Goal: Transaction & Acquisition: Purchase product/service

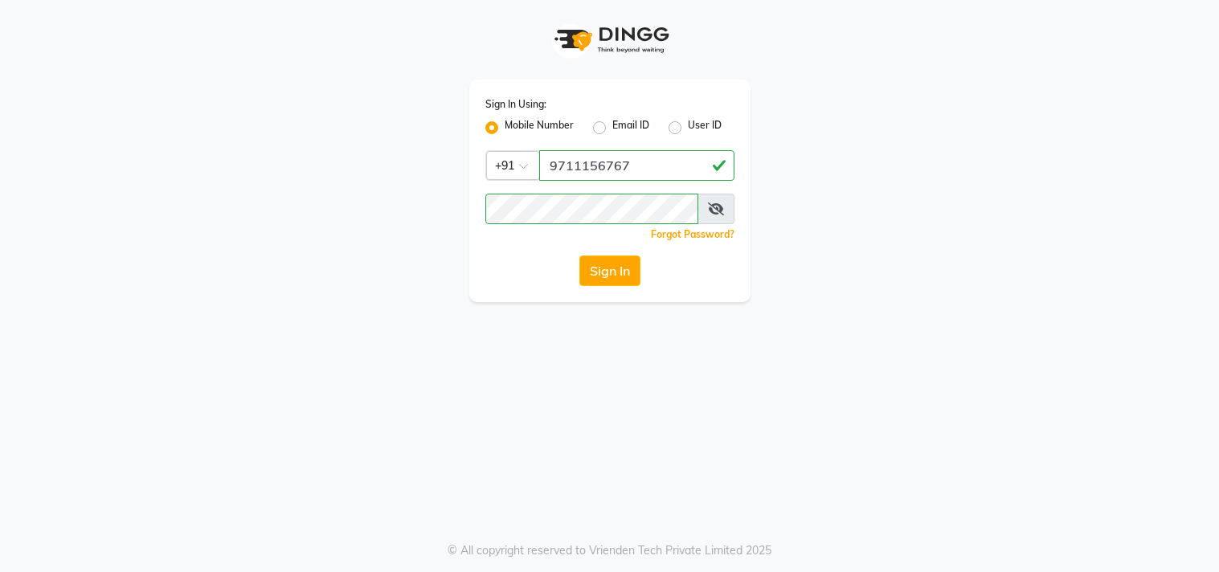
click at [615, 267] on button "Sign In" at bounding box center [609, 271] width 61 height 31
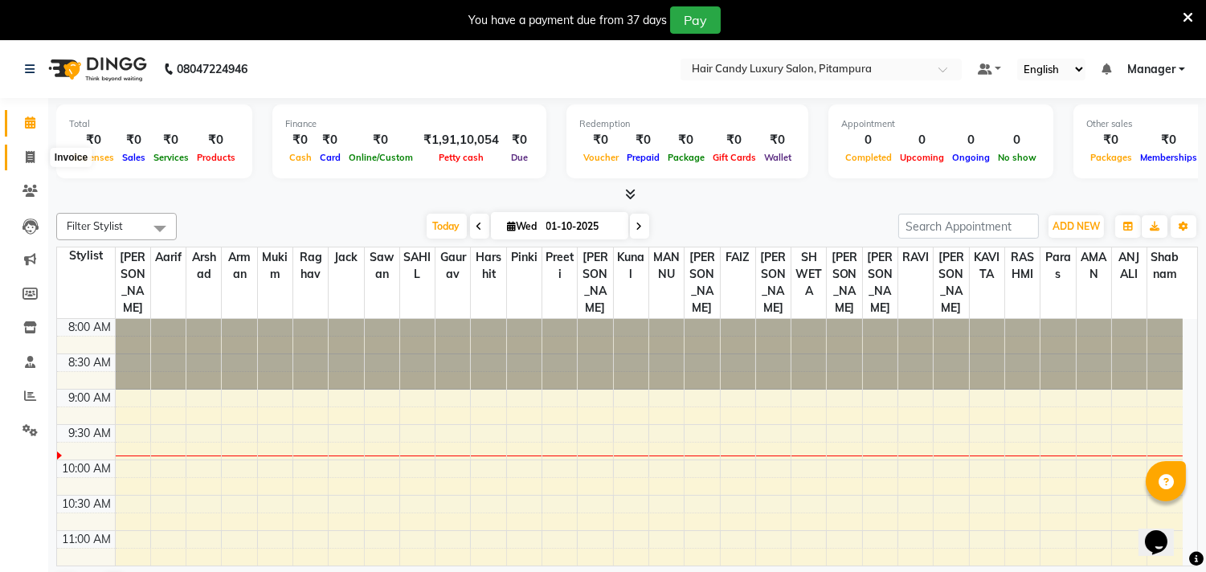
click at [33, 151] on icon at bounding box center [30, 157] width 9 height 12
select select "service"
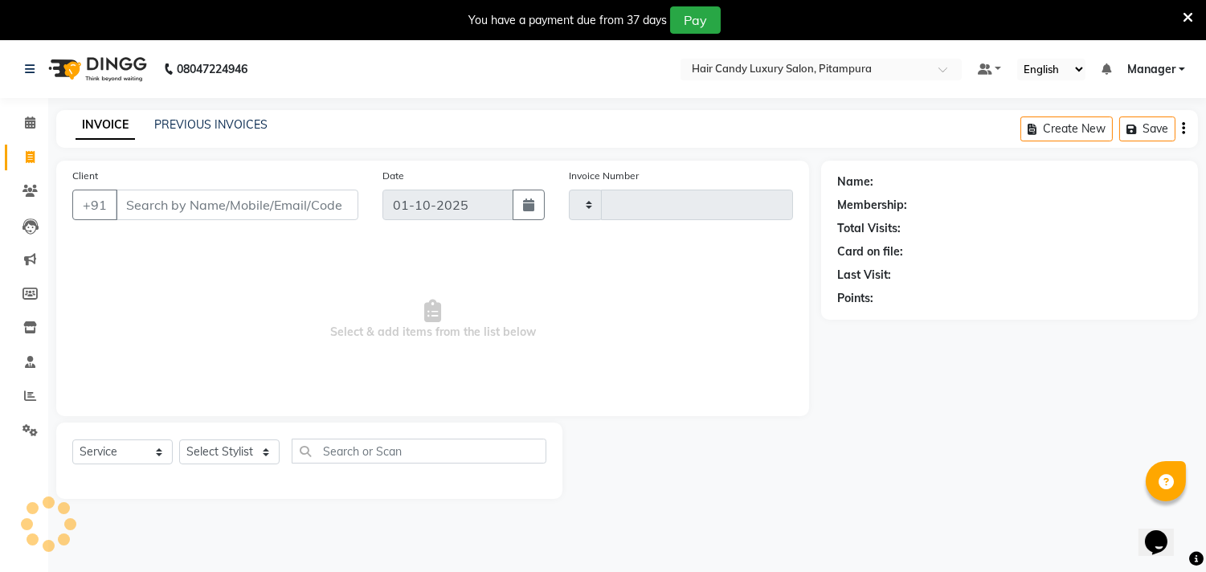
type input "6958"
select select "4720"
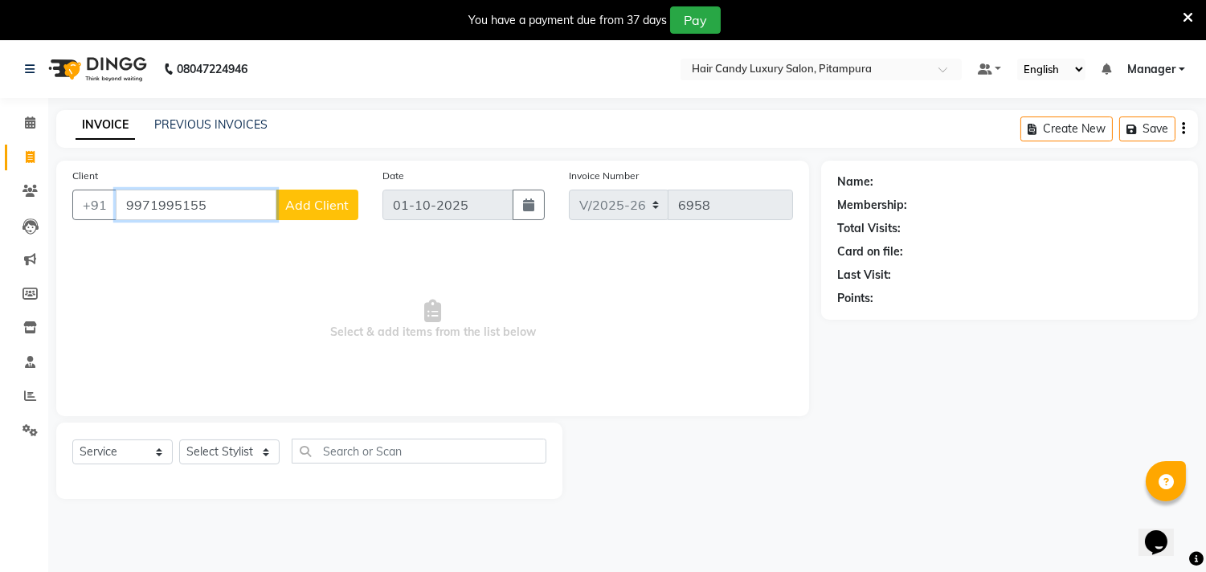
type input "9971995155"
click at [312, 202] on span "Add Client" at bounding box center [316, 205] width 63 height 16
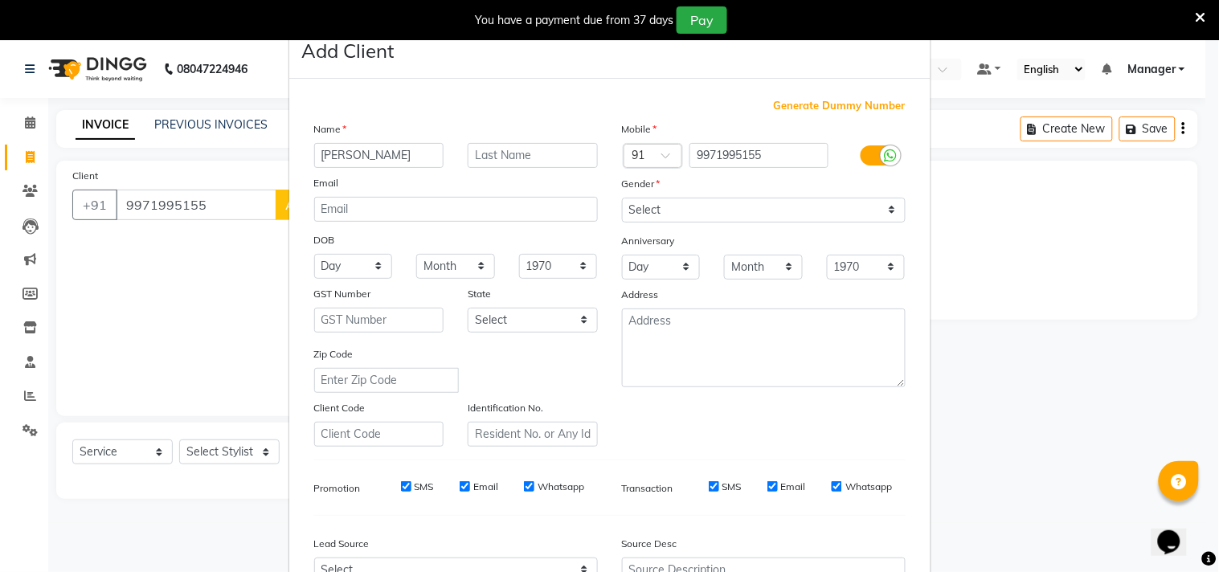
type input "shradha"
click at [882, 204] on select "Select [DEMOGRAPHIC_DATA] [DEMOGRAPHIC_DATA] Other Prefer Not To Say" at bounding box center [764, 210] width 284 height 25
select select "[DEMOGRAPHIC_DATA]"
click at [622, 198] on select "Select [DEMOGRAPHIC_DATA] [DEMOGRAPHIC_DATA] Other Prefer Not To Say" at bounding box center [764, 210] width 284 height 25
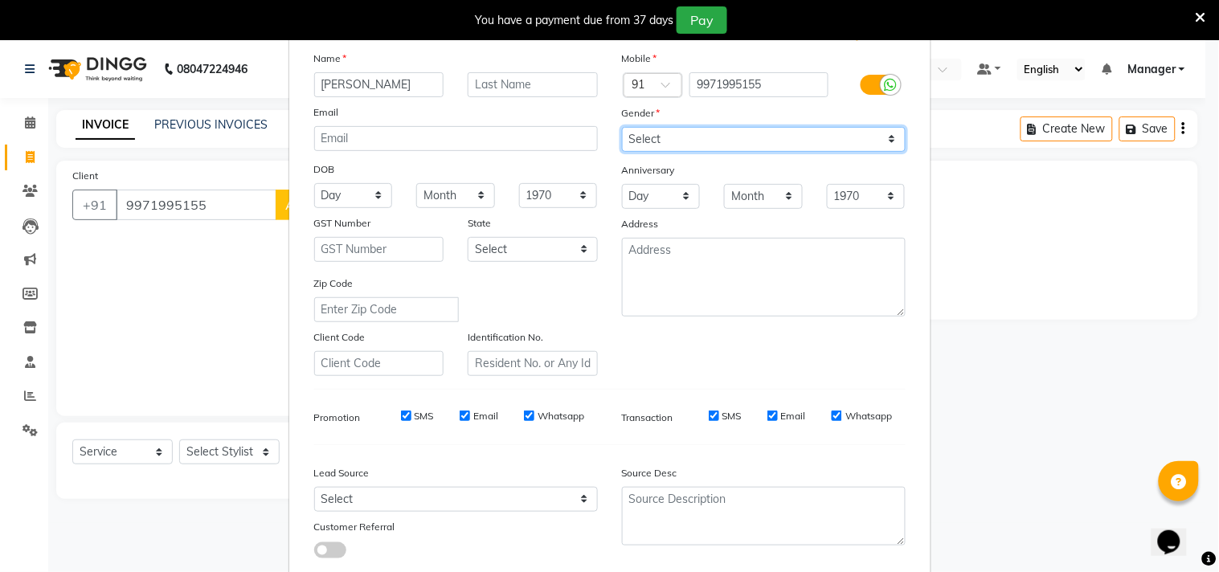
scroll to position [170, 0]
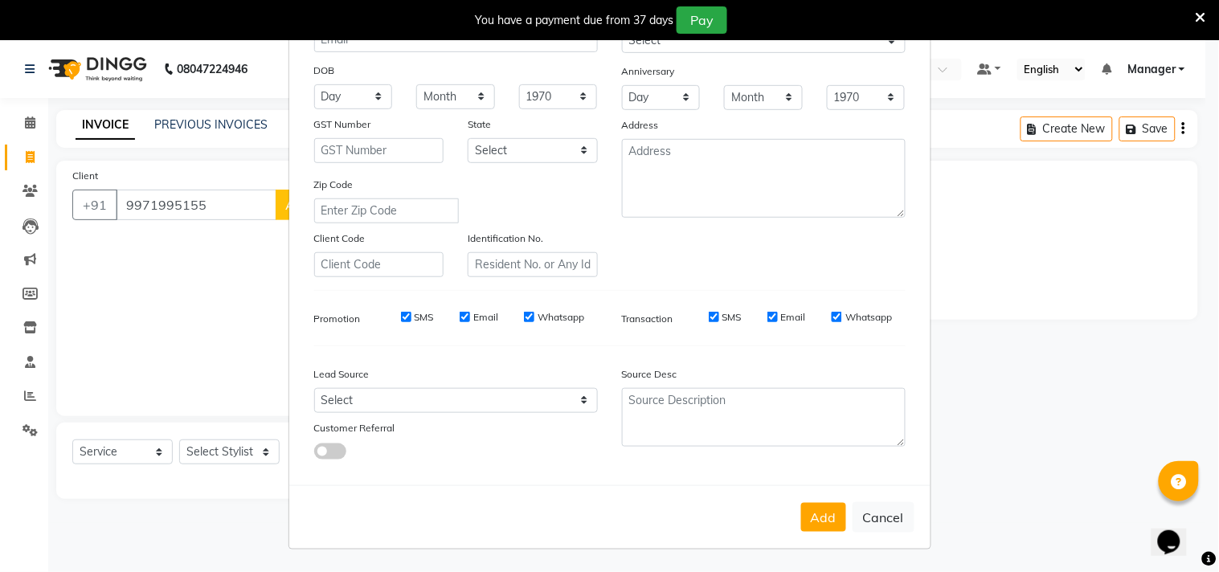
click at [820, 513] on button "Add" at bounding box center [823, 517] width 45 height 29
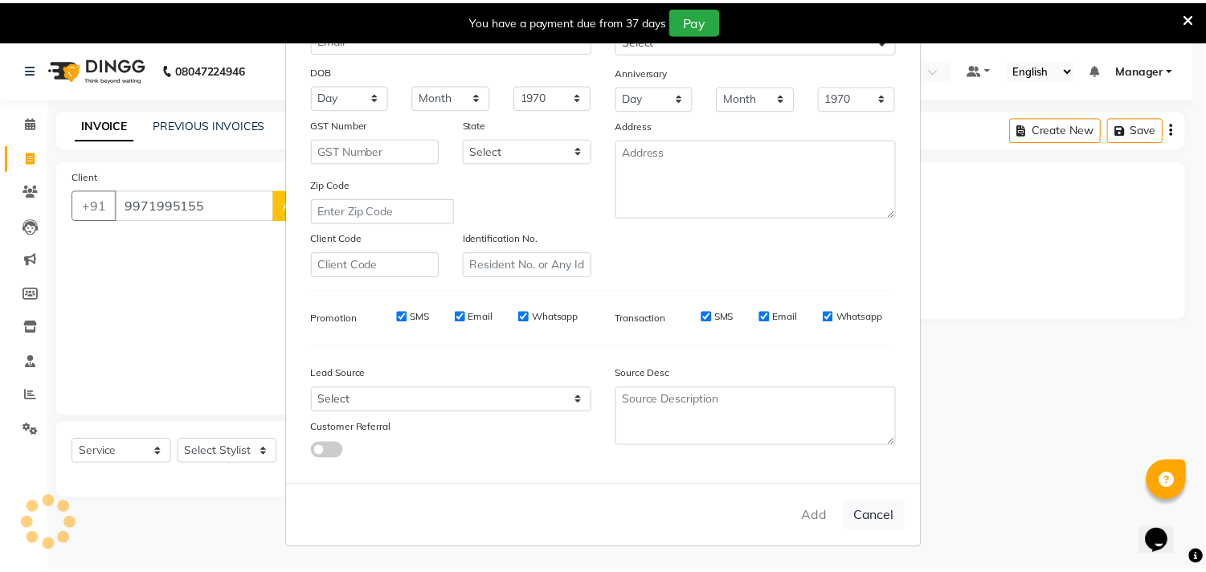
scroll to position [0, 0]
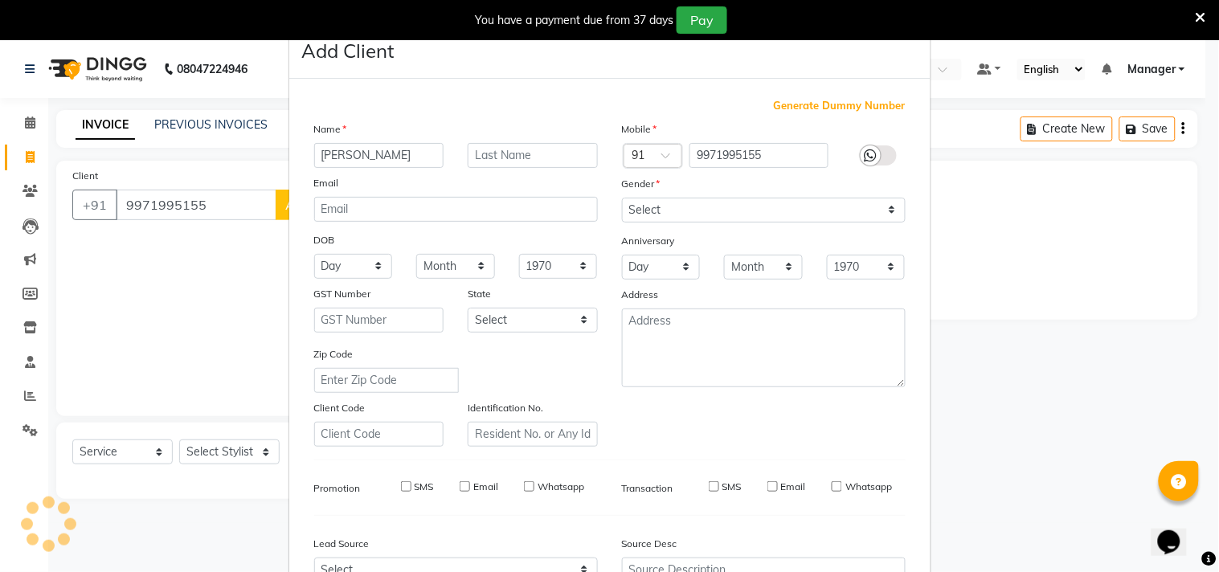
select select
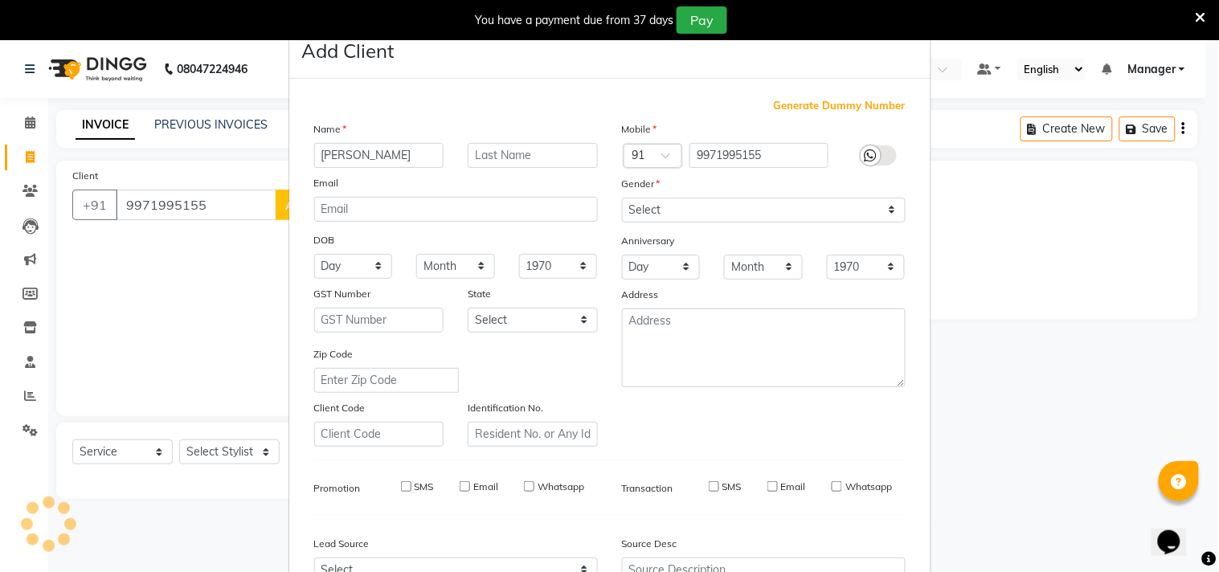
select select
checkbox input "false"
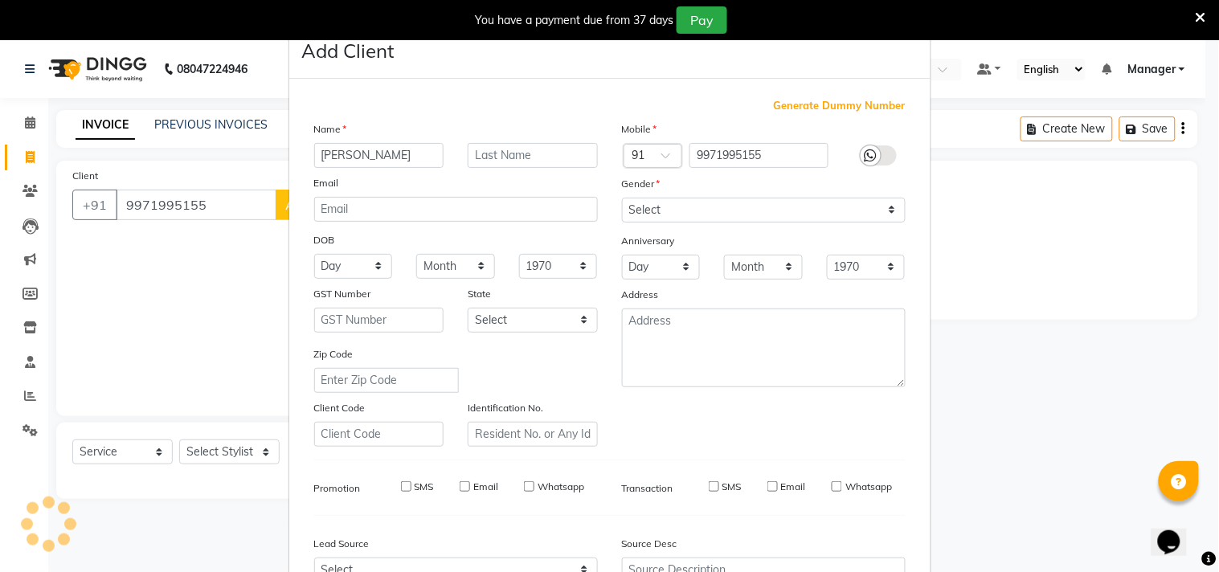
checkbox input "false"
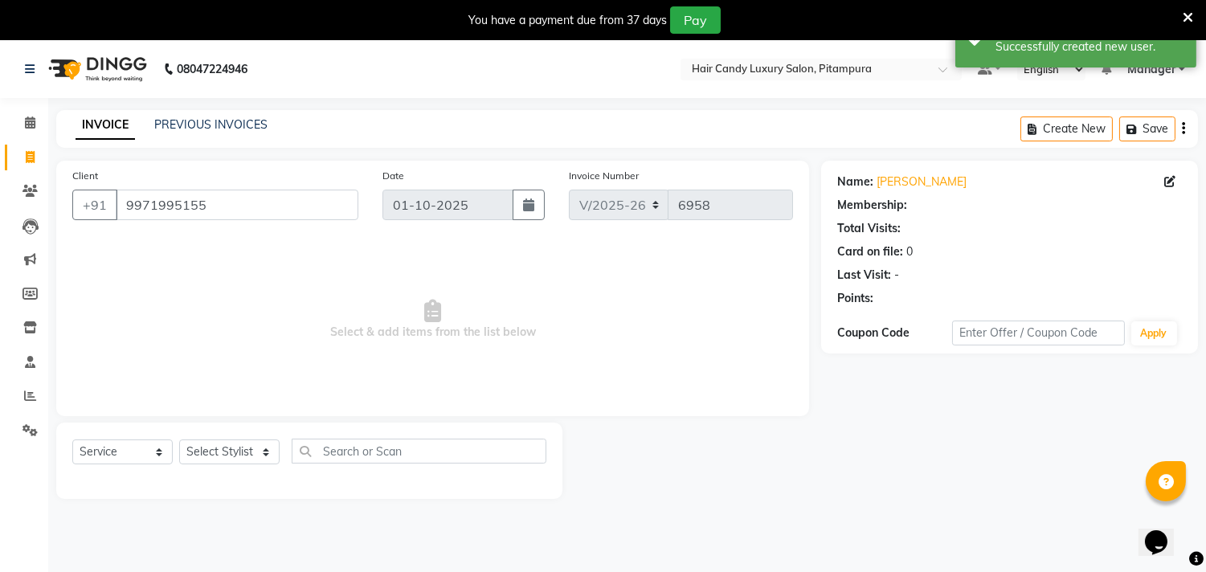
select select "1: Object"
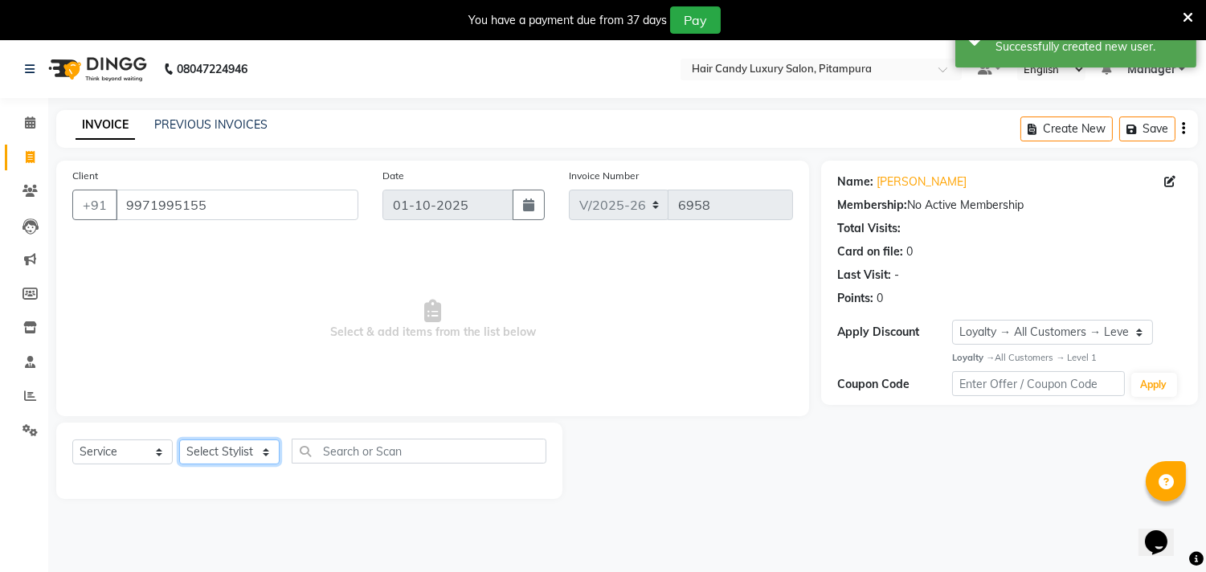
click at [266, 454] on select "Select Stylist Aarif AMAN ANJALI Arman Arshad ARSHAD SALMANI ASHU FAIZ gaurav H…" at bounding box center [229, 452] width 100 height 25
select select "90662"
click at [179, 440] on select "Select Stylist Aarif AMAN ANJALI Arman Arshad ARSHAD SALMANI ASHU FAIZ gaurav H…" at bounding box center [229, 452] width 100 height 25
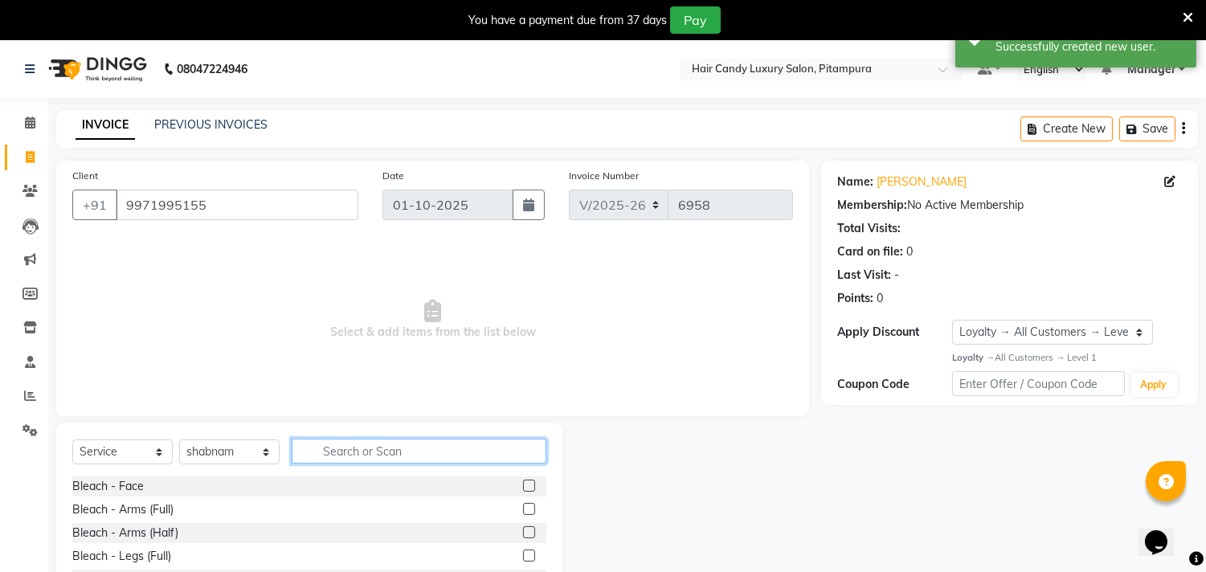
click at [351, 444] on input "text" at bounding box center [419, 451] width 255 height 25
type input "eye"
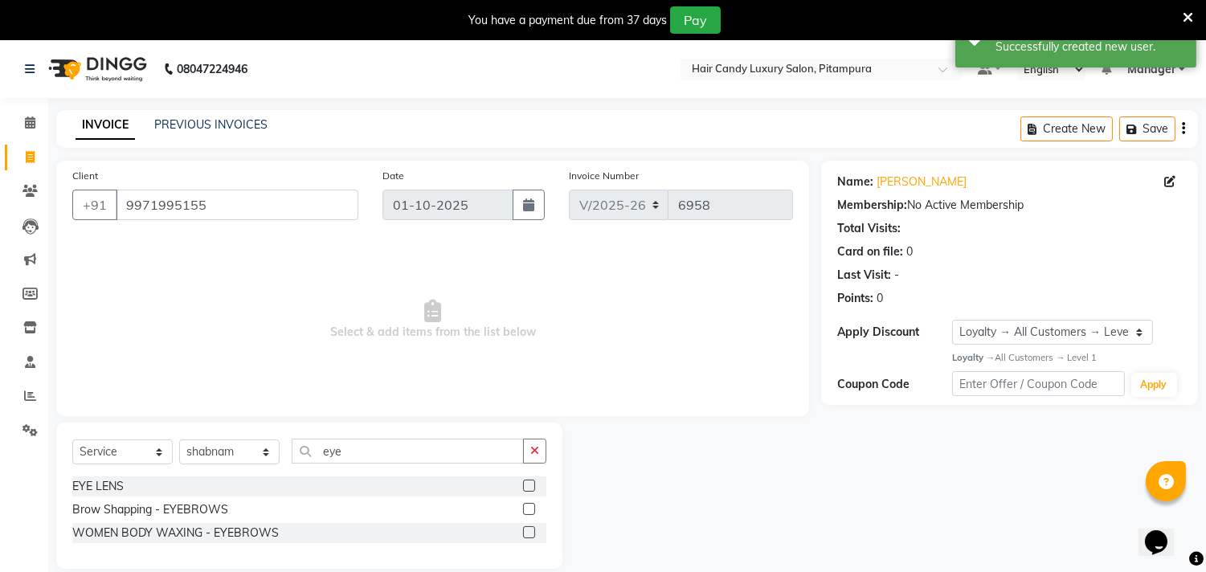
click at [527, 509] on label at bounding box center [529, 509] width 12 height 12
click at [527, 509] on input "checkbox" at bounding box center [528, 510] width 10 height 10
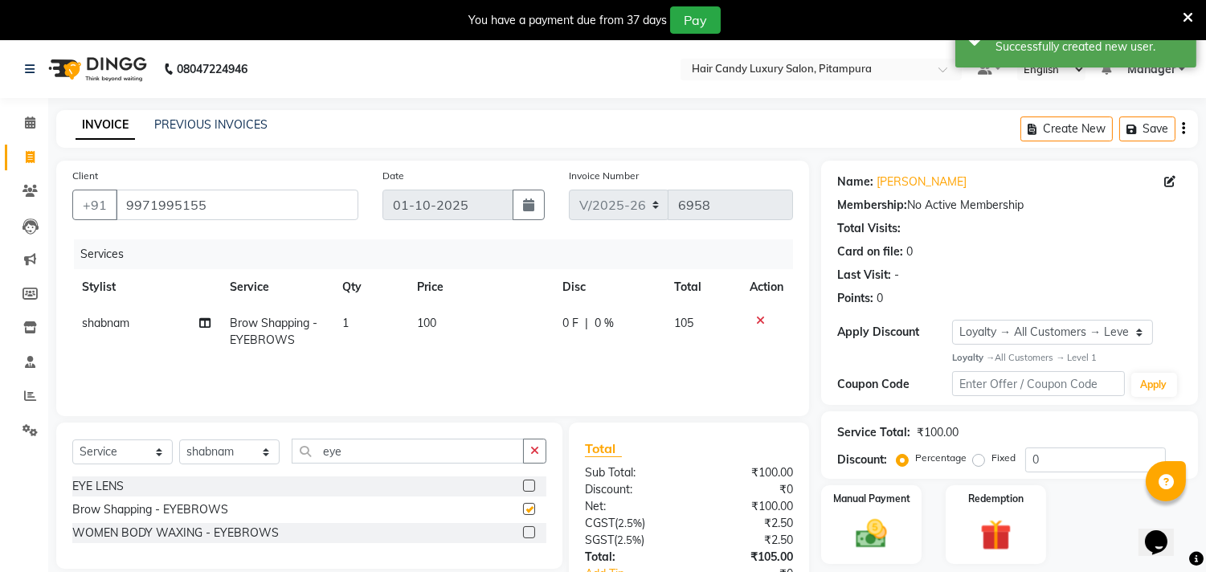
checkbox input "false"
drag, startPoint x: 402, startPoint y: 454, endPoint x: 285, endPoint y: 453, distance: 116.5
click at [285, 453] on div "Select Service Product Membership Package Voucher Prepaid Gift Card Select Styl…" at bounding box center [309, 458] width 474 height 38
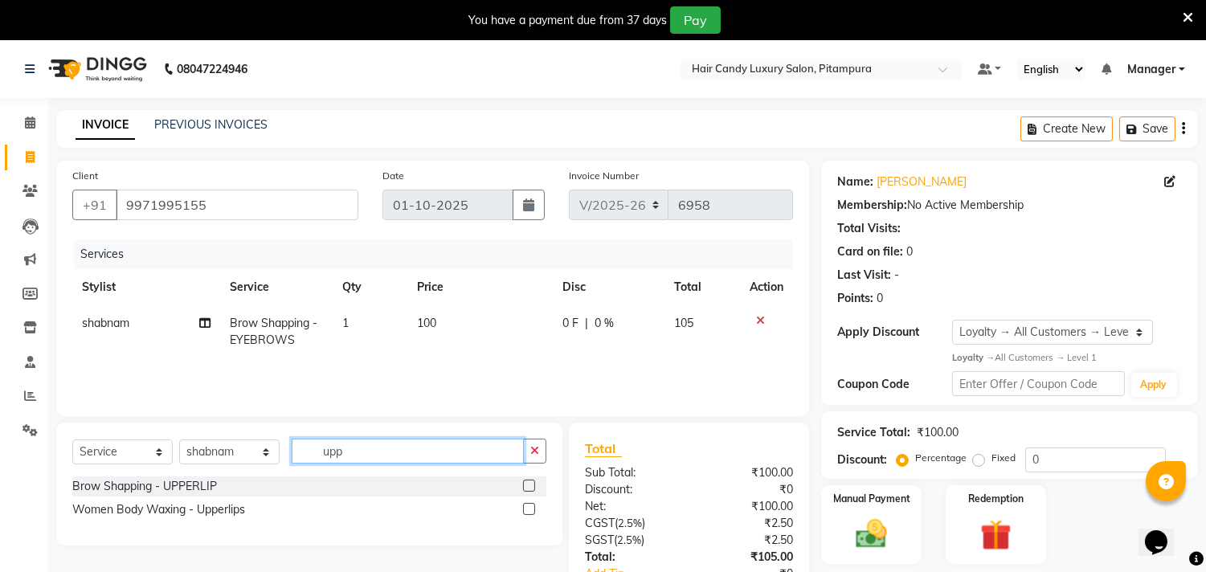
type input "upp"
click at [531, 508] on label at bounding box center [529, 509] width 12 height 12
click at [531, 508] on input "checkbox" at bounding box center [528, 510] width 10 height 10
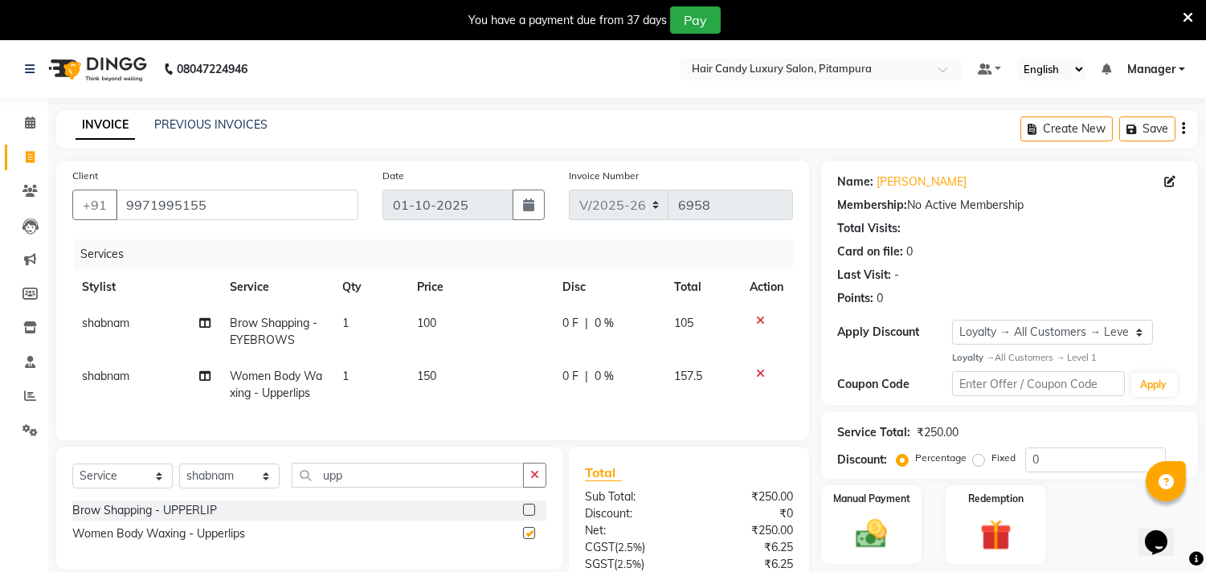
checkbox input "false"
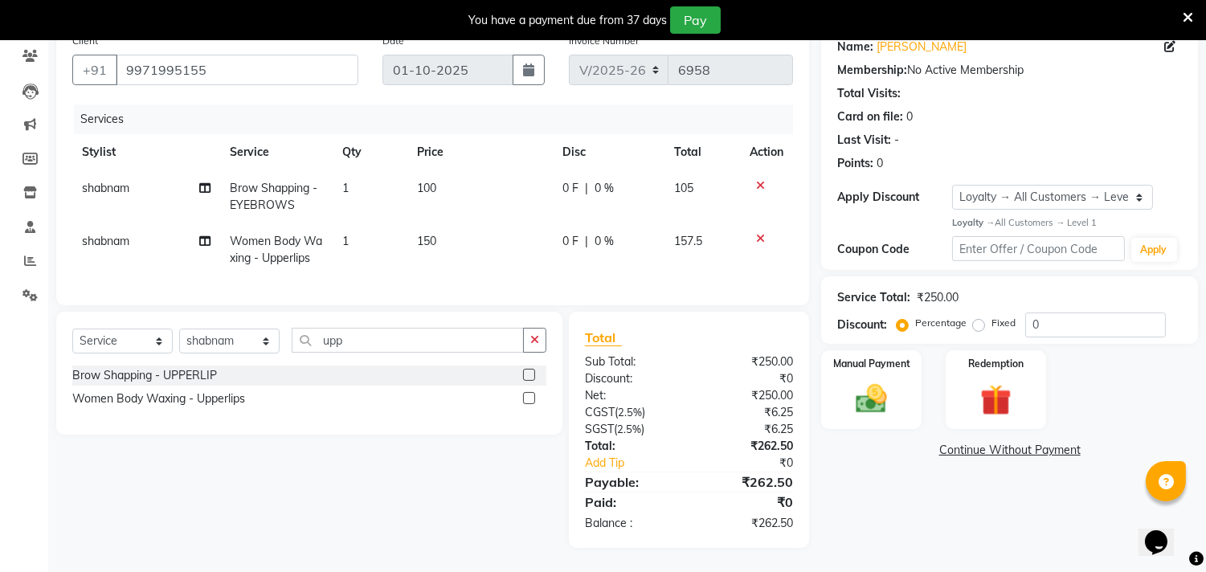
click at [429, 234] on span "150" at bounding box center [426, 241] width 19 height 14
select select "90662"
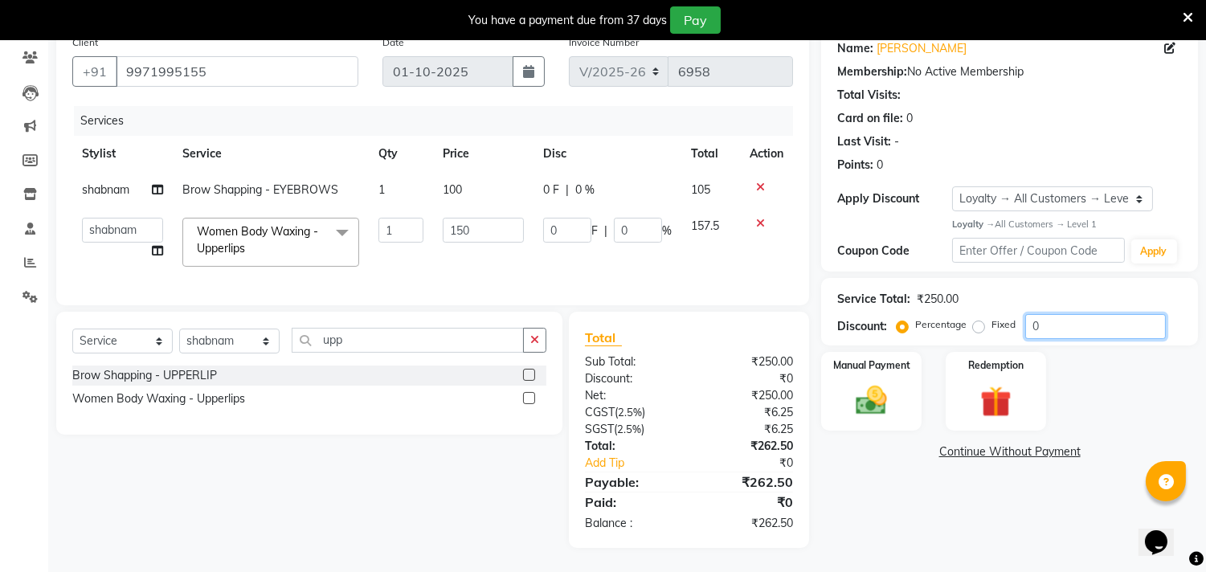
drag, startPoint x: 1049, startPoint y: 310, endPoint x: 972, endPoint y: 309, distance: 76.4
click at [972, 314] on div "Percentage Fixed 0" at bounding box center [1033, 326] width 266 height 25
drag, startPoint x: 758, startPoint y: 207, endPoint x: 696, endPoint y: 225, distance: 64.4
click at [757, 218] on icon at bounding box center [760, 223] width 9 height 11
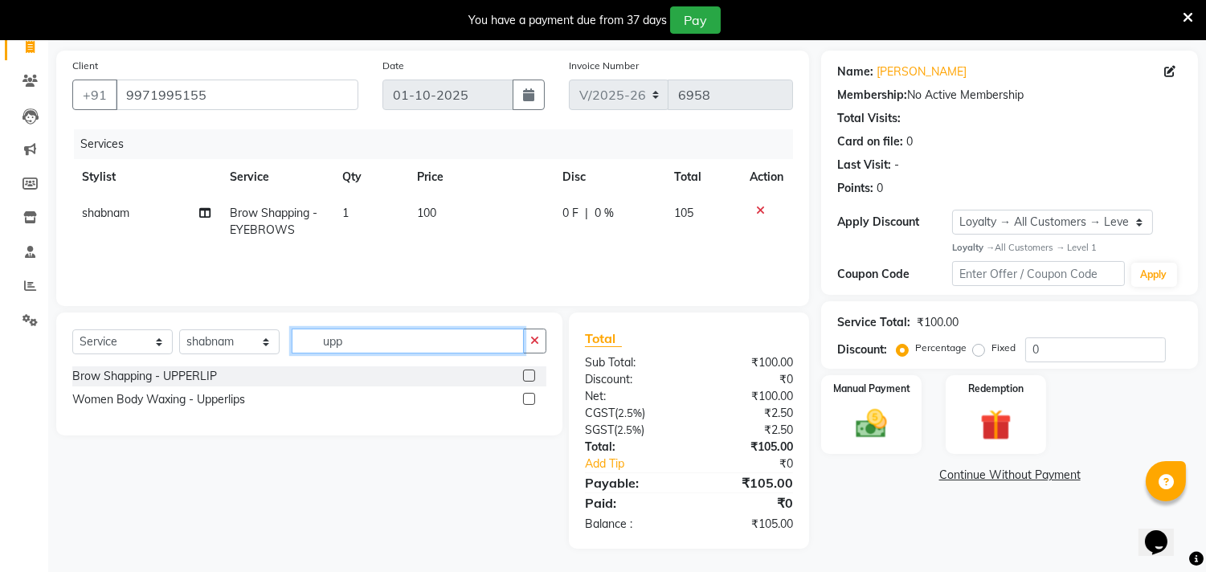
click at [408, 342] on input "upp" at bounding box center [408, 341] width 232 height 25
click at [530, 375] on label at bounding box center [529, 376] width 12 height 12
click at [530, 375] on input "checkbox" at bounding box center [528, 376] width 10 height 10
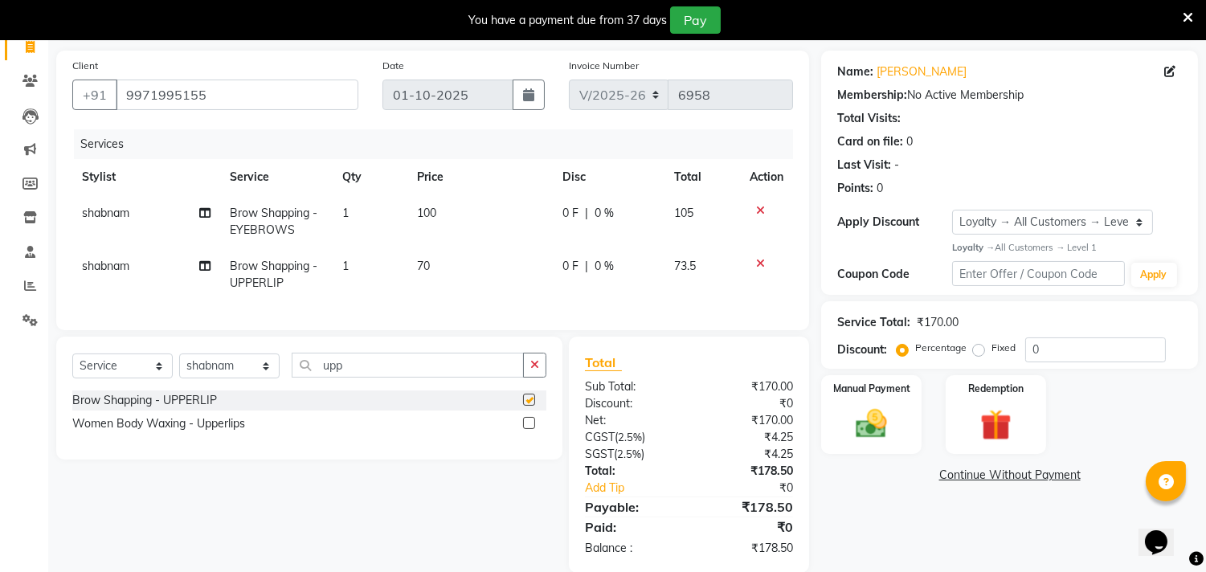
checkbox input "false"
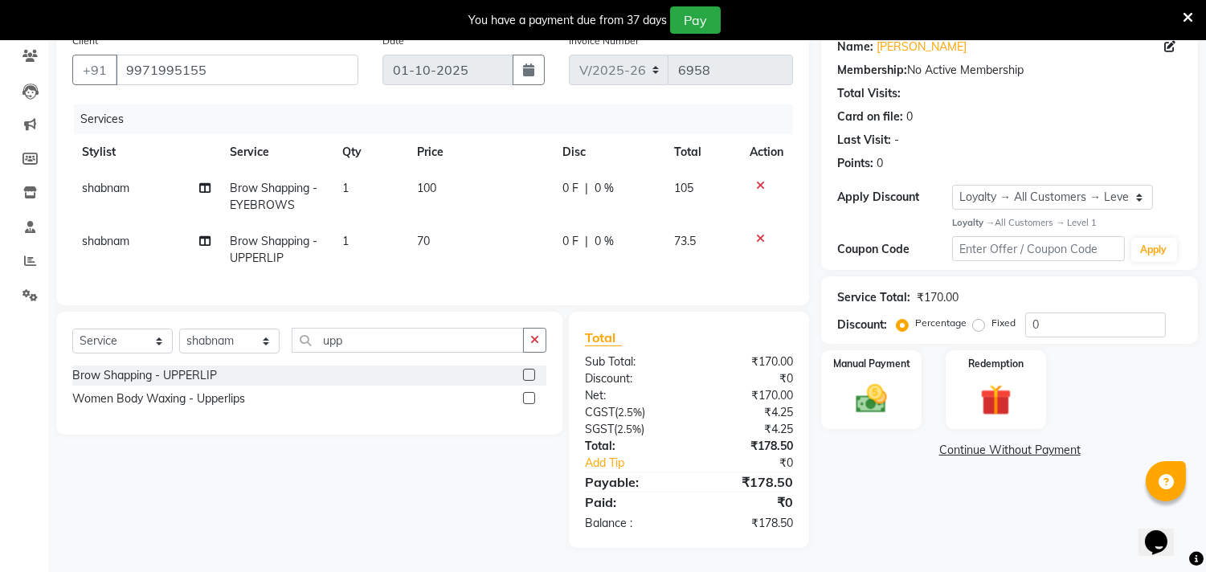
click at [419, 234] on span "70" at bounding box center [423, 241] width 13 height 14
select select "90662"
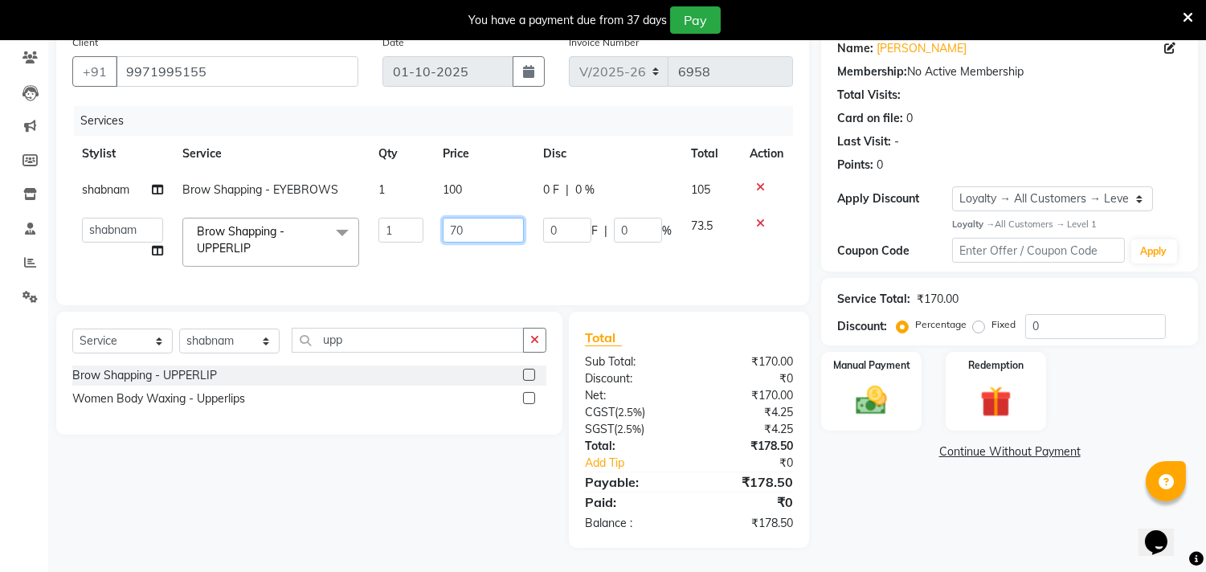
click at [459, 218] on input "70" at bounding box center [483, 230] width 81 height 25
type input "100"
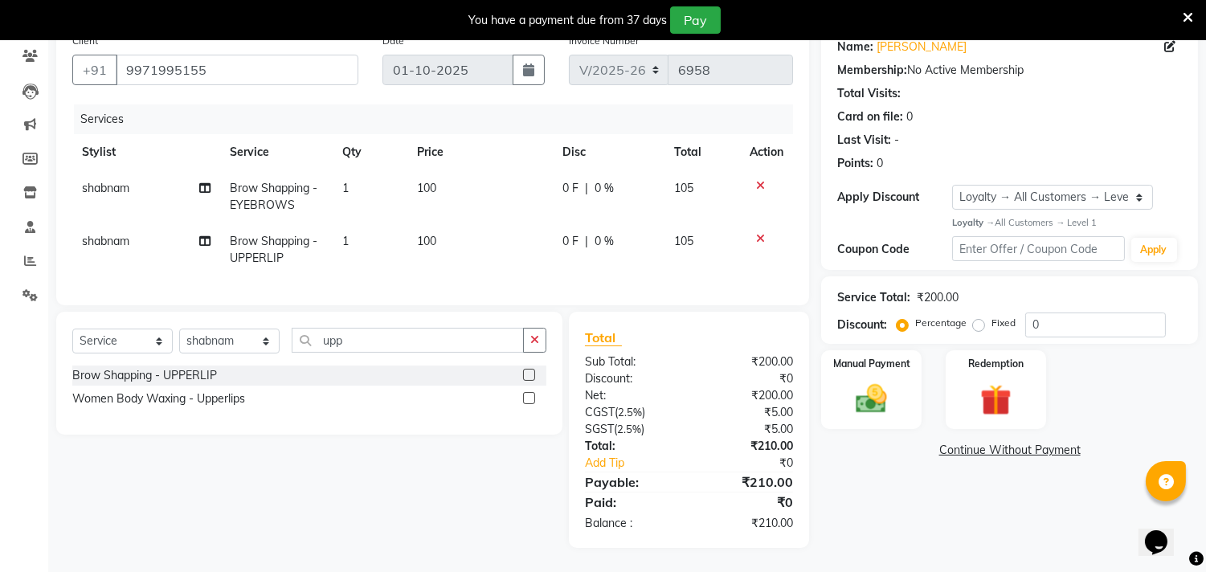
click at [473, 491] on div "Select Service Product Membership Package Voucher Prepaid Gift Card Select Styl…" at bounding box center [303, 430] width 518 height 236
click at [439, 226] on td "100" at bounding box center [479, 249] width 145 height 53
select select "90662"
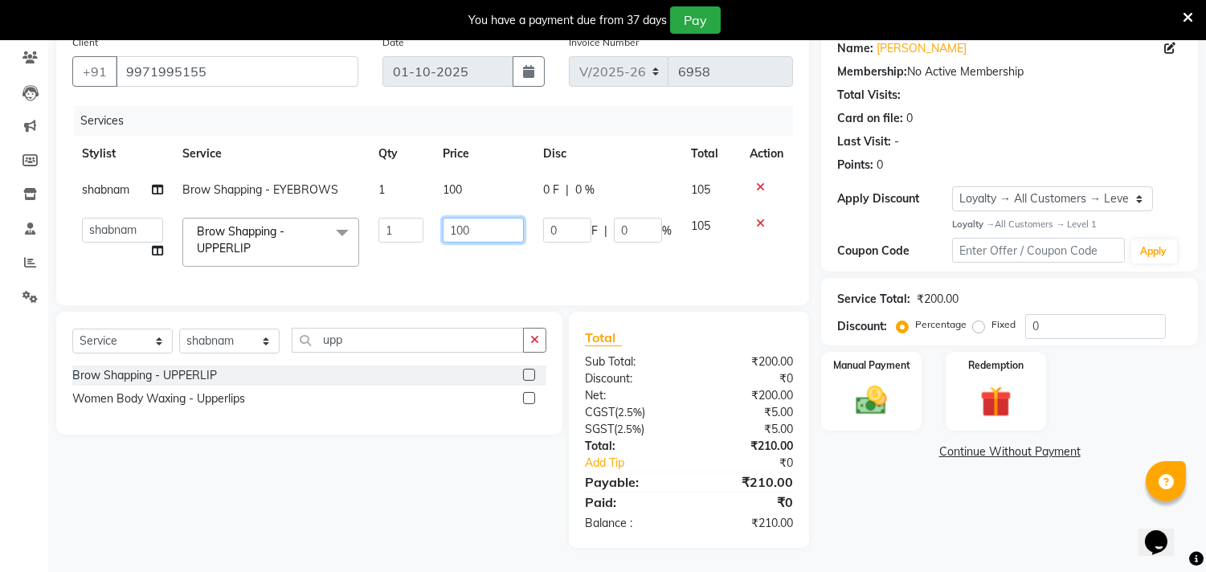
click at [465, 218] on input "100" at bounding box center [483, 230] width 81 height 25
type input "90"
click at [463, 455] on div "Select Service Product Membership Package Voucher Prepaid Gift Card Select Styl…" at bounding box center [303, 430] width 518 height 236
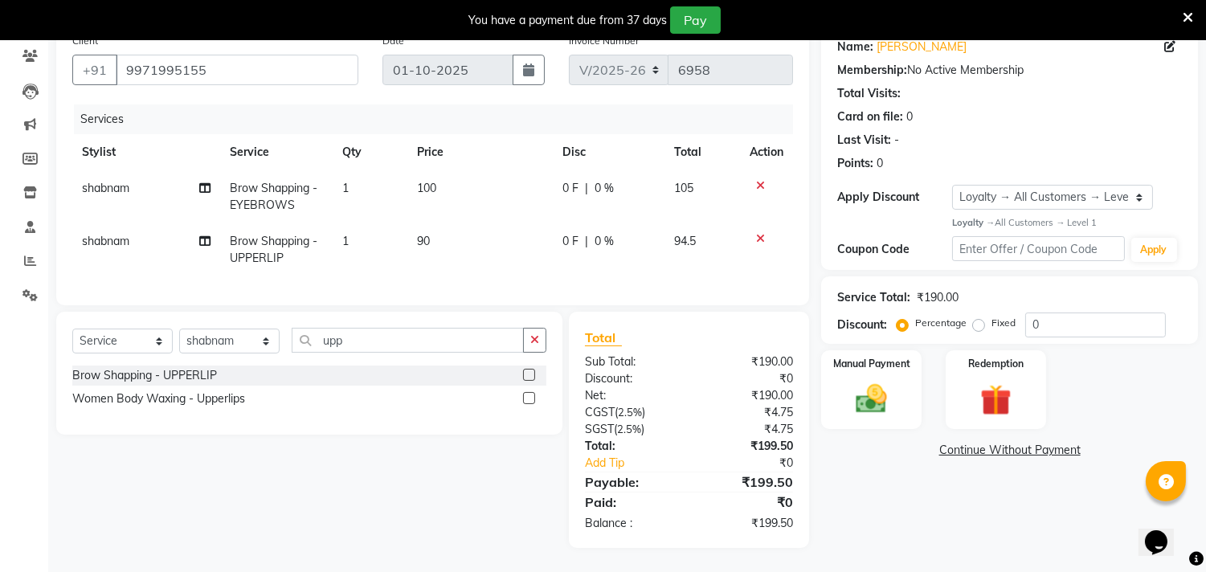
click at [429, 234] on span "90" at bounding box center [423, 241] width 13 height 14
select select "90662"
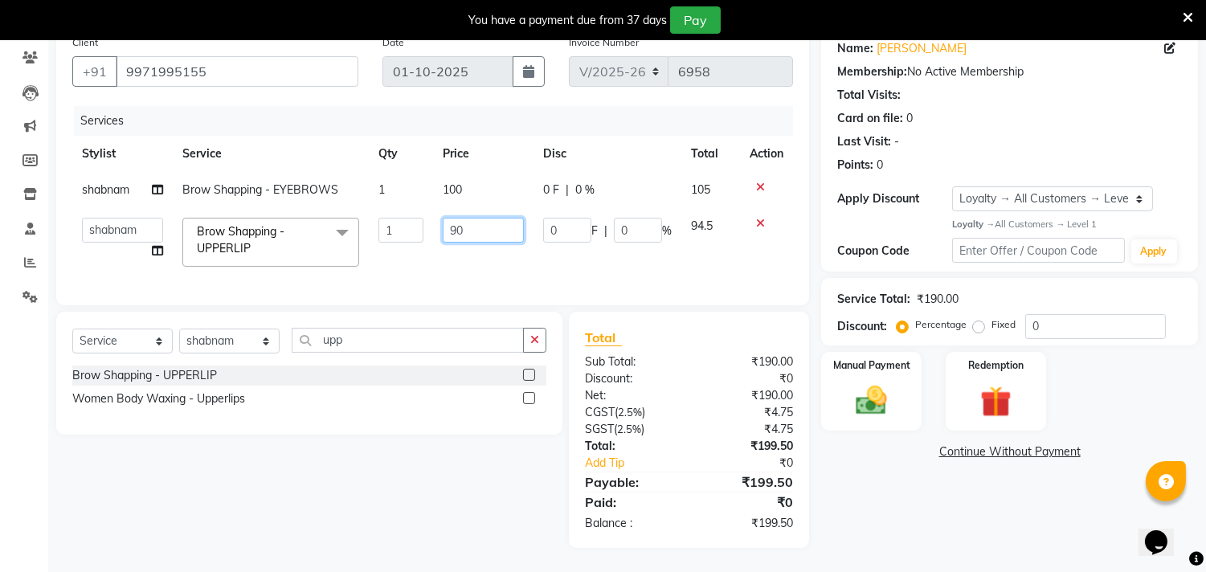
click at [470, 218] on input "90" at bounding box center [483, 230] width 81 height 25
type input "91"
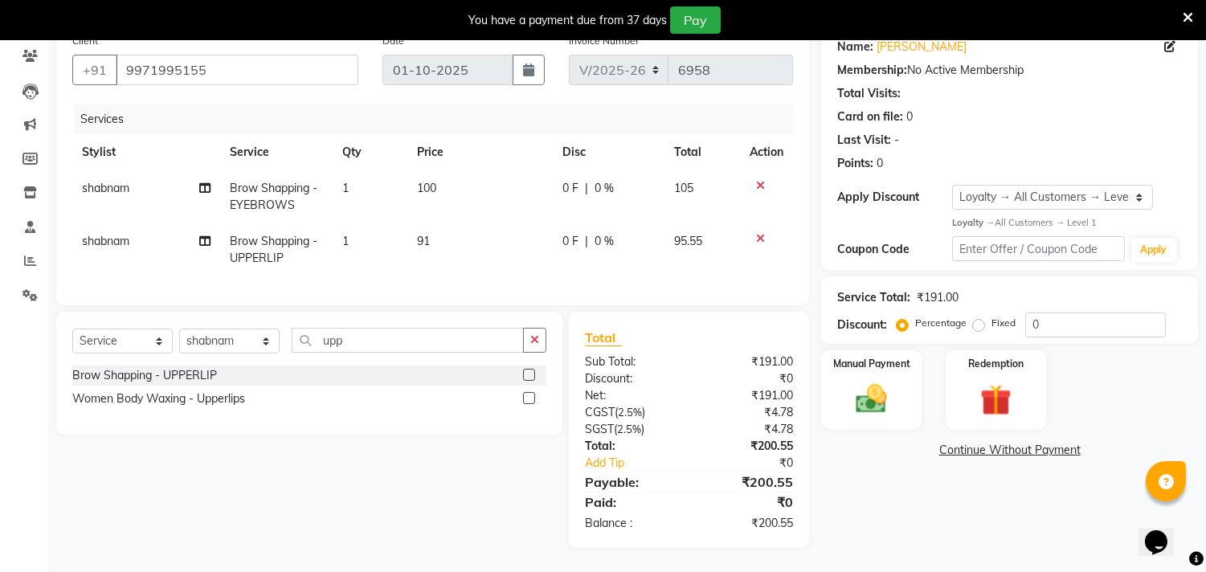
click at [456, 437] on div "Select Service Product Membership Package Voucher Prepaid Gift Card Select Styl…" at bounding box center [303, 430] width 518 height 236
click at [421, 234] on span "91" at bounding box center [423, 241] width 13 height 14
select select "90662"
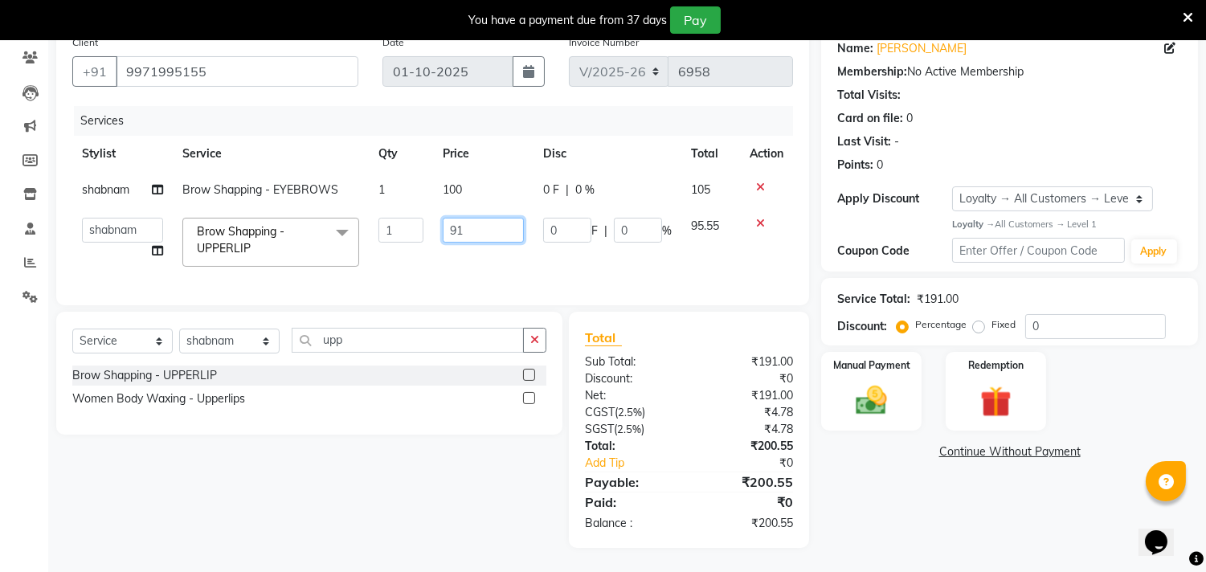
click at [469, 218] on input "91" at bounding box center [483, 230] width 81 height 25
type input "90"
click at [400, 510] on div "Select Service Product Membership Package Voucher Prepaid Gift Card Select Styl…" at bounding box center [303, 430] width 518 height 236
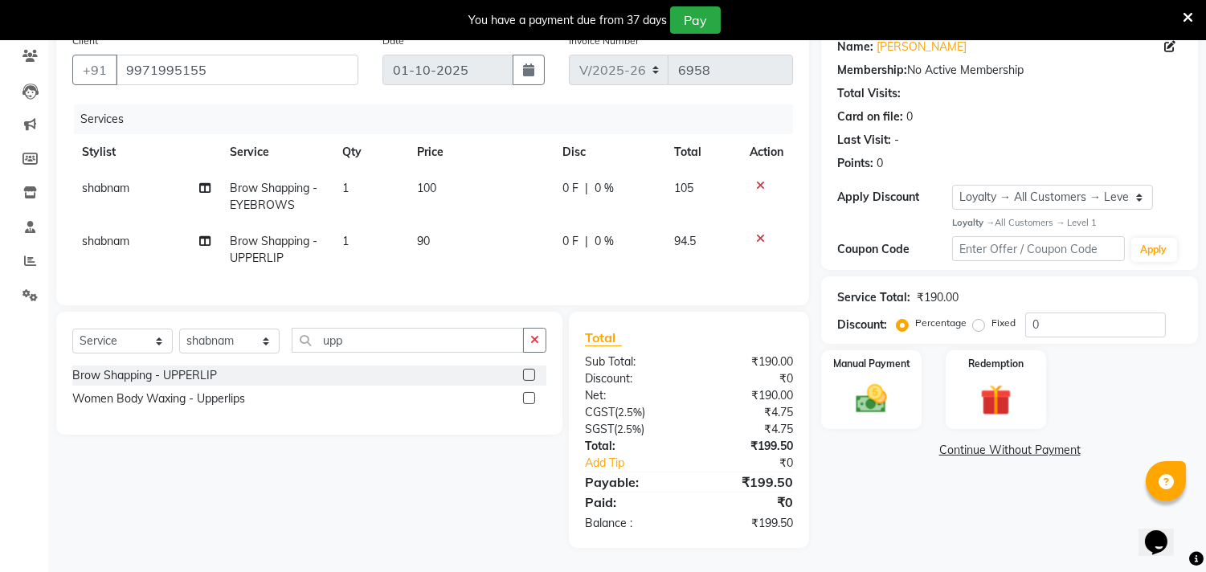
scroll to position [148, 0]
click at [874, 380] on img at bounding box center [872, 399] width 53 height 38
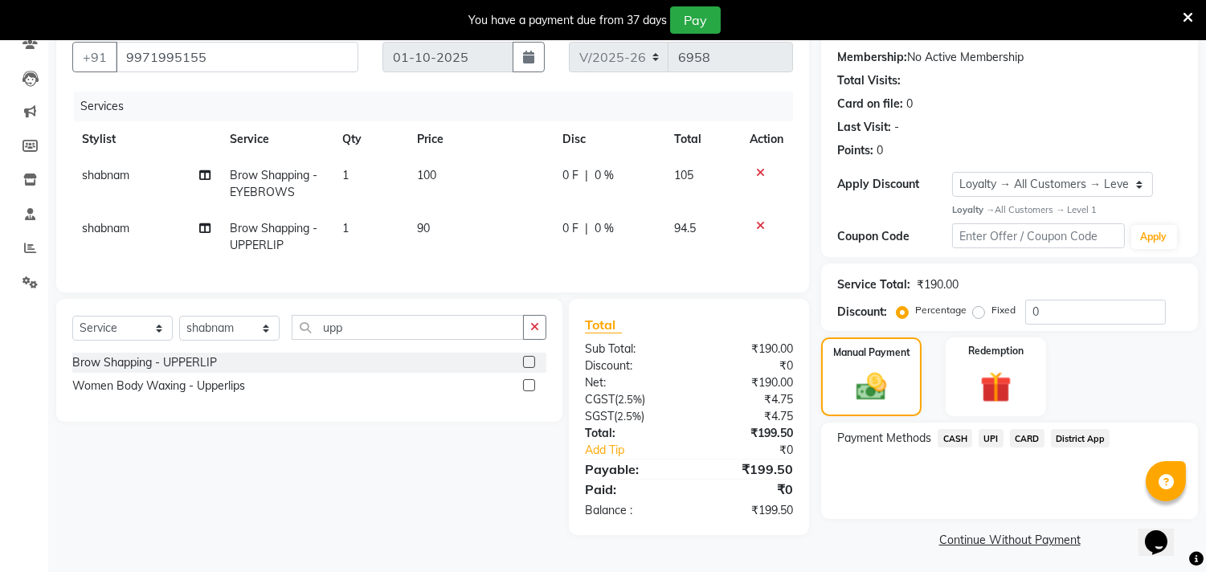
scroll to position [151, 0]
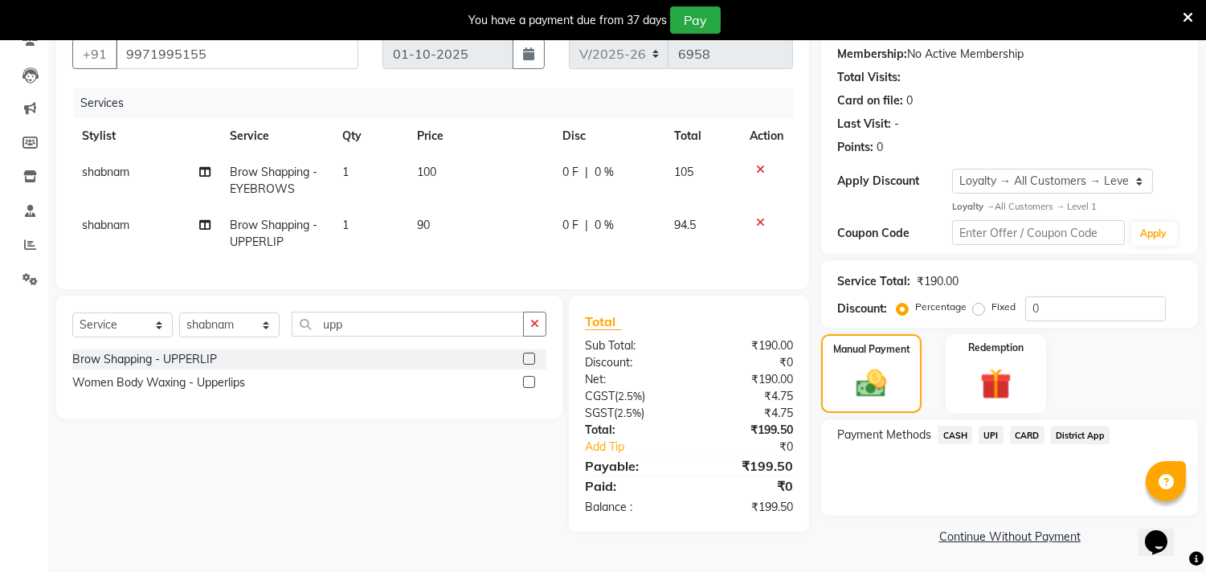
drag, startPoint x: 962, startPoint y: 429, endPoint x: 969, endPoint y: 447, distance: 19.1
click at [962, 432] on span "CASH" at bounding box center [955, 435] width 35 height 18
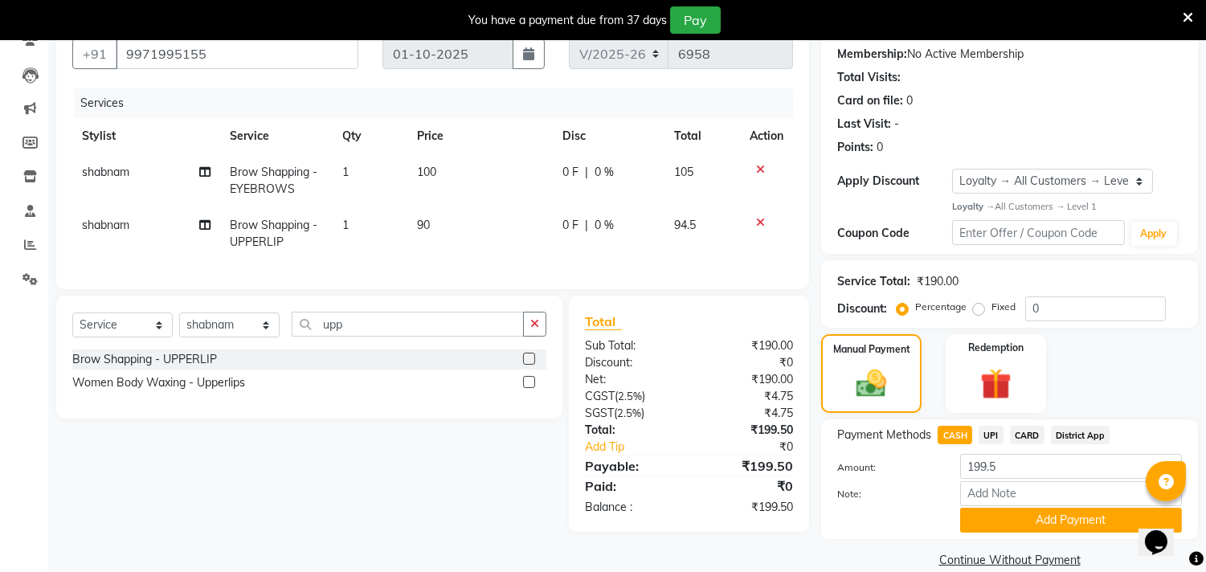
scroll to position [175, 0]
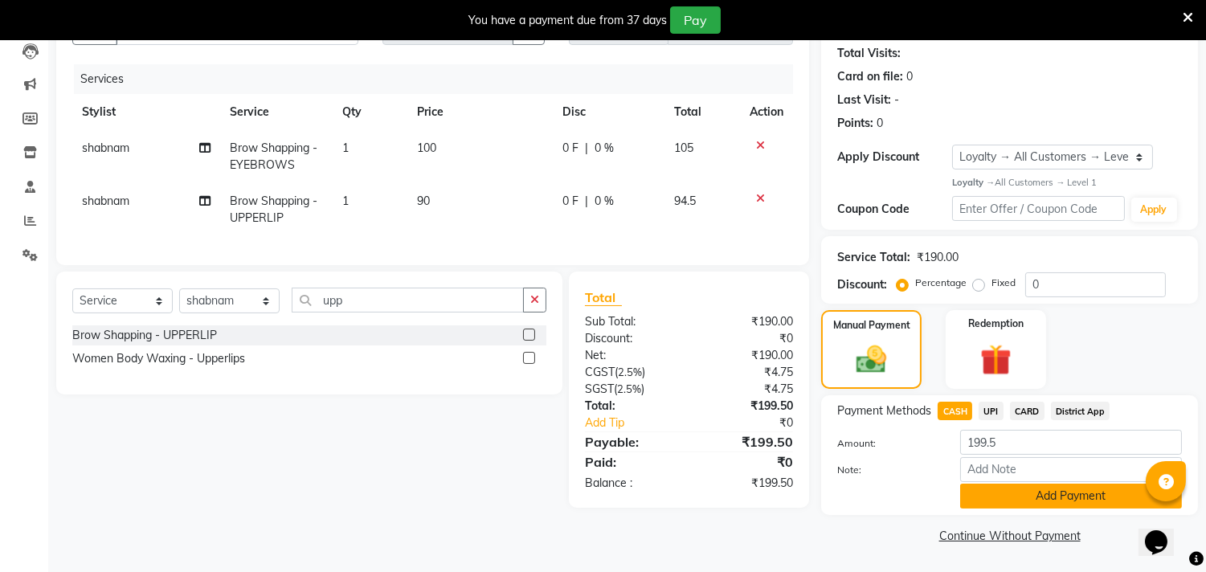
click at [997, 492] on button "Add Payment" at bounding box center [1071, 496] width 222 height 25
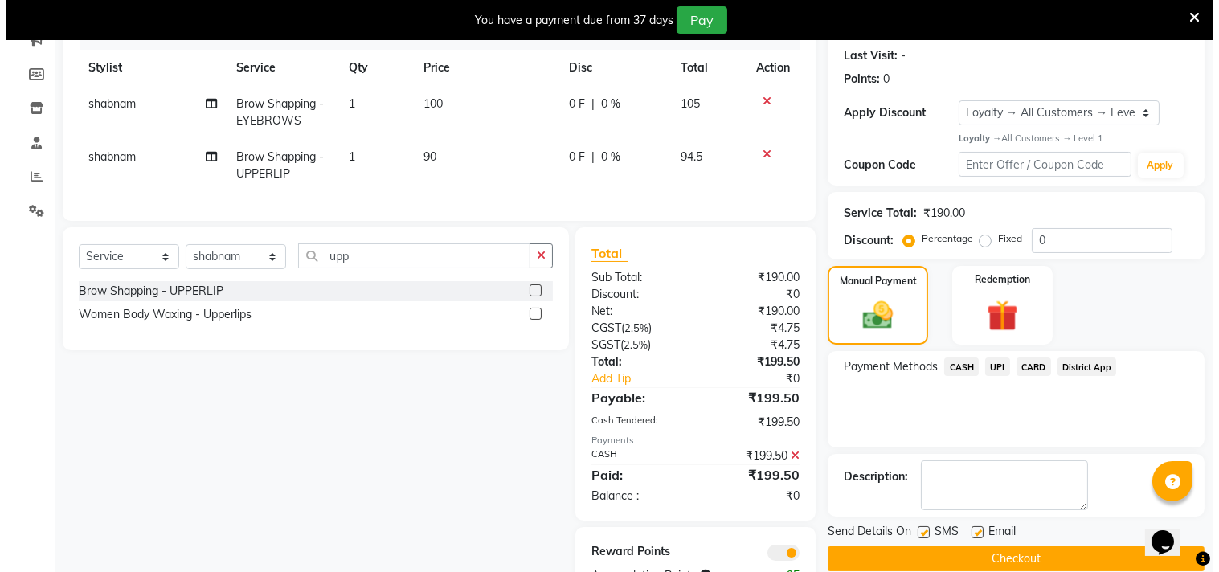
scroll to position [265, 0]
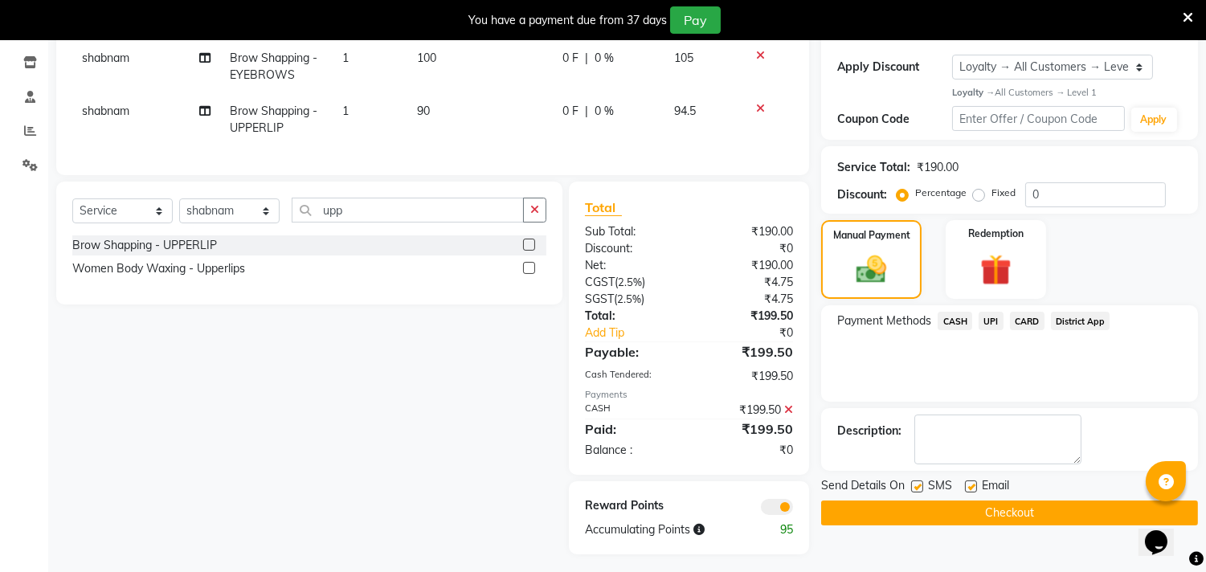
click at [770, 515] on span at bounding box center [777, 507] width 32 height 16
click at [793, 510] on input "checkbox" at bounding box center [793, 510] width 0 height 0
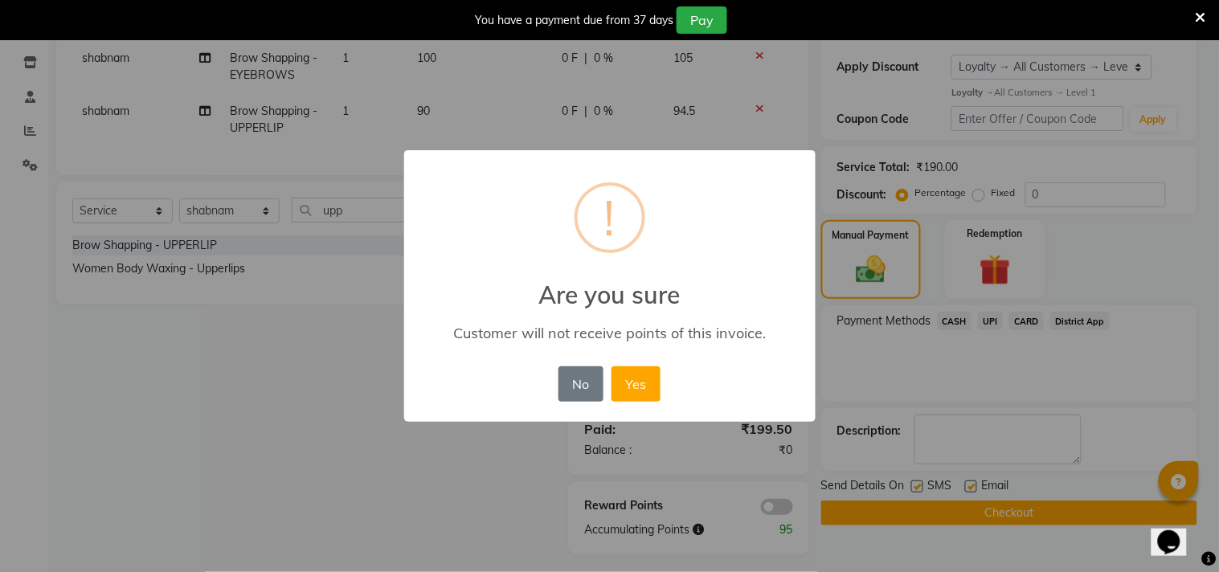
drag, startPoint x: 649, startPoint y: 383, endPoint x: 750, endPoint y: 439, distance: 114.8
click at [652, 389] on button "Yes" at bounding box center [636, 383] width 49 height 35
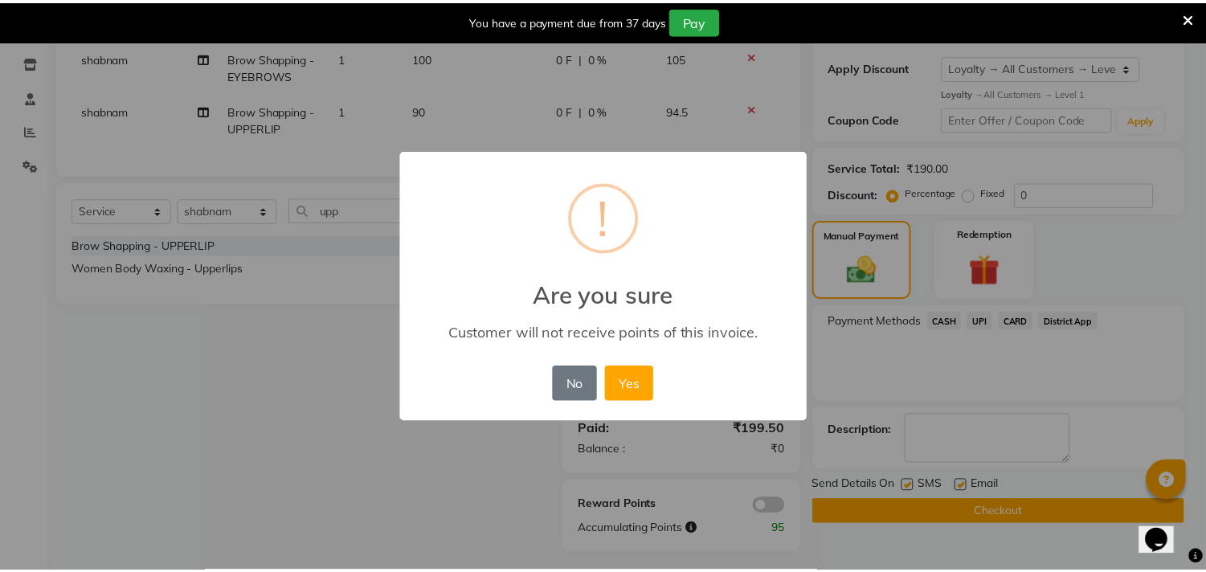
scroll to position [261, 0]
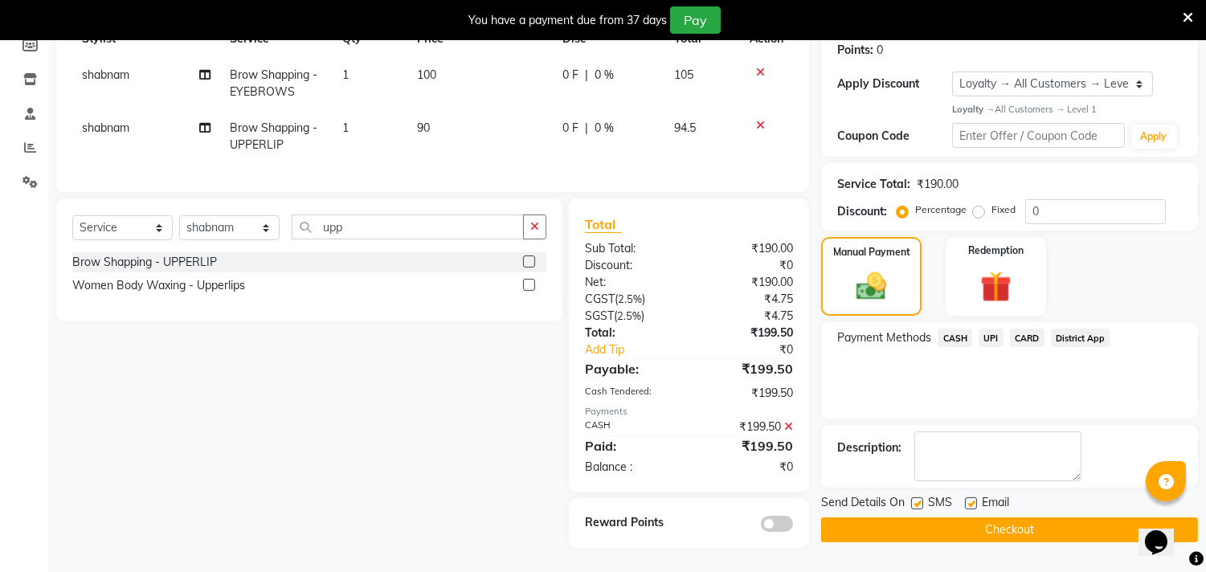
drag, startPoint x: 983, startPoint y: 513, endPoint x: 971, endPoint y: 521, distance: 14.5
click at [983, 518] on button "Checkout" at bounding box center [1009, 530] width 377 height 25
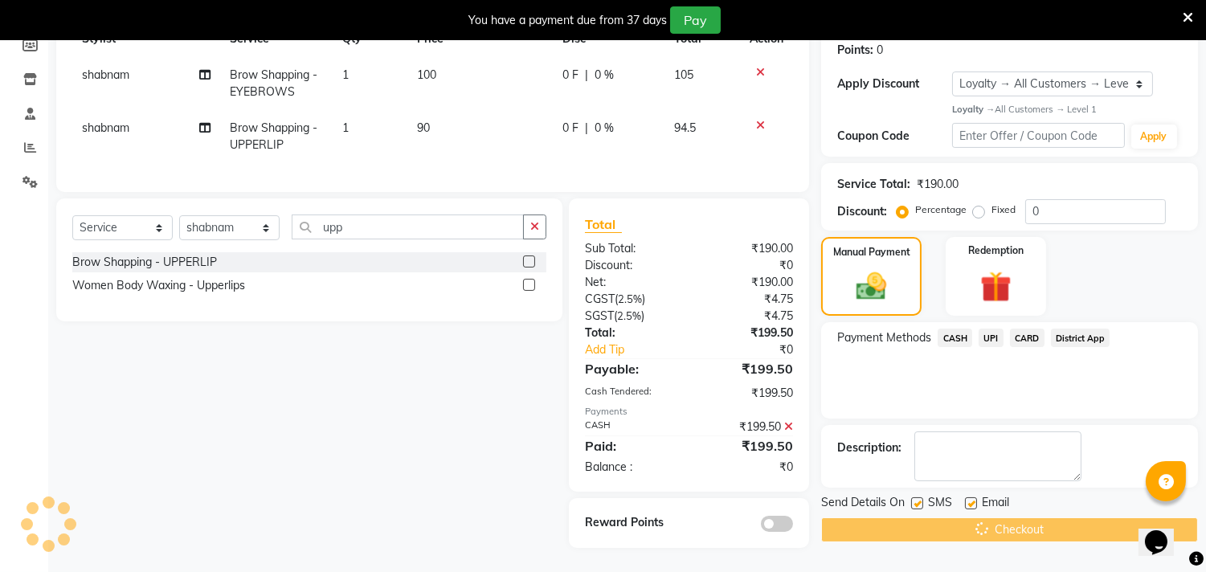
scroll to position [83, 0]
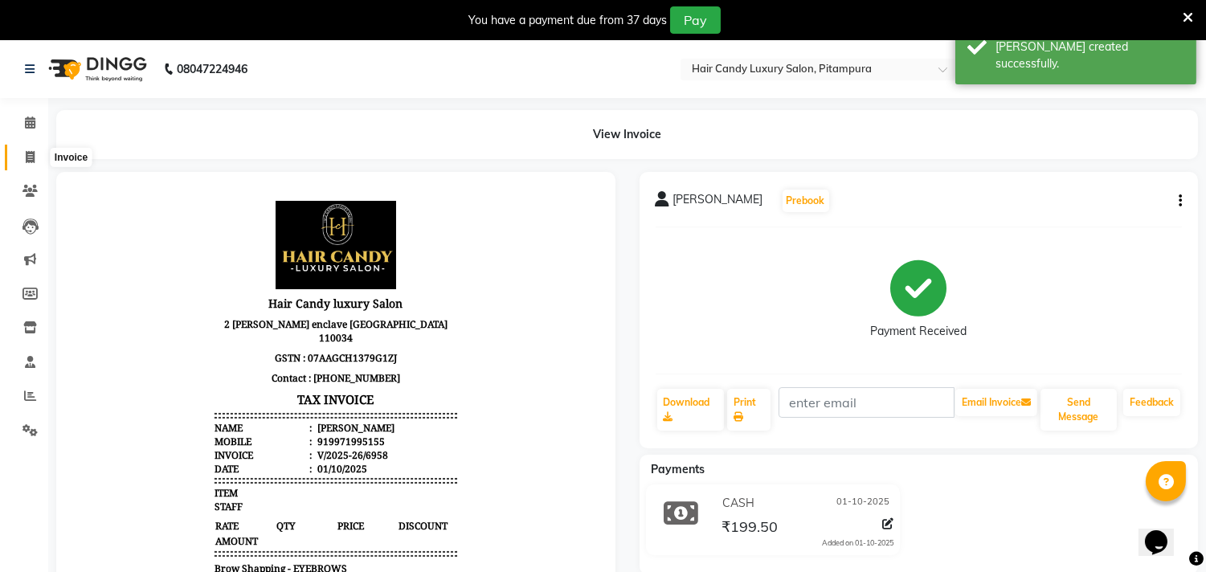
click at [33, 154] on icon at bounding box center [30, 157] width 9 height 12
select select "service"
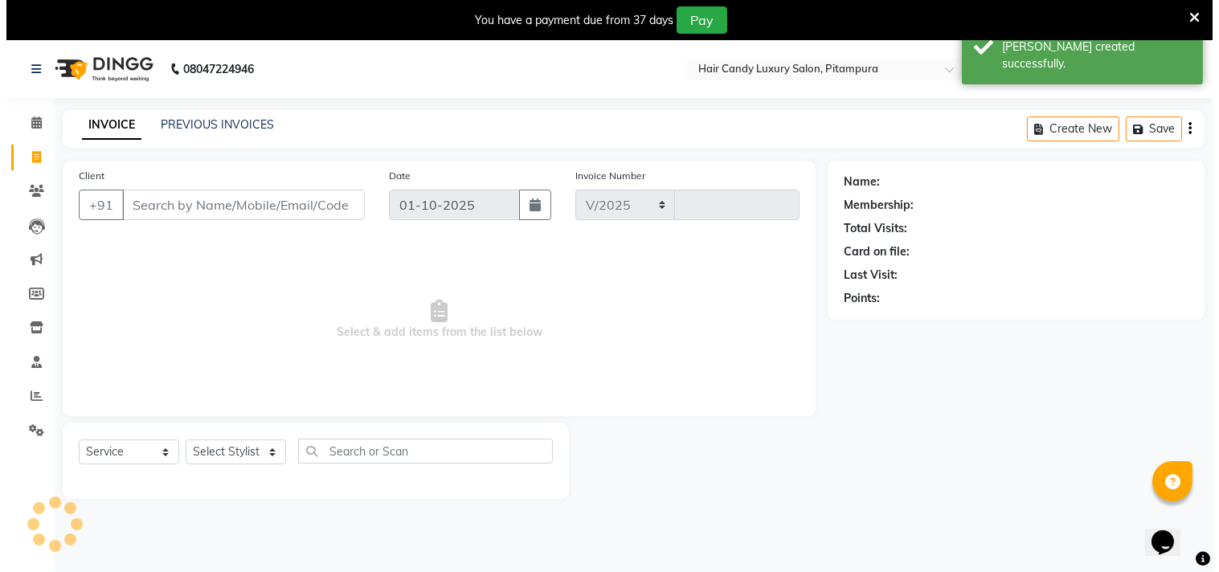
scroll to position [40, 0]
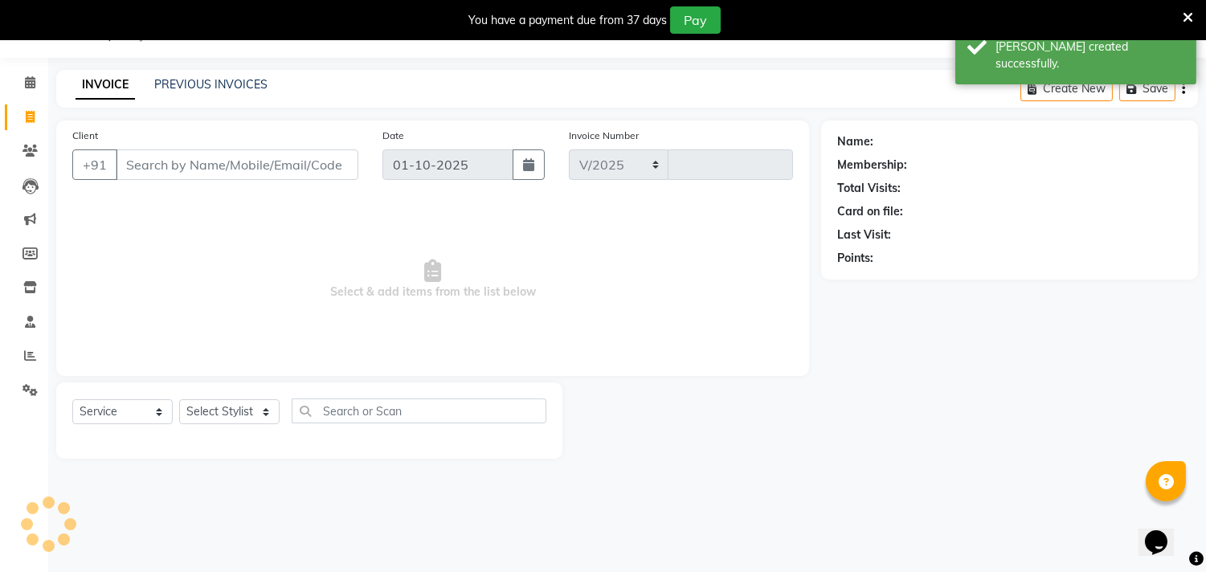
select select "4720"
type input "6959"
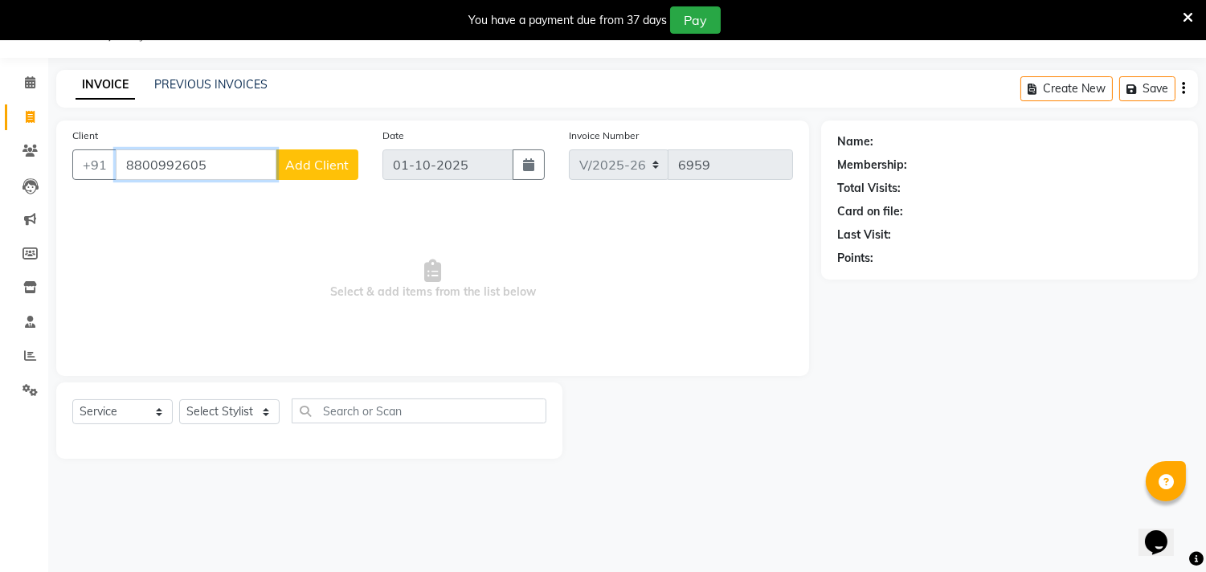
type input "8800992605"
click at [331, 155] on button "Add Client" at bounding box center [317, 164] width 83 height 31
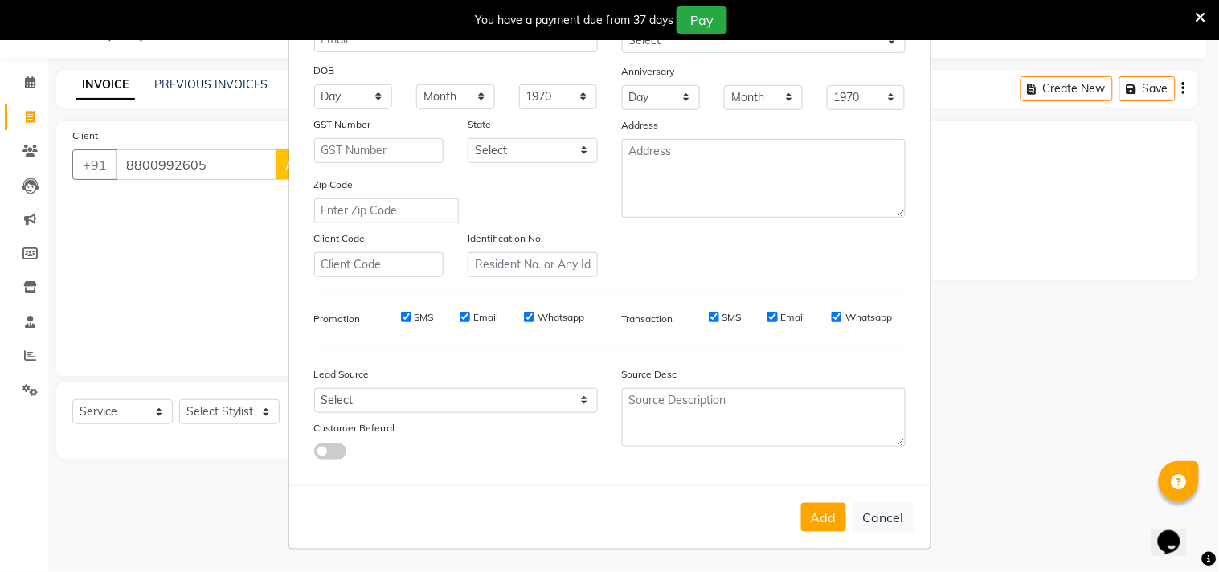
scroll to position [0, 0]
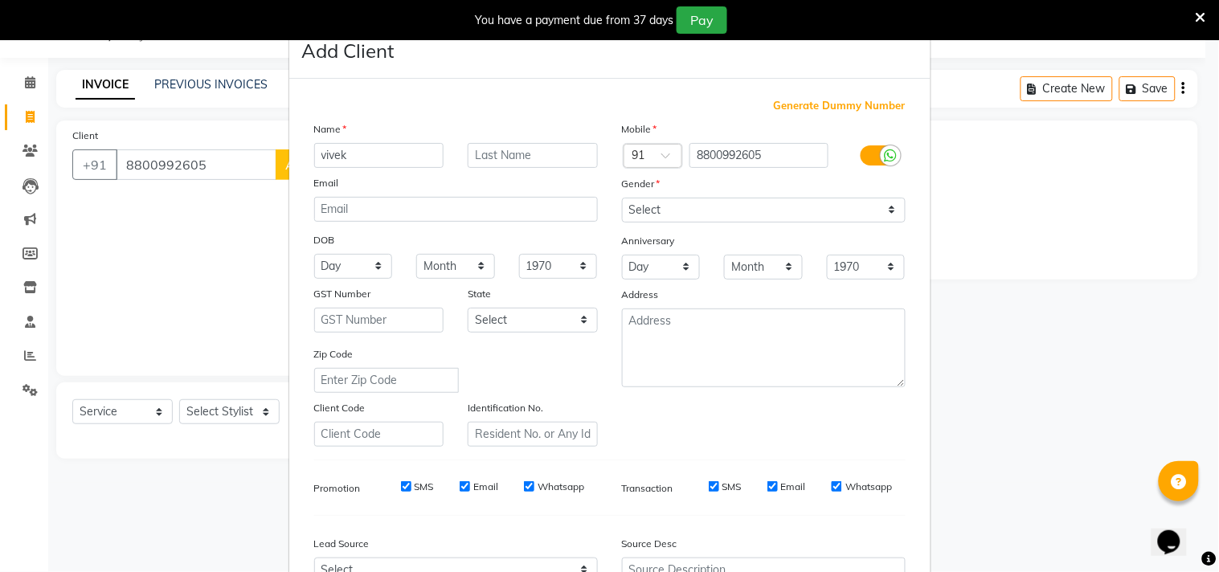
type input "vivek"
click at [768, 207] on select "Select Male Female Other Prefer Not To Say" at bounding box center [764, 210] width 284 height 25
select select "[DEMOGRAPHIC_DATA]"
click at [622, 198] on select "Select Male Female Other Prefer Not To Say" at bounding box center [764, 210] width 284 height 25
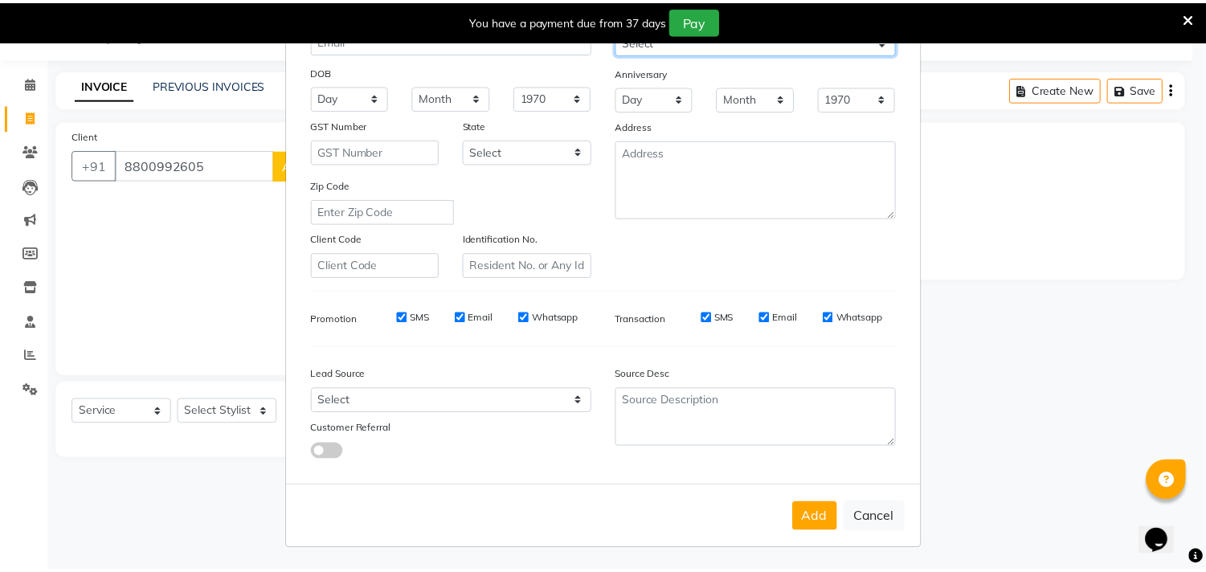
scroll to position [170, 0]
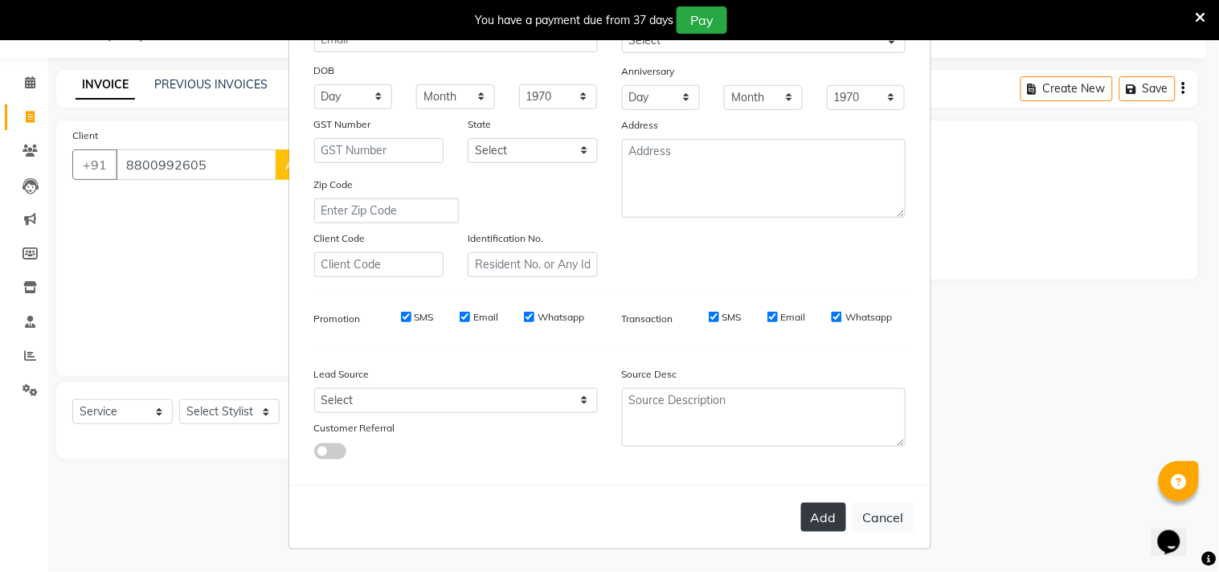
click at [821, 511] on button "Add" at bounding box center [823, 517] width 45 height 29
select select
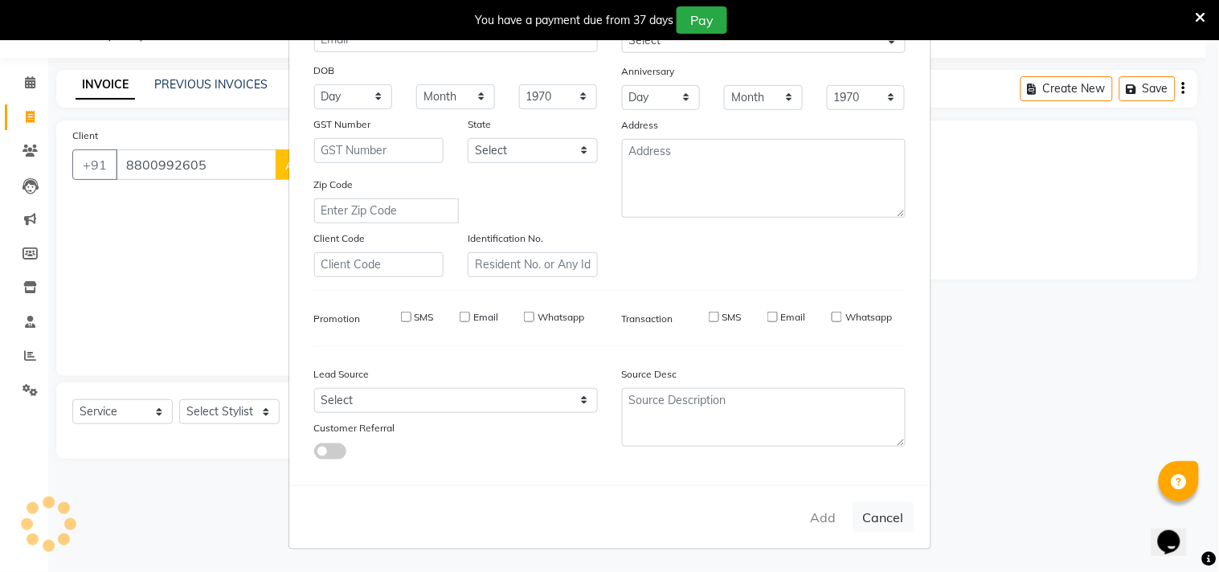
select select
checkbox input "false"
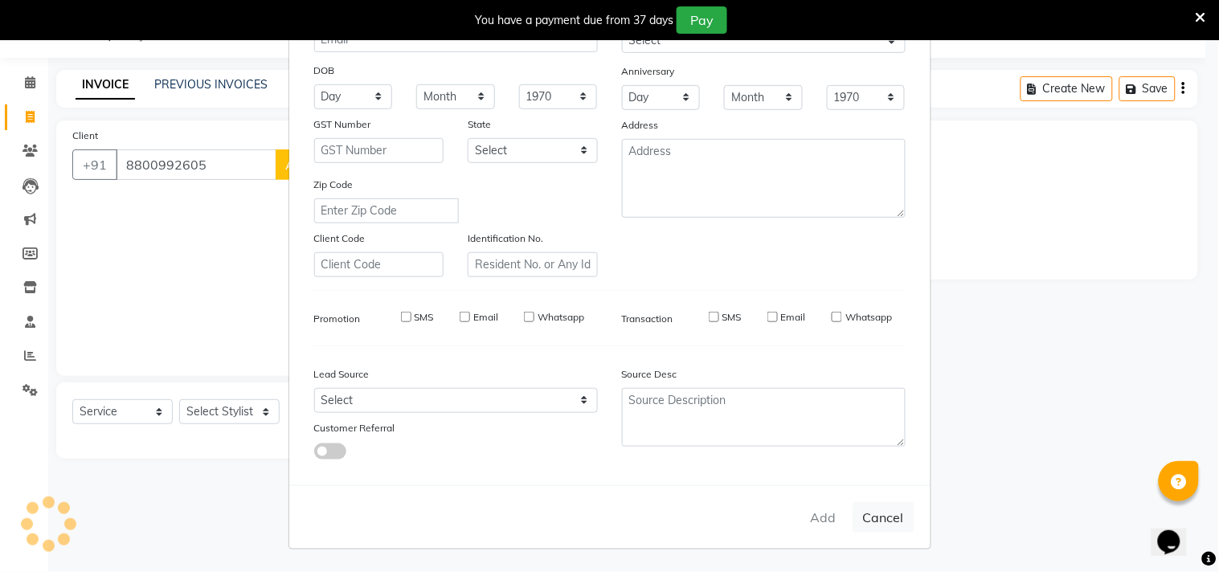
checkbox input "false"
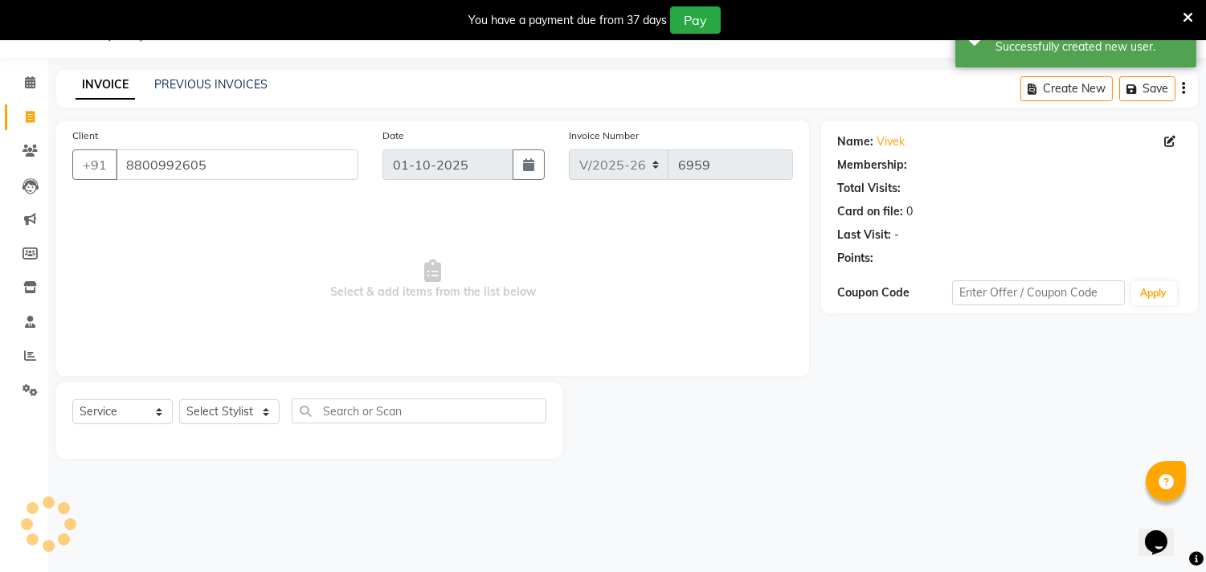
select select "1: Object"
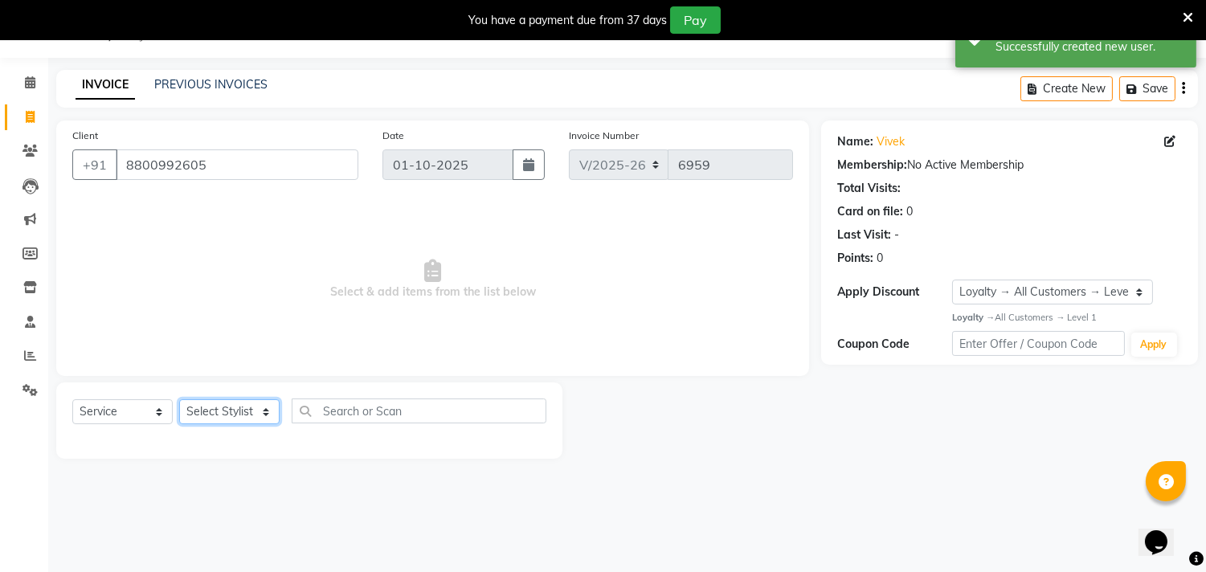
drag, startPoint x: 264, startPoint y: 415, endPoint x: 263, endPoint y: 399, distance: 15.3
click at [263, 415] on select "Select Stylist Aarif AMAN ANJALI Arman Arshad ARSHAD SALMANI ASHU FAIZ gaurav H…" at bounding box center [229, 411] width 100 height 25
select select "28022"
click at [179, 400] on select "Select Stylist Aarif AMAN ANJALI Arman Arshad ARSHAD SALMANI ASHU FAIZ gaurav H…" at bounding box center [229, 411] width 100 height 25
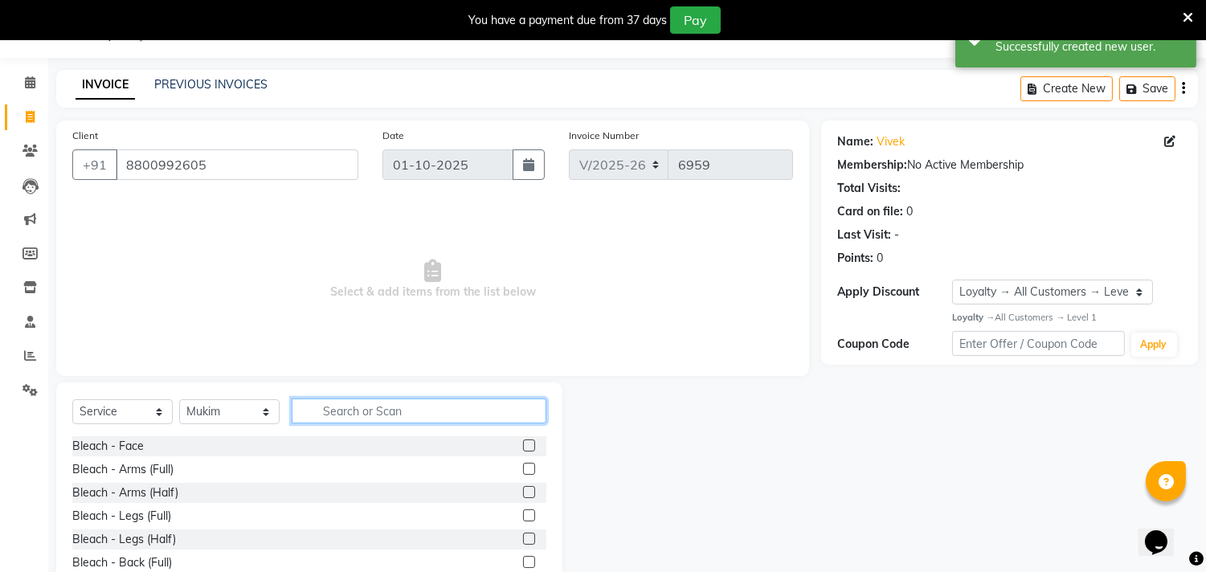
click at [335, 408] on input "text" at bounding box center [419, 411] width 255 height 25
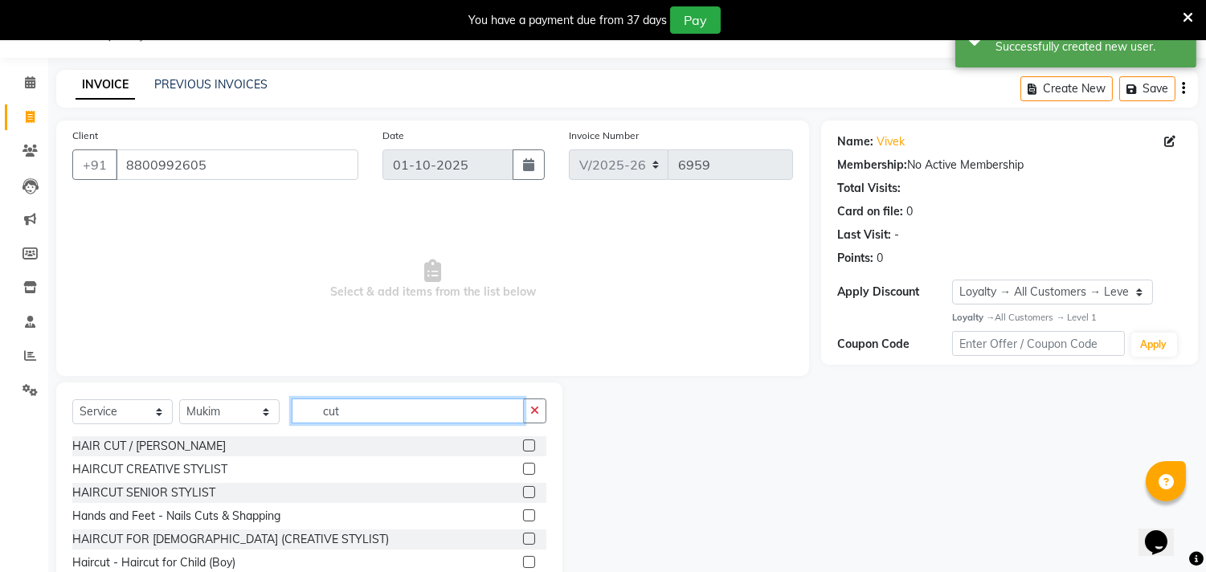
type input "cut"
click at [523, 446] on label at bounding box center [529, 446] width 12 height 12
click at [523, 446] on input "checkbox" at bounding box center [528, 446] width 10 height 10
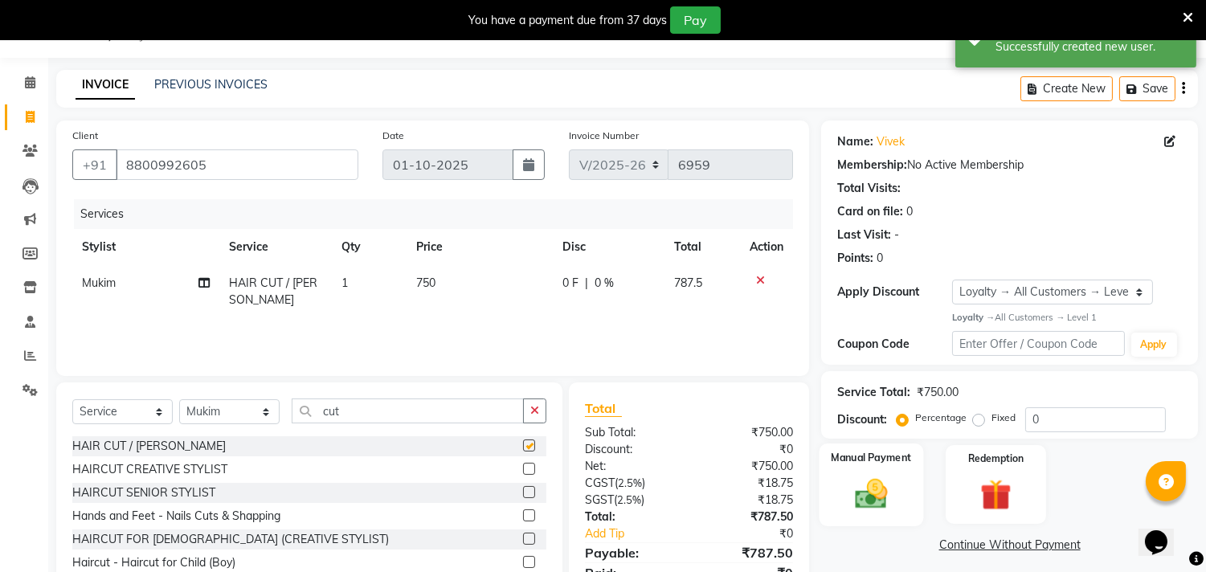
checkbox input "false"
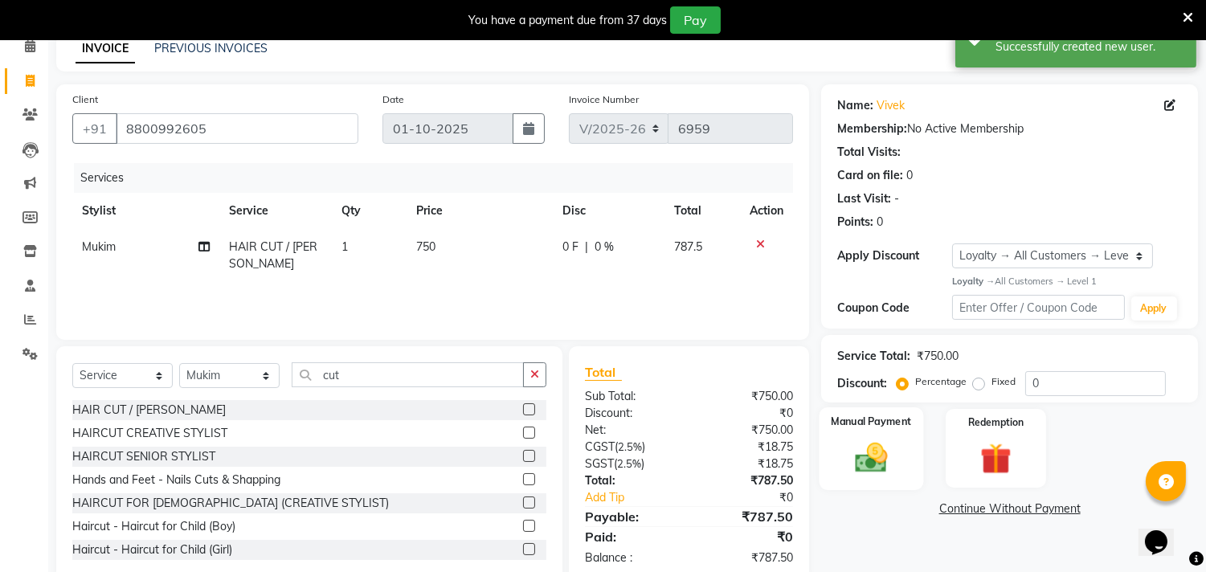
scroll to position [111, 0]
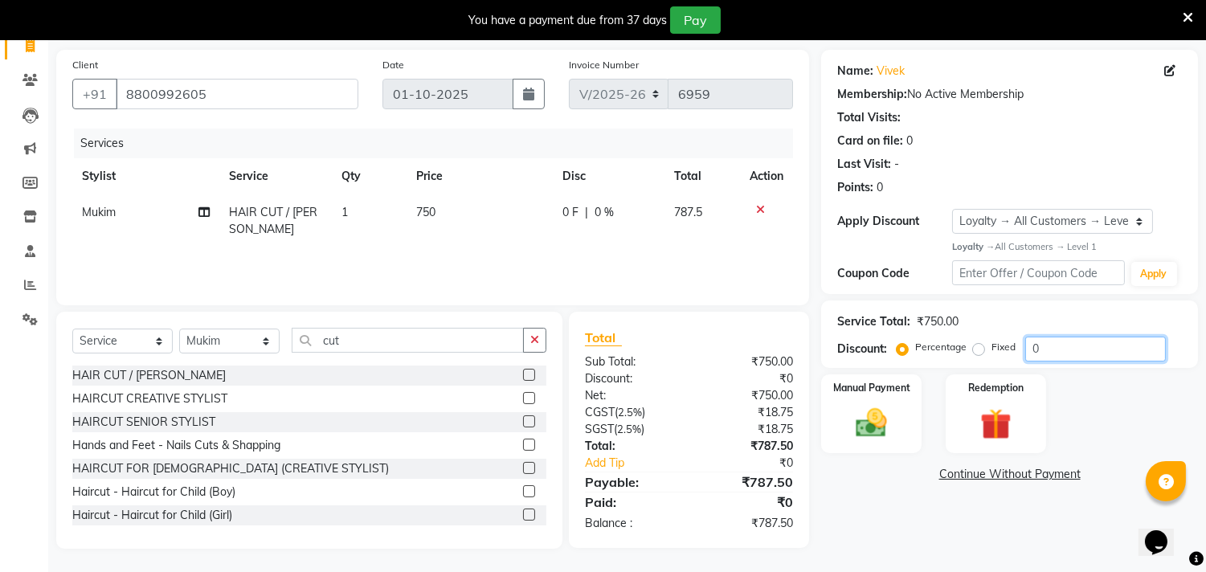
drag, startPoint x: 1073, startPoint y: 351, endPoint x: 1002, endPoint y: 359, distance: 71.2
click at [1005, 354] on div "Percentage Fixed 0" at bounding box center [1033, 349] width 266 height 25
click at [877, 428] on img at bounding box center [872, 423] width 53 height 38
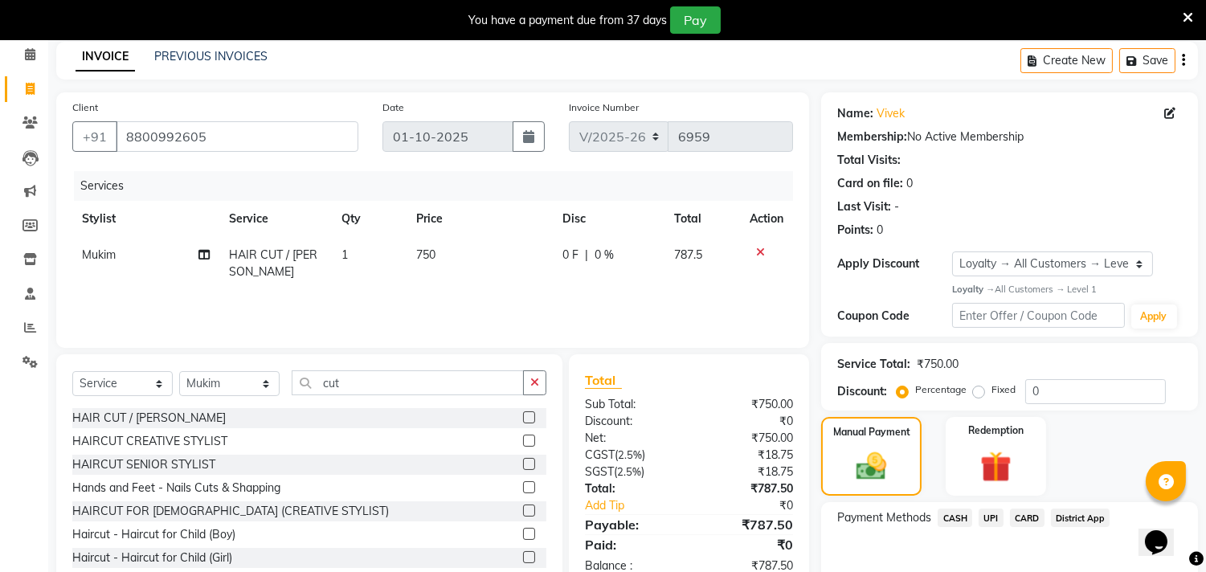
scroll to position [62, 0]
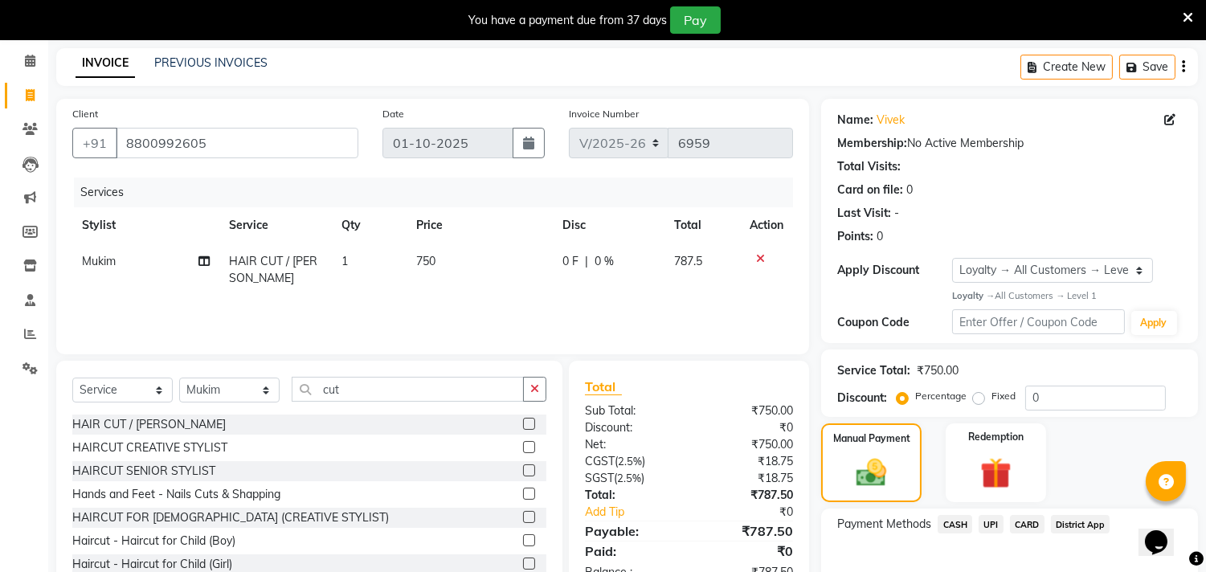
drag, startPoint x: 955, startPoint y: 521, endPoint x: 940, endPoint y: 517, distance: 15.0
click at [955, 522] on span "CASH" at bounding box center [955, 524] width 35 height 18
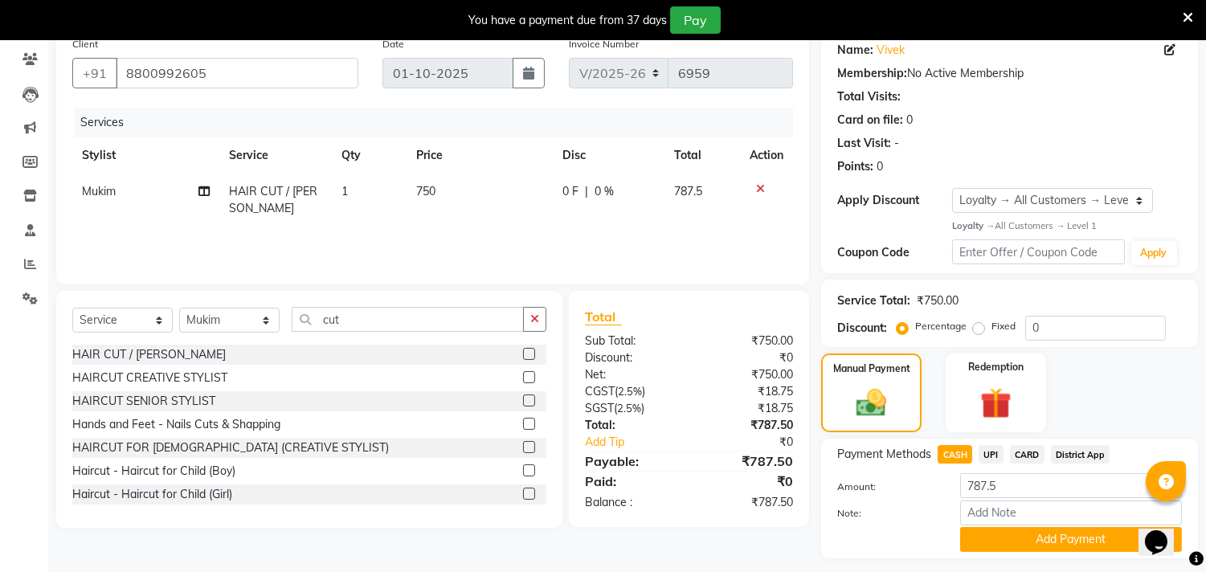
scroll to position [175, 0]
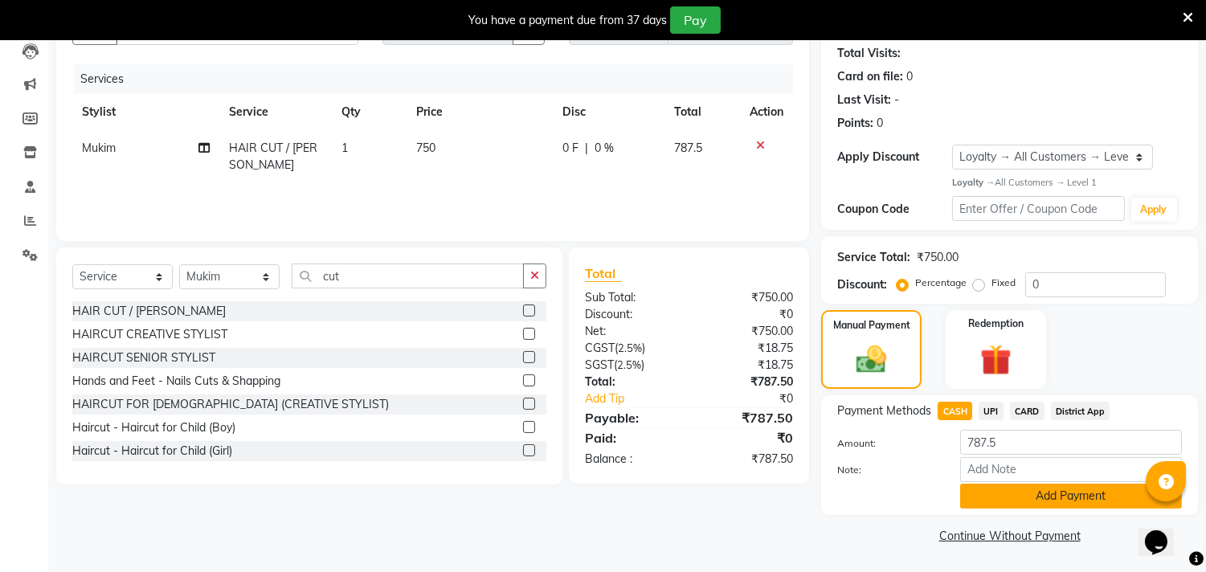
click at [1054, 498] on button "Add Payment" at bounding box center [1071, 496] width 222 height 25
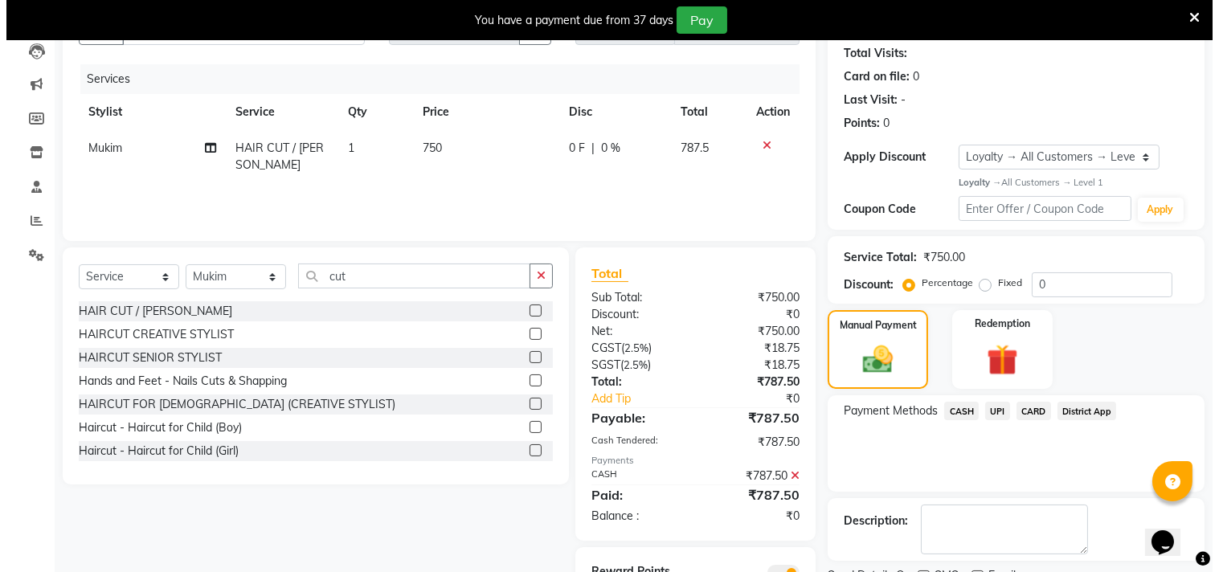
scroll to position [247, 0]
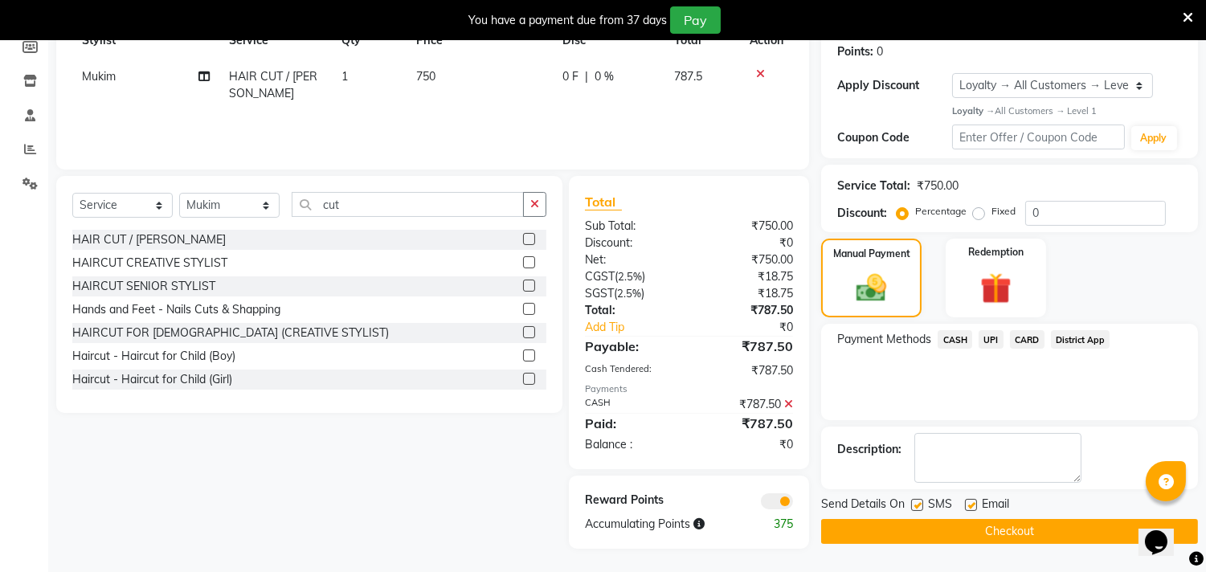
click at [772, 502] on span at bounding box center [777, 501] width 32 height 16
click at [793, 504] on input "checkbox" at bounding box center [793, 504] width 0 height 0
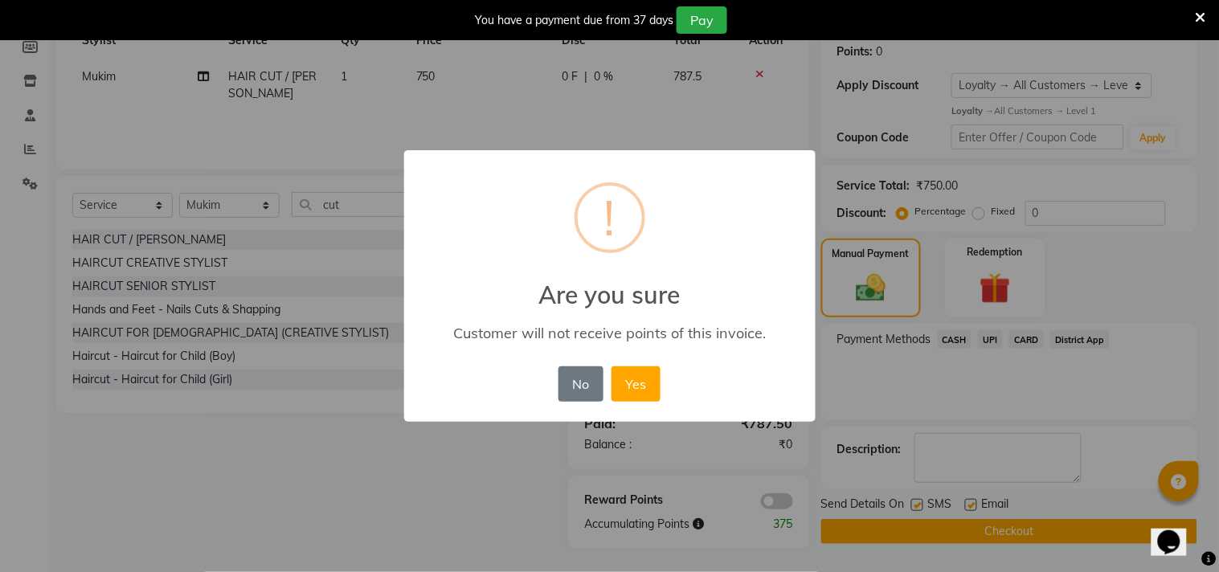
drag, startPoint x: 649, startPoint y: 371, endPoint x: 755, endPoint y: 438, distance: 125.7
click at [657, 382] on button "Yes" at bounding box center [636, 383] width 49 height 35
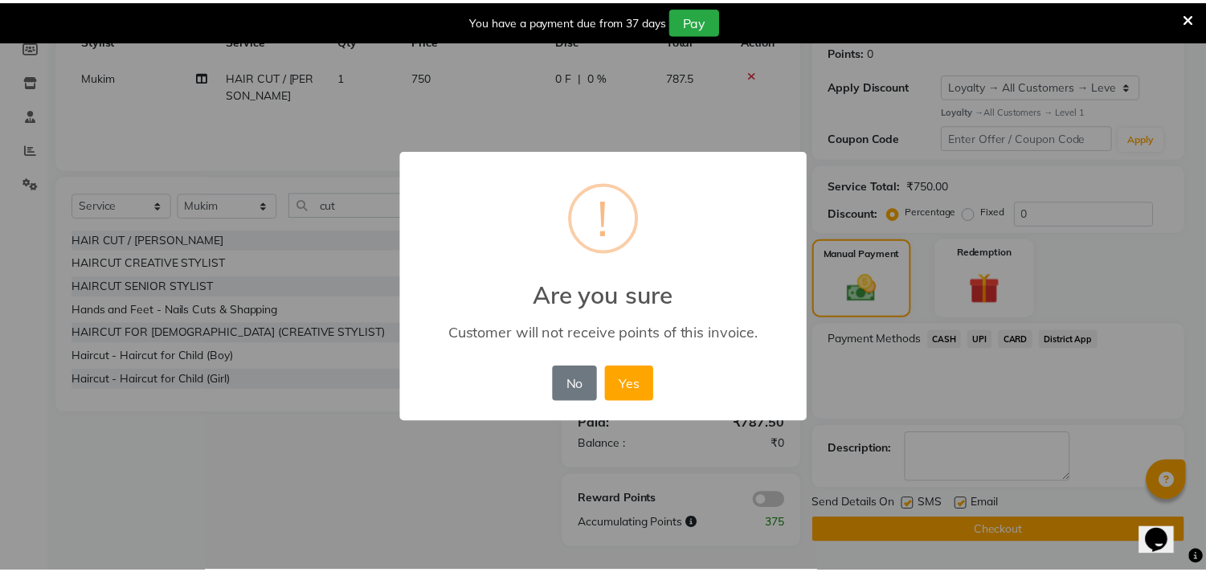
scroll to position [243, 0]
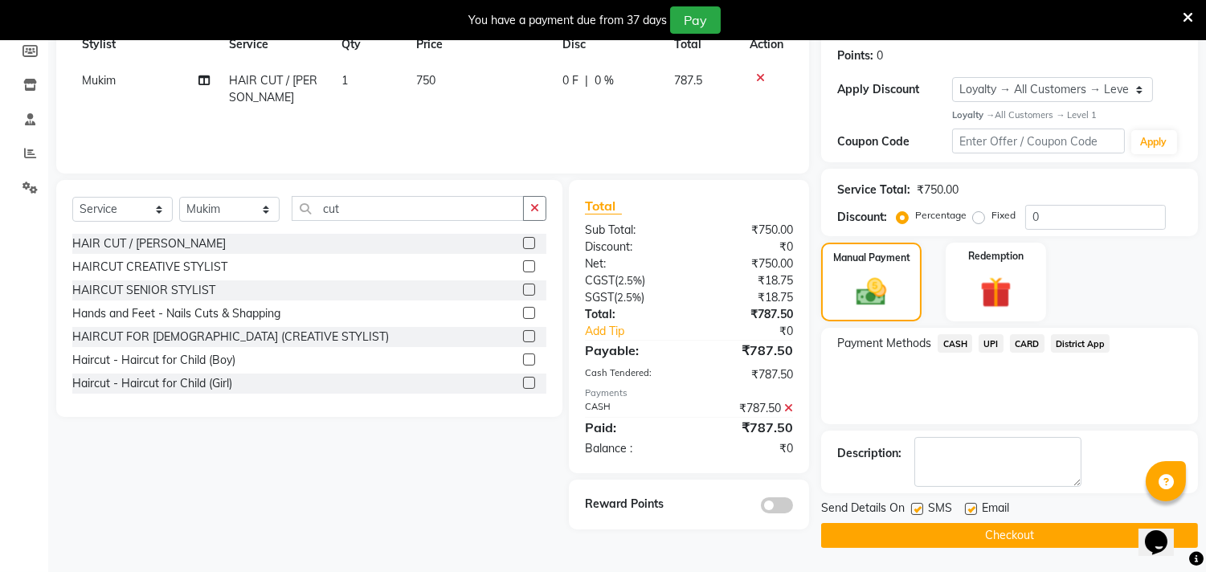
click at [917, 534] on button "Checkout" at bounding box center [1009, 535] width 377 height 25
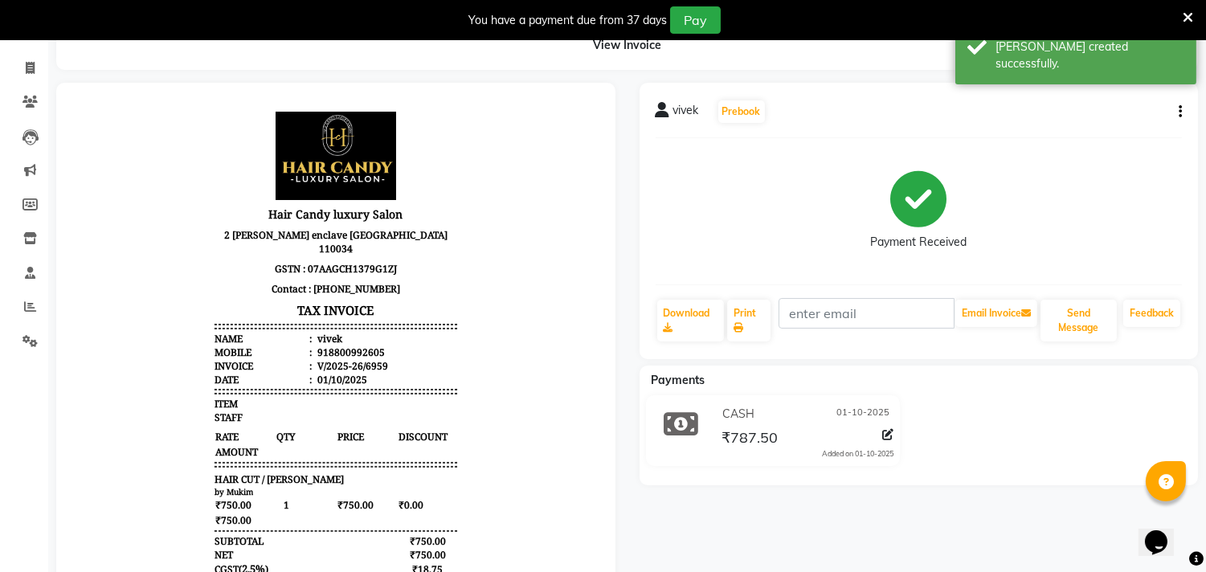
scroll to position [87, 0]
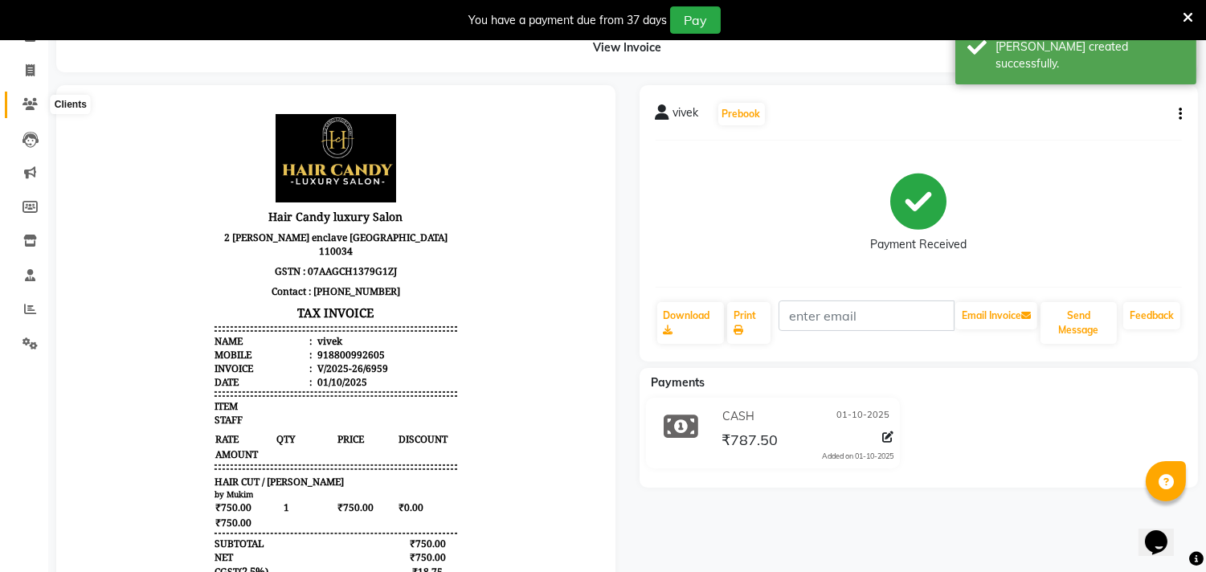
click at [26, 106] on icon at bounding box center [30, 104] width 15 height 12
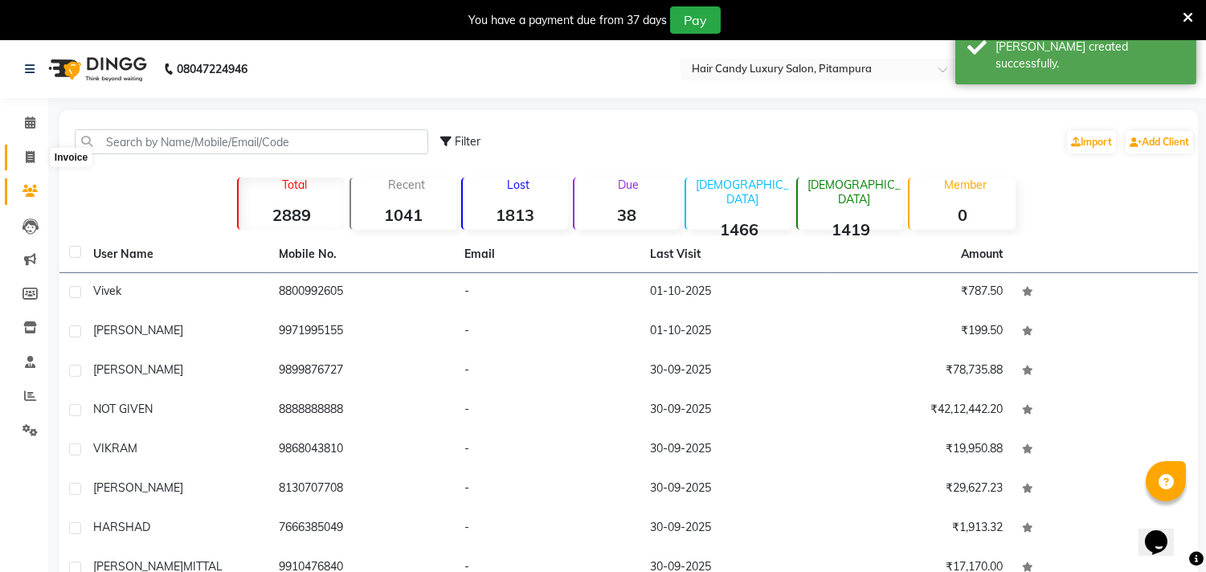
drag, startPoint x: 26, startPoint y: 151, endPoint x: 194, endPoint y: 35, distance: 205.1
click at [26, 153] on icon at bounding box center [30, 157] width 9 height 12
select select "service"
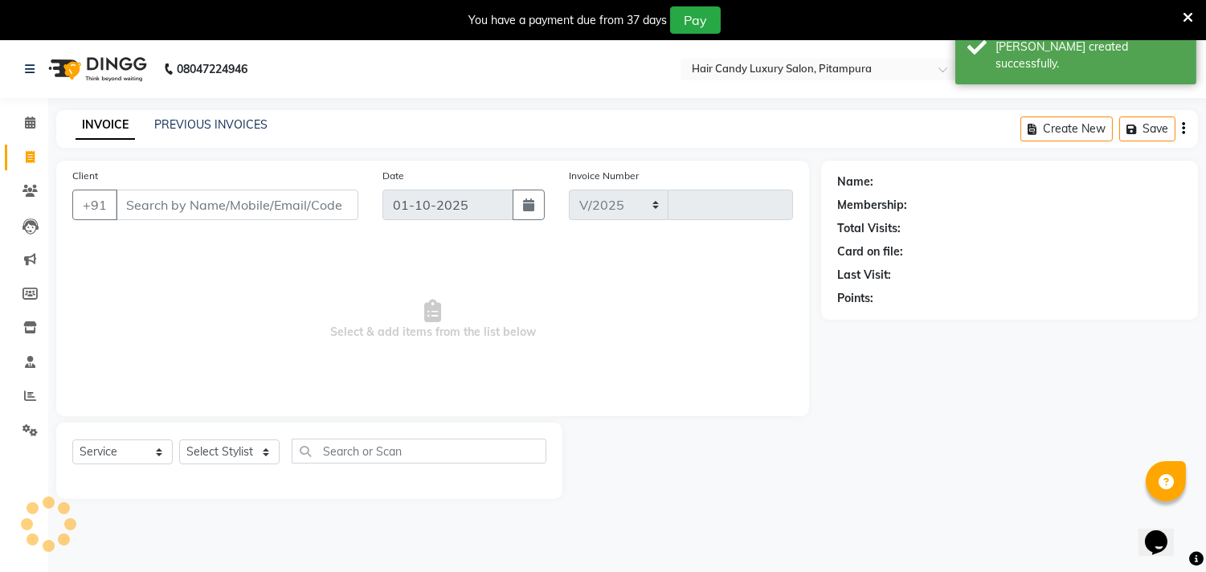
scroll to position [40, 0]
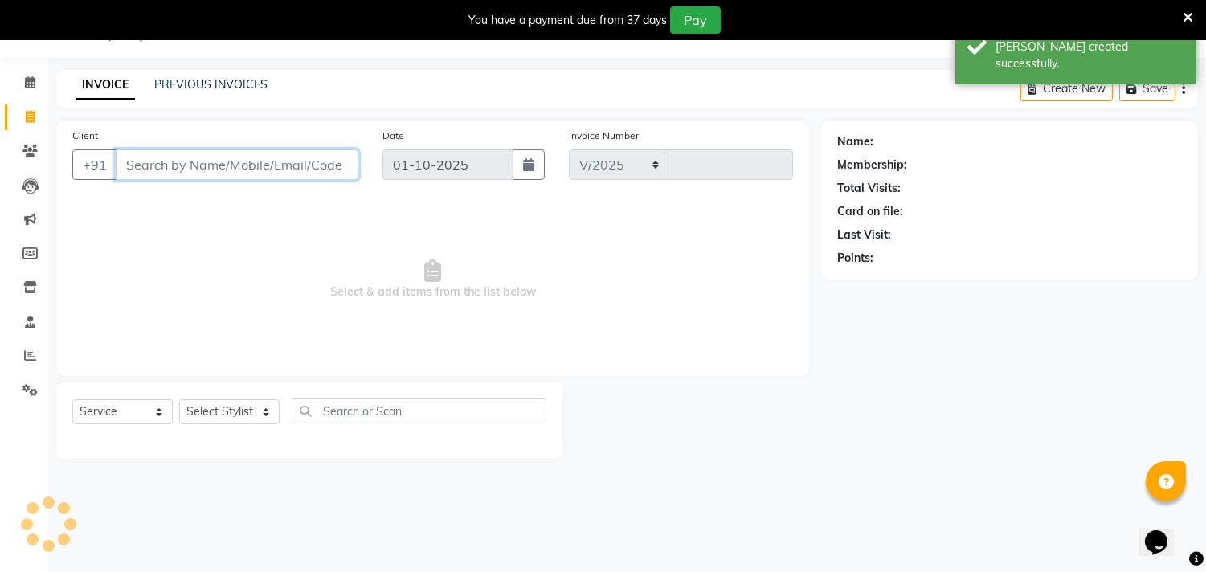
select select "4720"
type input "6960"
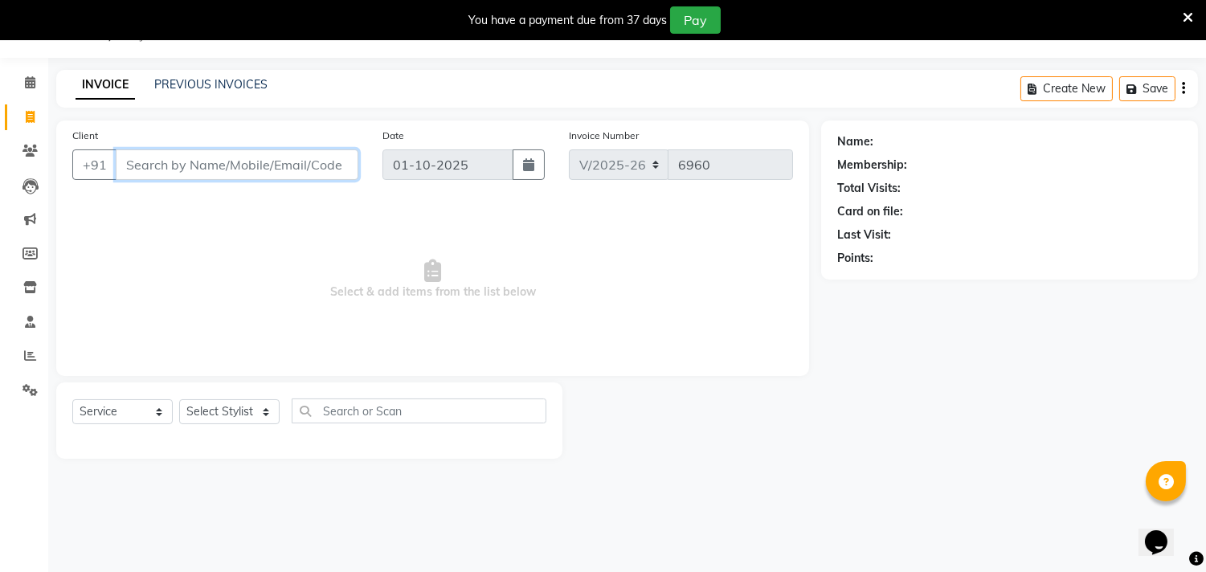
click at [308, 164] on input "Client" at bounding box center [237, 164] width 243 height 31
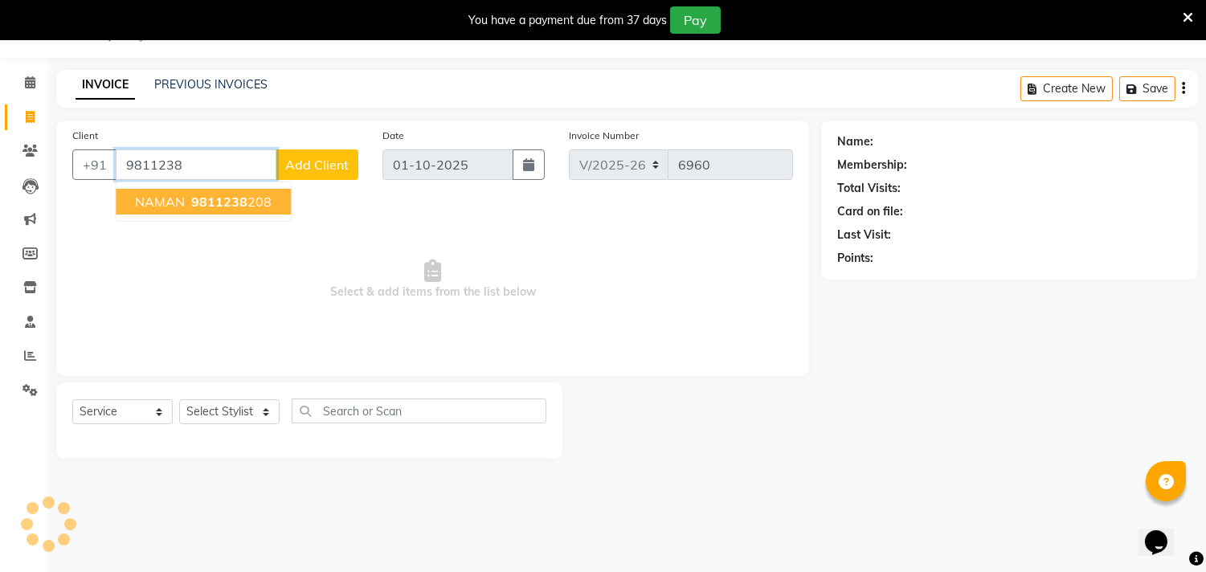
click at [272, 197] on button "NAMAN 9811238 208" at bounding box center [203, 202] width 175 height 26
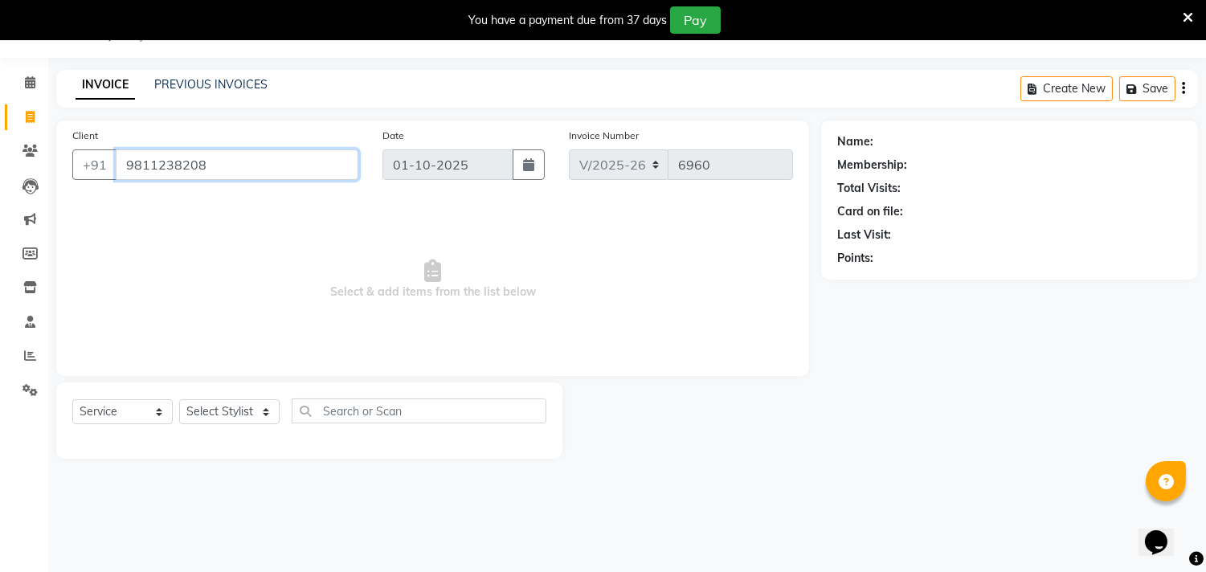
type input "9811238208"
select select "1: Object"
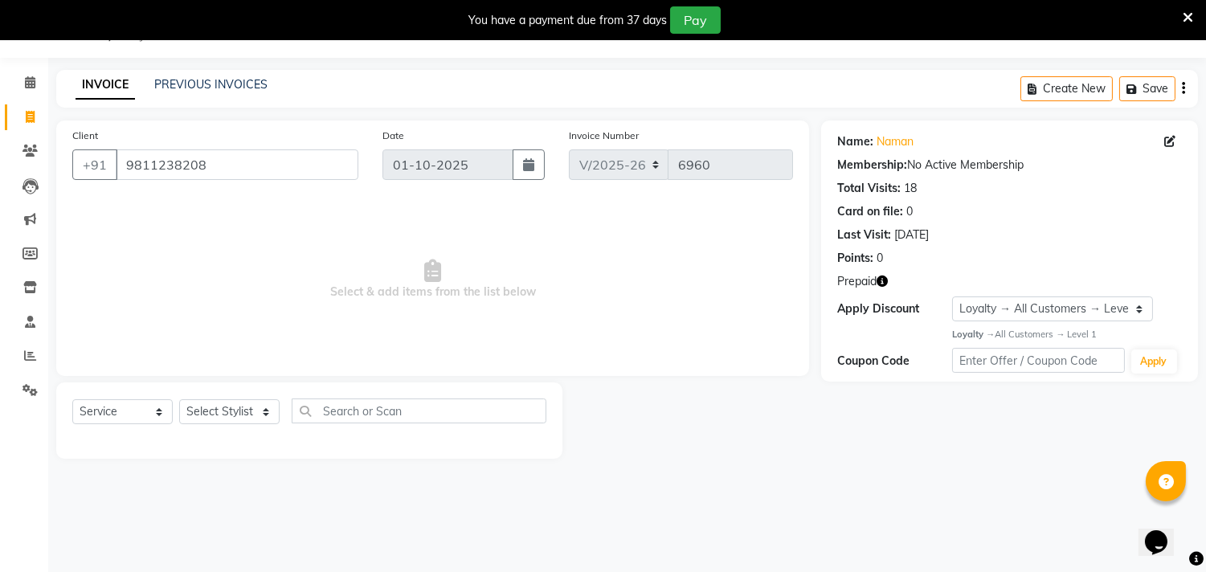
click at [885, 281] on icon "button" at bounding box center [882, 281] width 11 height 11
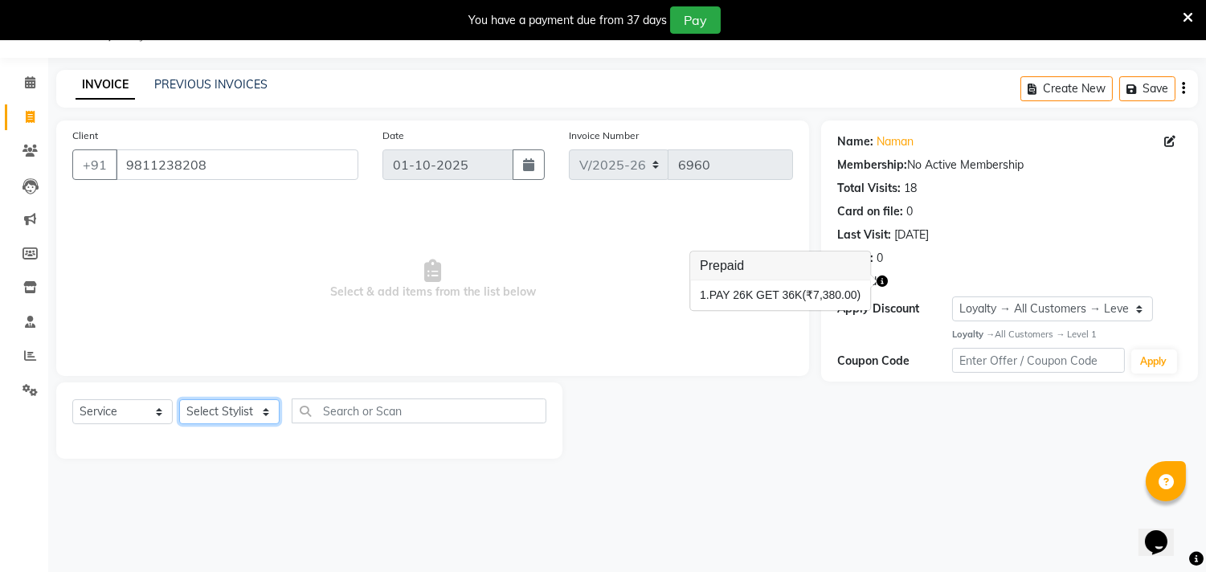
click at [267, 413] on select "Select Stylist Aarif AMAN ANJALI Arman Arshad ARSHAD SALMANI ASHU FAIZ gaurav H…" at bounding box center [229, 411] width 100 height 25
select select "28014"
click at [179, 400] on select "Select Stylist Aarif AMAN ANJALI Arman Arshad ARSHAD SALMANI ASHU FAIZ gaurav H…" at bounding box center [229, 411] width 100 height 25
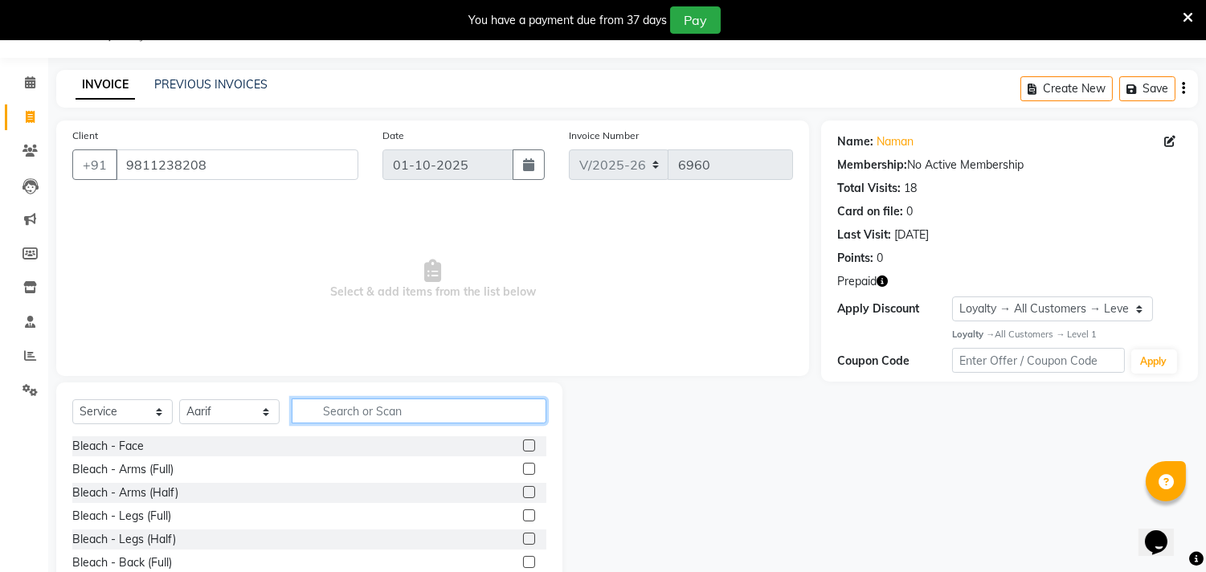
click at [362, 407] on input "text" at bounding box center [419, 411] width 255 height 25
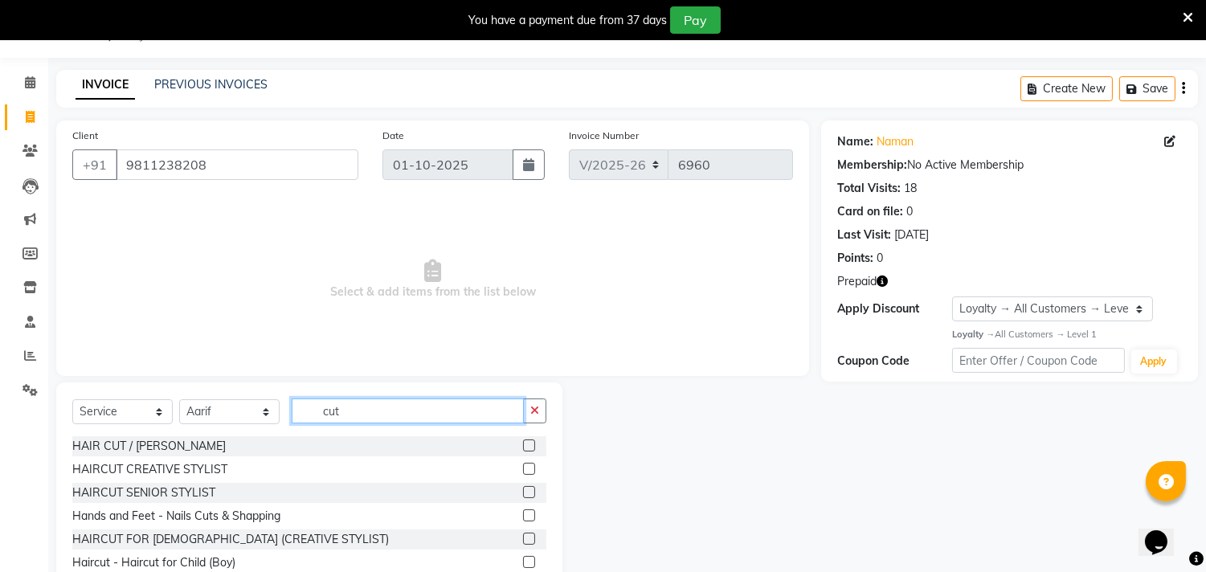
type input "cut"
click at [523, 452] on label at bounding box center [529, 446] width 12 height 12
click at [523, 452] on input "checkbox" at bounding box center [528, 446] width 10 height 10
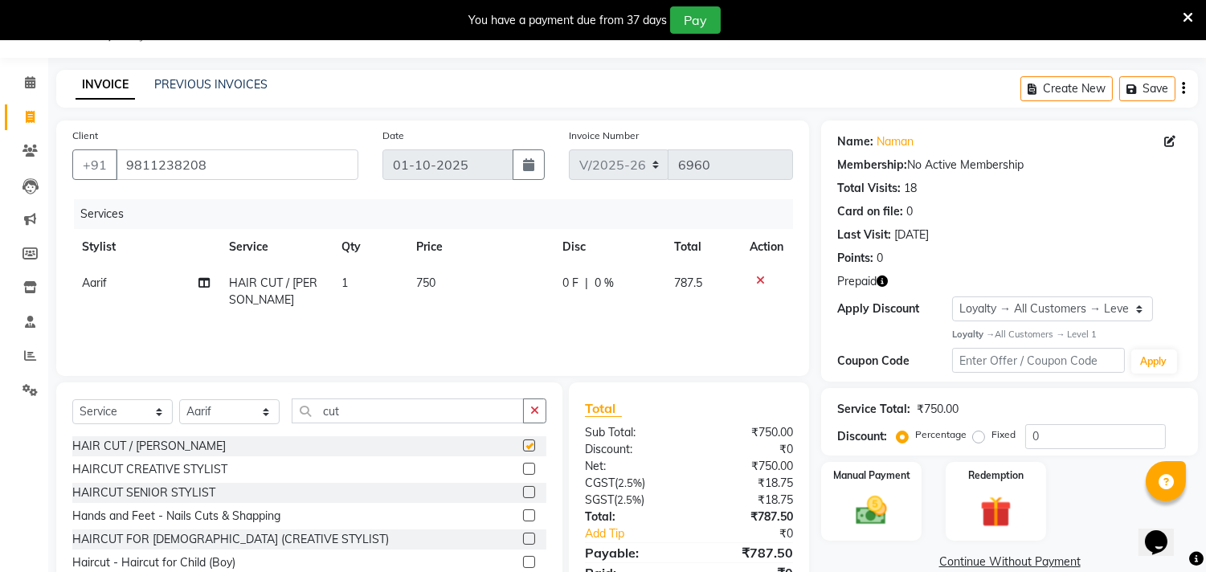
checkbox input "false"
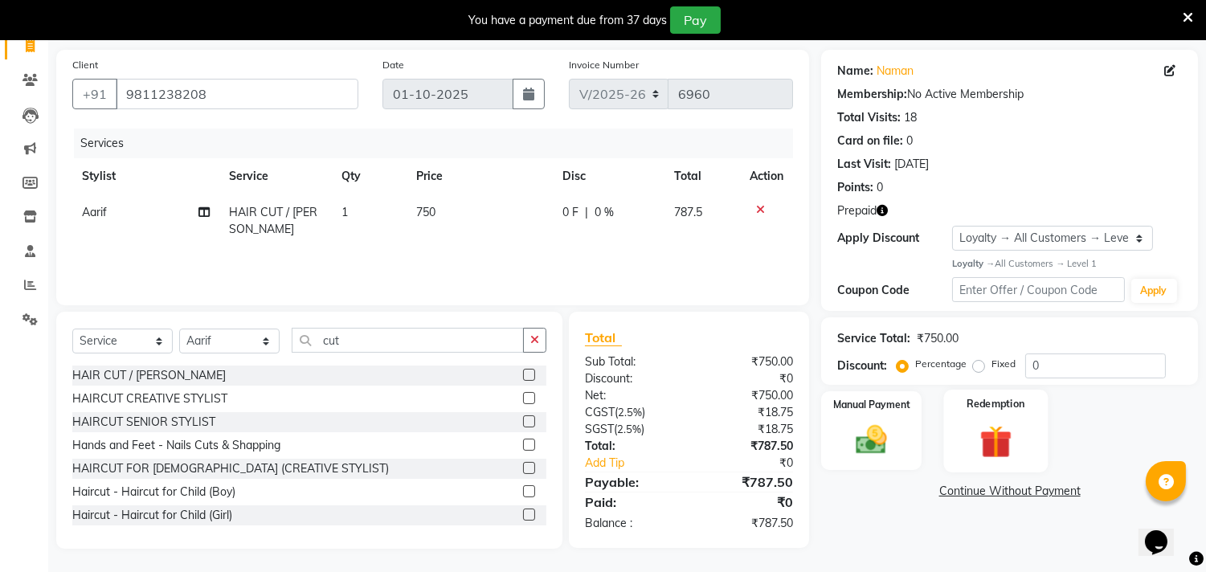
click at [982, 439] on img at bounding box center [995, 441] width 53 height 40
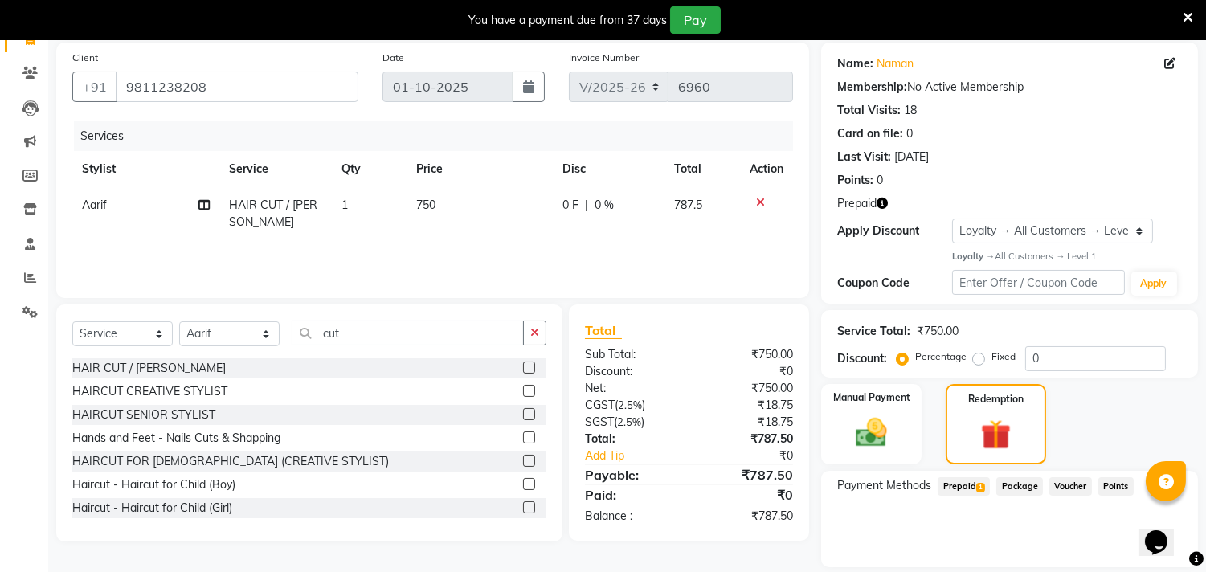
scroll to position [170, 0]
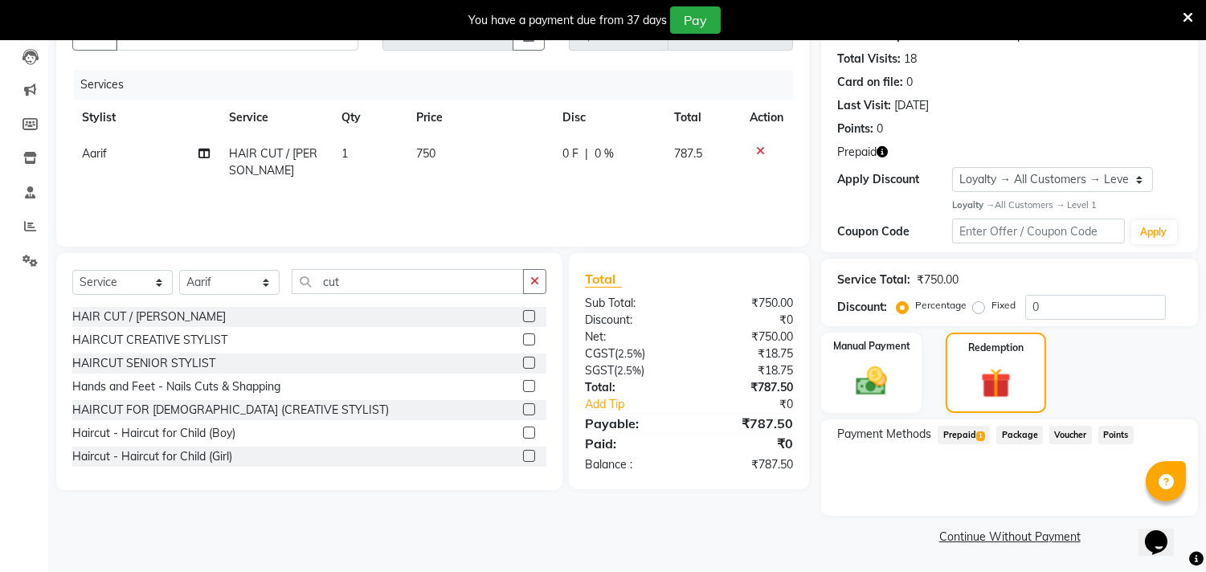
drag, startPoint x: 960, startPoint y: 432, endPoint x: 961, endPoint y: 443, distance: 10.6
click at [960, 434] on span "Prepaid 1" at bounding box center [964, 435] width 52 height 18
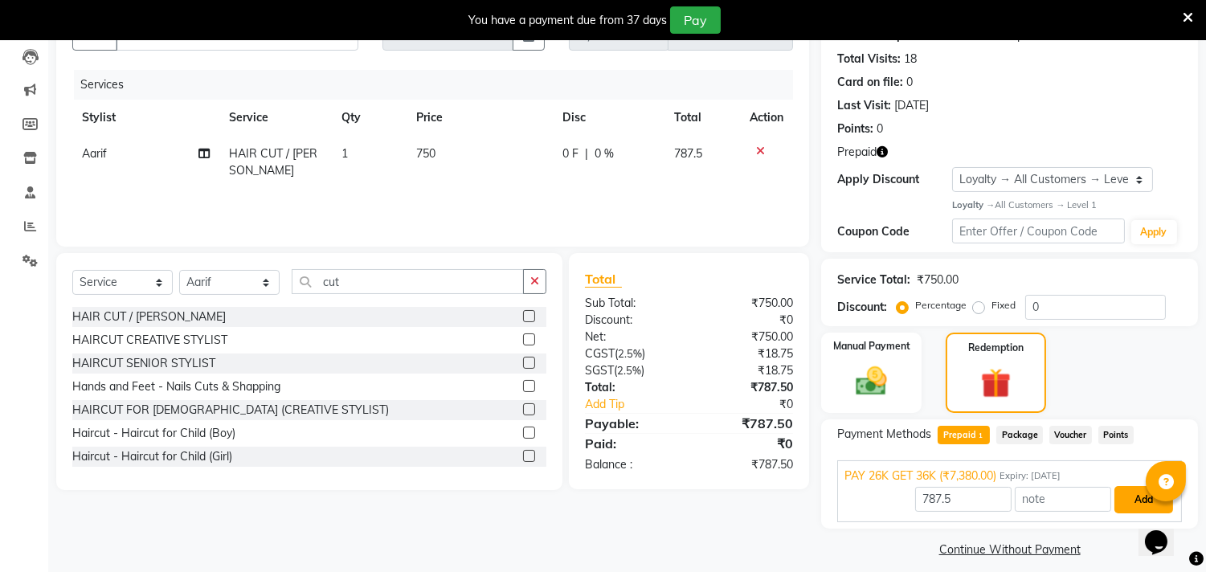
click at [1147, 499] on button "Add" at bounding box center [1144, 499] width 59 height 27
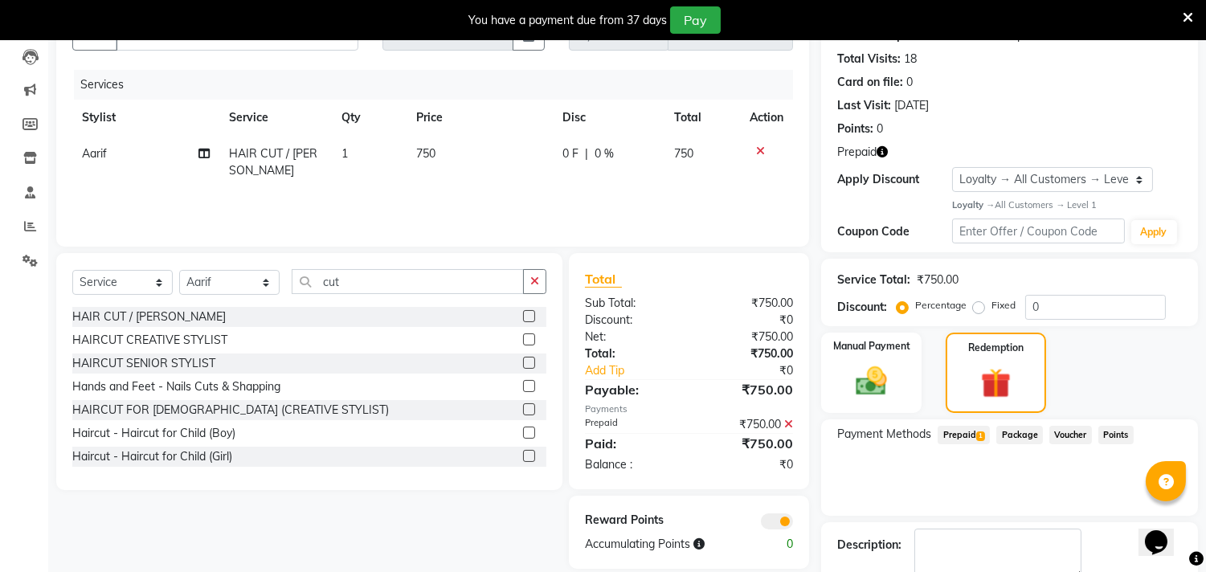
click at [772, 518] on span at bounding box center [777, 522] width 32 height 16
click at [793, 524] on input "checkbox" at bounding box center [793, 524] width 0 height 0
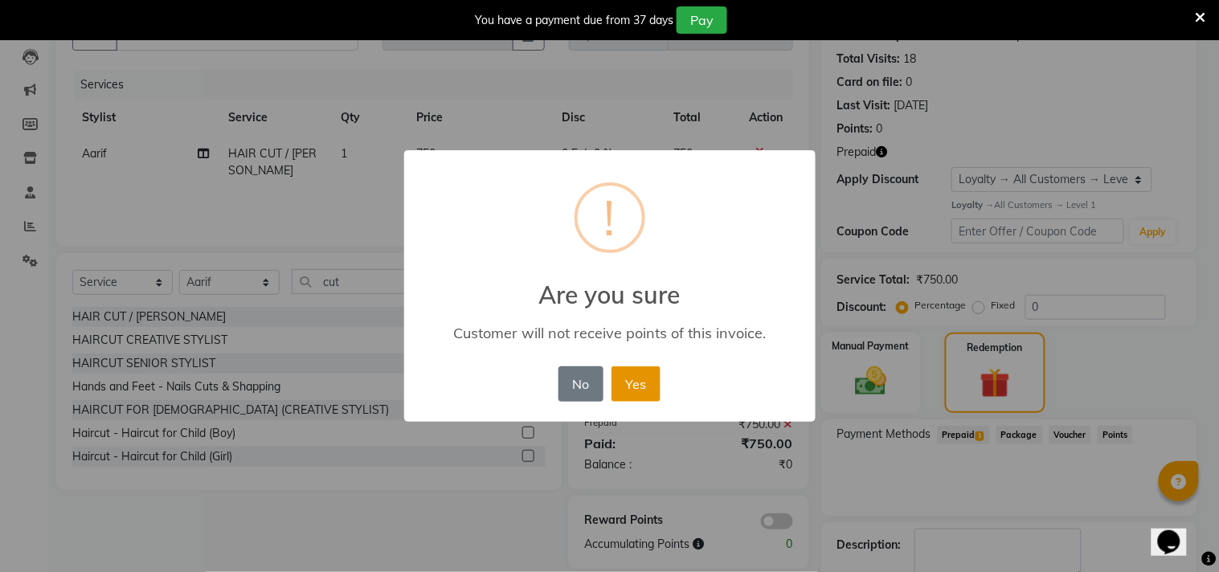
click at [657, 387] on button "Yes" at bounding box center [636, 383] width 49 height 35
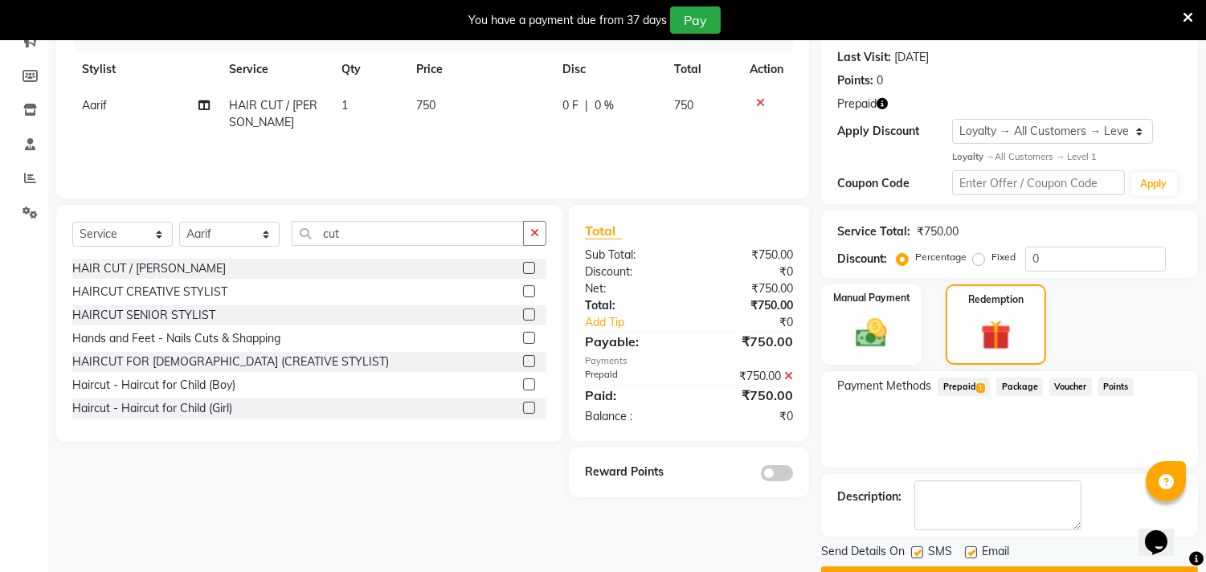
scroll to position [260, 0]
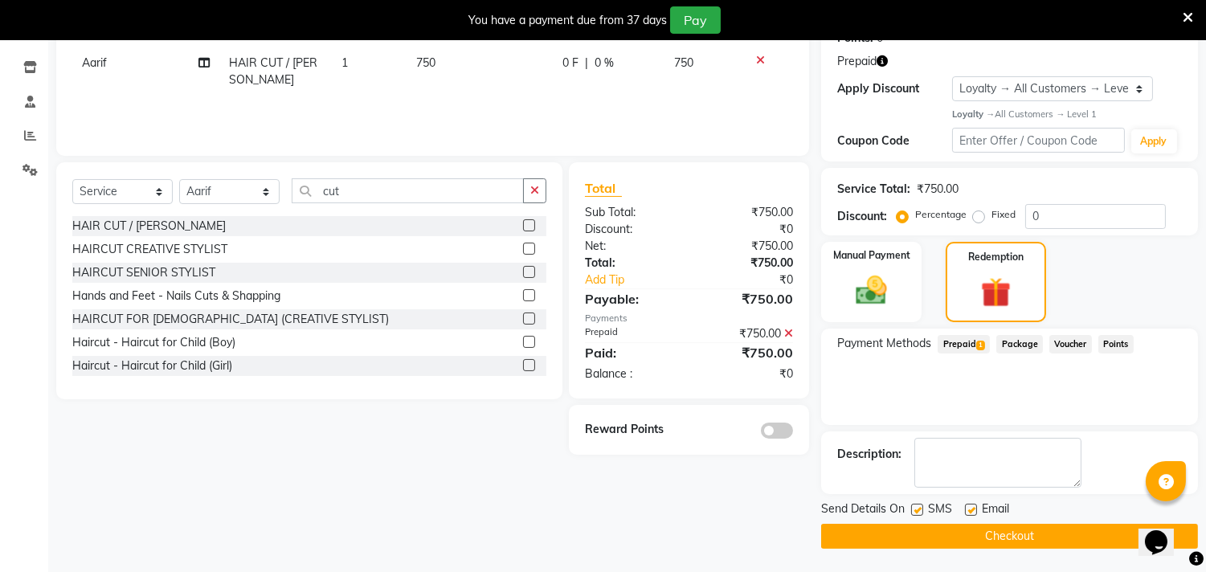
click at [997, 529] on button "Checkout" at bounding box center [1009, 536] width 377 height 25
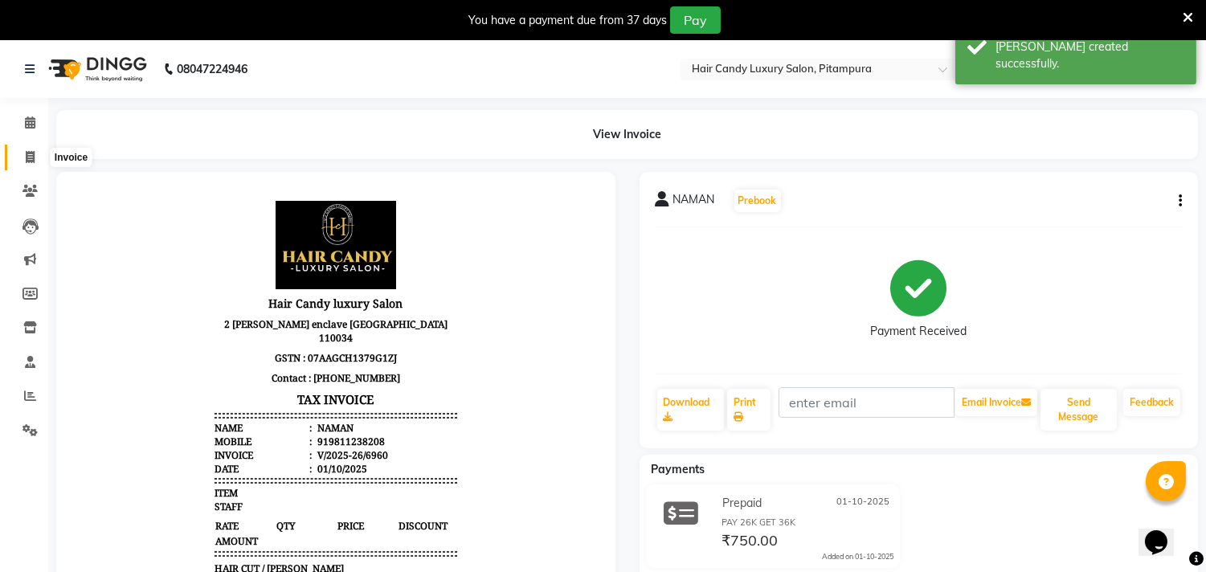
click at [35, 154] on span at bounding box center [30, 158] width 28 height 18
select select "service"
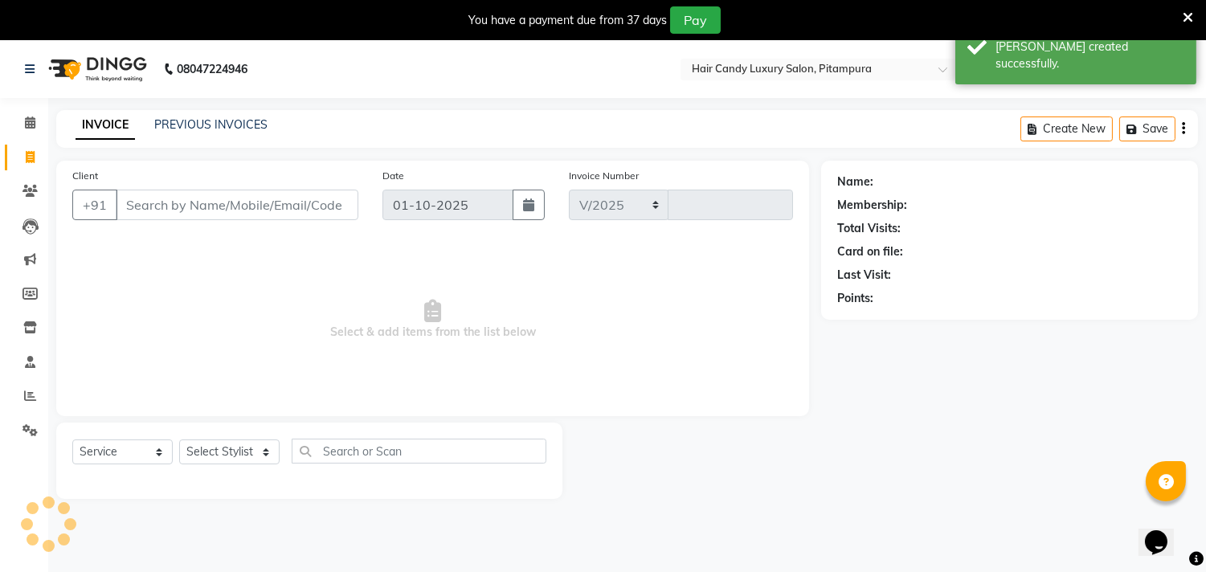
select select "4720"
type input "6961"
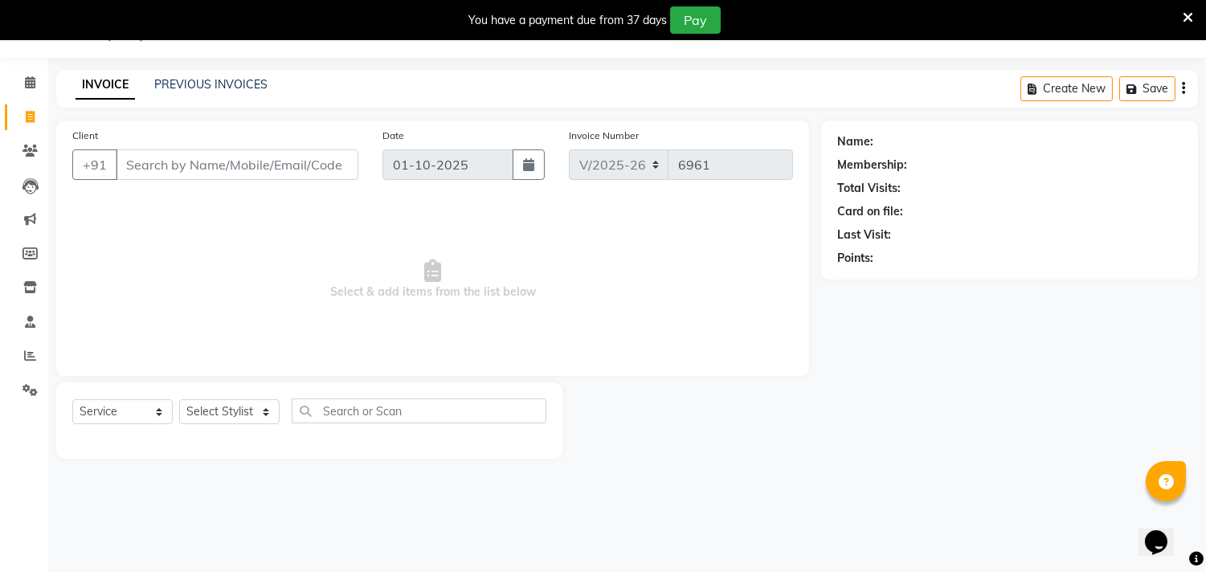
click at [201, 162] on input "Client" at bounding box center [237, 164] width 243 height 31
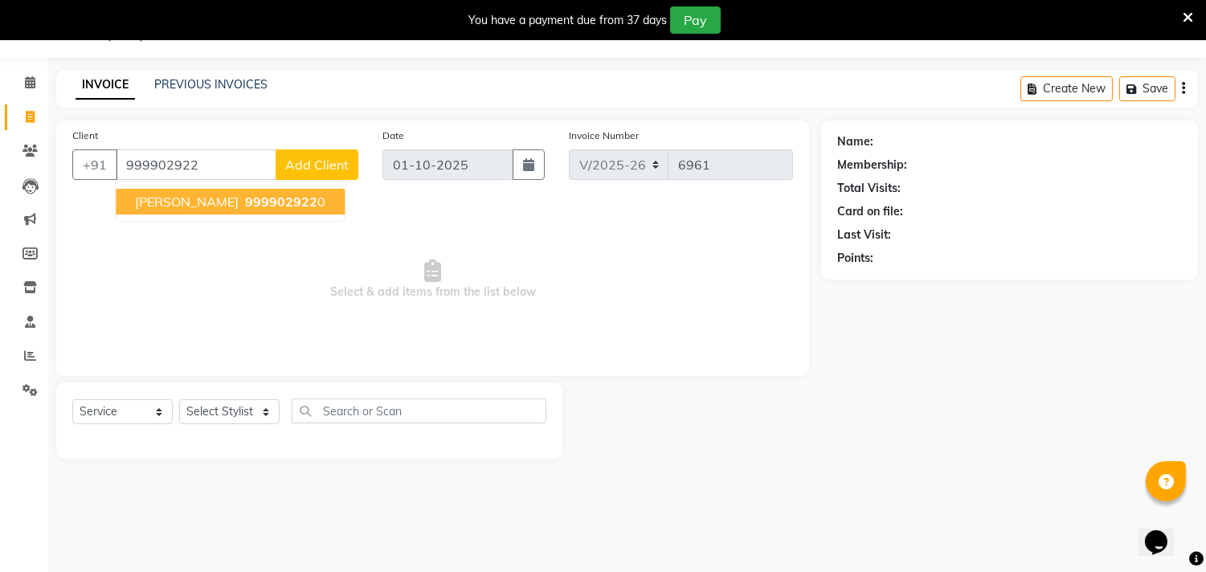
click at [201, 199] on span "[PERSON_NAME]" at bounding box center [187, 202] width 104 height 16
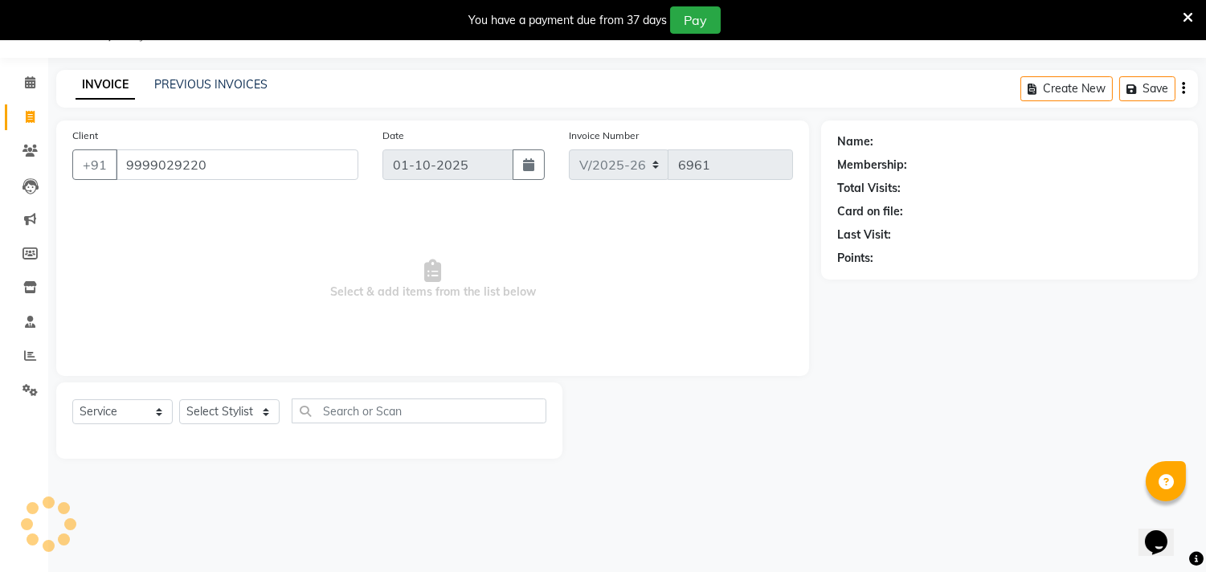
type input "9999029220"
click at [271, 416] on select "Select Stylist Aarif AMAN ANJALI Arman Arshad ARSHAD SALMANI ASHU FAIZ gaurav H…" at bounding box center [229, 411] width 100 height 25
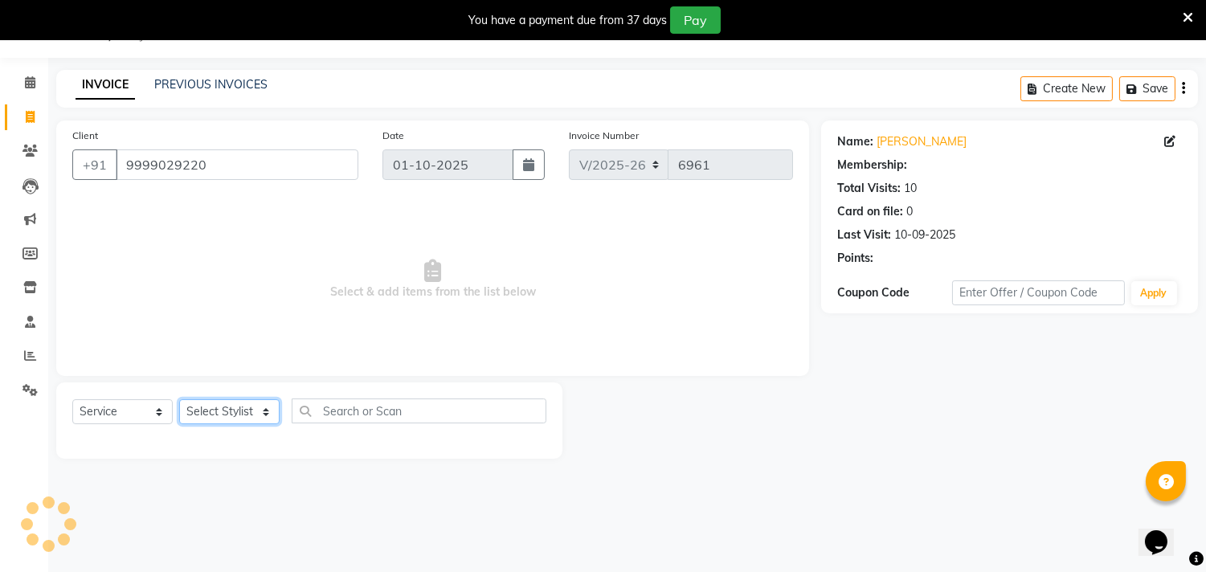
select select "1: Object"
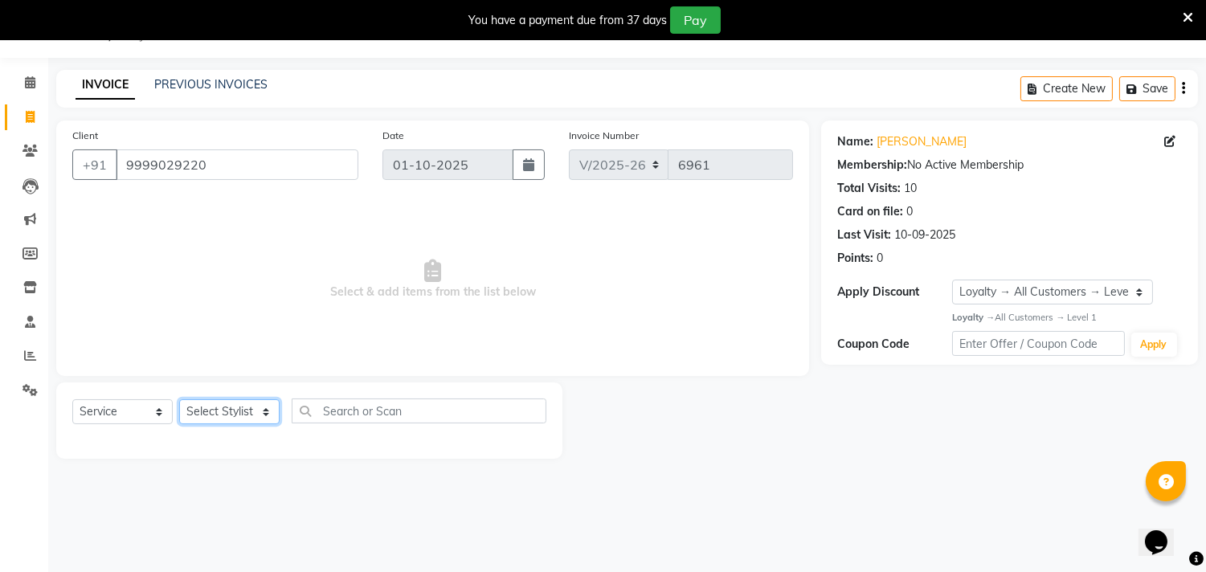
select select "28017"
click at [179, 400] on select "Select Stylist Aarif AMAN ANJALI Arman Arshad ARSHAD SALMANI ASHU FAIZ gaurav H…" at bounding box center [229, 411] width 100 height 25
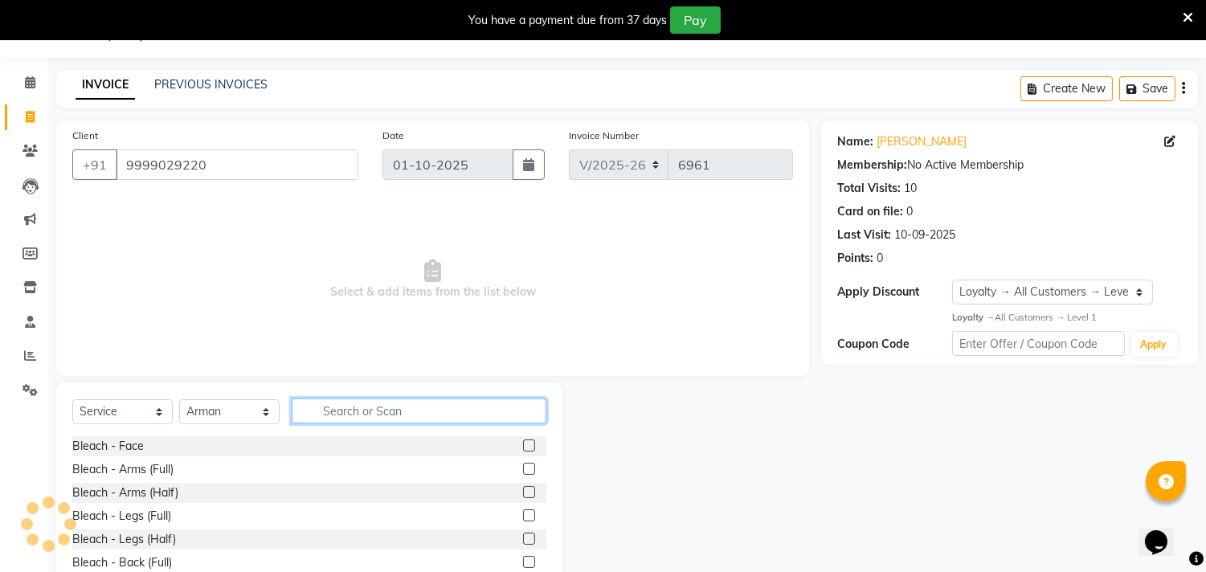
click at [358, 403] on input "text" at bounding box center [419, 411] width 255 height 25
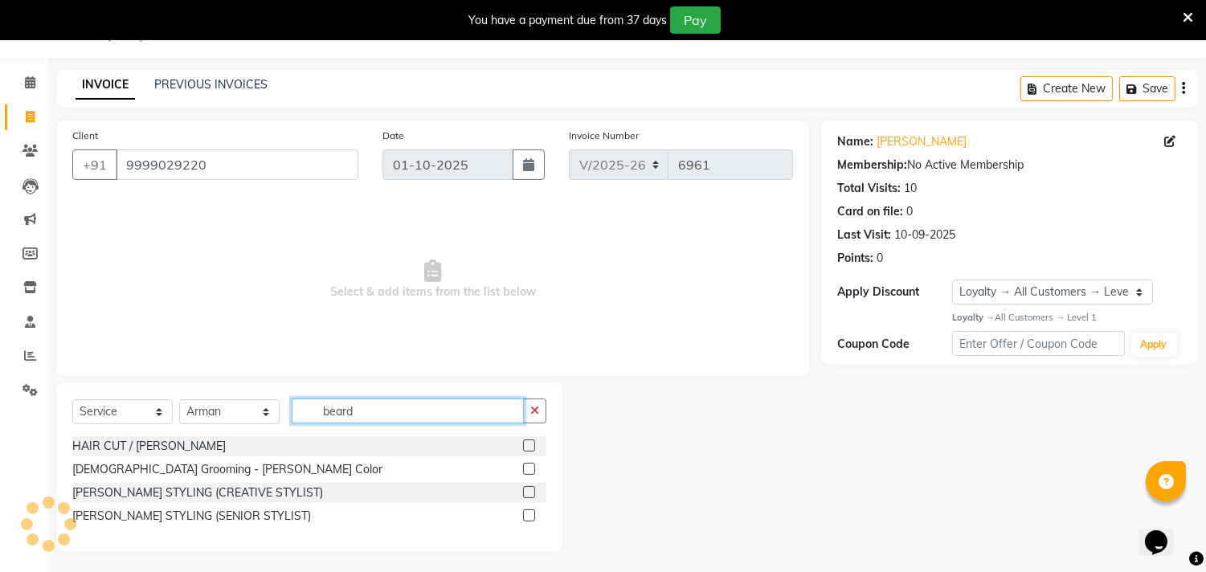
type input "beard"
click at [533, 489] on label at bounding box center [529, 492] width 12 height 12
click at [533, 489] on input "checkbox" at bounding box center [528, 493] width 10 height 10
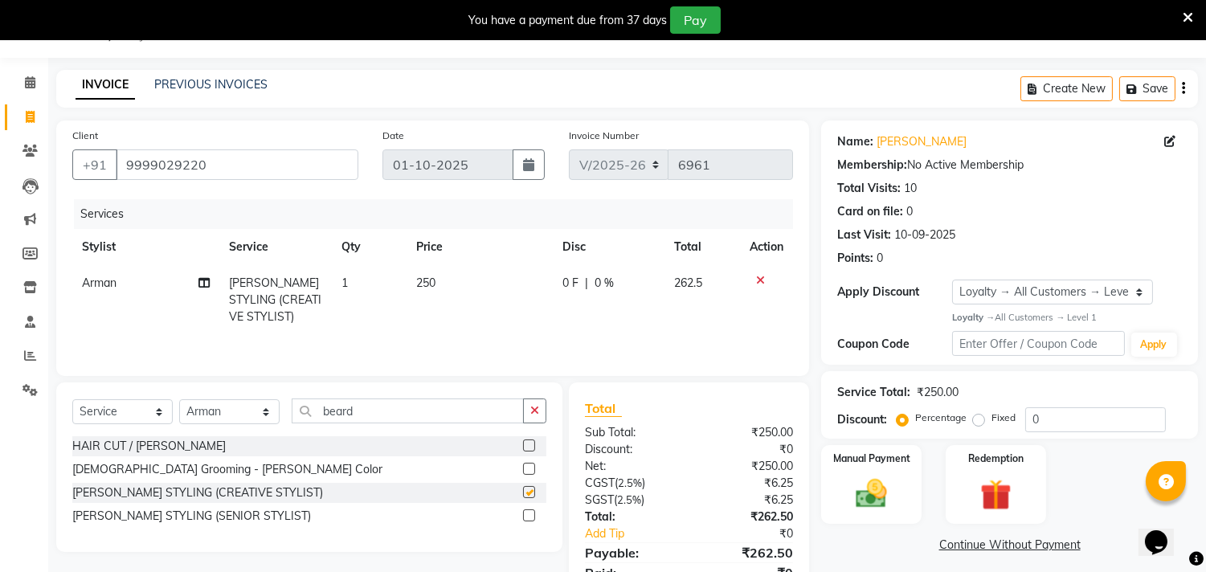
checkbox input "false"
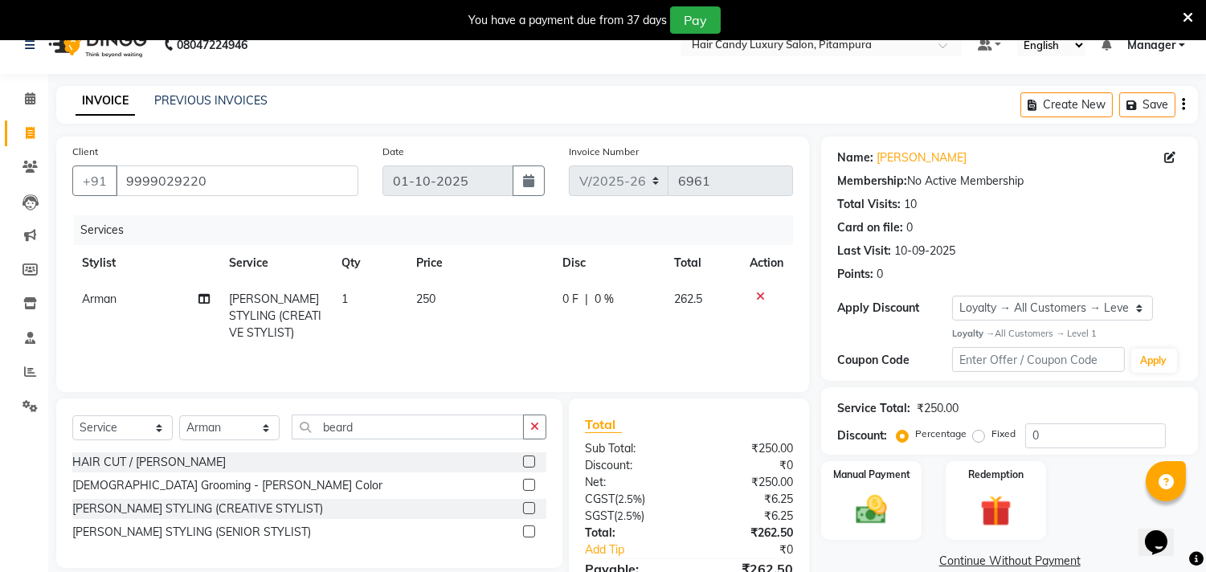
scroll to position [113, 0]
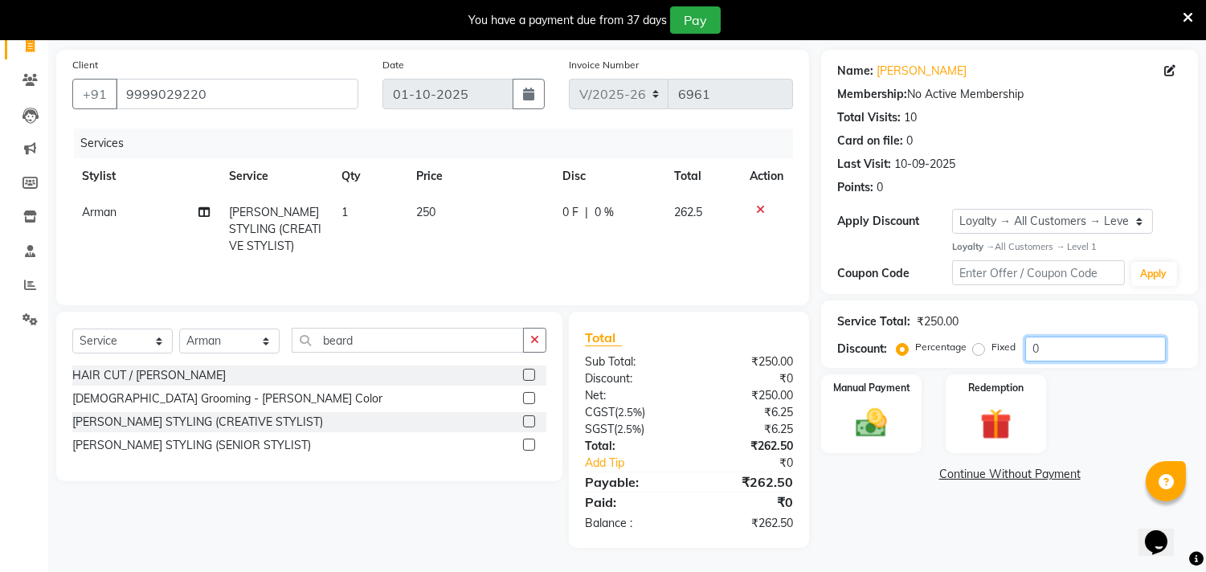
drag, startPoint x: 1061, startPoint y: 348, endPoint x: 983, endPoint y: 348, distance: 78.0
click at [983, 348] on div "Percentage Fixed 0" at bounding box center [1033, 349] width 266 height 25
type input "5"
type input "4.6"
click at [873, 432] on img at bounding box center [872, 423] width 53 height 38
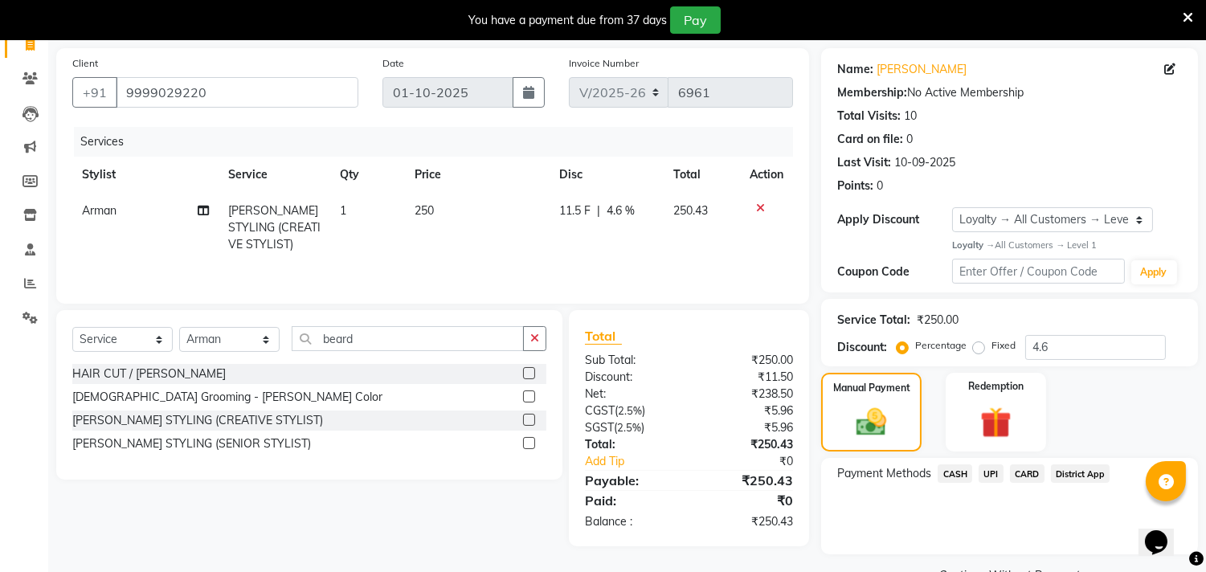
click at [955, 469] on span "CASH" at bounding box center [955, 474] width 35 height 18
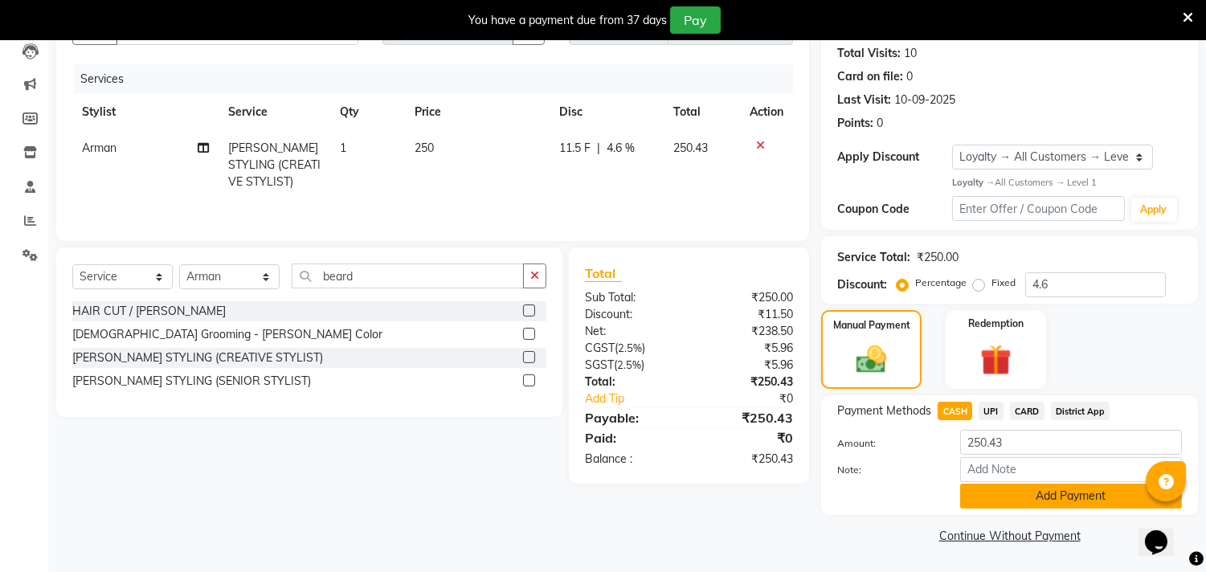
click at [1005, 490] on button "Add Payment" at bounding box center [1071, 496] width 222 height 25
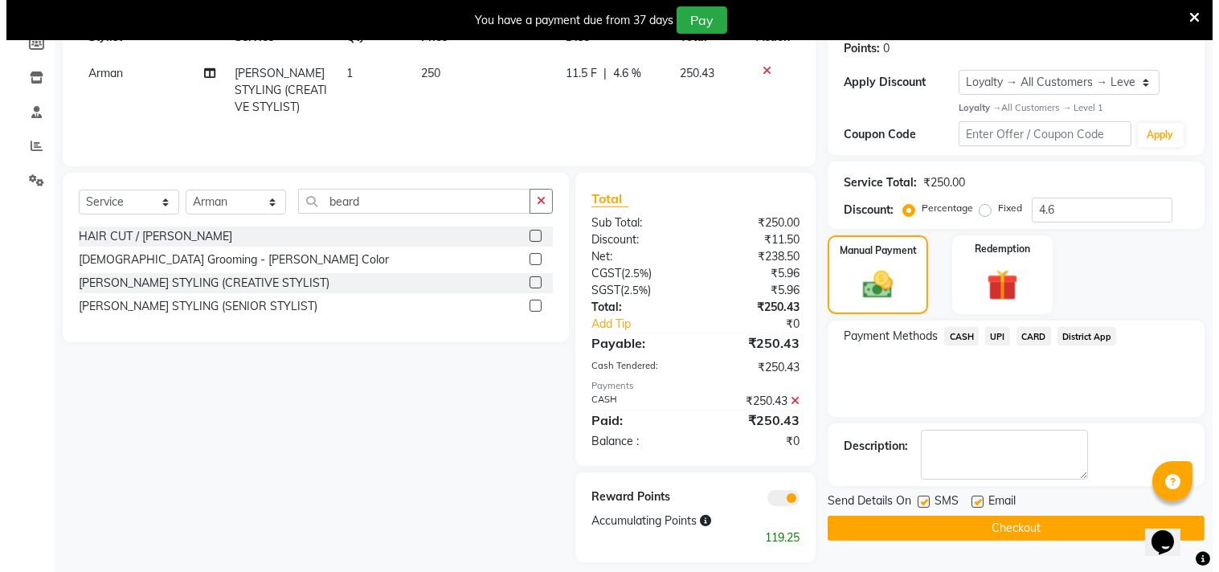
scroll to position [266, 0]
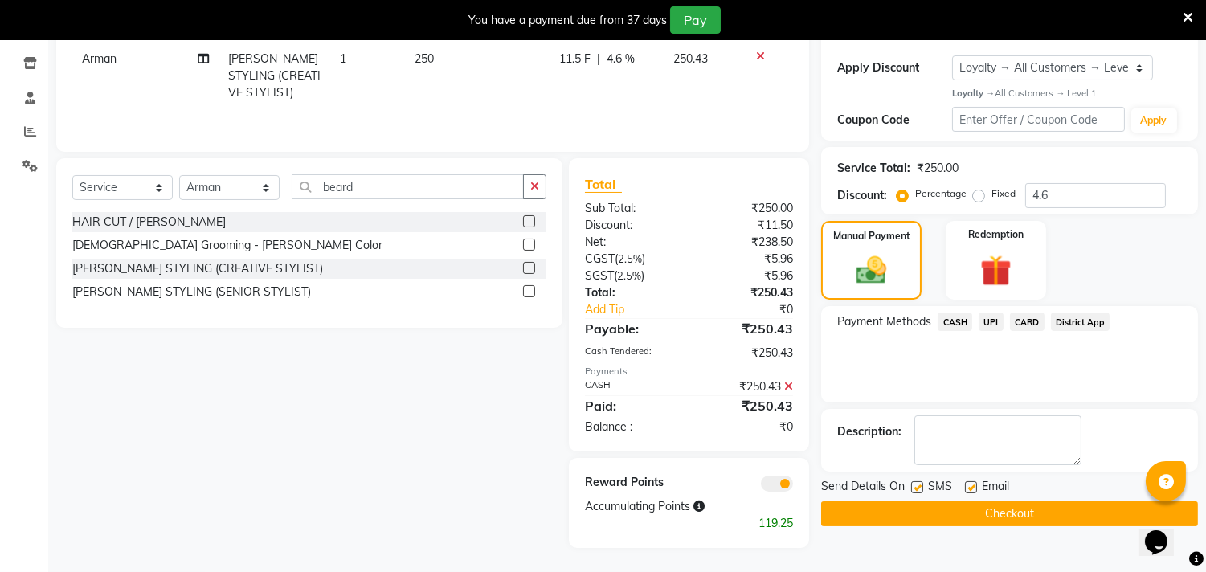
click at [775, 484] on span at bounding box center [777, 484] width 32 height 16
click at [793, 486] on input "checkbox" at bounding box center [793, 486] width 0 height 0
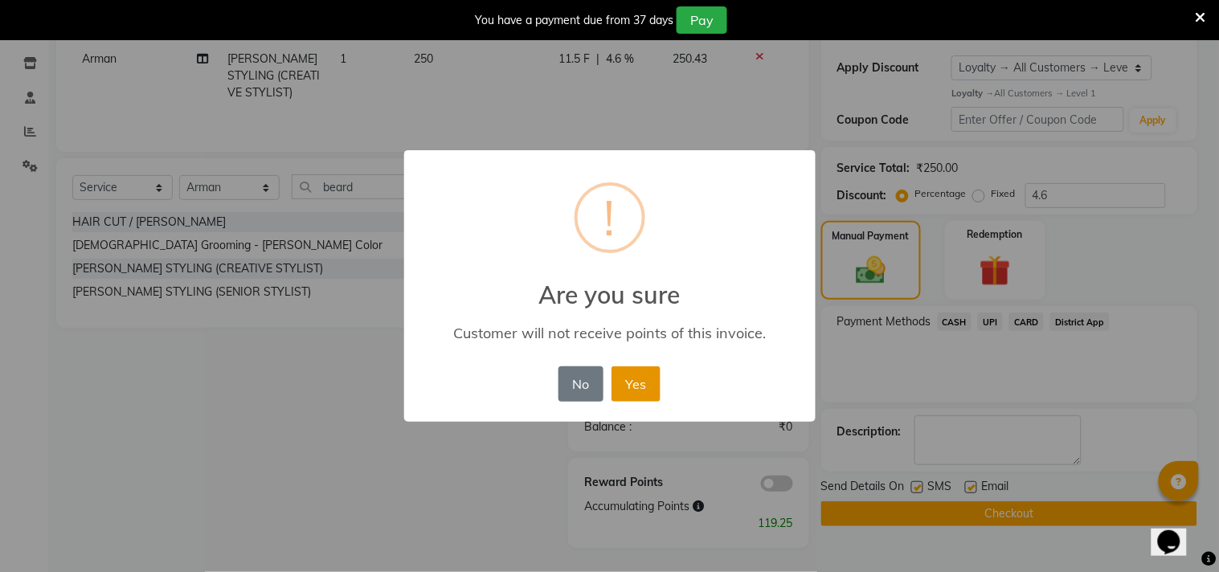
click at [652, 381] on button "Yes" at bounding box center [636, 383] width 49 height 35
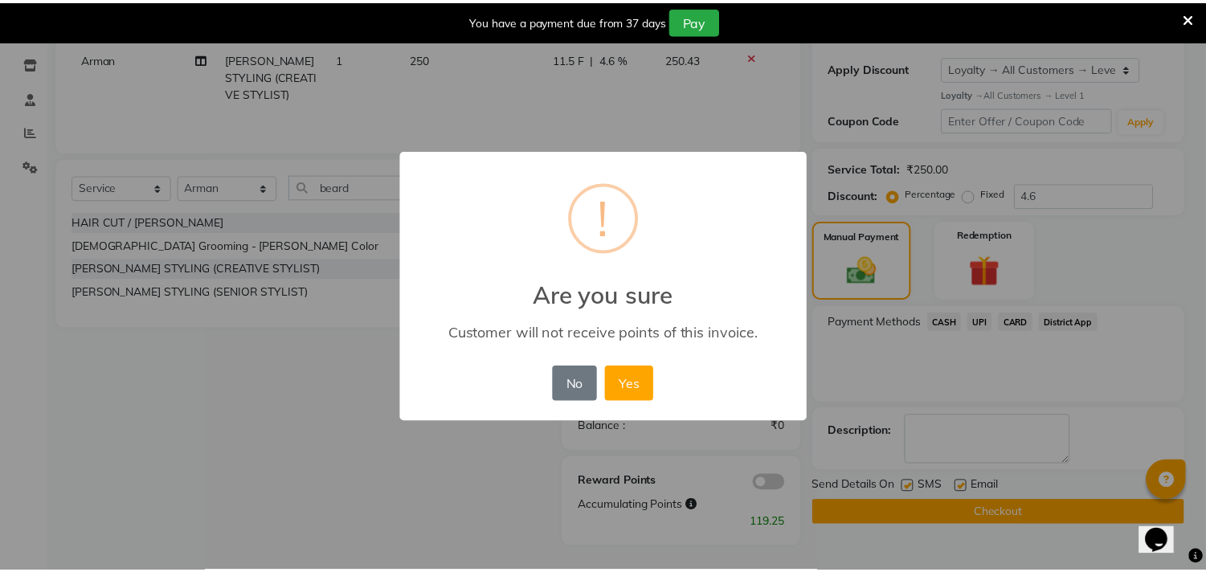
scroll to position [243, 0]
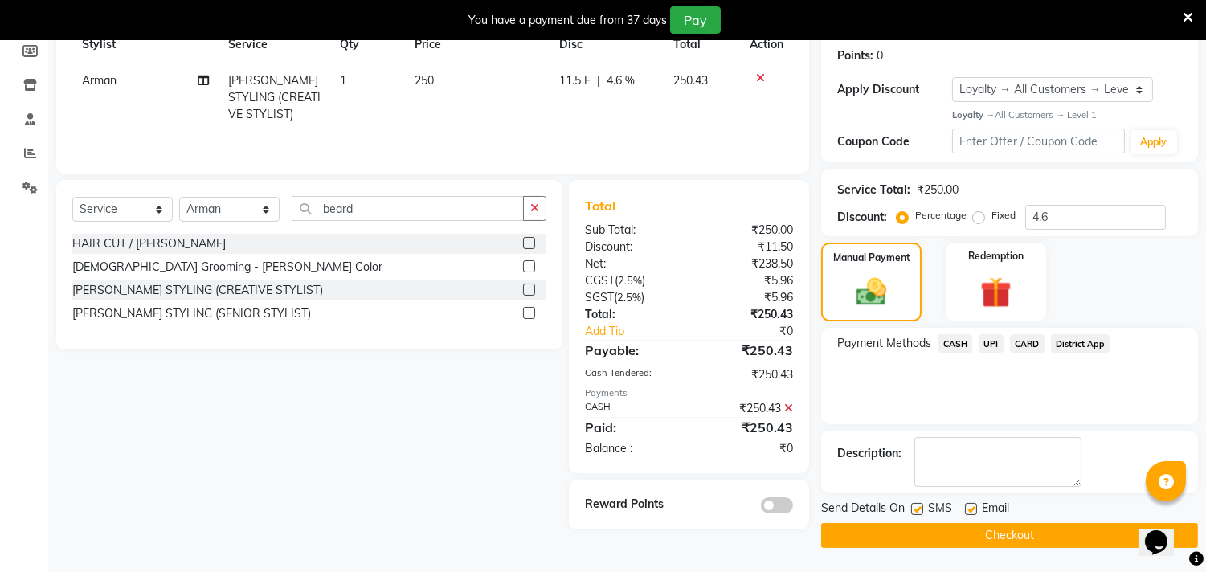
drag, startPoint x: 885, startPoint y: 539, endPoint x: 893, endPoint y: 471, distance: 68.8
click at [886, 541] on button "Checkout" at bounding box center [1009, 535] width 377 height 25
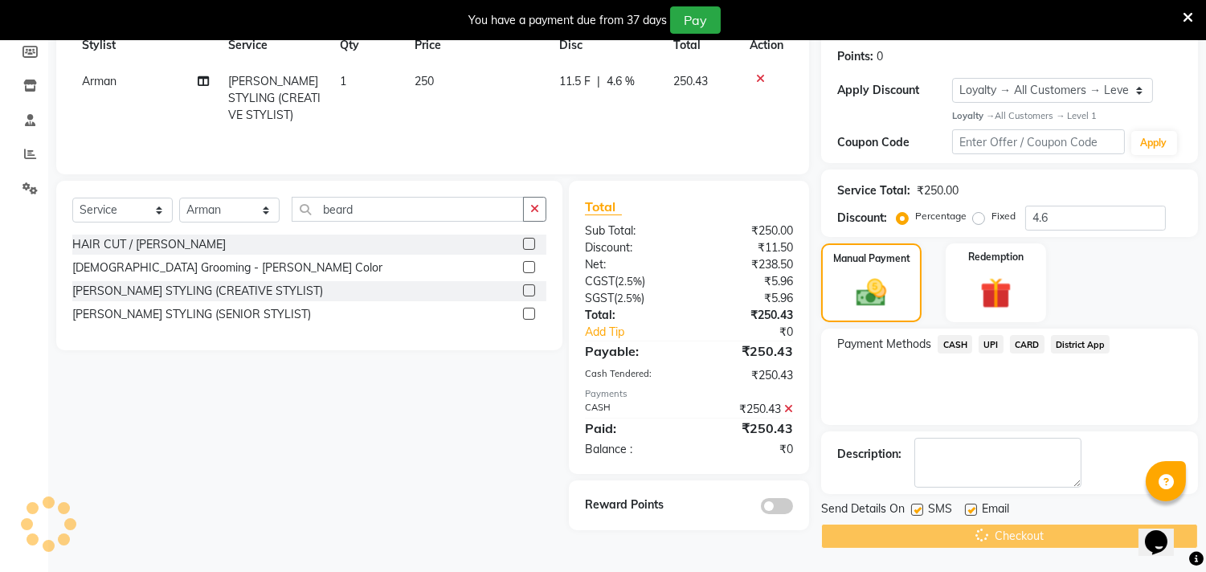
scroll to position [0, 0]
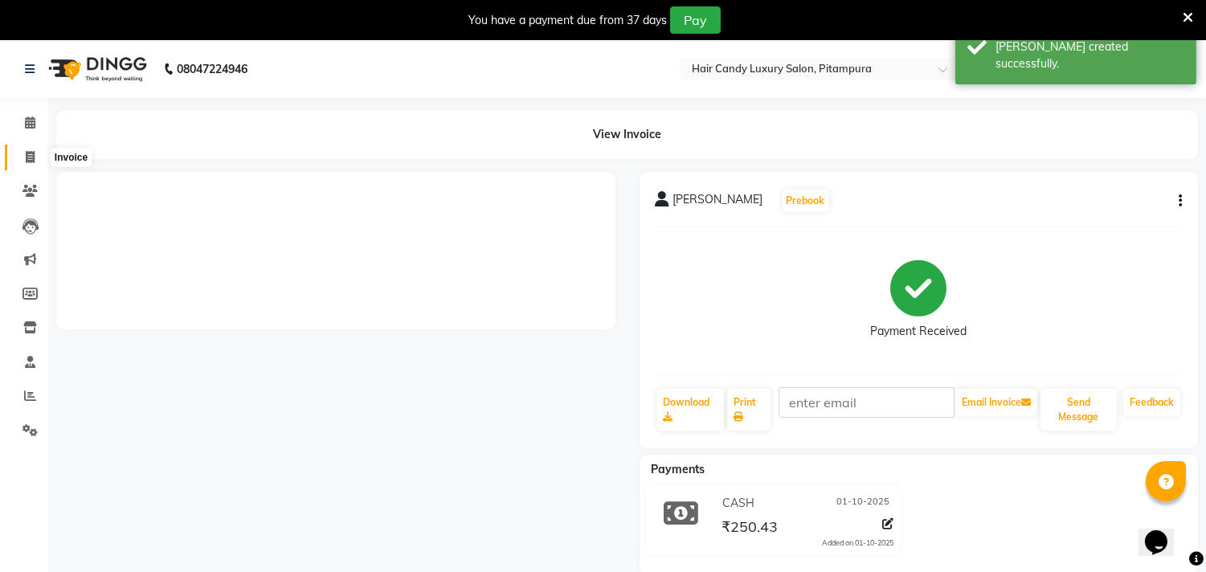
drag, startPoint x: 32, startPoint y: 155, endPoint x: 399, endPoint y: 2, distance: 397.0
click at [34, 155] on icon at bounding box center [30, 157] width 9 height 12
select select "service"
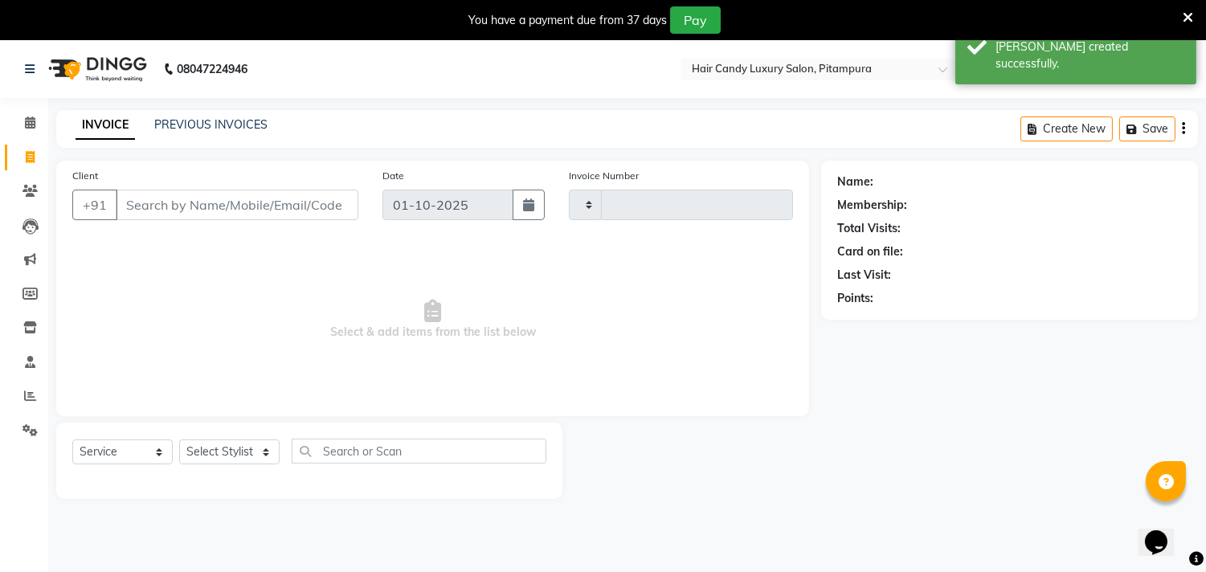
type input "6967"
select select "4720"
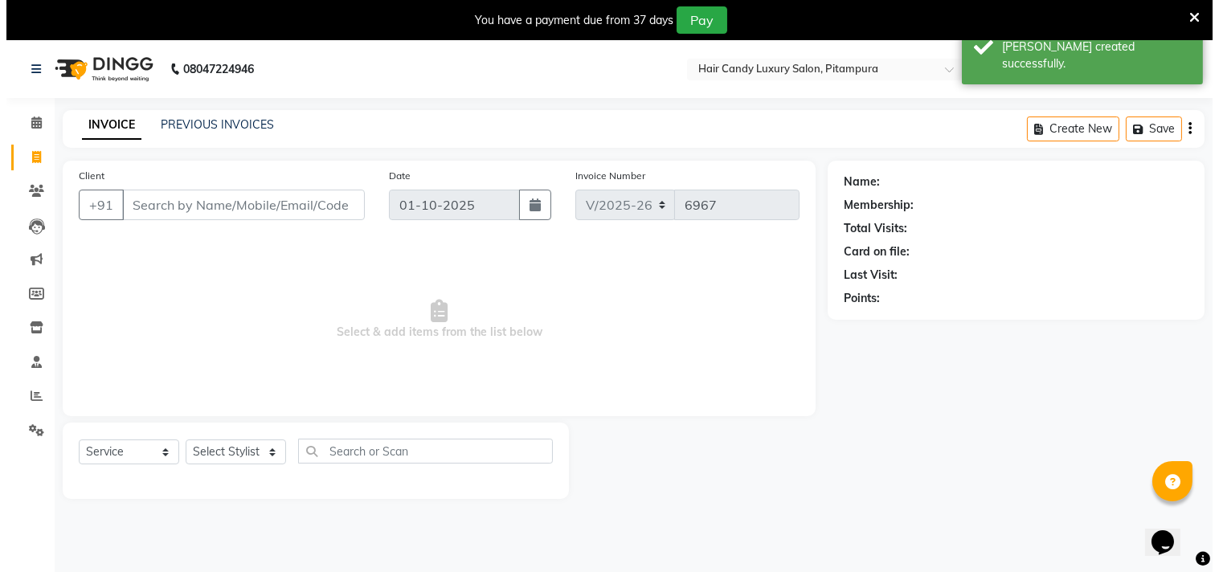
scroll to position [40, 0]
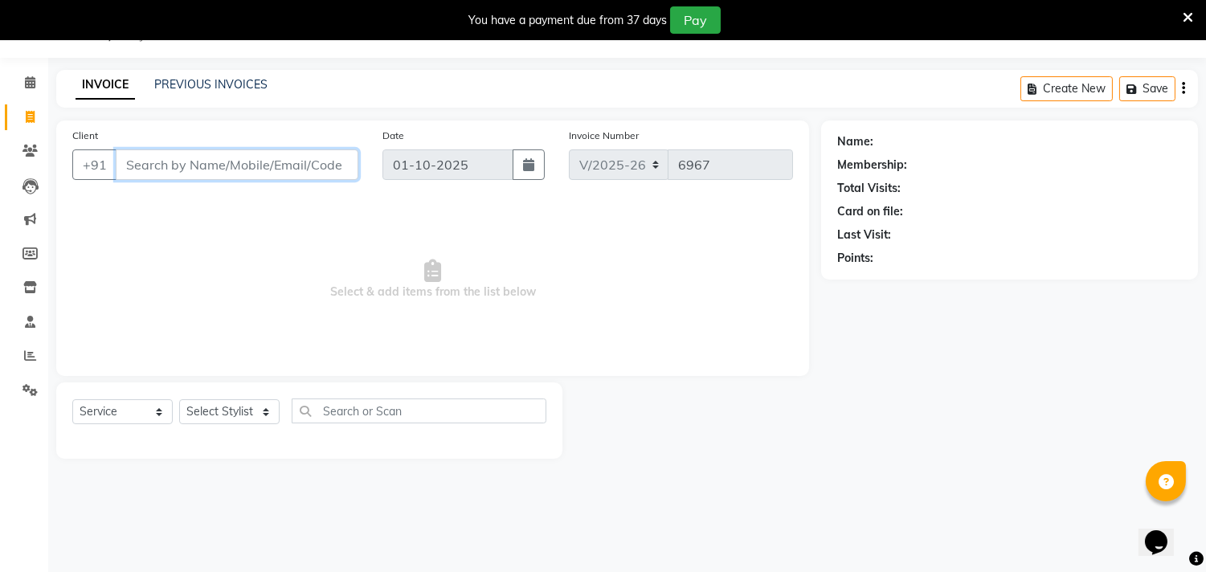
click at [199, 161] on input "Client" at bounding box center [237, 164] width 243 height 31
type input "9818410899"
click at [309, 157] on span "Add Client" at bounding box center [316, 165] width 63 height 16
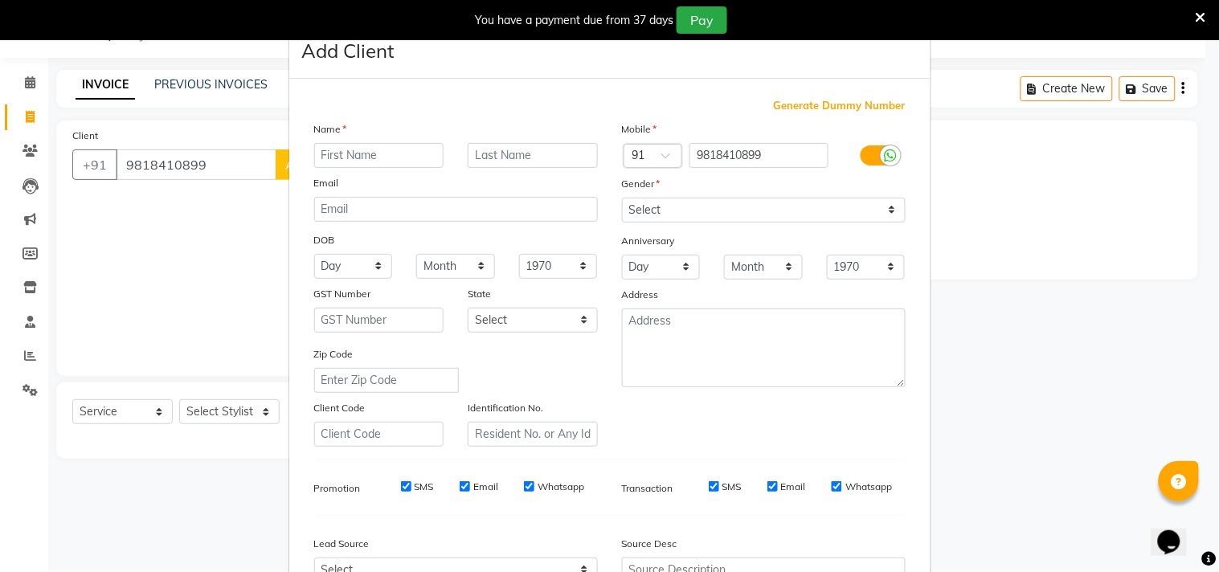
click at [394, 153] on input "text" at bounding box center [379, 155] width 130 height 25
type input "a"
type input "eny"
click at [815, 210] on select "Select Male Female Other Prefer Not To Say" at bounding box center [764, 210] width 284 height 25
select select "female"
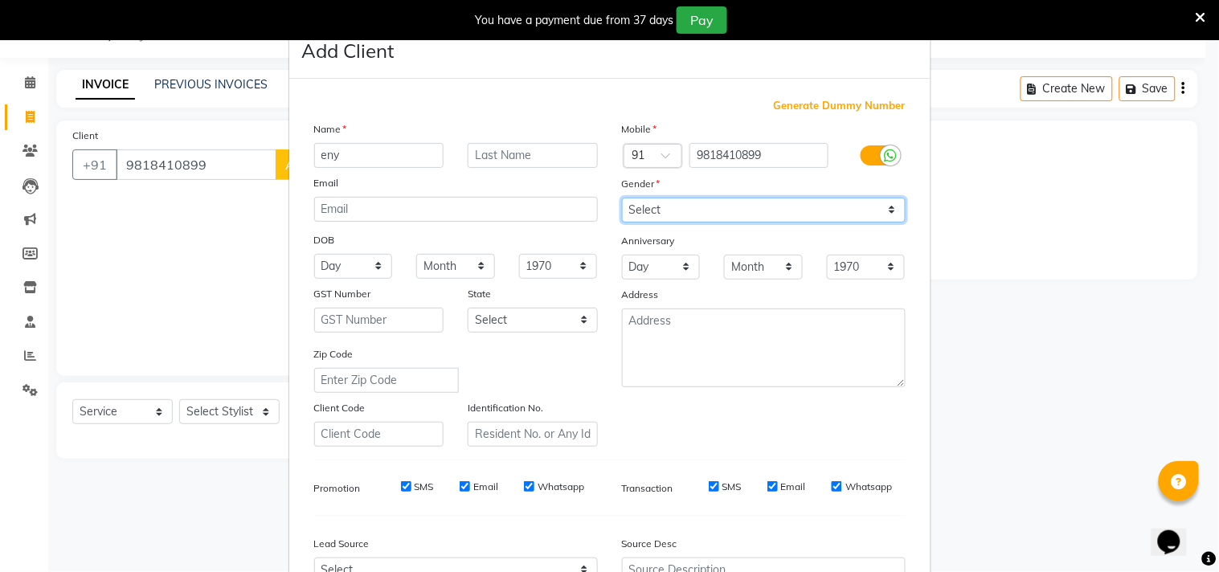
click at [622, 198] on select "Select Male Female Other Prefer Not To Say" at bounding box center [764, 210] width 284 height 25
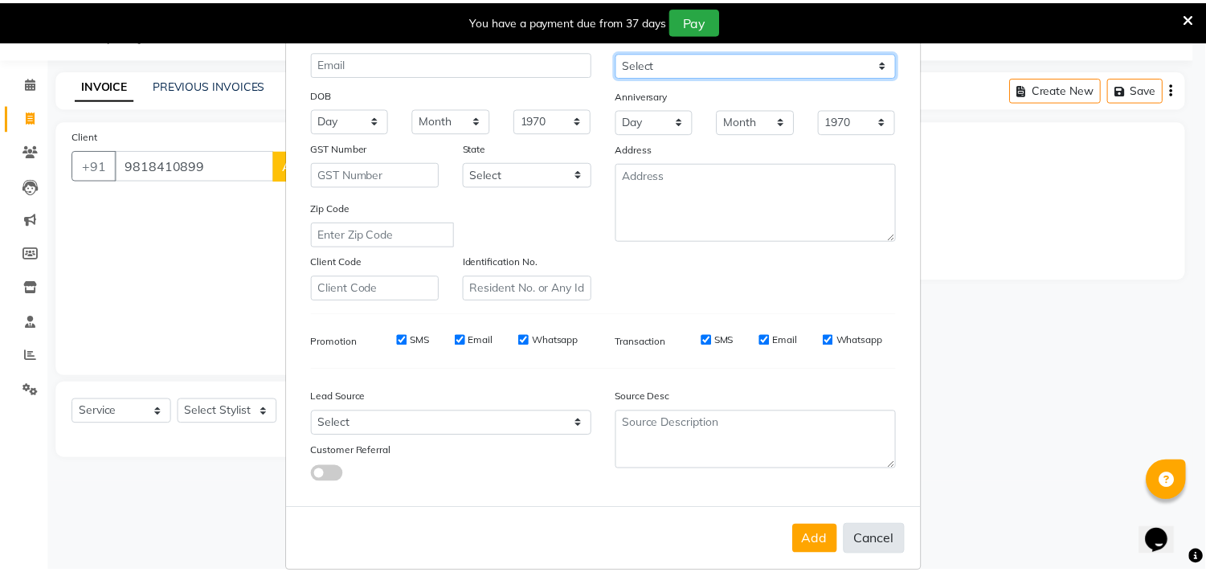
scroll to position [170, 0]
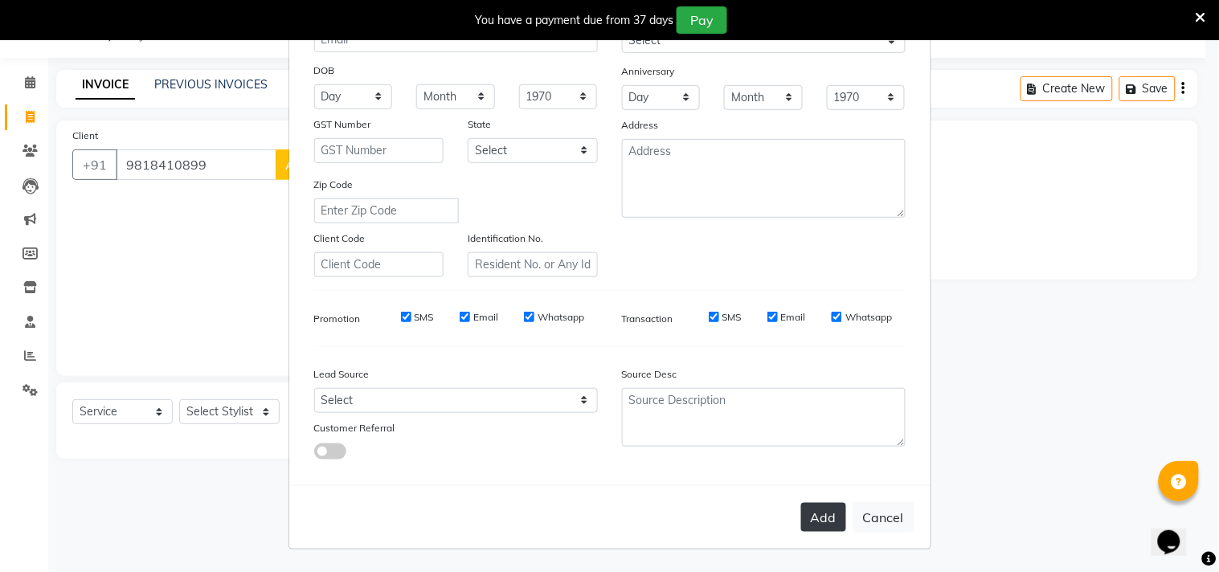
click at [808, 507] on button "Add" at bounding box center [823, 517] width 45 height 29
select select
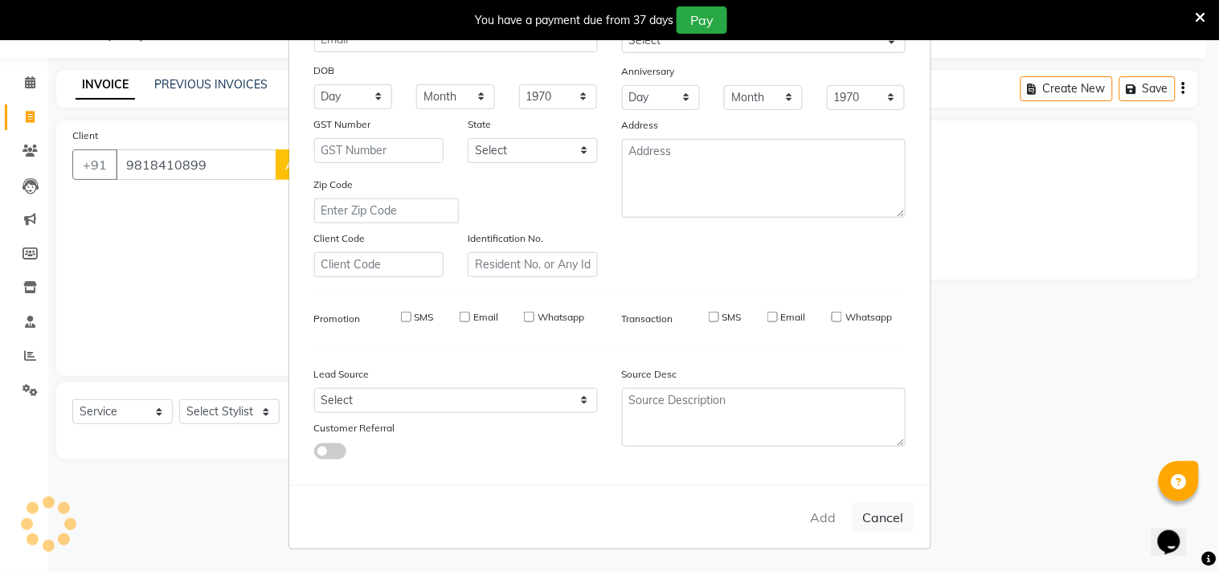
select select
checkbox input "false"
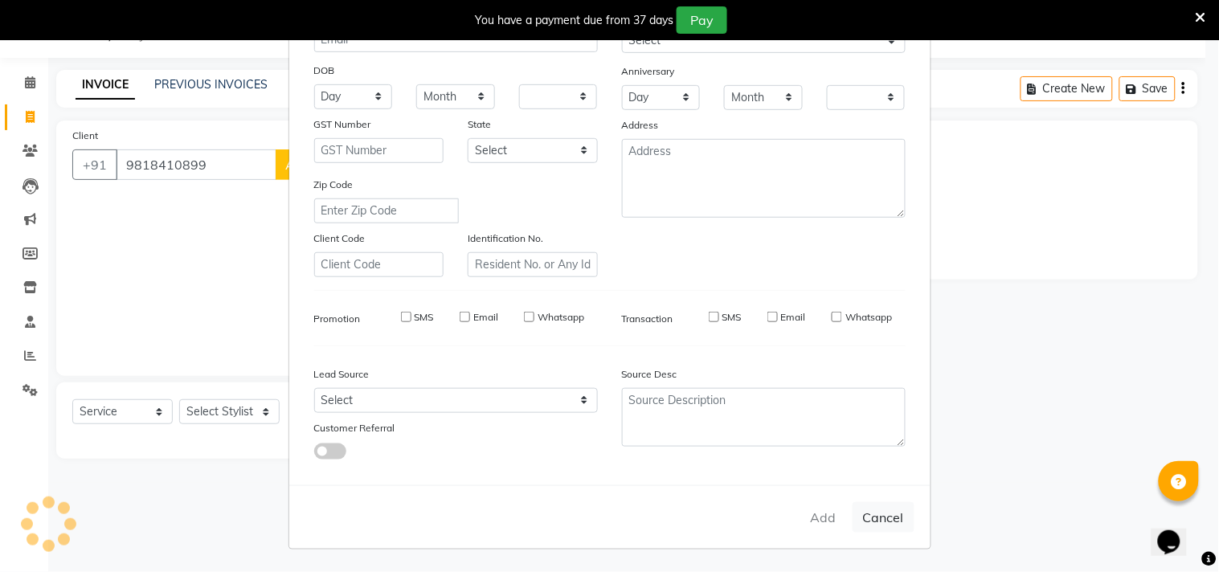
checkbox input "false"
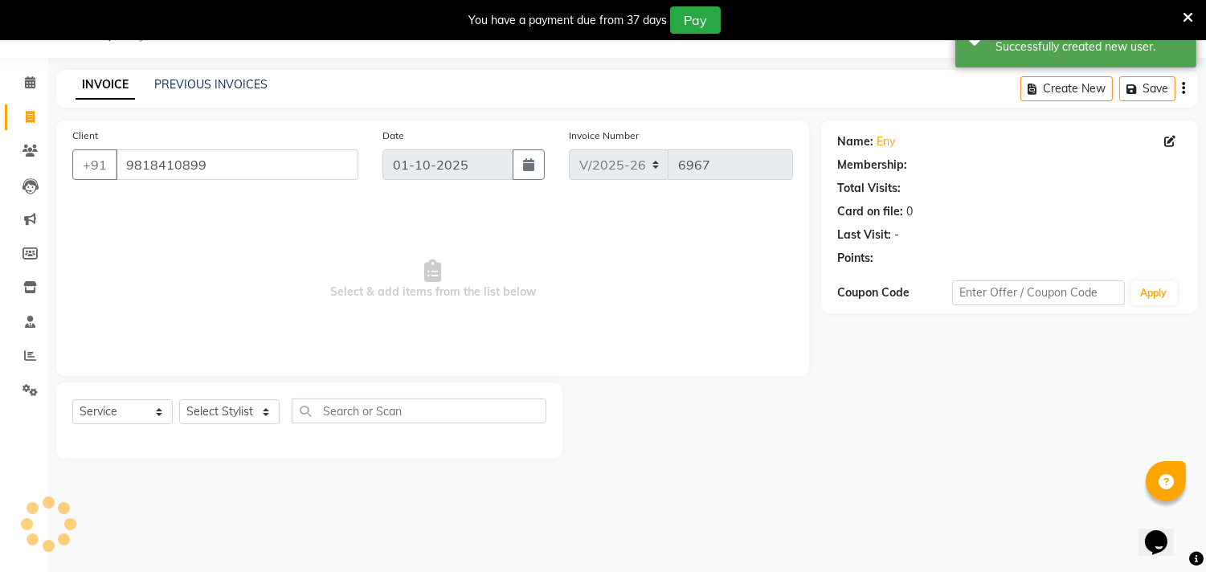
select select "1: Object"
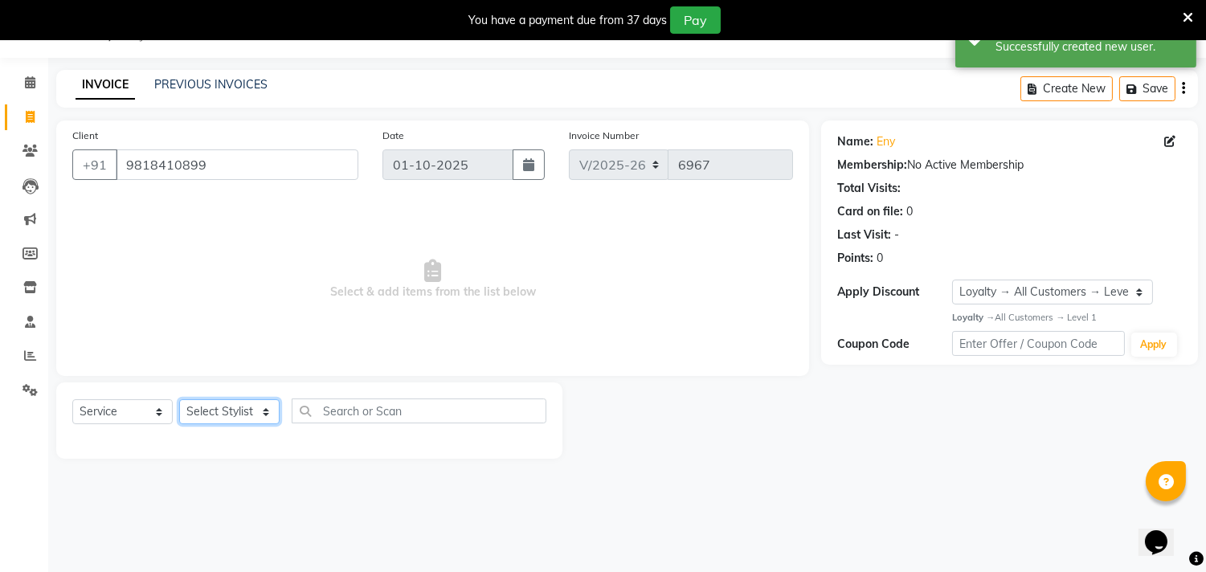
click at [210, 406] on select "Select Stylist Aarif AMAN ANJALI Arman Arshad ARSHAD SALMANI ASHU FAIZ gaurav H…" at bounding box center [229, 411] width 100 height 25
select select "28023"
click at [179, 400] on select "Select Stylist Aarif AMAN ANJALI Arman Arshad ARSHAD SALMANI ASHU FAIZ gaurav H…" at bounding box center [229, 411] width 100 height 25
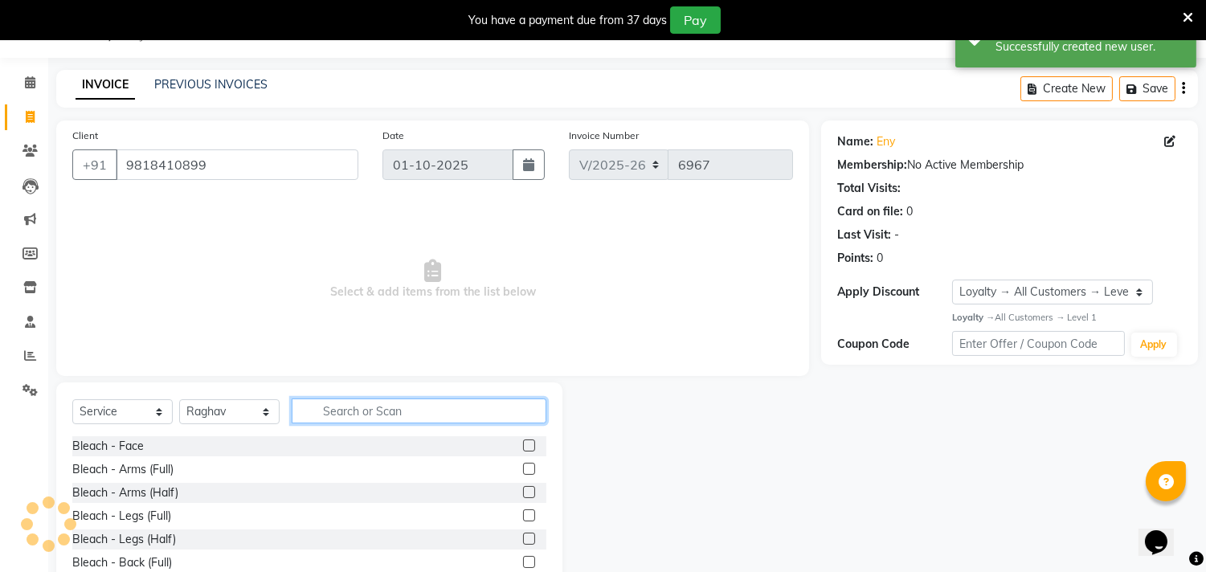
click at [419, 415] on input "text" at bounding box center [419, 411] width 255 height 25
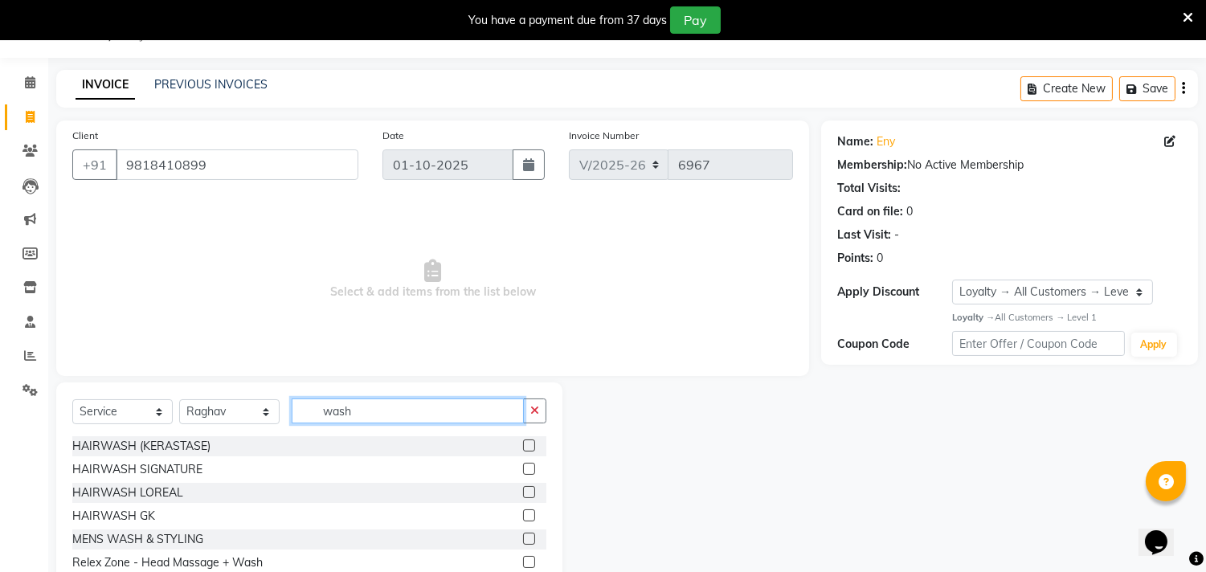
type input "wash"
click at [523, 492] on label at bounding box center [529, 492] width 12 height 12
click at [523, 492] on input "checkbox" at bounding box center [528, 493] width 10 height 10
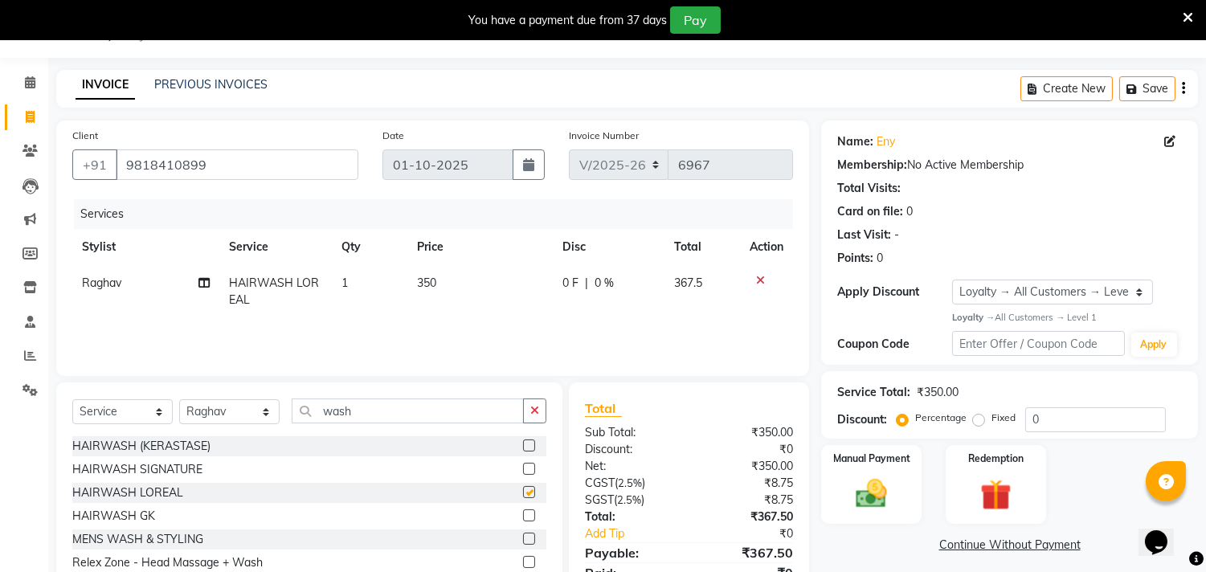
checkbox input "false"
drag, startPoint x: 371, startPoint y: 407, endPoint x: 154, endPoint y: 390, distance: 216.9
click at [154, 390] on div "Select Service Product Membership Package Voucher Prepaid Gift Card Select Styl…" at bounding box center [309, 501] width 506 height 237
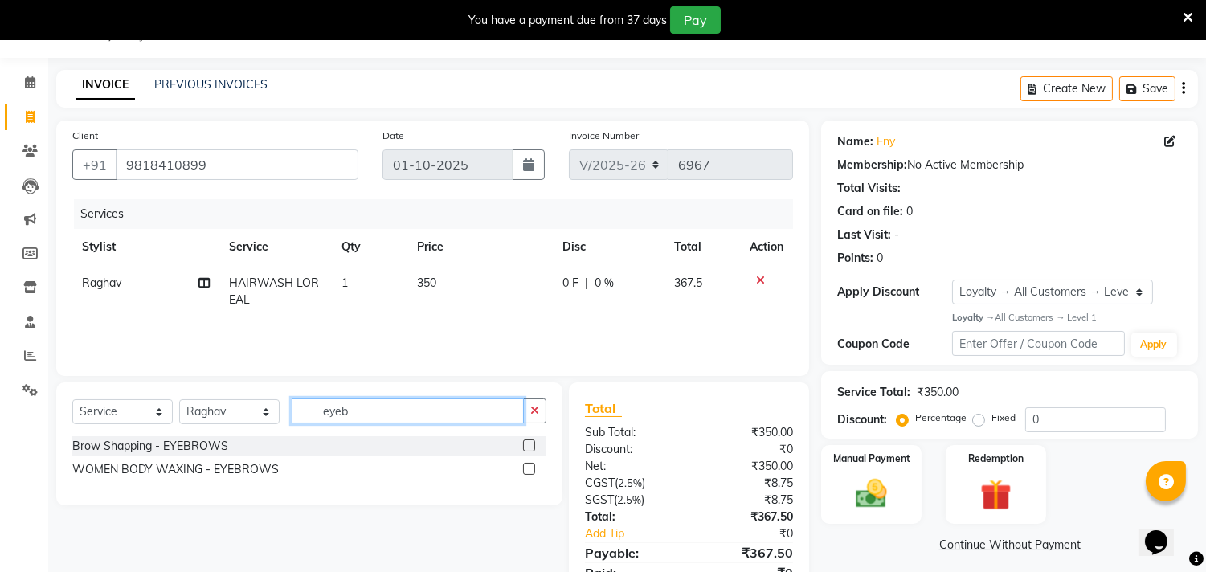
type input "eyeb"
click at [526, 447] on label at bounding box center [529, 446] width 12 height 12
click at [526, 447] on input "checkbox" at bounding box center [528, 446] width 10 height 10
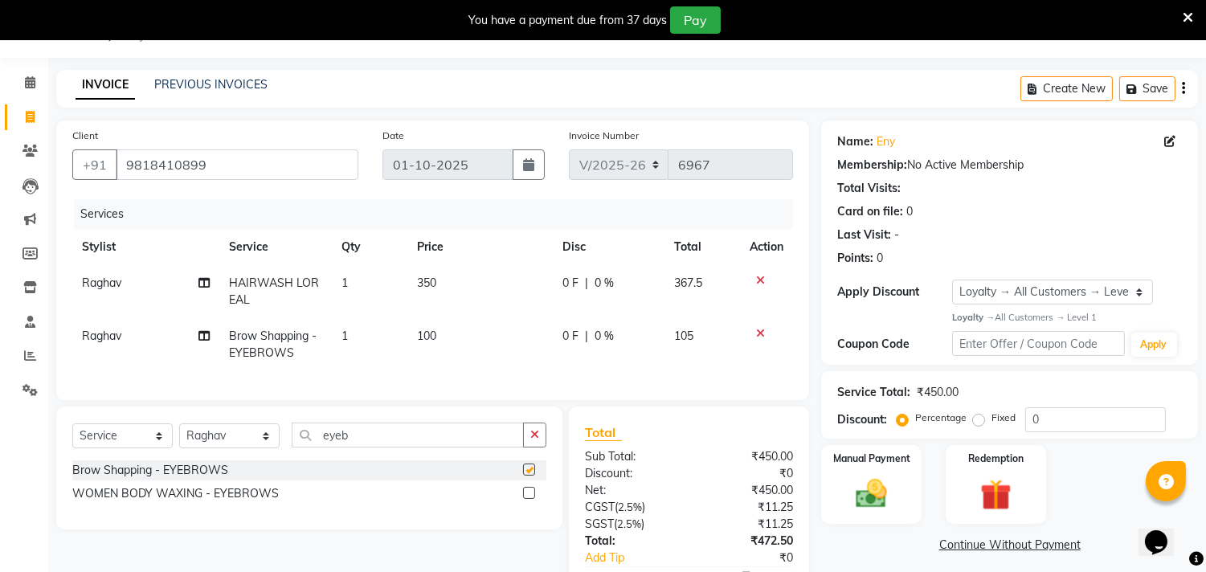
checkbox input "false"
click at [109, 331] on span "Raghav" at bounding box center [101, 336] width 39 height 14
select select "28023"
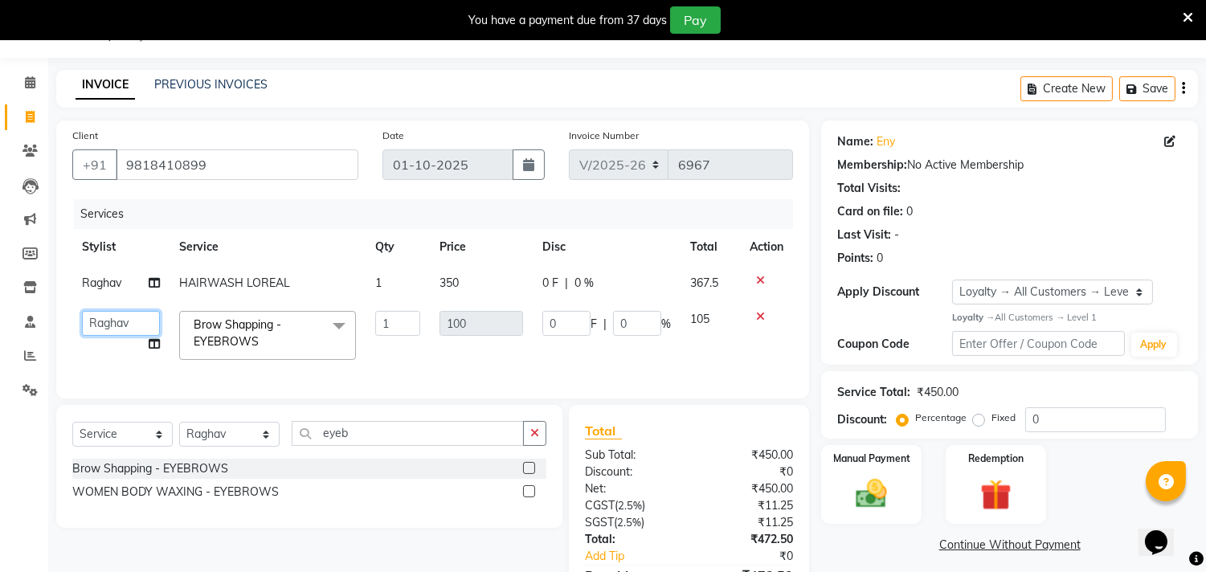
click at [109, 331] on select "Aarif AMAN ANJALI Arman Arshad ARSHAD SALMANI ASHU FAIZ gaurav Hanish harshit J…" at bounding box center [121, 323] width 78 height 25
select select "90662"
click at [1090, 422] on input "0" at bounding box center [1096, 419] width 141 height 25
type input "01"
type input "1"
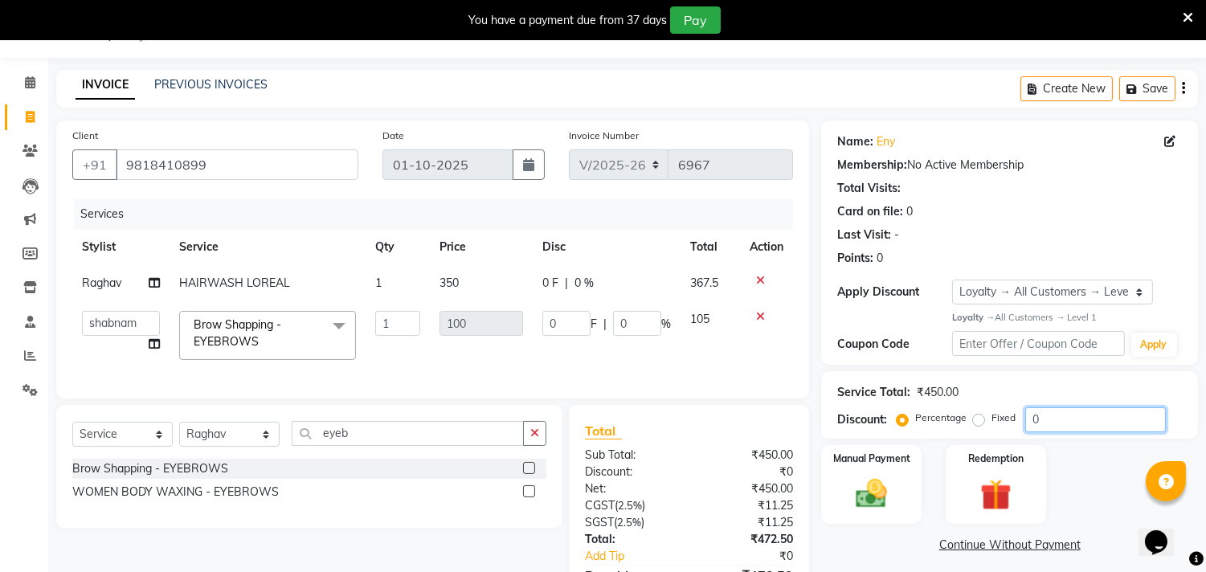
type input "1"
type input "015"
type input "15"
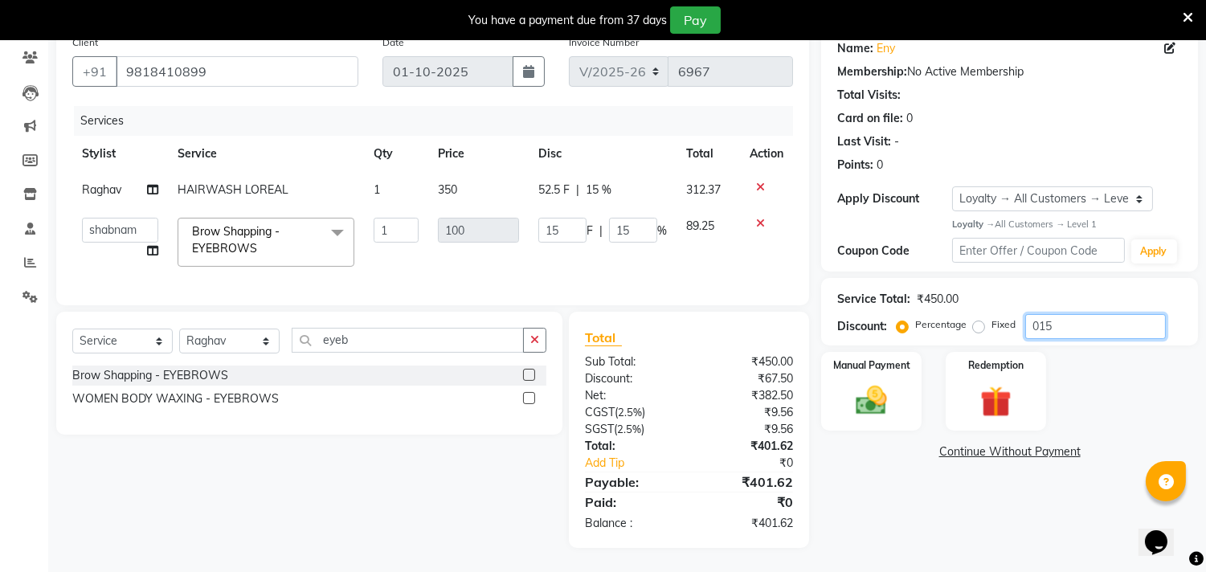
type input "015"
click at [937, 515] on div "Name: Eny Membership: No Active Membership Total Visits: Card on file: 0 Last V…" at bounding box center [1015, 287] width 389 height 521
click at [877, 390] on img at bounding box center [872, 401] width 53 height 38
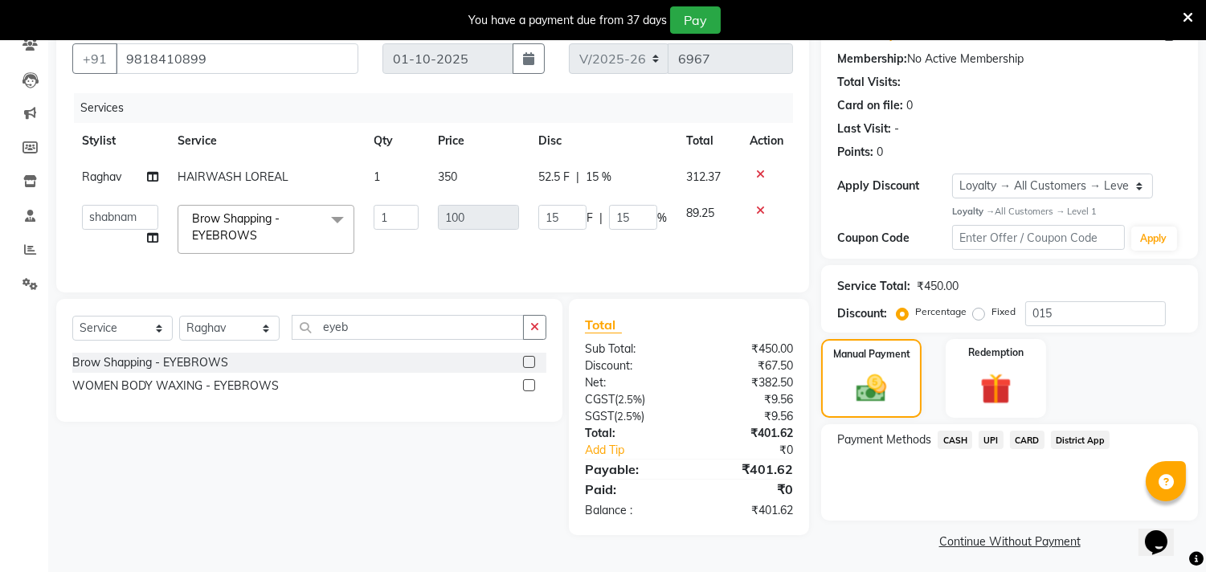
click at [952, 436] on span "CASH" at bounding box center [955, 440] width 35 height 18
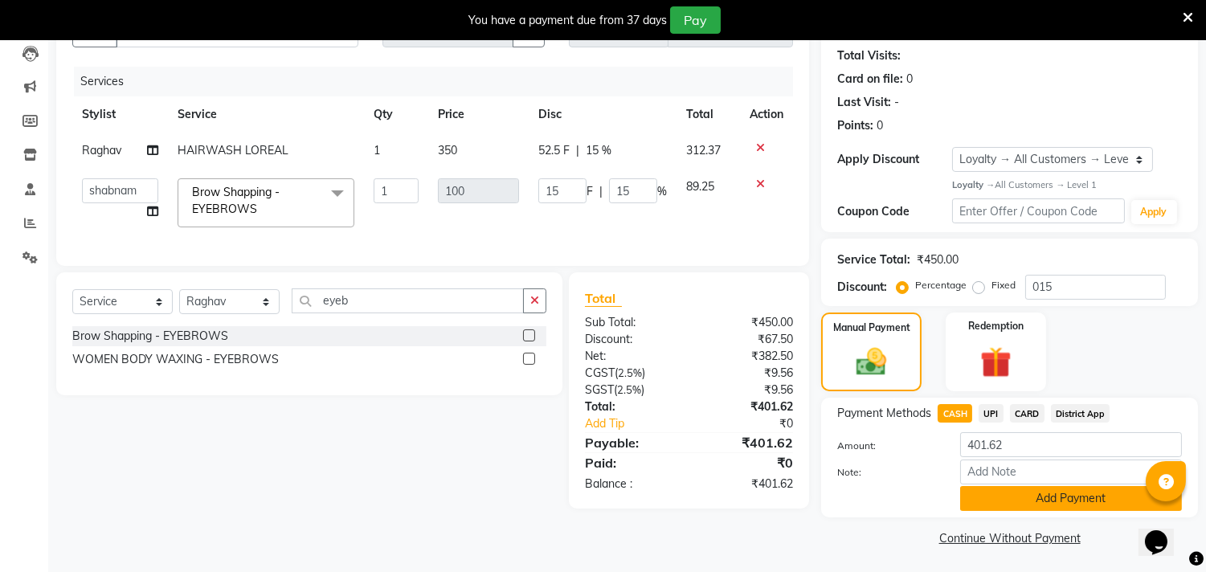
scroll to position [175, 0]
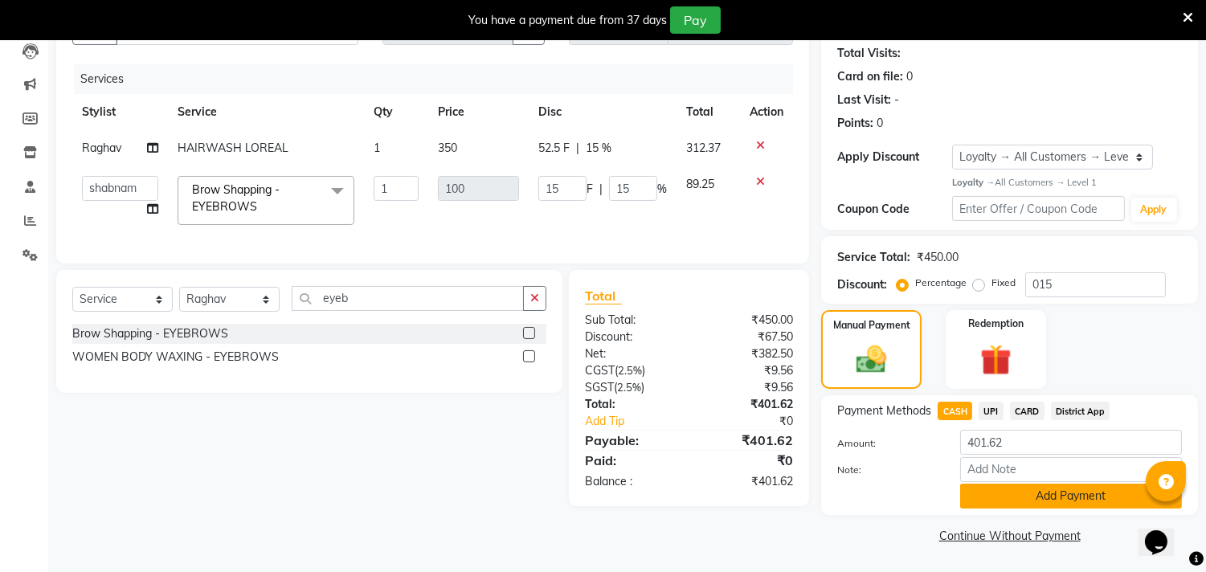
click at [974, 502] on button "Add Payment" at bounding box center [1071, 496] width 222 height 25
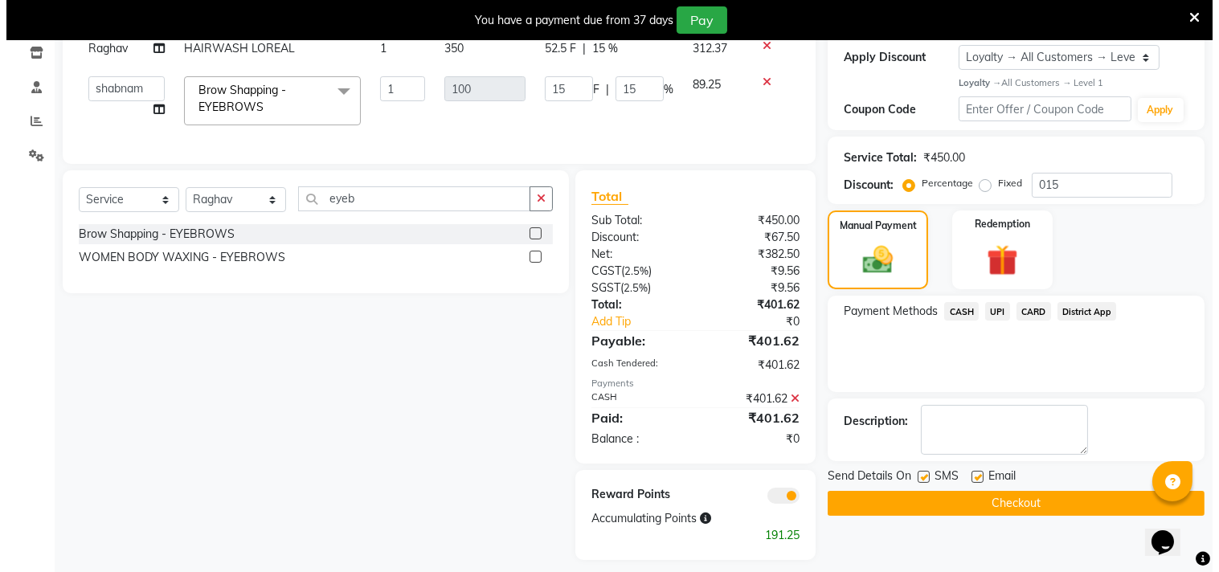
scroll to position [300, 0]
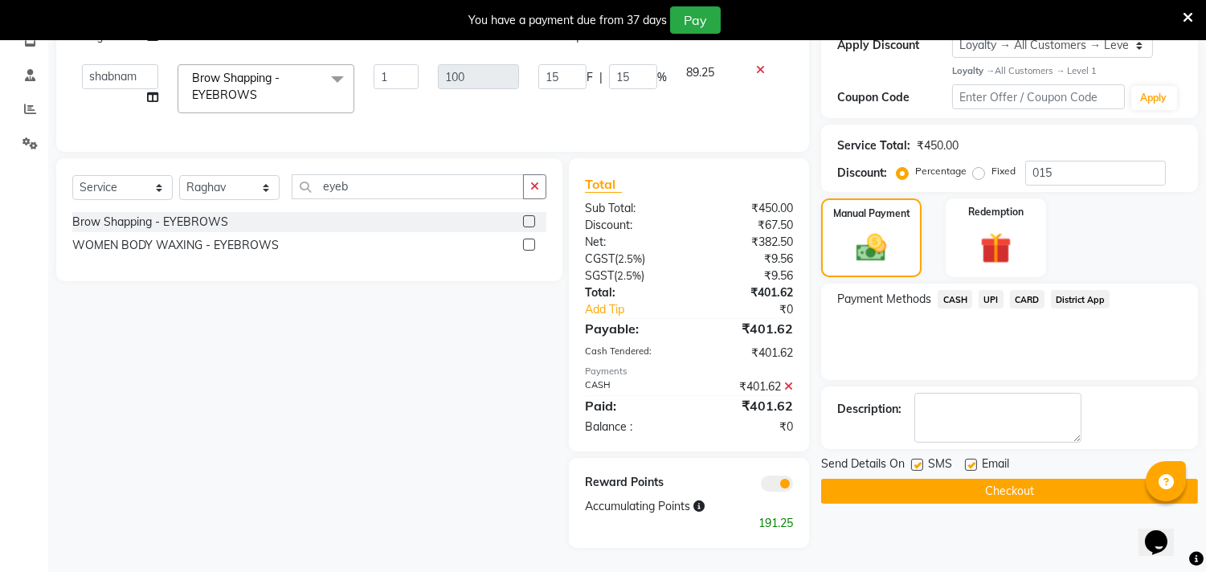
click at [780, 481] on span at bounding box center [777, 484] width 32 height 16
click at [793, 486] on input "checkbox" at bounding box center [793, 486] width 0 height 0
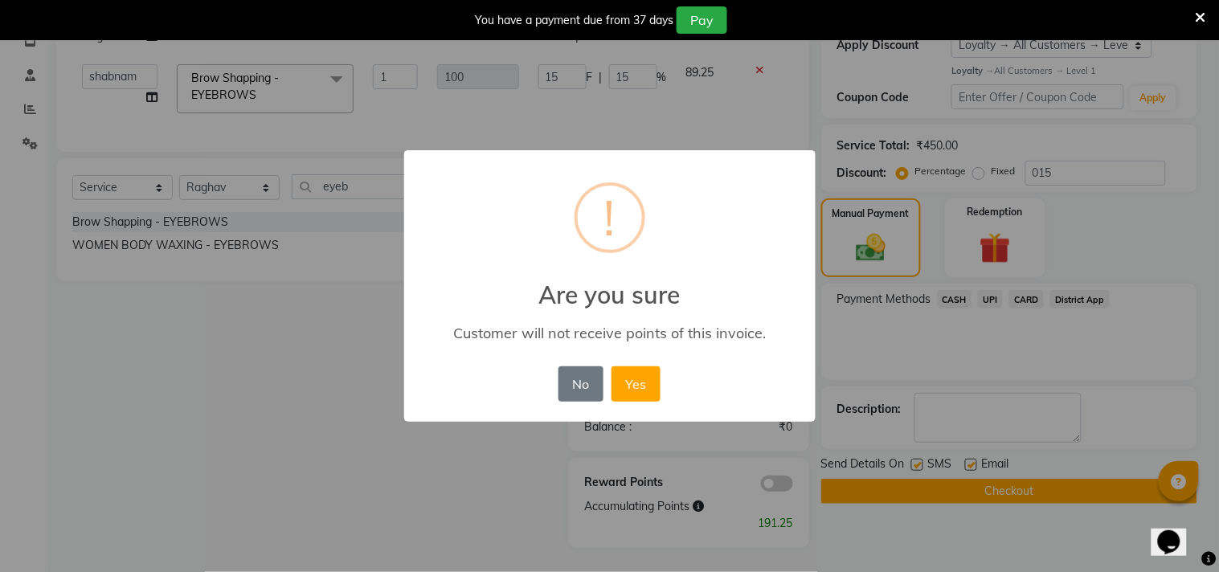
drag, startPoint x: 636, startPoint y: 372, endPoint x: 657, endPoint y: 389, distance: 26.9
click at [637, 372] on button "Yes" at bounding box center [636, 383] width 49 height 35
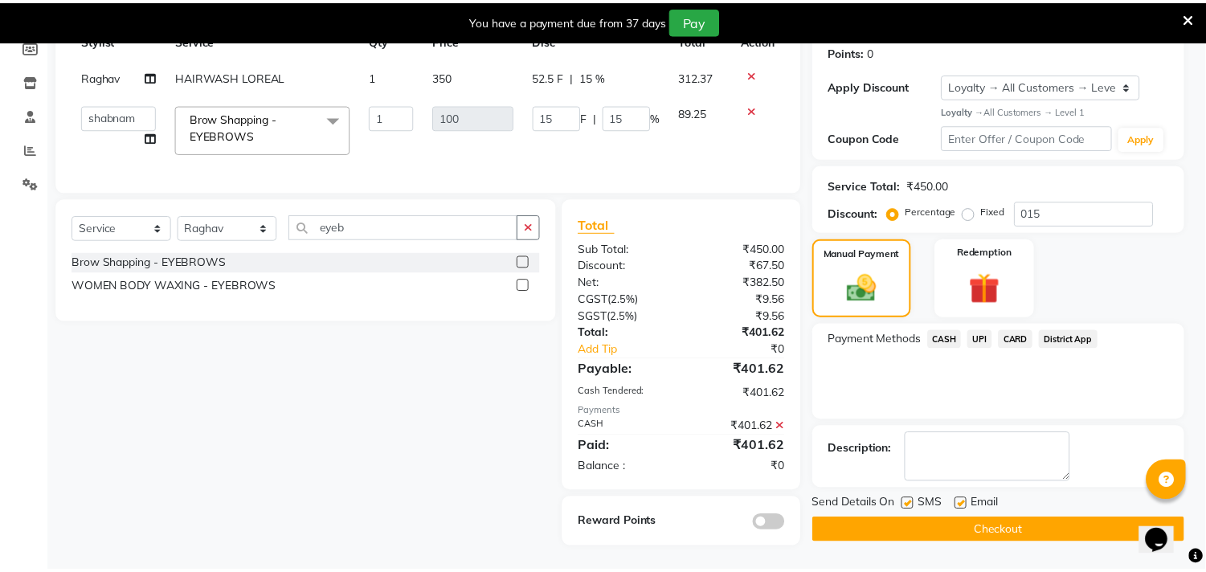
scroll to position [260, 0]
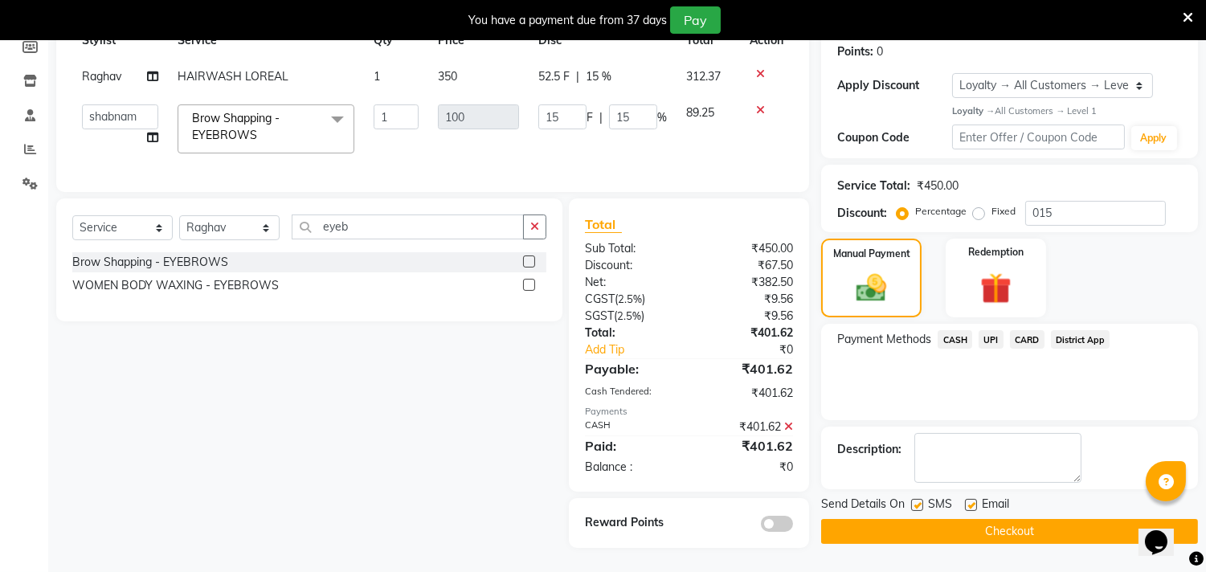
click at [869, 519] on button "Checkout" at bounding box center [1009, 531] width 377 height 25
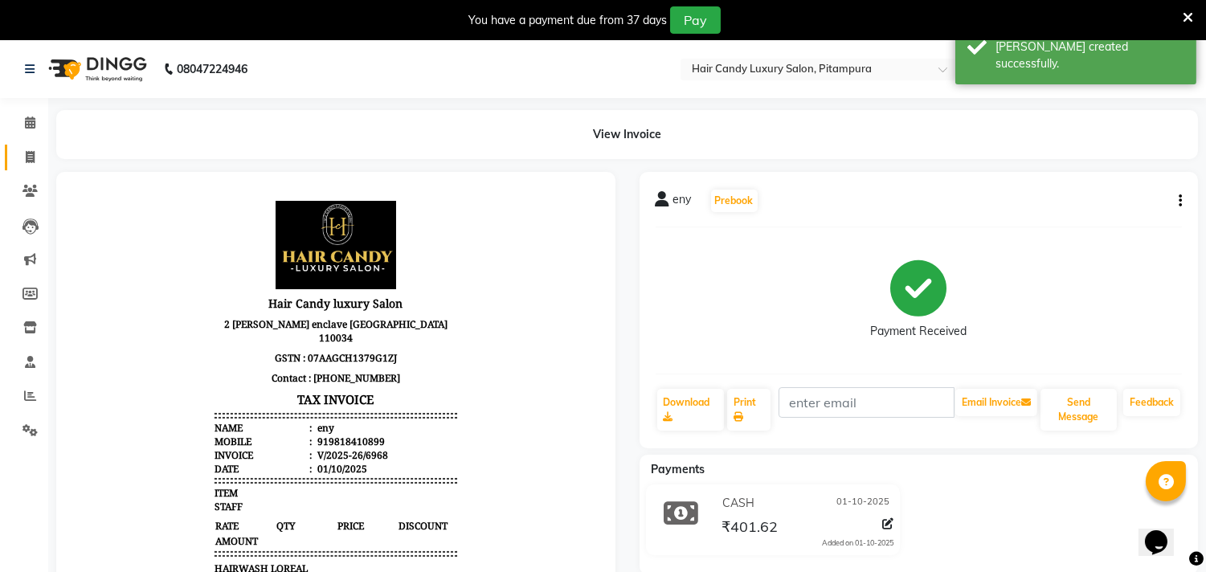
click at [28, 163] on icon at bounding box center [30, 157] width 9 height 12
select select "service"
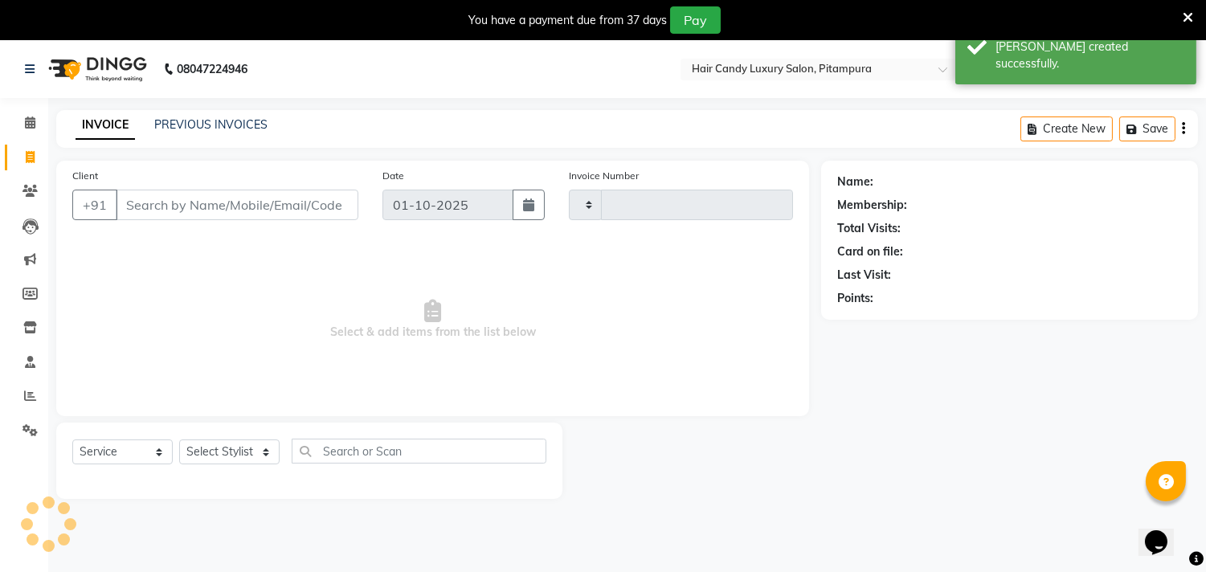
type input "6969"
select select "4720"
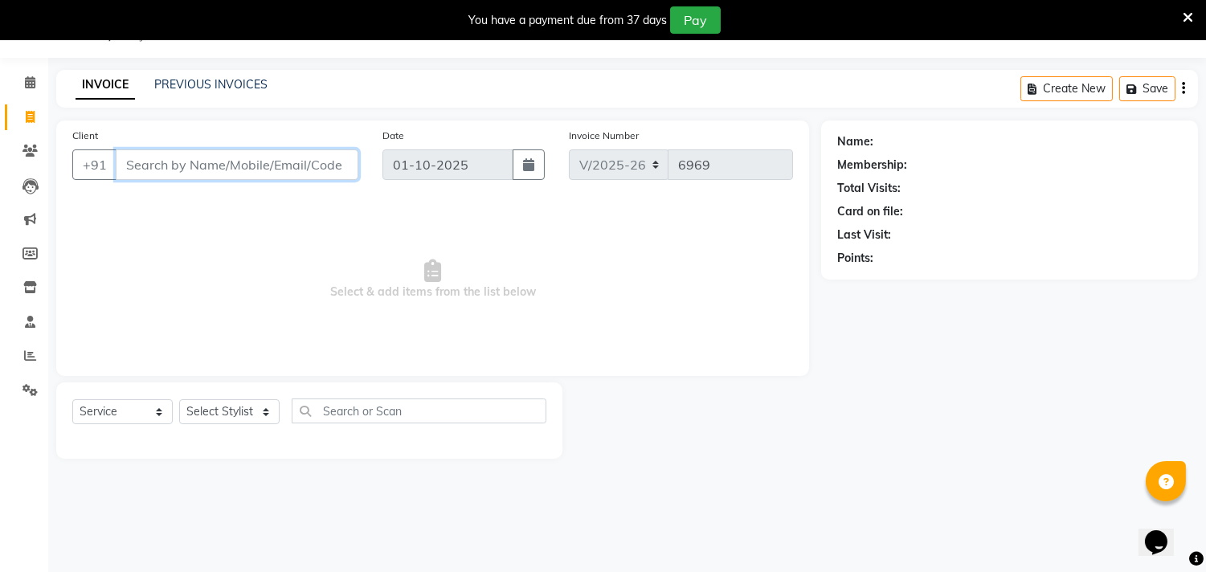
click at [205, 159] on input "Client" at bounding box center [237, 164] width 243 height 31
click at [166, 162] on input "838306478" at bounding box center [196, 164] width 161 height 31
drag, startPoint x: 211, startPoint y: 161, endPoint x: 81, endPoint y: 165, distance: 129.5
click at [81, 165] on div "+91 838306478 Add Client" at bounding box center [215, 164] width 286 height 31
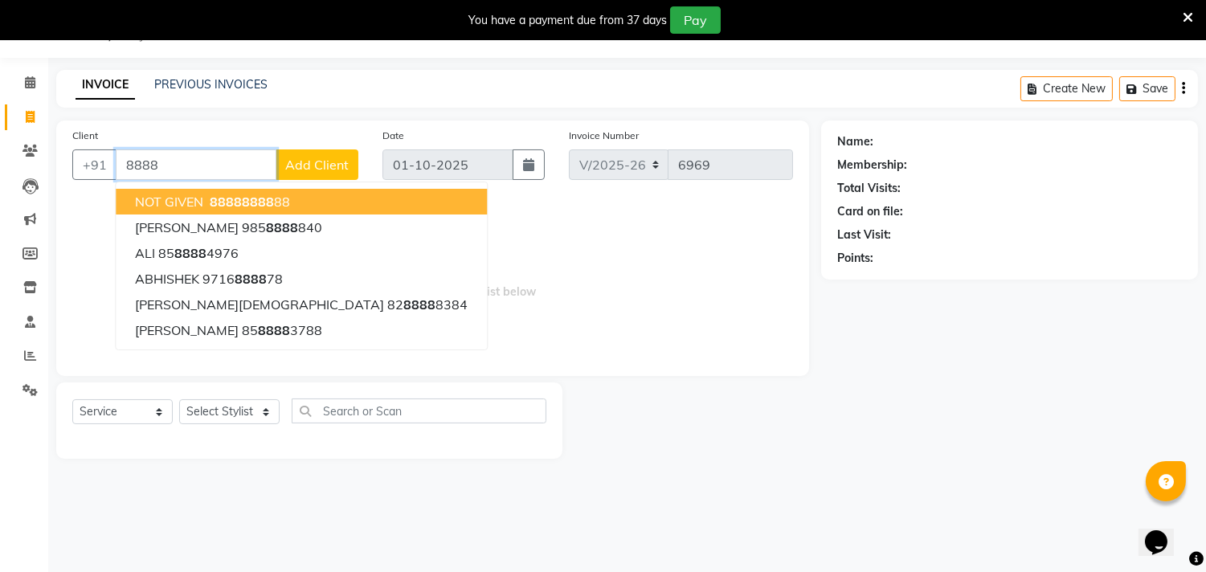
click at [299, 202] on button "NOT GIVEN 8888 8888 88" at bounding box center [301, 202] width 371 height 26
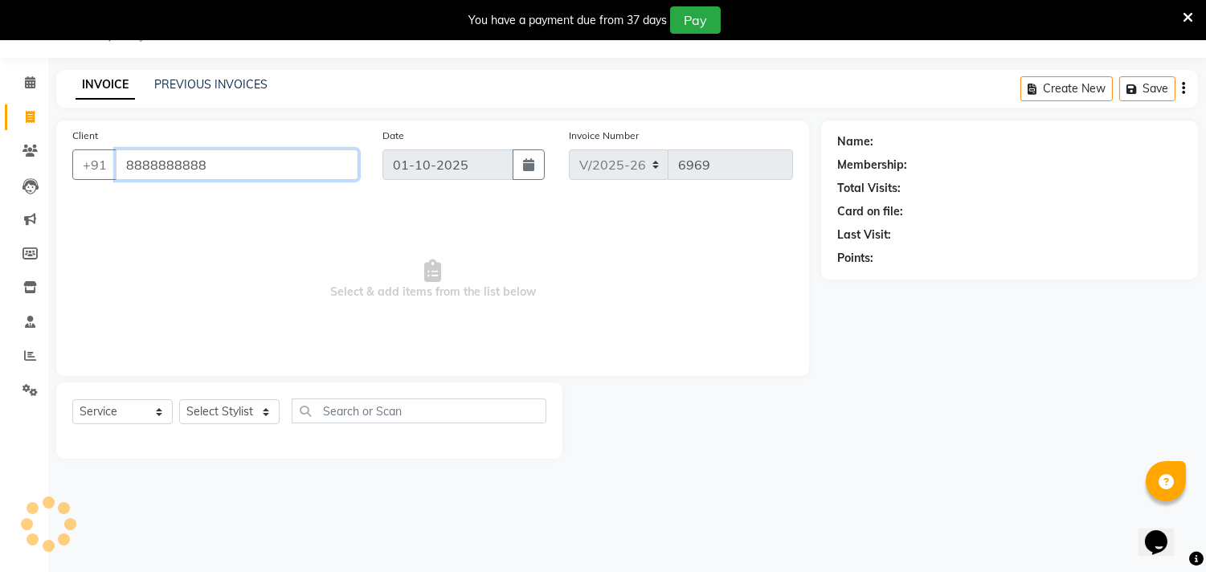
type input "8888888888"
select select "1: Object"
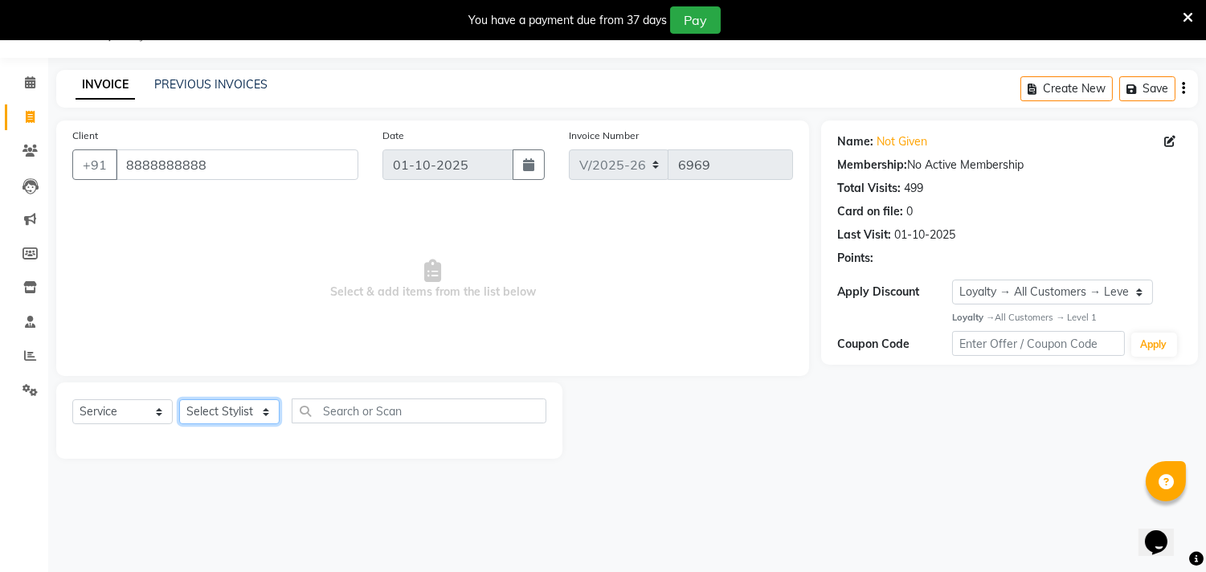
drag, startPoint x: 262, startPoint y: 408, endPoint x: 272, endPoint y: 403, distance: 11.2
click at [262, 408] on select "Select Stylist Aarif AMAN ANJALI Arman Arshad ARSHAD SALMANI ASHU FAIZ gaurav H…" at bounding box center [229, 411] width 100 height 25
select select "28016"
click at [179, 400] on select "Select Stylist Aarif AMAN ANJALI Arman Arshad ARSHAD SALMANI ASHU FAIZ gaurav H…" at bounding box center [229, 411] width 100 height 25
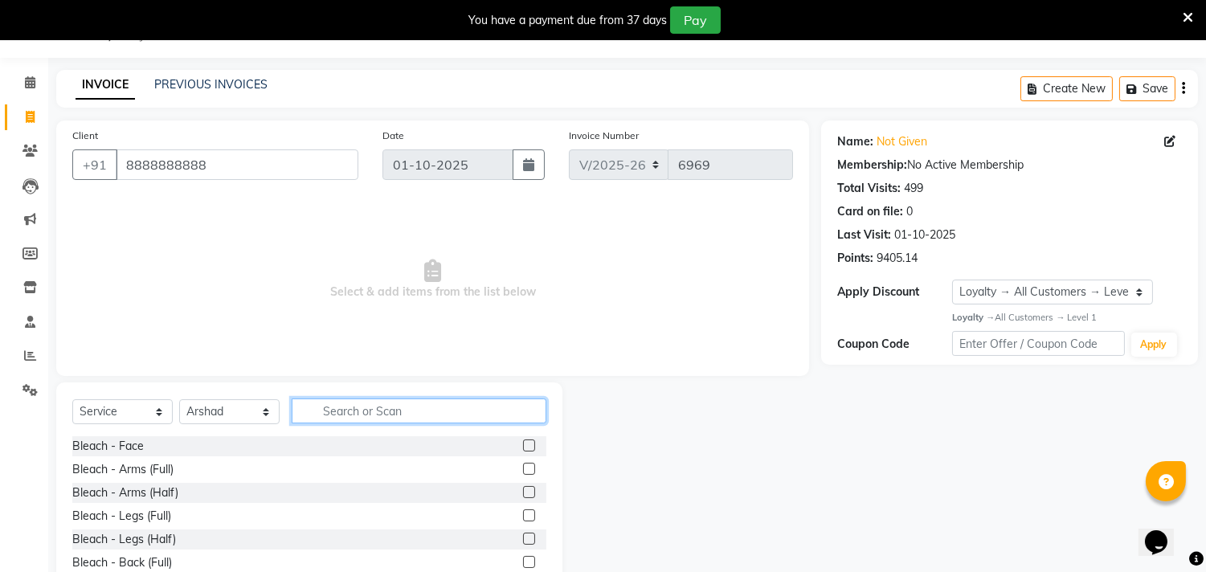
click at [426, 408] on input "text" at bounding box center [419, 411] width 255 height 25
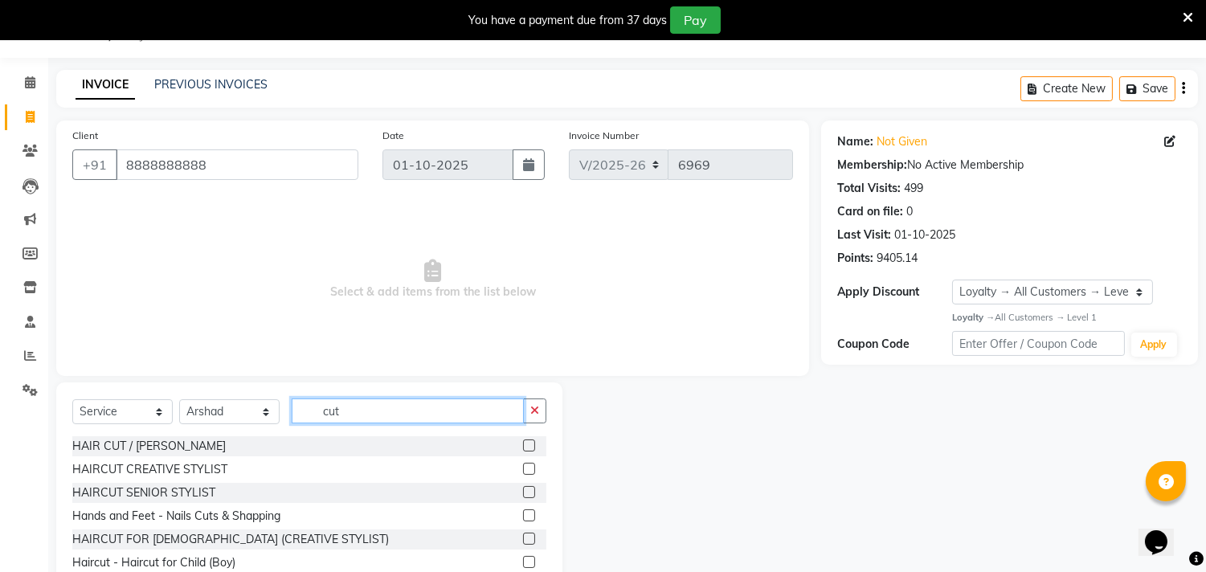
type input "cut"
click at [523, 490] on label at bounding box center [529, 492] width 12 height 12
click at [523, 490] on input "checkbox" at bounding box center [528, 493] width 10 height 10
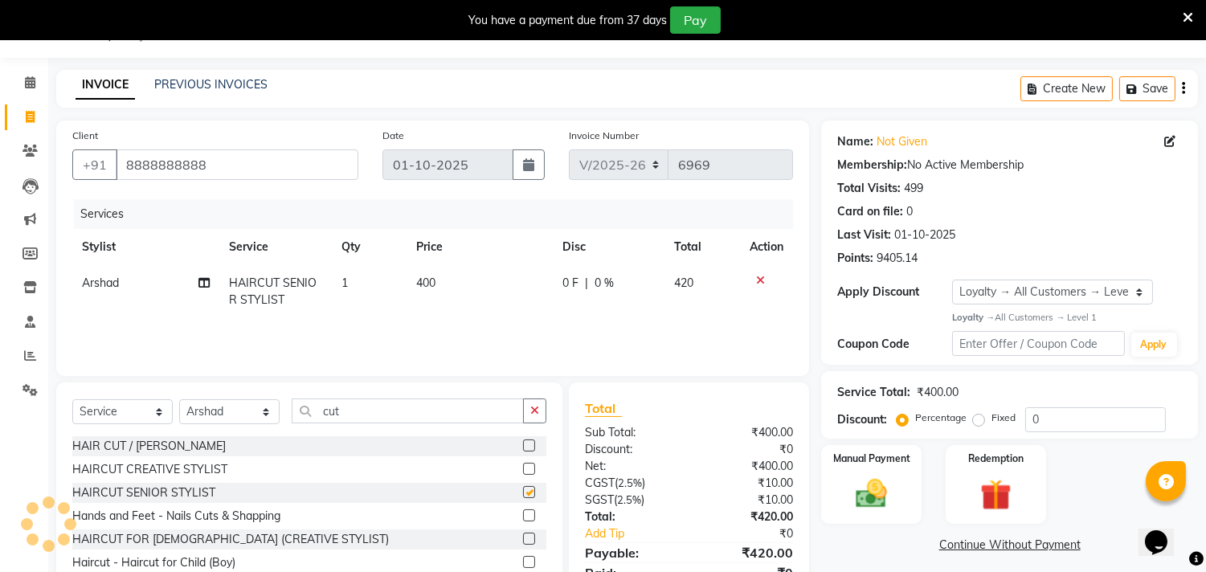
checkbox input "false"
drag, startPoint x: 1063, startPoint y: 414, endPoint x: 983, endPoint y: 436, distance: 82.7
click at [983, 436] on div "Service Total: ₹400.00 Discount: Percentage Fixed 0" at bounding box center [1009, 405] width 377 height 68
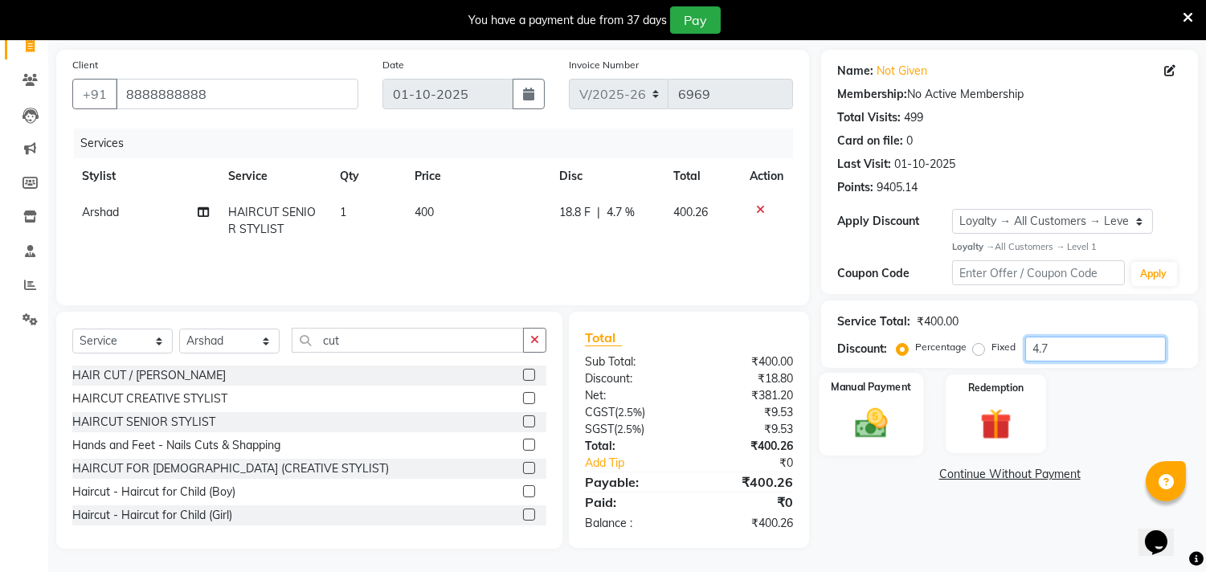
type input "4.7"
drag, startPoint x: 886, startPoint y: 413, endPoint x: 917, endPoint y: 439, distance: 40.5
click at [886, 415] on img at bounding box center [872, 423] width 53 height 38
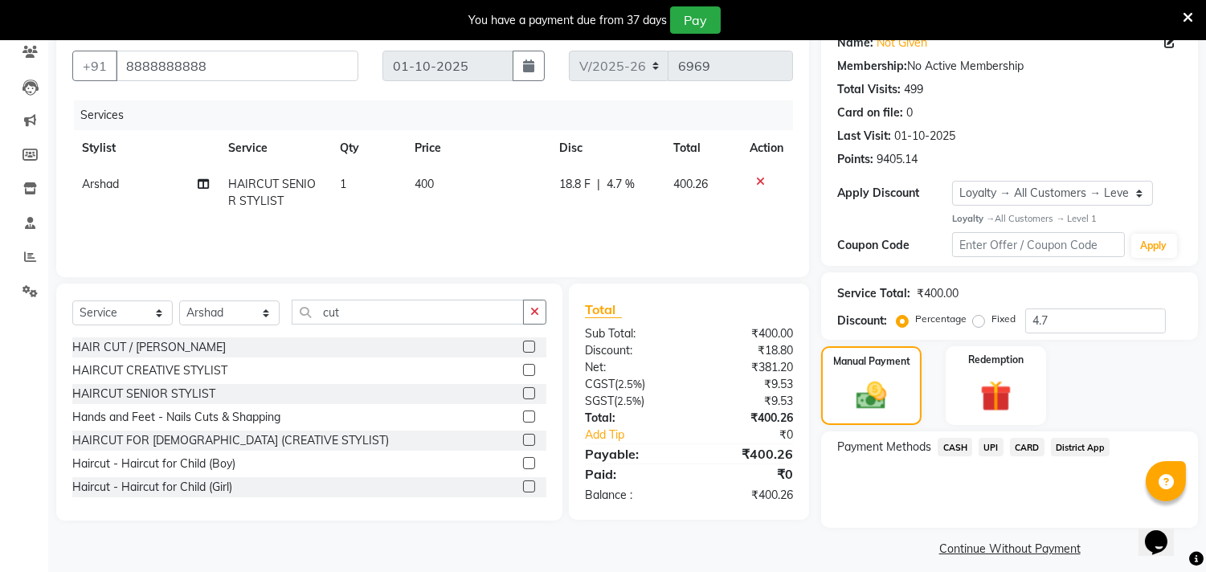
scroll to position [151, 0]
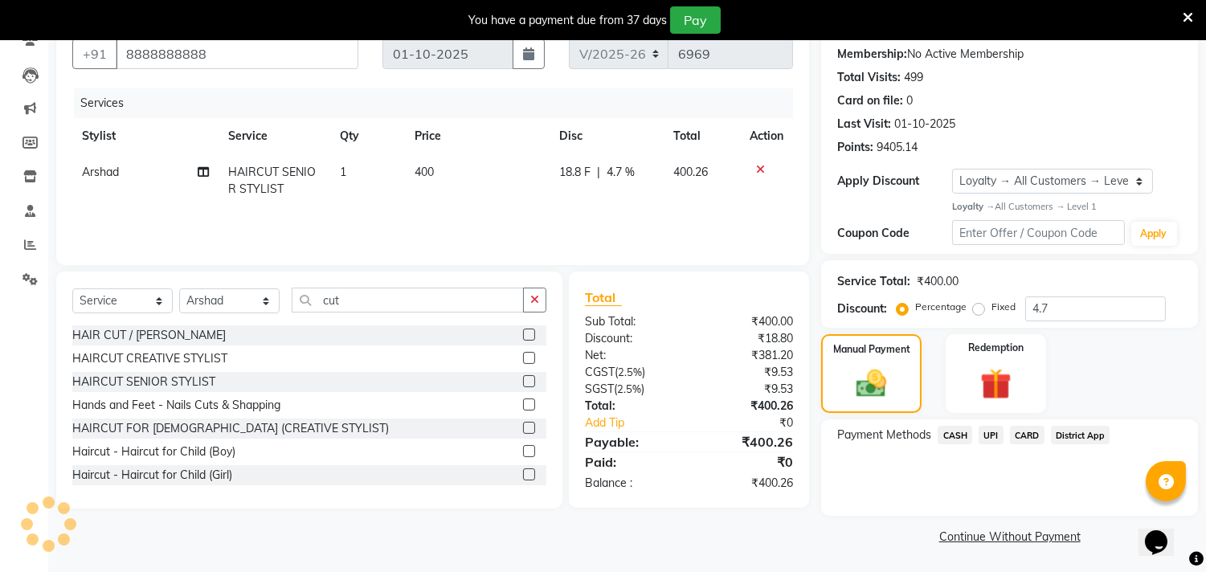
click at [960, 438] on span "CASH" at bounding box center [955, 435] width 35 height 18
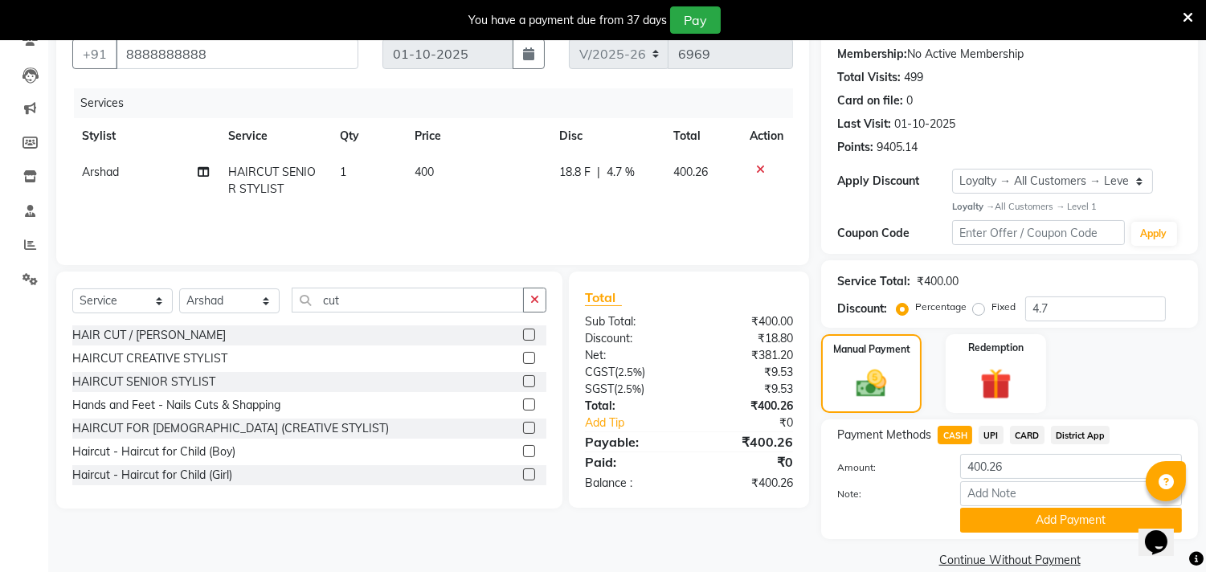
scroll to position [175, 0]
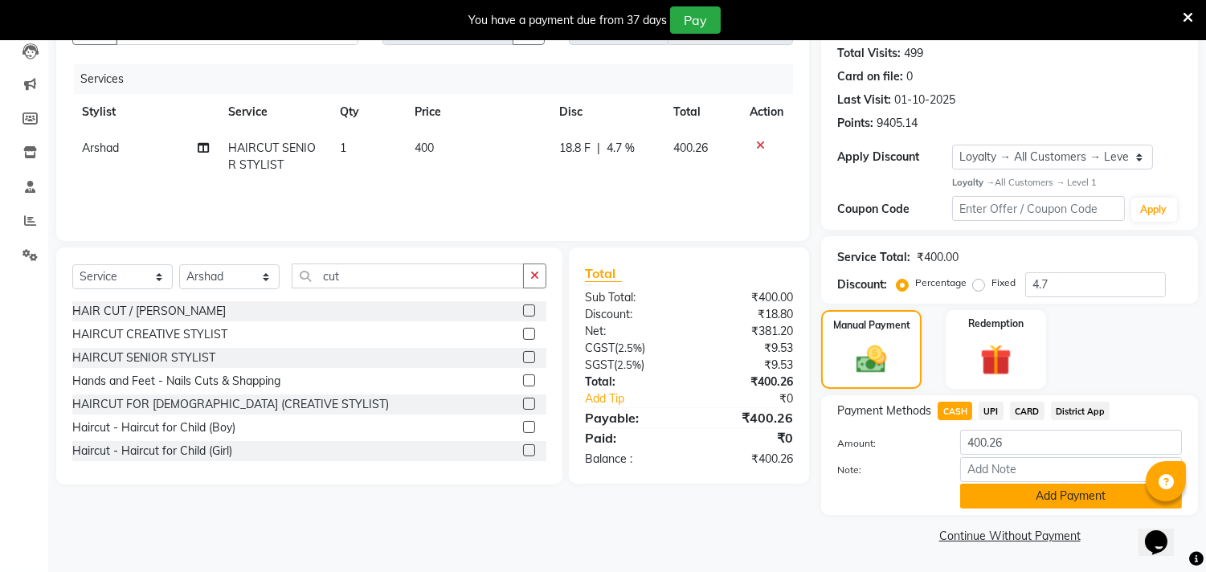
click at [1025, 496] on button "Add Payment" at bounding box center [1071, 496] width 222 height 25
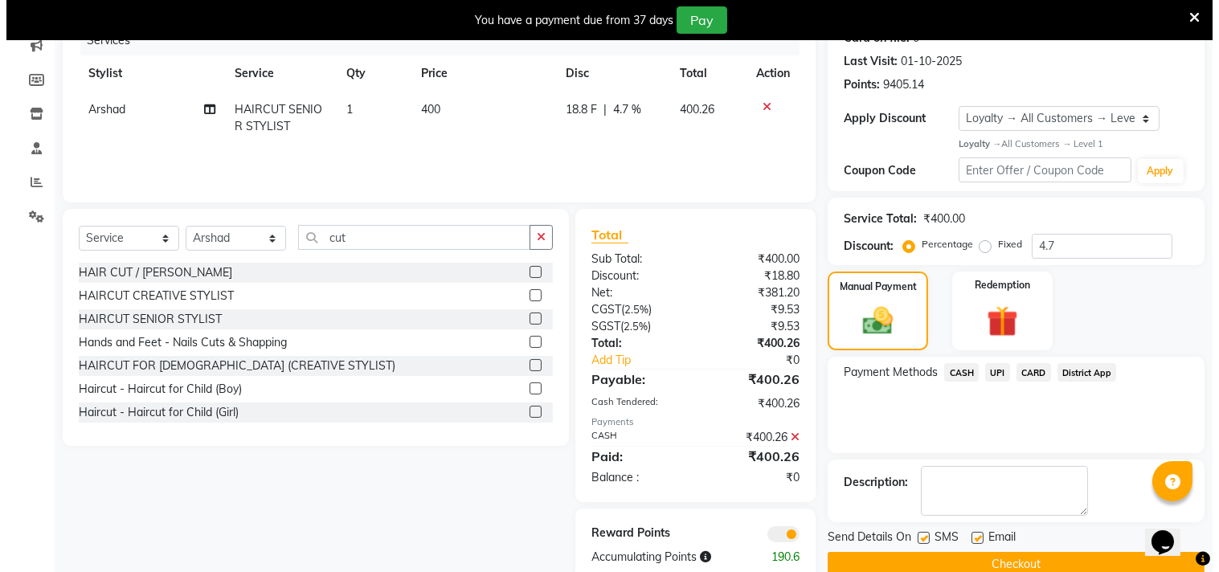
scroll to position [247, 0]
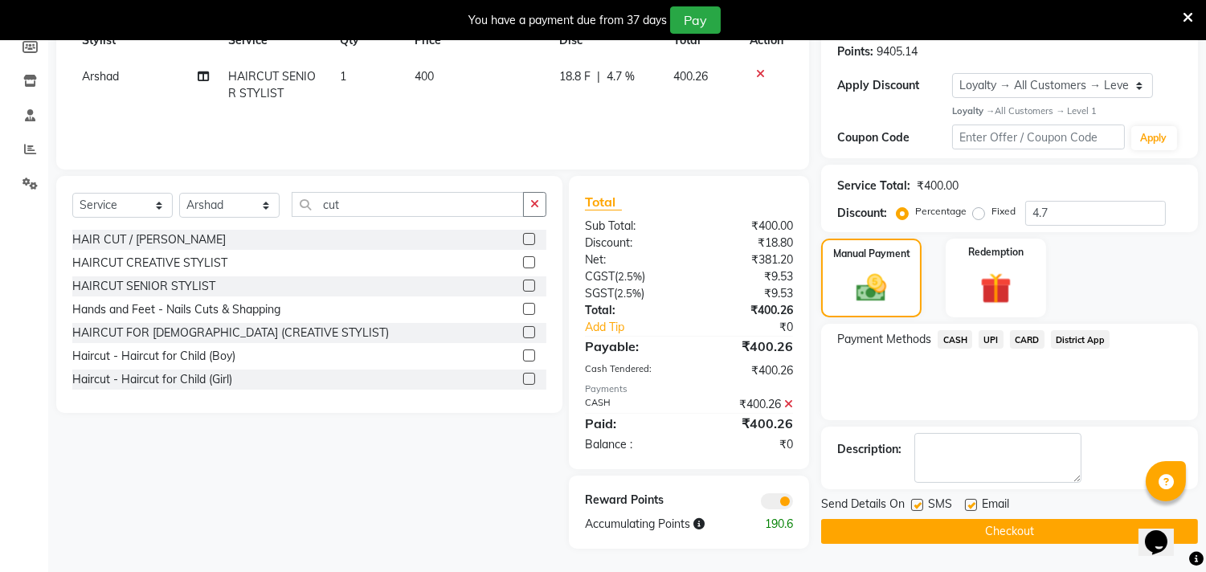
click at [769, 502] on span at bounding box center [777, 501] width 32 height 16
click at [793, 504] on input "checkbox" at bounding box center [793, 504] width 0 height 0
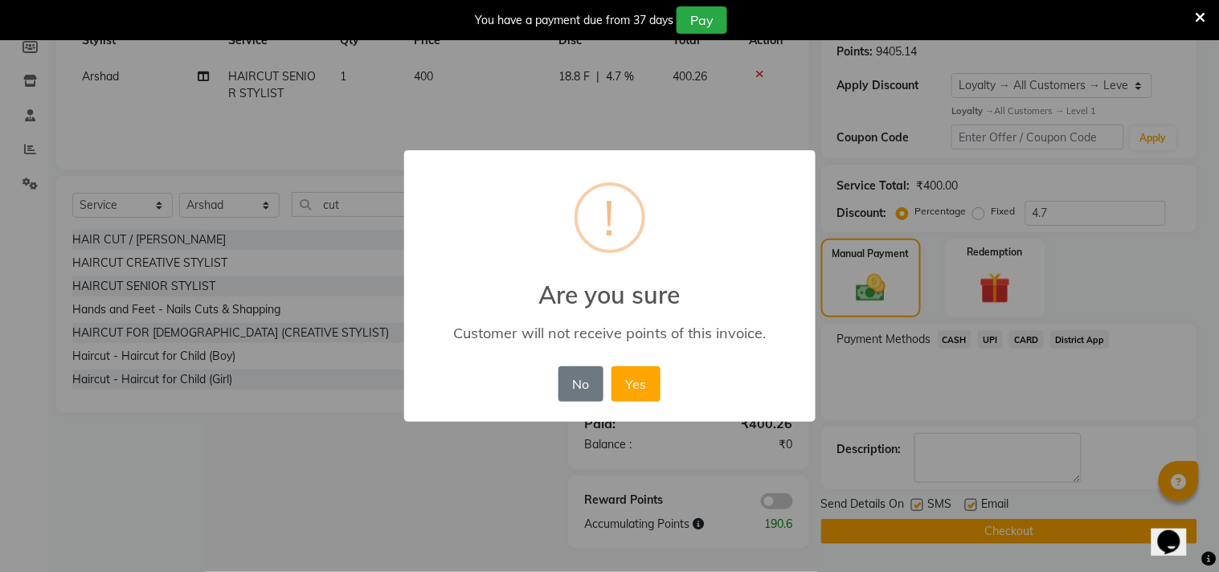
drag, startPoint x: 656, startPoint y: 386, endPoint x: 765, endPoint y: 485, distance: 147.4
click at [656, 387] on button "Yes" at bounding box center [636, 383] width 49 height 35
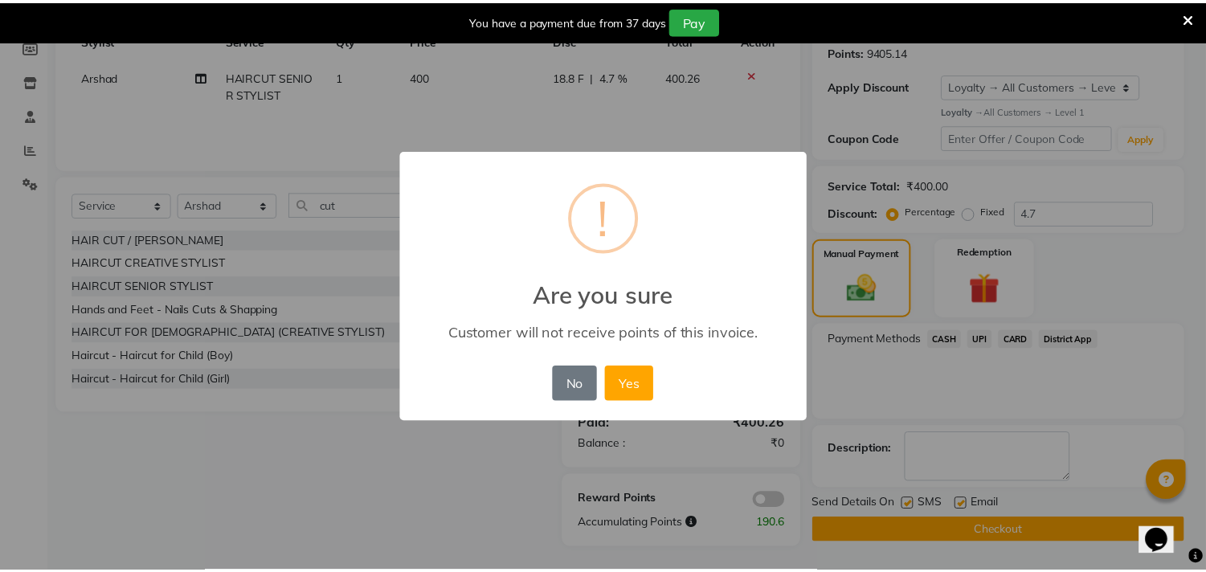
scroll to position [243, 0]
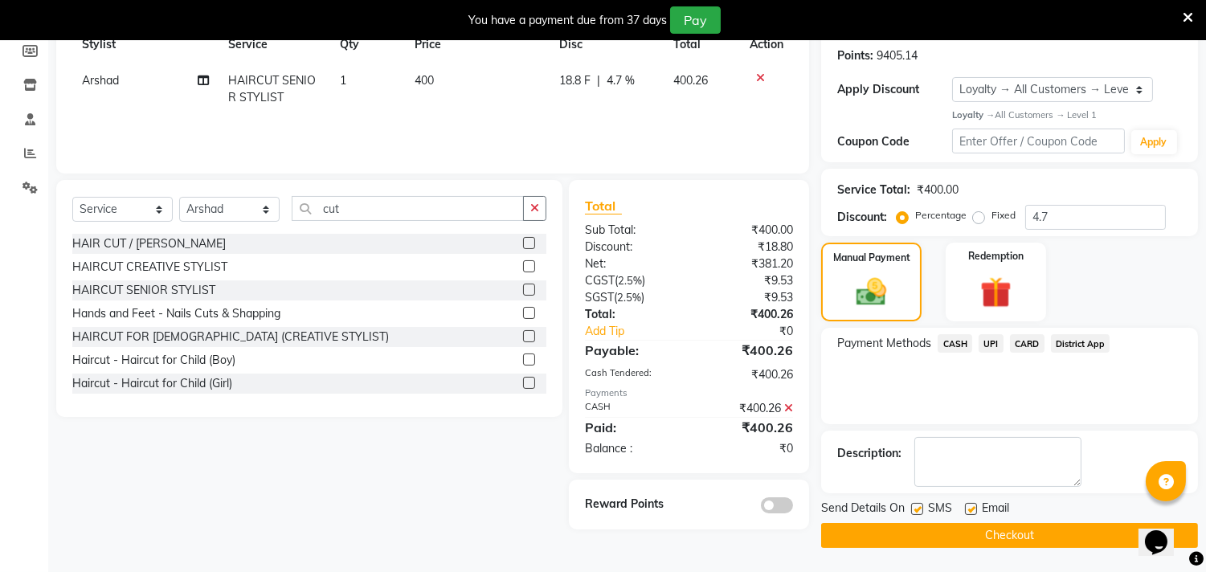
click at [938, 526] on button "Checkout" at bounding box center [1009, 535] width 377 height 25
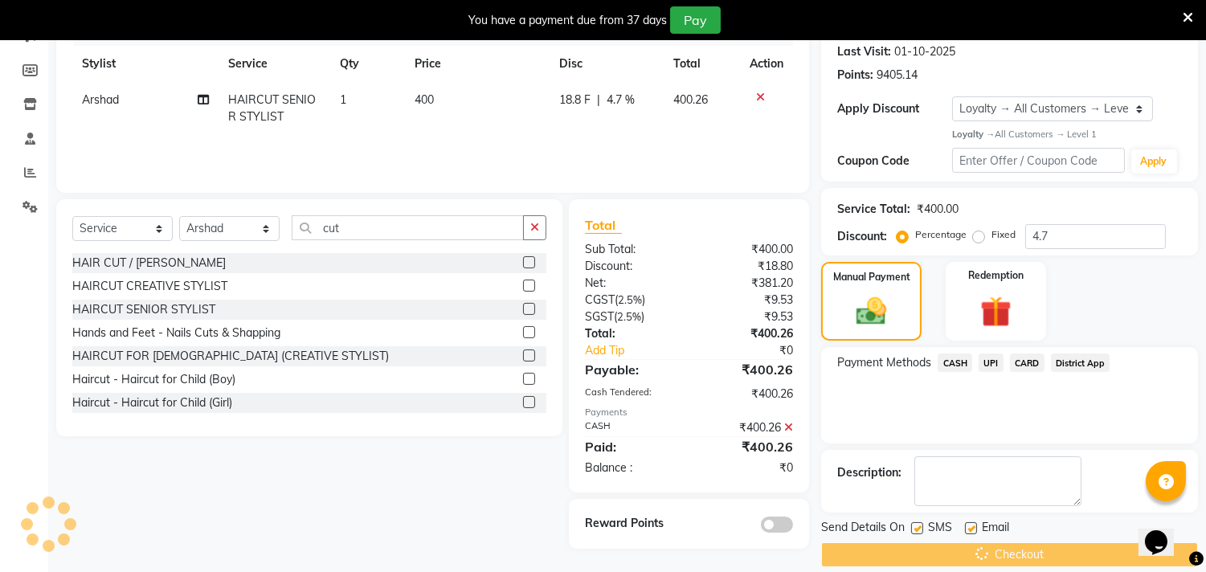
scroll to position [0, 0]
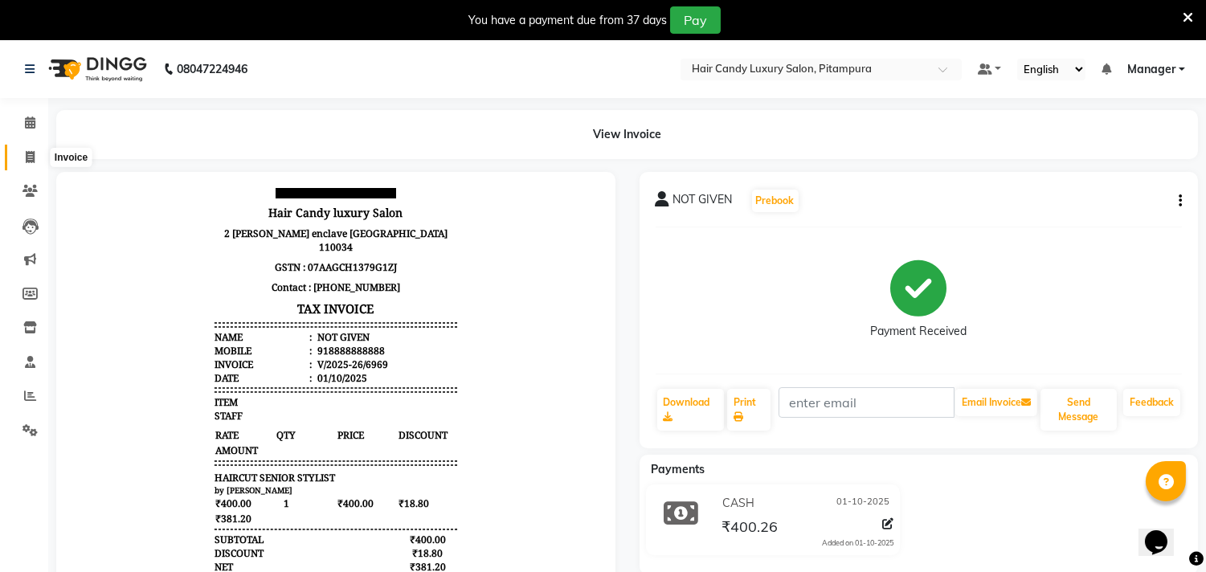
click at [35, 158] on span at bounding box center [30, 158] width 28 height 18
select select "service"
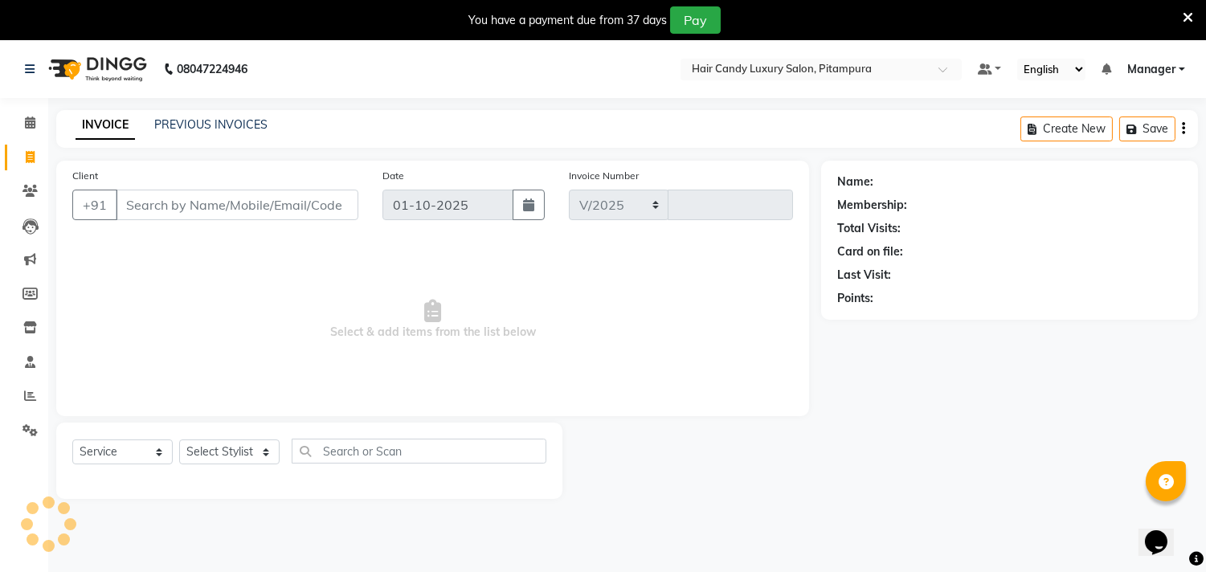
select select "4720"
type input "6973"
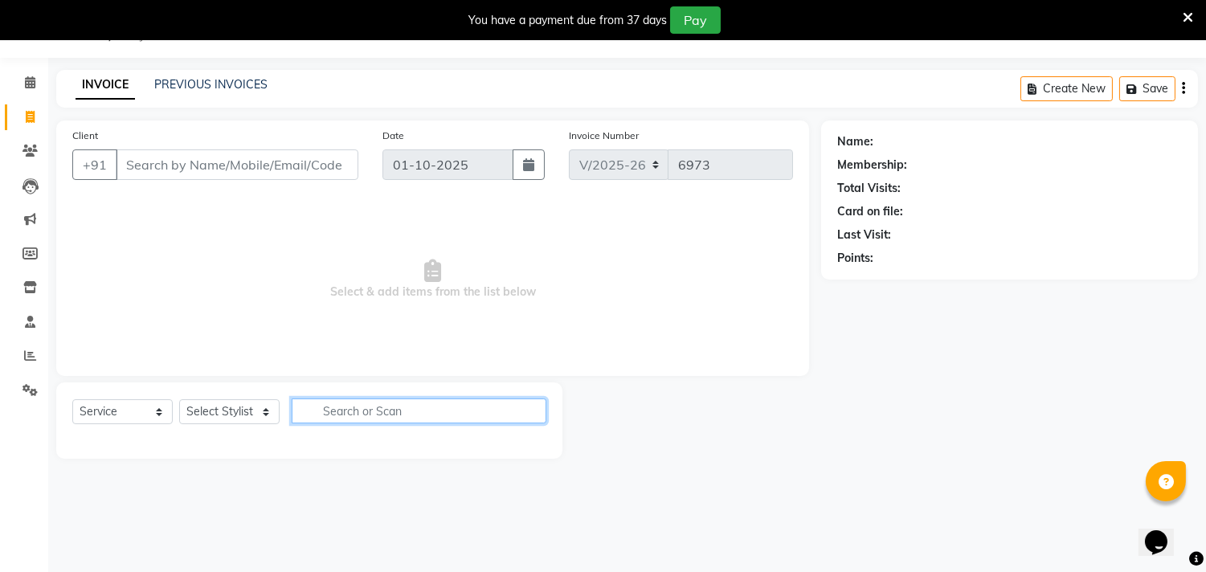
click at [365, 418] on input "text" at bounding box center [419, 411] width 255 height 25
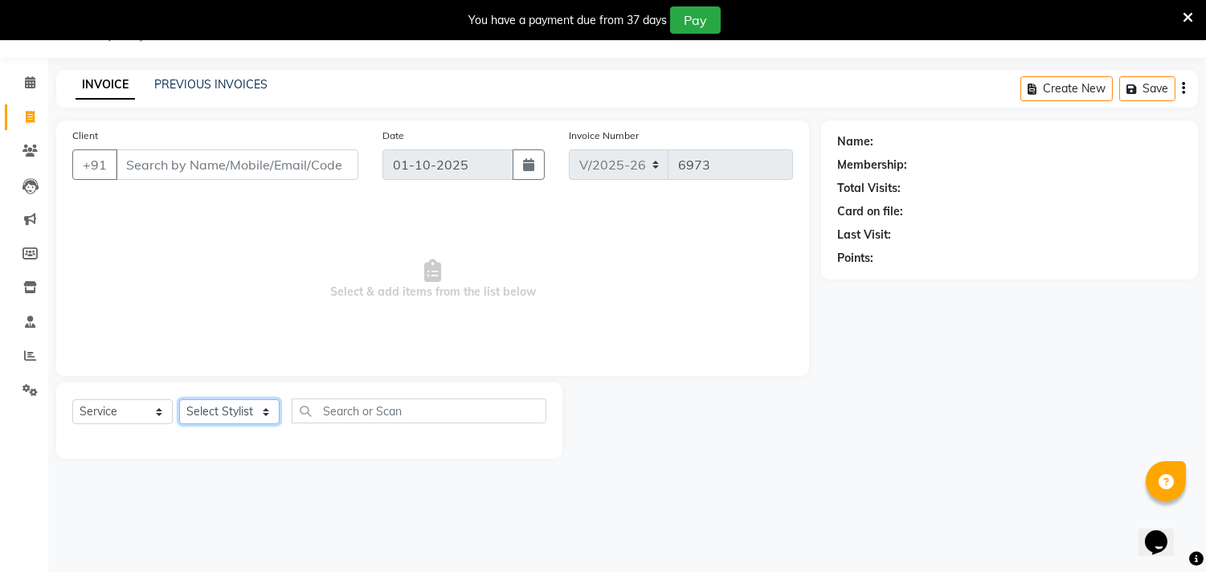
click at [238, 408] on select "Select Stylist Aarif AMAN ANJALI Arman Arshad ARSHAD SALMANI ASHU FAIZ gaurav H…" at bounding box center [229, 411] width 100 height 25
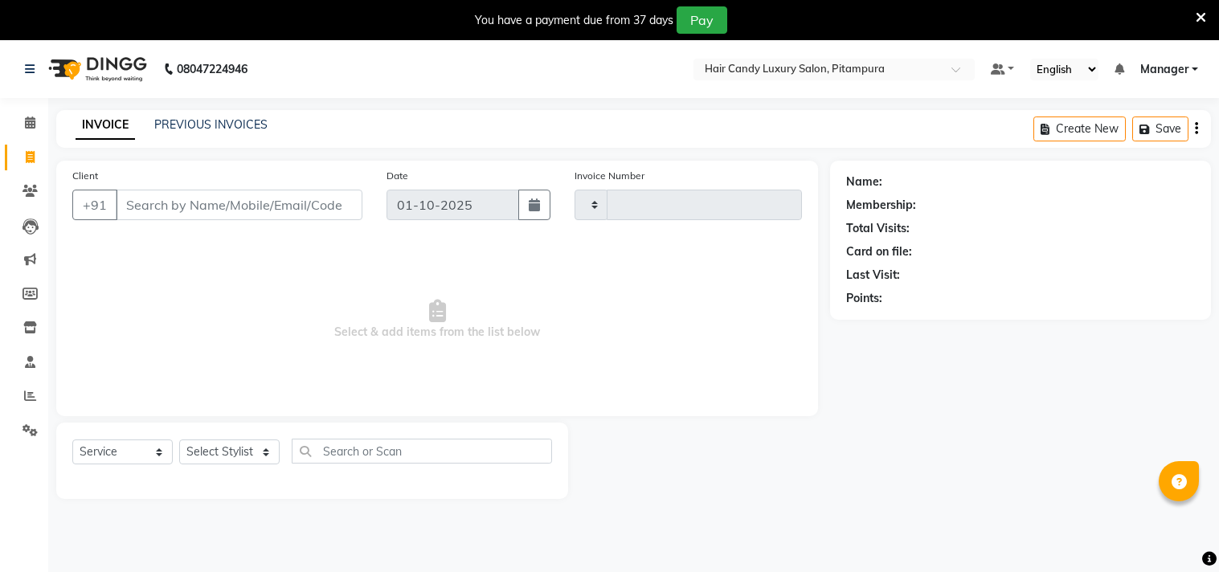
select select "service"
type input "6958"
select select "4720"
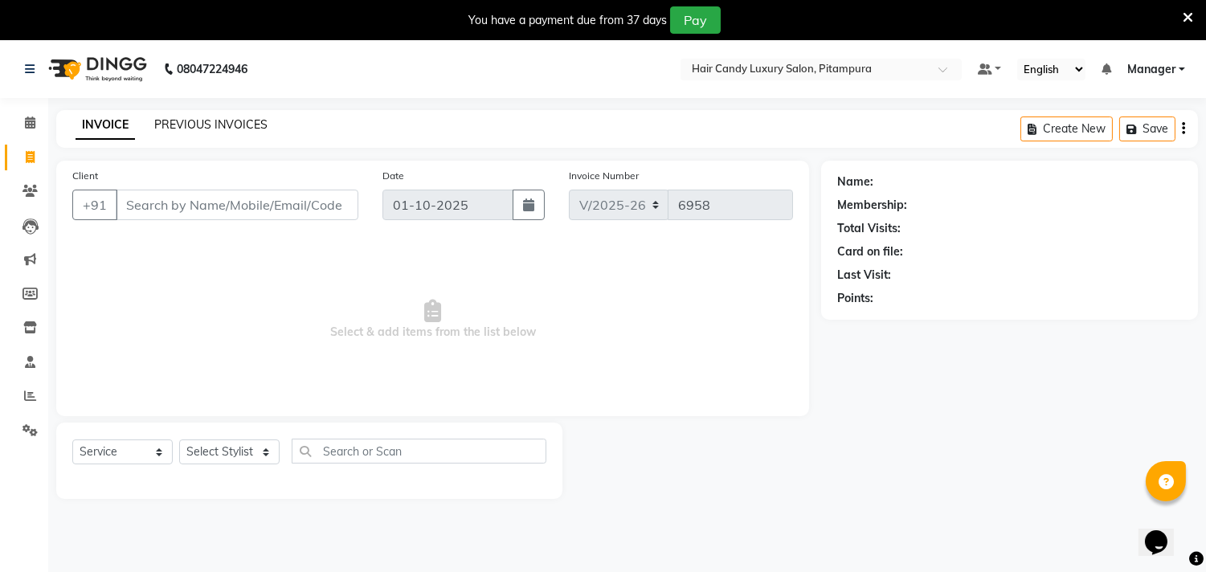
click at [221, 125] on link "PREVIOUS INVOICES" at bounding box center [210, 124] width 113 height 14
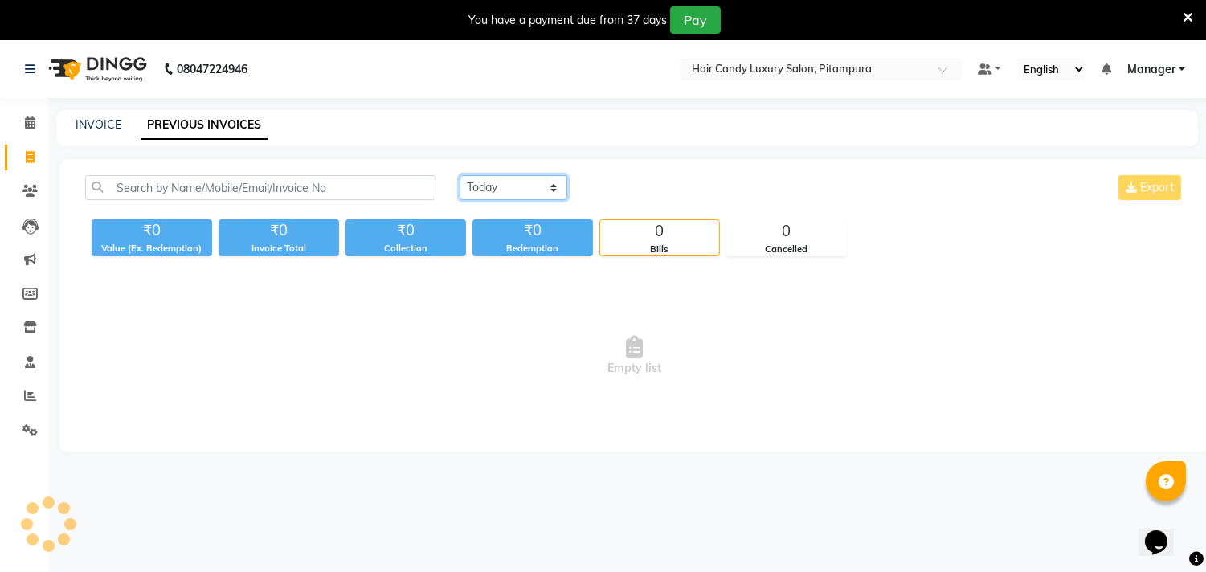
click at [534, 190] on select "Today Yesterday Custom Range" at bounding box center [514, 187] width 108 height 25
select select "range"
click at [460, 175] on select "Today Yesterday Custom Range" at bounding box center [514, 187] width 108 height 25
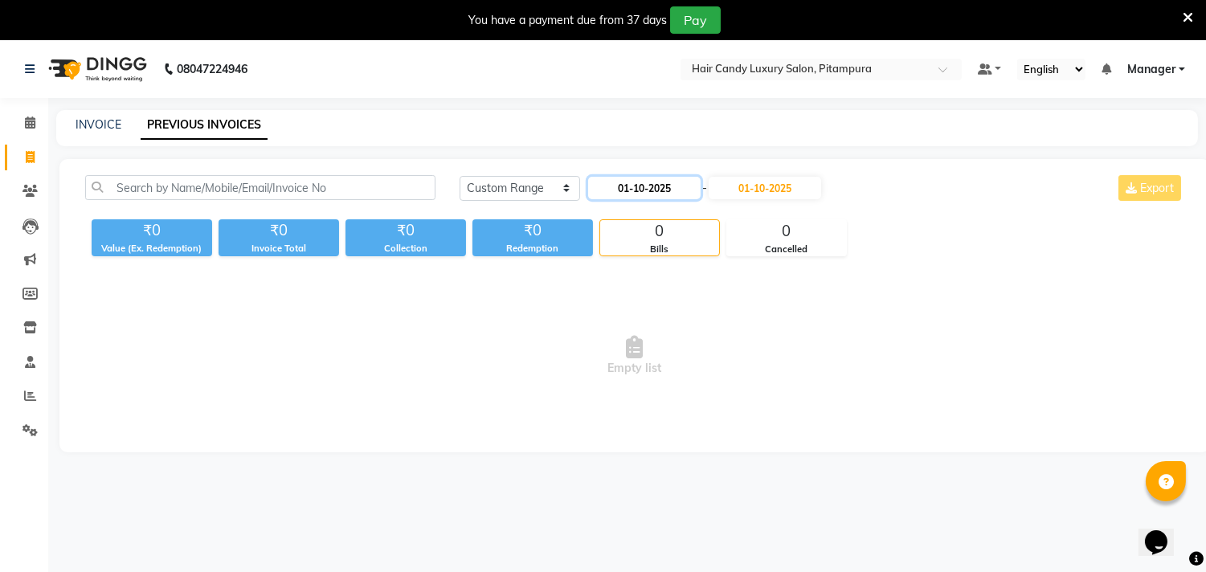
click at [641, 190] on input "01-10-2025" at bounding box center [644, 188] width 113 height 23
select select "10"
select select "2025"
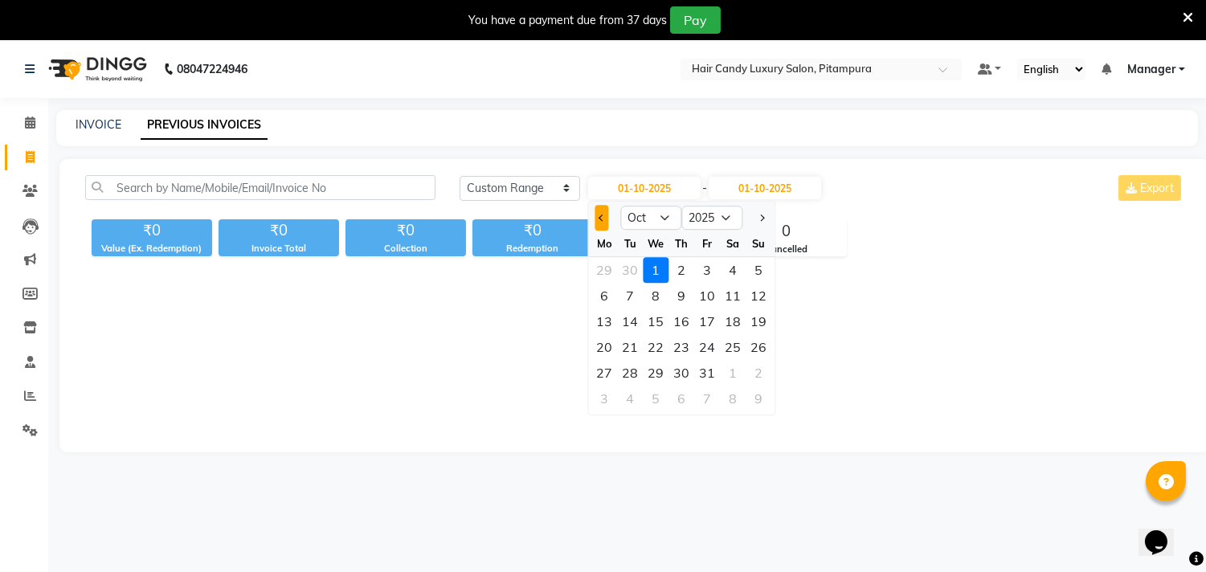
click at [601, 220] on button "Previous month" at bounding box center [602, 218] width 14 height 26
select select "9"
drag, startPoint x: 604, startPoint y: 274, endPoint x: 744, endPoint y: 235, distance: 146.1
click at [613, 274] on div "1" at bounding box center [605, 270] width 26 height 26
type input "01-09-2025"
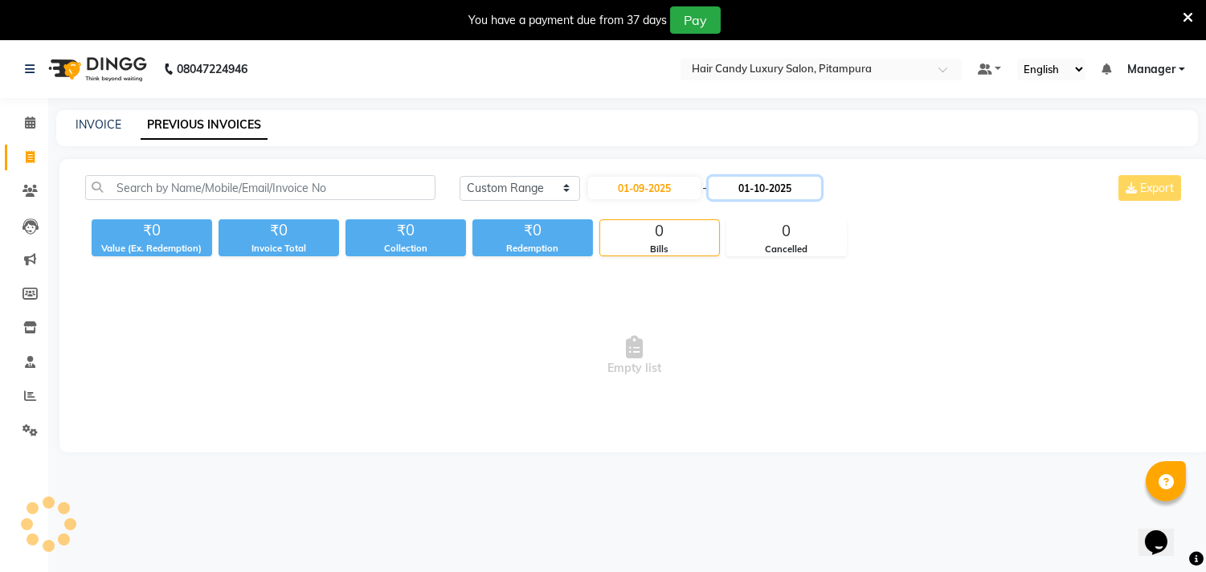
click at [783, 185] on input "01-10-2025" at bounding box center [765, 188] width 113 height 23
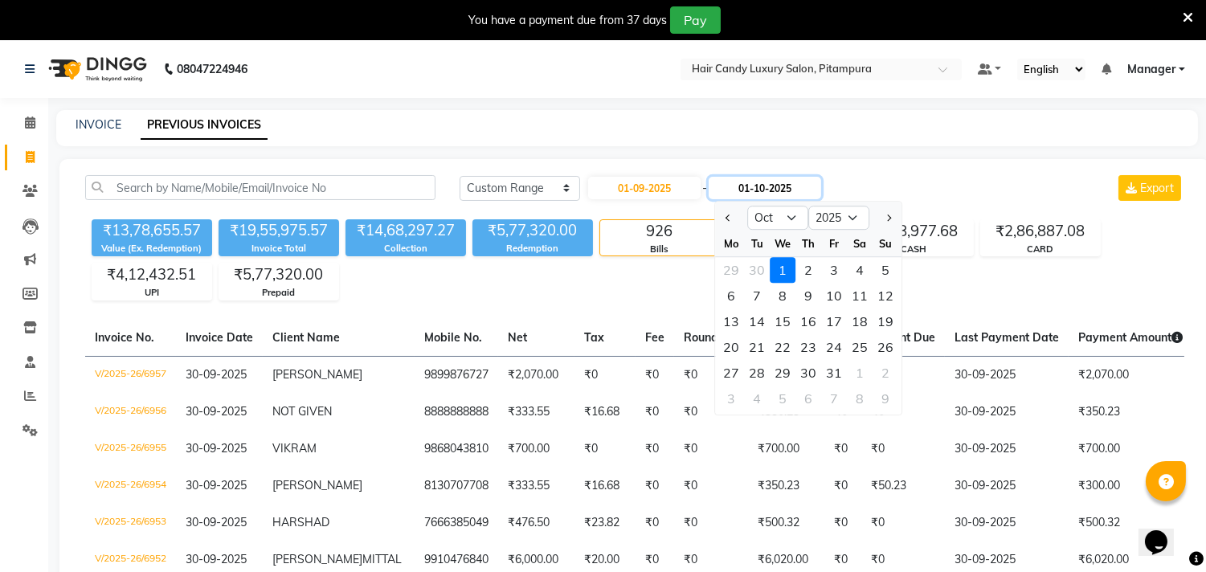
click at [756, 190] on input "01-10-2025" at bounding box center [765, 188] width 113 height 23
drag, startPoint x: 735, startPoint y: 214, endPoint x: 760, endPoint y: 261, distance: 53.9
click at [735, 215] on button "Previous month" at bounding box center [729, 218] width 14 height 26
select select "9"
click at [761, 376] on div "30" at bounding box center [757, 373] width 26 height 26
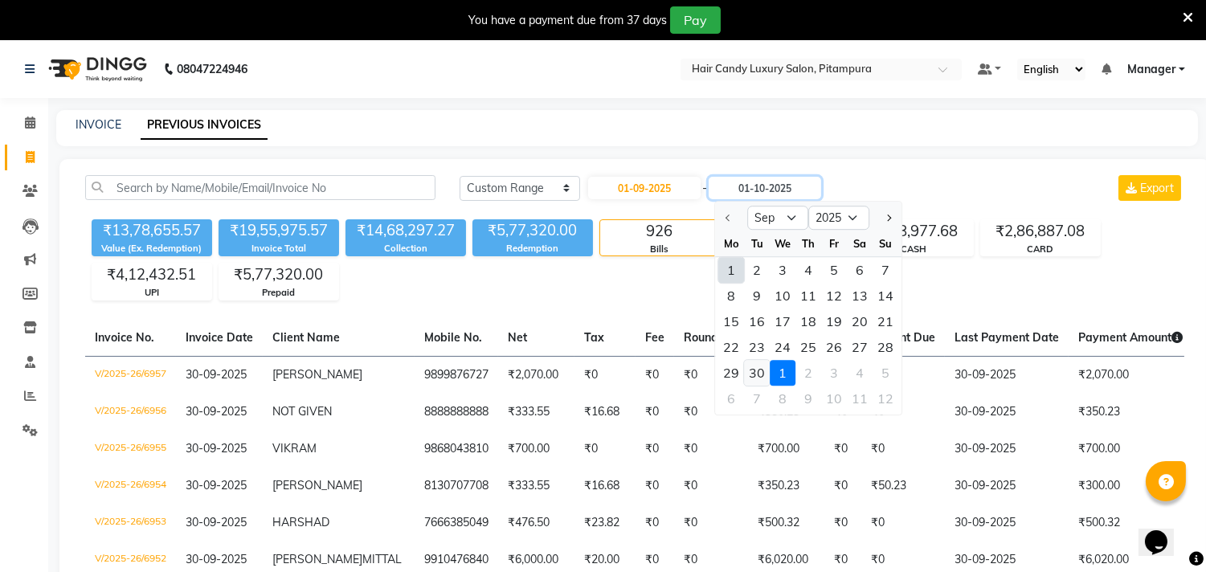
type input "30-09-2025"
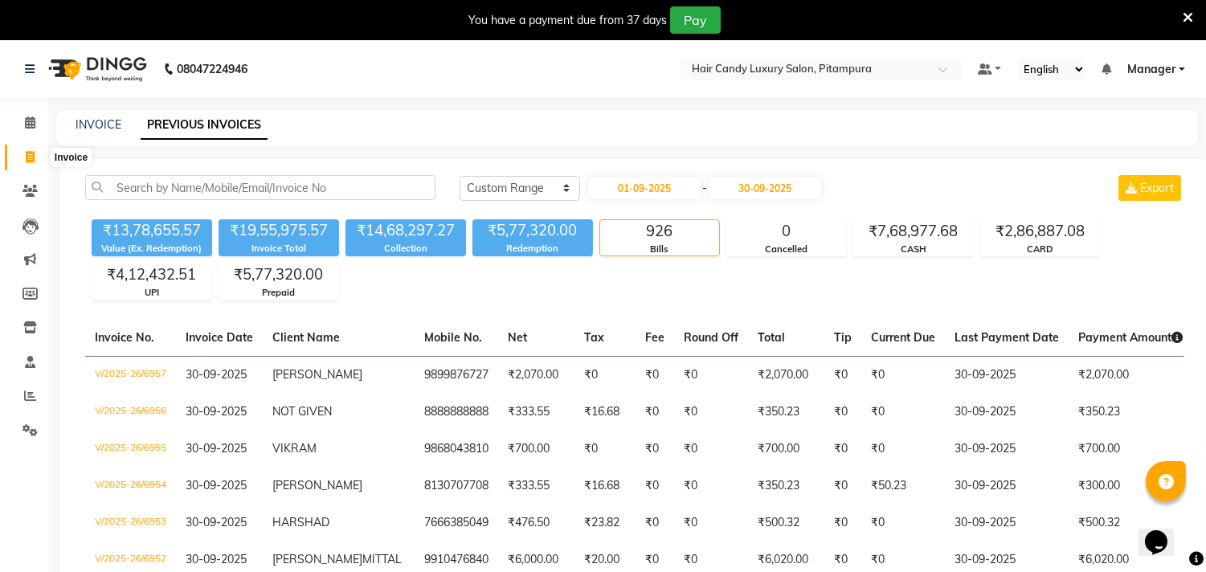
click at [27, 149] on span at bounding box center [30, 158] width 28 height 18
select select "service"
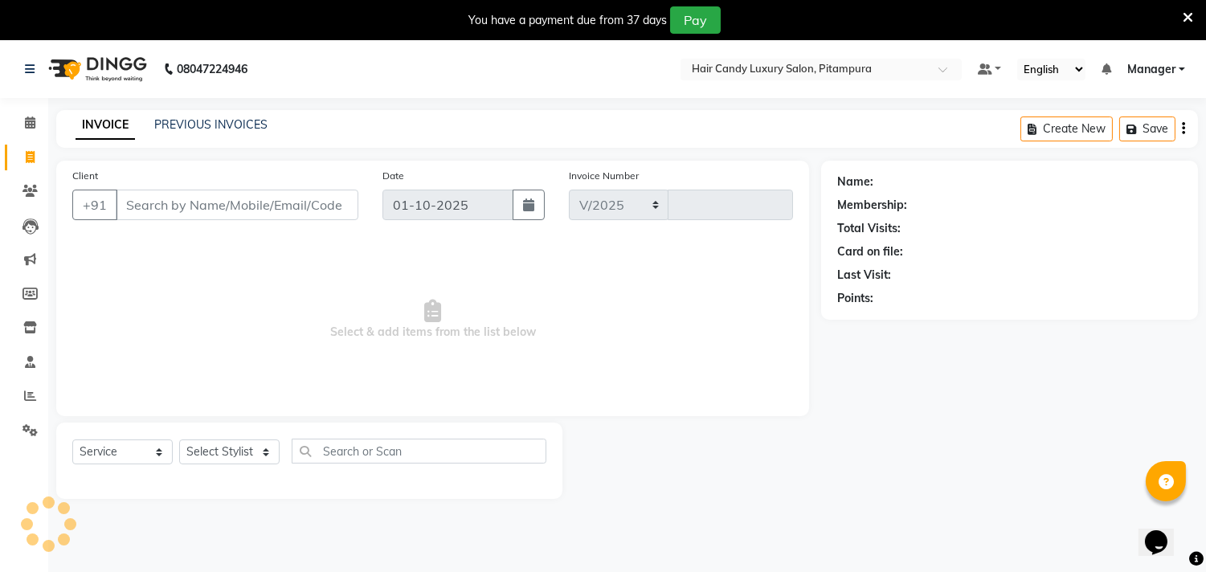
select select "4720"
type input "6958"
select select "4720"
select select "service"
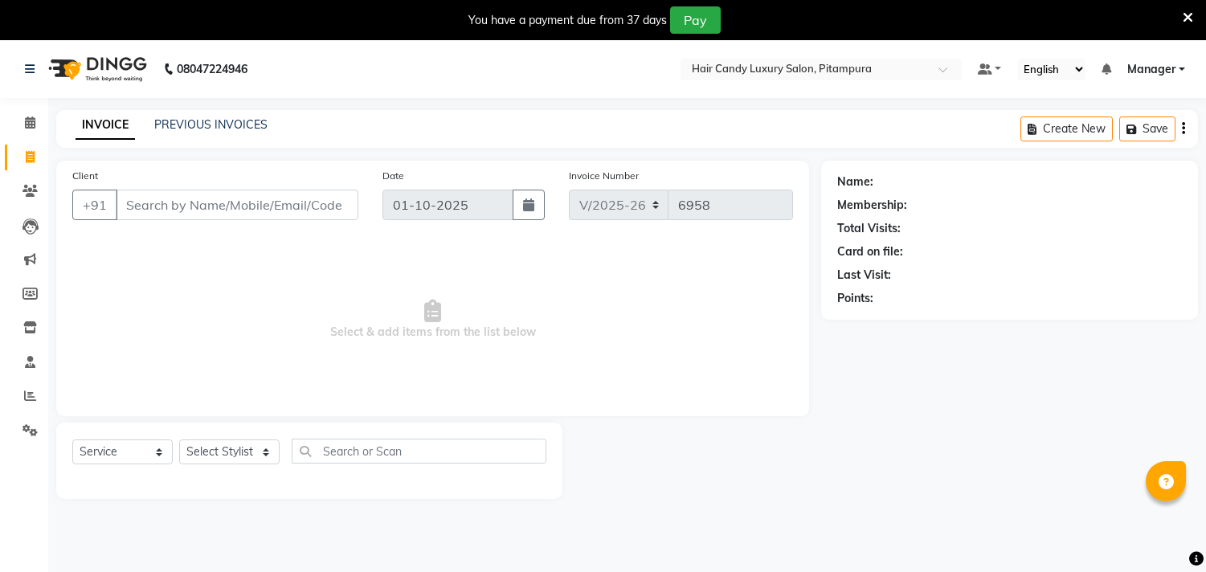
select select "4720"
select select "service"
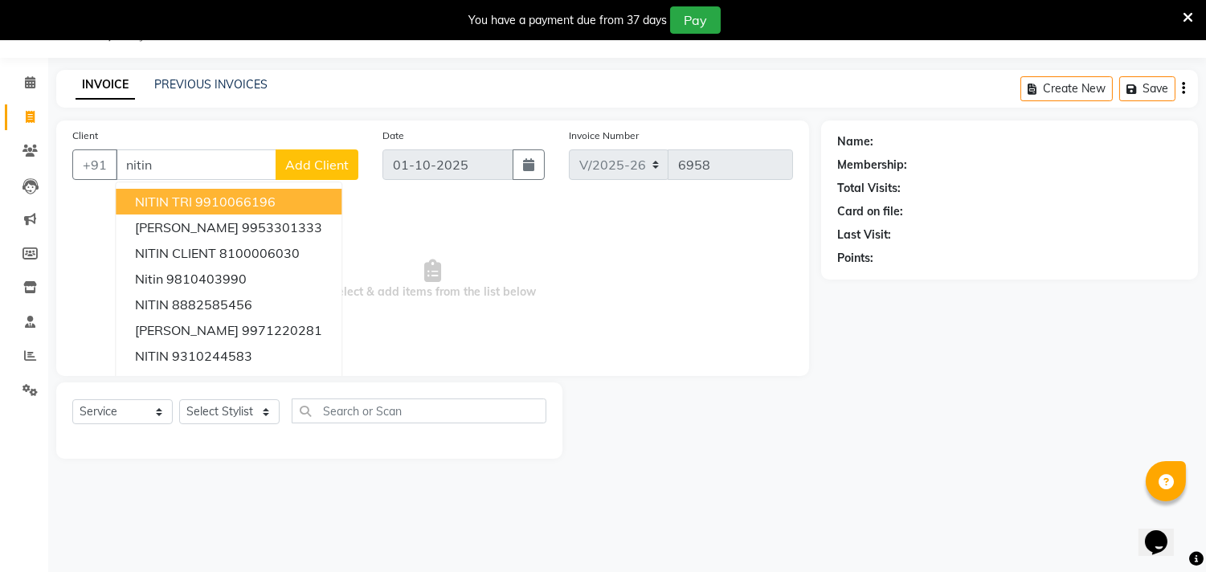
click at [235, 194] on ngb-highlight "9910066196" at bounding box center [235, 202] width 80 height 16
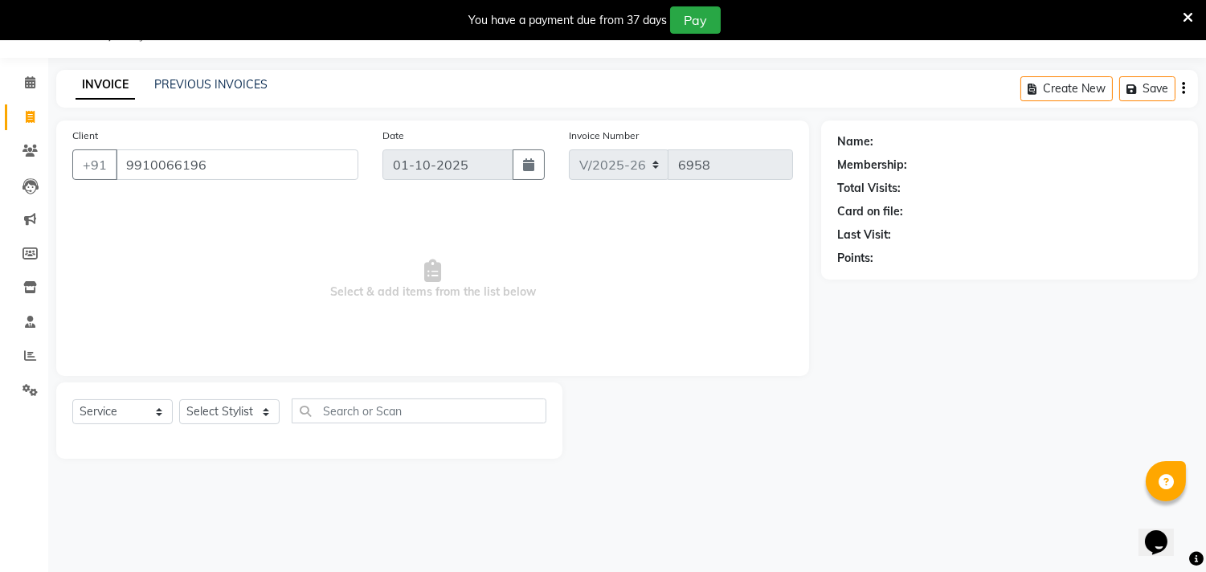
type input "9910066196"
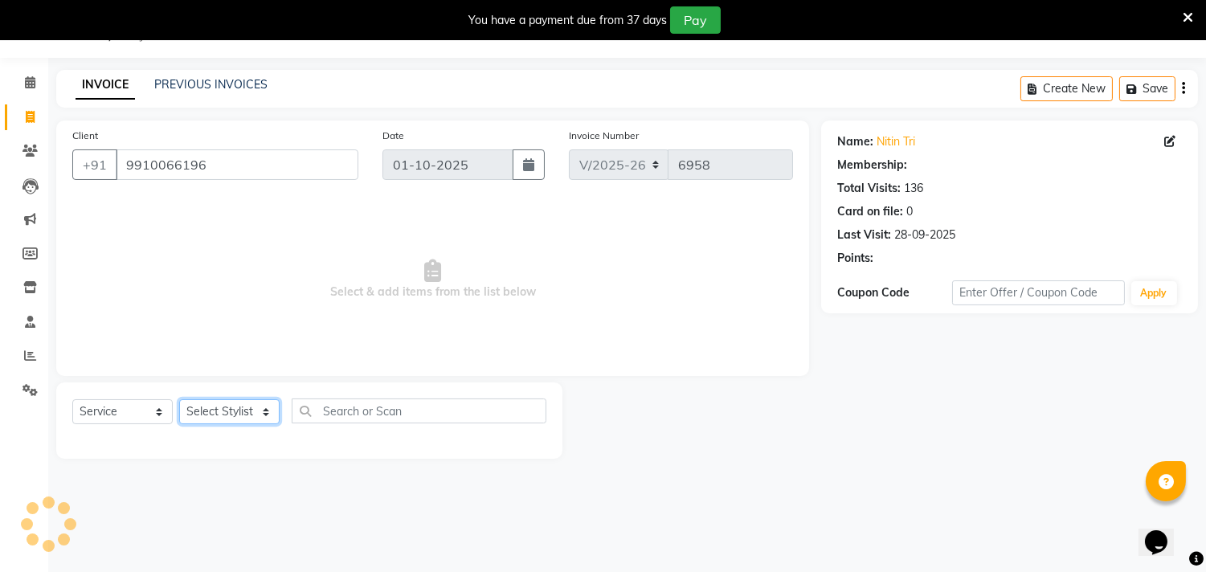
drag, startPoint x: 259, startPoint y: 420, endPoint x: 260, endPoint y: 400, distance: 19.3
click at [259, 420] on select "Select Stylist [PERSON_NAME] [PERSON_NAME] [PERSON_NAME] [PERSON_NAME] [PERSON_…" at bounding box center [229, 411] width 100 height 25
select select "1: Object"
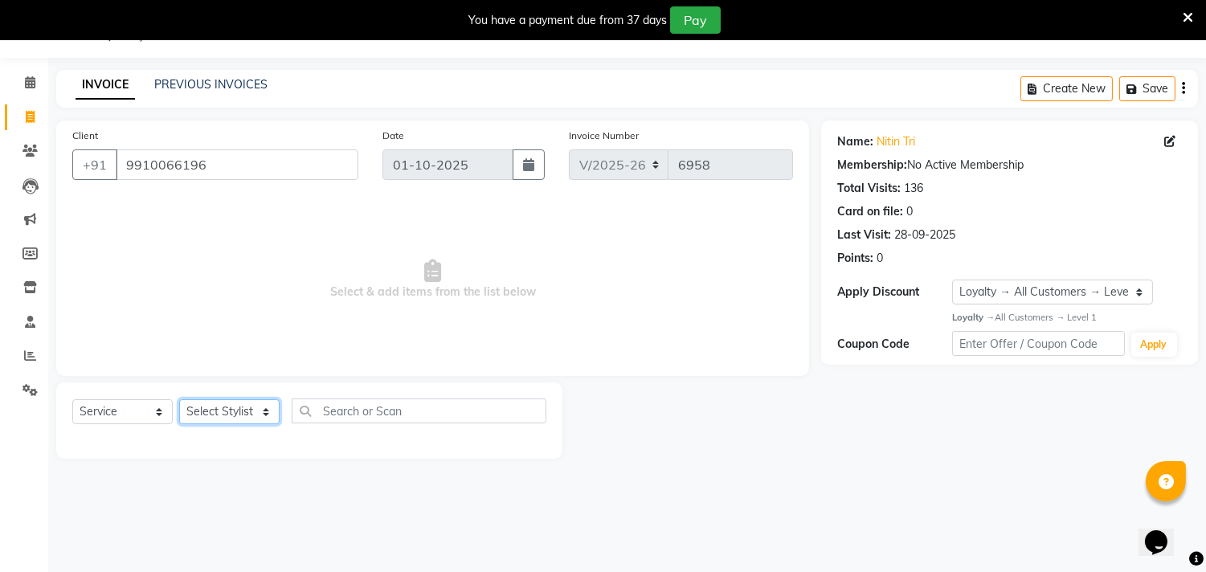
select select "28023"
click at [179, 400] on select "Select Stylist Aarif AMAN ANJALI Arman Arshad ARSHAD SALMANI ASHU FAIZ gaurav H…" at bounding box center [229, 411] width 100 height 25
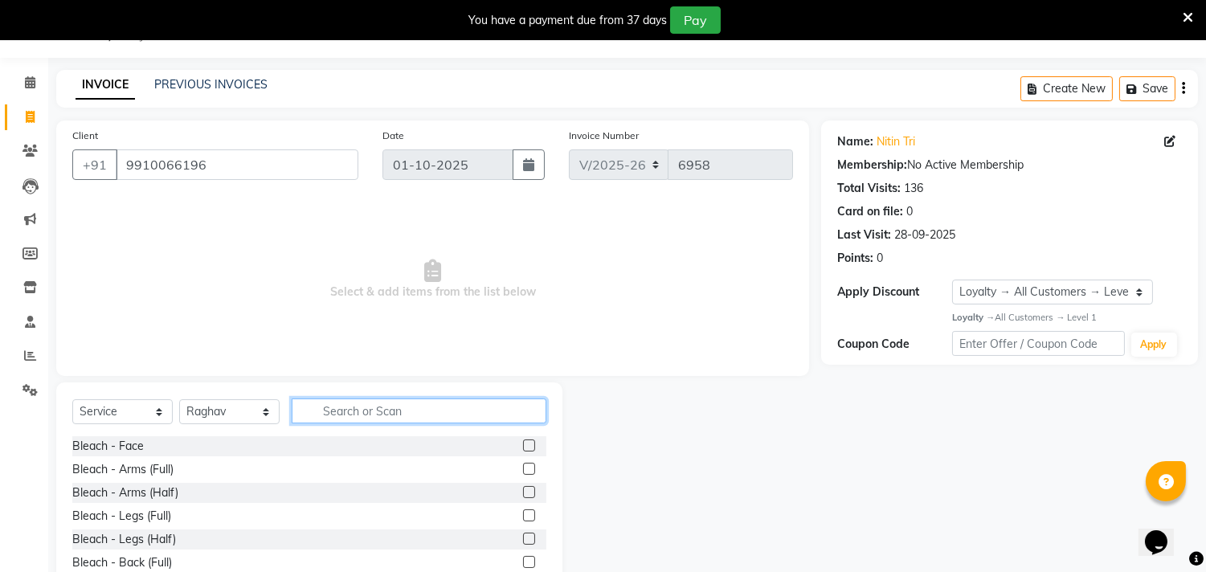
click at [339, 411] on input "text" at bounding box center [419, 411] width 255 height 25
type input "hair wash"
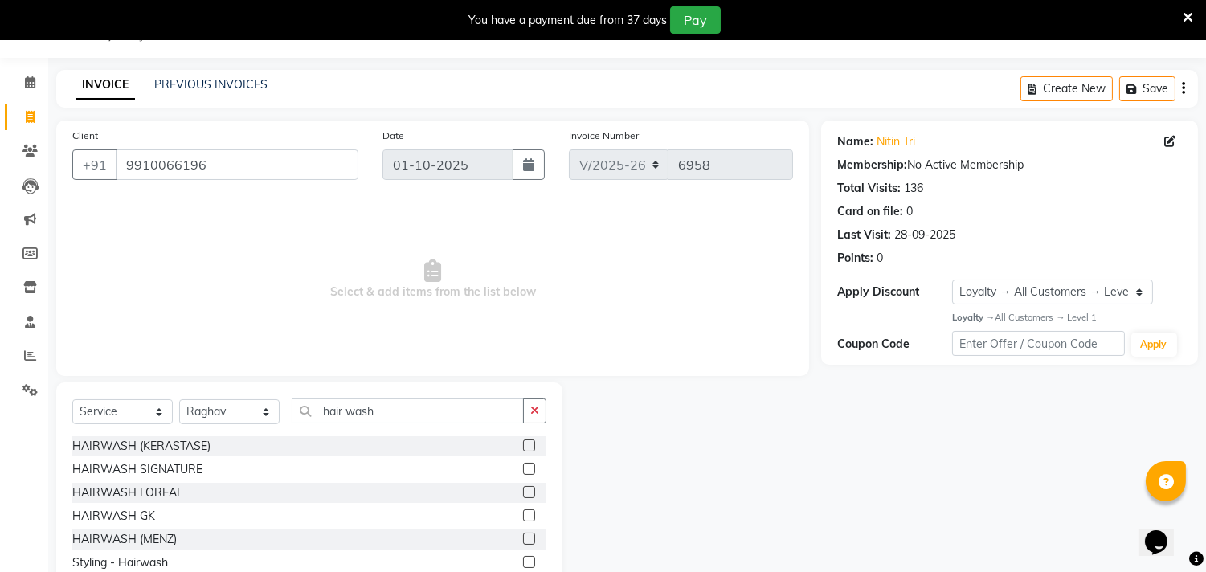
click at [523, 539] on label at bounding box center [529, 539] width 12 height 12
click at [523, 539] on input "checkbox" at bounding box center [528, 539] width 10 height 10
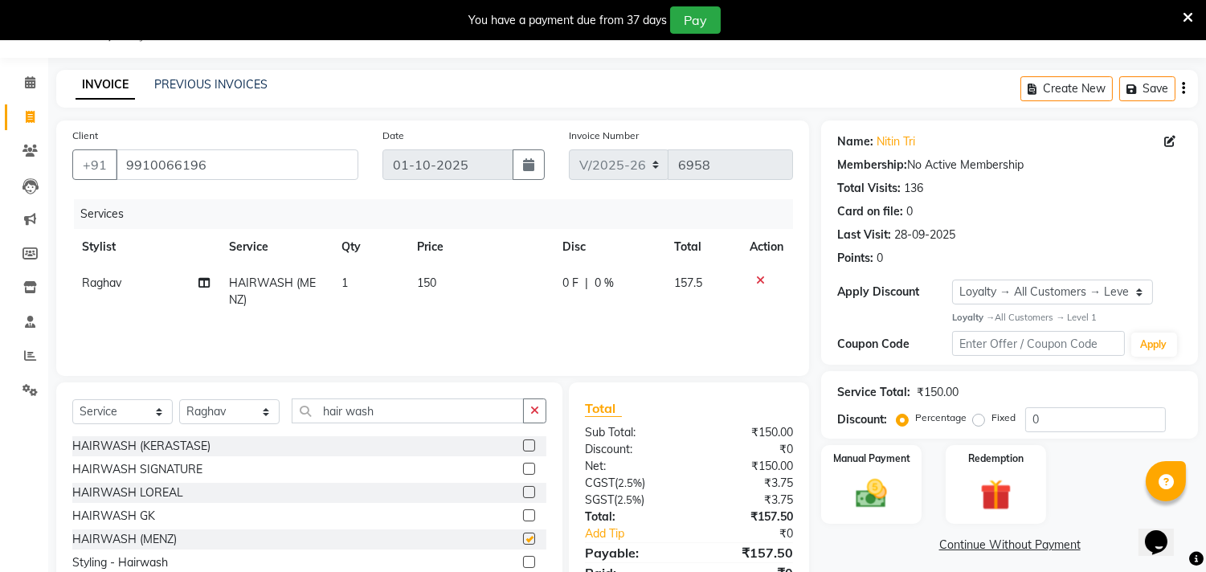
checkbox input "false"
drag, startPoint x: 406, startPoint y: 416, endPoint x: 293, endPoint y: 407, distance: 113.7
click at [293, 407] on input "hair wash" at bounding box center [408, 411] width 232 height 25
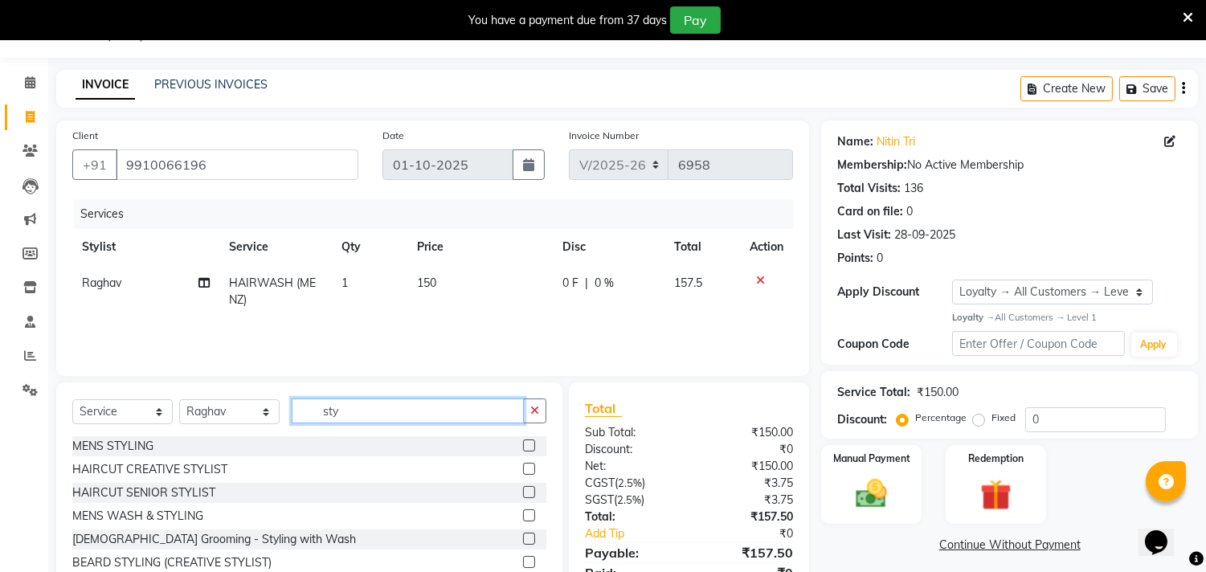
type input "sty"
click at [523, 445] on label at bounding box center [529, 446] width 12 height 12
click at [523, 445] on input "checkbox" at bounding box center [528, 446] width 10 height 10
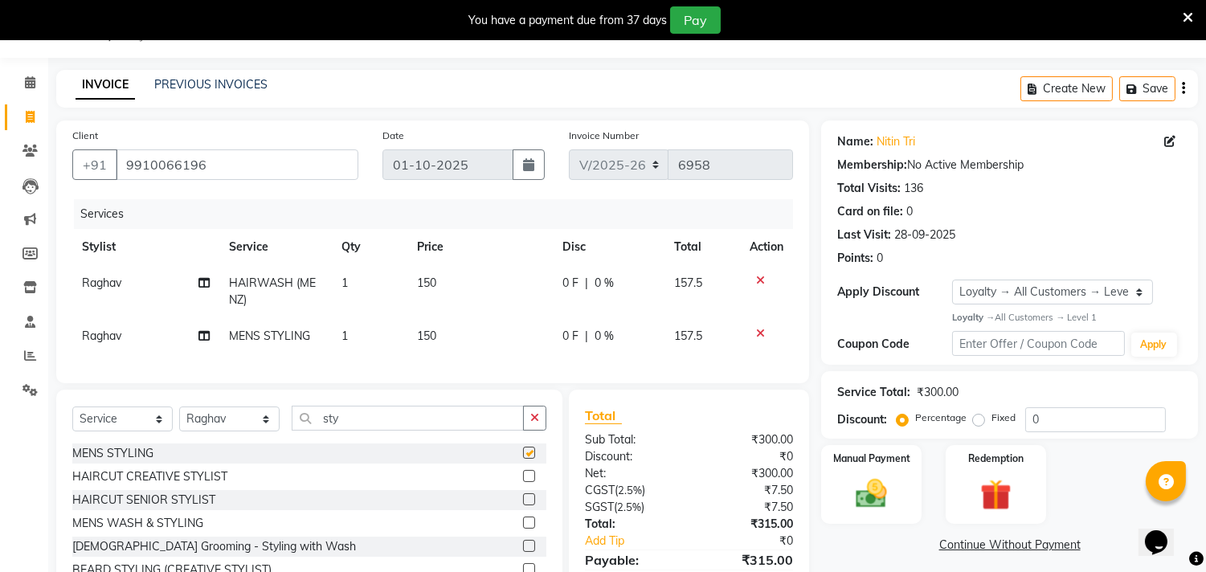
checkbox input "false"
click at [432, 335] on span "150" at bounding box center [426, 336] width 19 height 14
select select "28023"
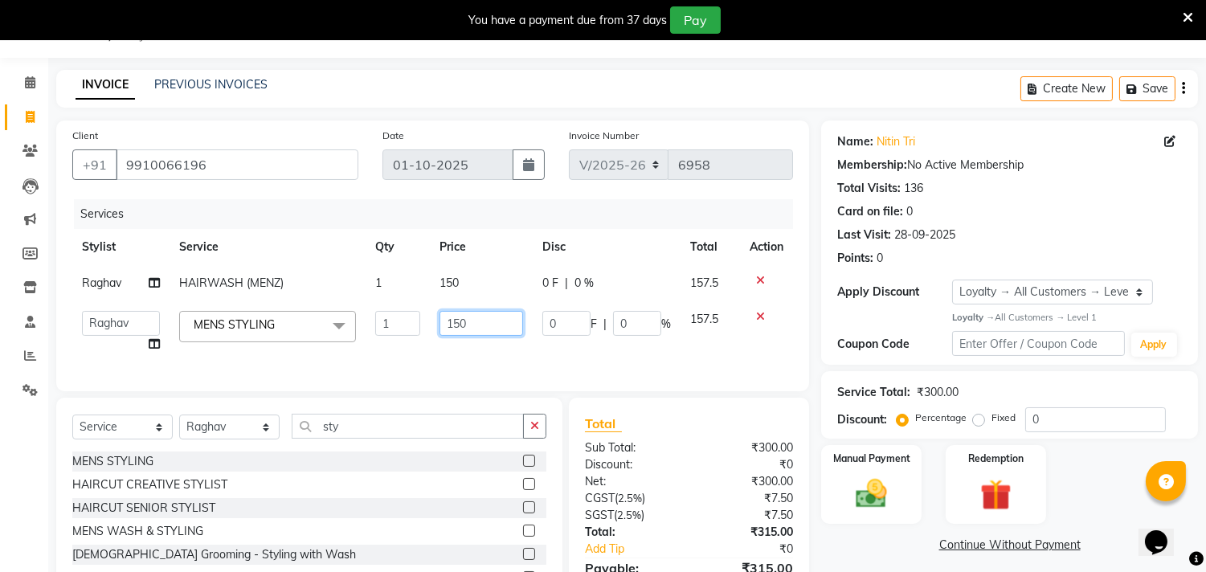
click at [461, 320] on input "150" at bounding box center [482, 323] width 84 height 25
type input "100"
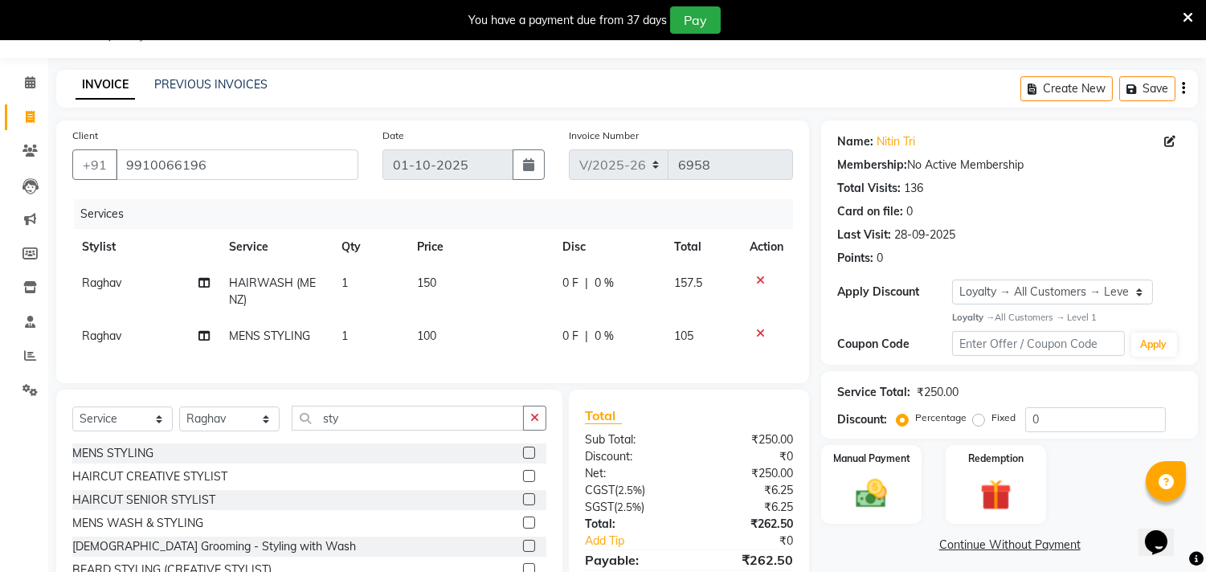
drag, startPoint x: 734, startPoint y: 350, endPoint x: 744, endPoint y: 378, distance: 30.0
click at [734, 350] on td "105" at bounding box center [703, 336] width 76 height 36
select select "28023"
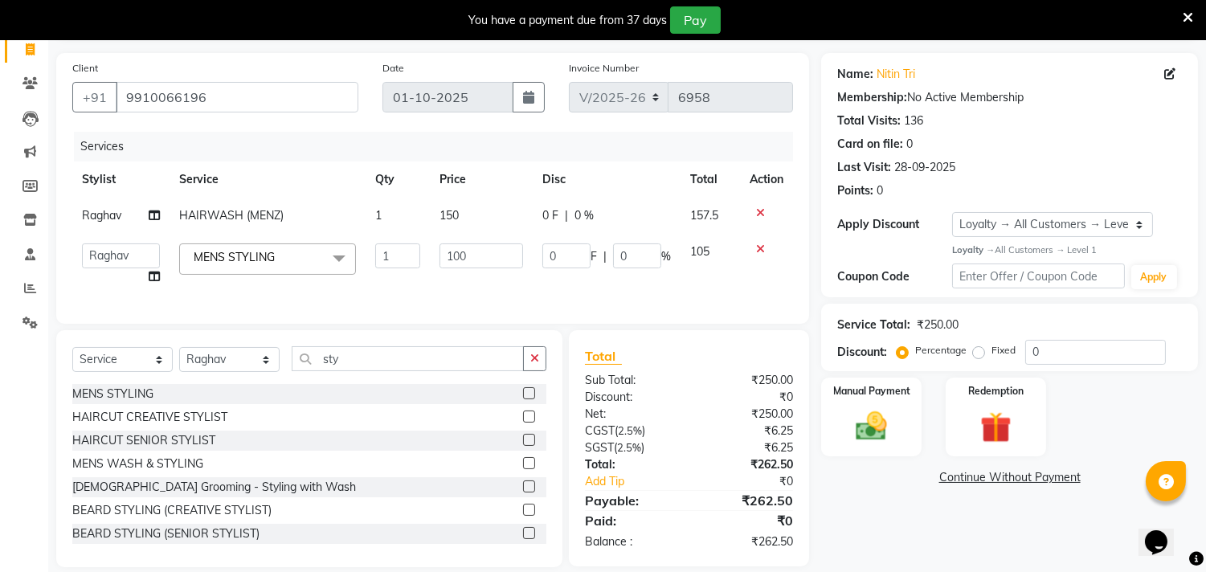
scroll to position [140, 0]
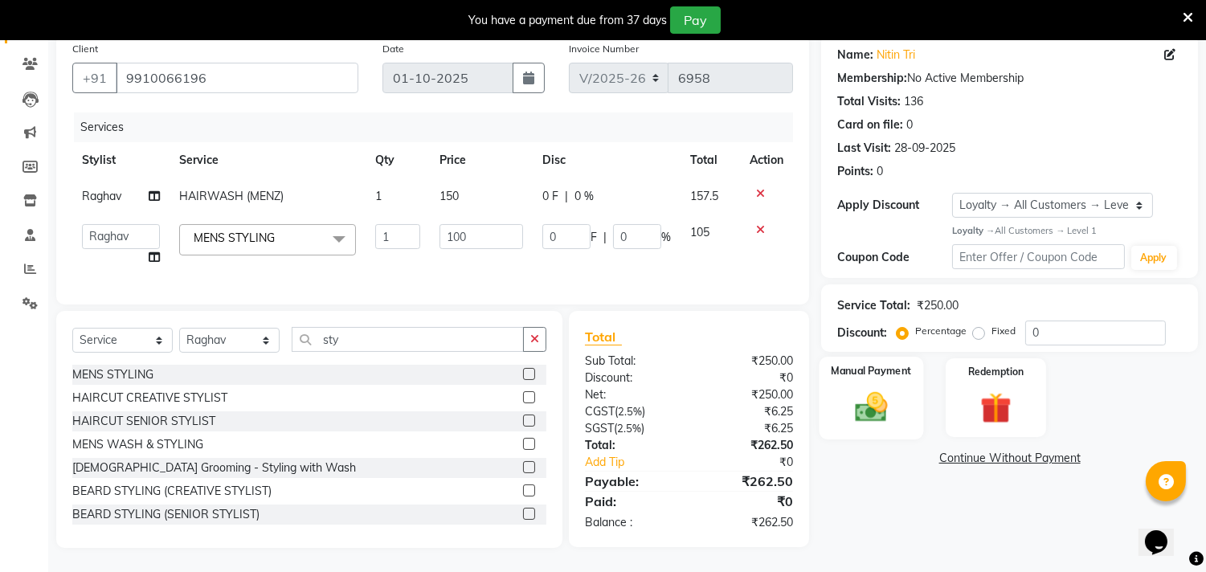
click at [890, 395] on img at bounding box center [872, 407] width 53 height 38
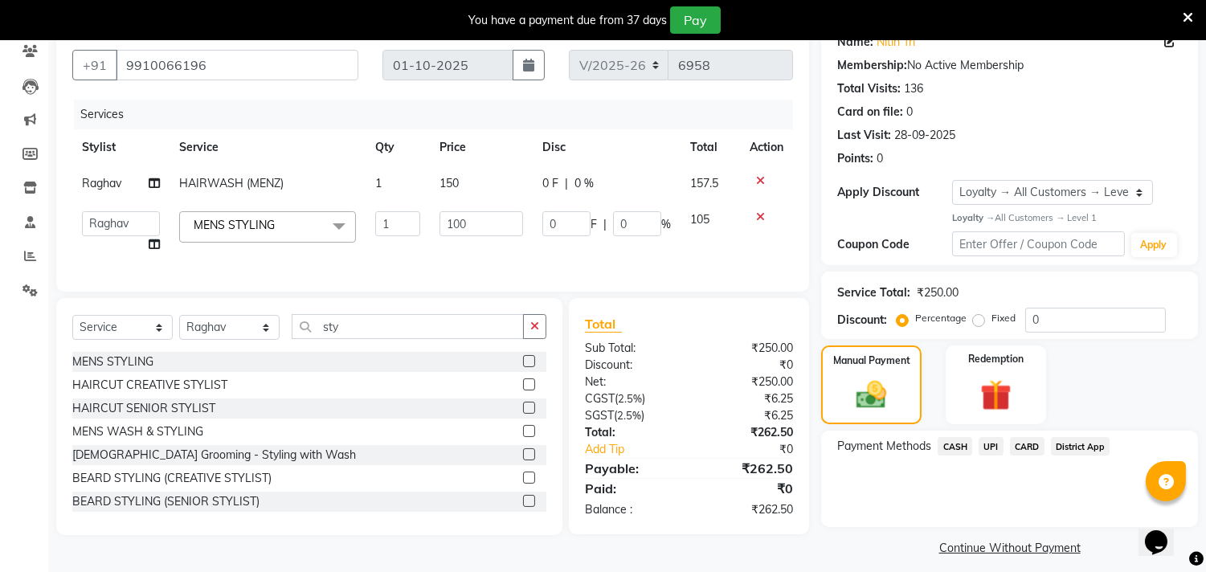
drag, startPoint x: 989, startPoint y: 445, endPoint x: 1025, endPoint y: 459, distance: 38.7
click at [990, 445] on span "UPI" at bounding box center [991, 446] width 25 height 18
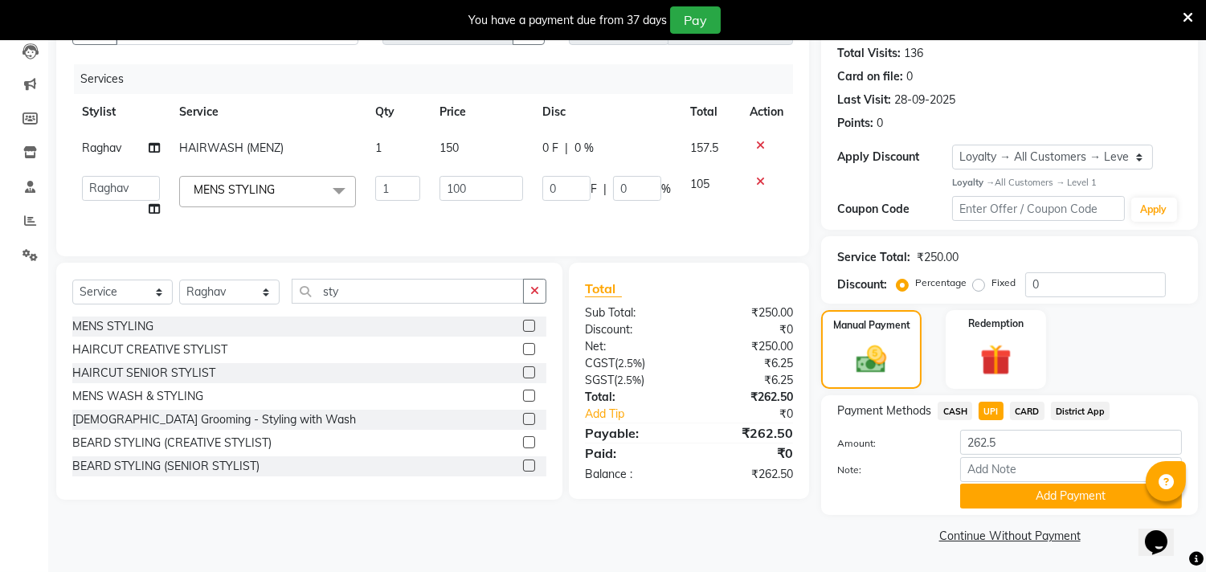
click at [1063, 491] on button "Add Payment" at bounding box center [1071, 496] width 222 height 25
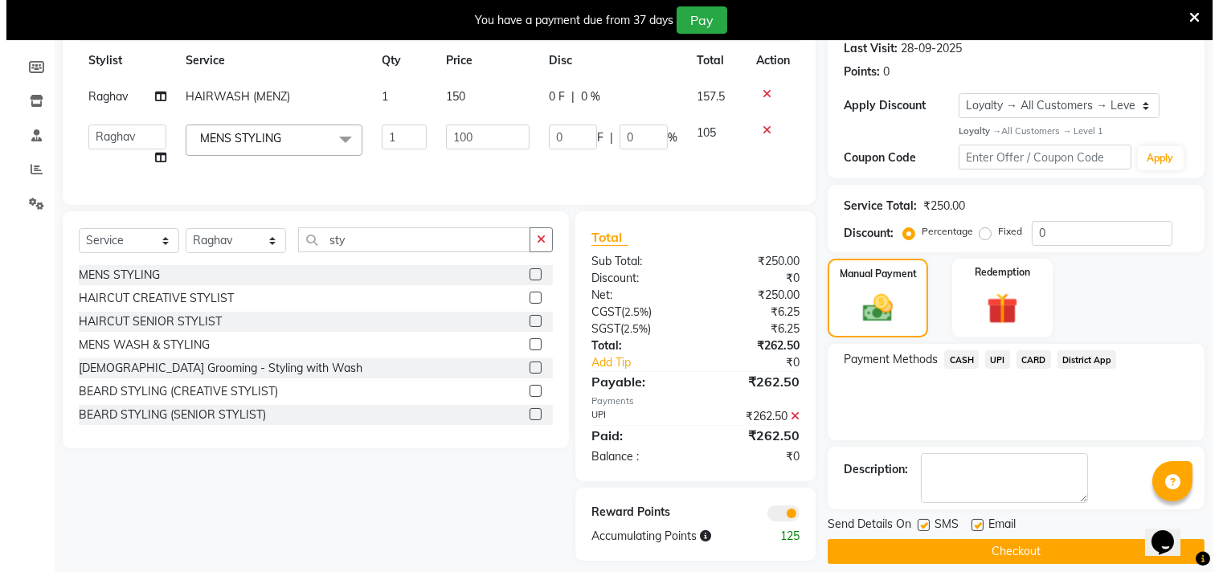
scroll to position [252, 0]
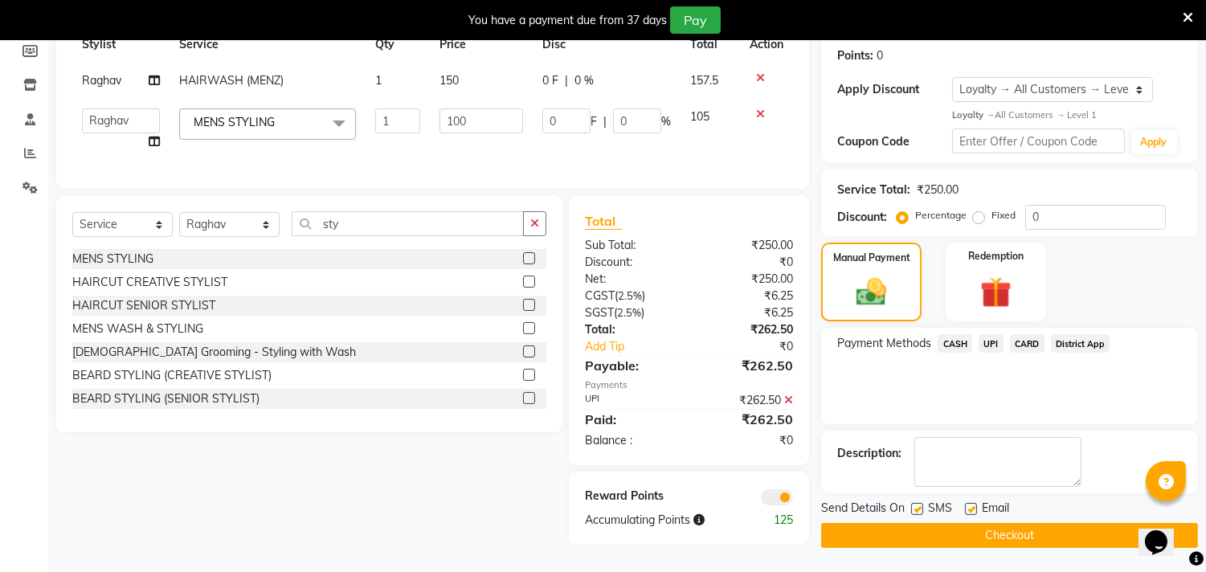
click at [776, 503] on span at bounding box center [777, 497] width 32 height 16
click at [793, 500] on input "checkbox" at bounding box center [793, 500] width 0 height 0
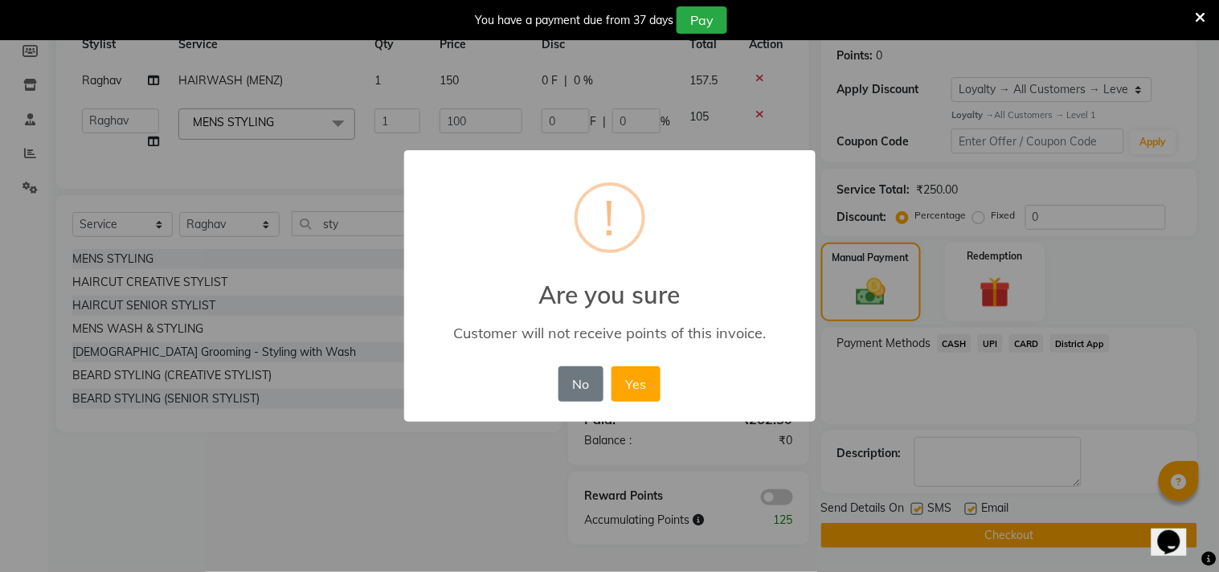
drag, startPoint x: 640, startPoint y: 374, endPoint x: 694, endPoint y: 426, distance: 75.0
click at [641, 375] on button "Yes" at bounding box center [636, 383] width 49 height 35
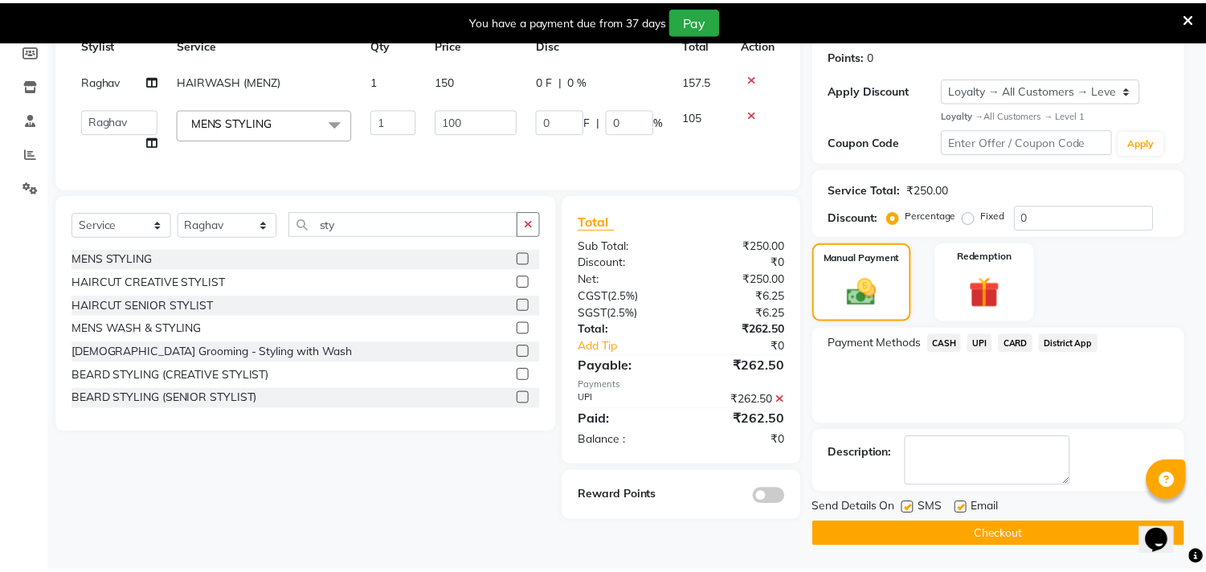
scroll to position [243, 0]
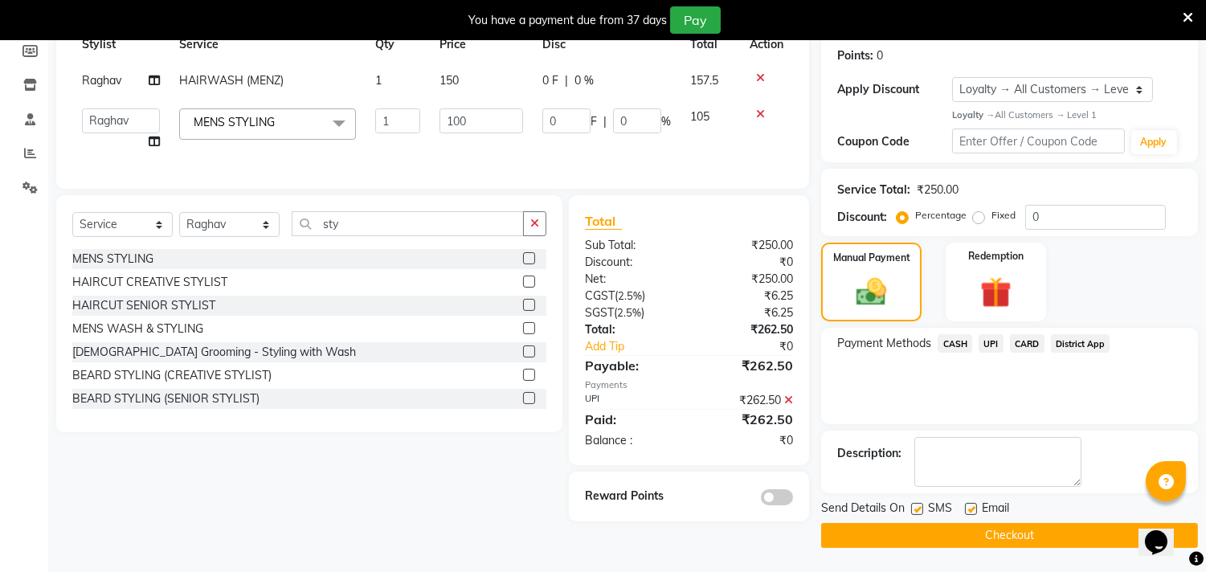
click at [1024, 538] on button "Checkout" at bounding box center [1009, 535] width 377 height 25
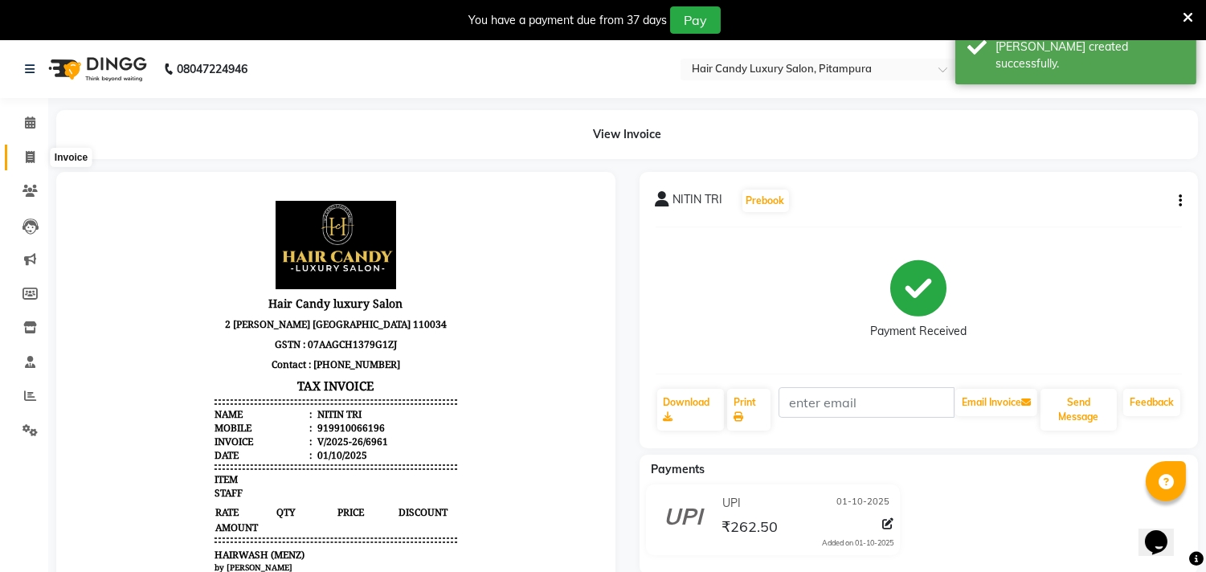
click at [35, 158] on span at bounding box center [30, 158] width 28 height 18
select select "service"
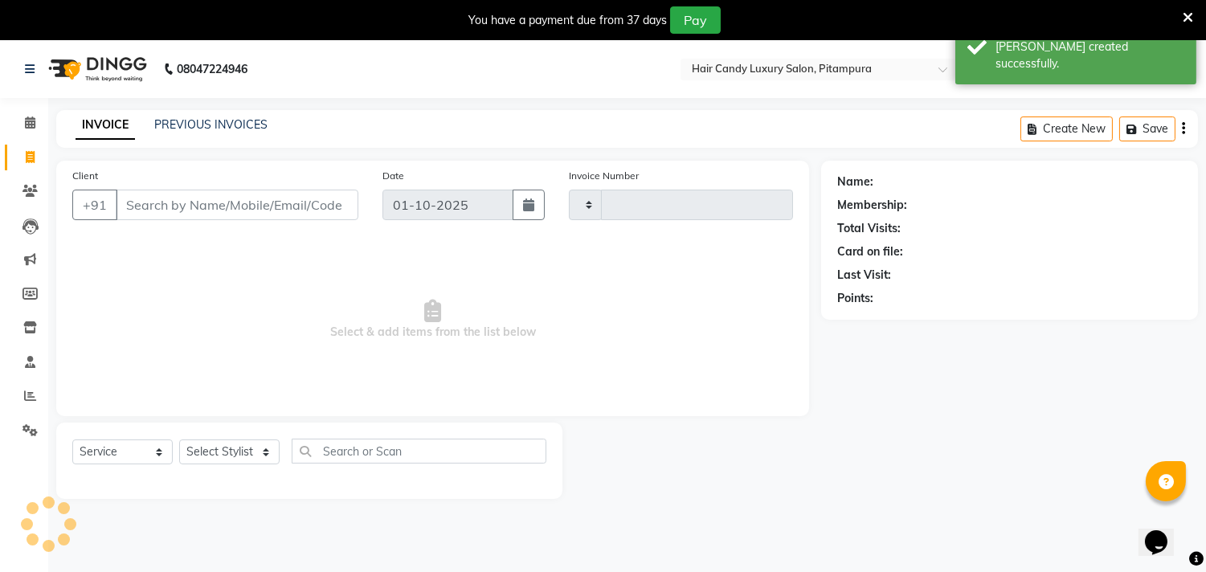
scroll to position [40, 0]
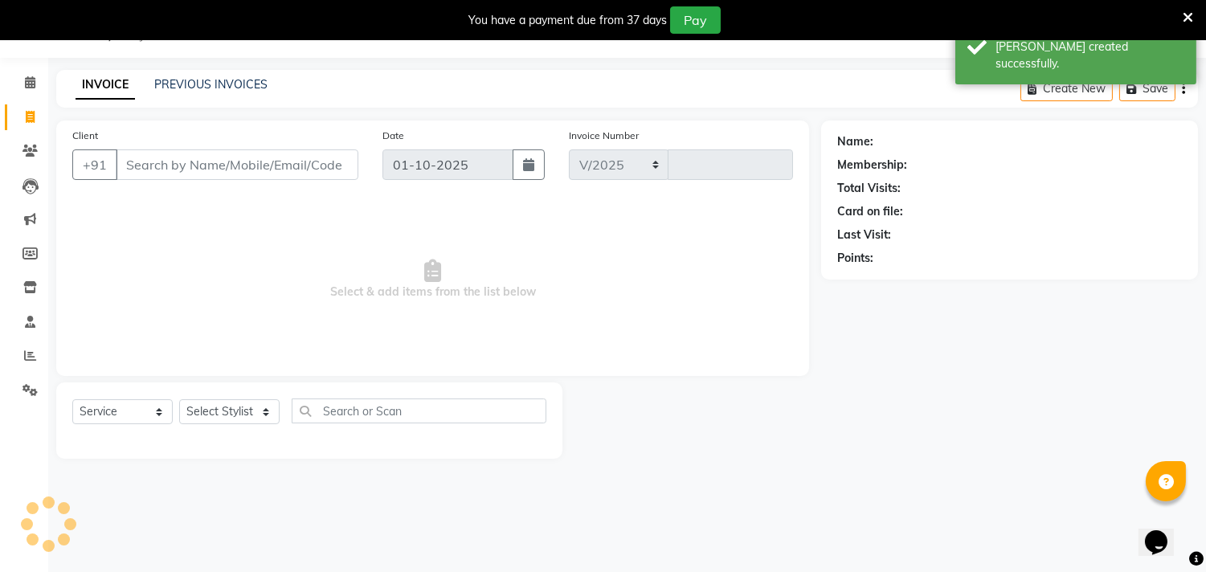
select select "4720"
type input "6962"
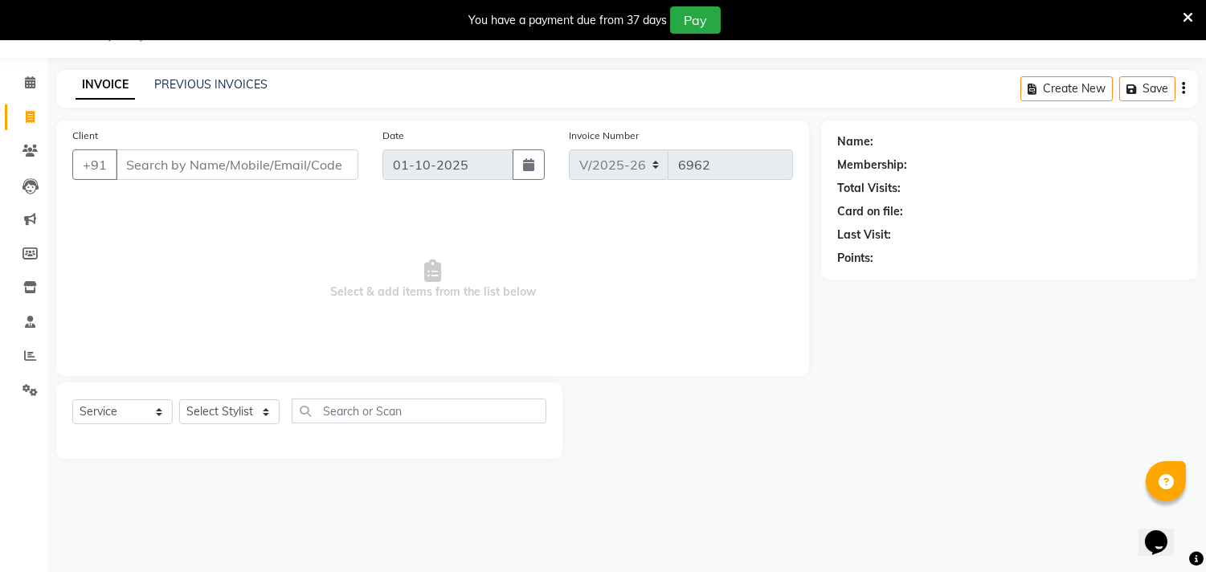
click at [248, 170] on input "Client" at bounding box center [237, 164] width 243 height 31
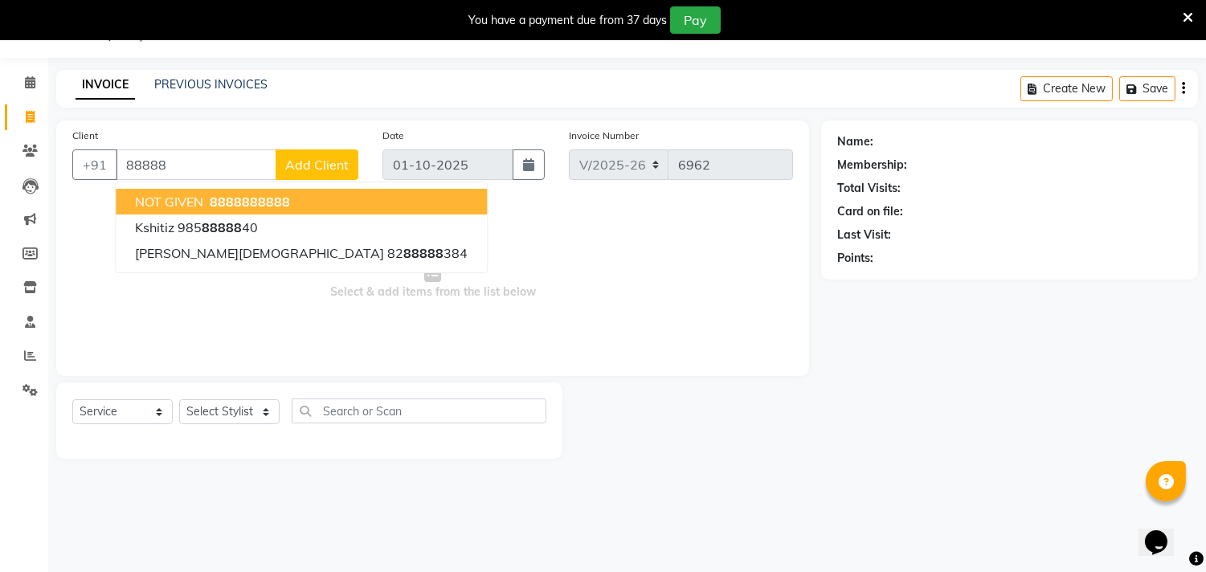
click at [259, 203] on span "88888" at bounding box center [270, 202] width 40 height 16
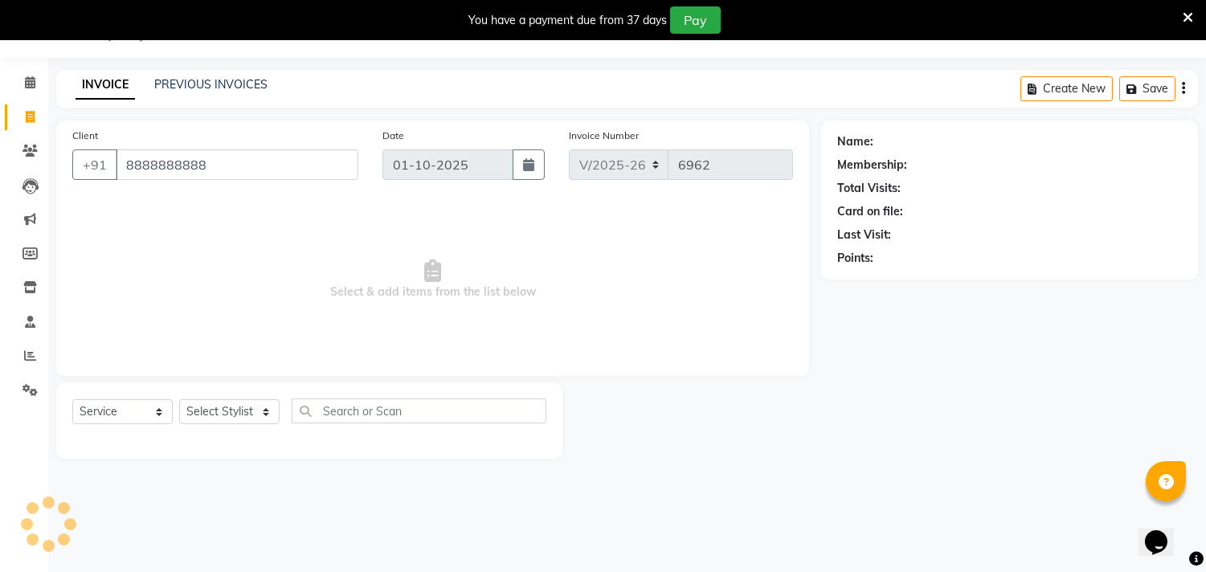
type input "8888888888"
select select "1: Object"
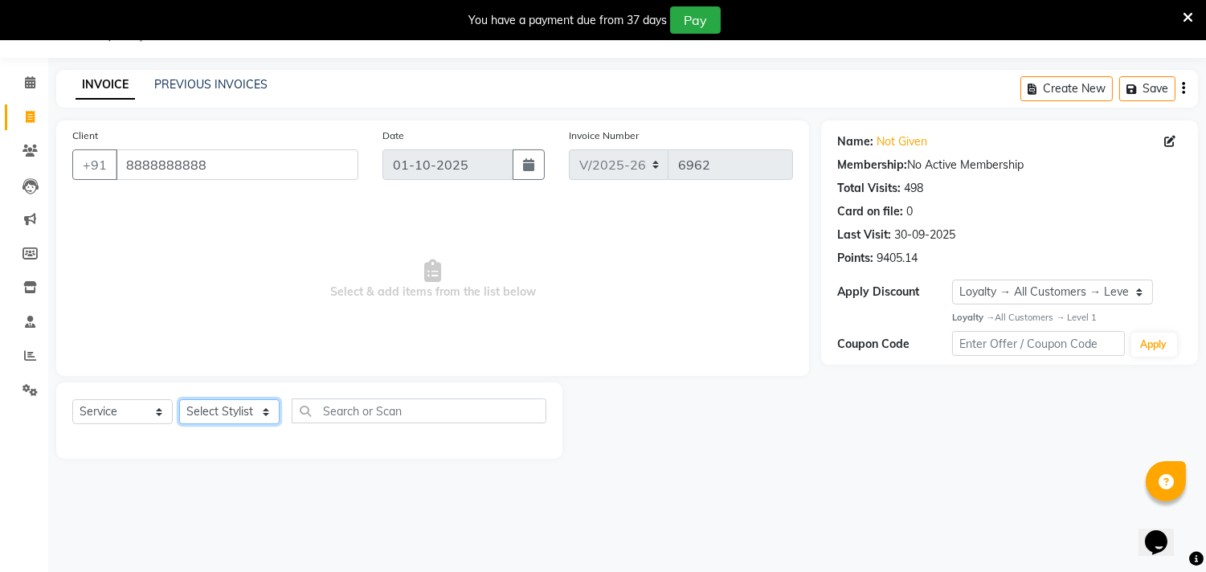
click at [230, 414] on select "Select Stylist [PERSON_NAME] [PERSON_NAME] [PERSON_NAME] [PERSON_NAME] [PERSON_…" at bounding box center [229, 411] width 100 height 25
select select "28014"
click at [179, 400] on select "Select Stylist [PERSON_NAME] [PERSON_NAME] [PERSON_NAME] [PERSON_NAME] [PERSON_…" at bounding box center [229, 411] width 100 height 25
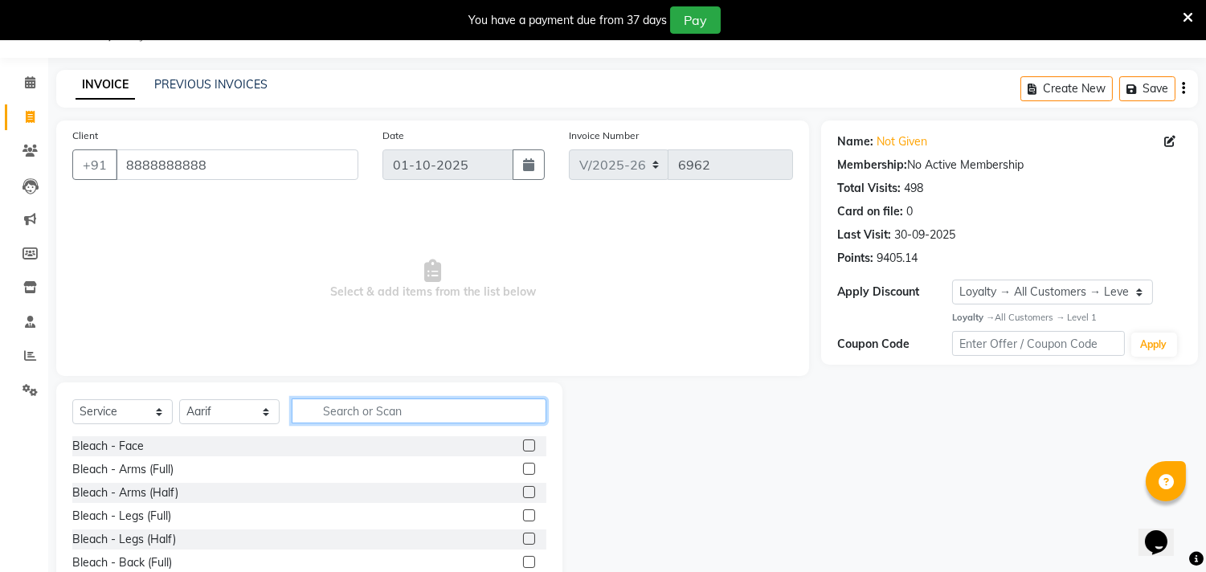
click at [339, 408] on input "text" at bounding box center [419, 411] width 255 height 25
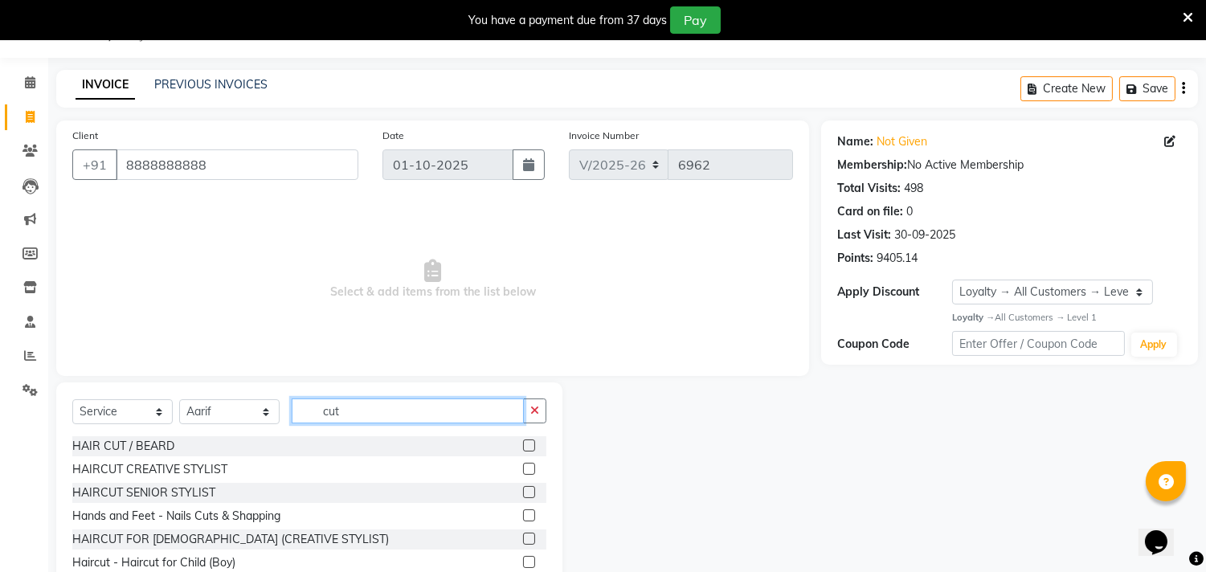
type input "cut"
click at [523, 468] on label at bounding box center [529, 469] width 12 height 12
click at [523, 468] on input "checkbox" at bounding box center [528, 470] width 10 height 10
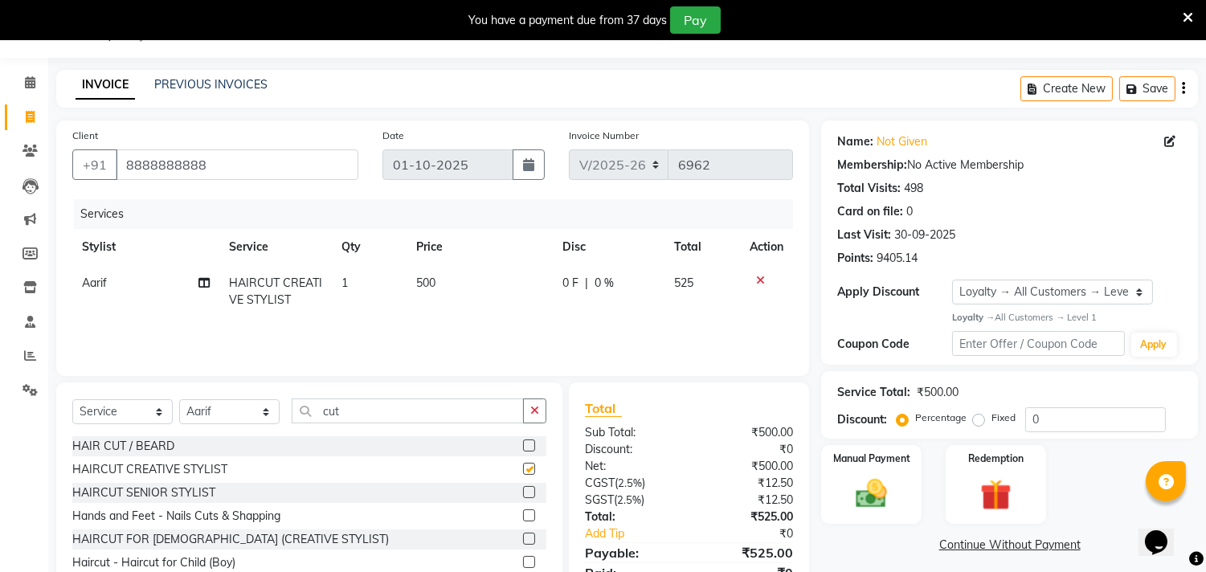
checkbox input "false"
drag, startPoint x: 323, startPoint y: 405, endPoint x: 234, endPoint y: 400, distance: 89.3
click at [234, 400] on div "Select Service Product Membership Package Voucher Prepaid Gift Card Select Styl…" at bounding box center [309, 418] width 474 height 38
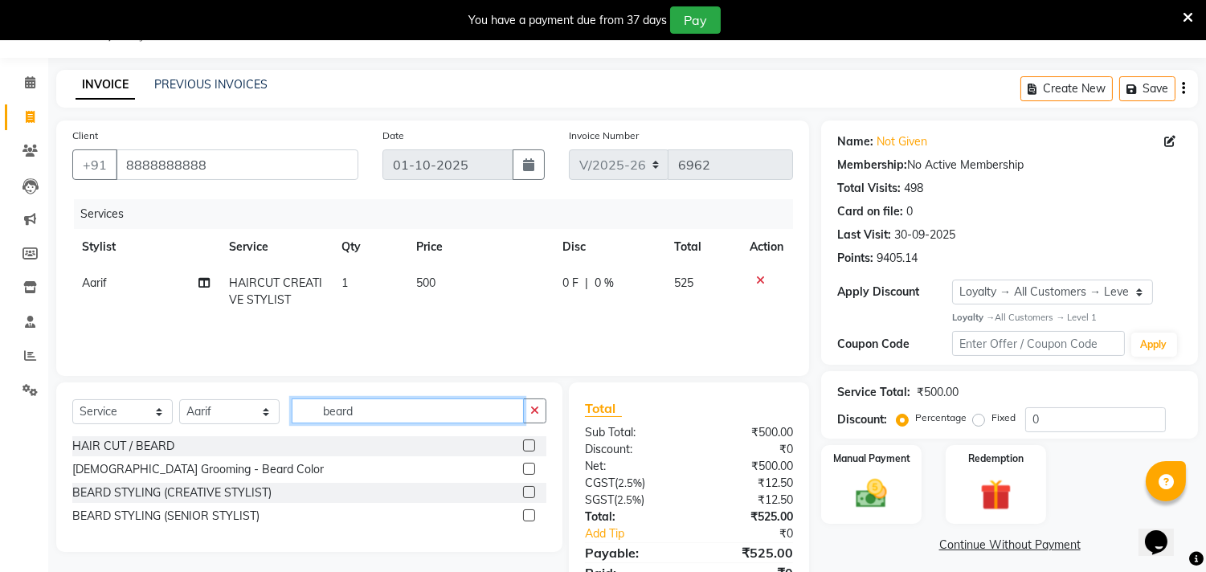
type input "beard"
click at [530, 495] on label at bounding box center [529, 492] width 12 height 12
click at [530, 495] on input "checkbox" at bounding box center [528, 493] width 10 height 10
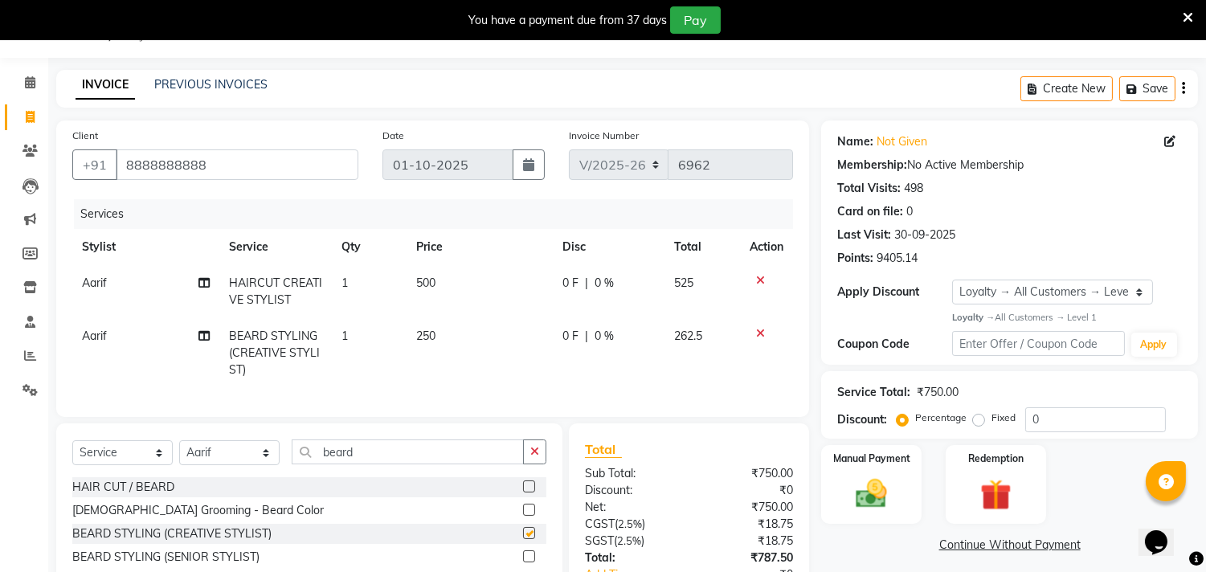
checkbox input "false"
click at [102, 336] on span "Aarif" at bounding box center [94, 336] width 25 height 14
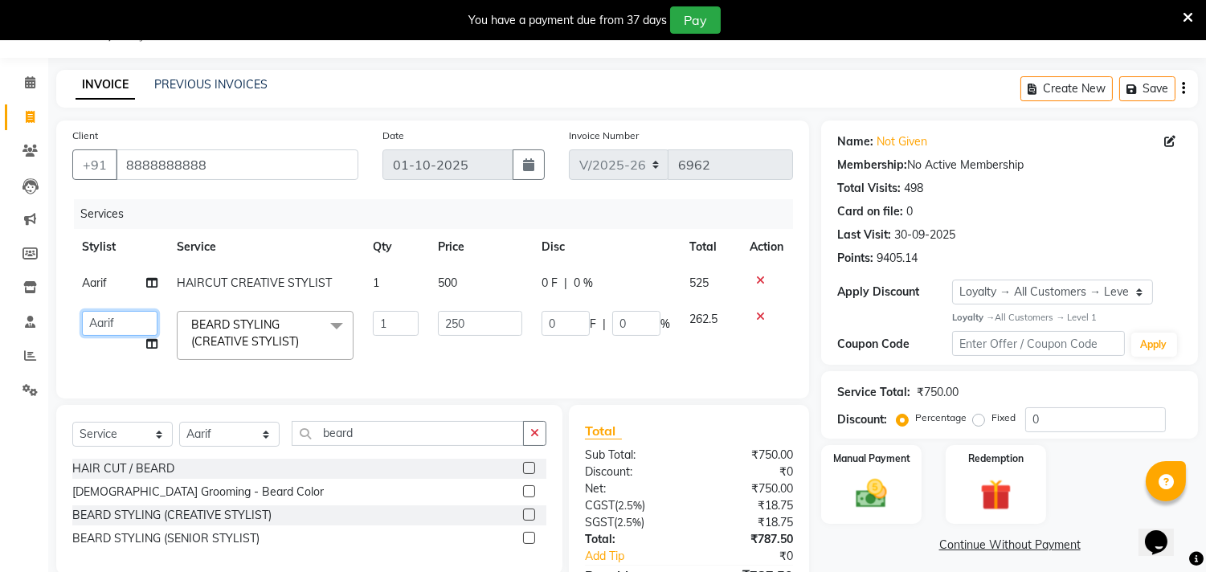
click at [113, 317] on select "Aarif AMAN ANJALI Arman Arshad ARSHAD SALMANI ASHU FAIZ gaurav Hanish harshit J…" at bounding box center [120, 323] width 76 height 25
select select "28022"
click at [1063, 422] on input "0" at bounding box center [1096, 419] width 141 height 25
type input "04"
type input "10"
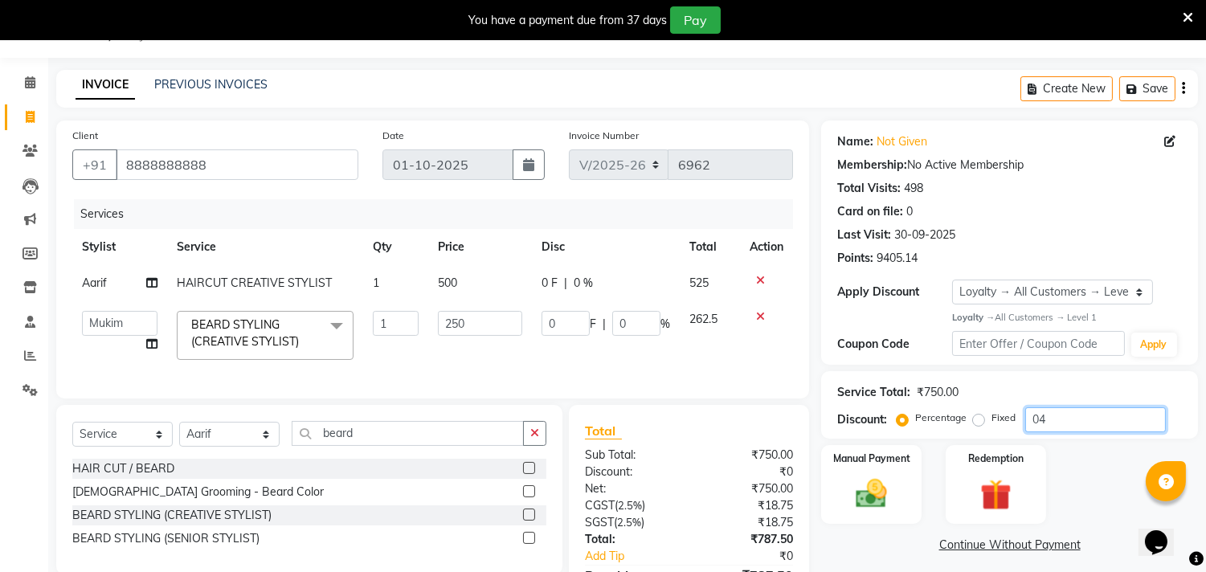
type input "4"
type input "04.7"
type input "11.75"
type input "4.7"
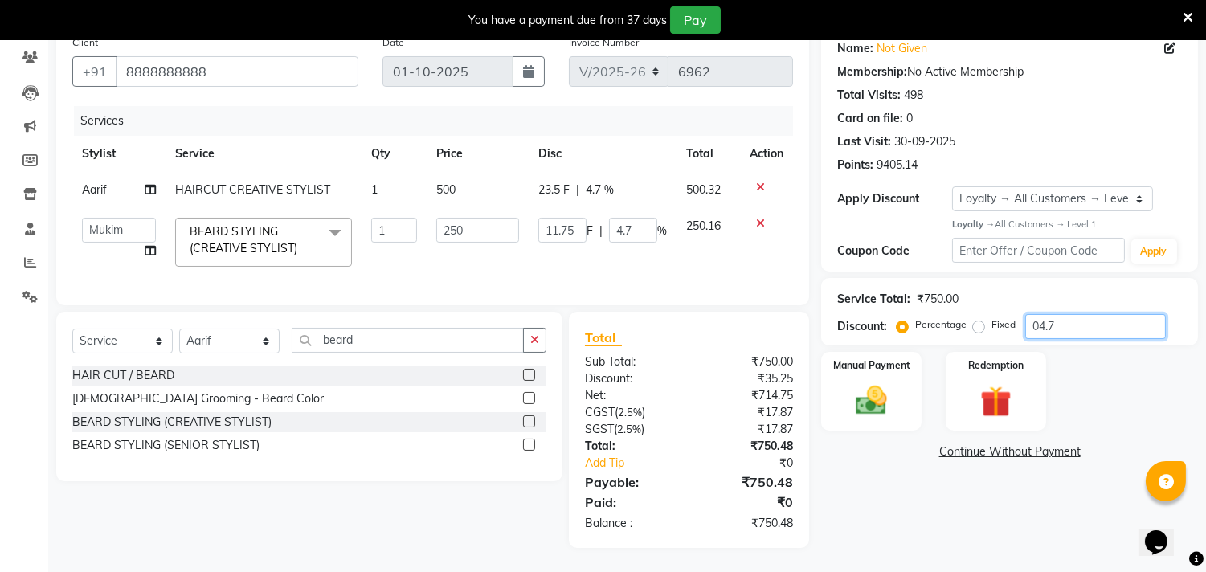
scroll to position [146, 0]
type input "04.7"
click at [885, 366] on div "Manual Payment" at bounding box center [872, 391] width 104 height 82
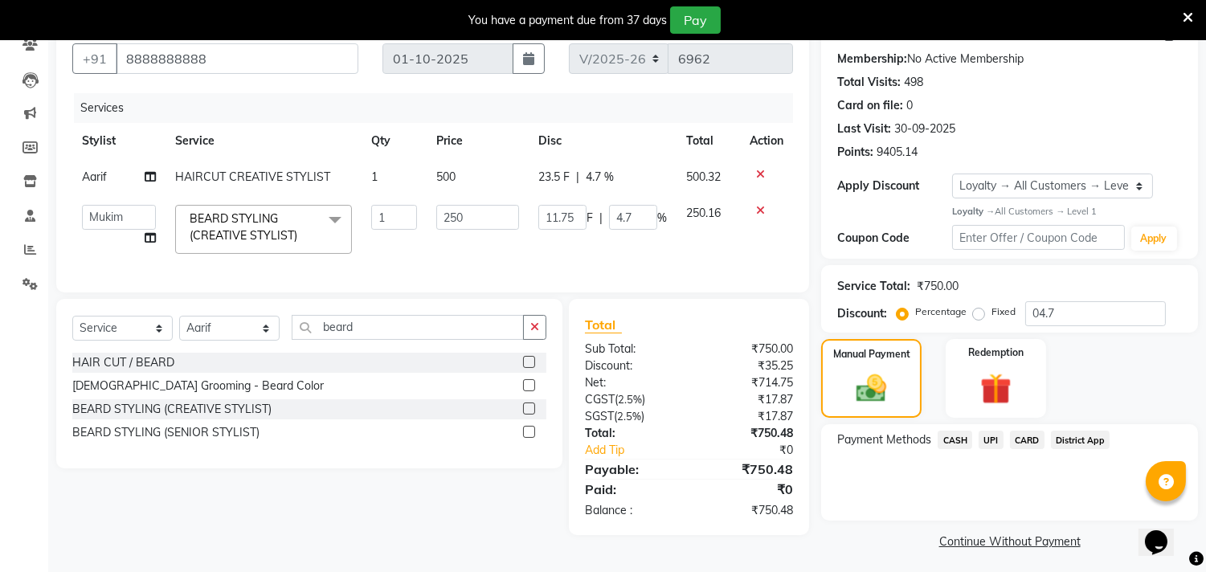
click at [966, 432] on span "CASH" at bounding box center [955, 440] width 35 height 18
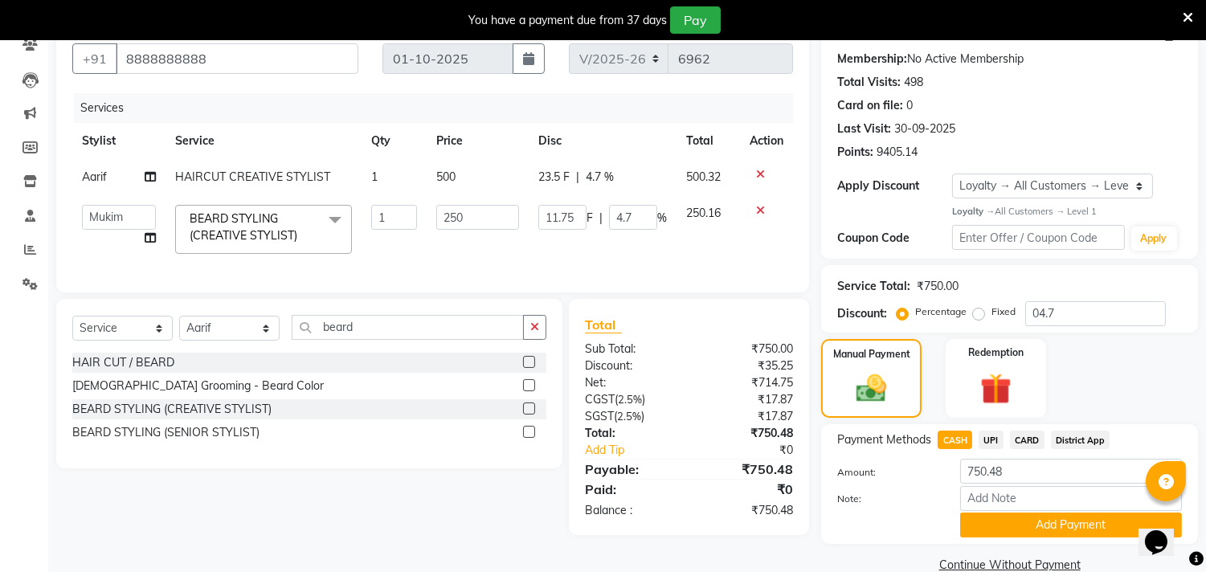
scroll to position [175, 0]
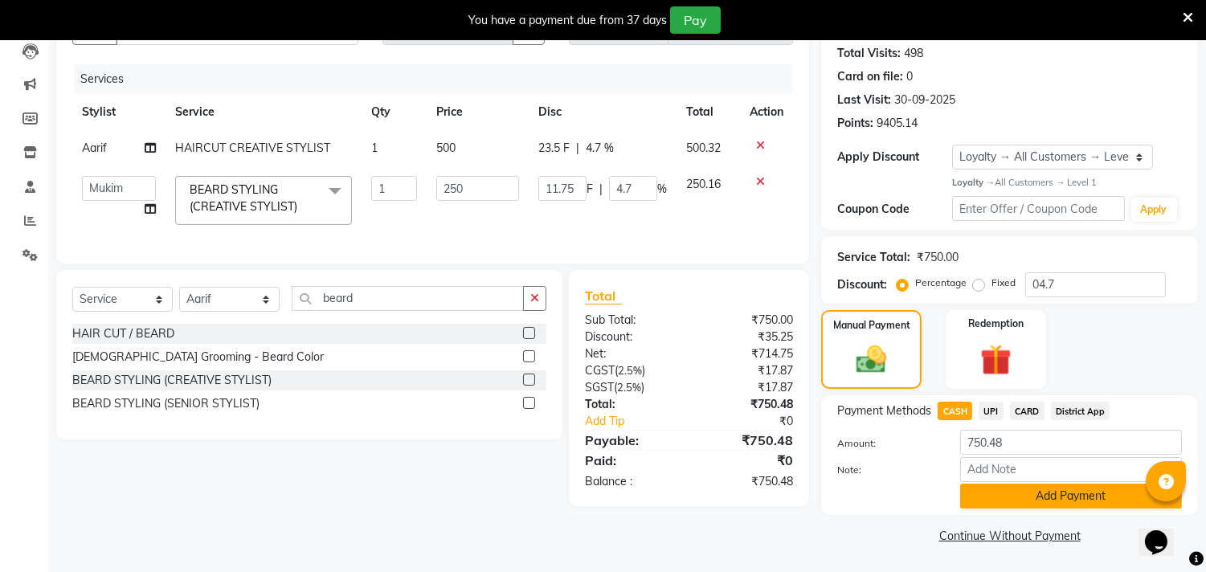
click at [987, 496] on button "Add Payment" at bounding box center [1071, 496] width 222 height 25
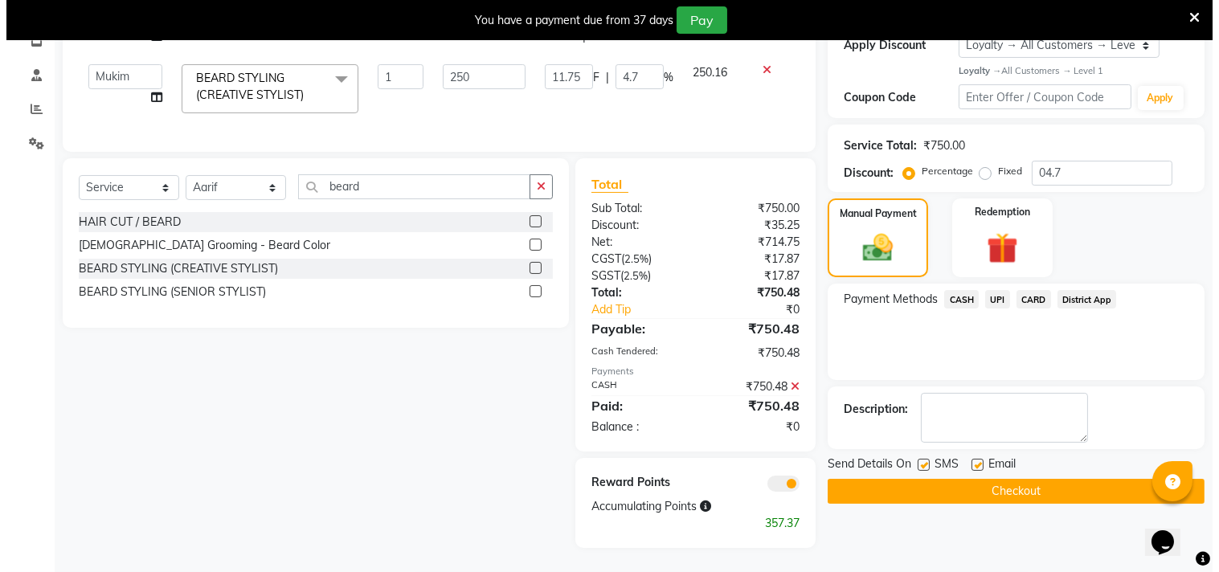
scroll to position [300, 0]
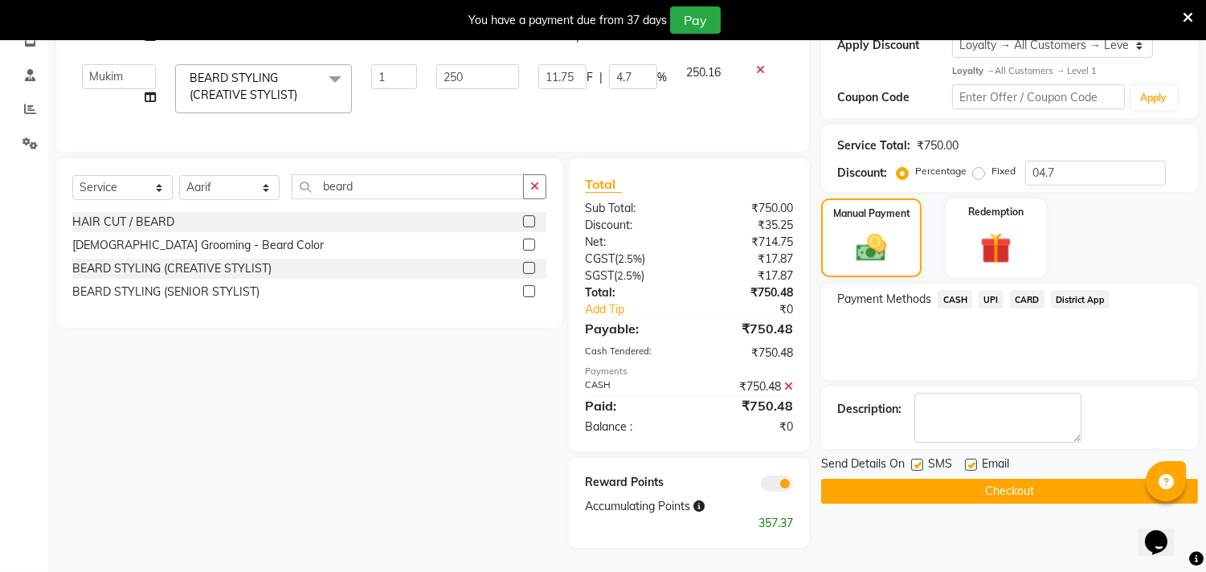
click at [780, 475] on div at bounding box center [748, 483] width 117 height 18
click at [782, 483] on span at bounding box center [777, 484] width 32 height 16
click at [793, 486] on input "checkbox" at bounding box center [793, 486] width 0 height 0
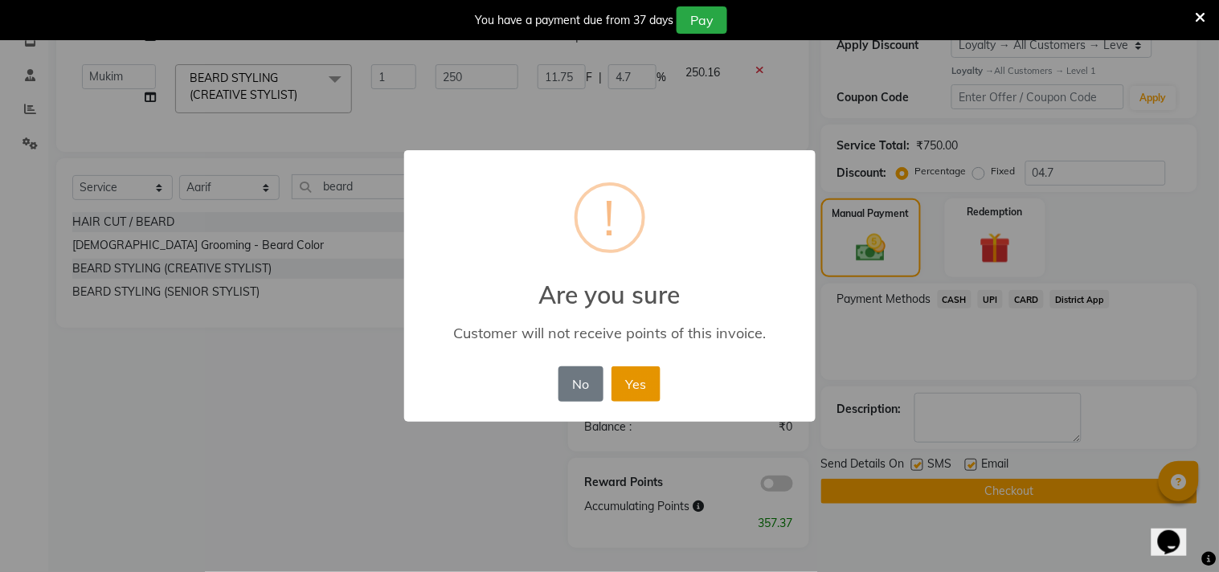
click at [645, 379] on button "Yes" at bounding box center [636, 383] width 49 height 35
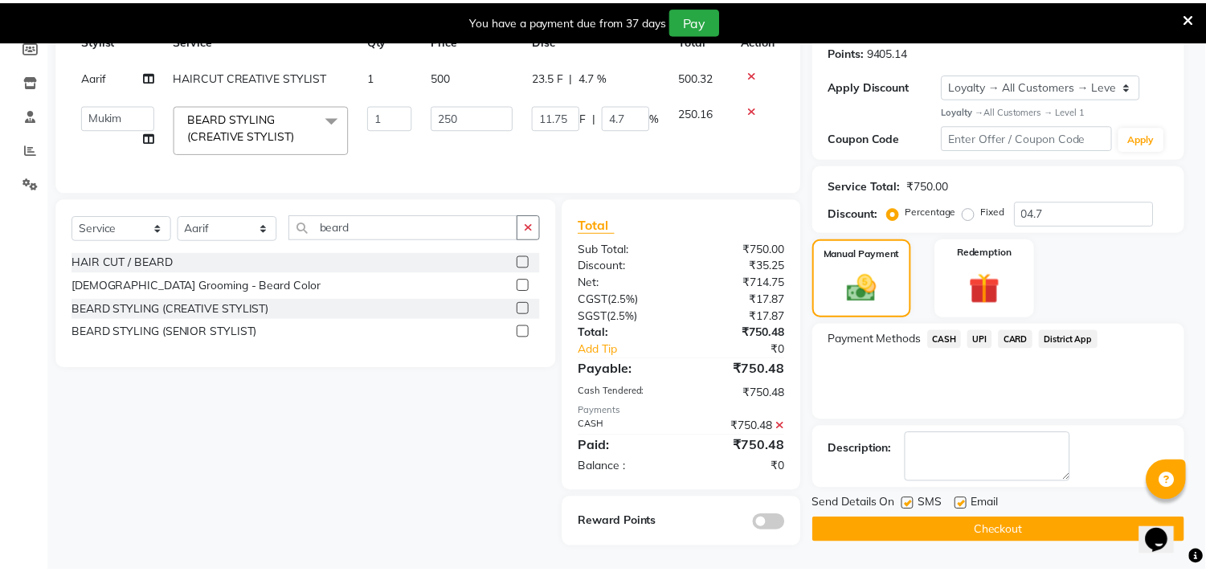
scroll to position [260, 0]
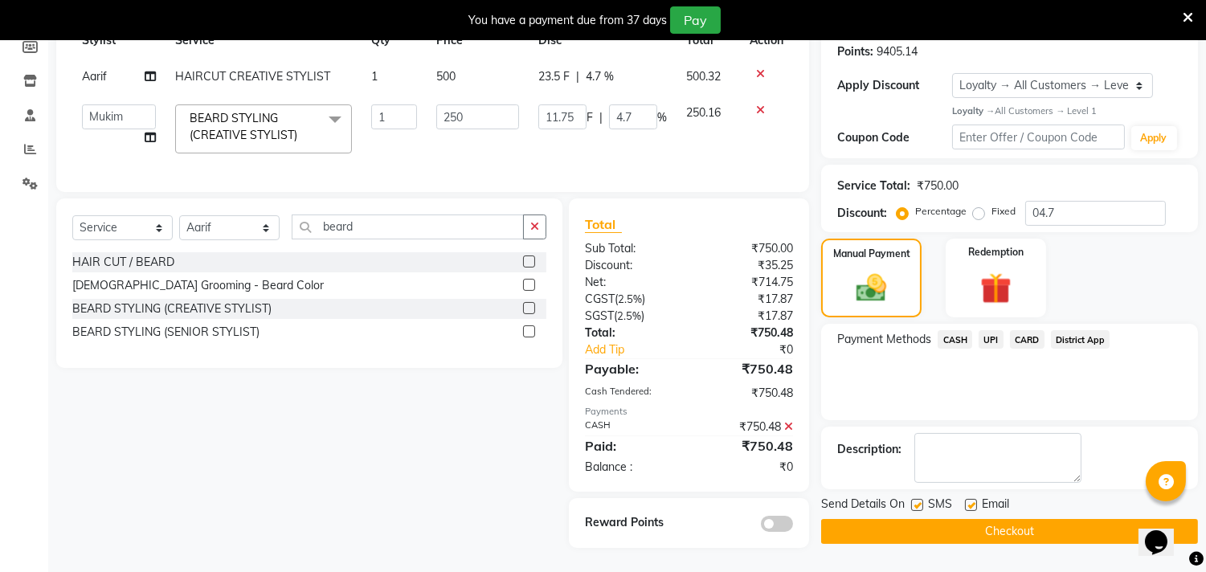
click at [911, 519] on button "Checkout" at bounding box center [1009, 531] width 377 height 25
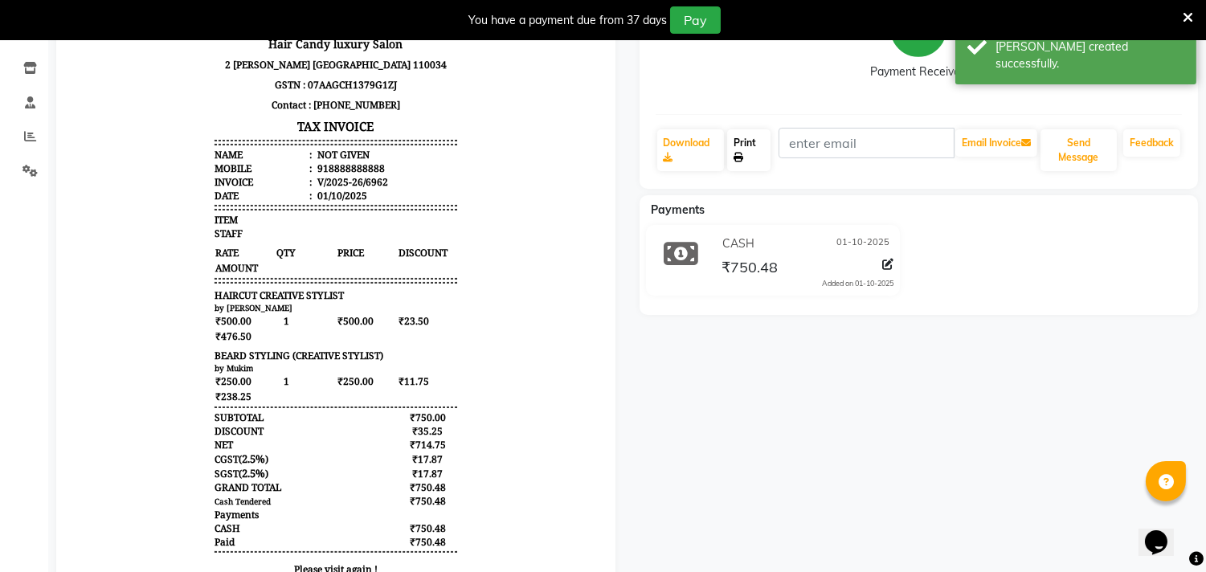
click at [740, 153] on icon at bounding box center [739, 158] width 10 height 10
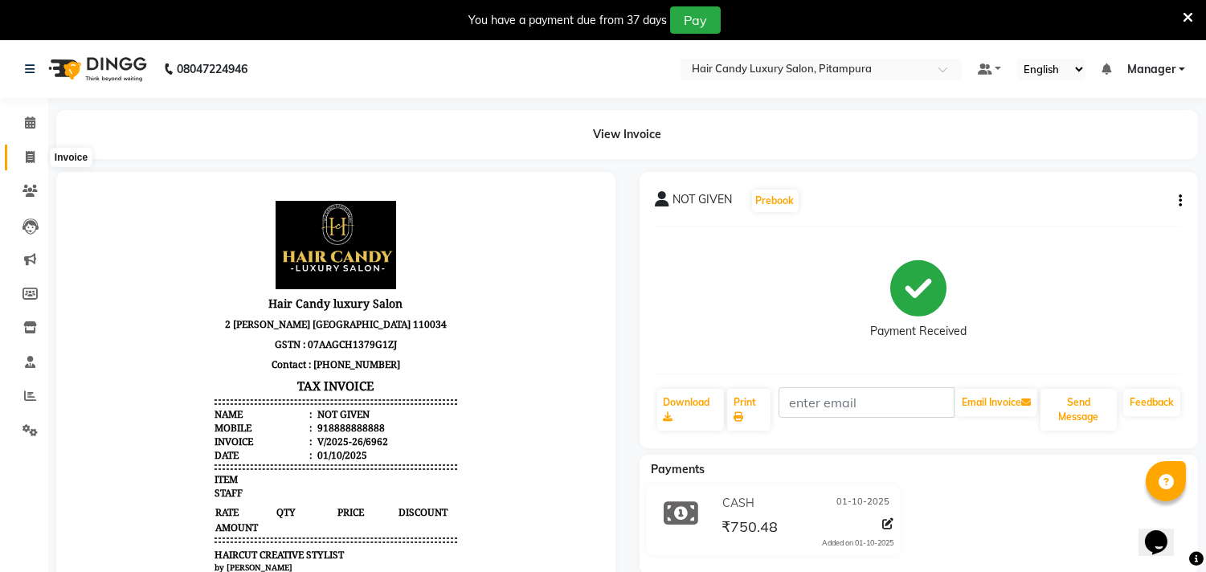
click at [37, 154] on span at bounding box center [30, 158] width 28 height 18
select select "service"
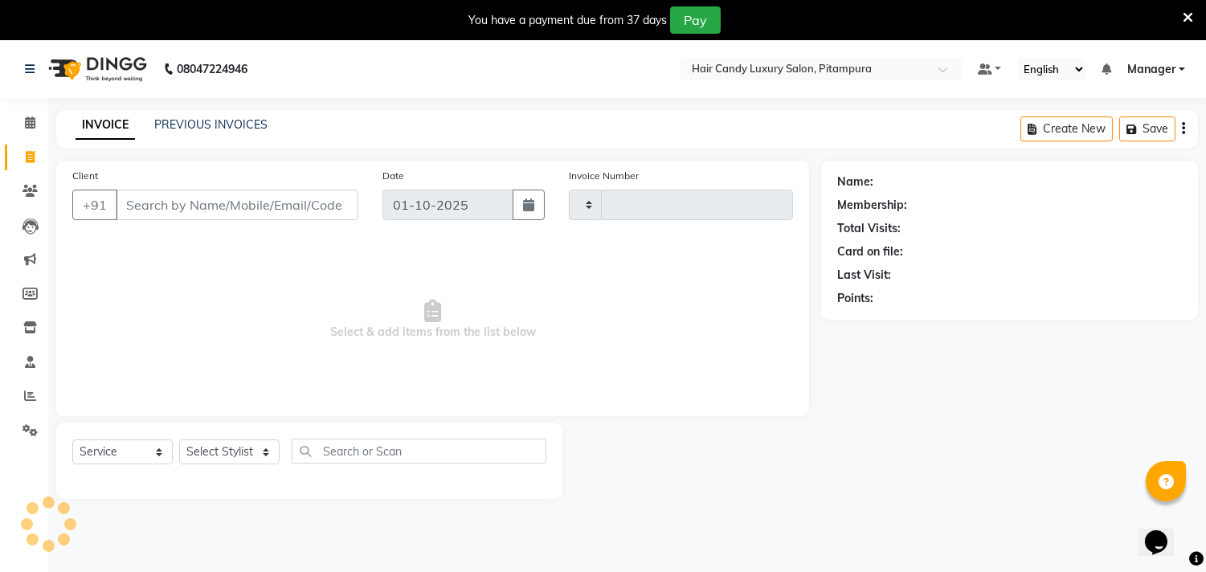
scroll to position [40, 0]
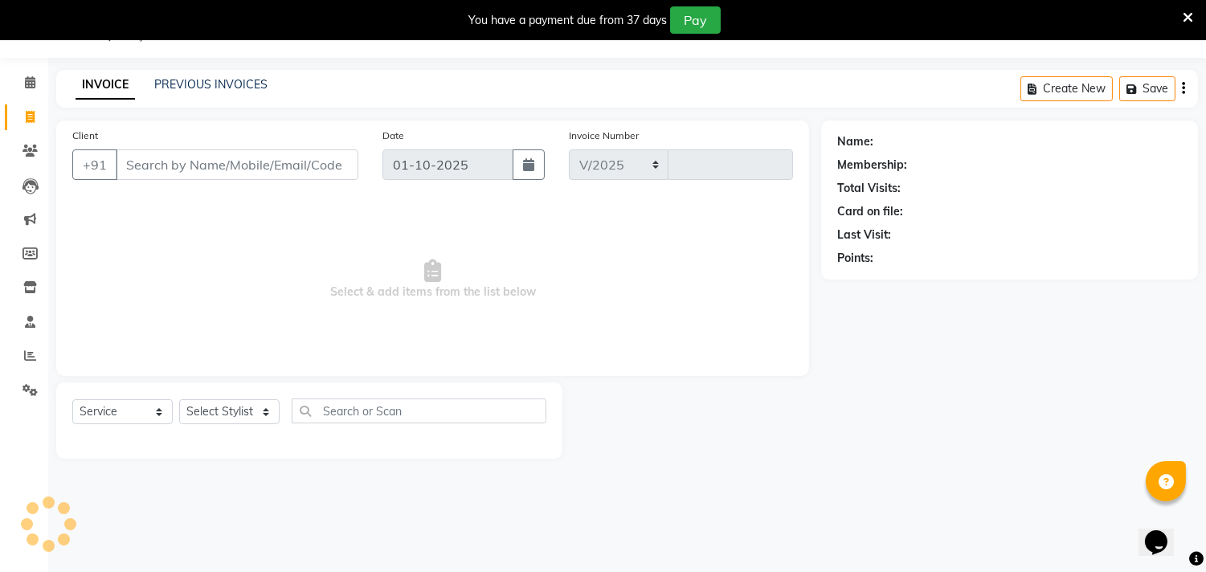
select select "4720"
type input "6963"
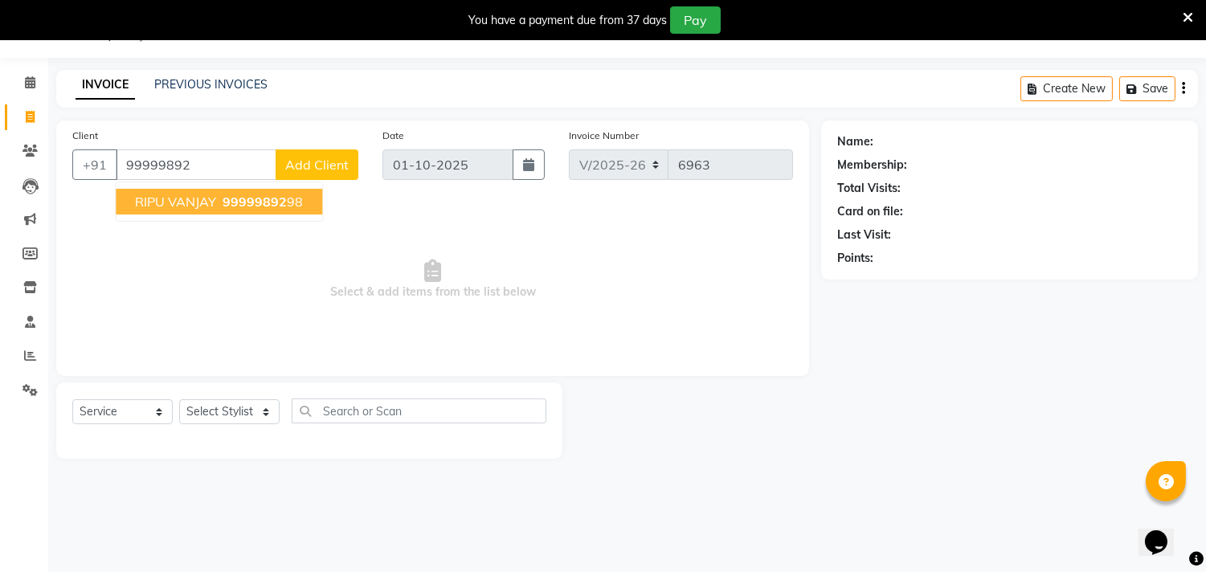
click at [240, 182] on ngb-typeahead-window "RIPU VANJAY 99999892 98" at bounding box center [219, 202] width 208 height 40
click at [255, 201] on span "99999892" at bounding box center [255, 202] width 64 height 16
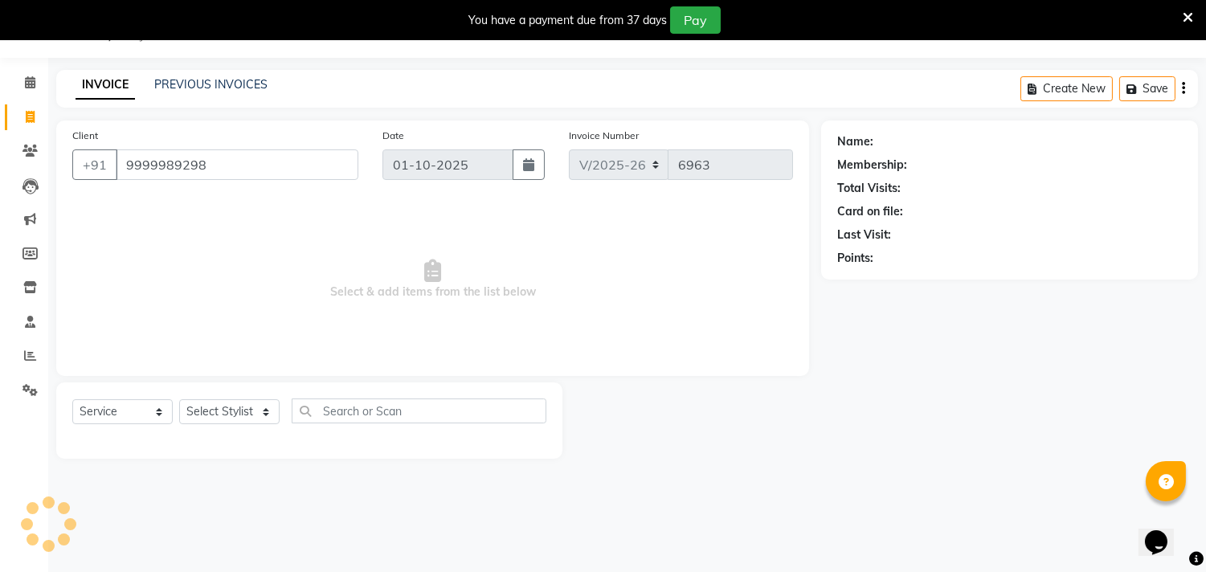
type input "9999989298"
select select "1: Object"
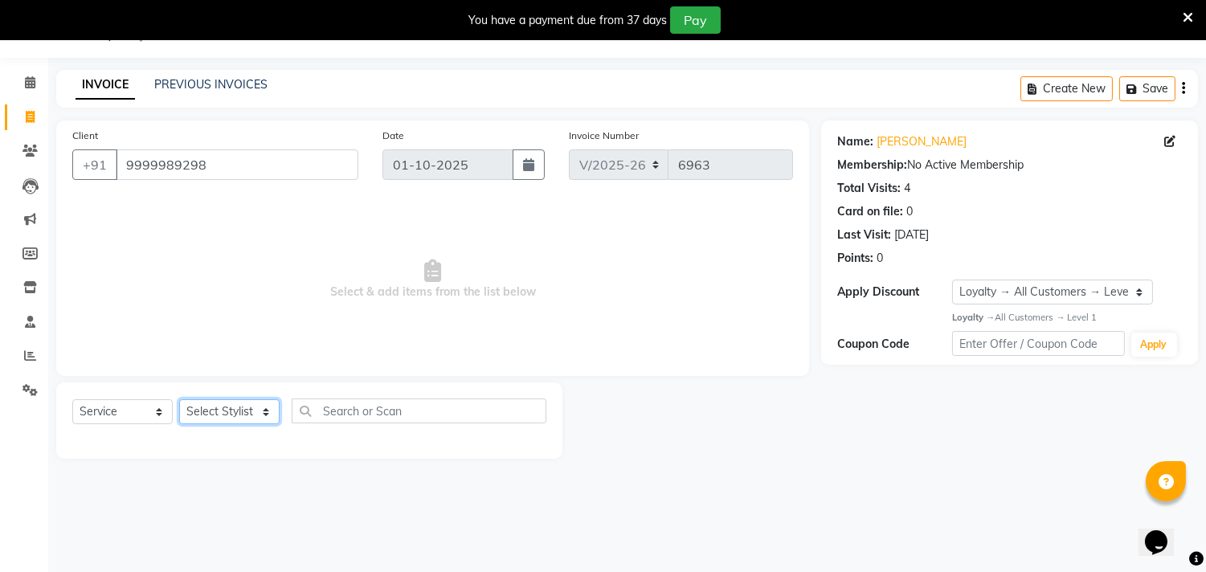
click at [227, 407] on select "Select Stylist Aarif AMAN ANJALI Arman Arshad ARSHAD SALMANI ASHU FAIZ gaurav H…" at bounding box center [229, 411] width 100 height 25
select select "28014"
click at [179, 400] on select "Select Stylist Aarif AMAN ANJALI Arman Arshad ARSHAD SALMANI ASHU FAIZ gaurav H…" at bounding box center [229, 411] width 100 height 25
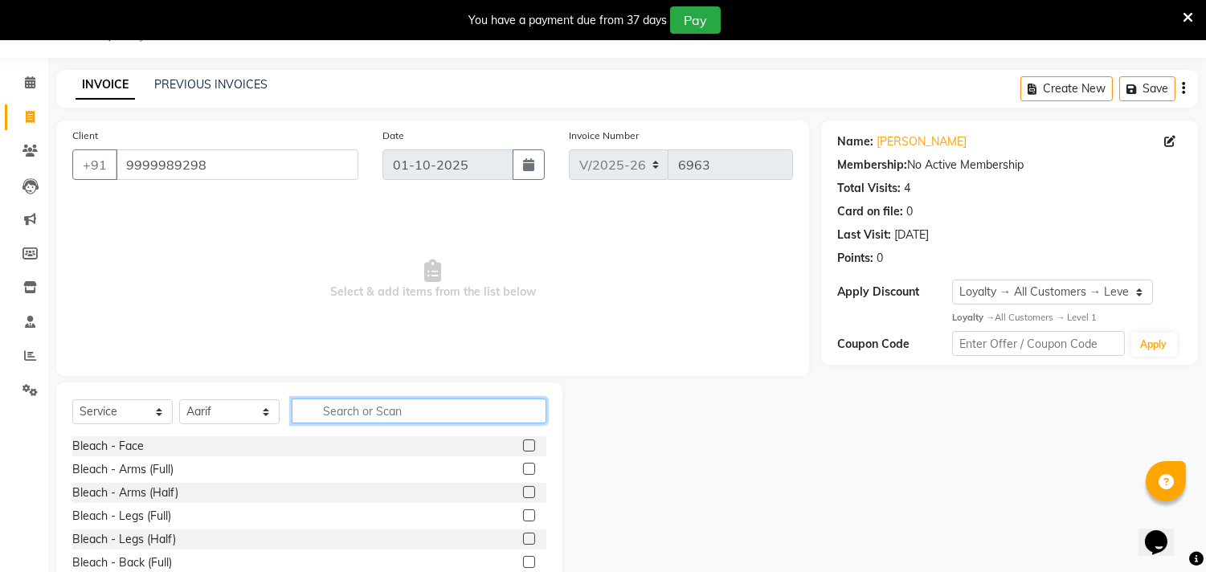
click at [373, 416] on input "text" at bounding box center [419, 411] width 255 height 25
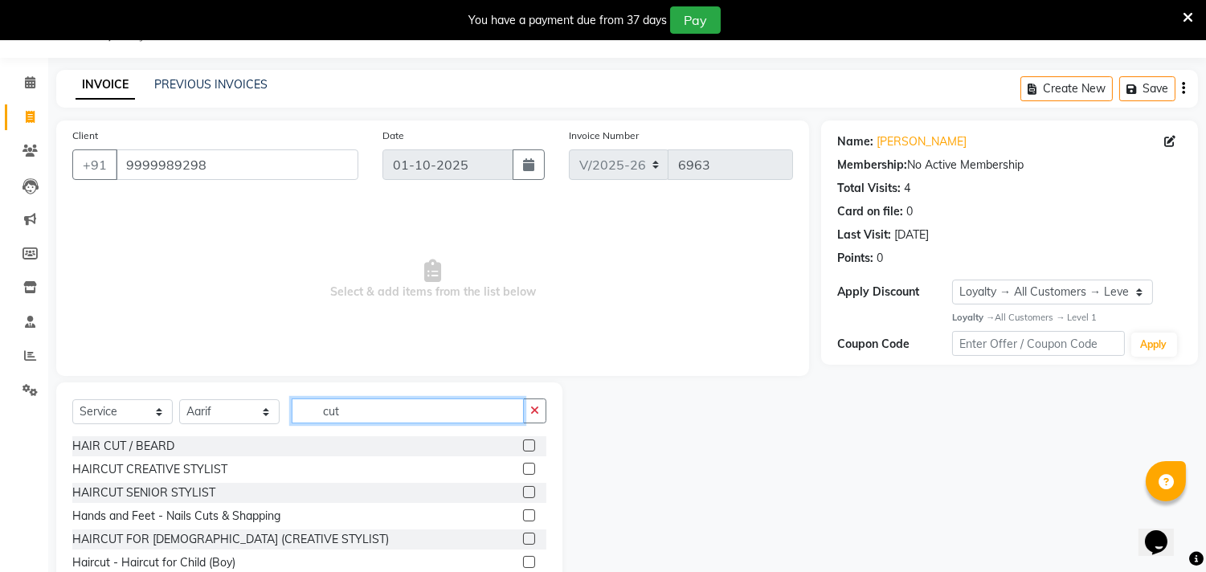
type input "cut"
click at [523, 463] on label at bounding box center [529, 469] width 12 height 12
click at [523, 465] on input "checkbox" at bounding box center [528, 470] width 10 height 10
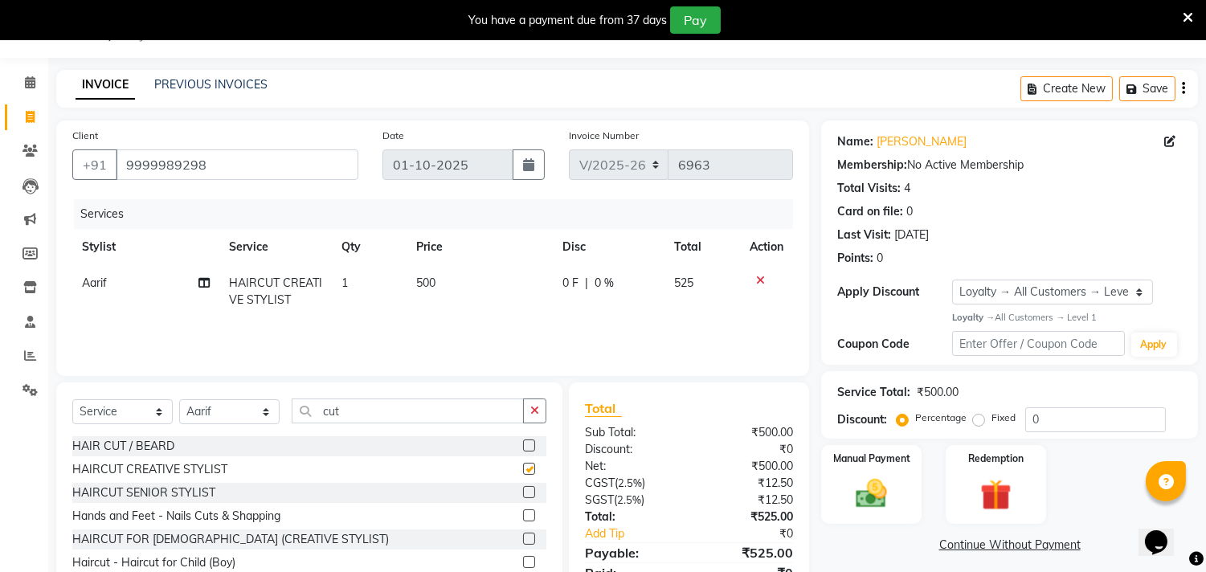
checkbox input "false"
click at [1132, 419] on input "0" at bounding box center [1096, 419] width 141 height 25
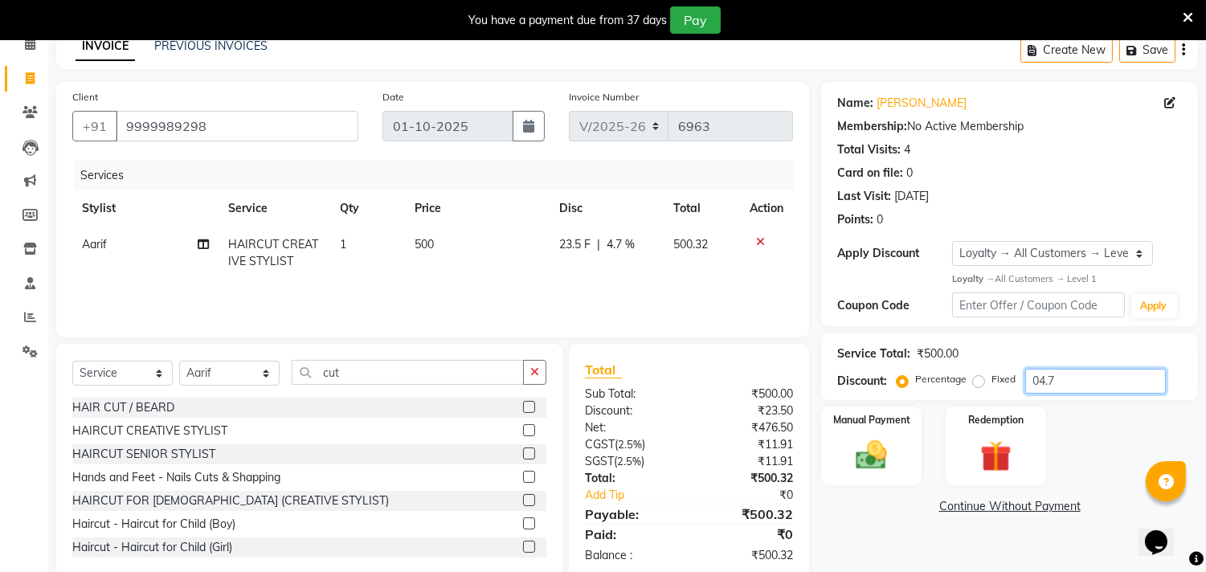
scroll to position [111, 0]
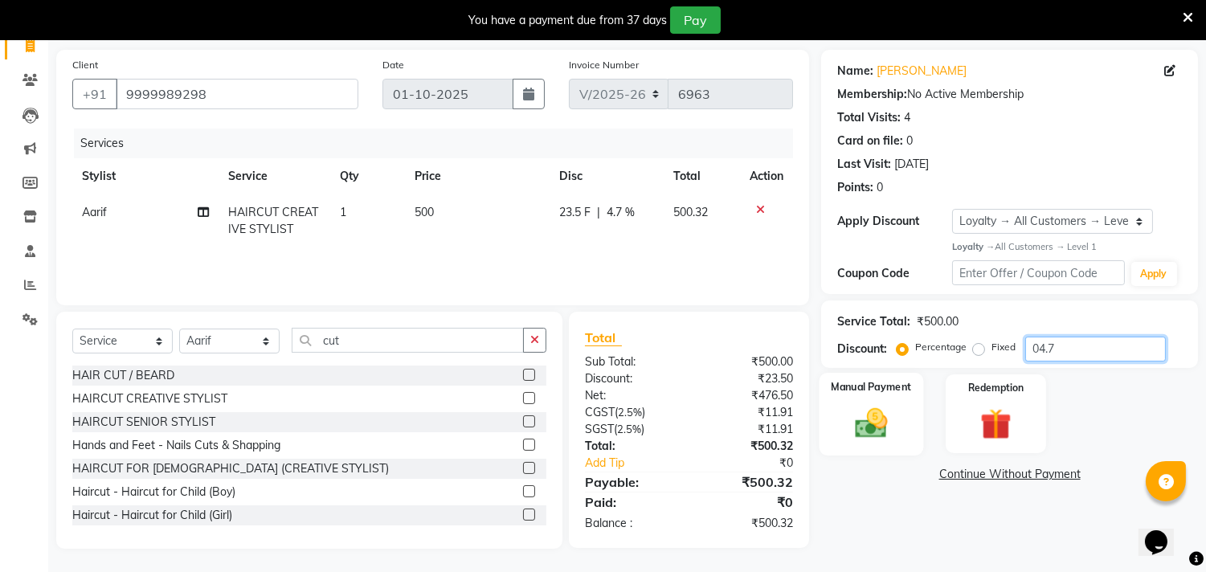
type input "04.7"
click at [892, 418] on img at bounding box center [872, 423] width 53 height 38
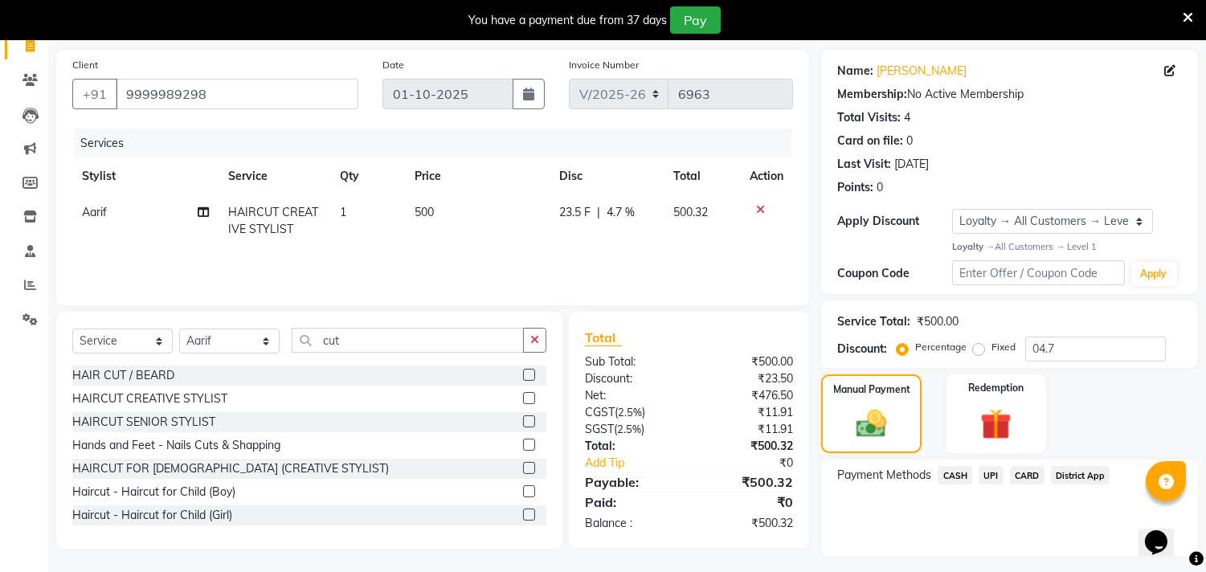
click at [957, 470] on span "CASH" at bounding box center [955, 475] width 35 height 18
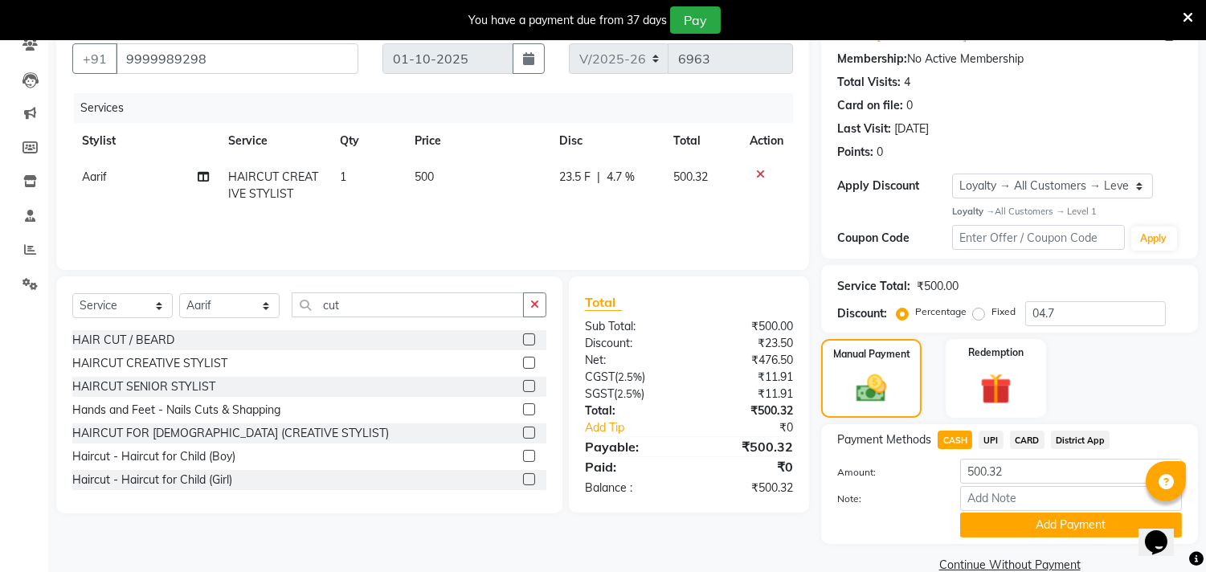
scroll to position [175, 0]
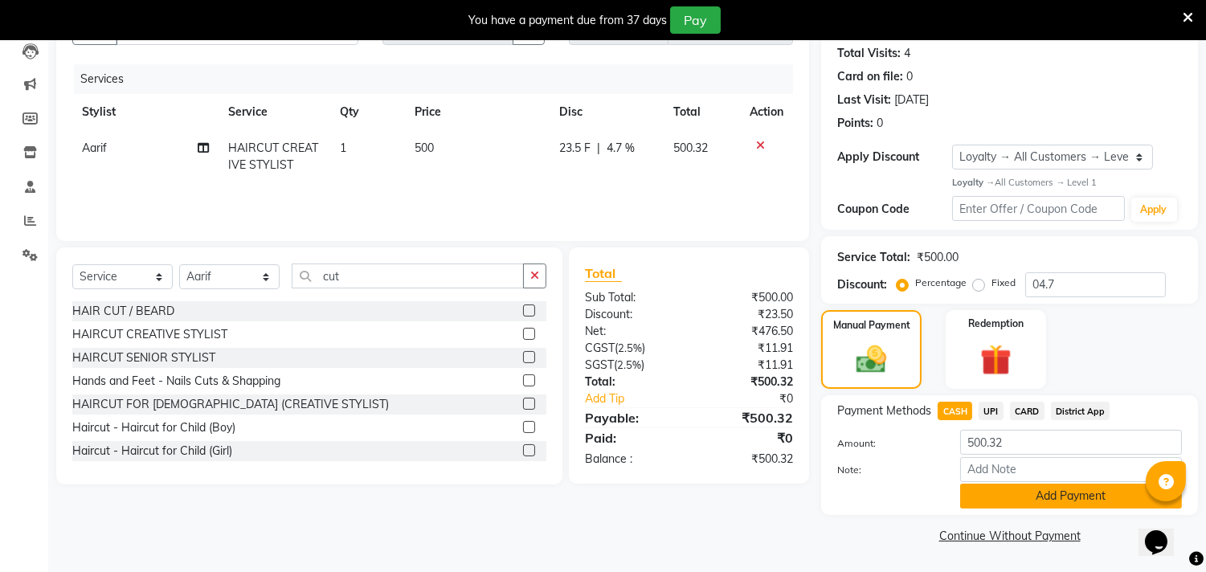
click at [1033, 490] on button "Add Payment" at bounding box center [1071, 496] width 222 height 25
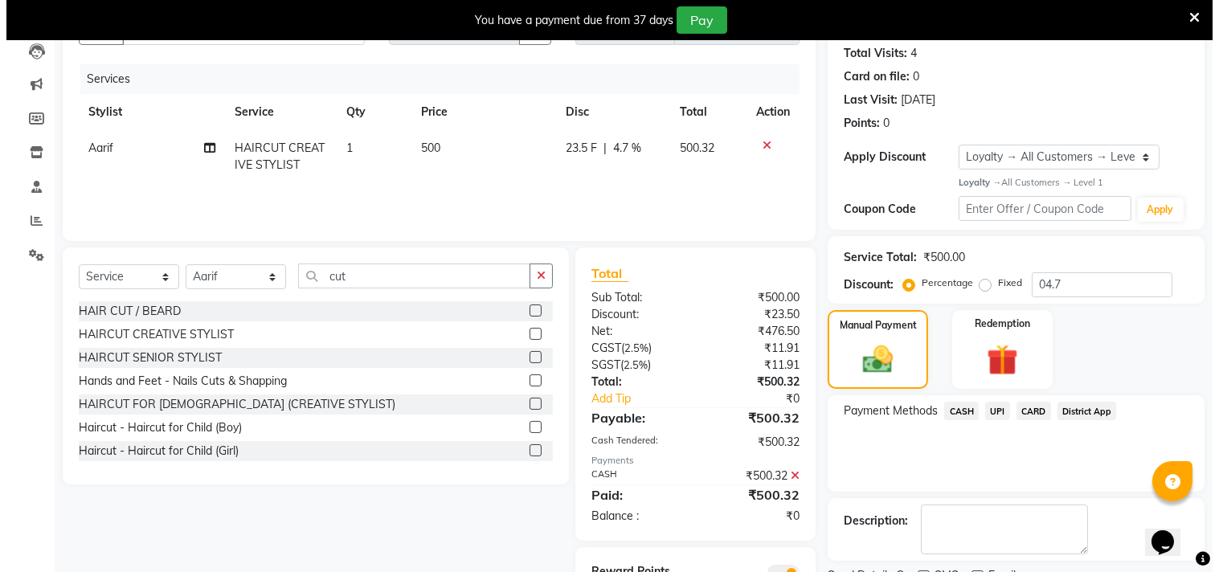
scroll to position [264, 0]
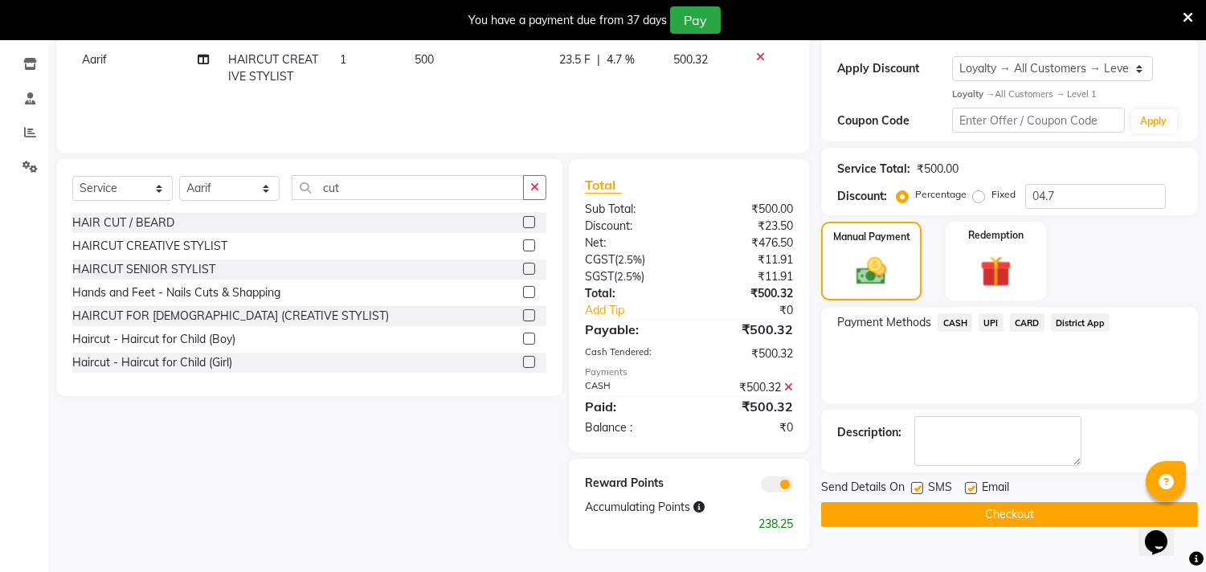
click at [788, 480] on span at bounding box center [777, 485] width 32 height 16
click at [793, 487] on input "checkbox" at bounding box center [793, 487] width 0 height 0
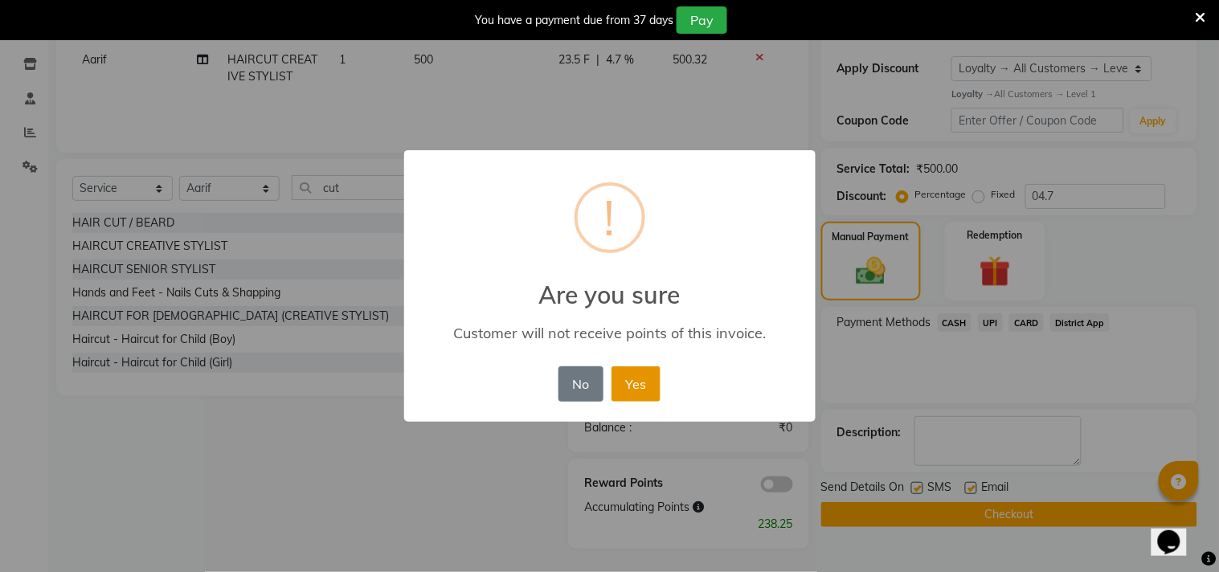
click at [643, 391] on button "Yes" at bounding box center [636, 383] width 49 height 35
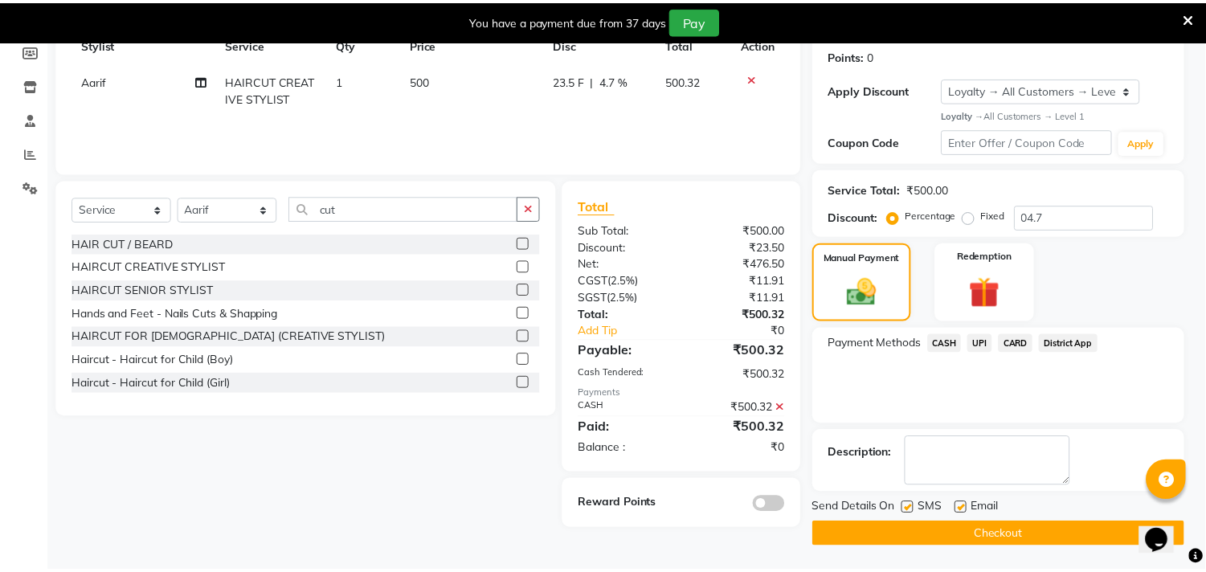
scroll to position [243, 0]
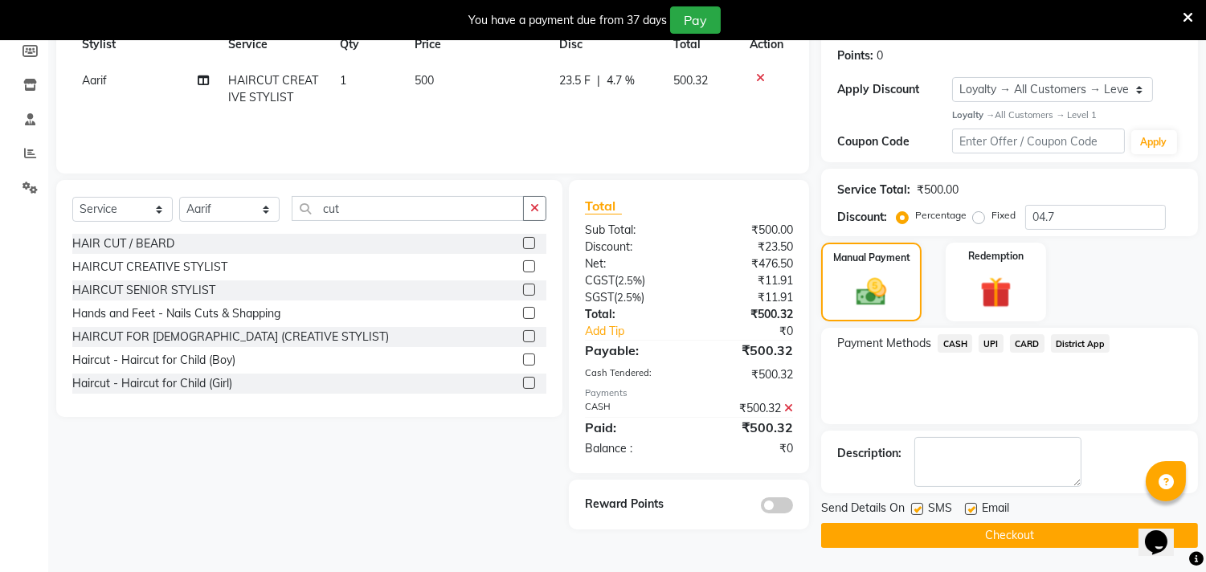
click at [885, 534] on button "Checkout" at bounding box center [1009, 535] width 377 height 25
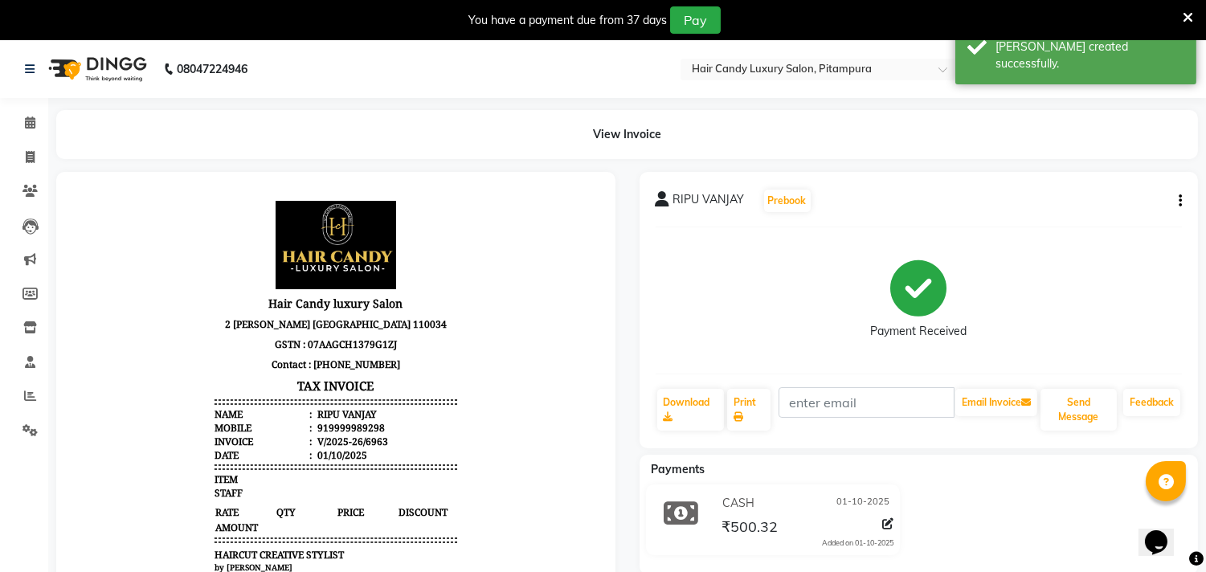
click at [45, 151] on div "View Invoice" at bounding box center [627, 134] width 1166 height 49
click at [32, 151] on icon at bounding box center [30, 157] width 9 height 12
select select "service"
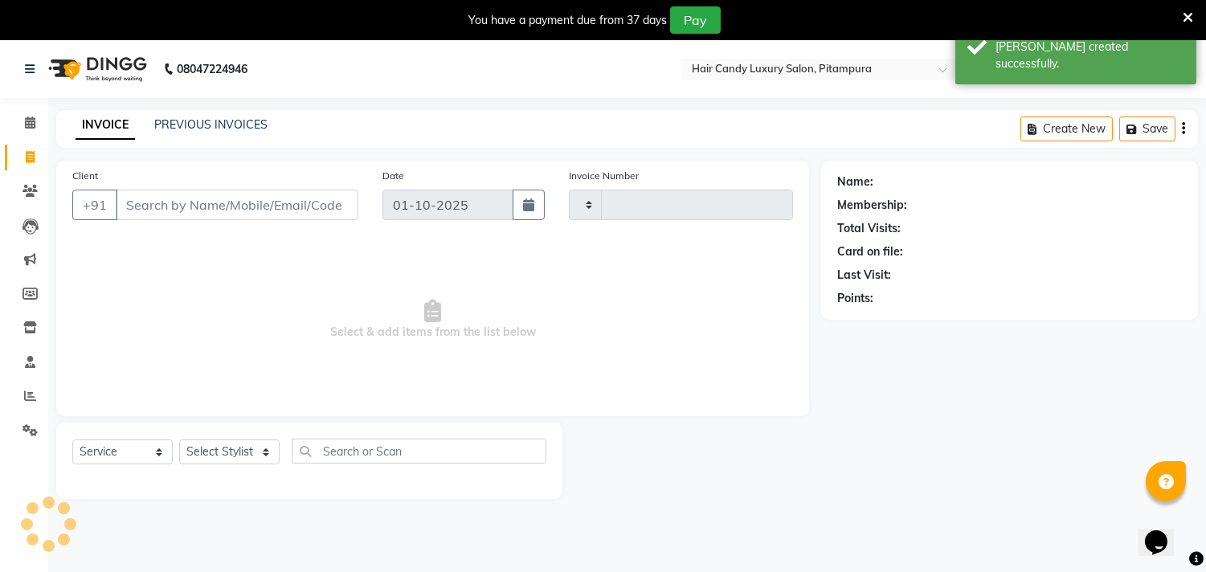
type input "6964"
select select "4720"
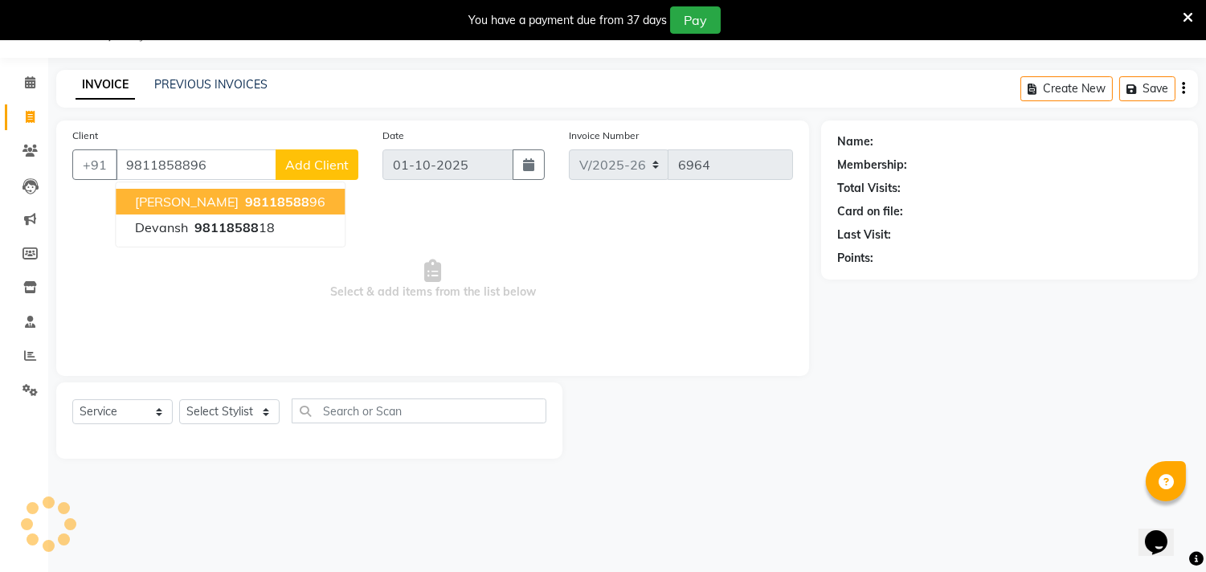
type input "9811858896"
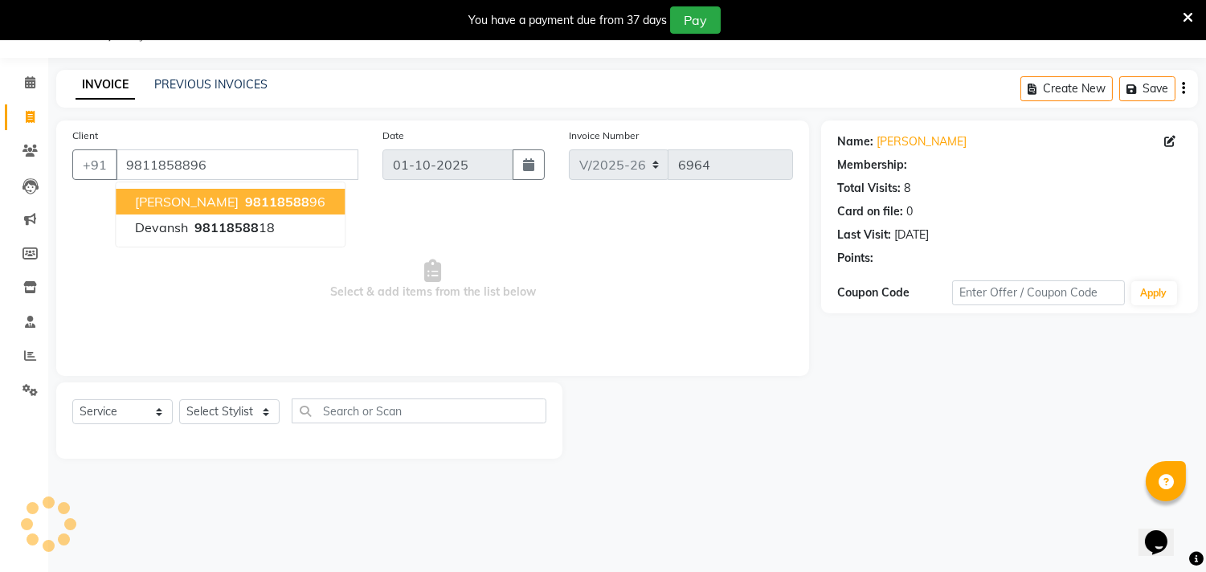
select select "1: Object"
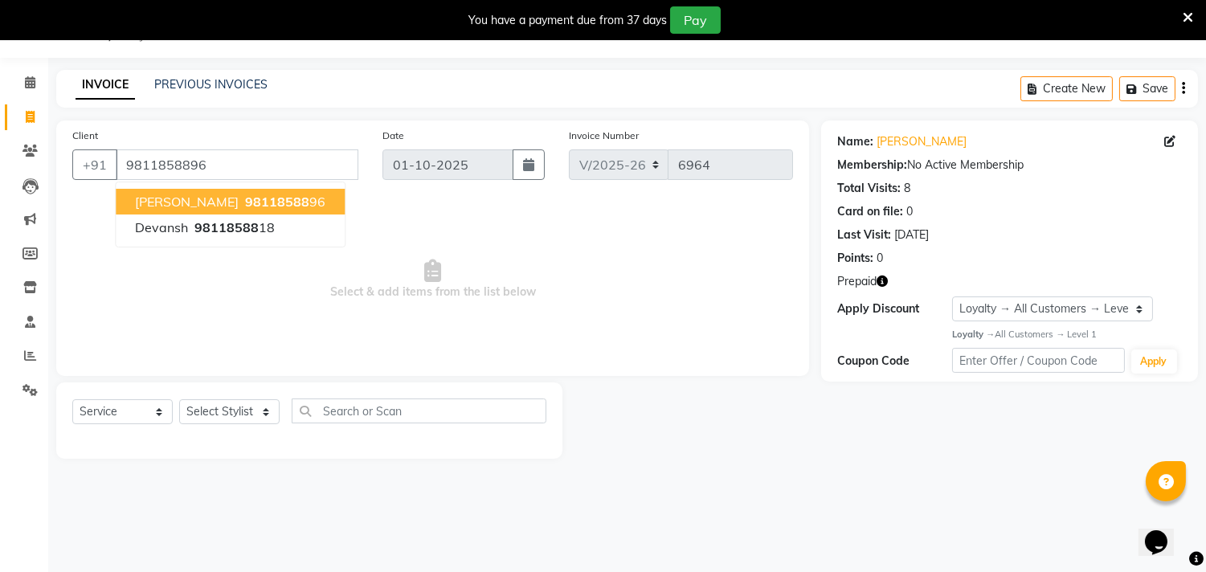
click at [252, 211] on button "vishnu agarwal 98118588 96" at bounding box center [230, 202] width 229 height 26
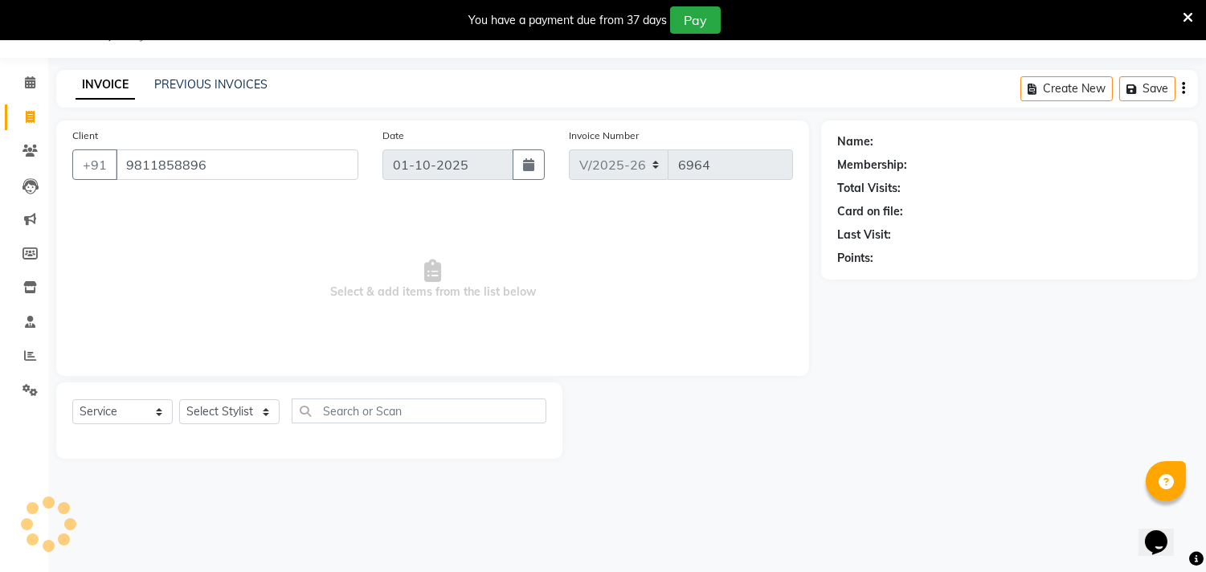
select select "1: Object"
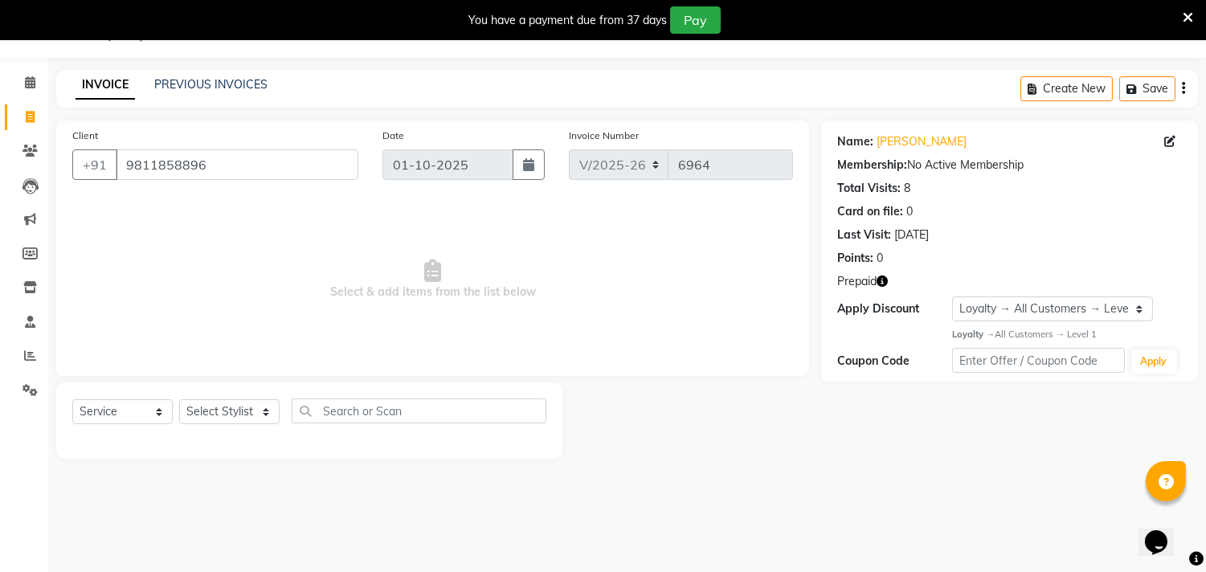
click at [886, 281] on icon "button" at bounding box center [882, 281] width 11 height 11
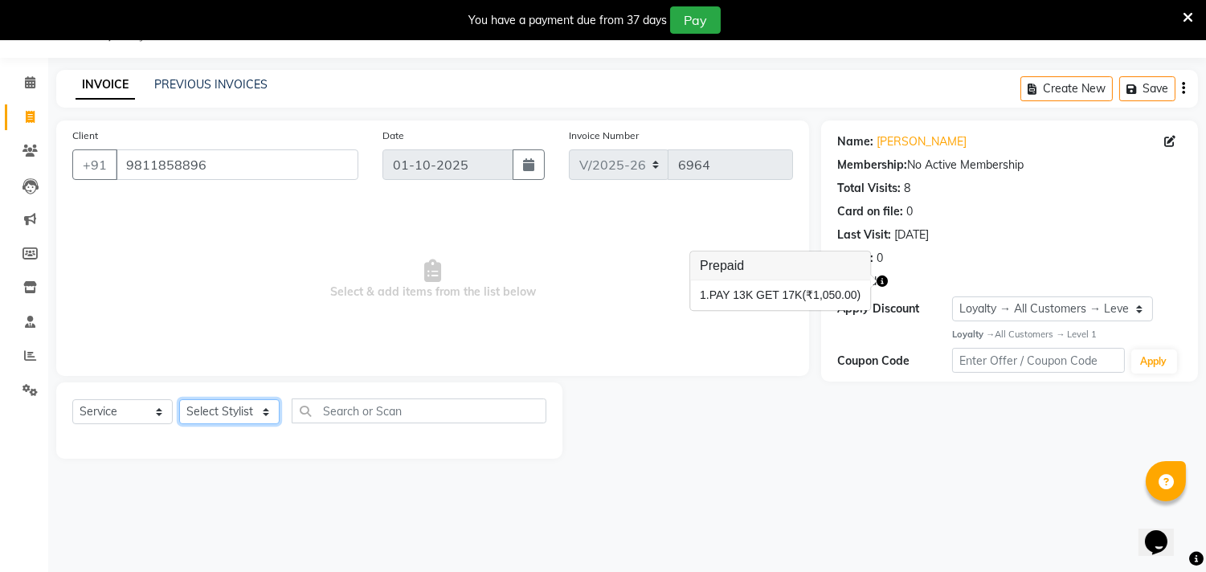
click at [231, 413] on select "Select Stylist Aarif AMAN ANJALI Arman Arshad ARSHAD SALMANI ASHU FAIZ gaurav H…" at bounding box center [229, 411] width 100 height 25
select select "28014"
click at [179, 400] on select "Select Stylist Aarif AMAN ANJALI Arman Arshad ARSHAD SALMANI ASHU FAIZ gaurav H…" at bounding box center [229, 411] width 100 height 25
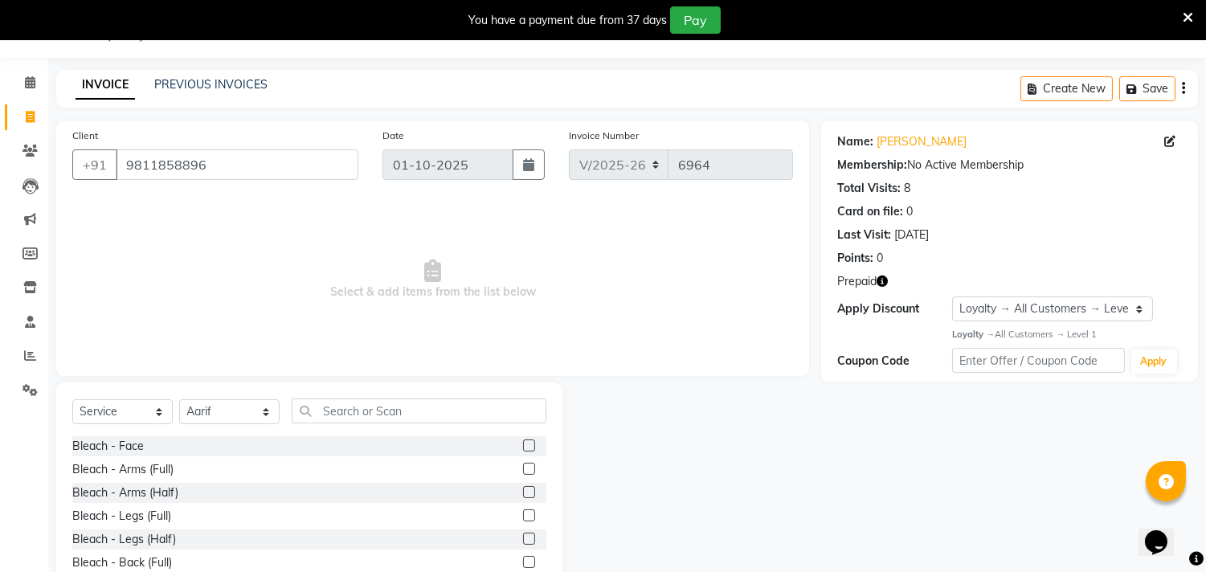
click at [886, 281] on icon "button" at bounding box center [882, 281] width 11 height 11
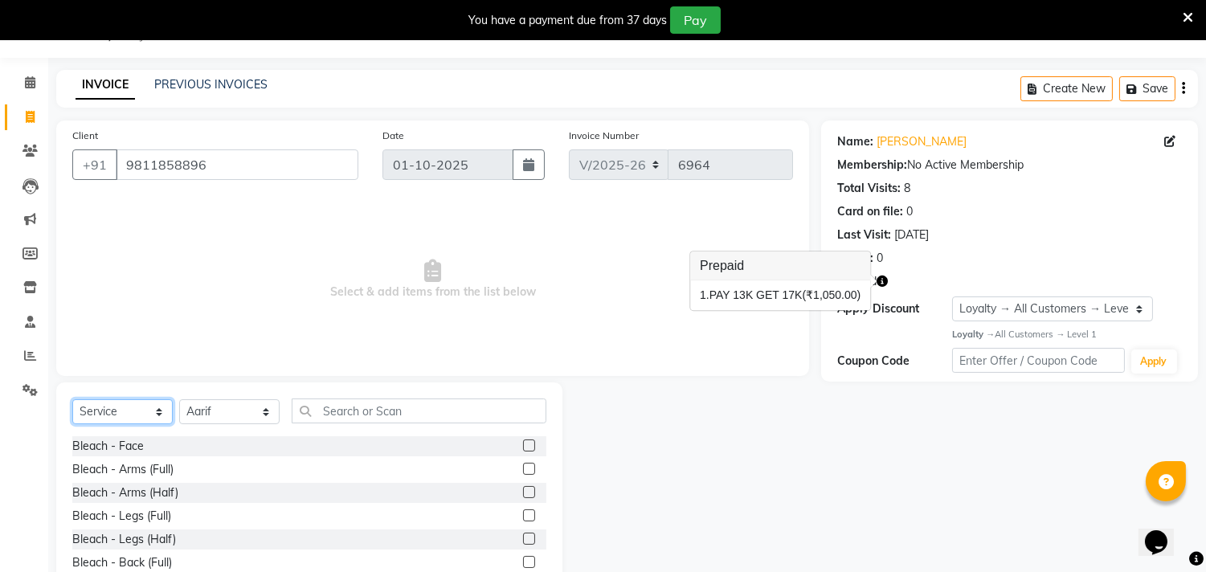
click at [121, 413] on select "Select Service Product Membership Package Voucher Prepaid Gift Card" at bounding box center [122, 411] width 100 height 25
select select "P"
click at [72, 400] on select "Select Service Product Membership Package Voucher Prepaid Gift Card" at bounding box center [122, 411] width 100 height 25
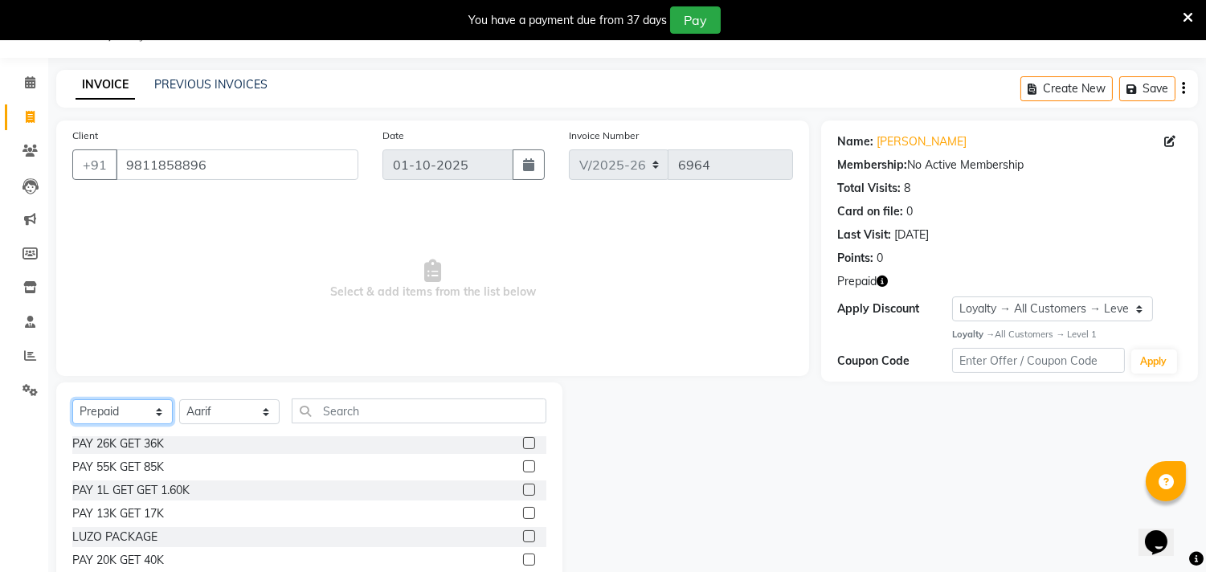
scroll to position [89, 0]
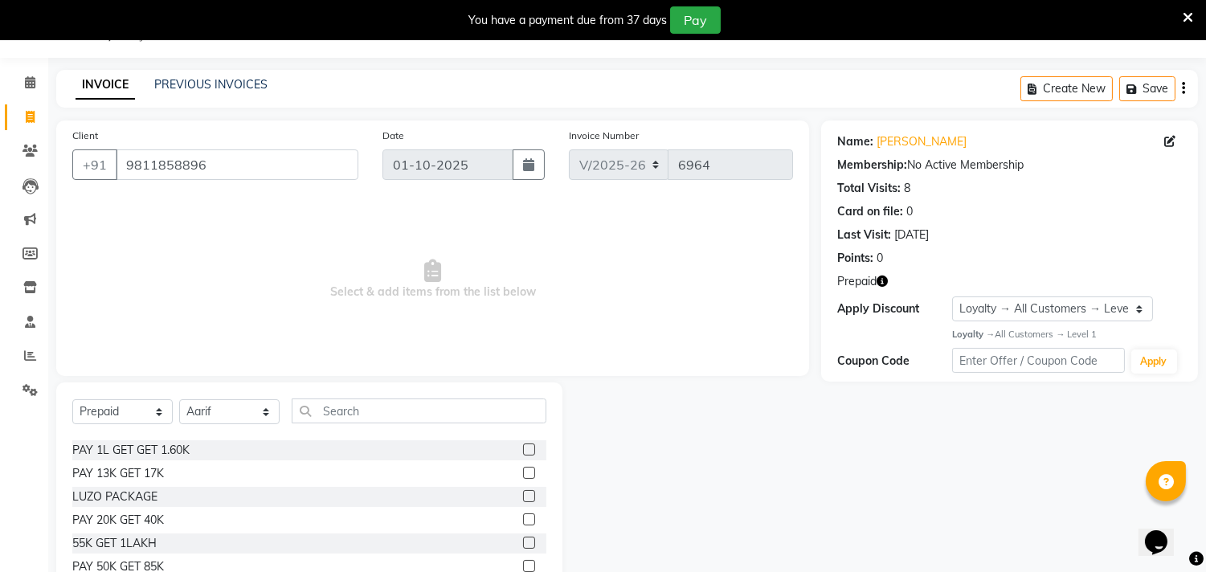
click at [523, 469] on label at bounding box center [529, 473] width 12 height 12
click at [523, 469] on input "checkbox" at bounding box center [528, 474] width 10 height 10
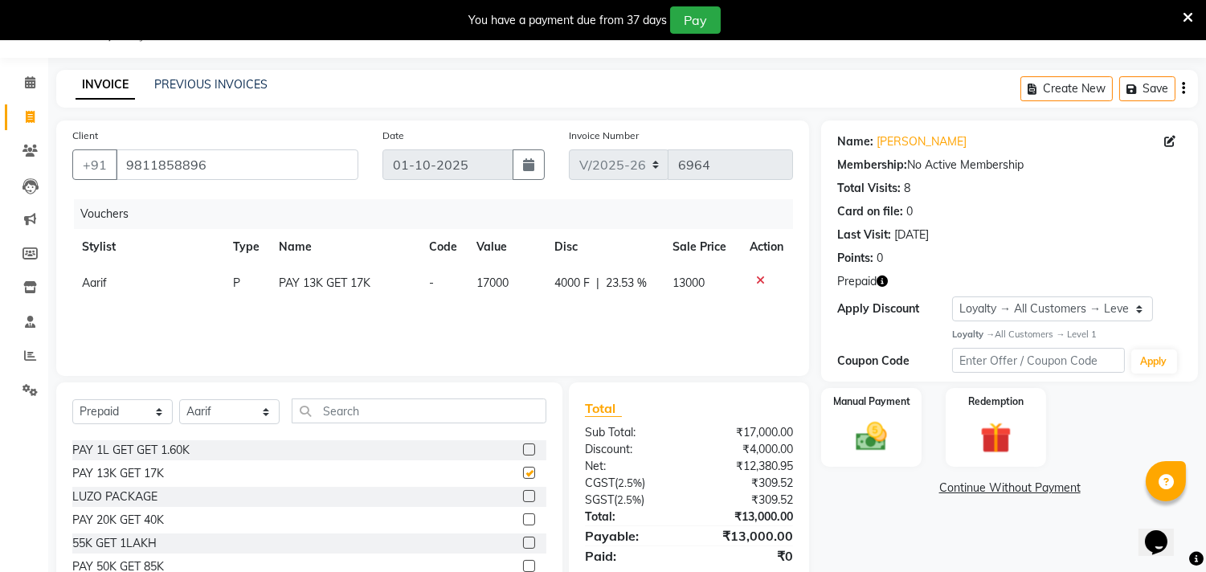
checkbox input "false"
click at [853, 428] on img at bounding box center [872, 437] width 53 height 38
click at [987, 487] on span "UPI" at bounding box center [991, 489] width 25 height 18
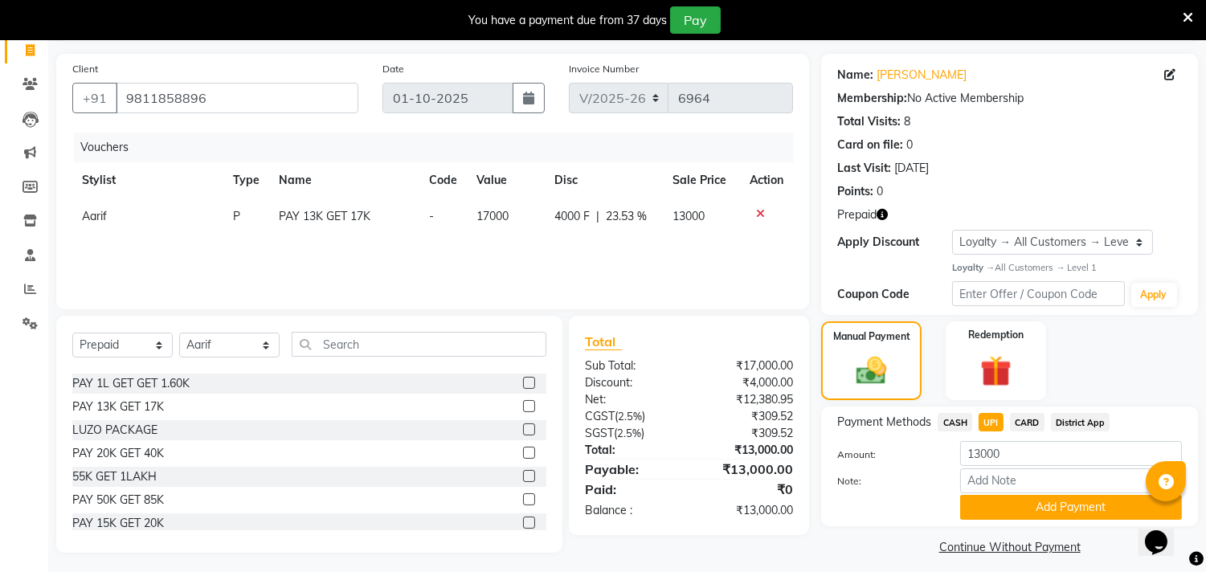
scroll to position [118, 0]
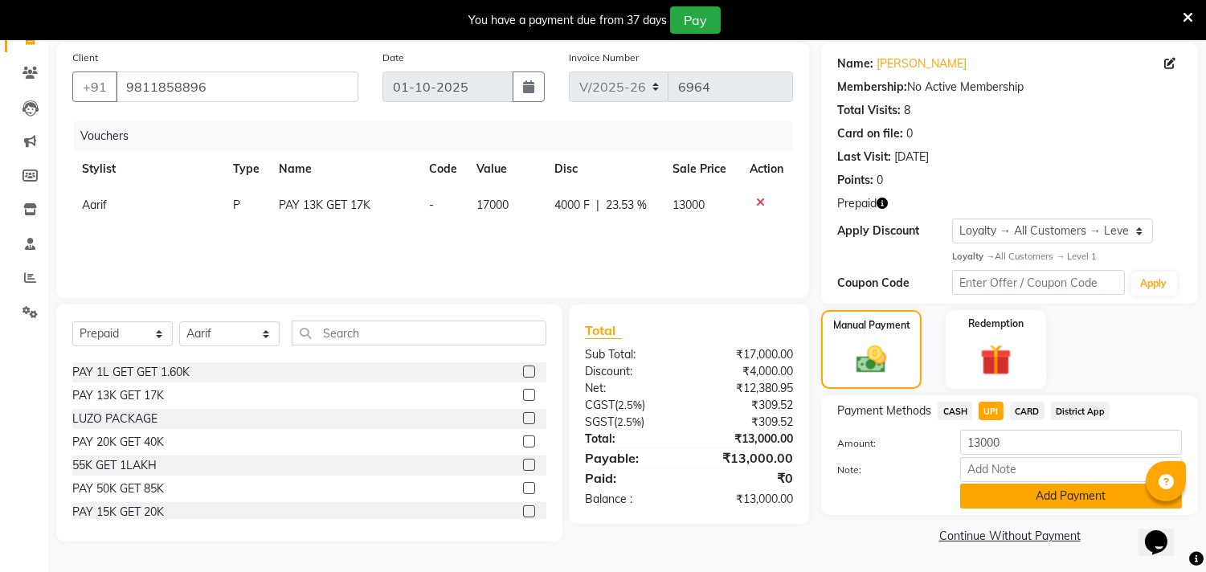
click at [1038, 498] on button "Add Payment" at bounding box center [1071, 496] width 222 height 25
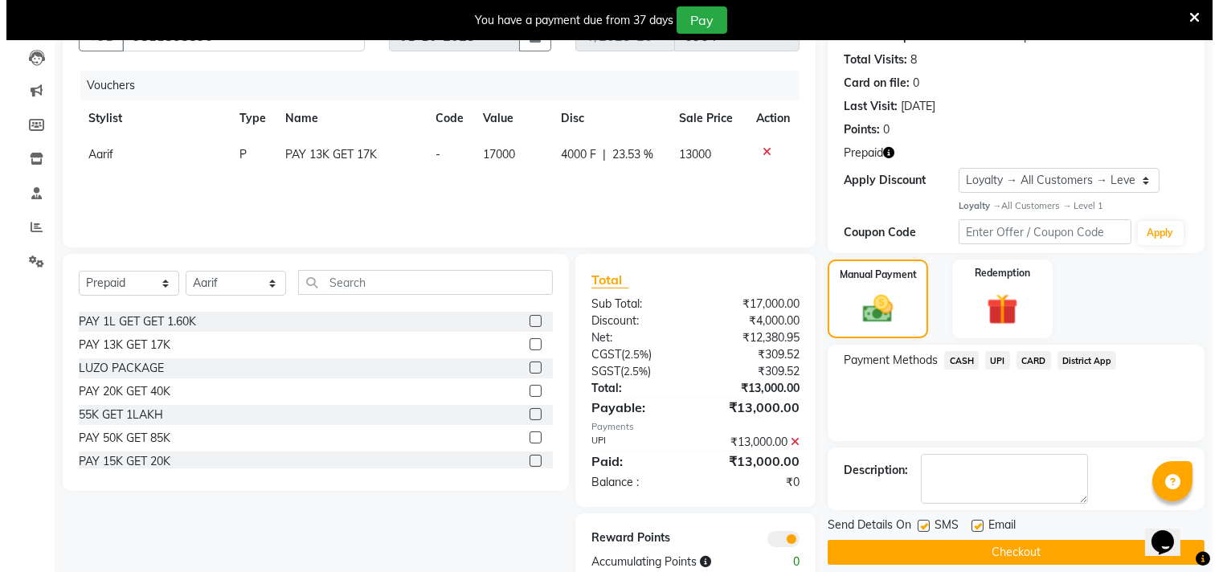
scroll to position [207, 0]
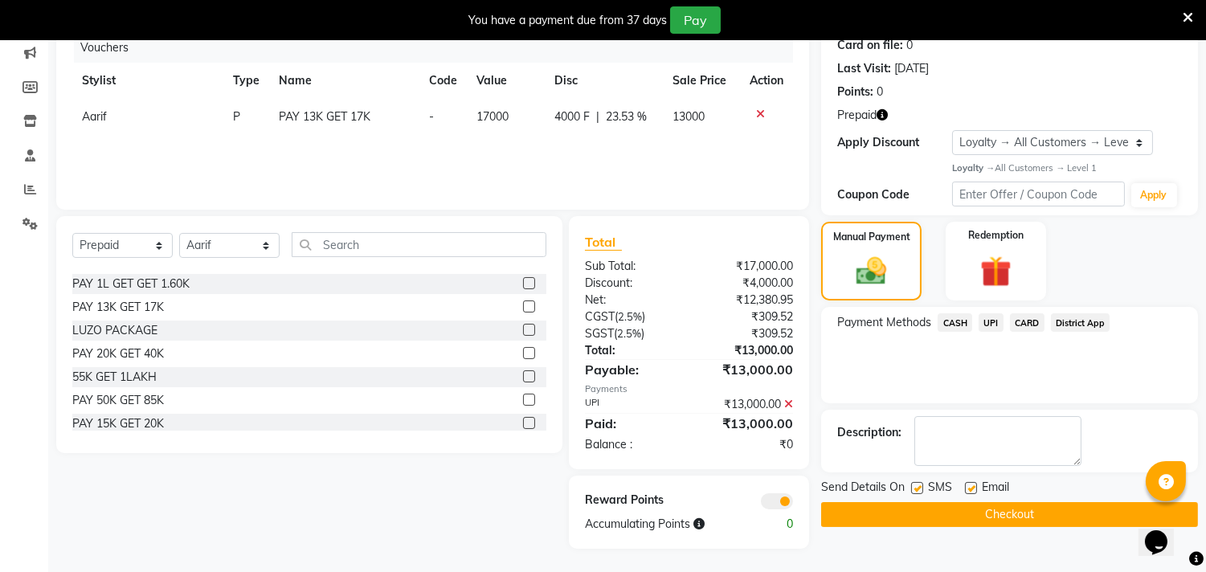
click at [777, 505] on span at bounding box center [777, 501] width 32 height 16
click at [793, 504] on input "checkbox" at bounding box center [793, 504] width 0 height 0
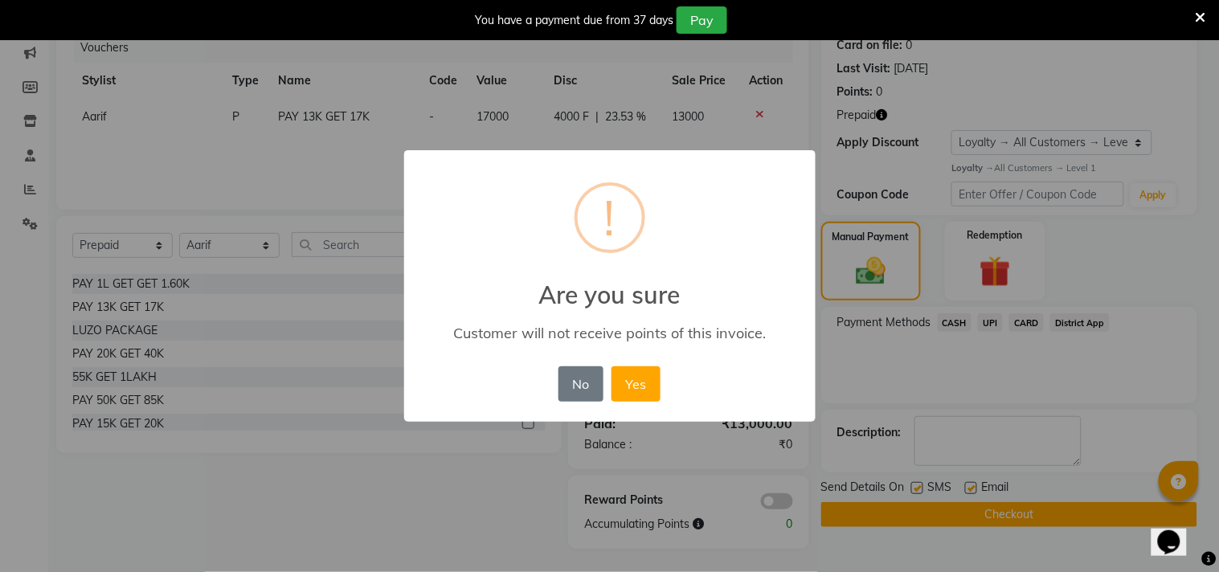
drag, startPoint x: 619, startPoint y: 379, endPoint x: 710, endPoint y: 414, distance: 97.9
click at [620, 379] on button "Yes" at bounding box center [636, 383] width 49 height 35
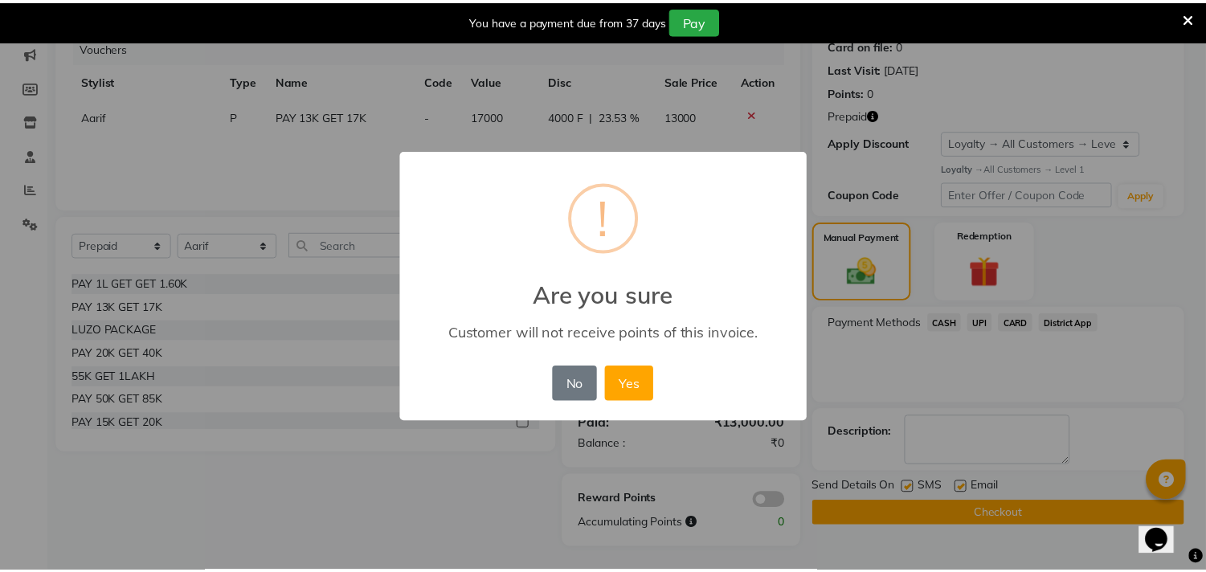
scroll to position [186, 0]
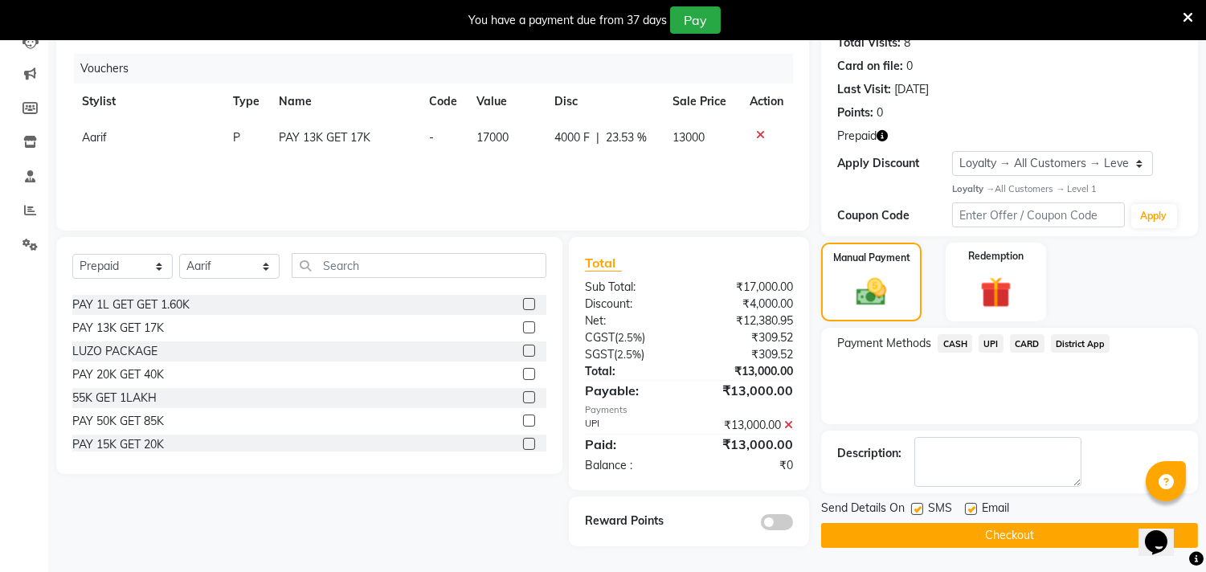
click at [903, 540] on button "Checkout" at bounding box center [1009, 535] width 377 height 25
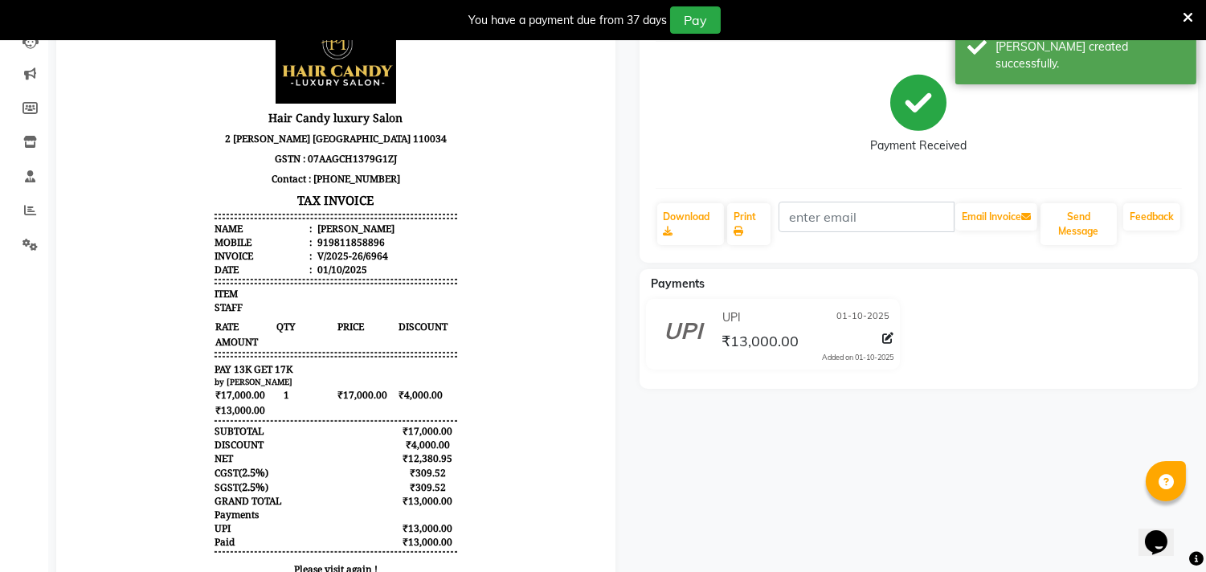
click at [314, 241] on div "919811858896" at bounding box center [349, 242] width 71 height 14
drag, startPoint x: 314, startPoint y: 241, endPoint x: 387, endPoint y: 235, distance: 73.4
click at [387, 235] on li "Mobile : 919811858896" at bounding box center [336, 242] width 243 height 14
click at [514, 234] on body "Hair Candy luxury Salon 2 vaishali enclave Pitampura 110034 GSTN : 07AAGCH1379G…" at bounding box center [336, 348] width 514 height 678
drag, startPoint x: 311, startPoint y: 244, endPoint x: 391, endPoint y: 245, distance: 79.6
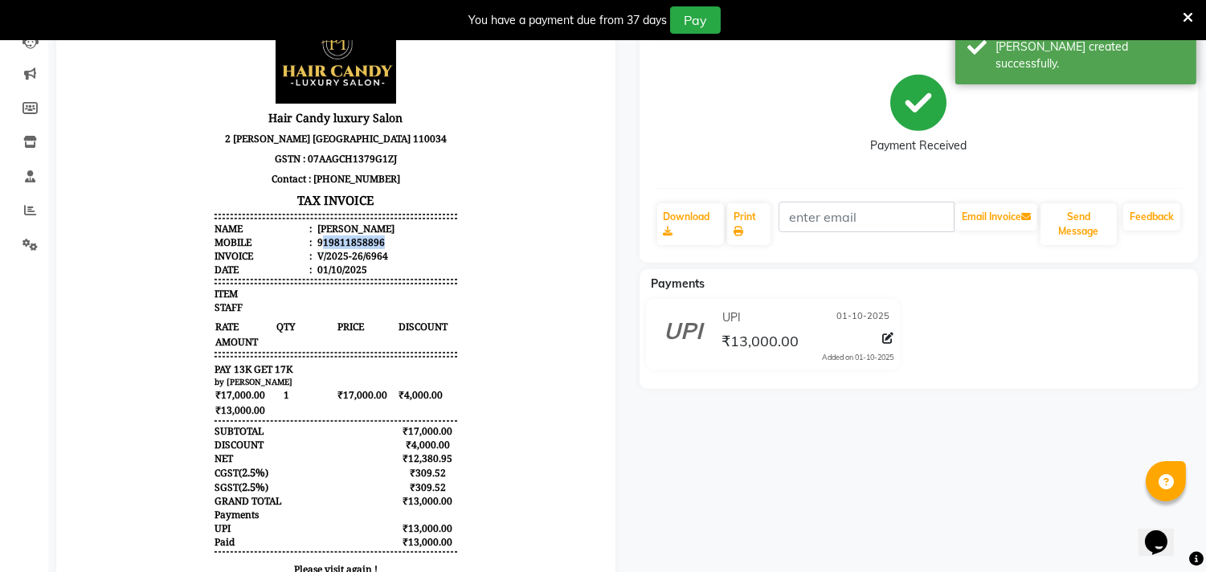
click at [391, 245] on li "Mobile : 919811858896" at bounding box center [336, 242] width 243 height 14
click at [452, 234] on body "Hair Candy luxury Salon 2 vaishali enclave Pitampura 110034 GSTN : 07AAGCH1379G…" at bounding box center [336, 348] width 514 height 678
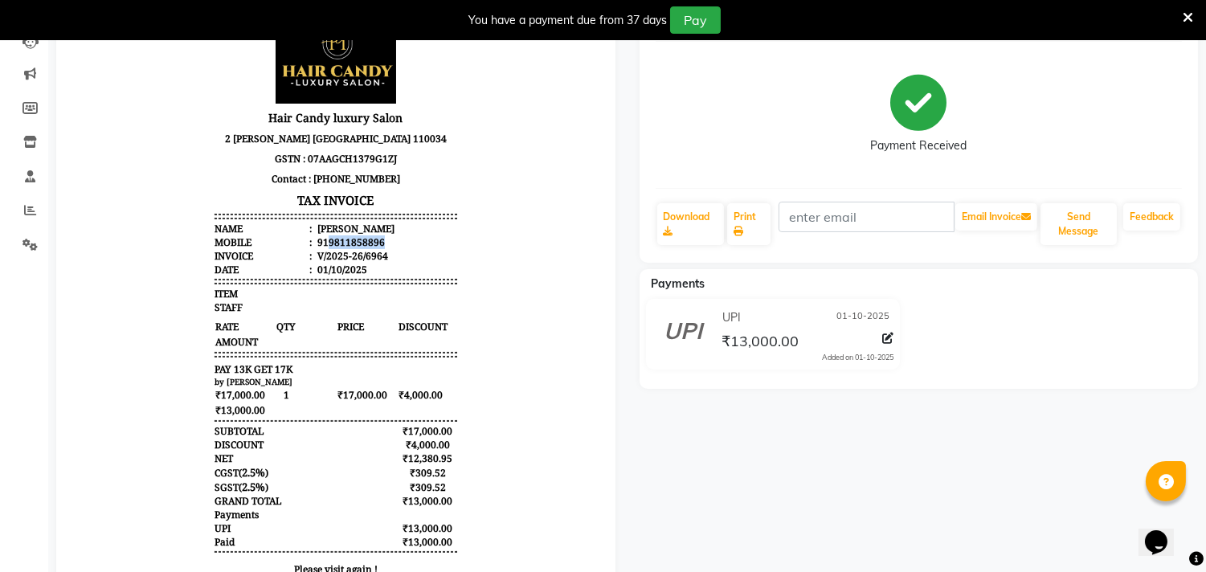
drag, startPoint x: 314, startPoint y: 242, endPoint x: 381, endPoint y: 235, distance: 67.0
click at [381, 235] on li "Mobile : 919811858896" at bounding box center [336, 242] width 243 height 14
copy div "9811858896"
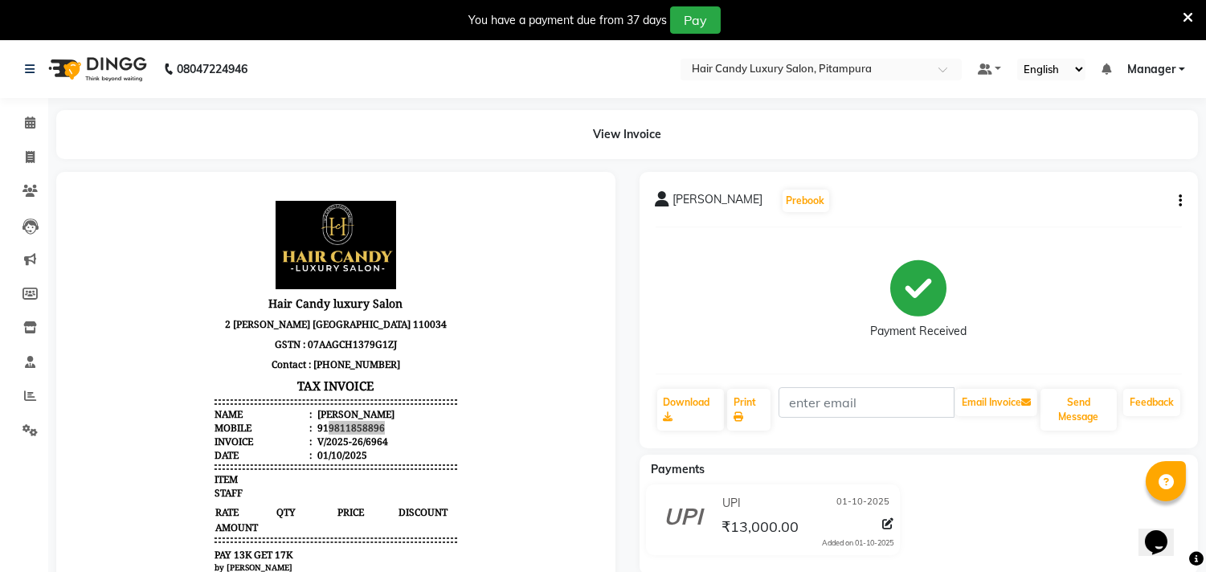
click at [27, 142] on li "Invoice" at bounding box center [24, 158] width 48 height 35
click at [30, 158] on icon at bounding box center [30, 157] width 9 height 12
select select "service"
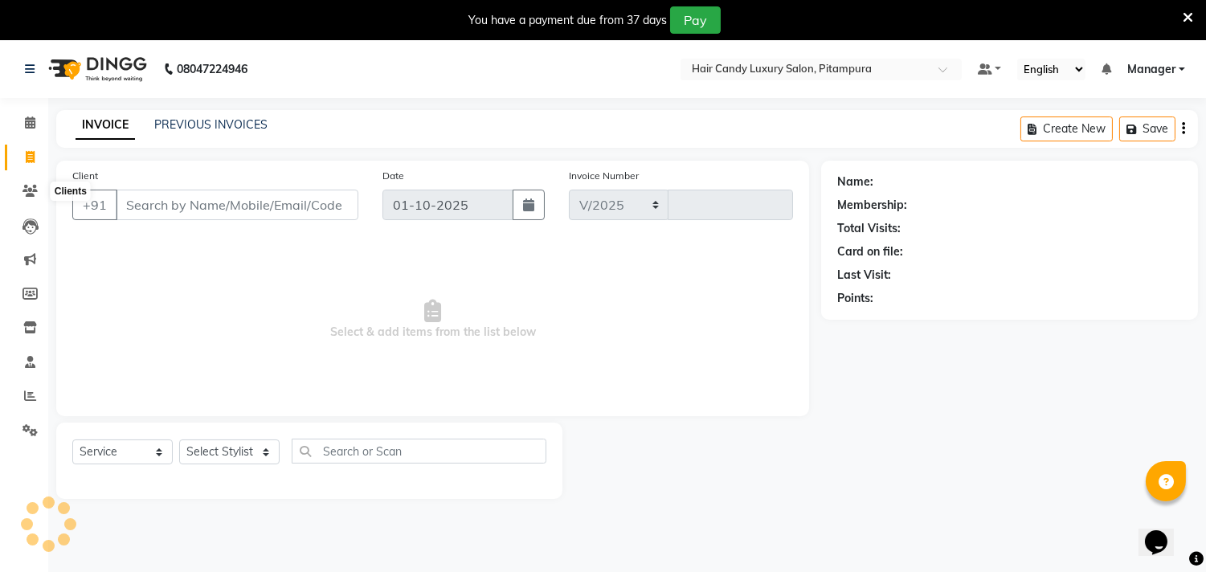
select select "4720"
type input "6965"
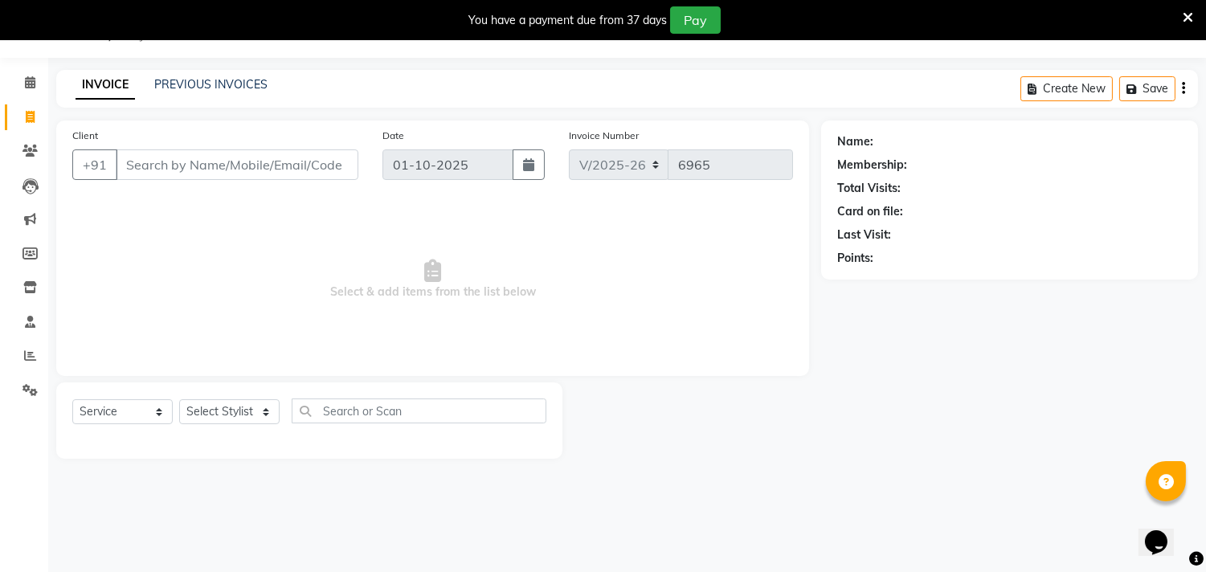
click at [298, 151] on input "Client" at bounding box center [237, 164] width 243 height 31
type input "9811858896"
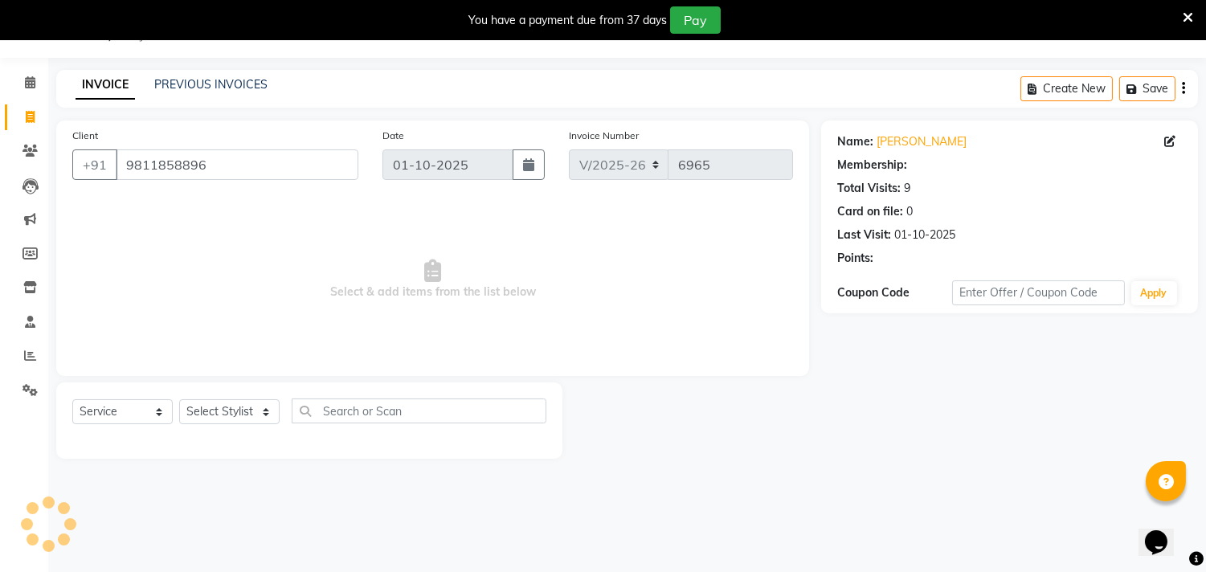
select select "1: Object"
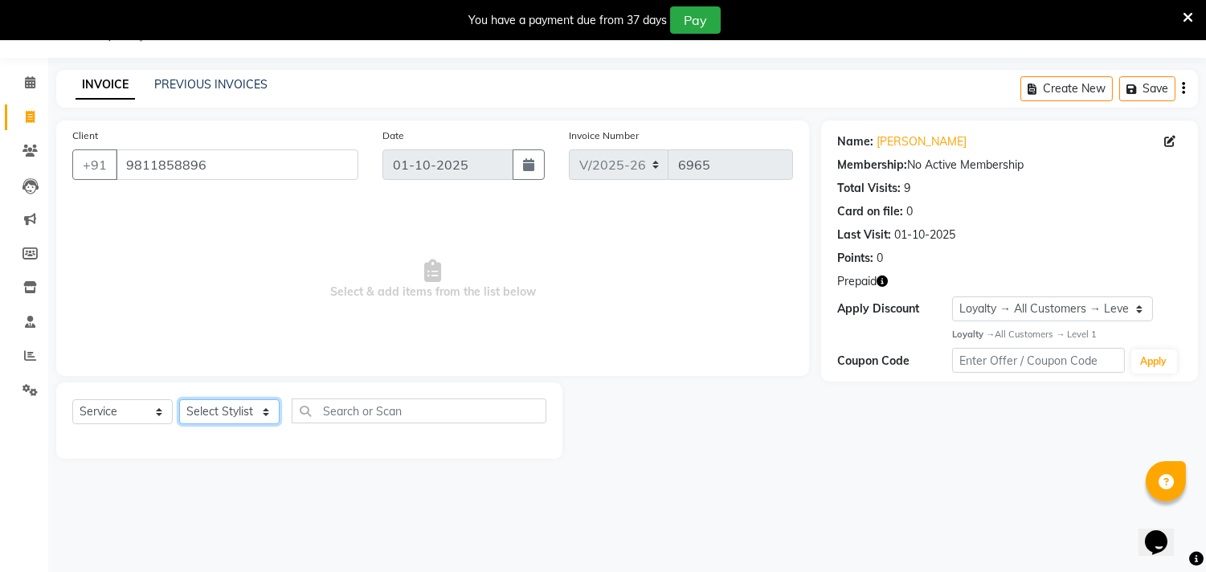
click at [250, 407] on select "Select Stylist Aarif AMAN ANJALI Arman Arshad ARSHAD SALMANI ASHU FAIZ gaurav H…" at bounding box center [229, 411] width 100 height 25
select select "28014"
click at [179, 400] on select "Select Stylist Aarif AMAN ANJALI Arman Arshad ARSHAD SALMANI ASHU FAIZ gaurav H…" at bounding box center [229, 411] width 100 height 25
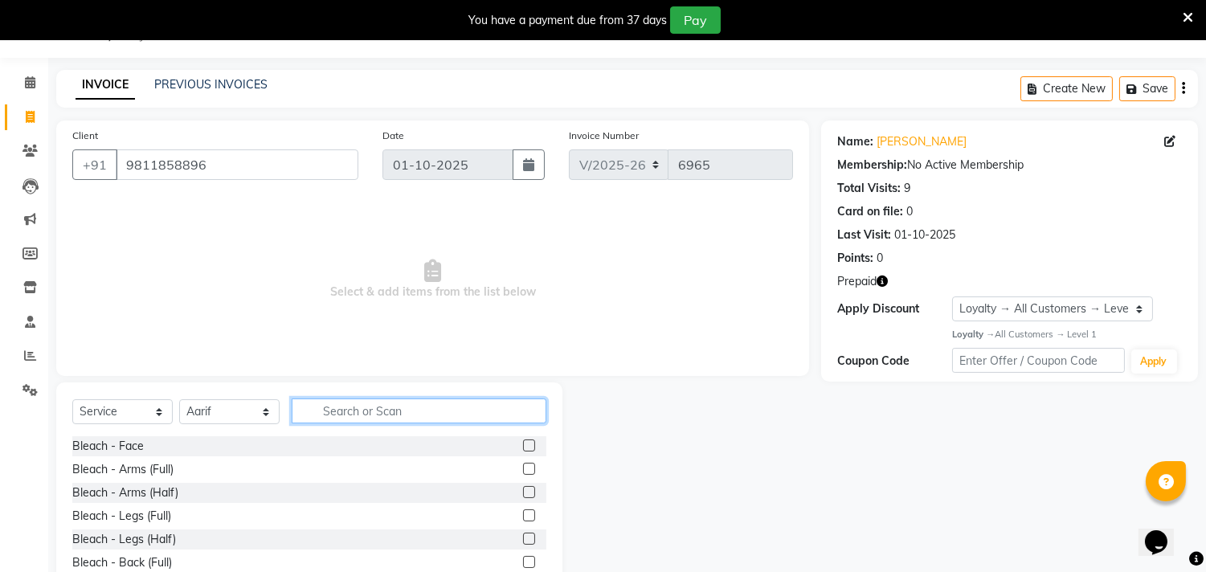
click at [366, 410] on input "text" at bounding box center [419, 411] width 255 height 25
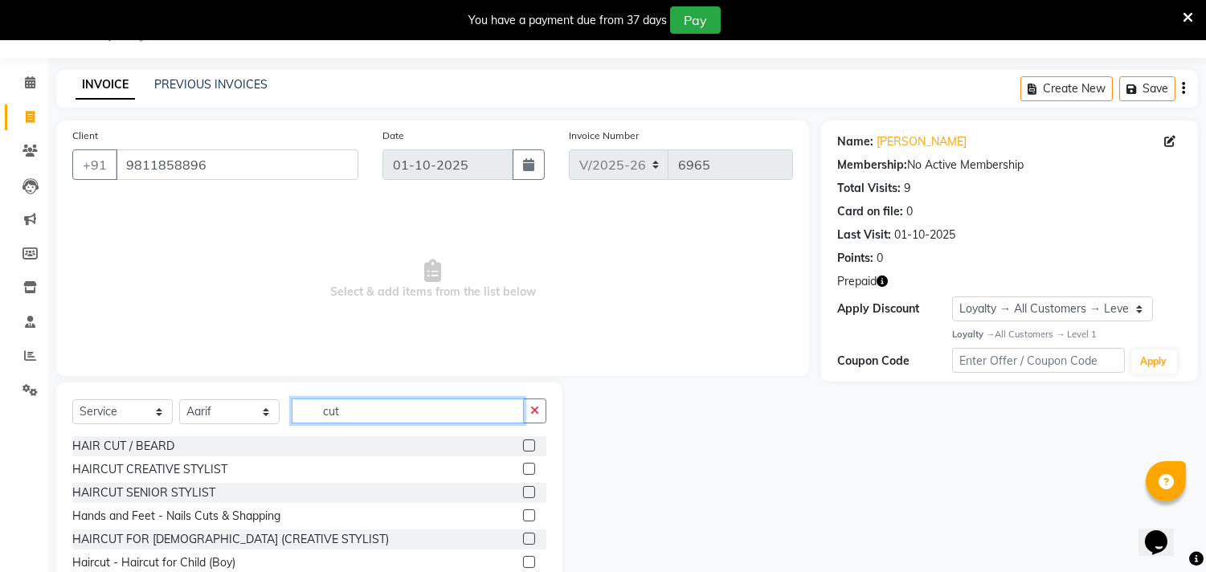
type input "cut"
click at [523, 442] on label at bounding box center [529, 446] width 12 height 12
click at [523, 442] on input "checkbox" at bounding box center [528, 446] width 10 height 10
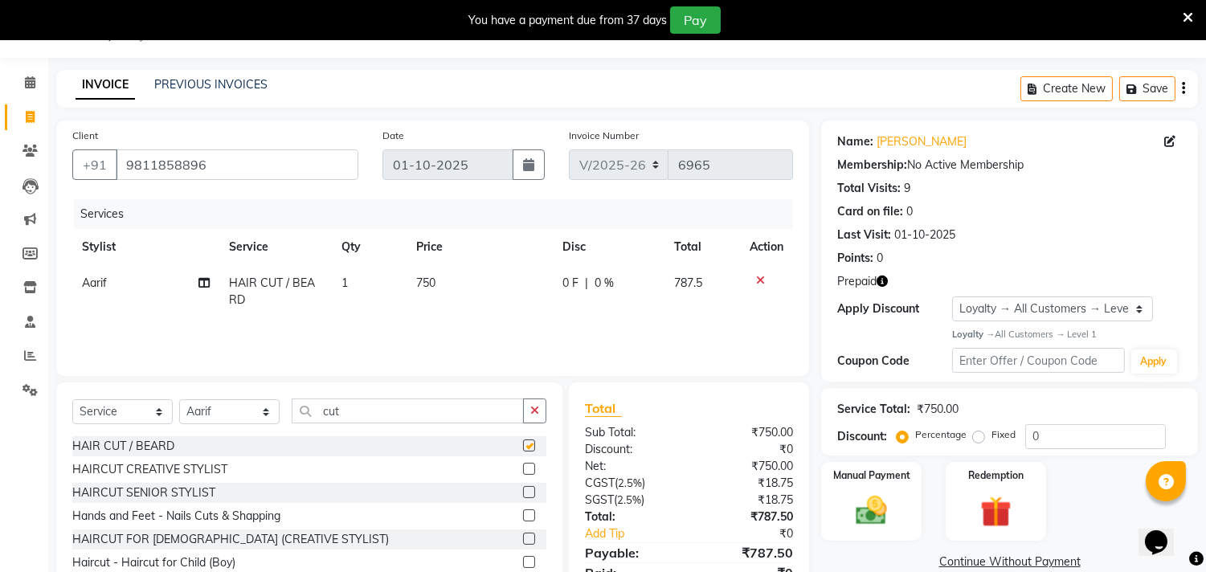
checkbox input "false"
drag, startPoint x: 359, startPoint y: 410, endPoint x: 273, endPoint y: 395, distance: 87.2
click at [273, 395] on div "Select Service Product Membership Package Voucher Prepaid Gift Card Select Styl…" at bounding box center [309, 501] width 506 height 237
click at [383, 396] on div "Select Service Product Membership Package Voucher Prepaid Gift Card Select Styl…" at bounding box center [309, 501] width 506 height 237
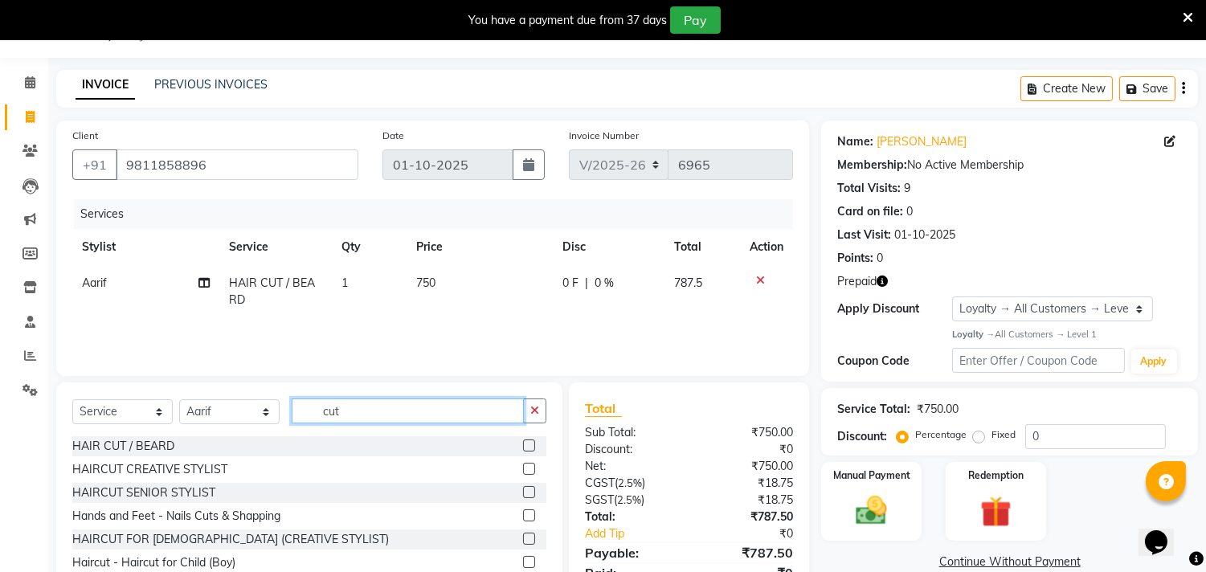
drag, startPoint x: 379, startPoint y: 407, endPoint x: 235, endPoint y: 396, distance: 145.0
click at [238, 399] on div "Select Service Product Membership Package Voucher Prepaid Gift Card Select Styl…" at bounding box center [309, 418] width 474 height 38
click at [235, 396] on div "Select Service Product Membership Package Voucher Prepaid Gift Card Select Styl…" at bounding box center [309, 501] width 506 height 237
click at [405, 421] on input "cut" at bounding box center [408, 411] width 232 height 25
type input "c"
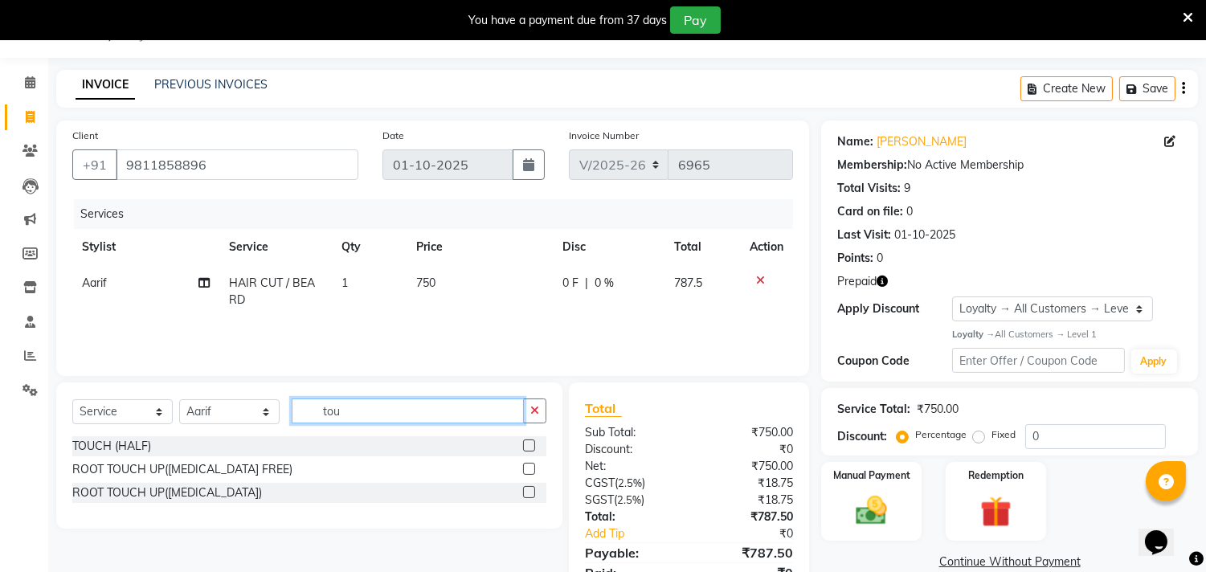
type input "tou"
click at [533, 491] on label at bounding box center [529, 492] width 12 height 12
click at [533, 491] on input "checkbox" at bounding box center [528, 493] width 10 height 10
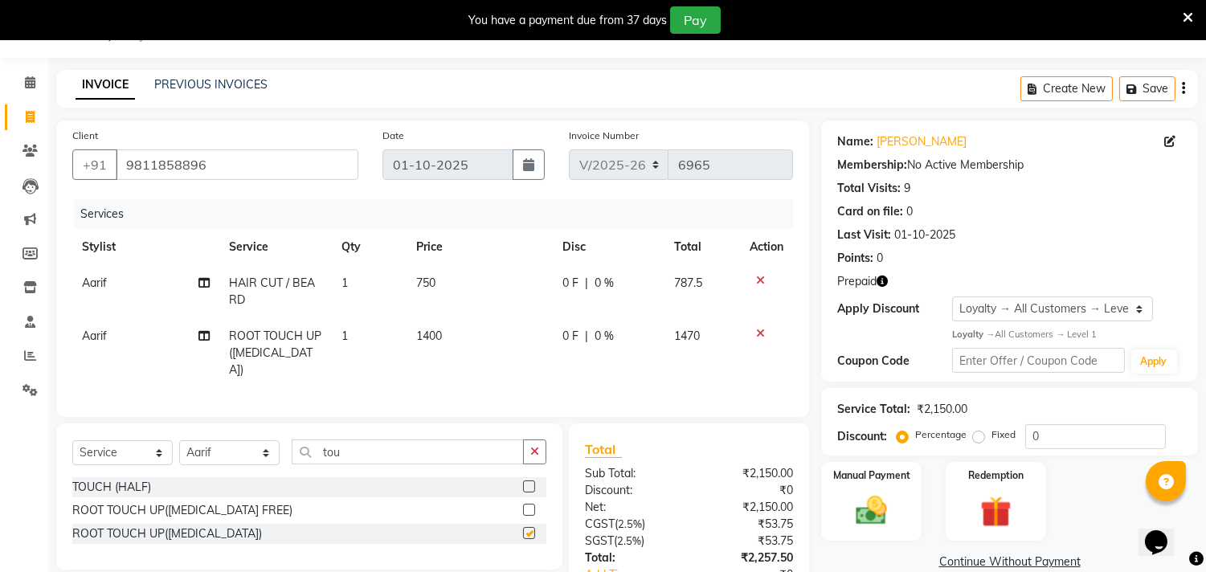
checkbox input "false"
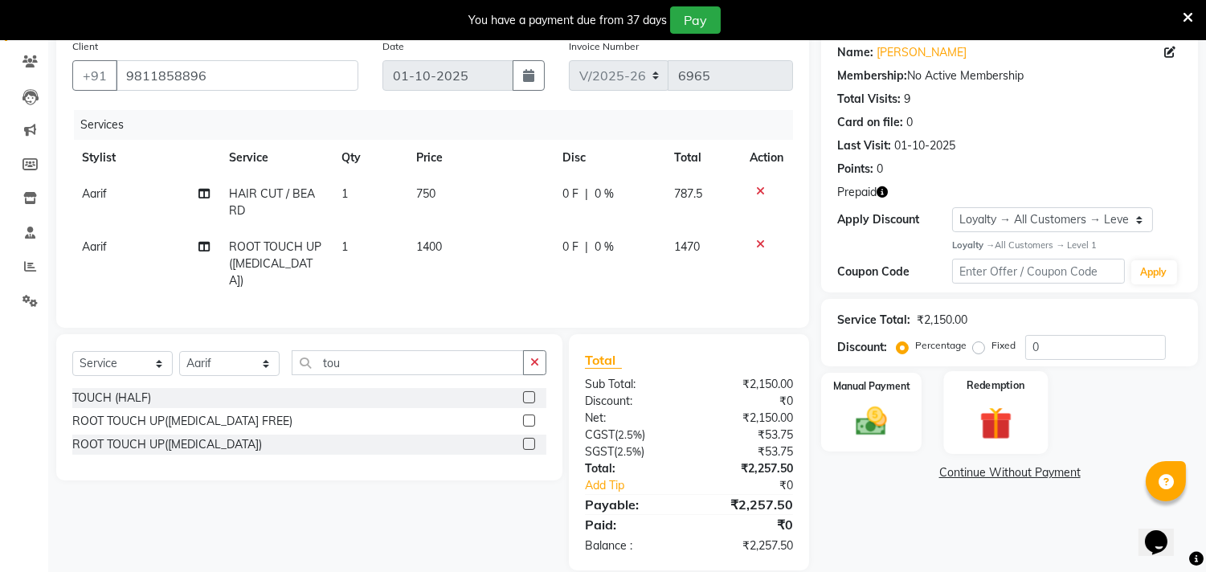
click at [1007, 420] on img at bounding box center [995, 423] width 53 height 40
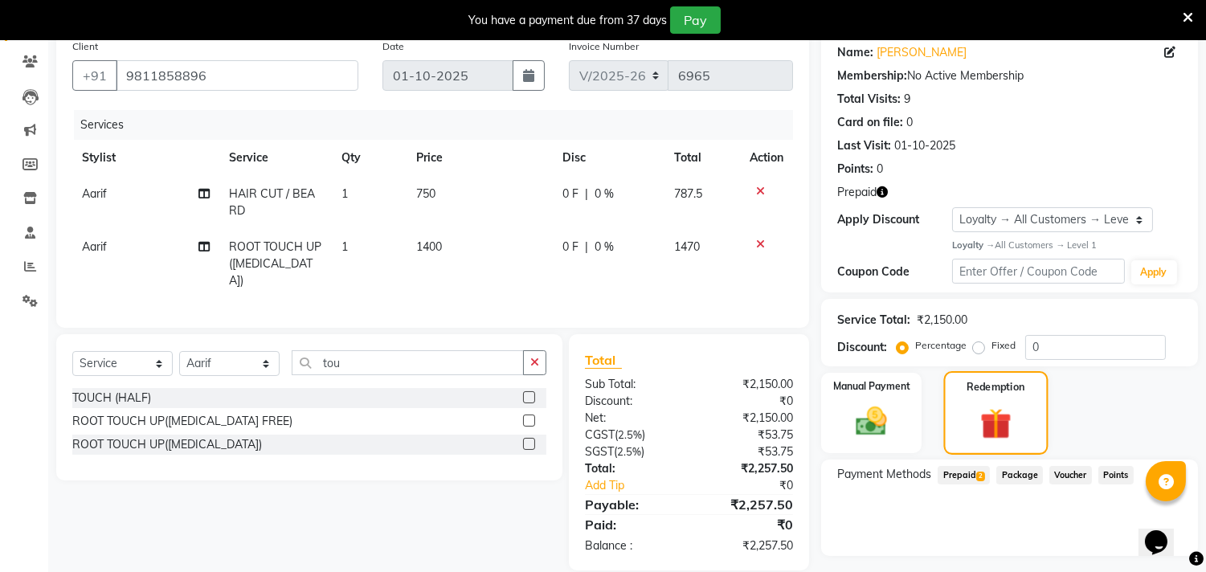
scroll to position [170, 0]
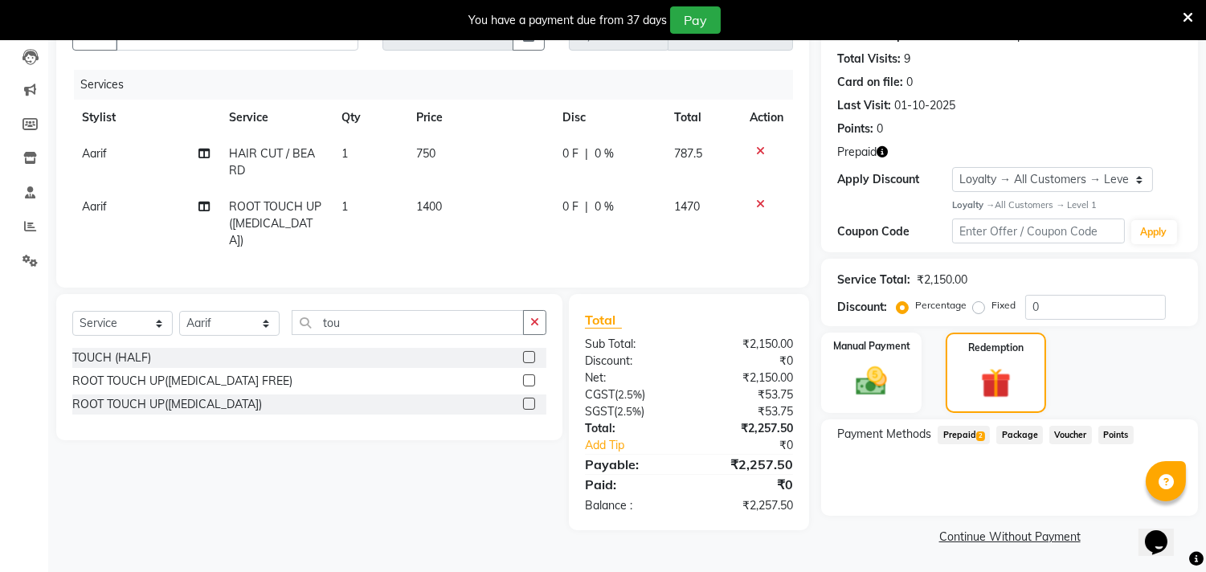
click at [979, 432] on span "2" at bounding box center [981, 437] width 9 height 10
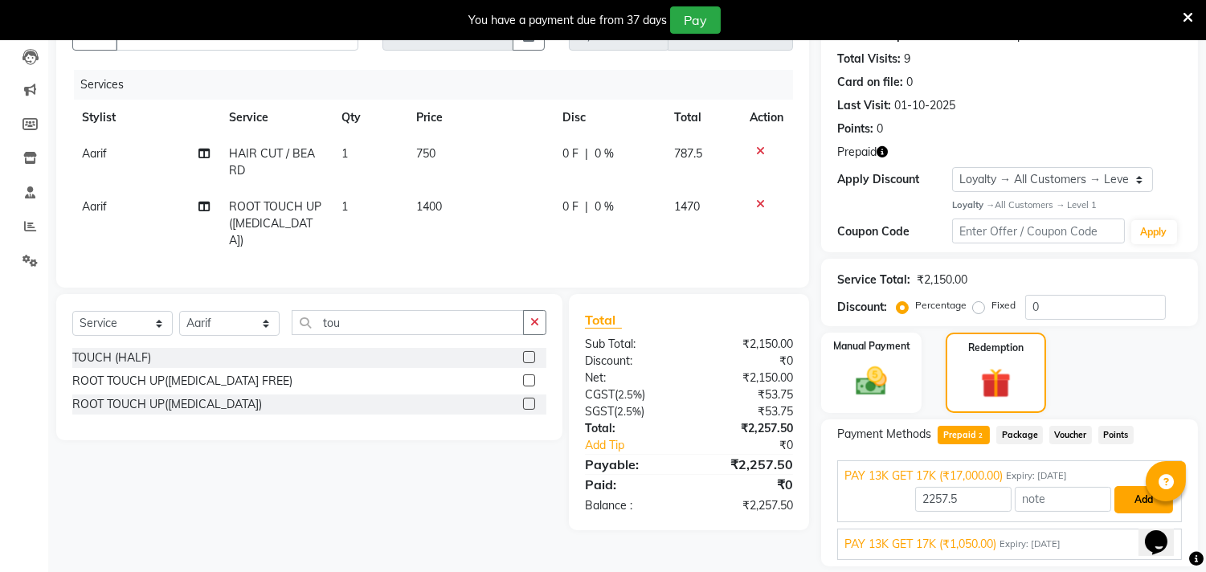
click at [1126, 493] on button "Add" at bounding box center [1144, 499] width 59 height 27
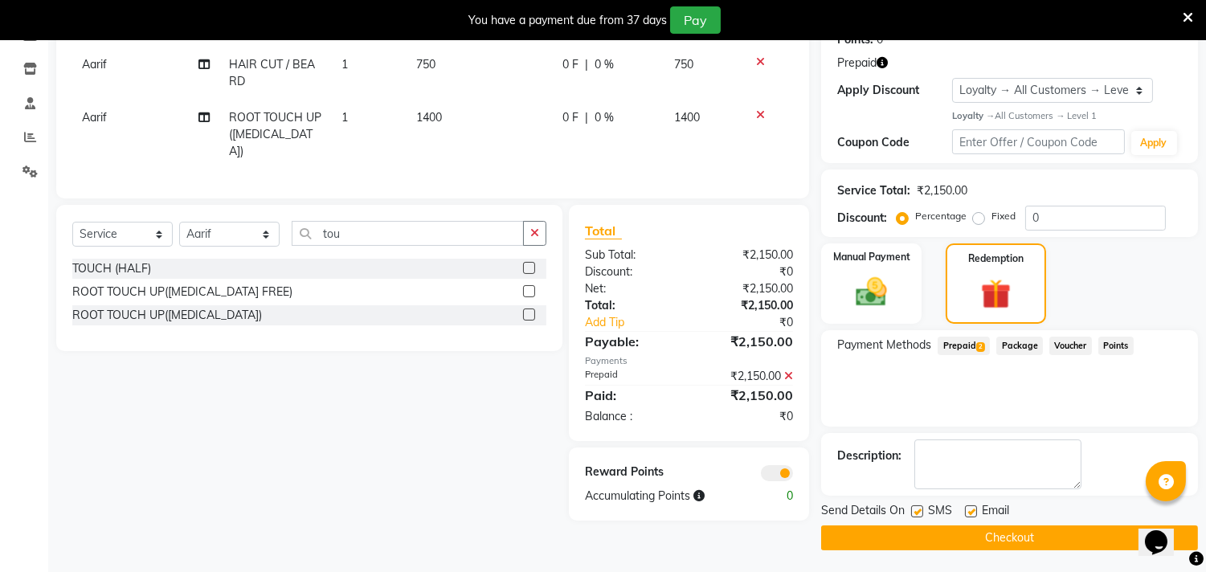
scroll to position [260, 0]
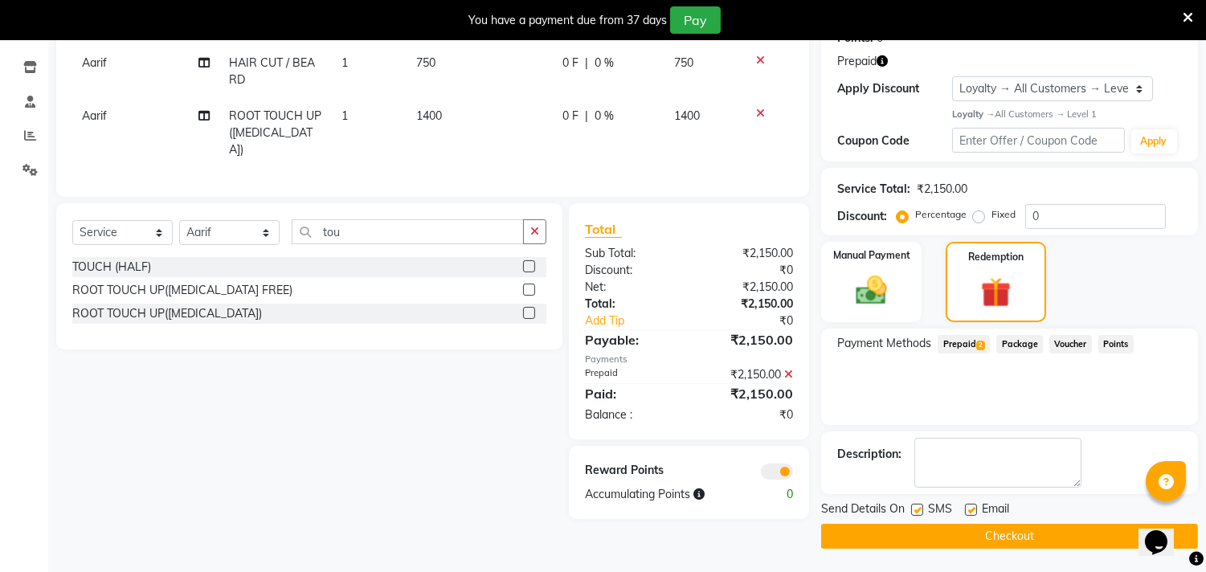
click at [984, 531] on button "Checkout" at bounding box center [1009, 536] width 377 height 25
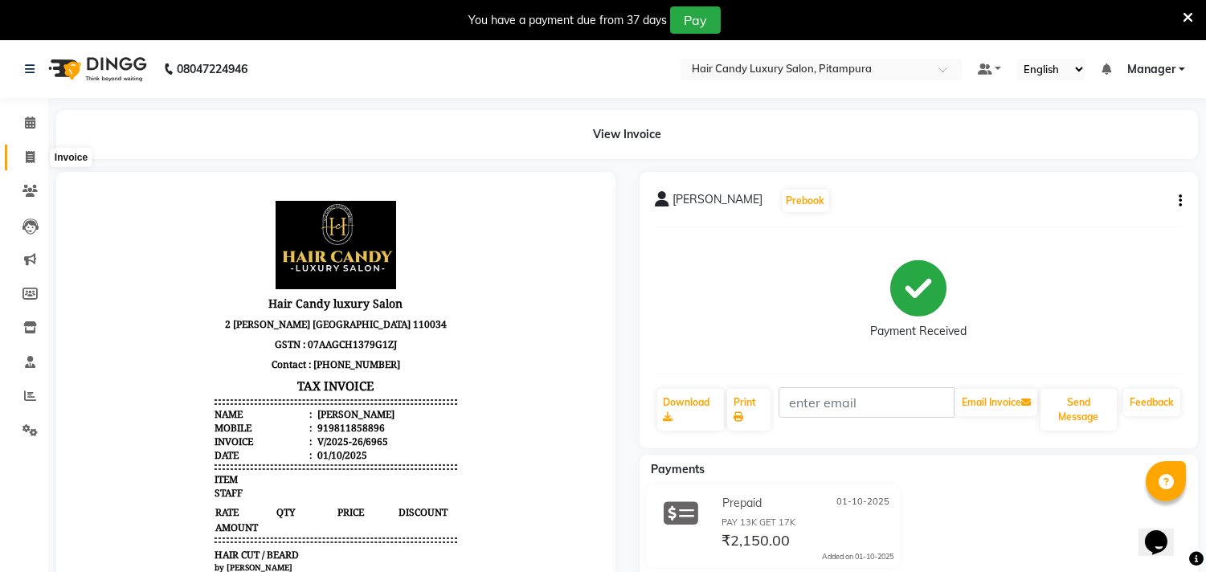
click at [26, 161] on icon at bounding box center [30, 157] width 9 height 12
select select "service"
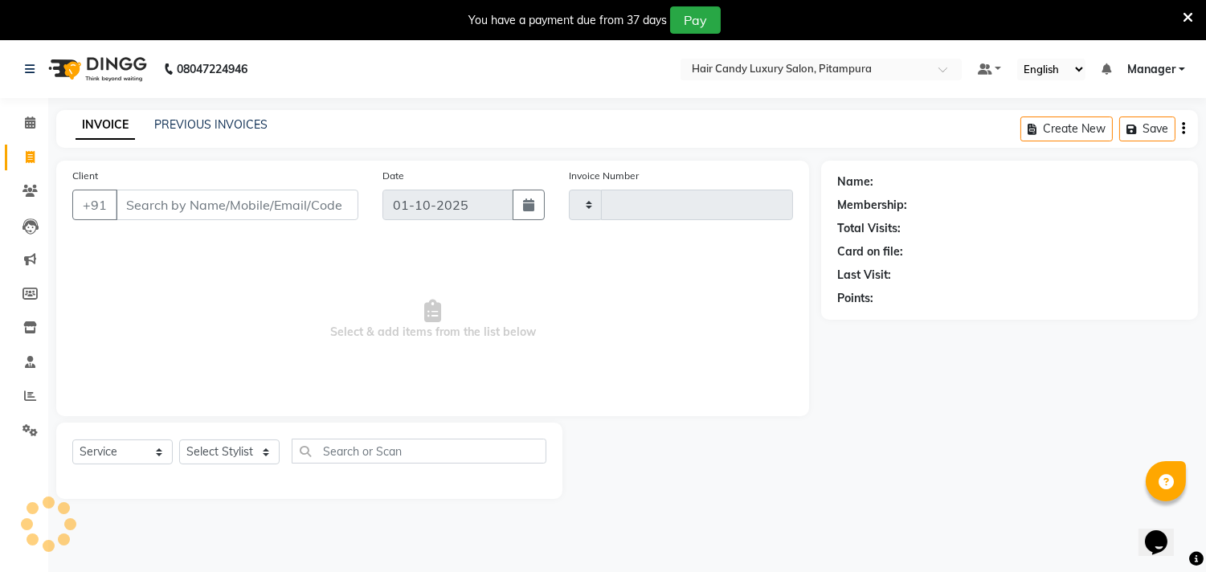
scroll to position [40, 0]
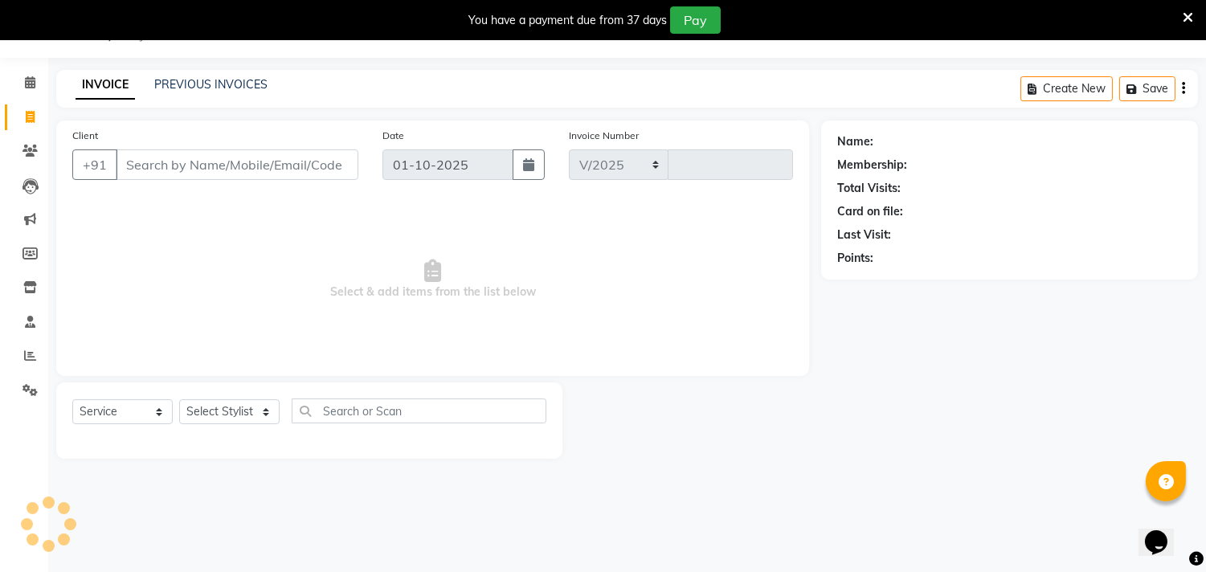
select select "4720"
type input "6966"
click at [225, 167] on input "Client" at bounding box center [237, 164] width 243 height 31
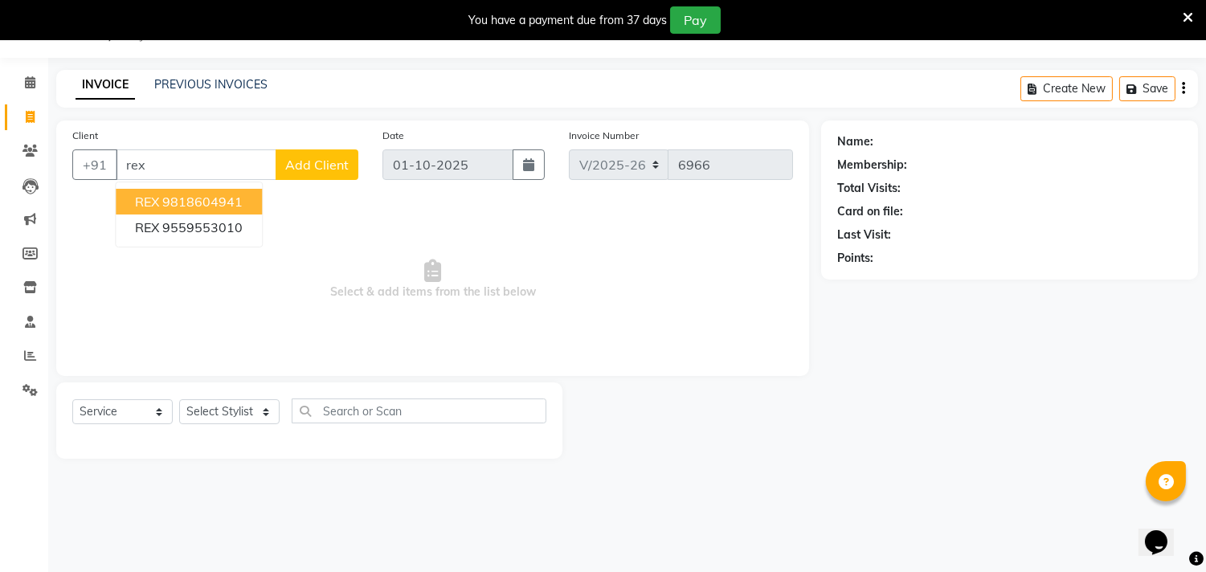
click at [235, 205] on ngb-highlight "9818604941" at bounding box center [202, 202] width 80 height 16
type input "9818604941"
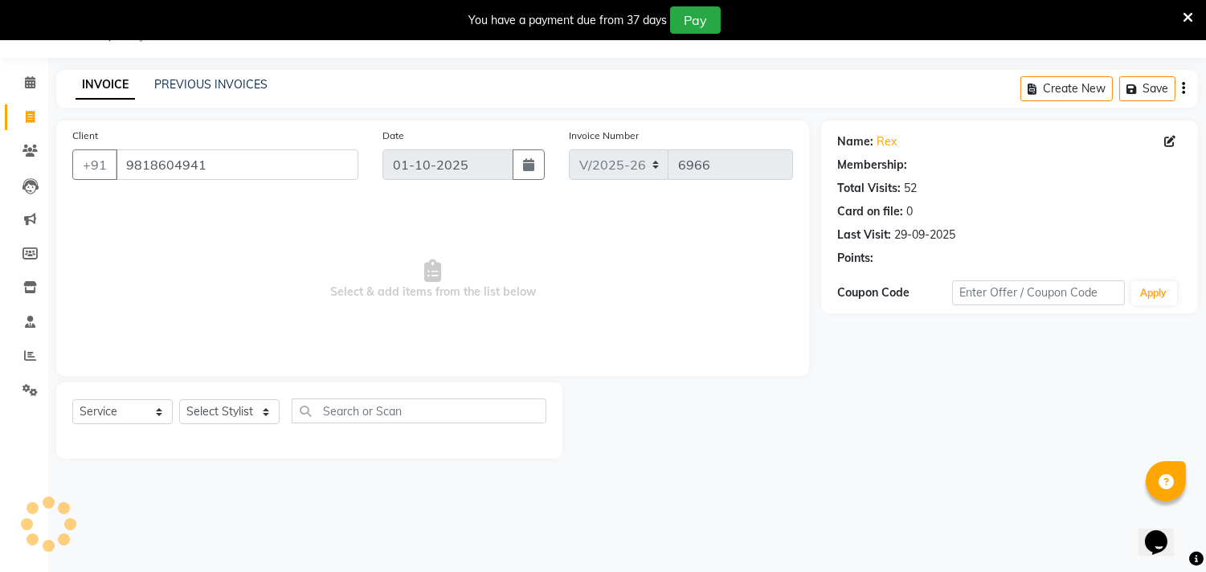
select select "1: Object"
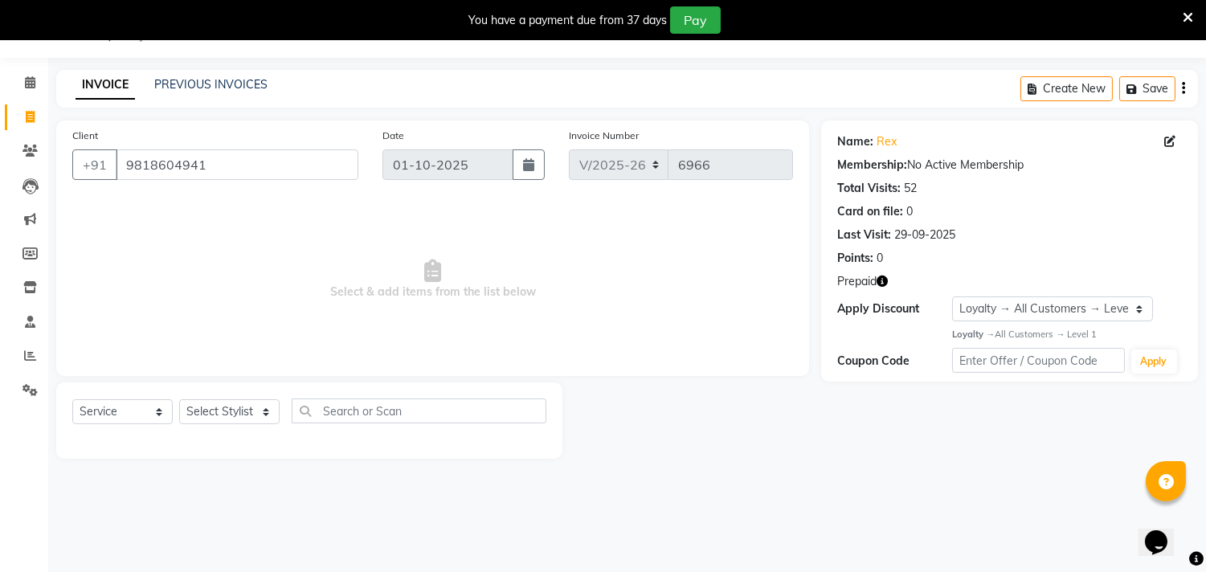
click at [888, 279] on icon "button" at bounding box center [882, 281] width 11 height 11
click at [709, 380] on div "Client +91 9818604941 Date 01-10-2025 Invoice Number V/2025 V/2025-26 6966 Sele…" at bounding box center [432, 290] width 777 height 338
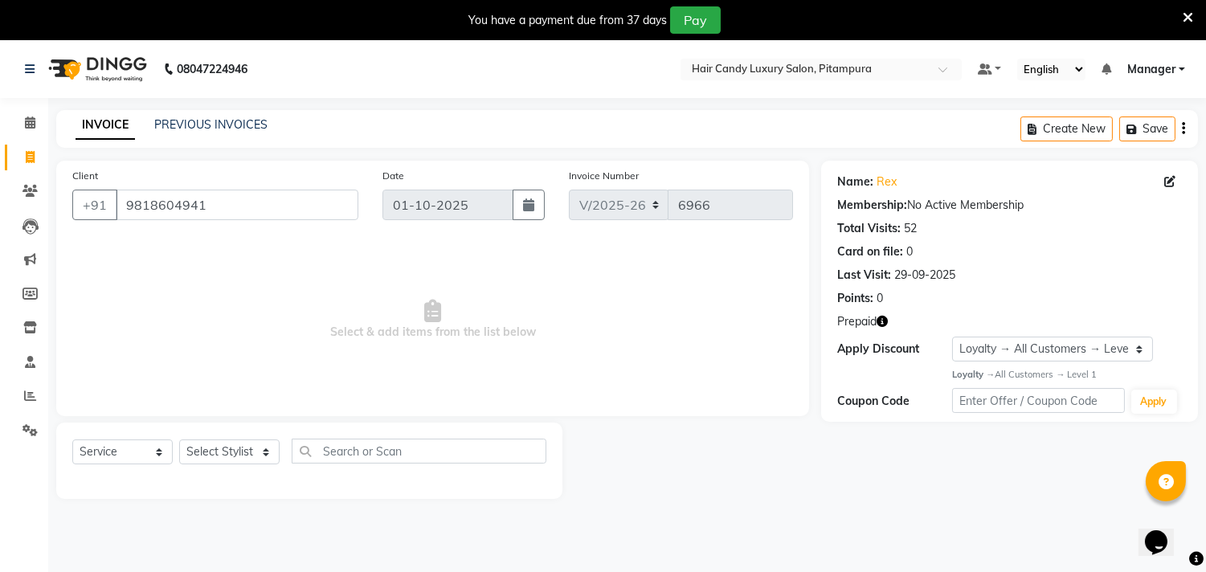
click at [880, 324] on icon "button" at bounding box center [882, 321] width 11 height 11
click at [759, 382] on span "Select & add items from the list below" at bounding box center [432, 320] width 721 height 161
click at [35, 153] on span at bounding box center [30, 158] width 28 height 18
select select "4720"
select select "service"
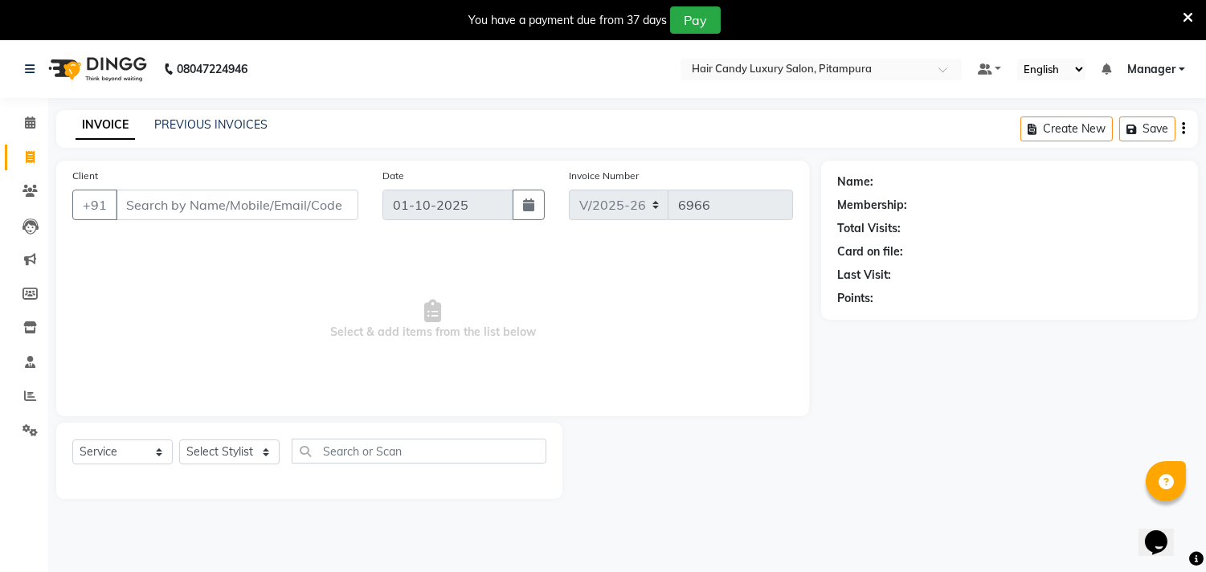
scroll to position [40, 0]
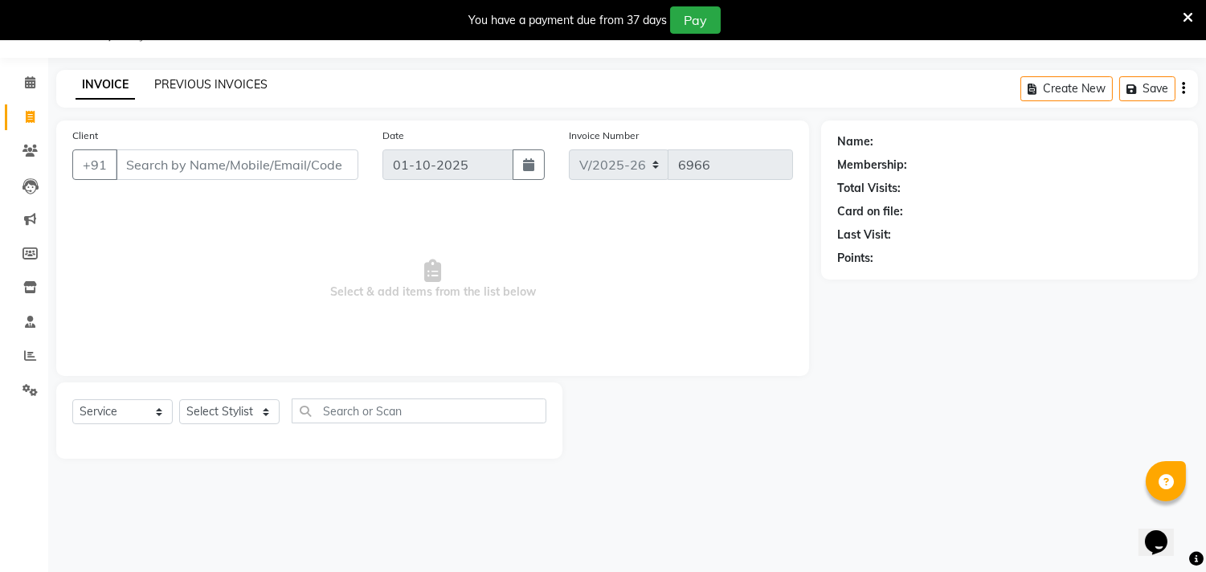
click at [231, 85] on link "PREVIOUS INVOICES" at bounding box center [210, 84] width 113 height 14
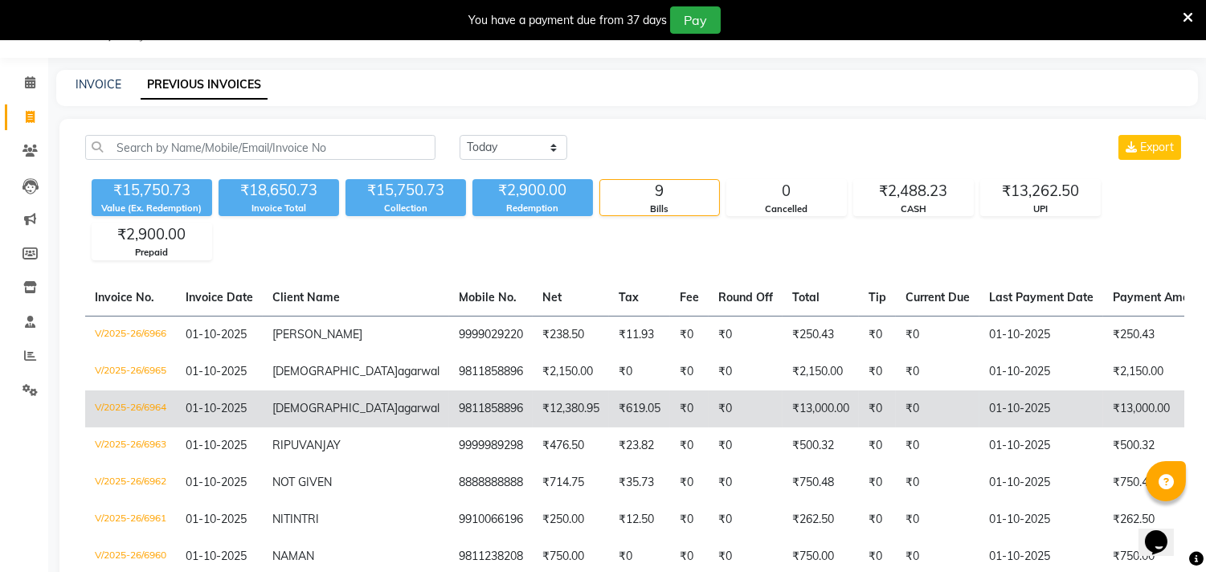
click at [670, 428] on td "₹0" at bounding box center [689, 409] width 39 height 37
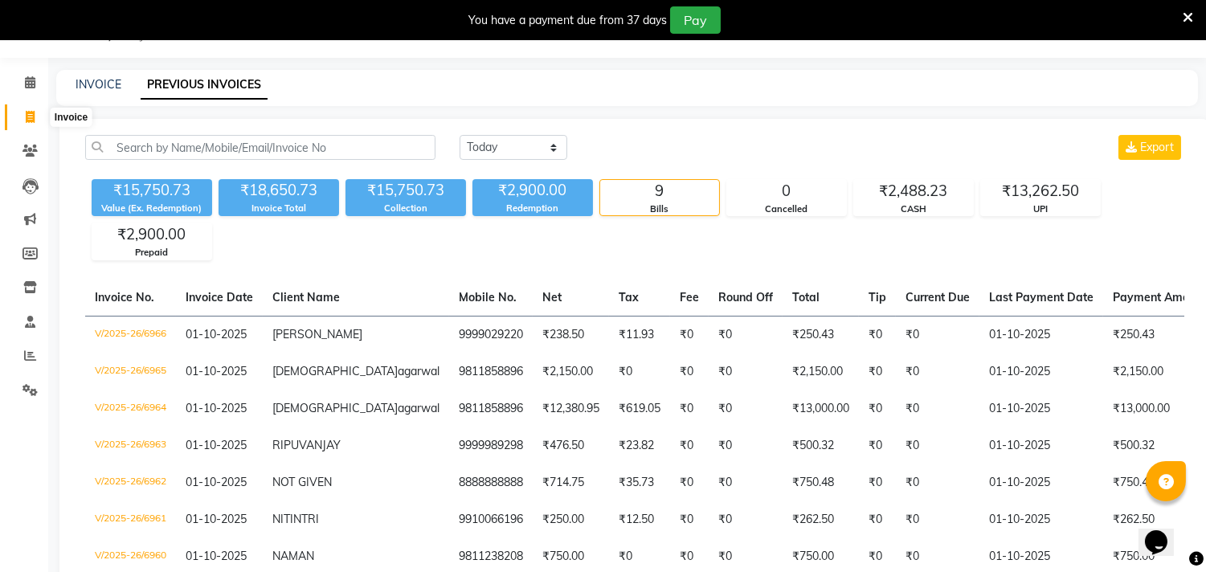
click at [27, 116] on icon at bounding box center [30, 117] width 9 height 12
select select "service"
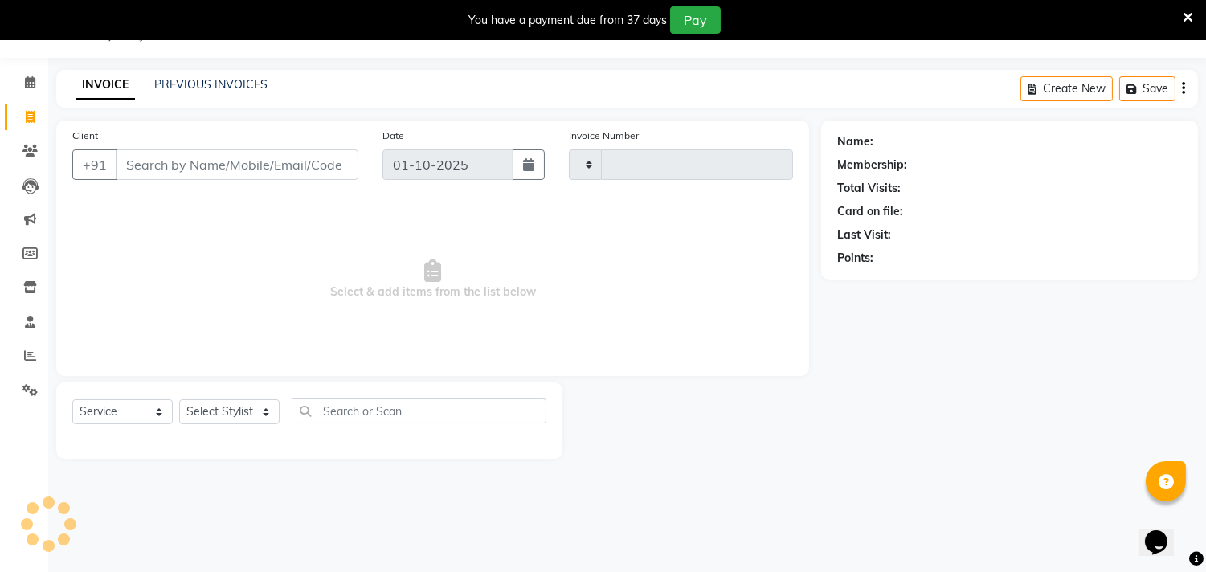
type input "6967"
select select "4720"
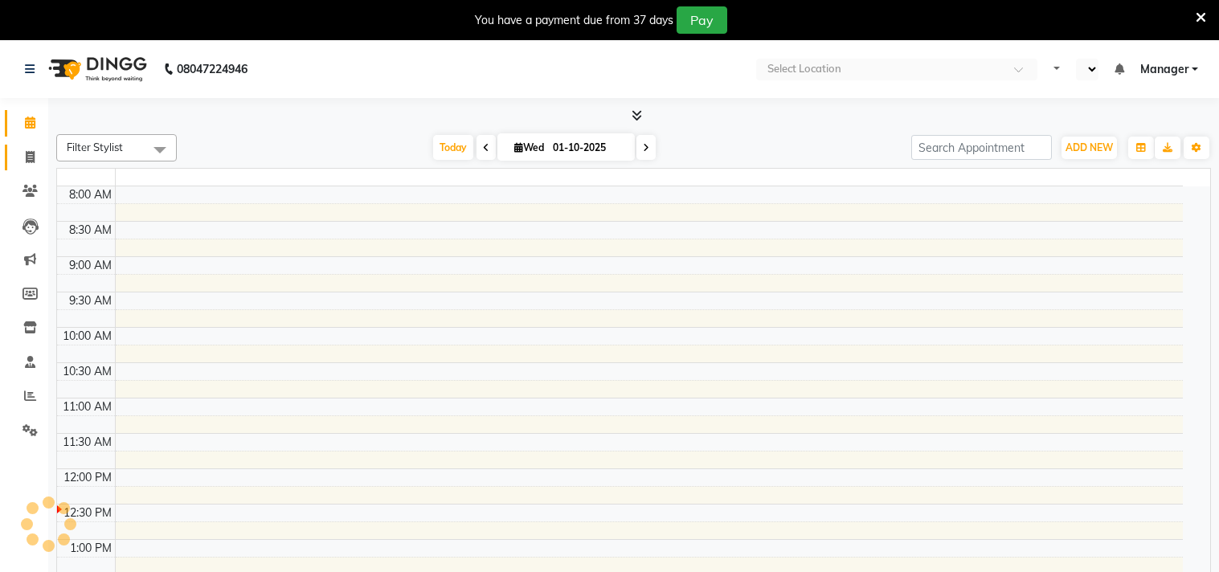
click at [23, 157] on span at bounding box center [30, 158] width 28 height 18
select select "en"
select select "service"
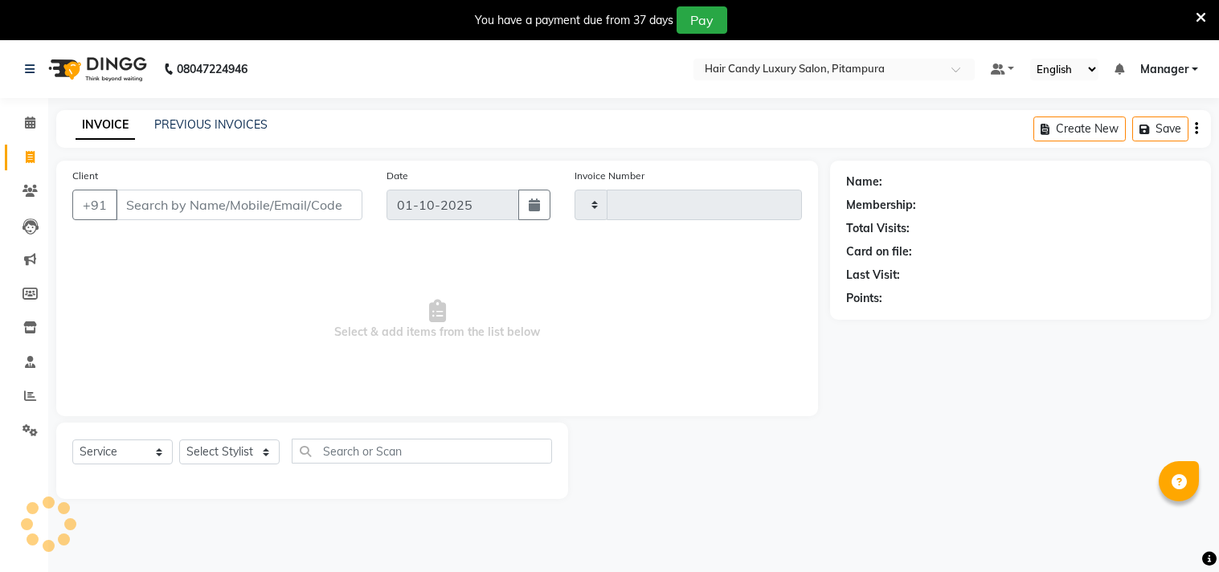
click at [149, 201] on input "Client" at bounding box center [239, 205] width 247 height 31
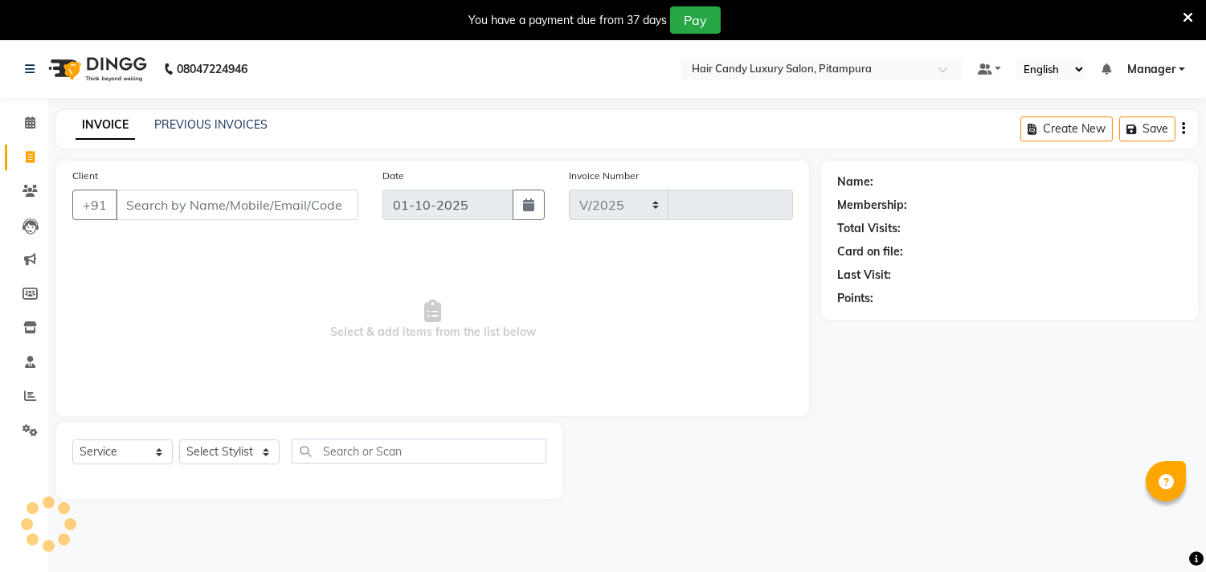
select select "4720"
type input "6966"
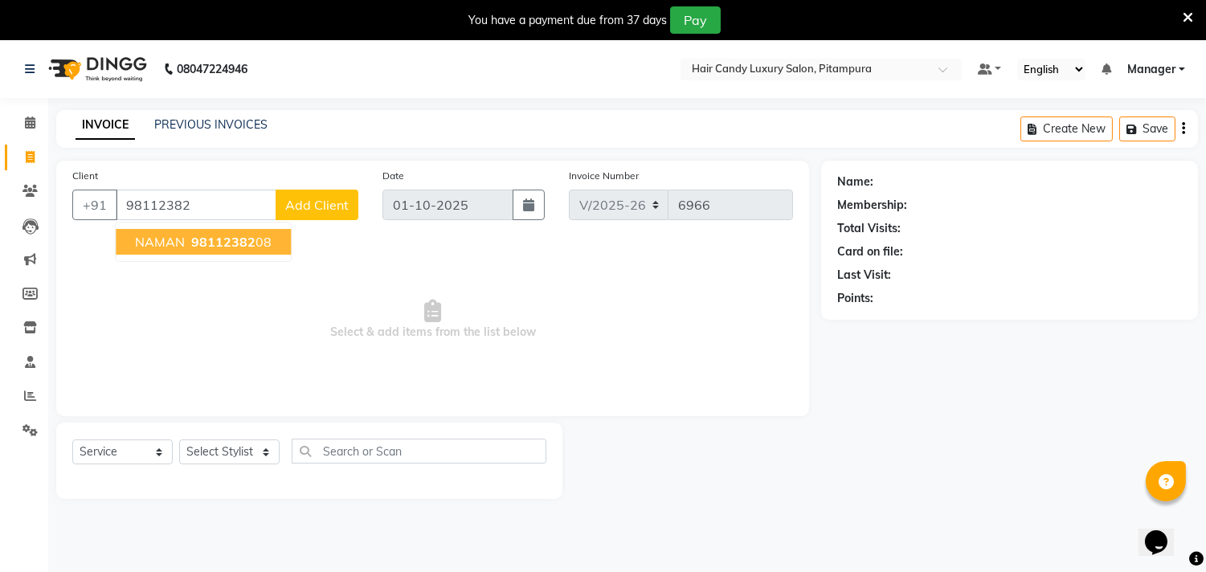
click at [146, 240] on span "NAMAN" at bounding box center [160, 242] width 50 height 16
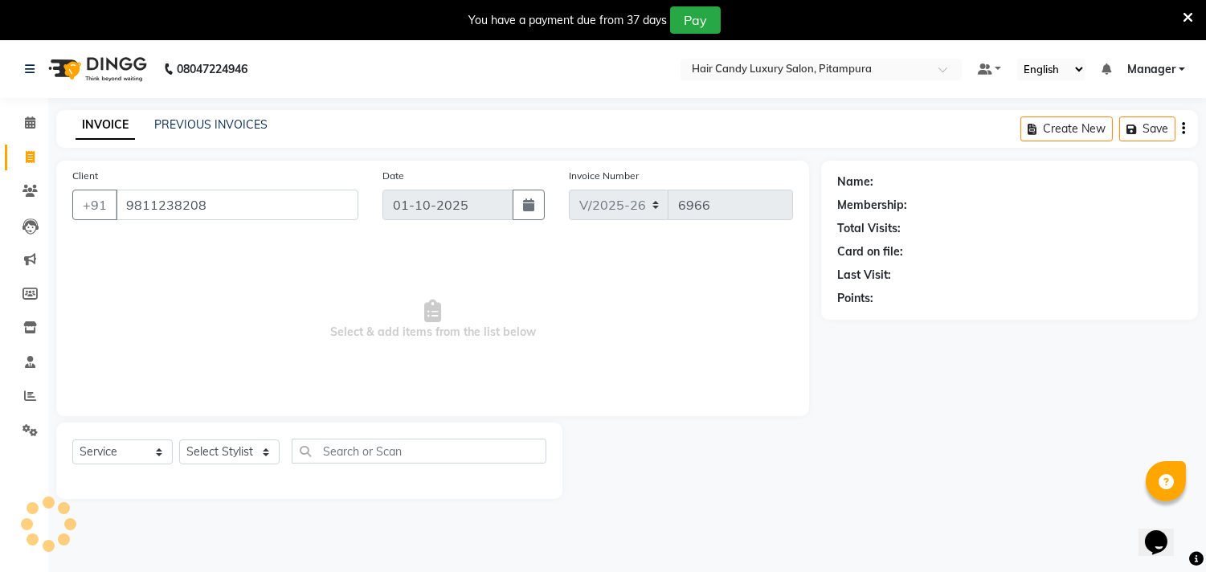
type input "9811238208"
select select "1: Object"
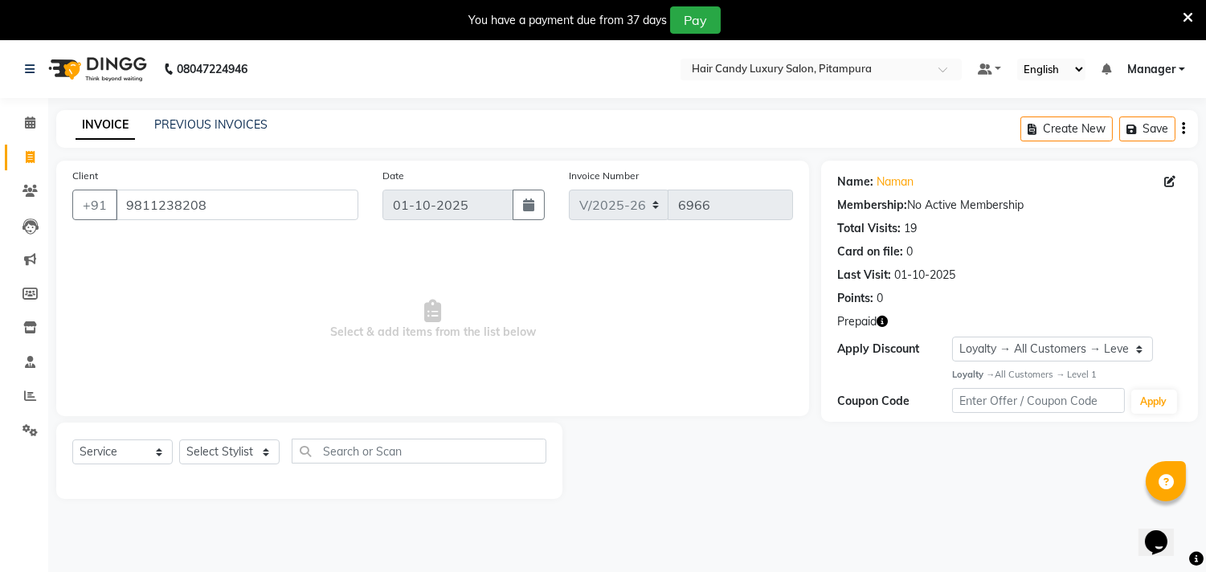
click at [882, 319] on icon "button" at bounding box center [882, 321] width 11 height 11
click at [21, 158] on span at bounding box center [30, 158] width 28 height 18
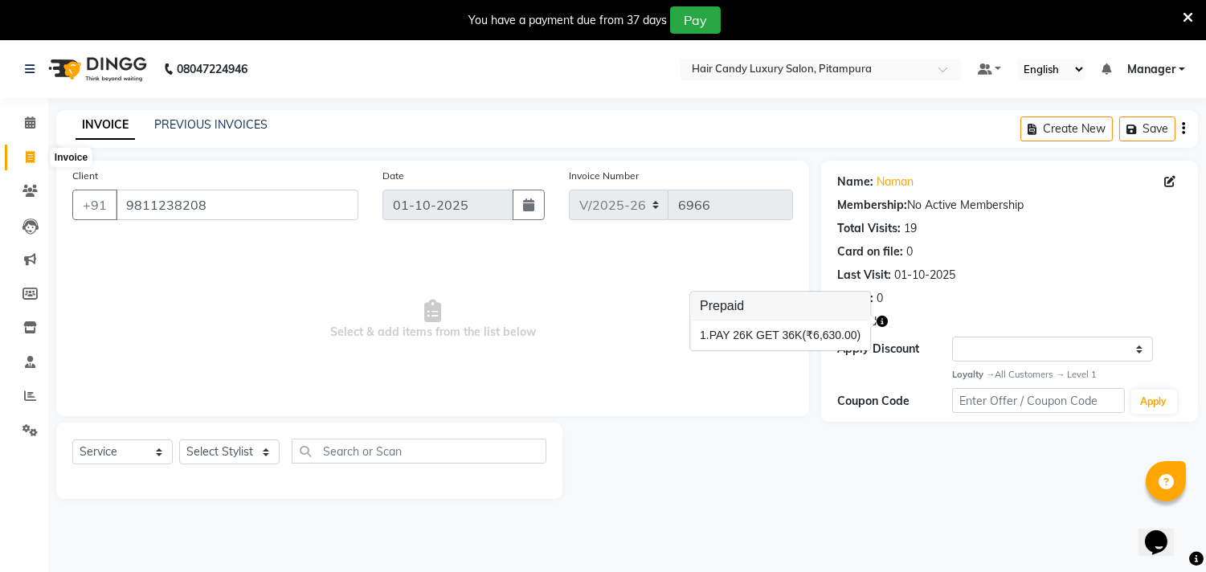
select select "service"
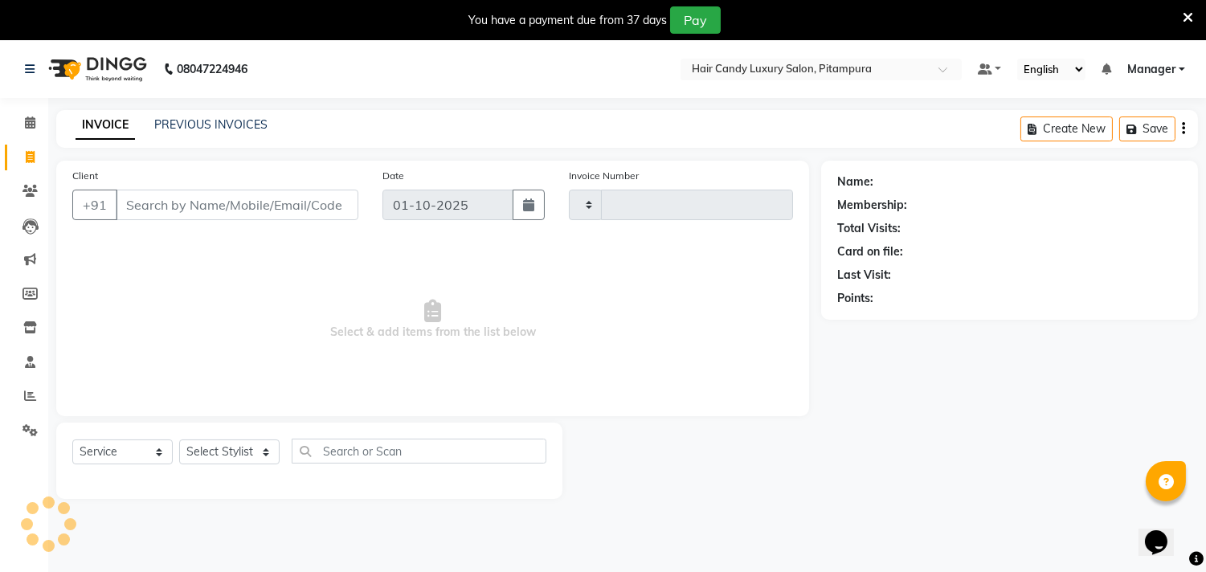
scroll to position [40, 0]
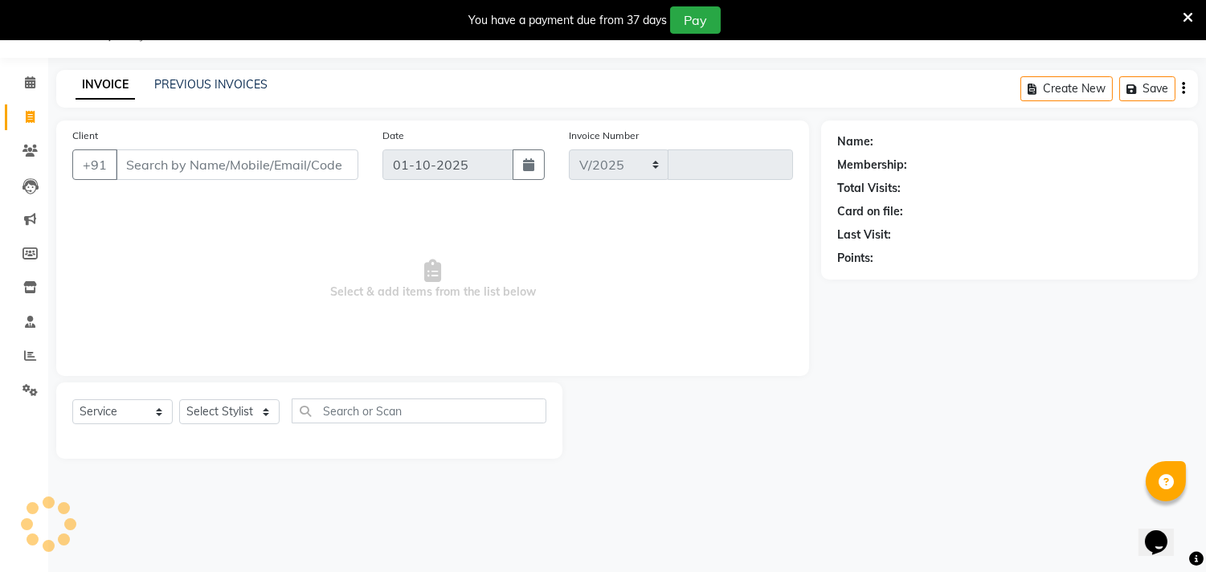
select select "4720"
type input "6966"
click at [257, 84] on link "PREVIOUS INVOICES" at bounding box center [210, 84] width 113 height 14
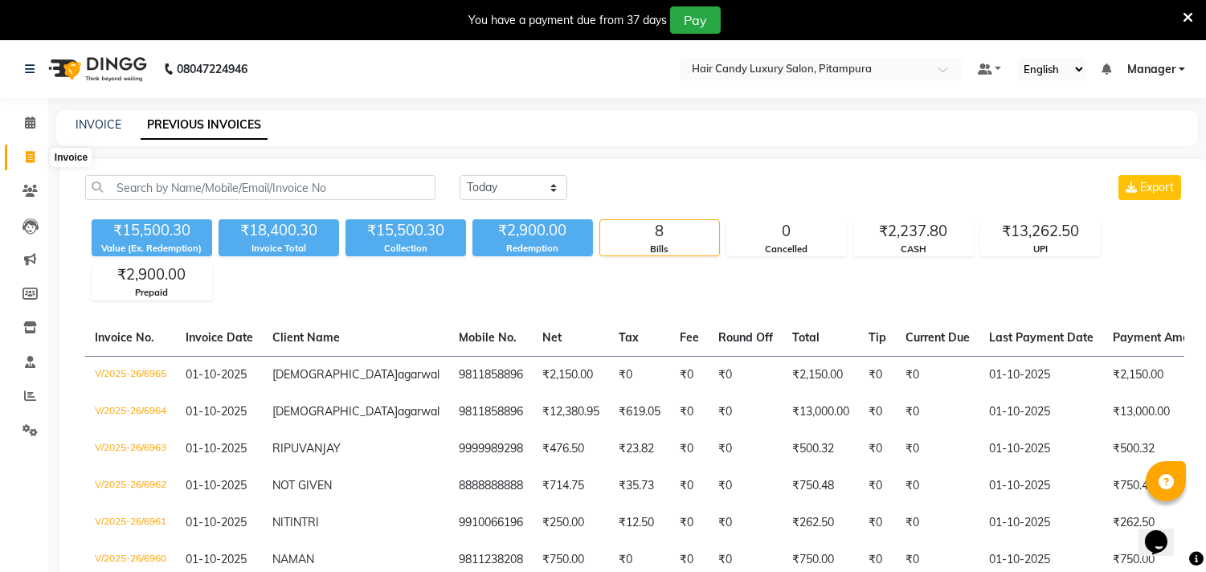
click at [22, 153] on span at bounding box center [30, 158] width 28 height 18
select select "service"
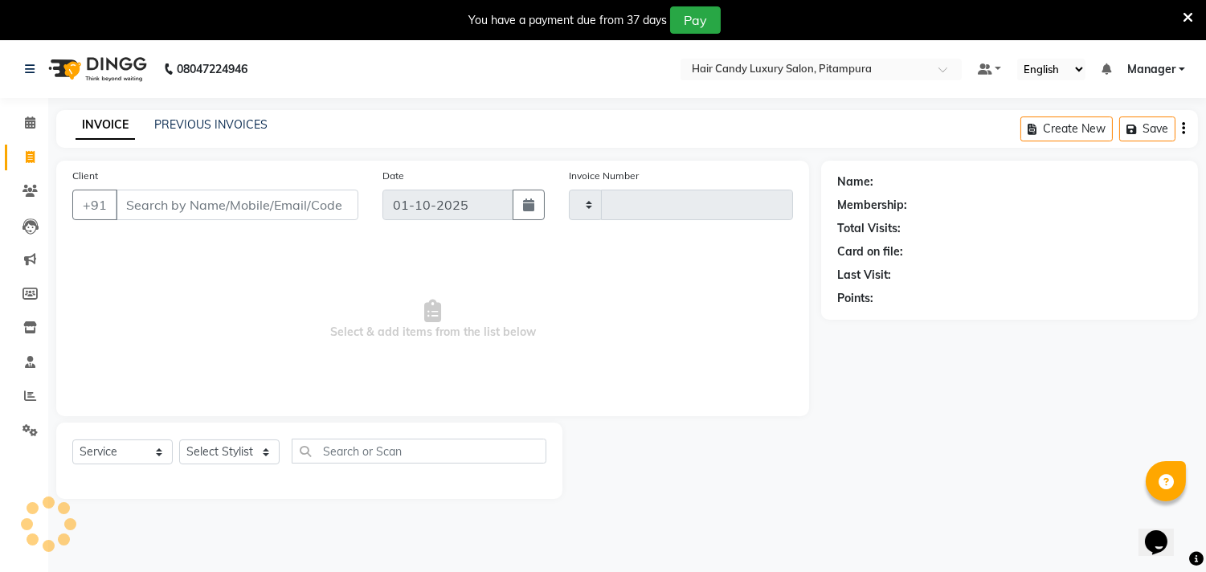
scroll to position [40, 0]
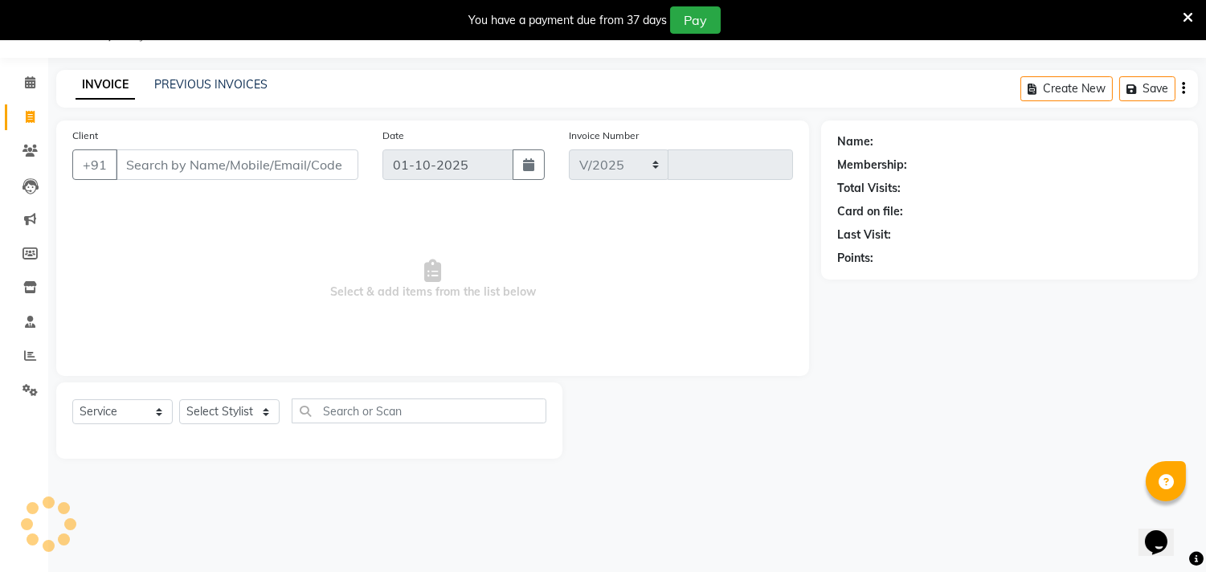
select select "4720"
type input "6967"
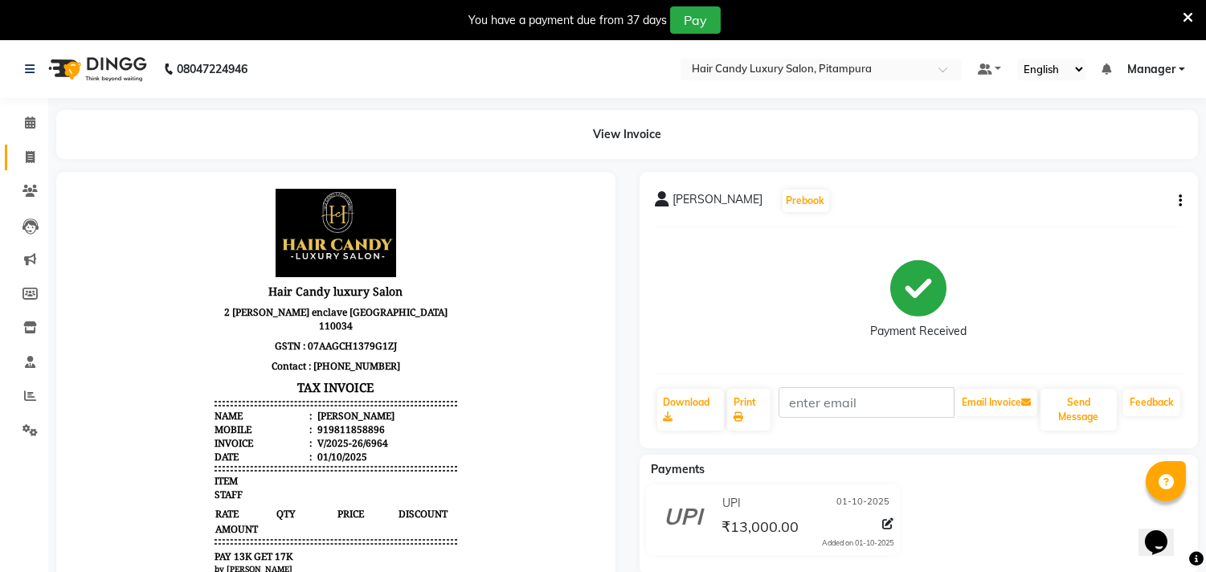
click at [26, 162] on icon at bounding box center [30, 157] width 9 height 12
select select "service"
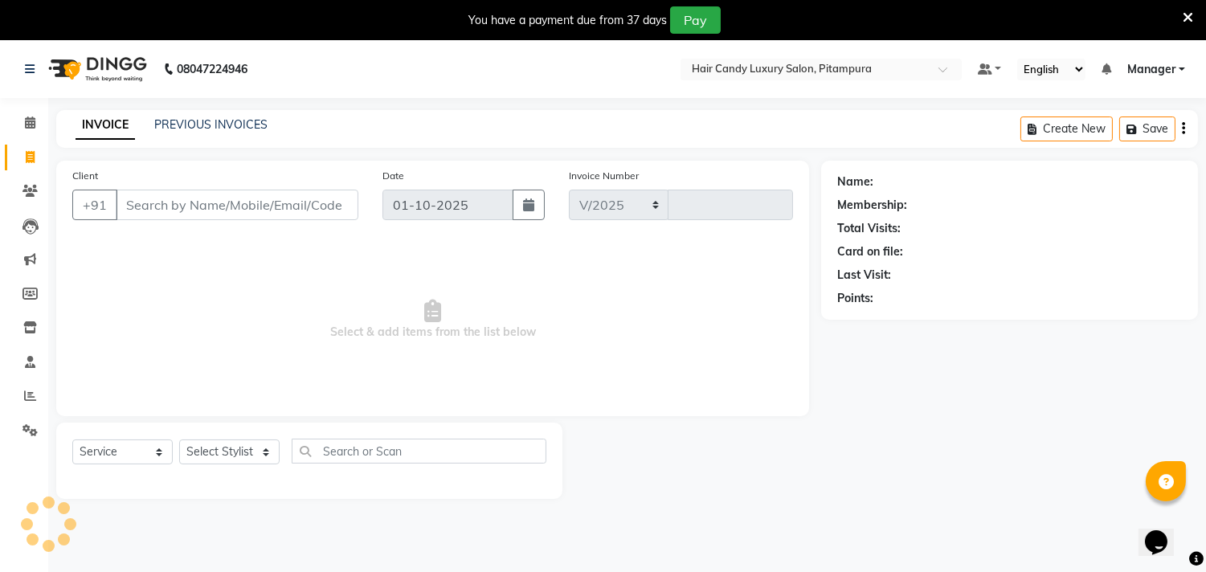
select select "4720"
type input "6967"
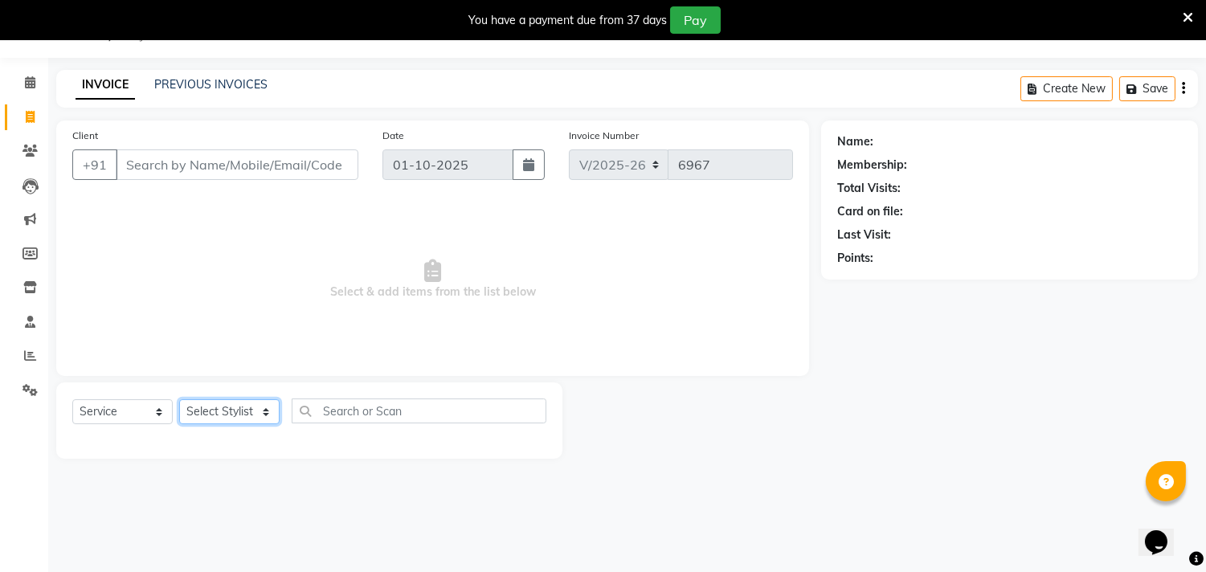
drag, startPoint x: 268, startPoint y: 414, endPoint x: 274, endPoint y: 403, distance: 11.9
click at [268, 414] on select "Select Stylist [PERSON_NAME] [PERSON_NAME] [PERSON_NAME] [PERSON_NAME] [PERSON_…" at bounding box center [229, 411] width 100 height 25
select select "54113"
click at [179, 400] on select "Select Stylist [PERSON_NAME] [PERSON_NAME] [PERSON_NAME] [PERSON_NAME] [PERSON_…" at bounding box center [229, 411] width 100 height 25
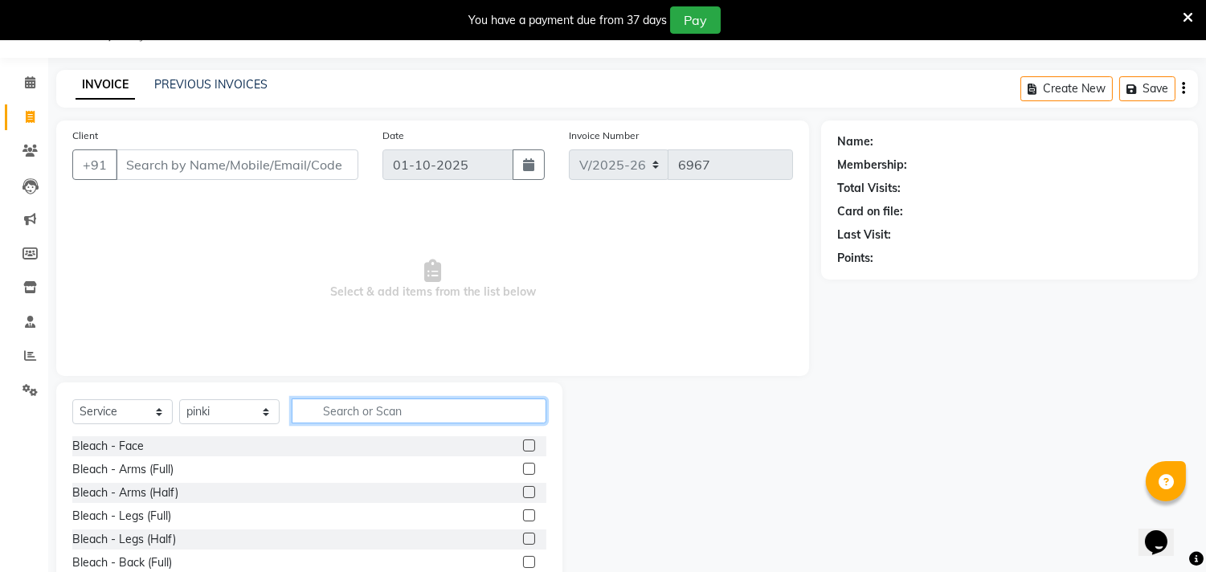
click at [383, 420] on input "text" at bounding box center [419, 411] width 255 height 25
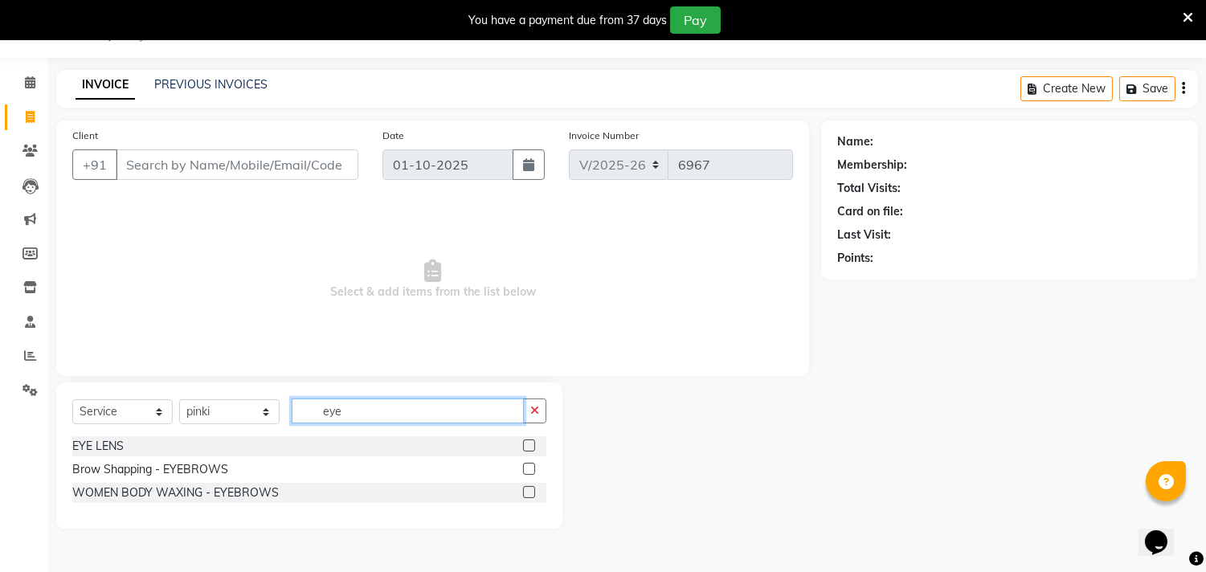
type input "eye"
click at [526, 468] on label at bounding box center [529, 469] width 12 height 12
click at [526, 468] on input "checkbox" at bounding box center [528, 470] width 10 height 10
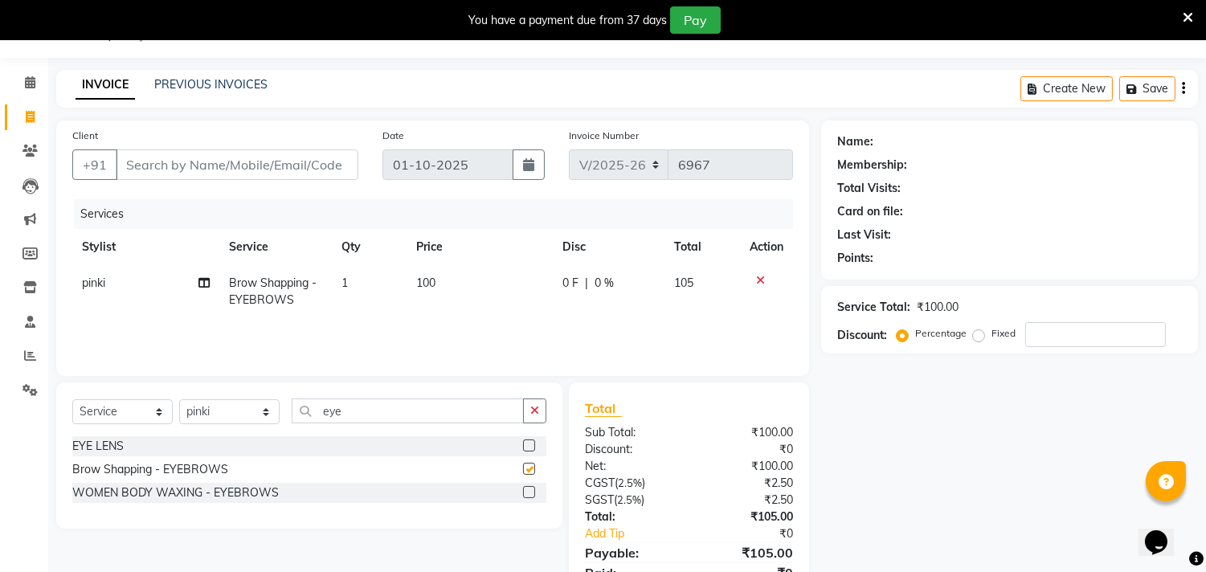
checkbox input "false"
drag, startPoint x: 405, startPoint y: 415, endPoint x: 308, endPoint y: 413, distance: 97.3
click at [308, 413] on input "eye" at bounding box center [408, 411] width 232 height 25
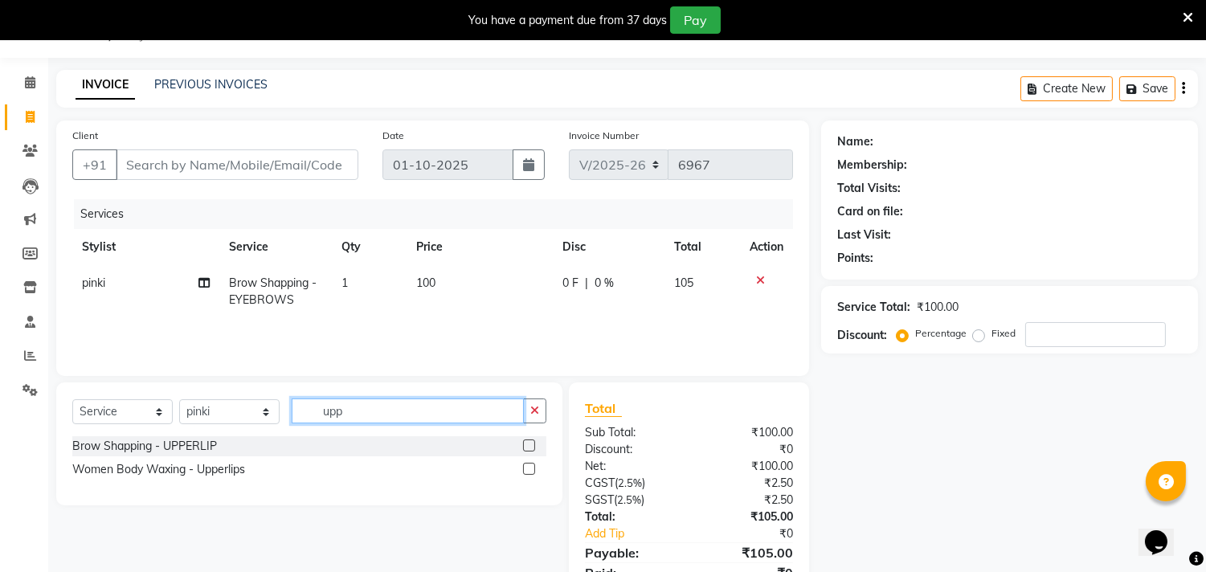
type input "upp"
click at [533, 448] on label at bounding box center [529, 446] width 12 height 12
click at [533, 448] on input "checkbox" at bounding box center [528, 446] width 10 height 10
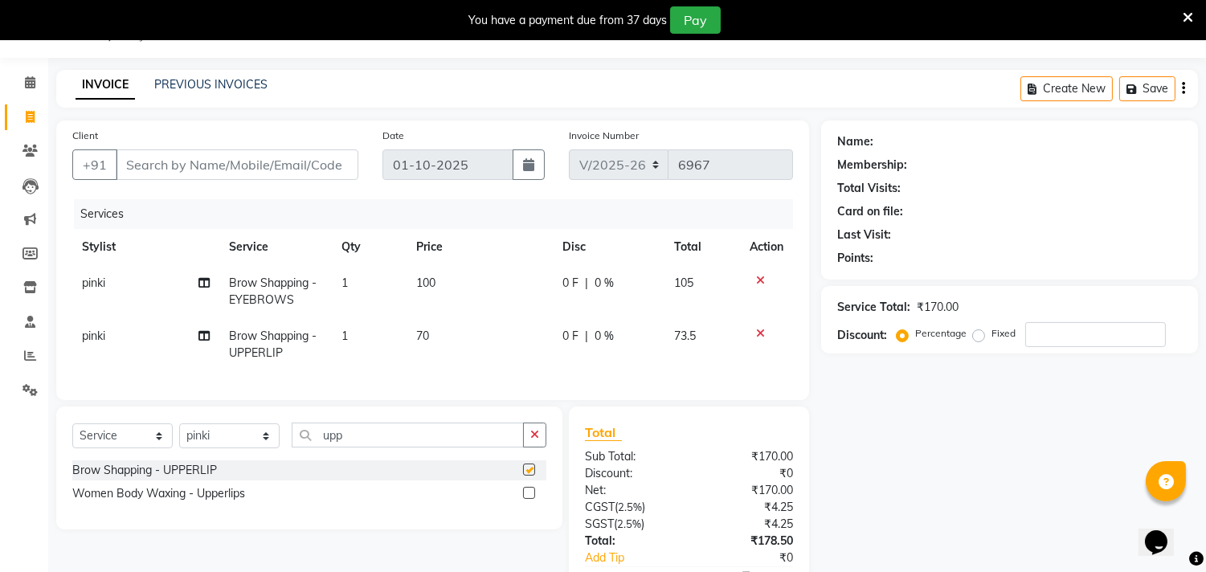
checkbox input "false"
drag, startPoint x: 375, startPoint y: 436, endPoint x: 293, endPoint y: 452, distance: 84.3
click at [293, 448] on input "upp" at bounding box center [408, 435] width 232 height 25
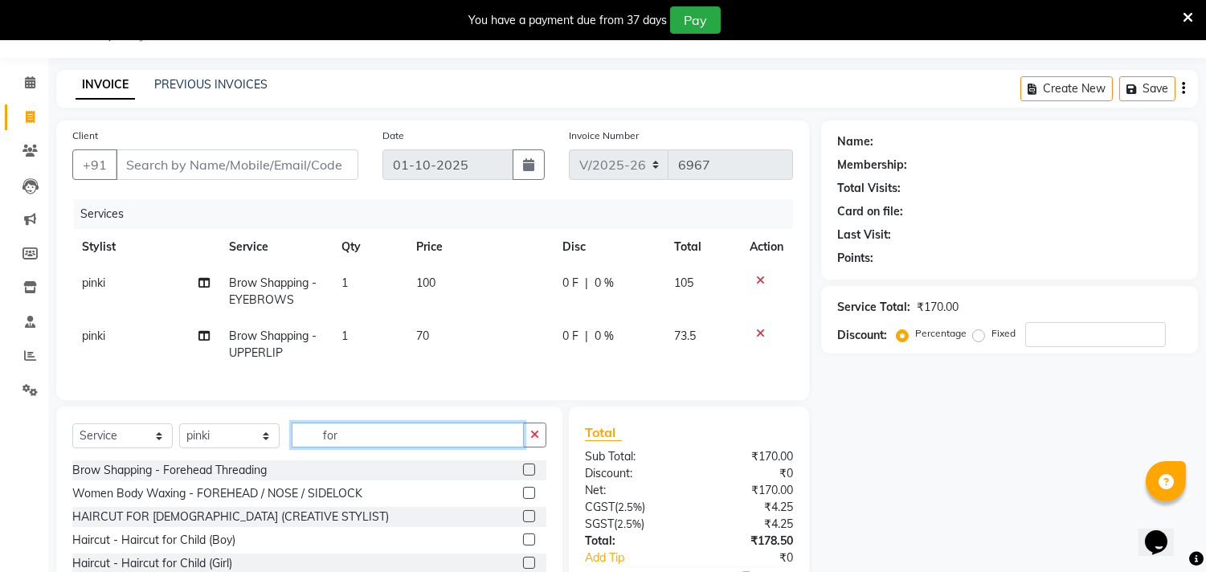
type input "for"
click at [525, 476] on label at bounding box center [529, 470] width 12 height 12
click at [525, 476] on input "checkbox" at bounding box center [528, 470] width 10 height 10
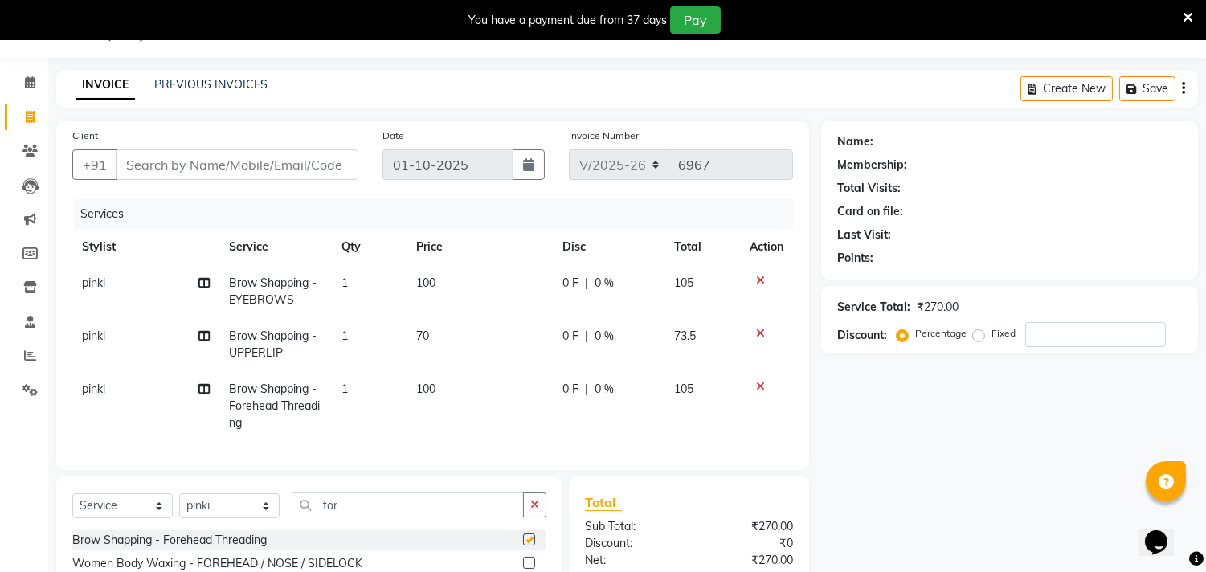
checkbox input "false"
click at [296, 150] on input "Client" at bounding box center [237, 164] width 243 height 31
click at [268, 518] on select "Select Stylist [PERSON_NAME] [PERSON_NAME] [PERSON_NAME] [PERSON_NAME] [PERSON_…" at bounding box center [229, 505] width 100 height 25
select select "28022"
click at [179, 507] on select "Select Stylist [PERSON_NAME] [PERSON_NAME] [PERSON_NAME] [PERSON_NAME] [PERSON_…" at bounding box center [229, 505] width 100 height 25
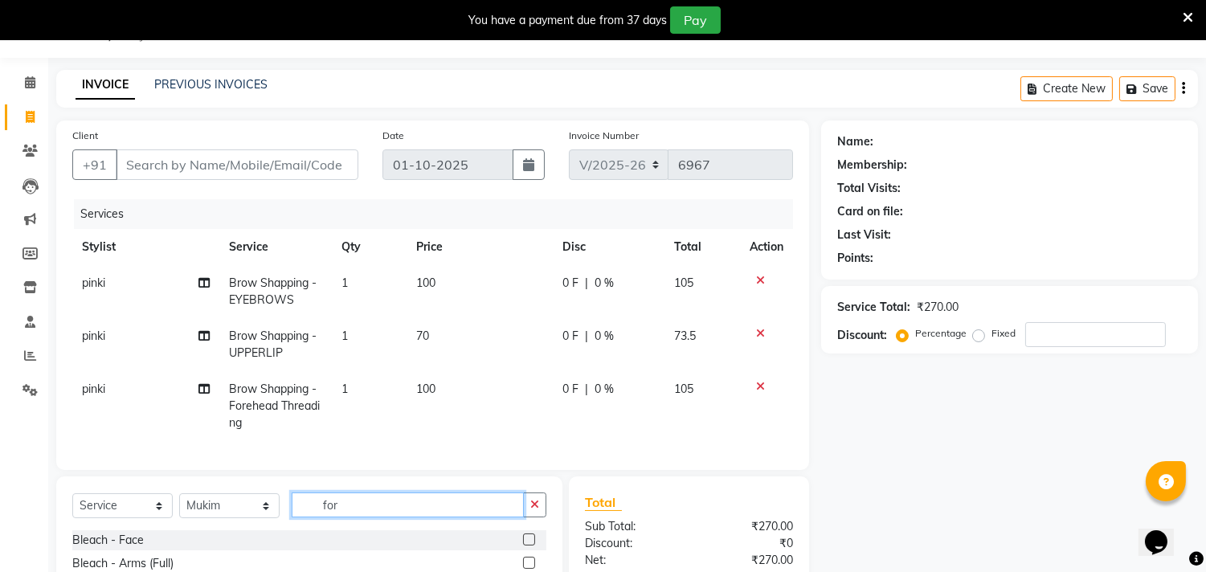
drag, startPoint x: 364, startPoint y: 512, endPoint x: 293, endPoint y: 513, distance: 70.7
click at [293, 513] on input "for" at bounding box center [408, 505] width 232 height 25
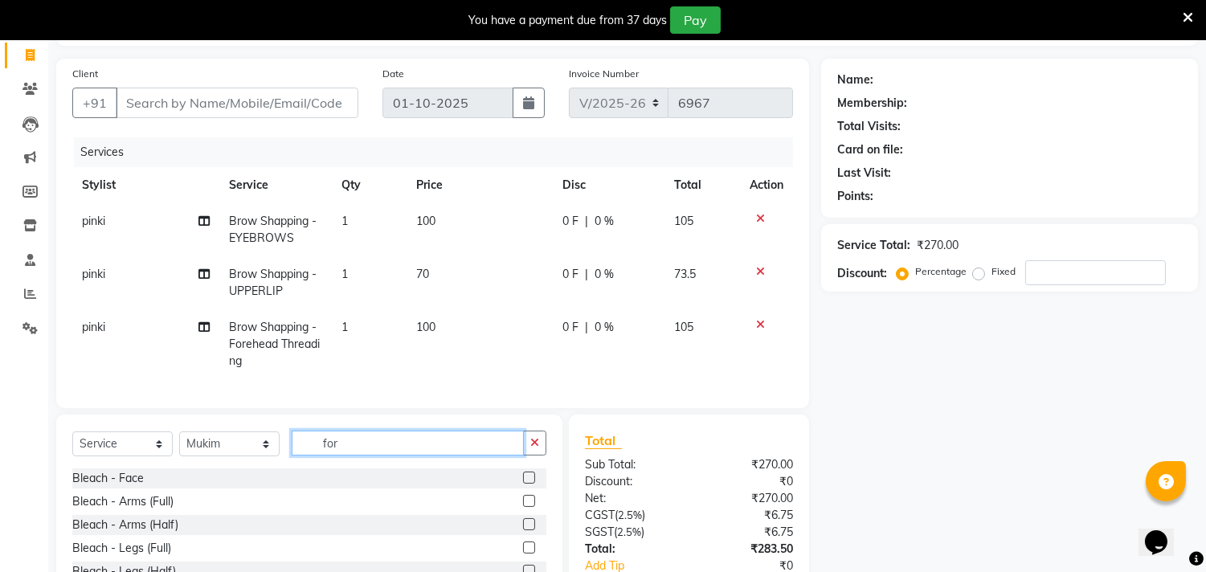
scroll to position [219, 0]
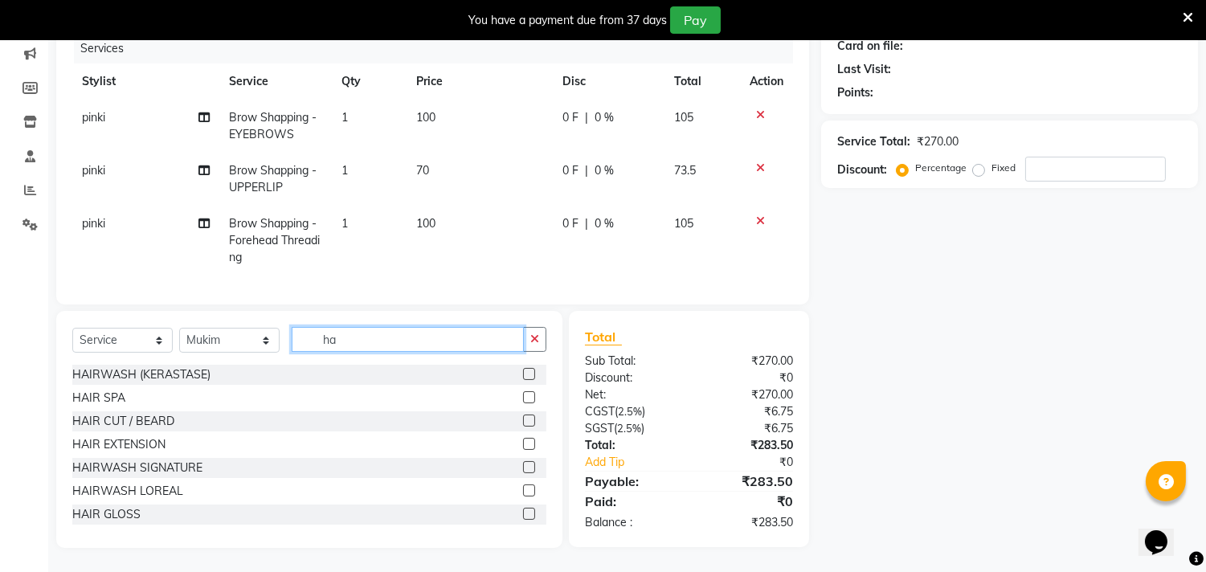
type input "h"
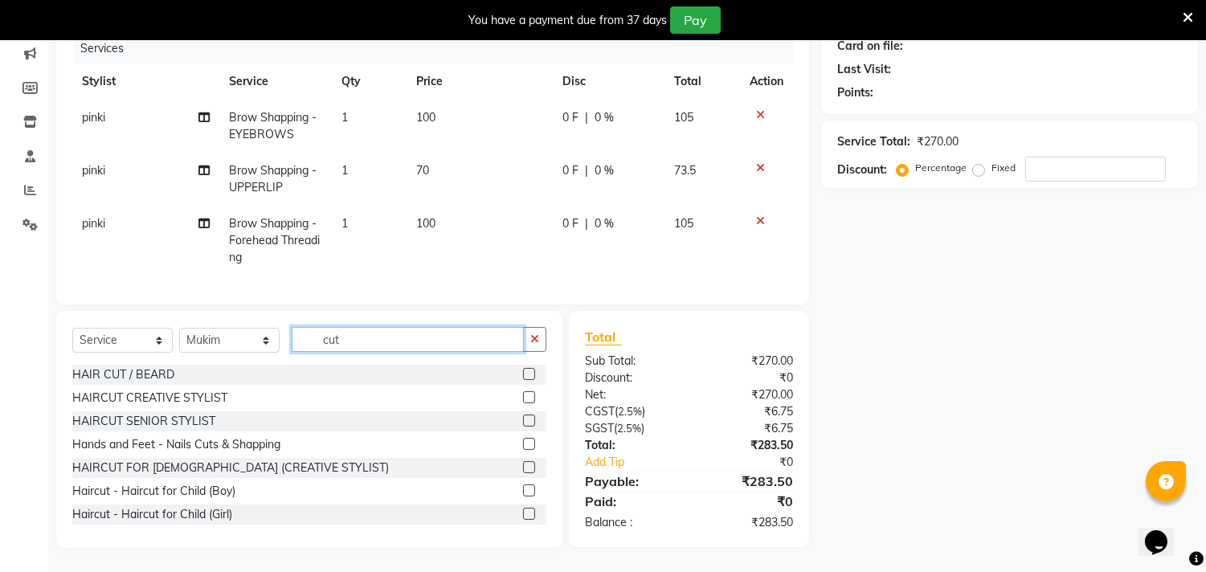
type input "cut"
click at [523, 464] on label at bounding box center [529, 467] width 12 height 12
click at [523, 464] on input "checkbox" at bounding box center [528, 468] width 10 height 10
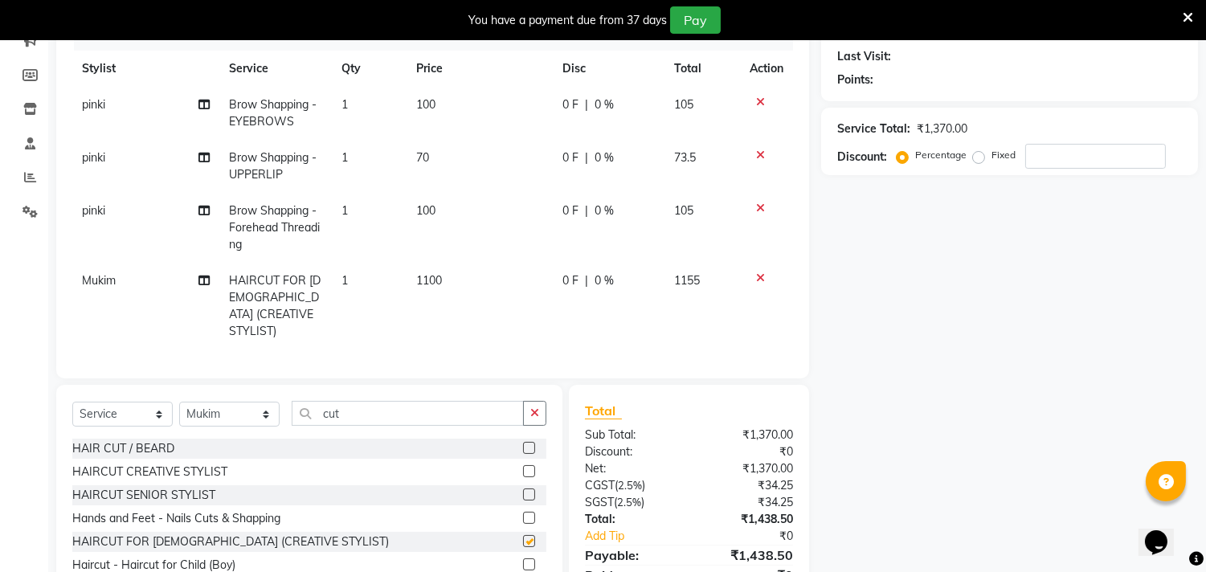
checkbox input "false"
click at [429, 277] on span "1100" at bounding box center [429, 280] width 26 height 14
select select "28022"
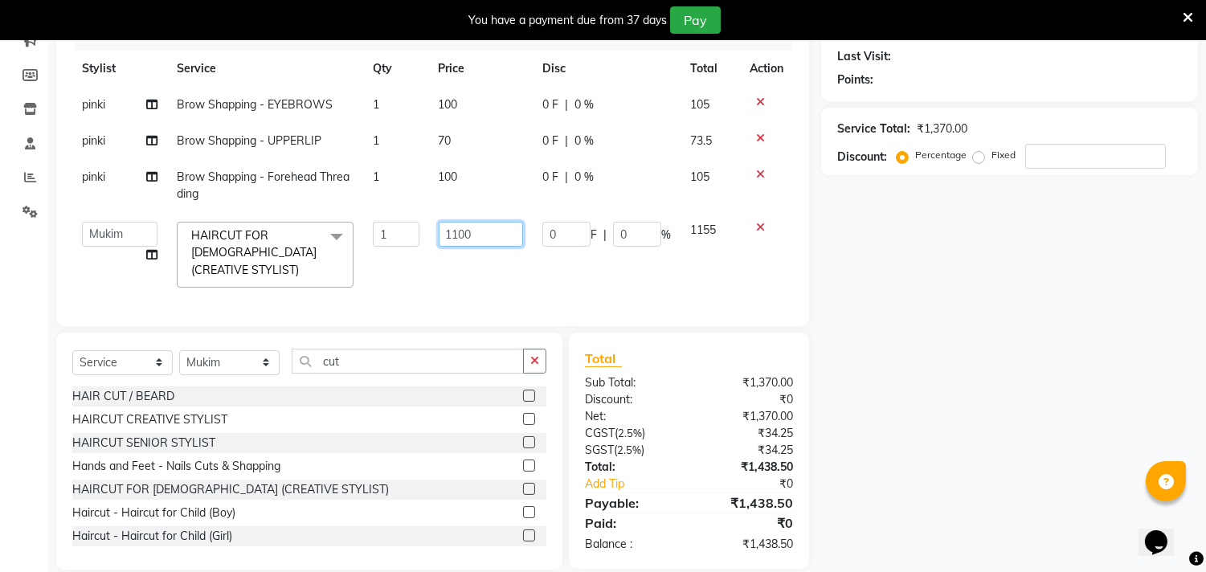
click at [461, 229] on input "1100" at bounding box center [481, 234] width 84 height 25
type input "1350"
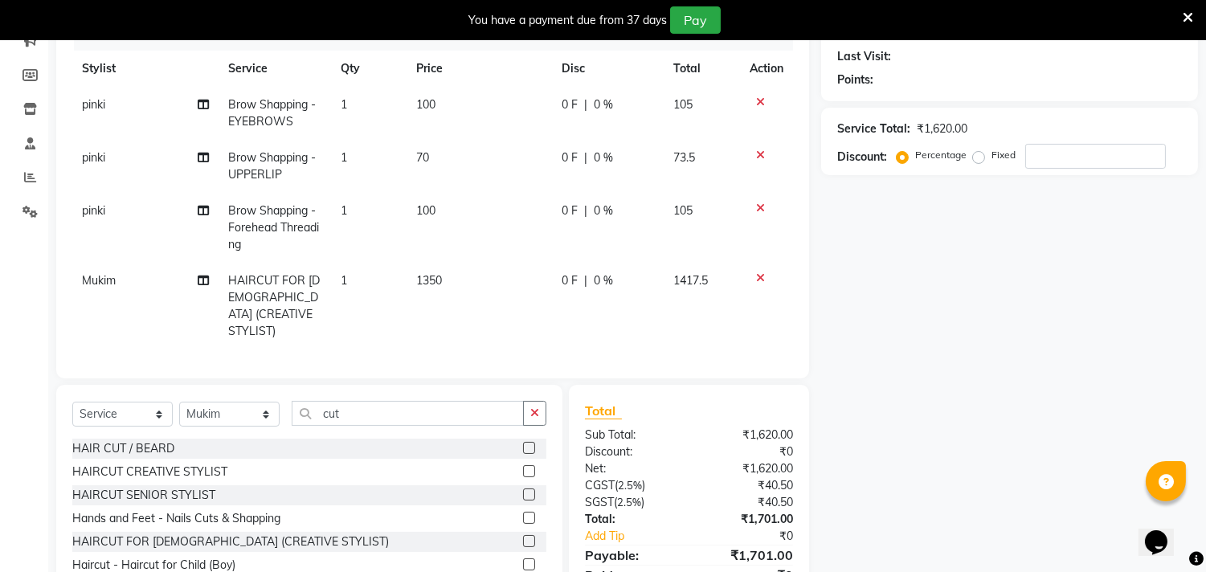
click at [563, 277] on td "0 F | 0 %" at bounding box center [608, 306] width 112 height 87
select select "28022"
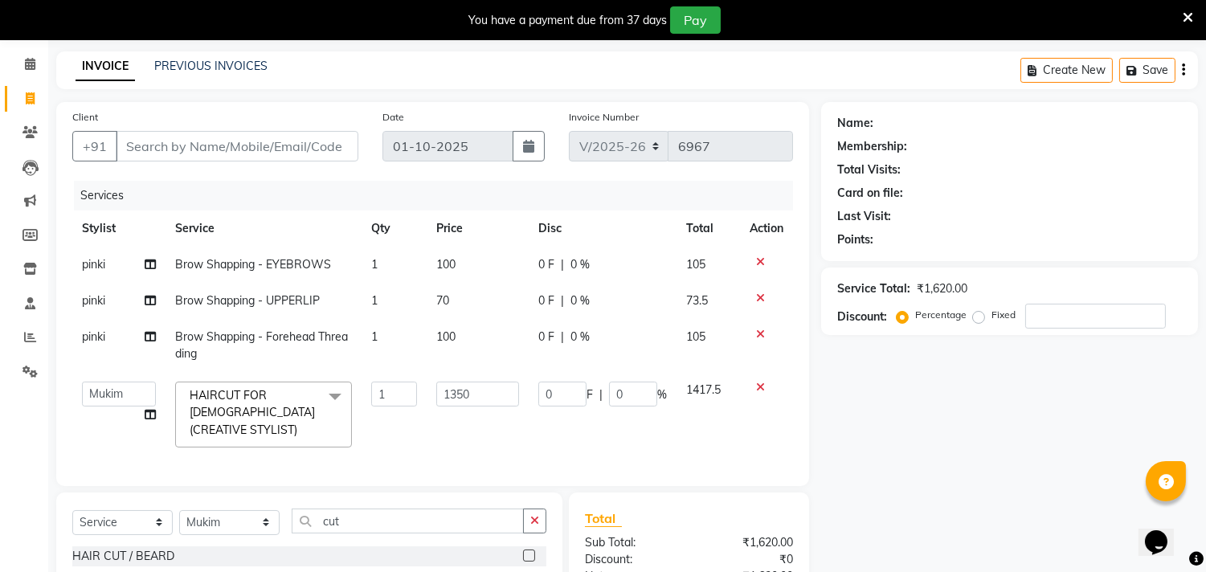
scroll to position [0, 0]
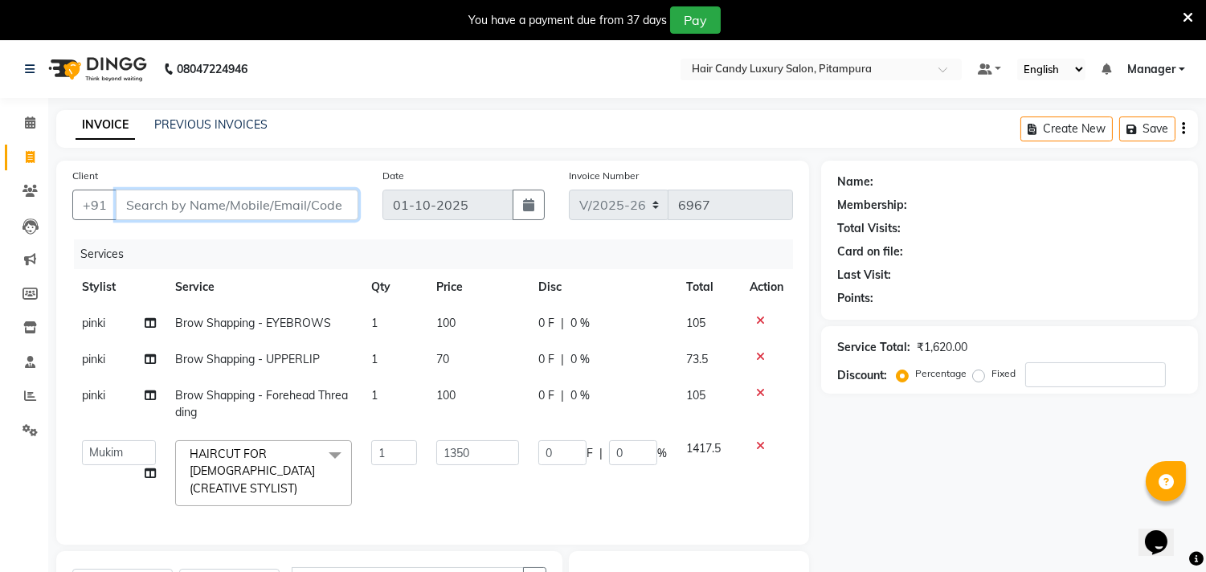
click at [188, 199] on input "Client" at bounding box center [237, 205] width 243 height 31
type input "9"
type input "0"
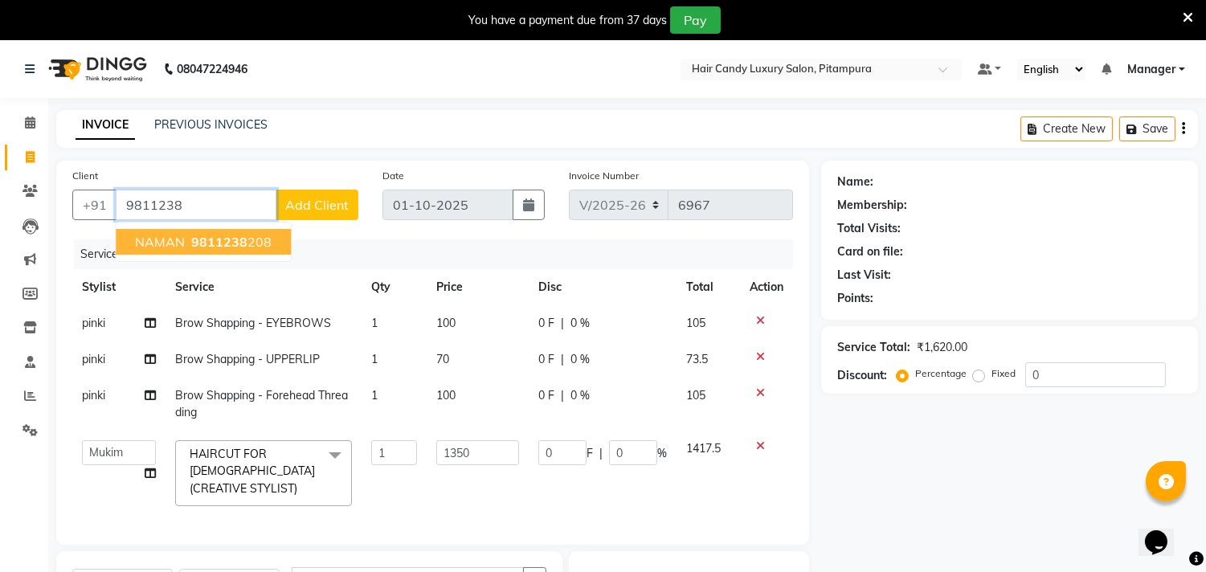
click at [193, 244] on span "9811238" at bounding box center [219, 242] width 56 height 16
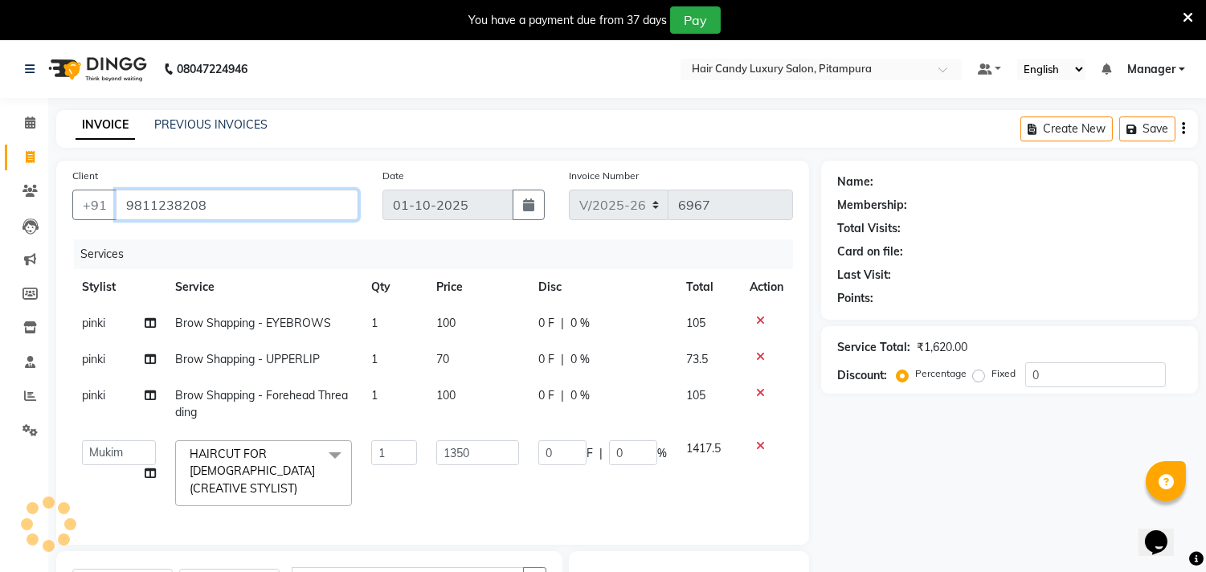
type input "9811238208"
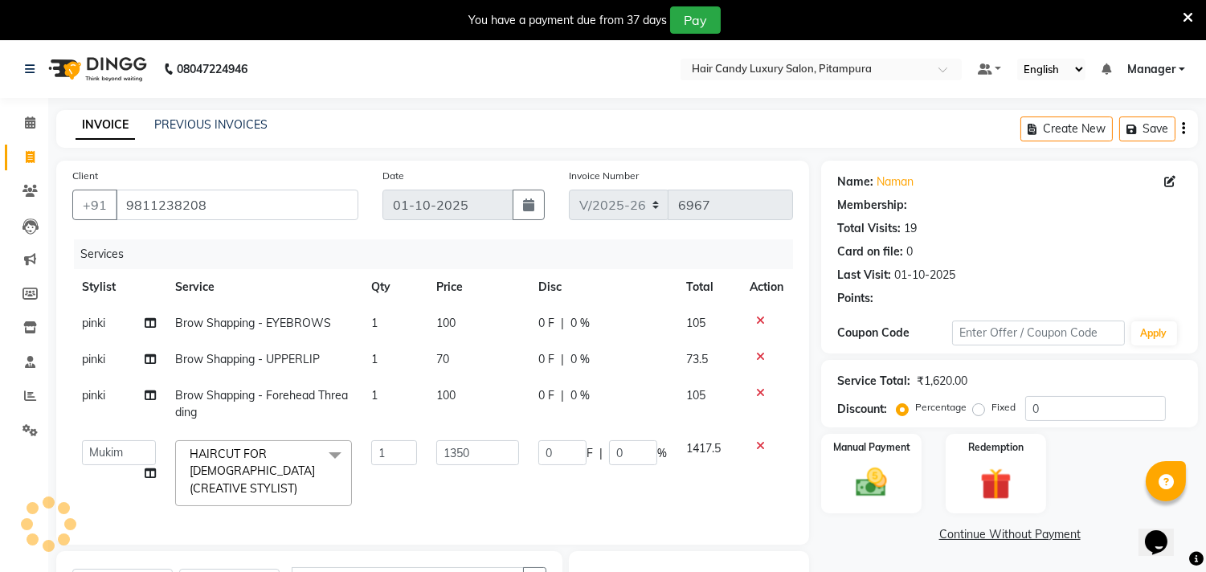
select select "1: Object"
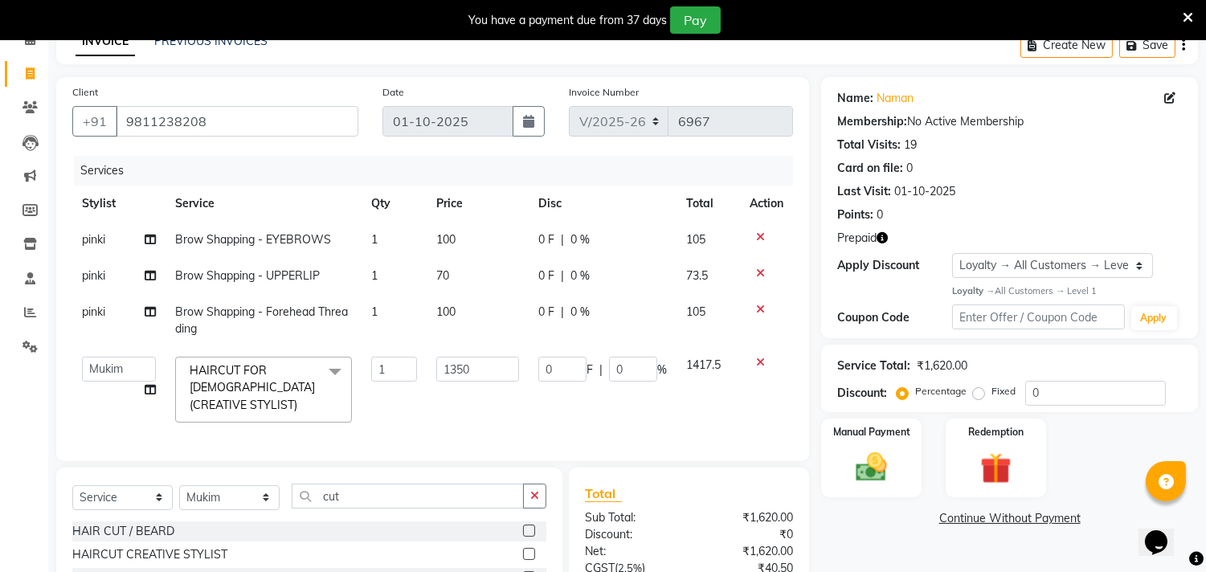
scroll to position [236, 0]
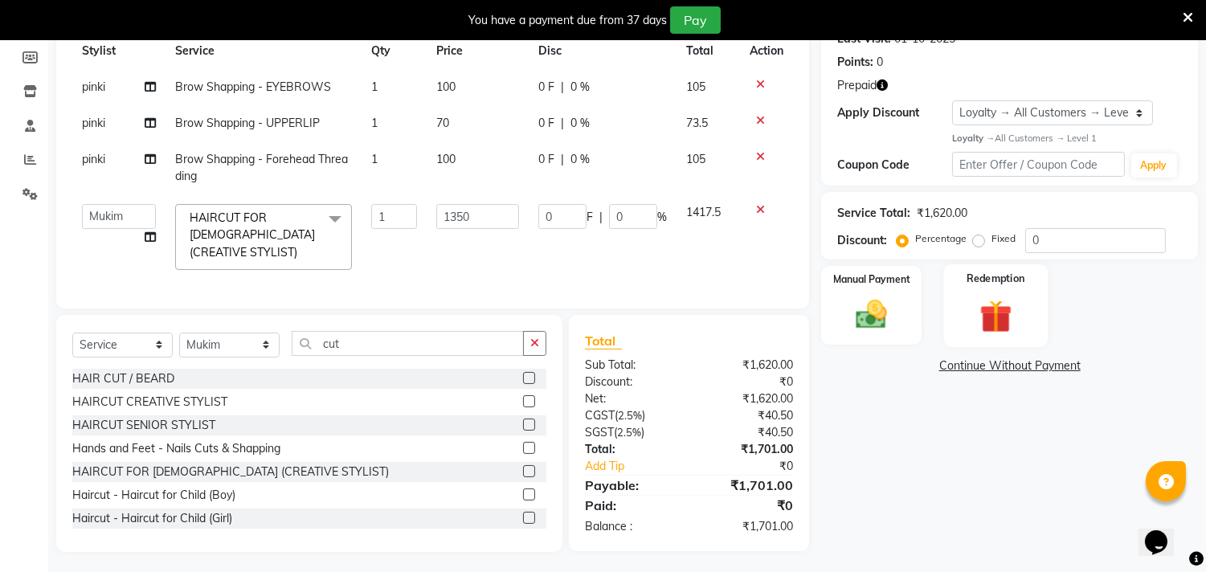
click at [995, 302] on img at bounding box center [995, 316] width 53 height 40
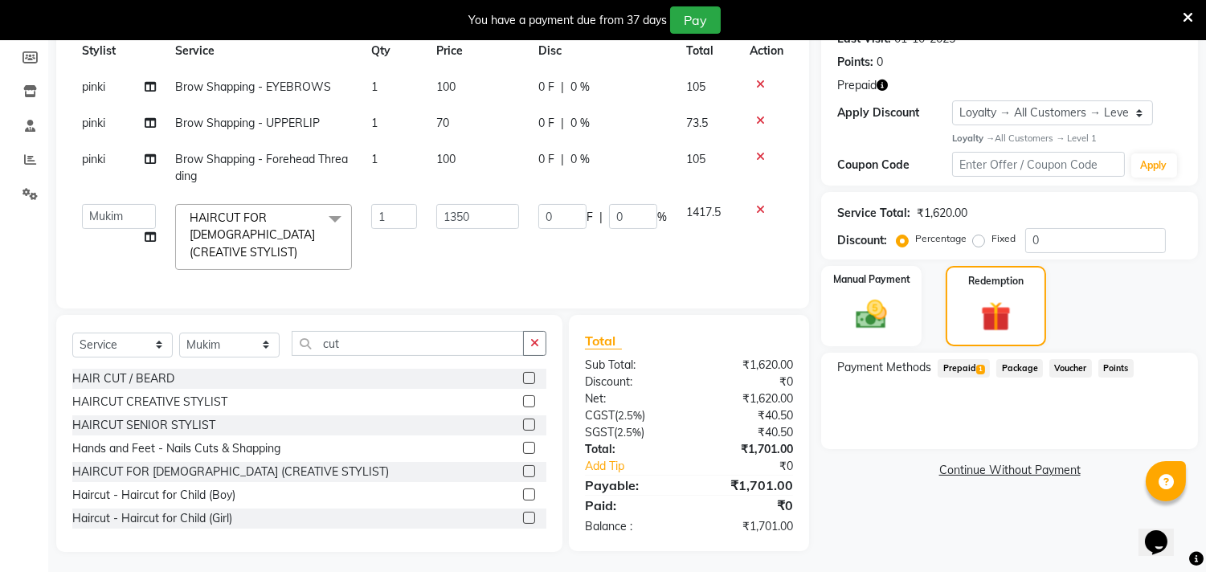
drag, startPoint x: 965, startPoint y: 371, endPoint x: 1027, endPoint y: 375, distance: 62.0
click at [975, 372] on span "Prepaid 1" at bounding box center [964, 368] width 52 height 18
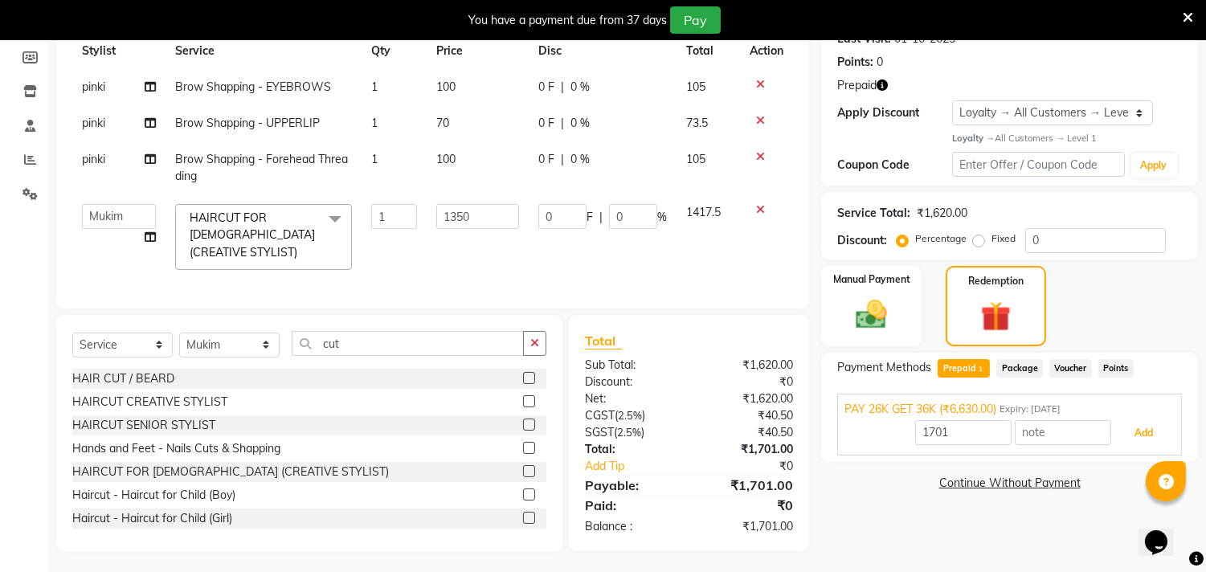
drag, startPoint x: 1138, startPoint y: 428, endPoint x: 1061, endPoint y: 452, distance: 80.8
click at [1134, 431] on button "Add" at bounding box center [1144, 433] width 59 height 27
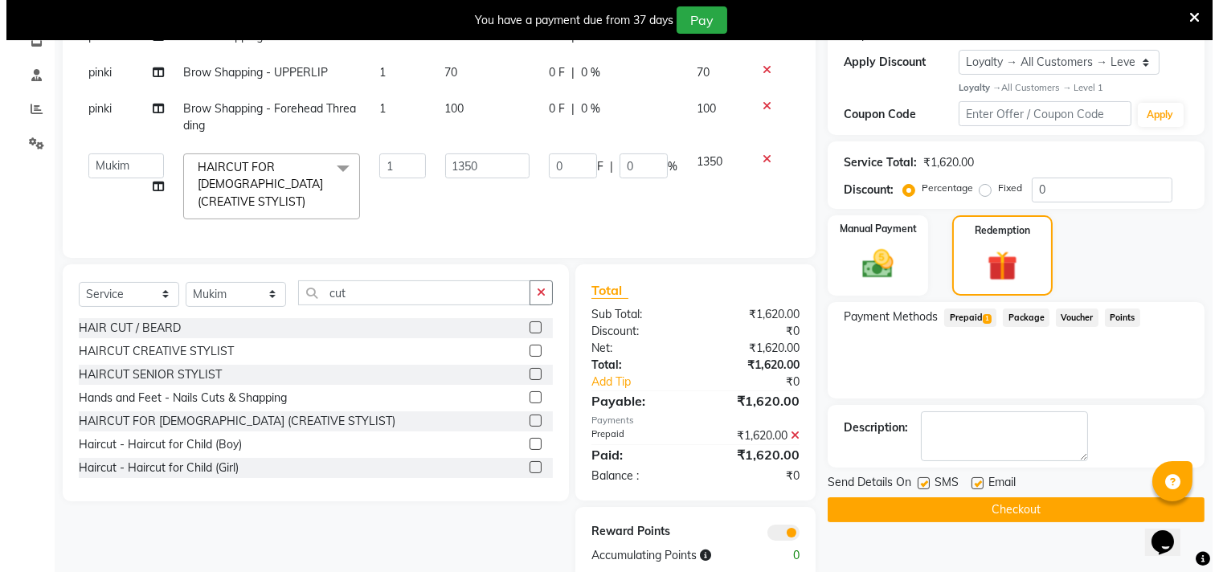
scroll to position [315, 0]
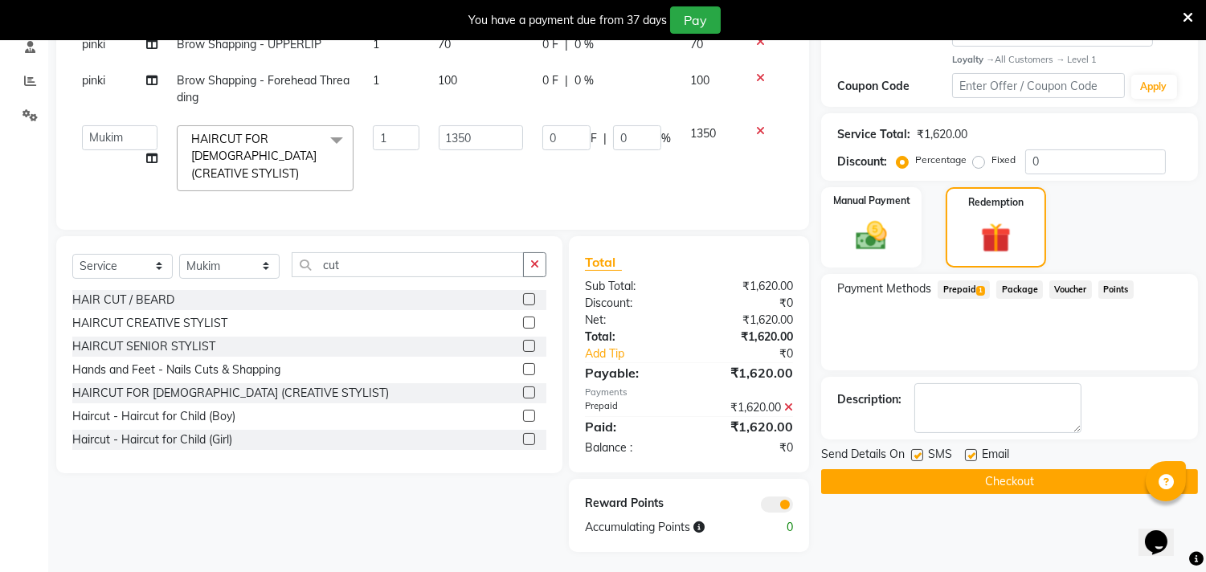
click at [772, 501] on span at bounding box center [777, 505] width 32 height 16
click at [793, 507] on input "checkbox" at bounding box center [793, 507] width 0 height 0
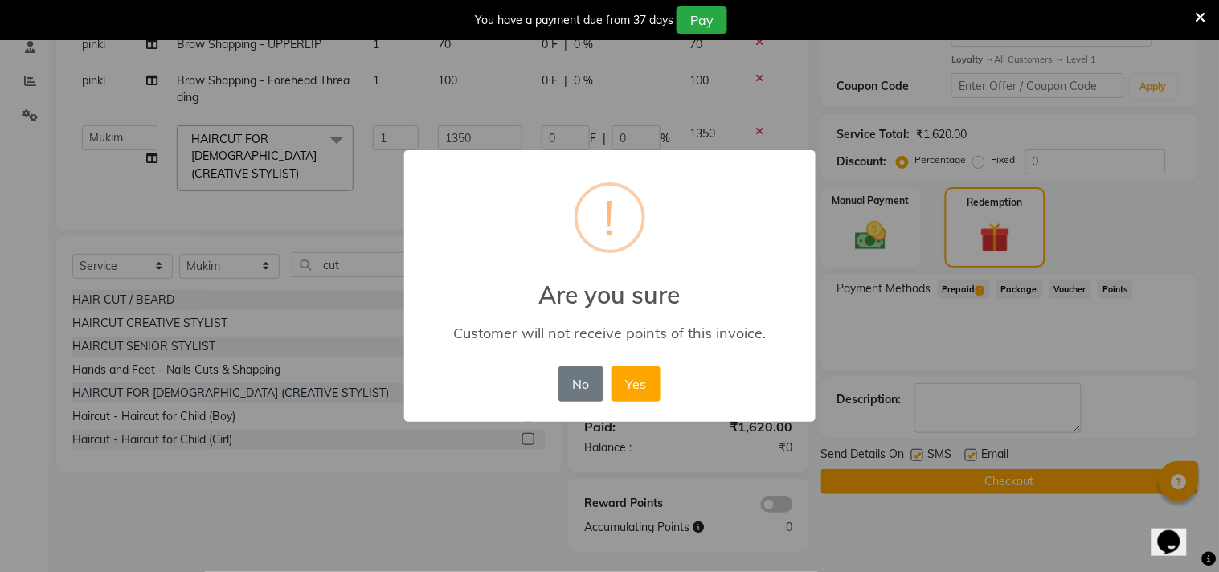
drag, startPoint x: 635, startPoint y: 391, endPoint x: 727, endPoint y: 427, distance: 99.0
click at [641, 392] on button "Yes" at bounding box center [636, 383] width 49 height 35
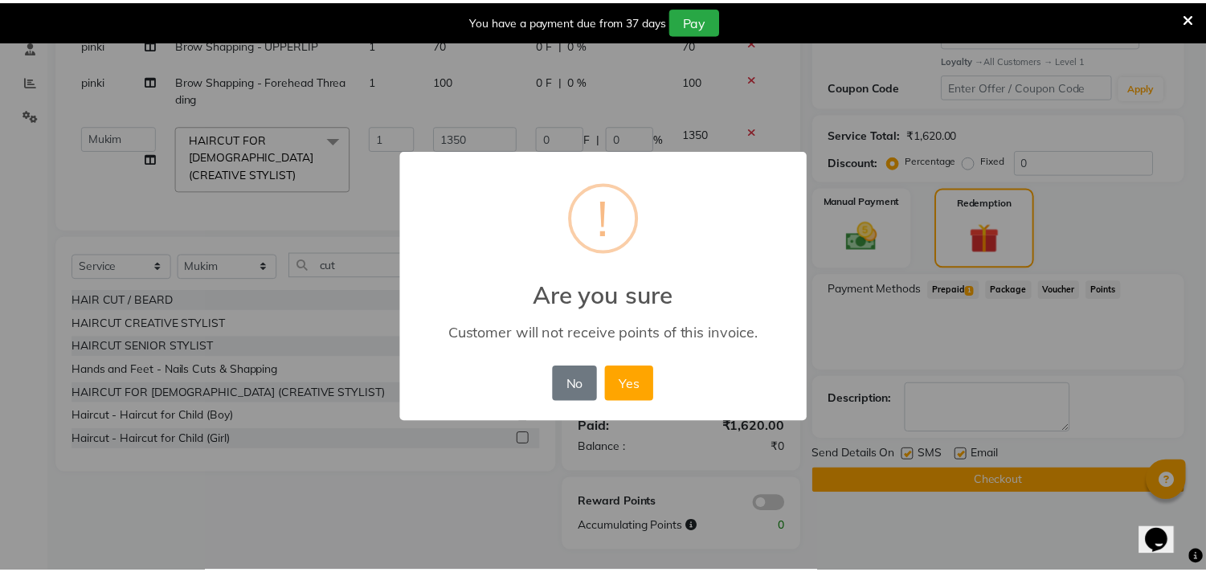
scroll to position [292, 0]
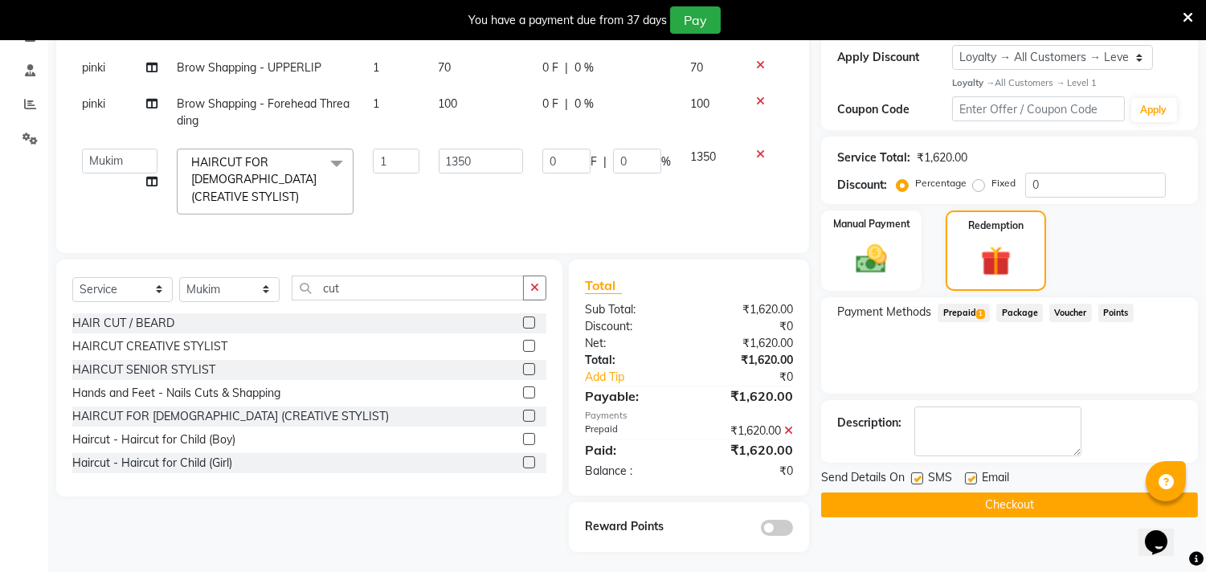
click at [919, 509] on button "Checkout" at bounding box center [1009, 505] width 377 height 25
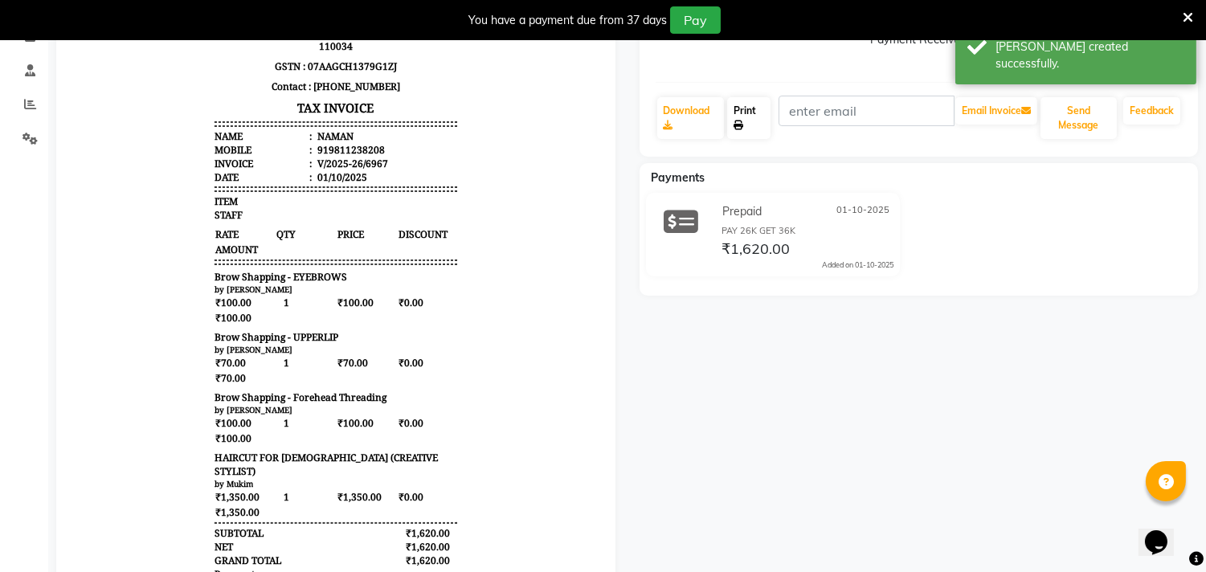
click at [749, 100] on link "Print" at bounding box center [748, 118] width 43 height 42
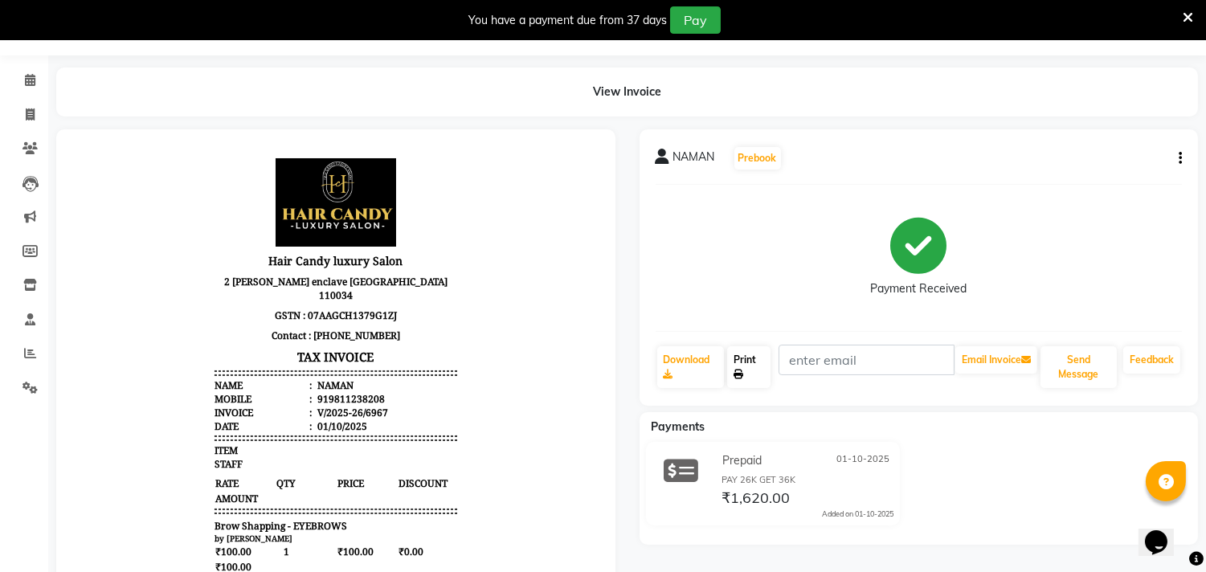
scroll to position [3, 0]
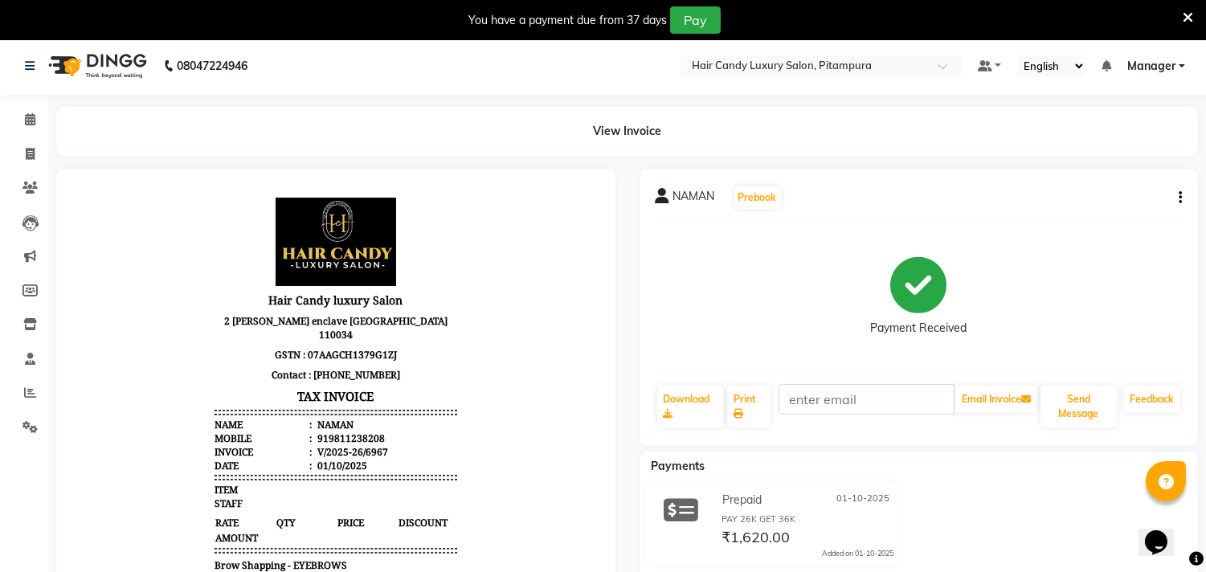
click at [1187, 14] on icon at bounding box center [1188, 17] width 10 height 14
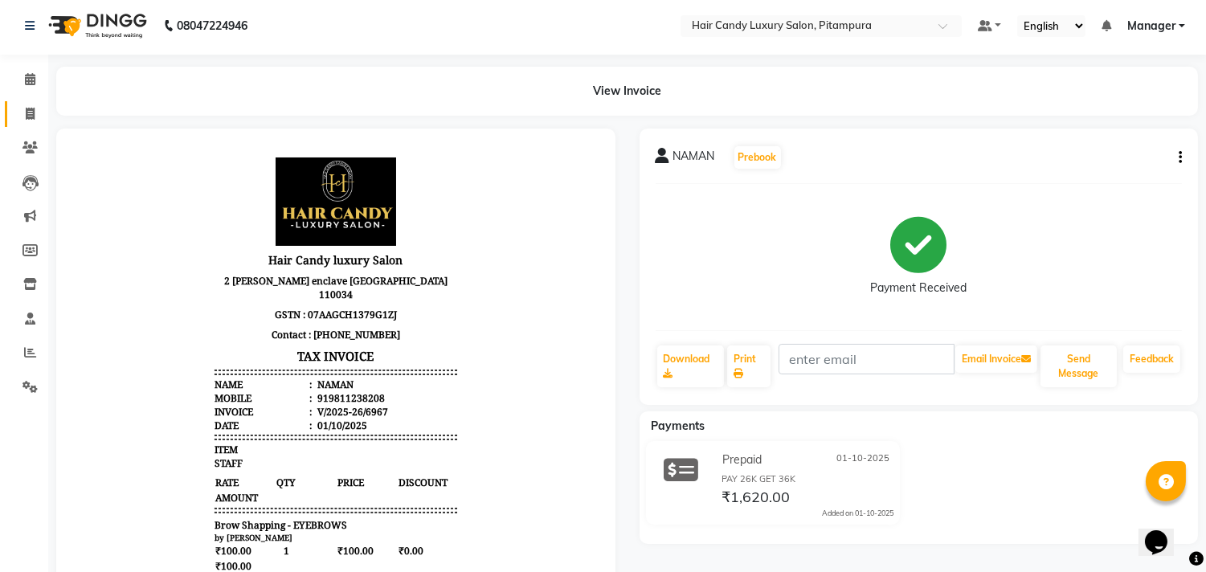
click at [29, 113] on icon at bounding box center [30, 114] width 9 height 12
select select "service"
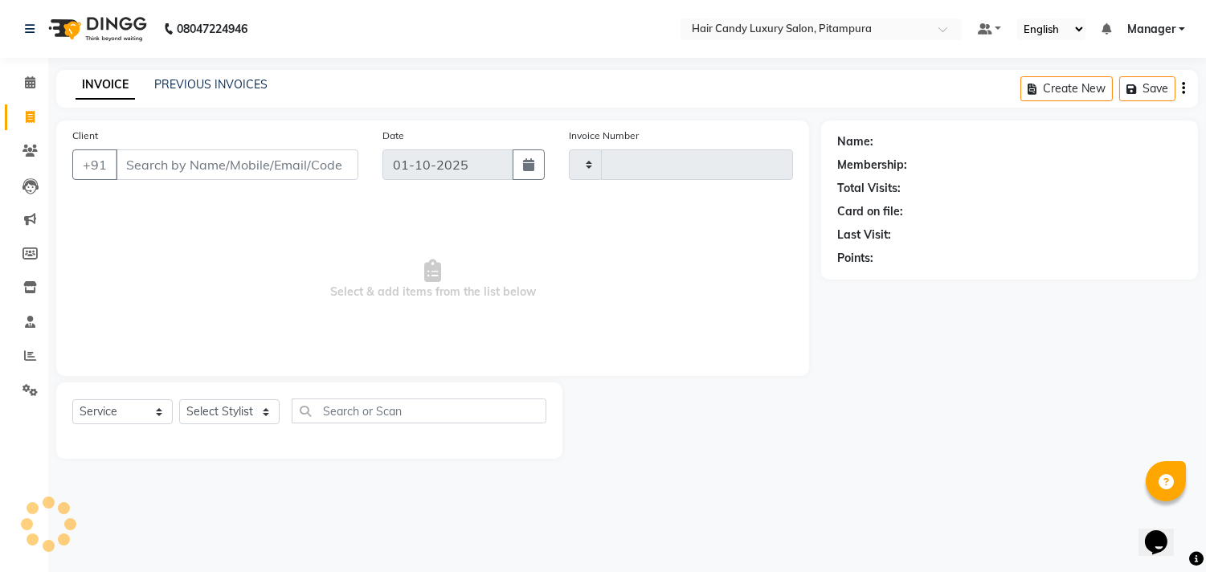
type input "6968"
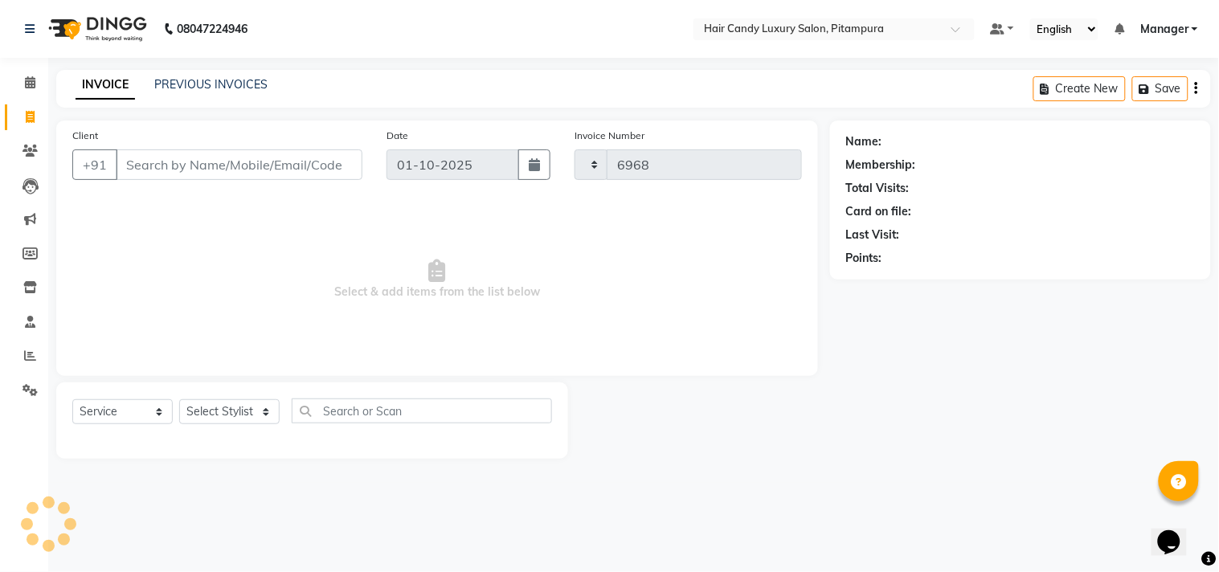
select select "4720"
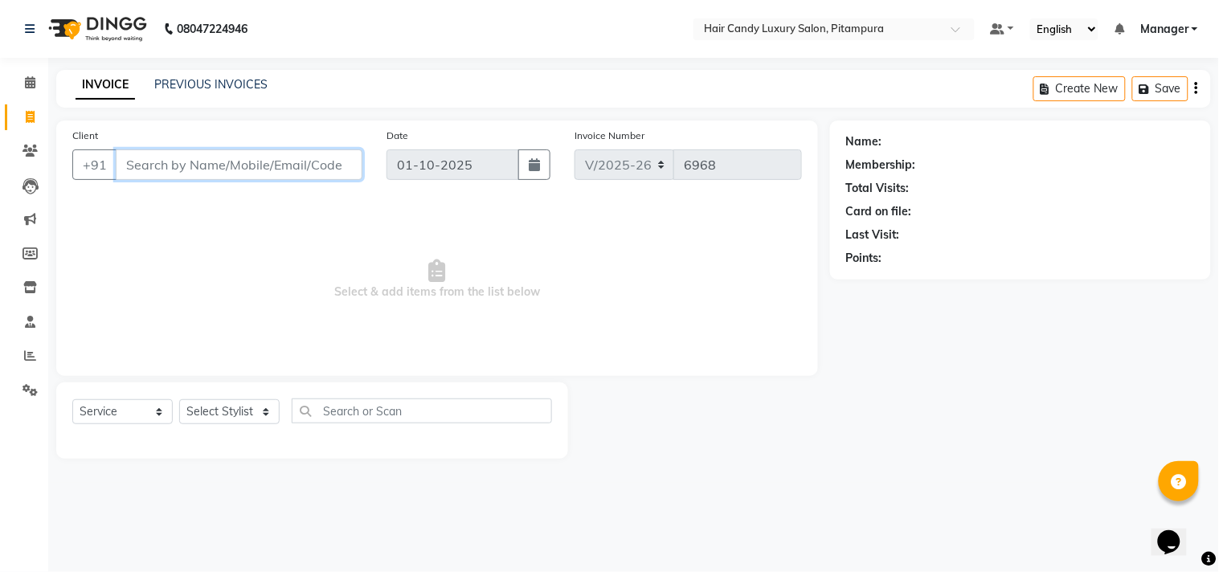
click at [247, 174] on input "Client" at bounding box center [239, 164] width 247 height 31
type input "8095138899"
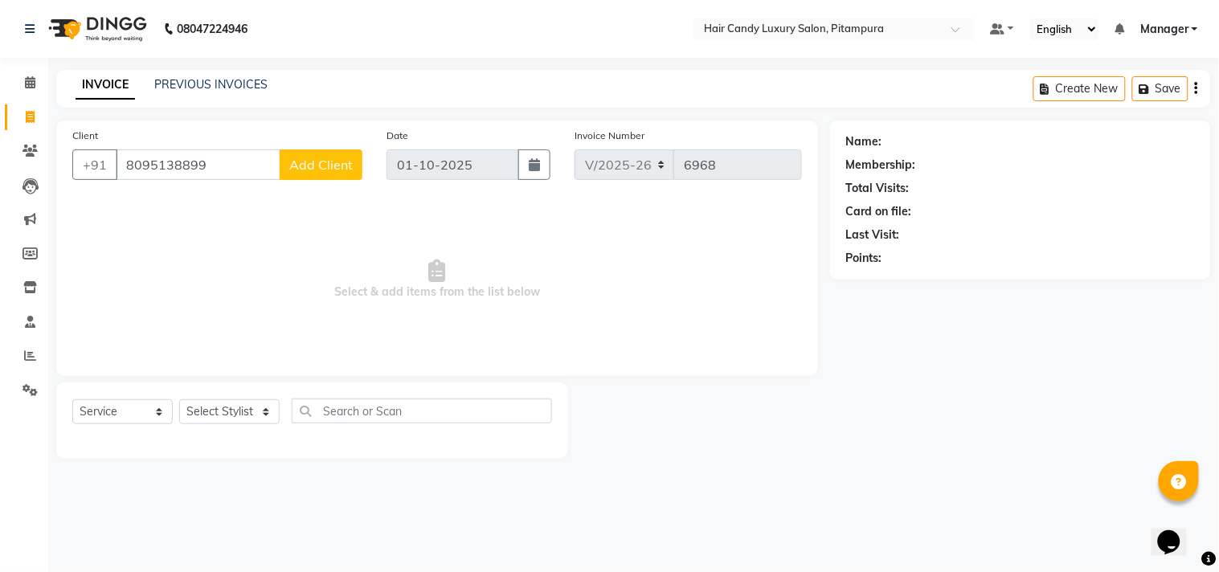
click at [312, 163] on span "Add Client" at bounding box center [320, 165] width 63 height 16
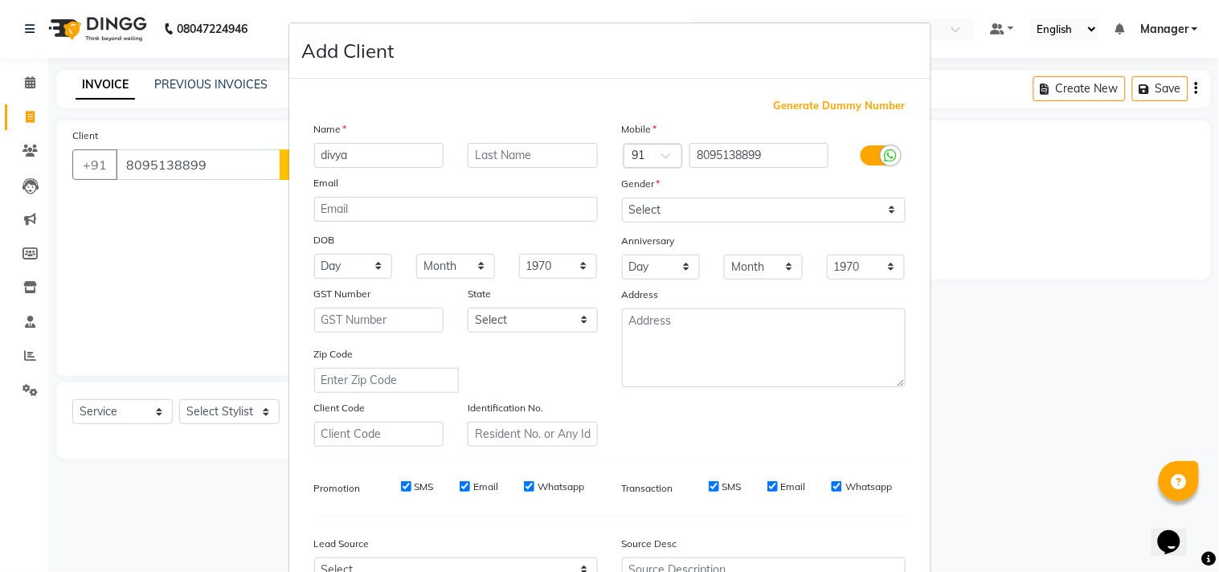
type input "divya"
click at [764, 204] on select "Select [DEMOGRAPHIC_DATA] [DEMOGRAPHIC_DATA] Other Prefer Not To Say" at bounding box center [764, 210] width 284 height 25
select select "[DEMOGRAPHIC_DATA]"
click at [622, 198] on select "Select [DEMOGRAPHIC_DATA] [DEMOGRAPHIC_DATA] Other Prefer Not To Say" at bounding box center [764, 210] width 284 height 25
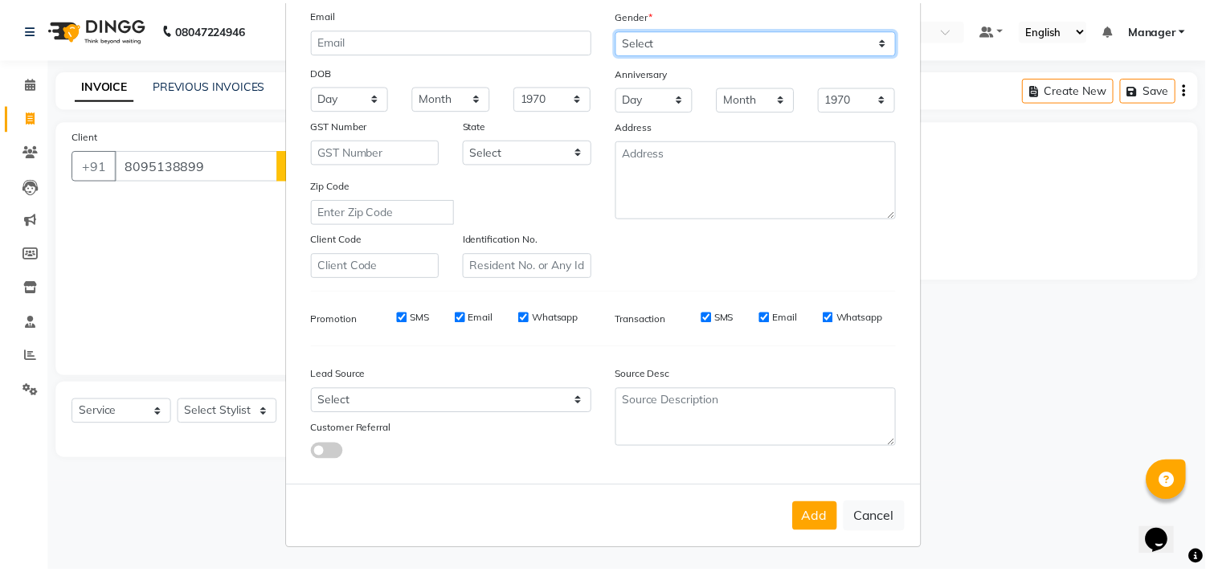
scroll to position [170, 0]
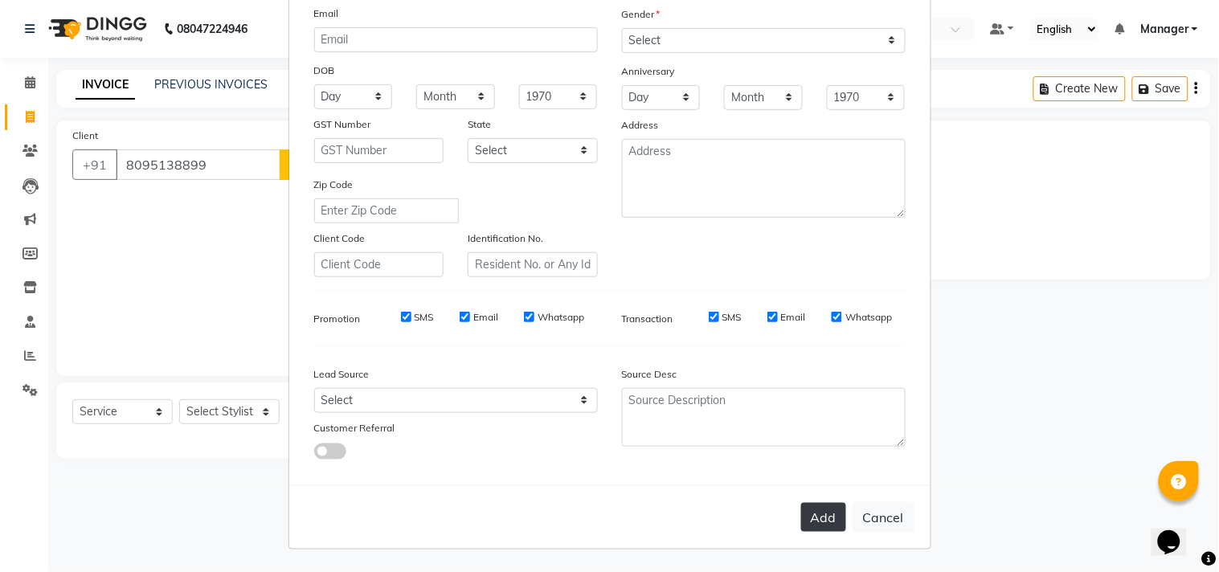
click at [815, 510] on button "Add" at bounding box center [823, 517] width 45 height 29
select select
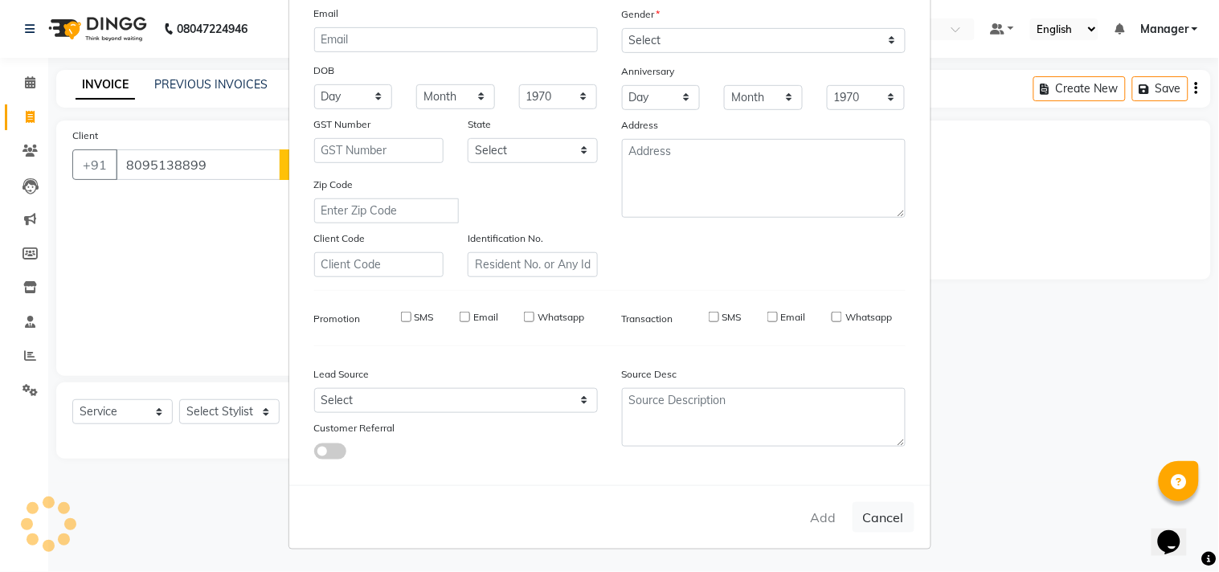
select select
checkbox input "false"
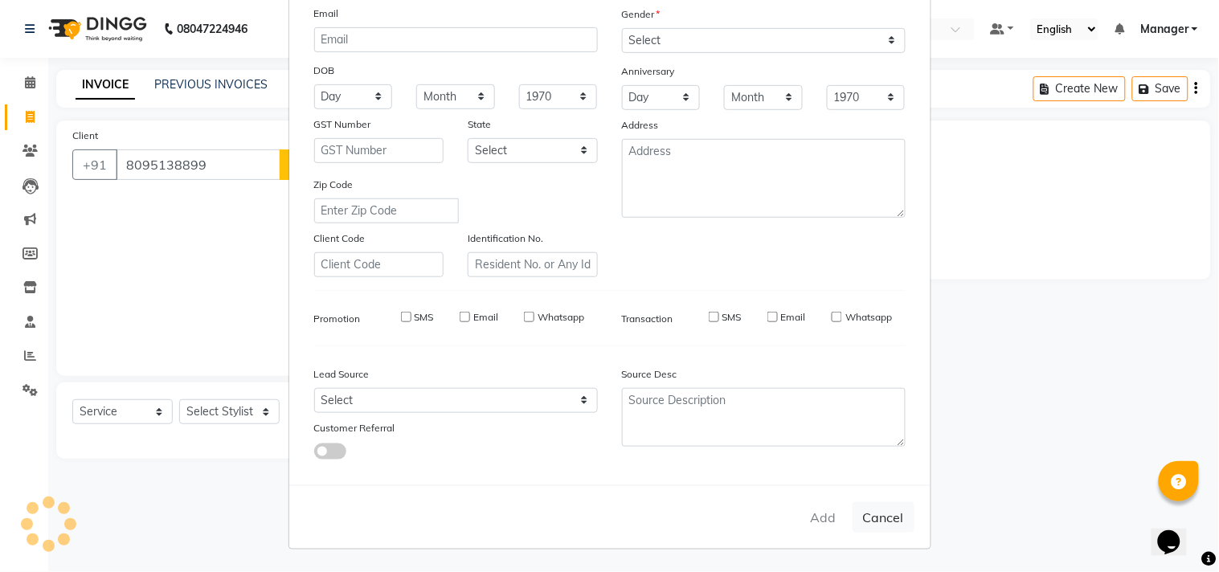
checkbox input "false"
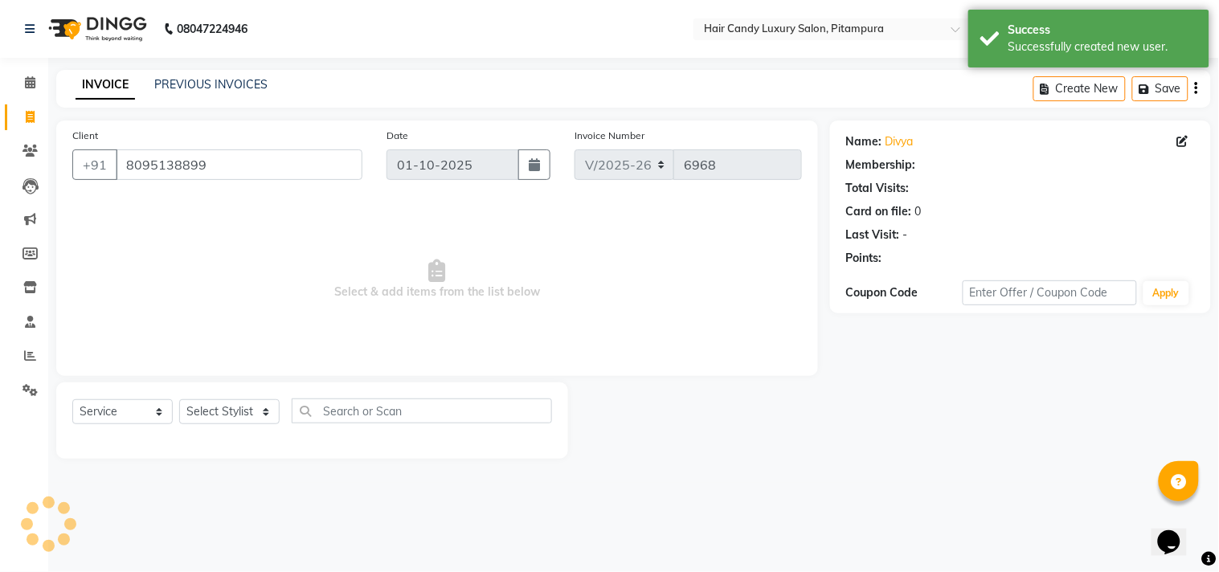
select select "1: Object"
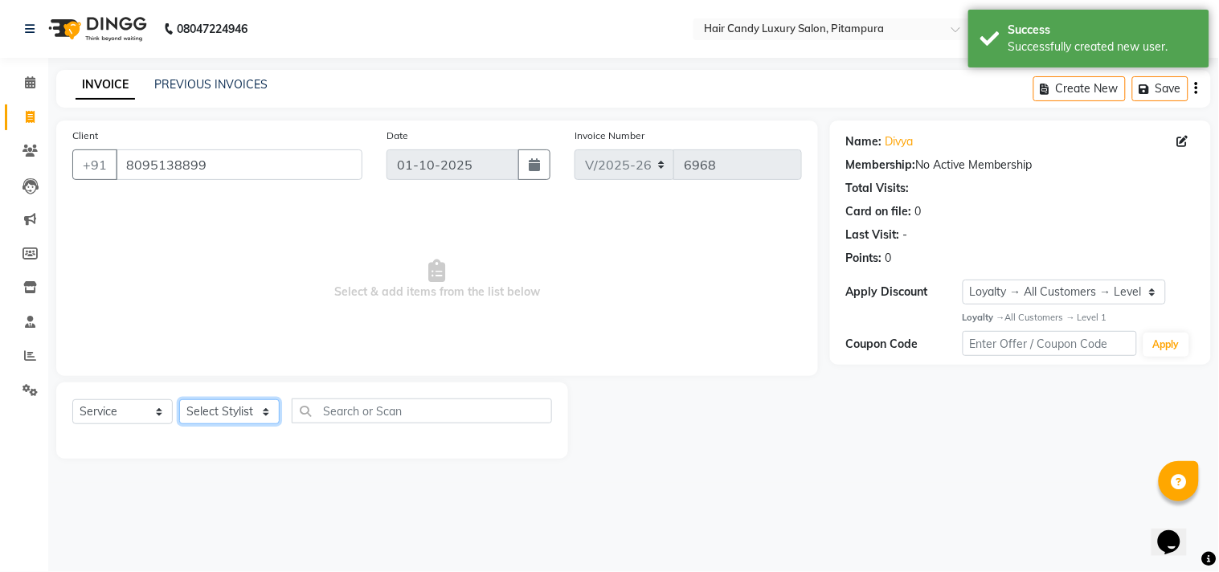
drag, startPoint x: 260, startPoint y: 416, endPoint x: 269, endPoint y: 403, distance: 16.3
click at [260, 418] on select "Select Stylist [PERSON_NAME] [PERSON_NAME] [PERSON_NAME] [PERSON_NAME] [PERSON_…" at bounding box center [229, 411] width 100 height 25
select select "28024"
click at [179, 400] on select "Select Stylist [PERSON_NAME] [PERSON_NAME] [PERSON_NAME] [PERSON_NAME] [PERSON_…" at bounding box center [229, 411] width 100 height 25
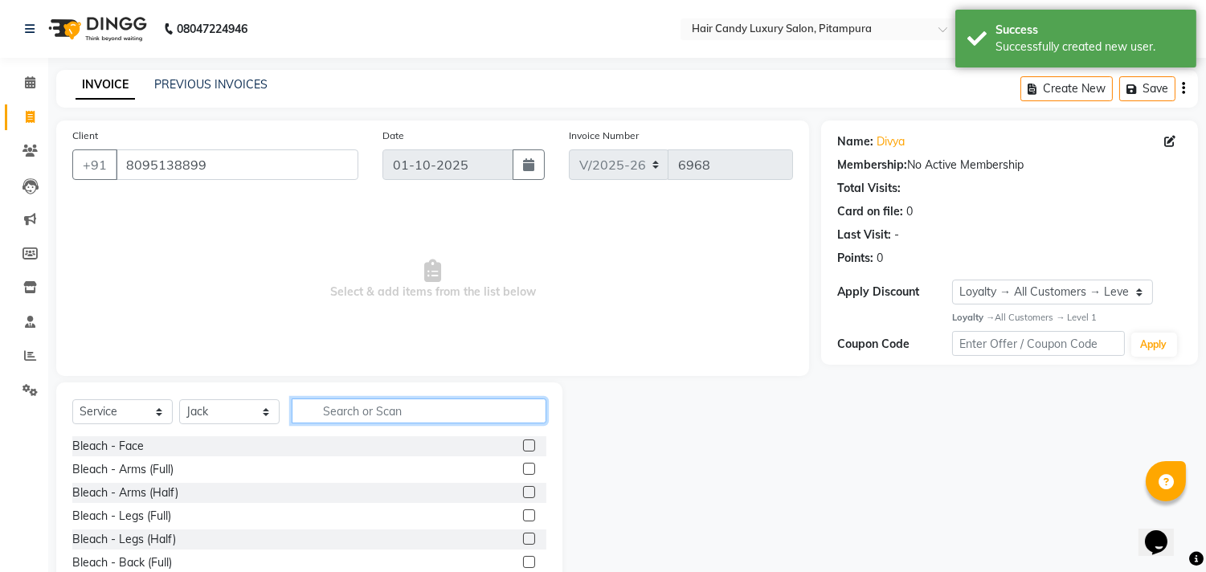
click at [363, 410] on input "text" at bounding box center [419, 411] width 255 height 25
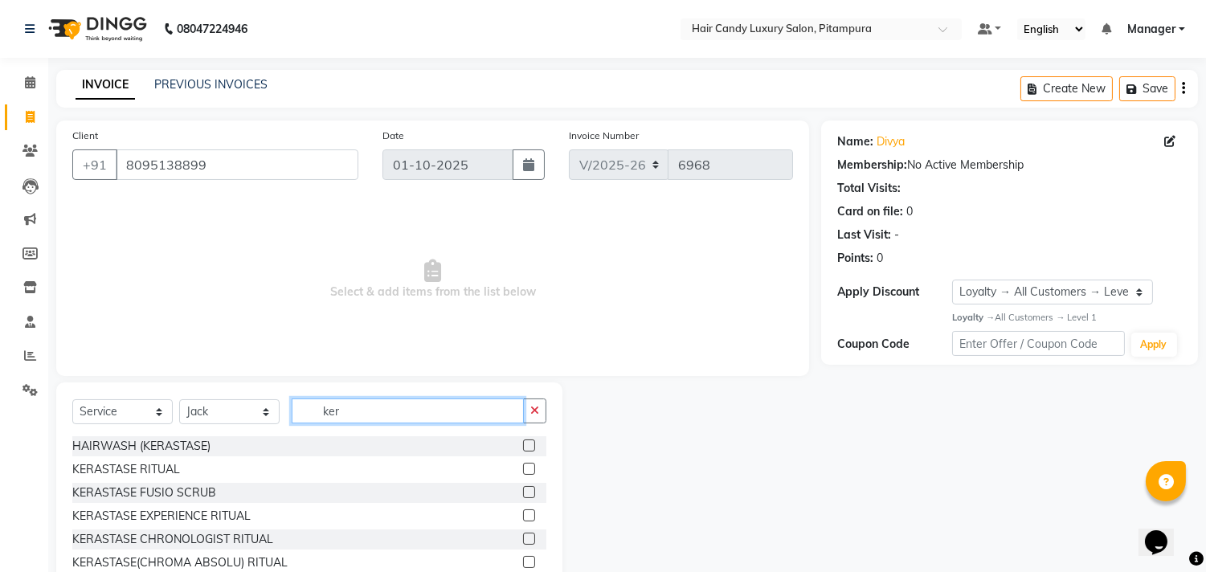
type input "ker"
drag, startPoint x: 402, startPoint y: 438, endPoint x: 413, endPoint y: 442, distance: 11.9
click at [402, 439] on div "HAIRWASH (KERASTASE)" at bounding box center [309, 446] width 474 height 20
click at [178, 450] on div "HAIRWASH (KERASTASE)" at bounding box center [141, 446] width 138 height 17
checkbox input "false"
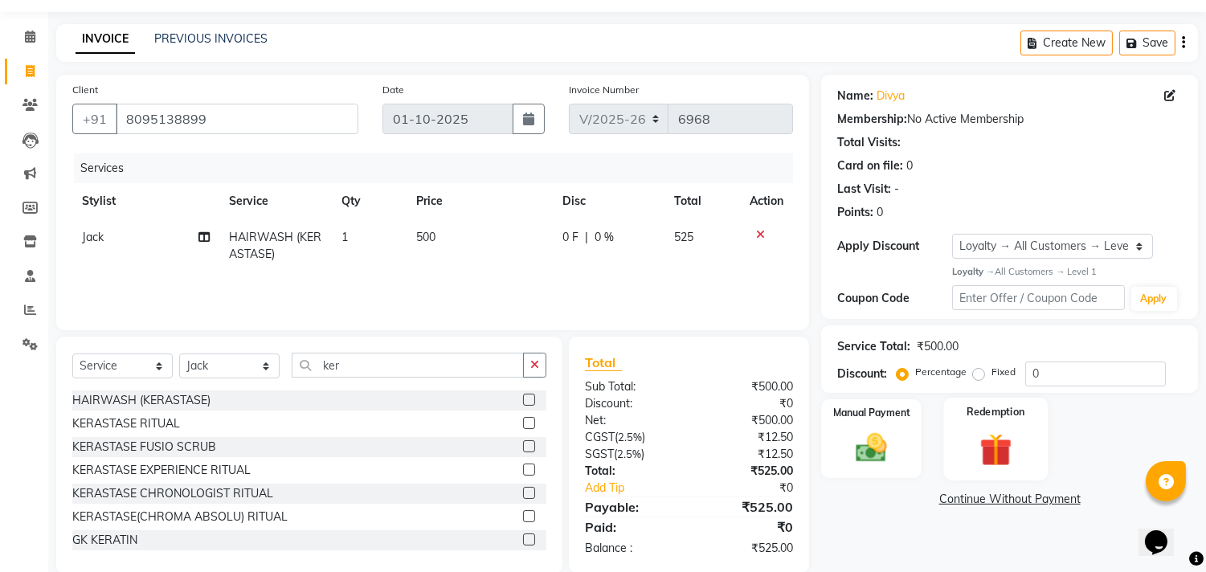
scroll to position [71, 0]
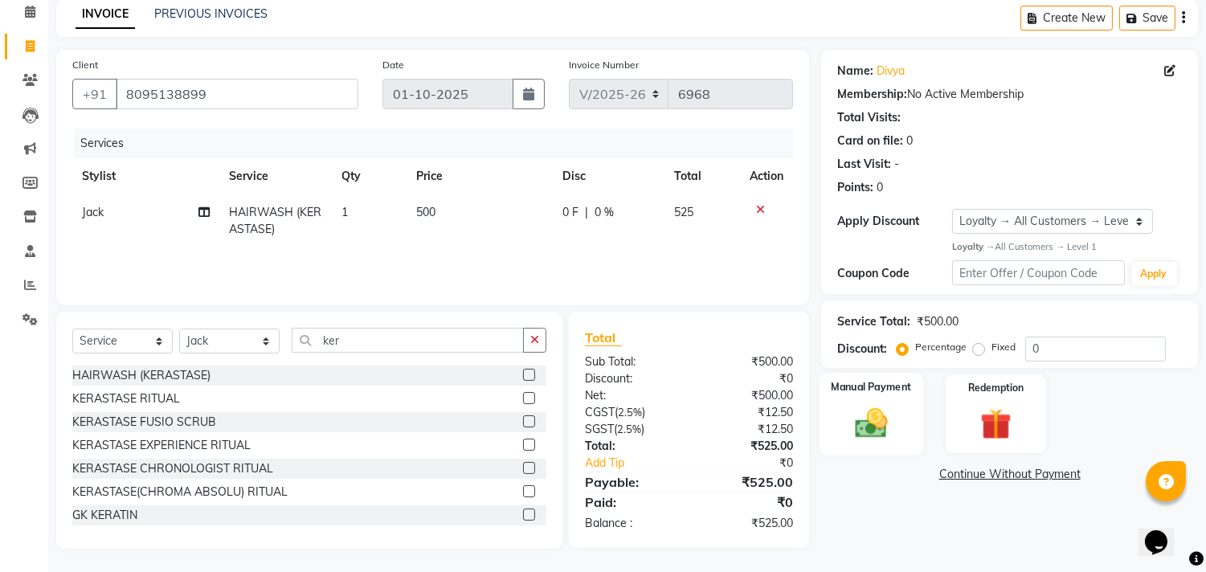
click at [869, 418] on img at bounding box center [872, 423] width 53 height 38
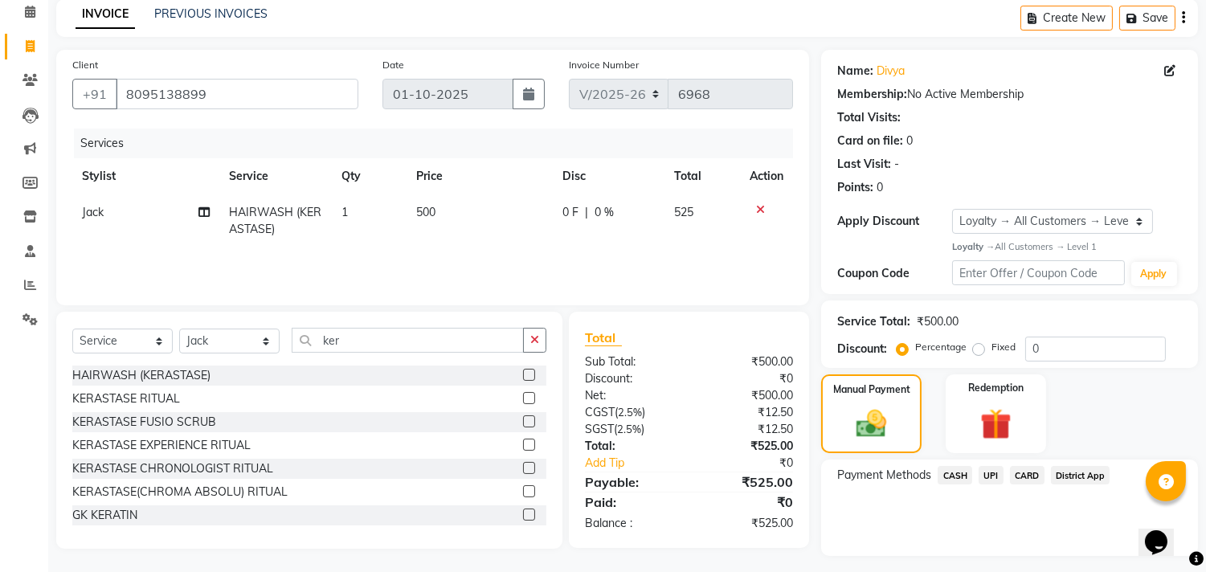
click at [993, 474] on span "UPI" at bounding box center [991, 475] width 25 height 18
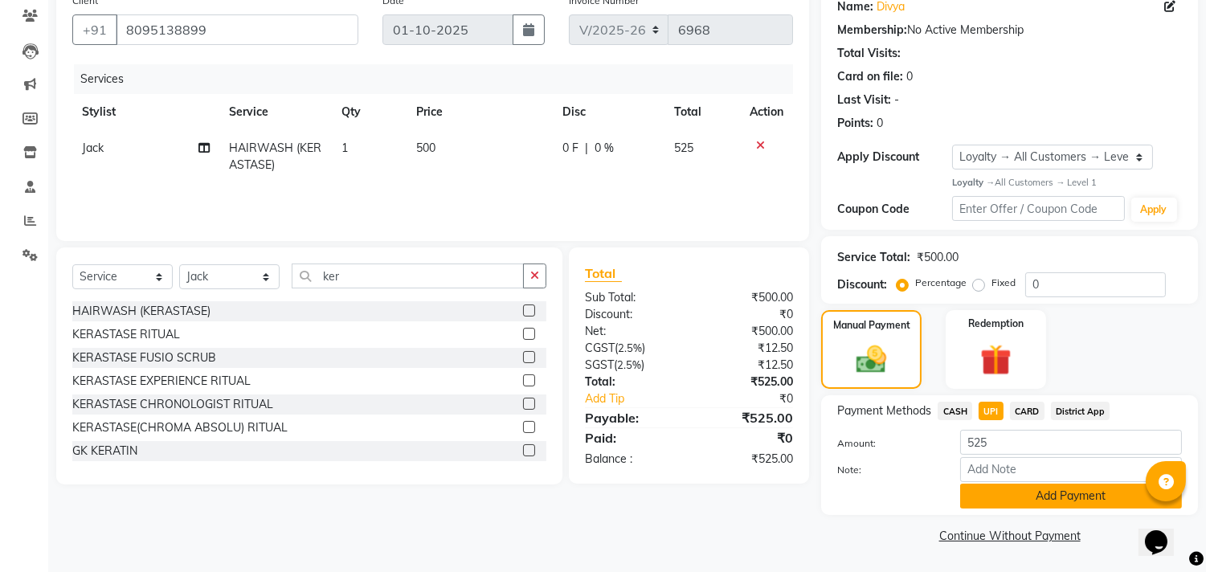
click at [1011, 499] on button "Add Payment" at bounding box center [1071, 496] width 222 height 25
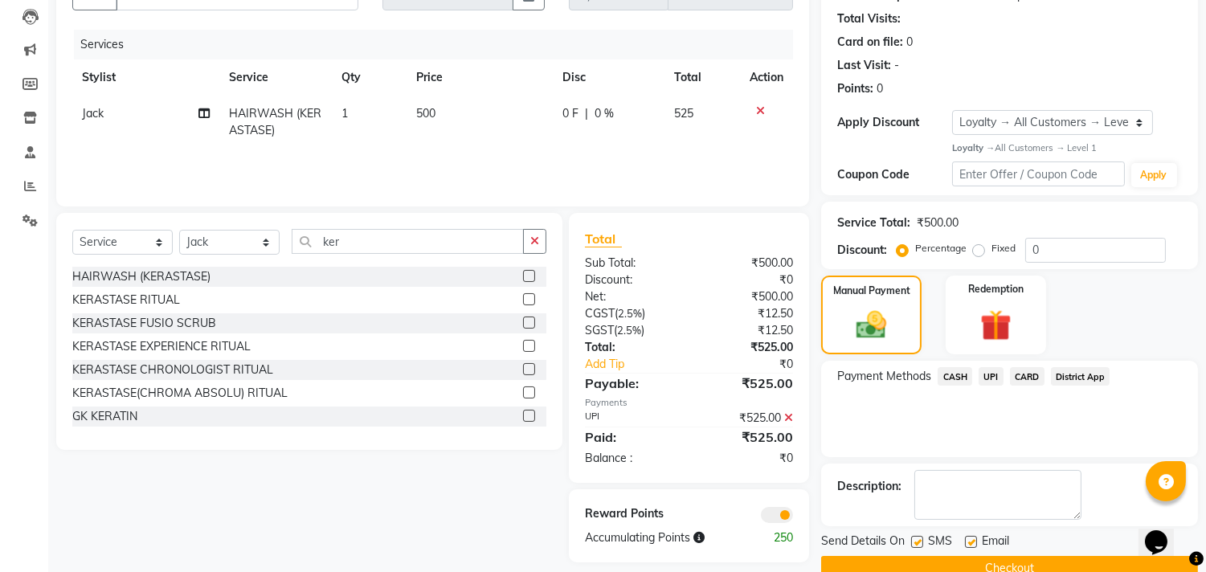
scroll to position [203, 0]
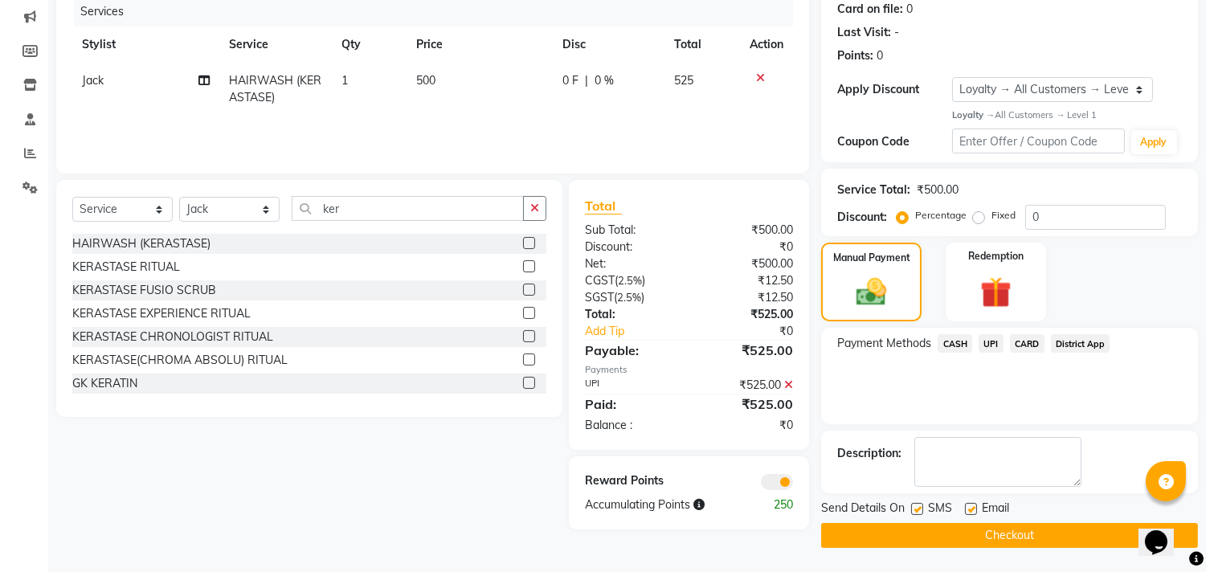
click at [770, 478] on span at bounding box center [777, 482] width 32 height 16
click at [793, 485] on input "checkbox" at bounding box center [793, 485] width 0 height 0
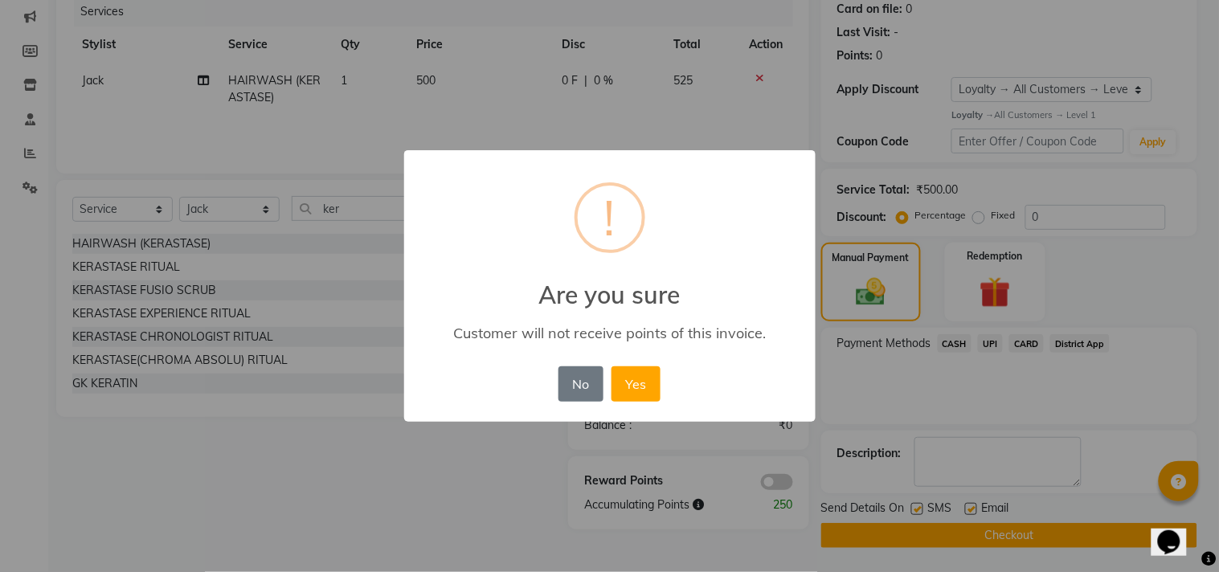
drag, startPoint x: 645, startPoint y: 375, endPoint x: 671, endPoint y: 404, distance: 39.3
click at [647, 381] on button "Yes" at bounding box center [636, 383] width 49 height 35
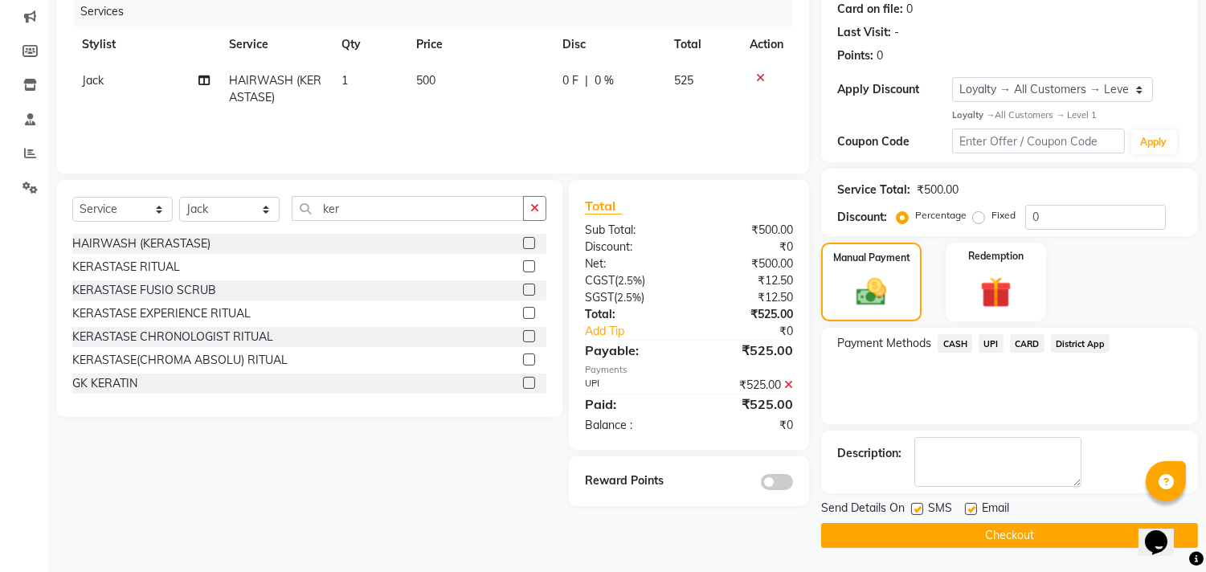
click at [991, 536] on button "Checkout" at bounding box center [1009, 535] width 377 height 25
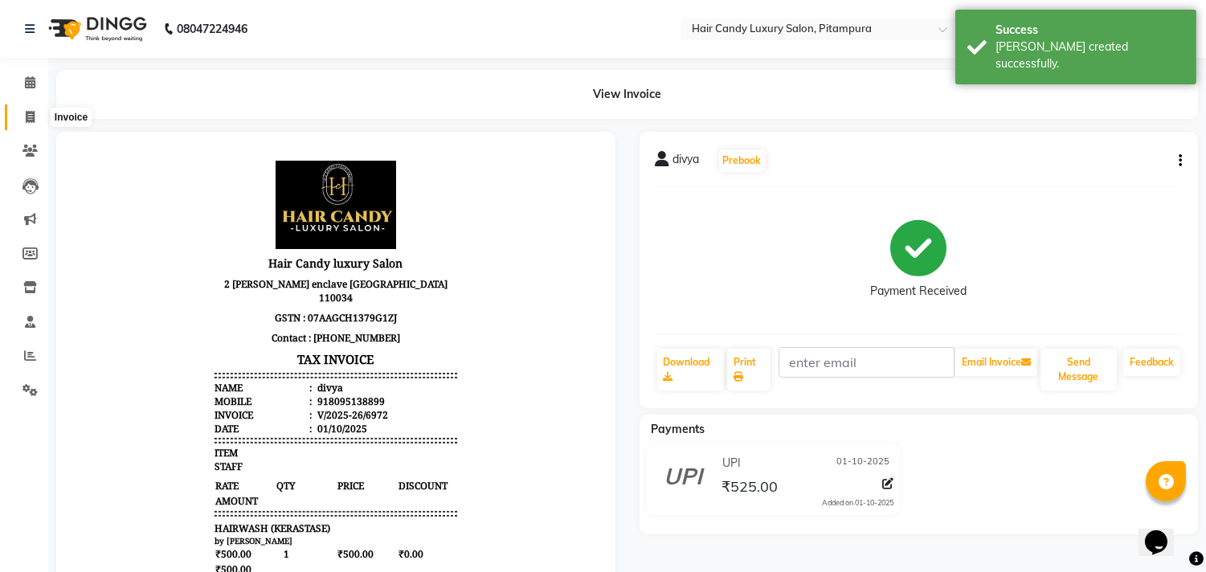
click at [29, 113] on icon at bounding box center [30, 117] width 9 height 12
select select "service"
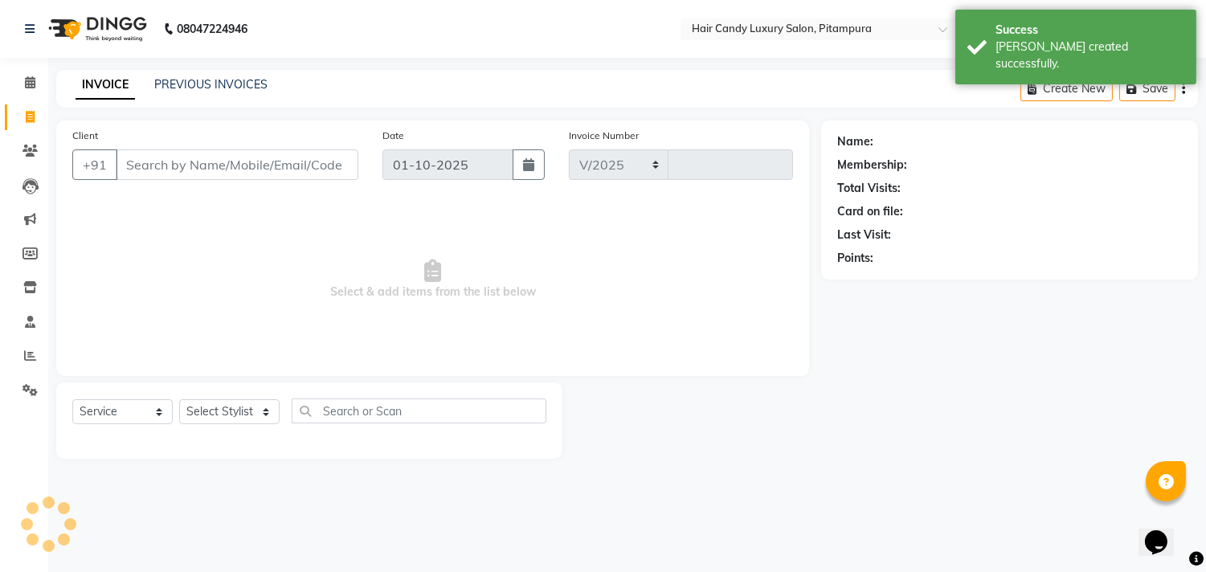
select select "4720"
type input "6973"
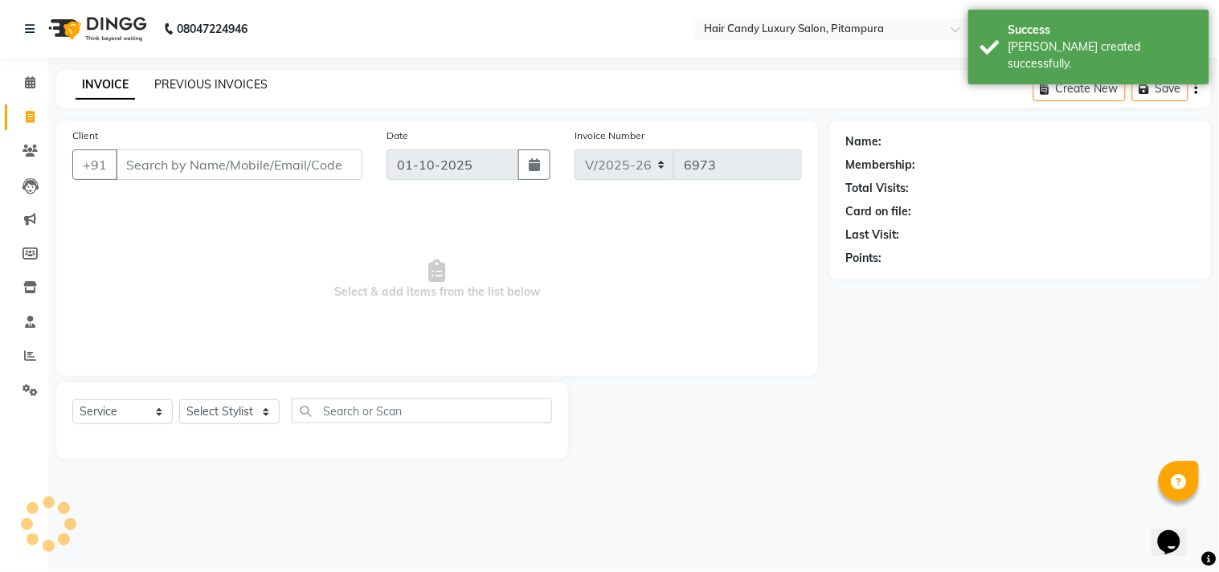
click at [222, 80] on link "PREVIOUS INVOICES" at bounding box center [210, 84] width 113 height 14
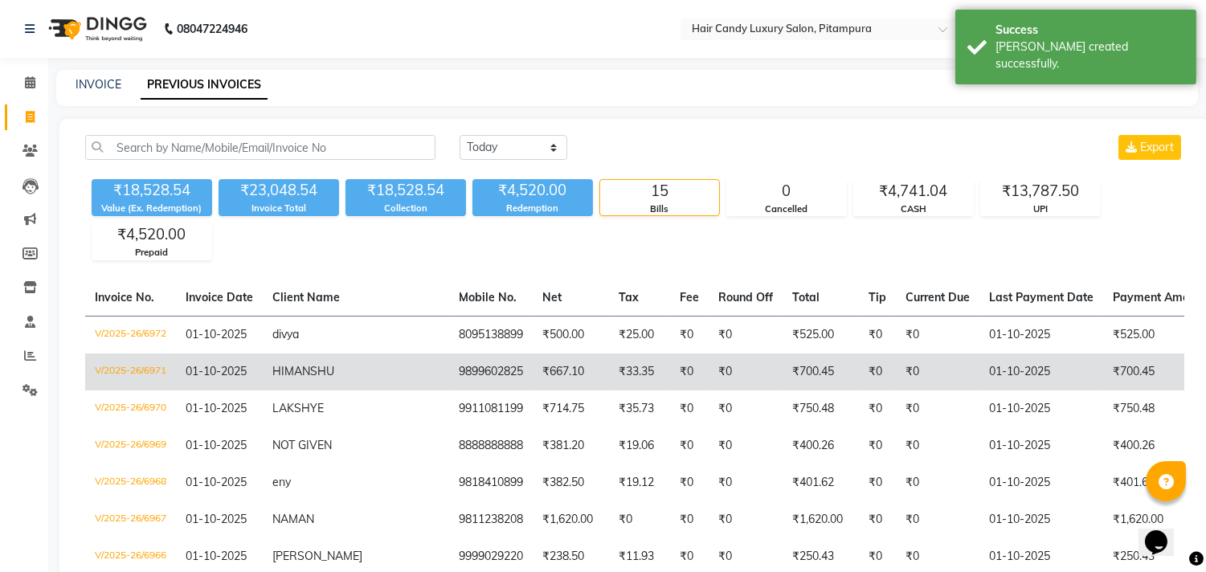
click at [1103, 370] on td "₹700.45" at bounding box center [1165, 372] width 124 height 37
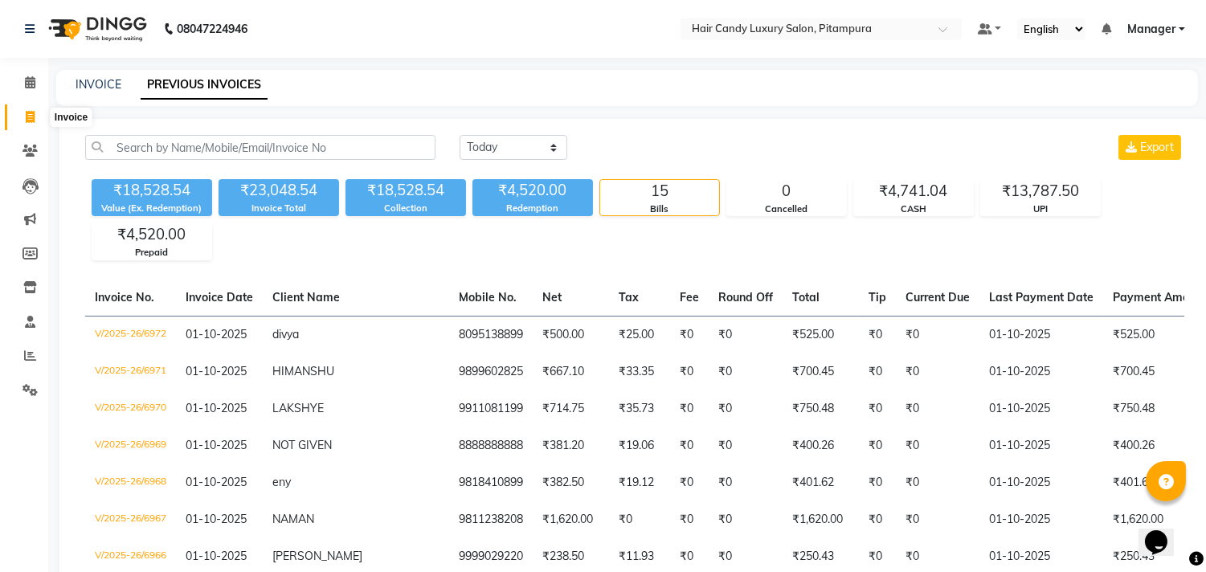
click at [23, 123] on span at bounding box center [30, 118] width 28 height 18
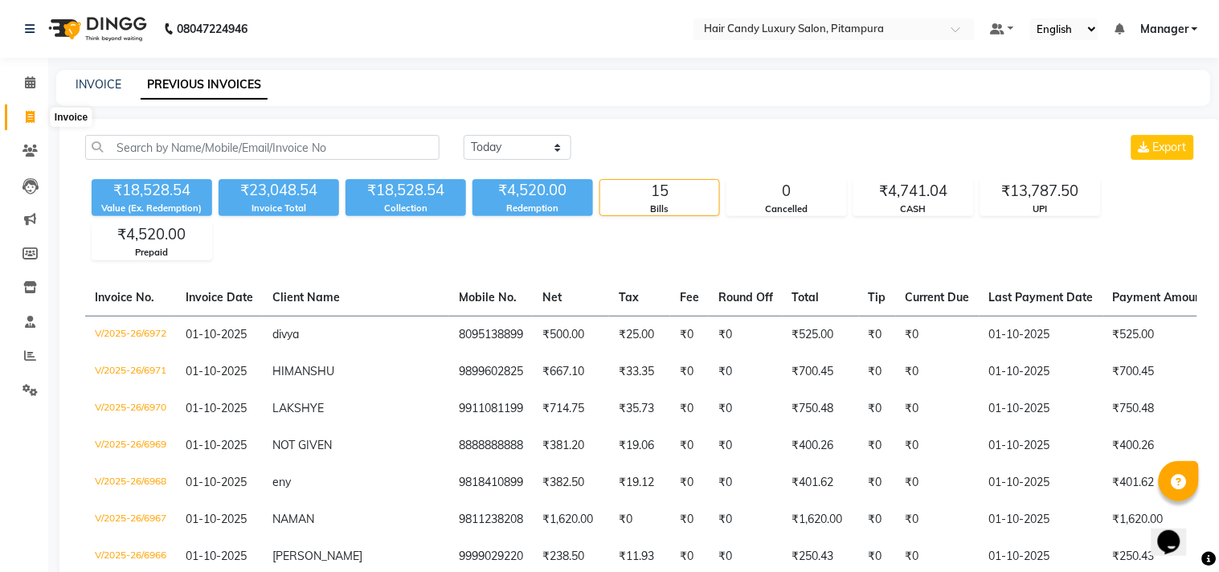
select select "4720"
select select "service"
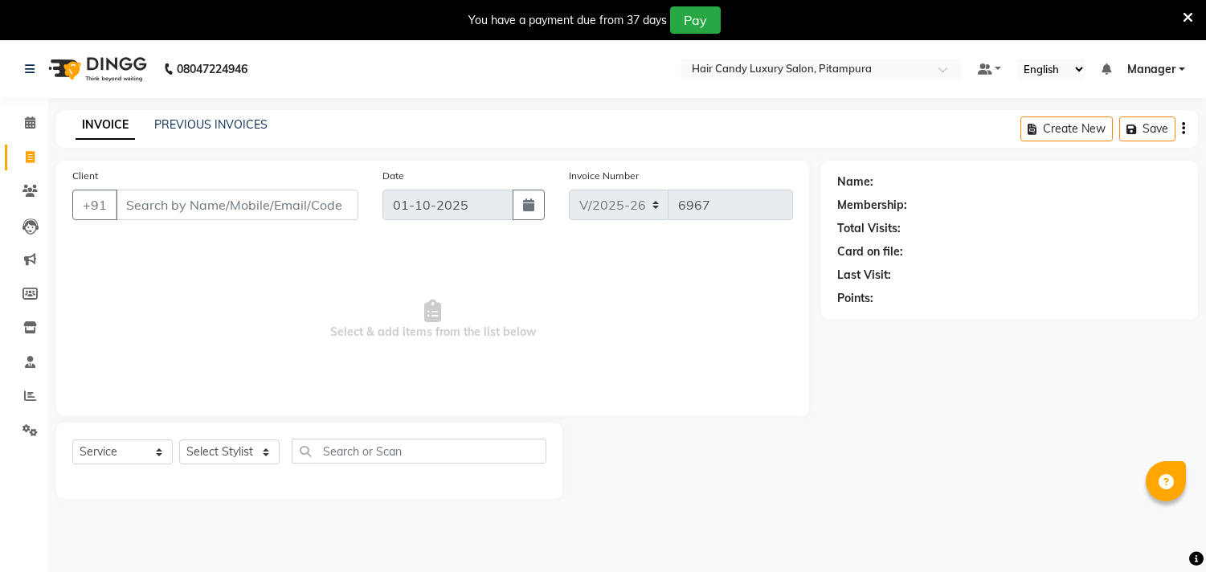
select select "4720"
select select "service"
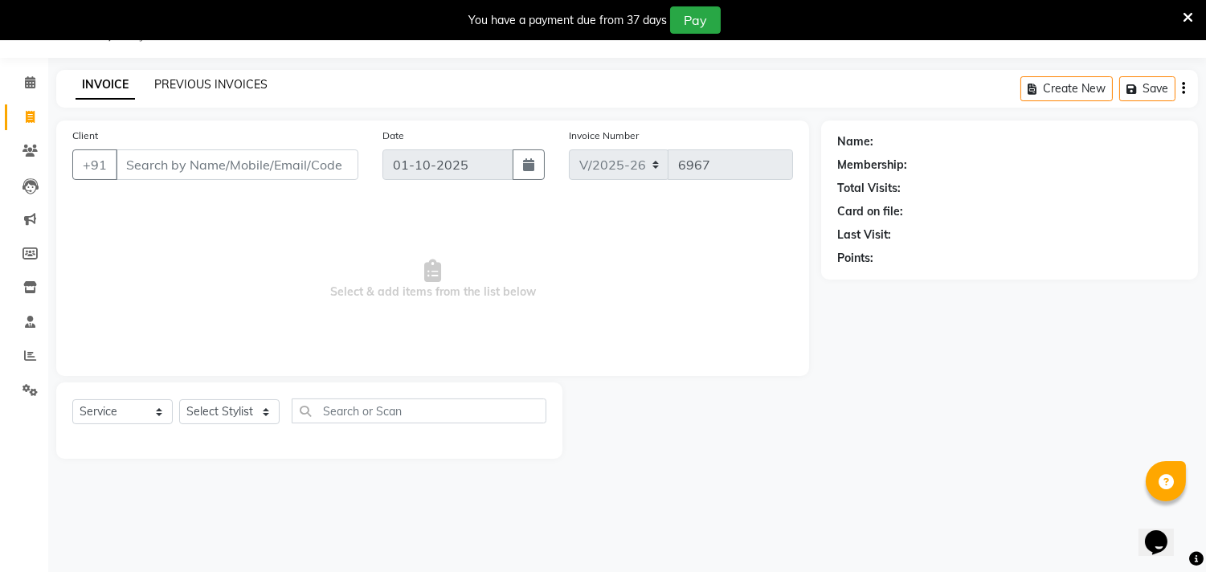
scroll to position [40, 0]
drag, startPoint x: 0, startPoint y: 0, endPoint x: 203, endPoint y: 80, distance: 217.9
click at [203, 80] on link "PREVIOUS INVOICES" at bounding box center [210, 84] width 113 height 14
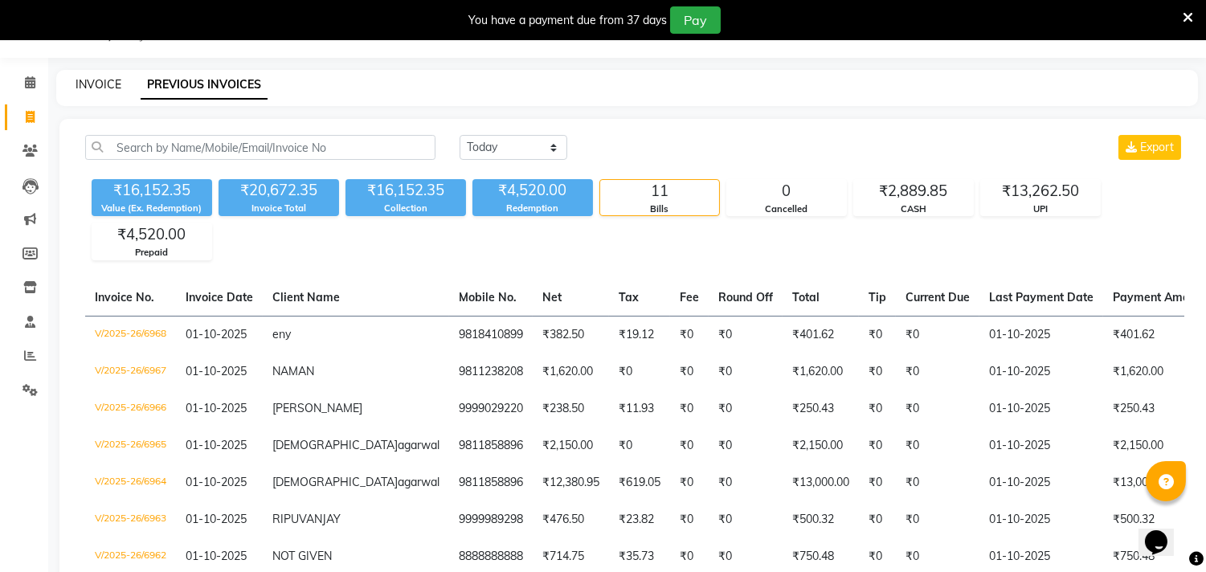
click at [88, 80] on link "INVOICE" at bounding box center [99, 84] width 46 height 14
select select "service"
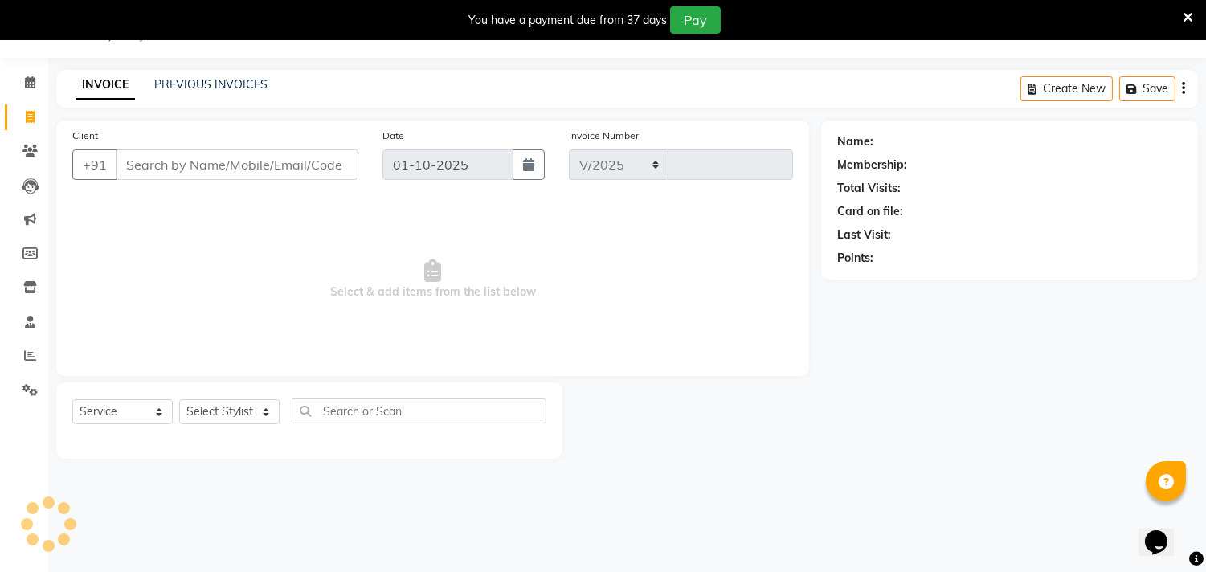
select select "4720"
type input "6969"
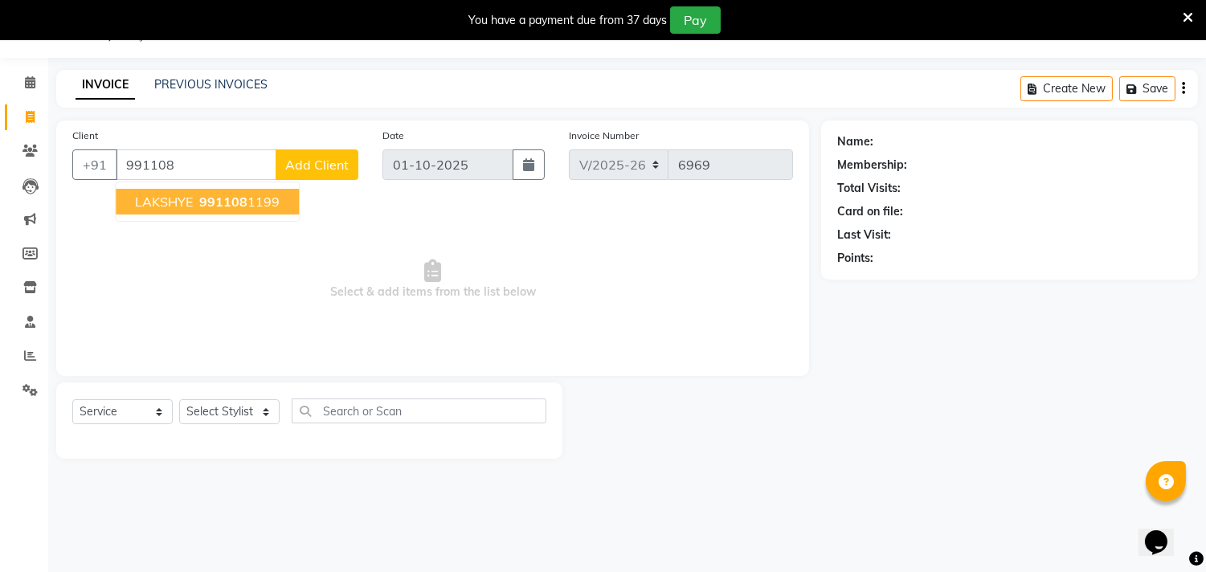
click at [279, 207] on button "LAKSHYE 991108 1199" at bounding box center [207, 202] width 183 height 26
type input "9911081199"
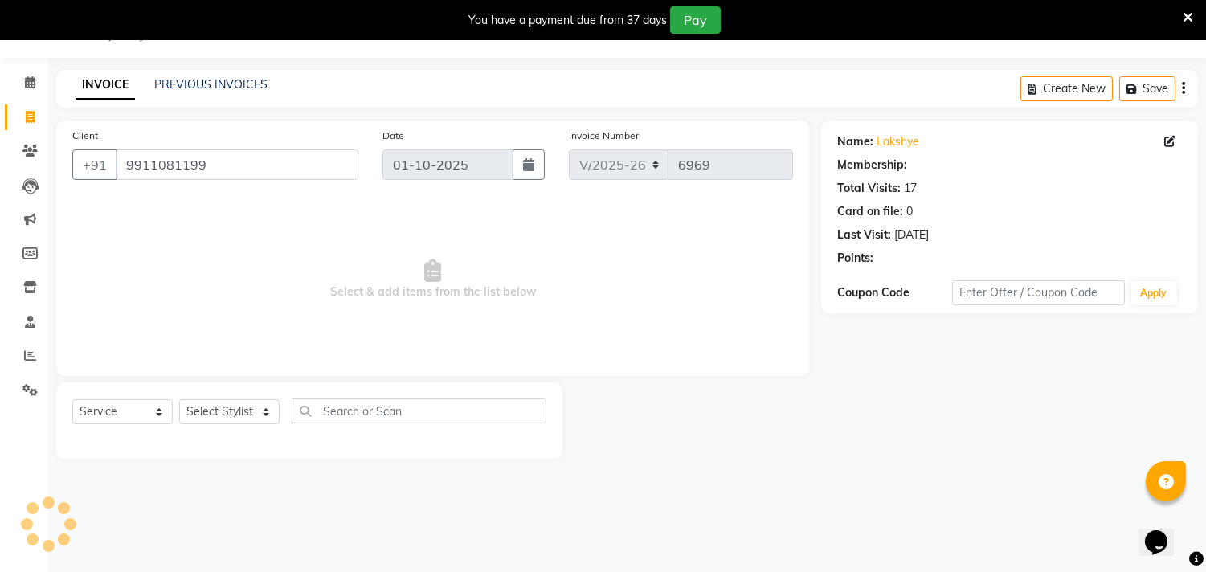
select select "1: Object"
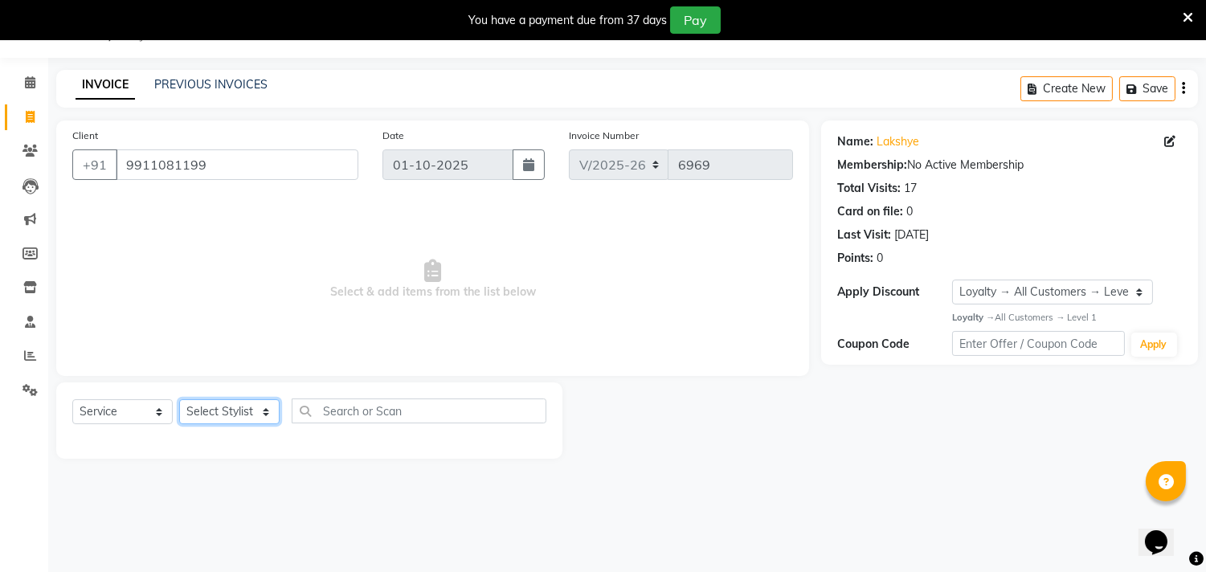
click at [260, 407] on select "Select Stylist [PERSON_NAME] [PERSON_NAME] [PERSON_NAME] [PERSON_NAME] [PERSON_…" at bounding box center [229, 411] width 100 height 25
select select "28014"
click at [179, 400] on select "Select Stylist [PERSON_NAME] [PERSON_NAME] [PERSON_NAME] [PERSON_NAME] [PERSON_…" at bounding box center [229, 411] width 100 height 25
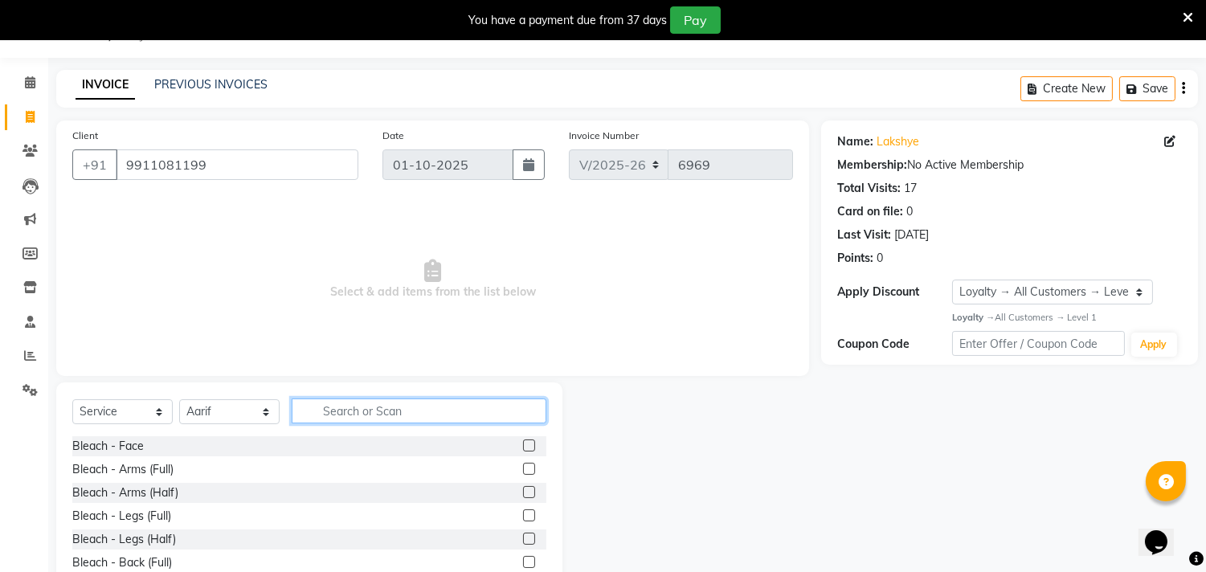
click at [407, 405] on input "text" at bounding box center [419, 411] width 255 height 25
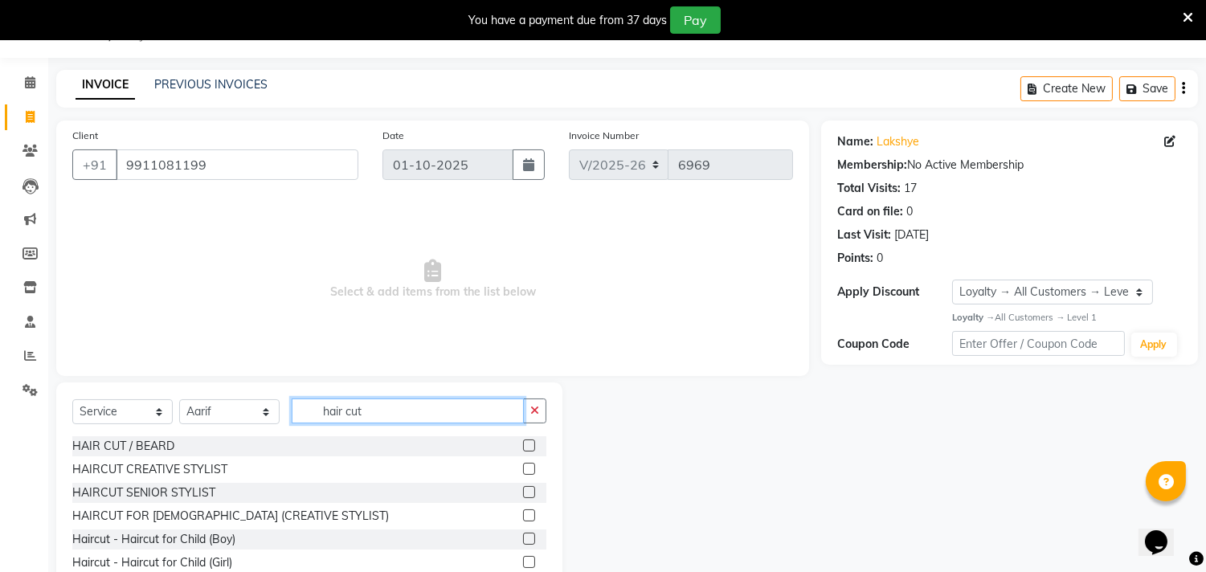
type input "hair cut"
click at [523, 490] on label at bounding box center [529, 492] width 12 height 12
click at [523, 490] on input "checkbox" at bounding box center [528, 493] width 10 height 10
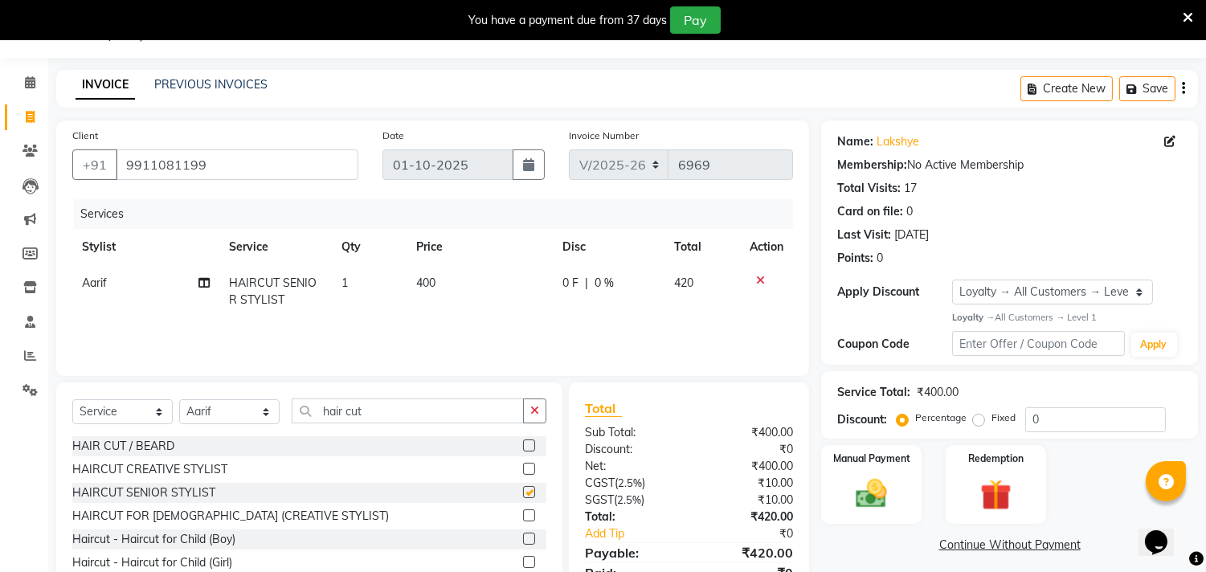
checkbox input "false"
click at [388, 415] on input "hair cut" at bounding box center [408, 411] width 232 height 25
click at [523, 469] on label at bounding box center [529, 469] width 12 height 12
click at [523, 469] on input "checkbox" at bounding box center [528, 470] width 10 height 10
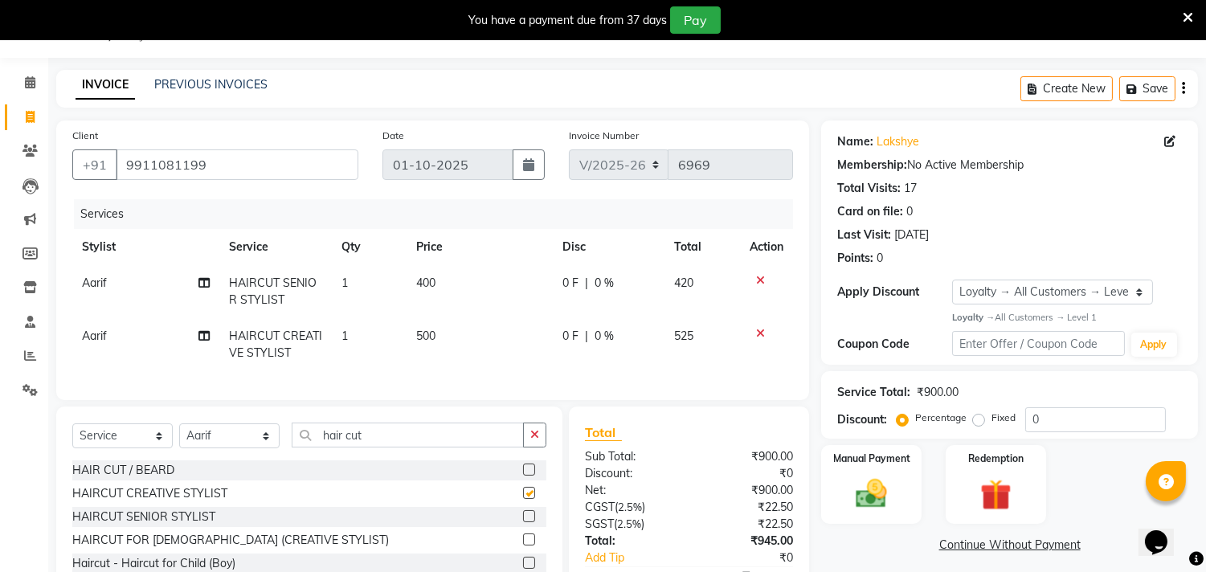
checkbox input "false"
drag, startPoint x: 374, startPoint y: 447, endPoint x: 289, endPoint y: 451, distance: 84.5
click at [297, 447] on input "hair cut" at bounding box center [408, 435] width 232 height 25
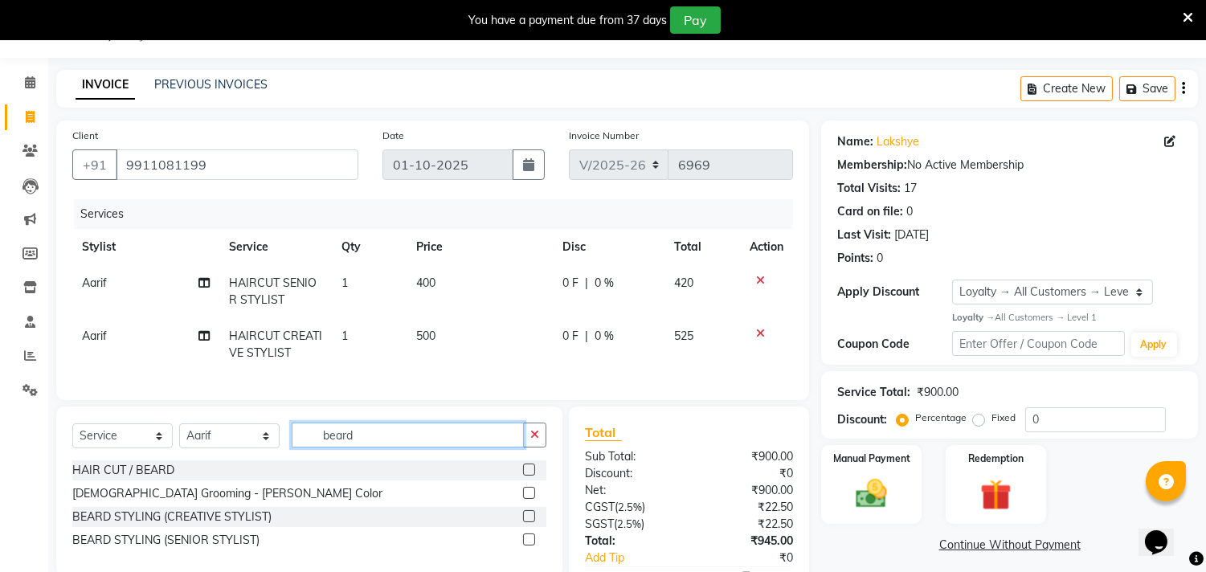
type input "beard"
click at [527, 522] on label at bounding box center [529, 516] width 12 height 12
click at [527, 522] on input "checkbox" at bounding box center [528, 517] width 10 height 10
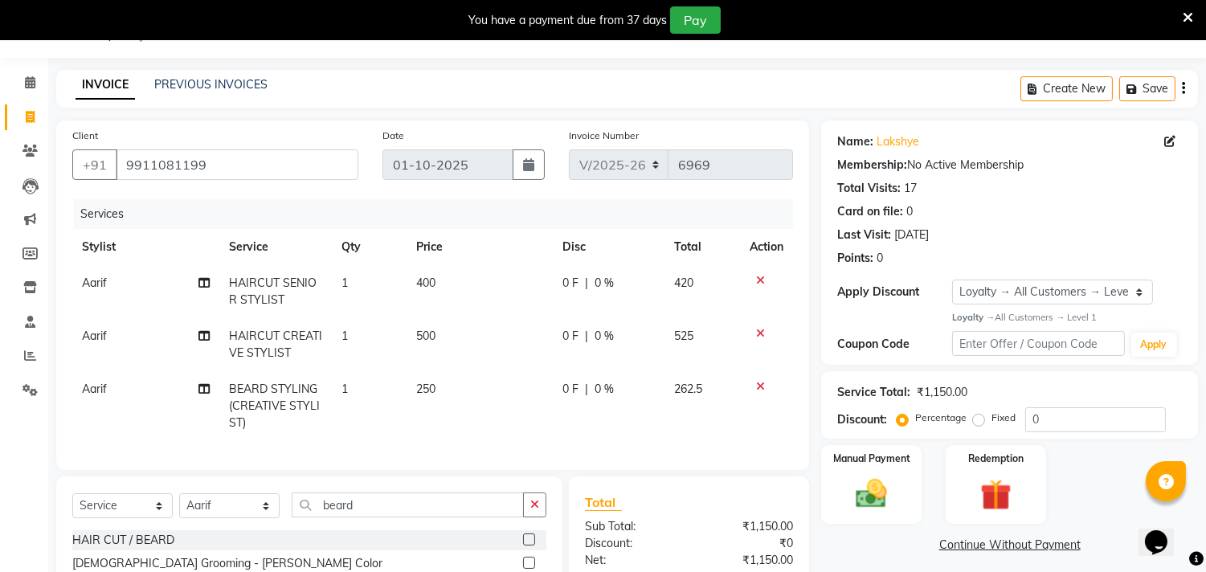
checkbox input "false"
click at [761, 276] on icon at bounding box center [760, 280] width 9 height 11
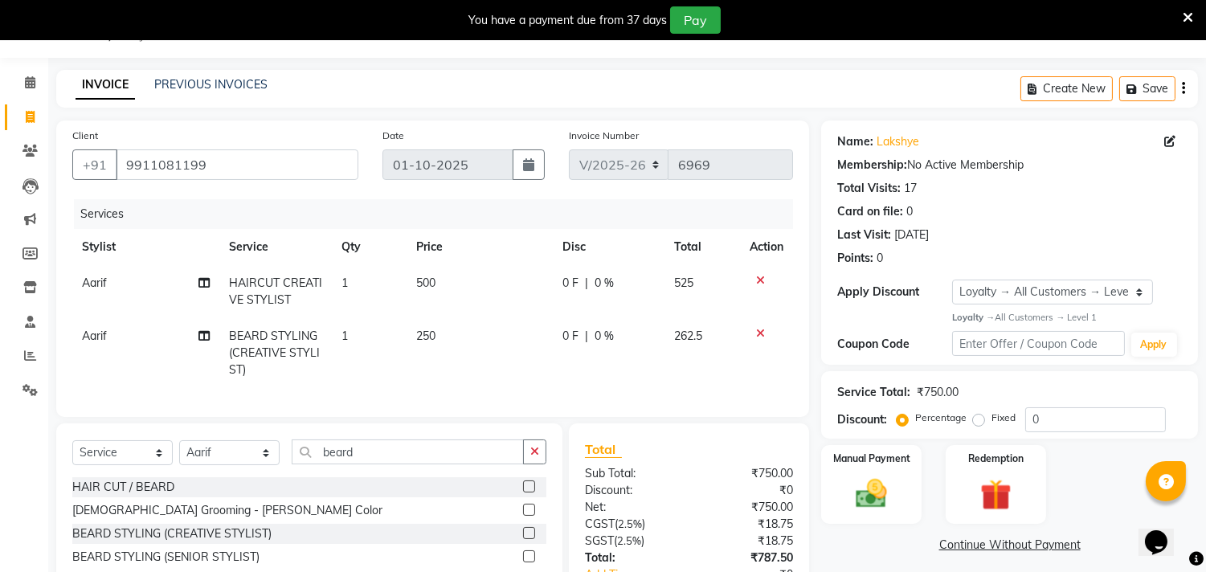
click at [107, 338] on span "Aarif" at bounding box center [94, 336] width 25 height 14
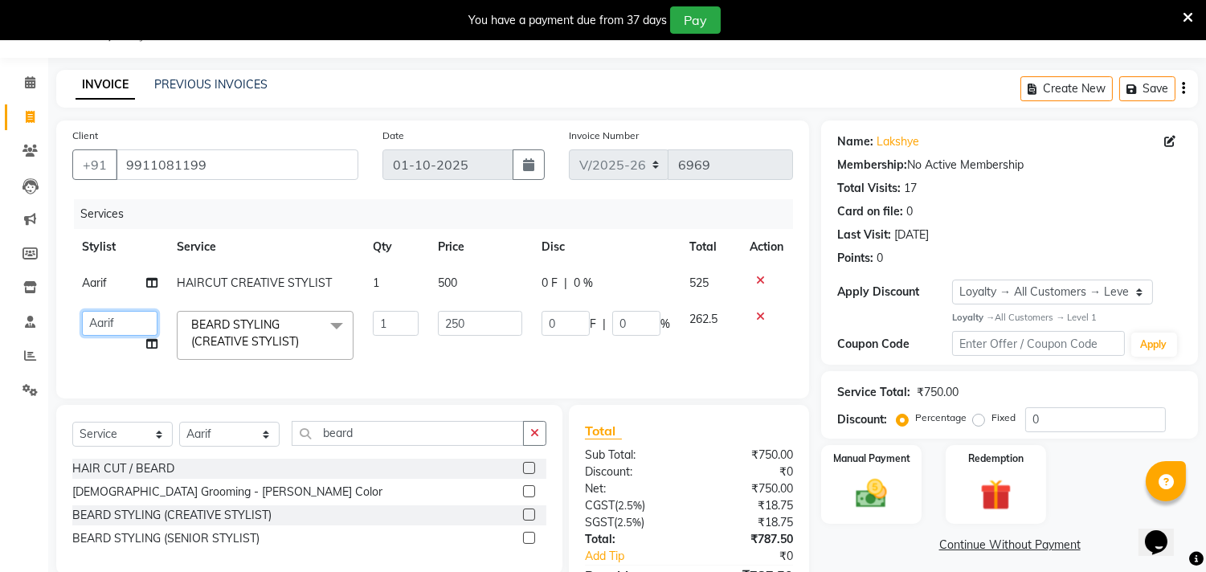
click at [121, 325] on select "[PERSON_NAME] ANJALI [PERSON_NAME] [PERSON_NAME] [PERSON_NAME] [PERSON_NAME] [P…" at bounding box center [120, 323] width 76 height 25
select select "28016"
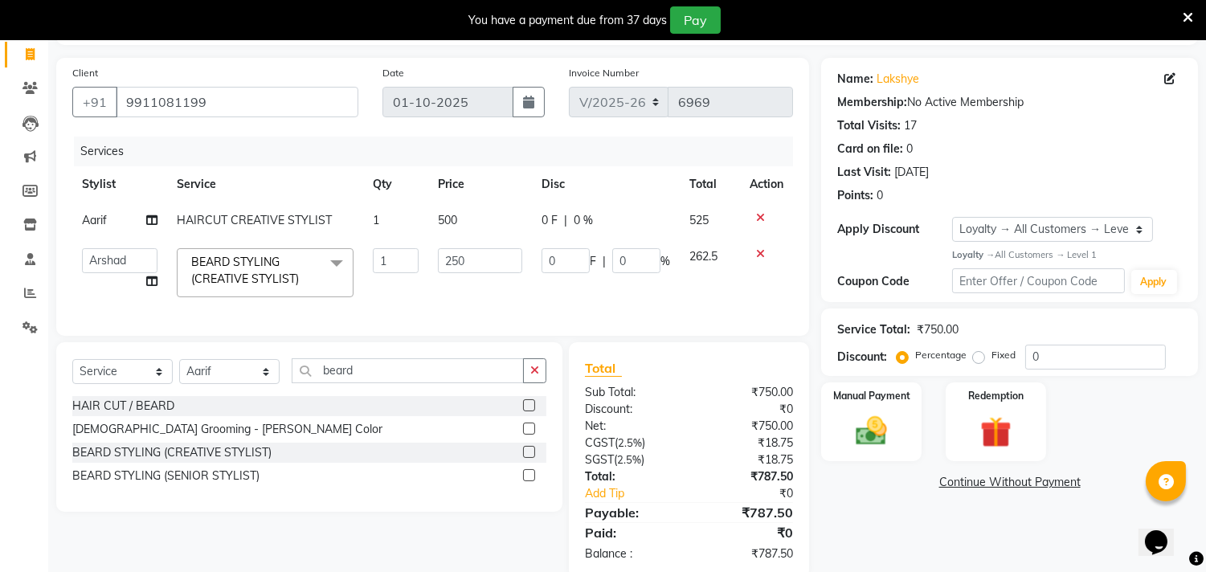
scroll to position [57, 0]
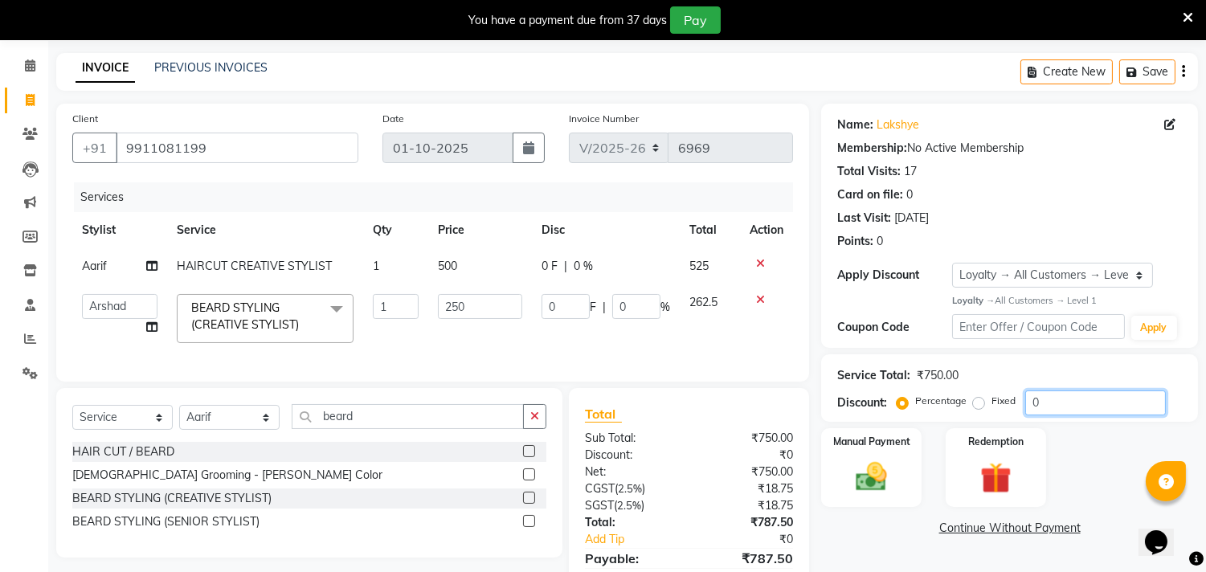
drag, startPoint x: 1075, startPoint y: 396, endPoint x: 960, endPoint y: 395, distance: 115.7
click at [960, 395] on div "Percentage Fixed 0" at bounding box center [1033, 403] width 266 height 25
type input "4"
type input "10"
type input "4"
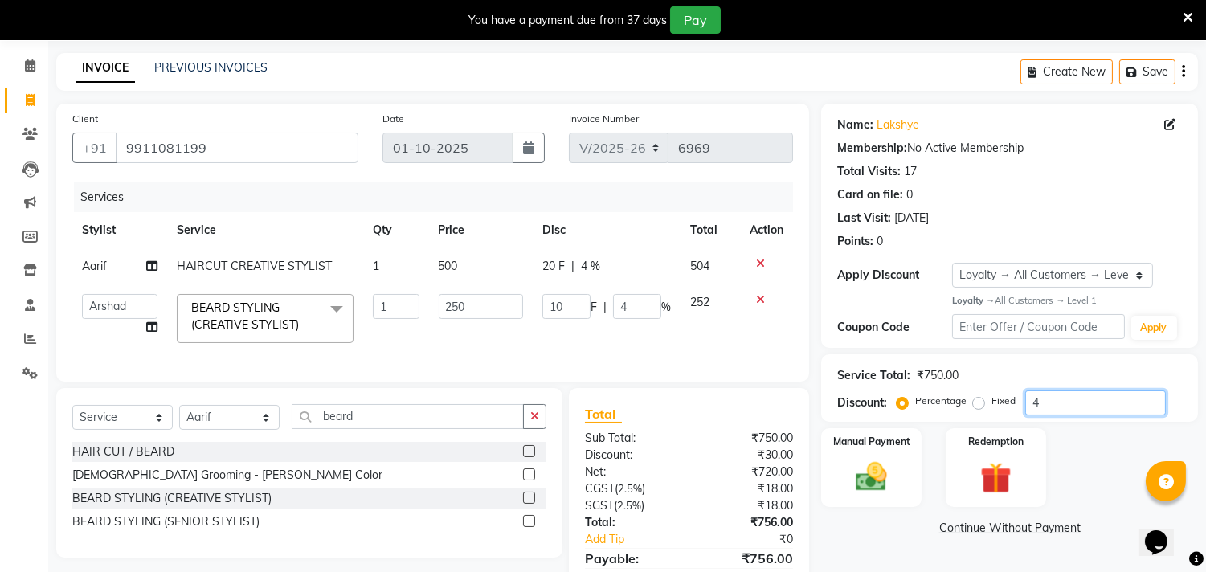
type input "4.5"
type input "11.25"
type input "4.5"
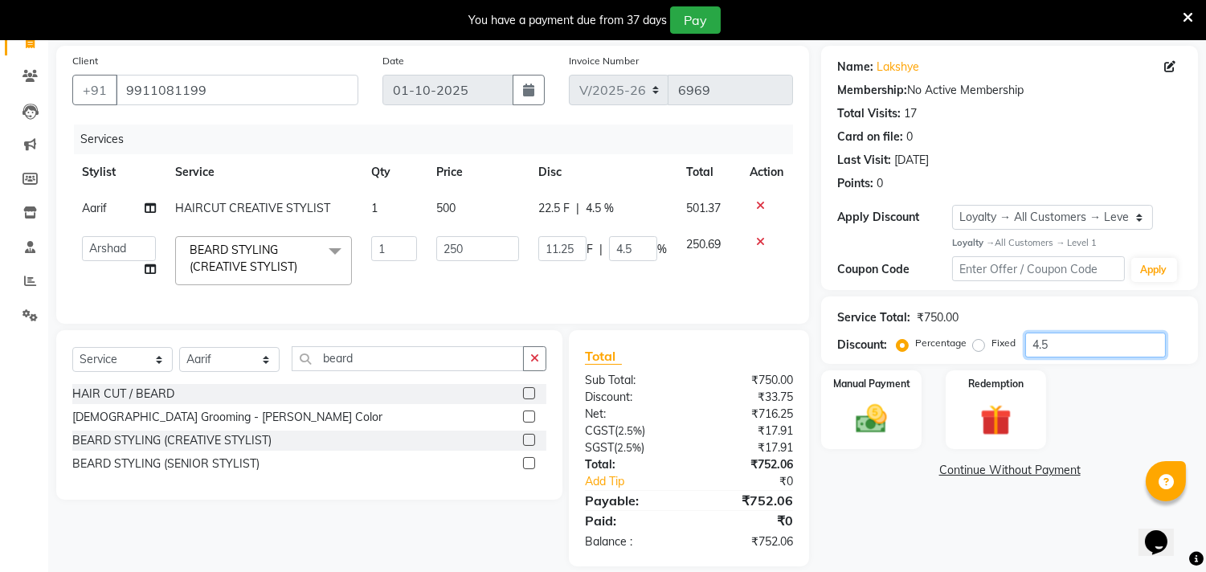
scroll to position [146, 0]
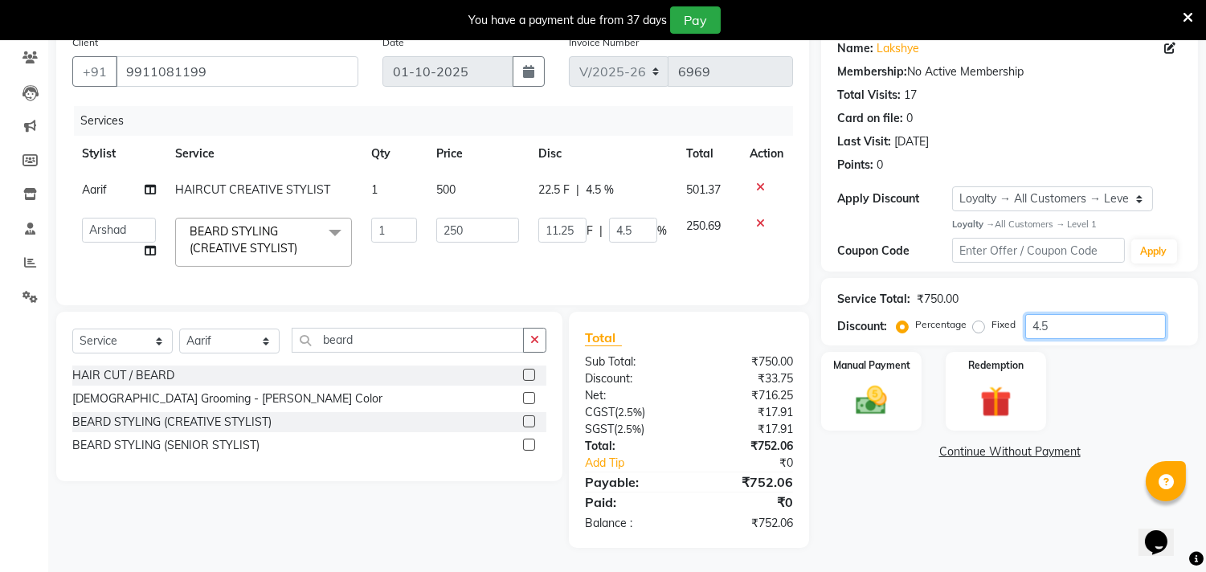
type input "4"
type input "10"
type input "4"
type input "4.7"
type input "11.75"
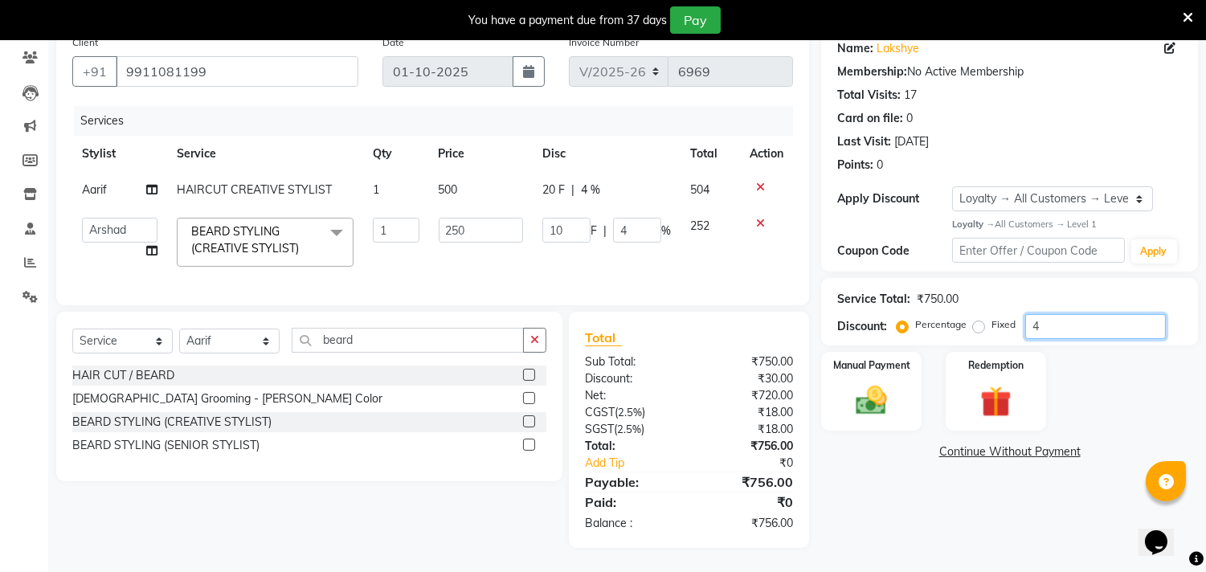
type input "4.7"
type input "4"
type input "10"
type input "4"
type input "4.8"
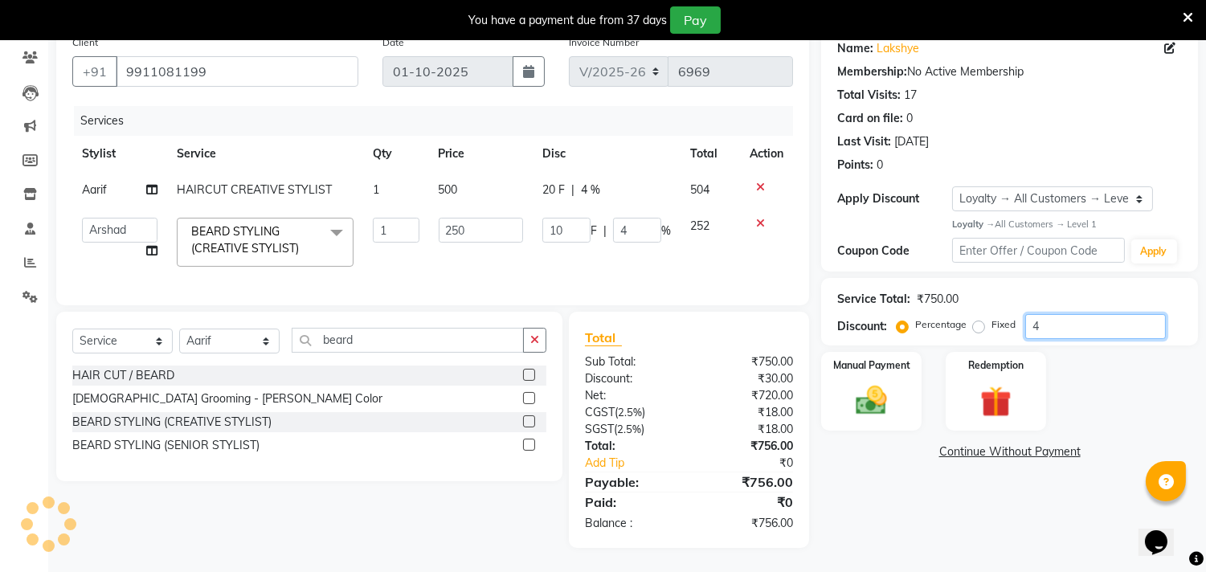
type input "12"
type input "4.8"
type input "4"
type input "10"
type input "4"
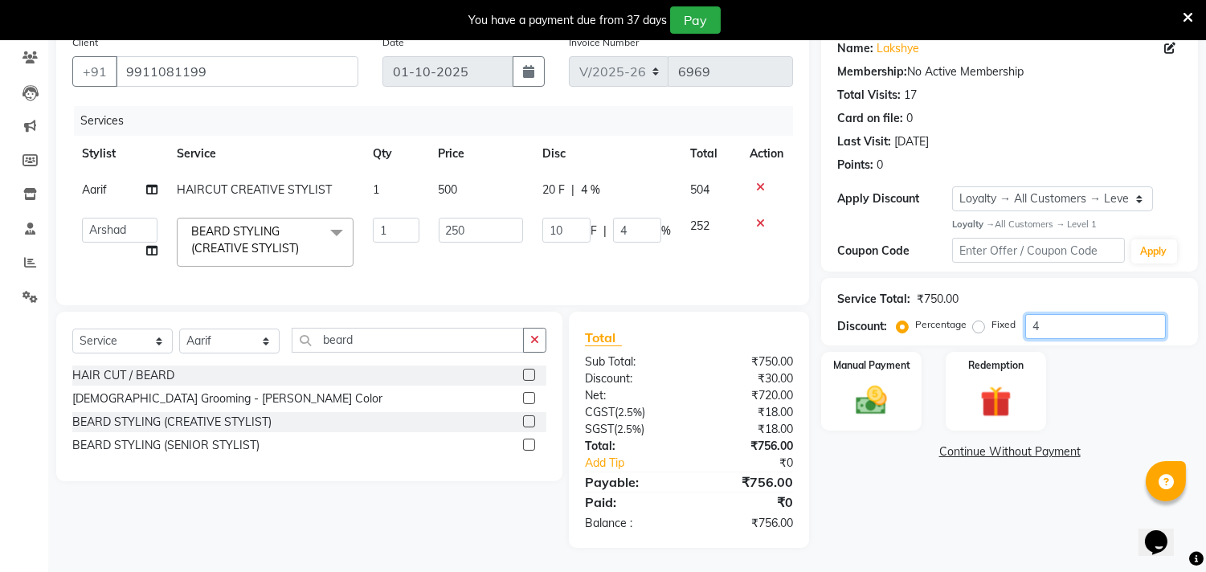
type input "4.7"
type input "11.75"
type input "4.7"
click at [873, 403] on img at bounding box center [872, 401] width 53 height 38
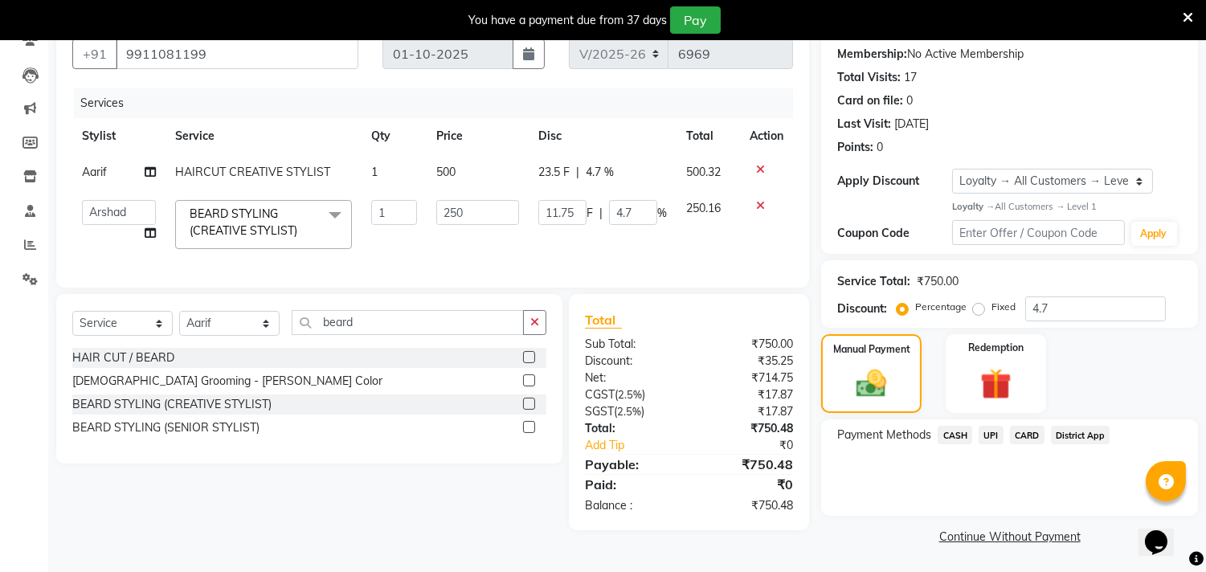
click at [958, 432] on span "CASH" at bounding box center [955, 435] width 35 height 18
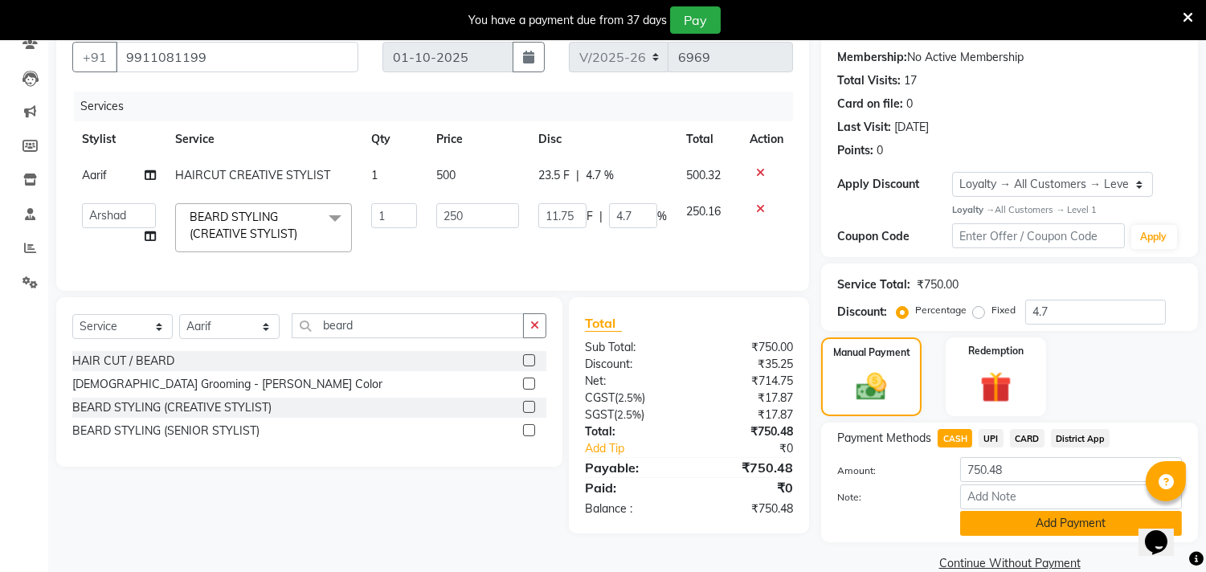
scroll to position [175, 0]
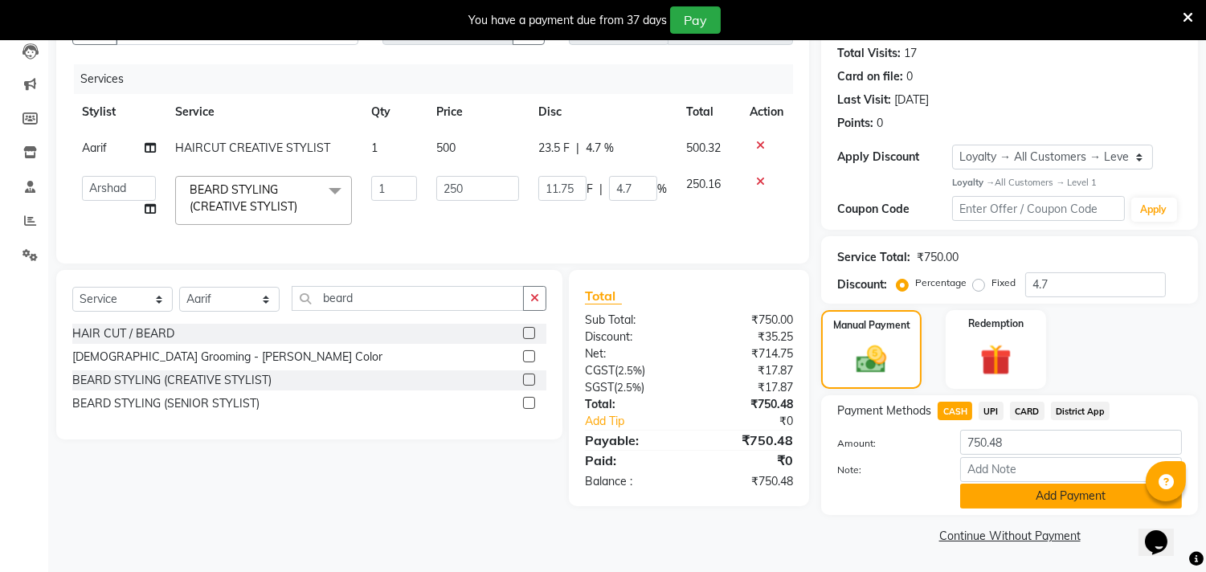
click at [1049, 495] on button "Add Payment" at bounding box center [1071, 496] width 222 height 25
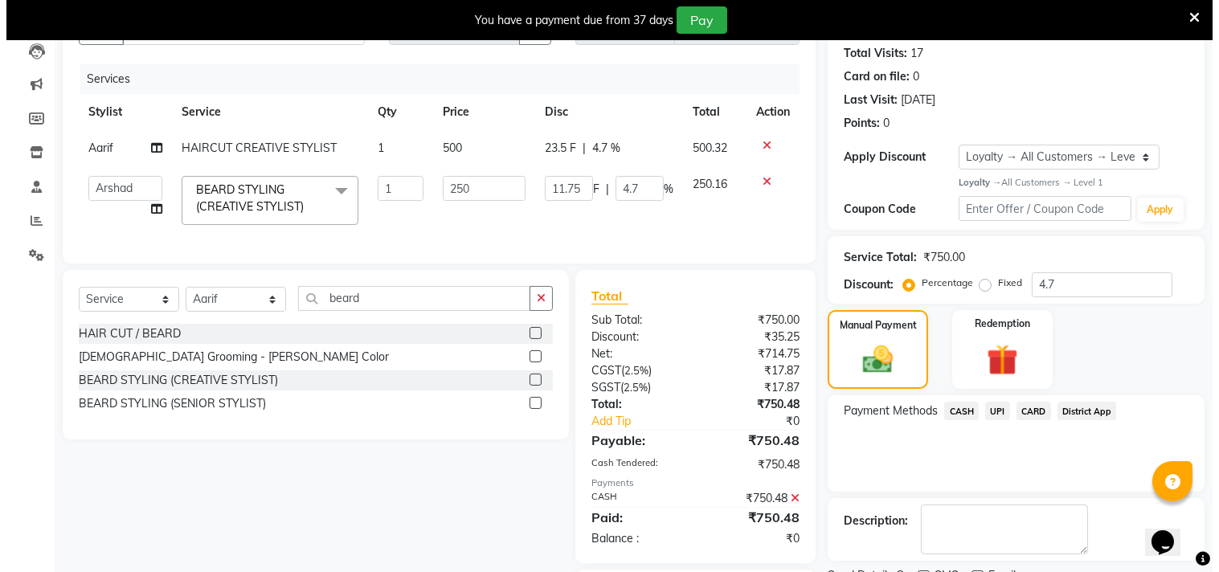
scroll to position [300, 0]
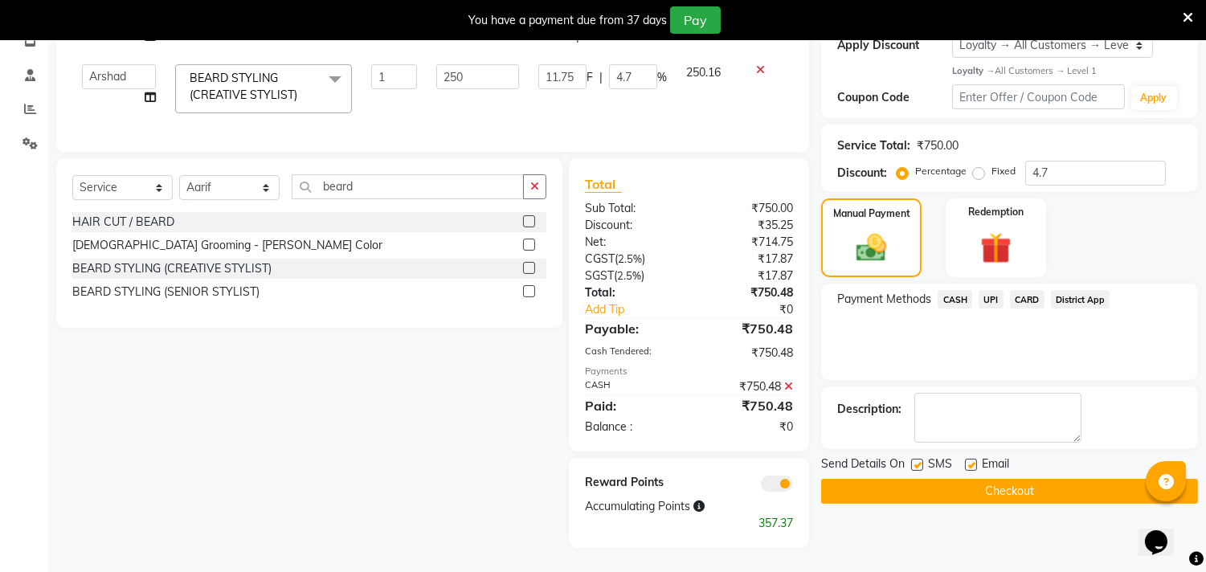
click at [776, 479] on span at bounding box center [777, 484] width 32 height 16
click at [793, 486] on input "checkbox" at bounding box center [793, 486] width 0 height 0
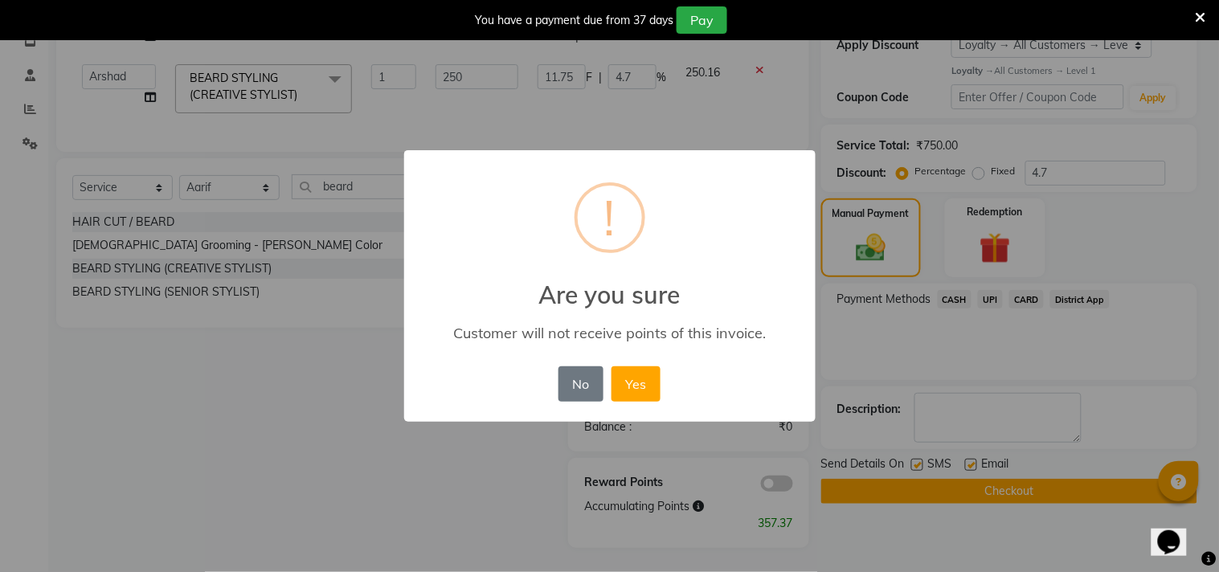
drag, startPoint x: 657, startPoint y: 383, endPoint x: 742, endPoint y: 435, distance: 98.8
click at [662, 387] on div "No No Yes" at bounding box center [610, 383] width 110 height 43
drag, startPoint x: 631, startPoint y: 382, endPoint x: 673, endPoint y: 427, distance: 61.4
click at [636, 383] on button "Yes" at bounding box center [636, 383] width 49 height 35
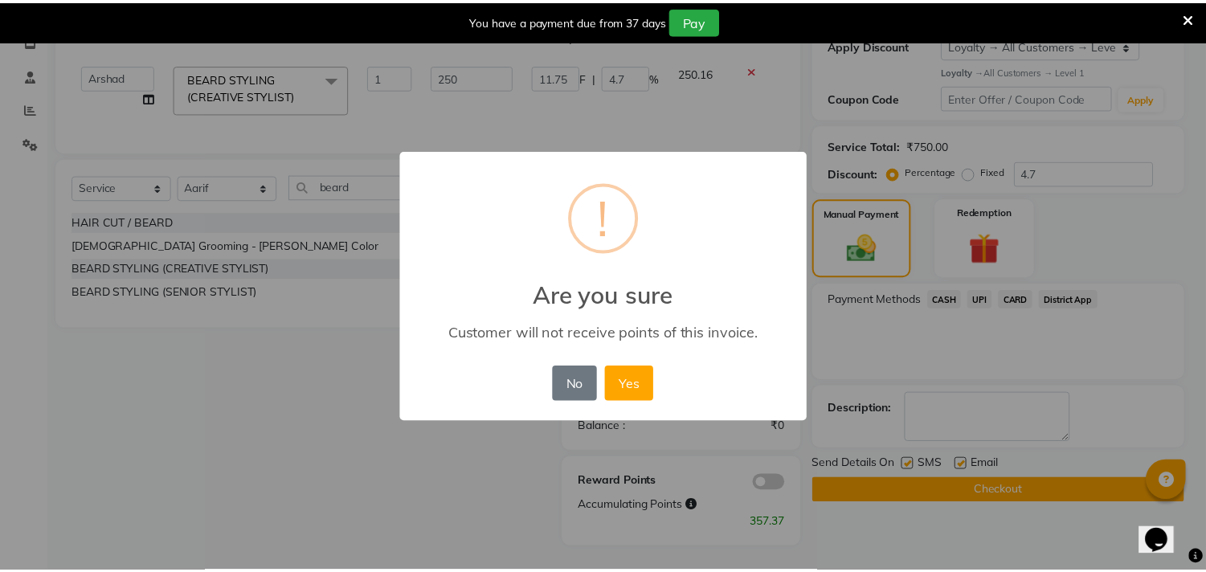
scroll to position [260, 0]
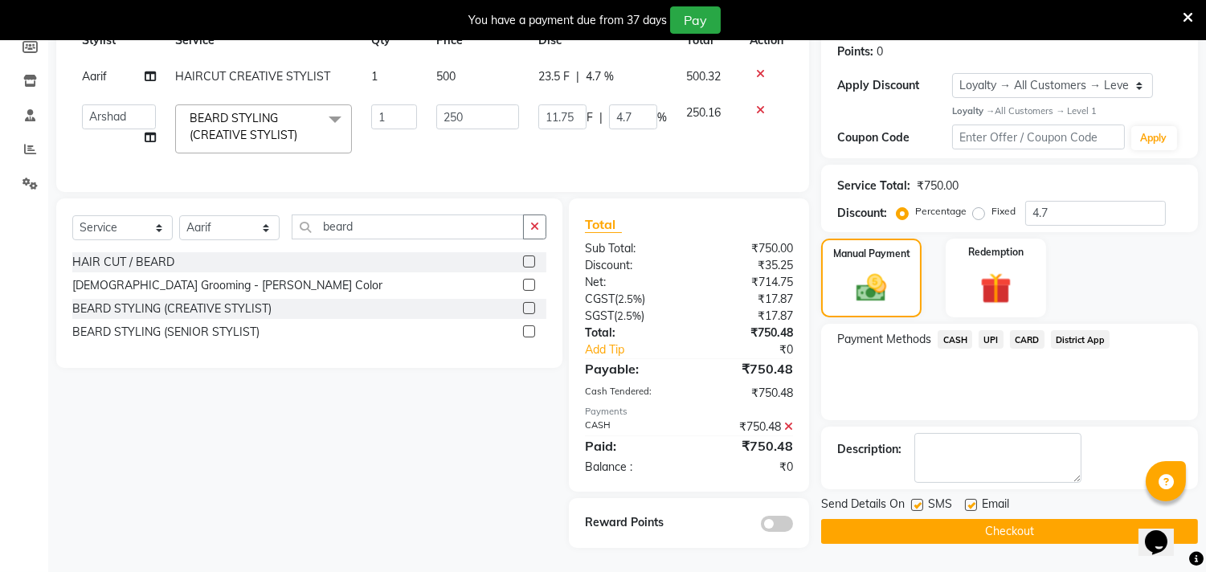
drag, startPoint x: 951, startPoint y: 518, endPoint x: 981, endPoint y: 502, distance: 33.8
click at [950, 519] on button "Checkout" at bounding box center [1009, 531] width 377 height 25
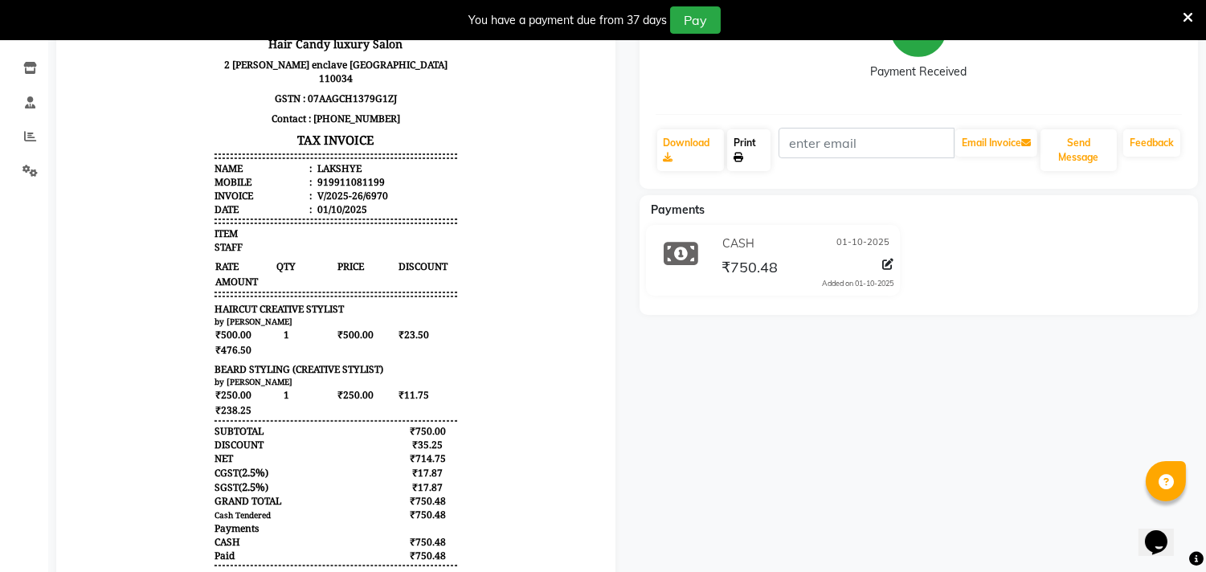
click at [753, 141] on link "Print" at bounding box center [748, 150] width 43 height 42
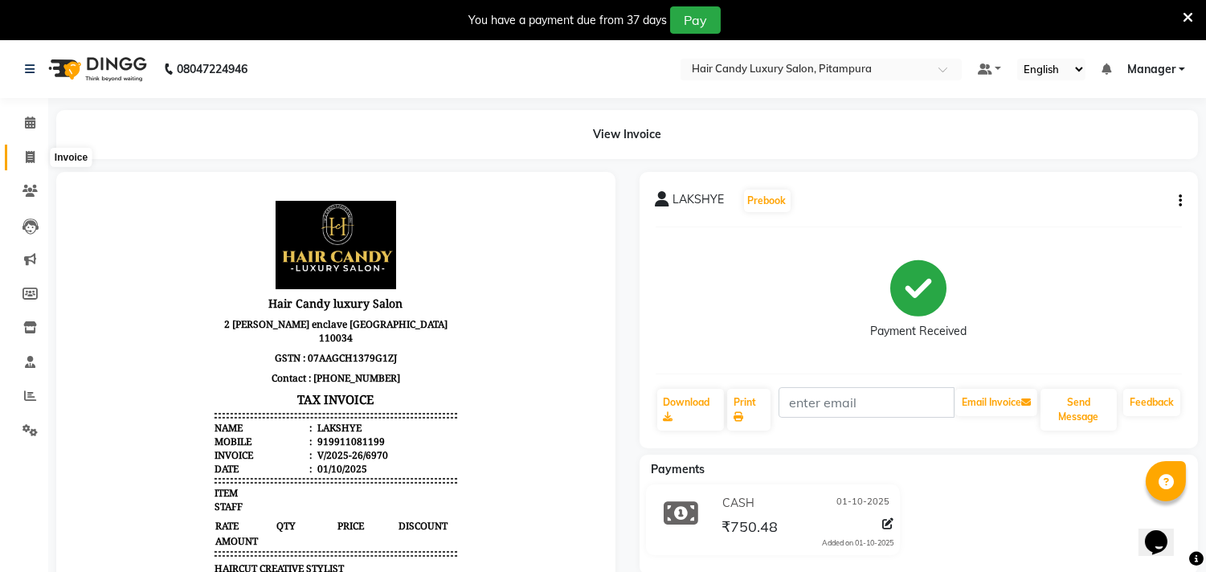
click at [31, 161] on icon at bounding box center [30, 157] width 9 height 12
select select "service"
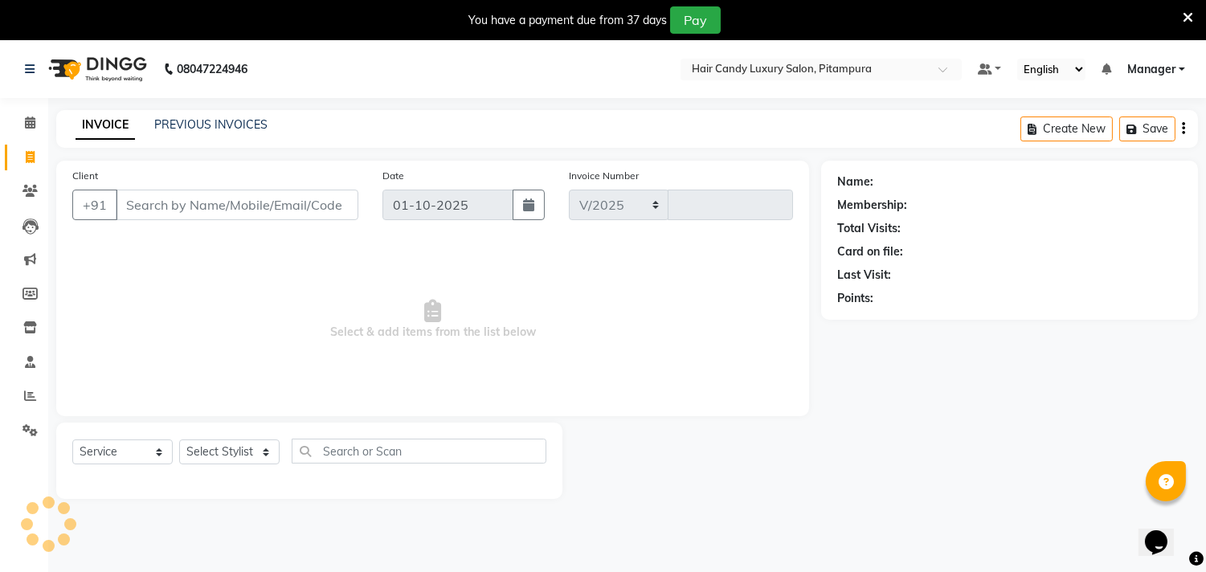
scroll to position [40, 0]
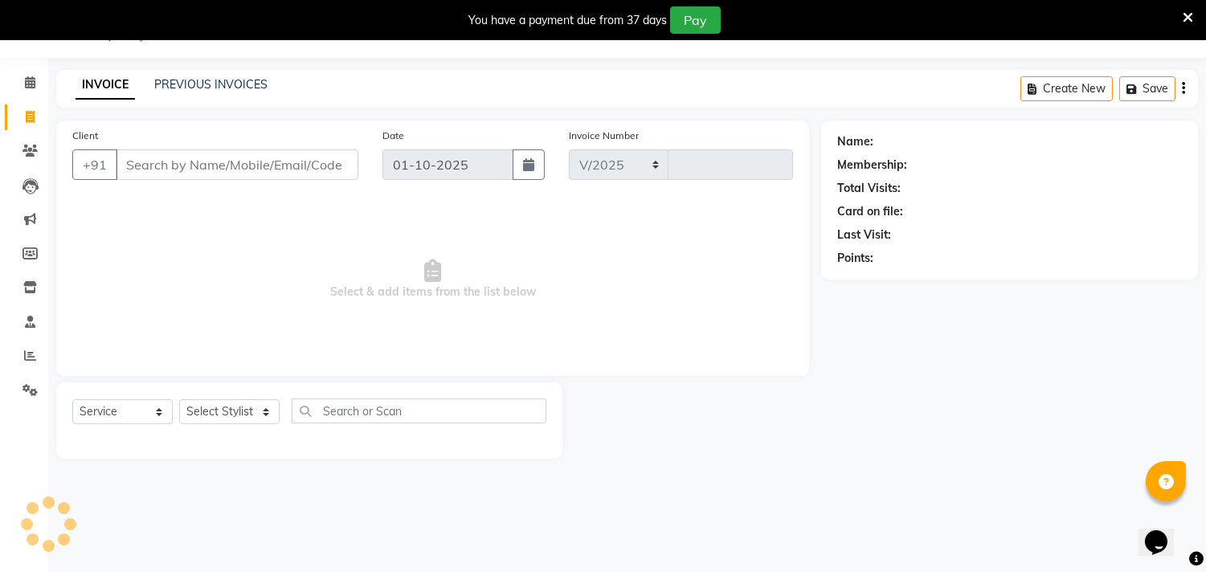
select select "4720"
type input "6971"
click at [293, 171] on input "Client" at bounding box center [237, 164] width 243 height 31
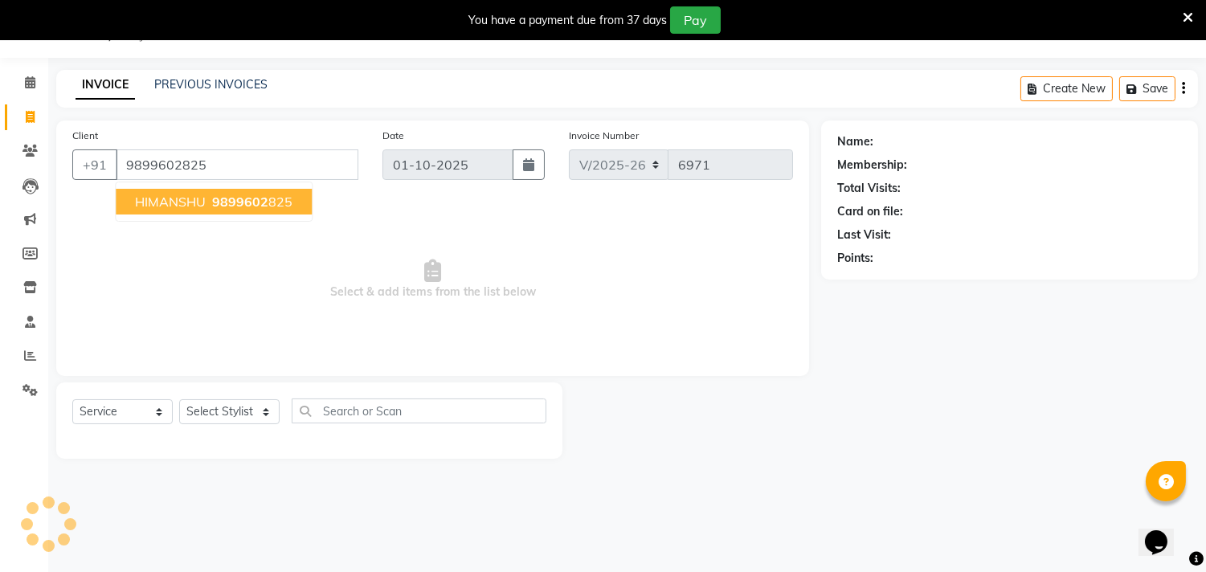
type input "9899602825"
select select "1: Object"
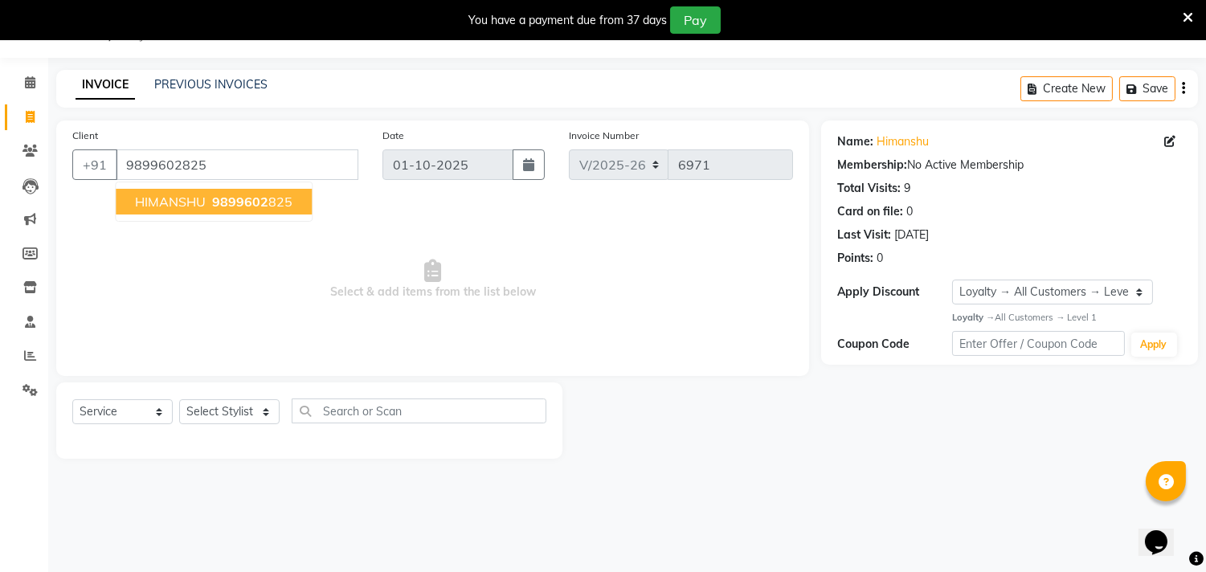
drag, startPoint x: 280, startPoint y: 206, endPoint x: 272, endPoint y: 277, distance: 72.0
click at [280, 207] on ngb-highlight "9899602 825" at bounding box center [251, 202] width 84 height 16
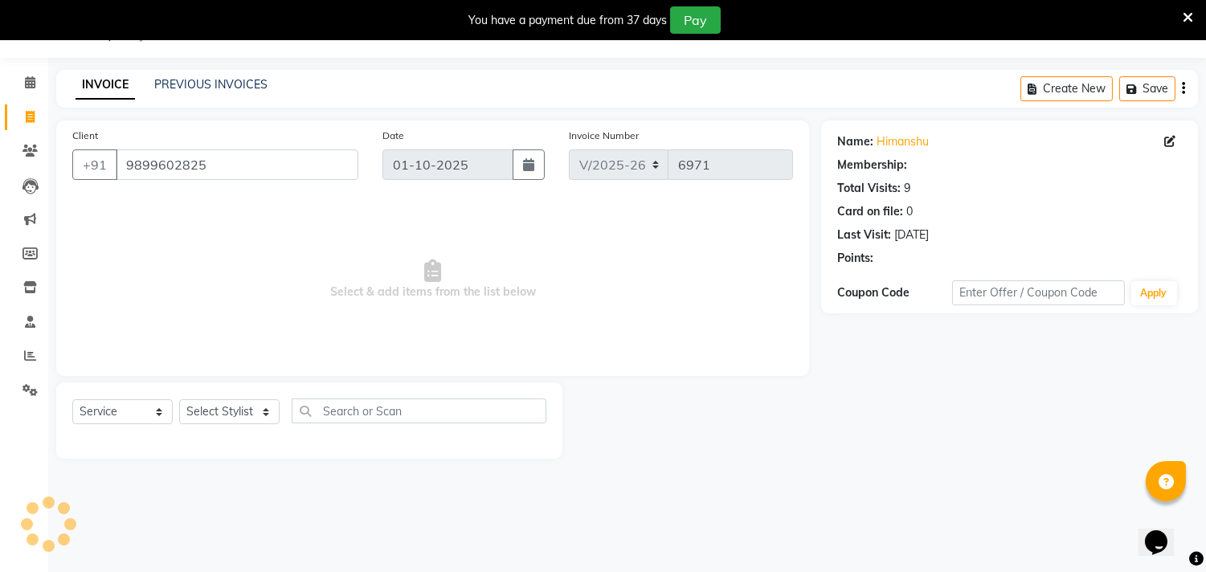
select select "1: Object"
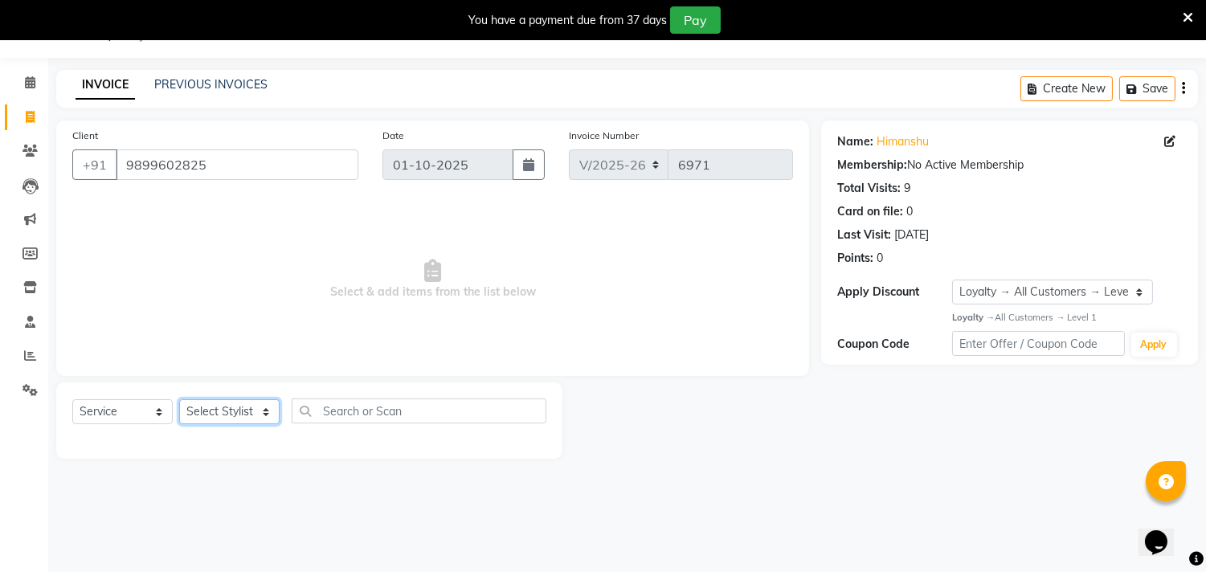
click at [260, 411] on select "Select Stylist Aarif AMAN ANJALI Arman Arshad ARSHAD SALMANI ASHU FAIZ gaurav H…" at bounding box center [229, 411] width 100 height 25
select select "69741"
click at [179, 400] on select "Select Stylist Aarif AMAN ANJALI Arman Arshad ARSHAD SALMANI ASHU FAIZ gaurav H…" at bounding box center [229, 411] width 100 height 25
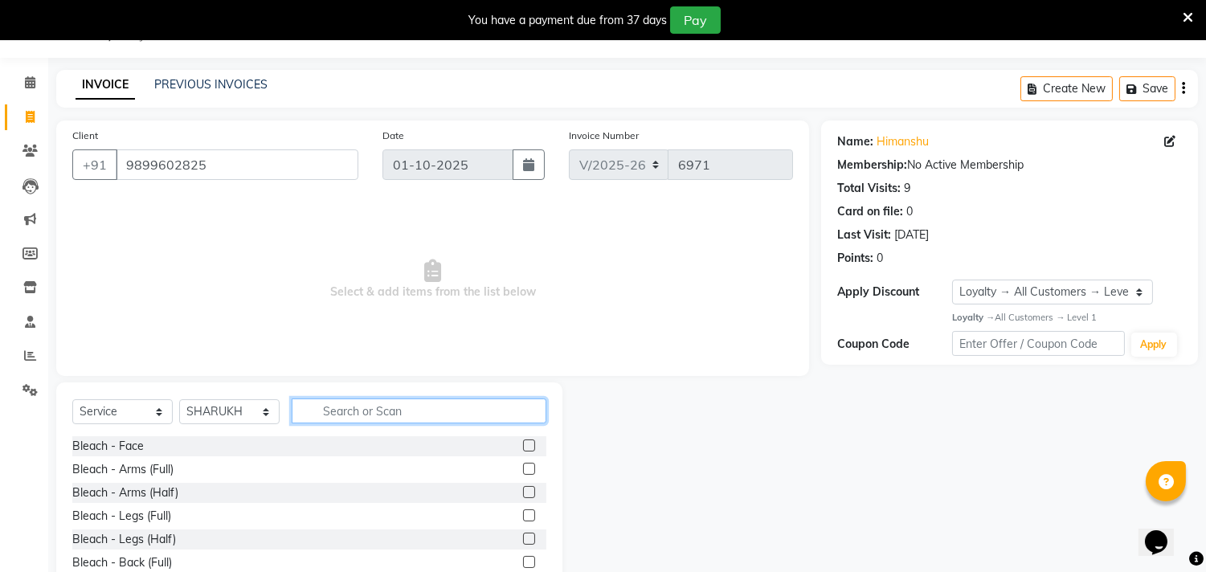
click at [317, 414] on input "text" at bounding box center [419, 411] width 255 height 25
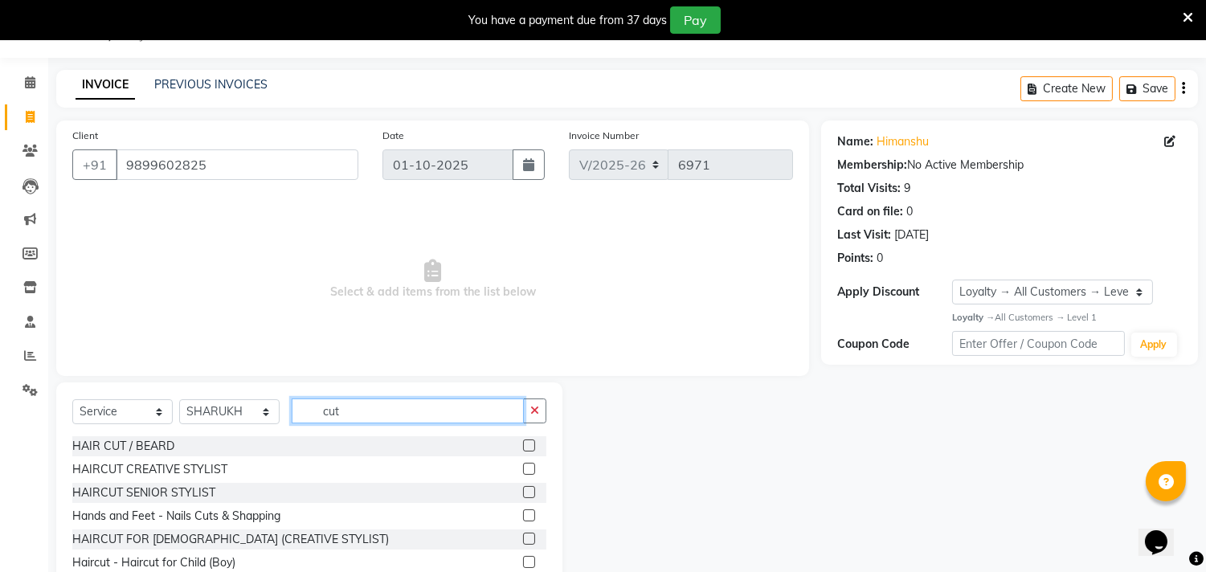
type input "cut"
click at [523, 444] on label at bounding box center [529, 446] width 12 height 12
click at [523, 444] on input "checkbox" at bounding box center [528, 446] width 10 height 10
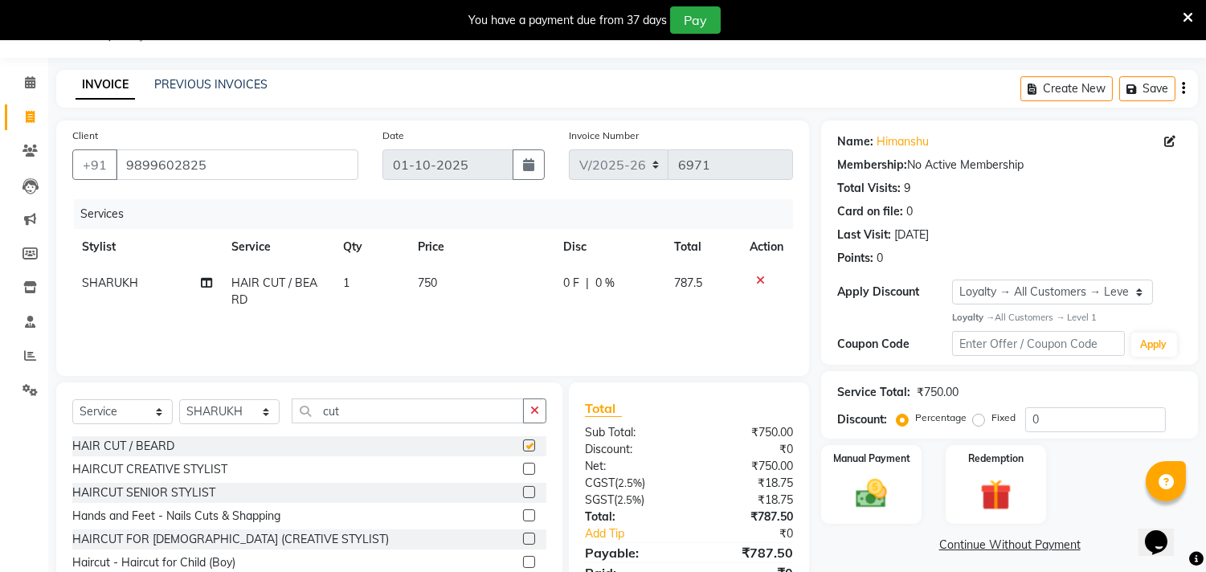
checkbox input "false"
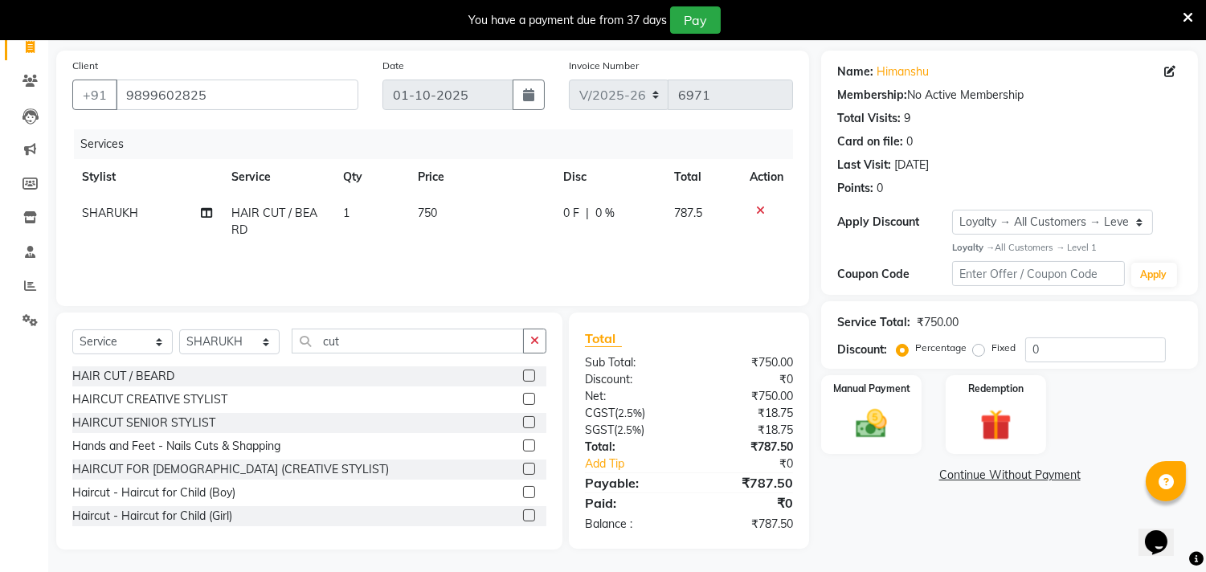
scroll to position [111, 0]
drag, startPoint x: 1050, startPoint y: 347, endPoint x: 949, endPoint y: 350, distance: 101.3
click at [950, 350] on div "Percentage Fixed 0" at bounding box center [1033, 349] width 266 height 25
click at [764, 210] on icon at bounding box center [760, 209] width 9 height 11
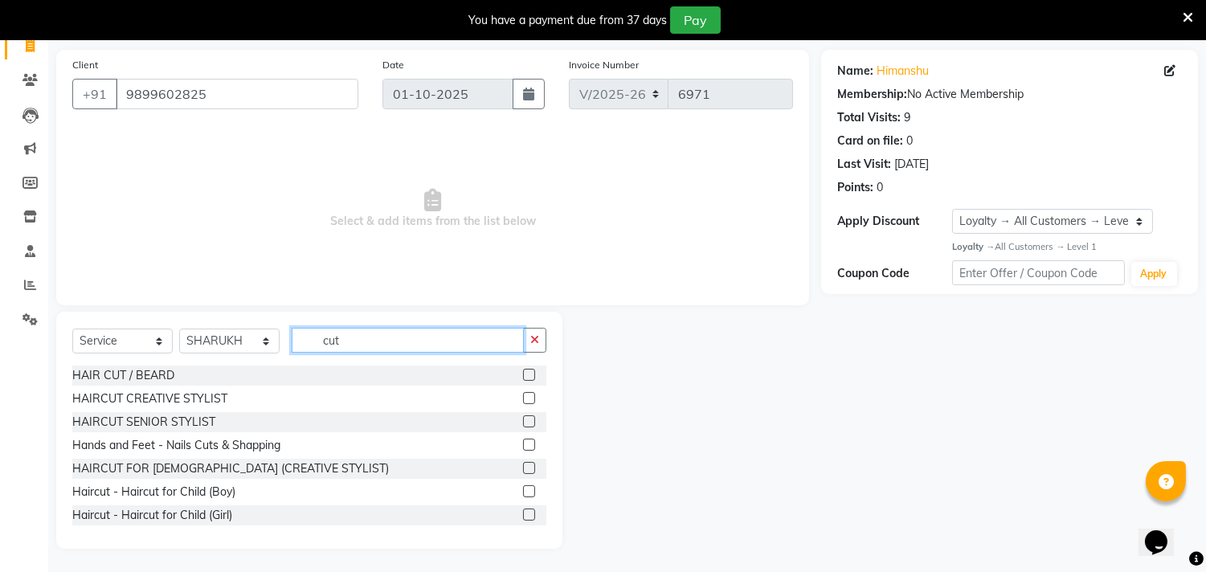
click at [354, 331] on input "cut" at bounding box center [408, 340] width 232 height 25
type input "c"
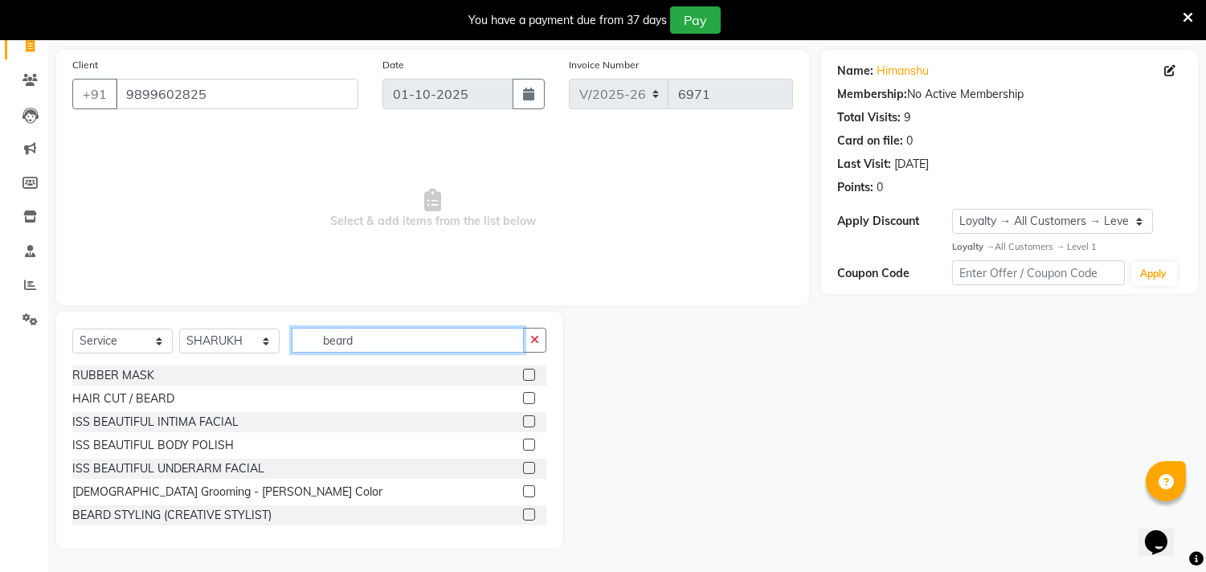
scroll to position [44, 0]
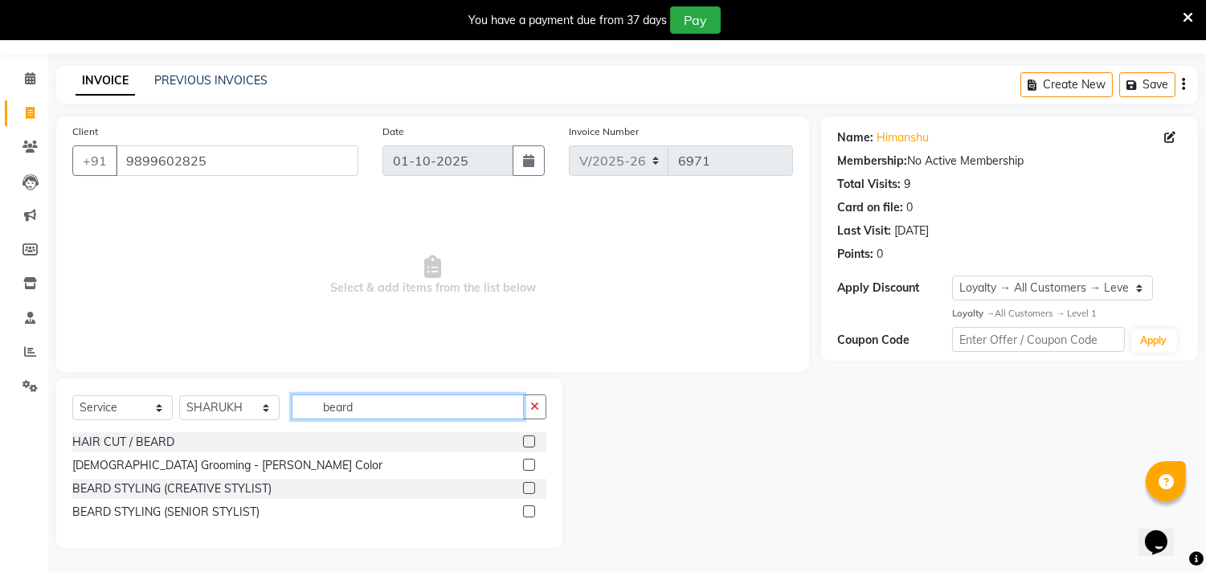
type input "beard"
click at [527, 487] on label at bounding box center [529, 488] width 12 height 12
click at [527, 487] on input "checkbox" at bounding box center [528, 489] width 10 height 10
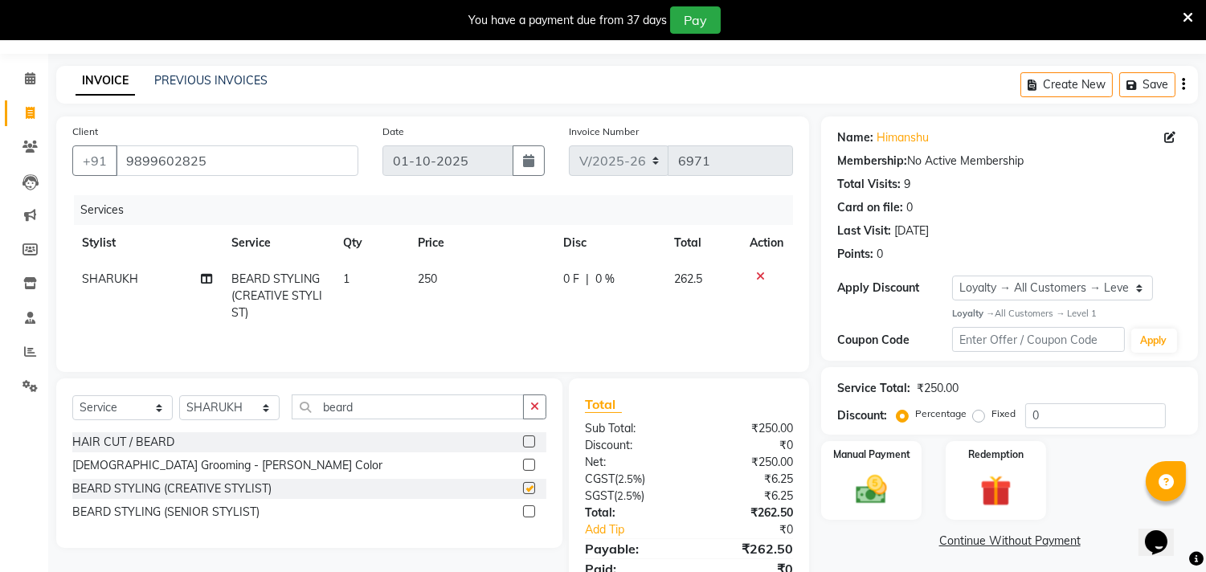
checkbox input "false"
drag, startPoint x: 363, startPoint y: 407, endPoint x: 257, endPoint y: 414, distance: 106.3
click at [257, 414] on div "Select Service Product Membership Package Voucher Prepaid Gift Card Select Styl…" at bounding box center [309, 414] width 474 height 38
click at [250, 407] on select "Select Stylist [PERSON_NAME] [PERSON_NAME] [PERSON_NAME] [PERSON_NAME] [PERSON_…" at bounding box center [229, 407] width 100 height 25
select select "28014"
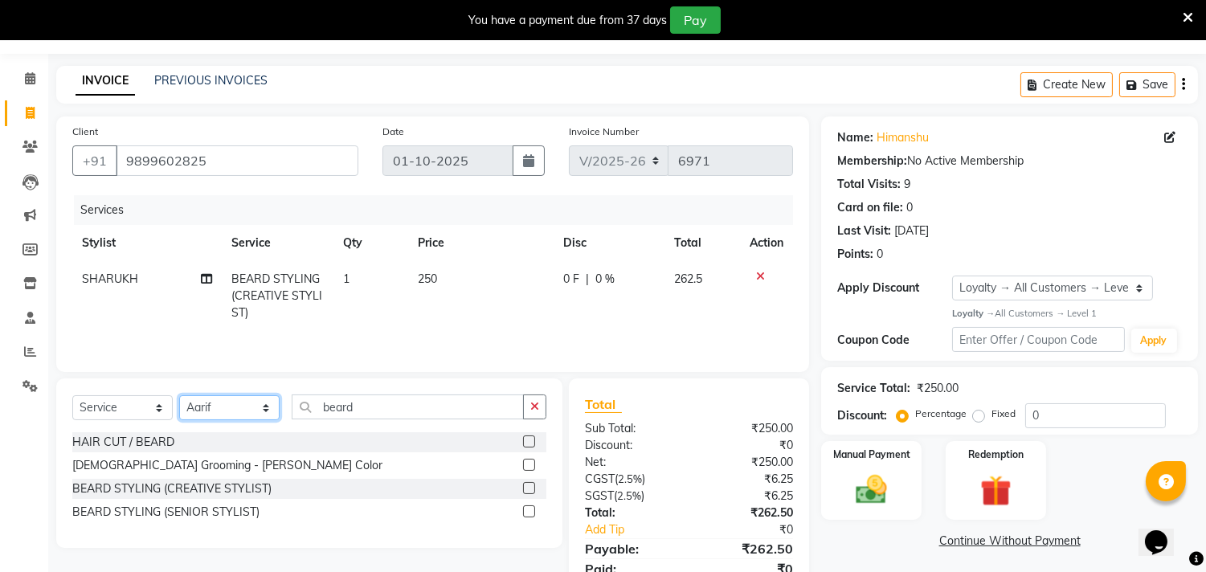
click at [179, 397] on select "Select Stylist [PERSON_NAME] [PERSON_NAME] [PERSON_NAME] [PERSON_NAME] [PERSON_…" at bounding box center [229, 407] width 100 height 25
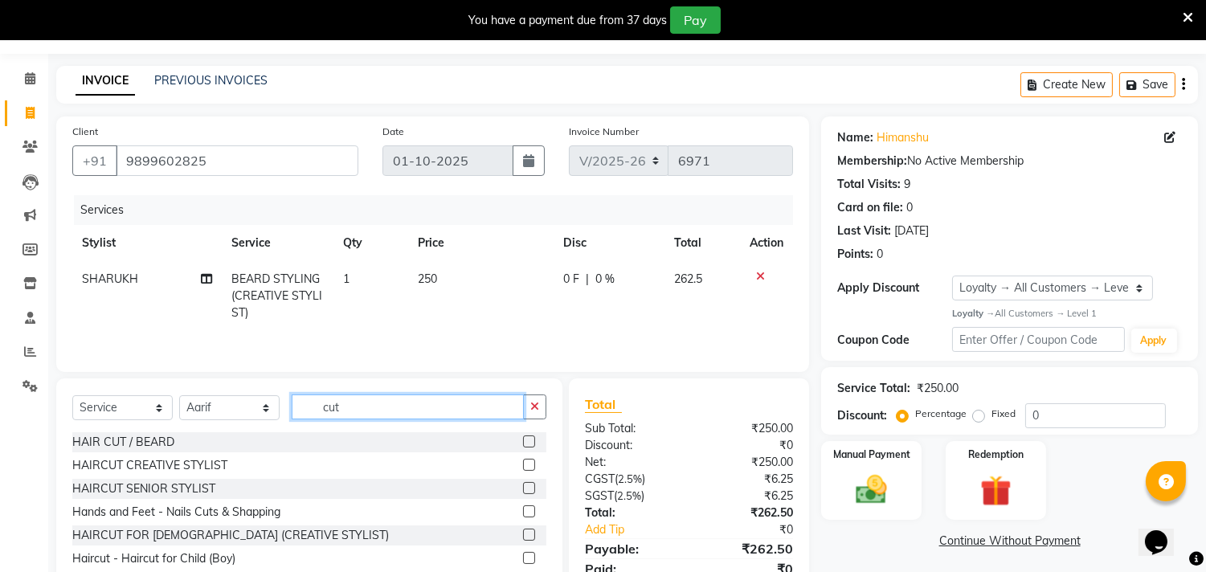
type input "cut"
click at [523, 486] on label at bounding box center [529, 488] width 12 height 12
click at [523, 486] on input "checkbox" at bounding box center [528, 489] width 10 height 10
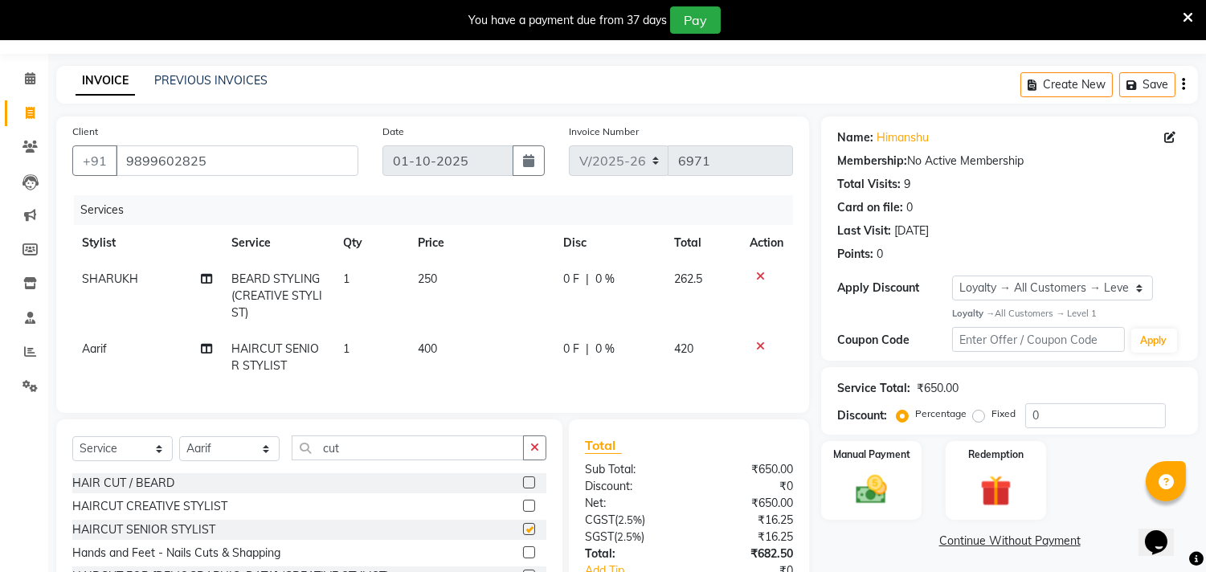
checkbox input "false"
click at [424, 349] on span "400" at bounding box center [427, 349] width 19 height 14
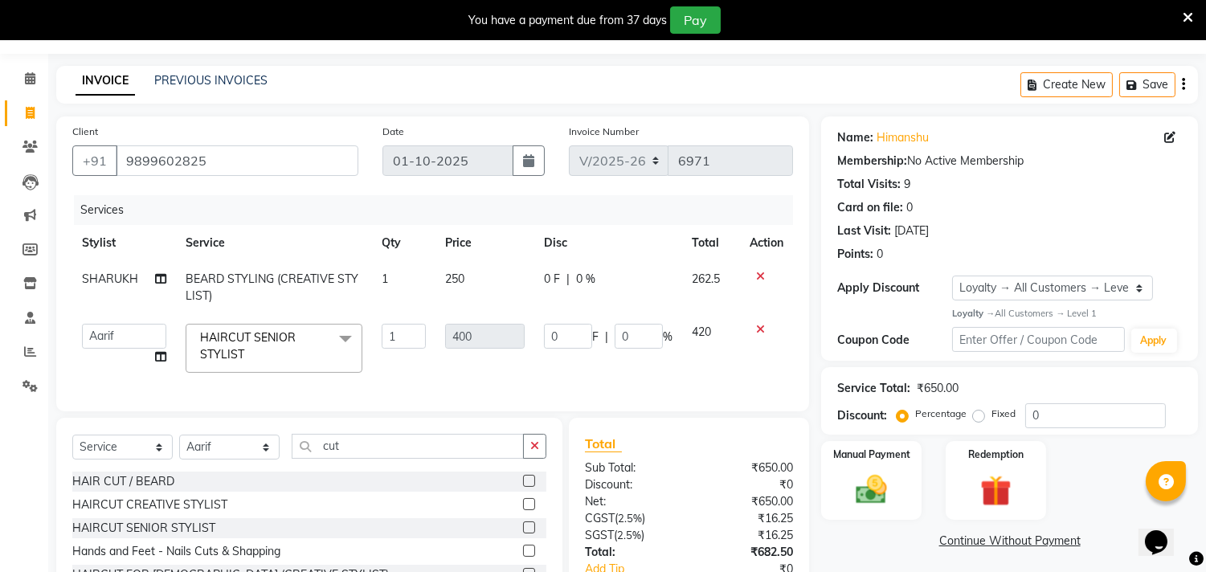
click at [764, 328] on div at bounding box center [767, 329] width 34 height 11
click at [757, 327] on icon at bounding box center [760, 329] width 9 height 11
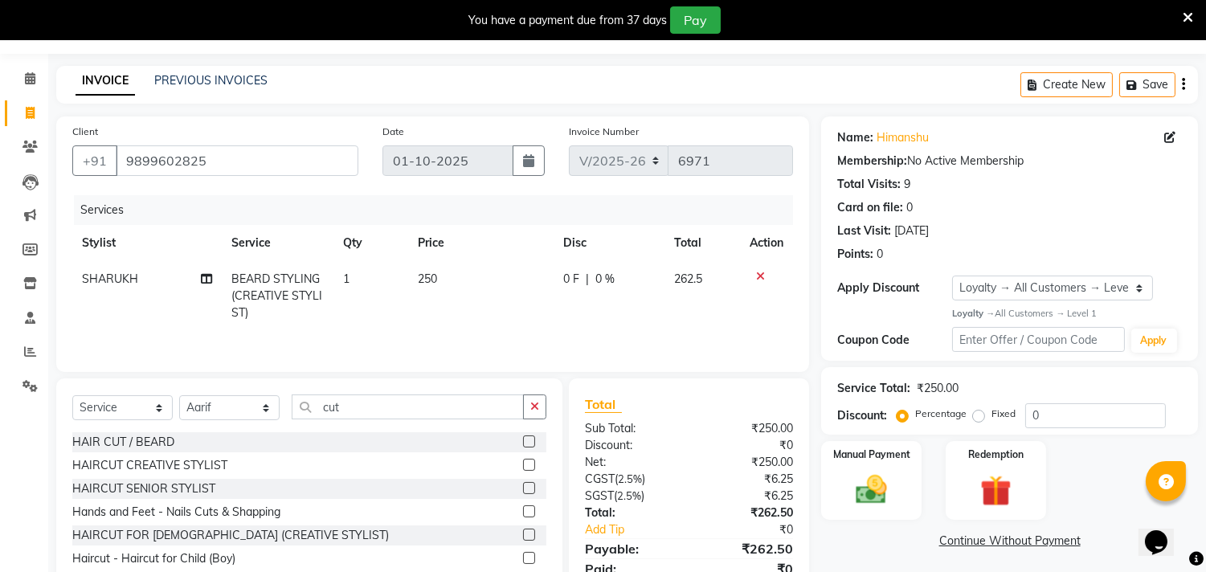
click at [523, 469] on label at bounding box center [529, 465] width 12 height 12
click at [523, 469] on input "checkbox" at bounding box center [528, 466] width 10 height 10
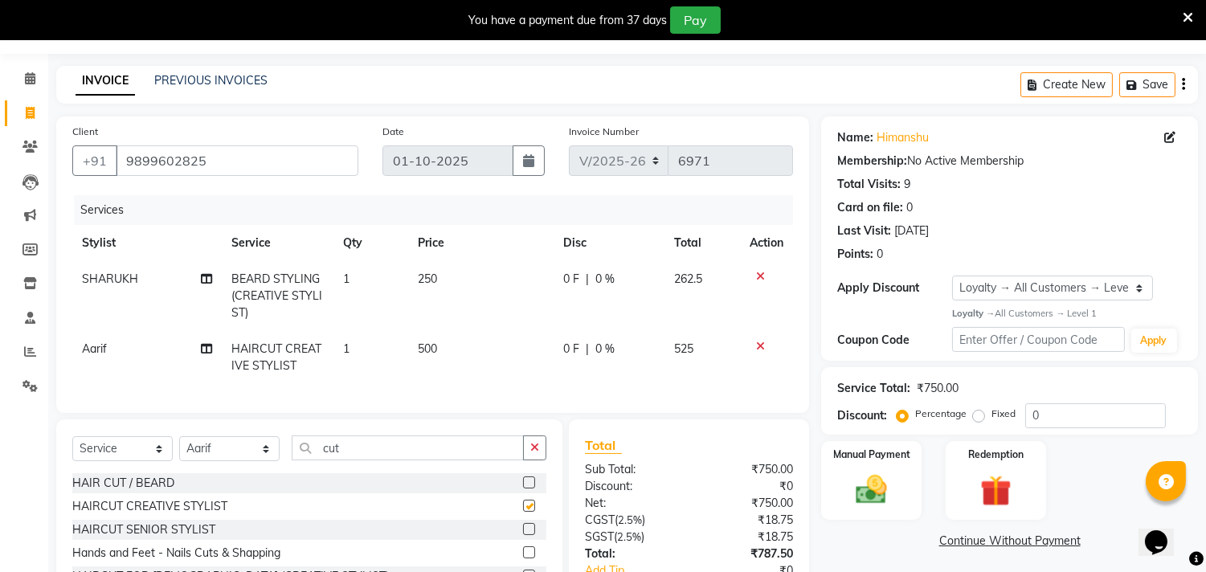
checkbox input "false"
click at [426, 349] on span "500" at bounding box center [427, 349] width 19 height 14
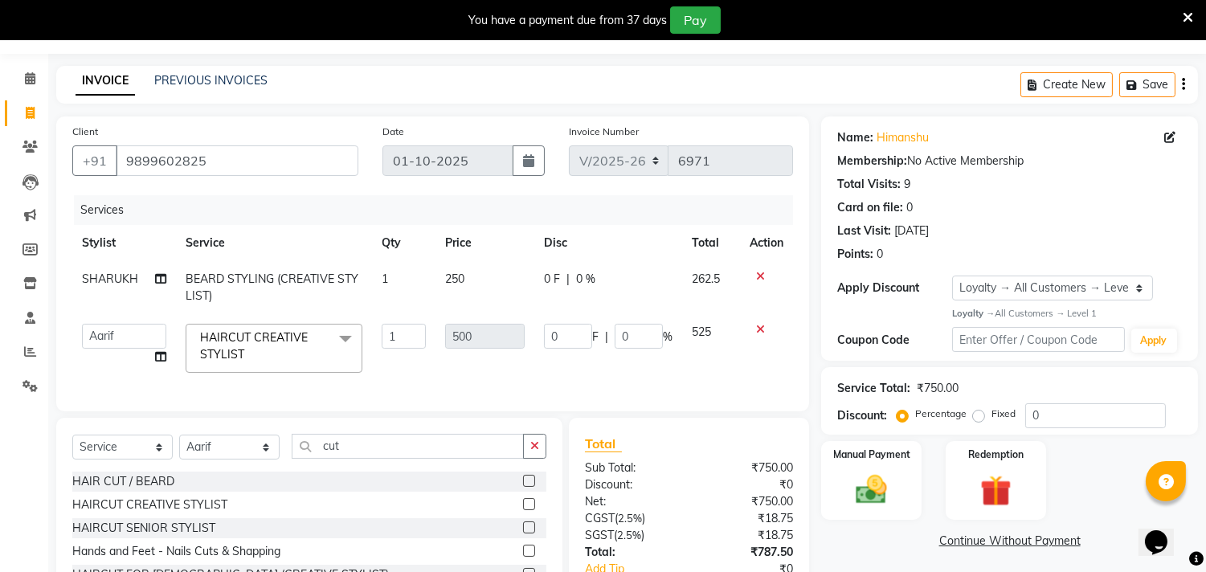
drag, startPoint x: 762, startPoint y: 326, endPoint x: 673, endPoint y: 387, distance: 108.1
click at [761, 326] on icon at bounding box center [760, 329] width 9 height 11
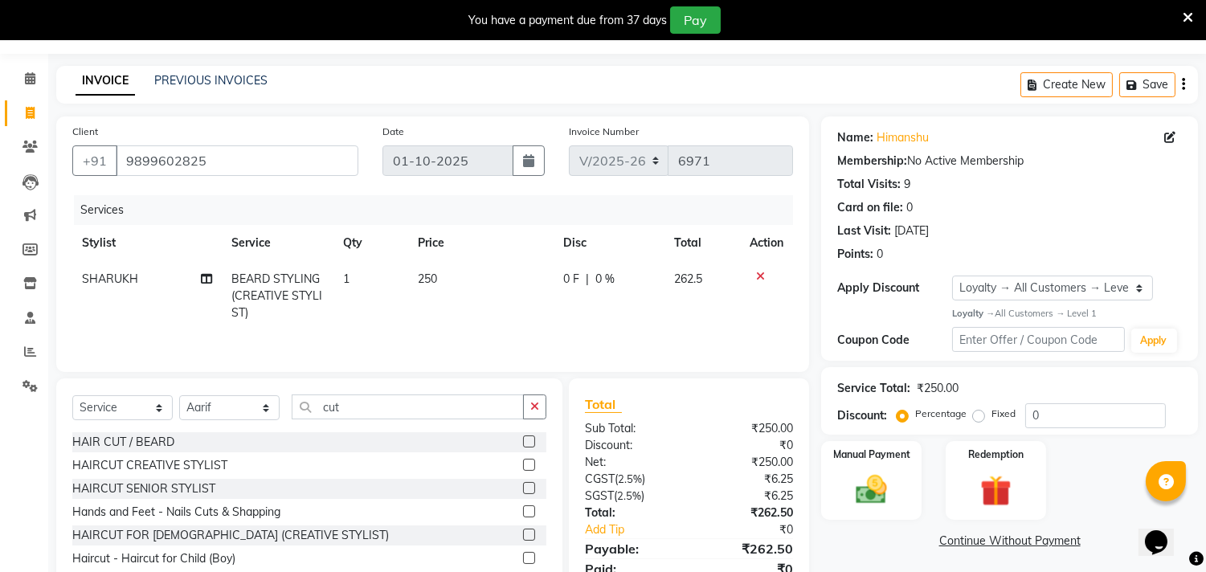
scroll to position [25, 0]
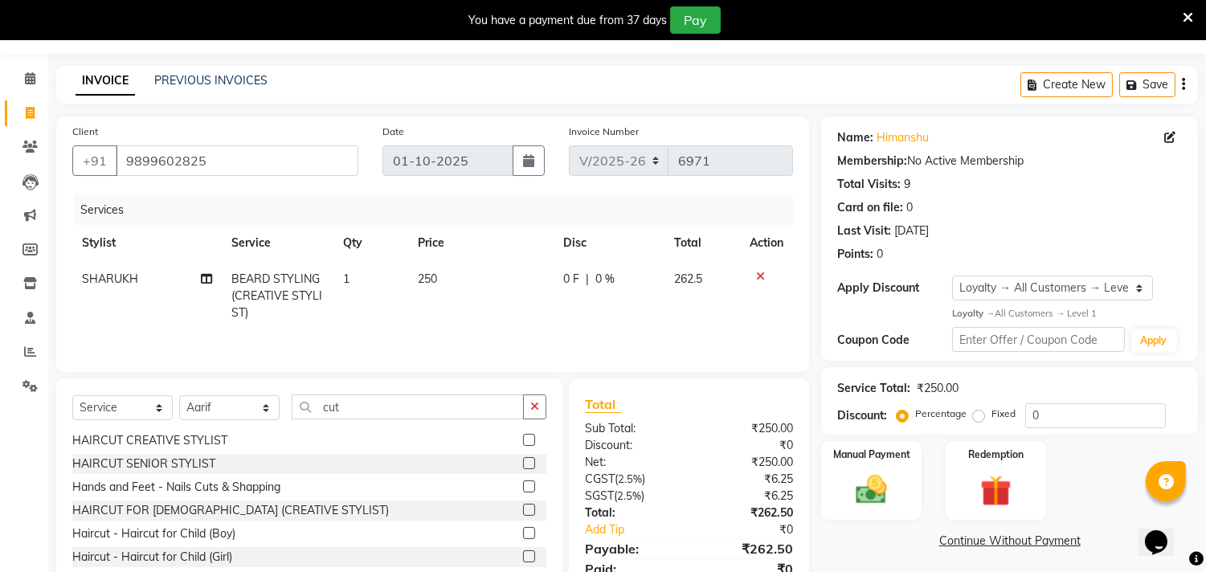
click at [523, 530] on label at bounding box center [529, 533] width 12 height 12
click at [523, 530] on input "checkbox" at bounding box center [528, 534] width 10 height 10
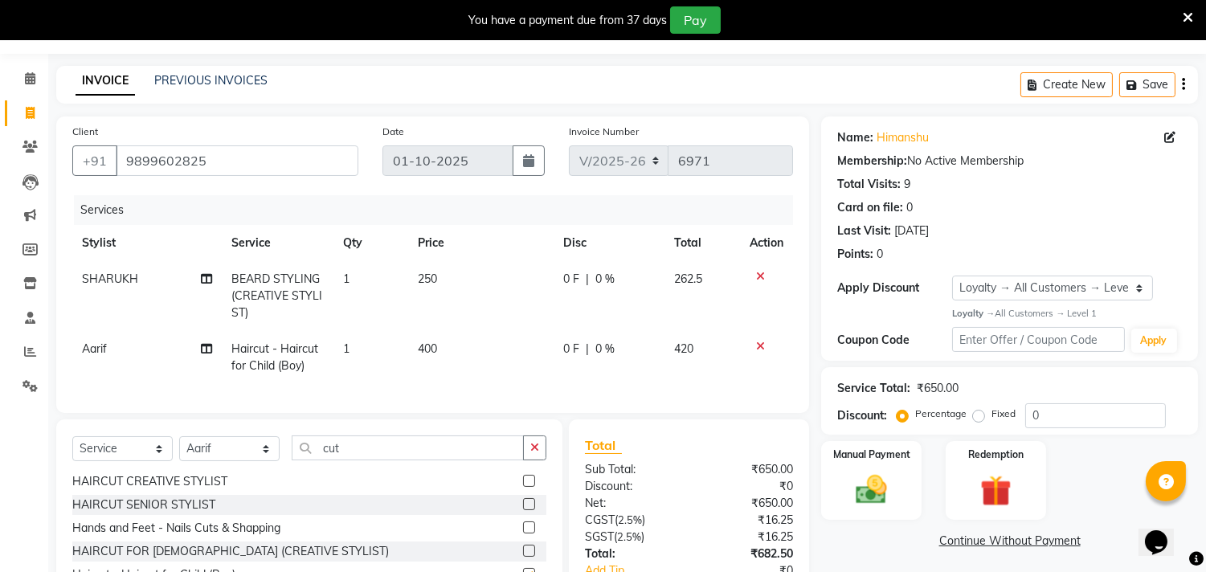
checkbox input "false"
click at [432, 350] on span "400" at bounding box center [427, 349] width 19 height 14
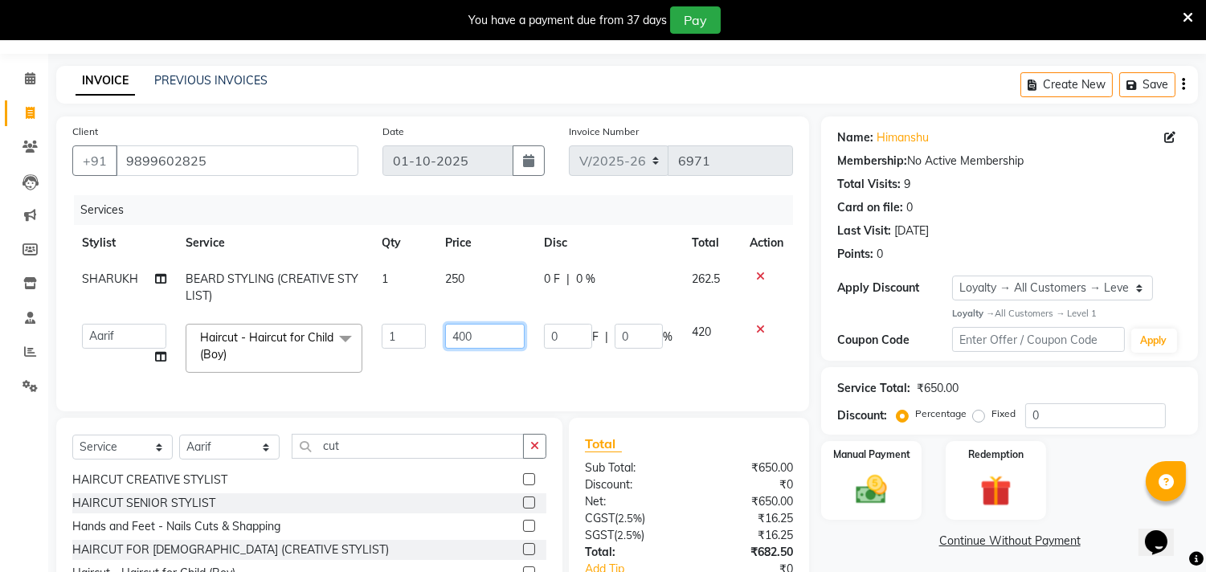
click at [467, 327] on input "400" at bounding box center [484, 336] width 79 height 25
type input "450"
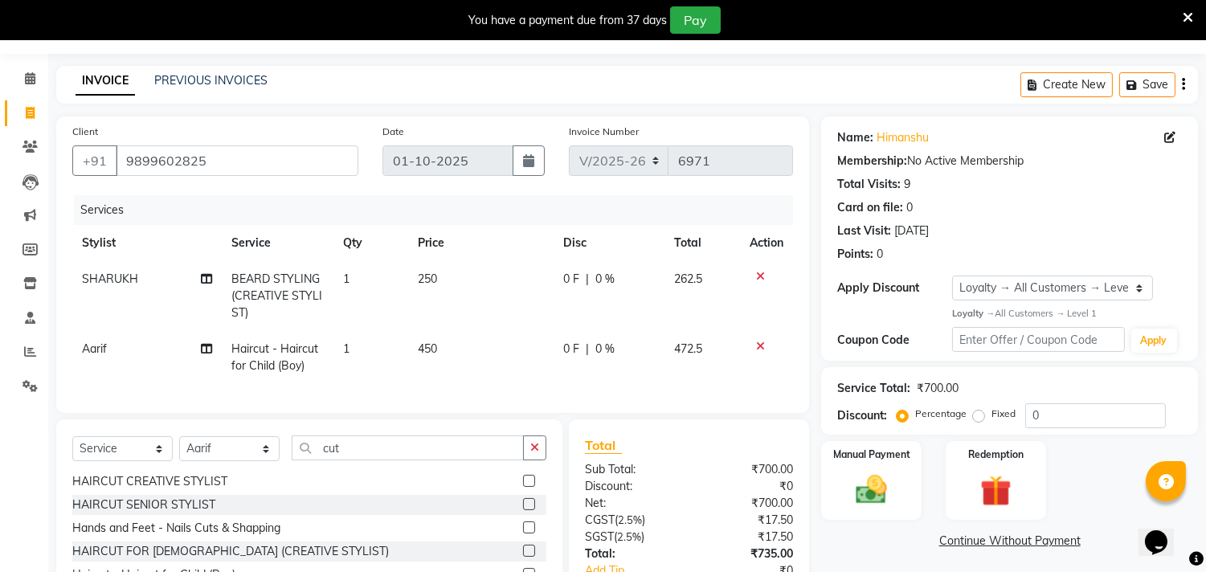
click at [554, 360] on td "0 F | 0 %" at bounding box center [609, 357] width 111 height 53
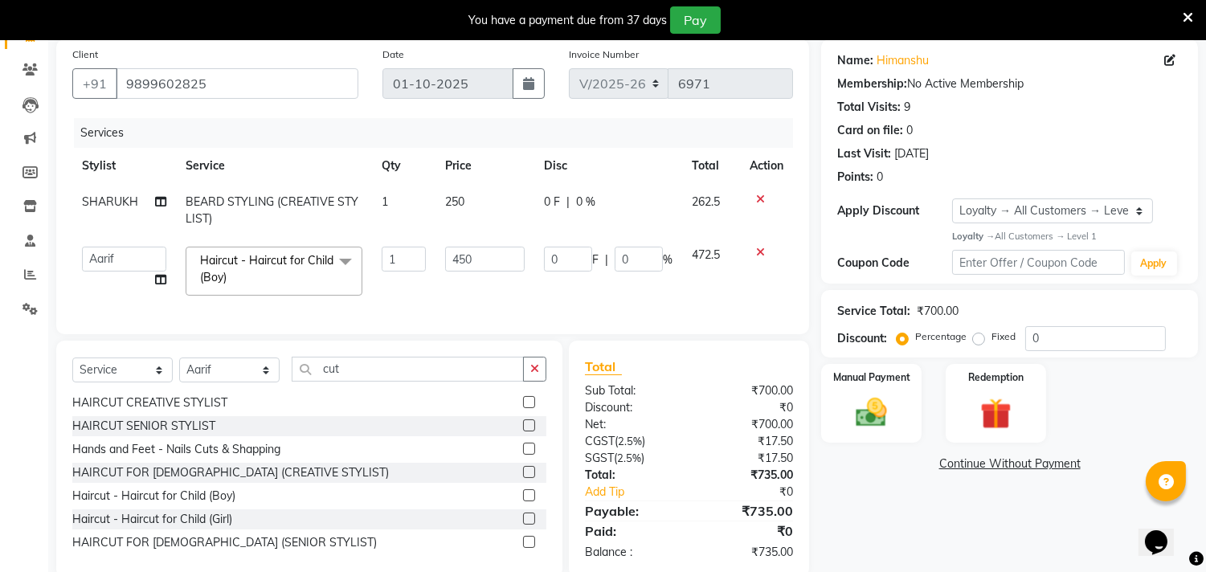
scroll to position [133, 0]
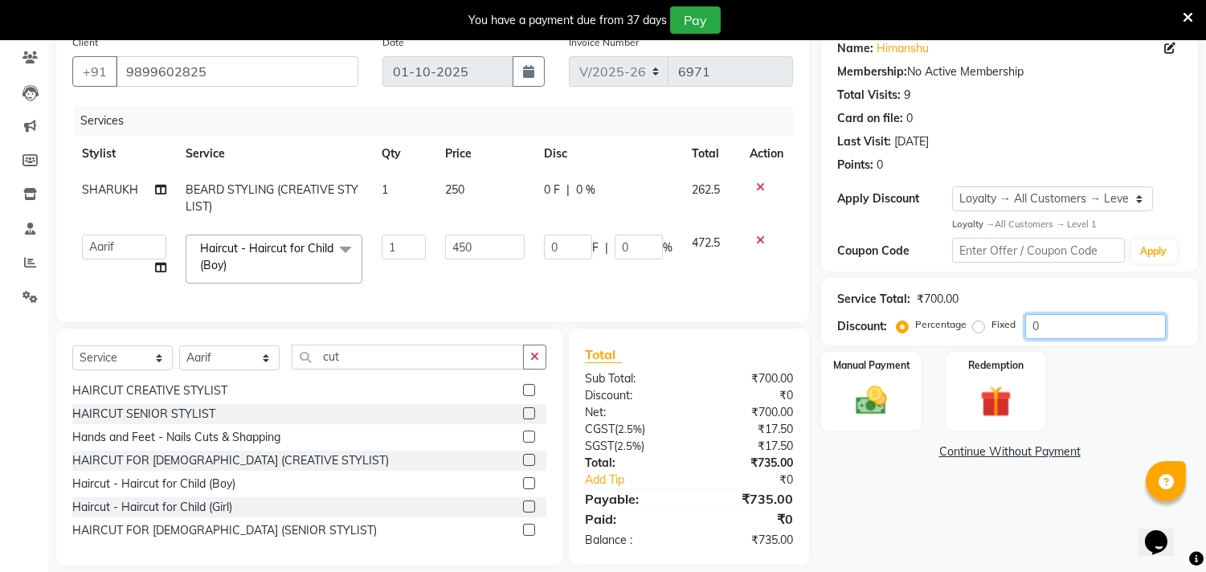
drag, startPoint x: 1058, startPoint y: 321, endPoint x: 927, endPoint y: 334, distance: 131.6
click at [954, 333] on div "Percentage Fixed 0" at bounding box center [1033, 326] width 266 height 25
type input "4"
type input "18"
type input "4"
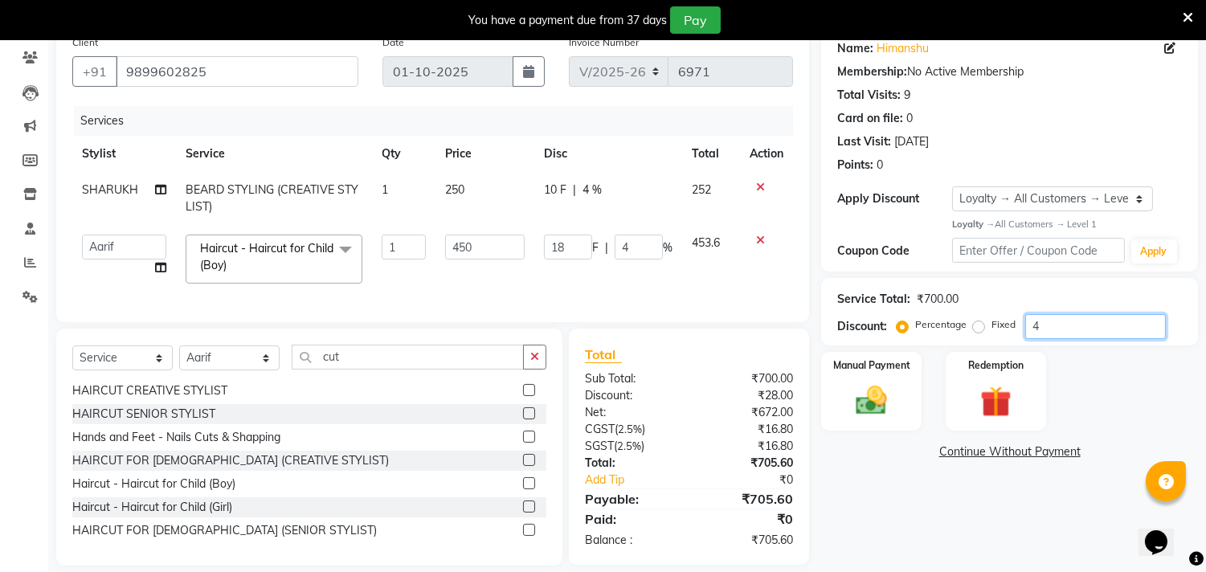
type input "4.5"
type input "20.25"
type input "4.5"
type input "4"
type input "18"
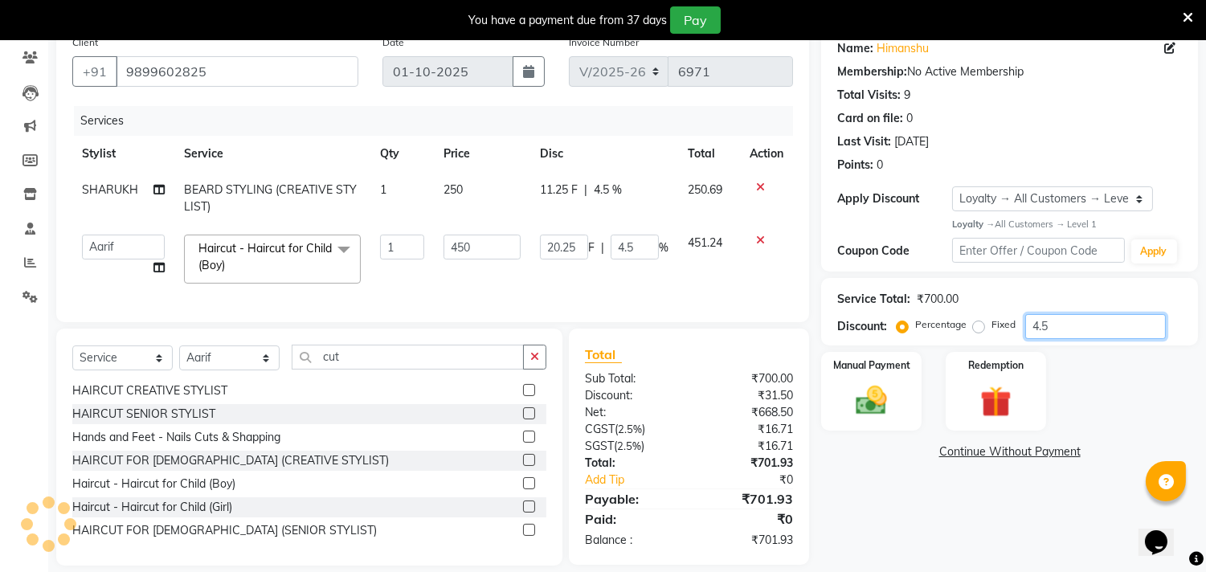
type input "4"
type input "4.6"
type input "20.7"
type input "4.6"
type input "4"
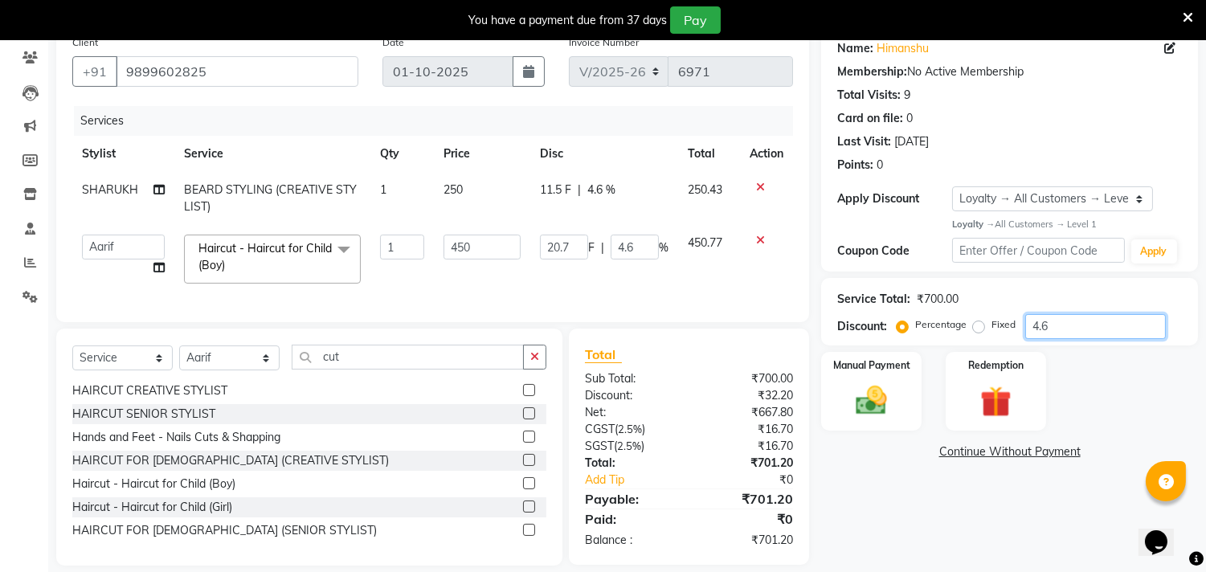
type input "18"
type input "4"
type input "4.7"
type input "21.15"
type input "4.7"
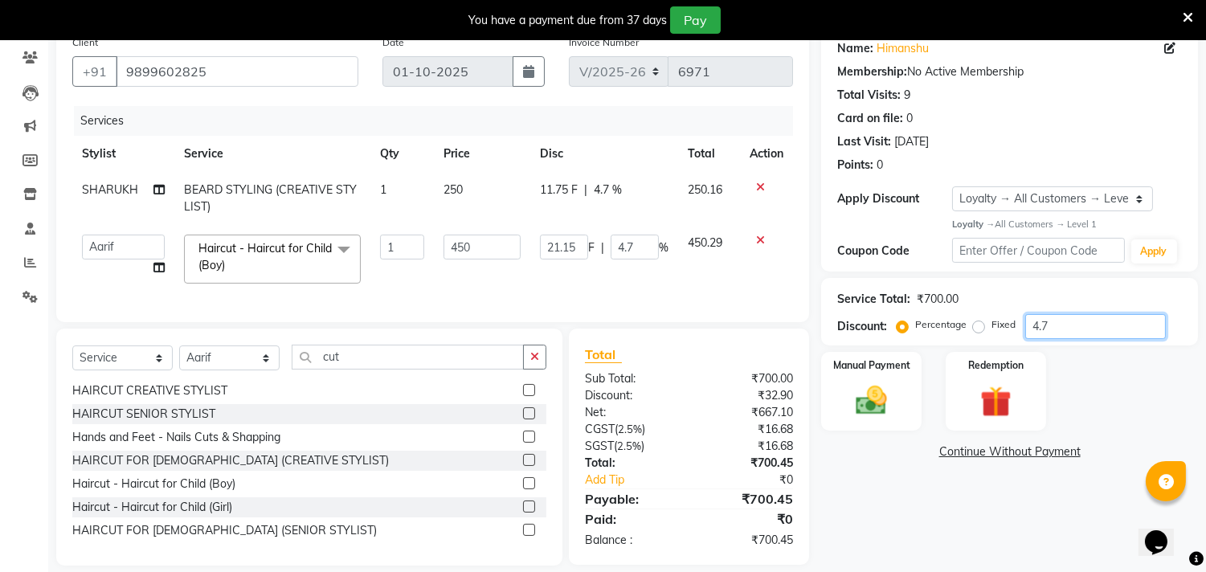
scroll to position [164, 0]
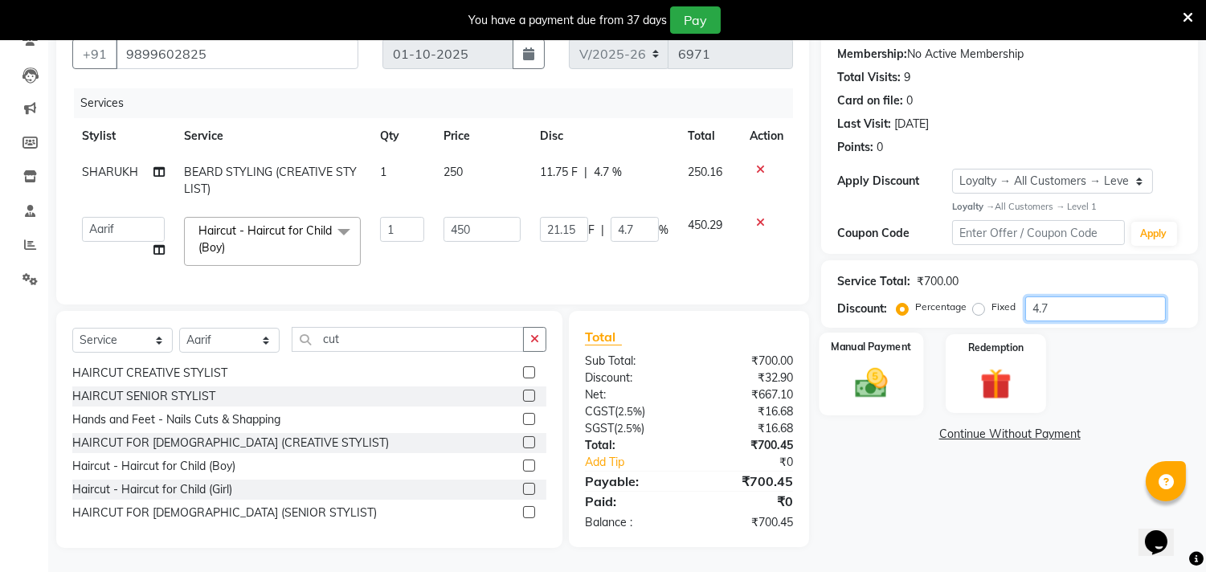
type input "4.7"
drag, startPoint x: 903, startPoint y: 372, endPoint x: 903, endPoint y: 403, distance: 31.3
click at [902, 372] on div "Manual Payment" at bounding box center [871, 374] width 100 height 80
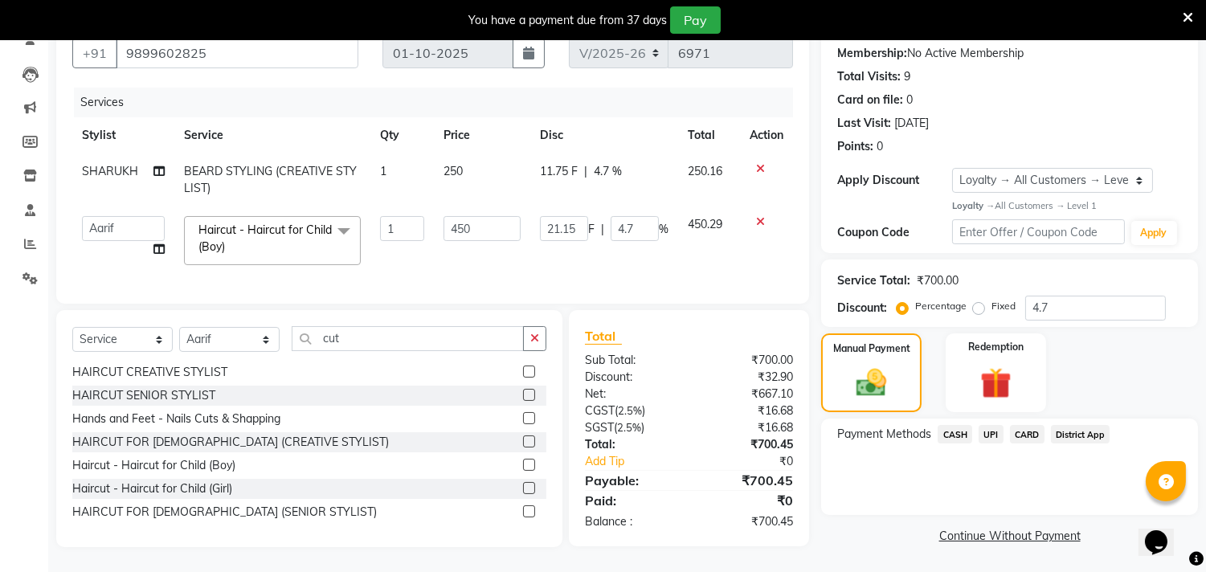
click at [954, 425] on span "CASH" at bounding box center [955, 434] width 35 height 18
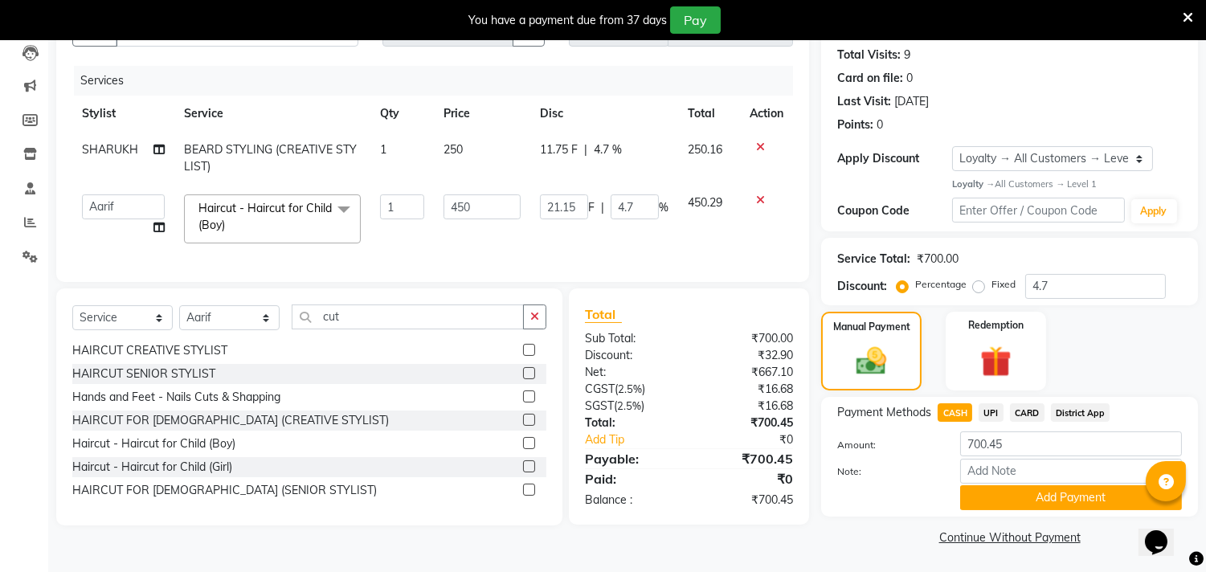
scroll to position [175, 0]
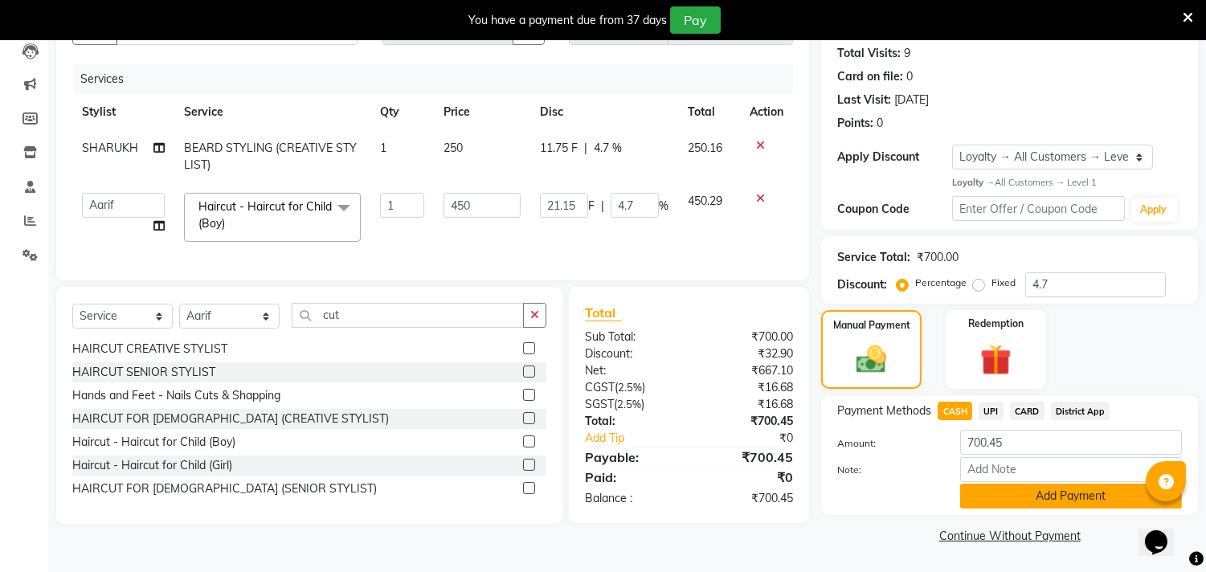
click at [1035, 493] on button "Add Payment" at bounding box center [1071, 496] width 222 height 25
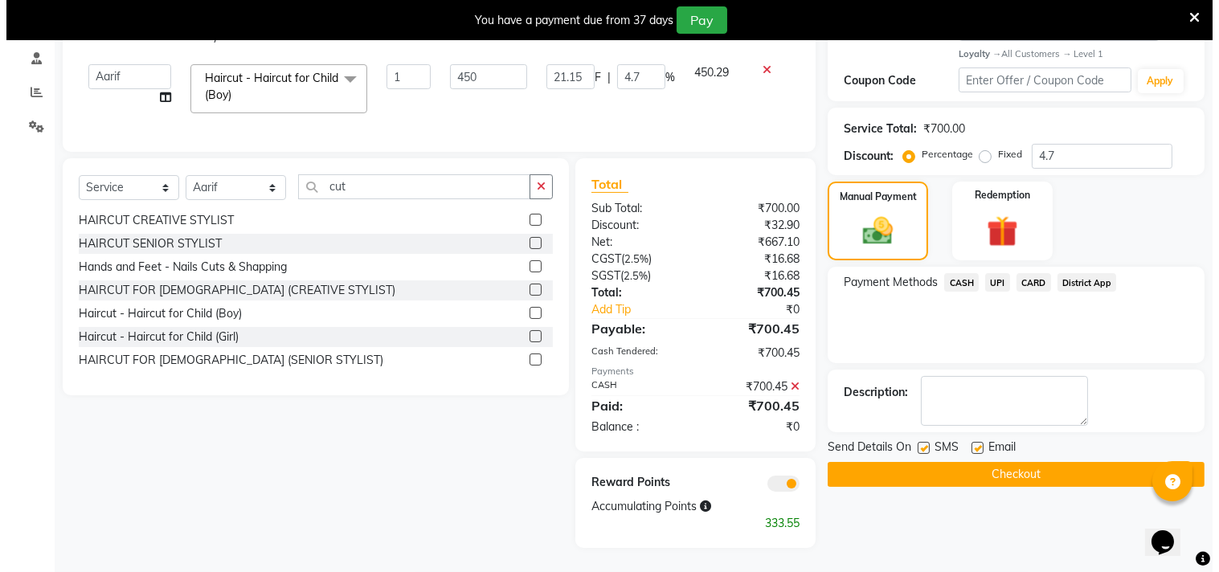
scroll to position [317, 0]
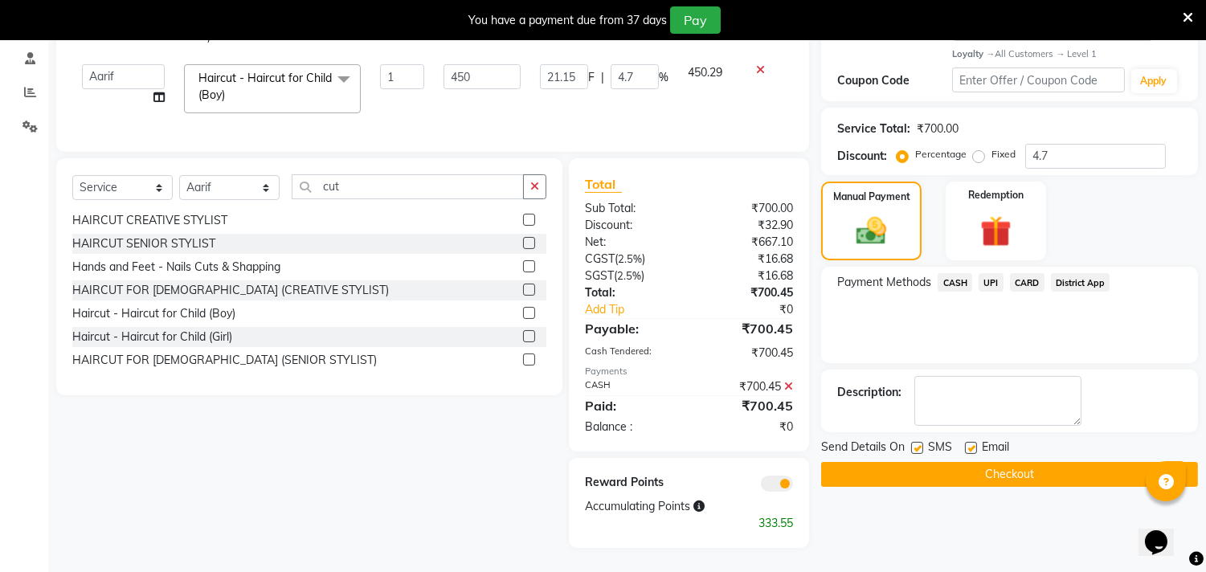
click at [773, 476] on span at bounding box center [777, 484] width 32 height 16
click at [793, 486] on input "checkbox" at bounding box center [793, 486] width 0 height 0
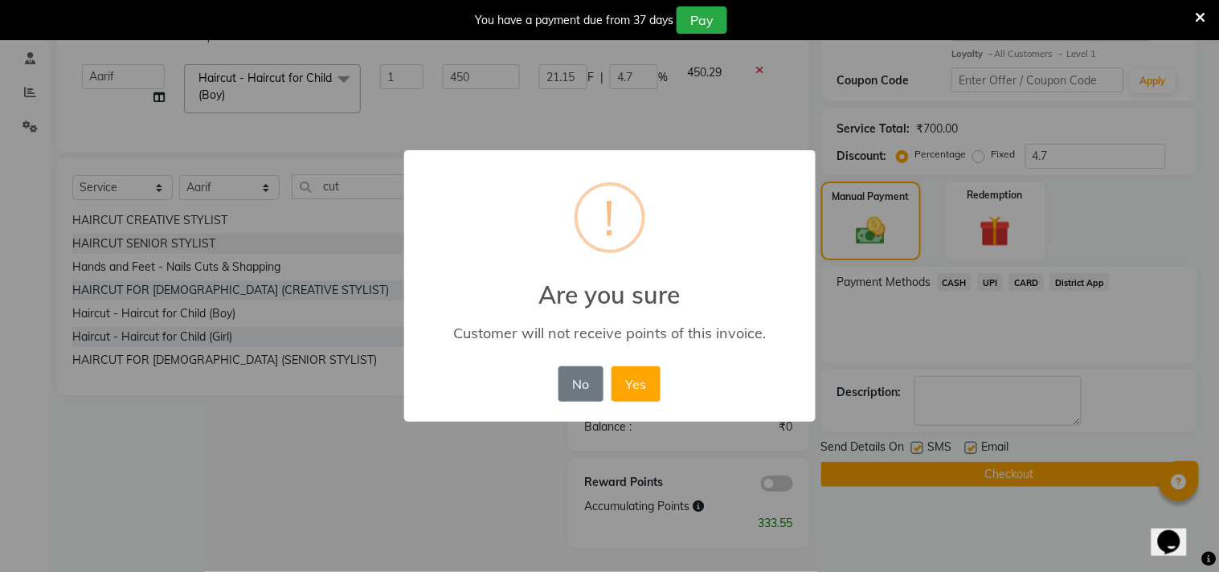
click at [766, 486] on div "× ! Are you sure Customer will not receive points of this invoice. No No Yes" at bounding box center [609, 286] width 1219 height 572
drag, startPoint x: 641, startPoint y: 387, endPoint x: 688, endPoint y: 397, distance: 47.8
click at [648, 387] on button "Yes" at bounding box center [636, 383] width 49 height 35
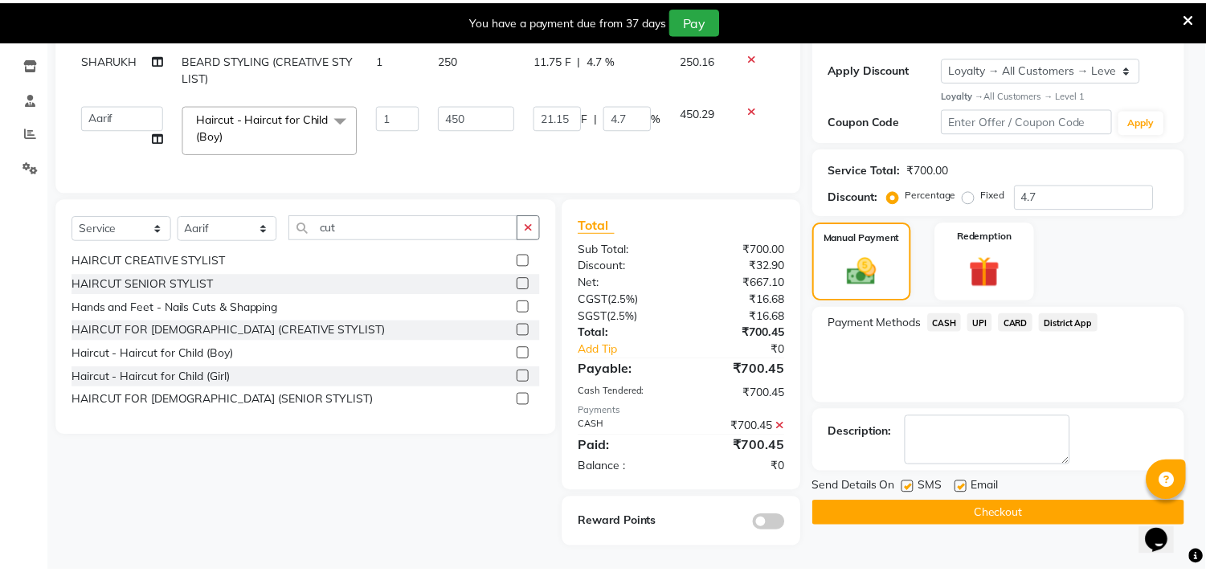
scroll to position [276, 0]
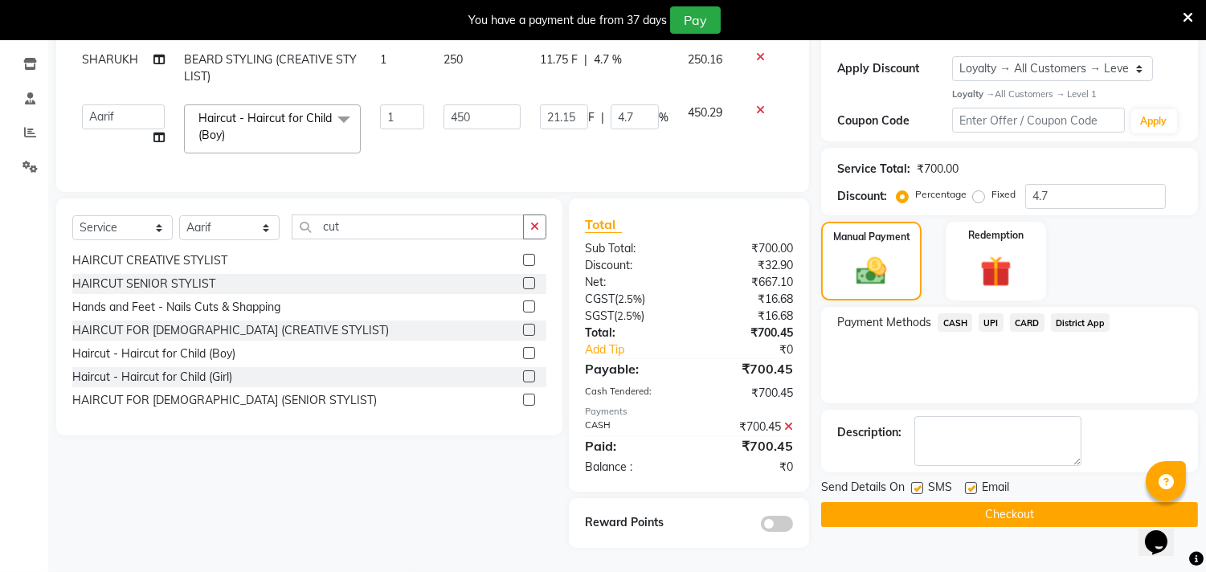
drag, startPoint x: 944, startPoint y: 493, endPoint x: 523, endPoint y: 9, distance: 642.1
click at [944, 502] on button "Checkout" at bounding box center [1009, 514] width 377 height 25
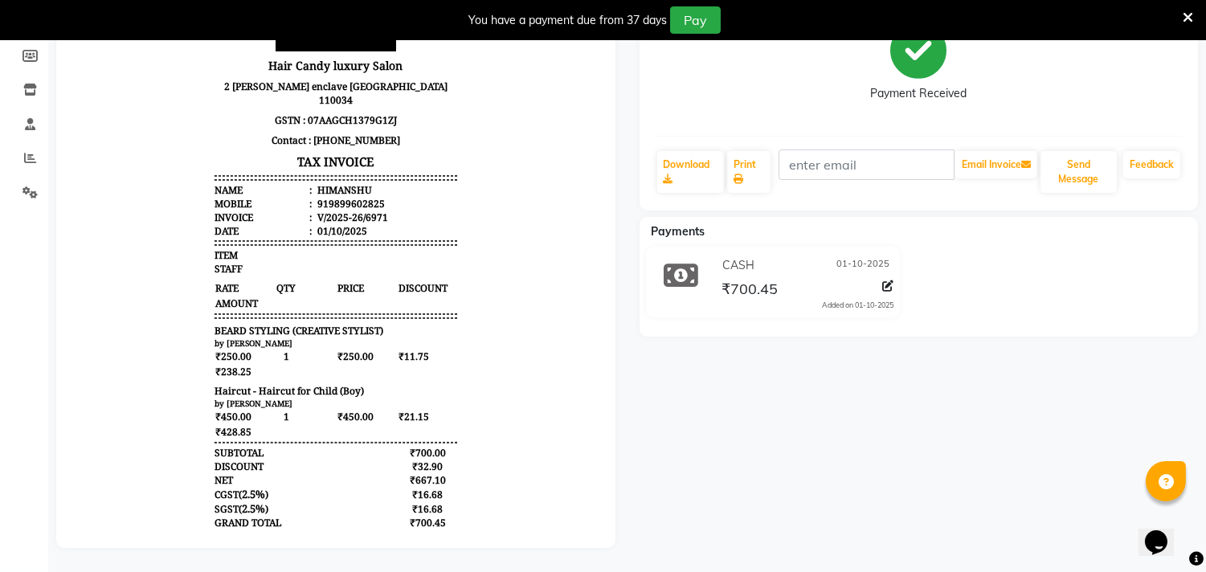
click at [1185, 14] on icon at bounding box center [1188, 17] width 10 height 14
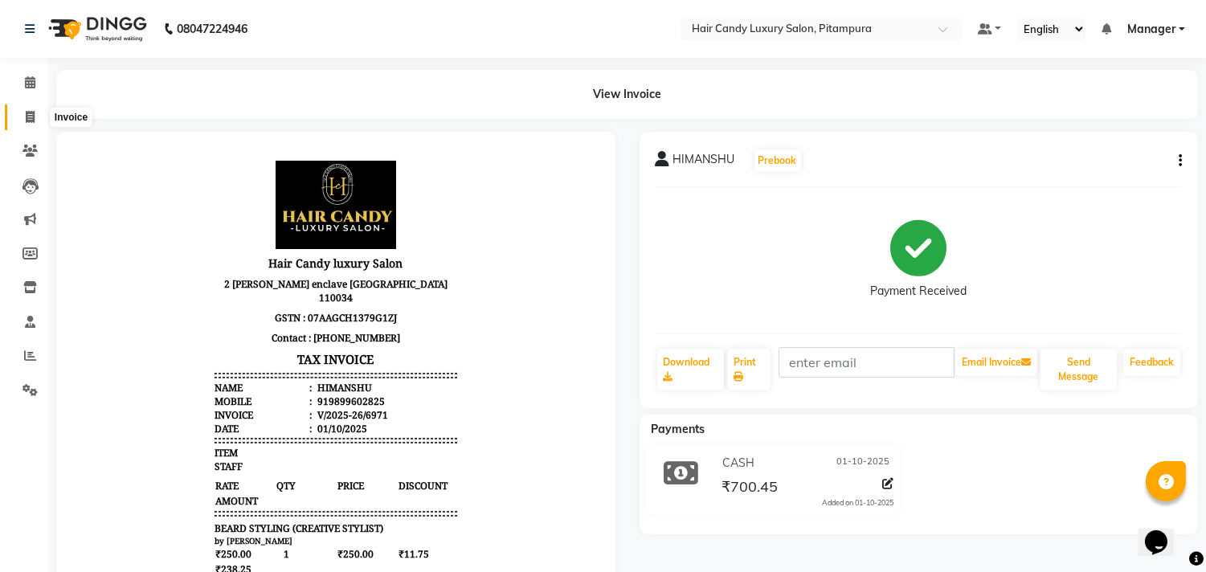
click at [26, 116] on icon at bounding box center [30, 117] width 9 height 12
select select "service"
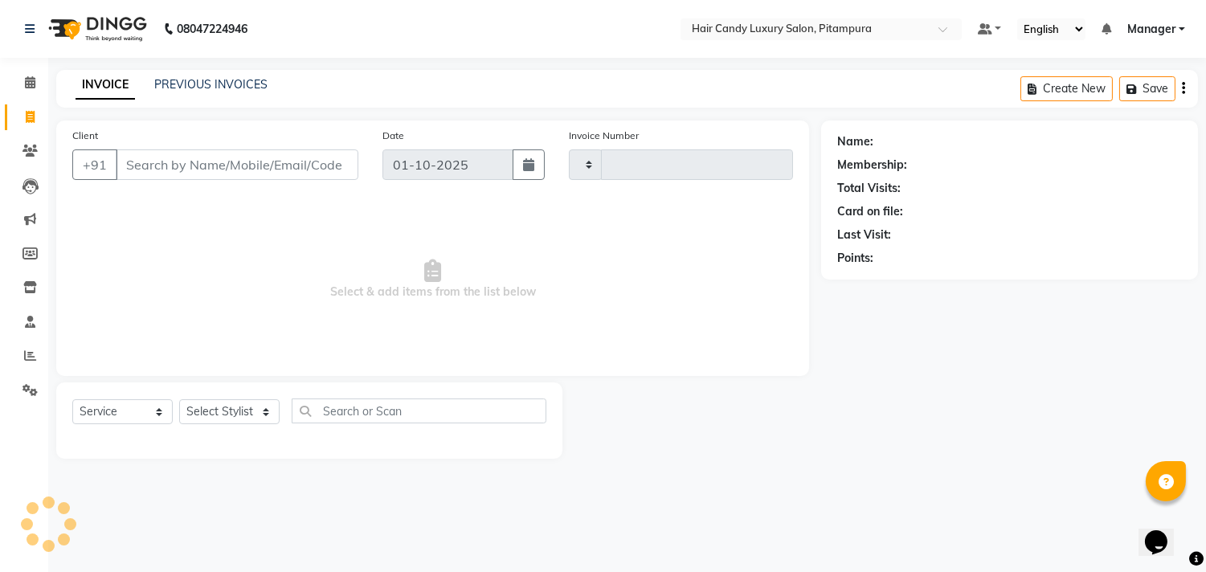
type input "6973"
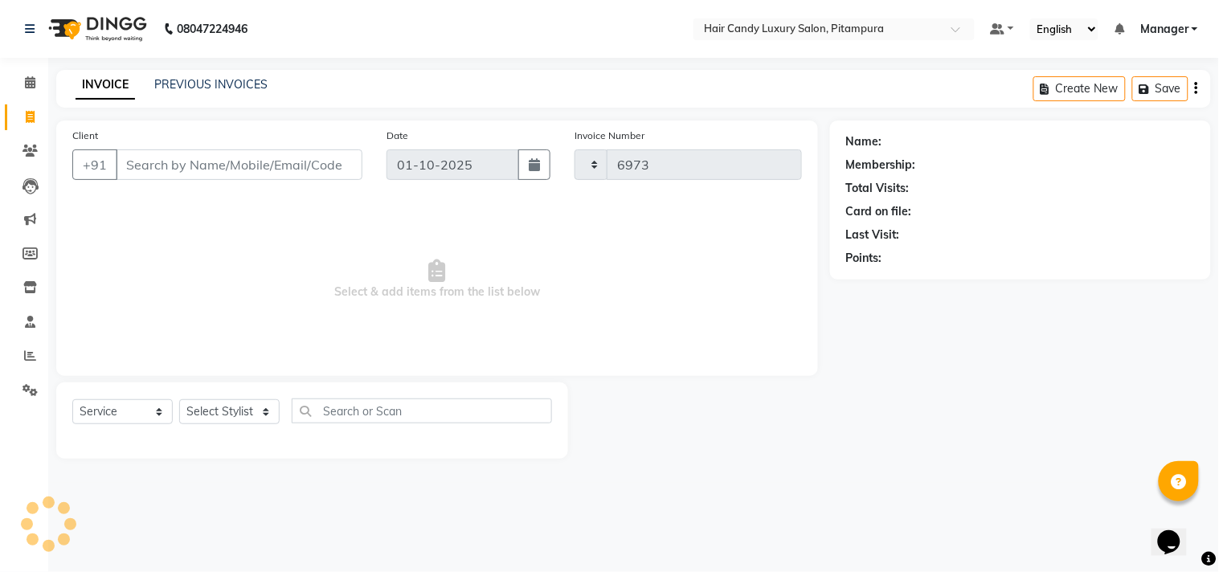
select select "4720"
click at [354, 161] on input "Client" at bounding box center [239, 164] width 247 height 31
type input "9212627542"
click at [343, 158] on span "Add Client" at bounding box center [320, 165] width 63 height 16
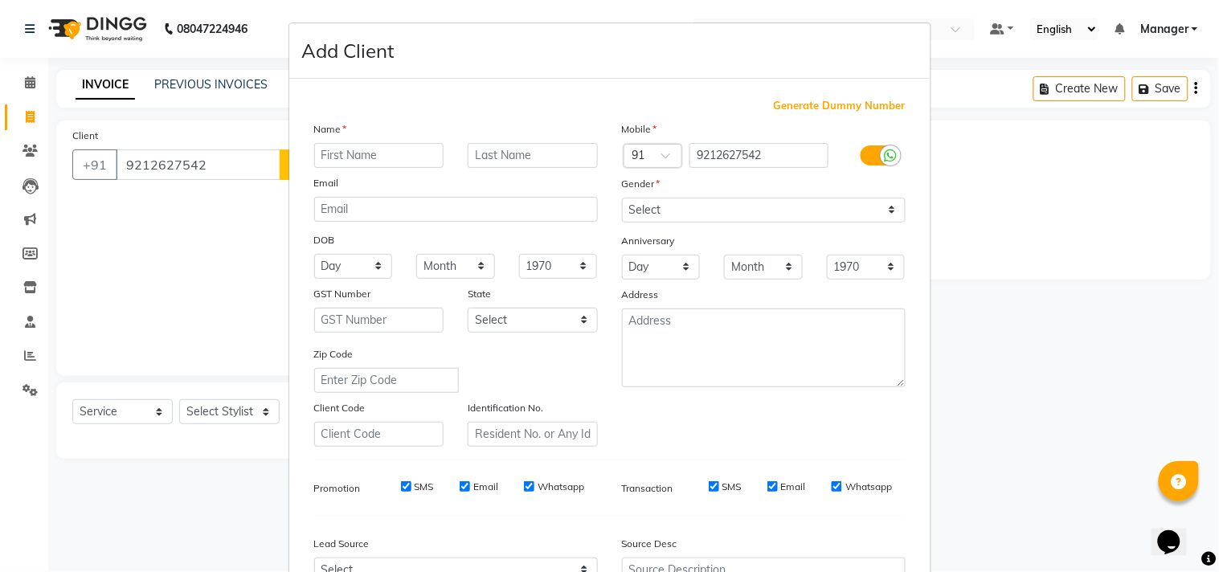
click at [403, 147] on input "text" at bounding box center [379, 155] width 130 height 25
type input "divya"
drag, startPoint x: 724, startPoint y: 207, endPoint x: 722, endPoint y: 221, distance: 13.9
click at [724, 210] on select "Select [DEMOGRAPHIC_DATA] [DEMOGRAPHIC_DATA] Other Prefer Not To Say" at bounding box center [764, 210] width 284 height 25
select select "[DEMOGRAPHIC_DATA]"
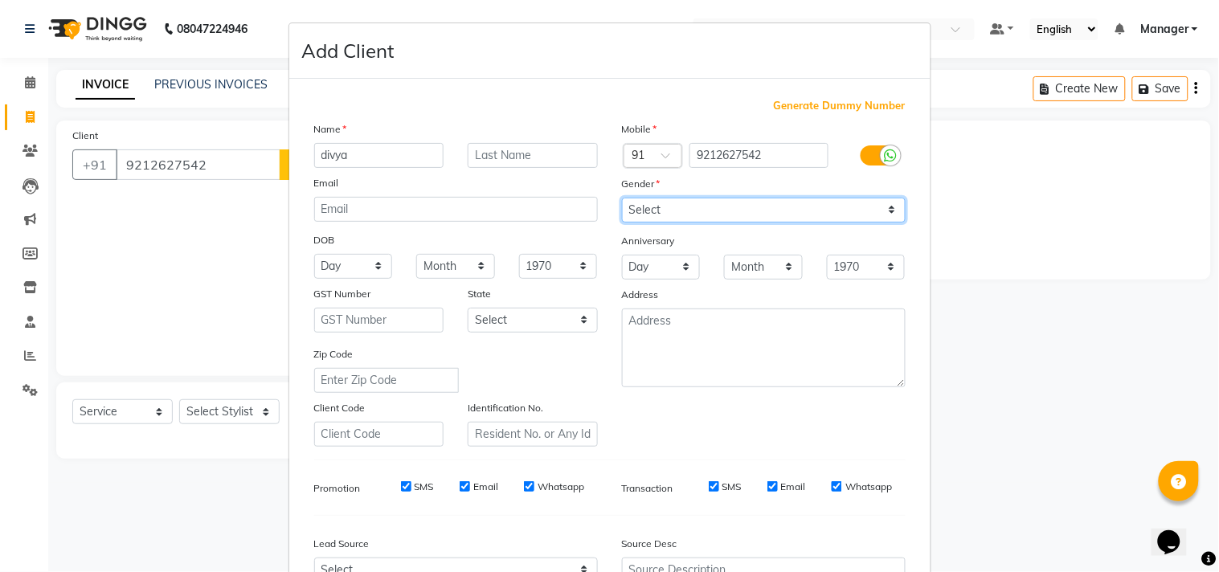
click at [622, 198] on select "Select [DEMOGRAPHIC_DATA] [DEMOGRAPHIC_DATA] Other Prefer Not To Say" at bounding box center [764, 210] width 284 height 25
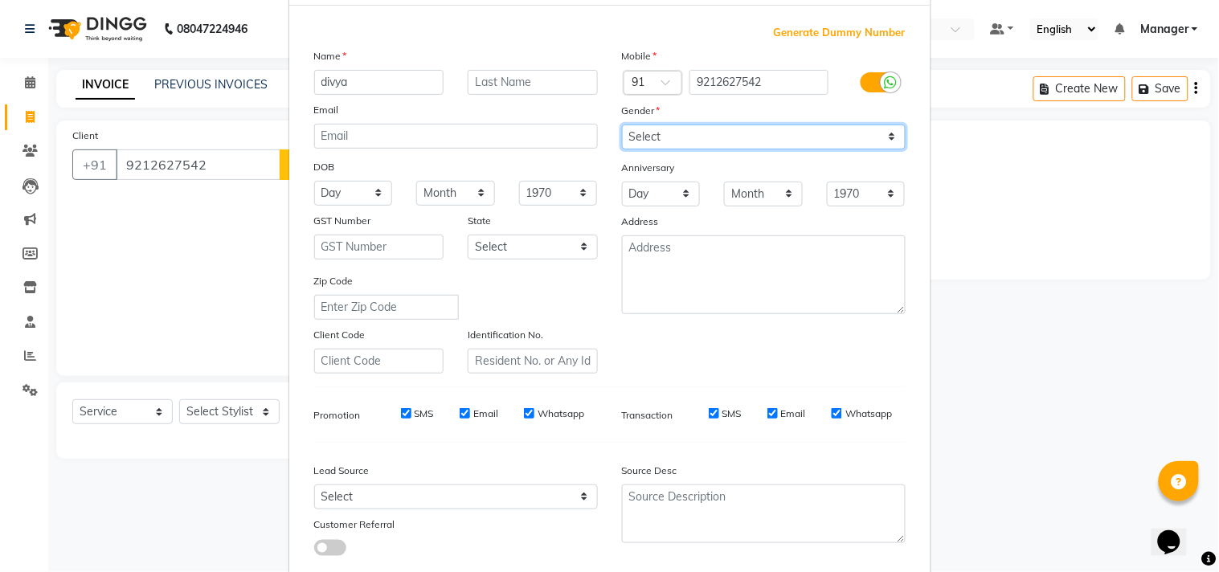
scroll to position [170, 0]
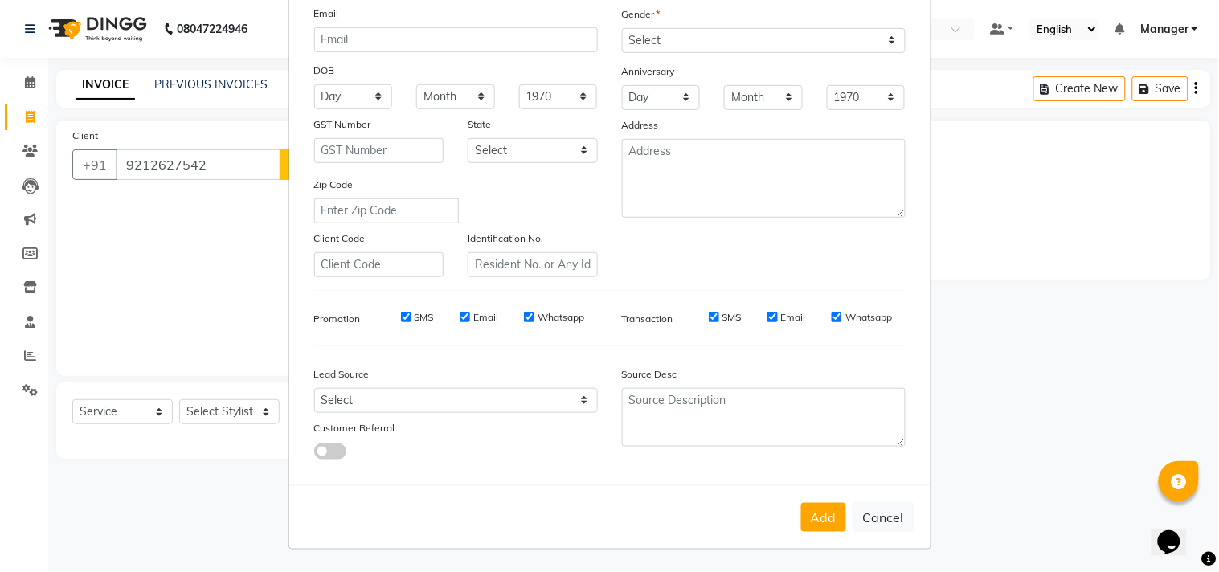
click at [823, 518] on button "Add" at bounding box center [823, 517] width 45 height 29
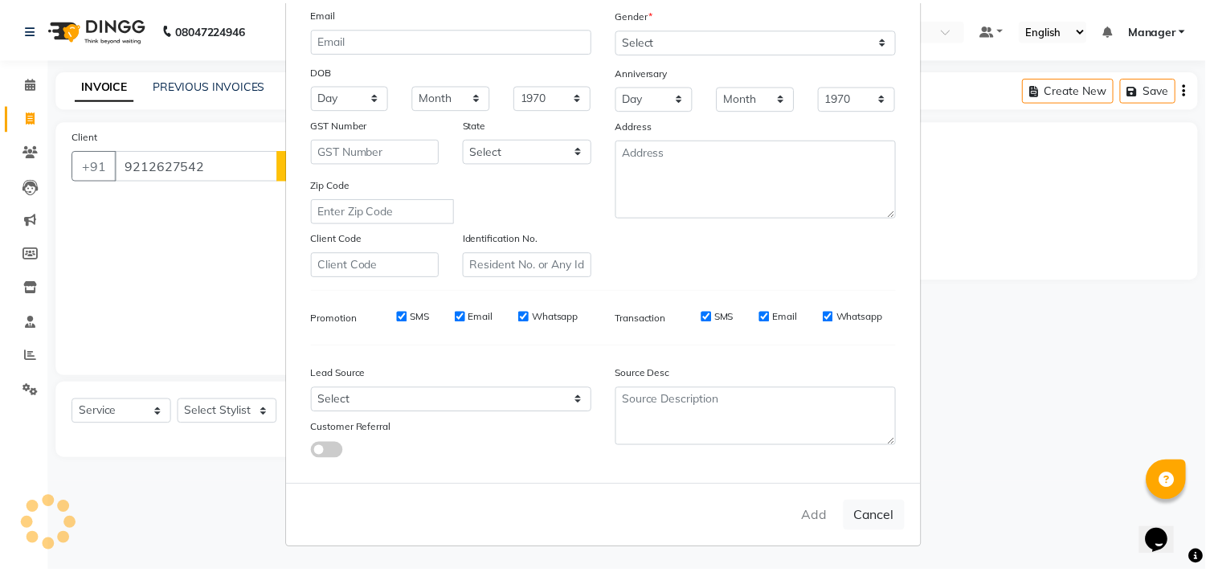
scroll to position [0, 0]
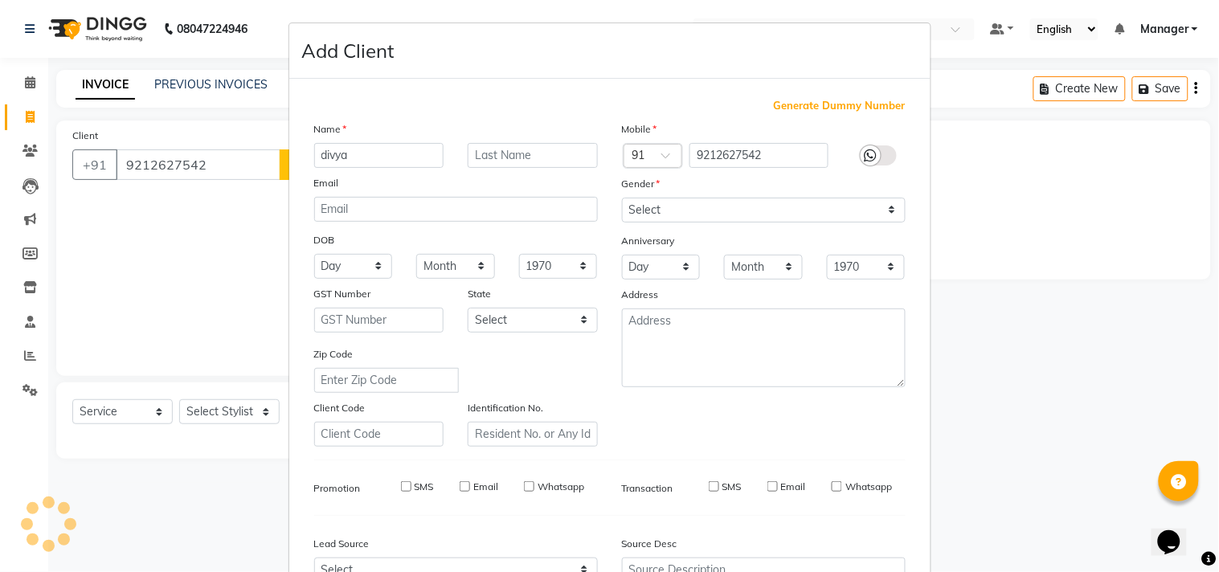
select select
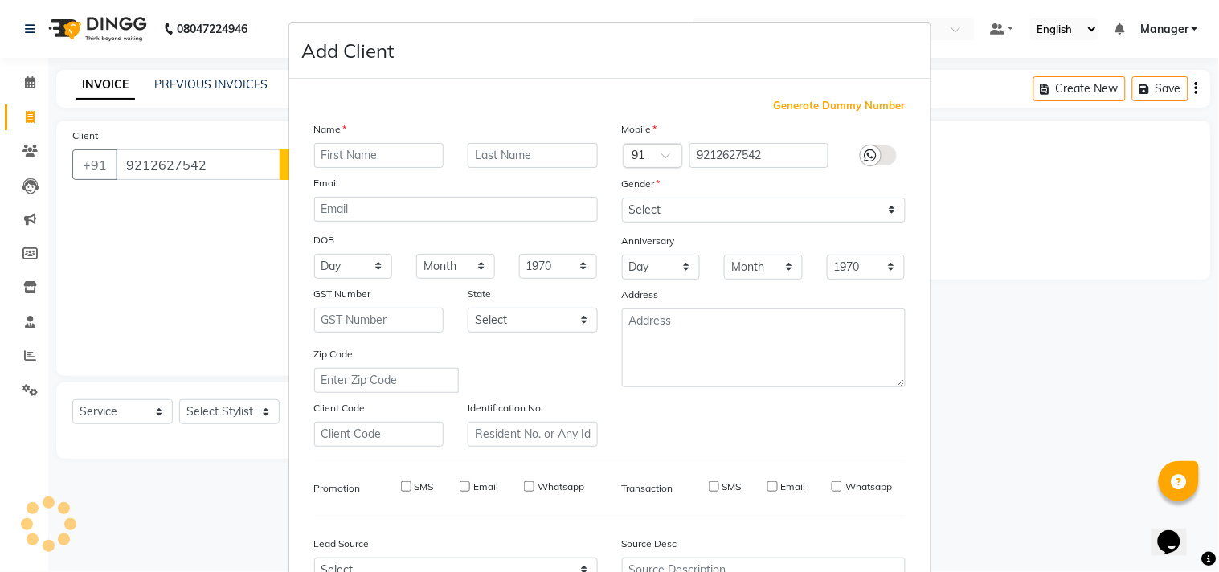
select select
checkbox input "false"
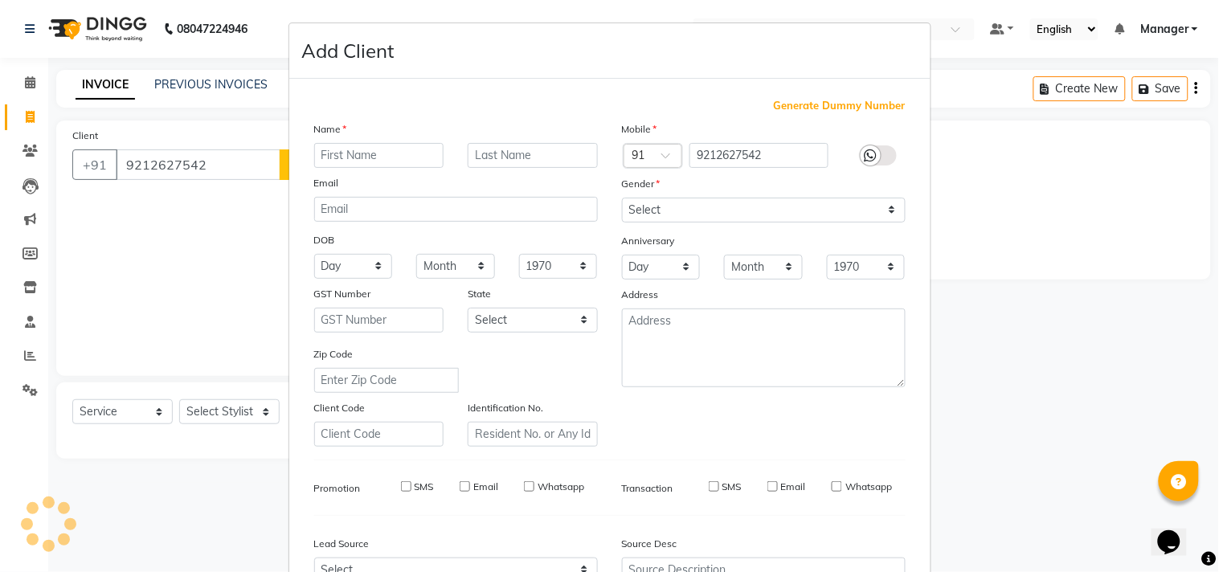
checkbox input "false"
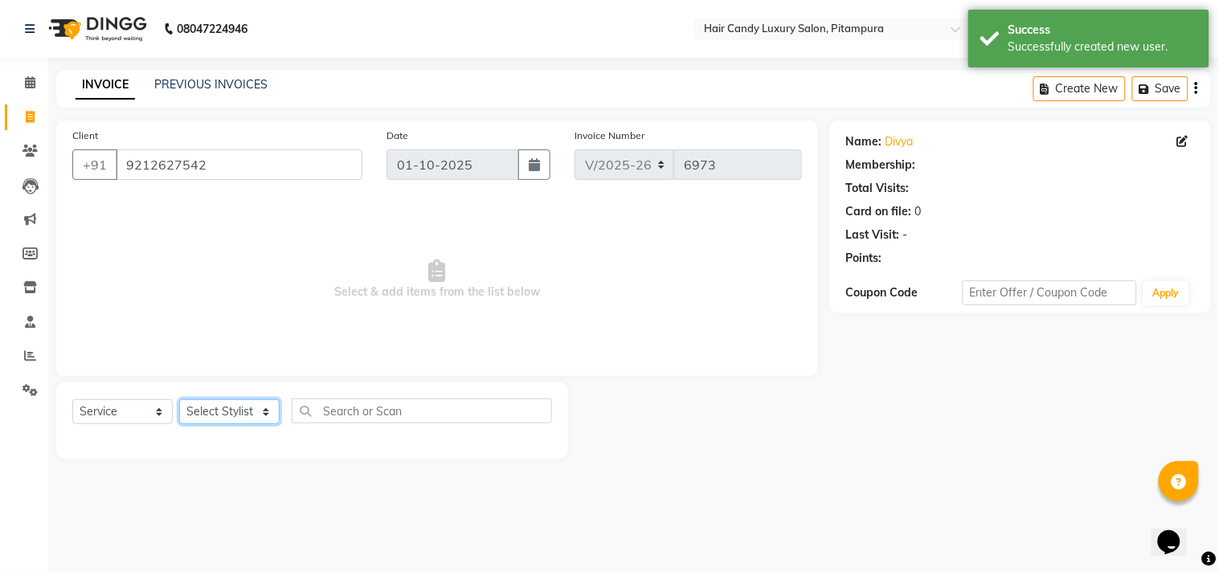
click at [262, 418] on select "Select Stylist Aarif AMAN ANJALI Arman Arshad ARSHAD SALMANI ASHU FAIZ gaurav H…" at bounding box center [229, 411] width 100 height 25
select select "1: Object"
select select "28013"
click at [179, 400] on select "Select Stylist Aarif AMAN ANJALI Arman Arshad ARSHAD SALMANI ASHU FAIZ gaurav H…" at bounding box center [229, 411] width 100 height 25
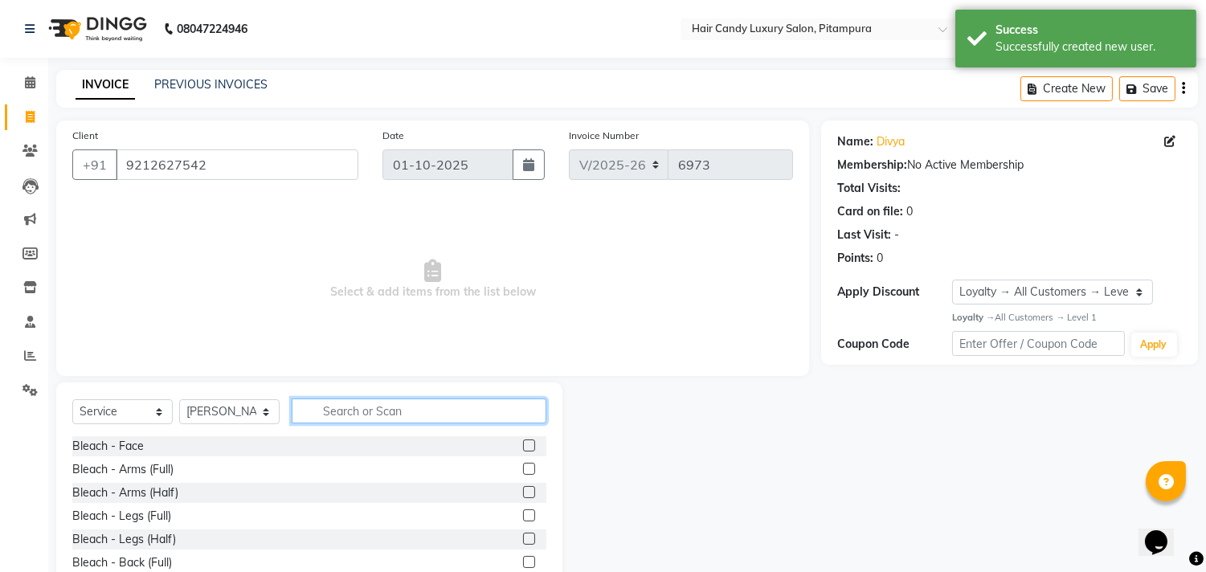
click at [379, 402] on input "text" at bounding box center [419, 411] width 255 height 25
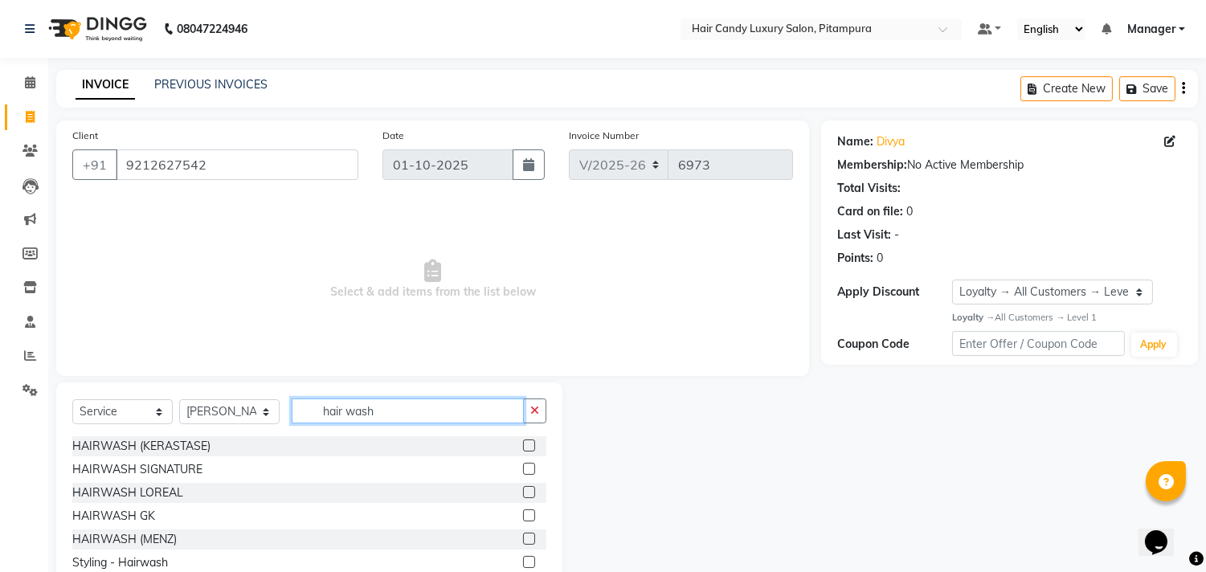
type input "hair wash"
click at [523, 490] on label at bounding box center [529, 492] width 12 height 12
click at [523, 490] on input "checkbox" at bounding box center [528, 493] width 10 height 10
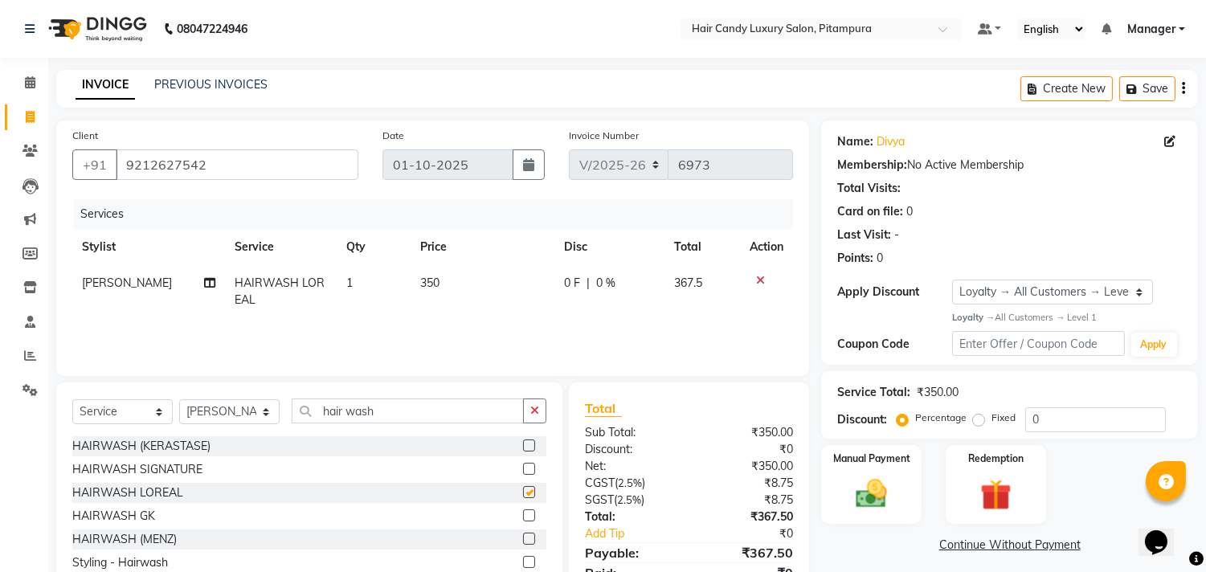
checkbox input "false"
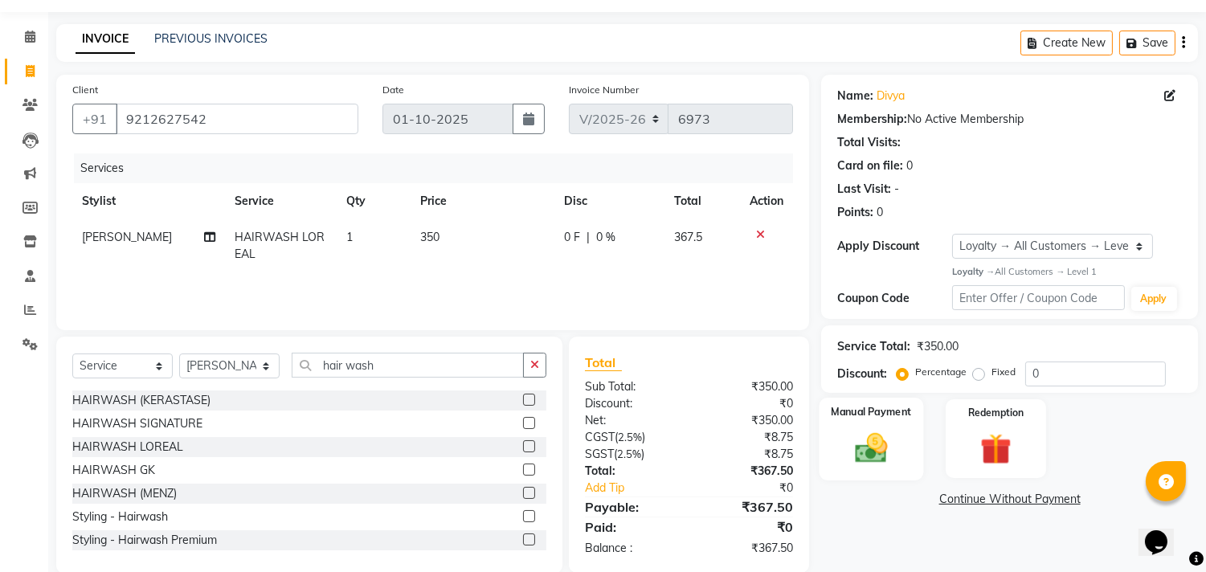
scroll to position [71, 0]
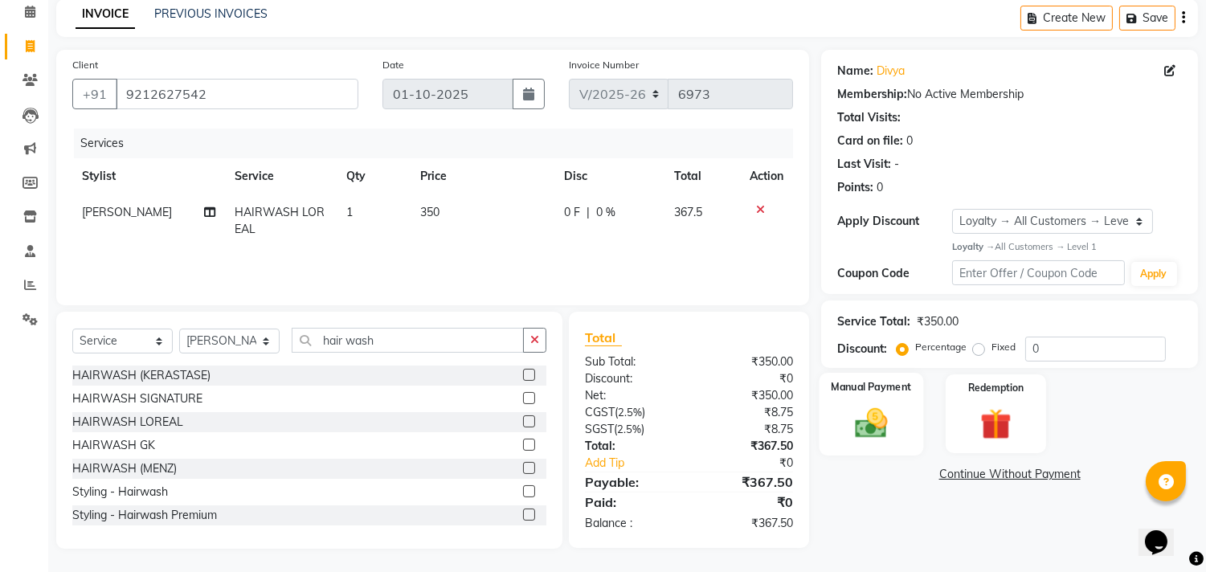
click at [882, 419] on img at bounding box center [872, 423] width 53 height 38
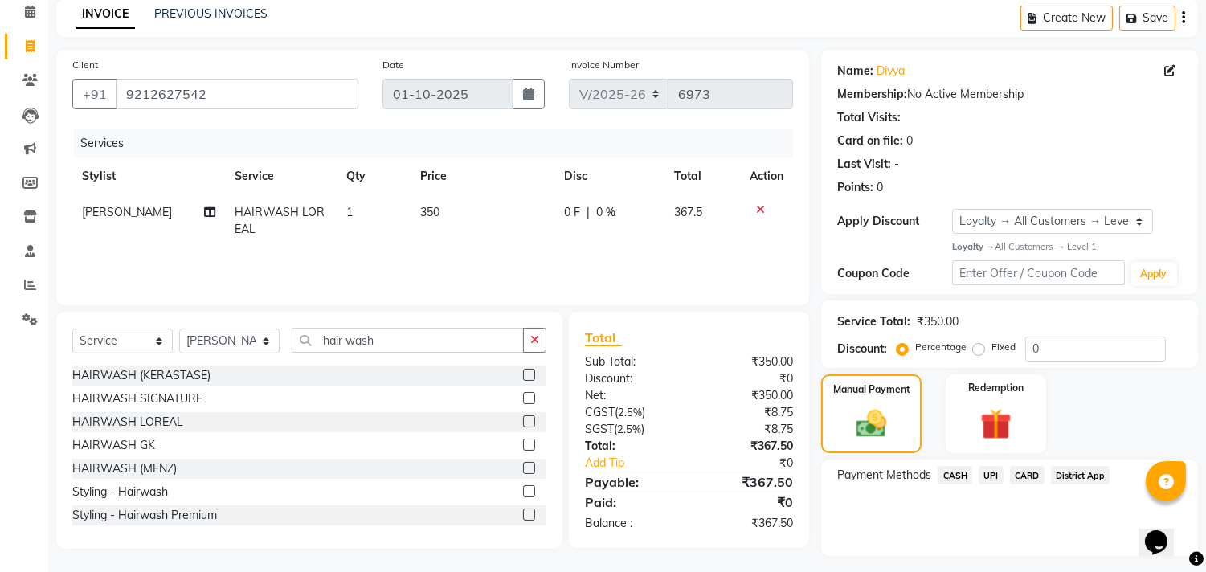
scroll to position [111, 0]
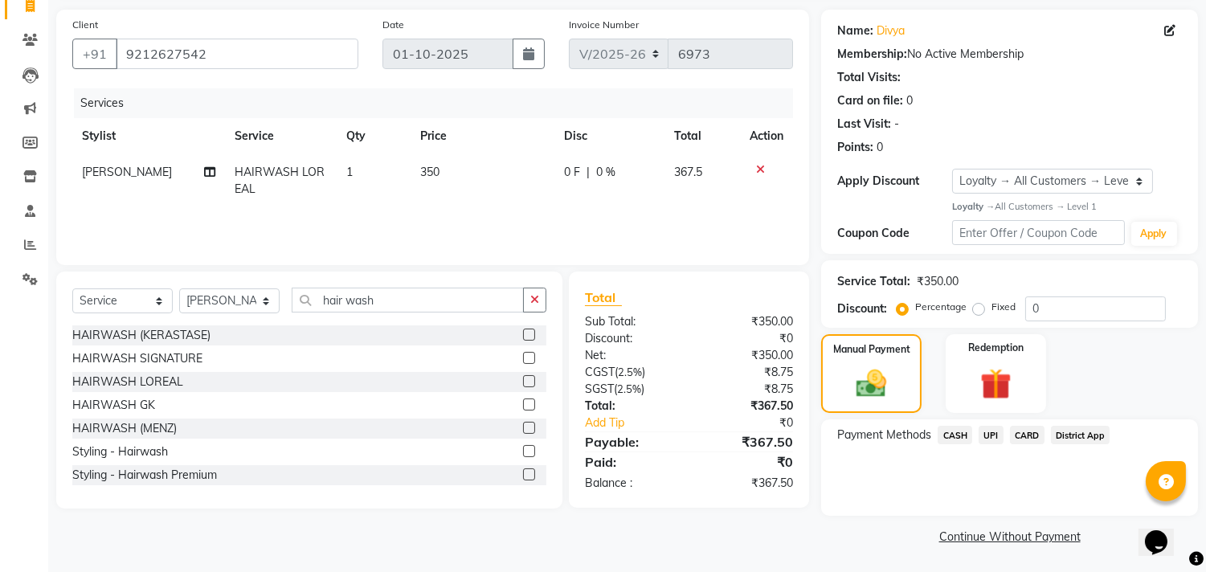
click at [963, 431] on span "CASH" at bounding box center [955, 435] width 35 height 18
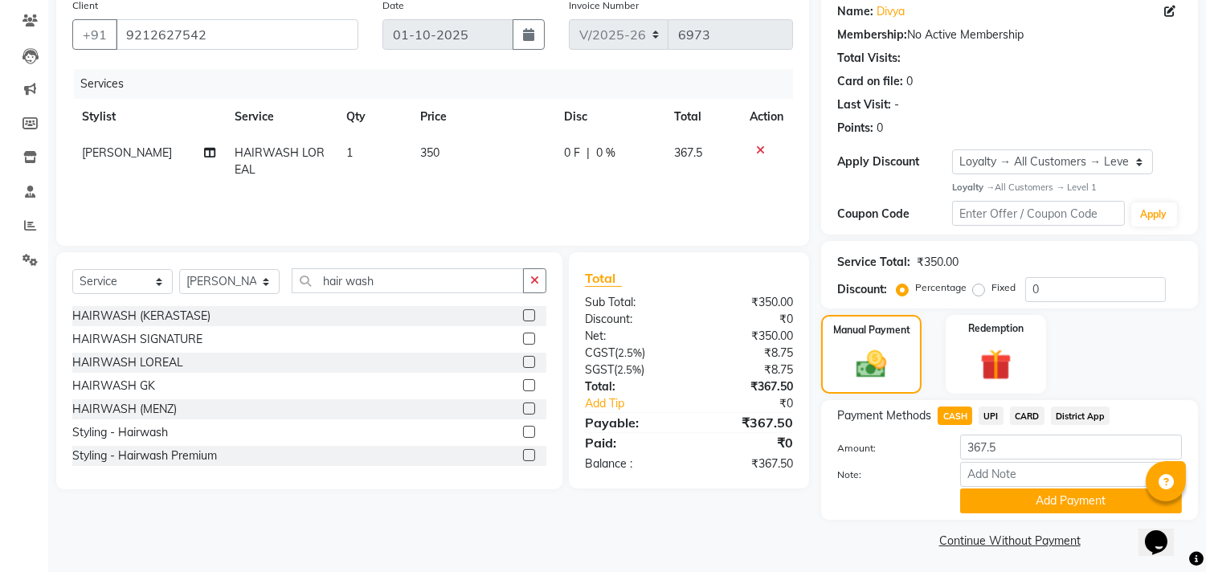
scroll to position [135, 0]
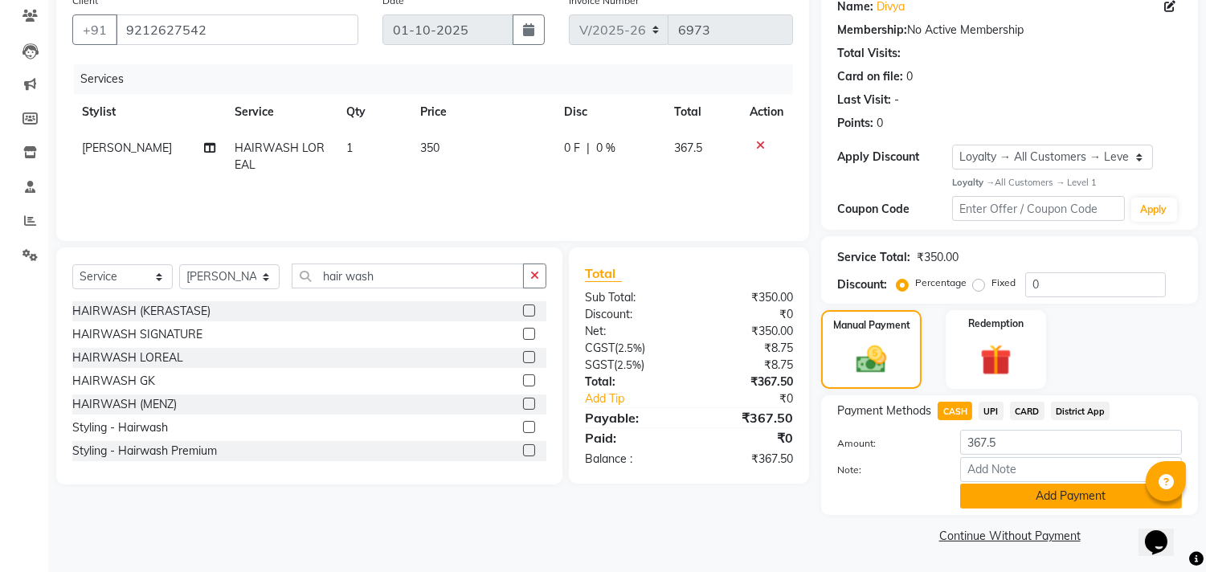
click at [1063, 502] on button "Add Payment" at bounding box center [1071, 496] width 222 height 25
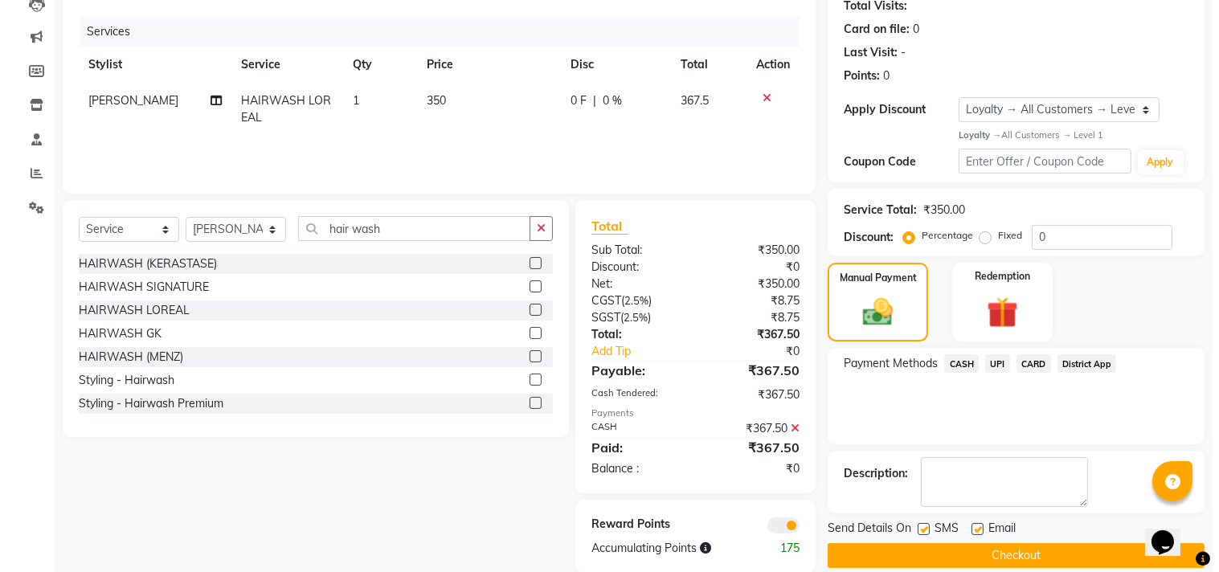
scroll to position [207, 0]
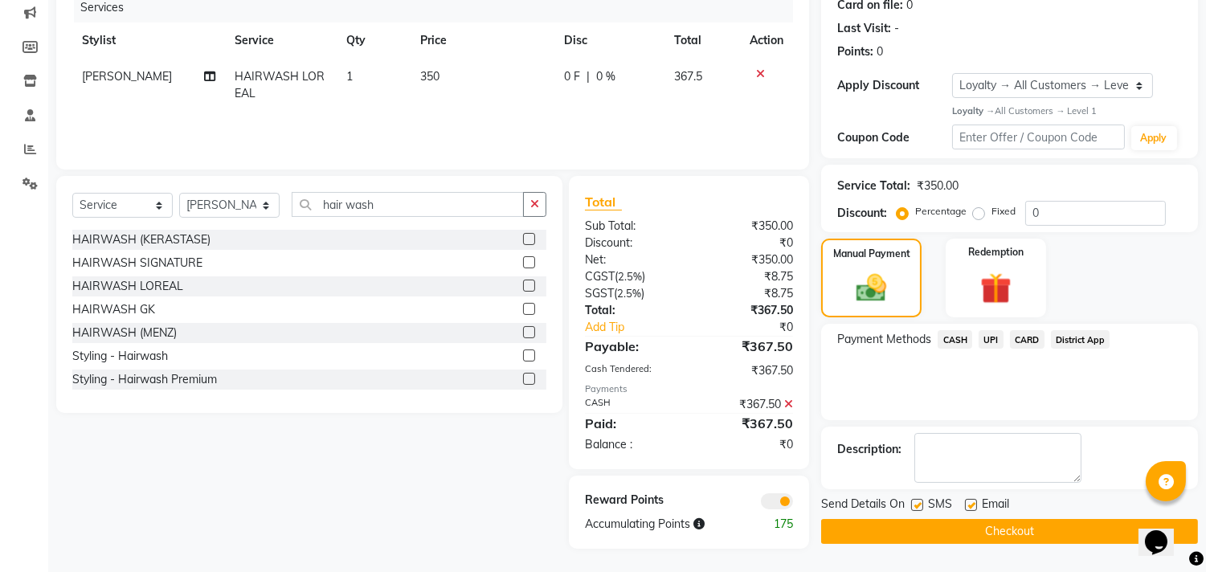
click at [776, 502] on span at bounding box center [777, 501] width 32 height 16
click at [793, 504] on input "checkbox" at bounding box center [793, 504] width 0 height 0
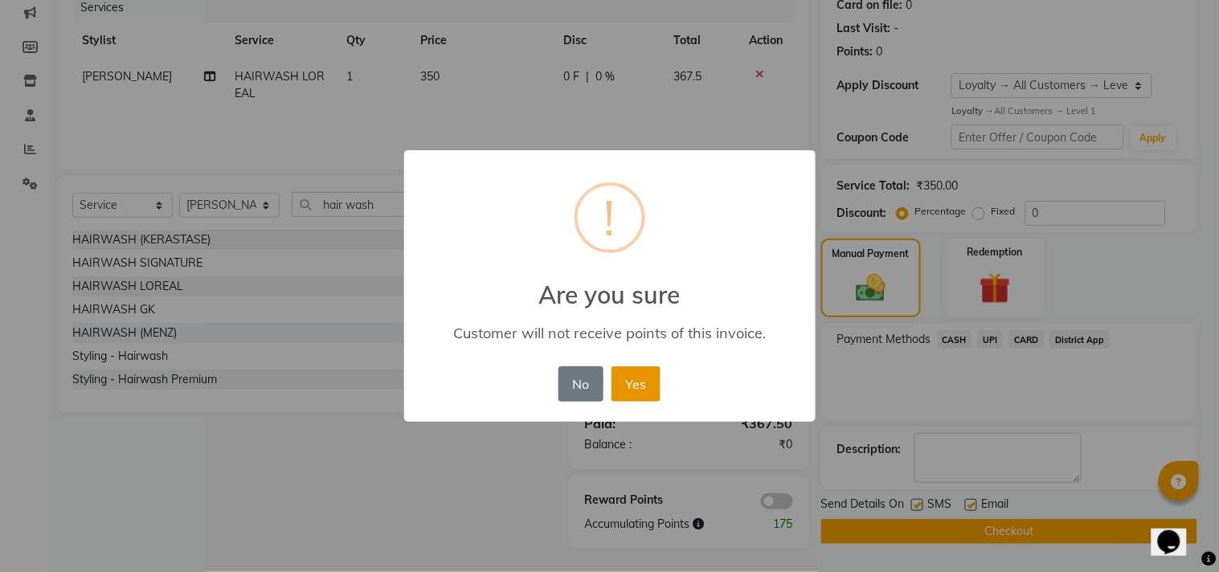
click at [636, 383] on button "Yes" at bounding box center [636, 383] width 49 height 35
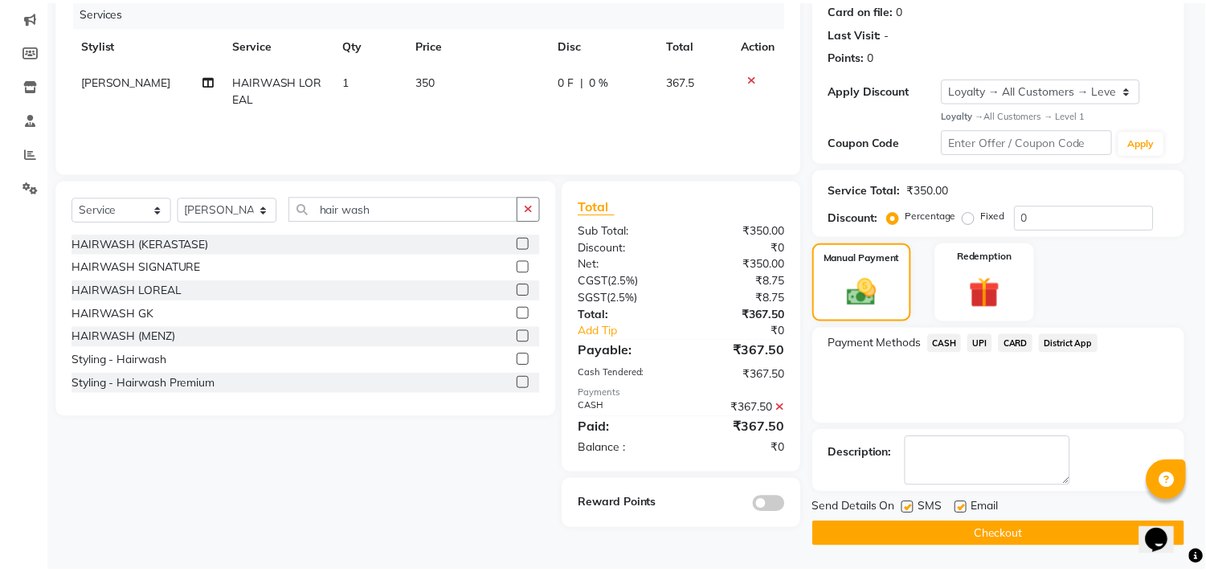
scroll to position [203, 0]
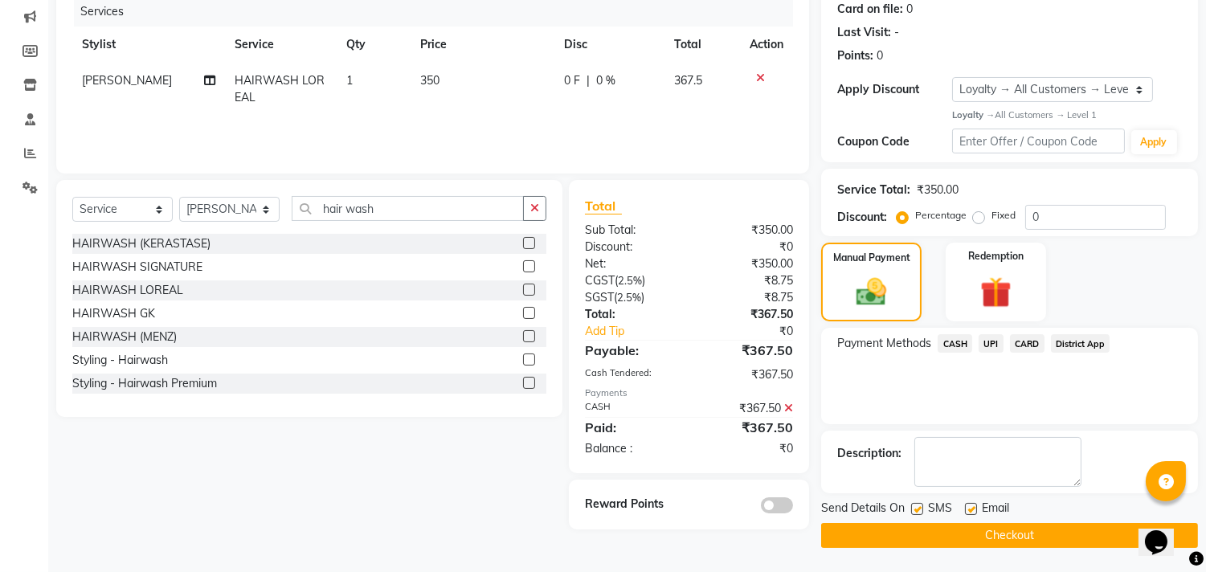
click at [917, 534] on button "Checkout" at bounding box center [1009, 535] width 377 height 25
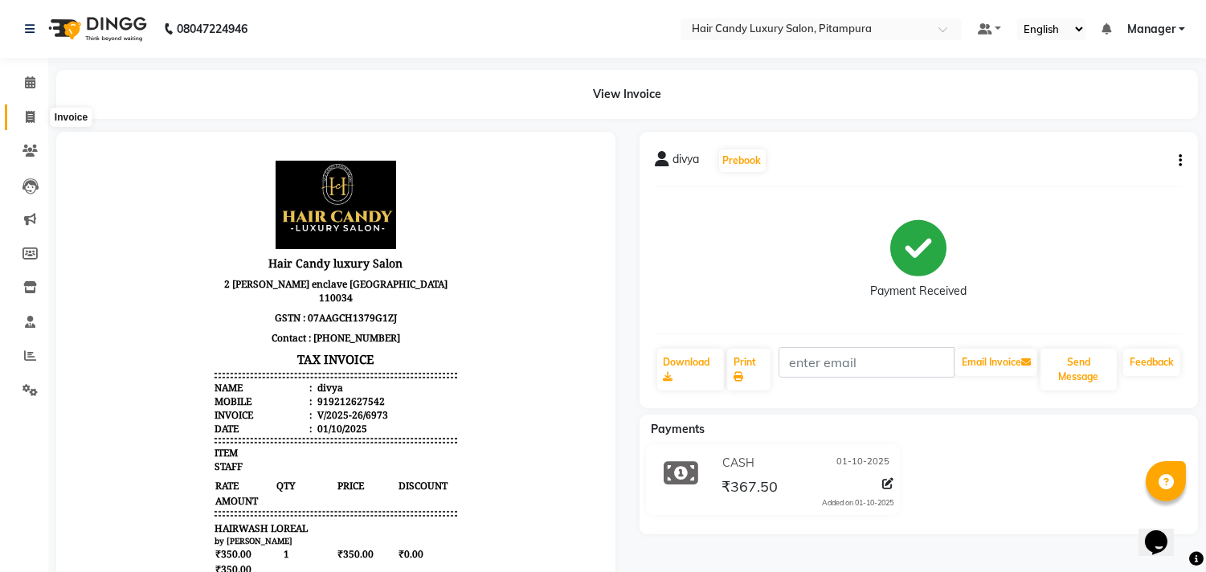
click at [33, 117] on icon at bounding box center [30, 117] width 9 height 12
select select "service"
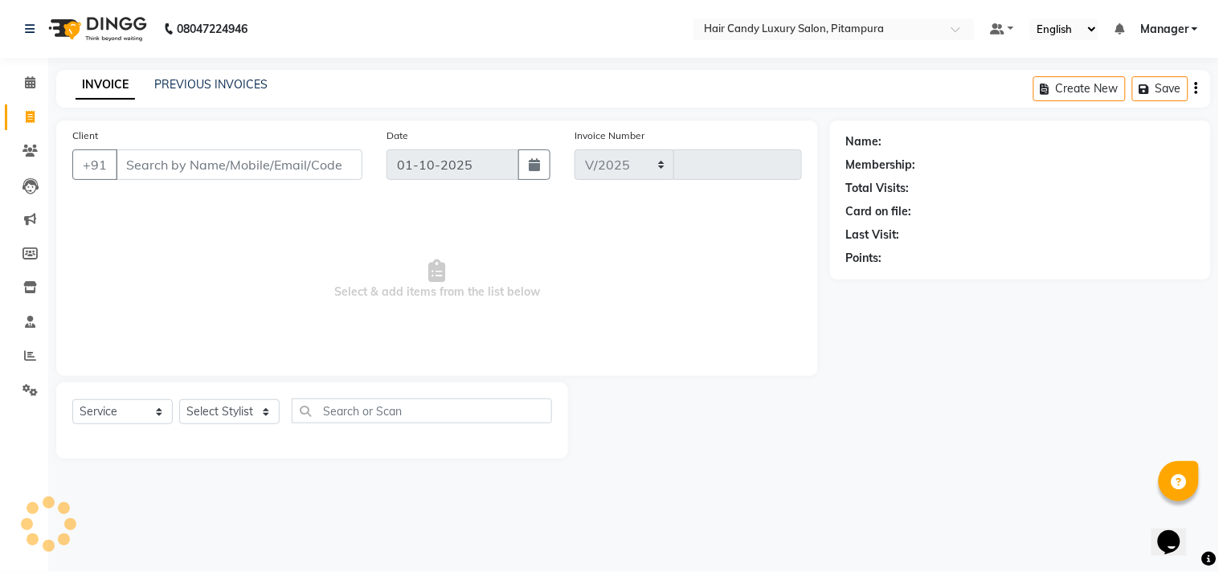
select select "4720"
type input "6974"
drag, startPoint x: 312, startPoint y: 166, endPoint x: 334, endPoint y: 169, distance: 22.7
click at [319, 166] on input "Client" at bounding box center [239, 164] width 247 height 31
click at [392, 399] on input "text" at bounding box center [422, 411] width 260 height 25
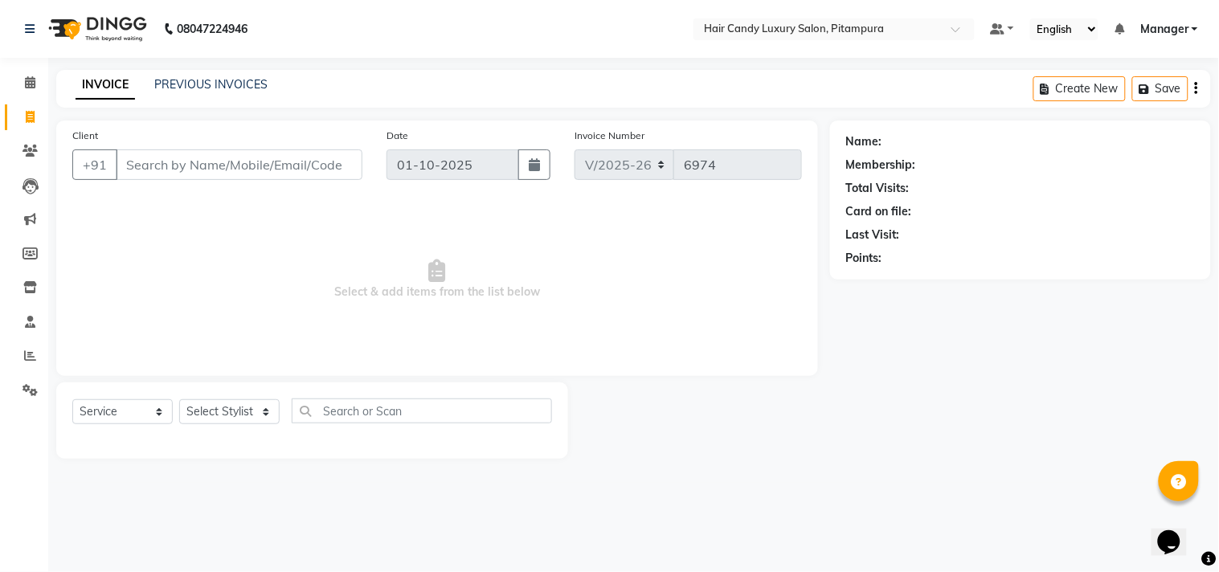
click at [821, 370] on div "Client +91 Date 01-10-2025 Invoice Number V/2025 V/2025-26 6974 Select & add it…" at bounding box center [437, 290] width 786 height 338
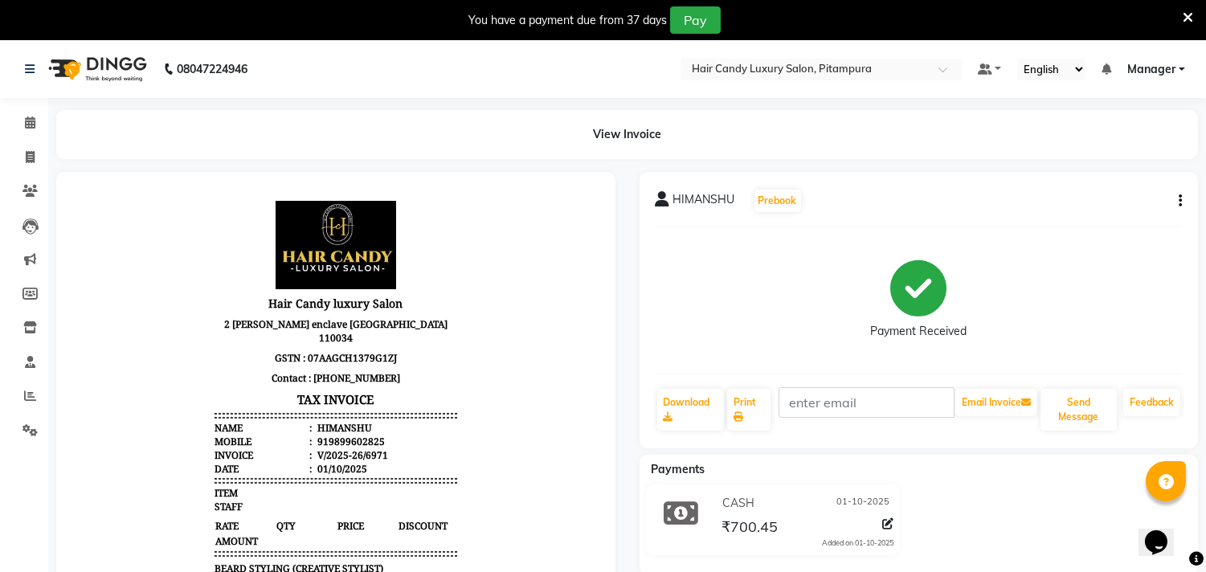
drag, startPoint x: 1186, startPoint y: 23, endPoint x: 838, endPoint y: 218, distance: 399.1
click at [1186, 25] on div at bounding box center [1188, 19] width 10 height 27
click at [22, 154] on span at bounding box center [30, 158] width 28 height 18
select select "service"
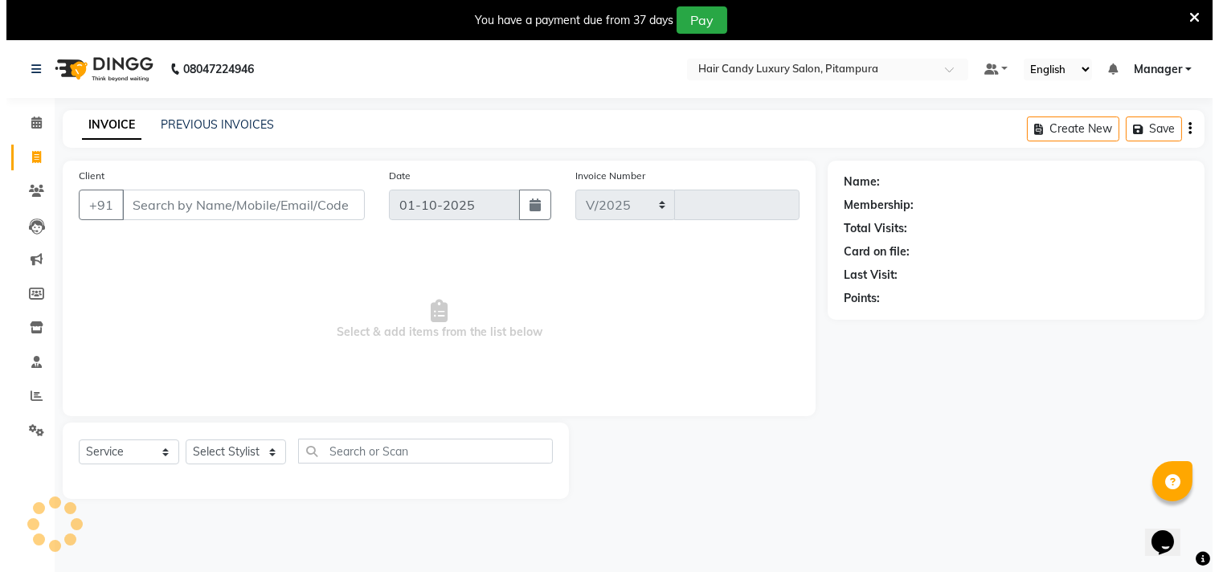
scroll to position [40, 0]
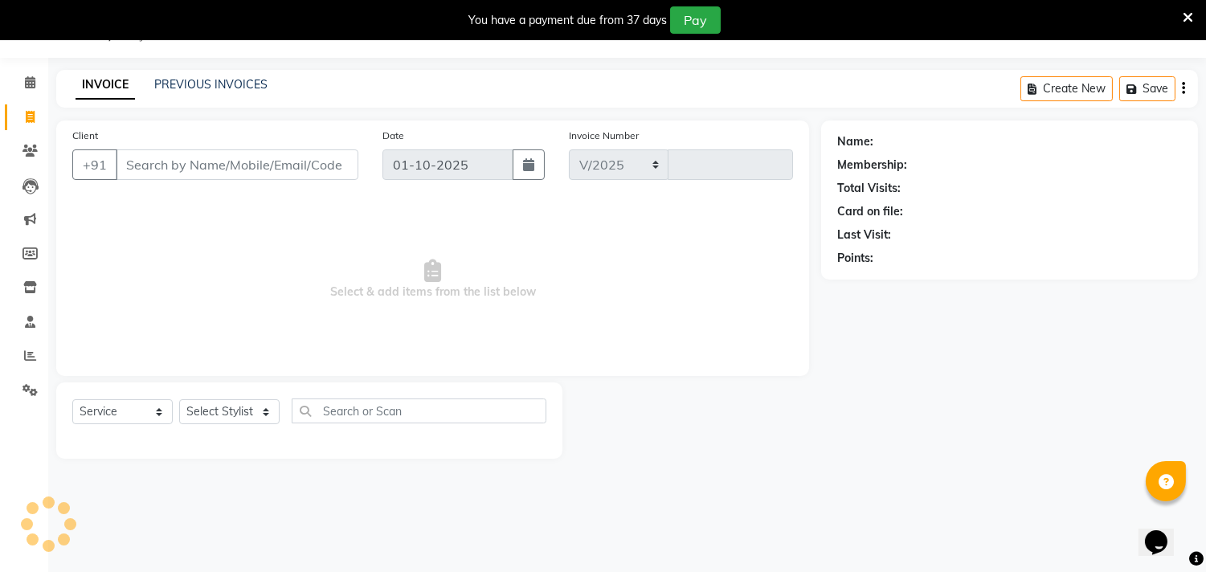
select select "4720"
type input "6973"
click at [206, 84] on link "PREVIOUS INVOICES" at bounding box center [210, 84] width 113 height 14
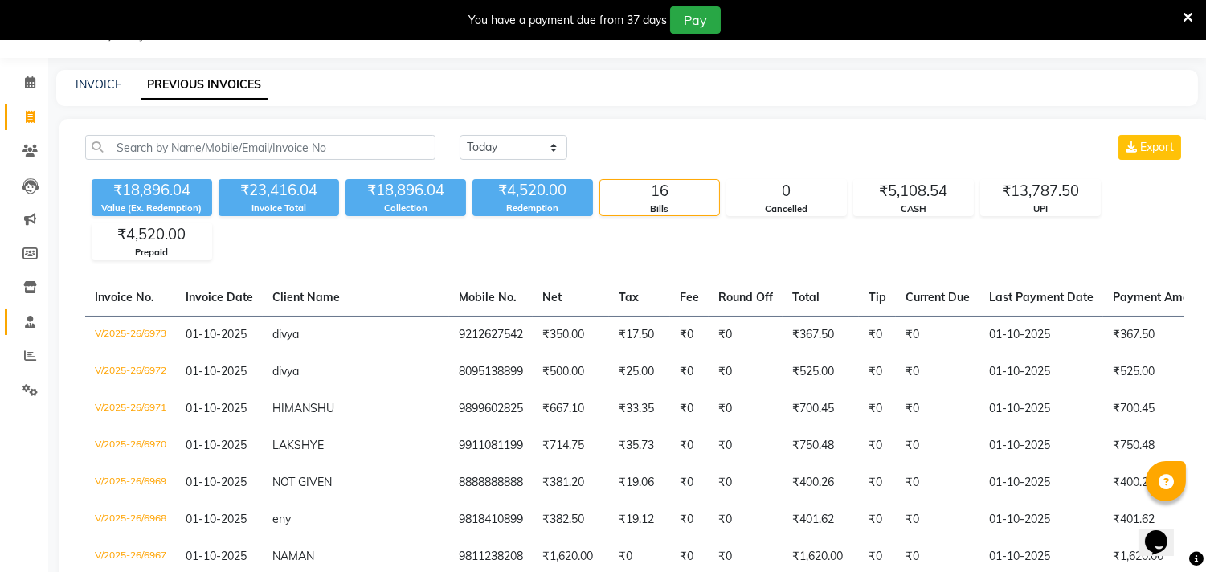
click at [33, 314] on span at bounding box center [30, 322] width 28 height 18
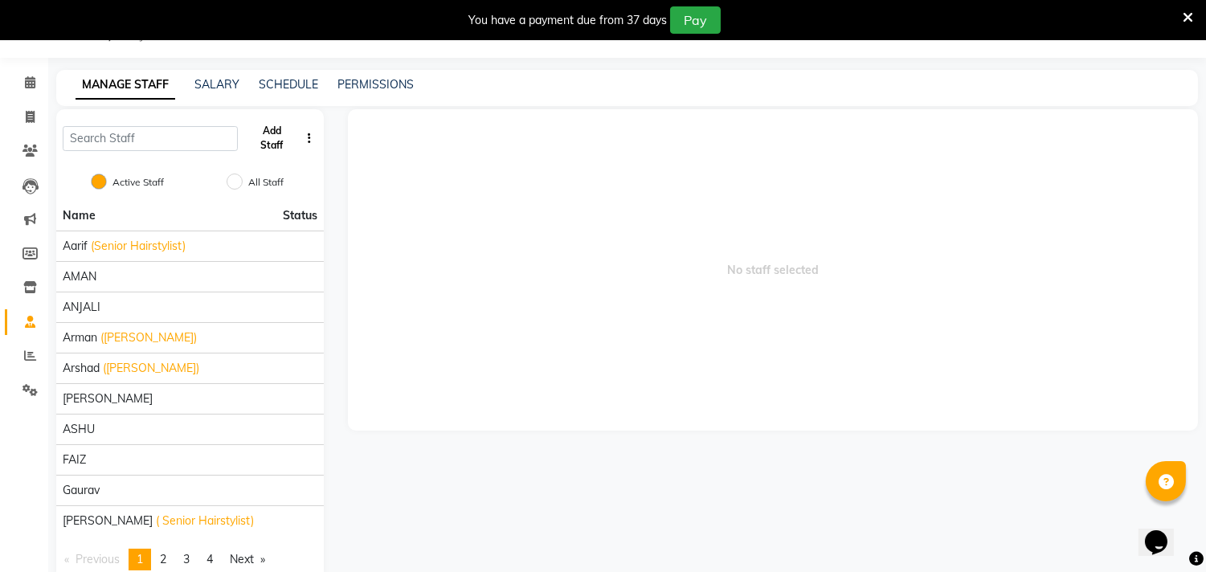
click at [288, 146] on button "Add Staff" at bounding box center [271, 138] width 55 height 42
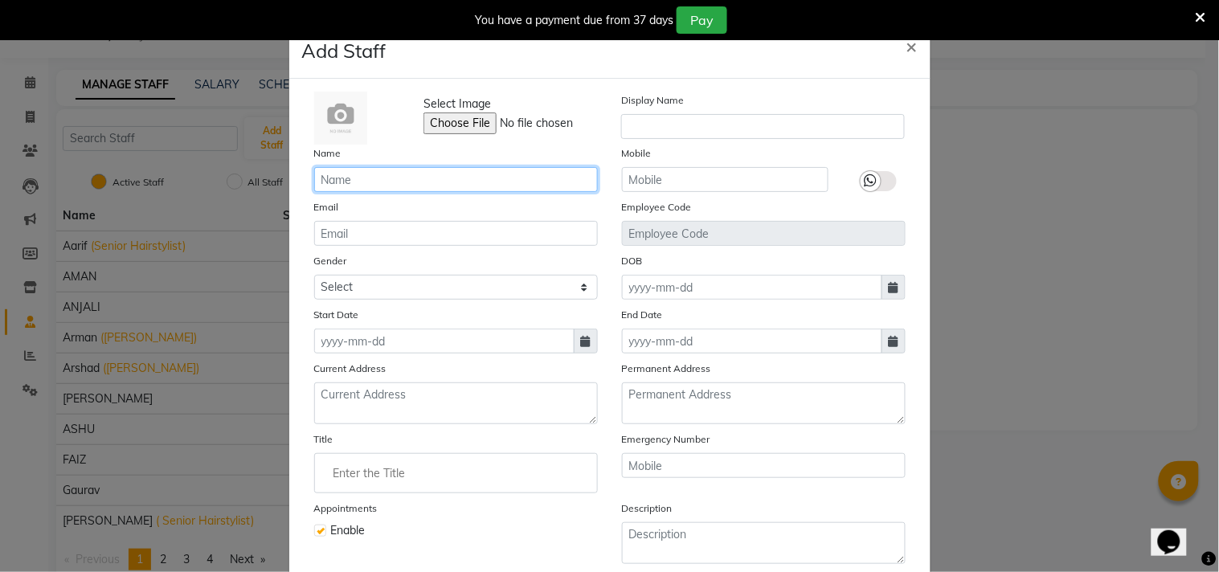
click at [444, 177] on input "text" at bounding box center [456, 179] width 284 height 25
type input "mayank"
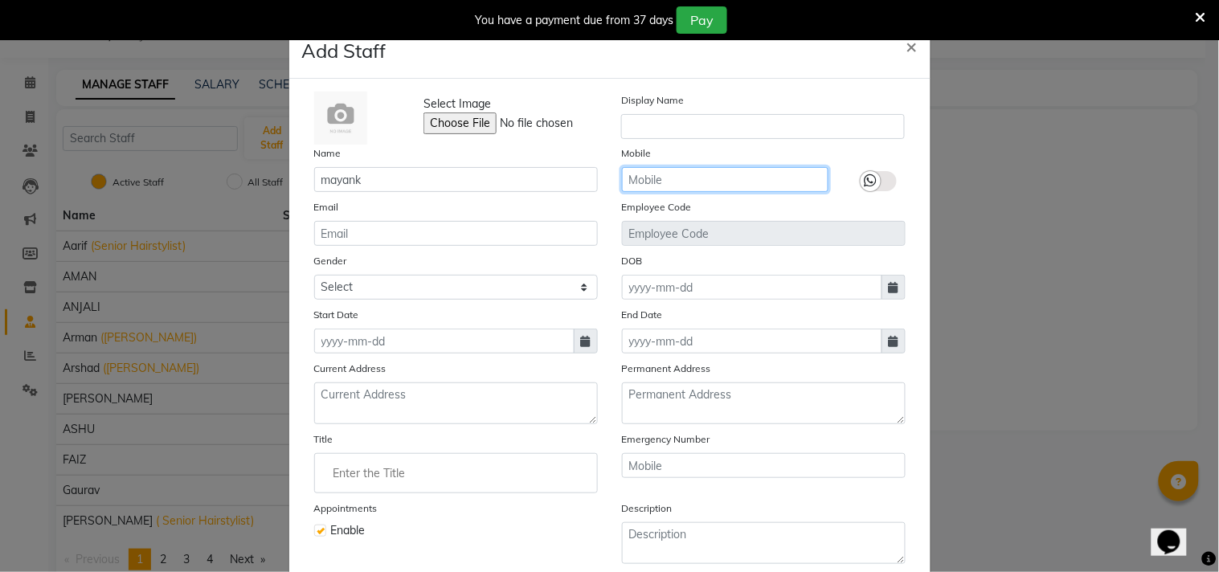
click at [725, 189] on input "text" at bounding box center [725, 179] width 207 height 25
type input "8588890399"
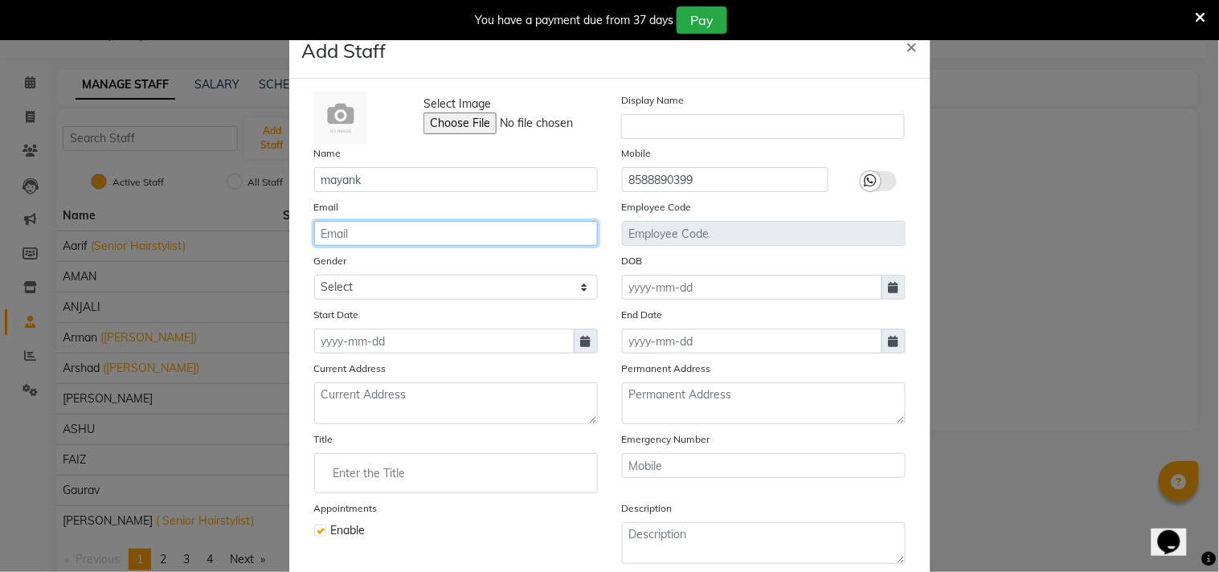
click at [520, 227] on input "email" at bounding box center [456, 233] width 284 height 25
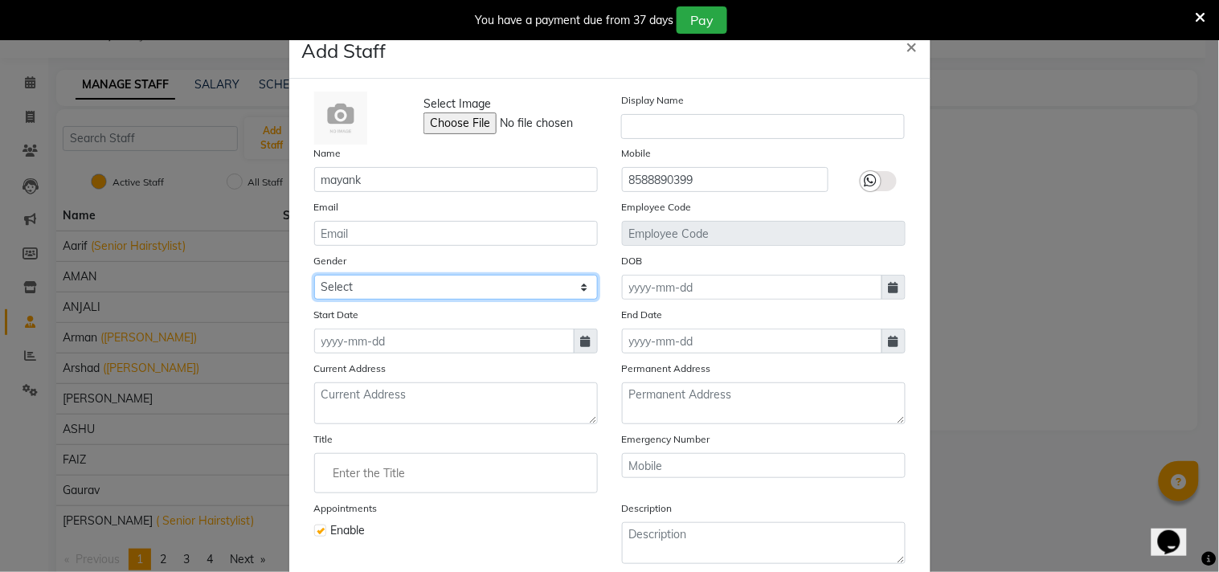
click at [362, 293] on select "Select [DEMOGRAPHIC_DATA] [DEMOGRAPHIC_DATA] Other Prefer Not To Say" at bounding box center [456, 287] width 284 height 25
select select "[DEMOGRAPHIC_DATA]"
click at [314, 275] on select "Select [DEMOGRAPHIC_DATA] [DEMOGRAPHIC_DATA] Other Prefer Not To Say" at bounding box center [456, 287] width 284 height 25
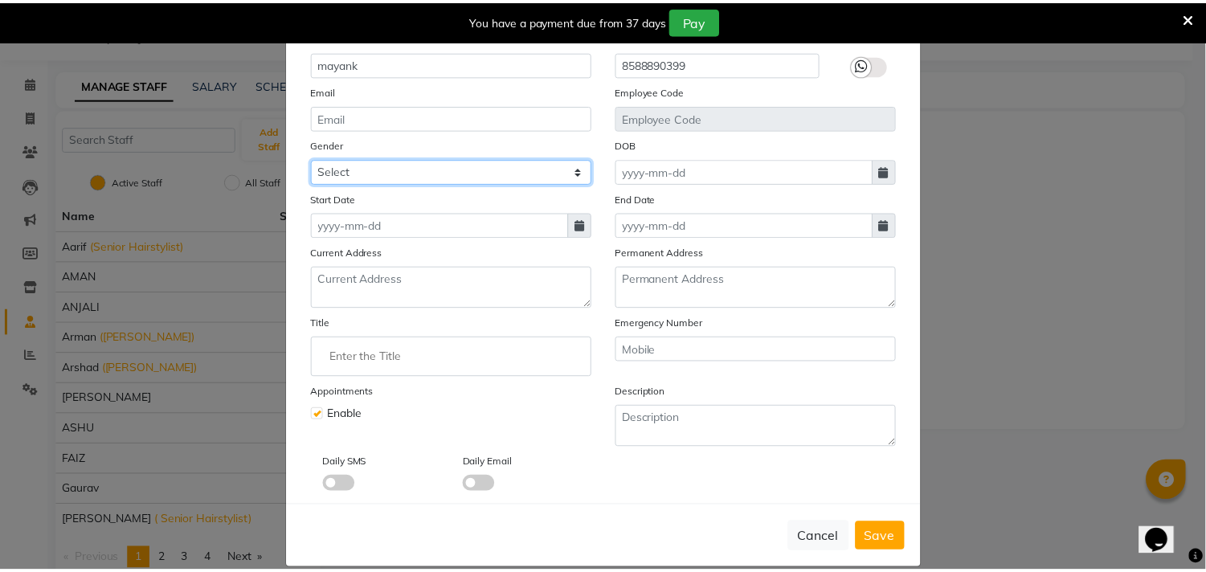
scroll to position [138, 0]
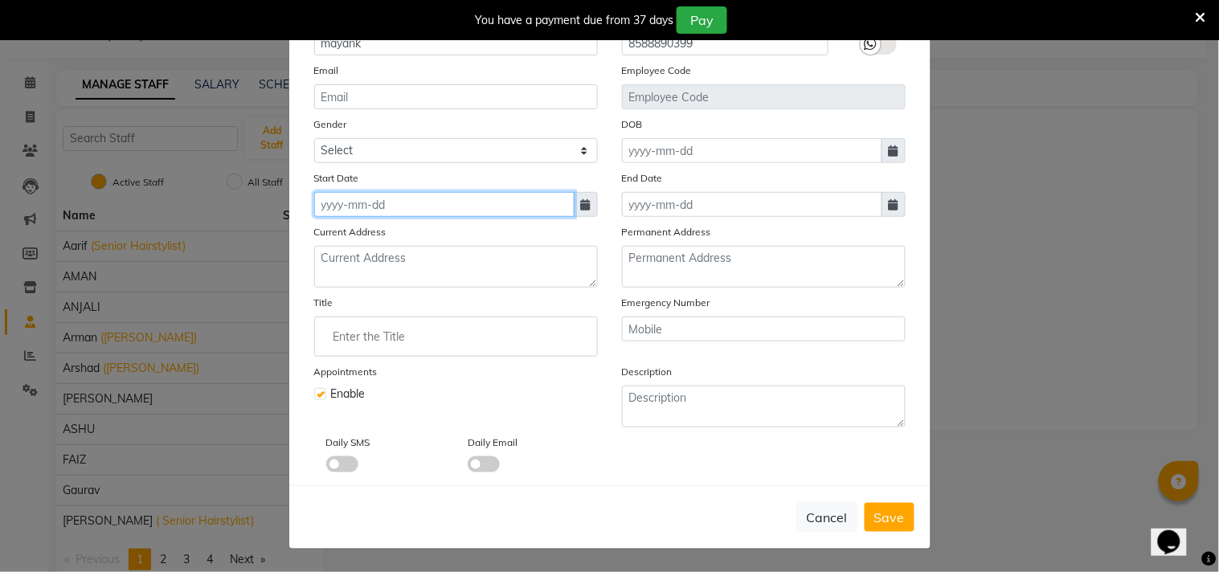
click at [494, 194] on input at bounding box center [444, 204] width 260 height 25
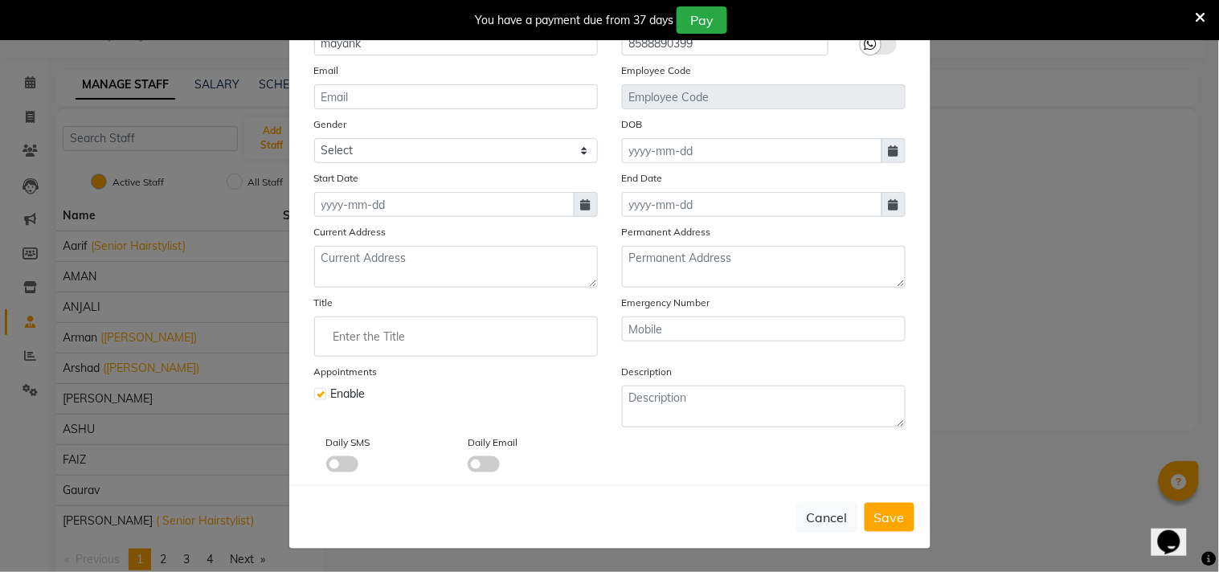
select select "10"
select select "2025"
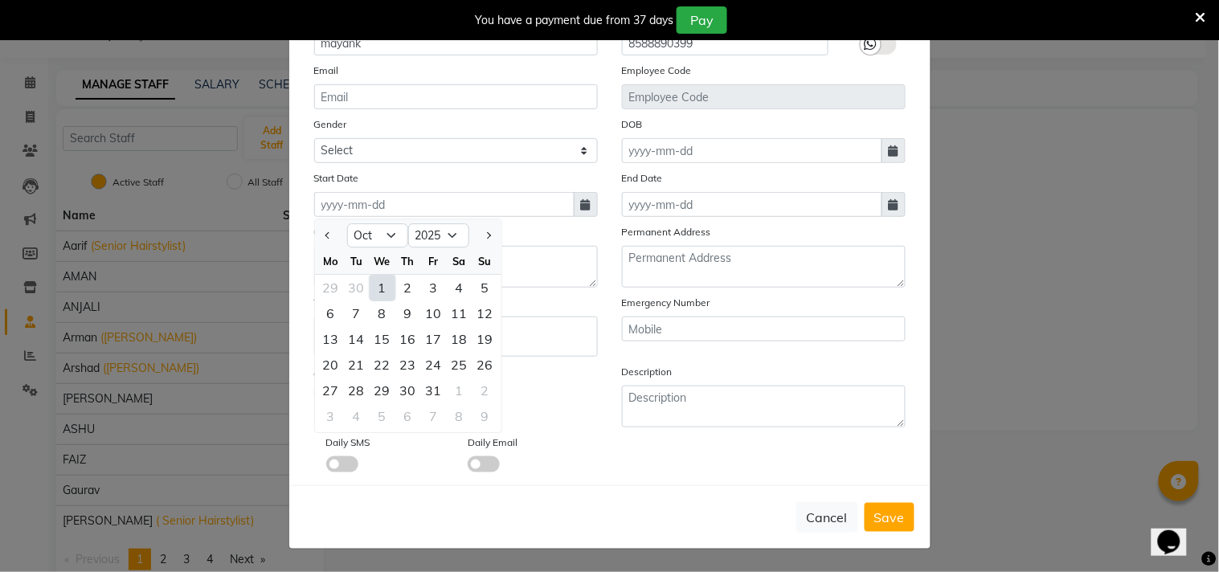
click at [376, 287] on div "1" at bounding box center [383, 288] width 26 height 26
type input "01-10-2025"
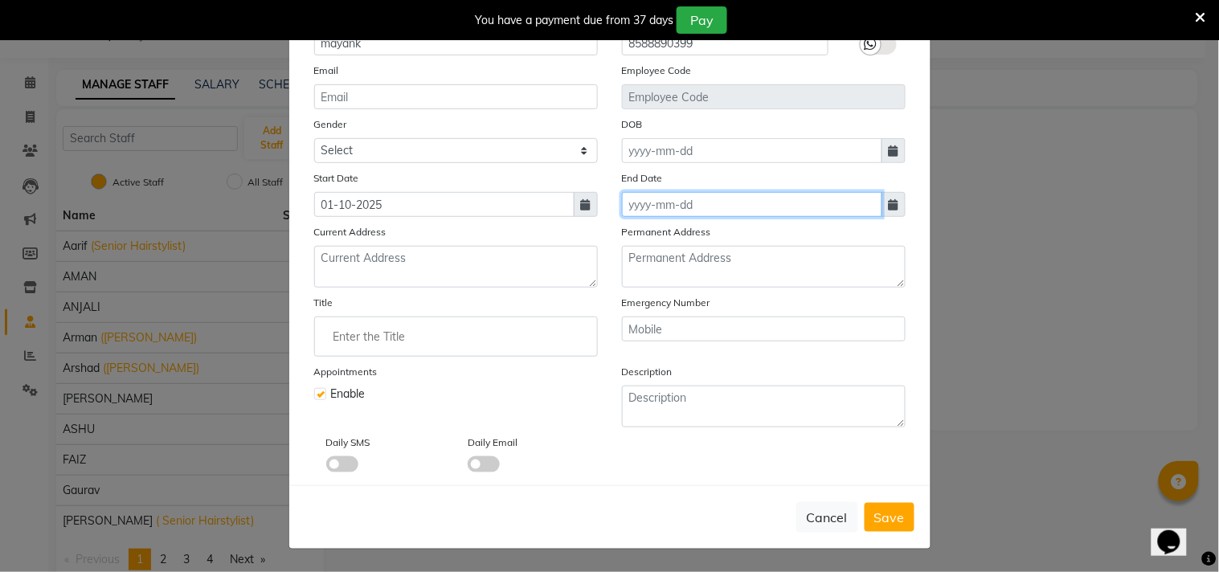
click at [776, 210] on input at bounding box center [752, 204] width 260 height 25
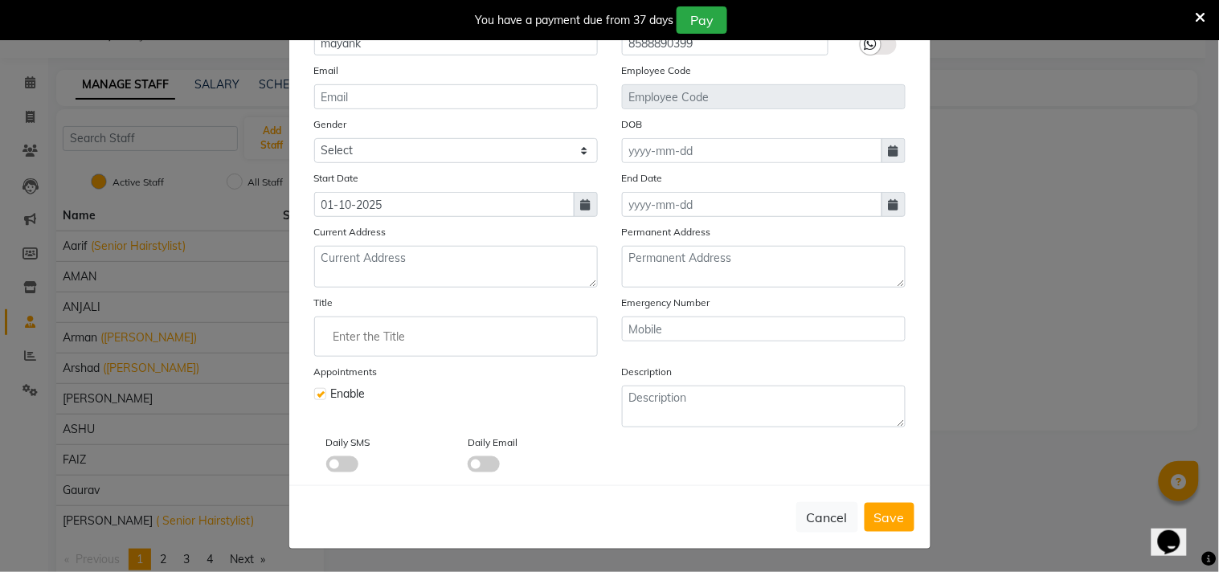
select select "10"
select select "2025"
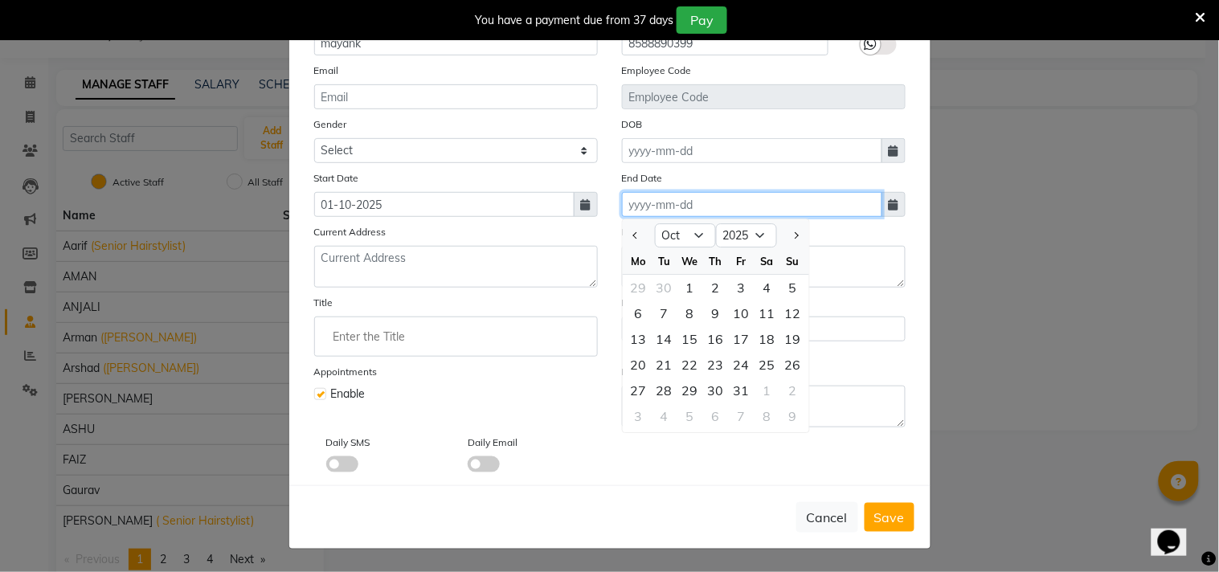
click at [776, 210] on input at bounding box center [752, 204] width 260 height 25
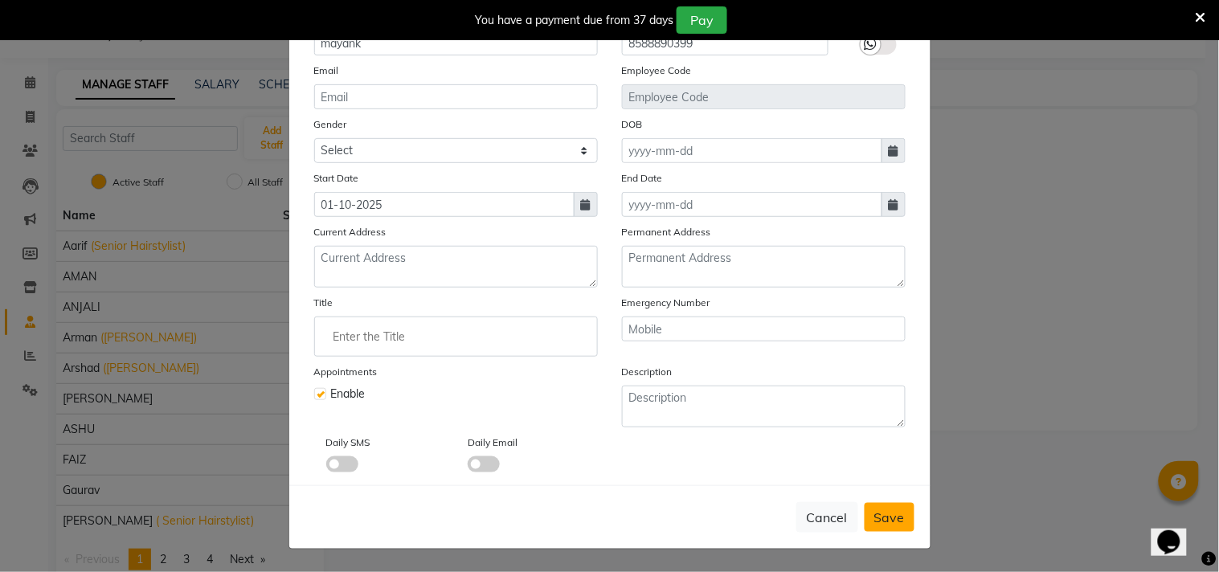
click at [874, 520] on span "Save" at bounding box center [889, 518] width 31 height 16
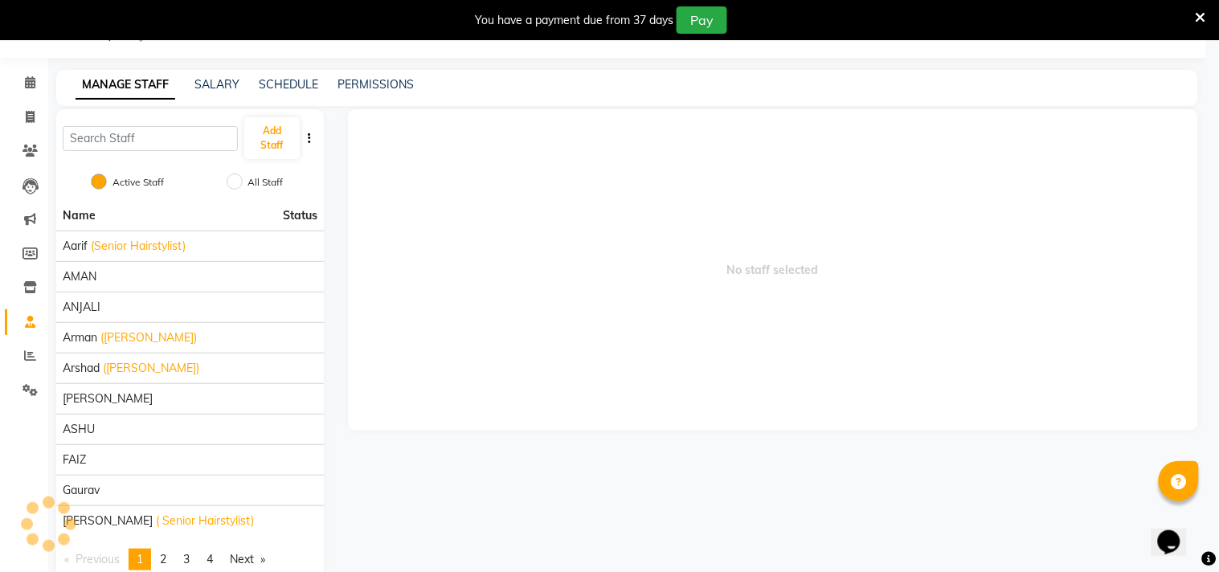
select select
checkbox input "false"
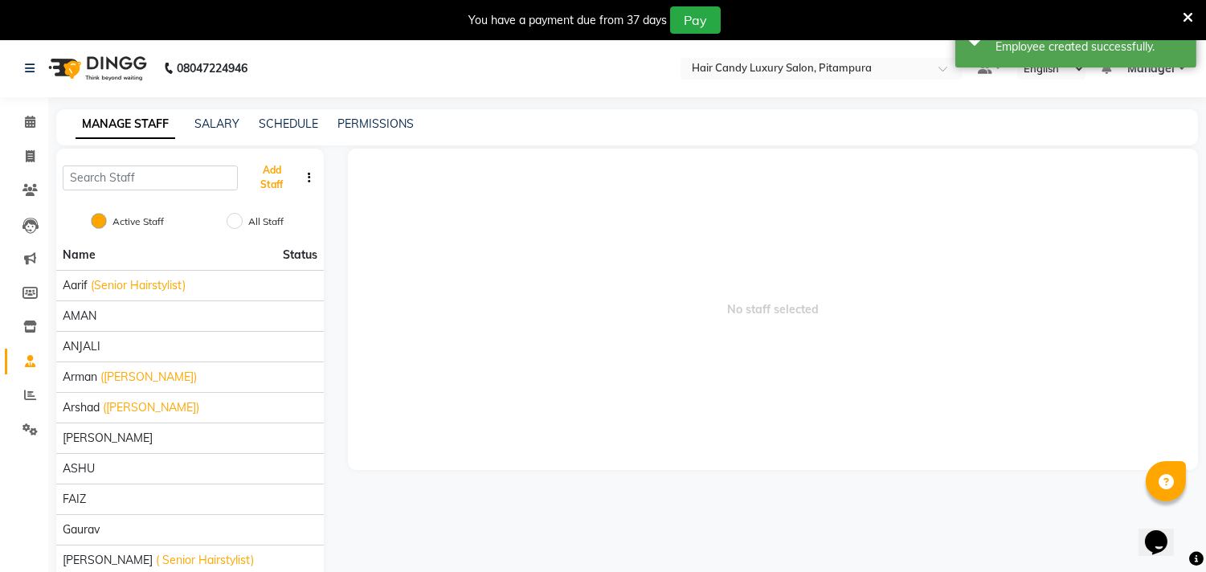
scroll to position [0, 0]
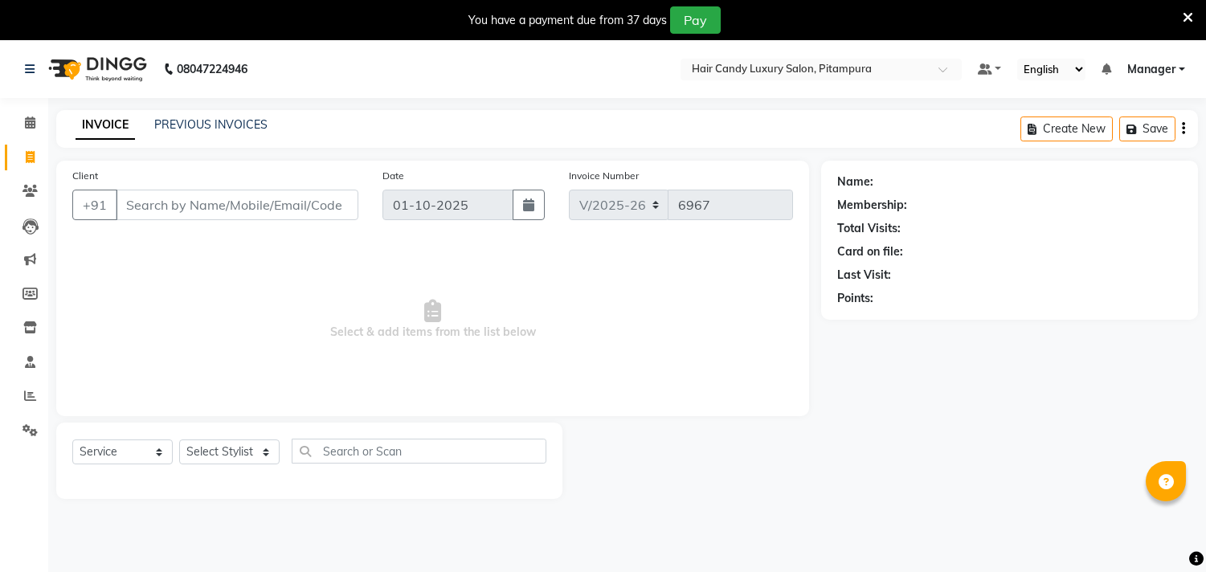
select select "4720"
select select "service"
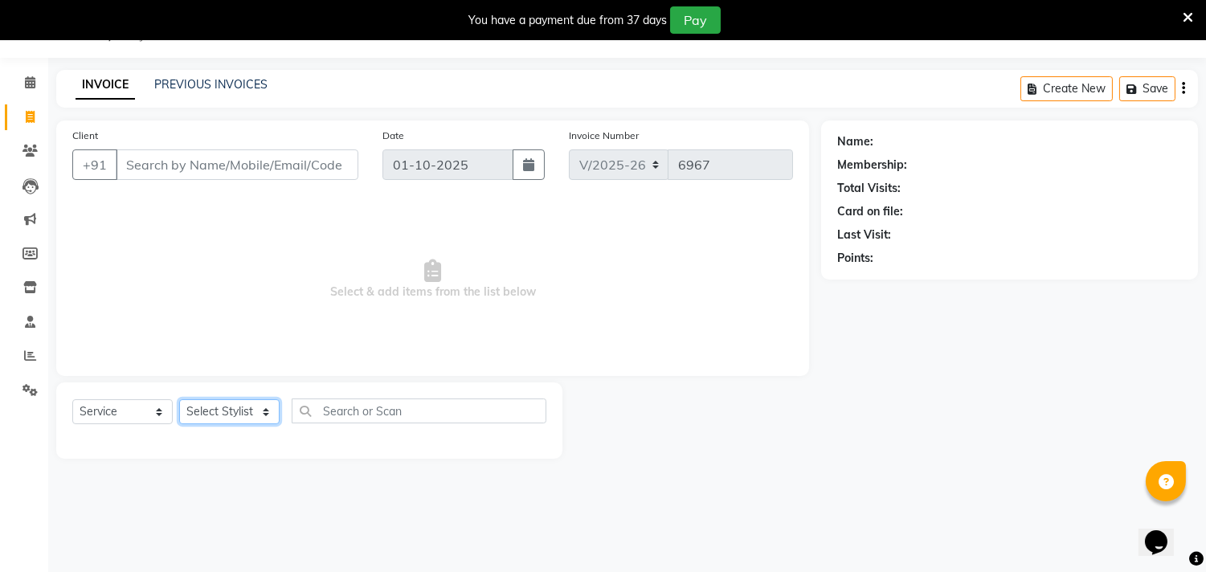
click at [244, 404] on select "Select Stylist [PERSON_NAME] [PERSON_NAME] [PERSON_NAME] [PERSON_NAME] [PERSON_…" at bounding box center [229, 411] width 100 height 25
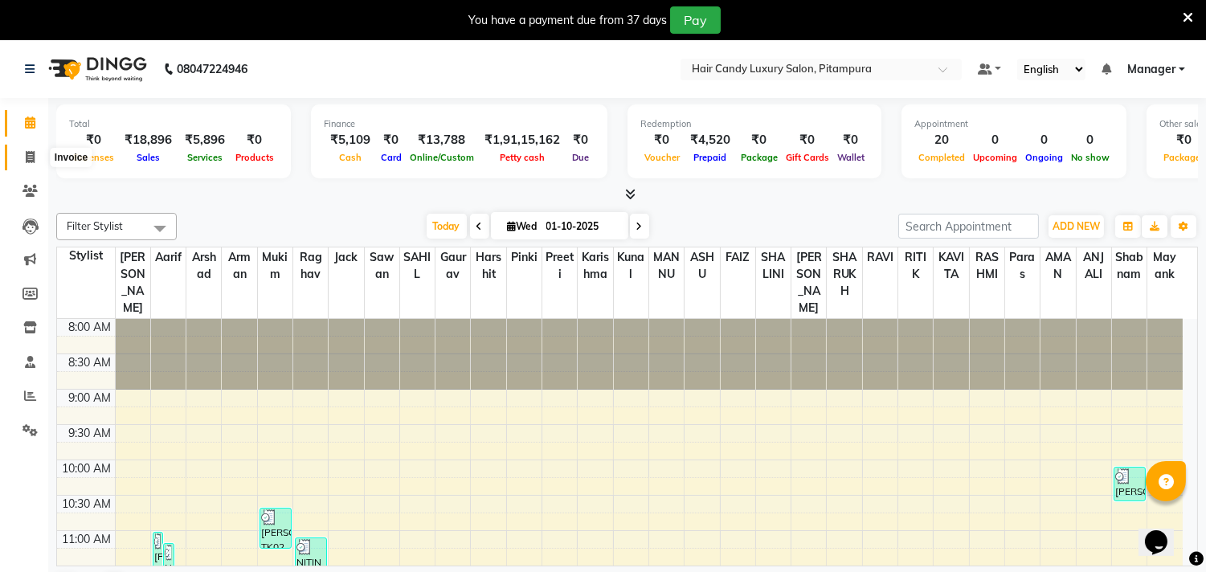
click at [35, 159] on span at bounding box center [30, 158] width 28 height 18
select select "service"
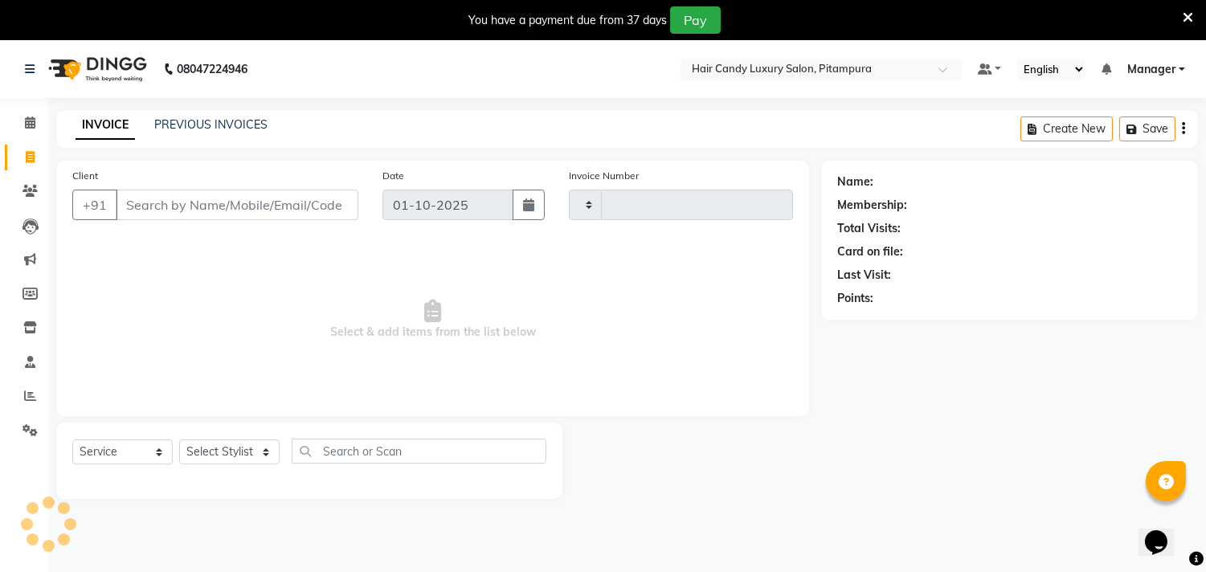
type input "6974"
select select "4720"
click at [221, 452] on select "Select Stylist" at bounding box center [229, 452] width 100 height 25
click at [929, 436] on div "Name: Membership: Total Visits: Card on file: Last Visit: Points:" at bounding box center [1015, 330] width 389 height 338
click at [194, 199] on input "Client" at bounding box center [237, 205] width 243 height 31
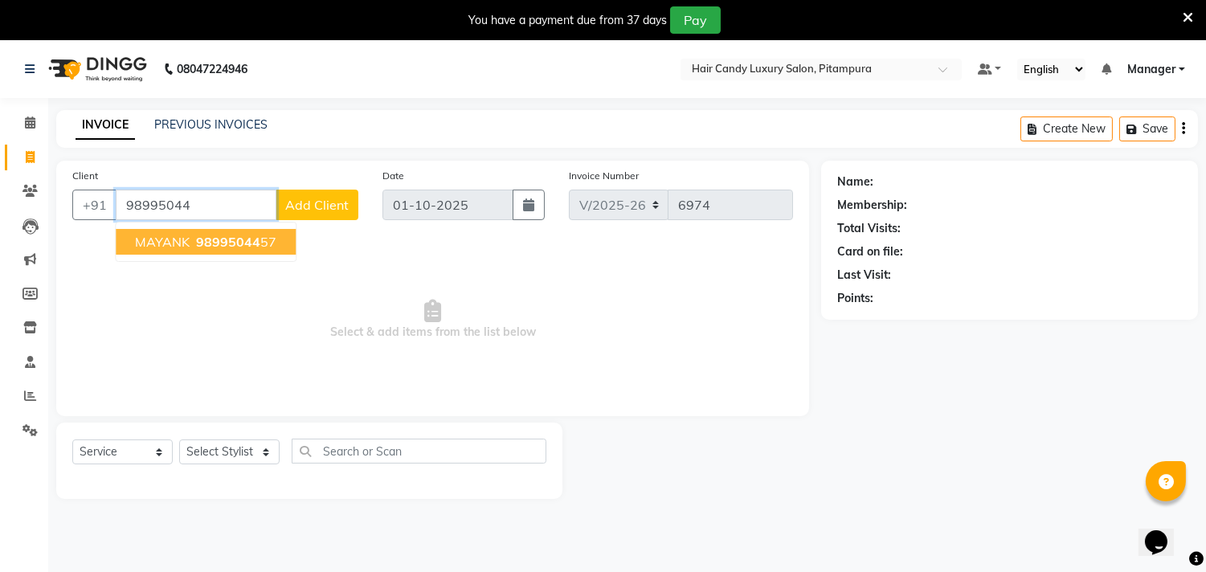
click at [212, 248] on span "98995044" at bounding box center [228, 242] width 64 height 16
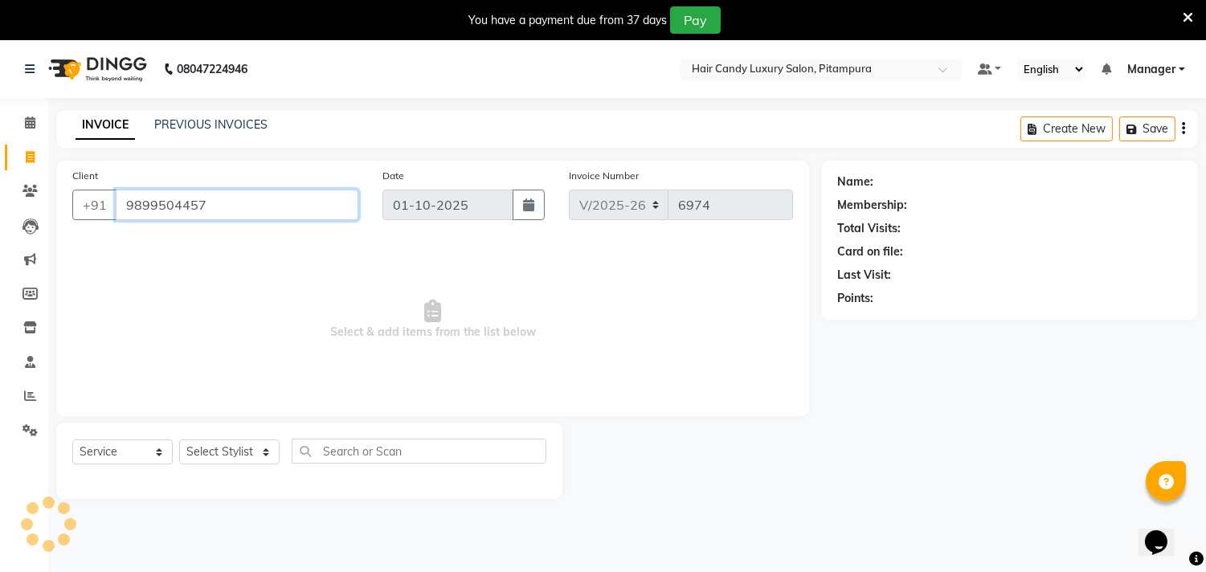
type input "9899504457"
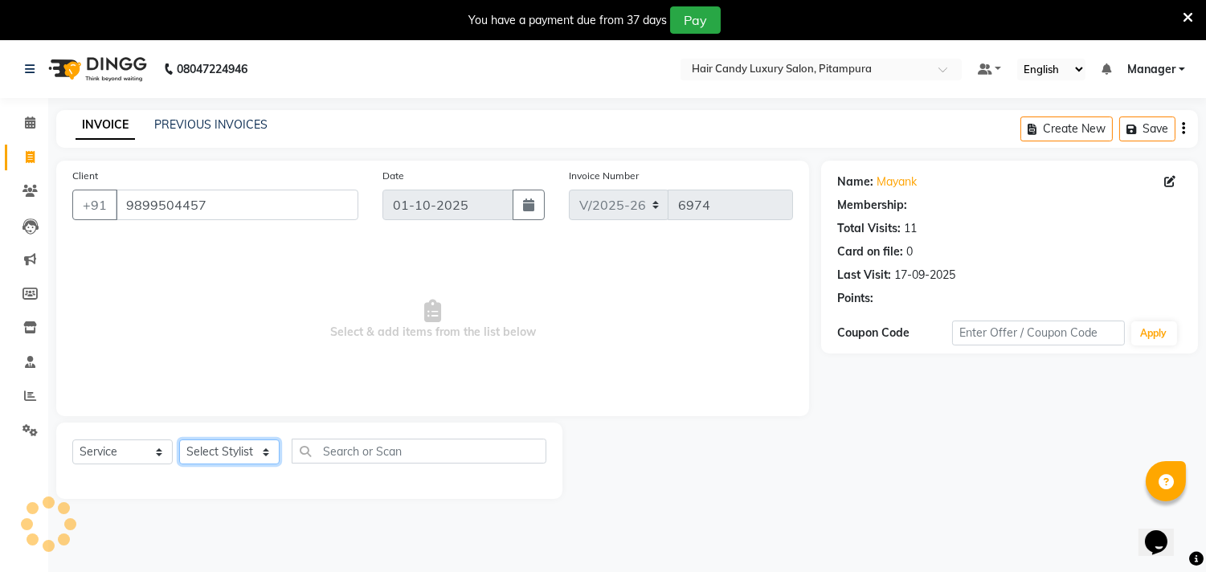
click at [190, 453] on select "Select Stylist [PERSON_NAME] [PERSON_NAME] [PERSON_NAME] [PERSON_NAME] [PERSON_…" at bounding box center [229, 452] width 100 height 25
select select "1: Object"
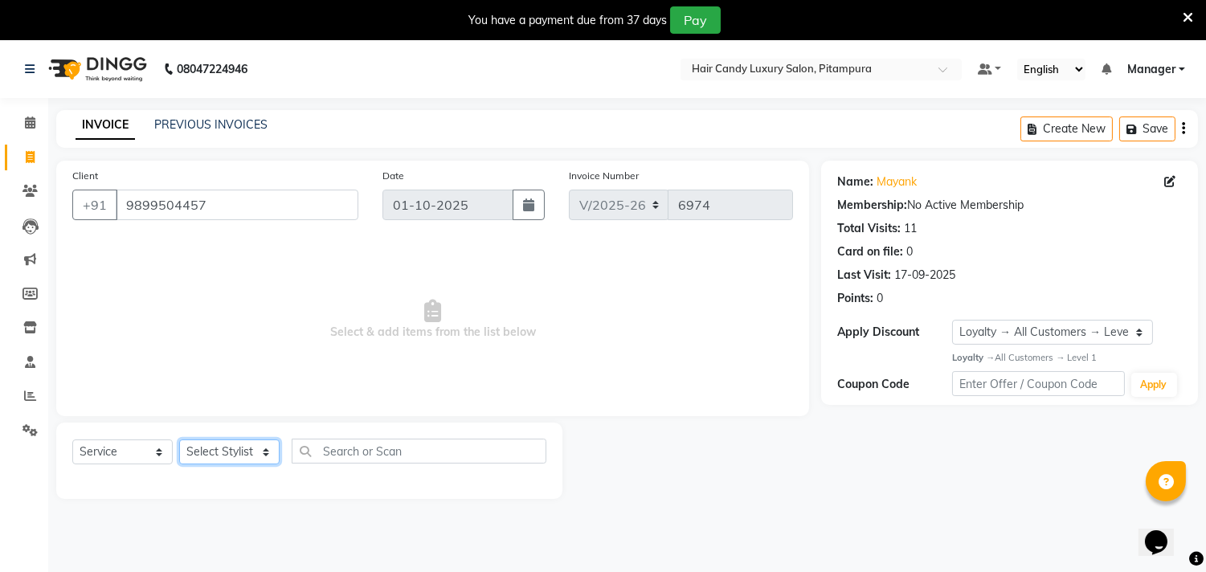
select select "28014"
click at [179, 440] on select "Select Stylist [PERSON_NAME] [PERSON_NAME] [PERSON_NAME] [PERSON_NAME] [PERSON_…" at bounding box center [229, 452] width 100 height 25
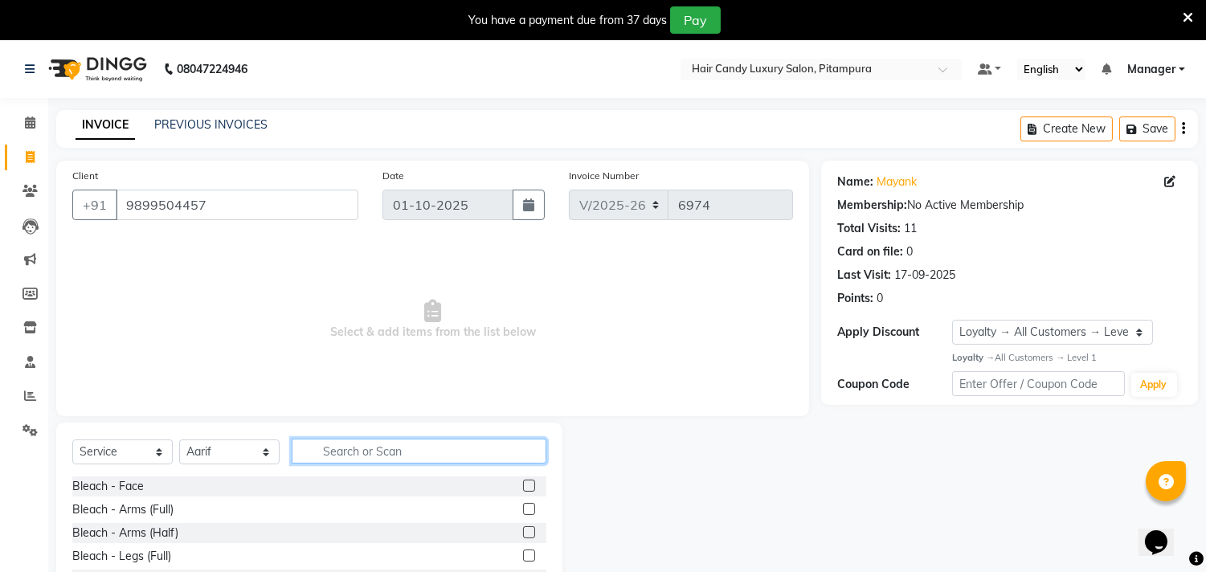
click at [399, 448] on input "text" at bounding box center [419, 451] width 255 height 25
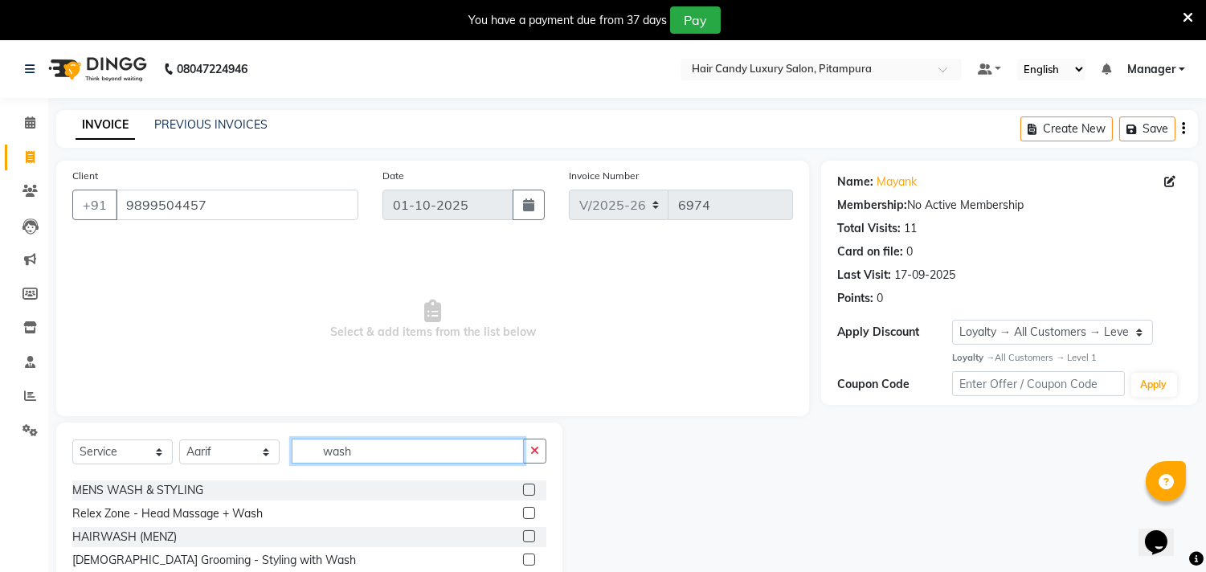
type input "wash"
drag, startPoint x: 510, startPoint y: 534, endPoint x: 421, endPoint y: 505, distance: 93.8
click at [523, 533] on label at bounding box center [529, 536] width 12 height 12
click at [523, 533] on input "checkbox" at bounding box center [528, 537] width 10 height 10
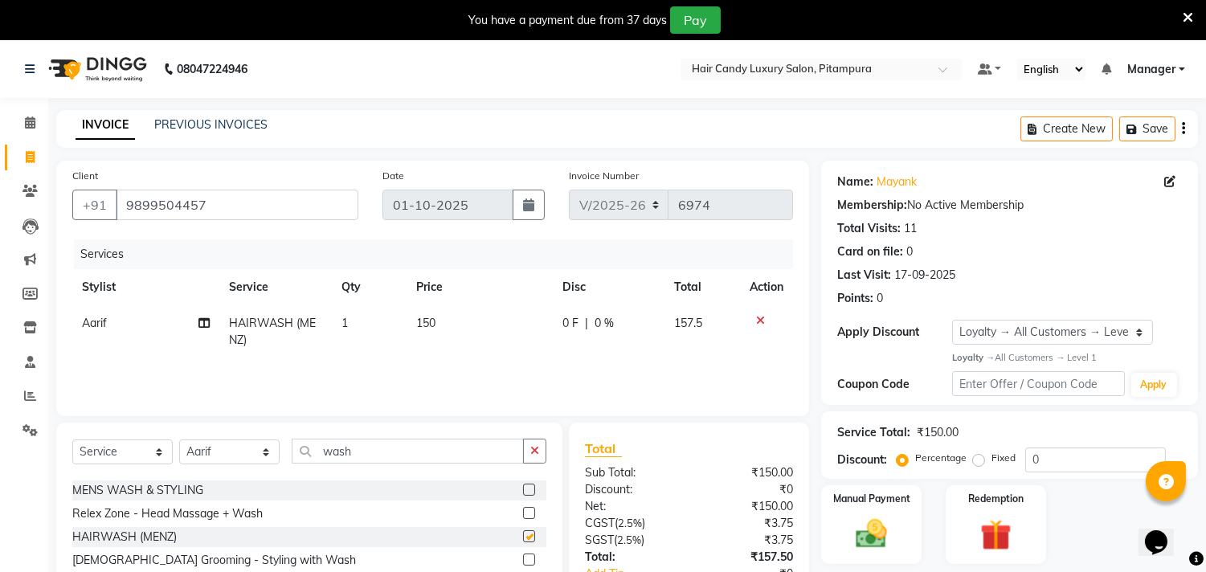
checkbox input "false"
drag, startPoint x: 384, startPoint y: 446, endPoint x: 183, endPoint y: 452, distance: 201.0
click at [231, 455] on div "Select Service Product Membership Package Voucher Prepaid Gift Card Select Styl…" at bounding box center [309, 458] width 474 height 38
click at [196, 456] on select "Select Stylist [PERSON_NAME] [PERSON_NAME] [PERSON_NAME] [PERSON_NAME] [PERSON_…" at bounding box center [229, 452] width 100 height 25
select select "69623"
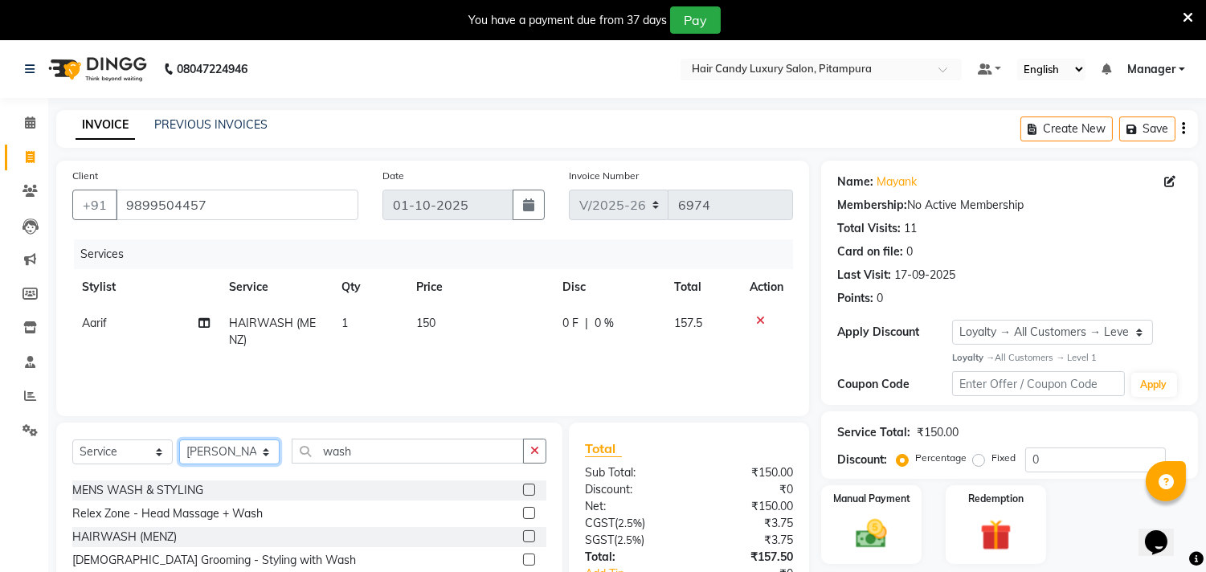
click at [179, 440] on select "Select Stylist [PERSON_NAME] [PERSON_NAME] [PERSON_NAME] [PERSON_NAME] [PERSON_…" at bounding box center [229, 452] width 100 height 25
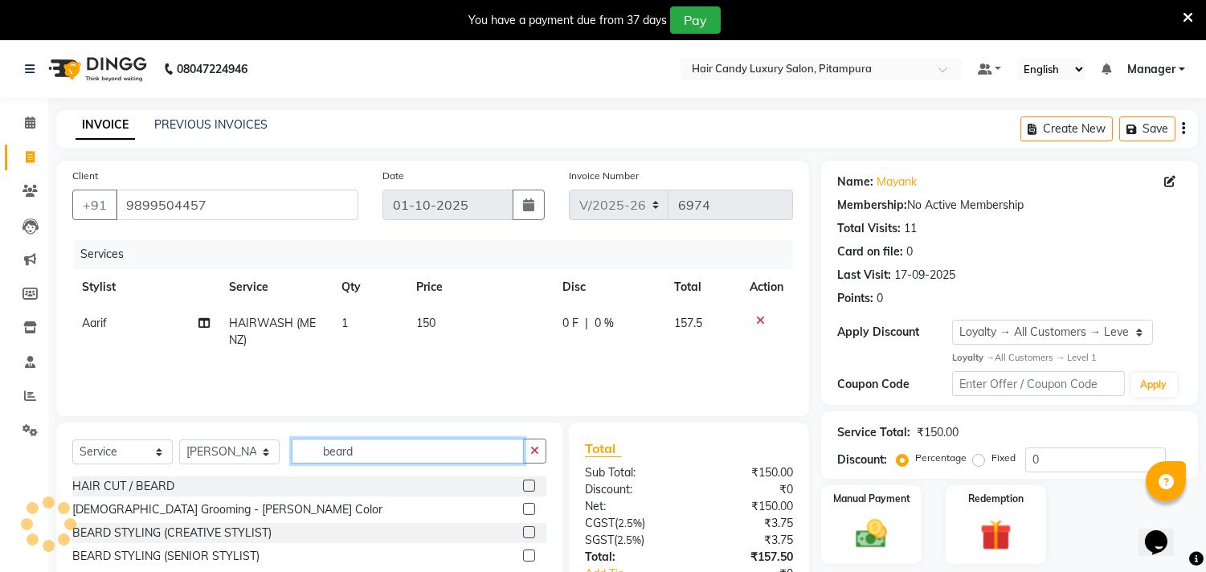
scroll to position [0, 0]
type input "beard"
drag, startPoint x: 529, startPoint y: 531, endPoint x: 395, endPoint y: 503, distance: 136.3
click at [527, 530] on label at bounding box center [529, 532] width 12 height 12
click at [527, 530] on input "checkbox" at bounding box center [528, 533] width 10 height 10
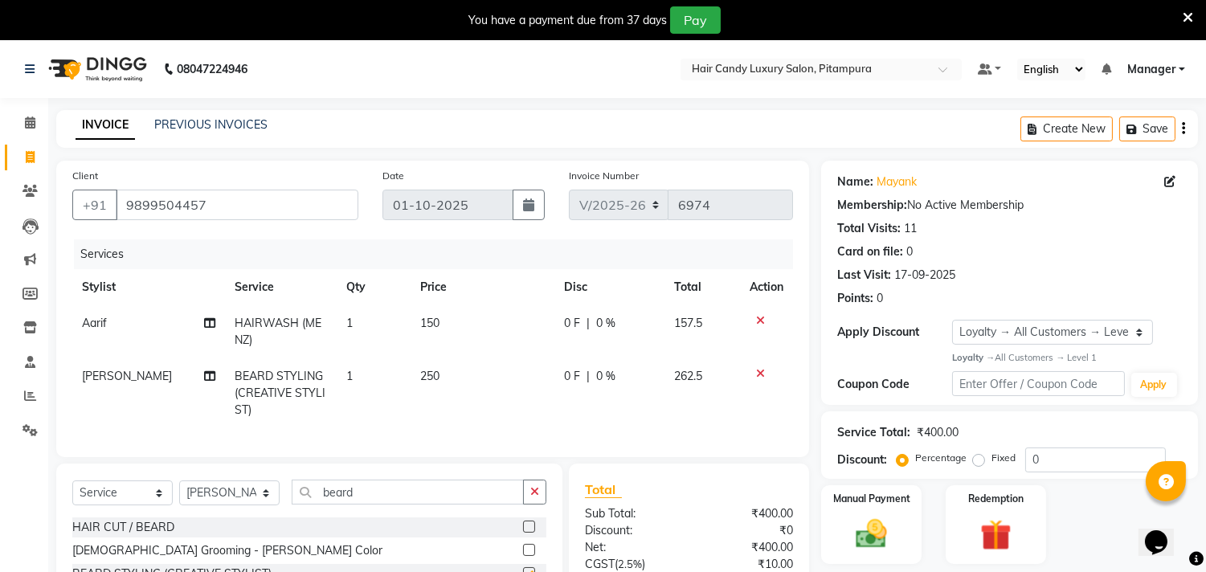
checkbox input "false"
drag, startPoint x: 379, startPoint y: 501, endPoint x: 186, endPoint y: 502, distance: 192.9
click at [186, 502] on div "Select Service Product Membership Package Voucher Prepaid Gift Card Select Styl…" at bounding box center [309, 499] width 474 height 38
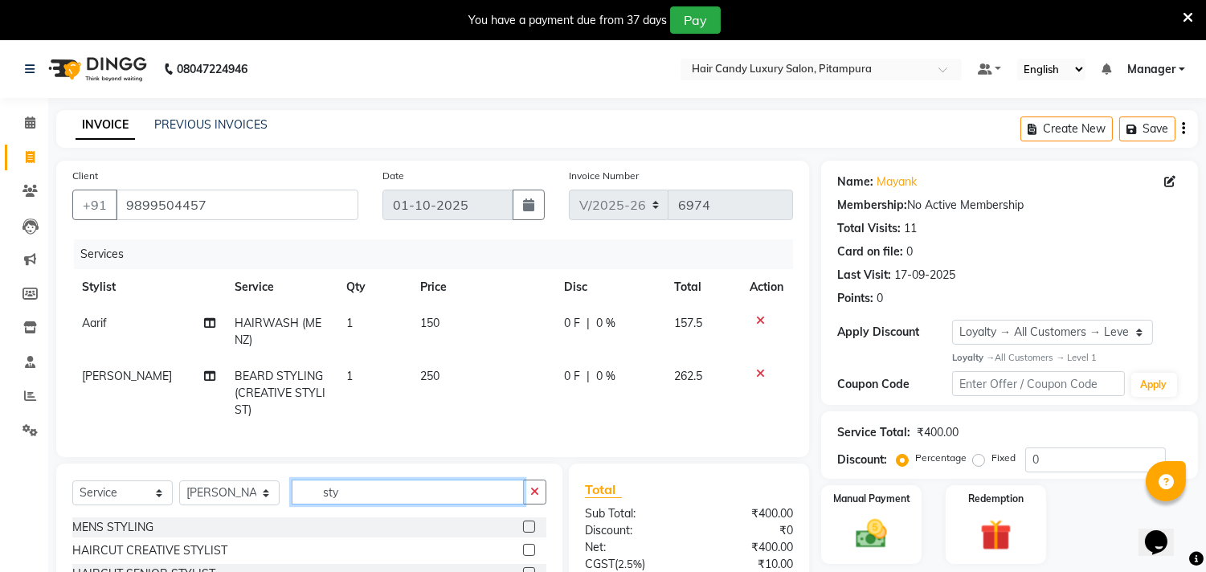
type input "sty"
click at [523, 533] on label at bounding box center [529, 527] width 12 height 12
click at [523, 533] on input "checkbox" at bounding box center [528, 527] width 10 height 10
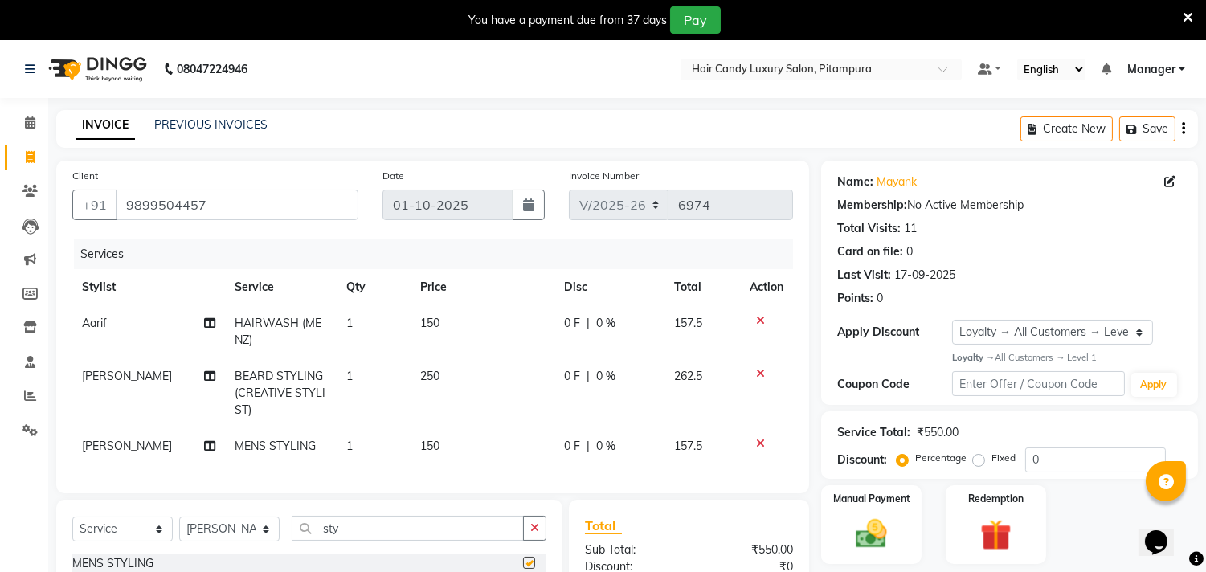
checkbox input "false"
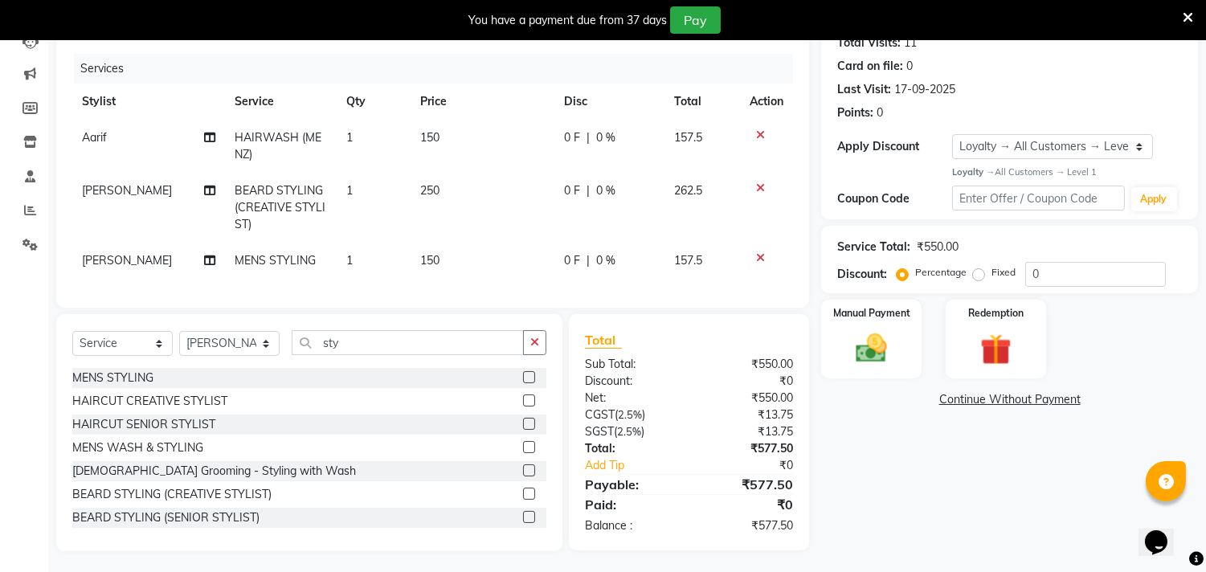
scroll to position [203, 0]
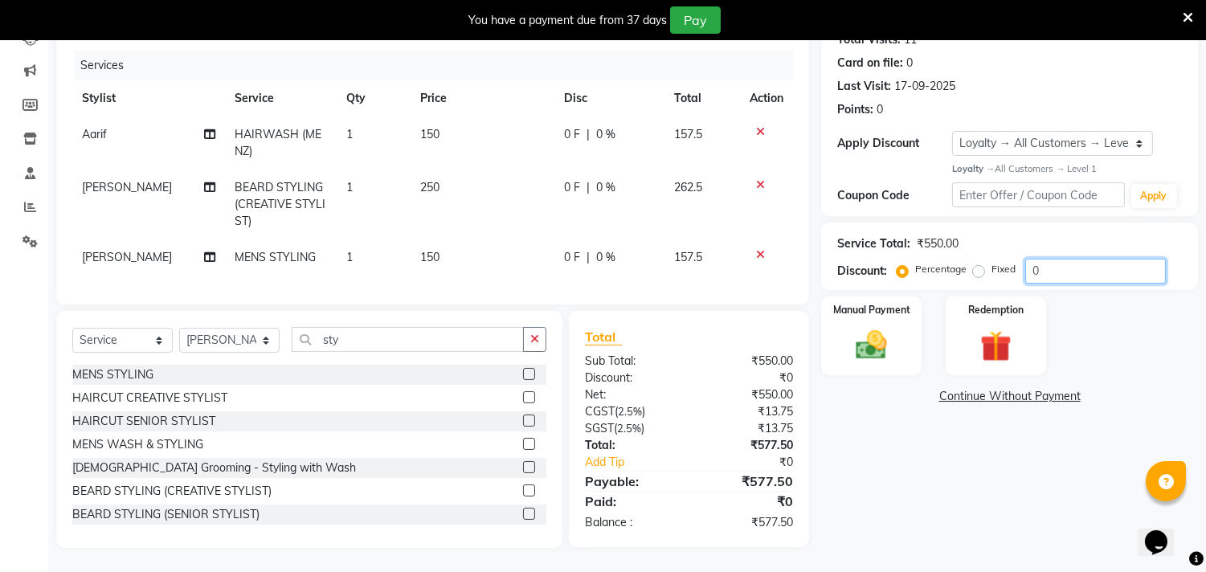
click at [1086, 260] on input "0" at bounding box center [1096, 271] width 141 height 25
type input "04.7"
click at [886, 344] on img at bounding box center [872, 345] width 53 height 38
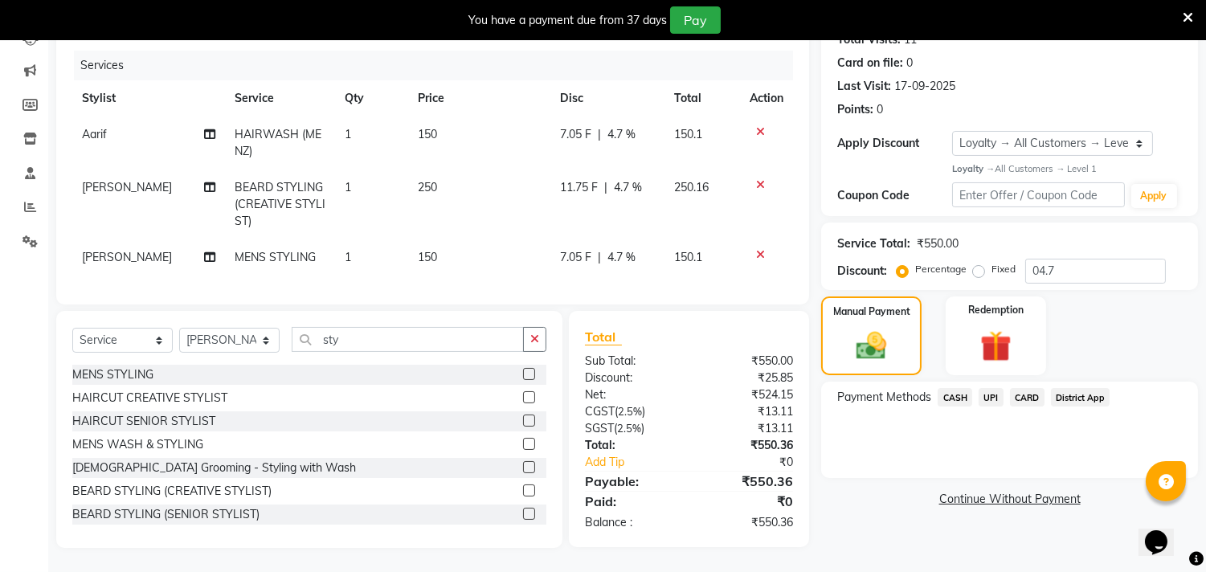
click at [997, 388] on span "UPI" at bounding box center [991, 397] width 25 height 18
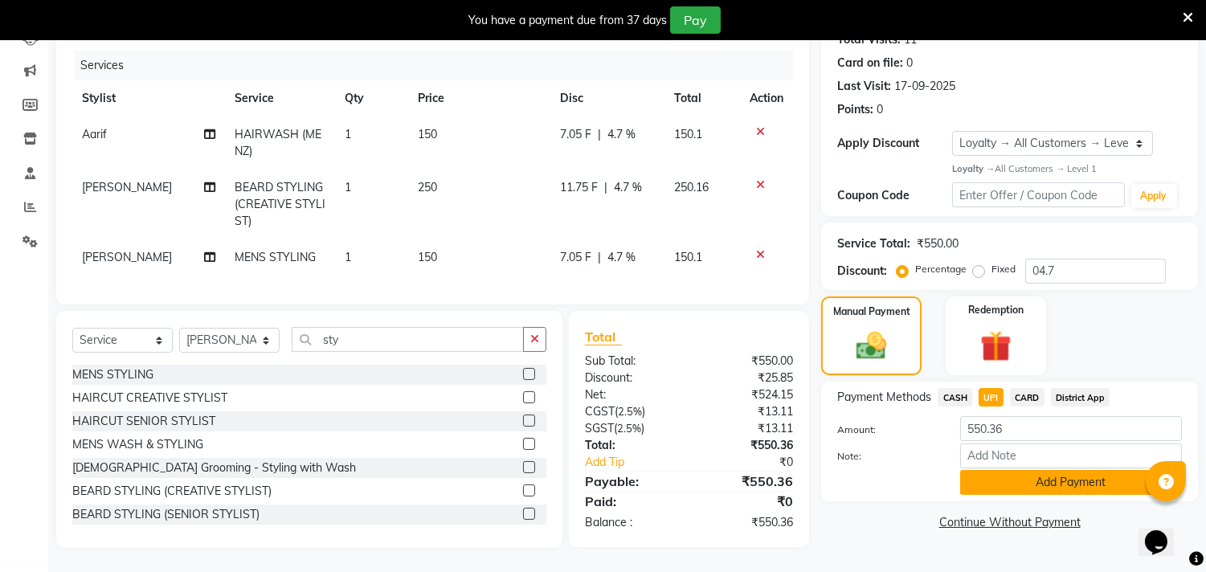
click at [1013, 470] on button "Add Payment" at bounding box center [1071, 482] width 222 height 25
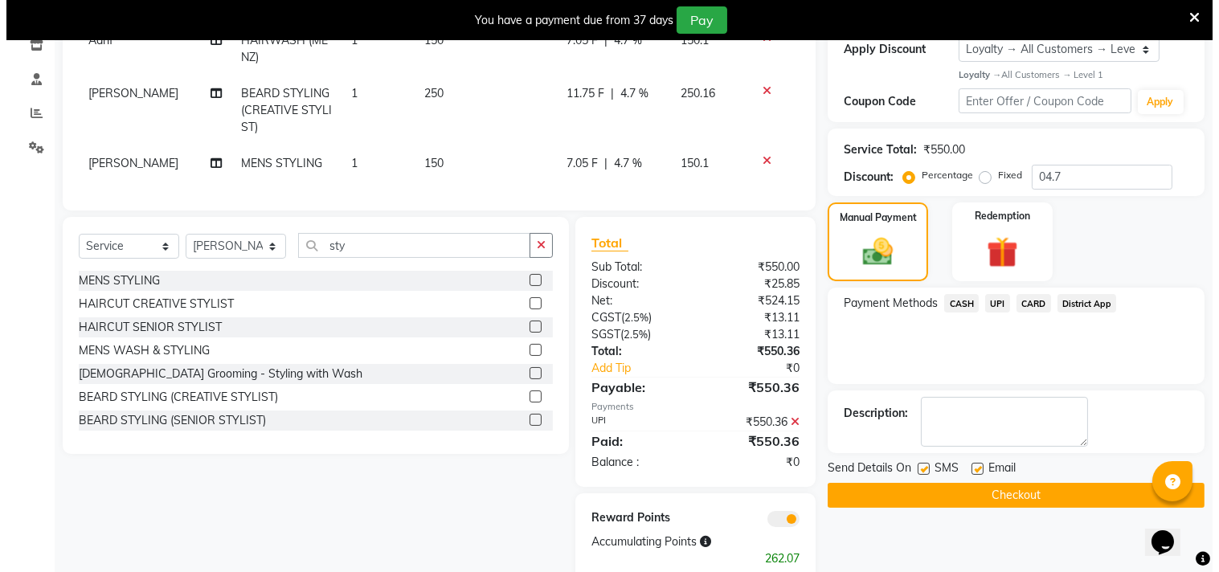
scroll to position [331, 0]
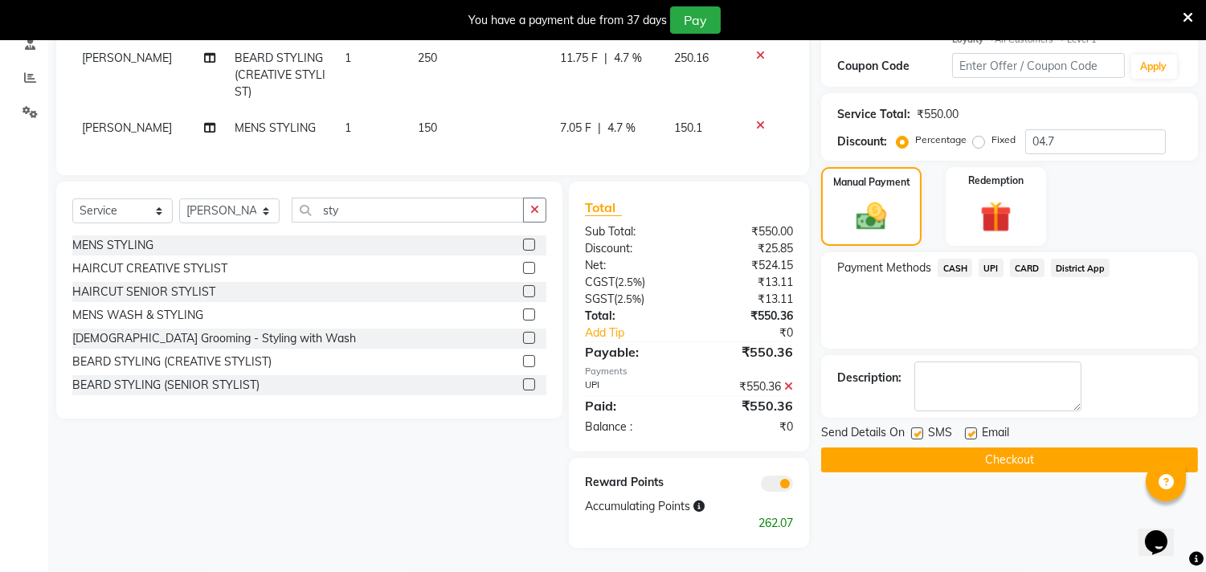
click at [784, 484] on span at bounding box center [777, 484] width 32 height 16
click at [793, 486] on input "checkbox" at bounding box center [793, 486] width 0 height 0
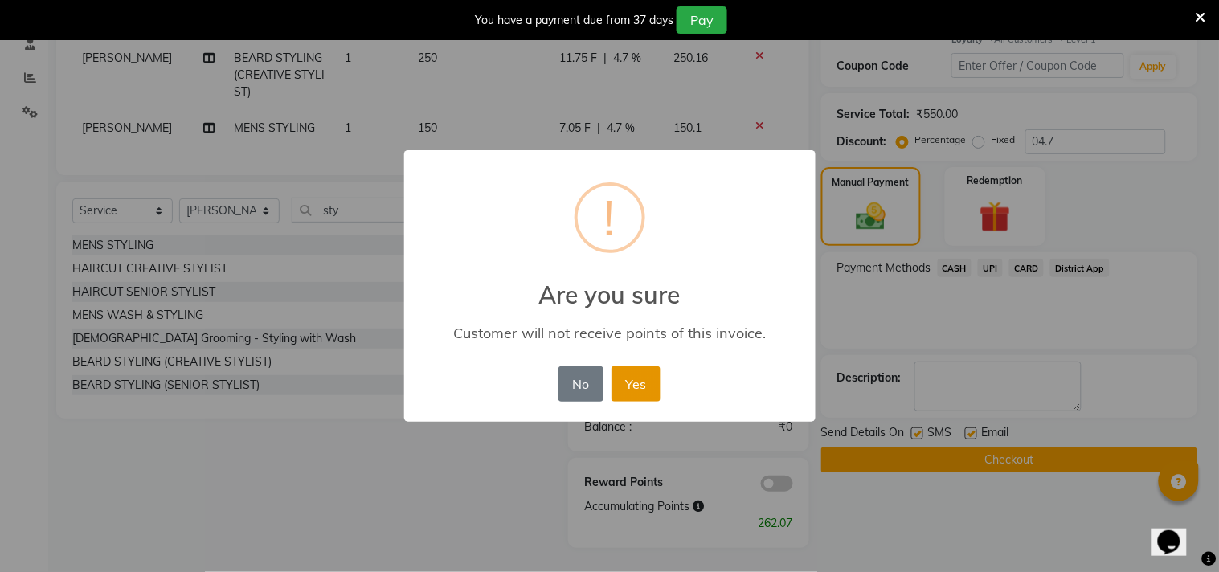
click at [637, 389] on button "Yes" at bounding box center [636, 383] width 49 height 35
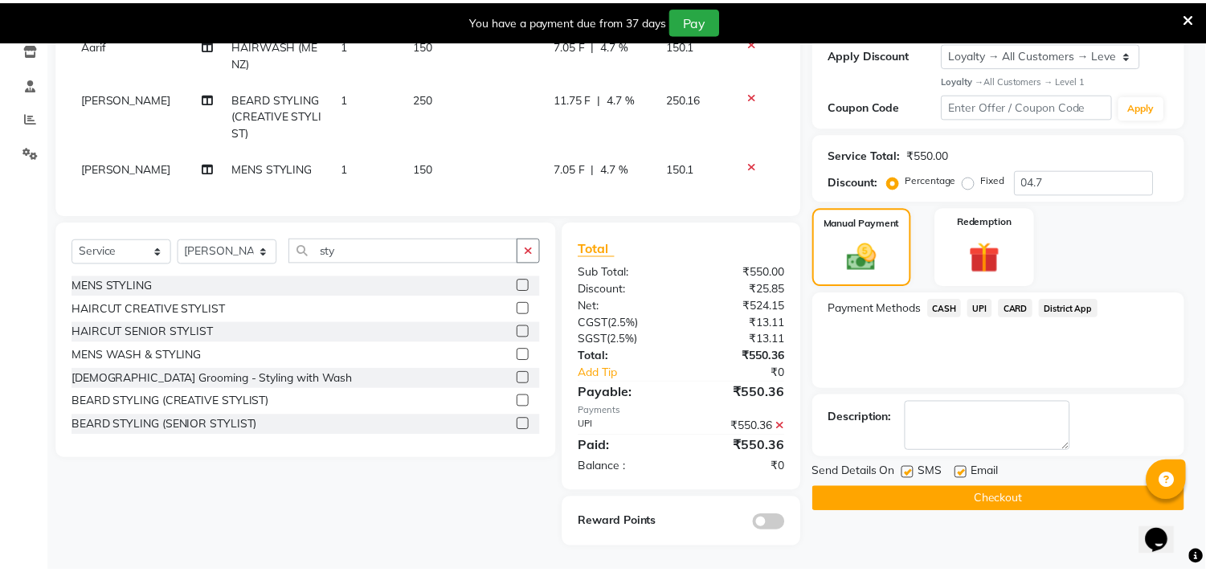
scroll to position [291, 0]
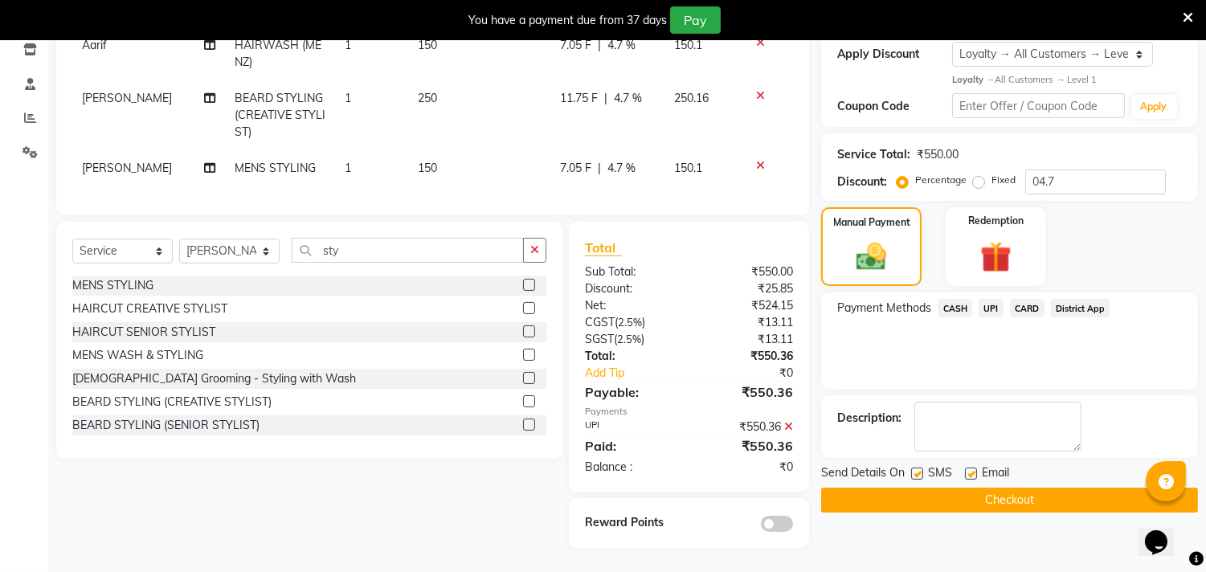
click at [1023, 488] on button "Checkout" at bounding box center [1009, 500] width 377 height 25
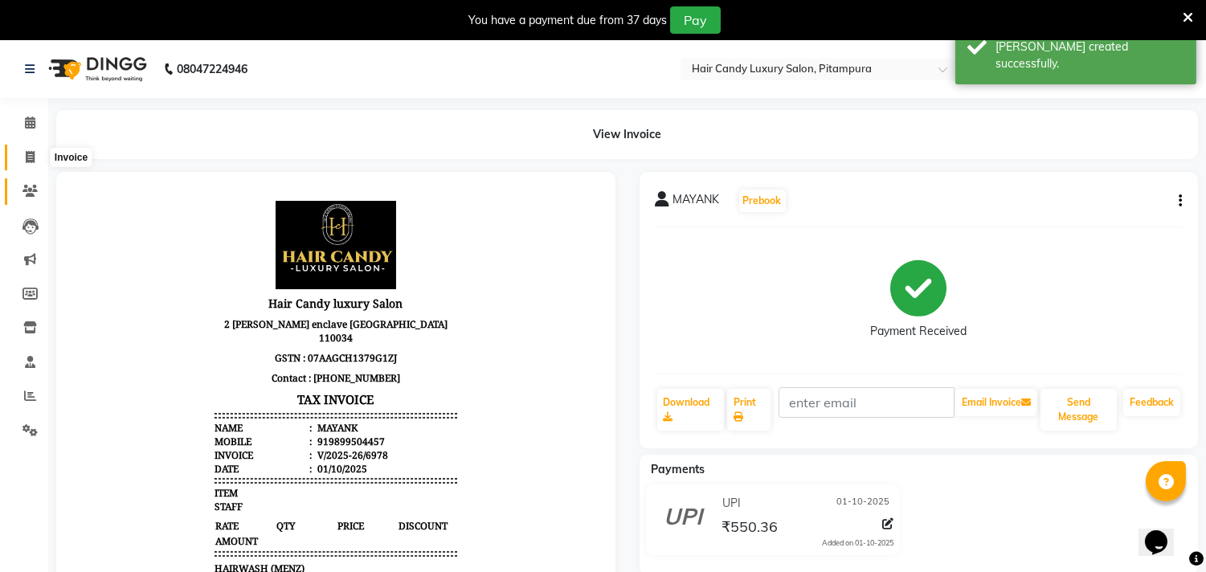
click at [31, 154] on icon at bounding box center [30, 157] width 9 height 12
select select "service"
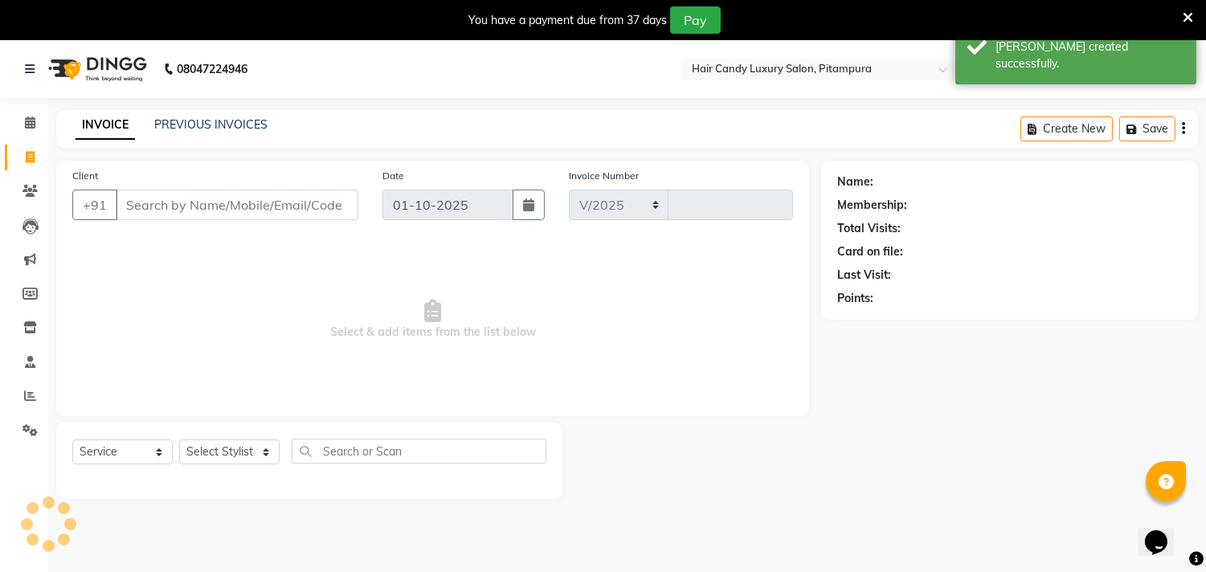
select select "4720"
type input "6979"
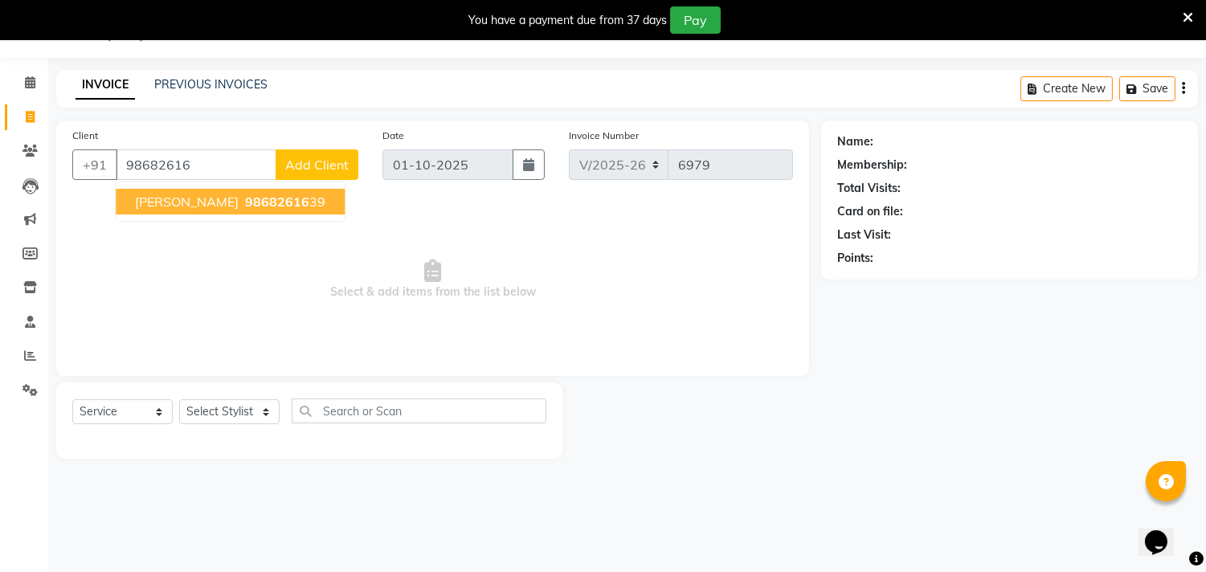
click at [288, 204] on span "98682616" at bounding box center [277, 202] width 64 height 16
type input "9868261639"
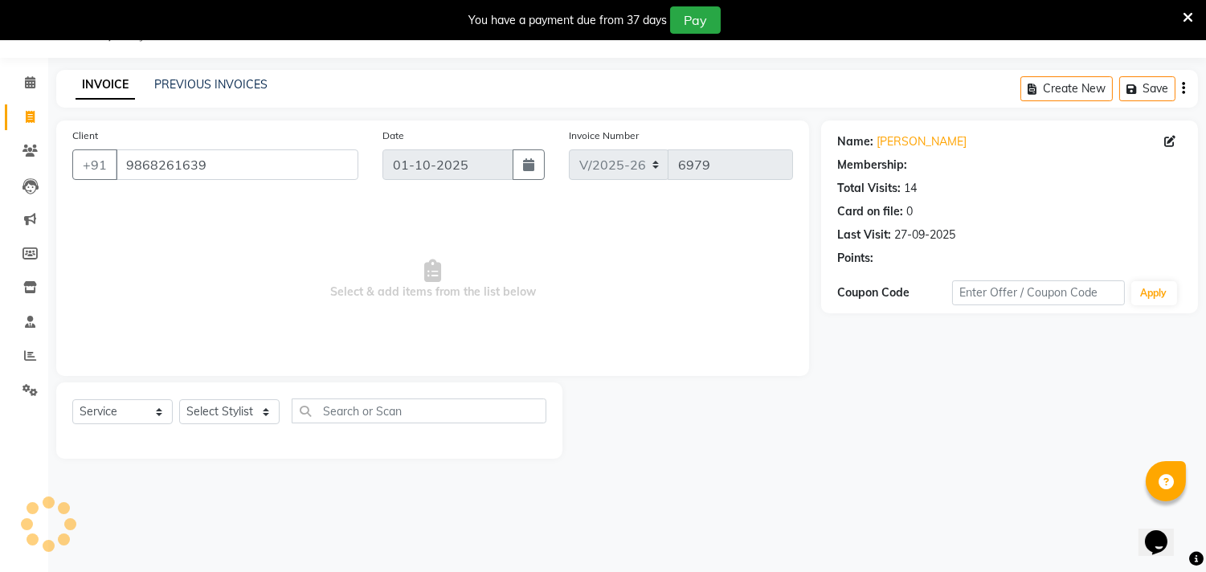
select select "1: Object"
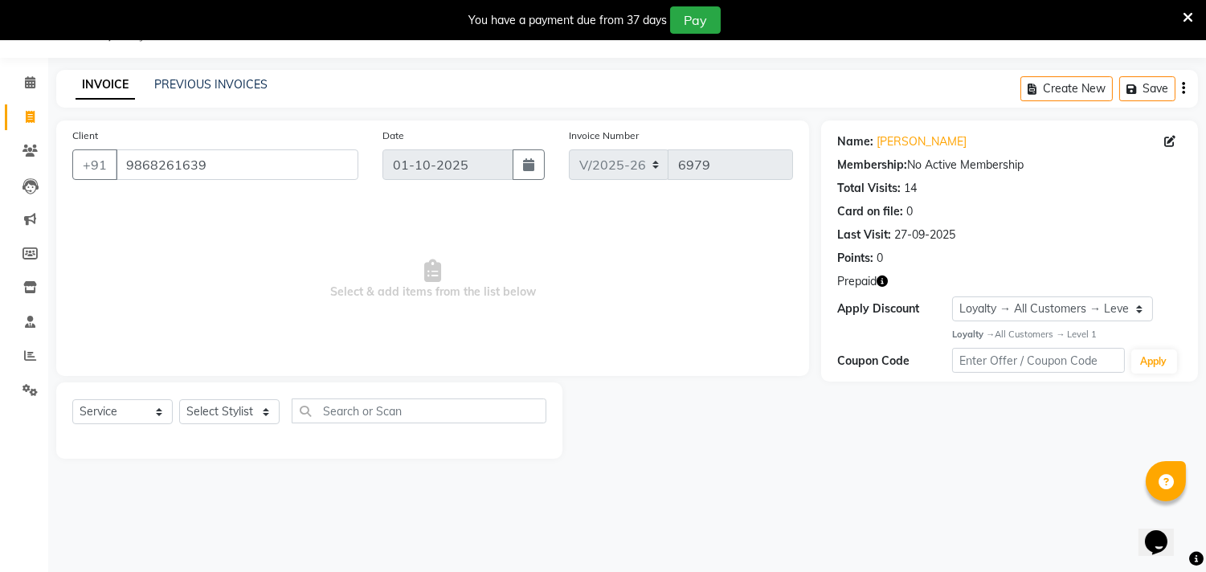
click at [884, 284] on icon "button" at bounding box center [882, 281] width 11 height 11
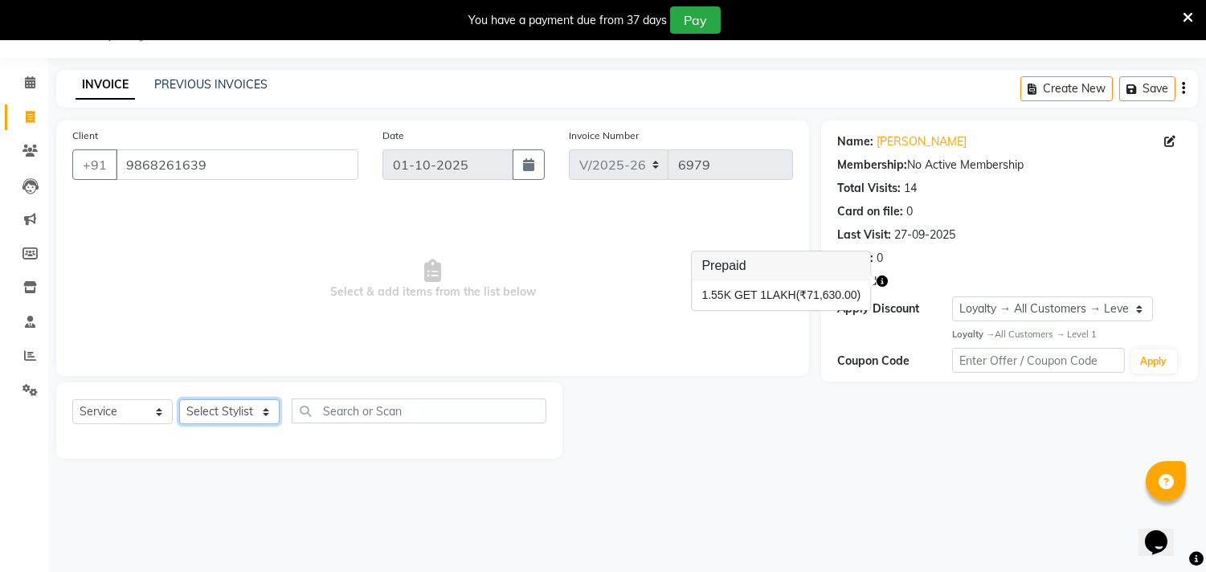
click at [211, 416] on select "Select Stylist [PERSON_NAME] [PERSON_NAME] [PERSON_NAME] [PERSON_NAME] [PERSON_…" at bounding box center [229, 411] width 100 height 25
select select "28022"
click at [179, 400] on select "Select Stylist [PERSON_NAME] [PERSON_NAME] [PERSON_NAME] [PERSON_NAME] [PERSON_…" at bounding box center [229, 411] width 100 height 25
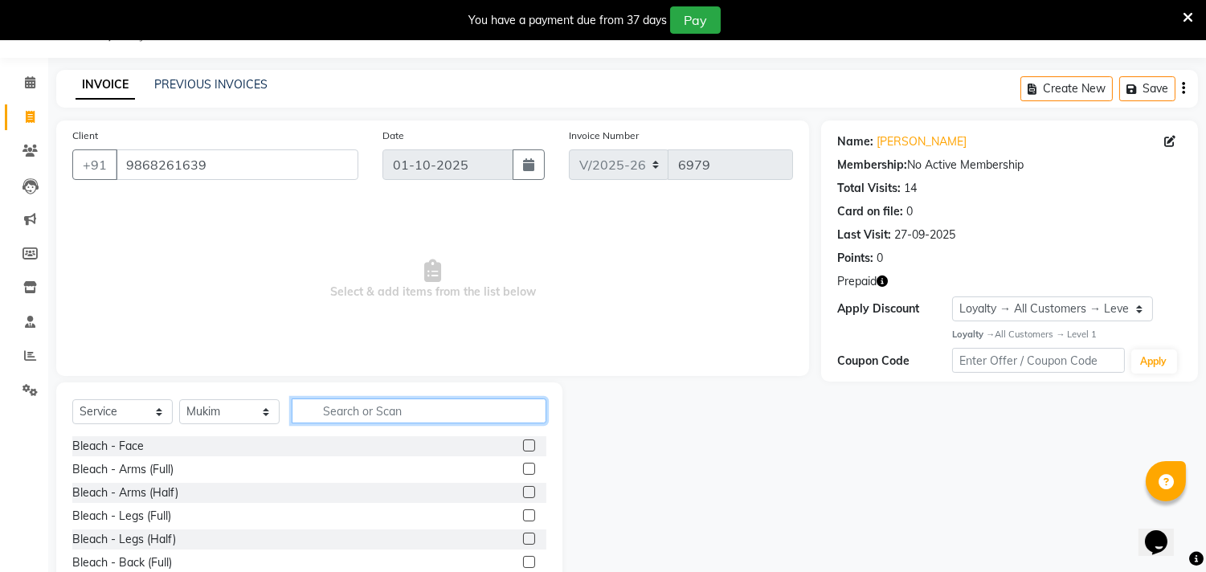
click at [326, 408] on input "text" at bounding box center [419, 411] width 255 height 25
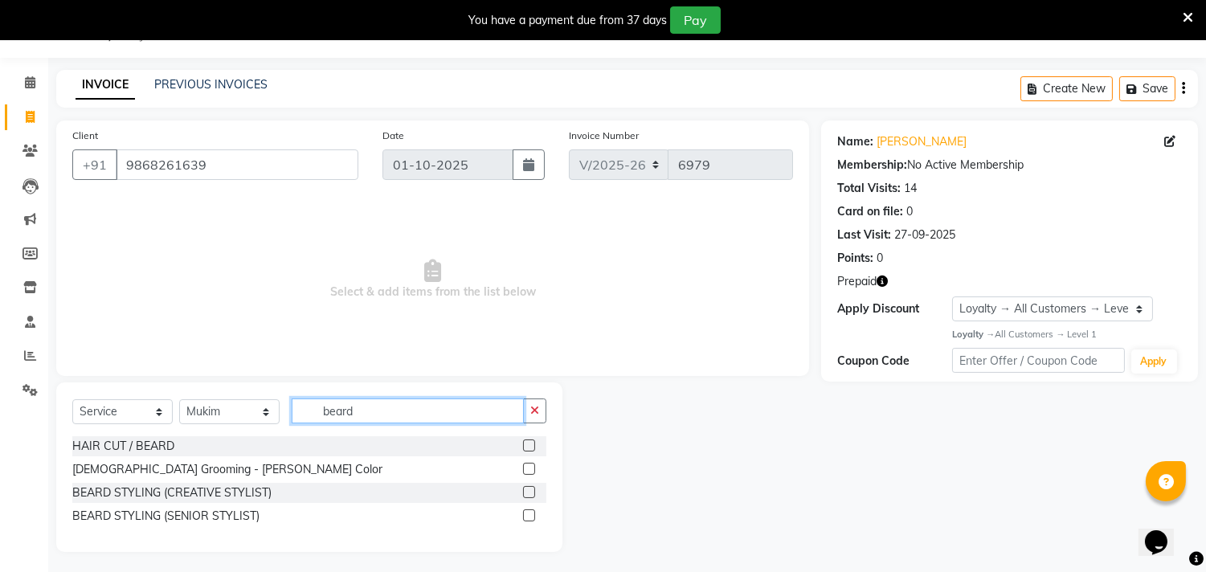
type input "beard"
click at [532, 494] on label at bounding box center [529, 492] width 12 height 12
click at [532, 494] on input "checkbox" at bounding box center [528, 493] width 10 height 10
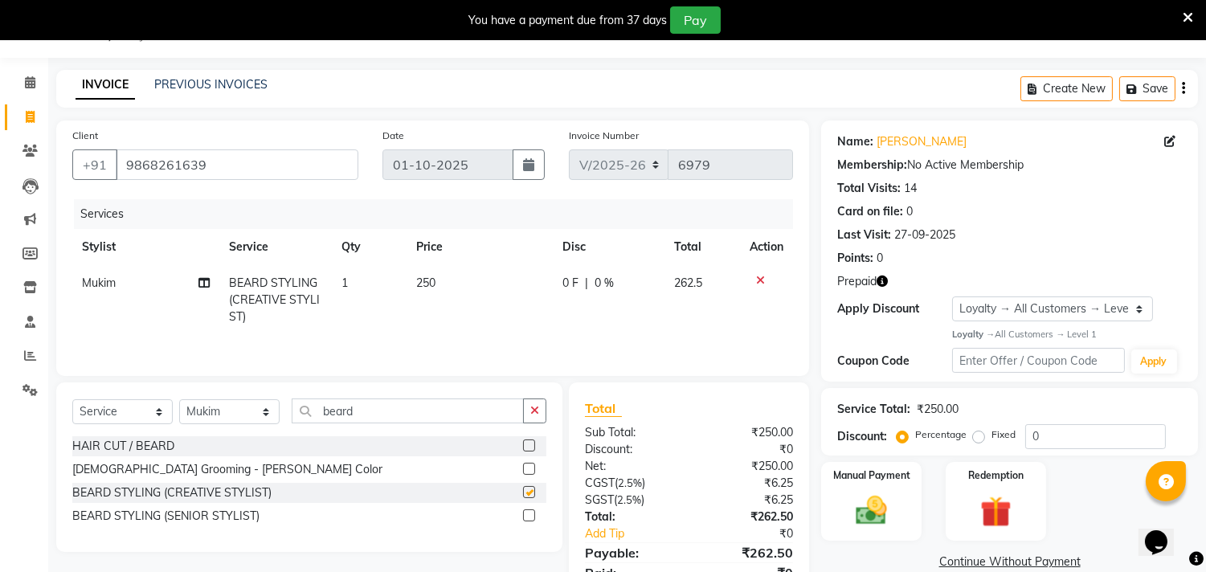
checkbox input "false"
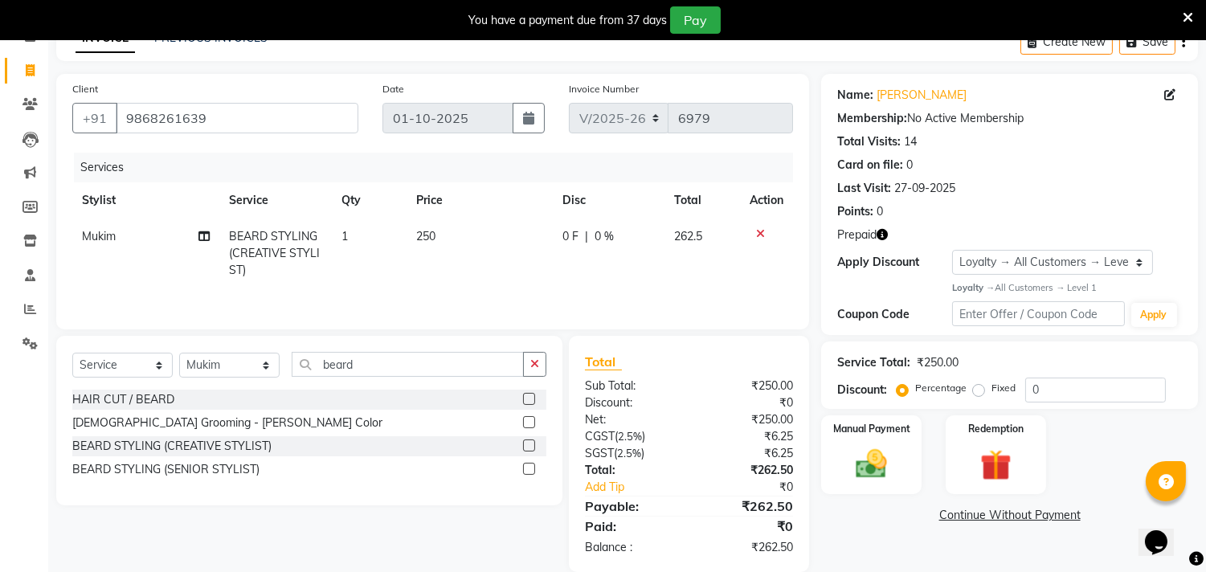
scroll to position [113, 0]
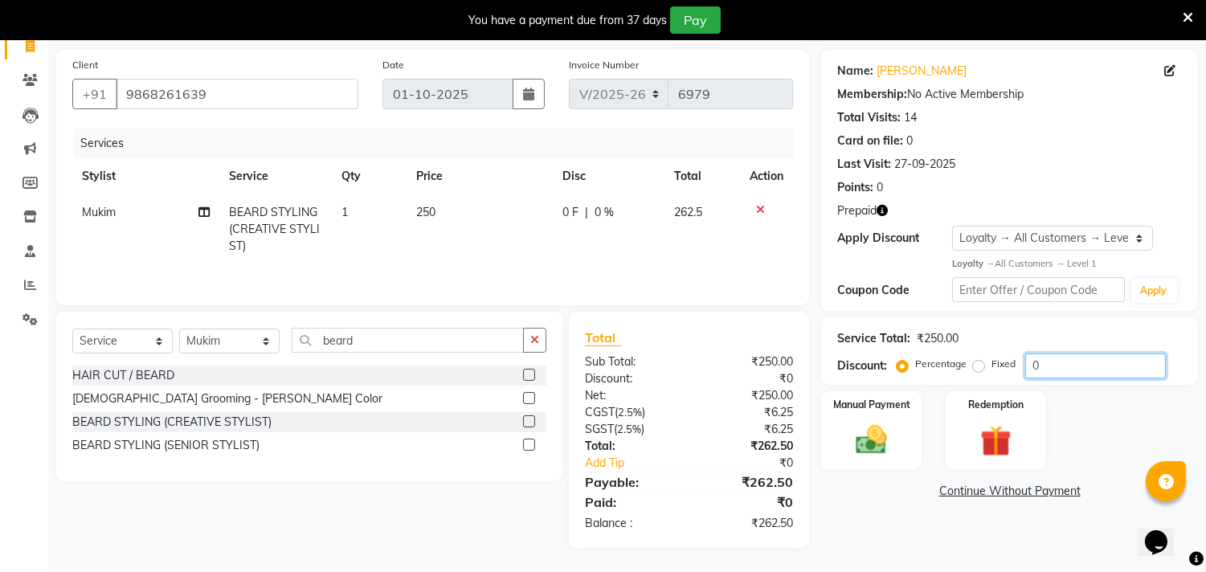
click at [1083, 368] on input "0" at bounding box center [1096, 366] width 141 height 25
click at [997, 444] on img at bounding box center [995, 441] width 53 height 40
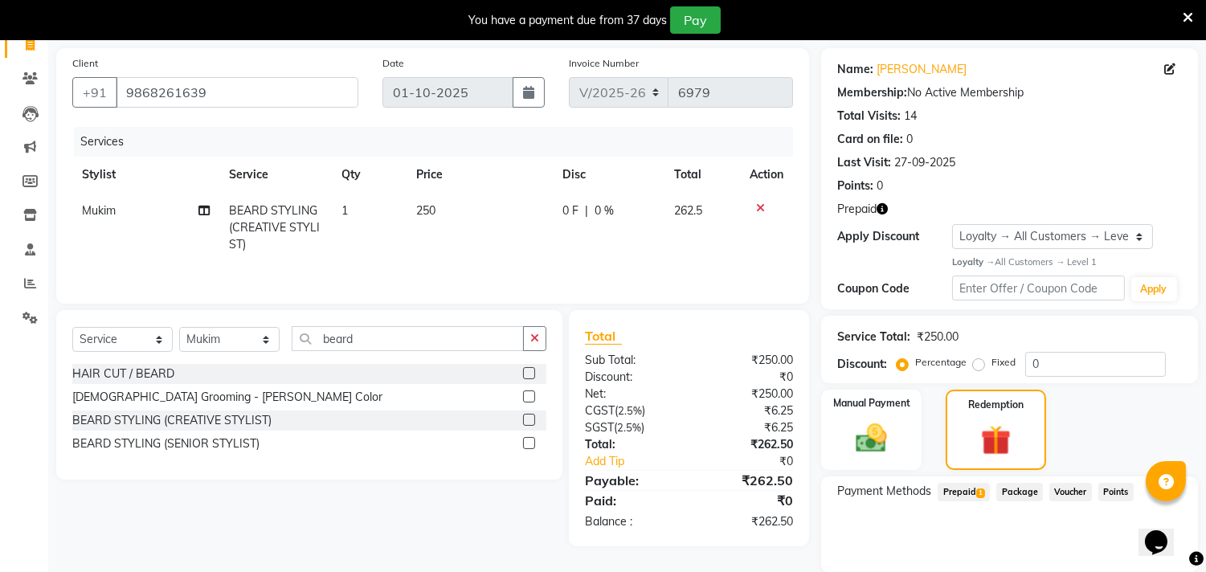
click at [971, 489] on span "Prepaid 1" at bounding box center [964, 492] width 52 height 18
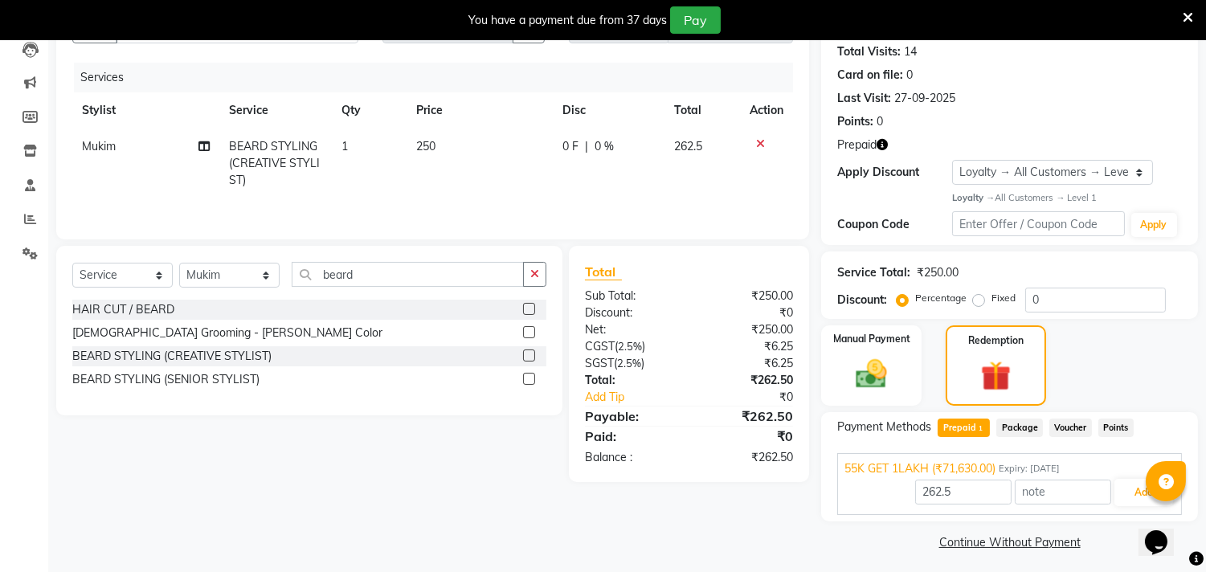
scroll to position [182, 0]
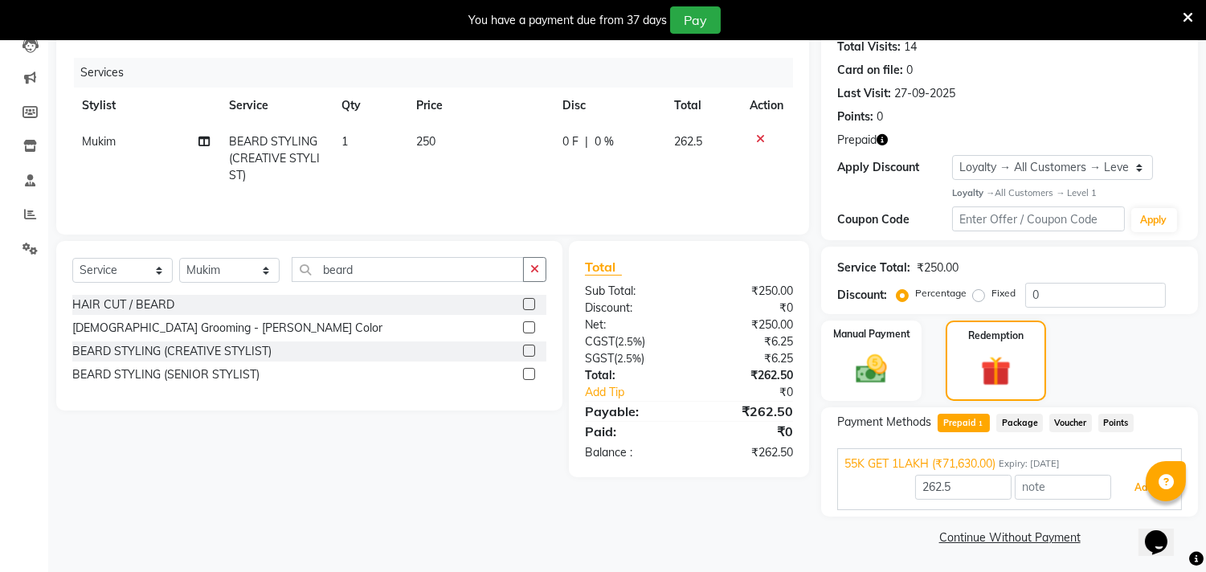
click at [1123, 479] on button "Add" at bounding box center [1144, 487] width 59 height 27
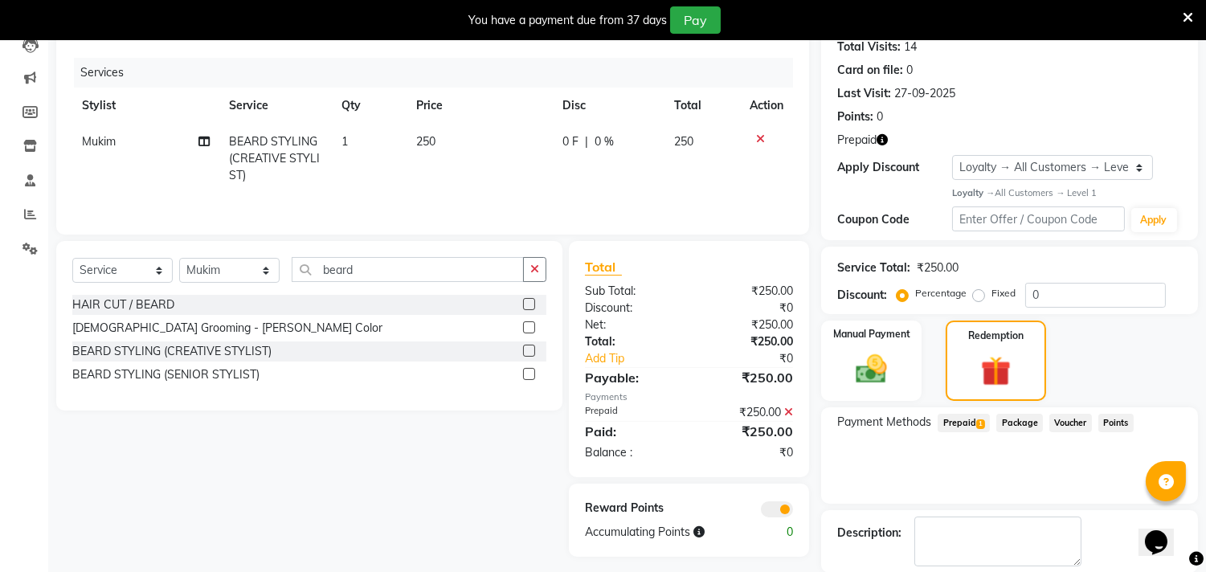
scroll to position [260, 0]
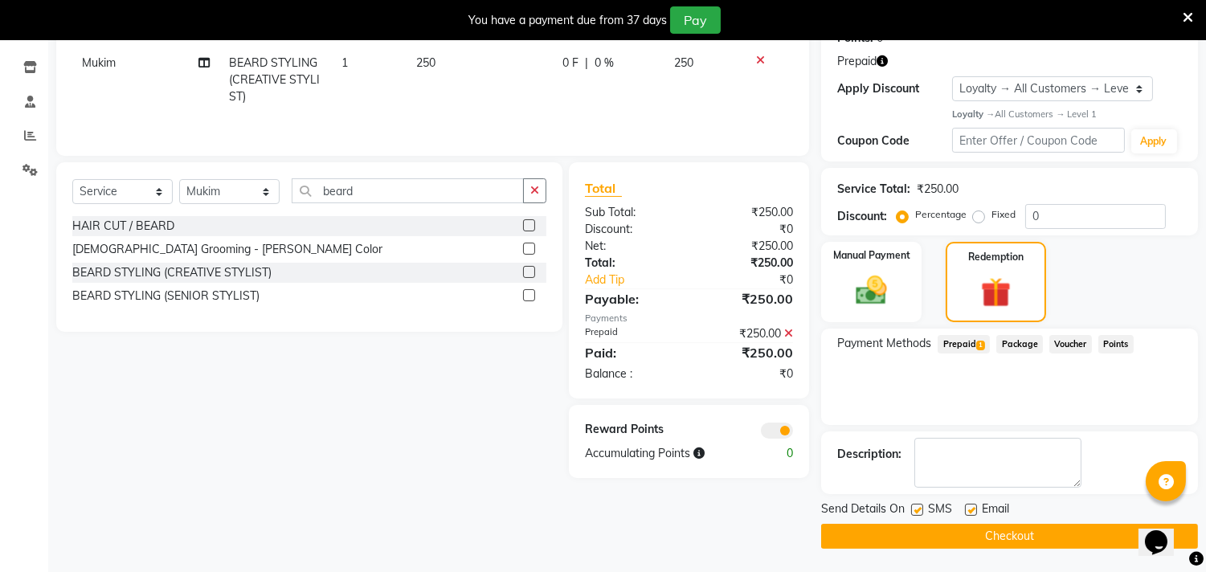
click at [981, 537] on button "Checkout" at bounding box center [1009, 536] width 377 height 25
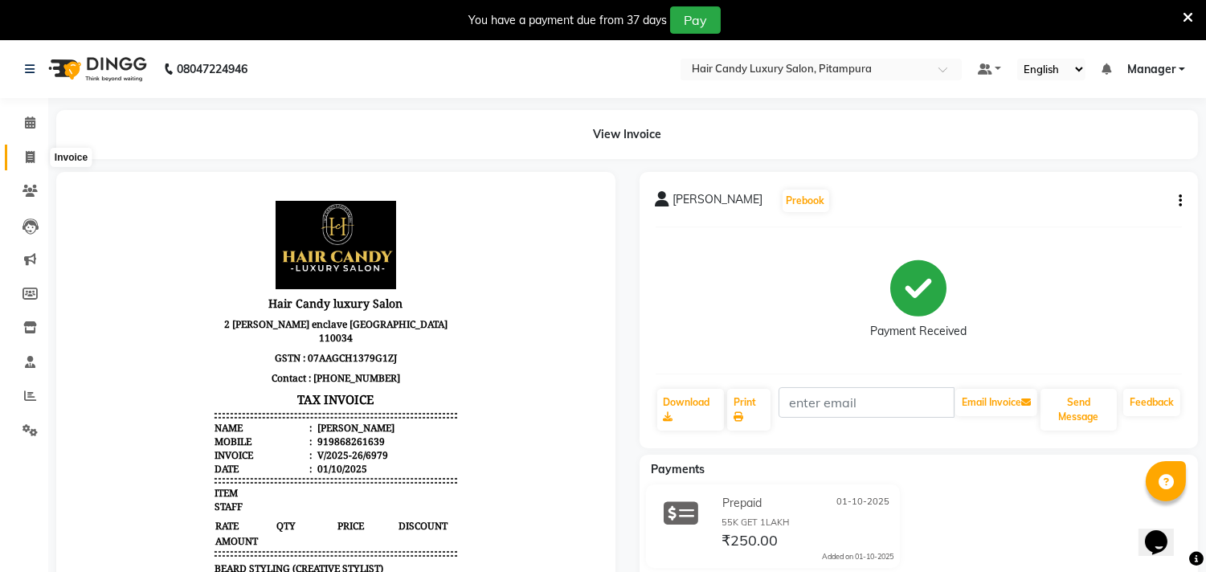
click at [27, 149] on span at bounding box center [30, 158] width 28 height 18
select select "service"
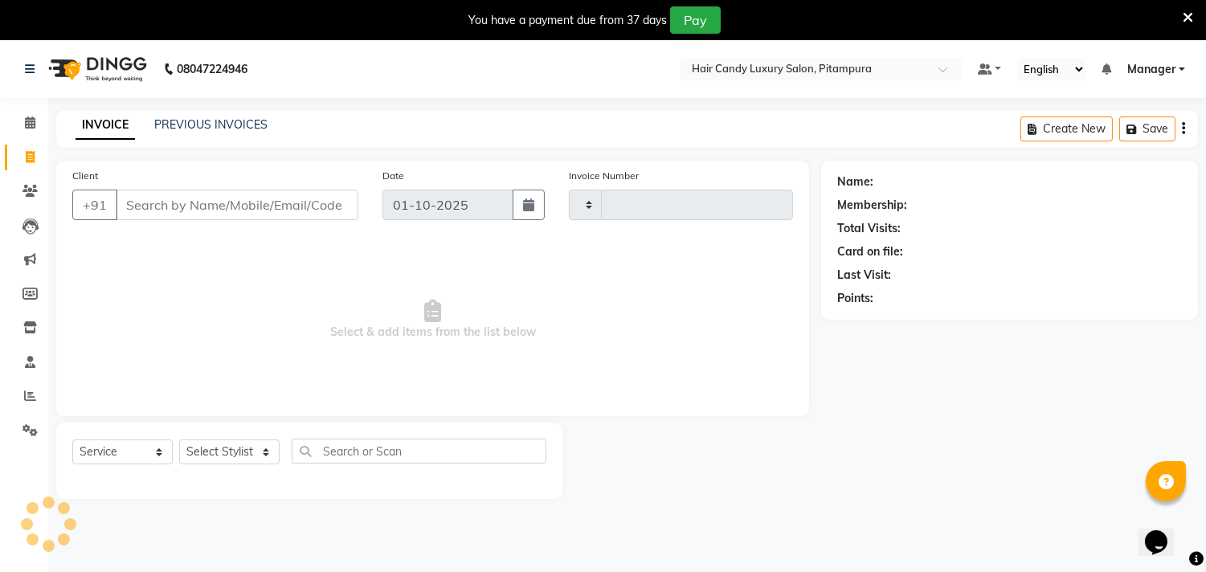
type input "6980"
select select "4720"
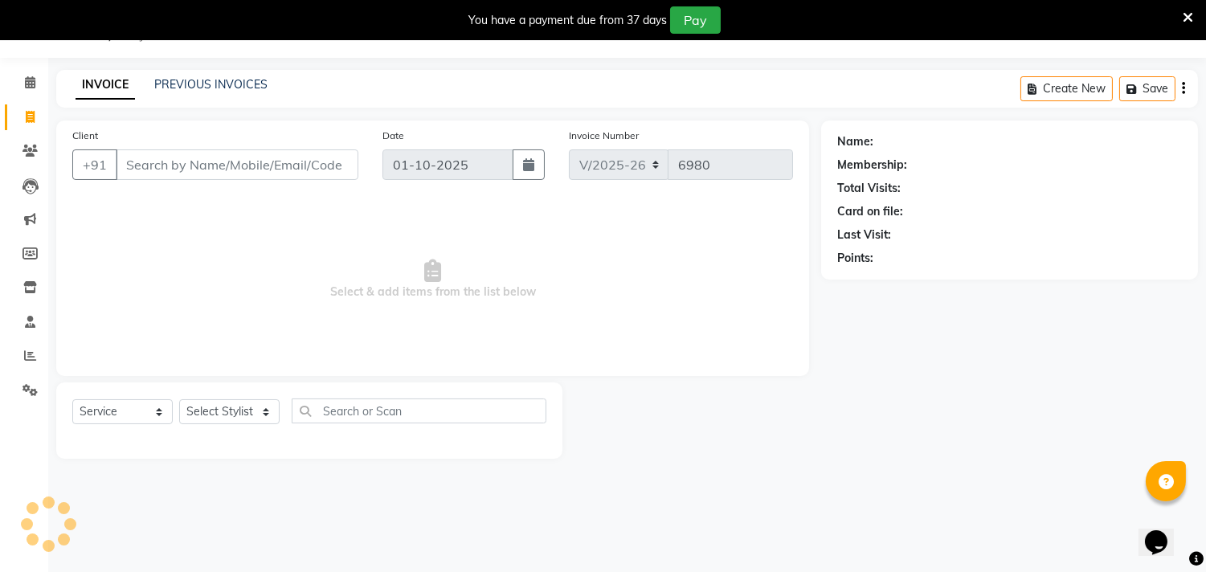
click at [226, 164] on input "Client" at bounding box center [237, 164] width 243 height 31
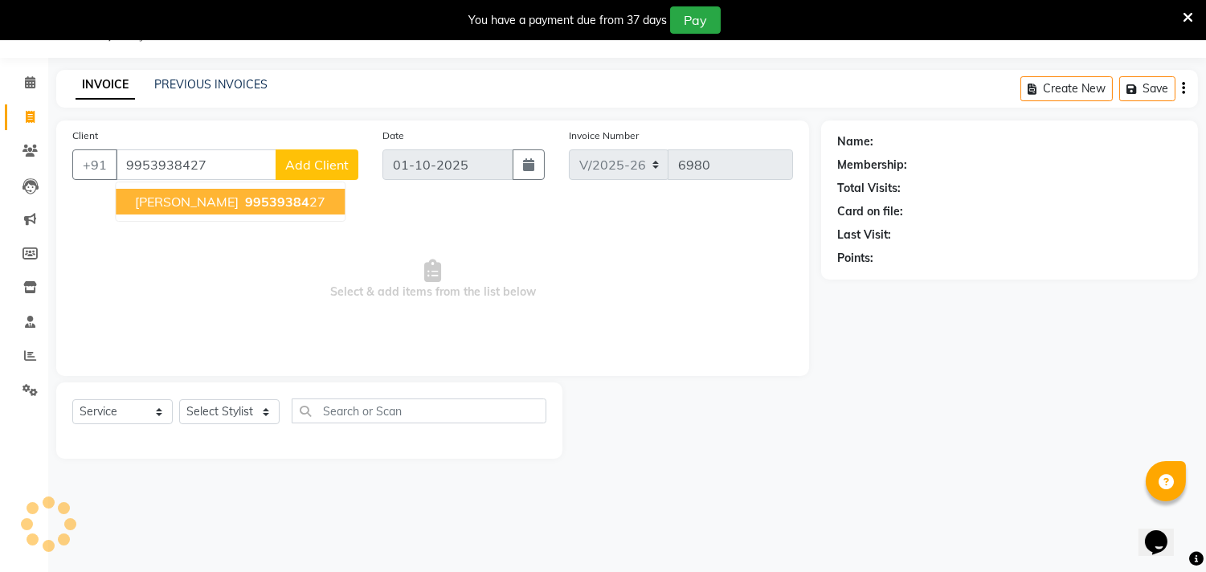
type input "9953938427"
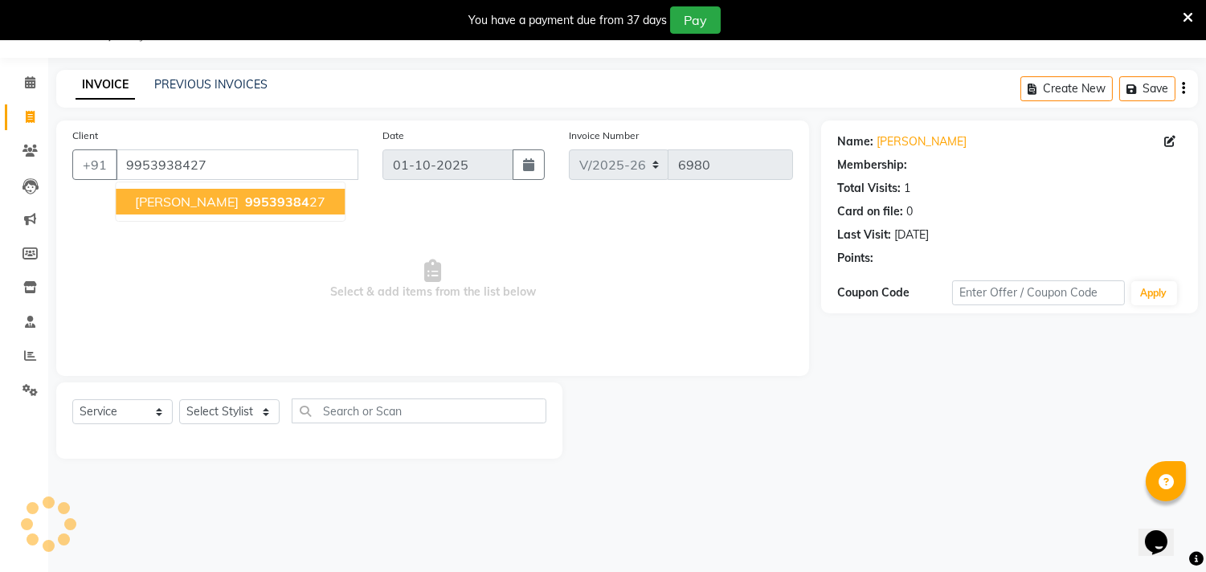
select select "1: Object"
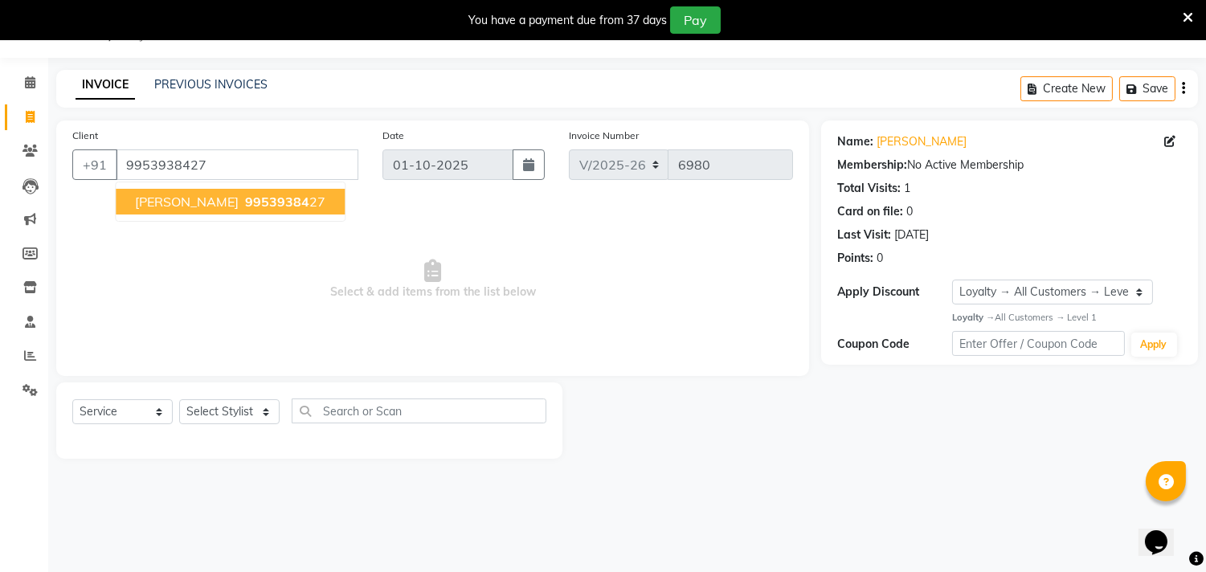
click at [236, 189] on button "[PERSON_NAME] 99539384 27" at bounding box center [230, 202] width 229 height 26
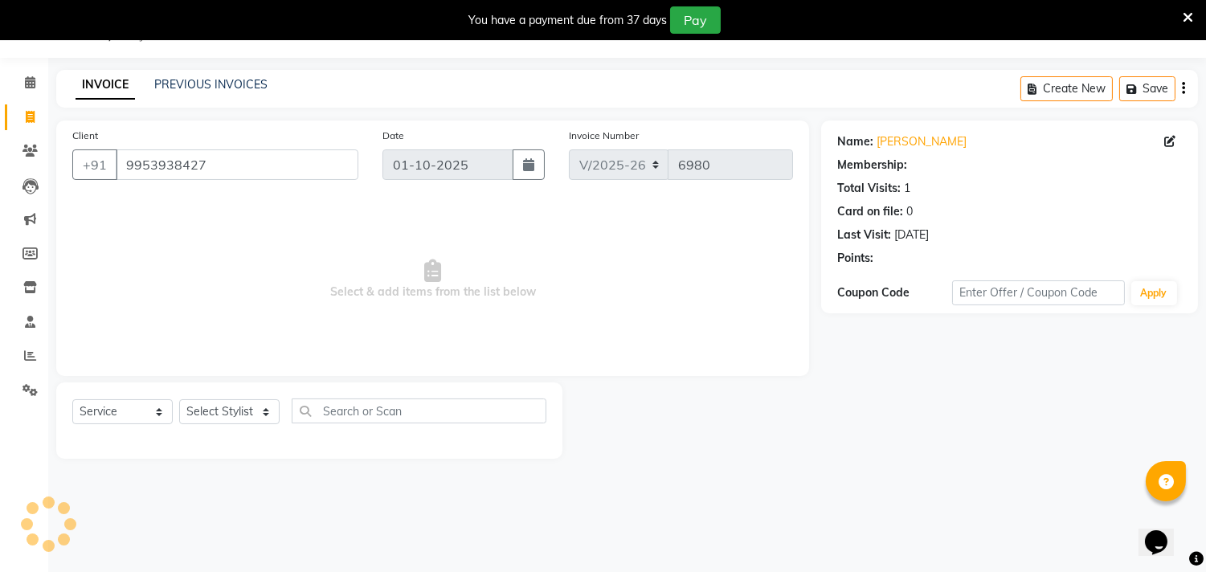
select select "1: Object"
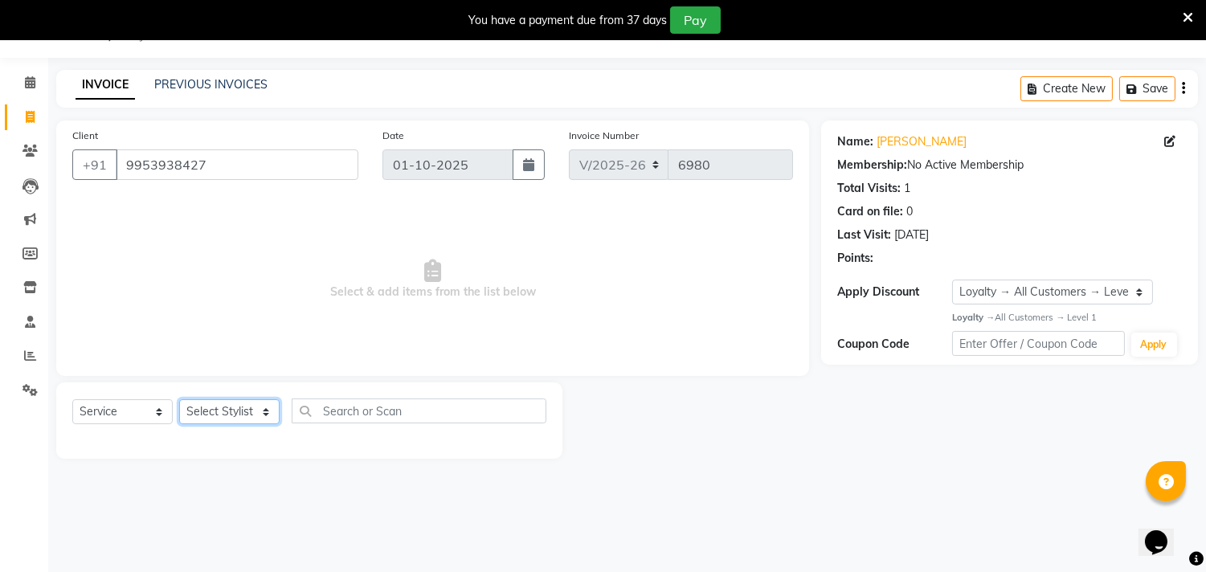
click at [204, 408] on select "Select Stylist [PERSON_NAME] [PERSON_NAME] [PERSON_NAME] [PERSON_NAME] [PERSON_…" at bounding box center [229, 411] width 100 height 25
select select "28017"
click at [179, 400] on select "Select Stylist [PERSON_NAME] [PERSON_NAME] [PERSON_NAME] [PERSON_NAME] [PERSON_…" at bounding box center [229, 411] width 100 height 25
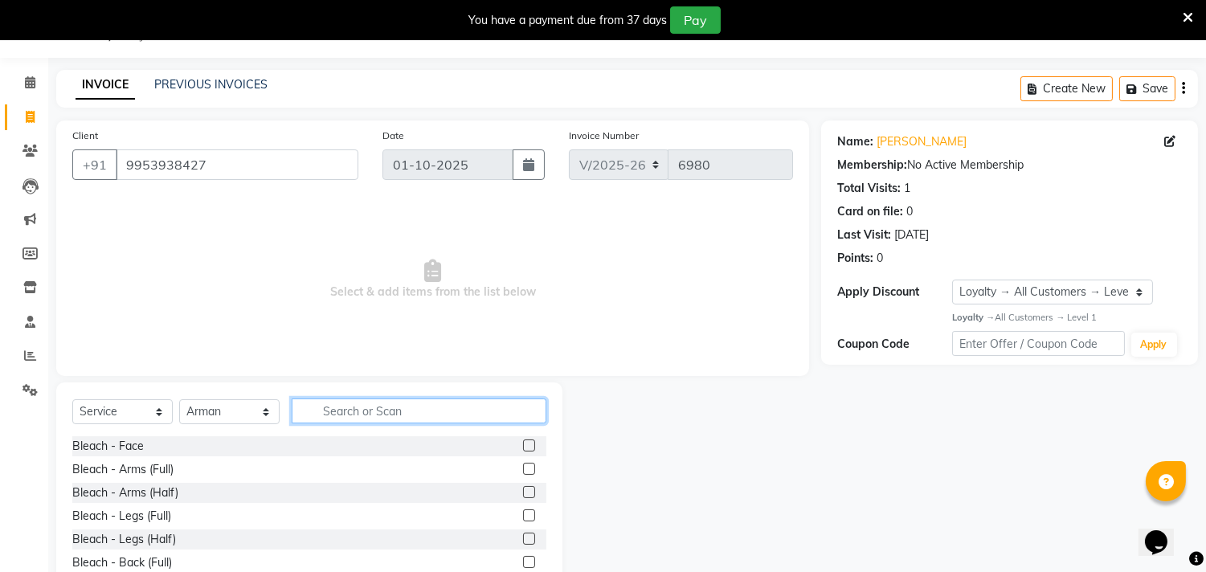
click at [350, 407] on input "text" at bounding box center [419, 411] width 255 height 25
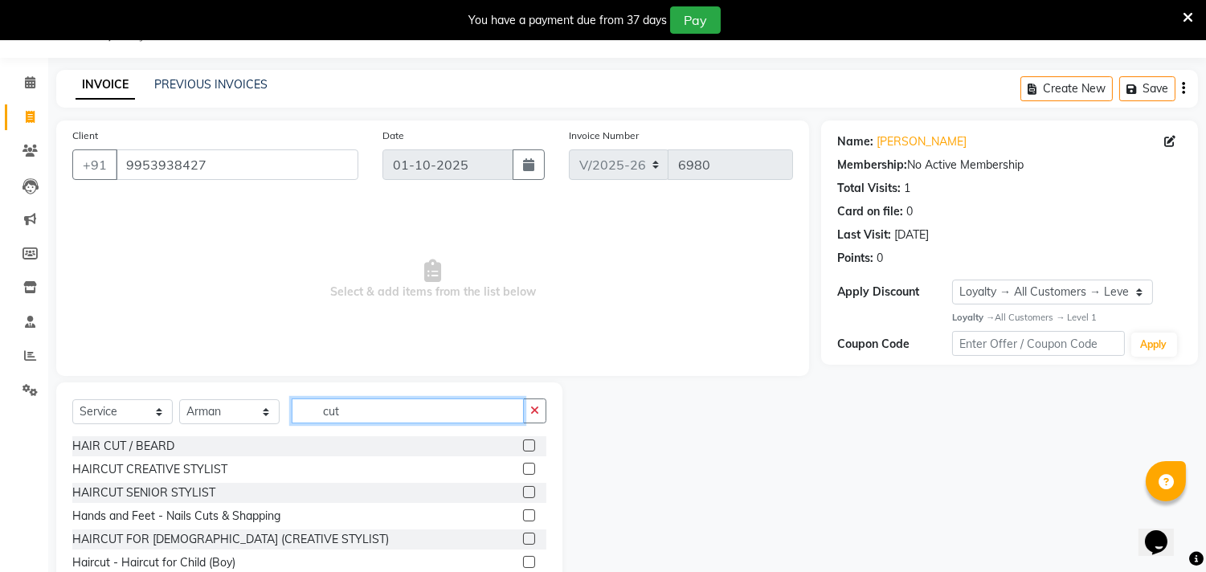
type input "cut"
click at [523, 445] on label at bounding box center [529, 446] width 12 height 12
click at [523, 445] on input "checkbox" at bounding box center [528, 446] width 10 height 10
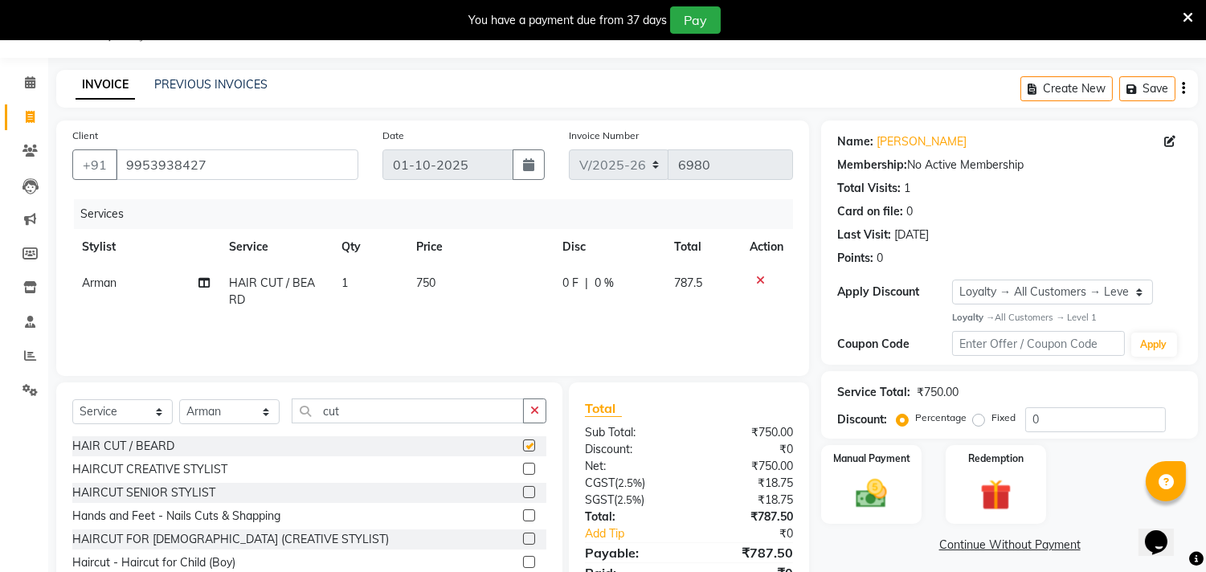
checkbox input "false"
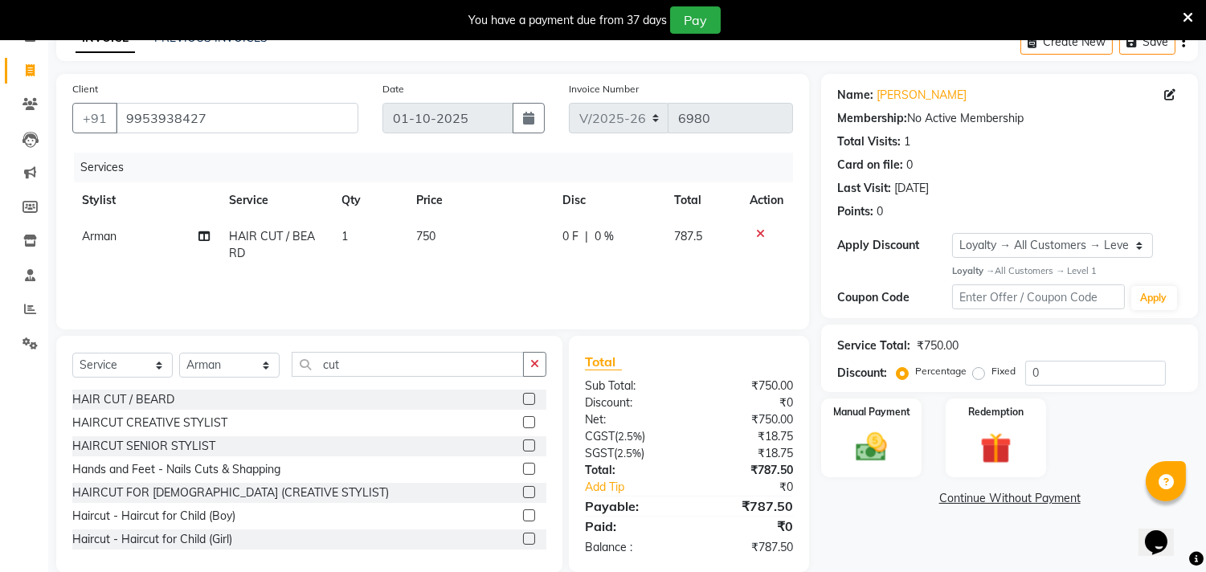
scroll to position [111, 0]
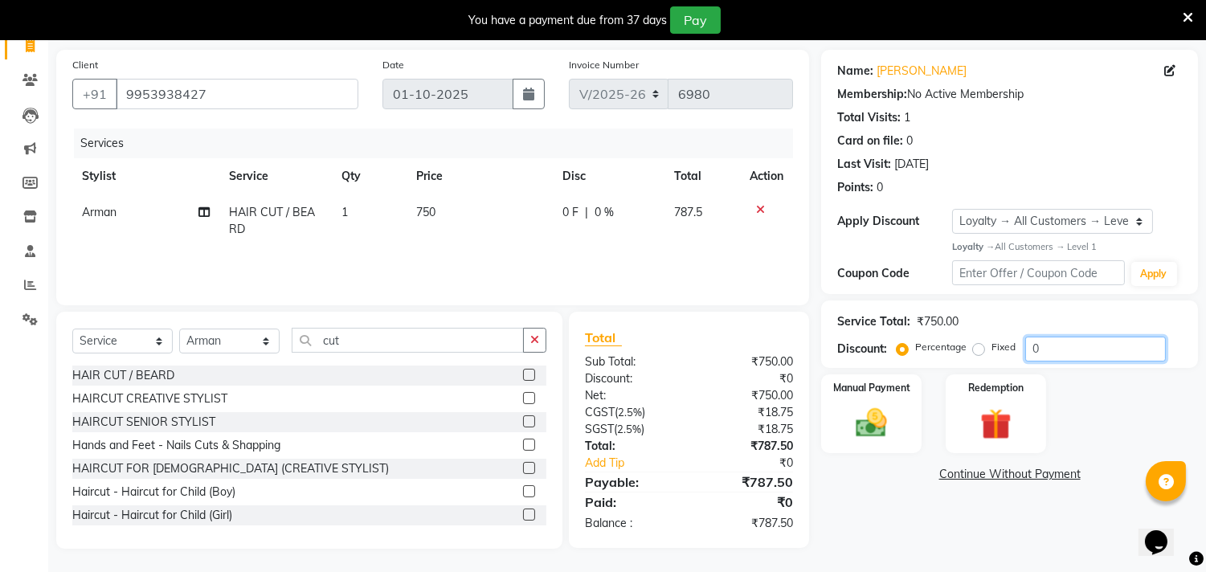
click at [1078, 344] on input "0" at bounding box center [1096, 349] width 141 height 25
type input "04.7"
click at [890, 412] on img at bounding box center [872, 423] width 53 height 38
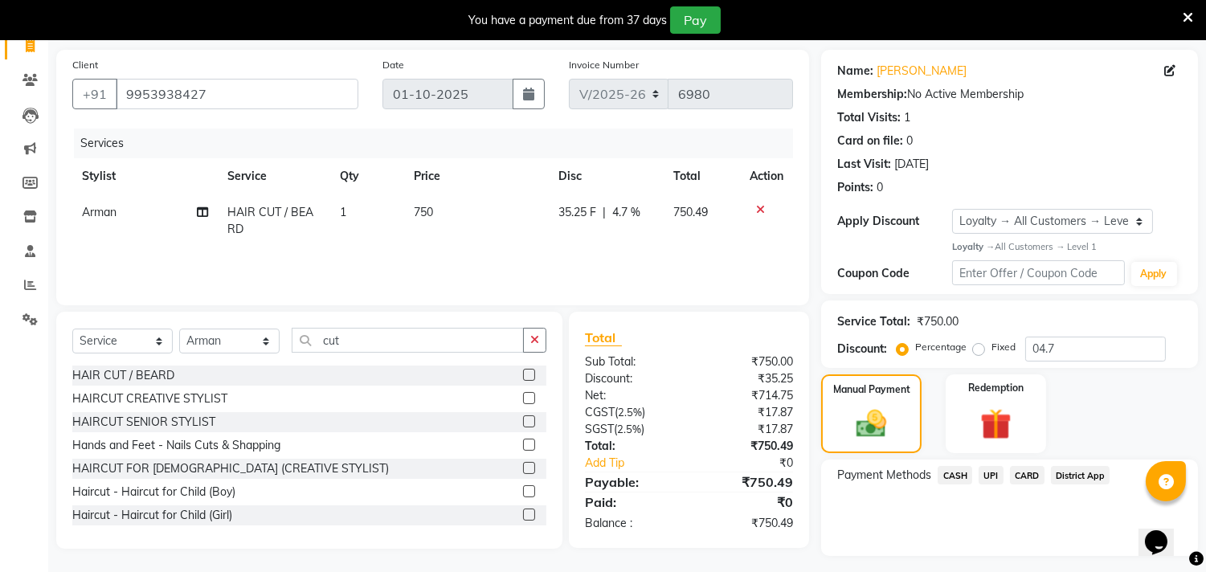
click at [993, 476] on span "UPI" at bounding box center [991, 475] width 25 height 18
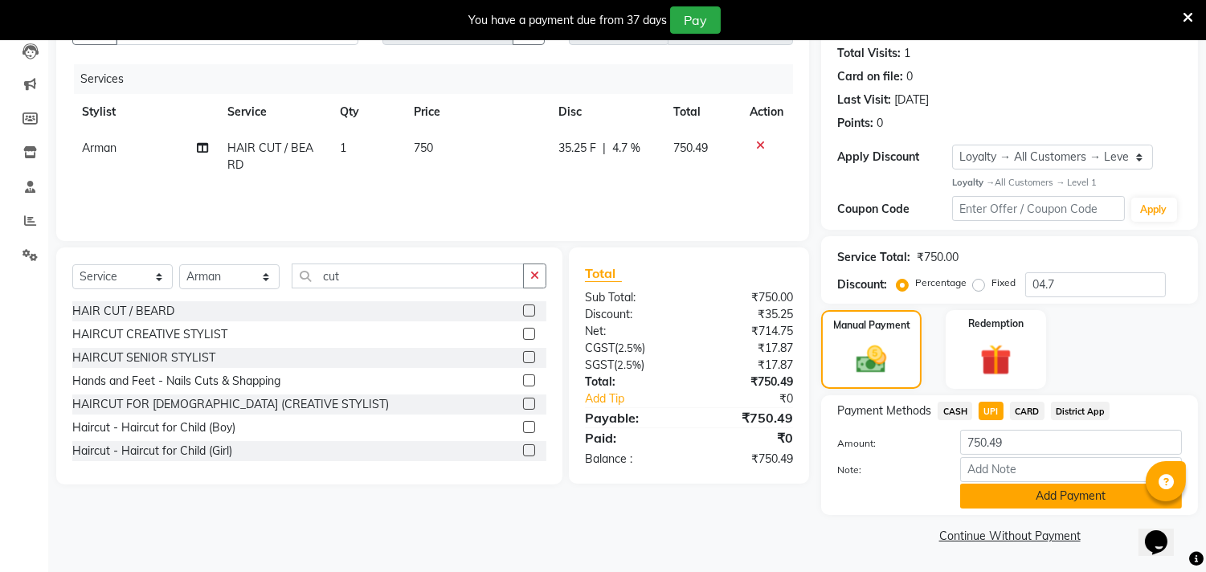
click at [1002, 493] on button "Add Payment" at bounding box center [1071, 496] width 222 height 25
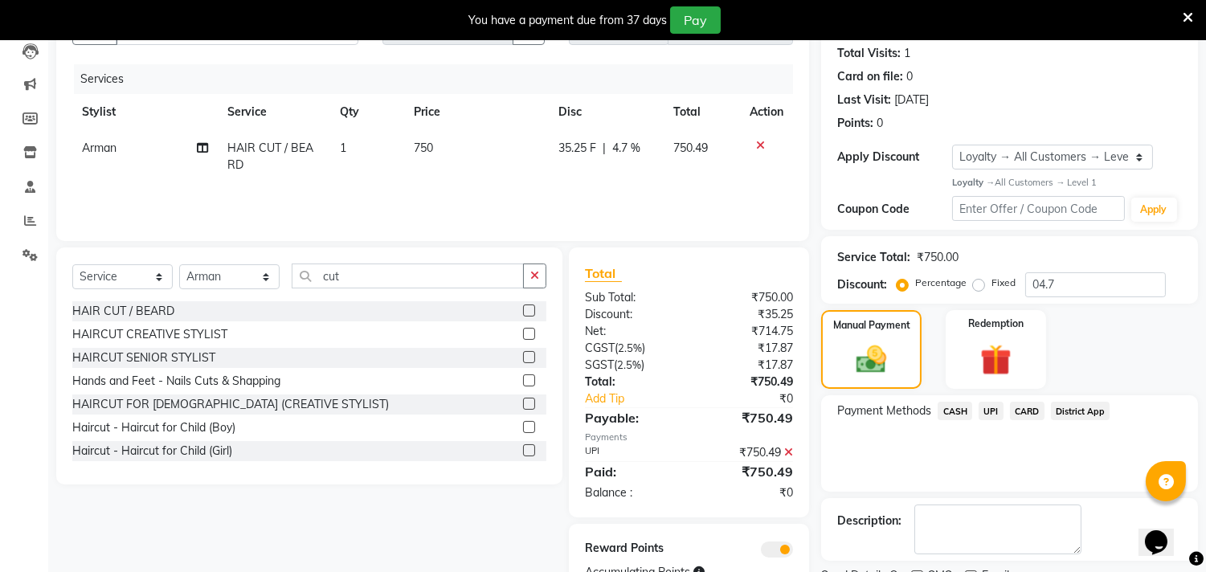
scroll to position [243, 0]
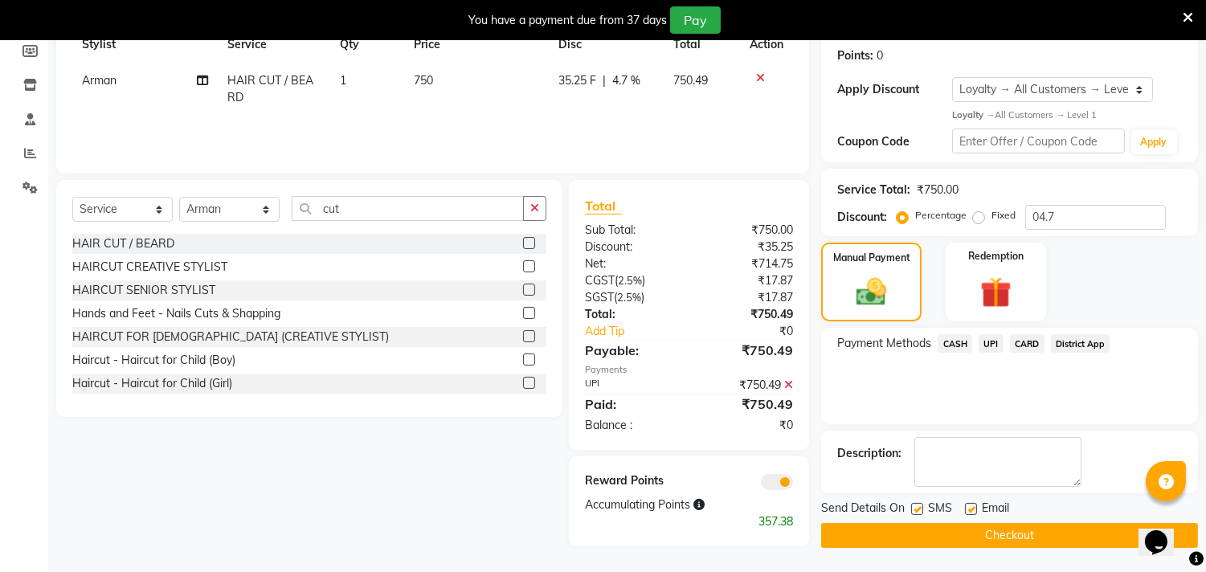
click at [783, 481] on span at bounding box center [777, 482] width 32 height 16
click at [793, 485] on input "checkbox" at bounding box center [793, 485] width 0 height 0
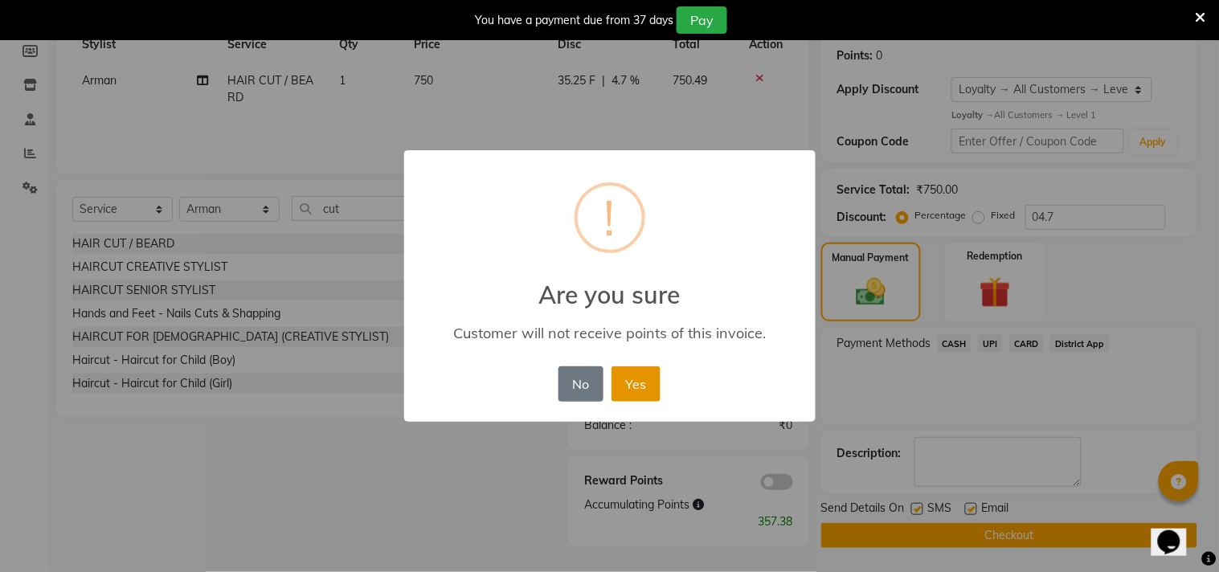
click at [640, 395] on button "Yes" at bounding box center [636, 383] width 49 height 35
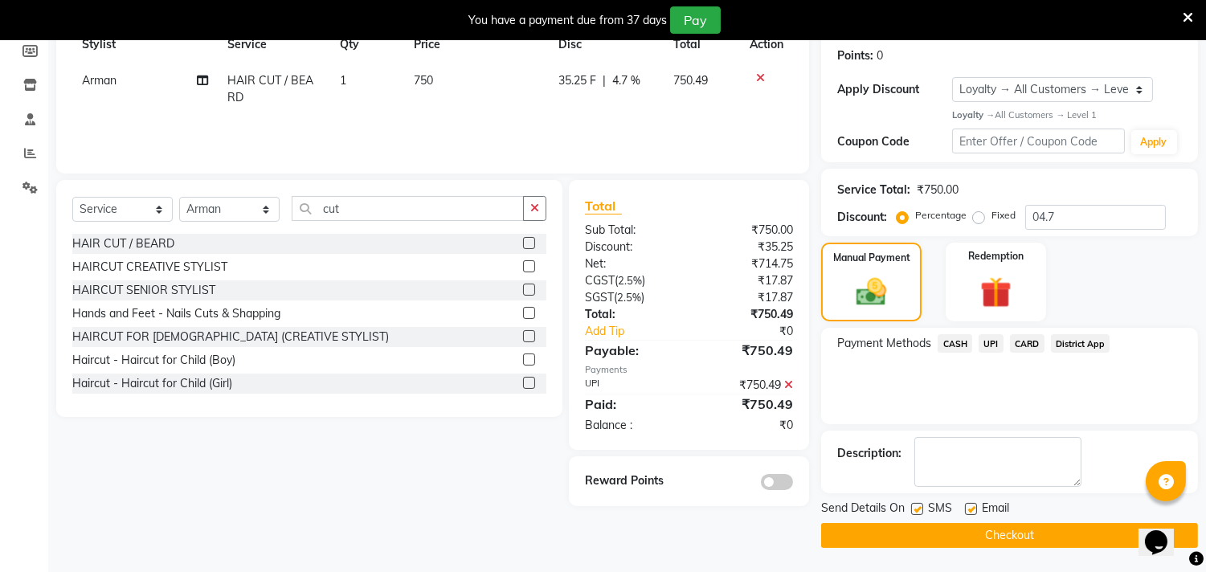
click at [873, 534] on button "Checkout" at bounding box center [1009, 535] width 377 height 25
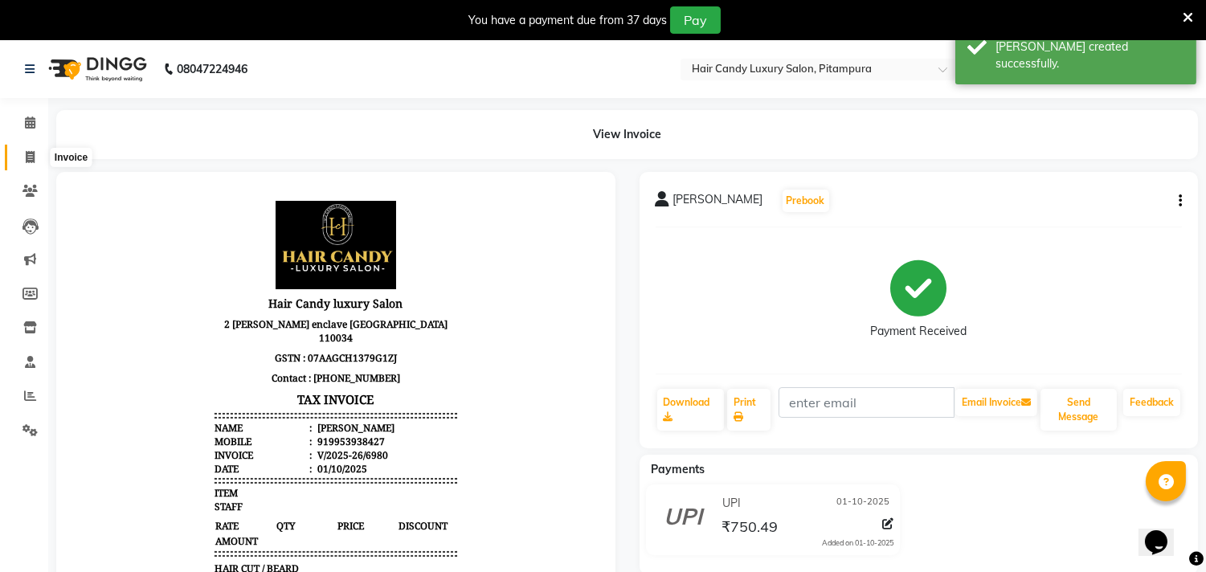
click at [31, 157] on icon at bounding box center [30, 157] width 9 height 12
select select "service"
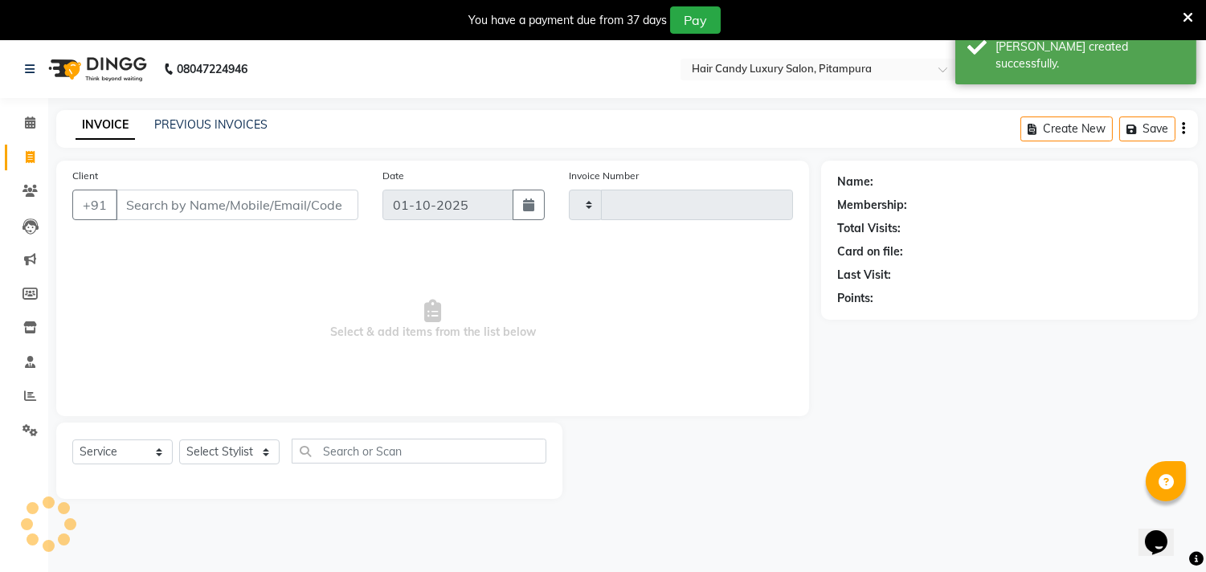
scroll to position [40, 0]
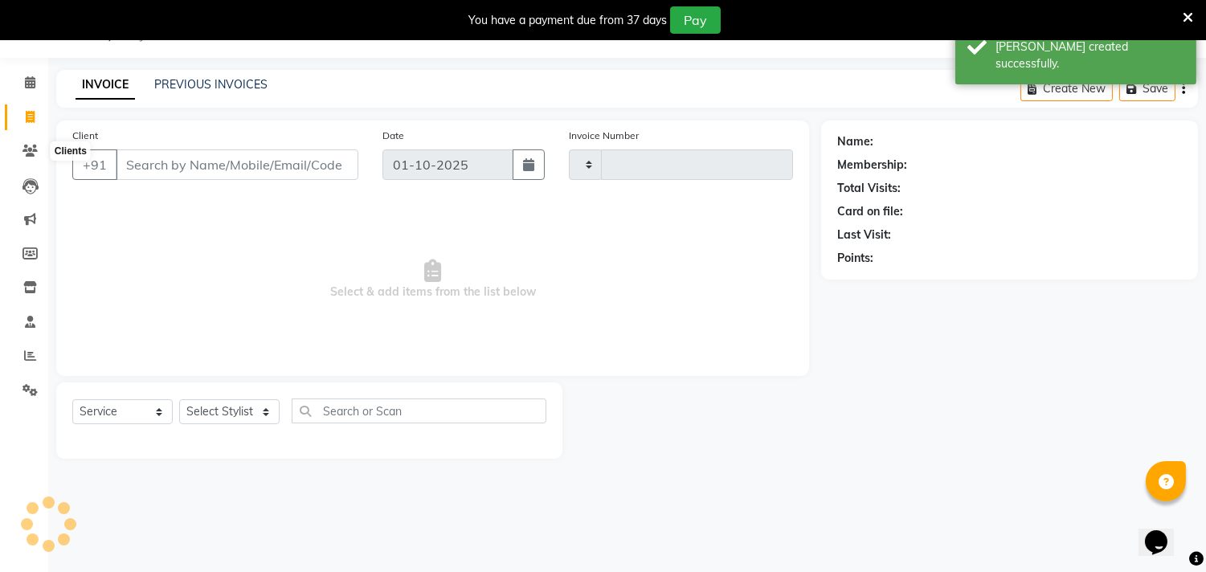
type input "6981"
select select "4720"
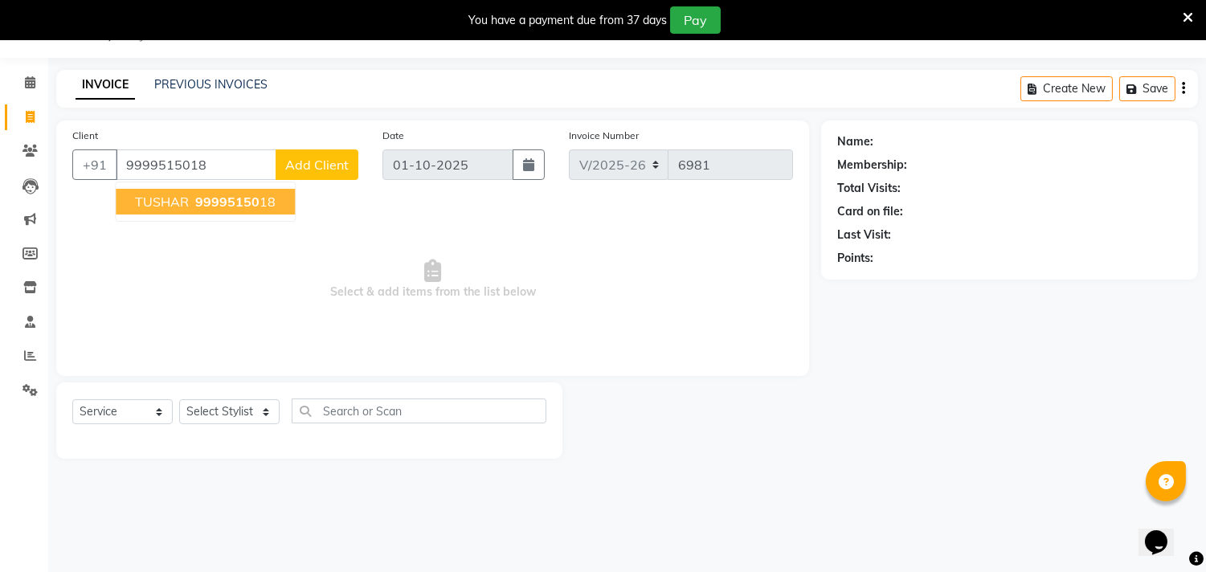
type input "9999515018"
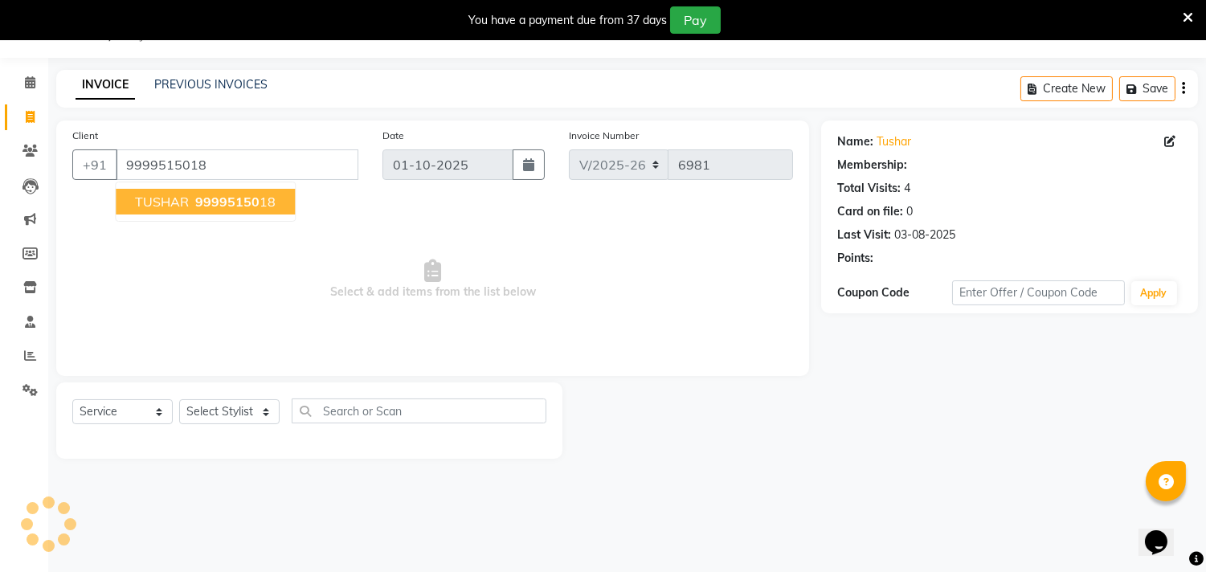
select select "1: Object"
click at [202, 201] on span "99995150" at bounding box center [227, 202] width 64 height 16
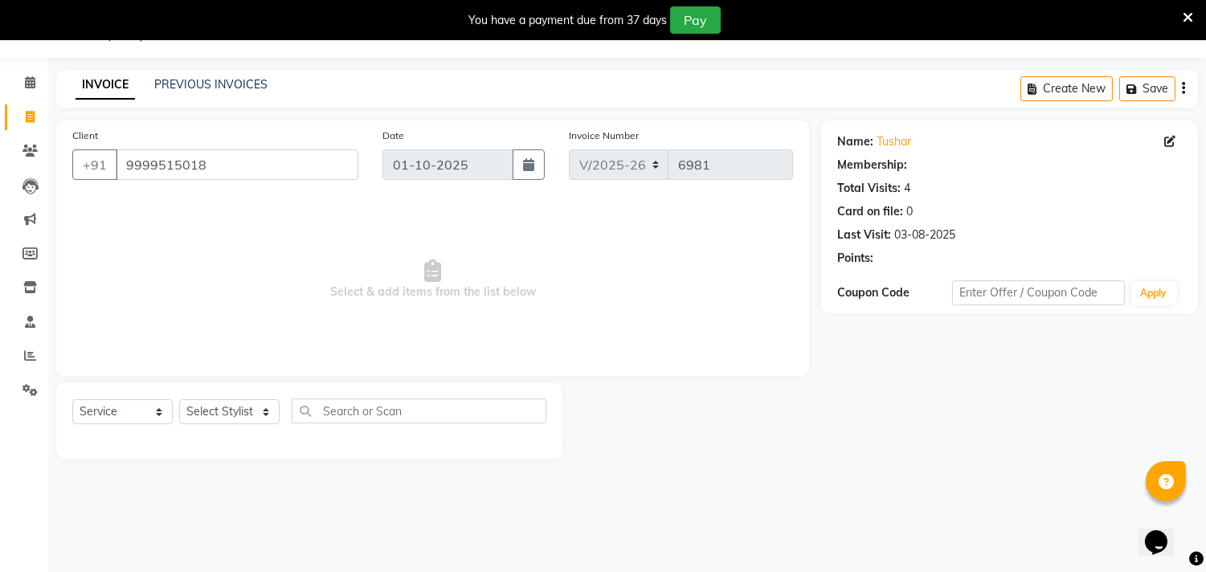
select select "1: Object"
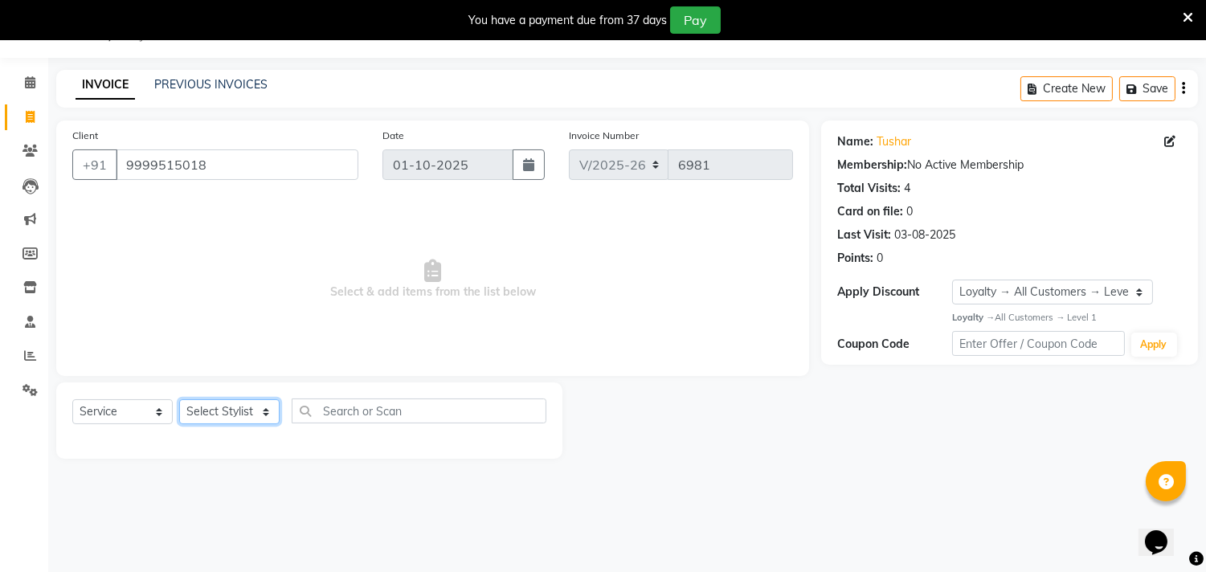
click at [249, 400] on select "Select Stylist [PERSON_NAME] [PERSON_NAME] [PERSON_NAME] [PERSON_NAME] [PERSON_…" at bounding box center [229, 411] width 100 height 25
click at [179, 400] on select "Select Stylist [PERSON_NAME] [PERSON_NAME] [PERSON_NAME] [PERSON_NAME] [PERSON_…" at bounding box center [229, 411] width 100 height 25
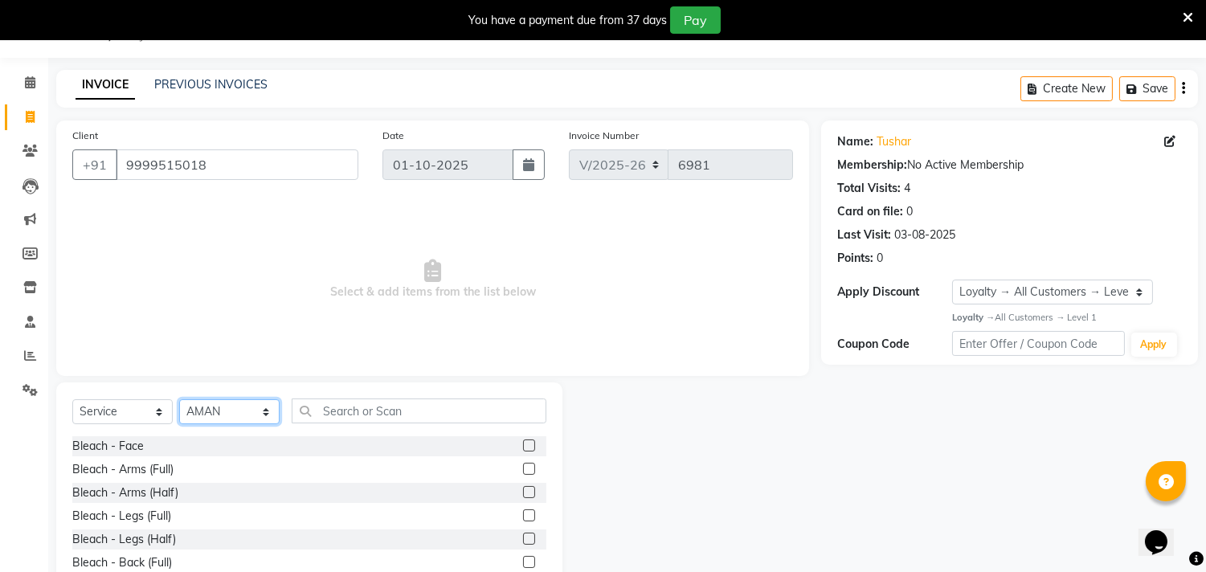
click at [212, 418] on select "Select Stylist [PERSON_NAME] [PERSON_NAME] [PERSON_NAME] [PERSON_NAME] [PERSON_…" at bounding box center [229, 411] width 100 height 25
select select "28014"
click at [179, 400] on select "Select Stylist [PERSON_NAME] [PERSON_NAME] [PERSON_NAME] [PERSON_NAME] [PERSON_…" at bounding box center [229, 411] width 100 height 25
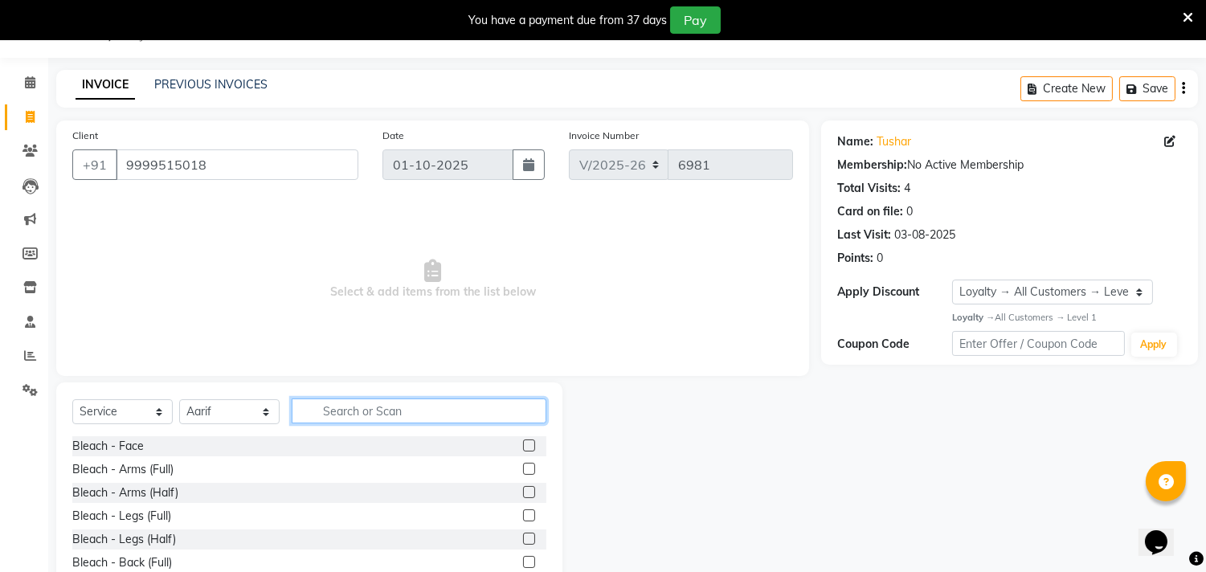
click at [397, 403] on input "text" at bounding box center [419, 411] width 255 height 25
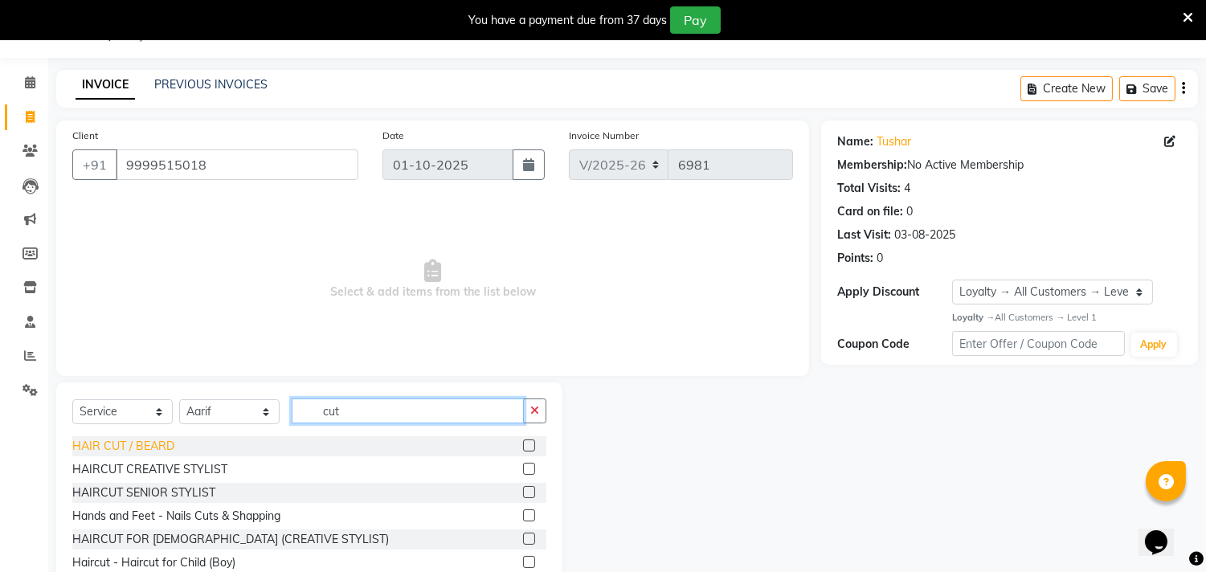
type input "cut"
click at [164, 448] on div "HAIR CUT / BEARD" at bounding box center [123, 446] width 102 height 17
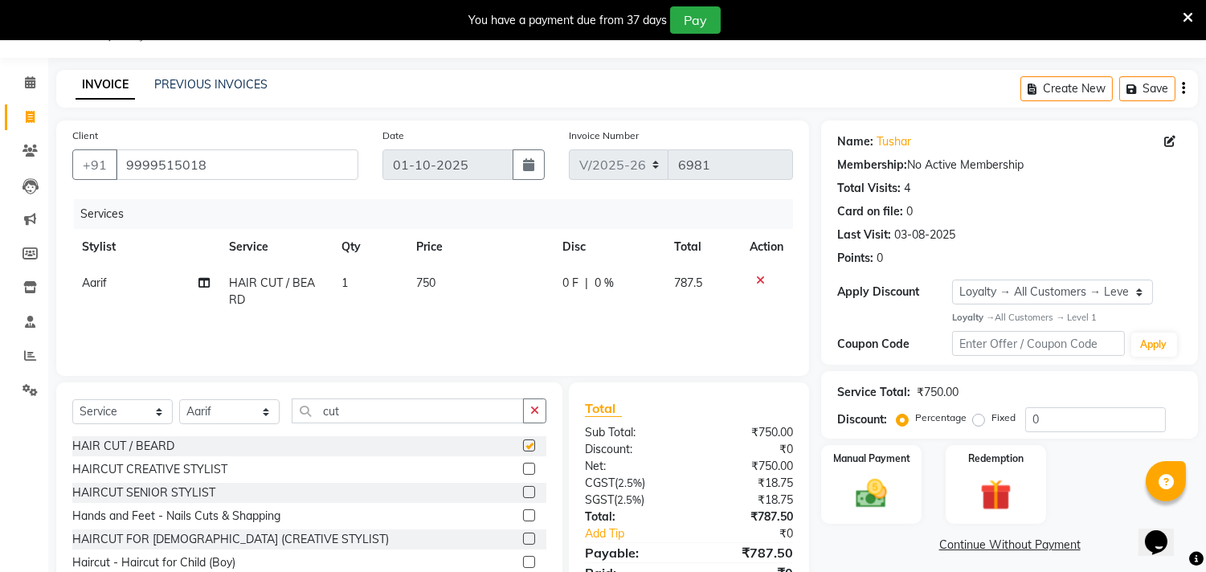
checkbox input "false"
click at [1057, 426] on input "0" at bounding box center [1096, 419] width 141 height 25
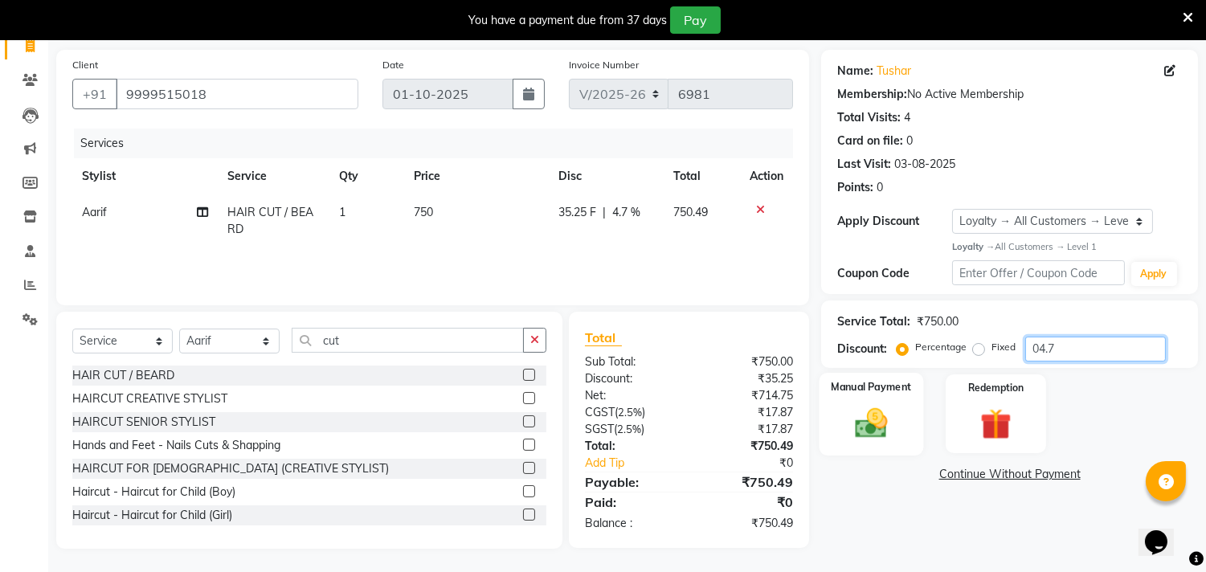
type input "04.7"
click at [888, 429] on img at bounding box center [872, 423] width 53 height 38
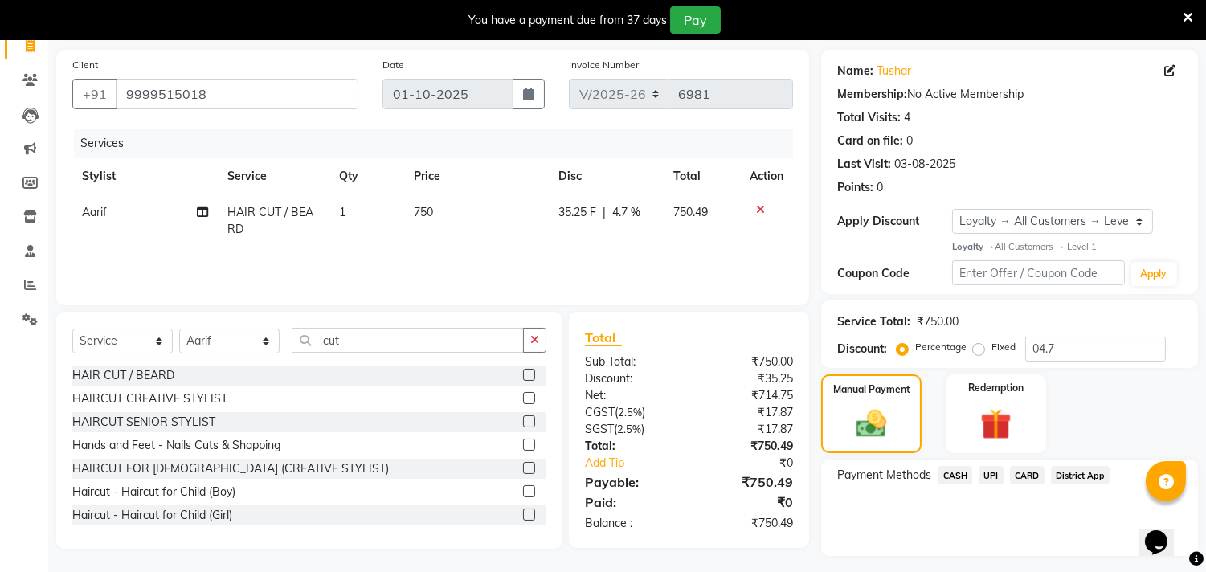
click at [951, 473] on span "CASH" at bounding box center [955, 475] width 35 height 18
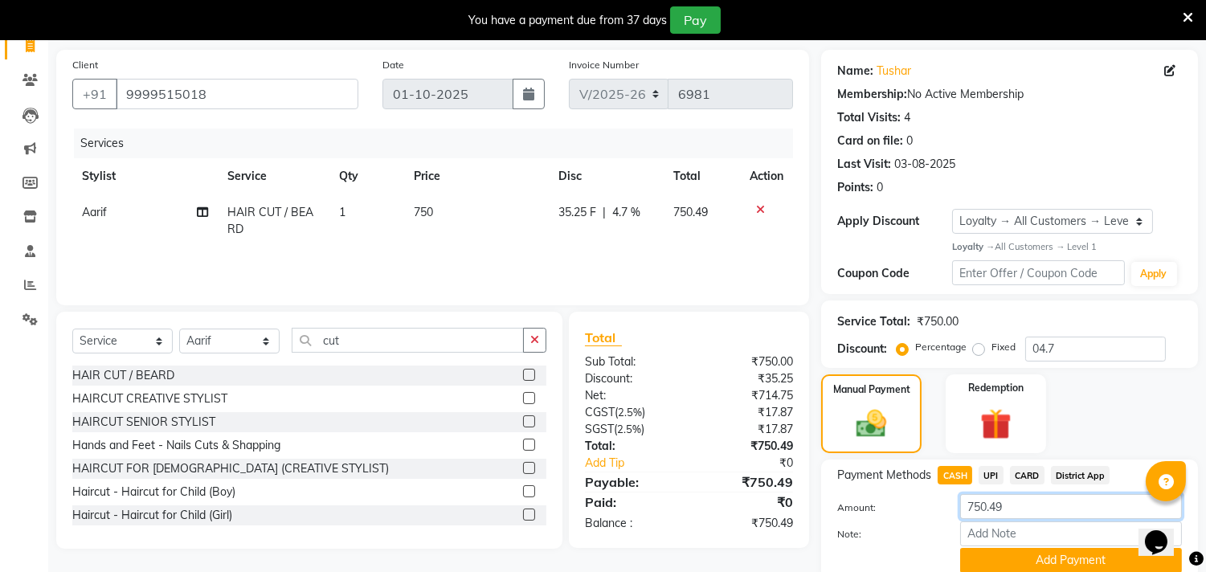
drag, startPoint x: 1003, startPoint y: 503, endPoint x: 660, endPoint y: 518, distance: 343.5
click at [660, 518] on div "Client +91 9999515018 Date 01-10-2025 Invoice Number V/2025 V/2025-26 6981 Serv…" at bounding box center [627, 331] width 1166 height 563
type input "700"
click at [1009, 553] on button "Add Payment" at bounding box center [1071, 560] width 222 height 25
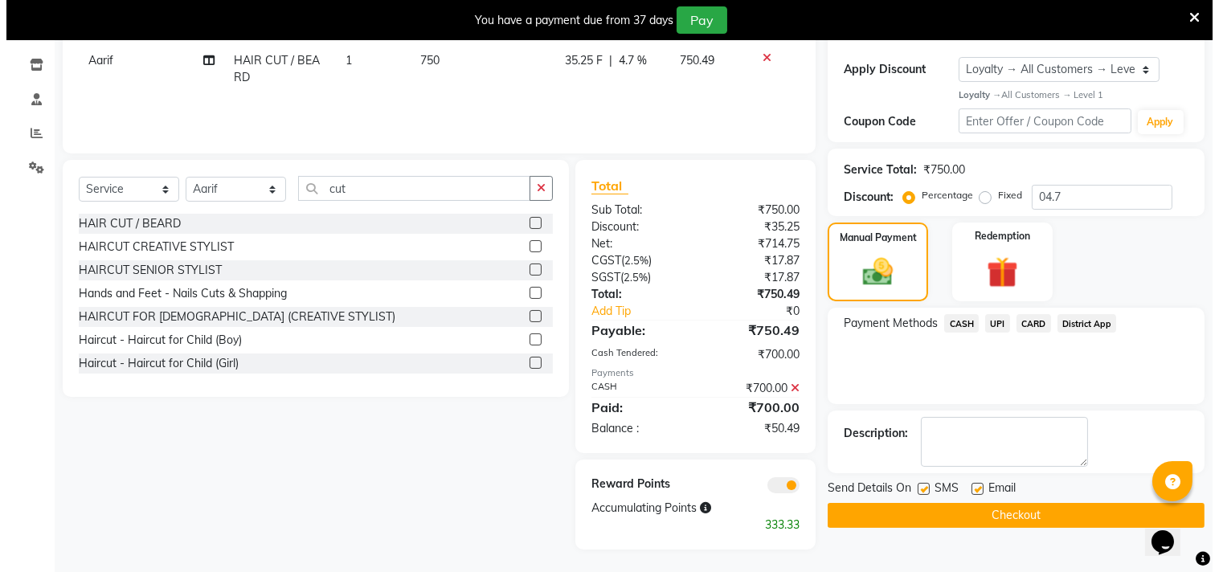
scroll to position [264, 0]
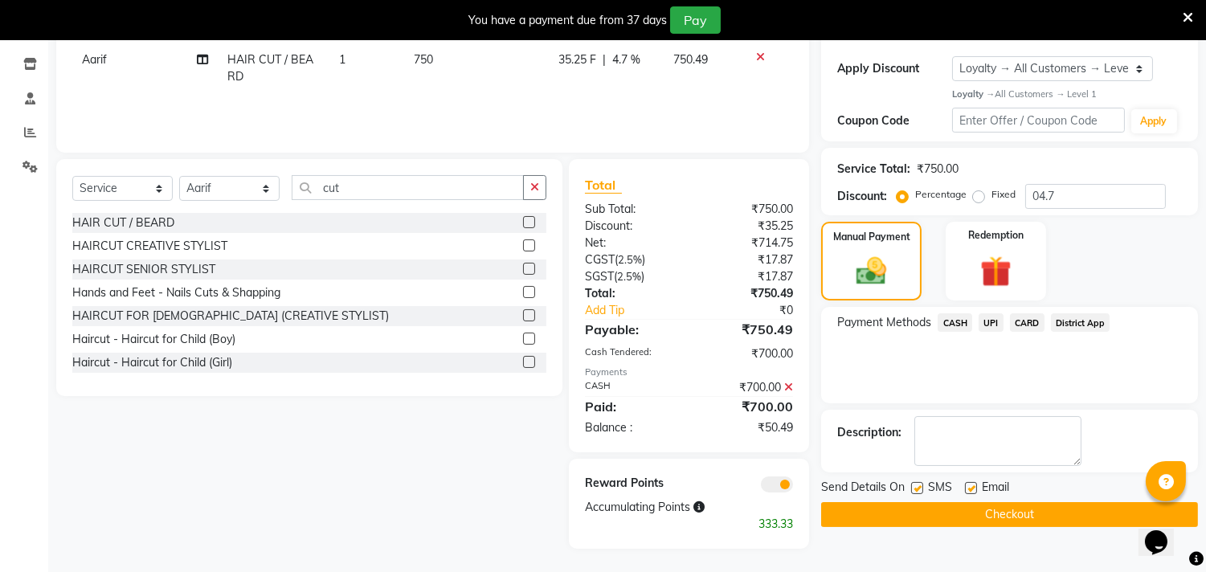
click at [775, 483] on span at bounding box center [777, 485] width 32 height 16
click at [793, 487] on input "checkbox" at bounding box center [793, 487] width 0 height 0
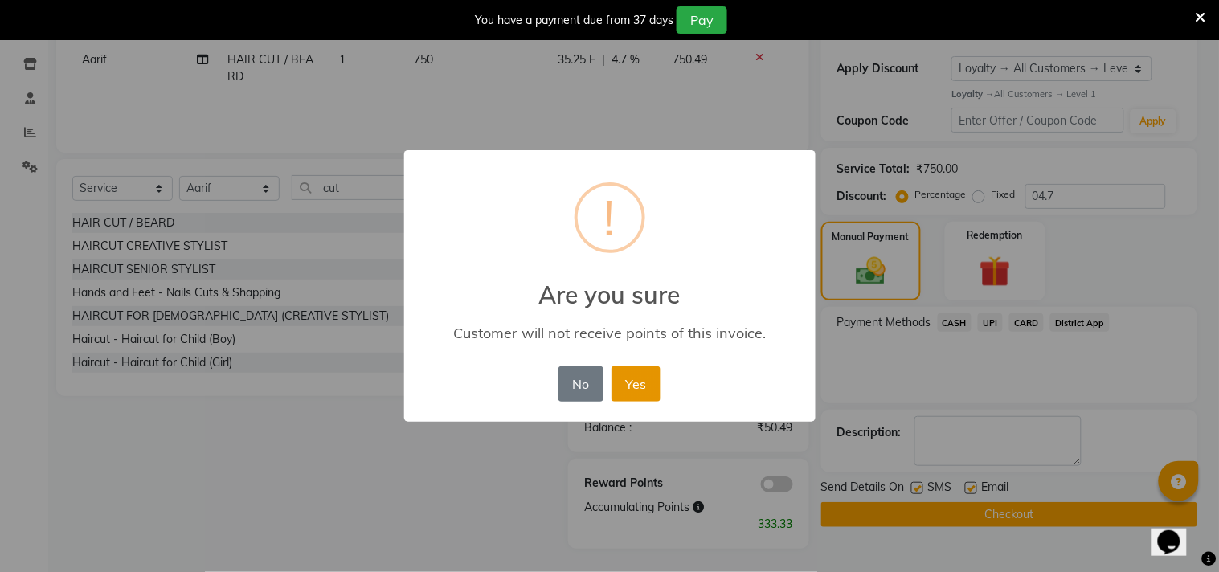
click at [637, 389] on button "Yes" at bounding box center [636, 383] width 49 height 35
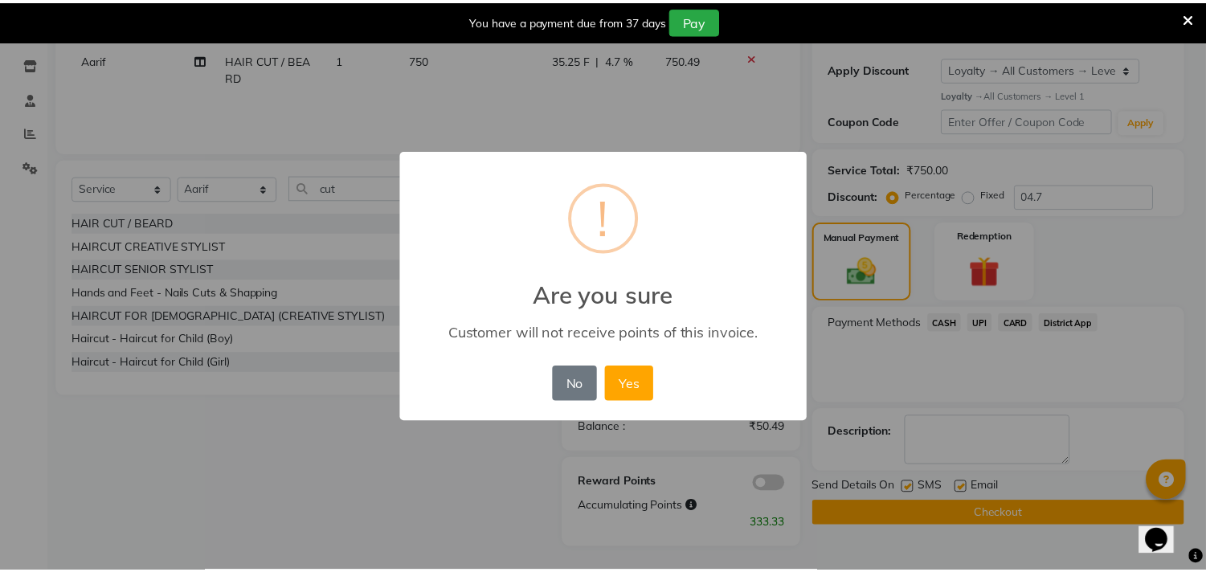
scroll to position [243, 0]
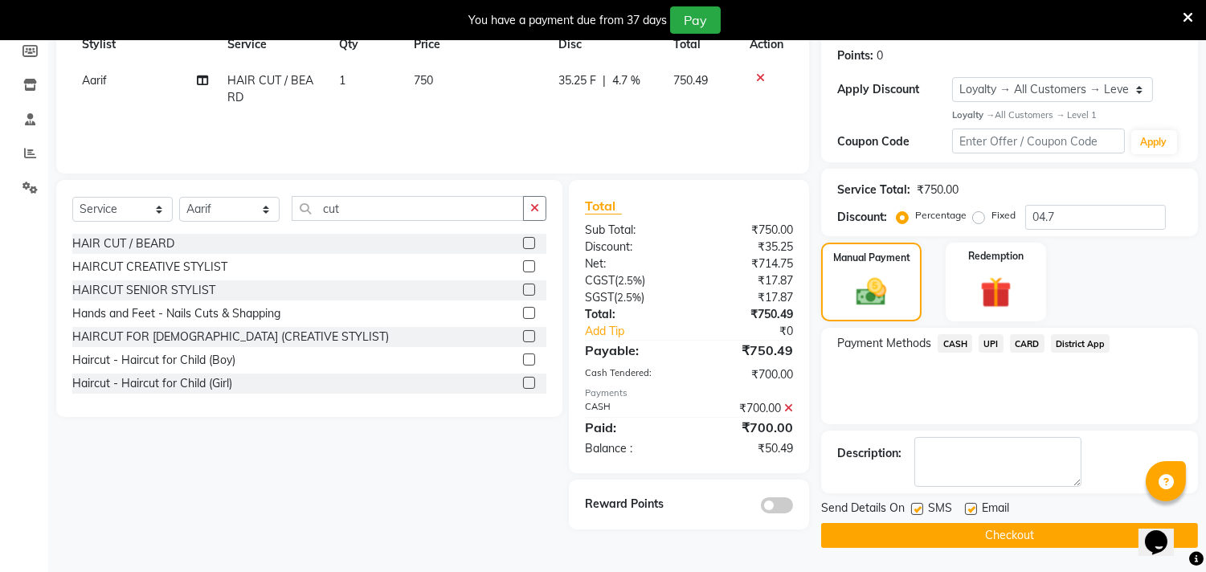
click at [965, 523] on button "Checkout" at bounding box center [1009, 535] width 377 height 25
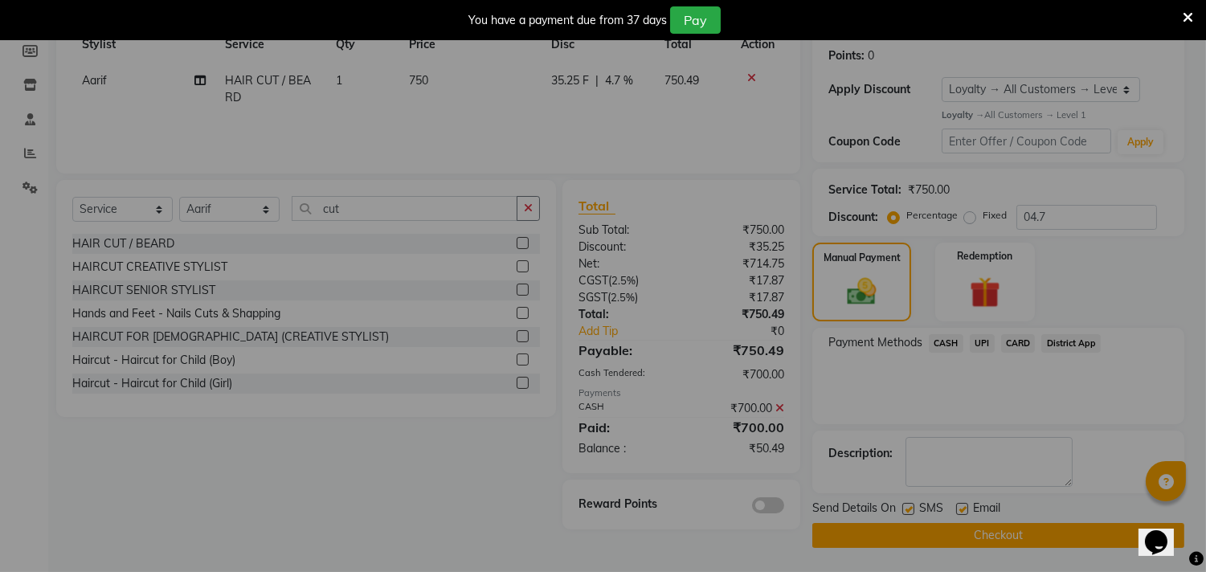
checkbox input "false"
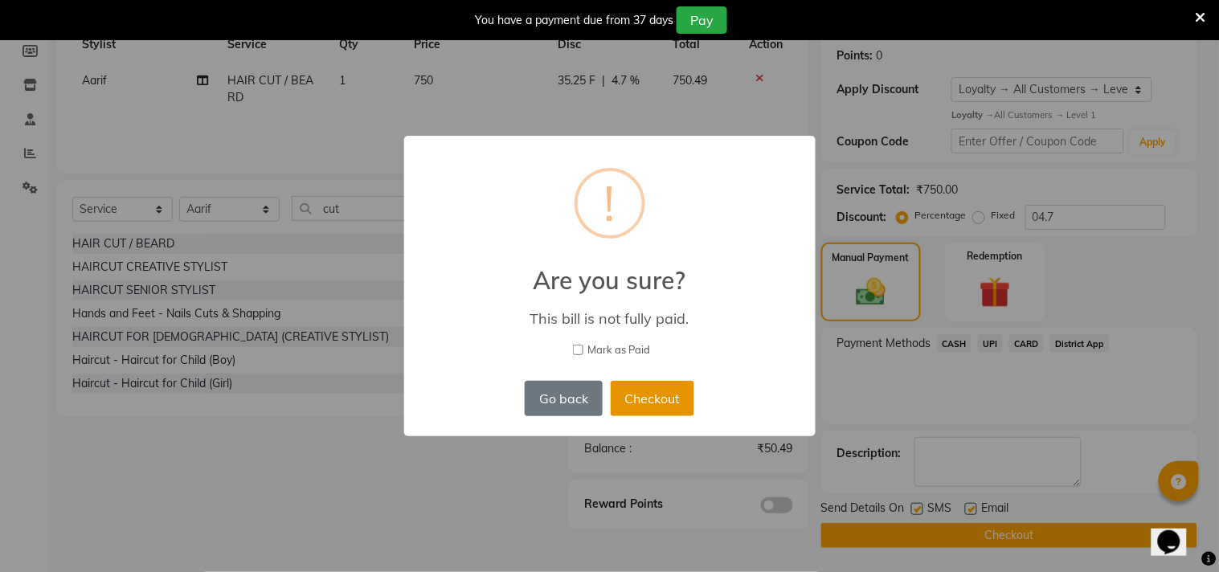
click at [675, 391] on button "Checkout" at bounding box center [653, 398] width 84 height 35
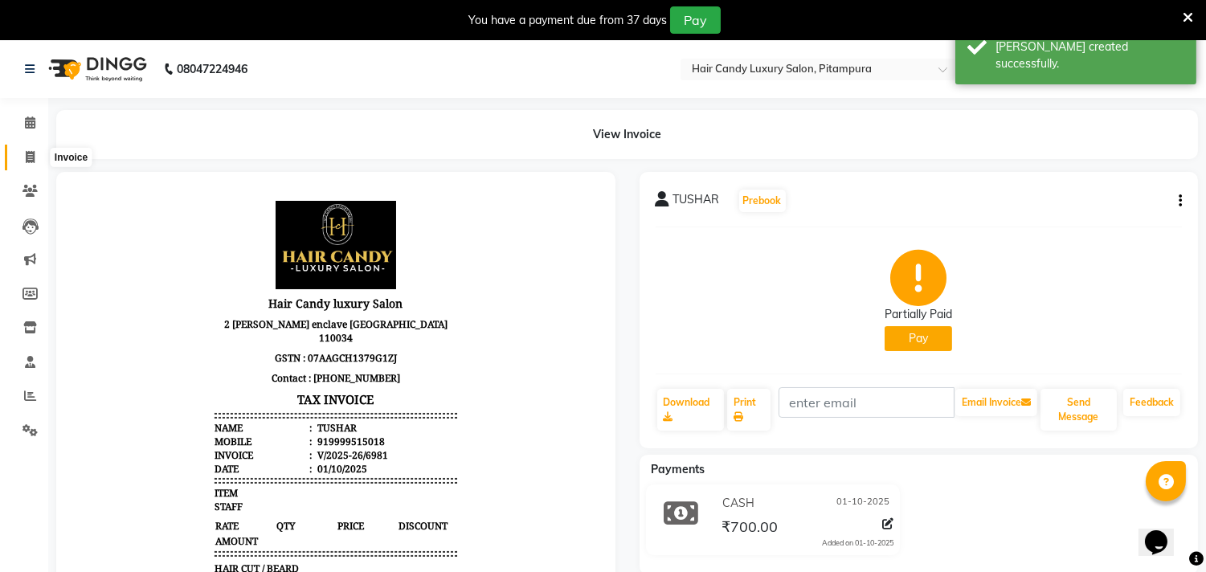
click at [22, 154] on span at bounding box center [30, 158] width 28 height 18
select select "4720"
select select "service"
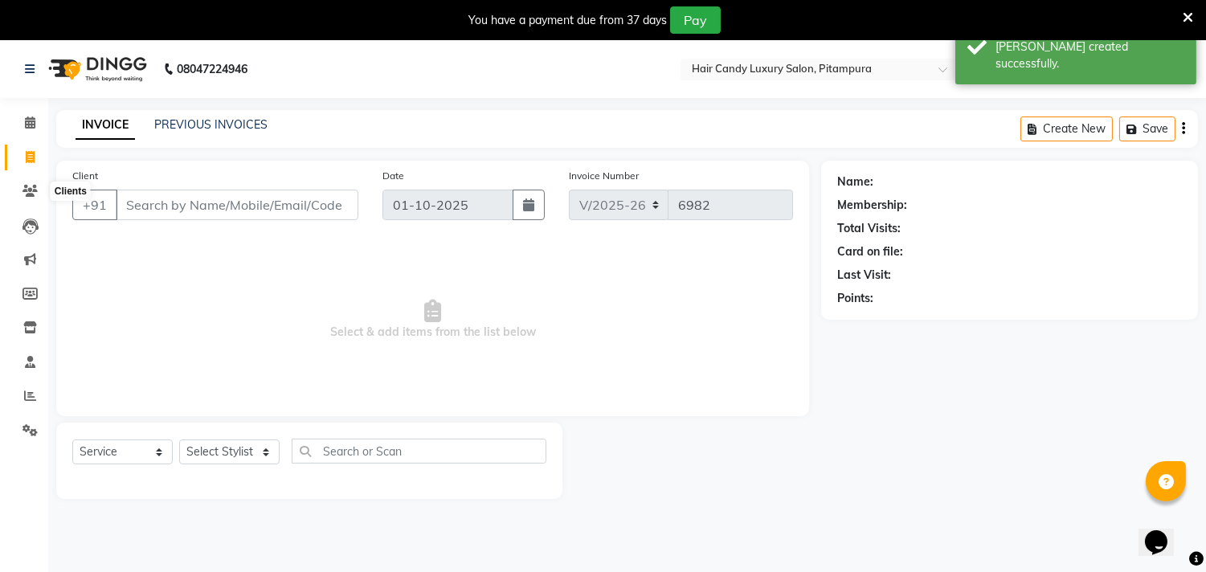
scroll to position [40, 0]
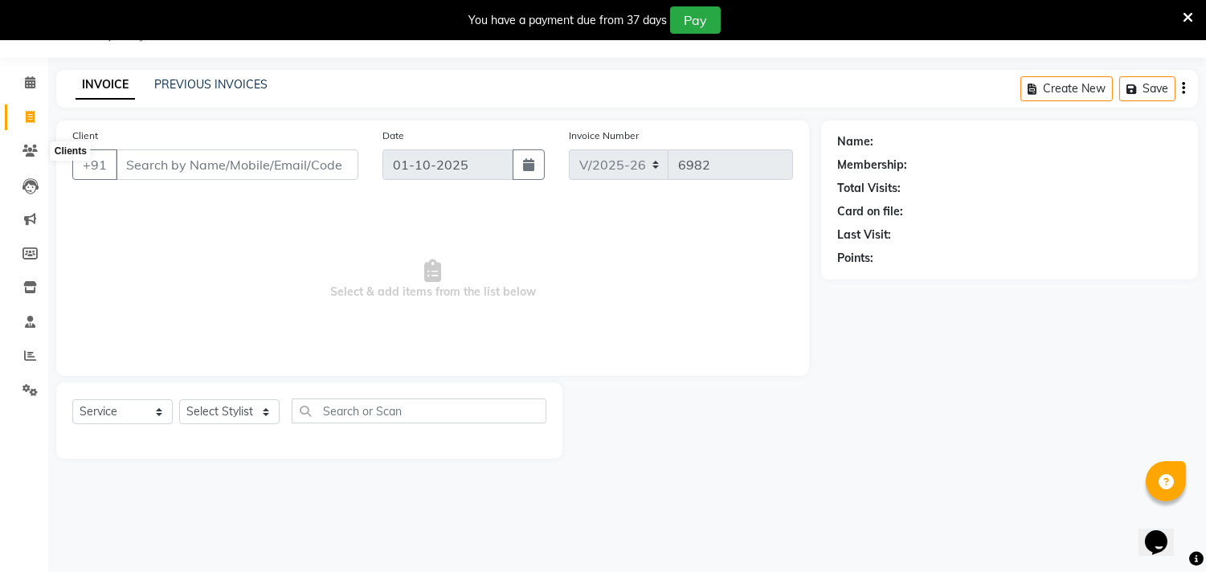
click at [252, 178] on input "Client" at bounding box center [237, 164] width 243 height 31
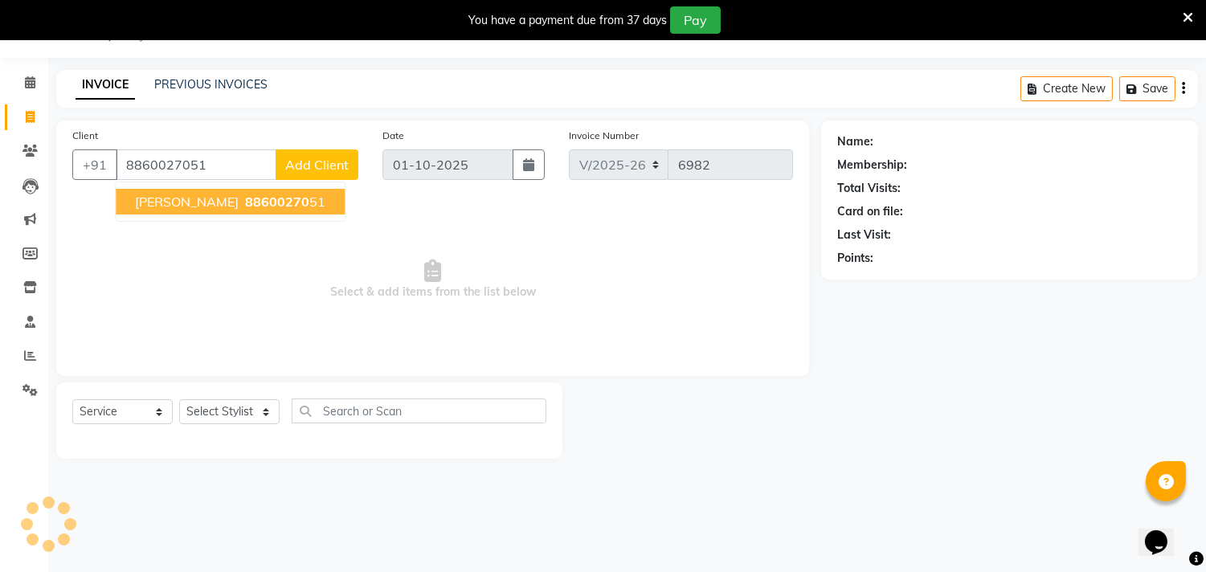
type input "8860027051"
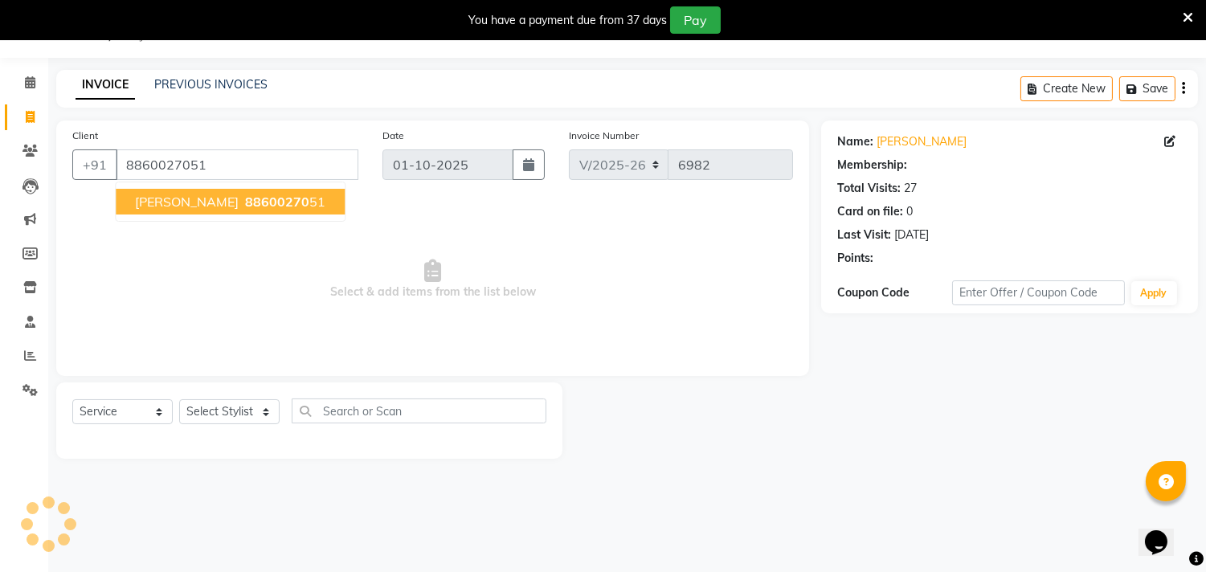
select select "1: Object"
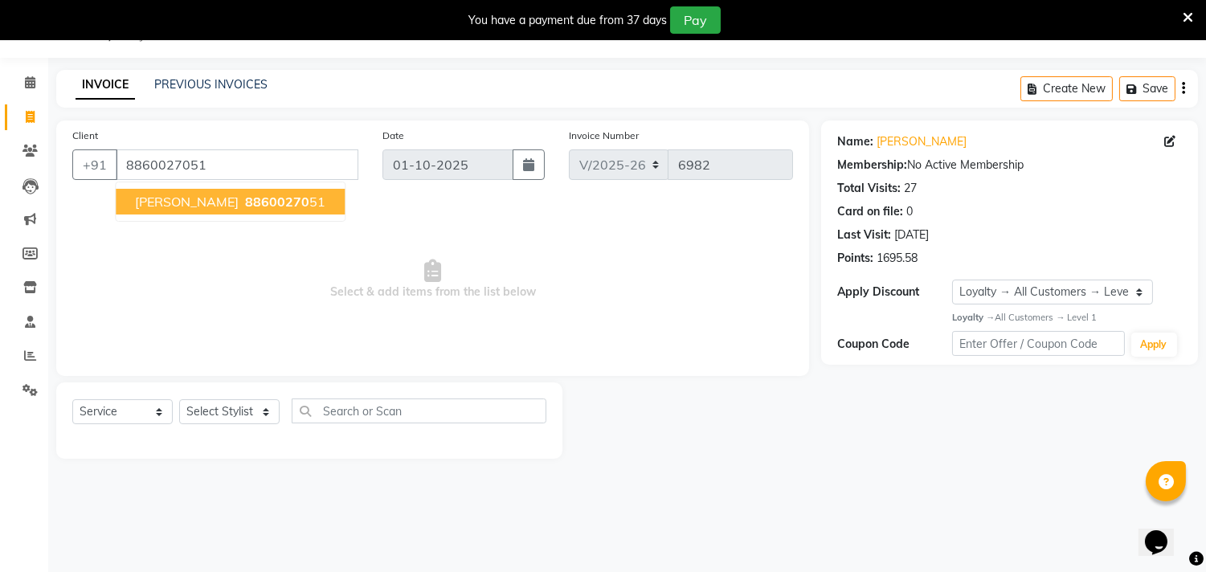
click at [245, 203] on span "88600270" at bounding box center [277, 202] width 64 height 16
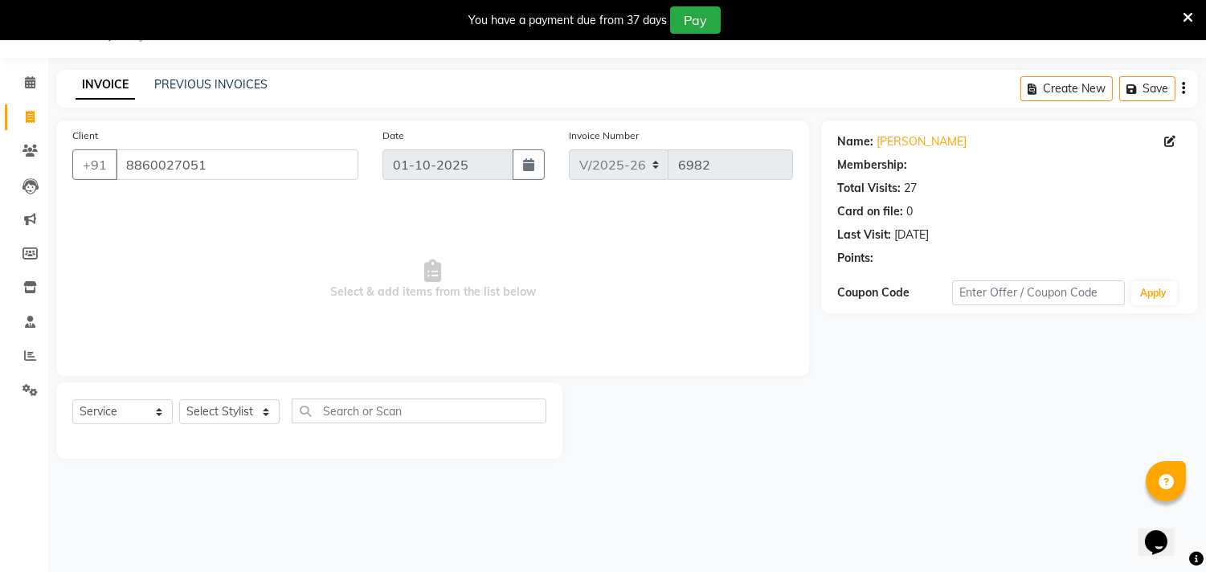
select select "1: Object"
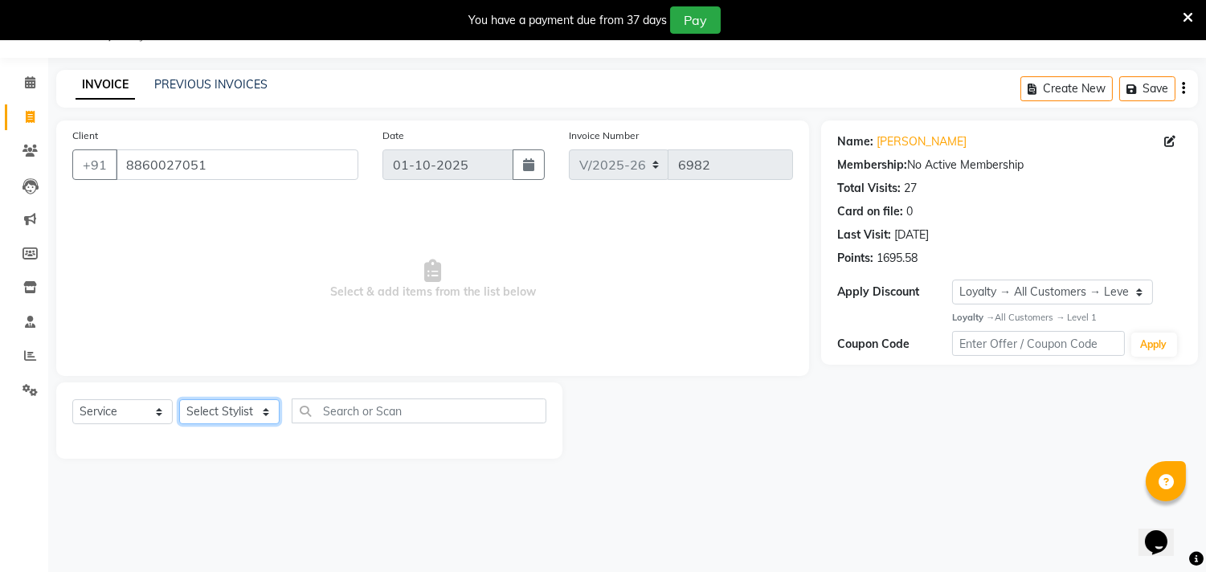
click at [225, 403] on select "Select Stylist [PERSON_NAME] [PERSON_NAME] [PERSON_NAME] [PERSON_NAME] [PERSON_…" at bounding box center [229, 411] width 100 height 25
select select "28017"
click at [179, 400] on select "Select Stylist [PERSON_NAME] [PERSON_NAME] [PERSON_NAME] [PERSON_NAME] [PERSON_…" at bounding box center [229, 411] width 100 height 25
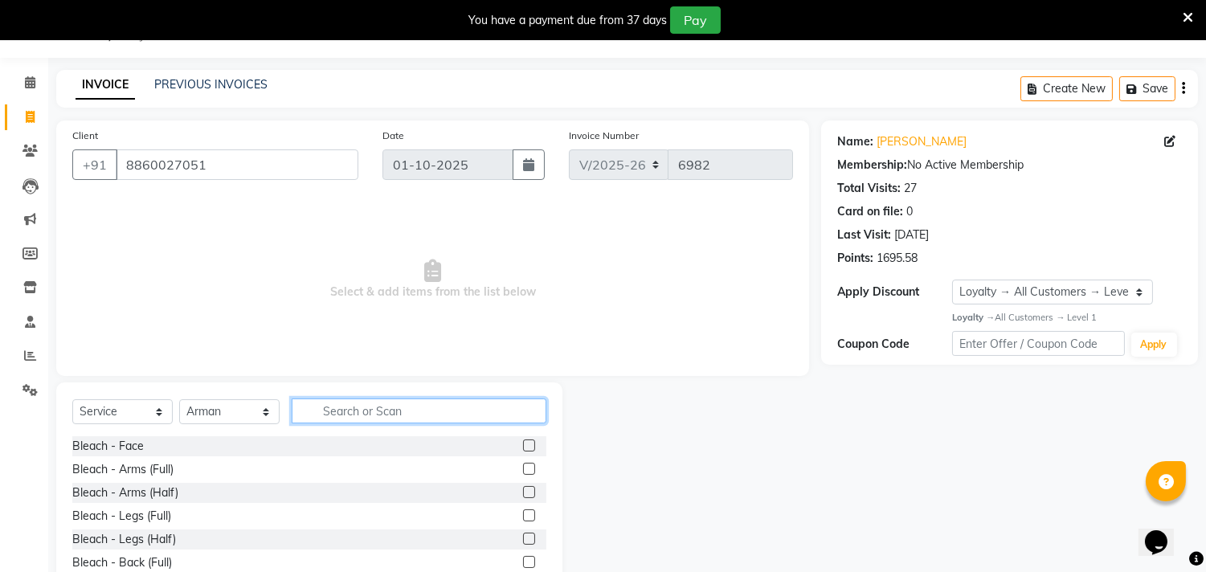
click at [357, 400] on input "text" at bounding box center [419, 411] width 255 height 25
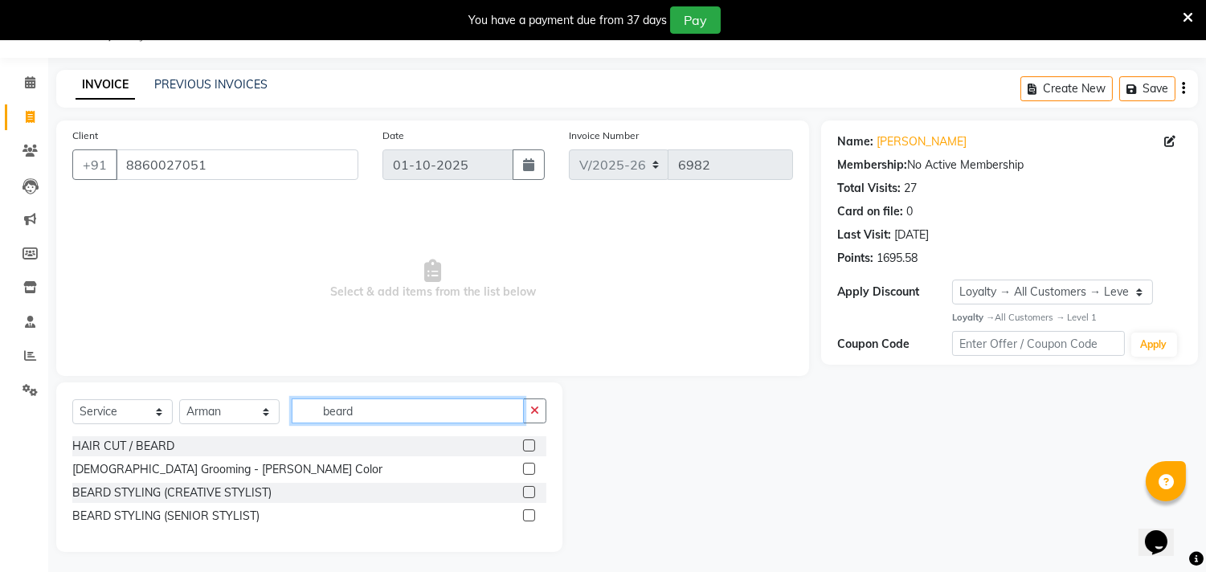
type input "beard"
click at [523, 490] on label at bounding box center [529, 492] width 12 height 12
click at [523, 490] on input "checkbox" at bounding box center [528, 493] width 10 height 10
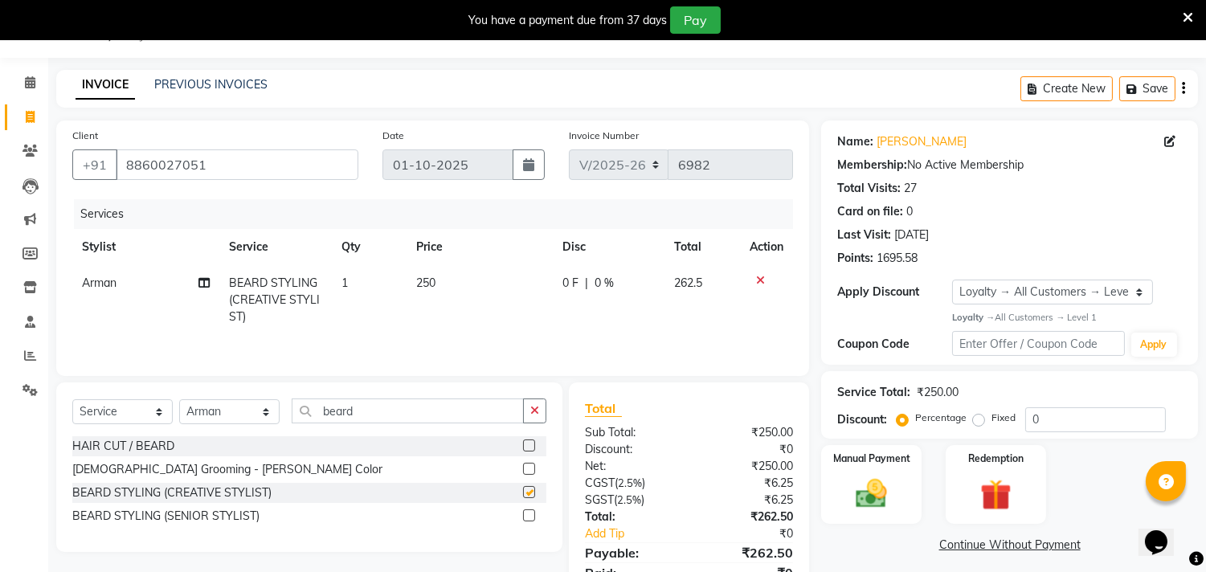
checkbox input "false"
click at [1050, 420] on input "0" at bounding box center [1096, 419] width 141 height 25
type input "04.7"
click at [839, 486] on div "Manual Payment" at bounding box center [872, 485] width 104 height 82
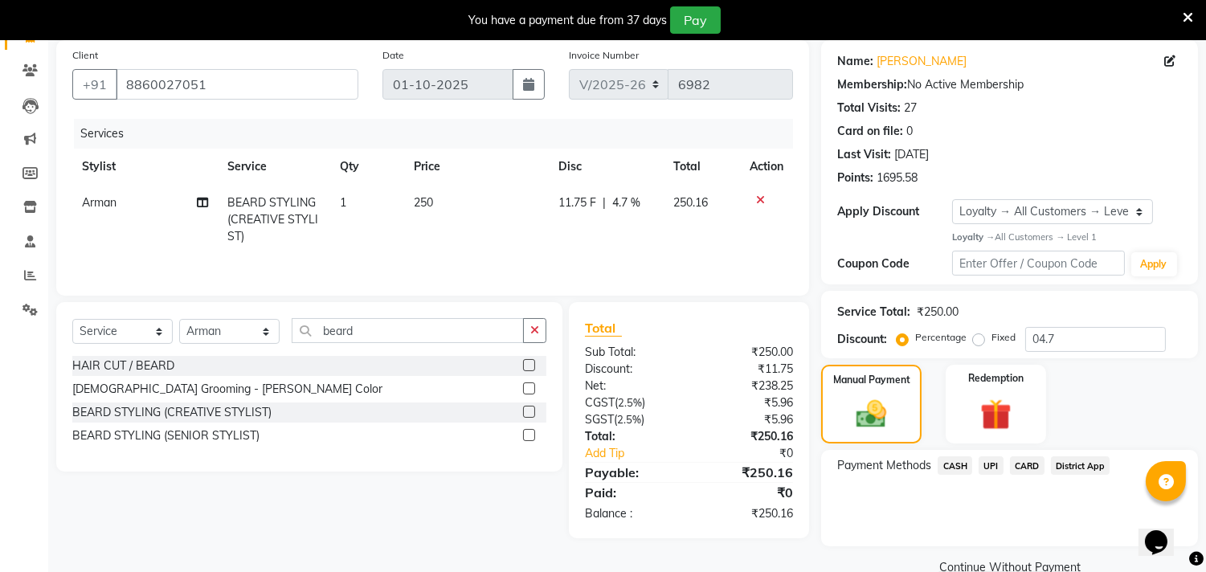
scroll to position [151, 0]
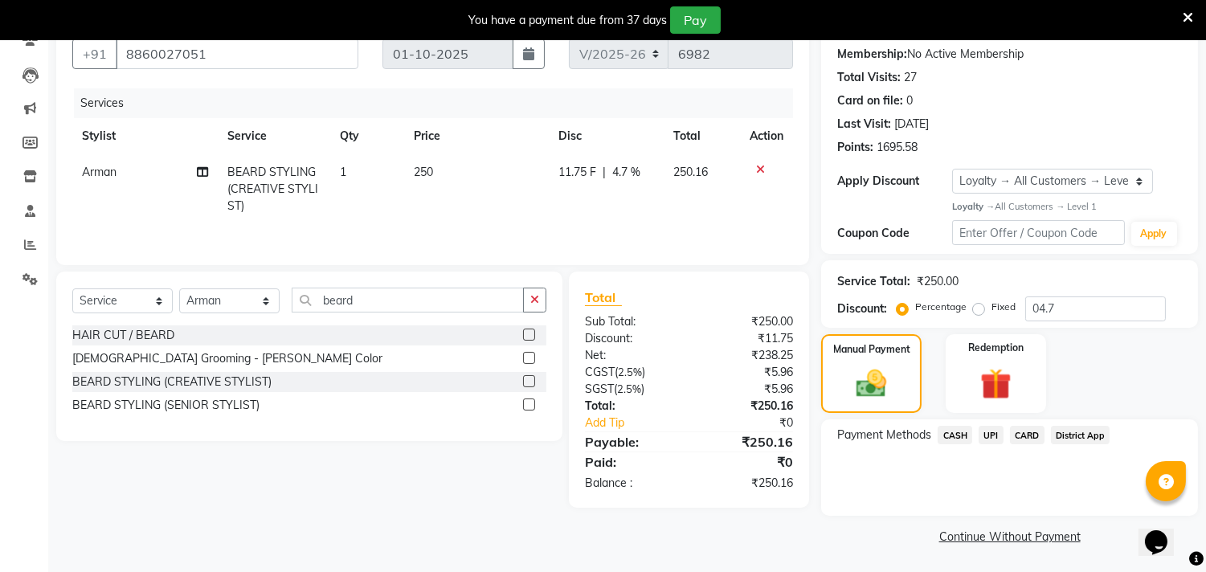
click at [955, 432] on span "CASH" at bounding box center [955, 435] width 35 height 18
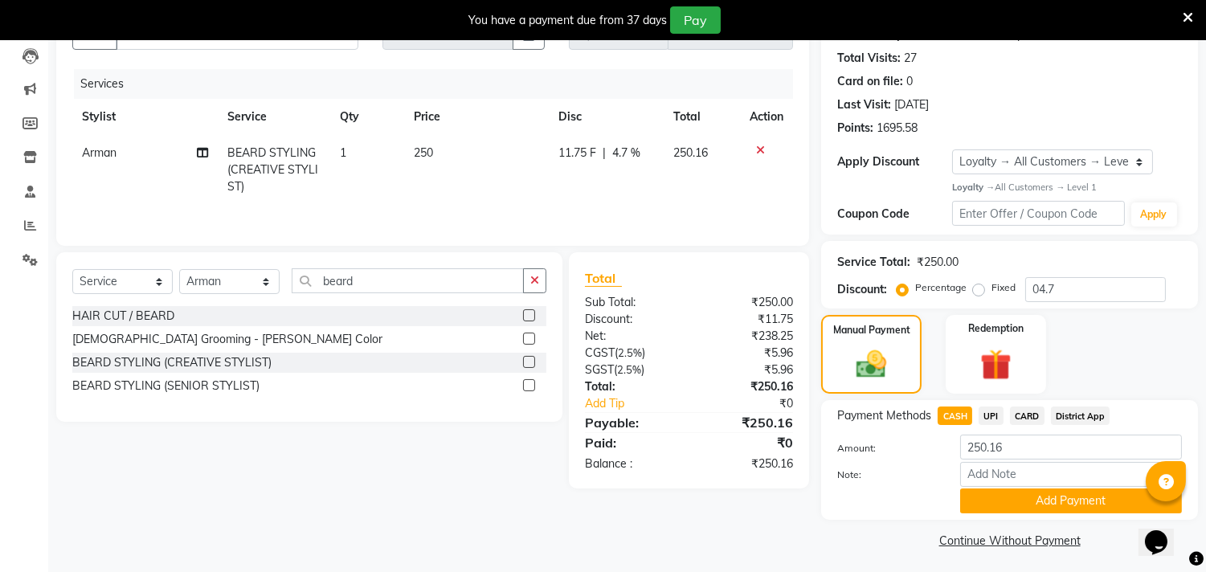
scroll to position [175, 0]
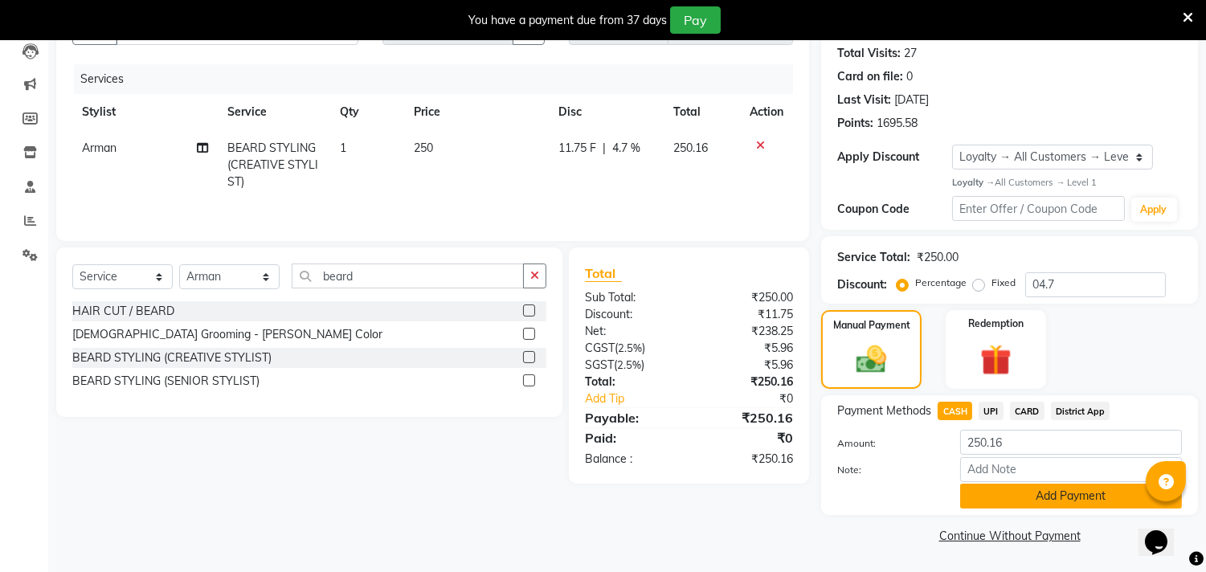
click at [1038, 500] on button "Add Payment" at bounding box center [1071, 496] width 222 height 25
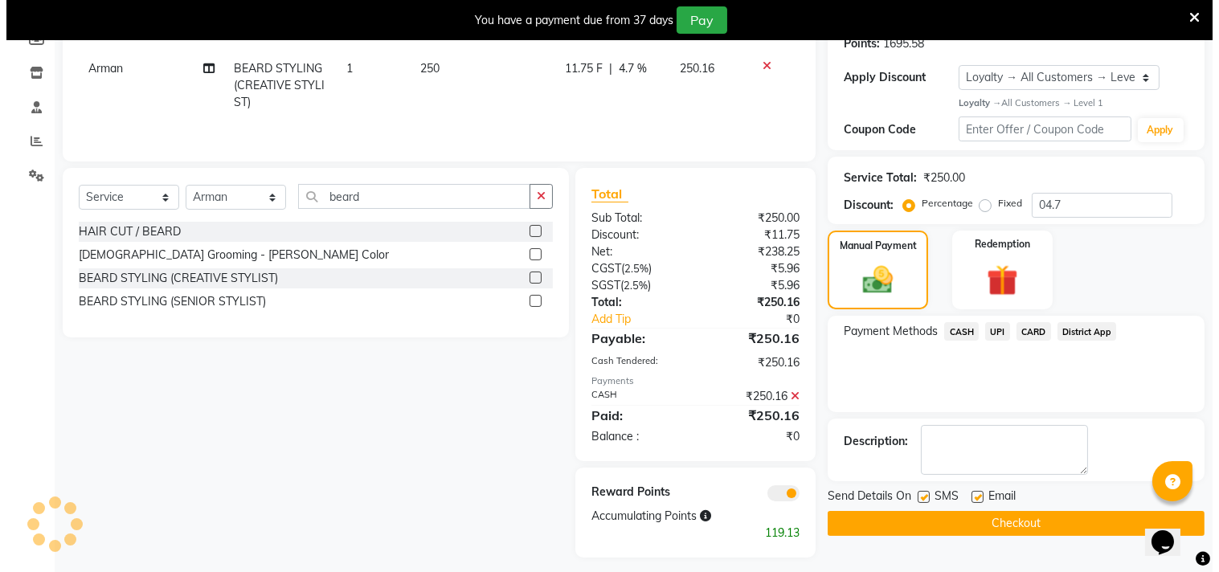
scroll to position [266, 0]
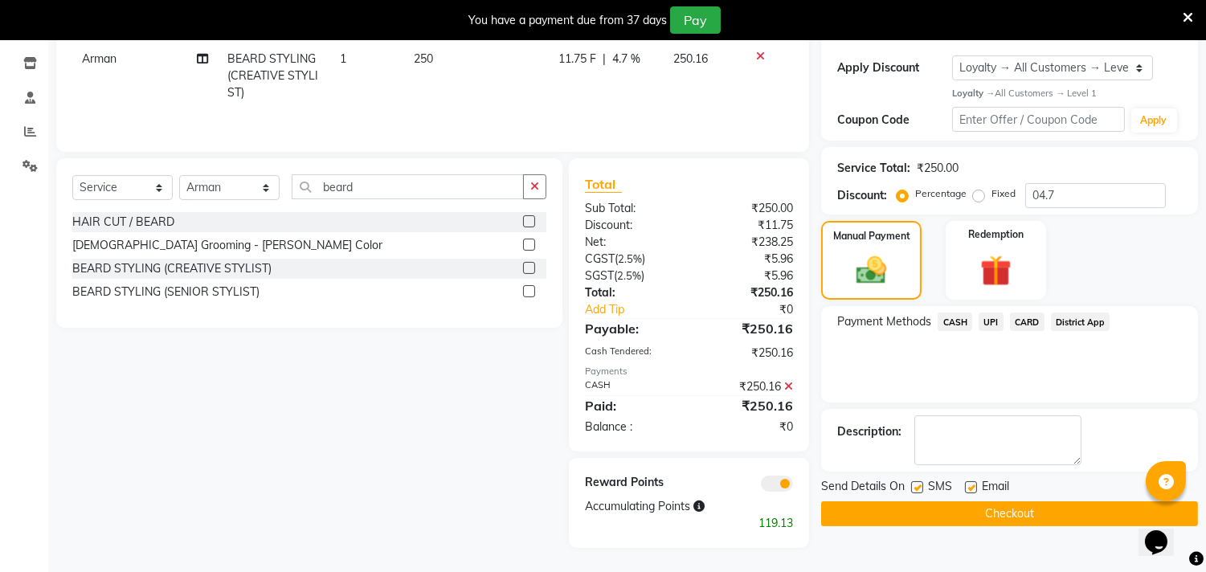
click at [788, 484] on span at bounding box center [777, 484] width 32 height 16
click at [793, 486] on input "checkbox" at bounding box center [793, 486] width 0 height 0
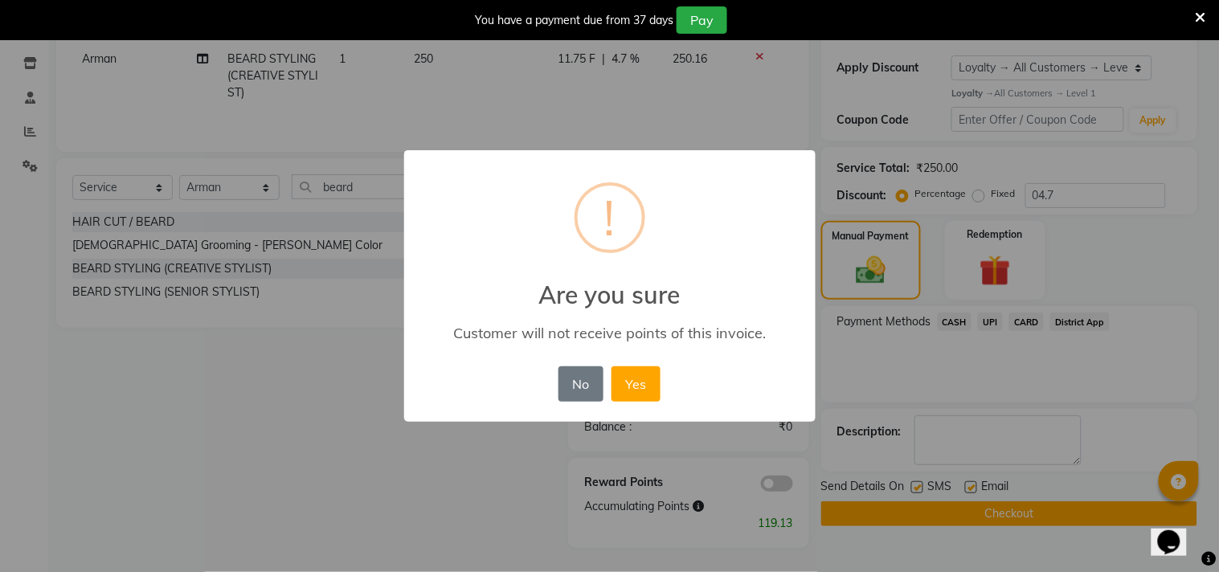
click at [643, 363] on div "No No Yes" at bounding box center [610, 383] width 110 height 43
click at [640, 384] on button "Yes" at bounding box center [636, 383] width 49 height 35
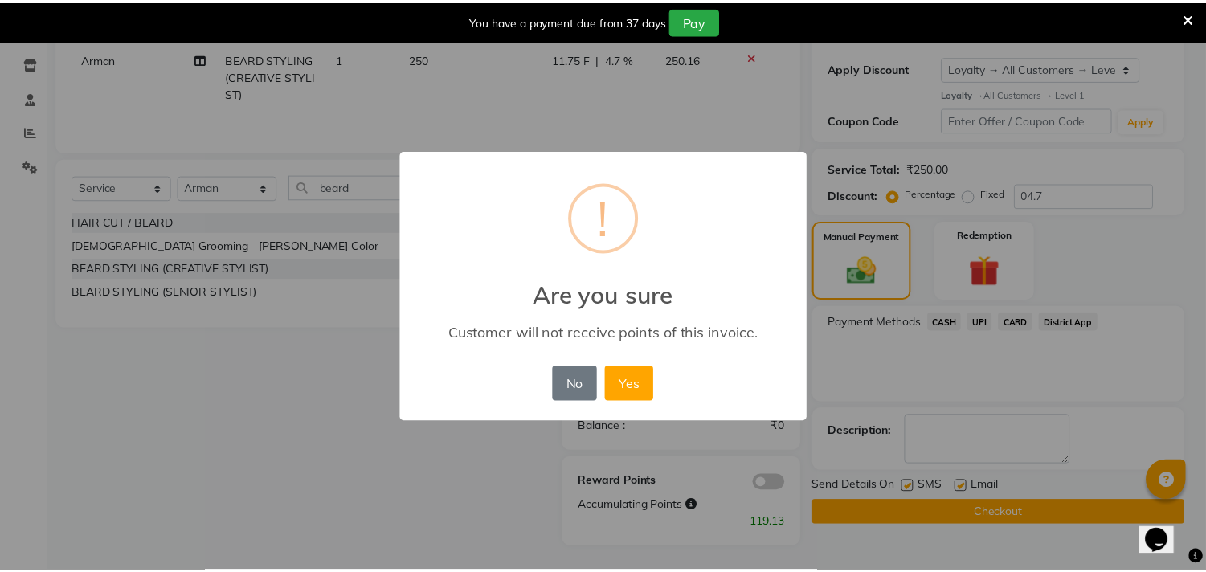
scroll to position [243, 0]
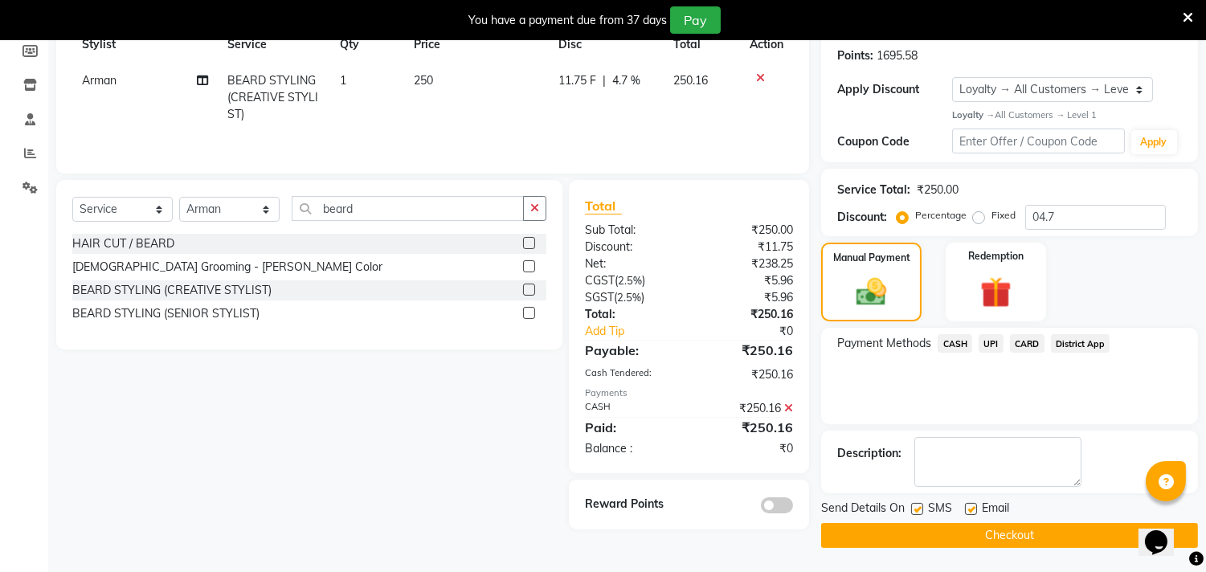
click at [977, 529] on button "Checkout" at bounding box center [1009, 535] width 377 height 25
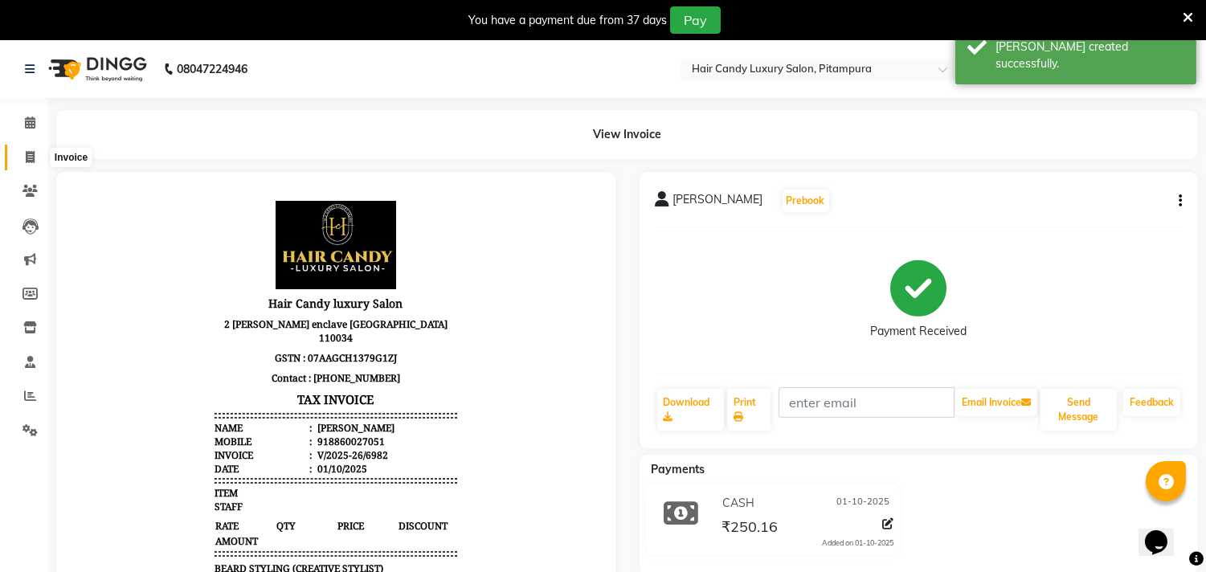
click at [27, 157] on icon at bounding box center [30, 157] width 9 height 12
select select "service"
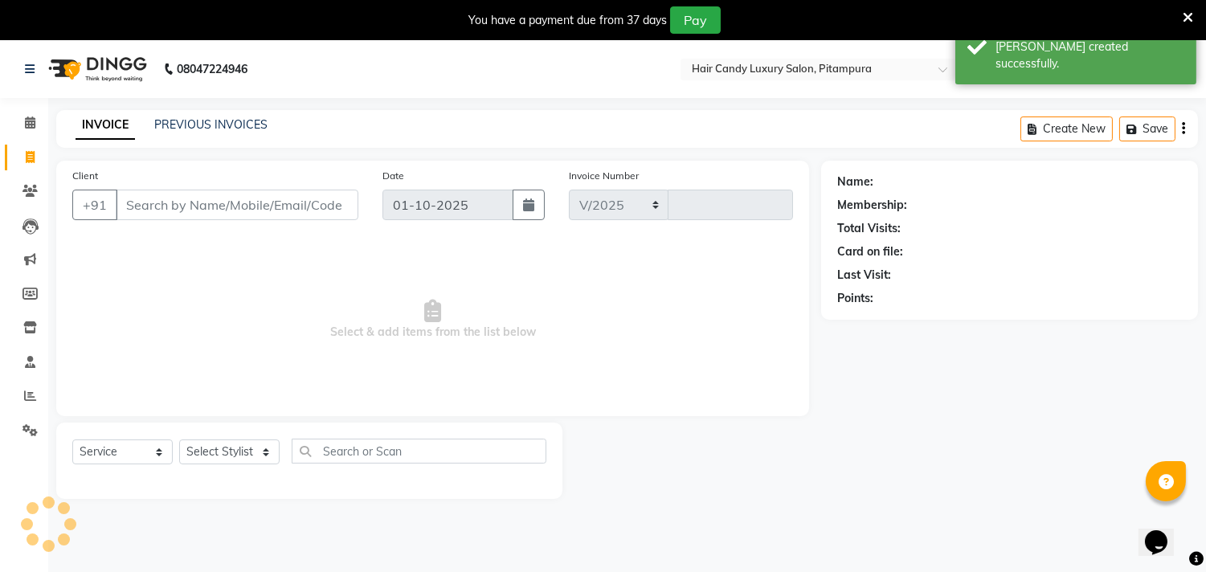
select select "4720"
type input "6983"
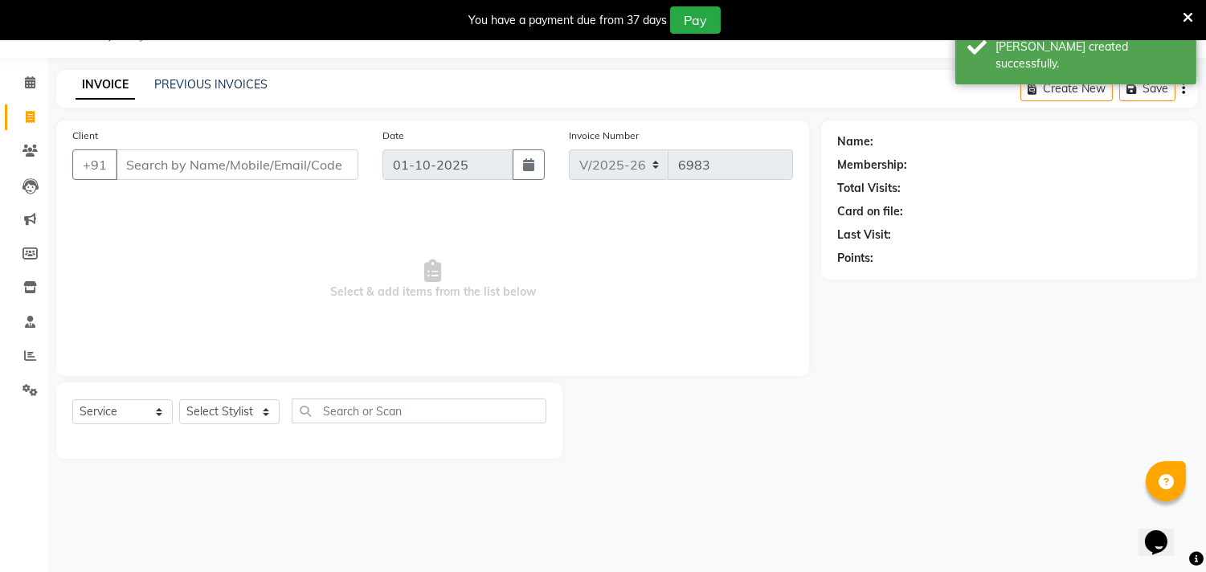
click at [207, 173] on input "Client" at bounding box center [237, 164] width 243 height 31
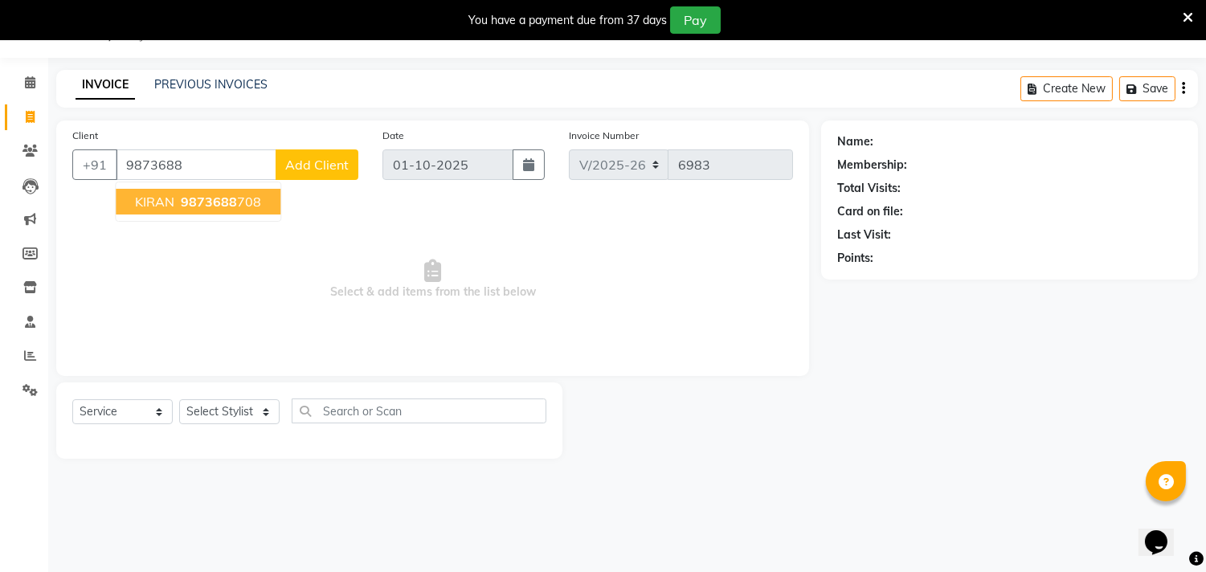
click at [212, 212] on button "KIRAN 9873688 708" at bounding box center [198, 202] width 165 height 26
type input "9873688708"
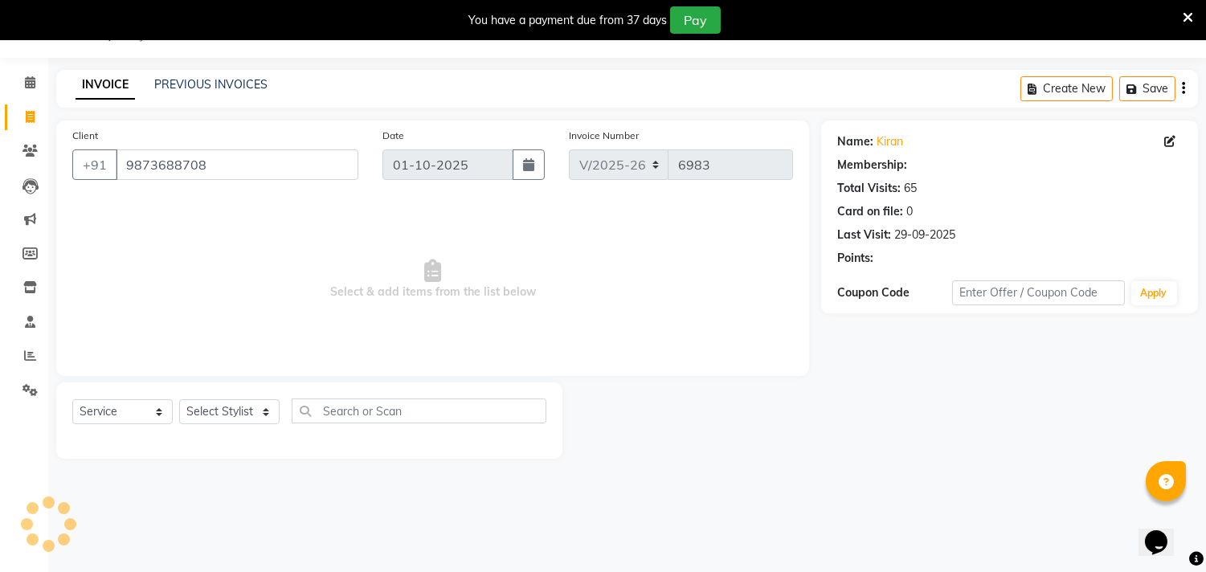
select select "1: Object"
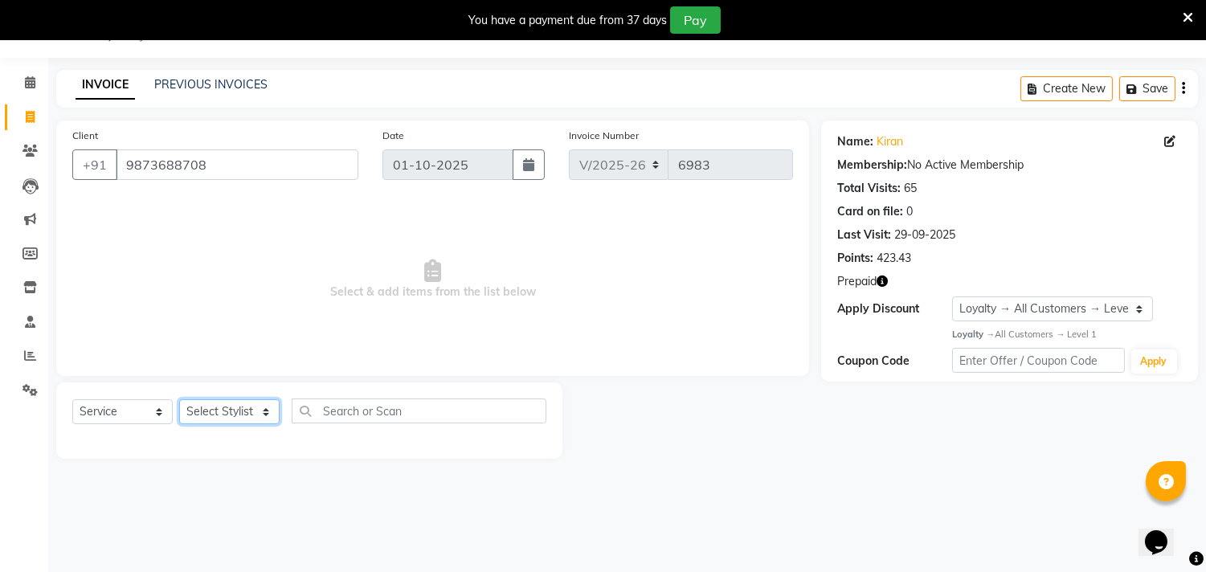
click at [212, 415] on select "Select Stylist [PERSON_NAME] [PERSON_NAME] [PERSON_NAME] [PERSON_NAME] [PERSON_…" at bounding box center [229, 411] width 100 height 25
select select "60684"
click at [179, 400] on select "Select Stylist [PERSON_NAME] [PERSON_NAME] [PERSON_NAME] [PERSON_NAME] [PERSON_…" at bounding box center [229, 411] width 100 height 25
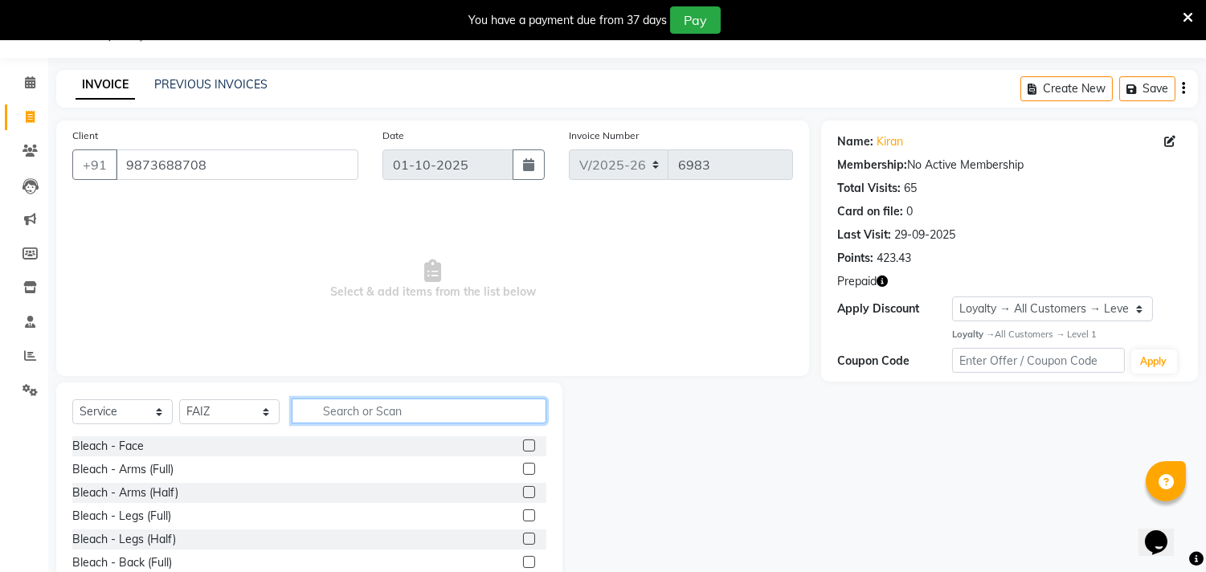
click at [376, 406] on input "text" at bounding box center [419, 411] width 255 height 25
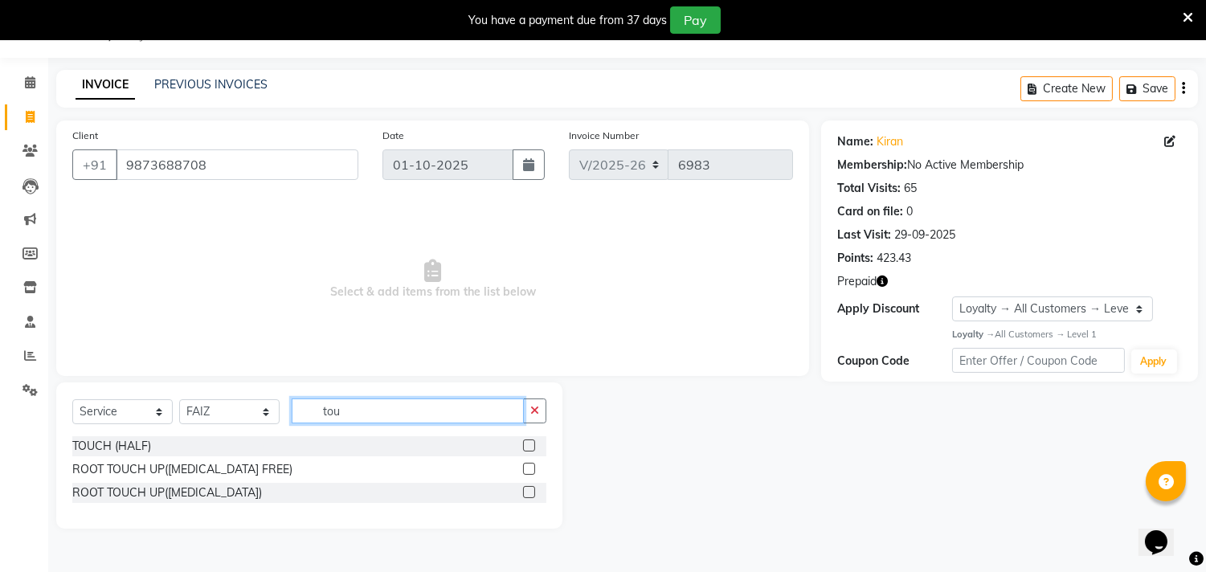
type input "tou"
click at [531, 468] on label at bounding box center [529, 469] width 12 height 12
click at [531, 468] on input "checkbox" at bounding box center [528, 470] width 10 height 10
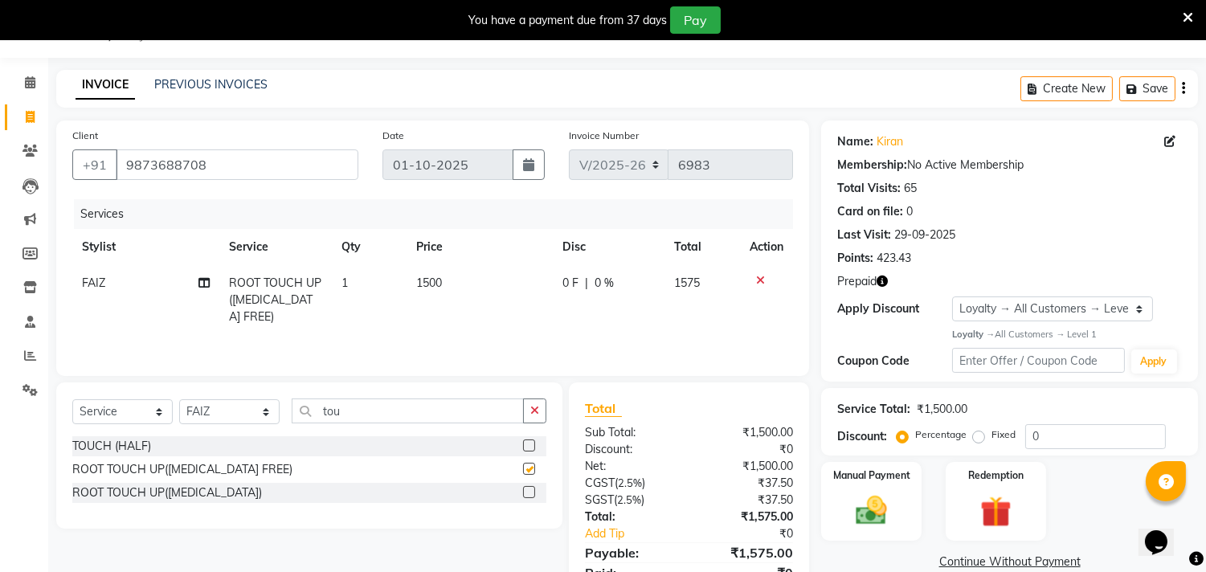
checkbox input "false"
drag, startPoint x: 386, startPoint y: 408, endPoint x: 117, endPoint y: 391, distance: 269.0
click at [117, 391] on div "Select Service Product Membership Package Voucher Prepaid Gift Card Select Styl…" at bounding box center [309, 456] width 506 height 146
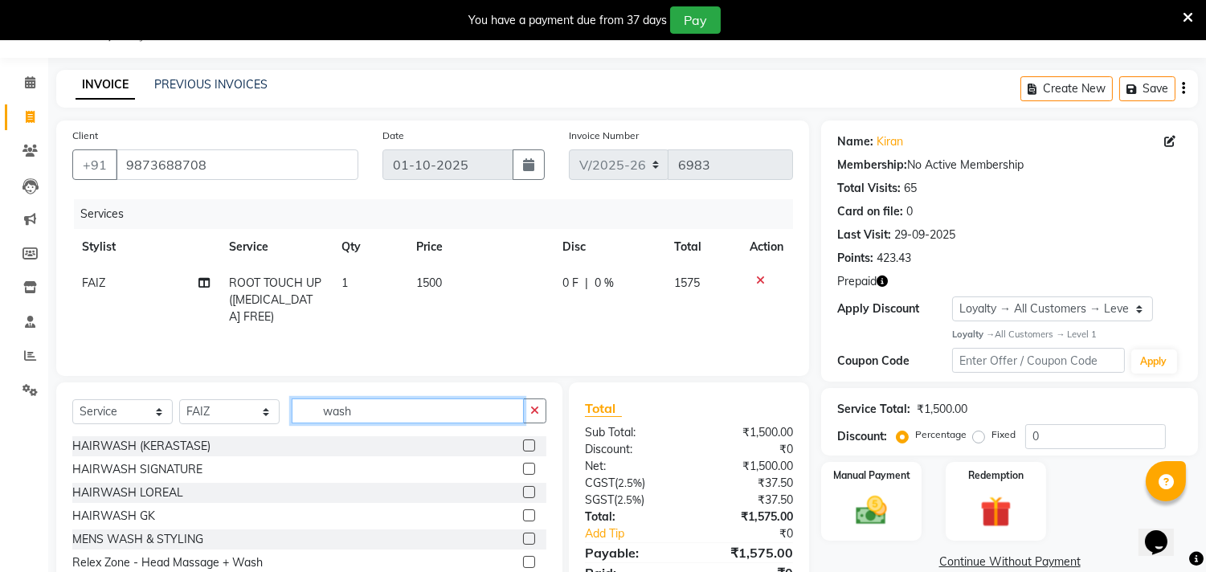
type input "wash"
drag, startPoint x: 511, startPoint y: 445, endPoint x: 396, endPoint y: 429, distance: 116.0
click at [523, 445] on label at bounding box center [529, 446] width 12 height 12
click at [523, 445] on input "checkbox" at bounding box center [528, 446] width 10 height 10
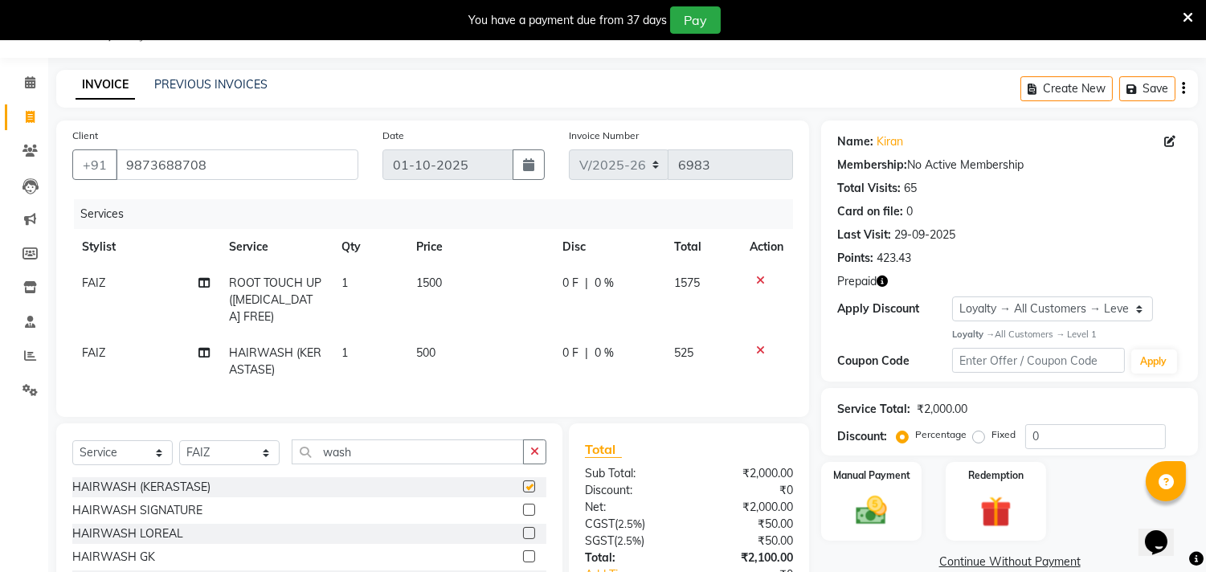
checkbox input "false"
drag, startPoint x: 366, startPoint y: 444, endPoint x: 260, endPoint y: 446, distance: 106.1
click at [260, 446] on div "Select Service Product Membership Package Voucher Prepaid Gift Card Select Styl…" at bounding box center [309, 459] width 474 height 38
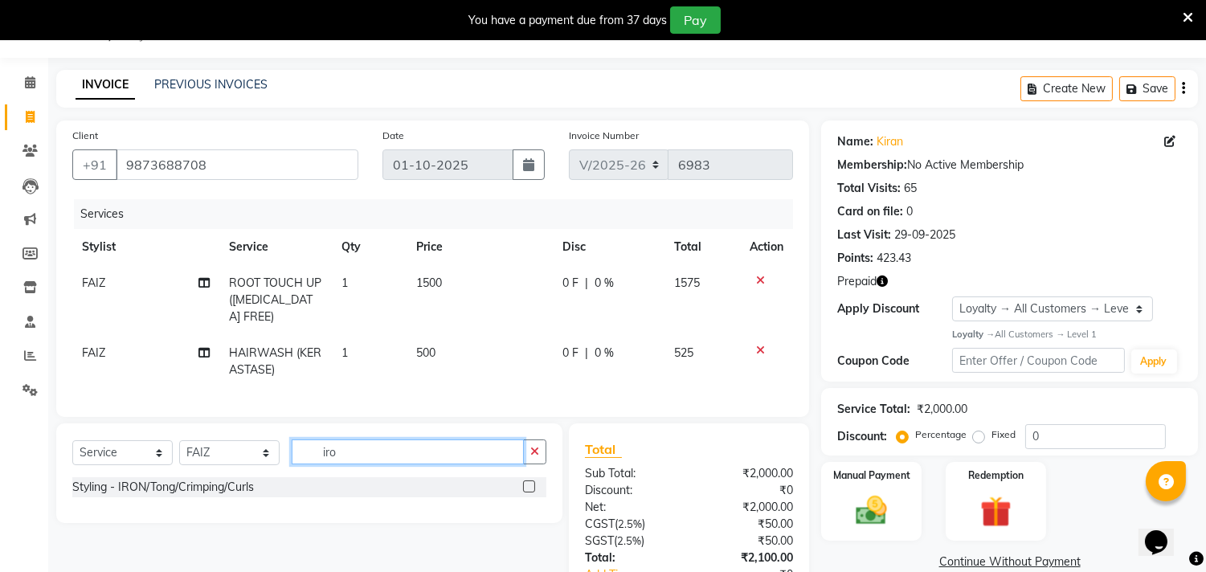
type input "iro"
click at [526, 481] on label at bounding box center [529, 487] width 12 height 12
click at [526, 482] on input "checkbox" at bounding box center [528, 487] width 10 height 10
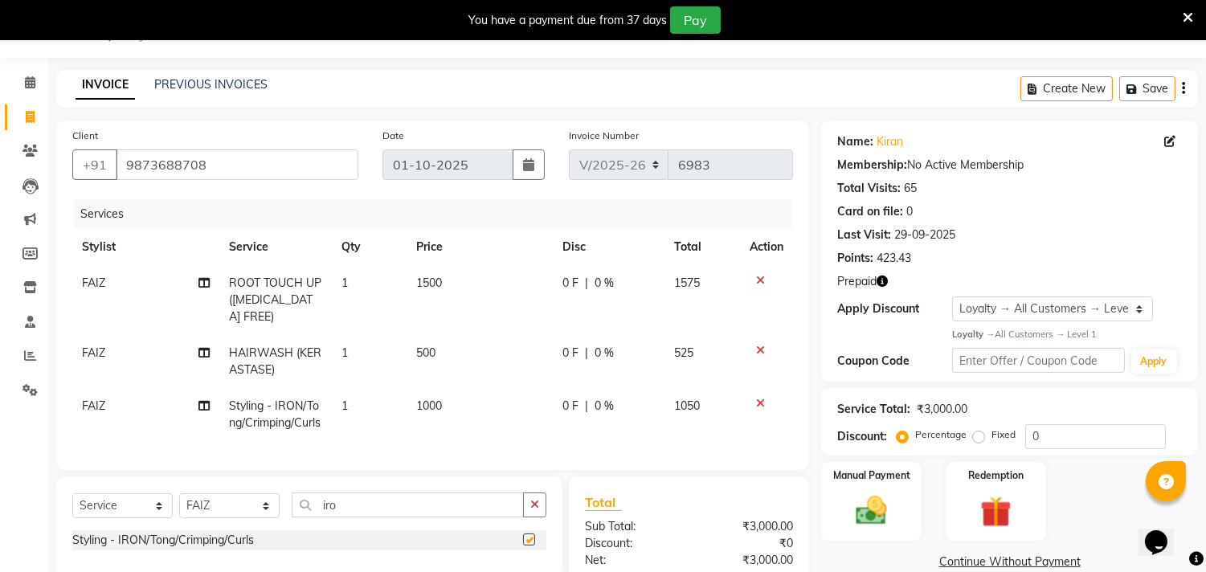
checkbox input "false"
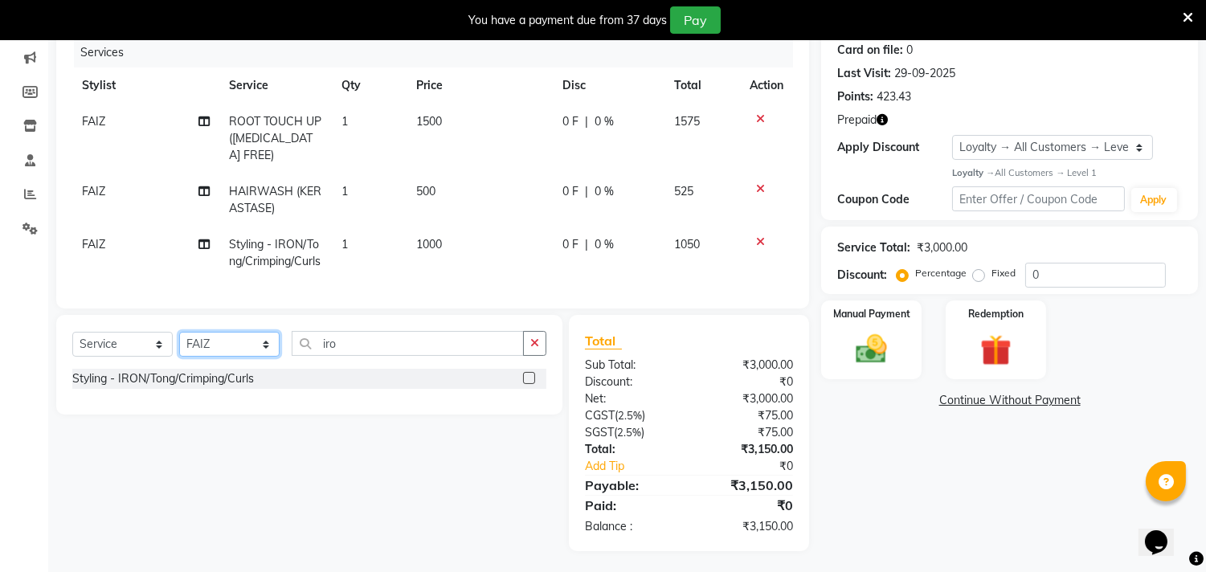
click at [207, 335] on select "Select Stylist [PERSON_NAME] [PERSON_NAME] [PERSON_NAME] [PERSON_NAME] [PERSON_…" at bounding box center [229, 344] width 100 height 25
select select "28024"
click at [179, 332] on select "Select Stylist [PERSON_NAME] [PERSON_NAME] [PERSON_NAME] [PERSON_NAME] [PERSON_…" at bounding box center [229, 344] width 100 height 25
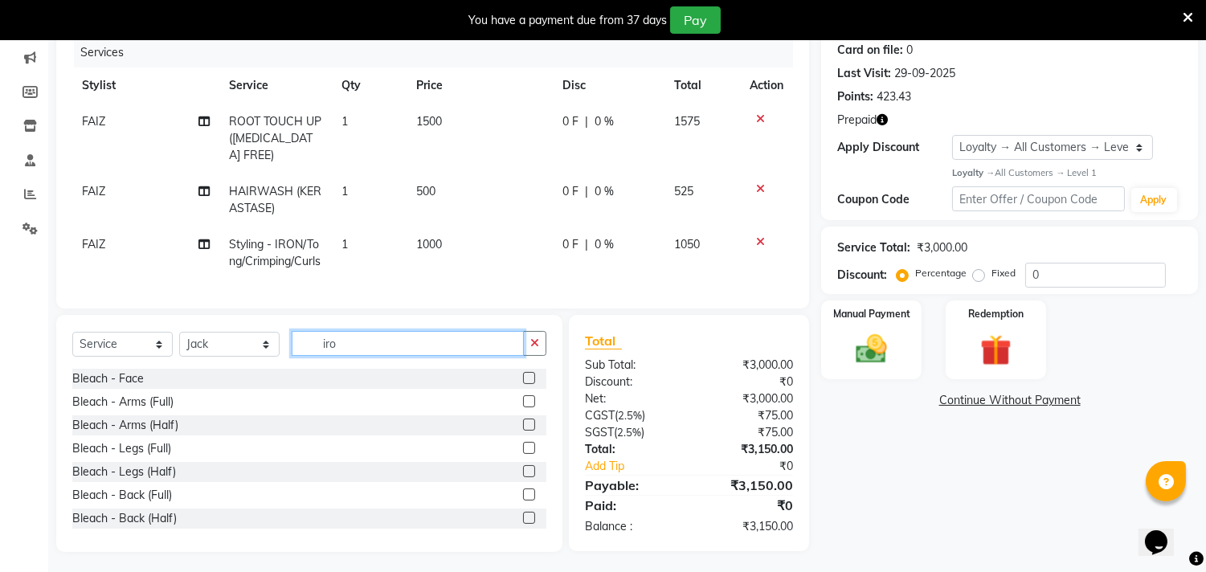
drag, startPoint x: 314, startPoint y: 351, endPoint x: 276, endPoint y: 357, distance: 39.0
click at [276, 357] on div "Select Service Product Membership Package Voucher Prepaid Gift Card Select Styl…" at bounding box center [309, 350] width 474 height 38
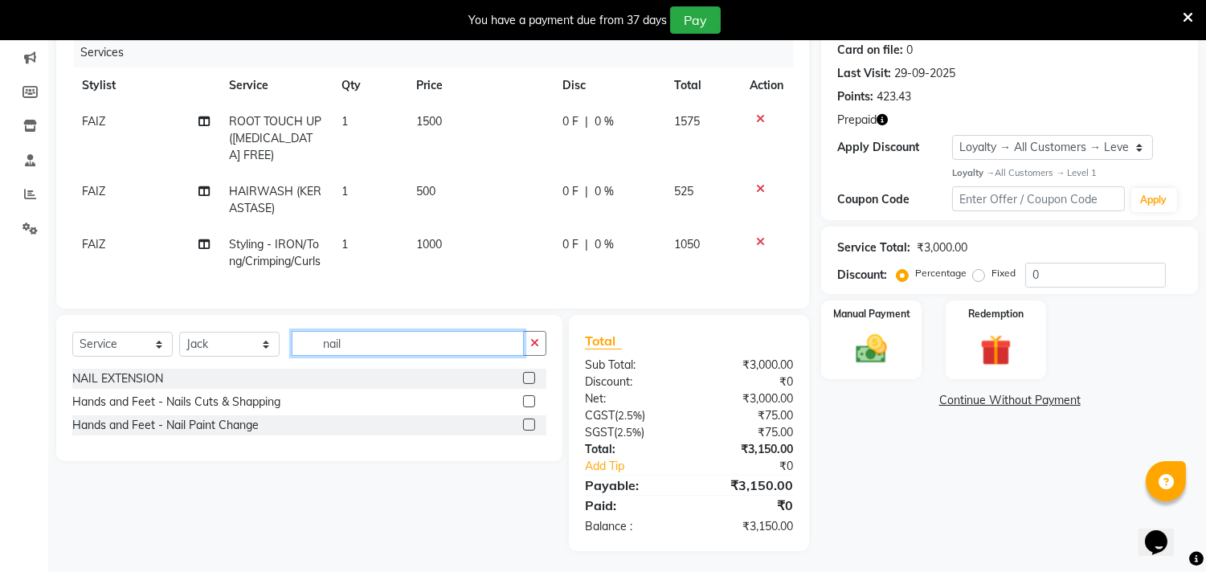
type input "nail"
click at [528, 426] on label at bounding box center [529, 425] width 12 height 12
click at [528, 426] on input "checkbox" at bounding box center [528, 425] width 10 height 10
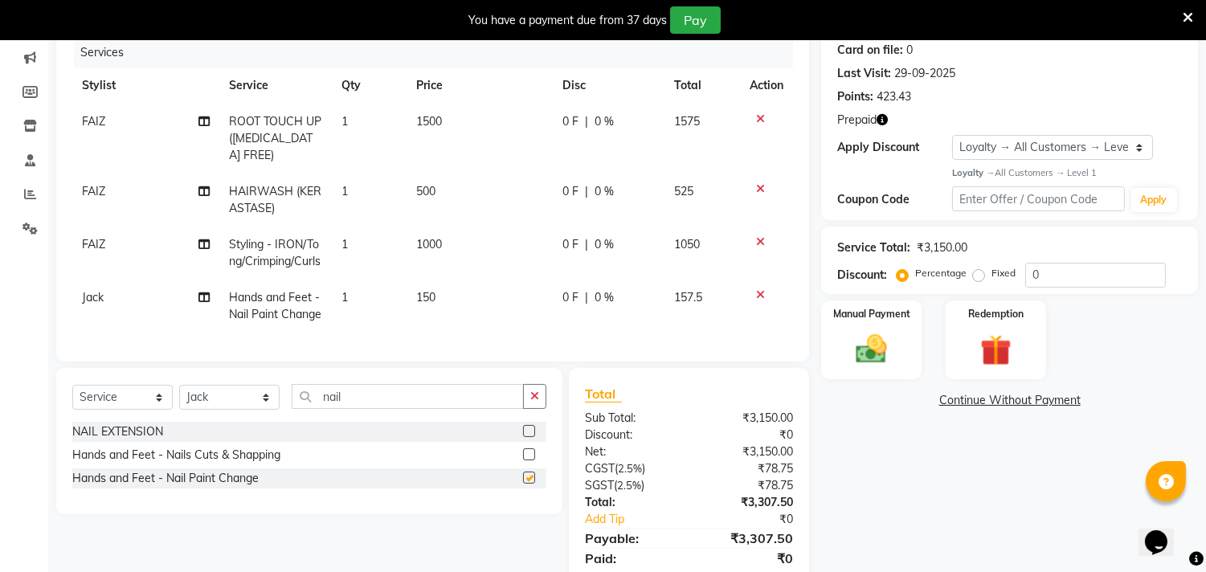
checkbox input "false"
click at [439, 312] on td "150" at bounding box center [480, 306] width 146 height 53
select select "28024"
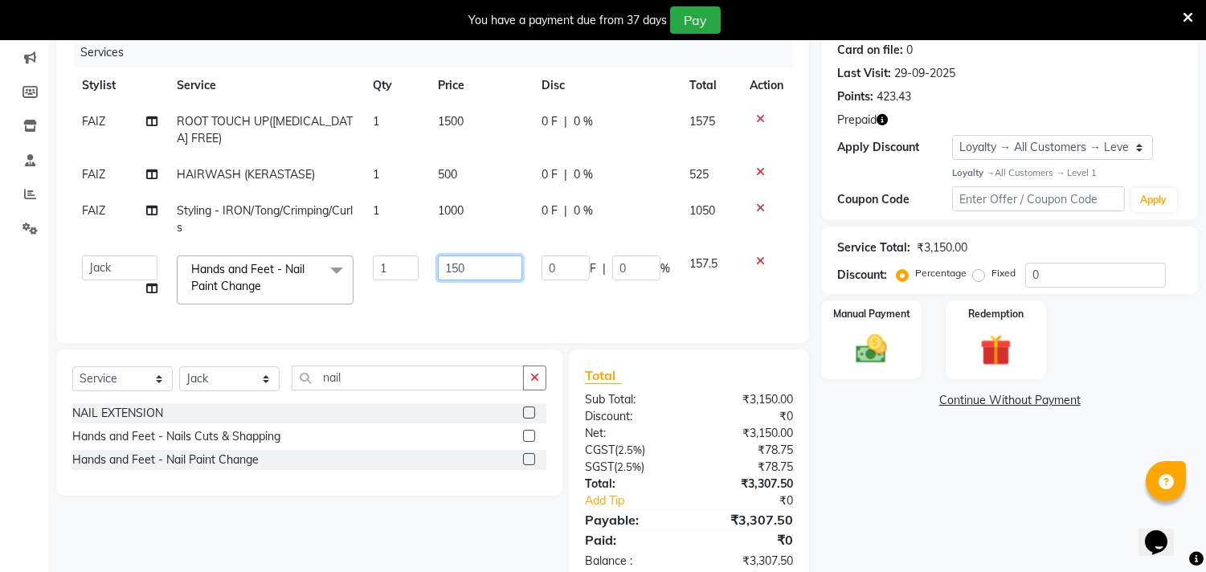
drag, startPoint x: 482, startPoint y: 276, endPoint x: 350, endPoint y: 272, distance: 132.7
click at [350, 272] on tr "Aarif AMAN ANJALI Arman Arshad ARSHAD SALMANI ASHU FAIZ gaurav Hanish harshit J…" at bounding box center [432, 280] width 721 height 68
type input "100"
click at [364, 390] on div "Select Service Product Membership Package Voucher Prepaid Gift Card Select Styl…" at bounding box center [309, 423] width 506 height 146
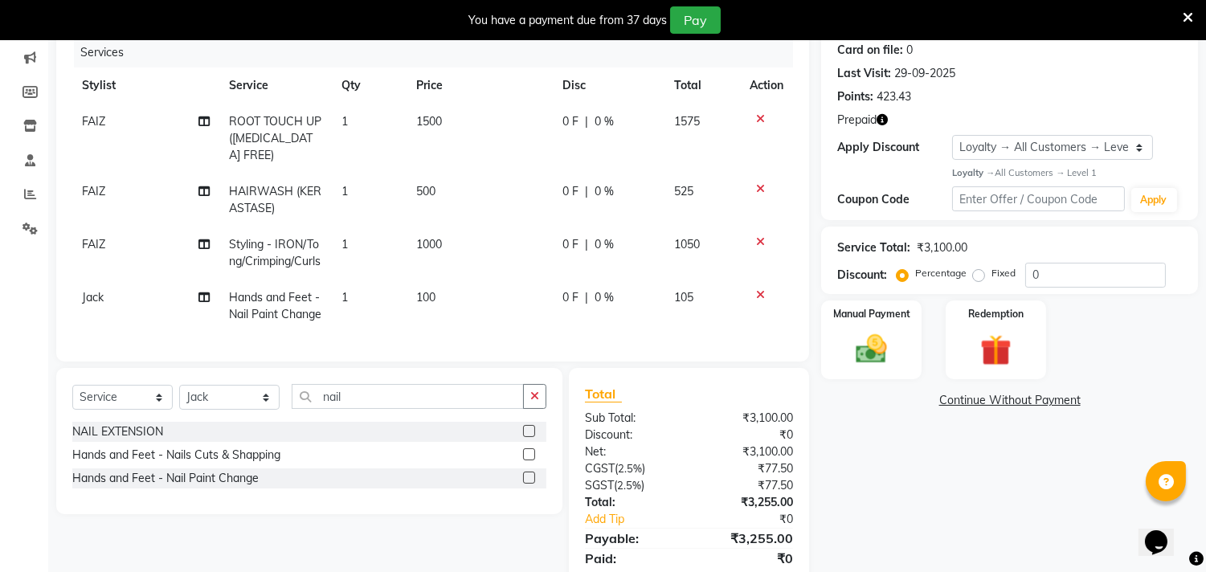
click at [525, 484] on label at bounding box center [529, 478] width 12 height 12
click at [525, 484] on input "checkbox" at bounding box center [528, 478] width 10 height 10
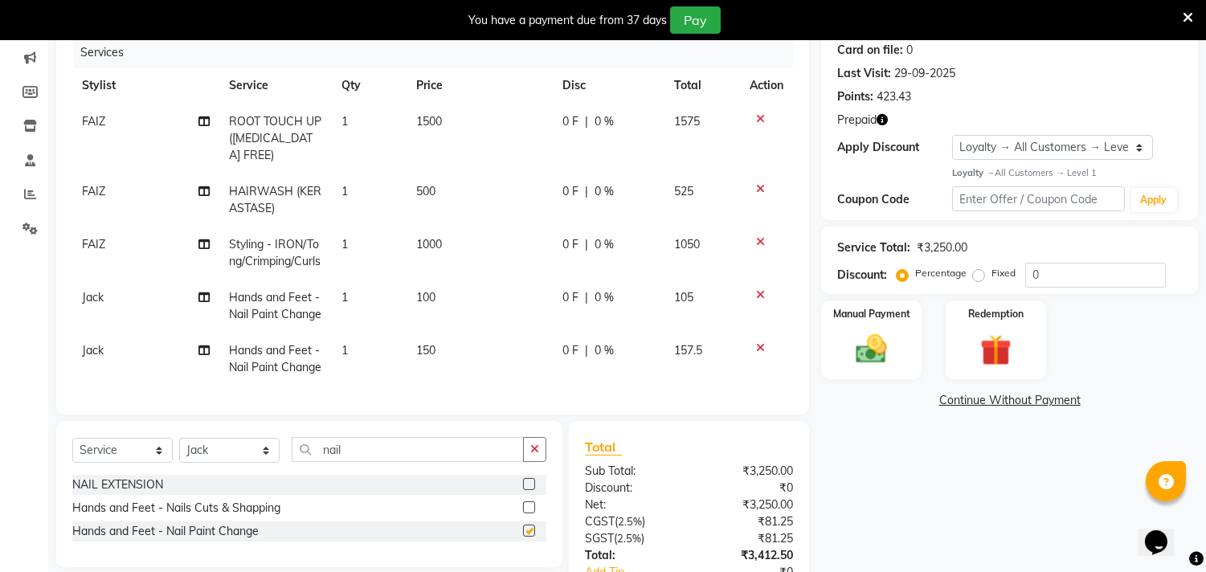
checkbox input "false"
drag, startPoint x: 423, startPoint y: 386, endPoint x: 435, endPoint y: 387, distance: 12.2
click at [424, 358] on span "150" at bounding box center [425, 350] width 19 height 14
select select "28024"
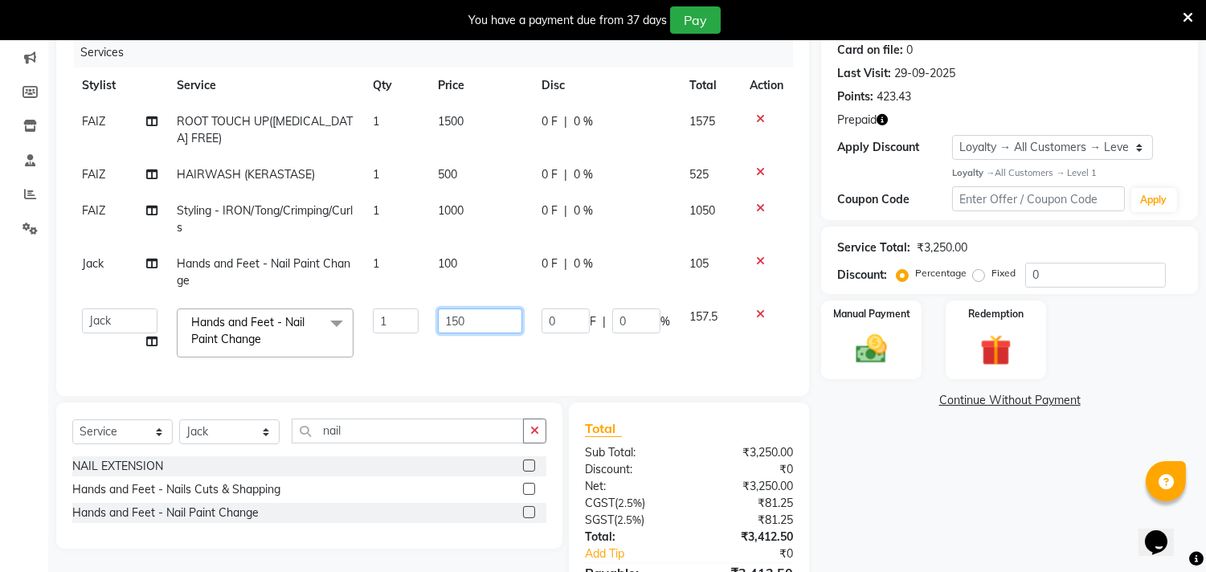
drag, startPoint x: 475, startPoint y: 324, endPoint x: 294, endPoint y: 358, distance: 184.1
click at [294, 358] on tr "Aarif AMAN ANJALI Arman Arshad ARSHAD SALMANI ASHU FAIZ gaurav Hanish harshit J…" at bounding box center [432, 333] width 721 height 68
type input "100"
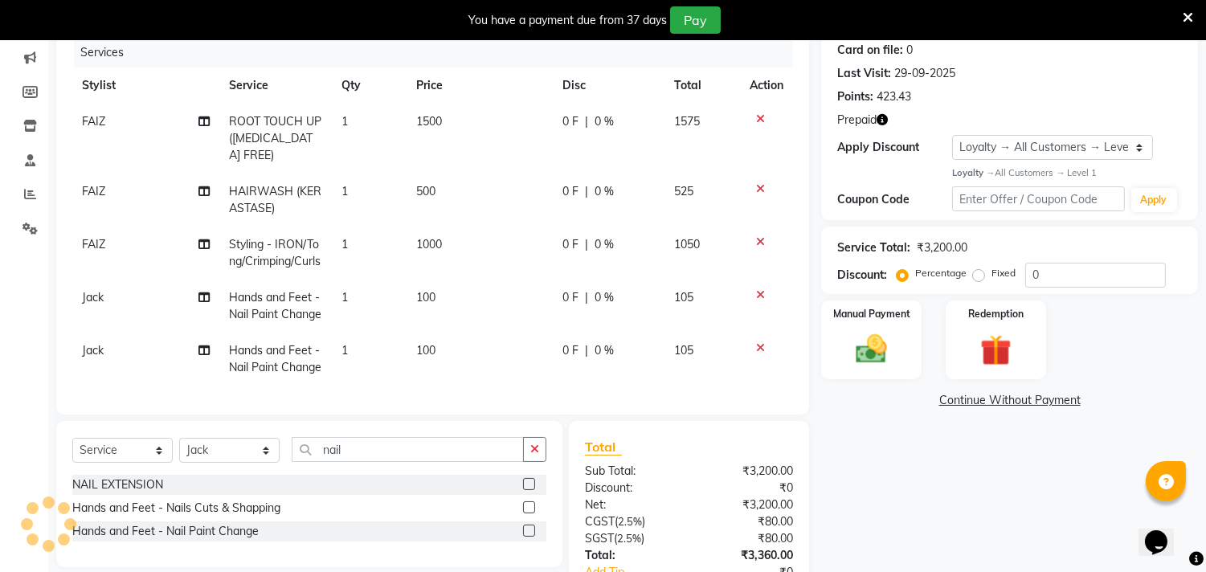
click at [108, 346] on td "Jack" at bounding box center [145, 359] width 147 height 53
select select "28024"
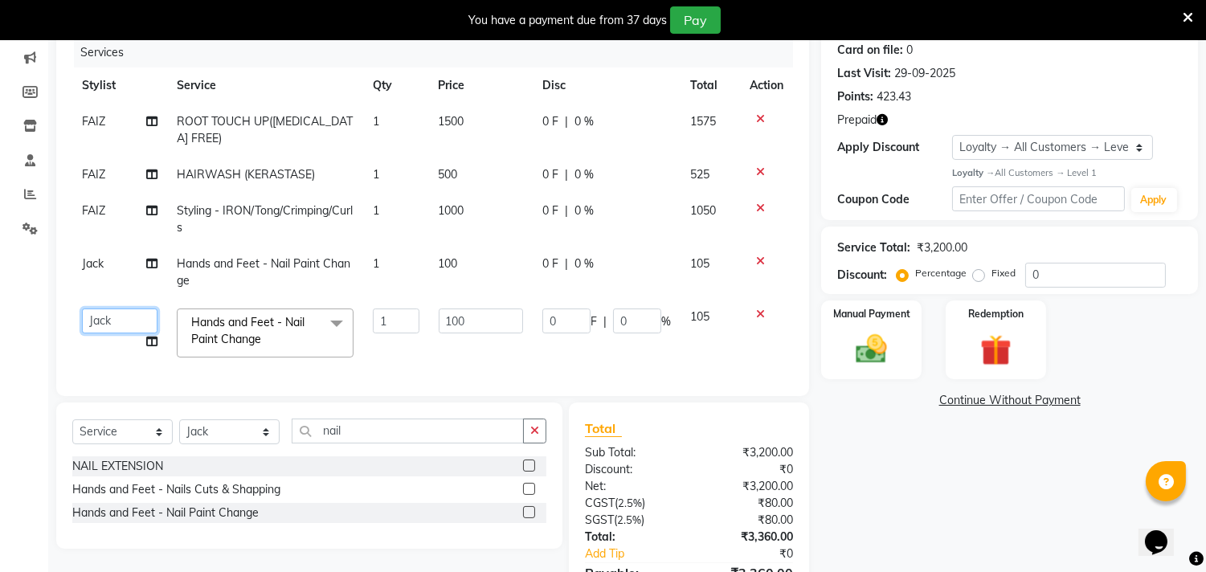
click at [110, 328] on select "Aarif AMAN ANJALI Arman Arshad ARSHAD SALMANI ASHU FAIZ gaurav Hanish harshit J…" at bounding box center [120, 321] width 76 height 25
select select "54112"
click at [1017, 335] on img at bounding box center [995, 350] width 53 height 40
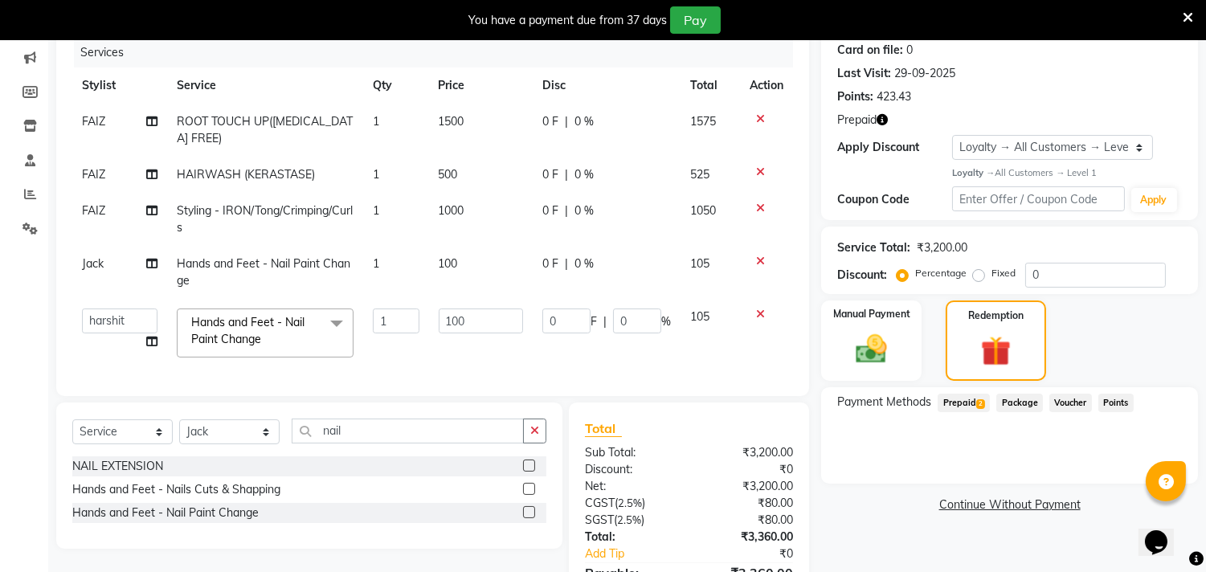
click at [985, 403] on span "2" at bounding box center [981, 404] width 9 height 10
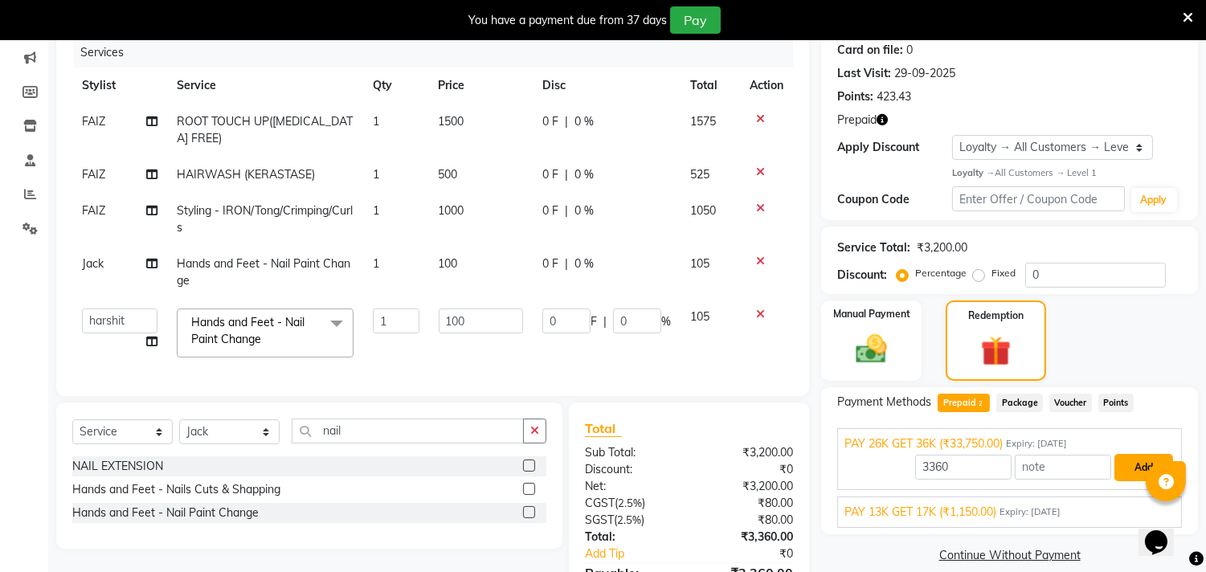
click at [1132, 467] on button "Add" at bounding box center [1144, 467] width 59 height 27
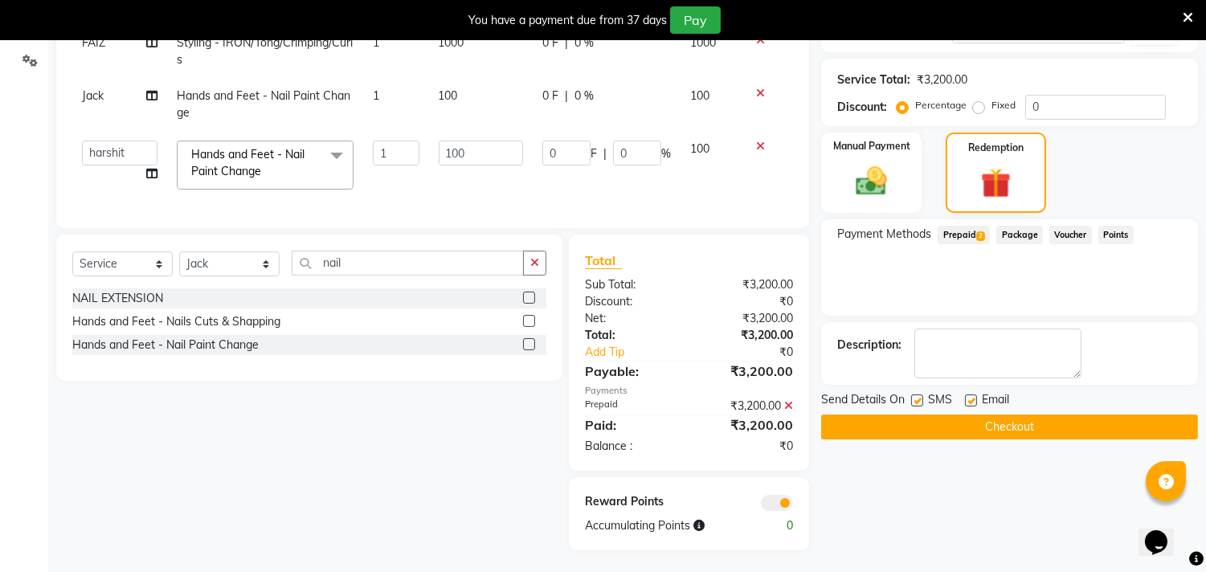
scroll to position [380, 0]
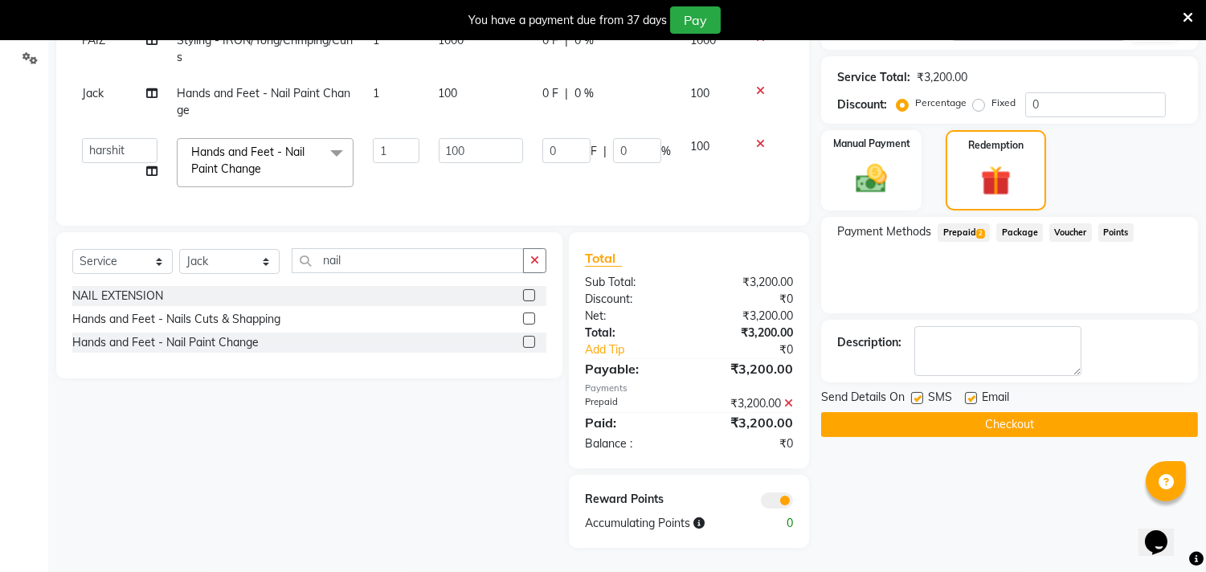
click at [1001, 422] on button "Checkout" at bounding box center [1009, 424] width 377 height 25
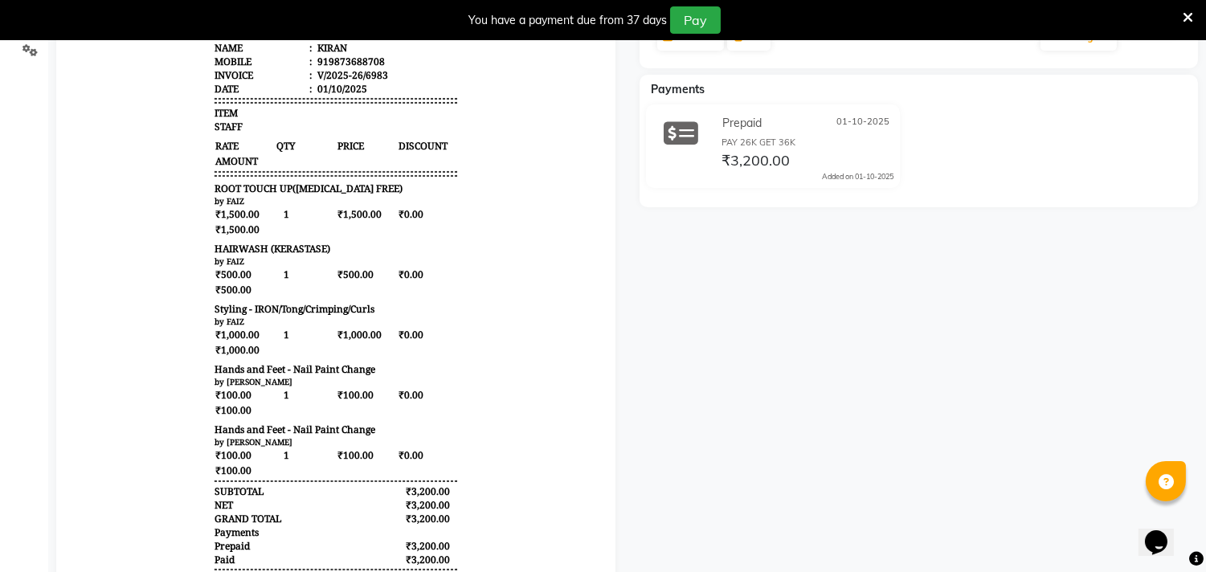
scroll to position [40, 0]
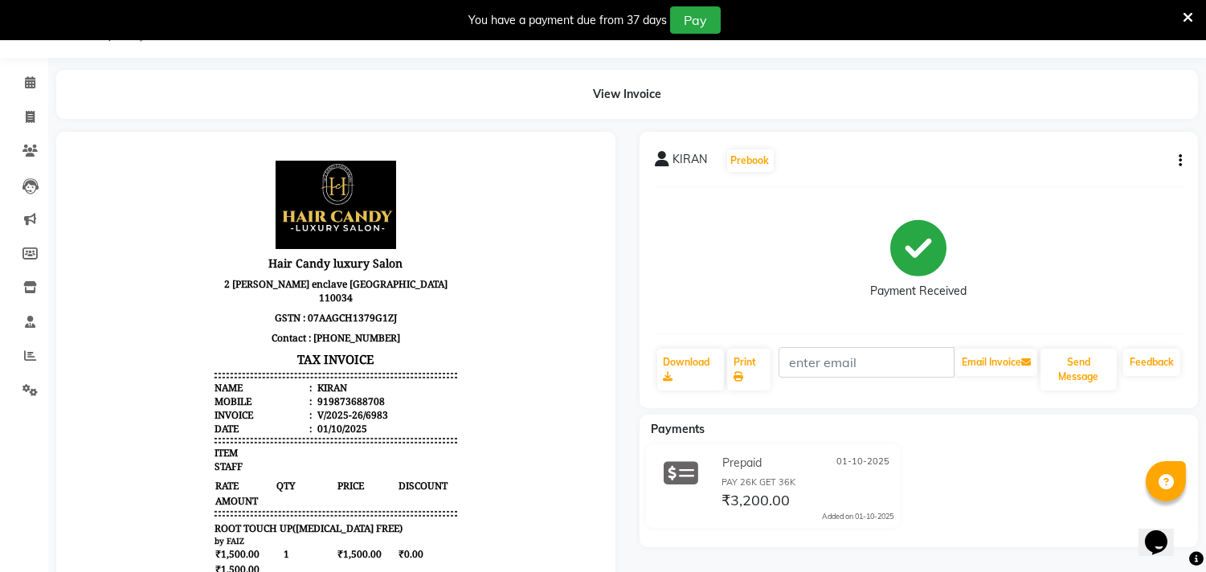
select select "service"
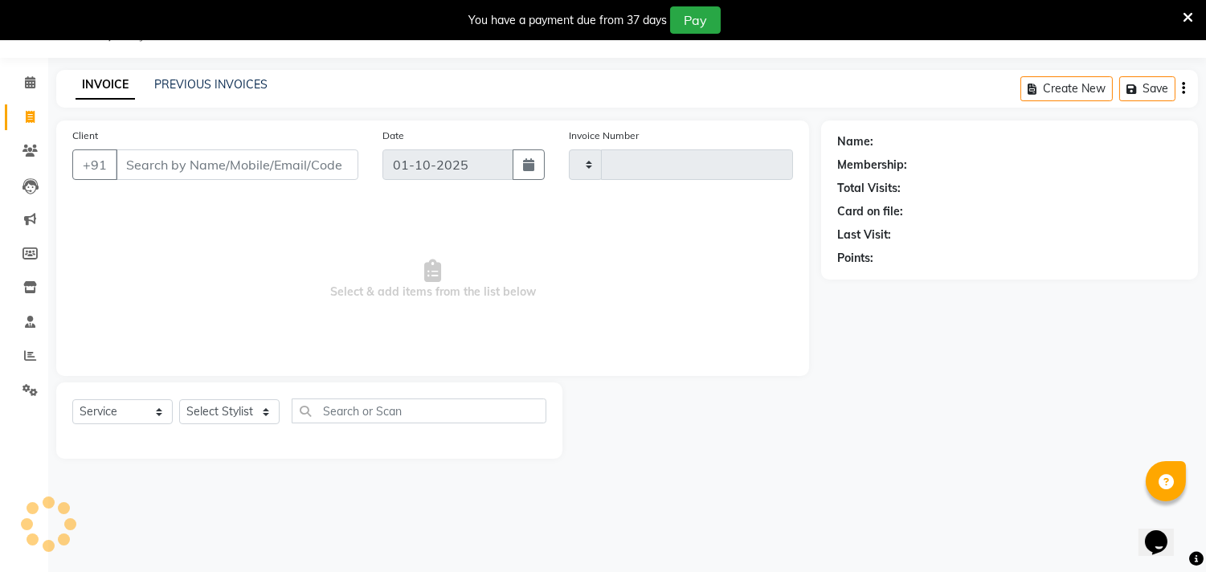
type input "6984"
select select "4720"
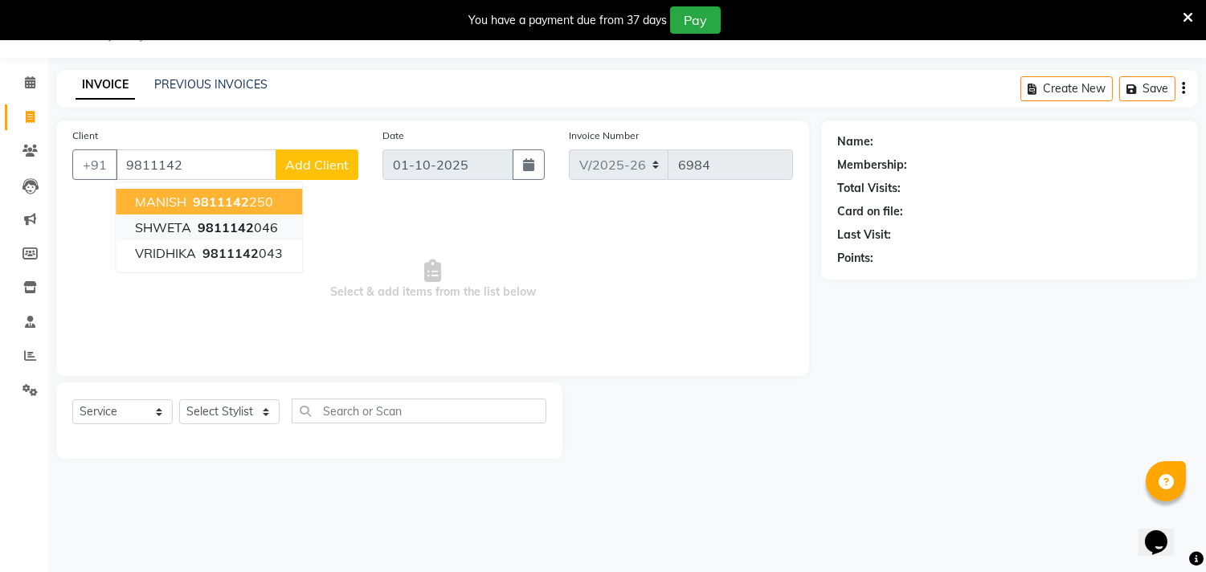
click at [252, 219] on ngb-highlight "9811142 046" at bounding box center [236, 227] width 84 height 16
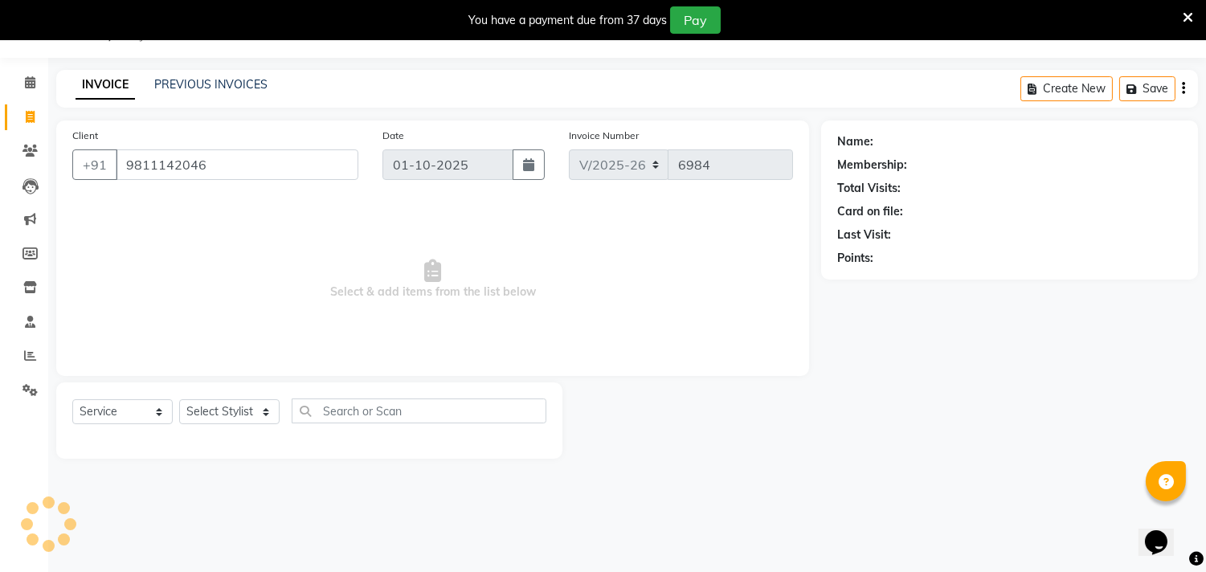
type input "9811142046"
select select "1: Object"
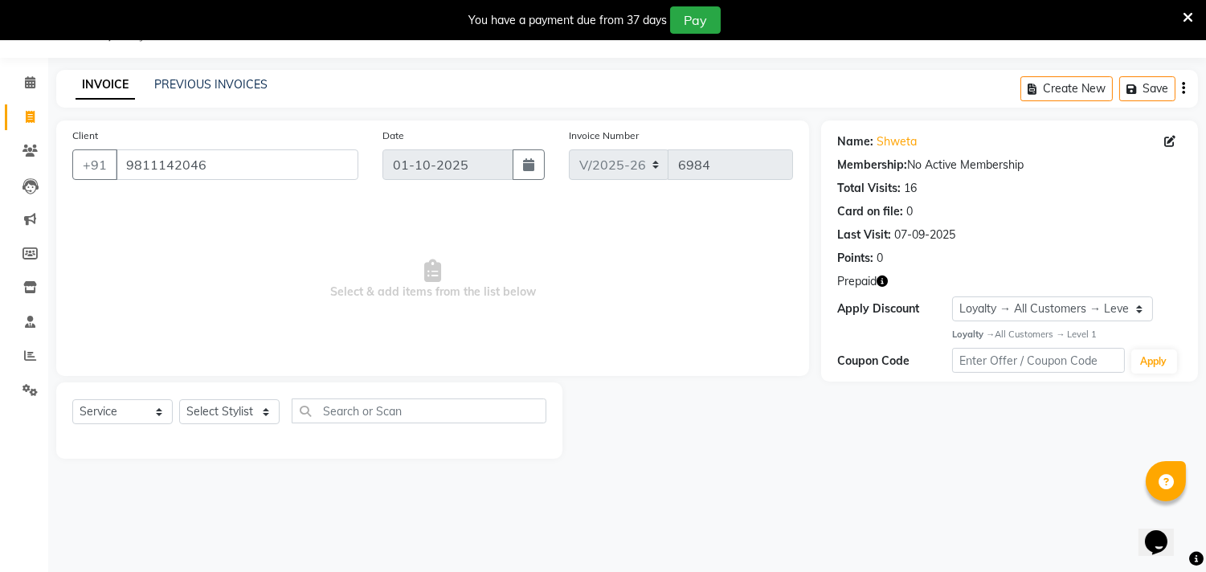
click at [879, 281] on icon "button" at bounding box center [882, 281] width 11 height 11
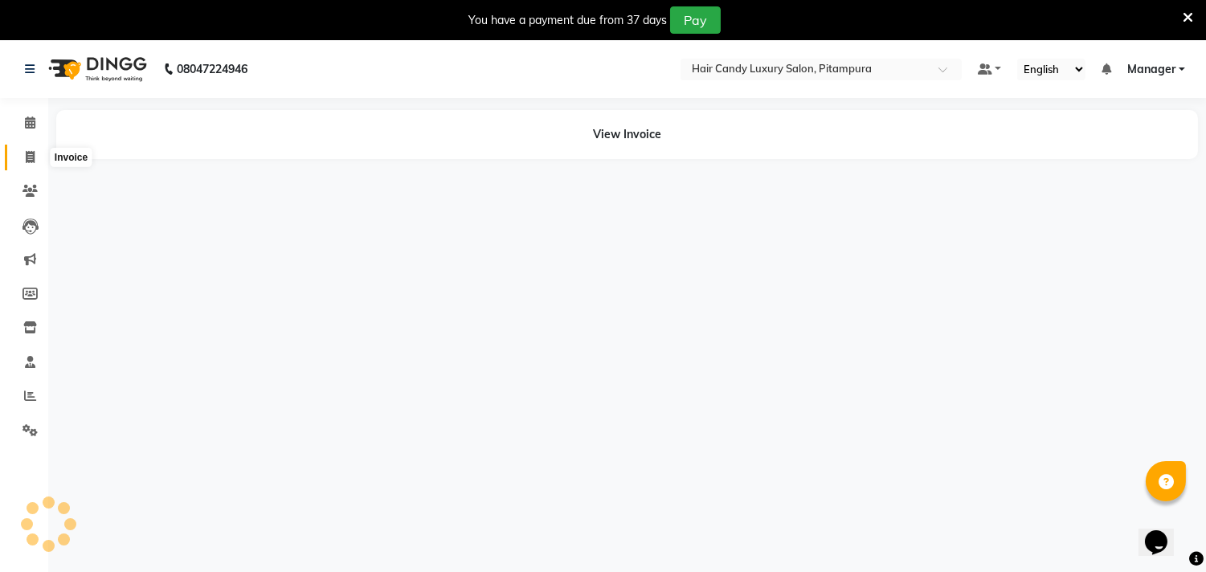
click at [22, 153] on span at bounding box center [30, 158] width 28 height 18
select select "service"
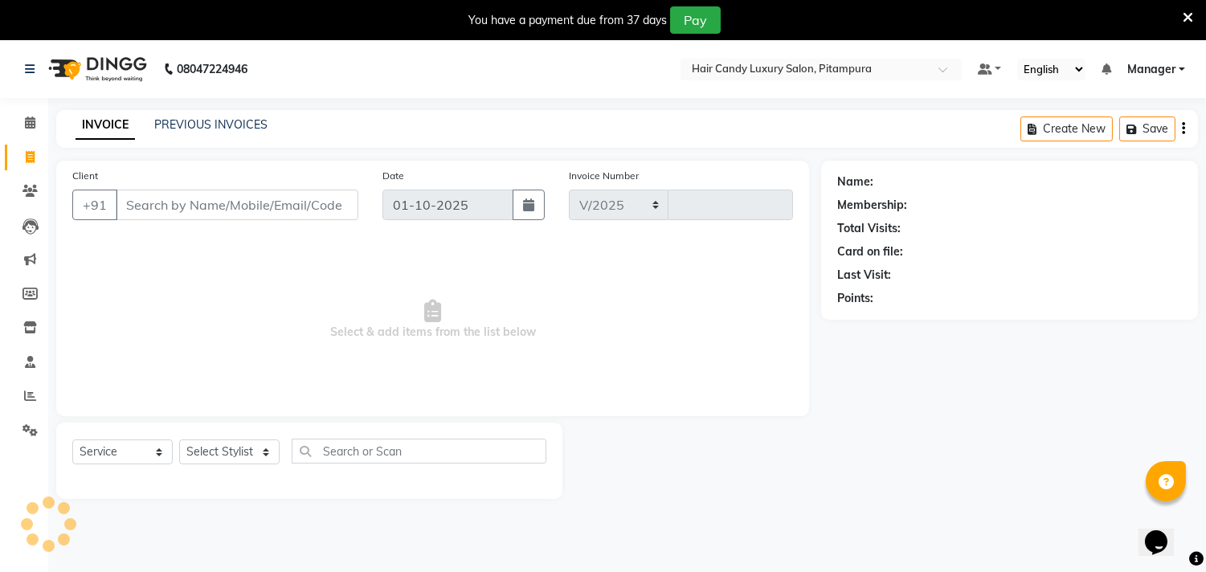
select select "4720"
type input "6984"
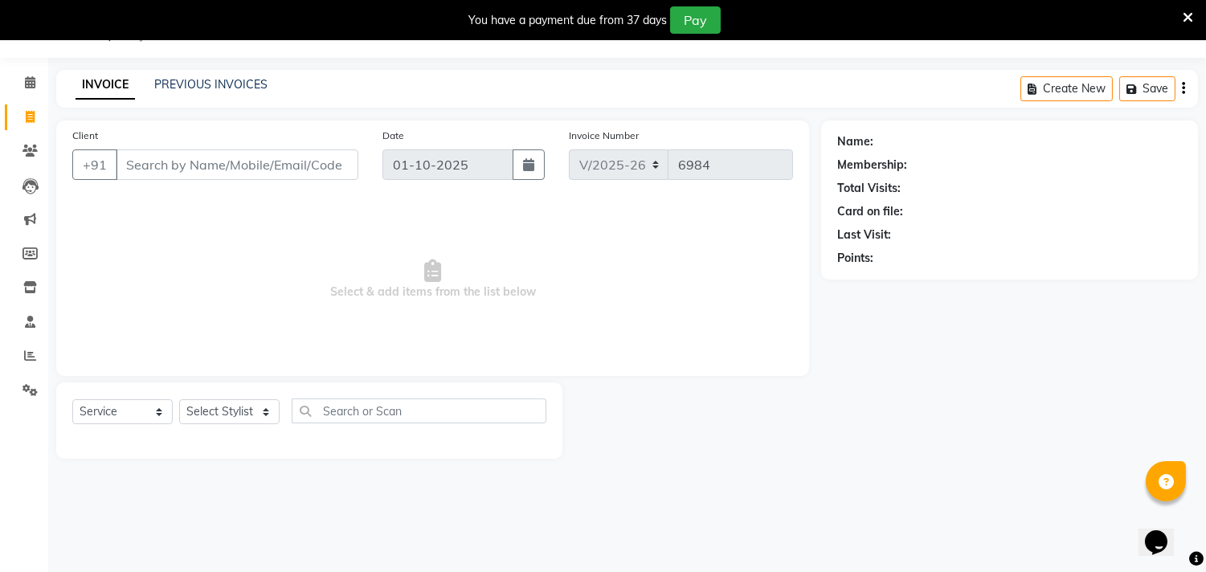
click at [209, 170] on input "Client" at bounding box center [237, 164] width 243 height 31
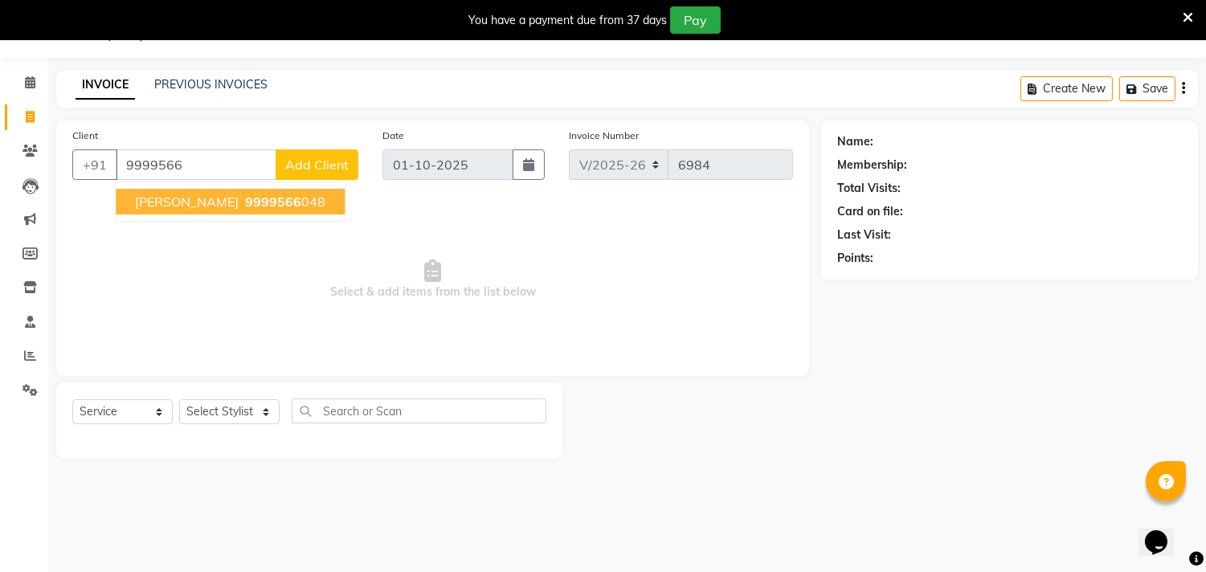
click at [223, 190] on button "SOHEL 9999566 048" at bounding box center [230, 202] width 229 height 26
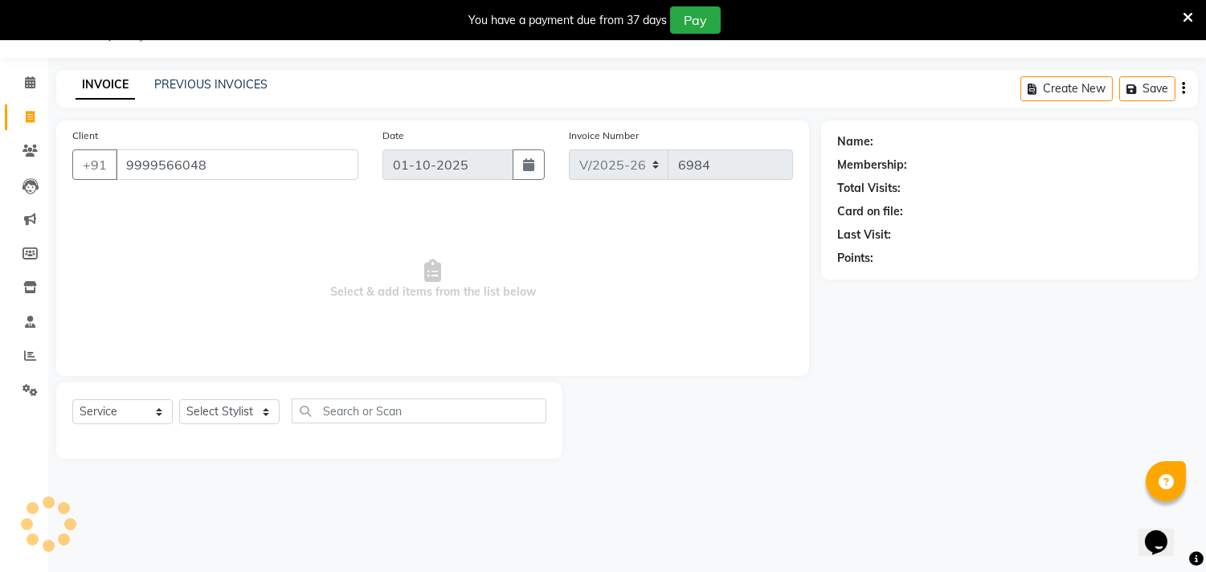
type input "9999566048"
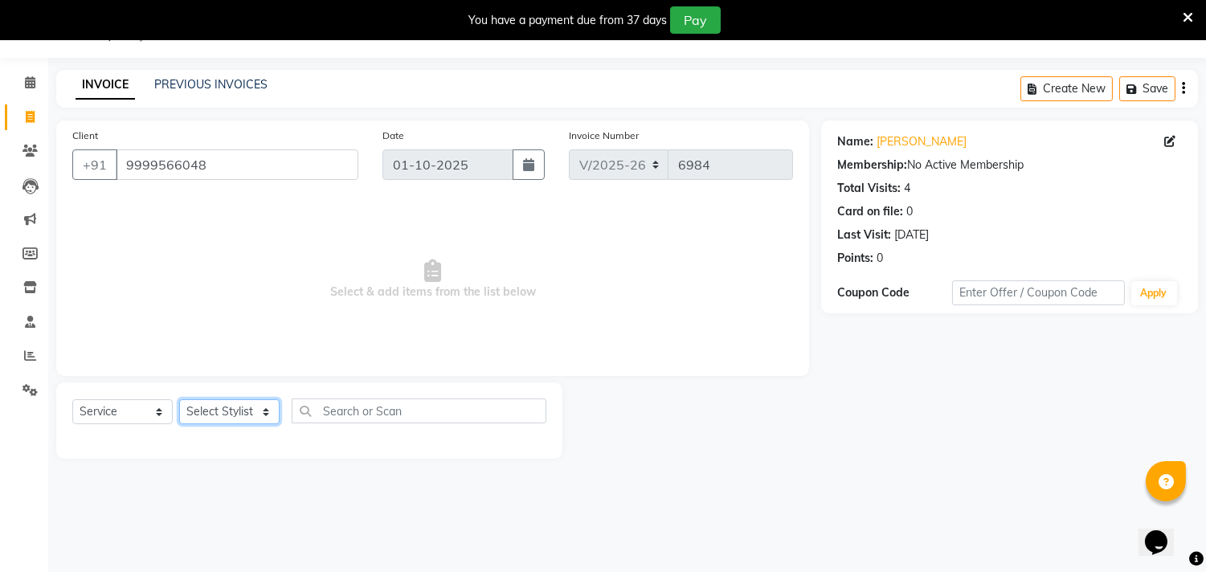
click at [238, 411] on select "Select Stylist [PERSON_NAME] [PERSON_NAME] [PERSON_NAME] [PERSON_NAME] [PERSON_…" at bounding box center [229, 411] width 100 height 25
select select "28014"
click at [179, 400] on select "Select Stylist [PERSON_NAME] [PERSON_NAME] [PERSON_NAME] [PERSON_NAME] [PERSON_…" at bounding box center [229, 411] width 100 height 25
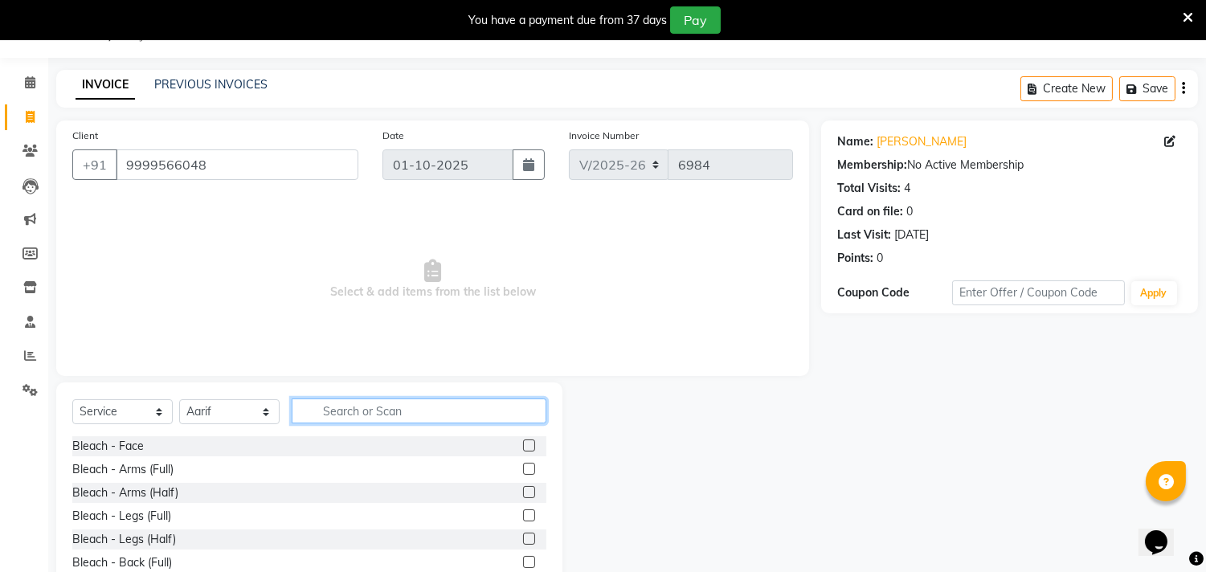
click at [348, 411] on input "text" at bounding box center [419, 411] width 255 height 25
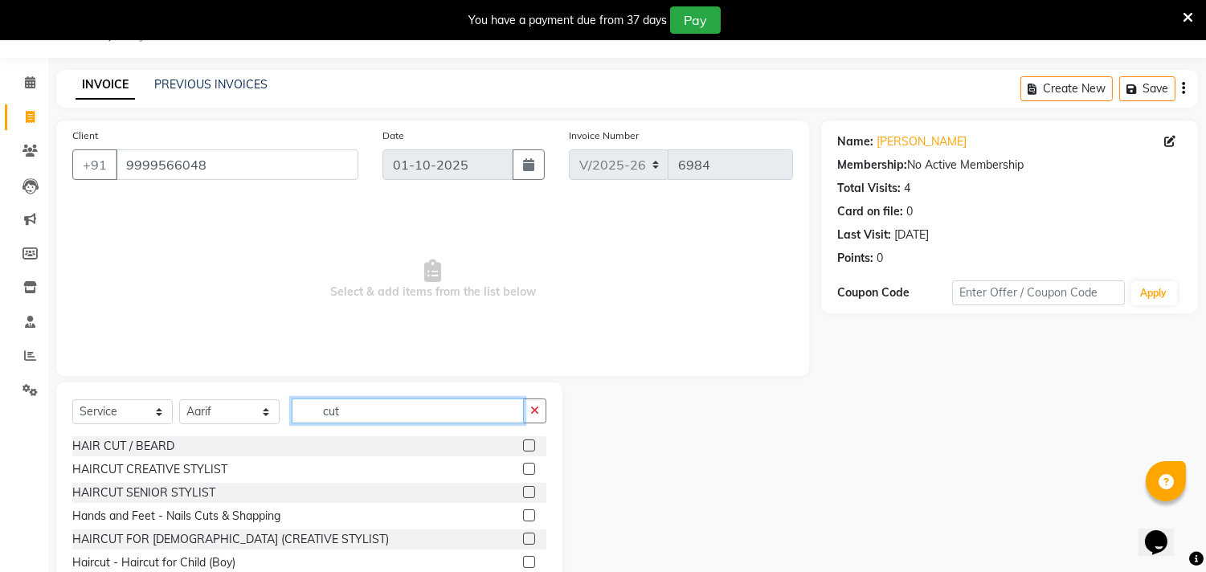
type input "cut"
click at [523, 446] on label at bounding box center [529, 446] width 12 height 12
click at [523, 446] on input "checkbox" at bounding box center [528, 446] width 10 height 10
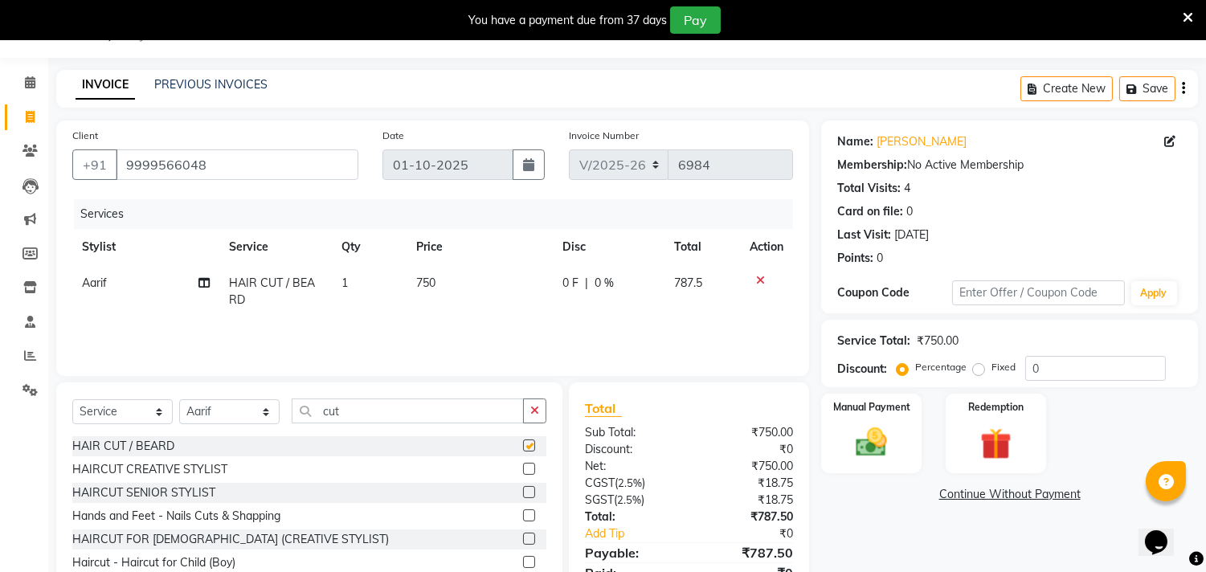
checkbox input "false"
click at [523, 467] on label at bounding box center [529, 469] width 12 height 12
click at [523, 467] on input "checkbox" at bounding box center [528, 470] width 10 height 10
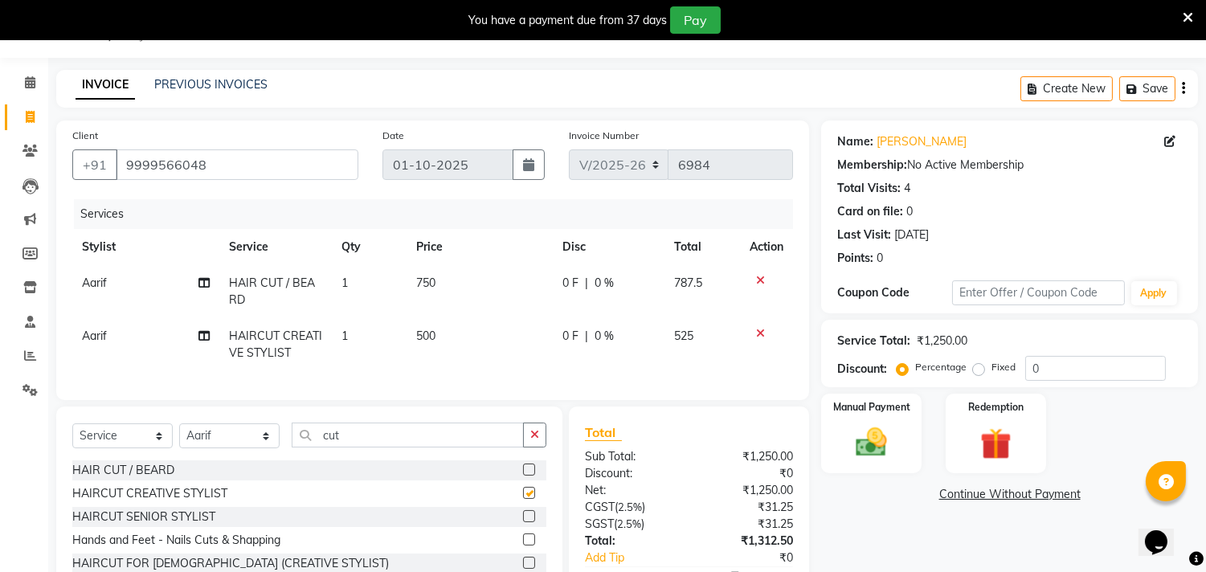
checkbox input "false"
drag, startPoint x: 362, startPoint y: 452, endPoint x: 219, endPoint y: 420, distance: 146.8
click at [219, 420] on div "Select Service Product Membership Package Voucher Prepaid Gift Card Select Styl…" at bounding box center [309, 525] width 506 height 237
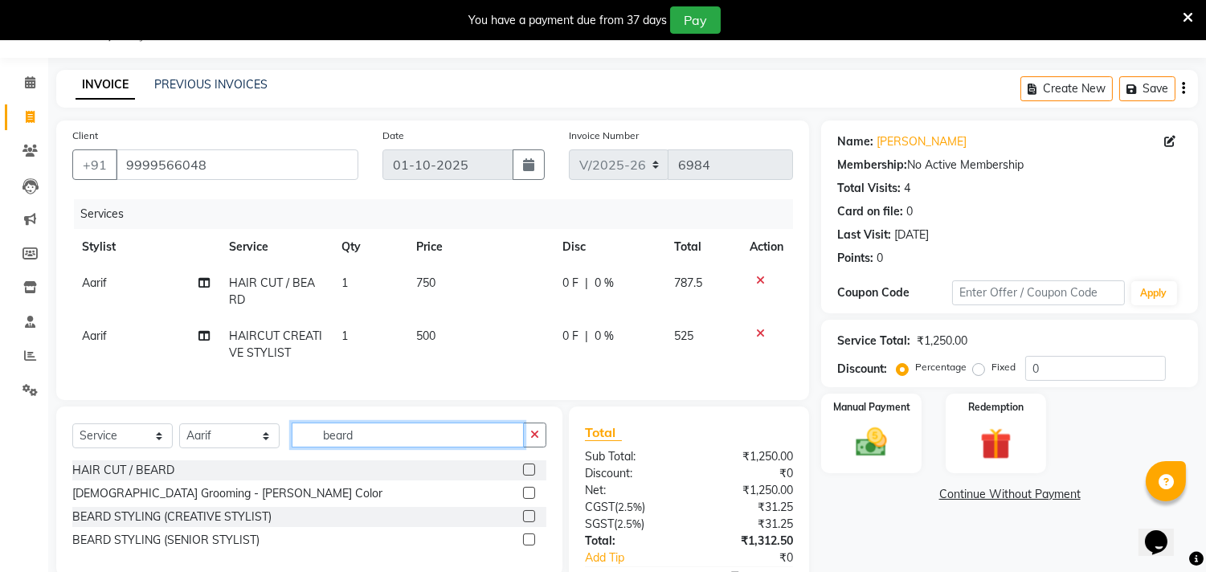
type input "beard"
click at [525, 522] on label at bounding box center [529, 516] width 12 height 12
click at [525, 522] on input "checkbox" at bounding box center [528, 517] width 10 height 10
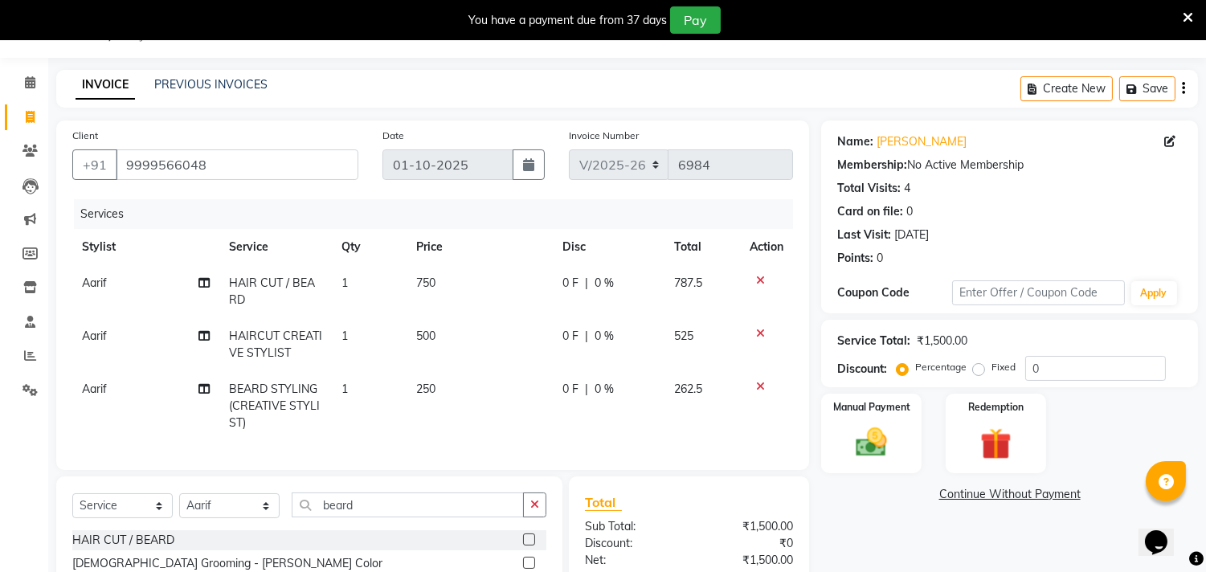
checkbox input "false"
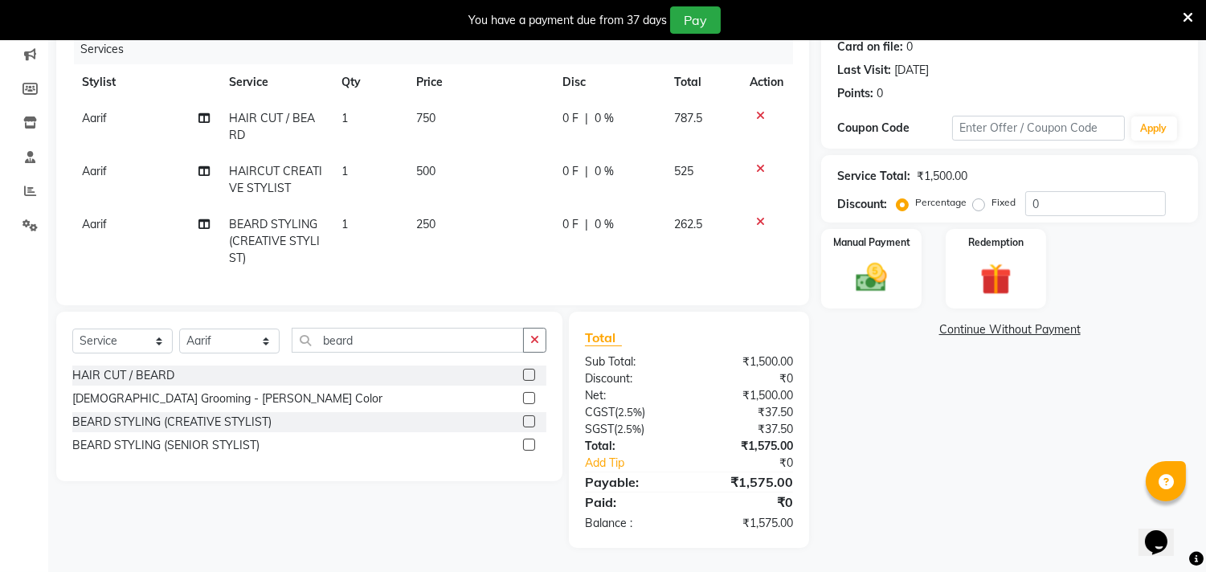
scroll to position [219, 0]
click at [1091, 191] on input "0" at bounding box center [1096, 203] width 141 height 25
type input "04.7"
click at [885, 260] on img at bounding box center [872, 279] width 53 height 38
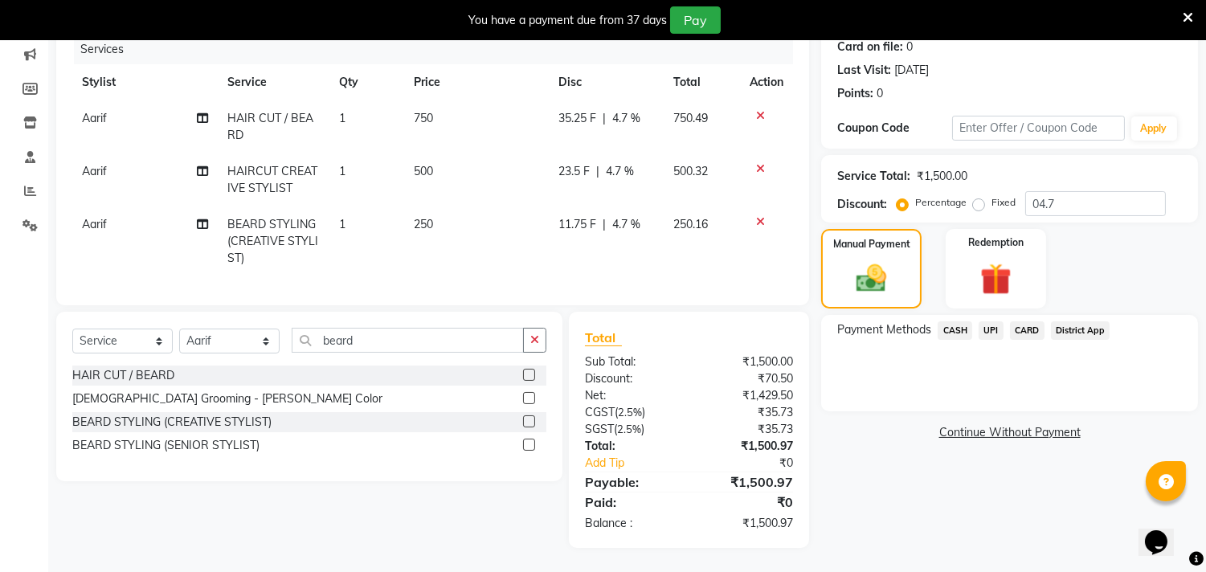
click at [992, 321] on span "UPI" at bounding box center [991, 330] width 25 height 18
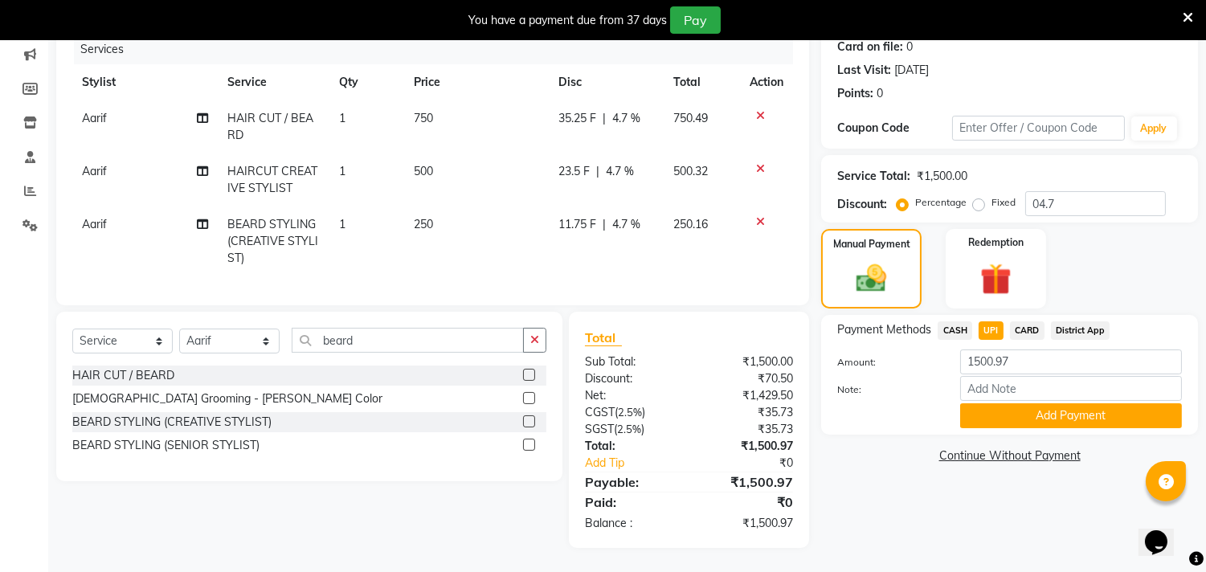
click at [960, 321] on span "CASH" at bounding box center [955, 330] width 35 height 18
drag, startPoint x: 1014, startPoint y: 350, endPoint x: 969, endPoint y: 334, distance: 48.1
click at [969, 334] on div "Payment Methods CASH UPI CARD District App Amount: 1500.97 Note: Add Payment" at bounding box center [1009, 374] width 345 height 107
type input "750"
click at [1029, 403] on button "Add Payment" at bounding box center [1071, 415] width 222 height 25
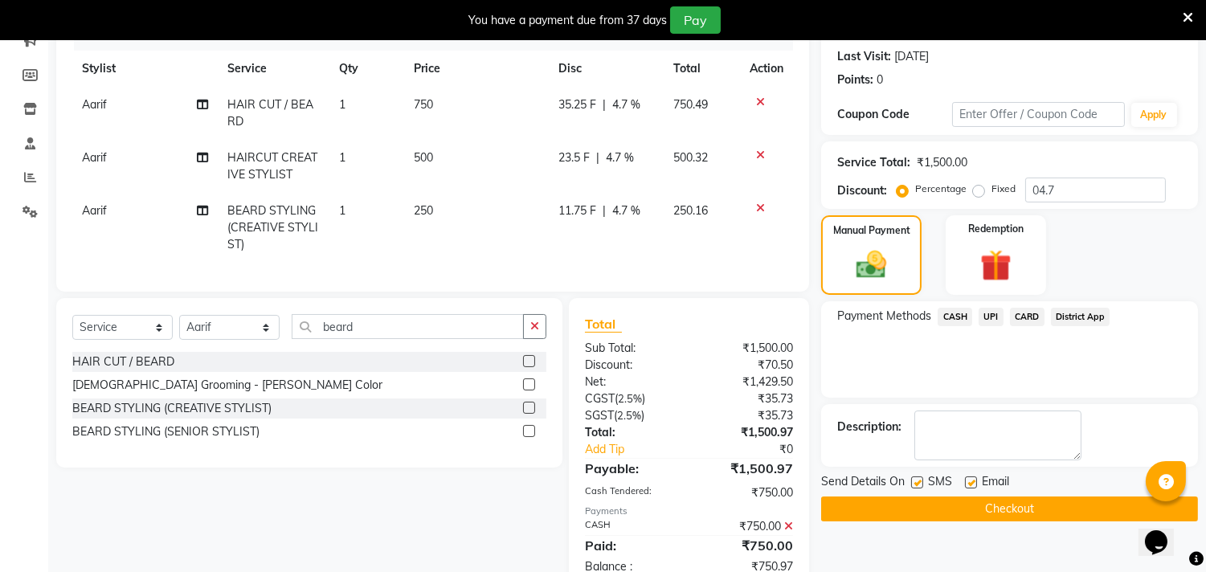
click at [993, 312] on span "UPI" at bounding box center [991, 317] width 25 height 18
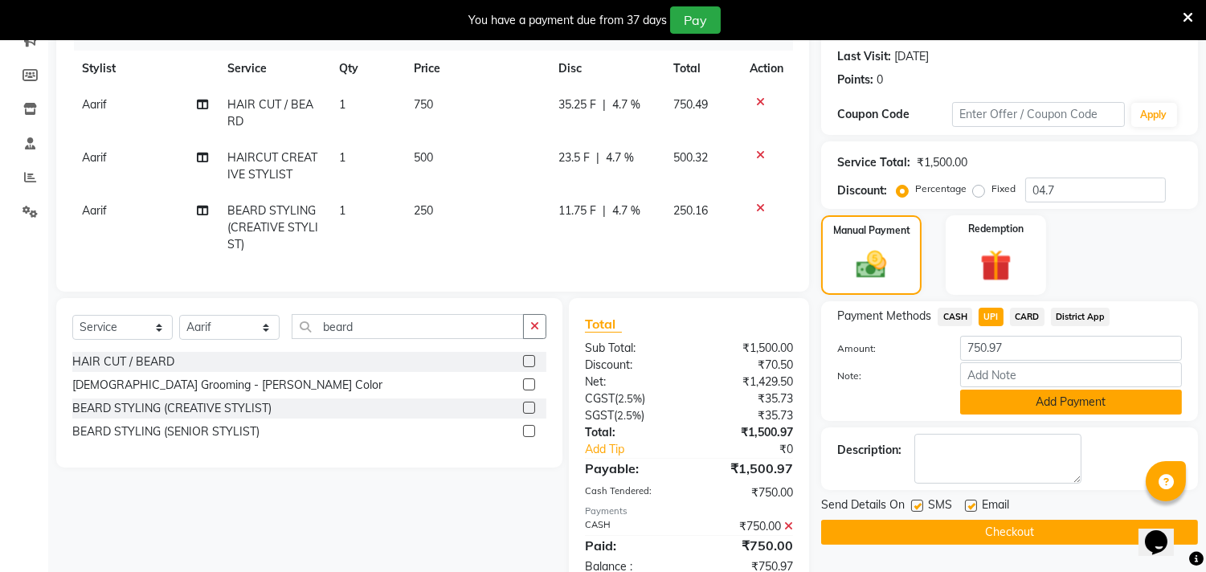
click at [1003, 391] on button "Add Payment" at bounding box center [1071, 402] width 222 height 25
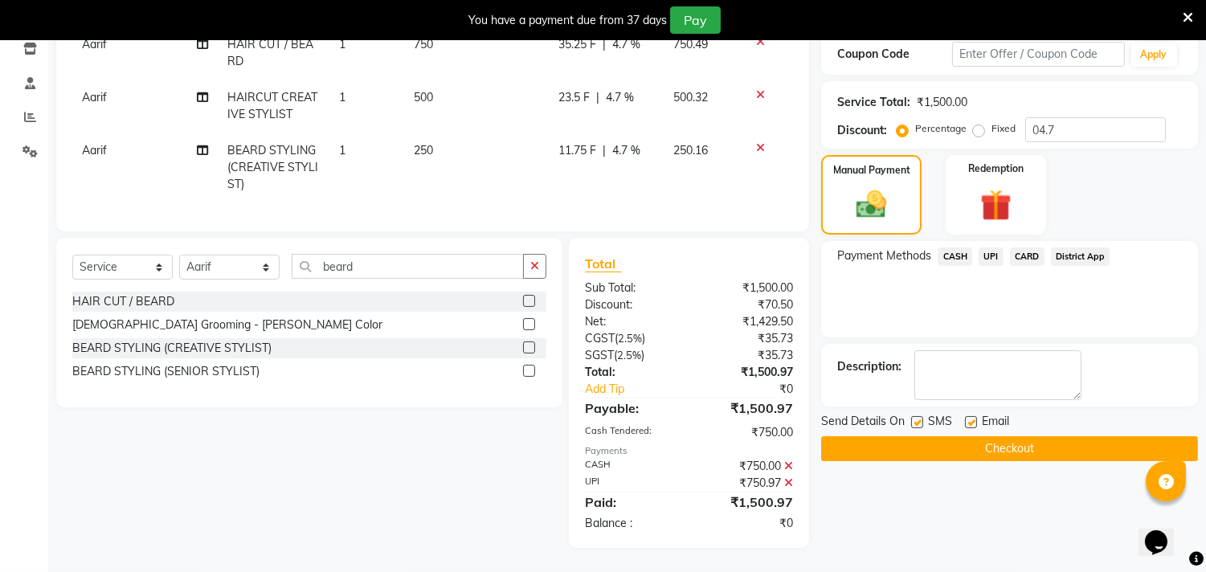
scroll to position [292, 0]
click at [952, 436] on button "Checkout" at bounding box center [1009, 448] width 377 height 25
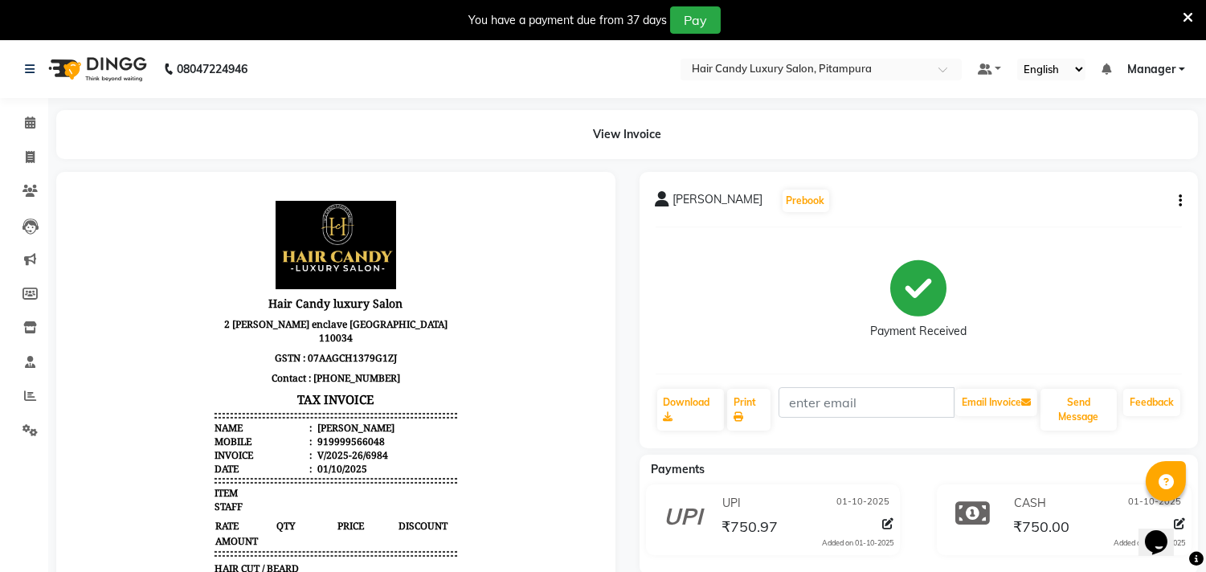
click at [1174, 197] on button "button" at bounding box center [1178, 201] width 10 height 17
click at [1112, 195] on div "Edit Item Staff" at bounding box center [1101, 191] width 110 height 20
select select
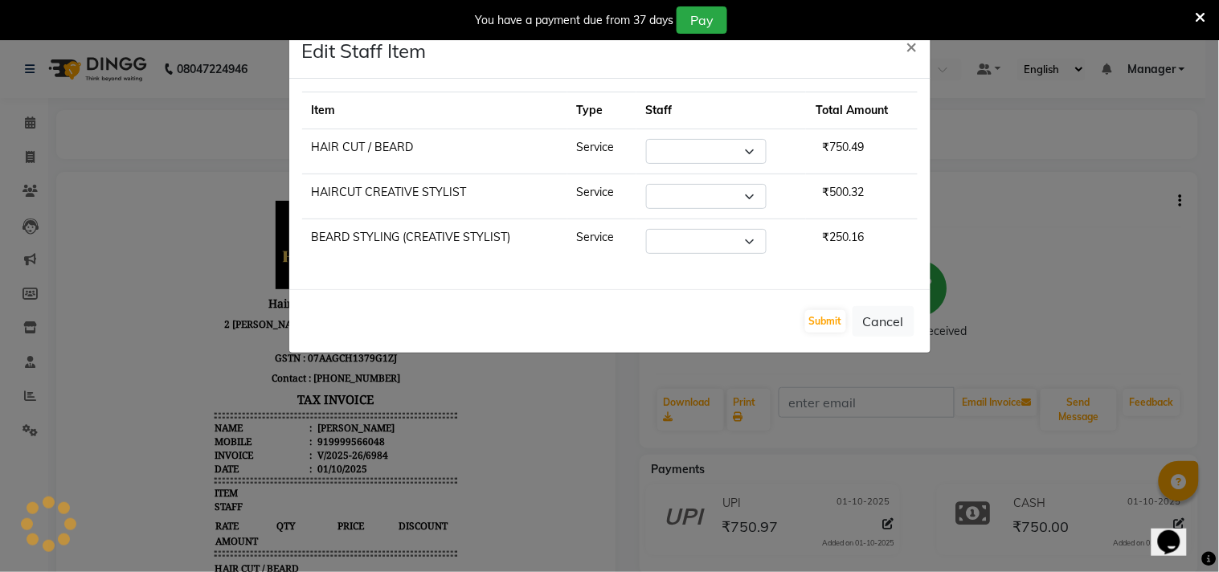
select select "28014"
click at [674, 242] on select "Select Aarif AMAN ANJALI Arman Arshad ARSHAD SALMANI ASHU FAIZ gaurav Hanish ha…" at bounding box center [706, 241] width 121 height 25
select select "28016"
click at [646, 229] on select "Select Aarif AMAN ANJALI Arman Arshad ARSHAD SALMANI ASHU FAIZ gaurav Hanish ha…" at bounding box center [706, 241] width 121 height 25
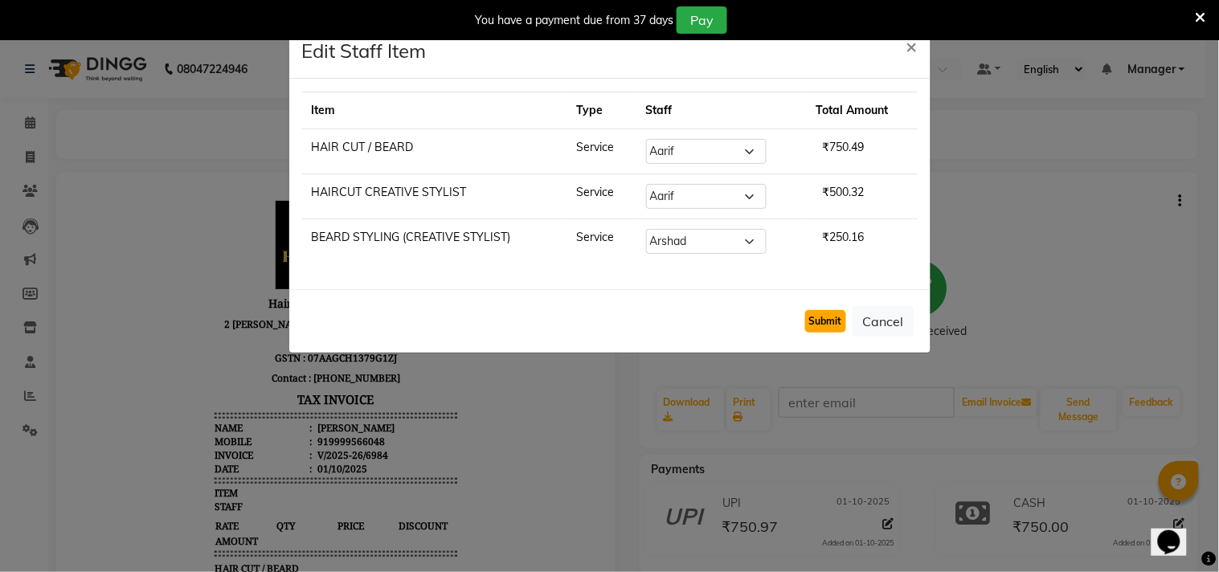
click at [842, 316] on button "Submit" at bounding box center [825, 321] width 41 height 23
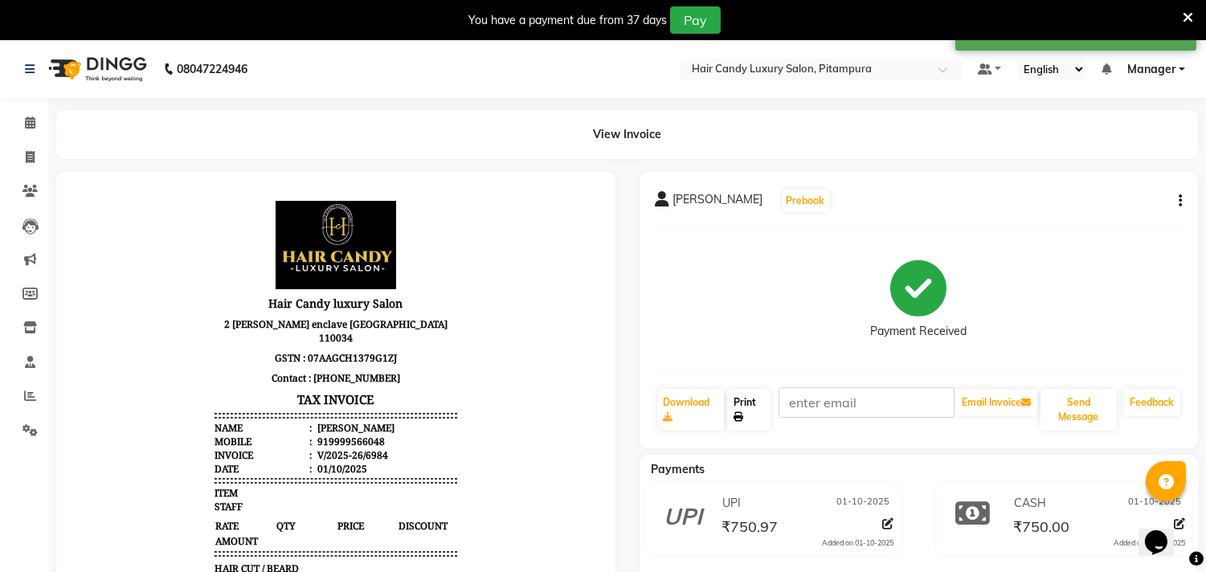
click at [751, 398] on link "Print" at bounding box center [748, 410] width 43 height 42
click at [35, 151] on span at bounding box center [30, 158] width 28 height 18
select select "service"
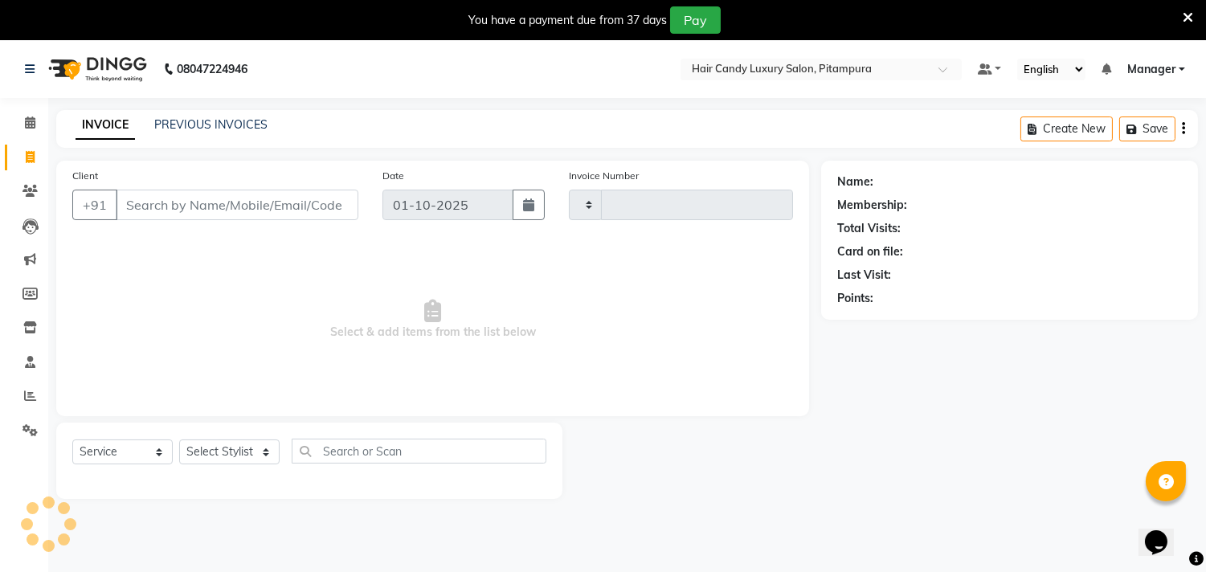
scroll to position [40, 0]
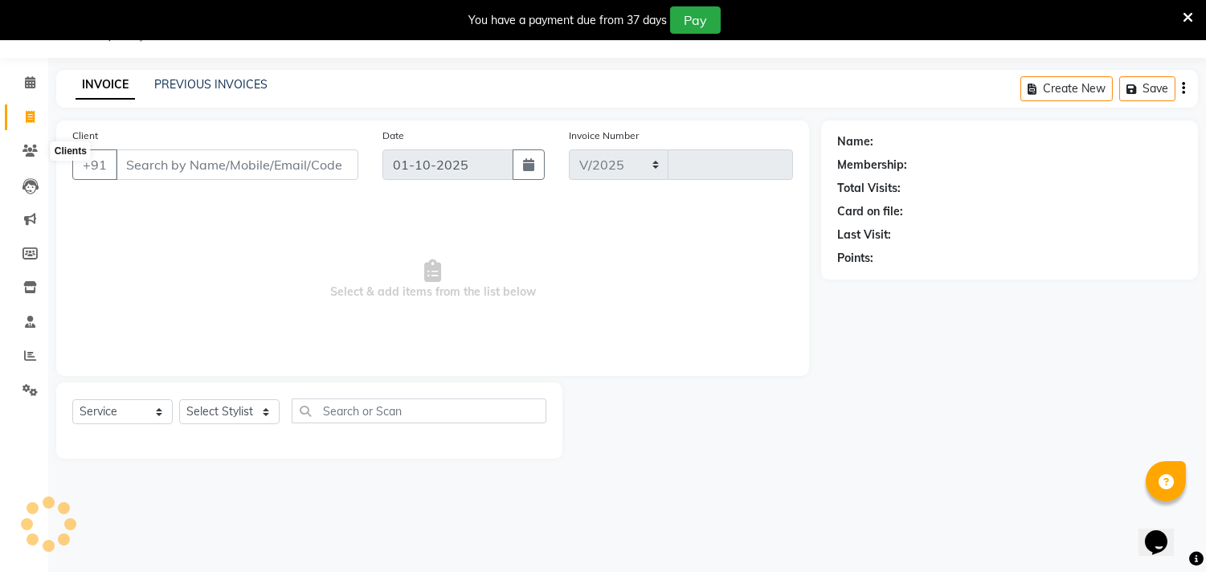
select select "4720"
type input "6985"
click at [182, 163] on input "Client" at bounding box center [237, 164] width 243 height 31
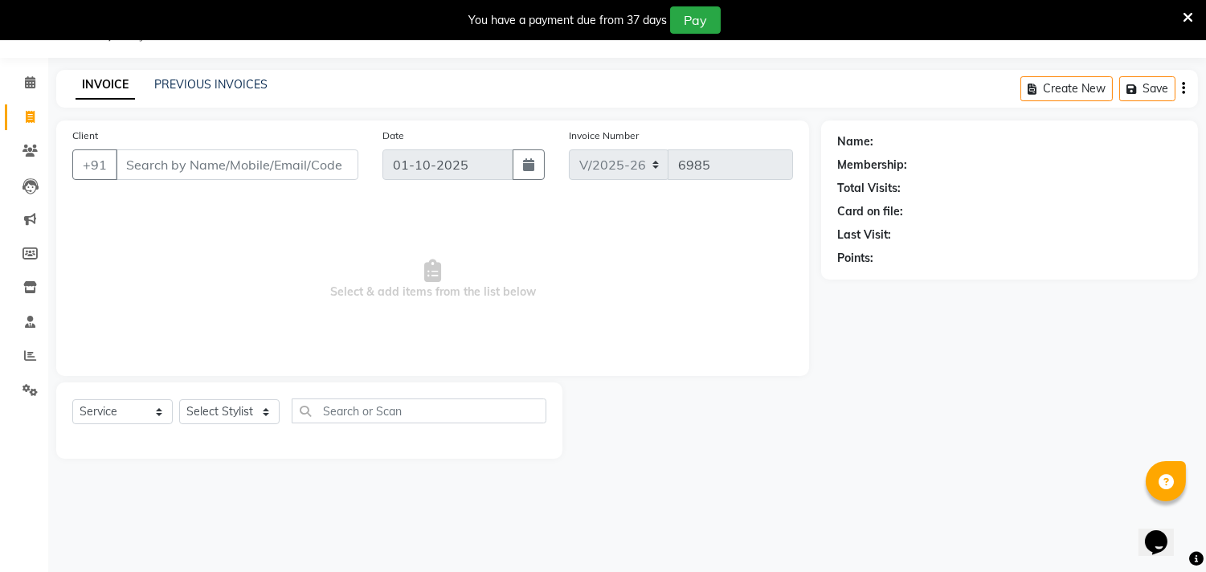
click at [180, 151] on input "Client" at bounding box center [237, 164] width 243 height 31
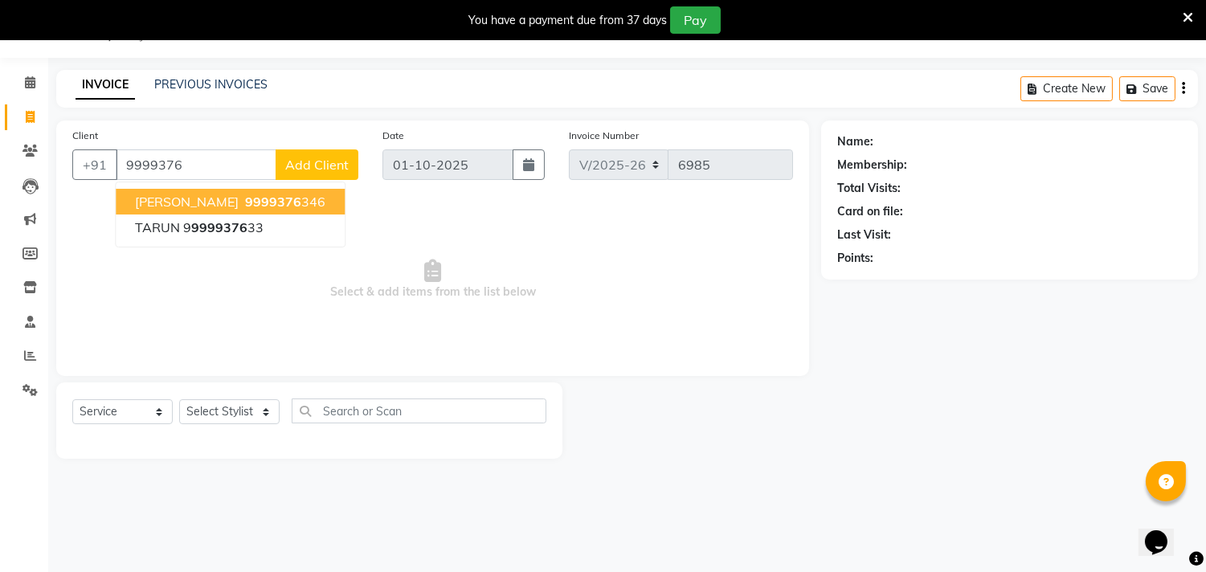
click at [177, 194] on span "sharen" at bounding box center [187, 202] width 104 height 16
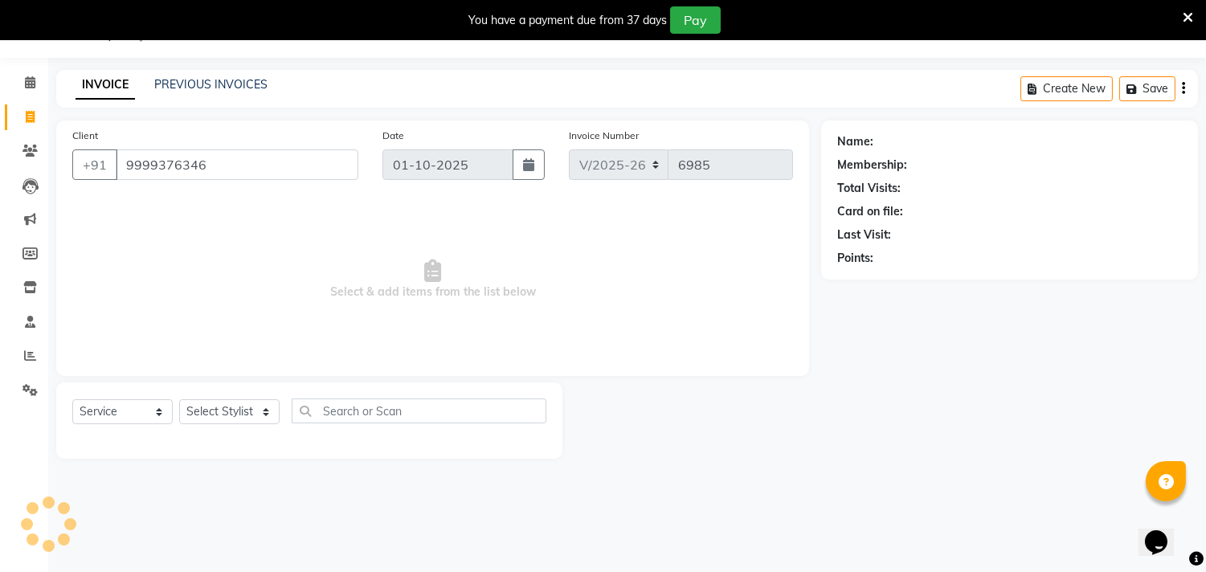
type input "9999376346"
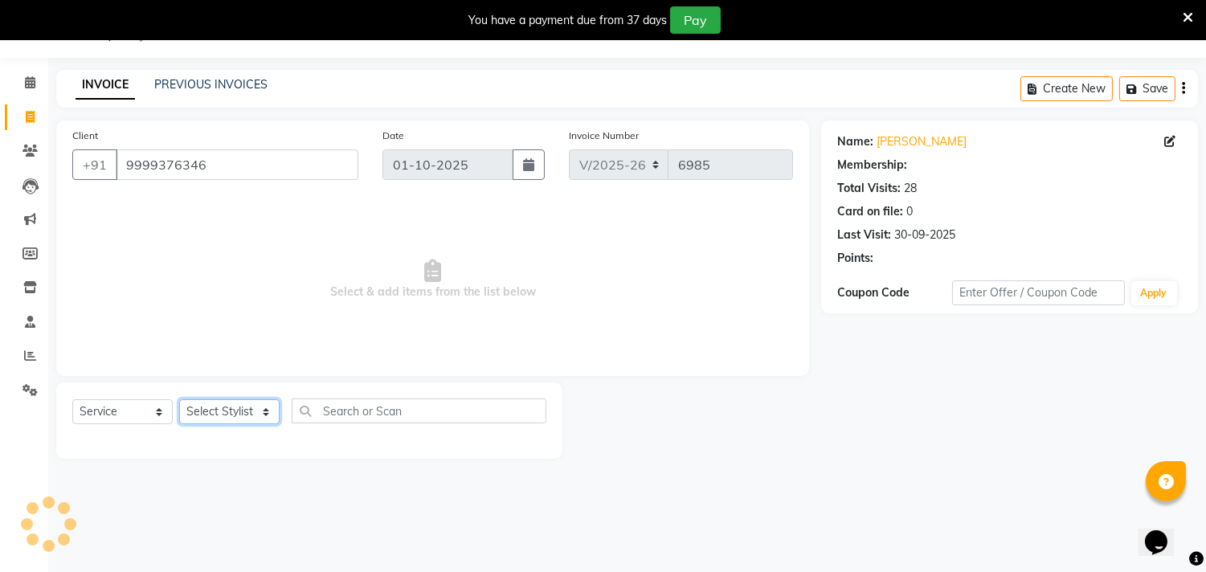
click at [203, 410] on select "Select Stylist [PERSON_NAME] [PERSON_NAME] [PERSON_NAME] [PERSON_NAME] [PERSON_…" at bounding box center [229, 411] width 100 height 25
select select "1: Object"
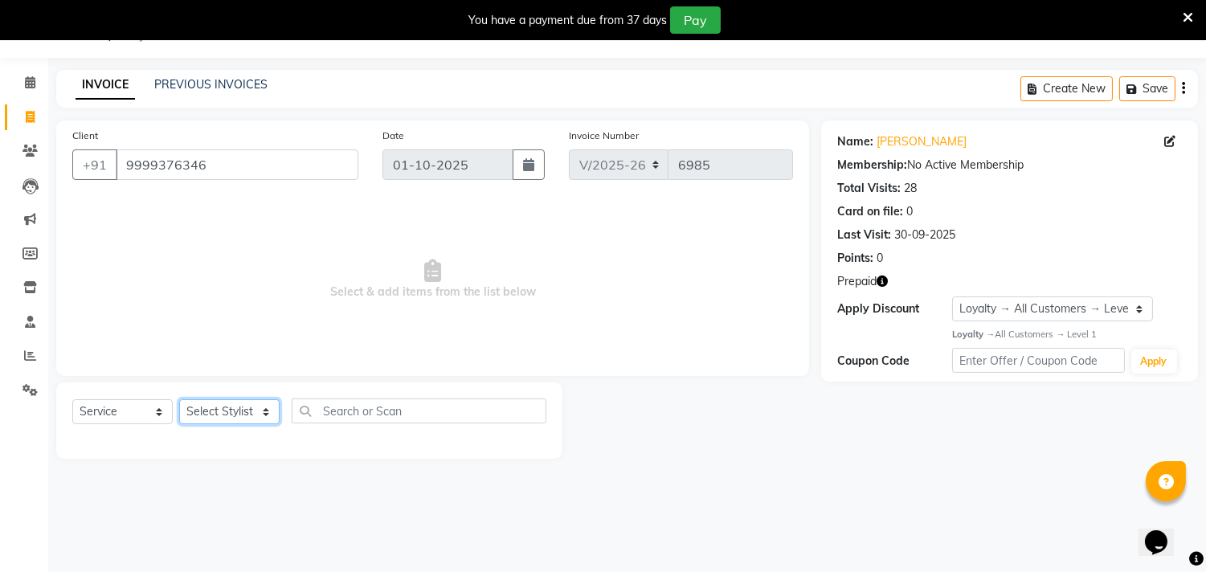
select select "28024"
click at [179, 400] on select "Select Stylist [PERSON_NAME] [PERSON_NAME] [PERSON_NAME] [PERSON_NAME] [PERSON_…" at bounding box center [229, 411] width 100 height 25
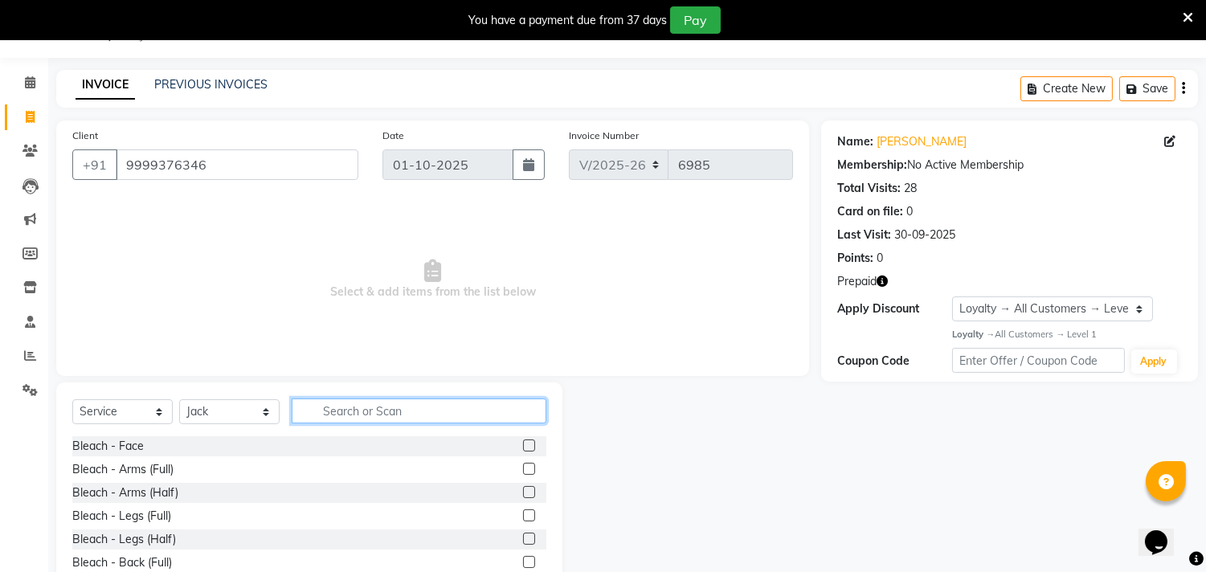
click at [347, 410] on input "text" at bounding box center [419, 411] width 255 height 25
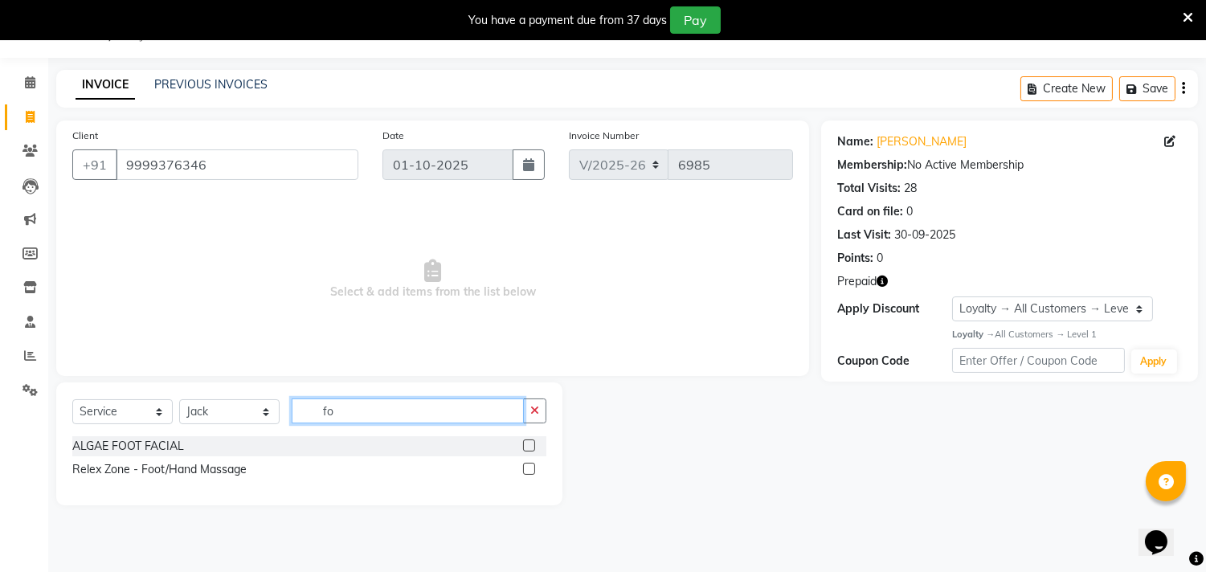
type input "f"
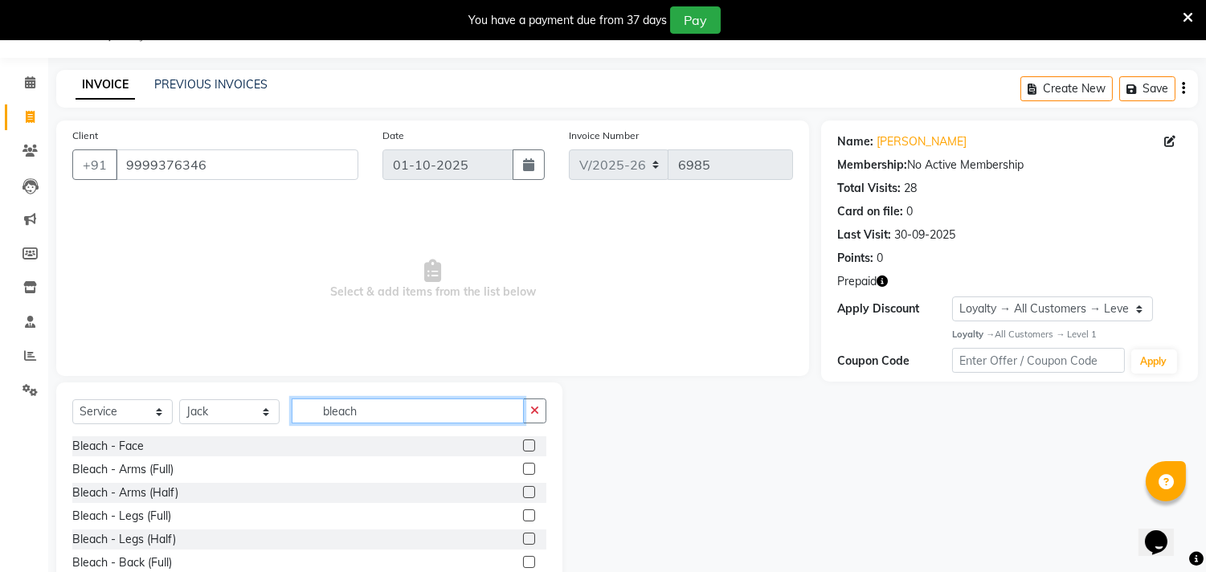
type input "bleach"
click at [523, 465] on label at bounding box center [529, 469] width 12 height 12
click at [523, 465] on input "checkbox" at bounding box center [528, 470] width 10 height 10
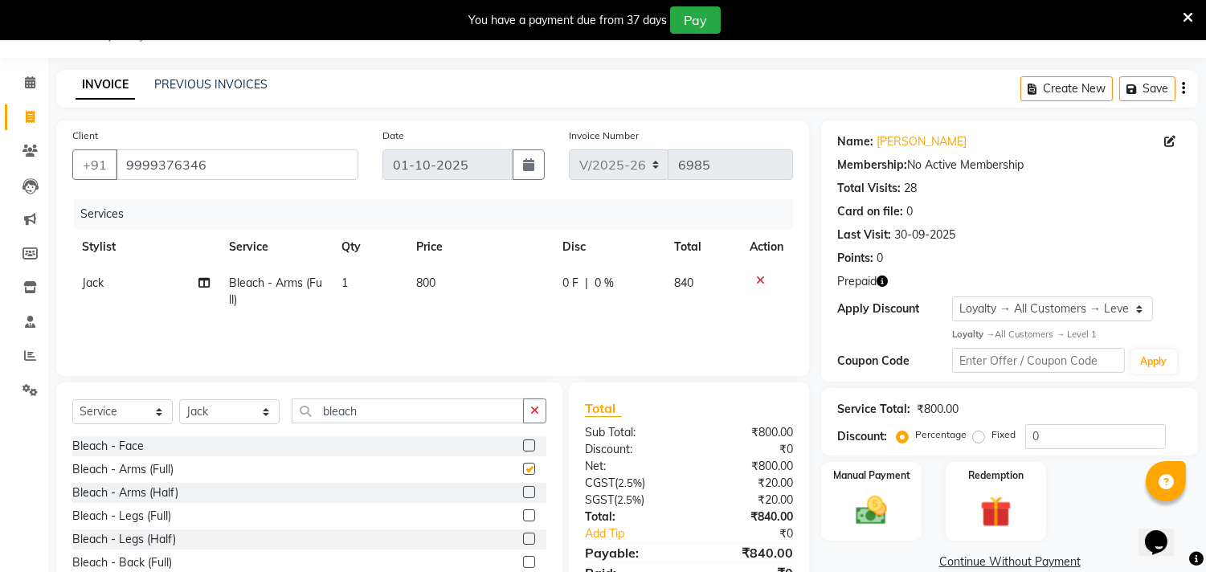
checkbox input "false"
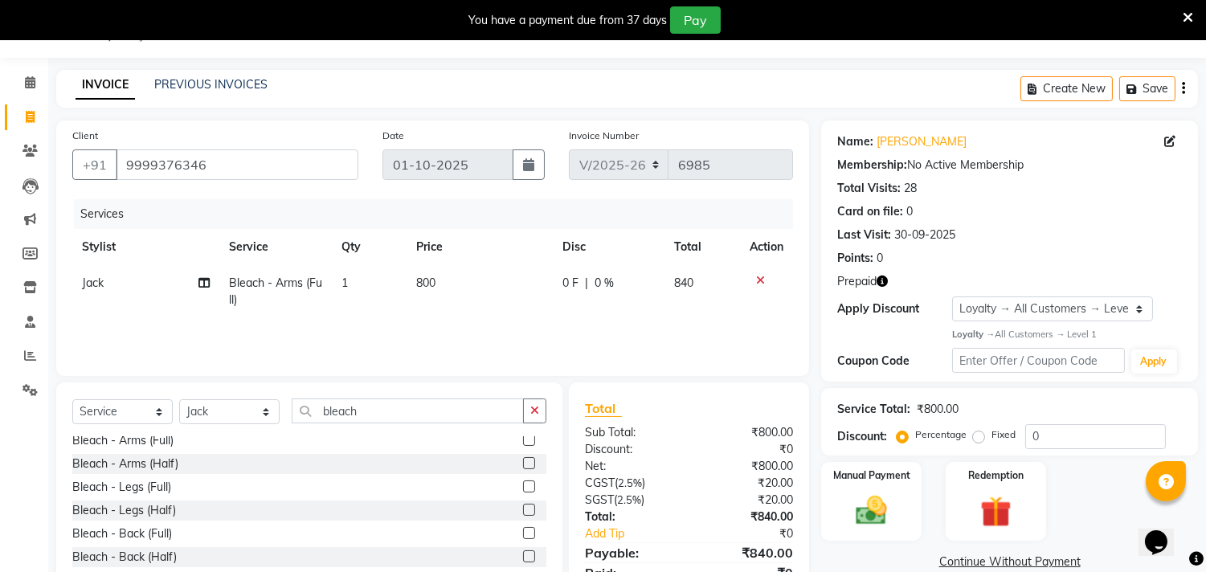
scroll to position [0, 0]
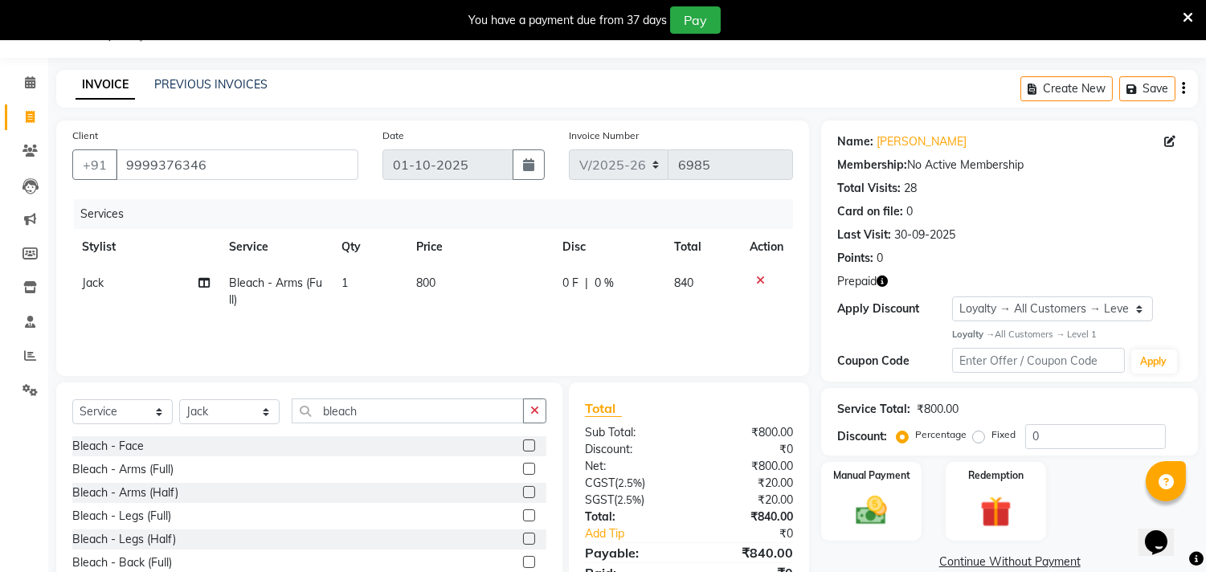
click at [523, 517] on label at bounding box center [529, 516] width 12 height 12
click at [523, 517] on input "checkbox" at bounding box center [528, 516] width 10 height 10
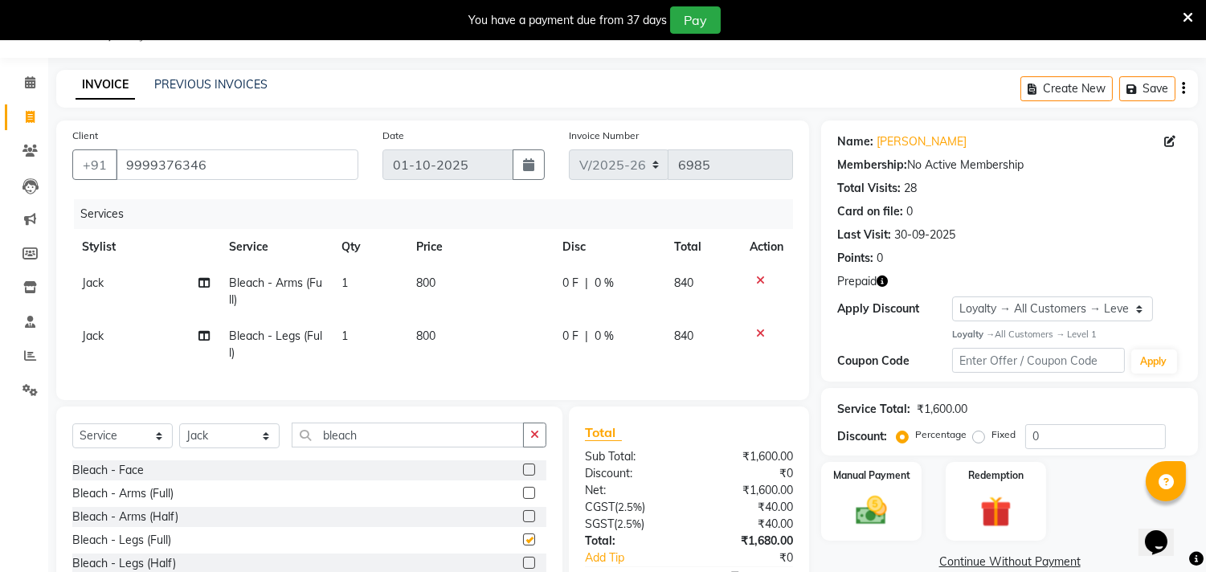
checkbox input "false"
drag, startPoint x: 381, startPoint y: 453, endPoint x: 245, endPoint y: 455, distance: 135.8
click at [245, 455] on div "Select Service Product Membership Package Voucher Prepaid Gift Card Select Styl…" at bounding box center [309, 442] width 474 height 38
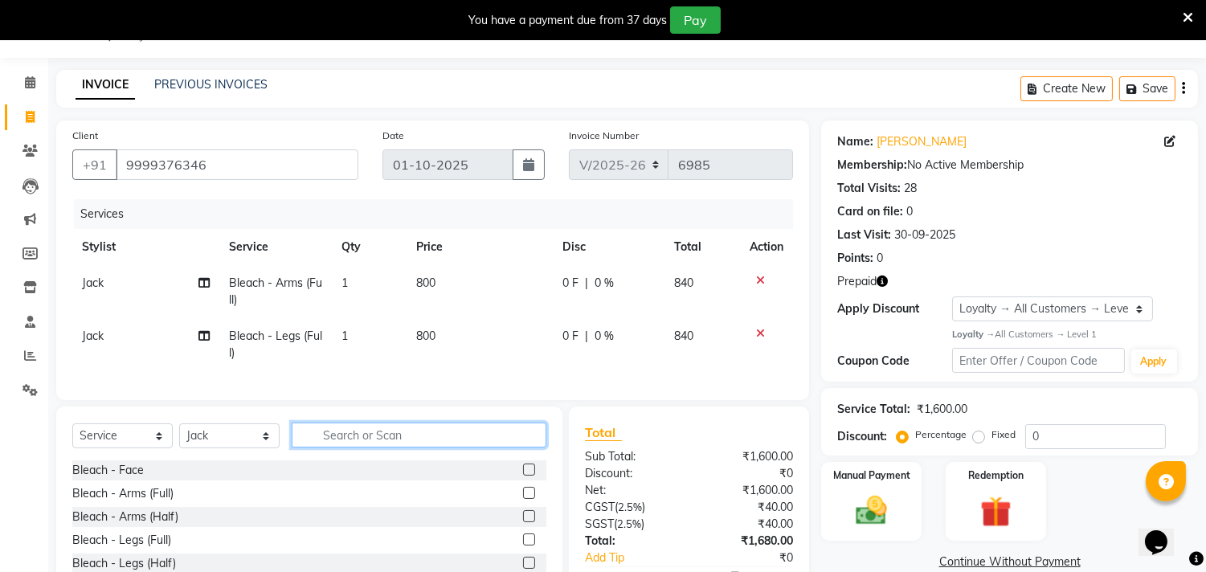
click at [330, 444] on input "text" at bounding box center [419, 435] width 255 height 25
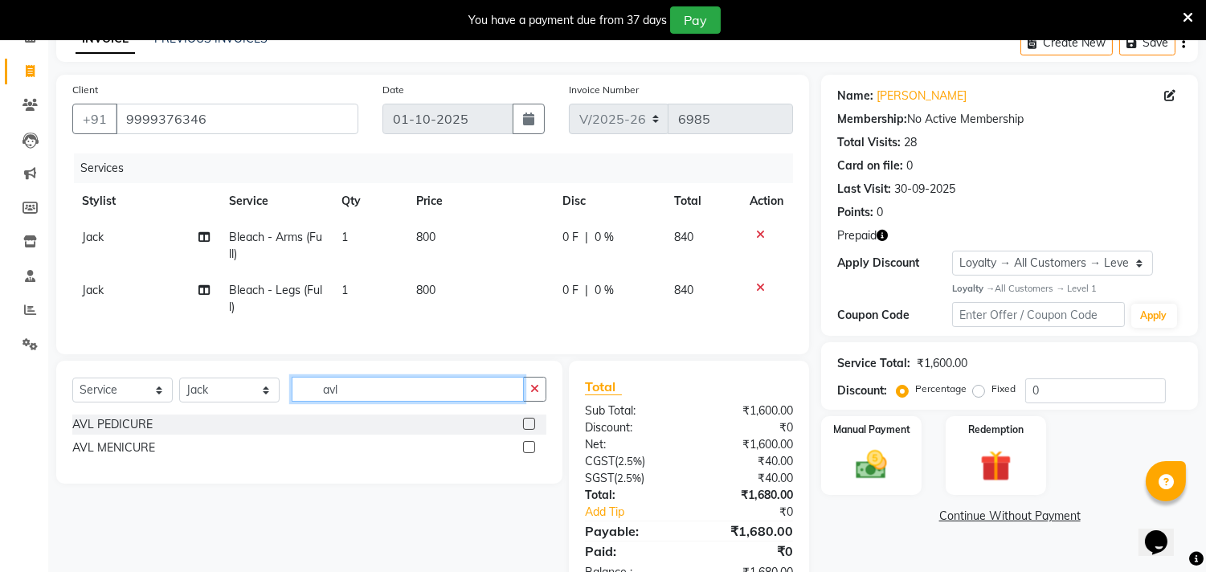
scroll to position [129, 0]
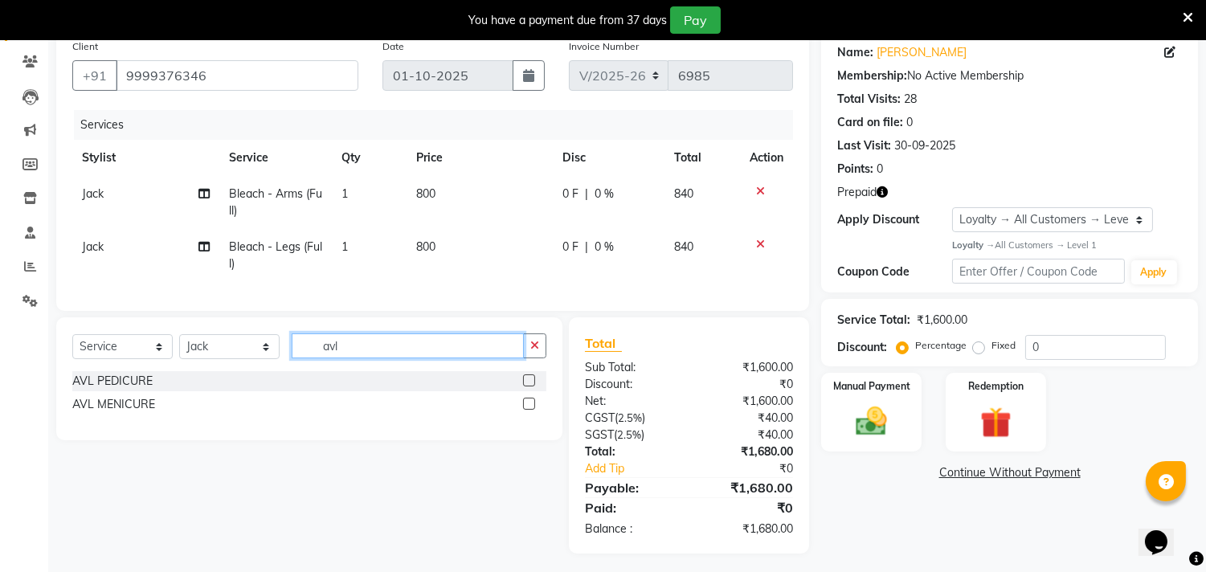
type input "avl"
click at [532, 387] on label at bounding box center [529, 381] width 12 height 12
click at [532, 387] on input "checkbox" at bounding box center [528, 381] width 10 height 10
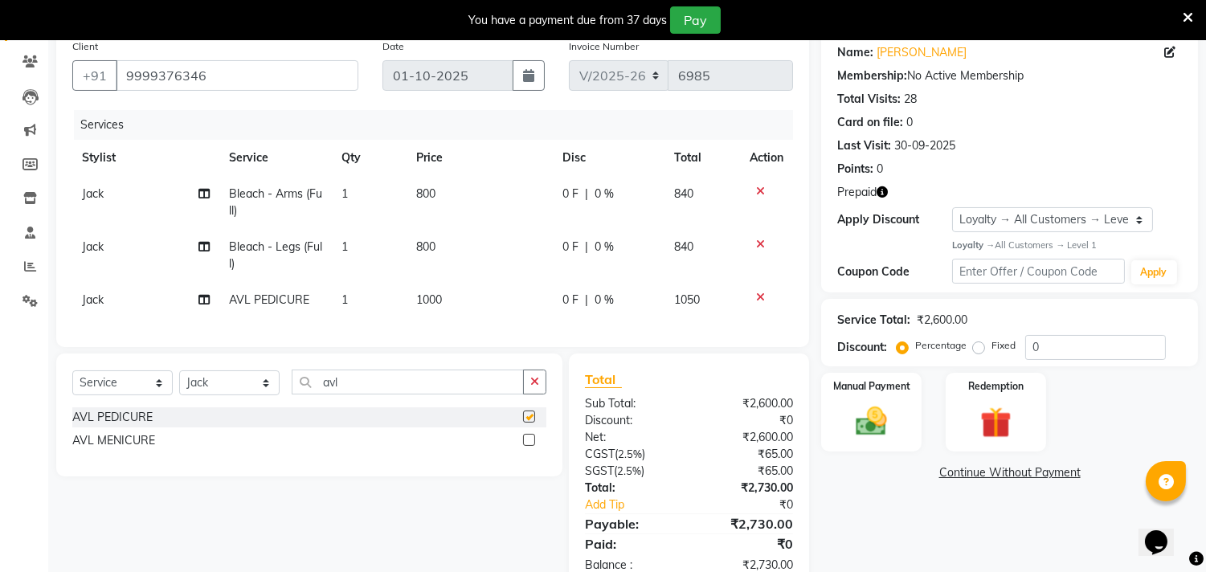
checkbox input "false"
click at [201, 395] on select "Select Stylist [PERSON_NAME] [PERSON_NAME] [PERSON_NAME] [PERSON_NAME] [PERSON_…" at bounding box center [229, 383] width 100 height 25
select select "90662"
click at [179, 384] on select "Select Stylist [PERSON_NAME] [PERSON_NAME] [PERSON_NAME] [PERSON_NAME] [PERSON_…" at bounding box center [229, 383] width 100 height 25
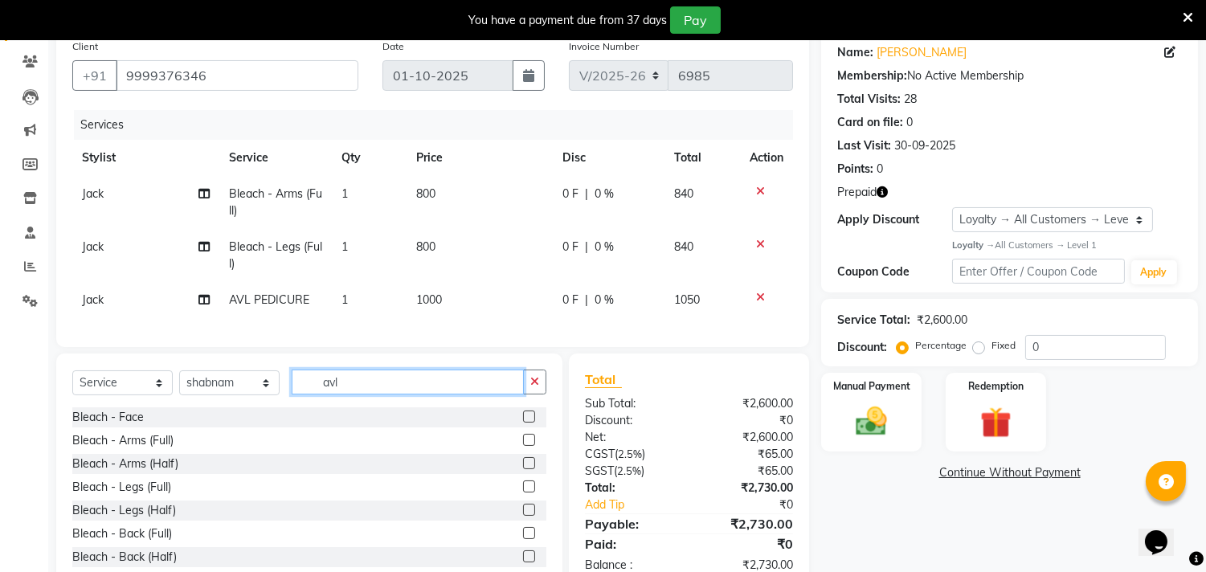
drag, startPoint x: 346, startPoint y: 396, endPoint x: 255, endPoint y: 402, distance: 91.0
click at [255, 402] on div "Select Service Product Membership Package Voucher Prepaid Gift Card Select Styl…" at bounding box center [309, 389] width 474 height 38
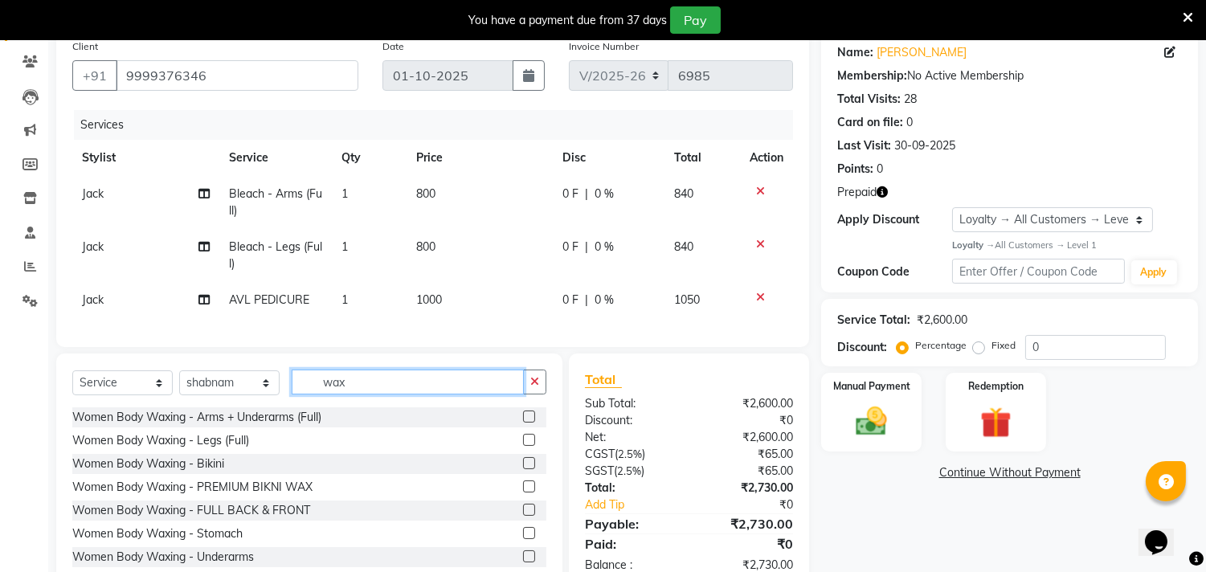
type input "wax"
click at [523, 423] on label at bounding box center [529, 417] width 12 height 12
click at [523, 423] on input "checkbox" at bounding box center [528, 417] width 10 height 10
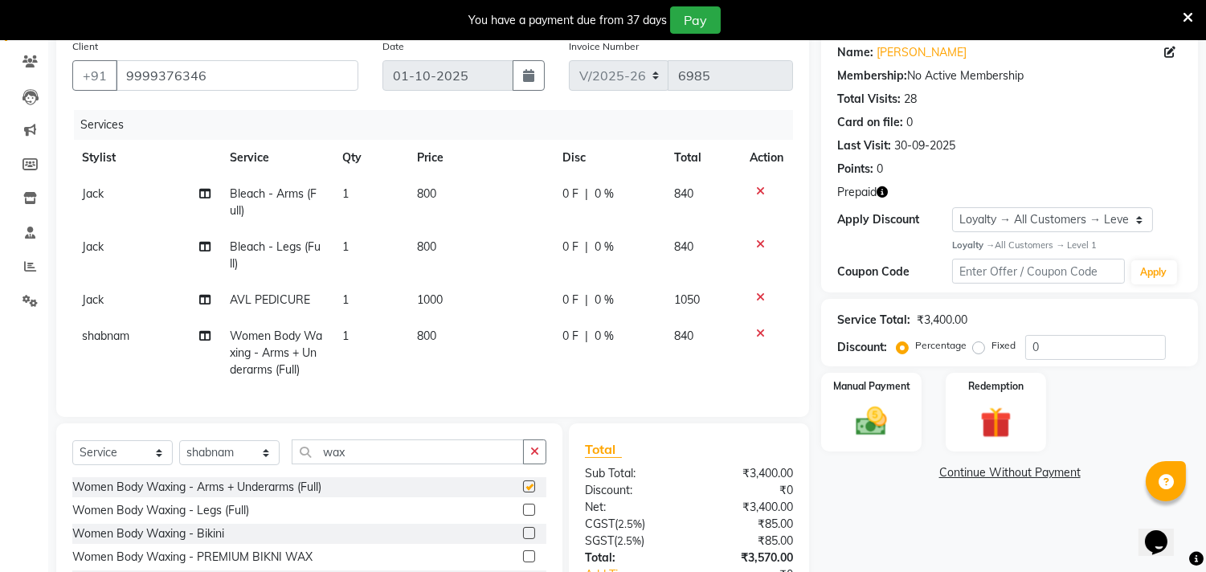
checkbox input "false"
click at [523, 516] on label at bounding box center [529, 510] width 12 height 12
click at [523, 516] on input "checkbox" at bounding box center [528, 511] width 10 height 10
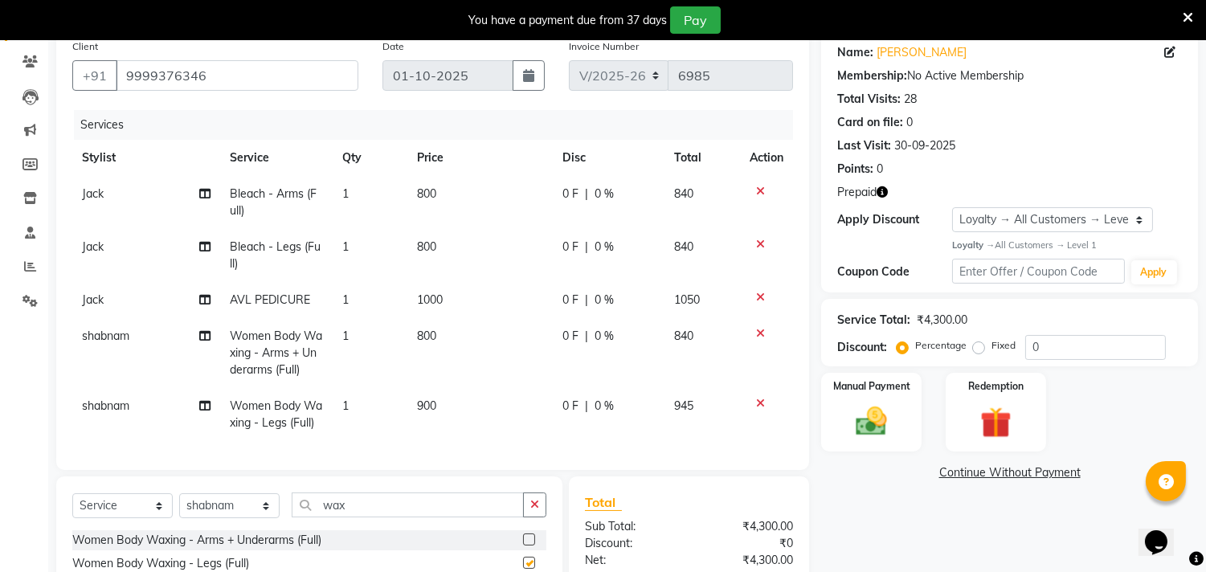
checkbox input "false"
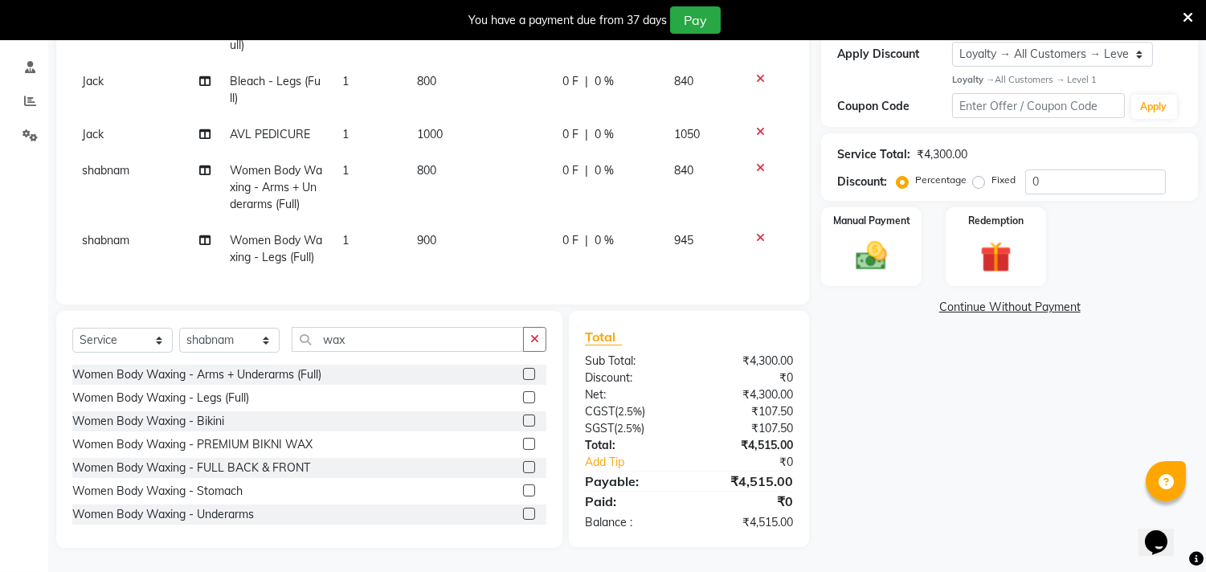
scroll to position [308, 0]
click at [983, 237] on img at bounding box center [995, 257] width 53 height 40
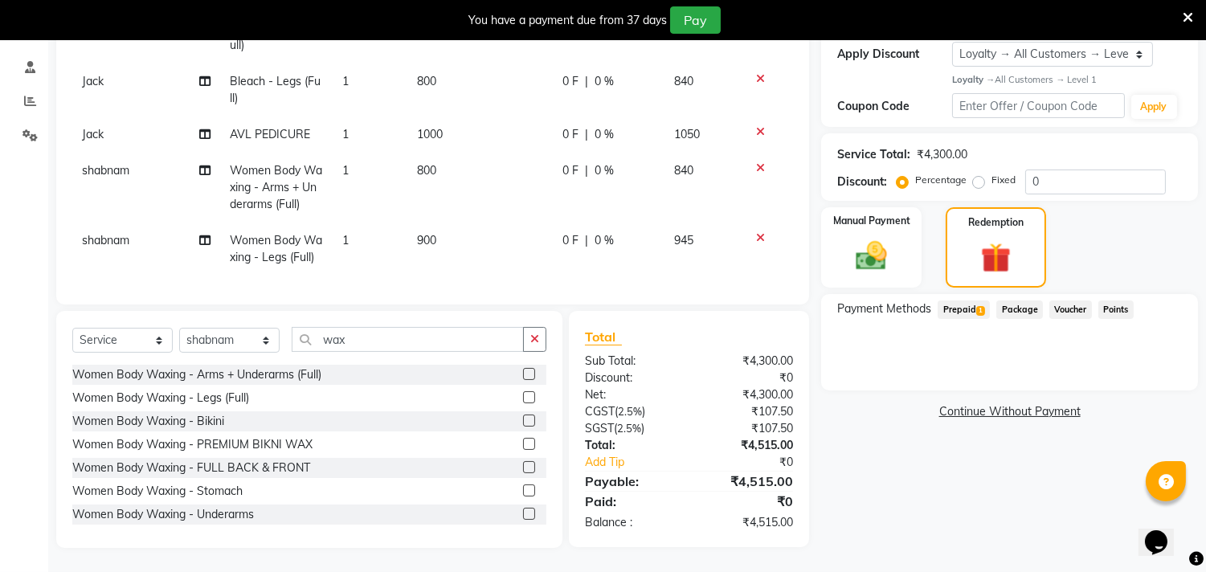
click at [960, 301] on span "Prepaid 1" at bounding box center [964, 310] width 52 height 18
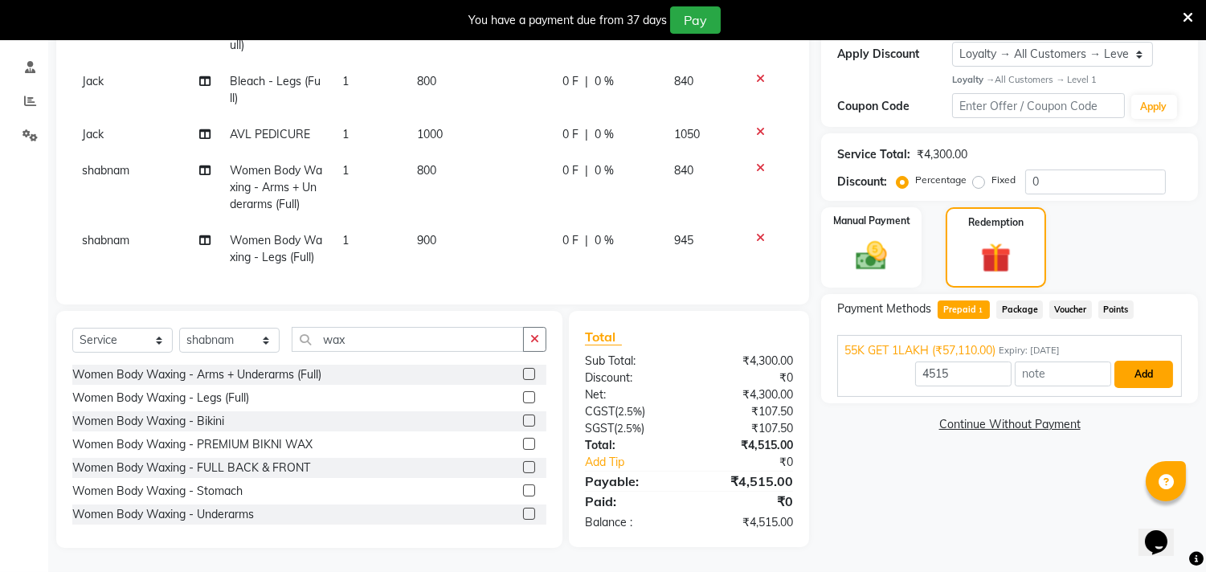
click at [1136, 365] on button "Add" at bounding box center [1144, 374] width 59 height 27
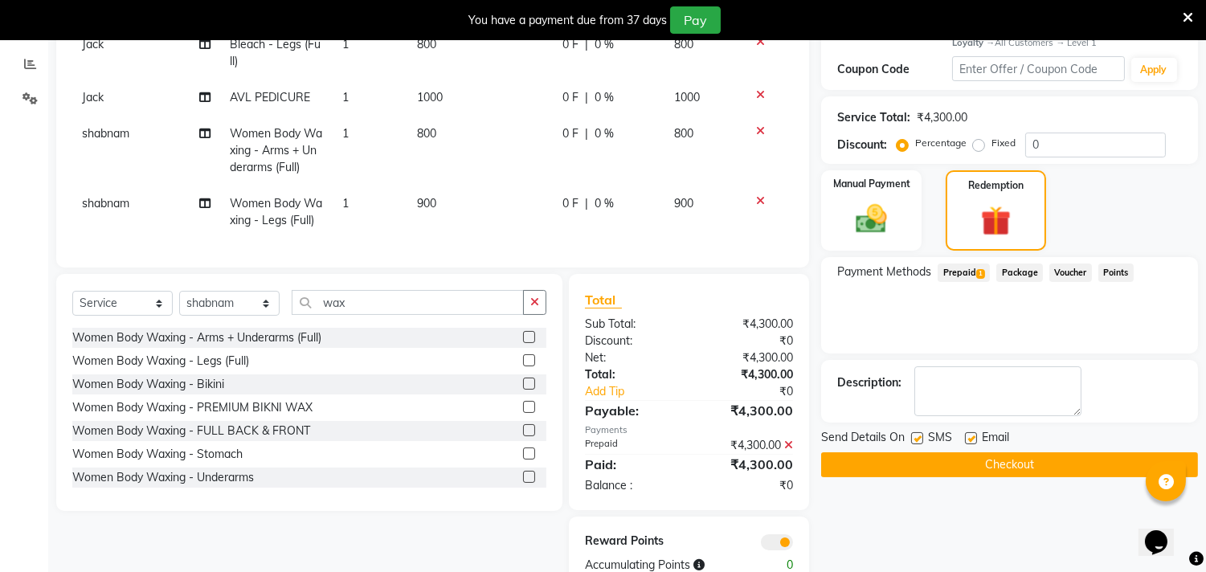
scroll to position [387, 0]
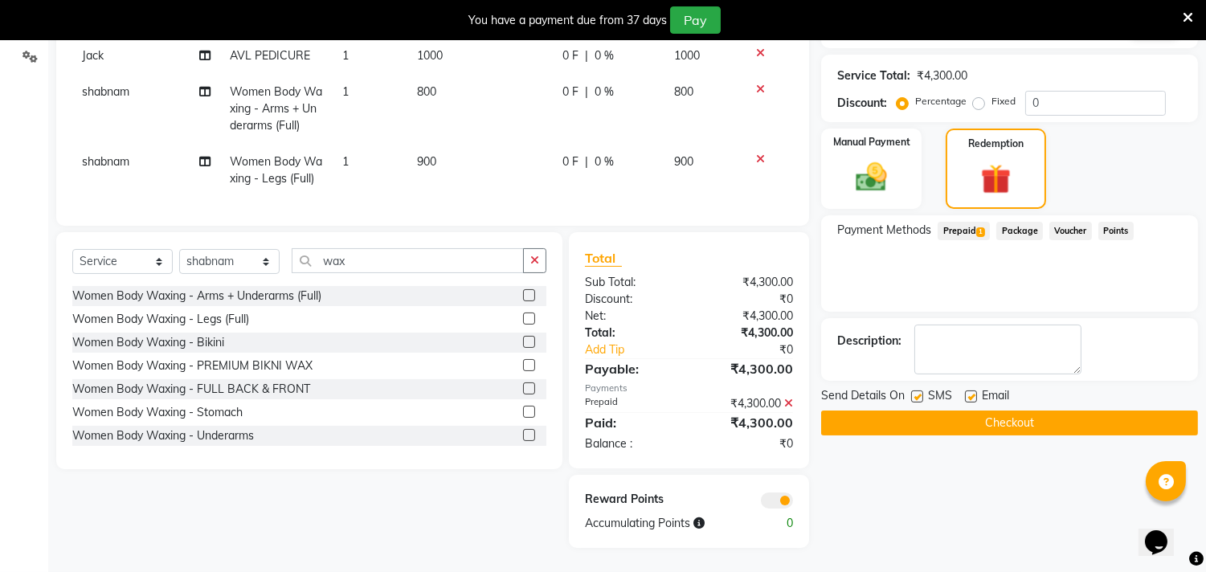
click at [1017, 411] on button "Checkout" at bounding box center [1009, 423] width 377 height 25
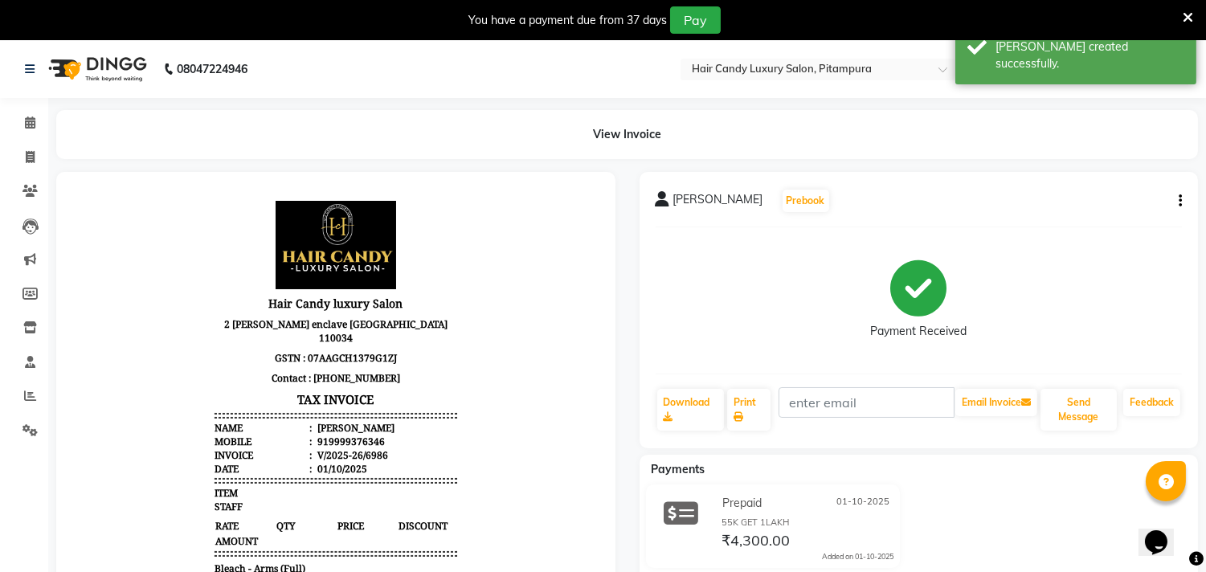
click at [33, 170] on li "Invoice" at bounding box center [24, 158] width 48 height 35
click at [27, 146] on link "Invoice" at bounding box center [24, 158] width 39 height 27
select select "service"
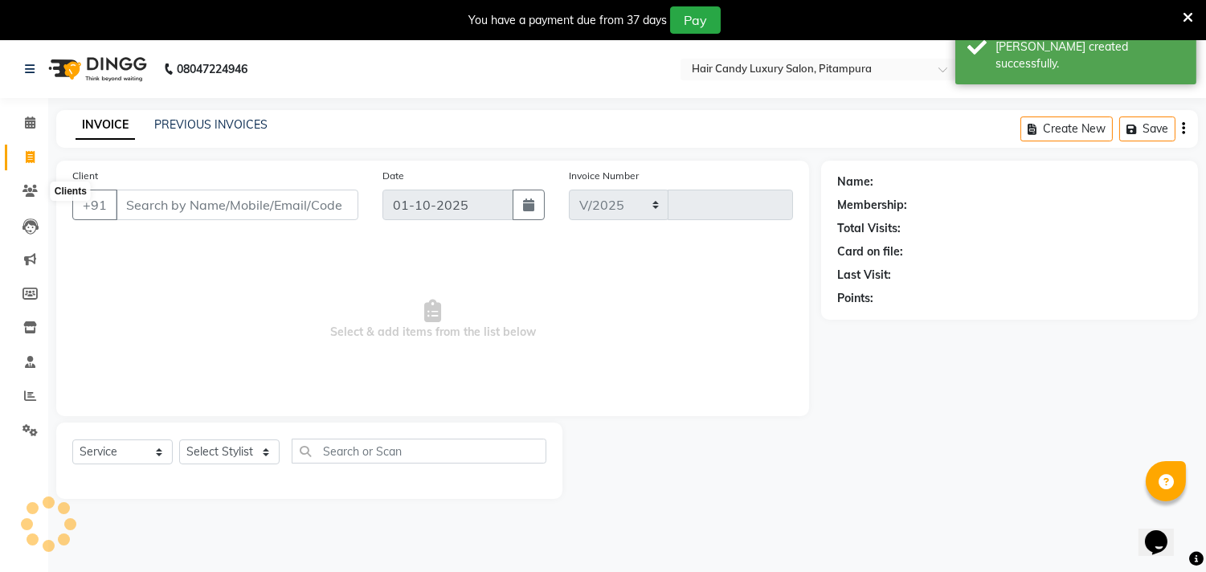
scroll to position [40, 0]
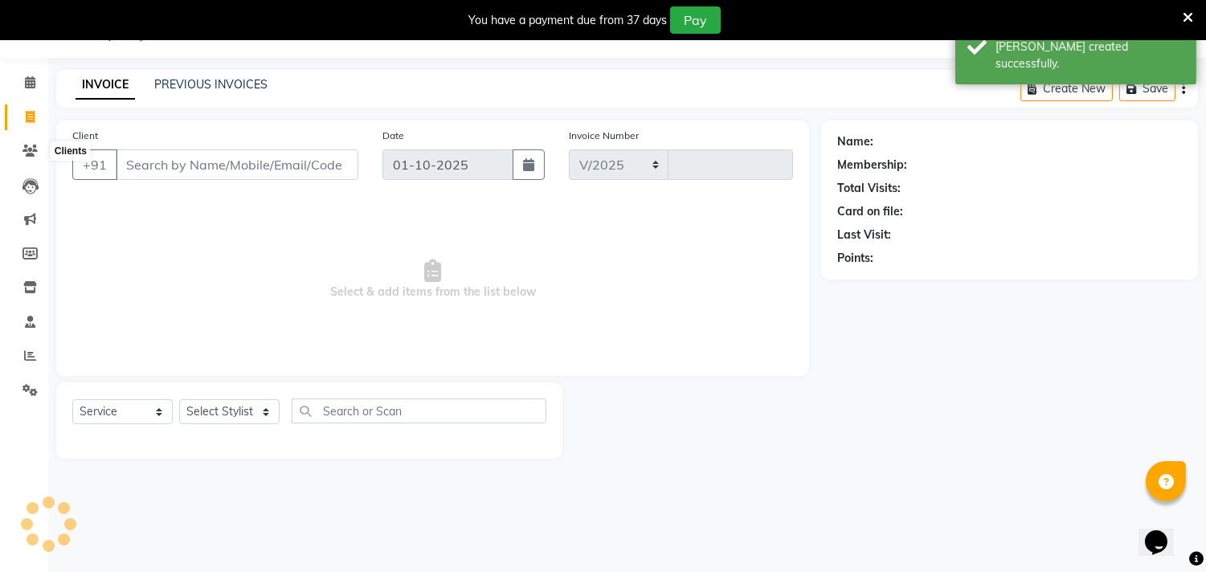
select select "4720"
type input "6987"
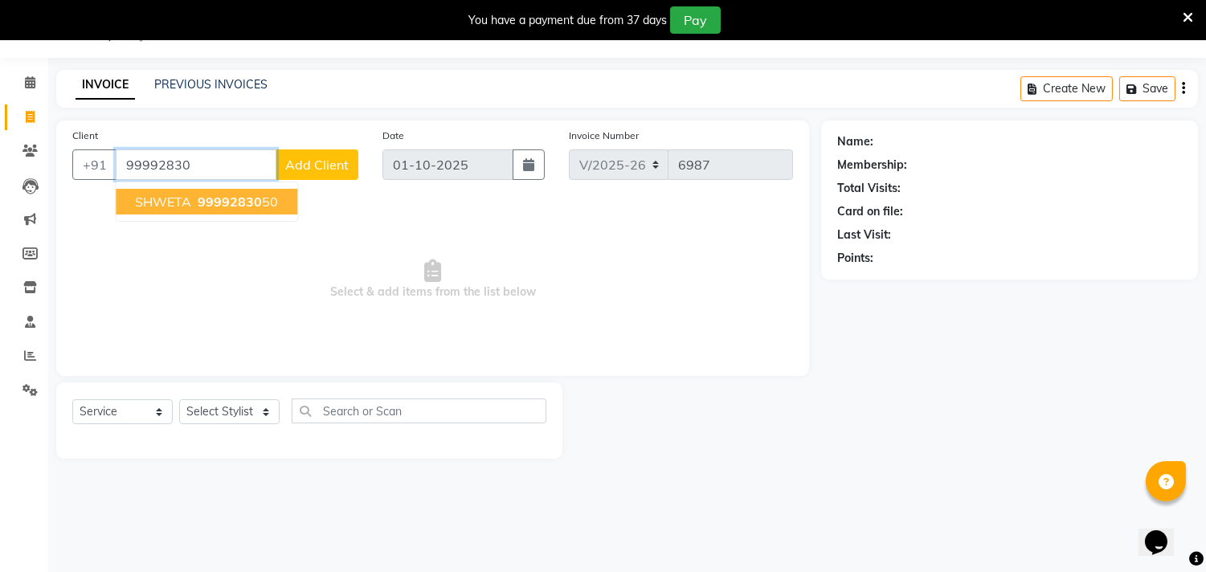
click at [165, 201] on span "SHWETA" at bounding box center [163, 202] width 56 height 16
type input "9999283050"
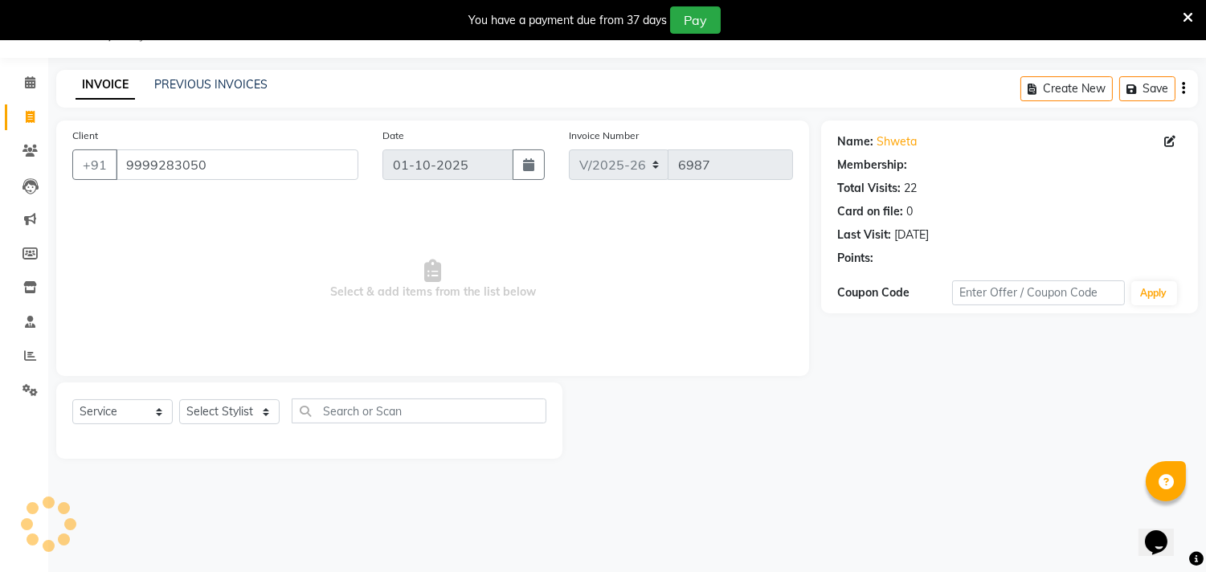
select select "1: Object"
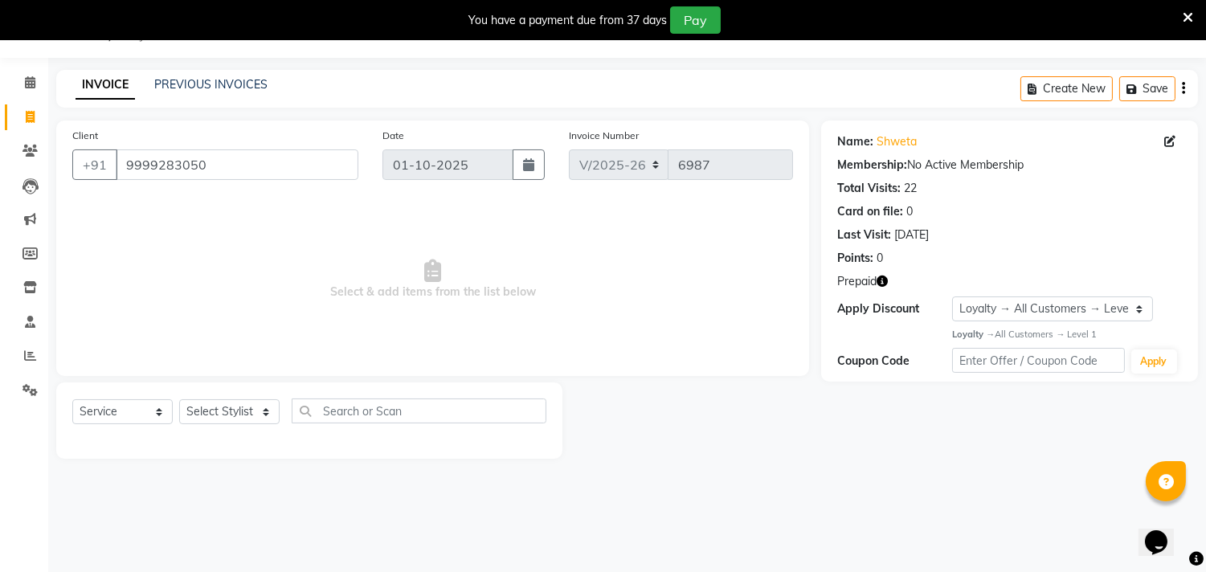
click at [888, 282] on icon "button" at bounding box center [882, 281] width 11 height 11
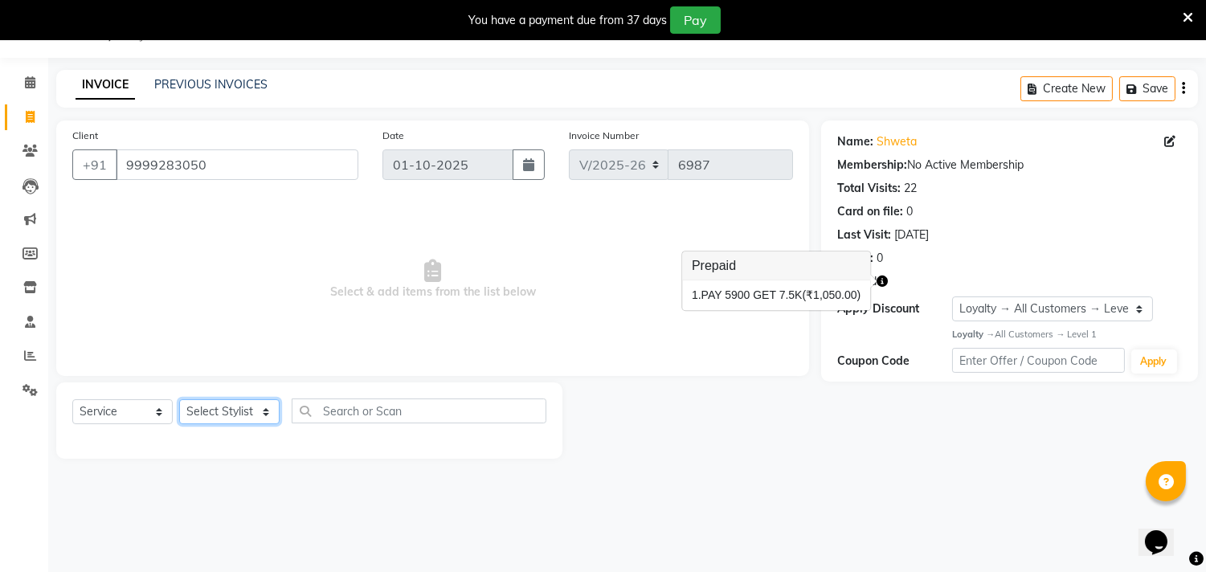
click at [227, 402] on select "Select Stylist [PERSON_NAME] [PERSON_NAME] [PERSON_NAME] [PERSON_NAME] [PERSON_…" at bounding box center [229, 411] width 100 height 25
select select "28029"
click at [179, 400] on select "Select Stylist [PERSON_NAME] [PERSON_NAME] [PERSON_NAME] [PERSON_NAME] [PERSON_…" at bounding box center [229, 411] width 100 height 25
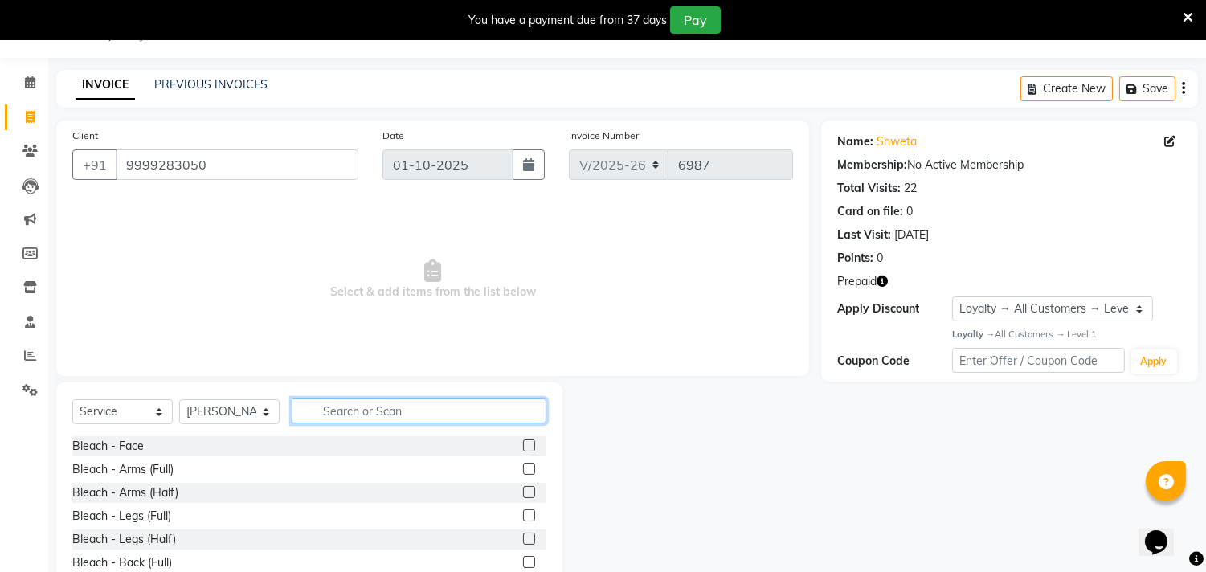
click at [383, 407] on input "text" at bounding box center [419, 411] width 255 height 25
type input "wash"
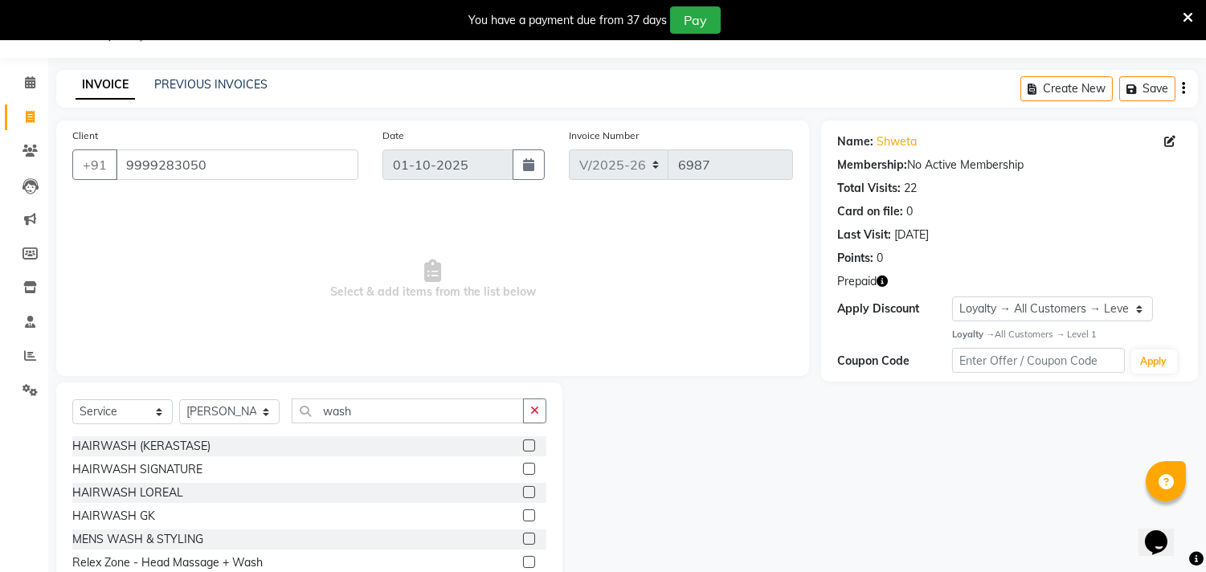
click at [523, 488] on label at bounding box center [529, 492] width 12 height 12
click at [523, 488] on input "checkbox" at bounding box center [528, 493] width 10 height 10
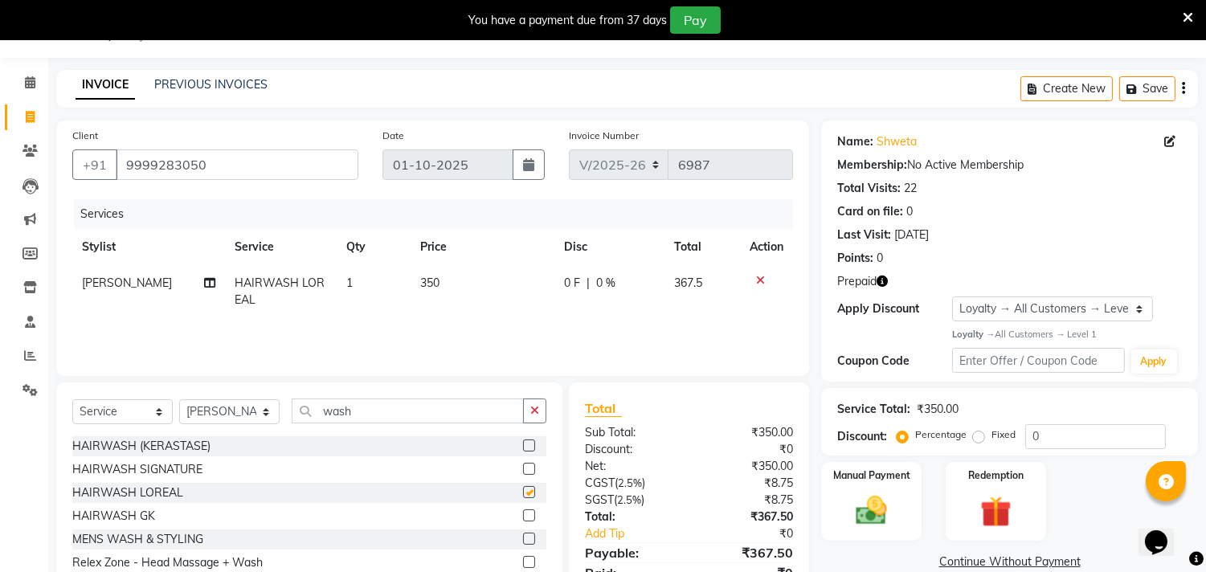
checkbox input "false"
click at [205, 424] on select "Select Stylist [PERSON_NAME] [PERSON_NAME] [PERSON_NAME] [PERSON_NAME] [PERSON_…" at bounding box center [229, 411] width 100 height 25
select select "90662"
click at [179, 400] on select "Select Stylist [PERSON_NAME] [PERSON_NAME] [PERSON_NAME] [PERSON_NAME] [PERSON_…" at bounding box center [229, 411] width 100 height 25
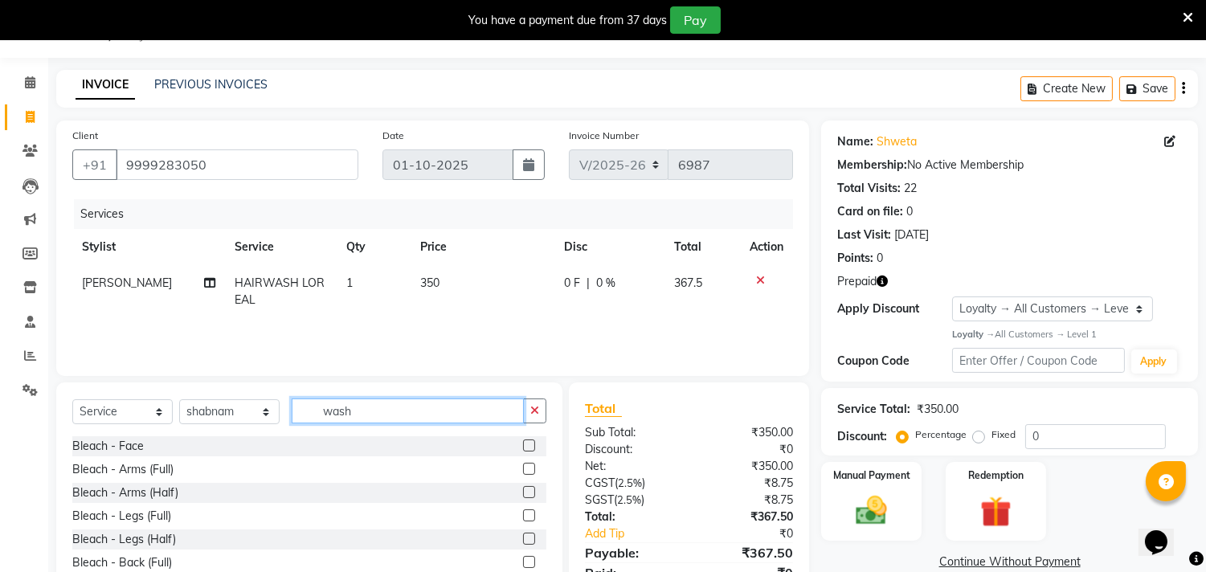
drag, startPoint x: 363, startPoint y: 416, endPoint x: 269, endPoint y: 406, distance: 94.6
click at [269, 406] on div "Select Service Product Membership Package Voucher Prepaid Gift Card Select Styl…" at bounding box center [309, 418] width 474 height 38
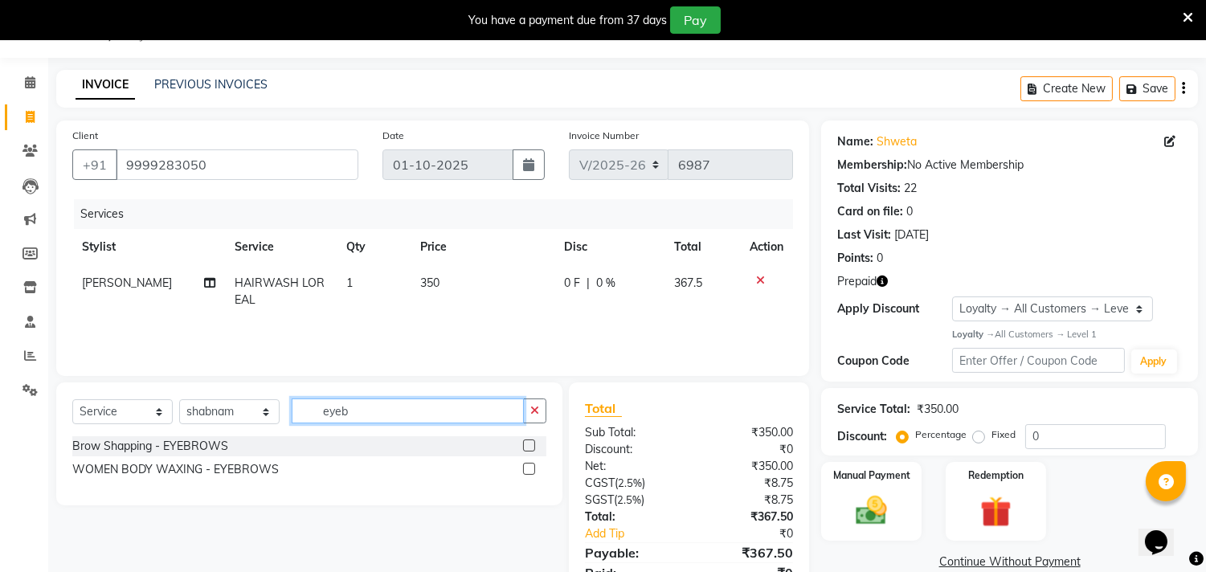
type input "eyeb"
click at [531, 444] on label at bounding box center [529, 446] width 12 height 12
click at [531, 444] on input "checkbox" at bounding box center [528, 446] width 10 height 10
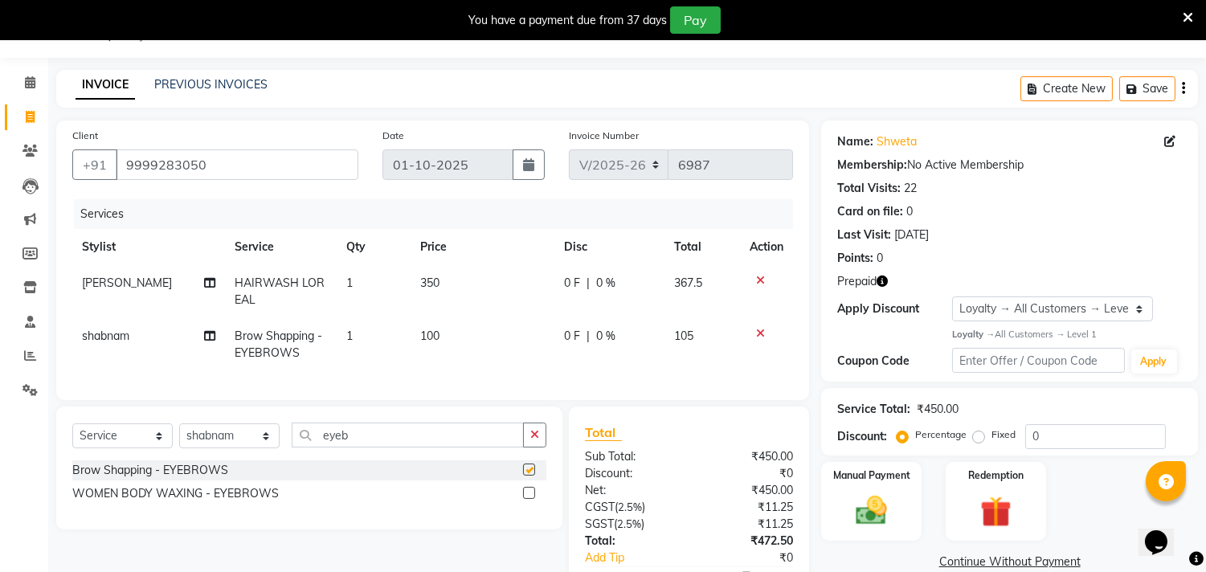
checkbox input "false"
click at [1072, 436] on input "0" at bounding box center [1096, 436] width 141 height 25
type input "0"
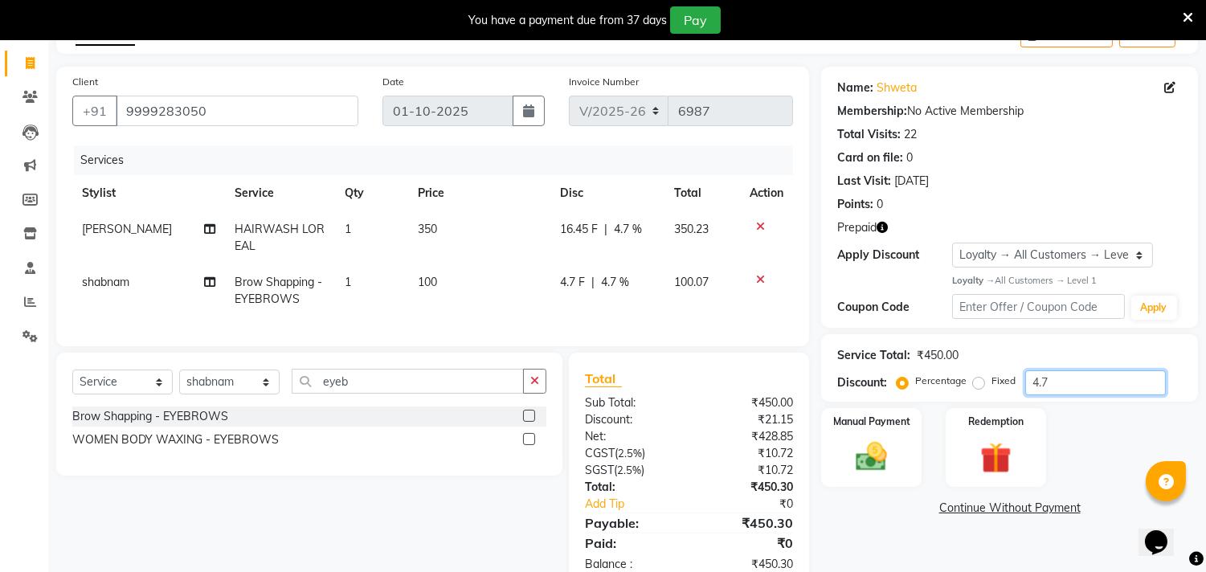
scroll to position [148, 0]
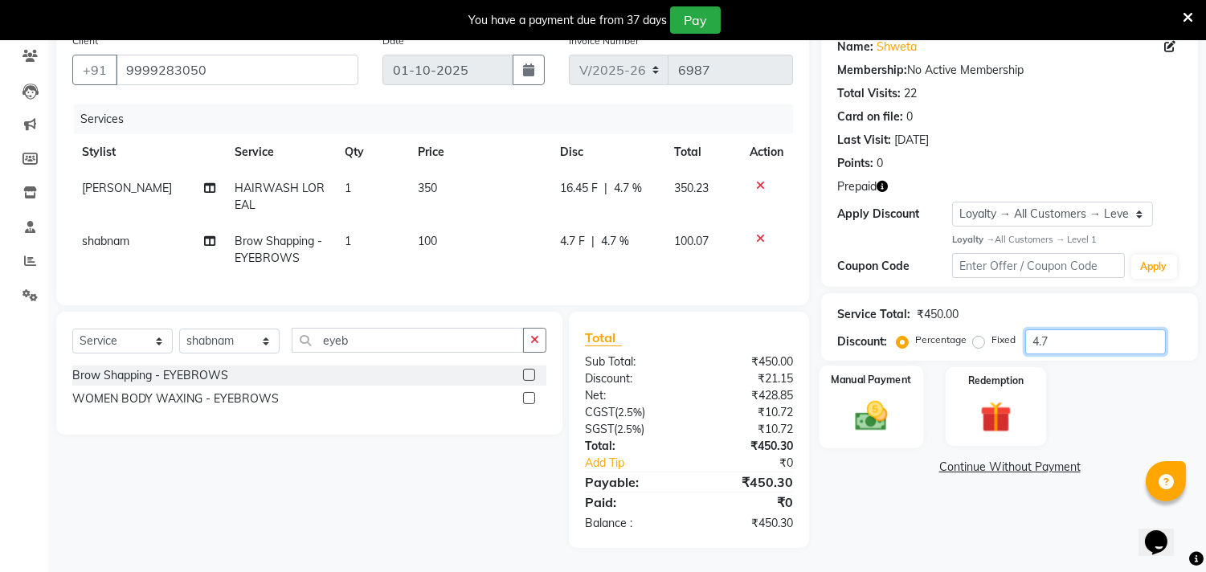
type input "4.7"
click at [903, 403] on div "Manual Payment" at bounding box center [872, 407] width 104 height 82
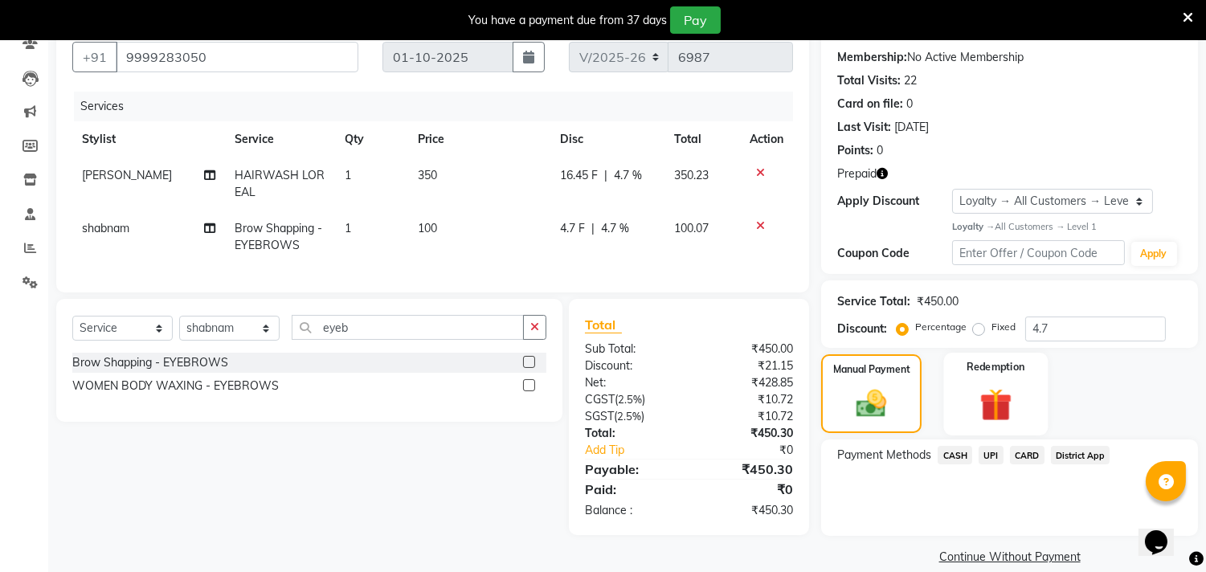
click at [1015, 386] on img at bounding box center [995, 404] width 53 height 40
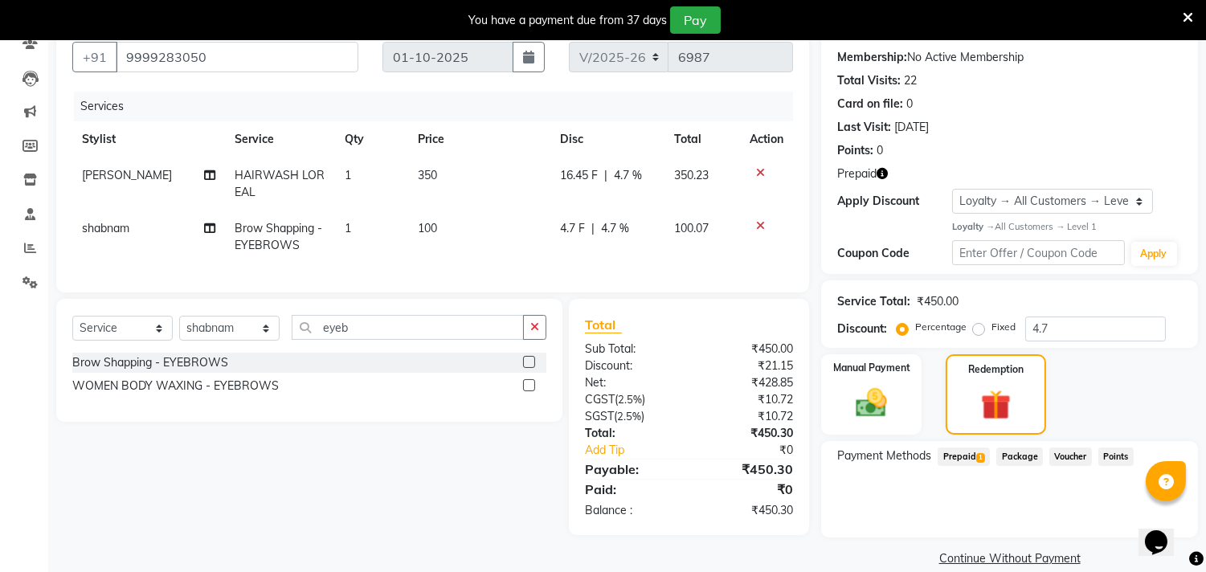
click at [960, 452] on span "Prepaid 1" at bounding box center [964, 457] width 52 height 18
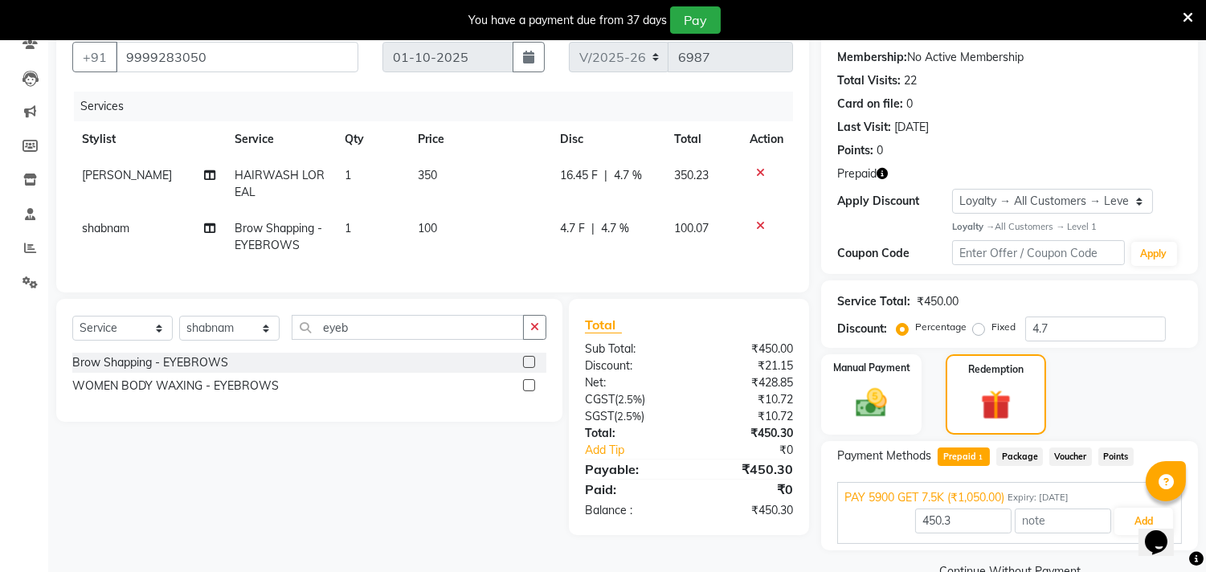
scroll to position [182, 0]
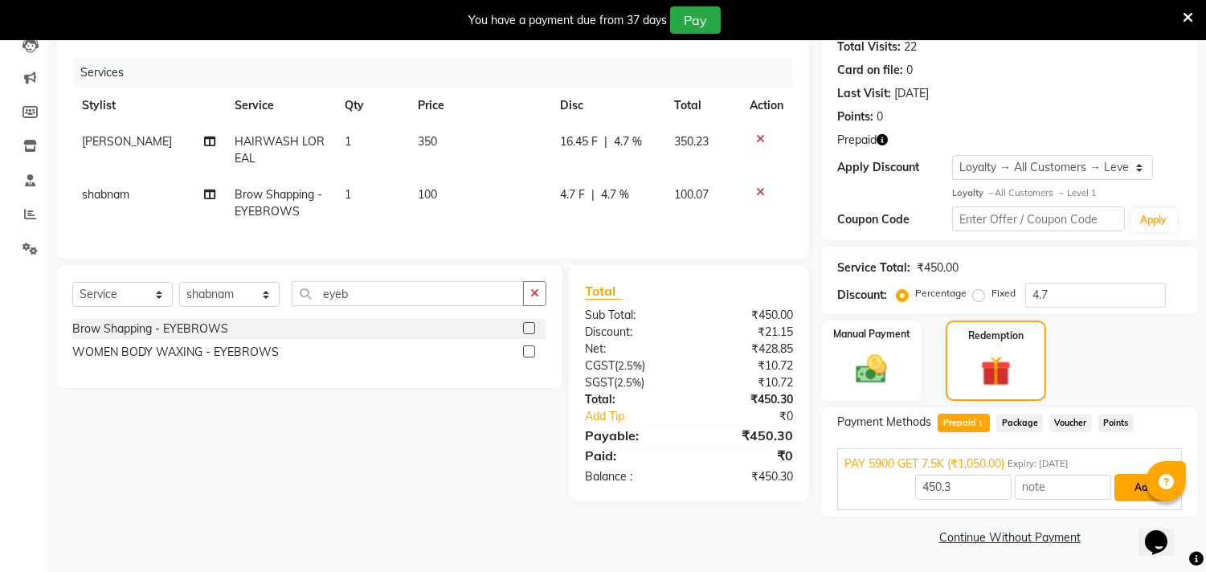
click at [1121, 485] on button "Add" at bounding box center [1144, 487] width 59 height 27
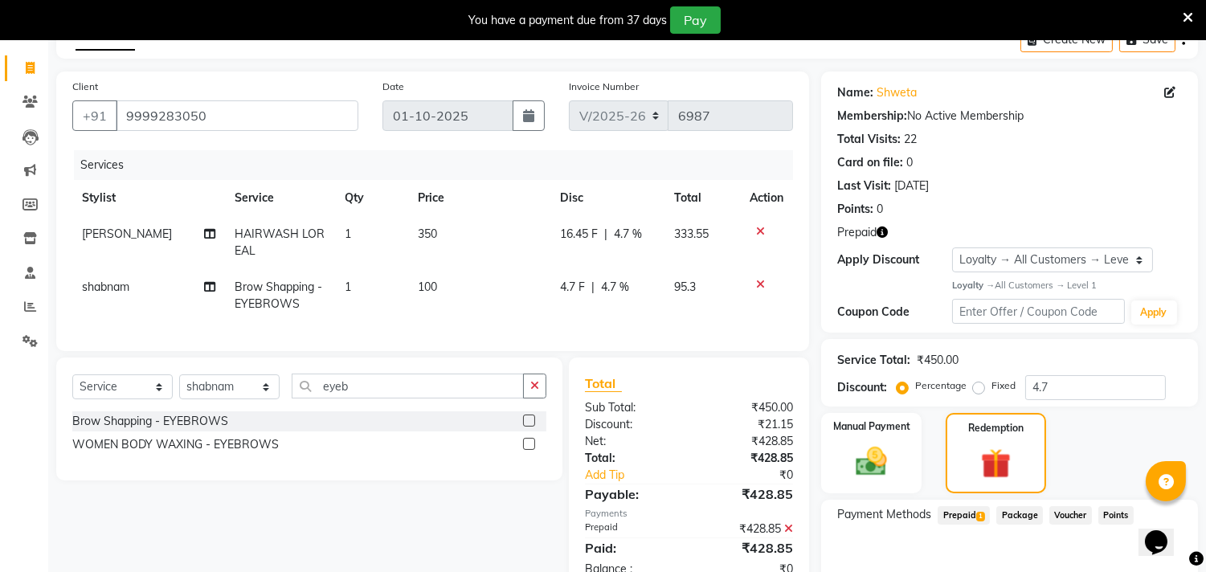
scroll to position [260, 0]
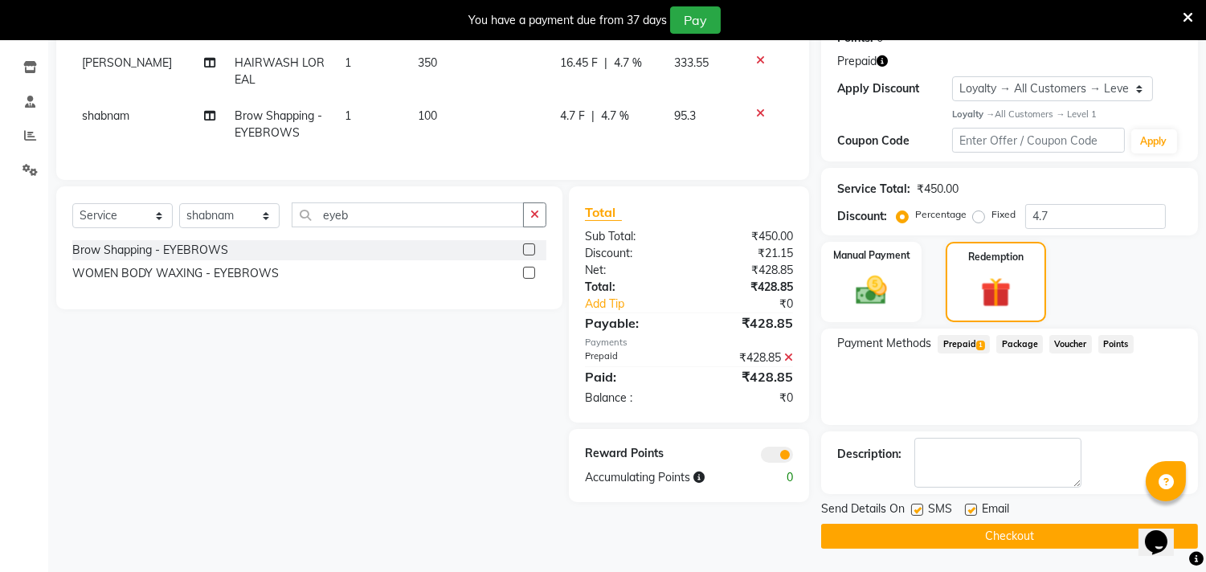
click at [976, 340] on span "Prepaid 1" at bounding box center [964, 344] width 52 height 18
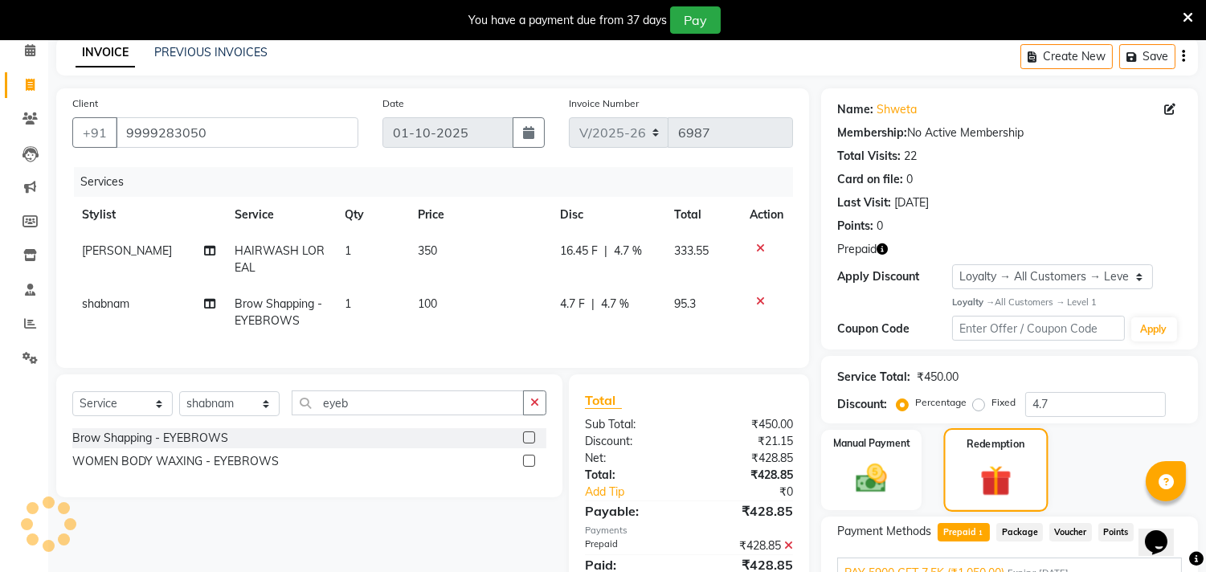
scroll to position [89, 0]
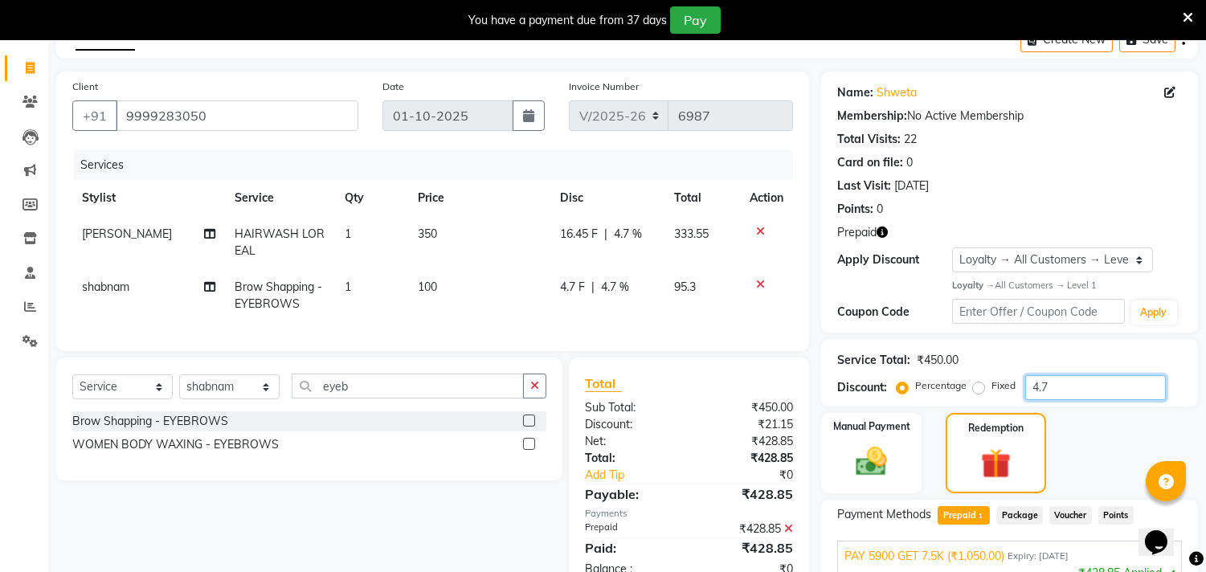
drag, startPoint x: 1067, startPoint y: 386, endPoint x: 982, endPoint y: 388, distance: 84.4
click at [982, 388] on div "Percentage Fixed 4.7" at bounding box center [1033, 387] width 266 height 25
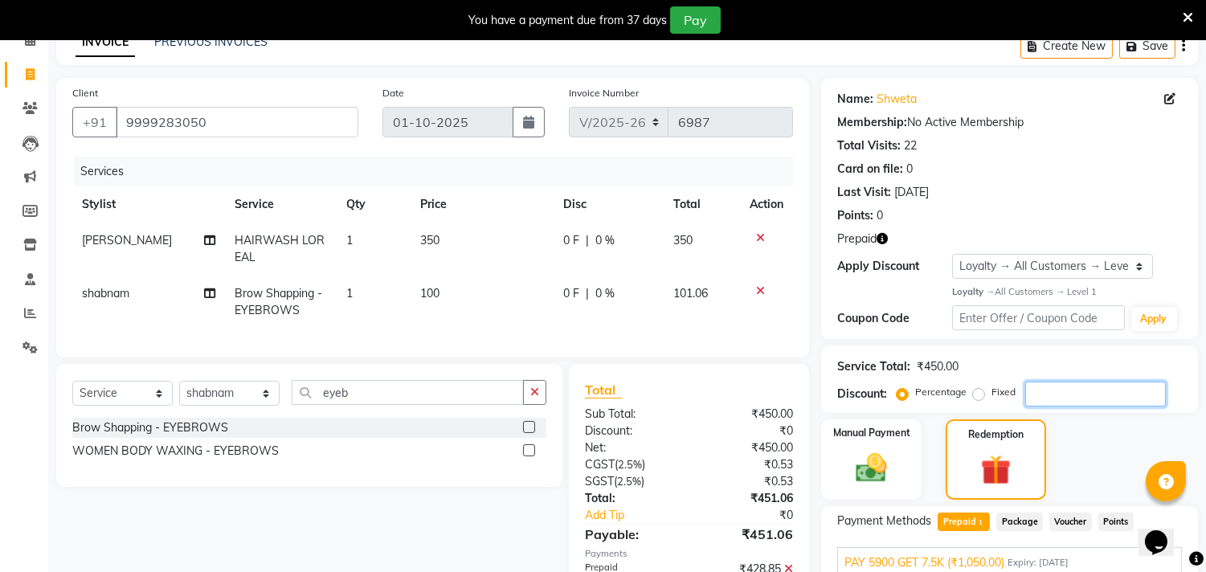
scroll to position [178, 0]
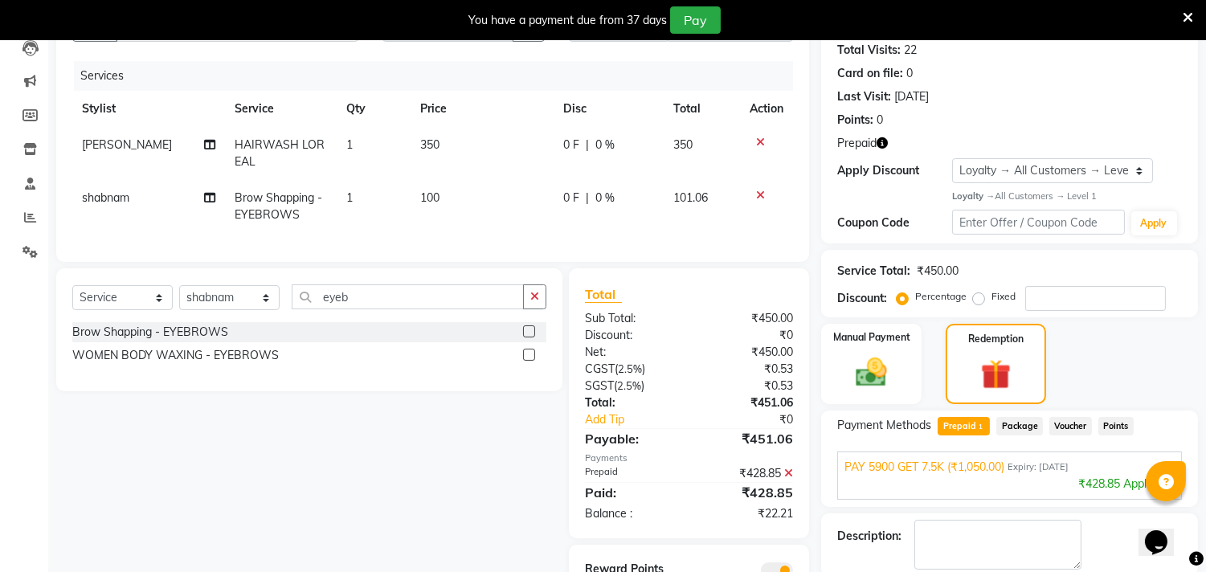
click at [784, 482] on div "₹428.85" at bounding box center [748, 473] width 117 height 17
click at [786, 479] on icon at bounding box center [788, 473] width 9 height 11
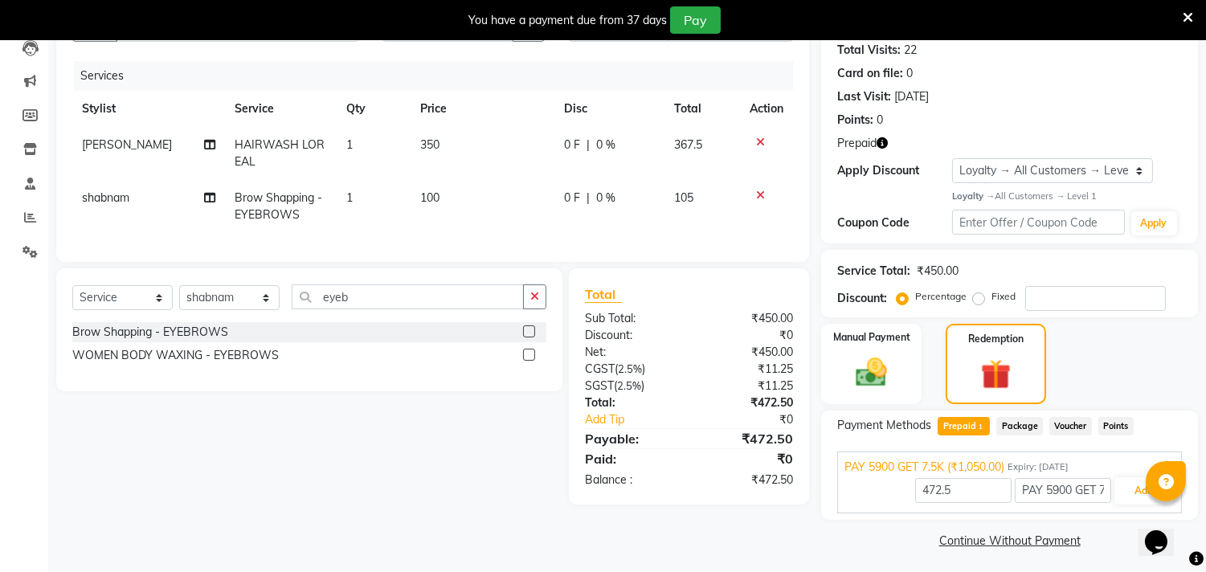
click at [1014, 420] on span "Package" at bounding box center [1020, 426] width 47 height 18
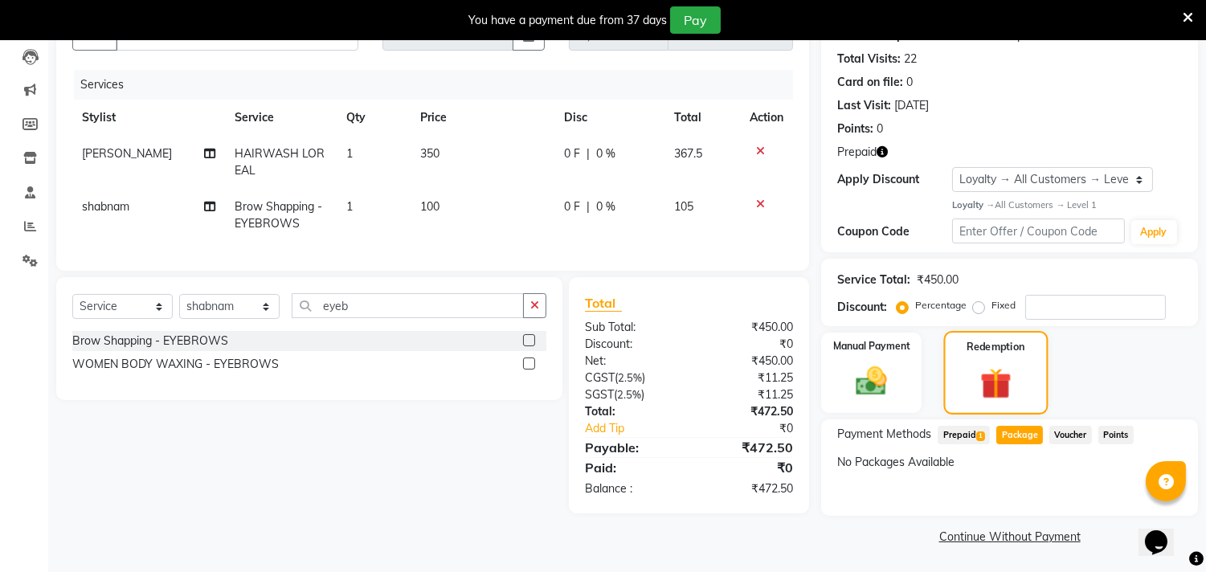
click at [1001, 372] on img at bounding box center [996, 383] width 51 height 39
click at [969, 428] on span "Prepaid 1" at bounding box center [964, 435] width 52 height 18
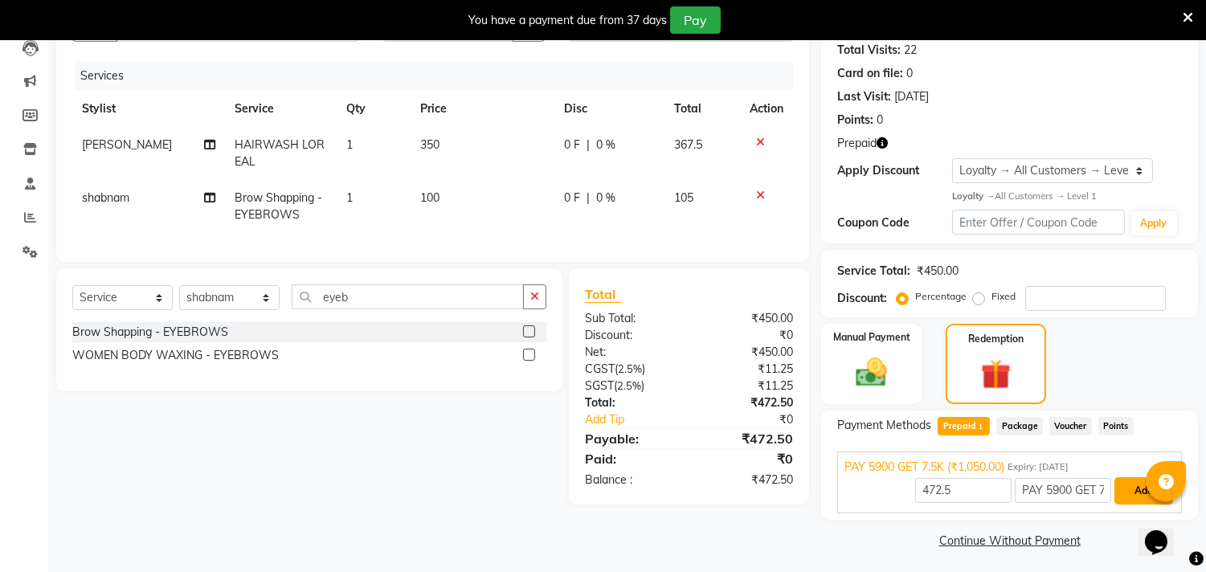
click at [1126, 493] on button "Add" at bounding box center [1144, 490] width 59 height 27
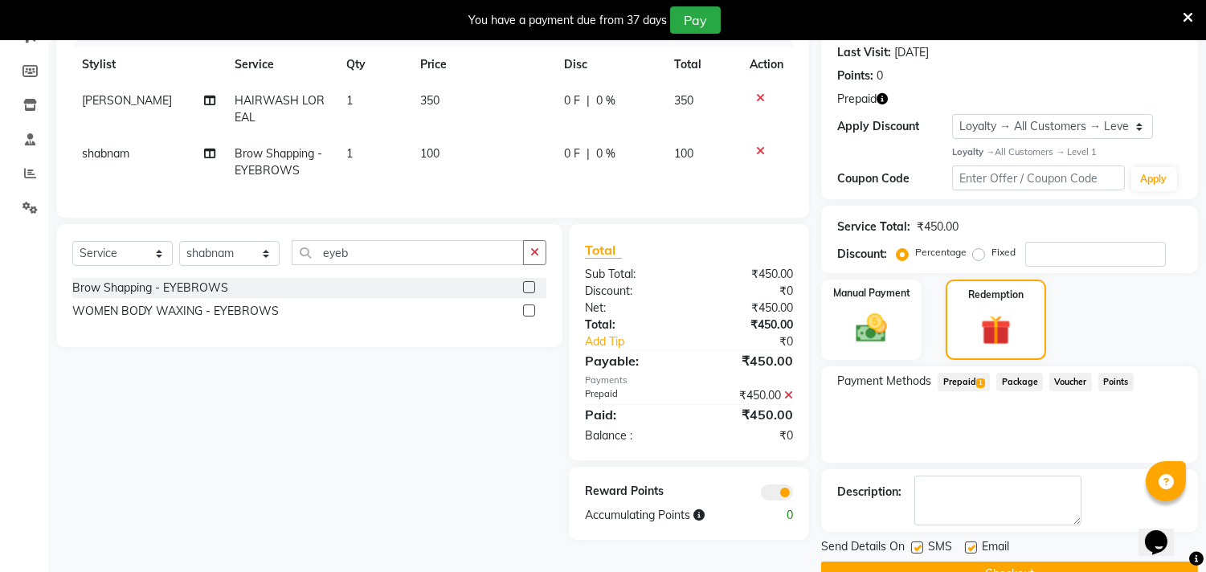
scroll to position [260, 0]
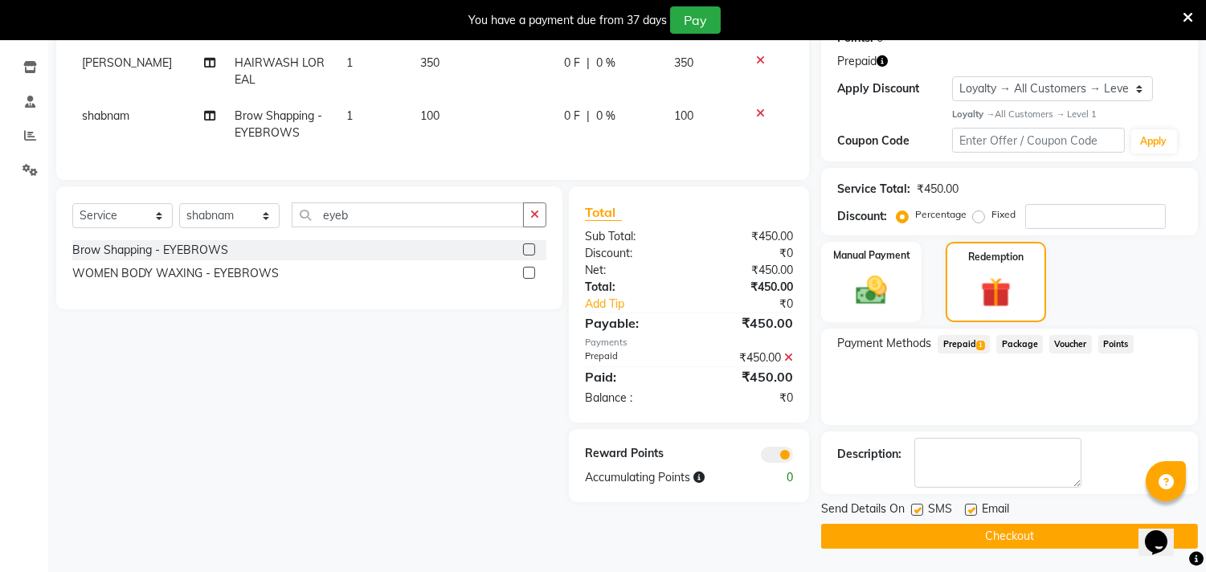
click at [971, 536] on button "Checkout" at bounding box center [1009, 536] width 377 height 25
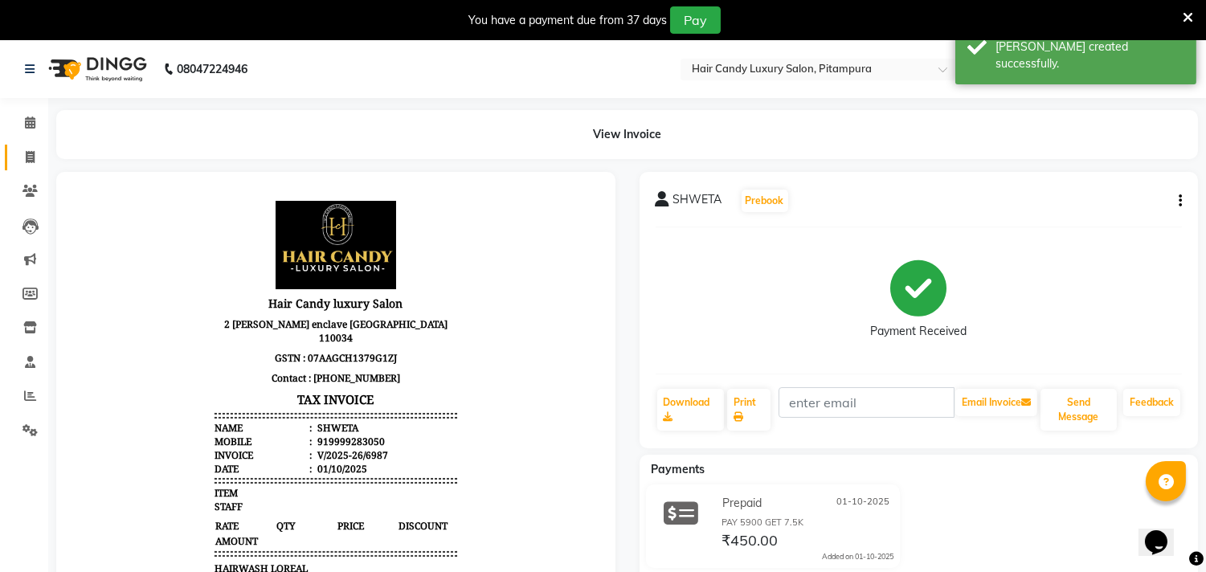
click at [33, 145] on link "Invoice" at bounding box center [24, 158] width 39 height 27
select select "service"
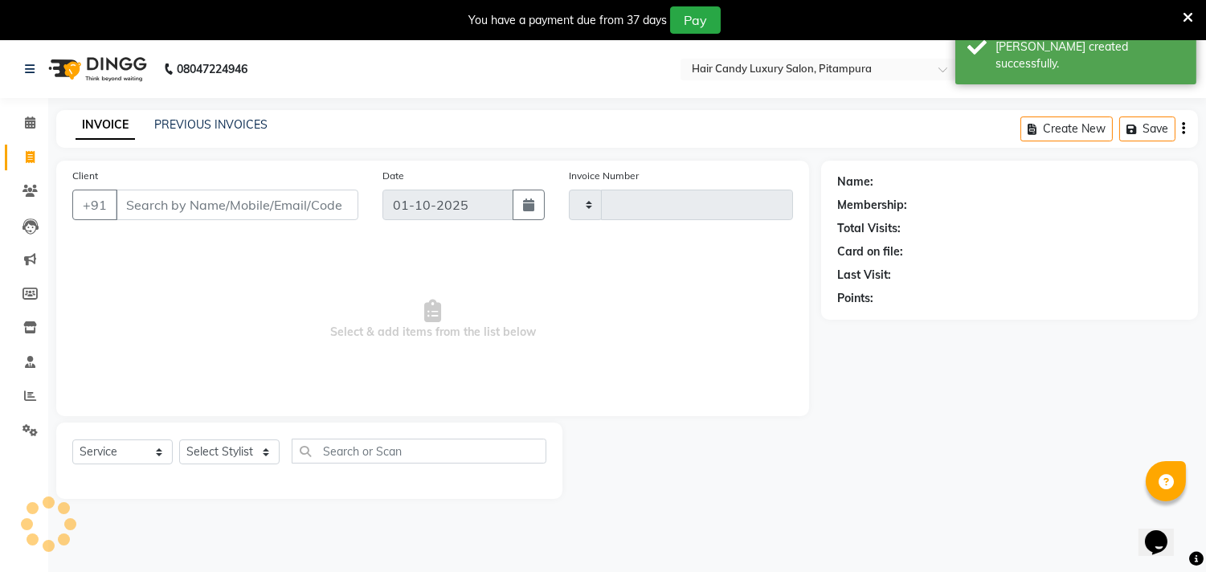
scroll to position [40, 0]
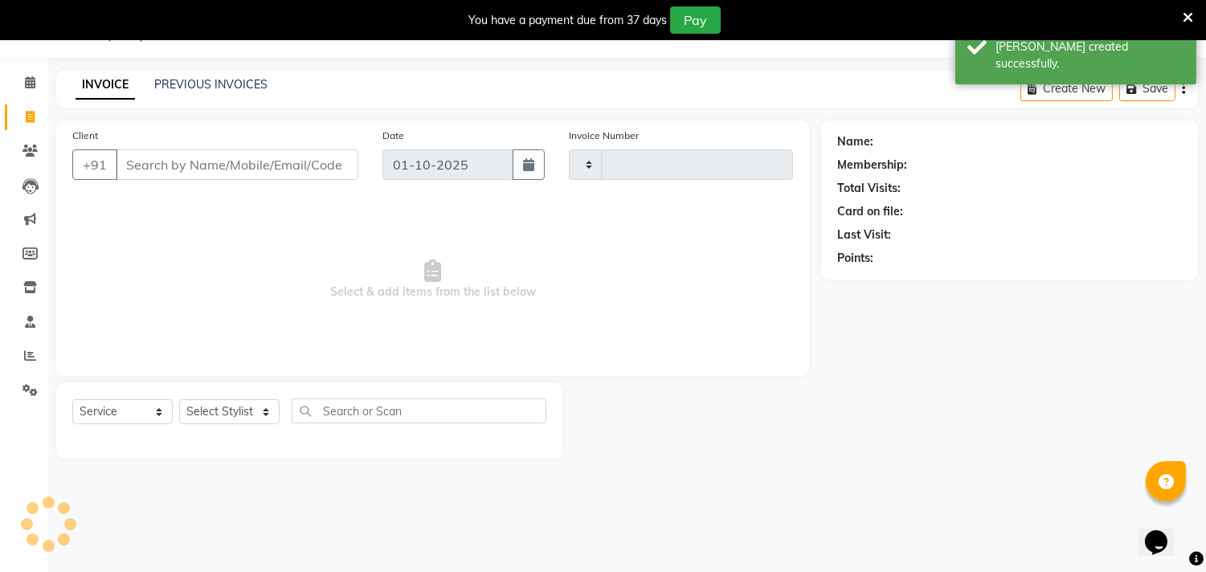
type input "6988"
select select "4720"
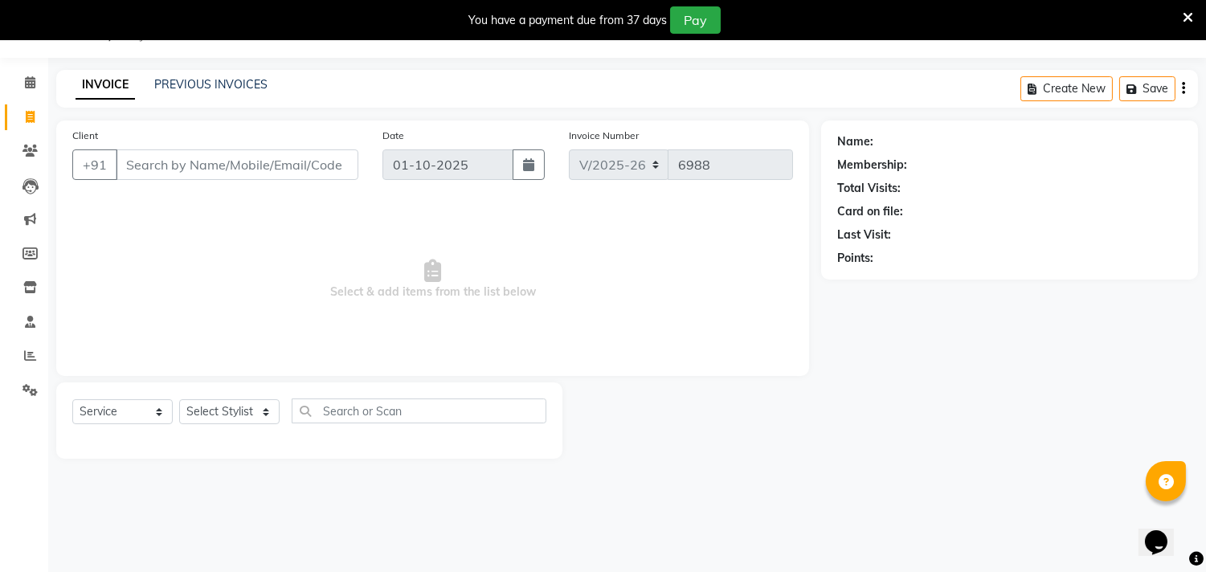
click at [295, 162] on input "Client" at bounding box center [237, 164] width 243 height 31
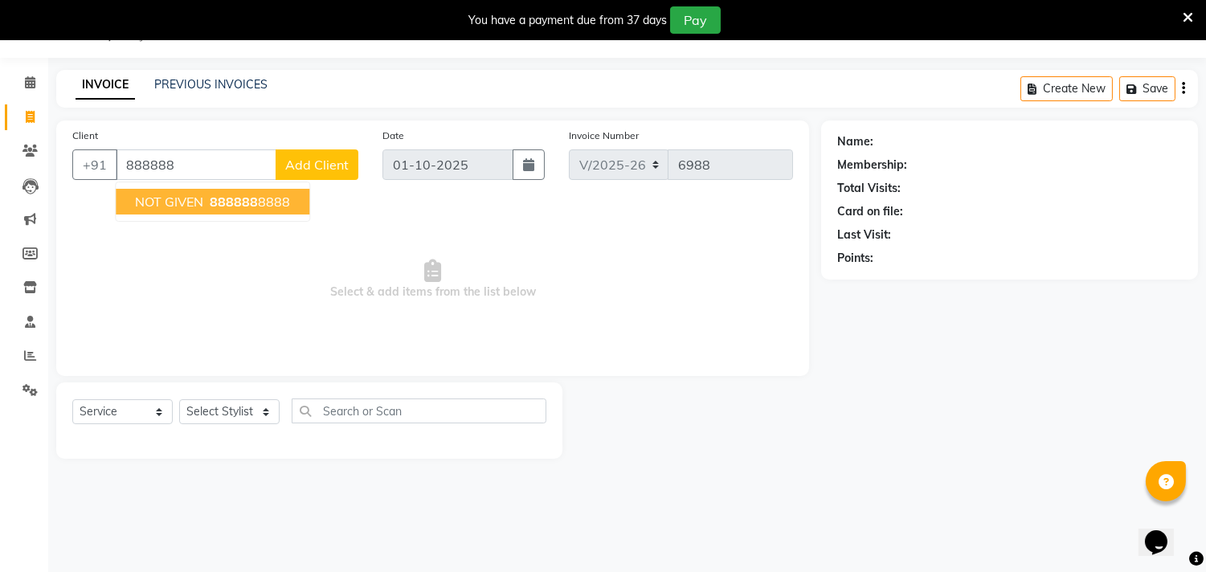
click at [219, 196] on span "888888" at bounding box center [234, 202] width 48 height 16
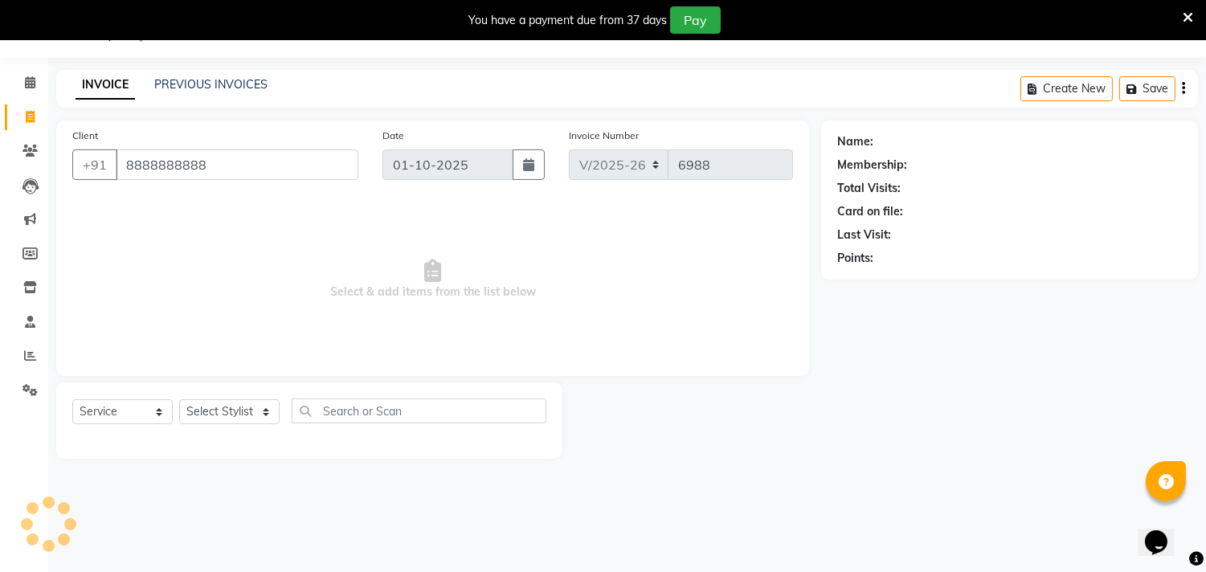
type input "8888888888"
select select "1: Object"
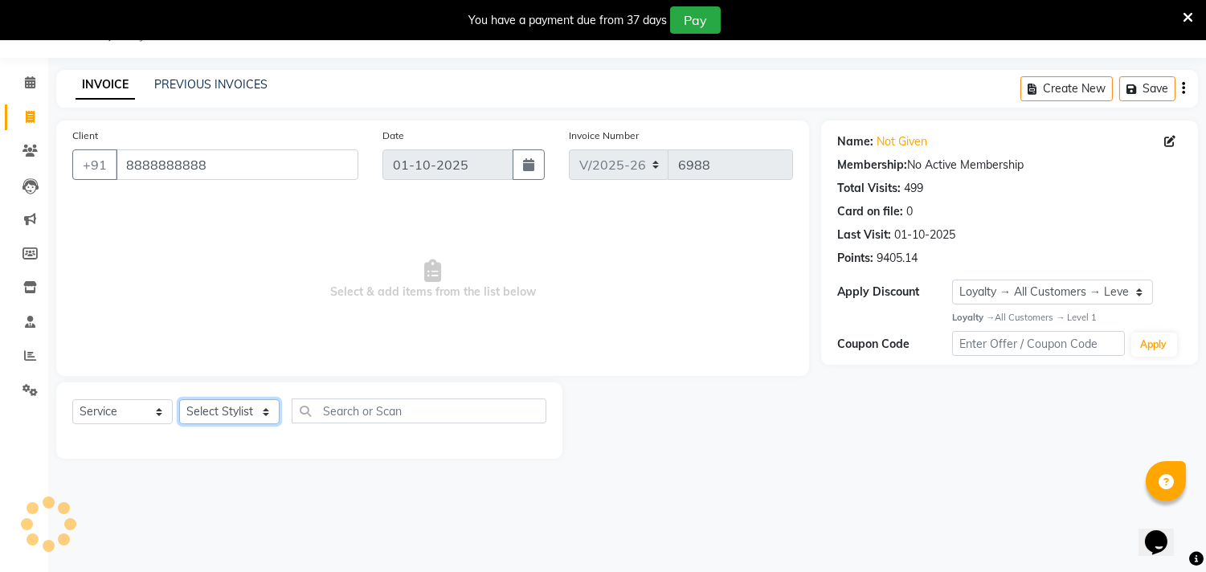
click at [228, 406] on select "Select Stylist [PERSON_NAME] [PERSON_NAME] [PERSON_NAME] [PERSON_NAME] [PERSON_…" at bounding box center [229, 411] width 100 height 25
select select "28014"
click at [179, 400] on select "Select Stylist [PERSON_NAME] [PERSON_NAME] [PERSON_NAME] [PERSON_NAME] [PERSON_…" at bounding box center [229, 411] width 100 height 25
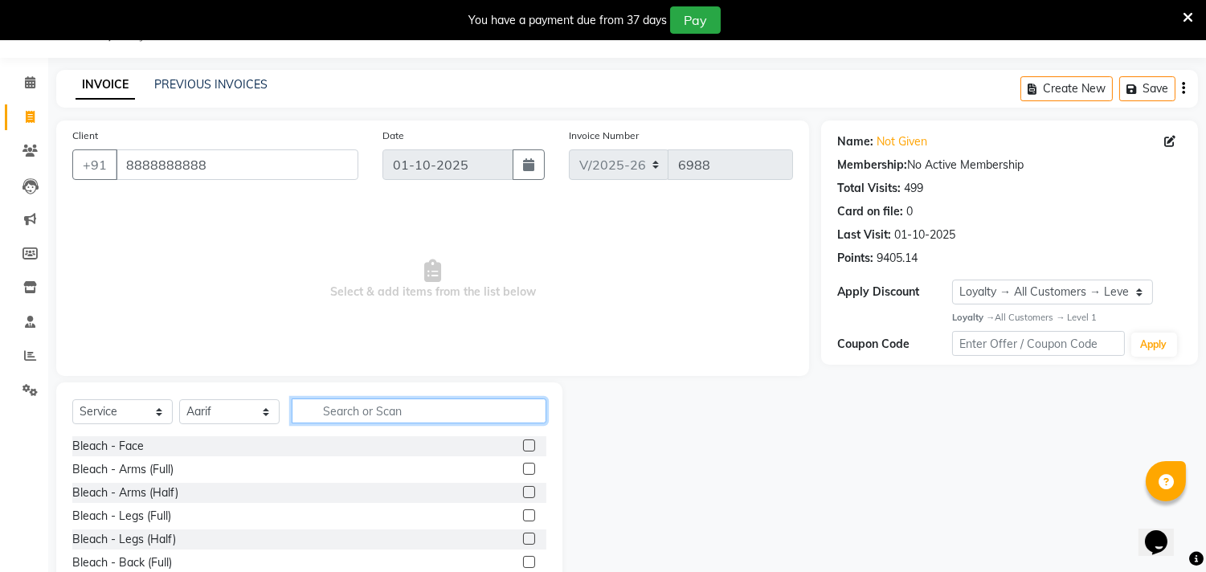
click at [346, 407] on input "text" at bounding box center [419, 411] width 255 height 25
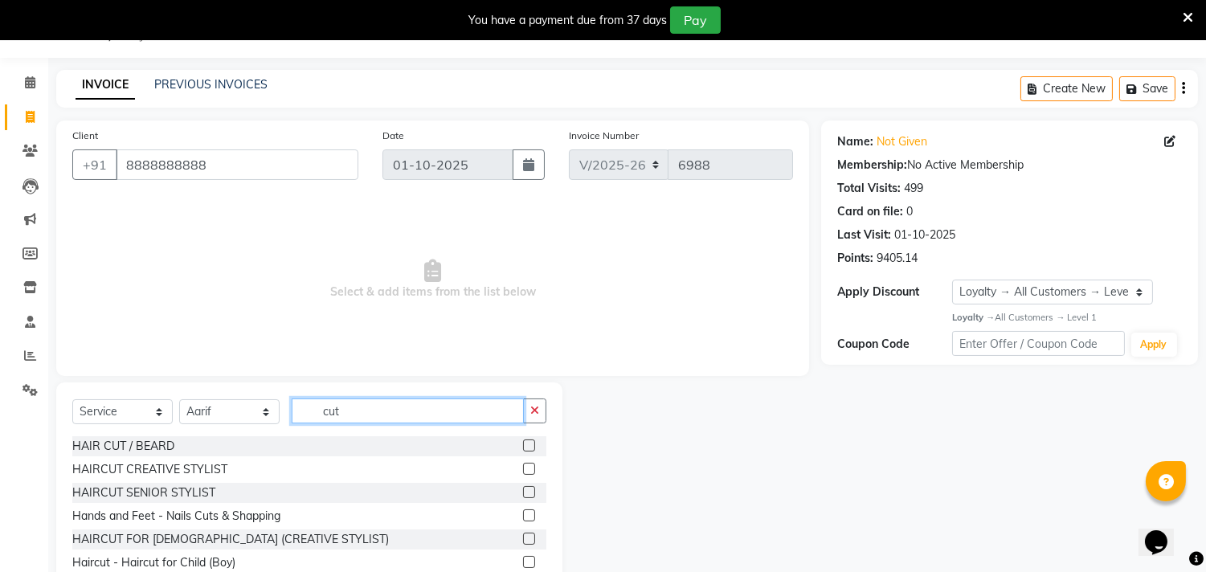
type input "cut"
click at [523, 465] on label at bounding box center [529, 469] width 12 height 12
click at [523, 465] on input "checkbox" at bounding box center [528, 470] width 10 height 10
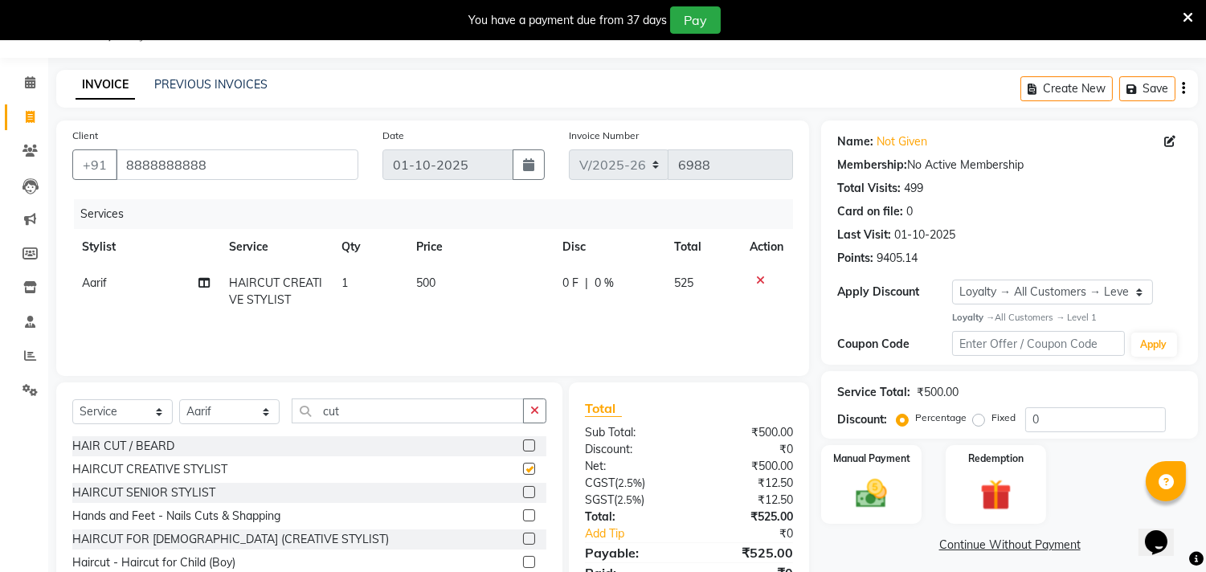
checkbox input "false"
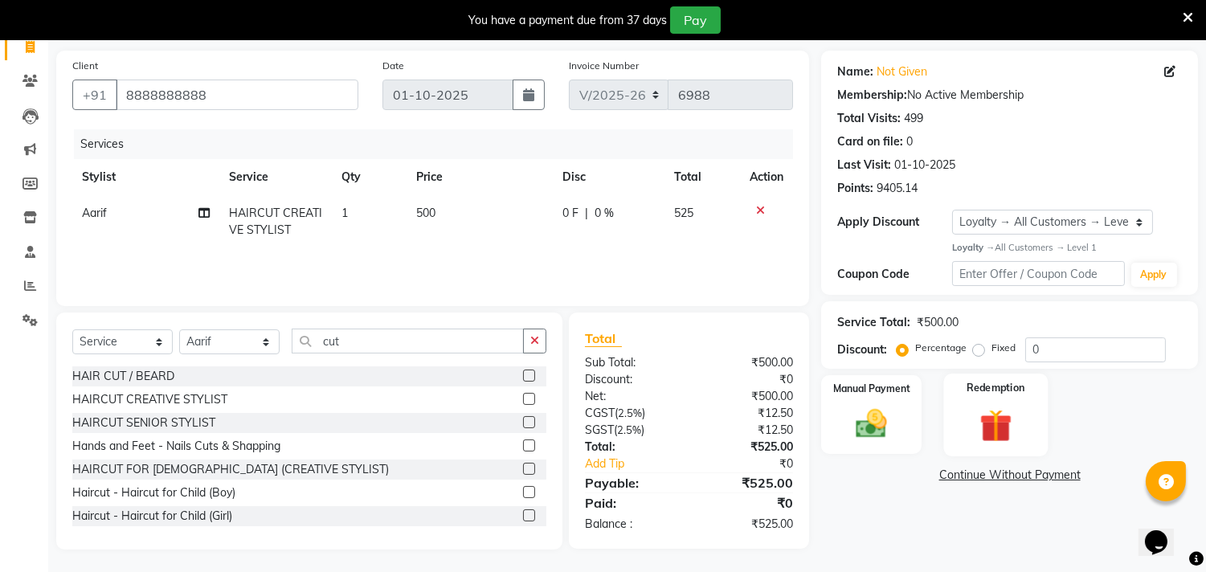
scroll to position [111, 0]
click at [874, 424] on img at bounding box center [872, 423] width 53 height 38
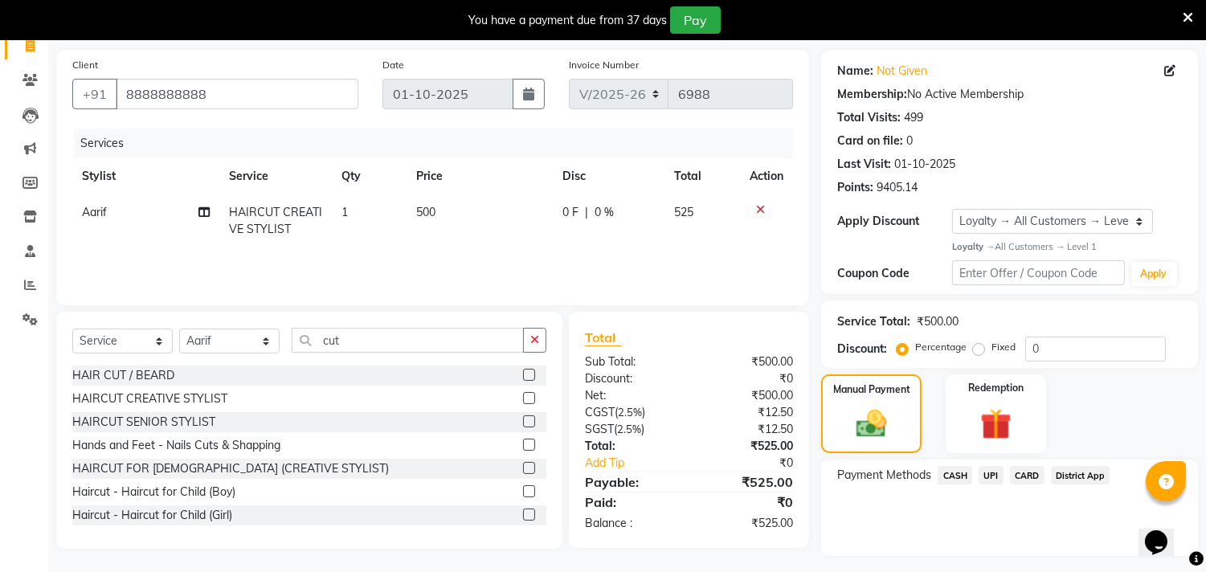
click at [960, 474] on span "CASH" at bounding box center [955, 475] width 35 height 18
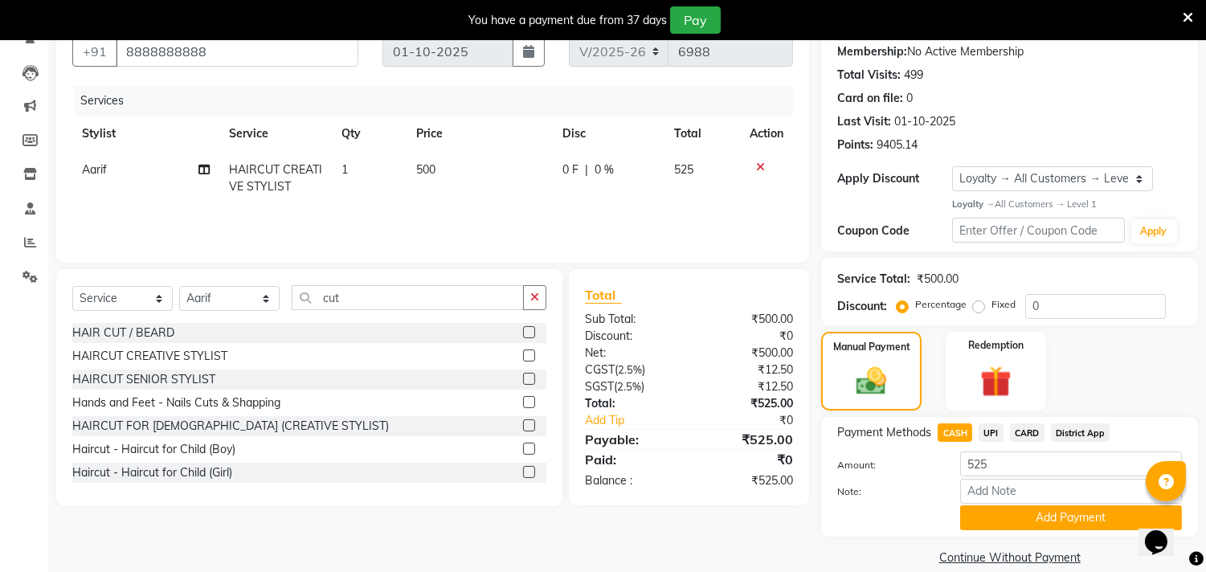
scroll to position [175, 0]
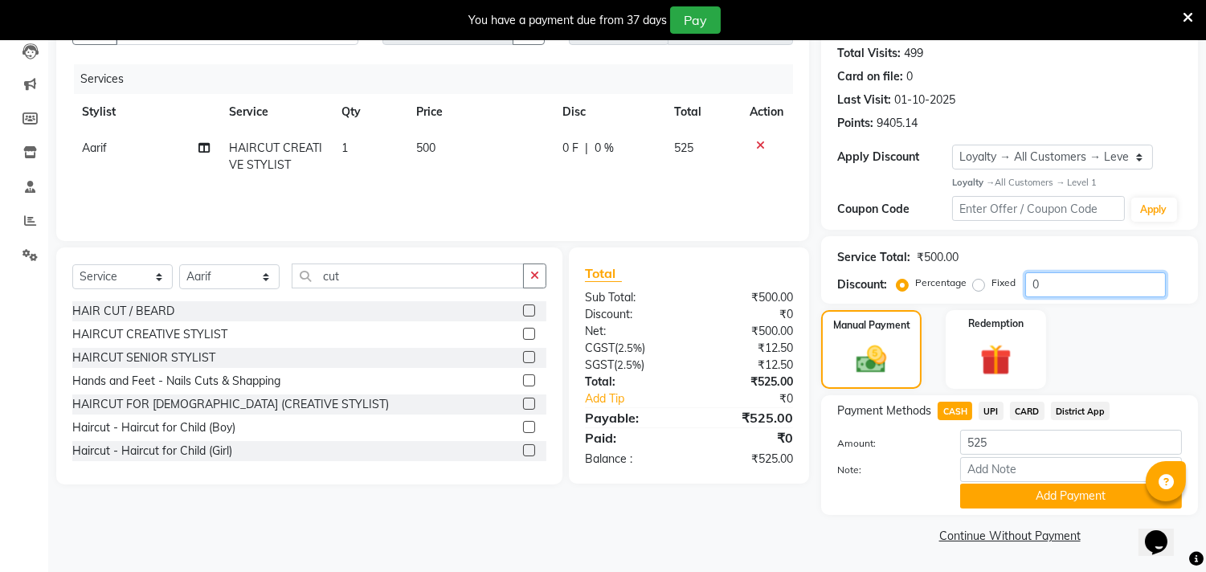
click at [1070, 283] on input "0" at bounding box center [1096, 284] width 141 height 25
type input "04.7"
click at [904, 528] on link "Continue Without Payment" at bounding box center [1010, 536] width 371 height 17
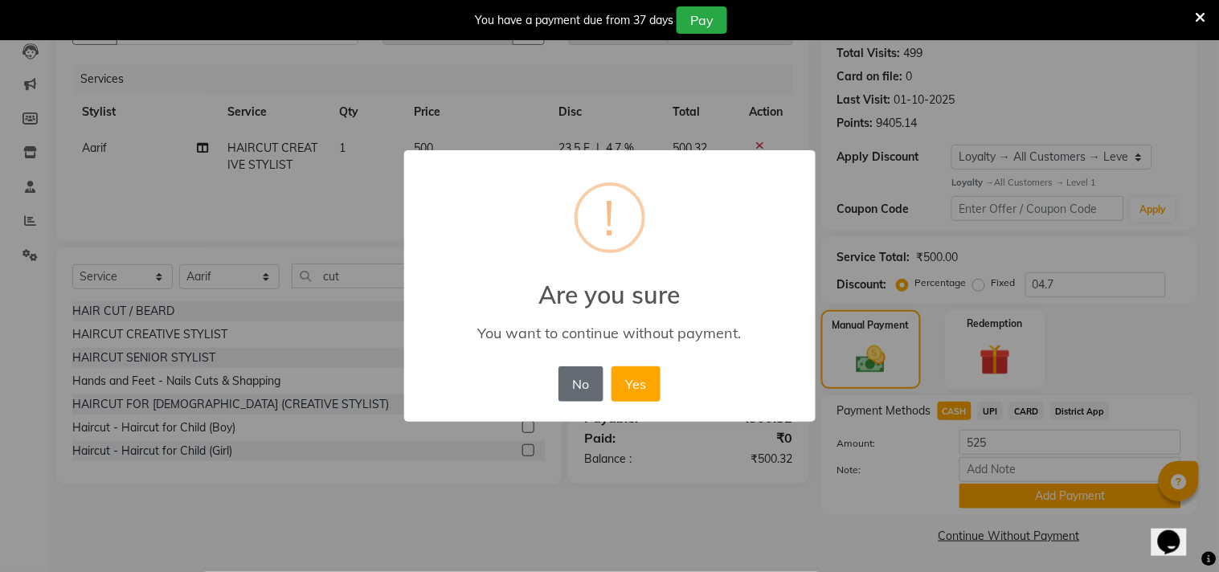
click at [596, 386] on button "No" at bounding box center [581, 383] width 45 height 35
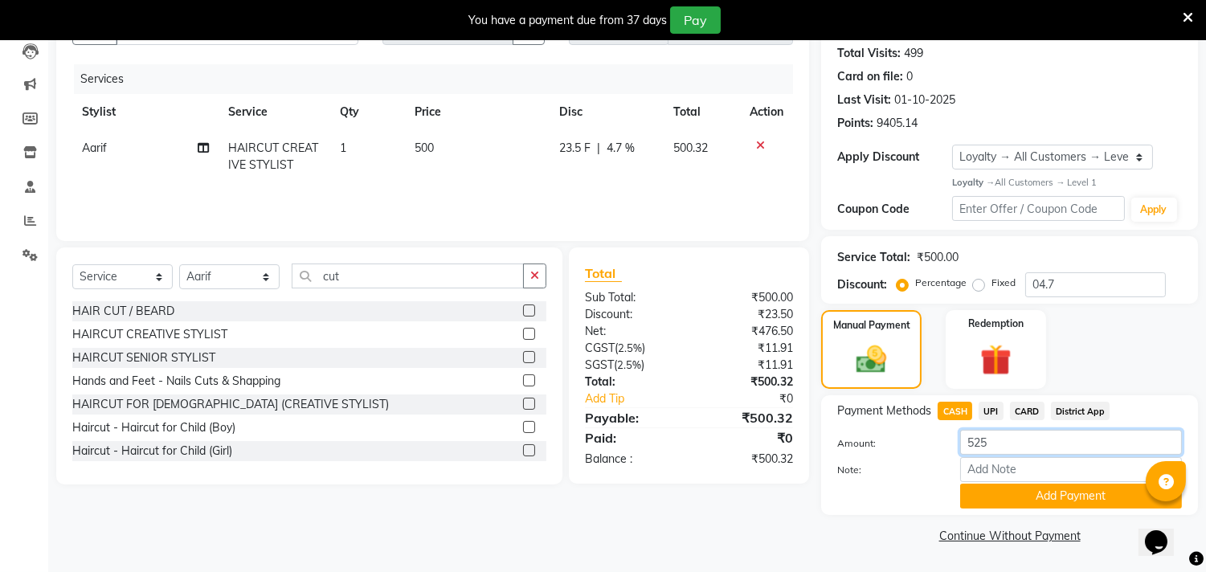
click at [1005, 444] on input "525" at bounding box center [1071, 442] width 222 height 25
click at [986, 410] on span "UPI" at bounding box center [991, 411] width 25 height 18
type input "500.32"
click at [952, 411] on span "CASH" at bounding box center [955, 411] width 35 height 18
click at [1029, 498] on button "Add Payment" at bounding box center [1071, 496] width 222 height 25
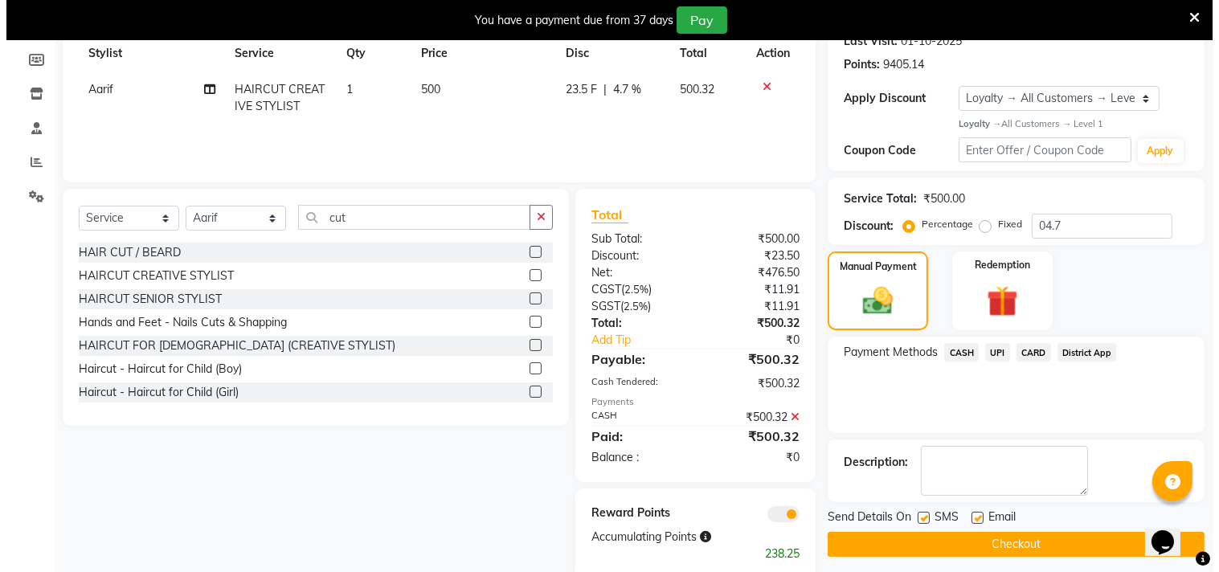
scroll to position [264, 0]
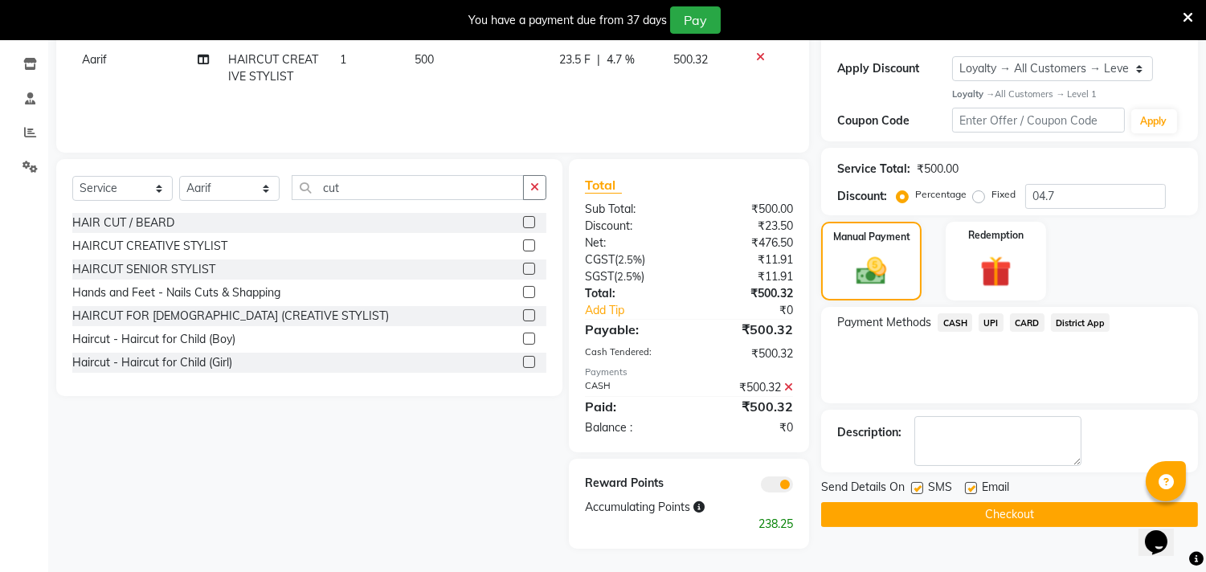
click at [793, 482] on div at bounding box center [748, 484] width 117 height 18
click at [778, 486] on span at bounding box center [777, 485] width 32 height 16
click at [793, 487] on input "checkbox" at bounding box center [793, 487] width 0 height 0
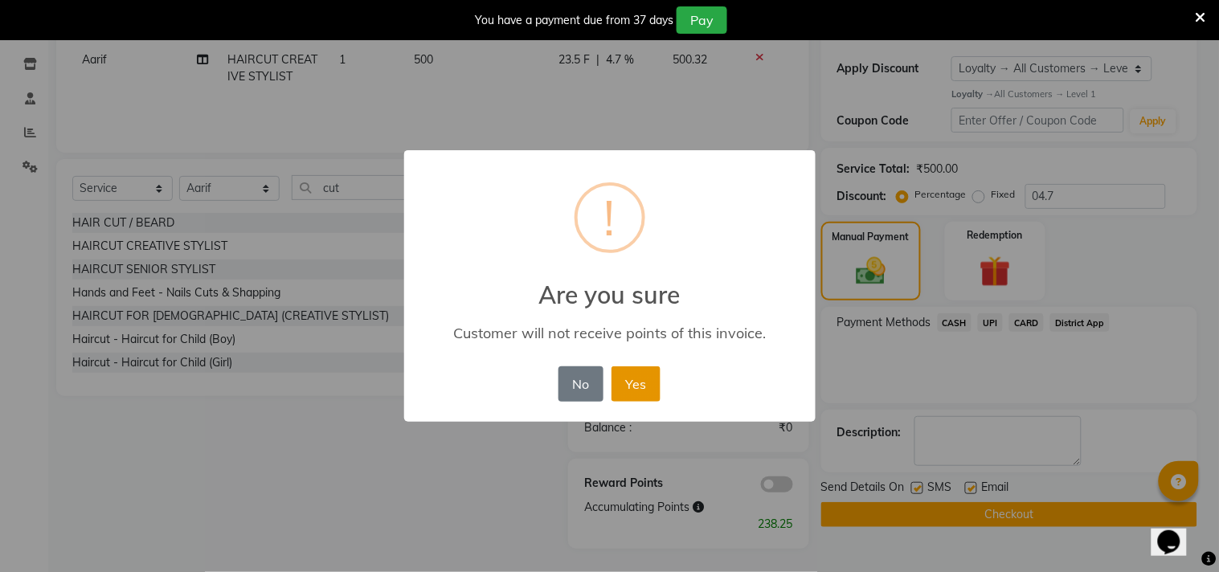
click at [649, 370] on button "Yes" at bounding box center [636, 383] width 49 height 35
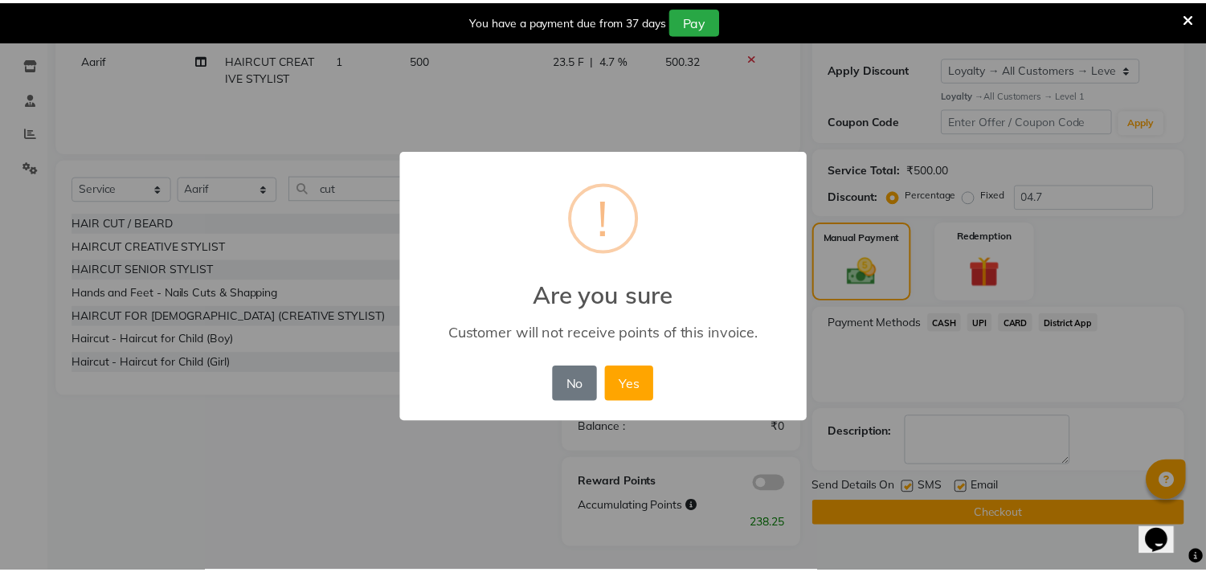
scroll to position [243, 0]
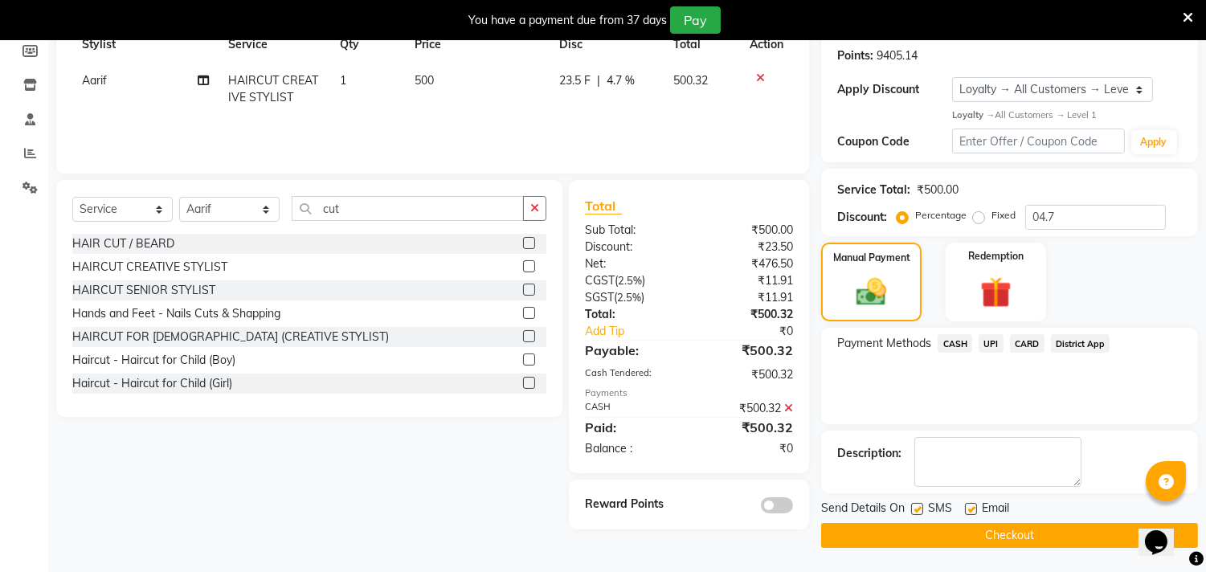
click at [881, 533] on button "Checkout" at bounding box center [1009, 535] width 377 height 25
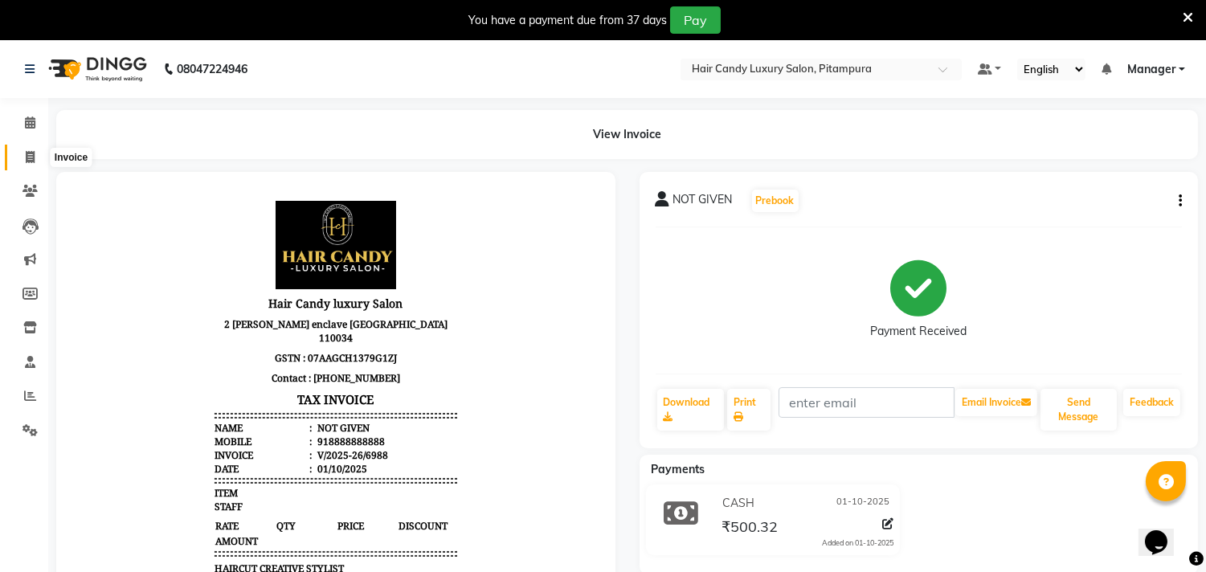
drag, startPoint x: 27, startPoint y: 165, endPoint x: 43, endPoint y: 170, distance: 17.0
click at [26, 165] on span at bounding box center [30, 158] width 28 height 18
select select "service"
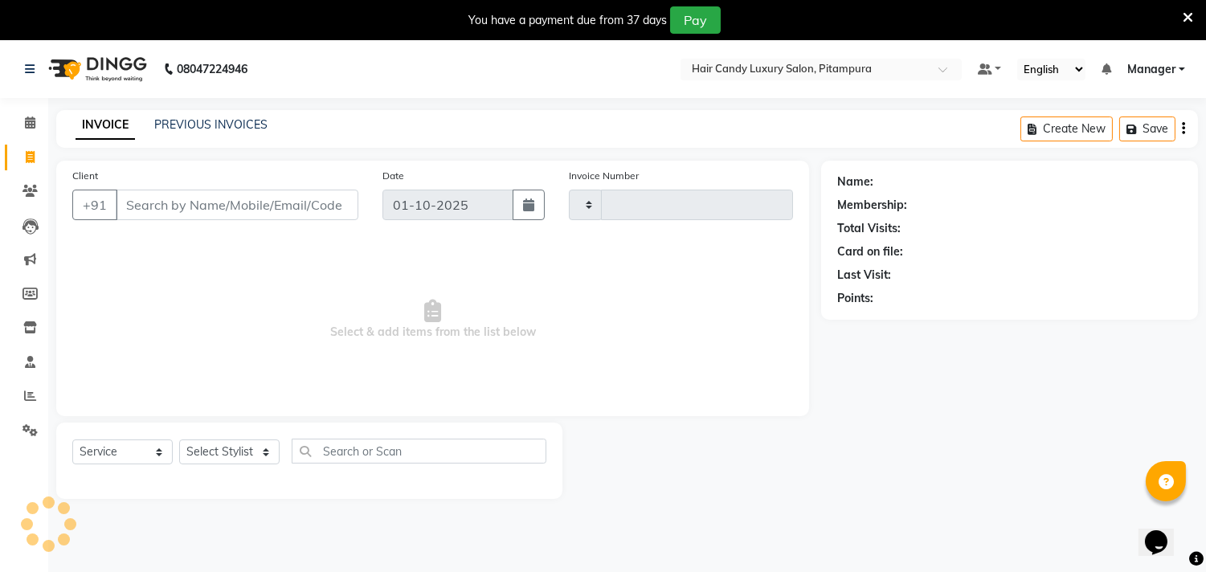
scroll to position [40, 0]
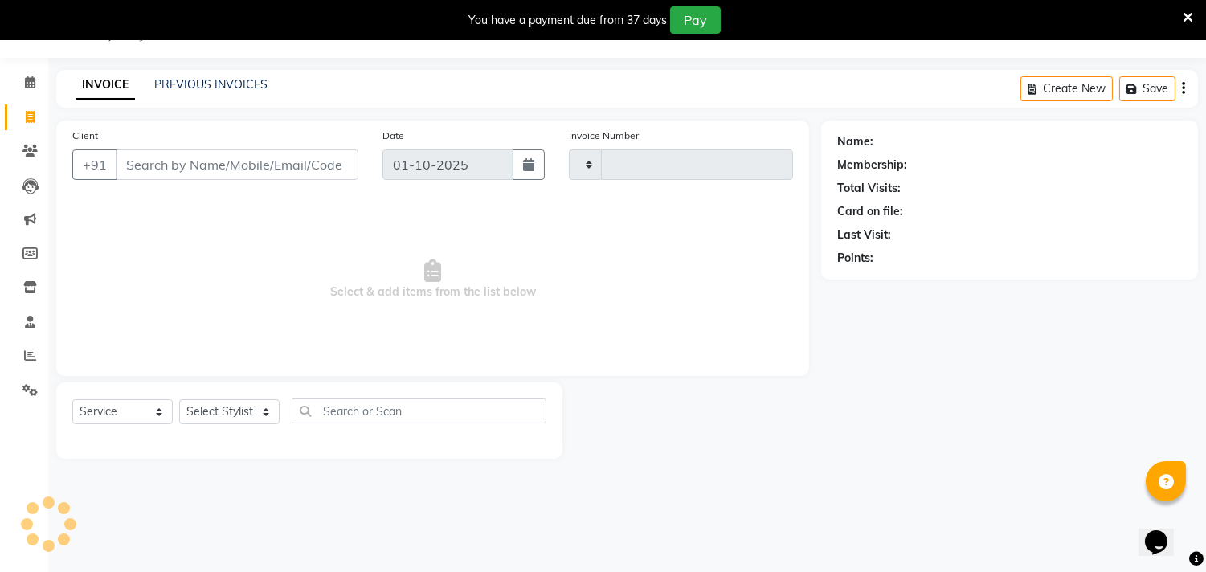
type input "6989"
select select "4720"
click at [244, 156] on input "Client" at bounding box center [237, 164] width 243 height 31
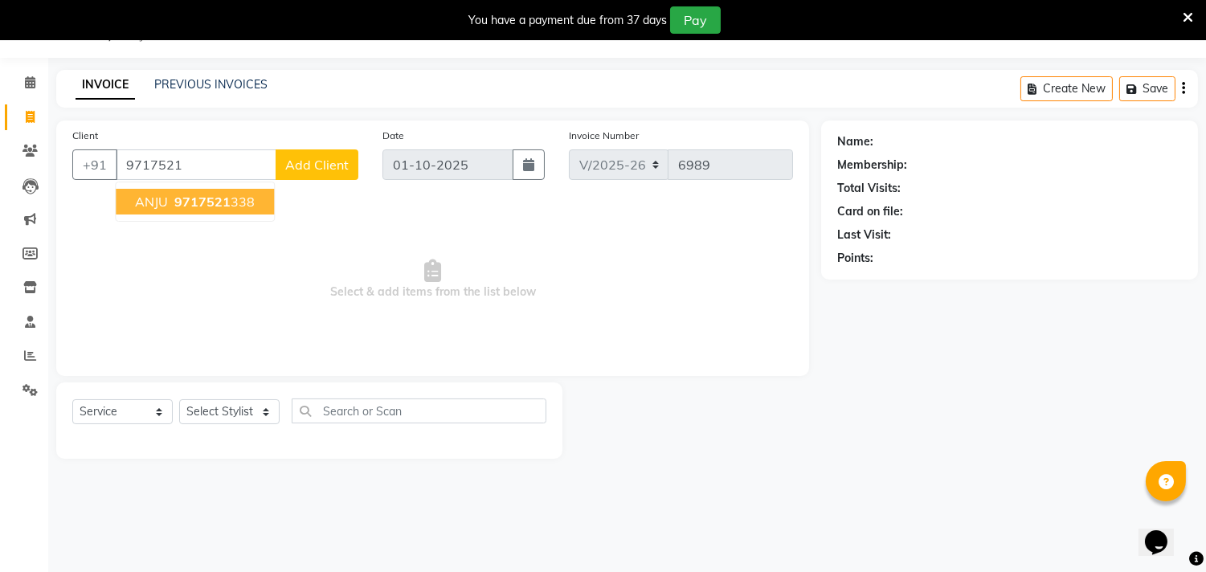
click at [246, 203] on ngb-highlight "9717521 338" at bounding box center [213, 202] width 84 height 16
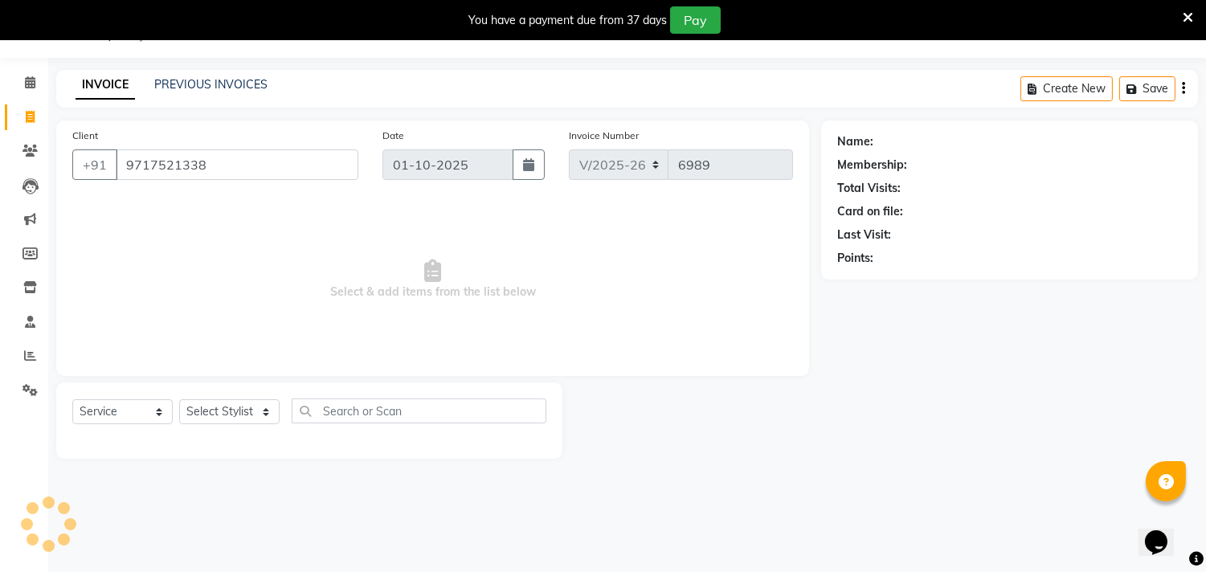
type input "9717521338"
select select "1: Object"
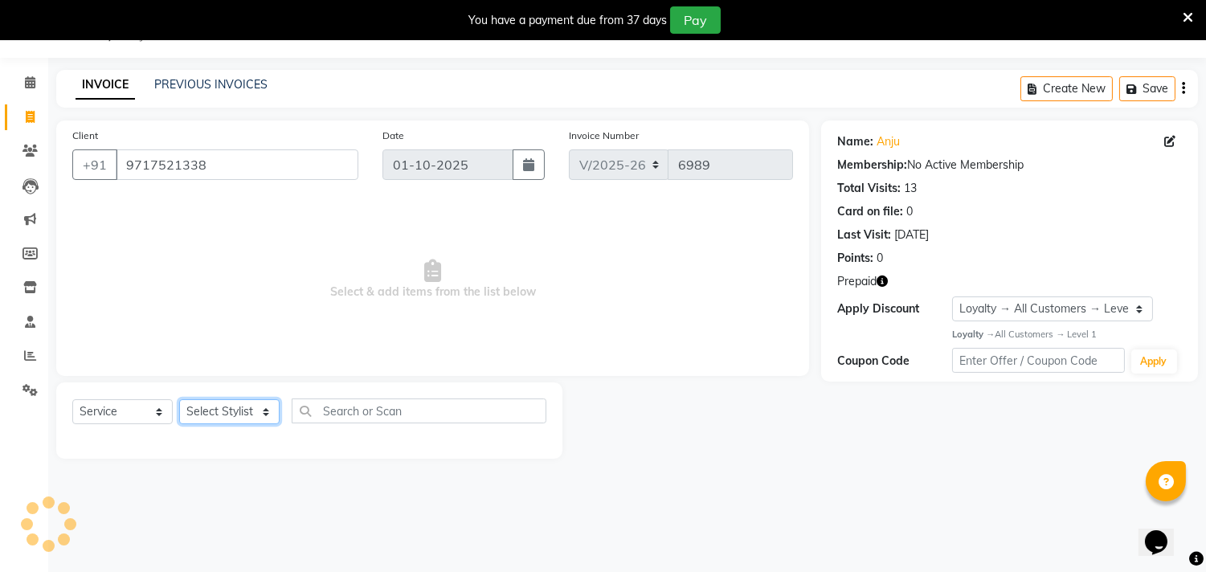
click at [205, 408] on select "Select Stylist [PERSON_NAME] [PERSON_NAME] [PERSON_NAME] [PERSON_NAME] [PERSON_…" at bounding box center [229, 411] width 100 height 25
select select "90662"
click at [179, 400] on select "Select Stylist [PERSON_NAME] [PERSON_NAME] [PERSON_NAME] [PERSON_NAME] [PERSON_…" at bounding box center [229, 411] width 100 height 25
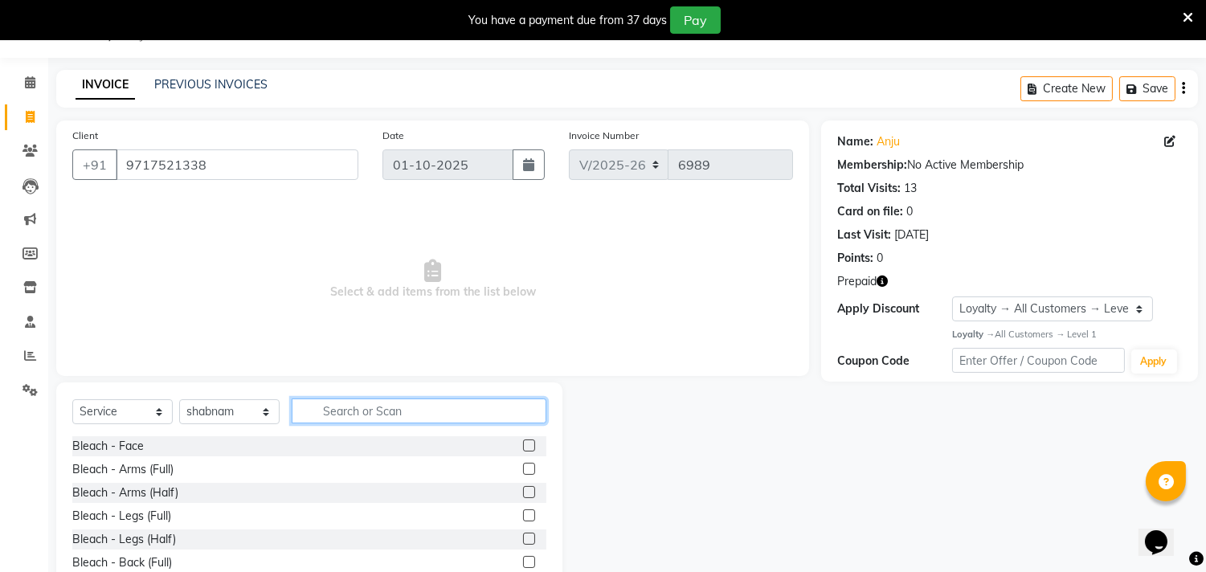
click at [383, 414] on input "text" at bounding box center [419, 411] width 255 height 25
type input "de t"
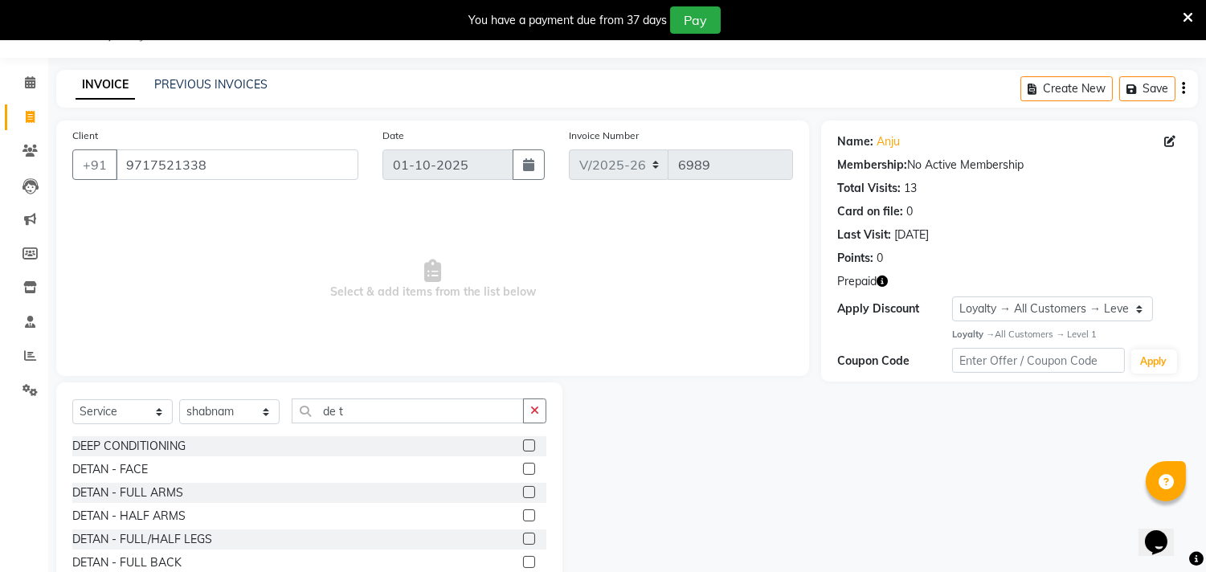
click at [523, 469] on label at bounding box center [529, 469] width 12 height 12
click at [523, 469] on input "checkbox" at bounding box center [528, 470] width 10 height 10
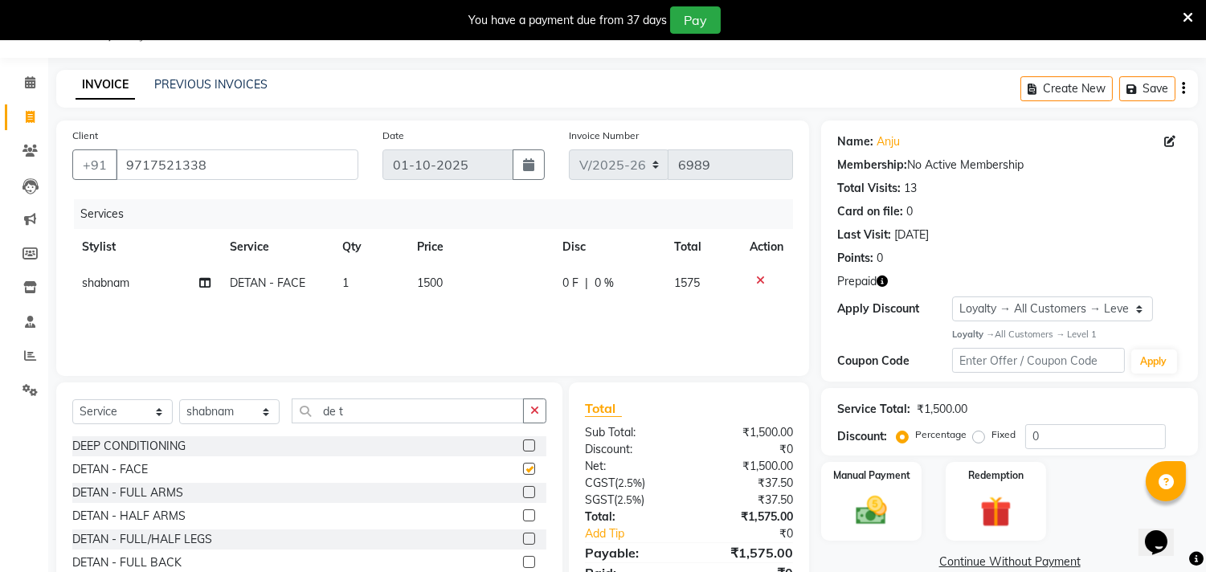
checkbox input "false"
drag, startPoint x: 386, startPoint y: 418, endPoint x: 268, endPoint y: 379, distance: 123.5
click at [268, 379] on div "Client +91 9717521338 Date 01-10-2025 Invoice Number V/2025 V/2025-26 6989 Serv…" at bounding box center [432, 370] width 777 height 499
click at [366, 413] on input "de t" at bounding box center [408, 411] width 232 height 25
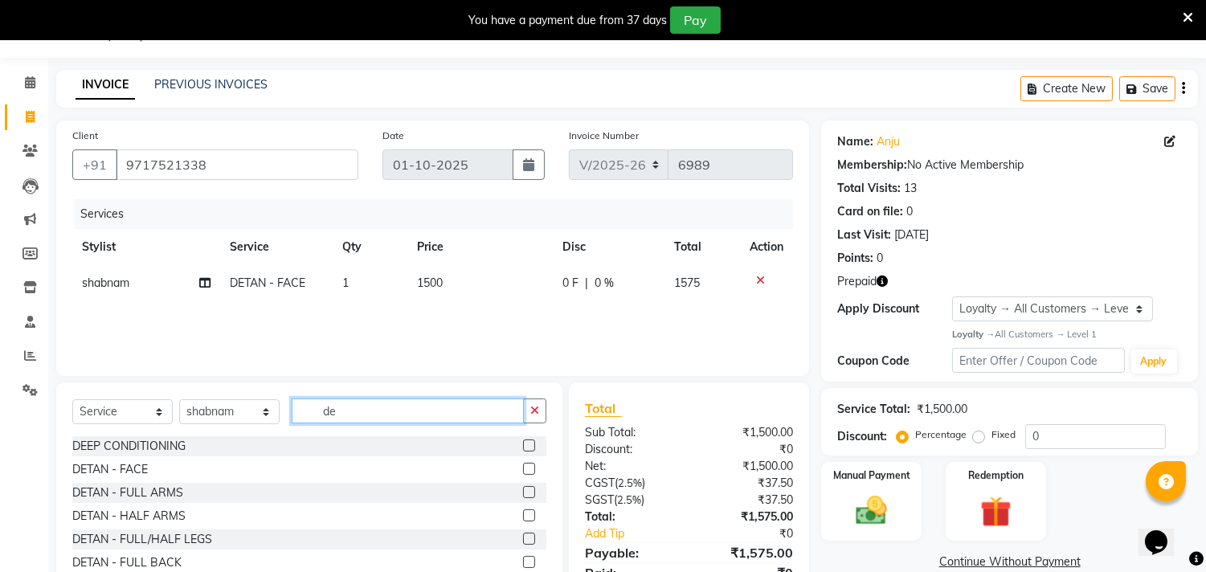
type input "d"
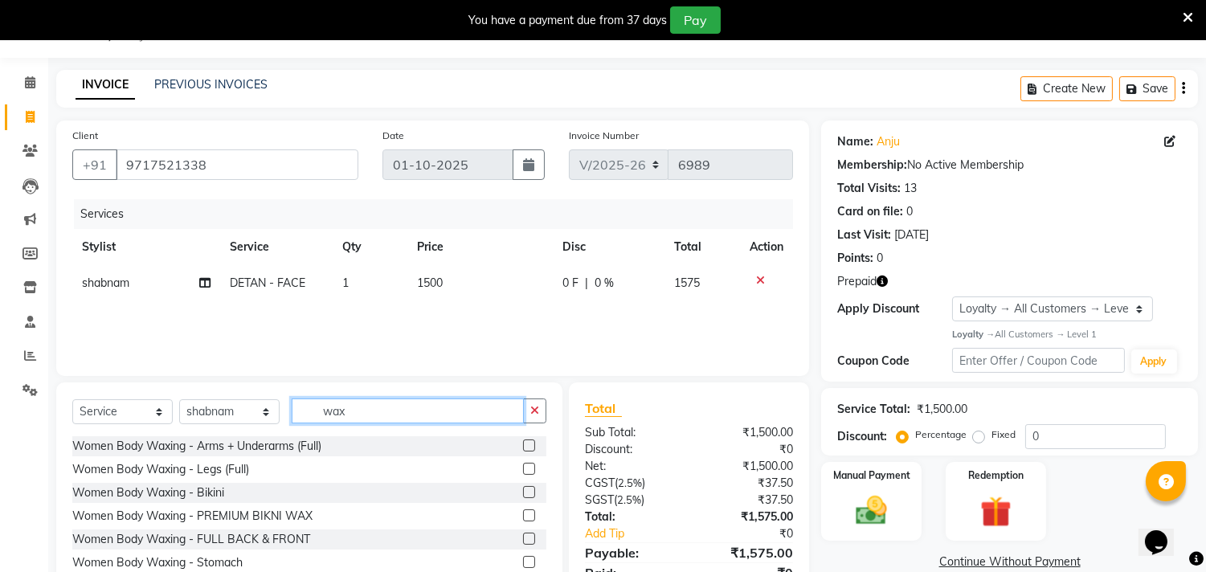
type input "wax"
click at [523, 445] on label at bounding box center [529, 446] width 12 height 12
click at [523, 445] on input "checkbox" at bounding box center [528, 446] width 10 height 10
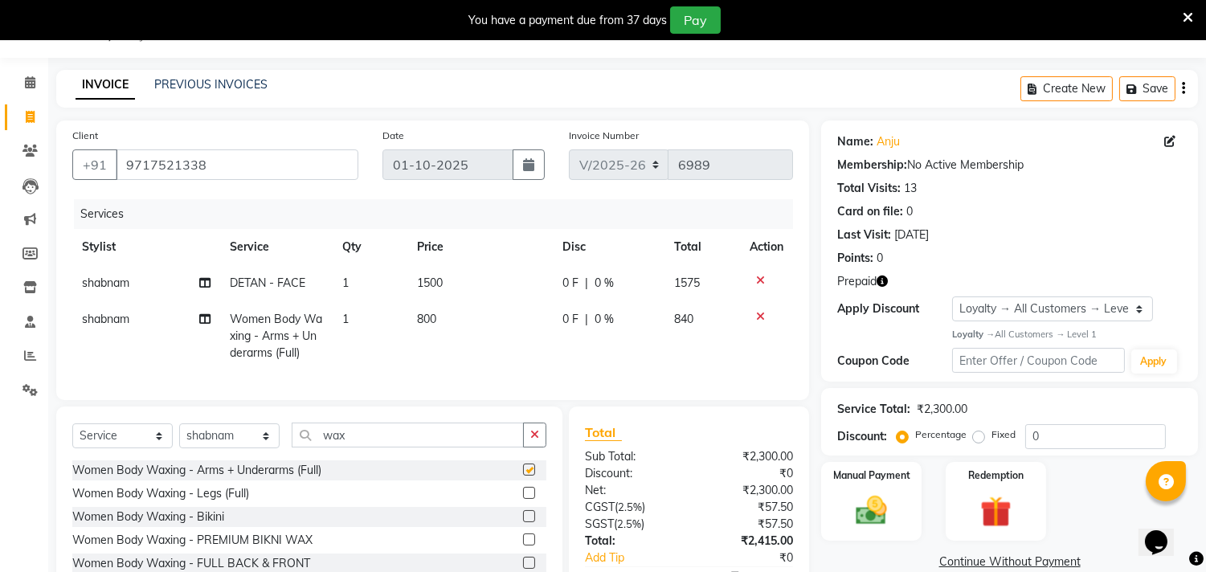
checkbox input "false"
drag, startPoint x: 395, startPoint y: 452, endPoint x: 197, endPoint y: 464, distance: 198.9
click at [197, 461] on div "Select Service Product Membership Package Voucher Prepaid Gift Card Select Styl…" at bounding box center [309, 442] width 474 height 38
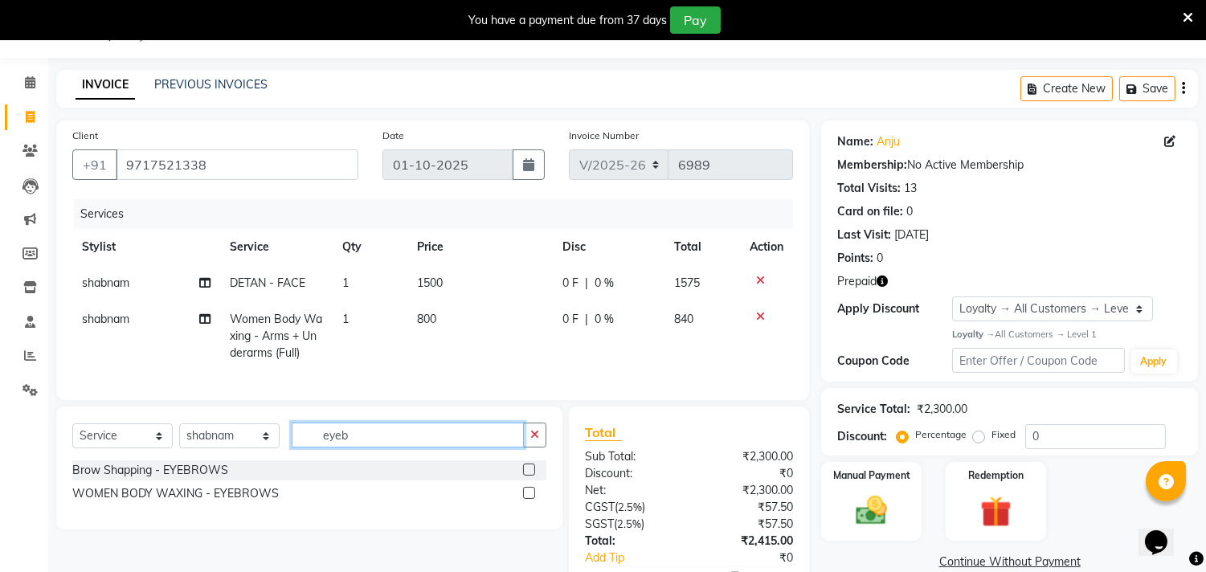
type input "eyeb"
drag, startPoint x: 530, startPoint y: 485, endPoint x: 448, endPoint y: 476, distance: 83.3
click at [526, 476] on label at bounding box center [529, 470] width 12 height 12
click at [526, 476] on input "checkbox" at bounding box center [528, 470] width 10 height 10
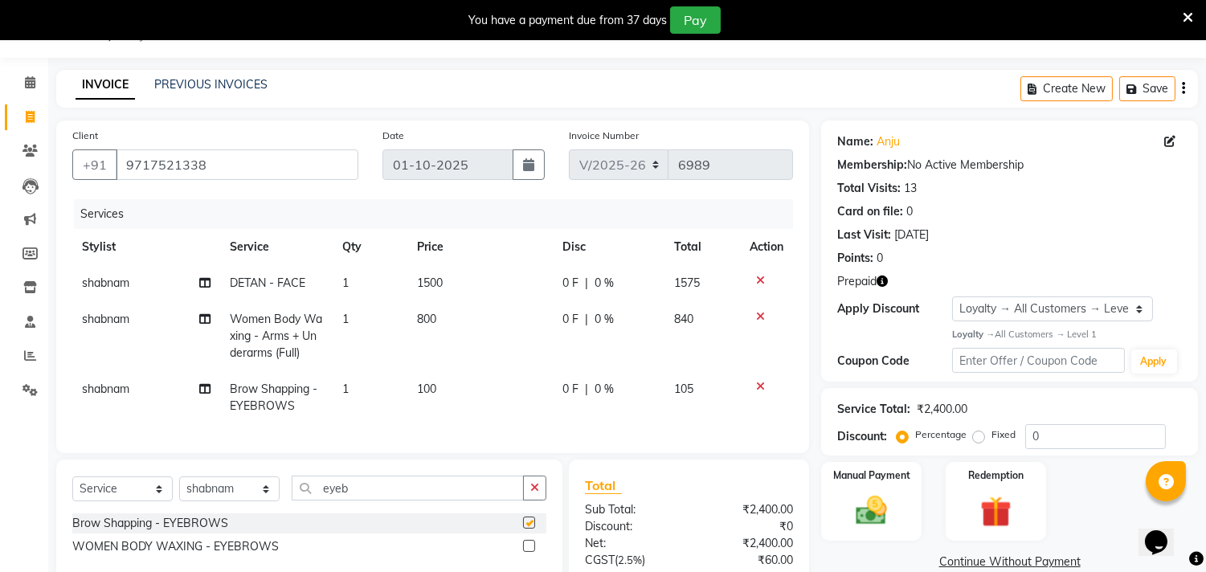
checkbox input "false"
drag, startPoint x: 383, startPoint y: 496, endPoint x: 204, endPoint y: 507, distance: 179.6
click at [204, 507] on div "Select Service Product Membership Package Voucher Prepaid Gift Card Select Styl…" at bounding box center [309, 495] width 474 height 38
type input "upp"
click at [525, 529] on label at bounding box center [529, 523] width 12 height 12
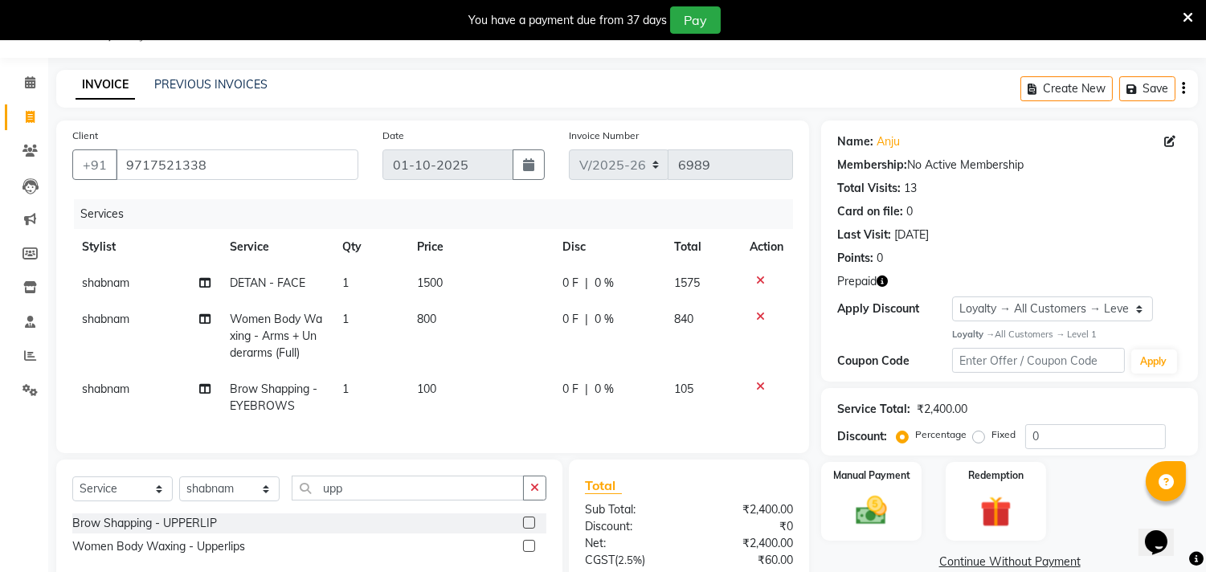
click at [525, 529] on input "checkbox" at bounding box center [528, 523] width 10 height 10
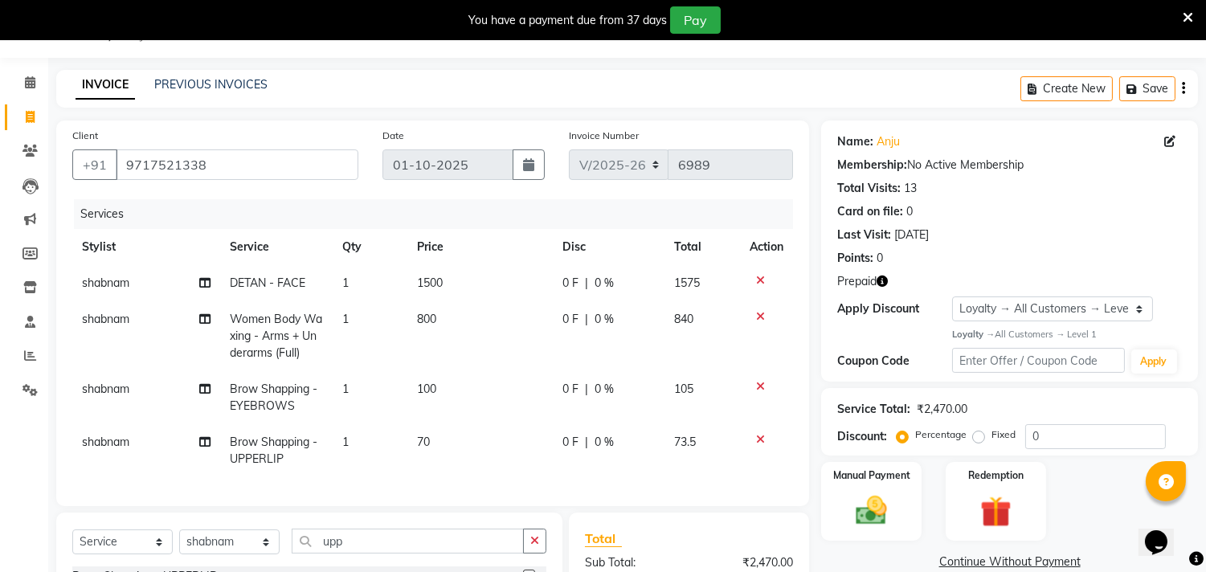
scroll to position [254, 0]
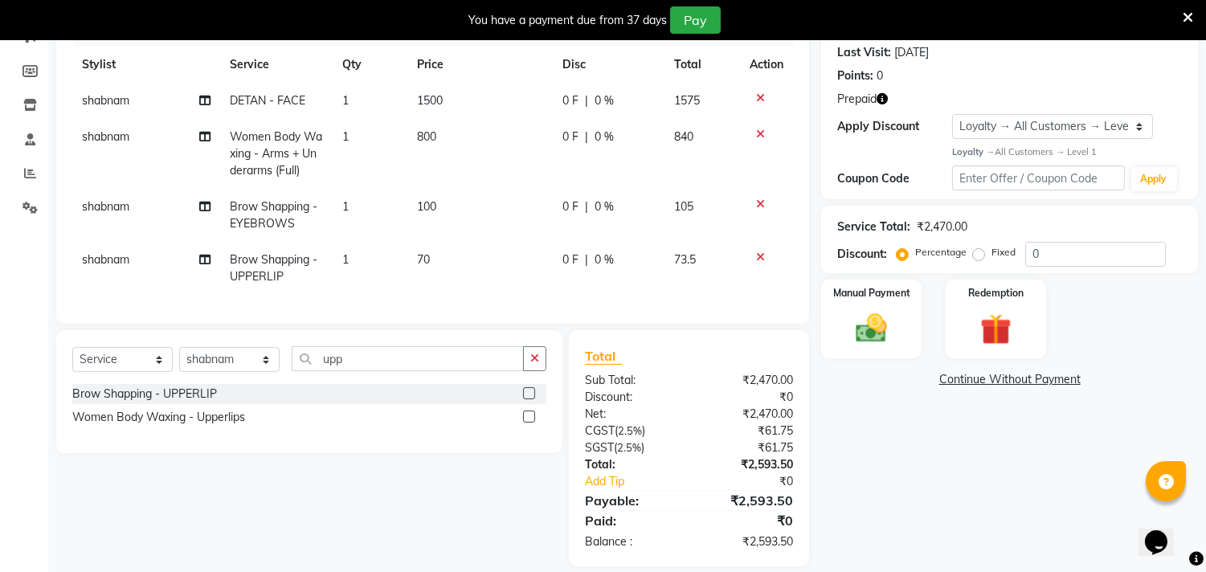
checkbox input "false"
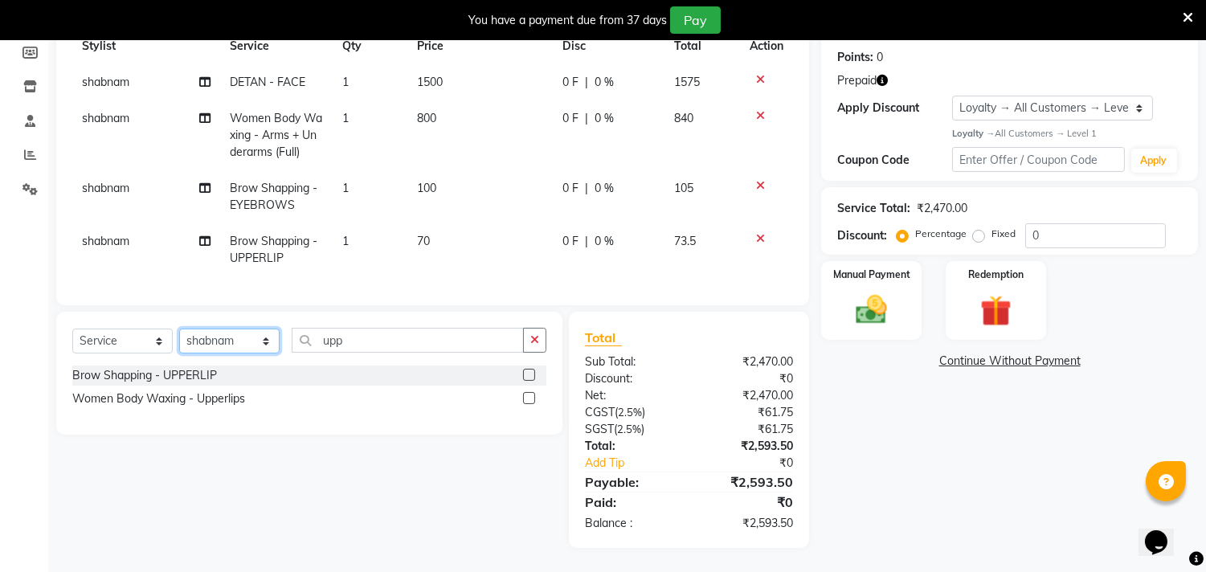
click at [227, 336] on select "Select Stylist [PERSON_NAME] [PERSON_NAME] [PERSON_NAME] [PERSON_NAME] [PERSON_…" at bounding box center [229, 341] width 100 height 25
click at [179, 330] on select "Select Stylist [PERSON_NAME] [PERSON_NAME] [PERSON_NAME] [PERSON_NAME] [PERSON_…" at bounding box center [229, 341] width 100 height 25
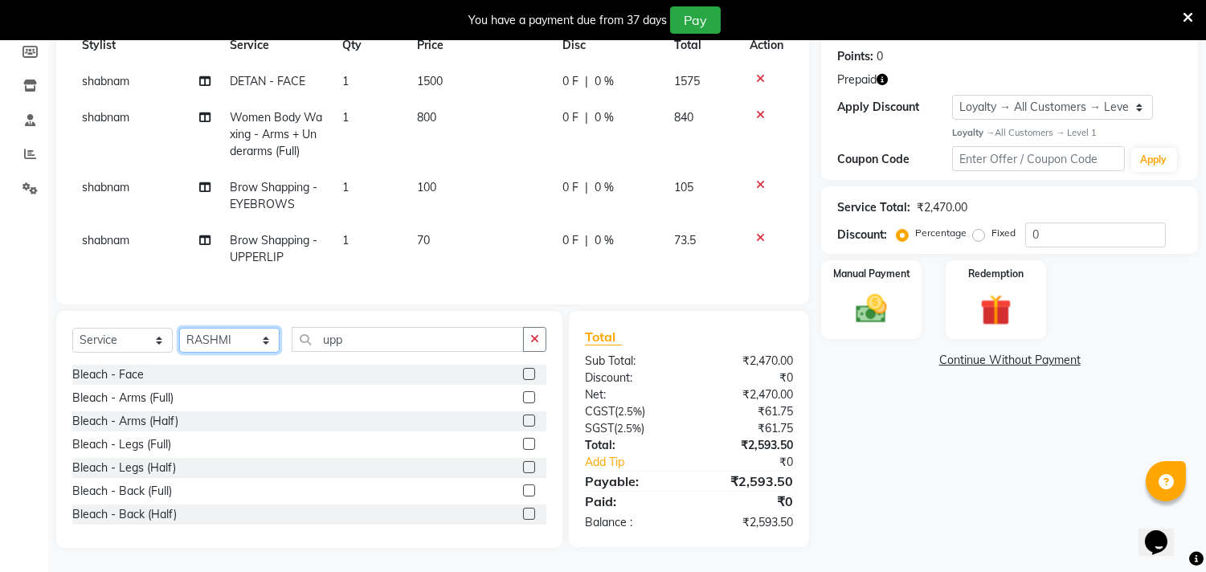
click at [223, 342] on select "Select Stylist [PERSON_NAME] [PERSON_NAME] [PERSON_NAME] [PERSON_NAME] [PERSON_…" at bounding box center [229, 340] width 100 height 25
select select "28023"
click at [179, 330] on select "Select Stylist [PERSON_NAME] [PERSON_NAME] [PERSON_NAME] [PERSON_NAME] [PERSON_…" at bounding box center [229, 340] width 100 height 25
drag, startPoint x: 356, startPoint y: 342, endPoint x: 239, endPoint y: 338, distance: 117.4
click at [239, 338] on div "Select Service Product Membership Package Voucher Prepaid Gift Card Select Styl…" at bounding box center [309, 346] width 474 height 38
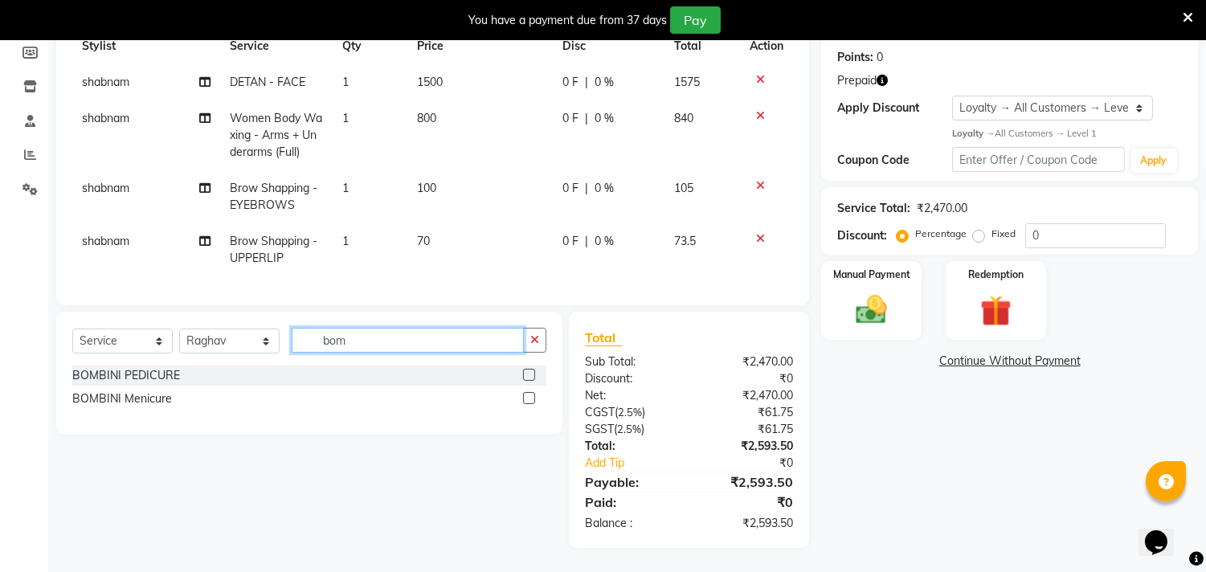
type input "bom"
click at [529, 378] on label at bounding box center [529, 375] width 12 height 12
click at [529, 378] on input "checkbox" at bounding box center [528, 376] width 10 height 10
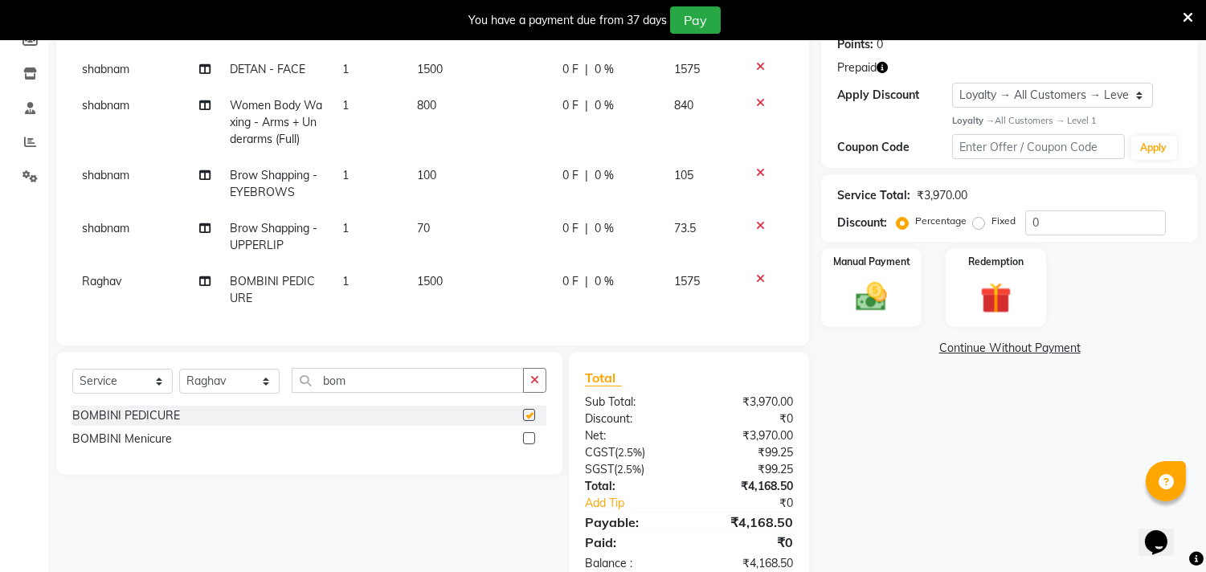
checkbox input "false"
click at [438, 282] on span "1500" at bounding box center [430, 281] width 26 height 14
select select "28023"
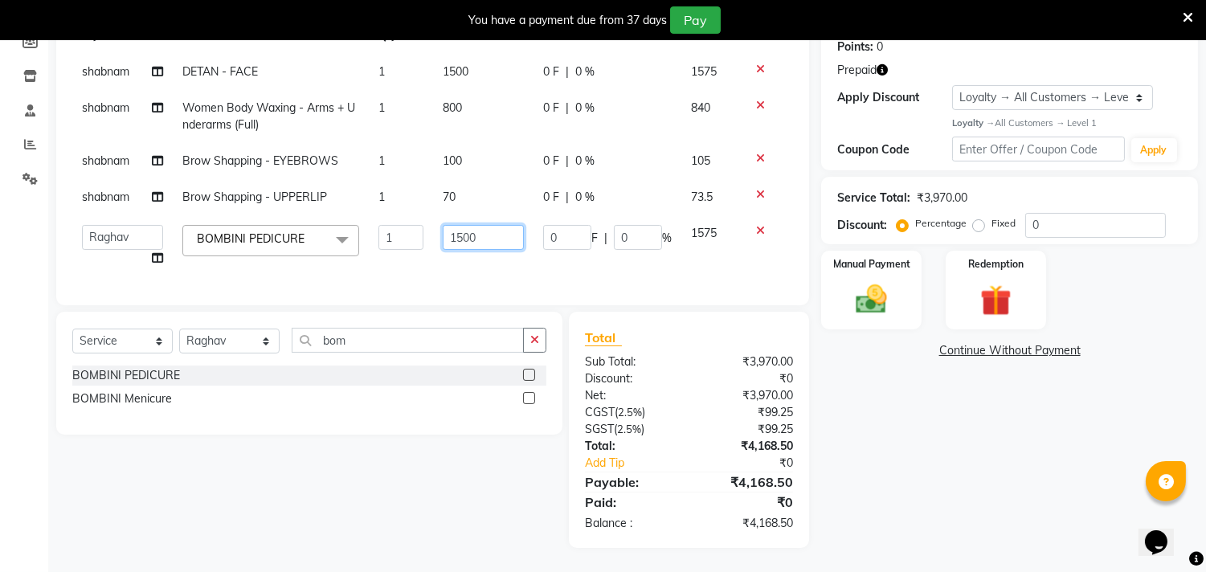
drag, startPoint x: 489, startPoint y: 243, endPoint x: 347, endPoint y: 238, distance: 141.5
click at [347, 238] on tr "Aarif AMAN ANJALI Arman Arshad ARSHAD SALMANI ASHU FAIZ gaurav Hanish harshit J…" at bounding box center [432, 245] width 721 height 61
type input "1700"
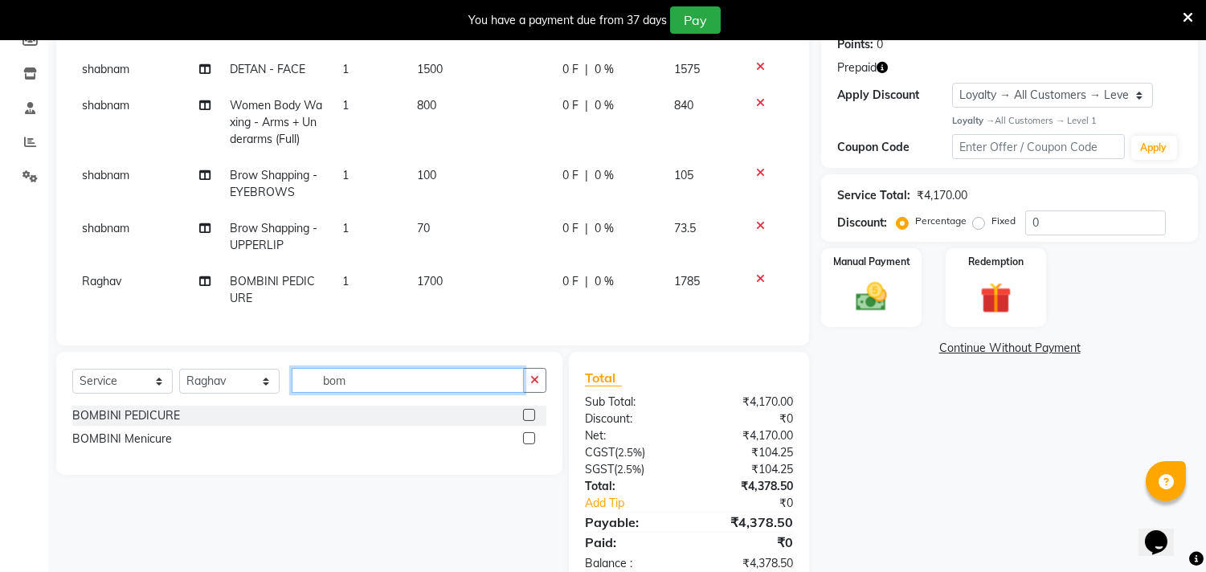
click at [354, 350] on div "Client +91 9717521338 Date 01-10-2025 Invoice Number V/2025 V/2025-26 6989 Serv…" at bounding box center [432, 248] width 777 height 682
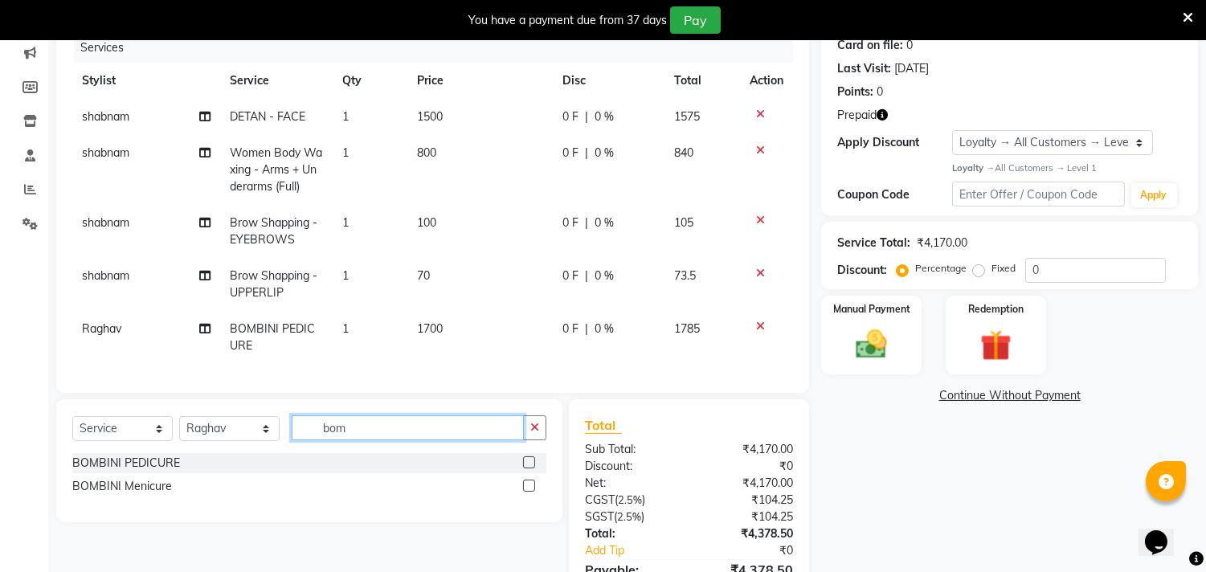
scroll to position [165, 0]
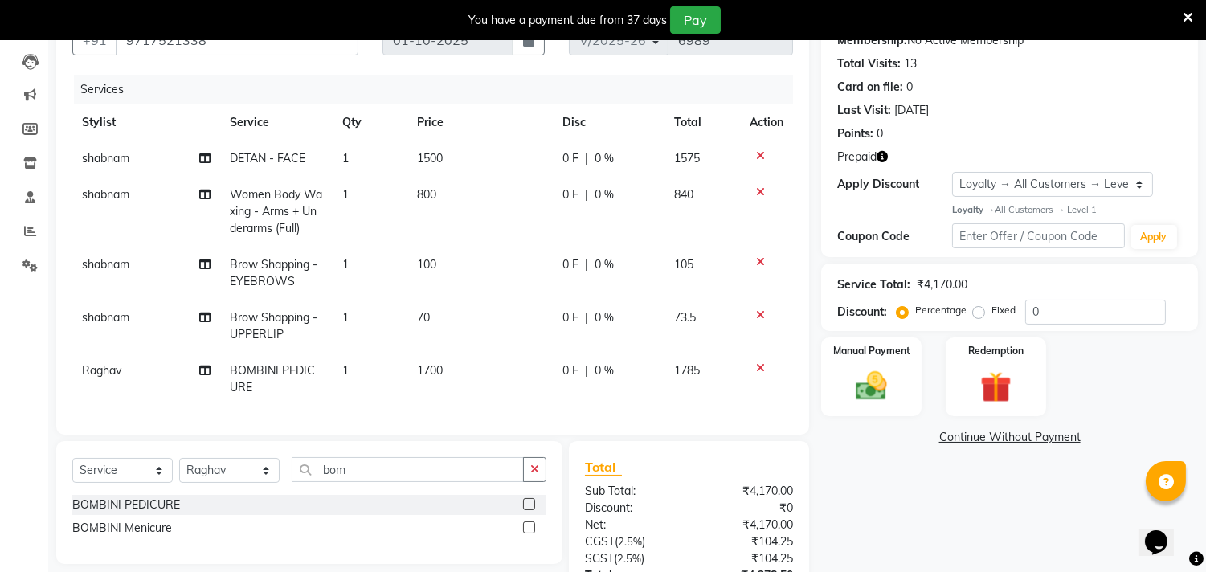
click at [886, 162] on icon "button" at bounding box center [882, 156] width 11 height 11
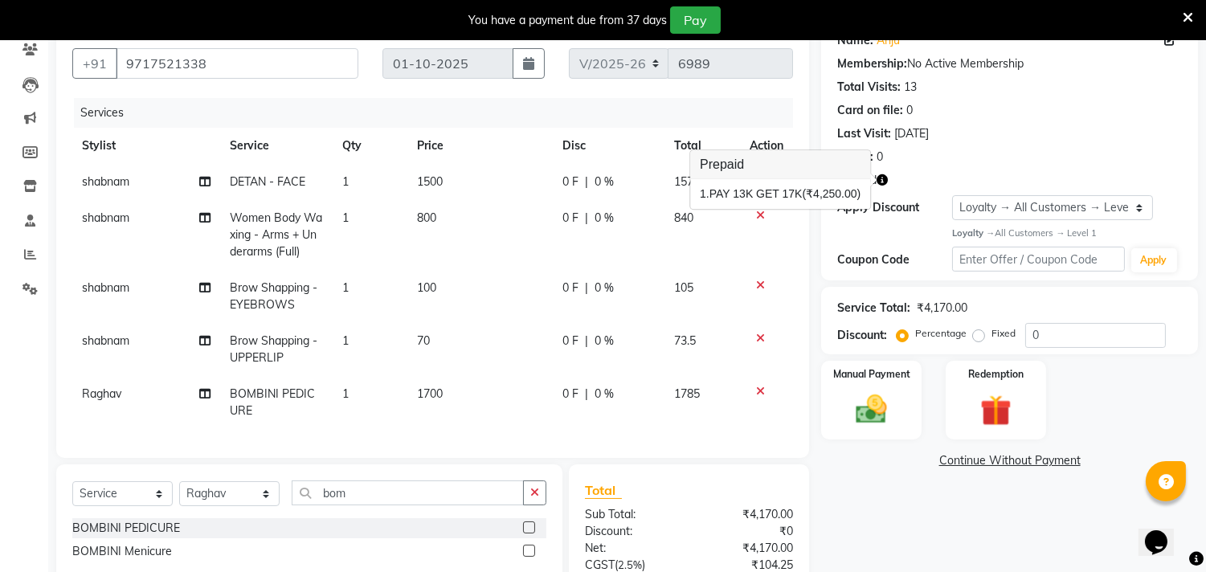
scroll to position [129, 0]
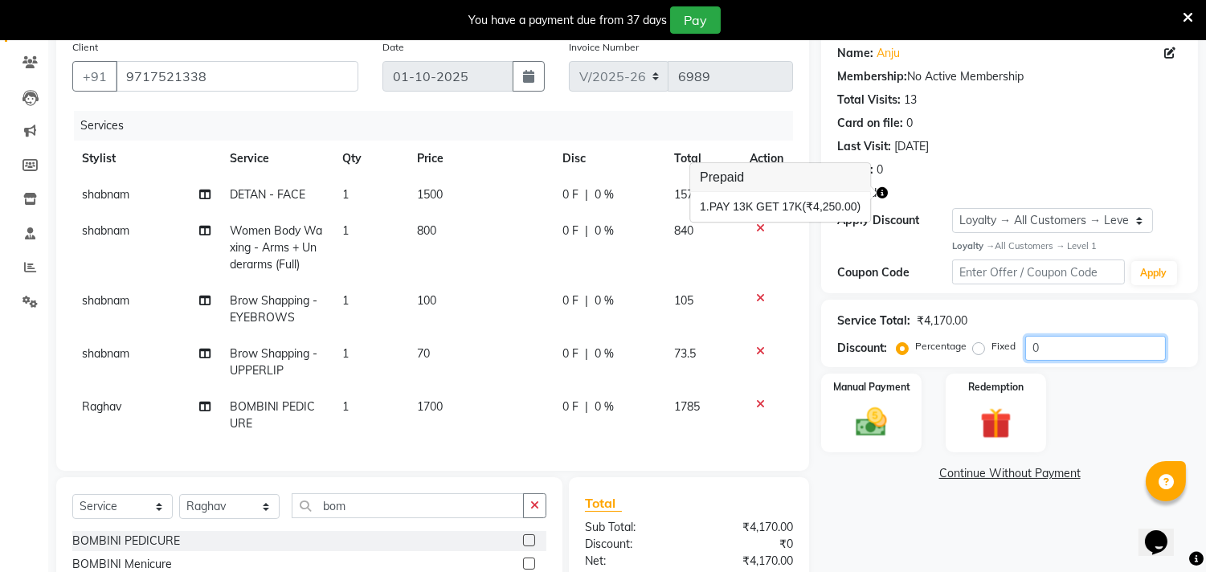
click at [1093, 344] on input "0" at bounding box center [1096, 348] width 141 height 25
click at [884, 194] on icon "button" at bounding box center [882, 192] width 11 height 11
click at [994, 427] on img at bounding box center [995, 423] width 53 height 40
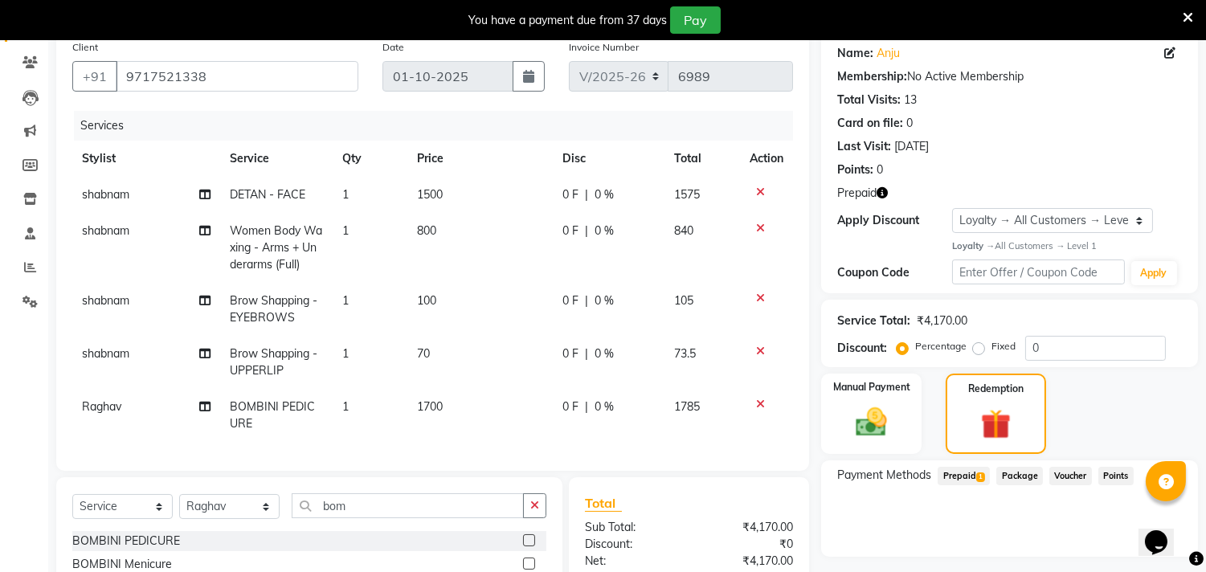
click at [970, 476] on span "Prepaid 1" at bounding box center [964, 476] width 52 height 18
click at [1129, 534] on button "Add" at bounding box center [1144, 540] width 59 height 27
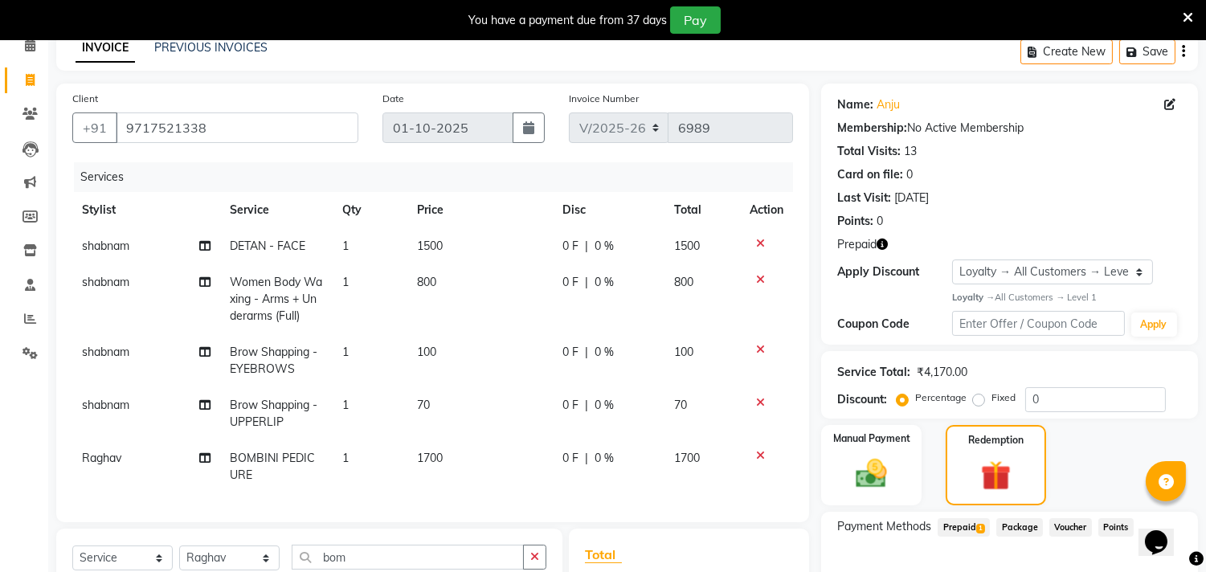
scroll to position [118, 0]
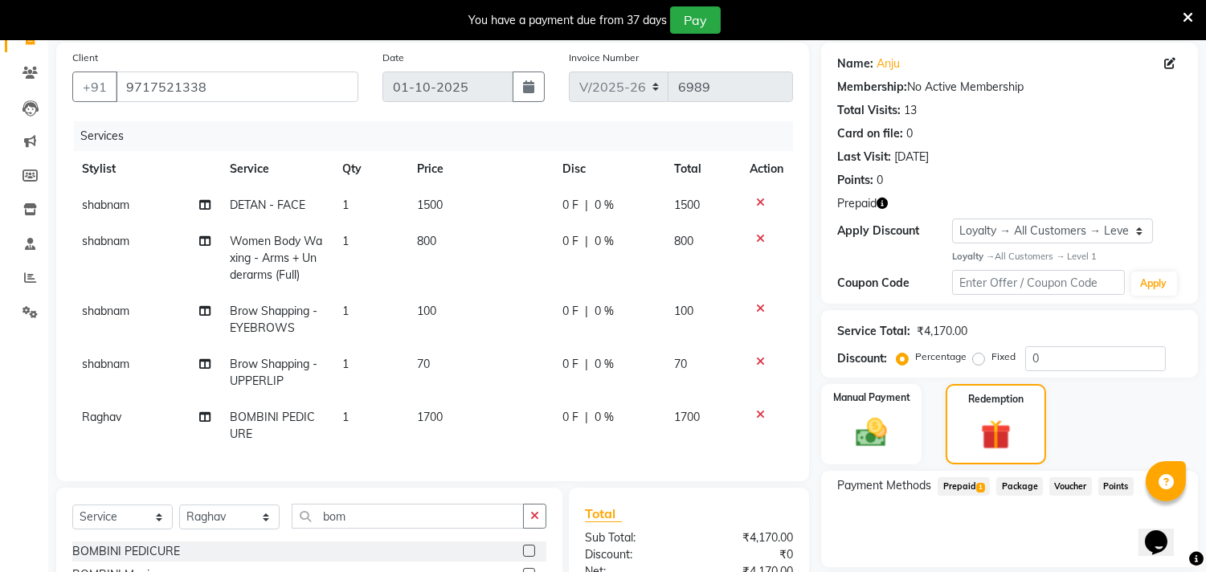
click at [881, 207] on icon "button" at bounding box center [882, 203] width 11 height 11
click at [977, 478] on span "Prepaid 1" at bounding box center [964, 486] width 52 height 18
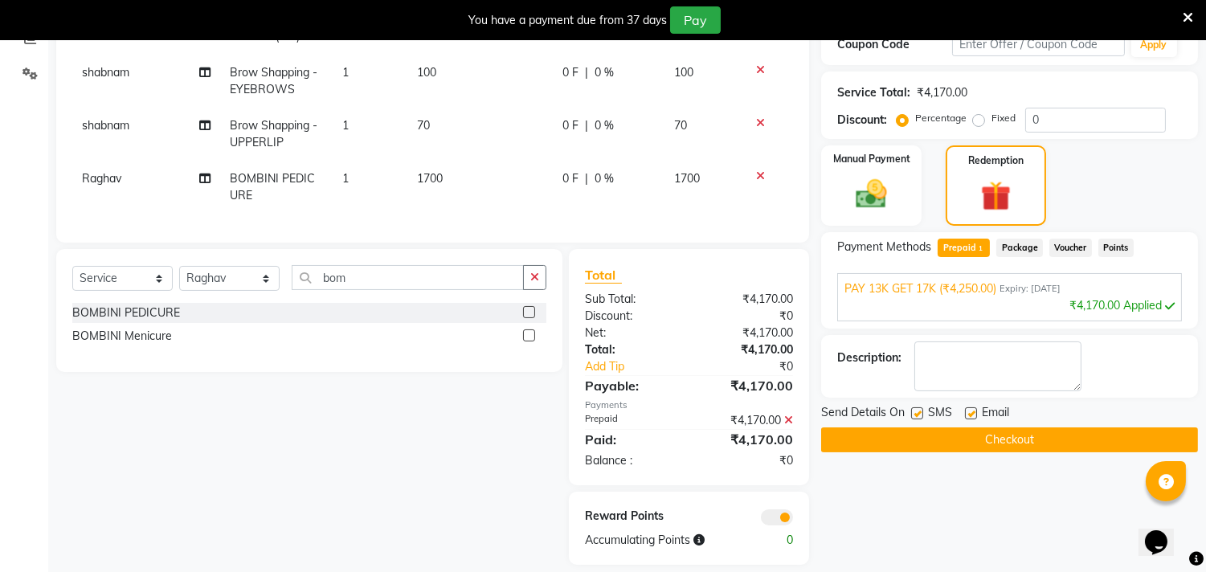
scroll to position [387, 0]
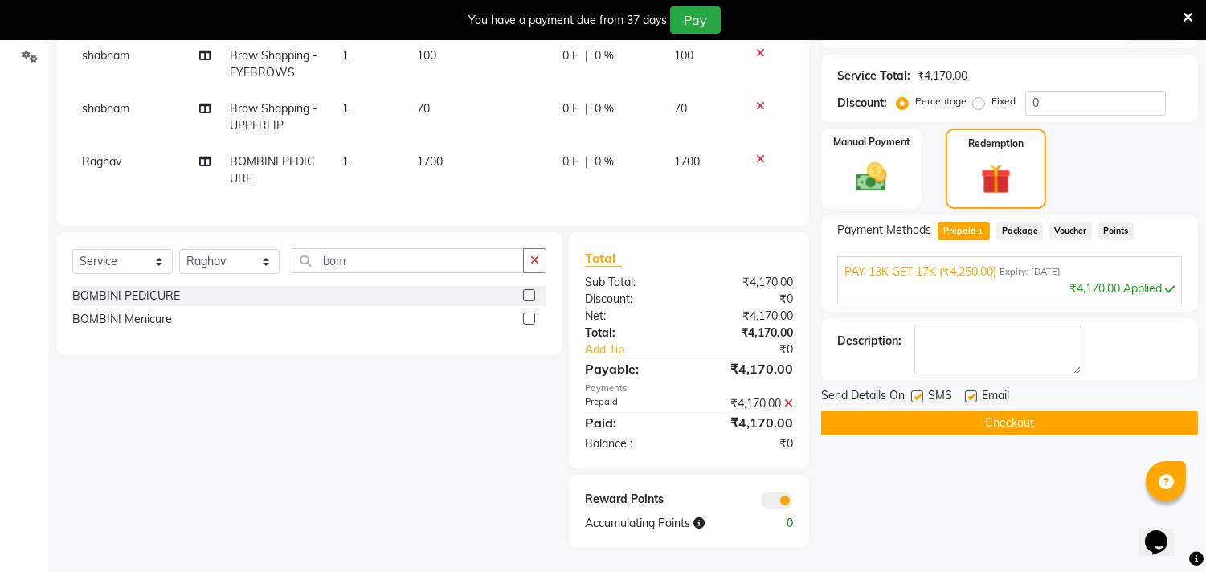
click at [870, 412] on button "Checkout" at bounding box center [1009, 423] width 377 height 25
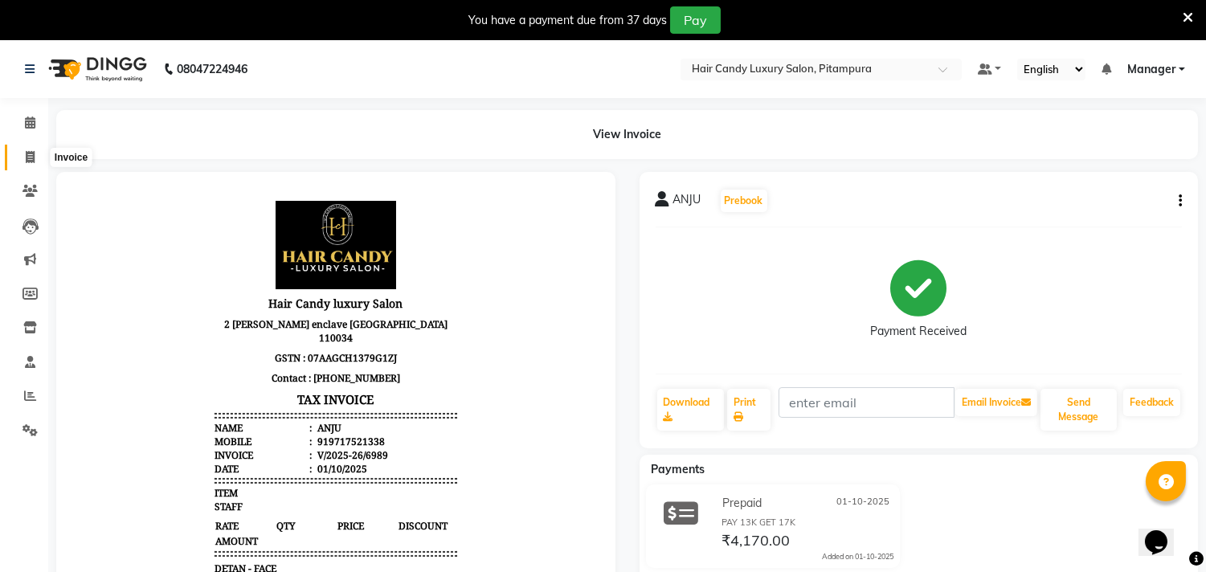
click at [26, 154] on icon at bounding box center [30, 157] width 9 height 12
select select "service"
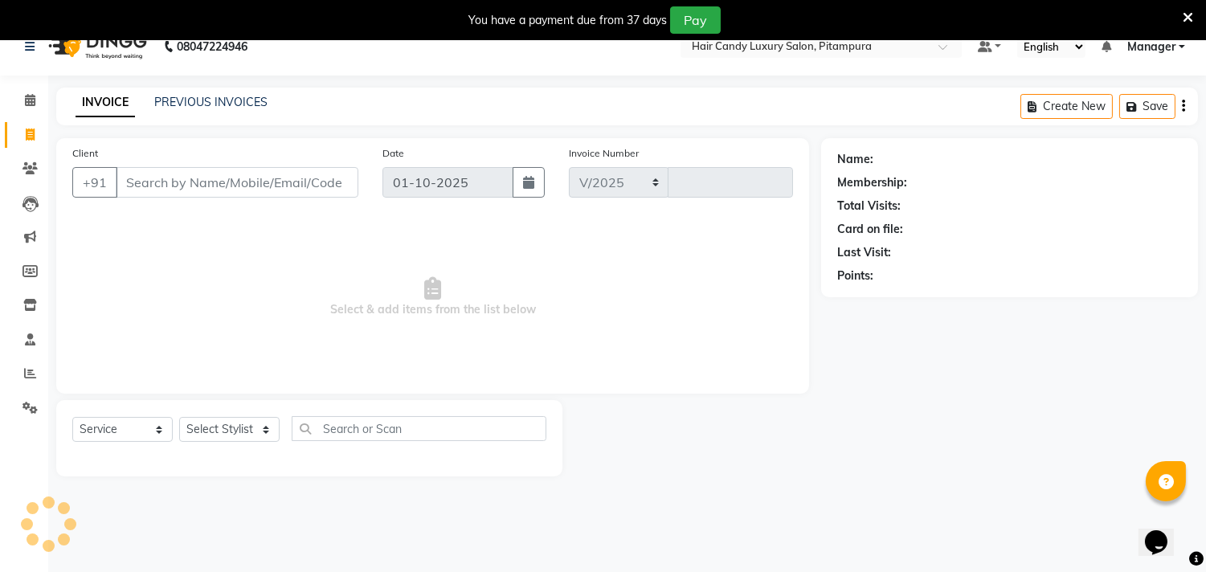
select select "4720"
type input "6990"
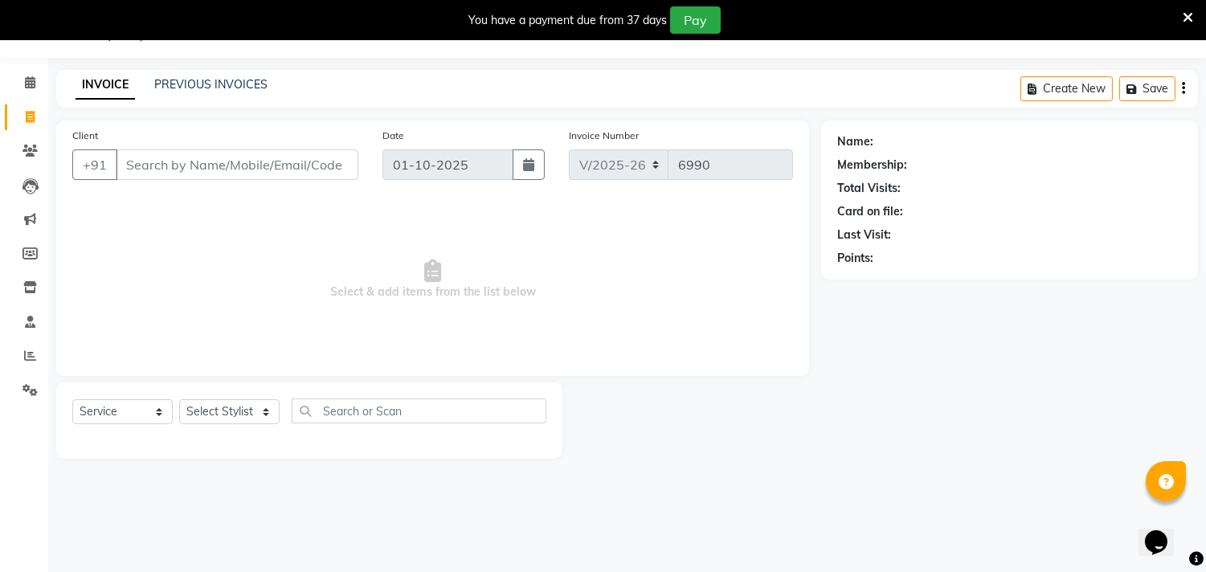
click at [154, 166] on input "Client" at bounding box center [237, 164] width 243 height 31
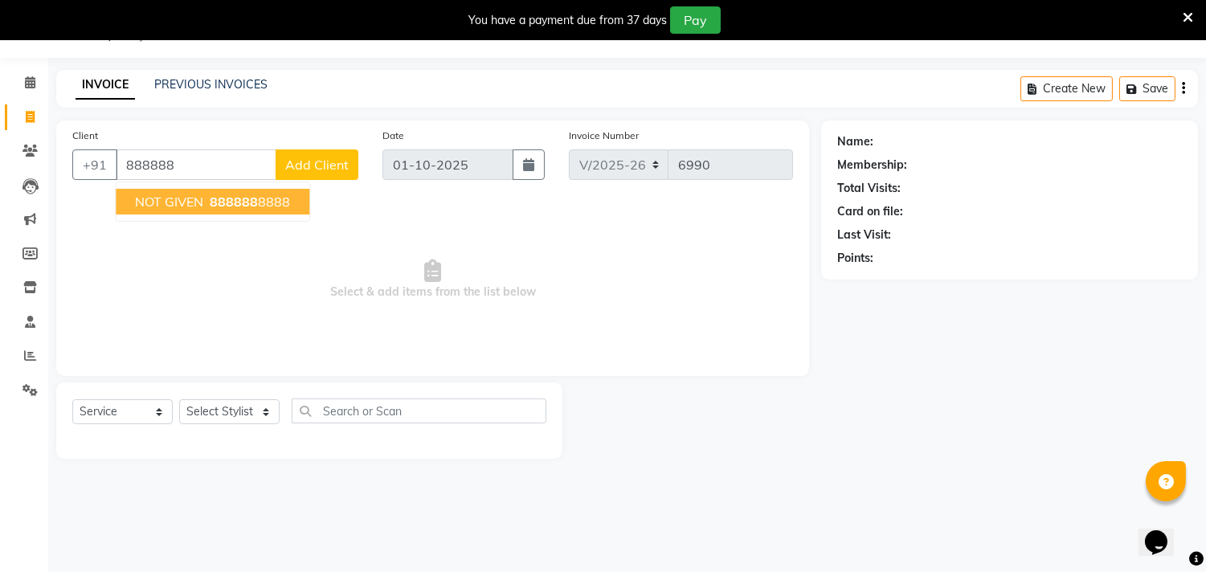
click at [220, 196] on span "888888" at bounding box center [234, 202] width 48 height 16
type input "8888888888"
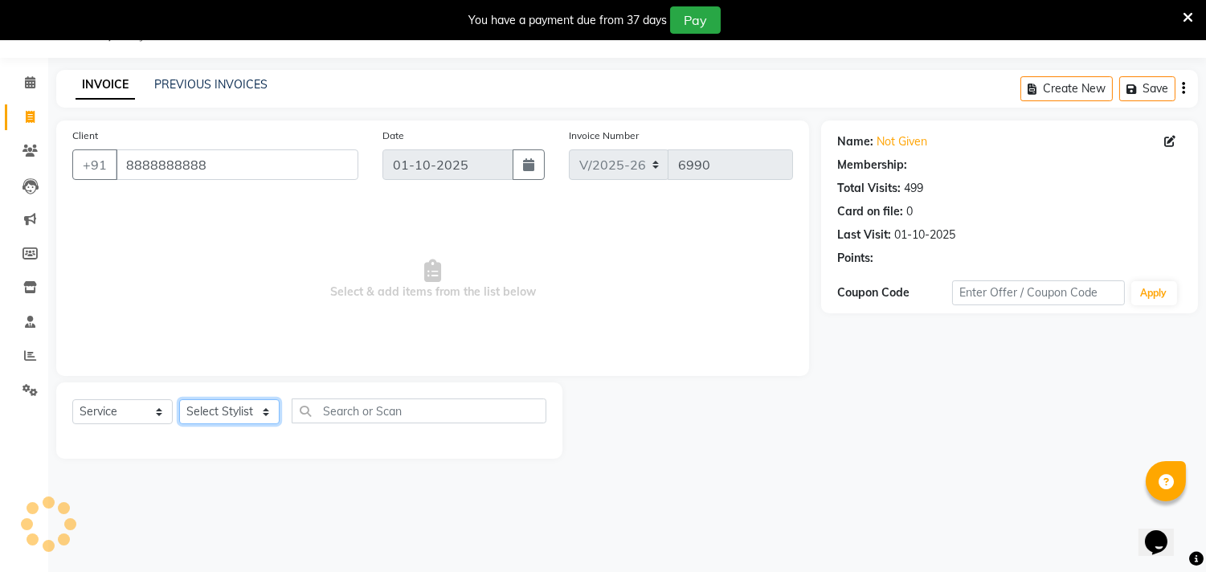
click at [227, 414] on select "Select Stylist [PERSON_NAME] [PERSON_NAME] [PERSON_NAME] [PERSON_NAME] [PERSON_…" at bounding box center [229, 411] width 100 height 25
select select "1: Object"
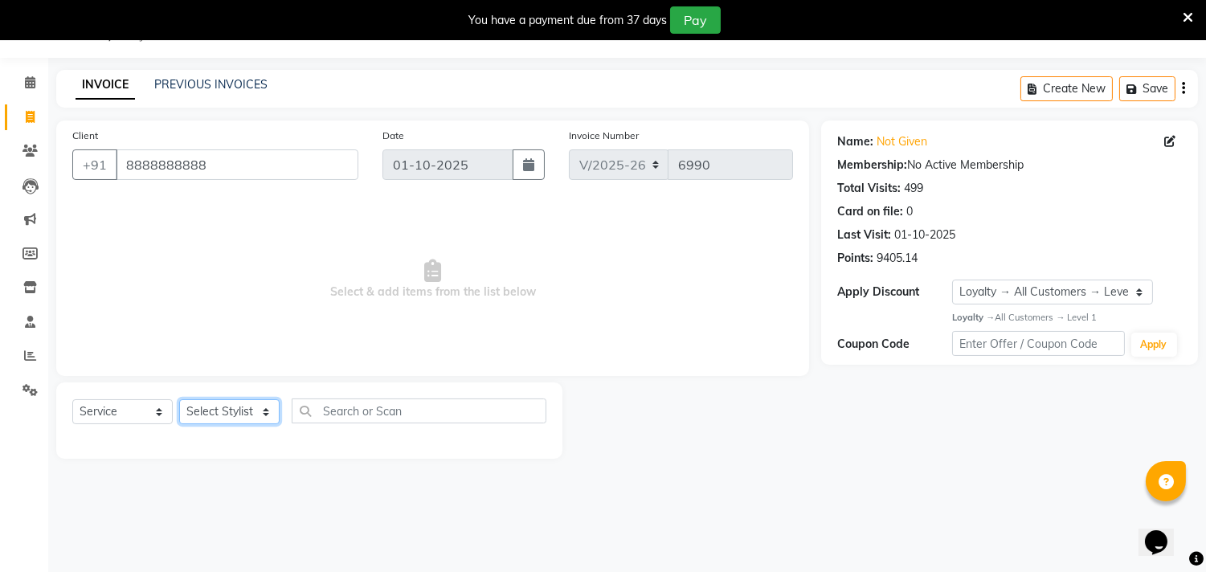
select select "28022"
click at [179, 400] on select "Select Stylist [PERSON_NAME] [PERSON_NAME] [PERSON_NAME] [PERSON_NAME] [PERSON_…" at bounding box center [229, 411] width 100 height 25
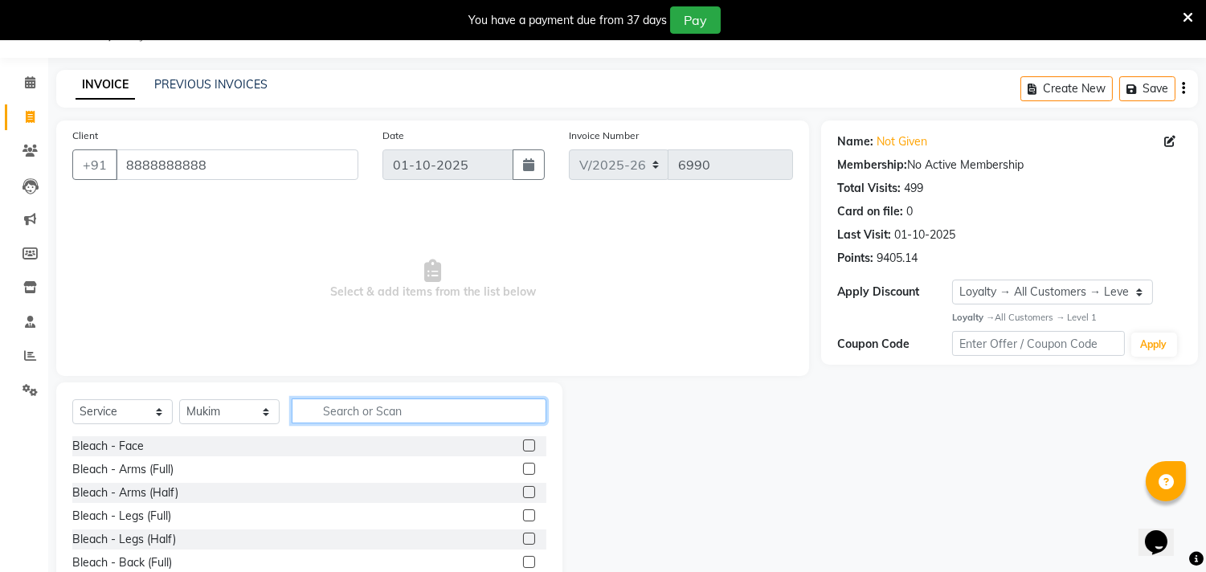
click at [330, 416] on input "text" at bounding box center [419, 411] width 255 height 25
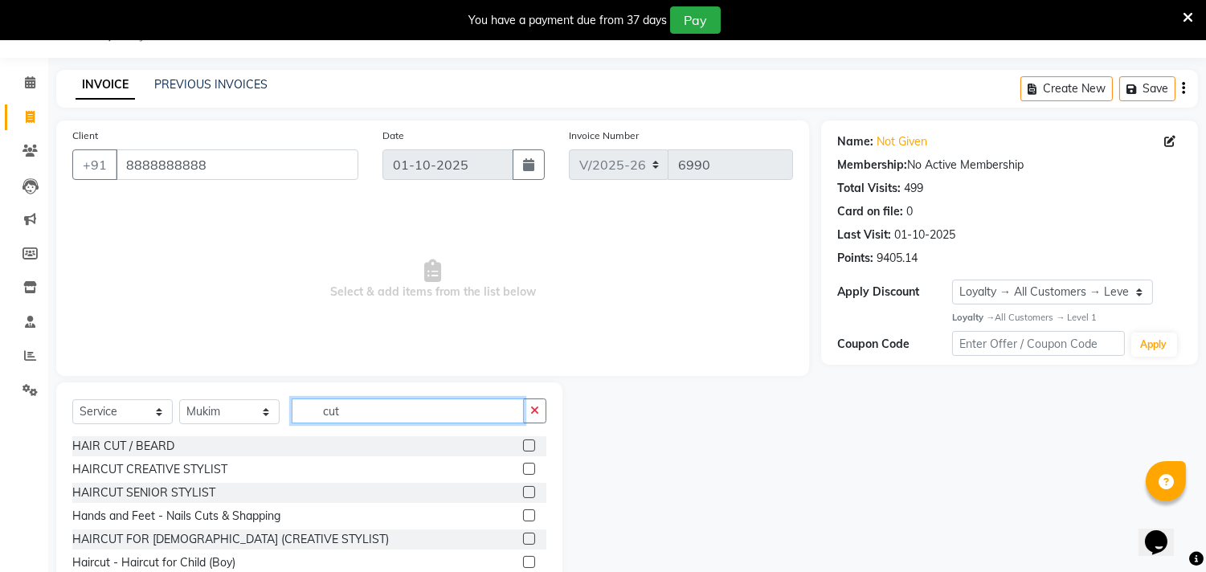
type input "cut"
click at [523, 448] on label at bounding box center [529, 446] width 12 height 12
click at [523, 448] on input "checkbox" at bounding box center [528, 446] width 10 height 10
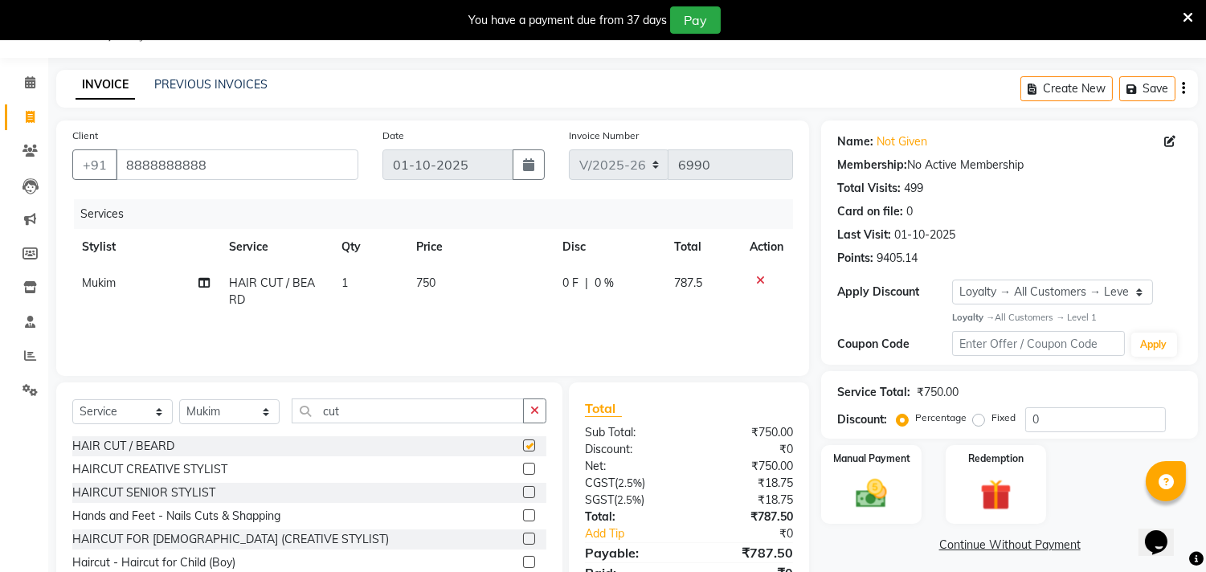
checkbox input "false"
click at [1048, 428] on input "0" at bounding box center [1096, 419] width 141 height 25
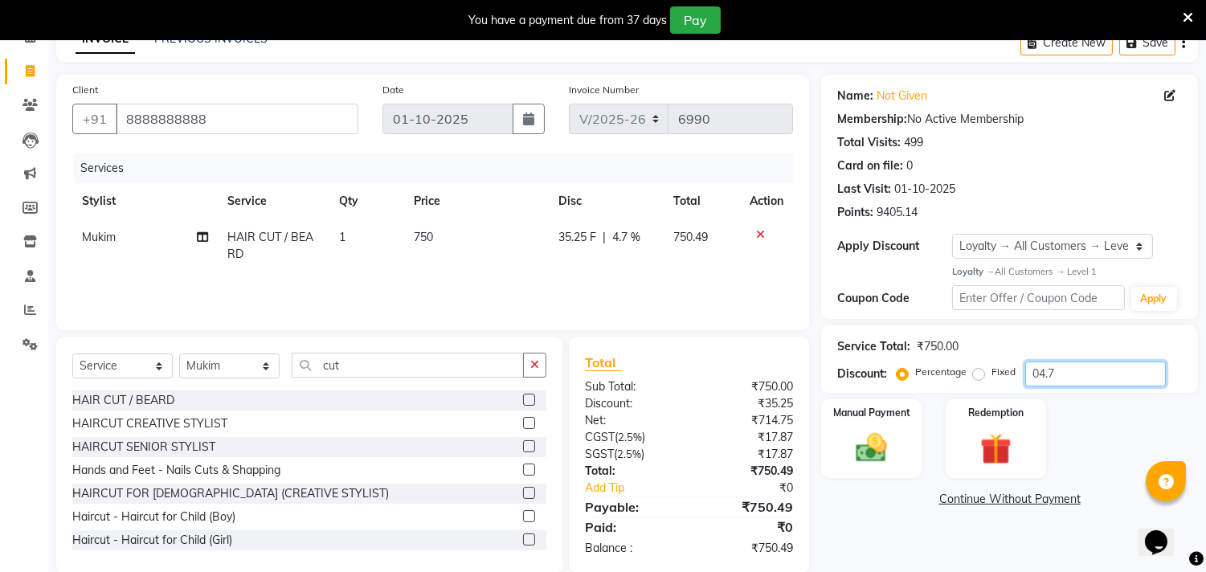
scroll to position [111, 0]
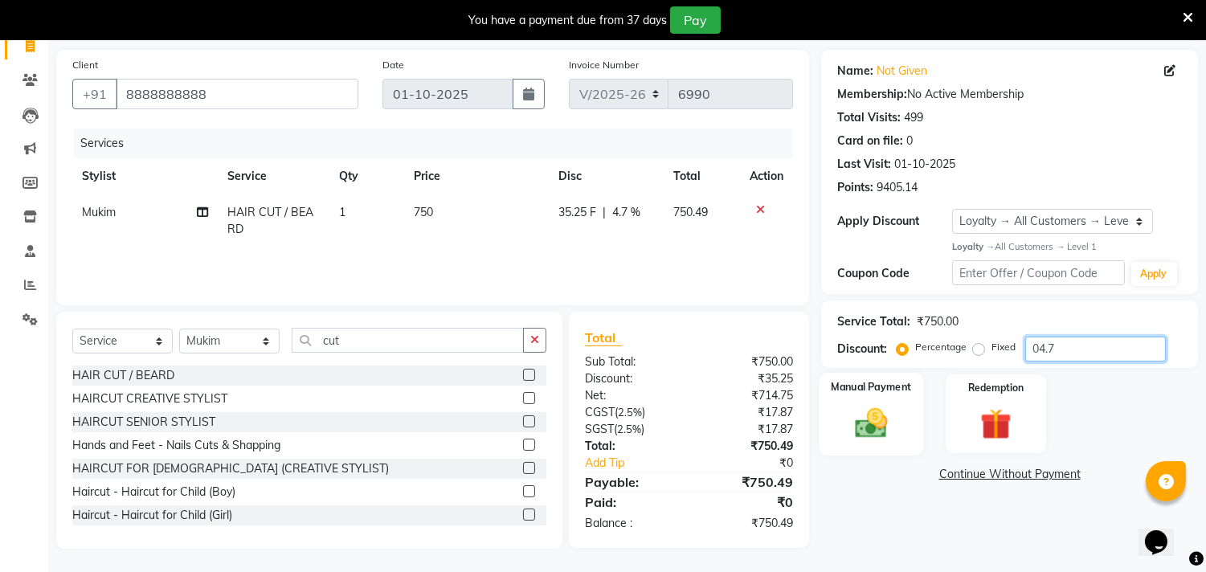
type input "04.7"
click at [874, 422] on img at bounding box center [872, 423] width 53 height 38
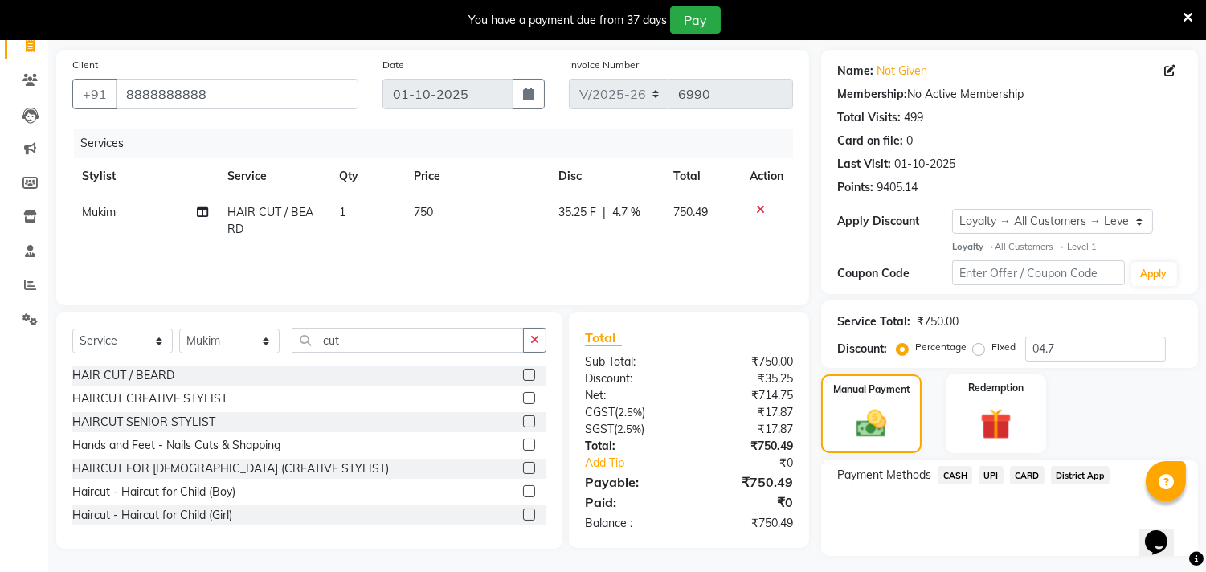
click at [990, 469] on span "UPI" at bounding box center [991, 475] width 25 height 18
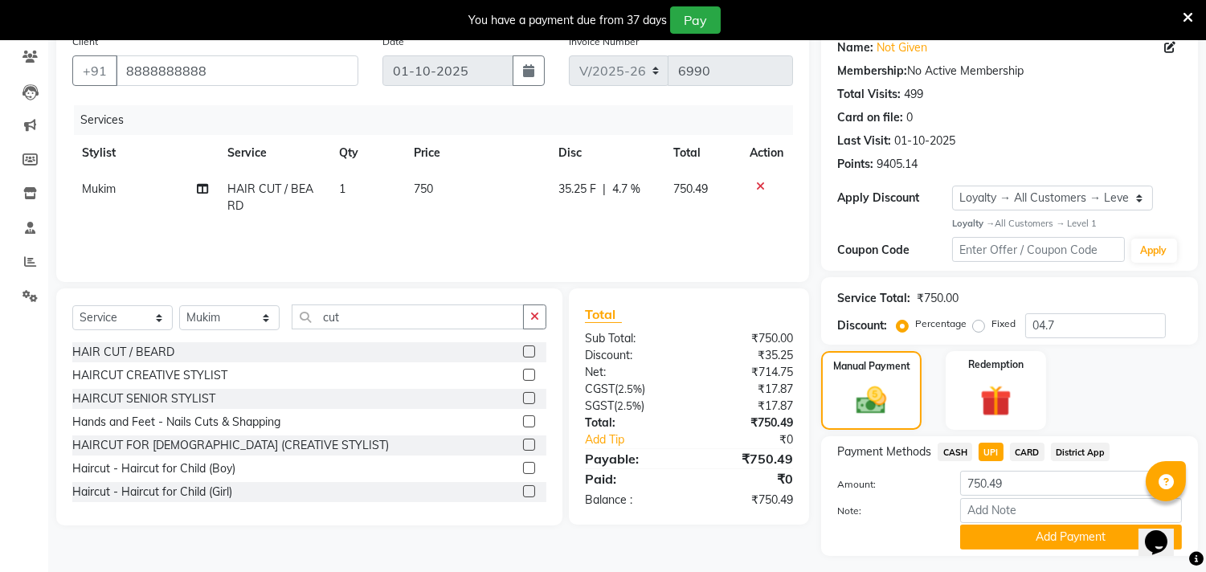
scroll to position [175, 0]
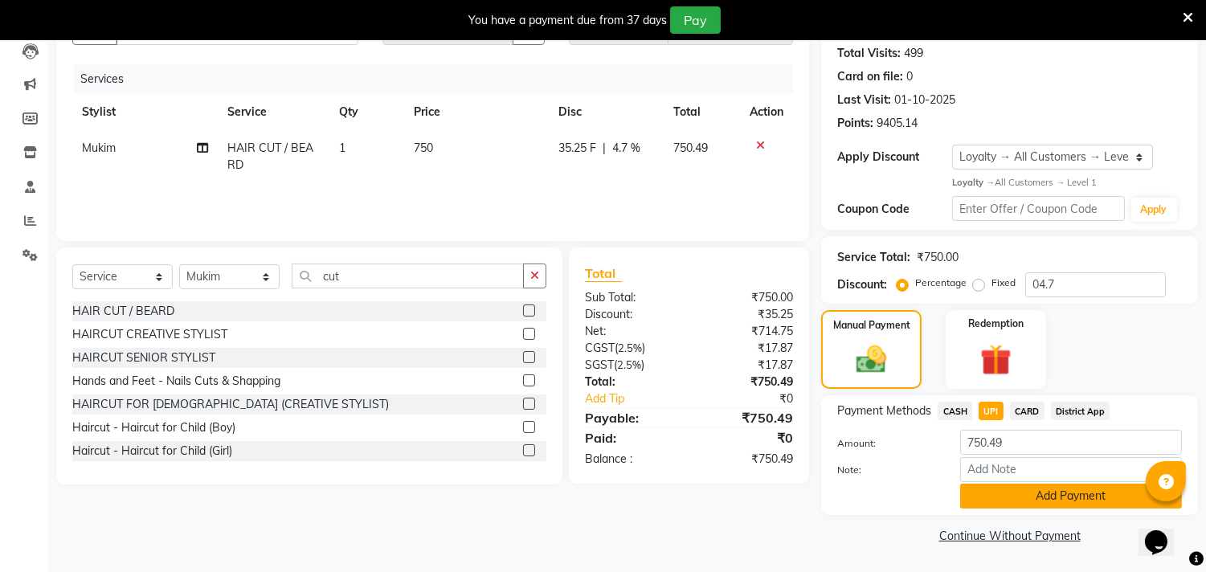
click at [1024, 498] on button "Add Payment" at bounding box center [1071, 496] width 222 height 25
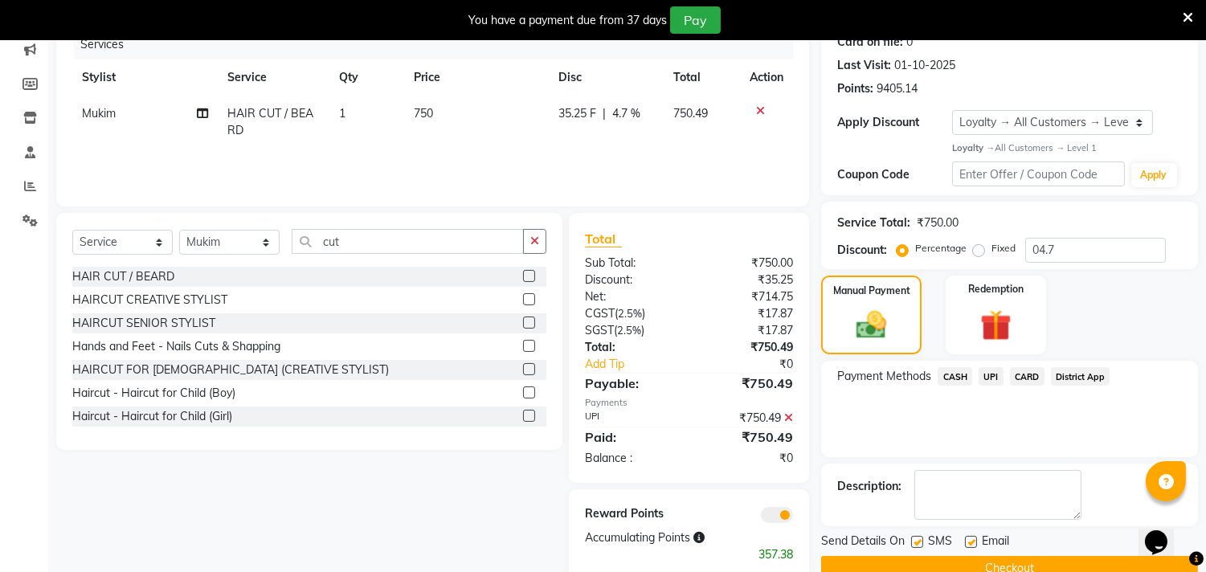
scroll to position [243, 0]
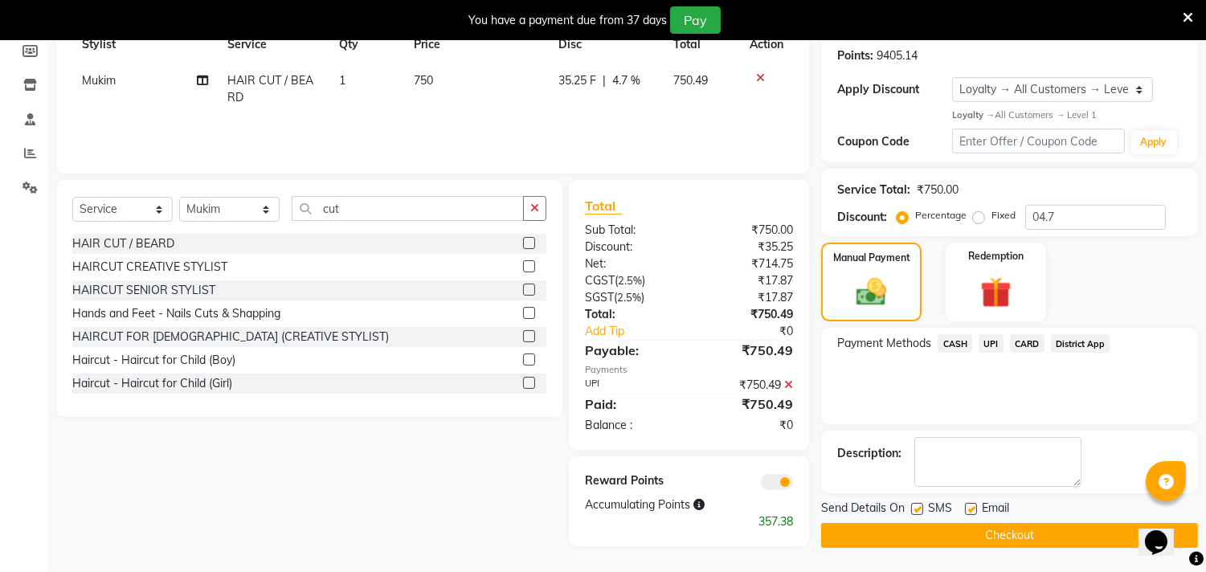
click at [776, 482] on span at bounding box center [777, 482] width 32 height 16
click at [793, 485] on input "checkbox" at bounding box center [793, 485] width 0 height 0
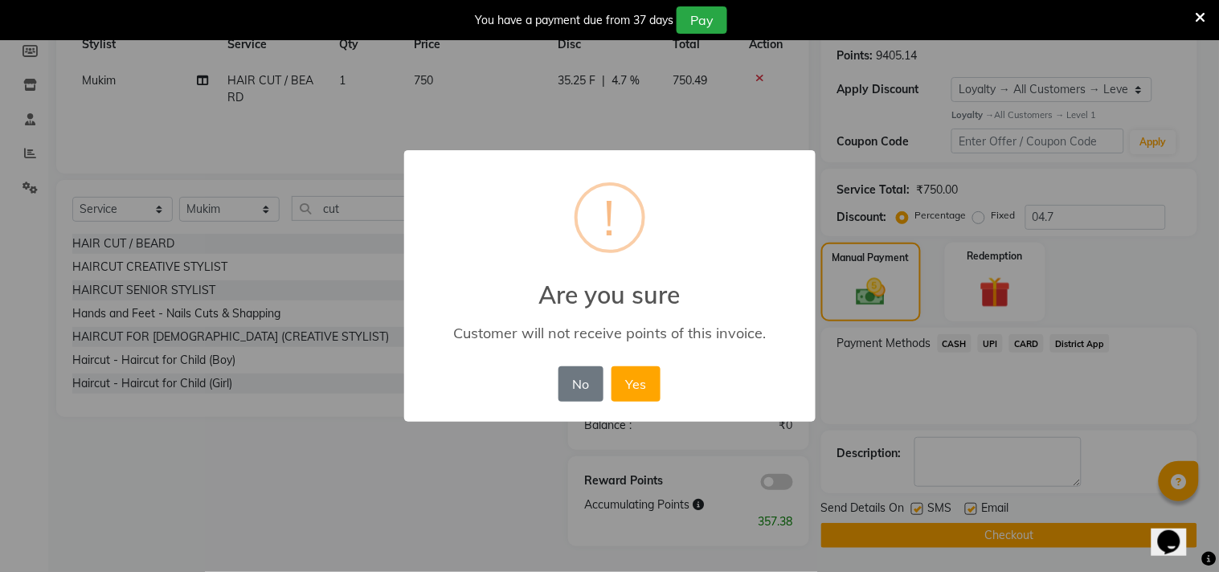
drag, startPoint x: 652, startPoint y: 391, endPoint x: 686, endPoint y: 432, distance: 53.7
click at [652, 391] on button "Yes" at bounding box center [636, 383] width 49 height 35
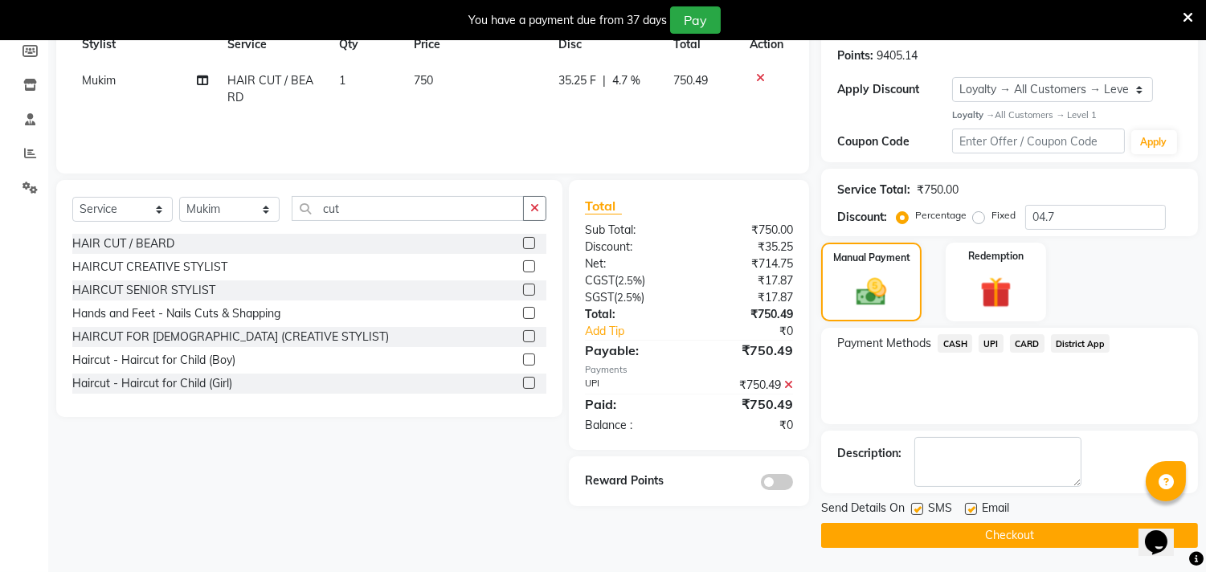
click at [907, 535] on button "Checkout" at bounding box center [1009, 535] width 377 height 25
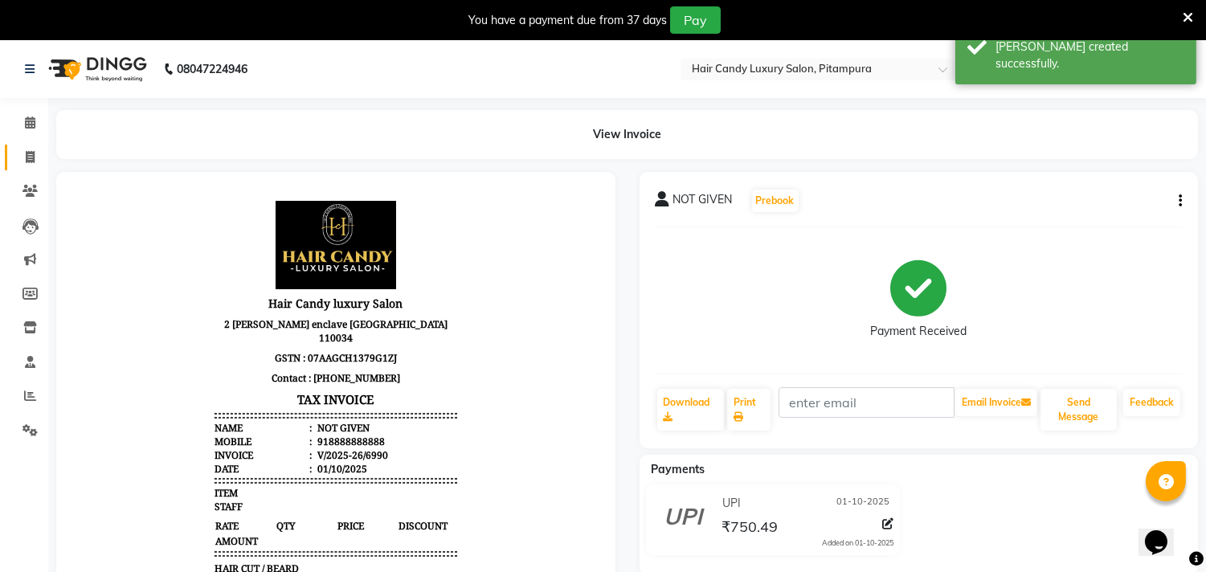
click at [22, 145] on link "Invoice" at bounding box center [24, 158] width 39 height 27
select select "service"
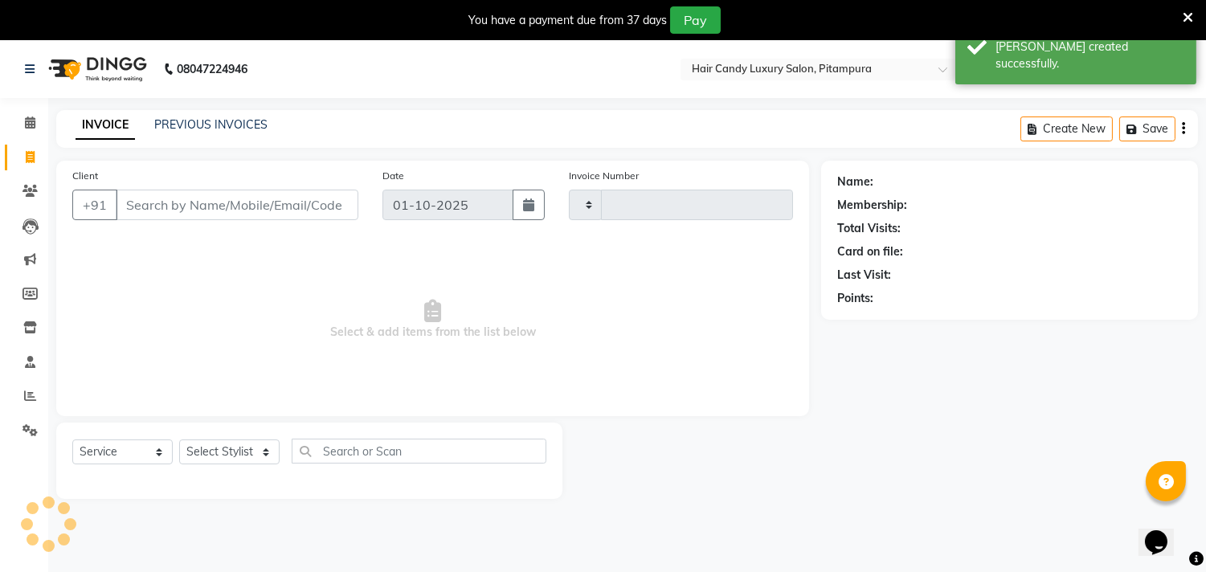
type input "6991"
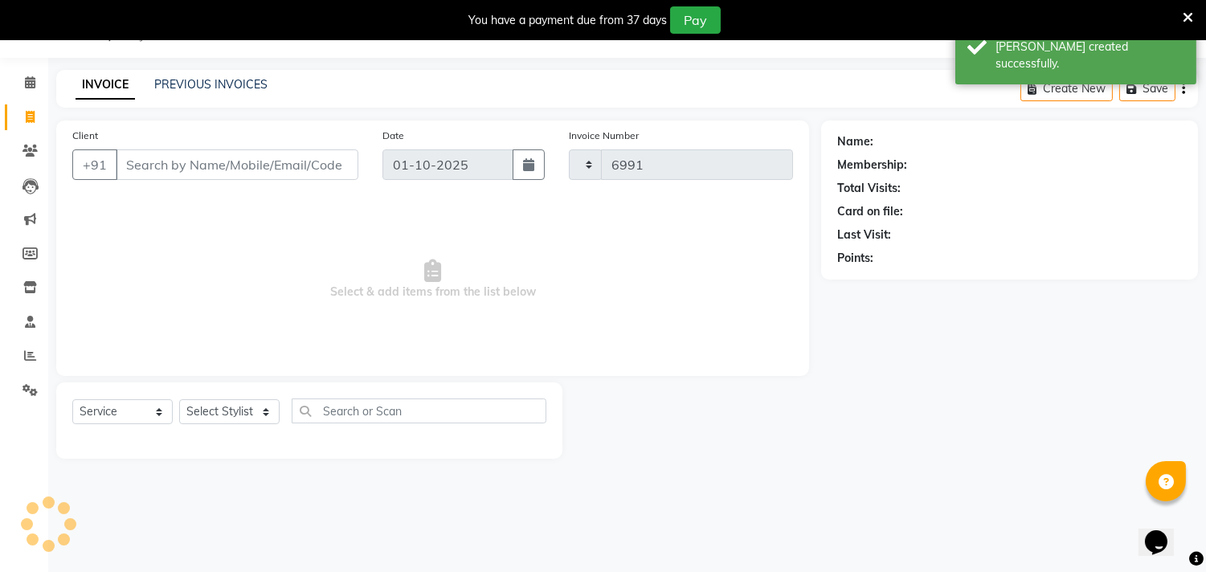
select select "4720"
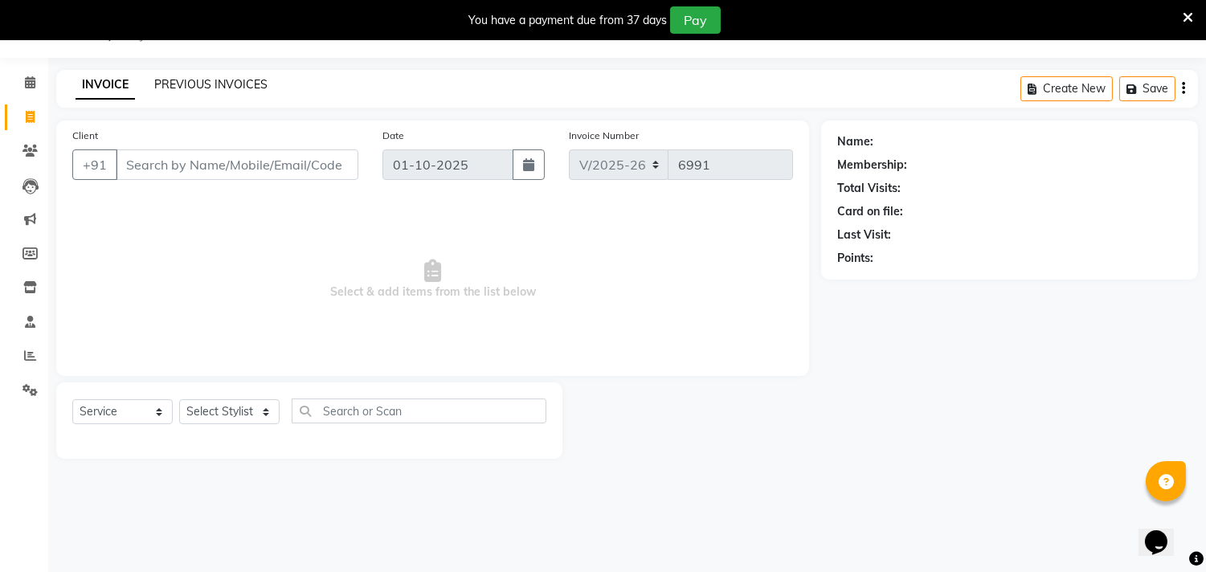
click at [186, 82] on link "PREVIOUS INVOICES" at bounding box center [210, 84] width 113 height 14
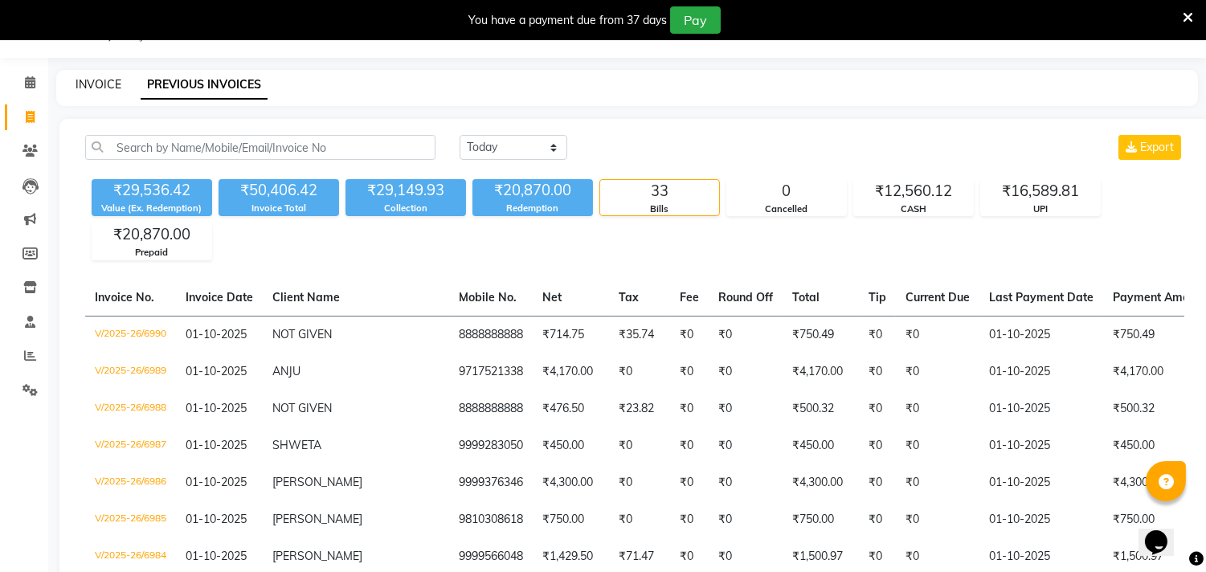
click at [89, 89] on link "INVOICE" at bounding box center [99, 84] width 46 height 14
select select "4720"
select select "service"
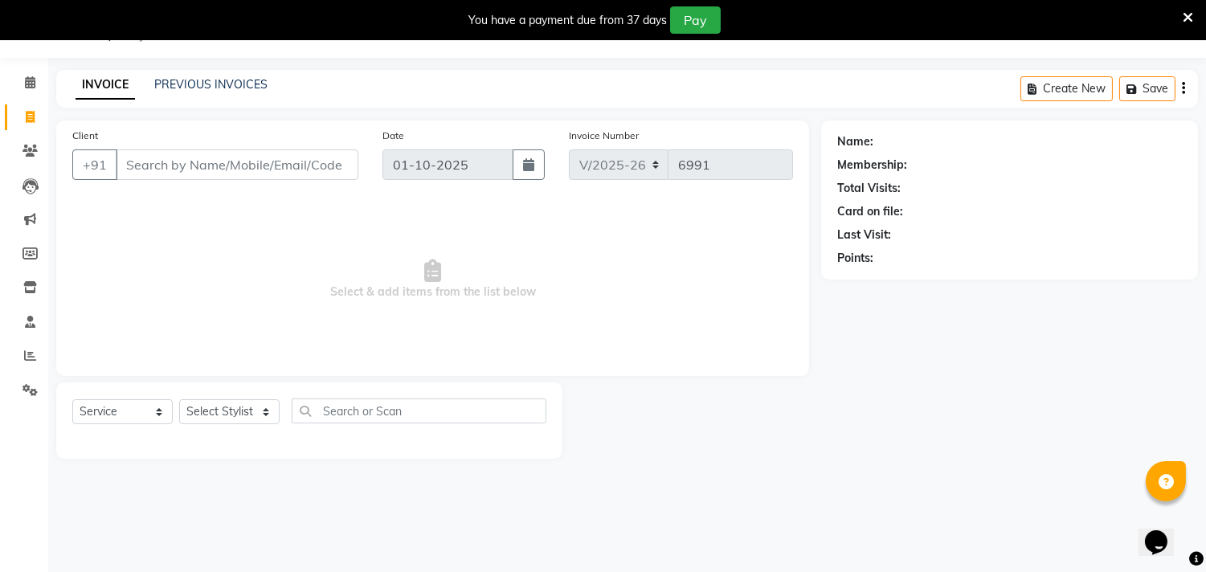
click at [182, 167] on input "Client" at bounding box center [237, 164] width 243 height 31
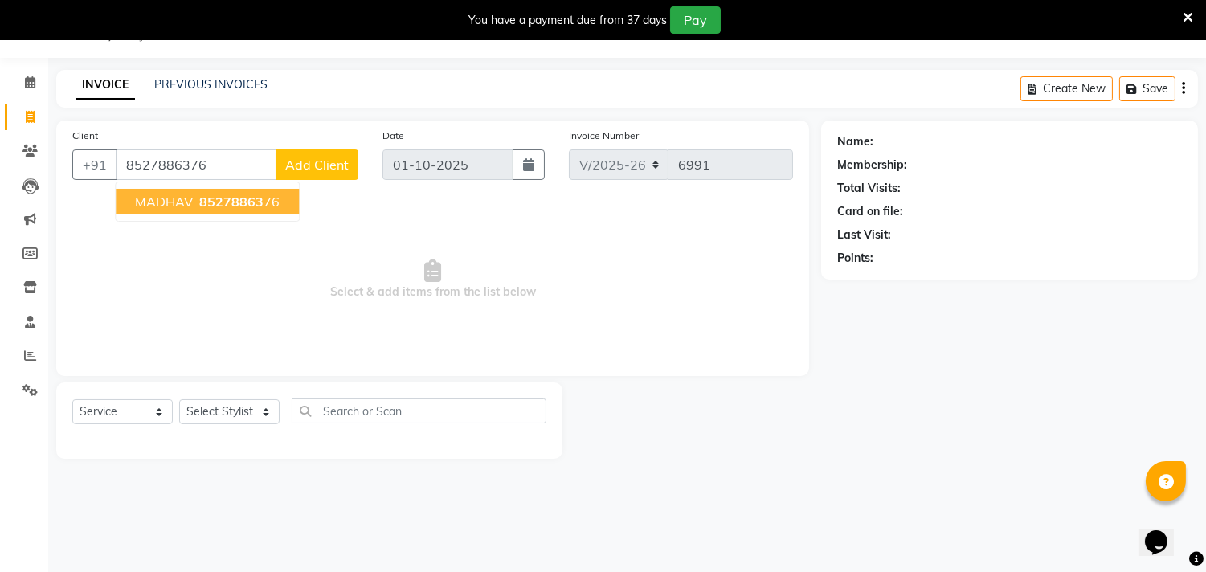
type input "8527886376"
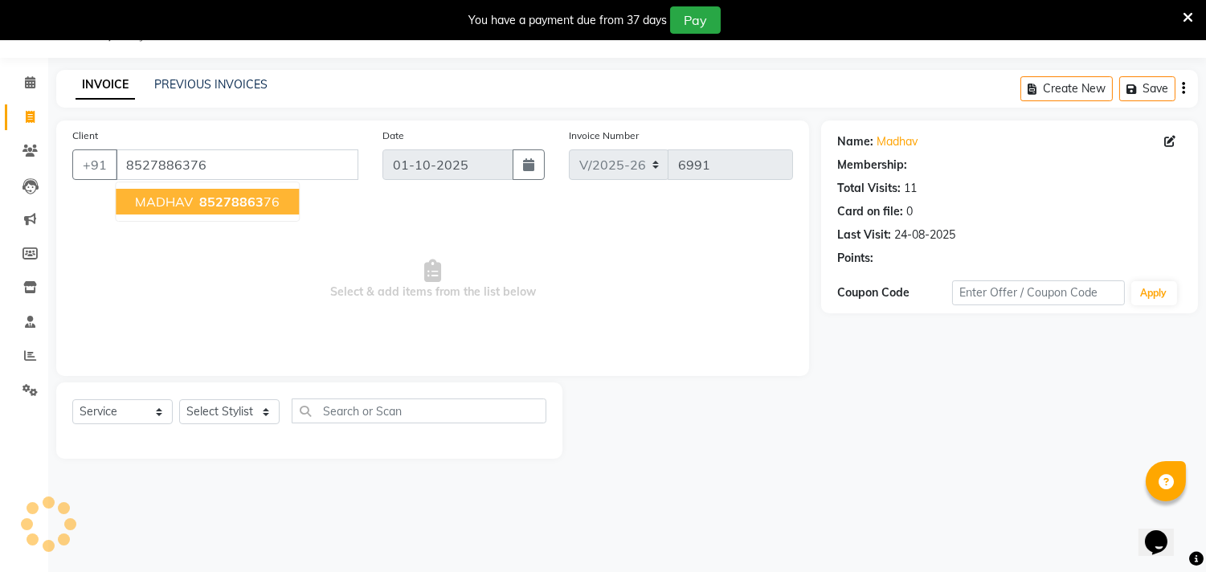
select select "1: Object"
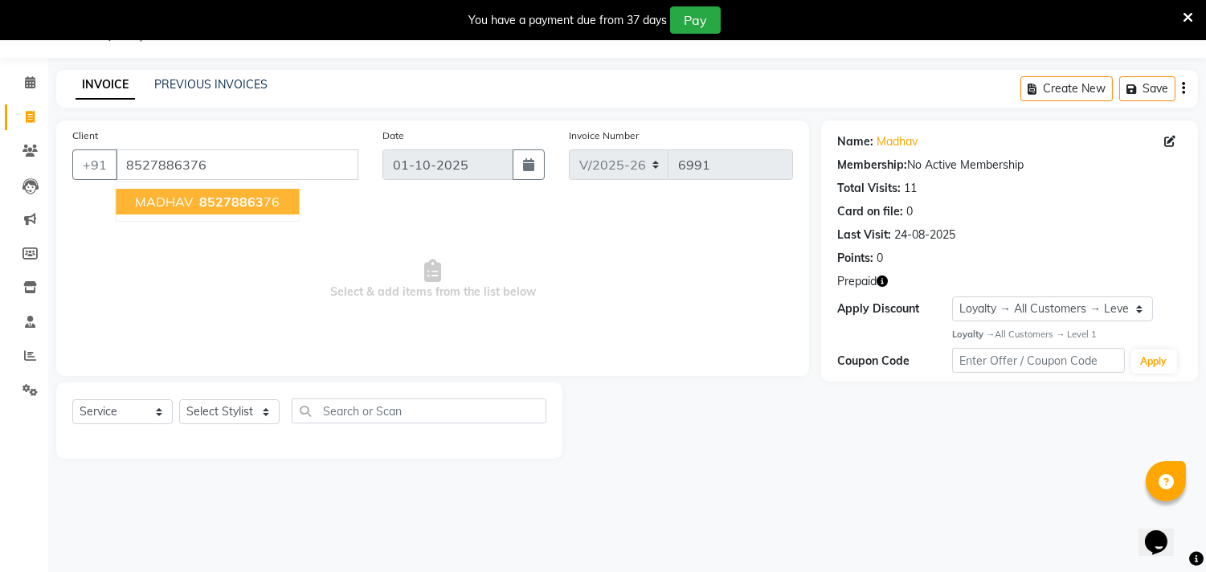
click at [162, 194] on span "MADHAV" at bounding box center [164, 202] width 58 height 16
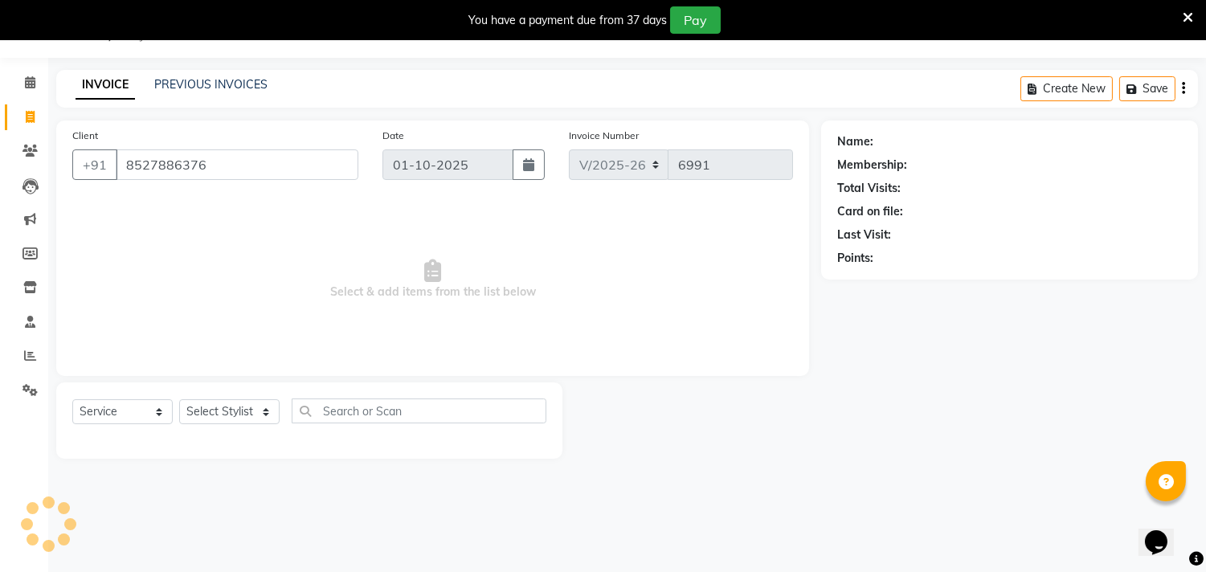
select select "1: Object"
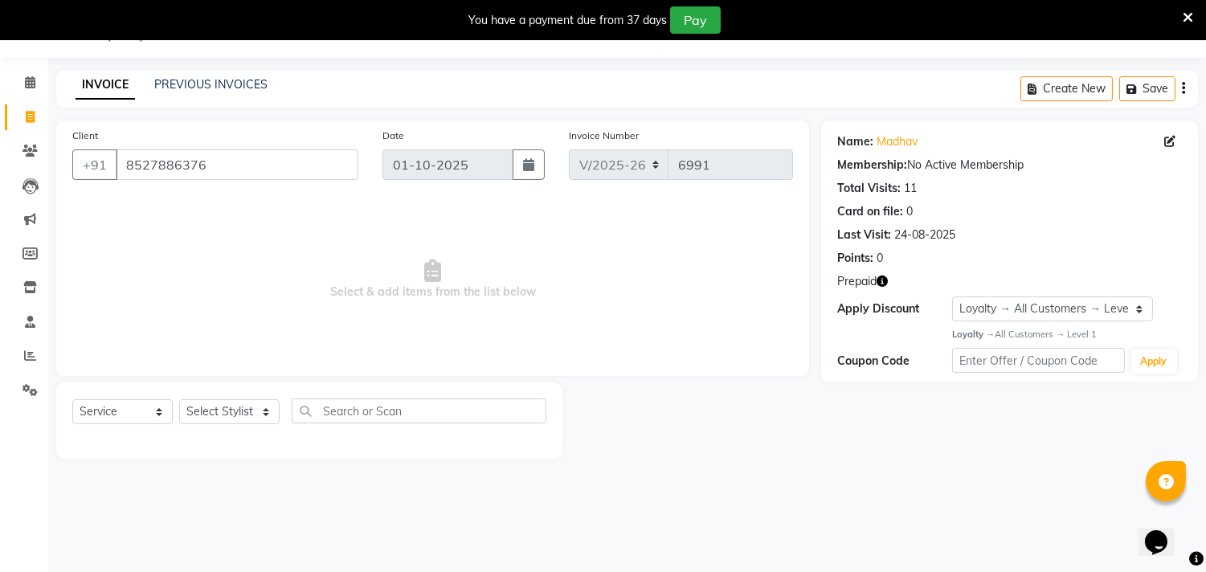
click at [882, 279] on icon "button" at bounding box center [882, 281] width 11 height 11
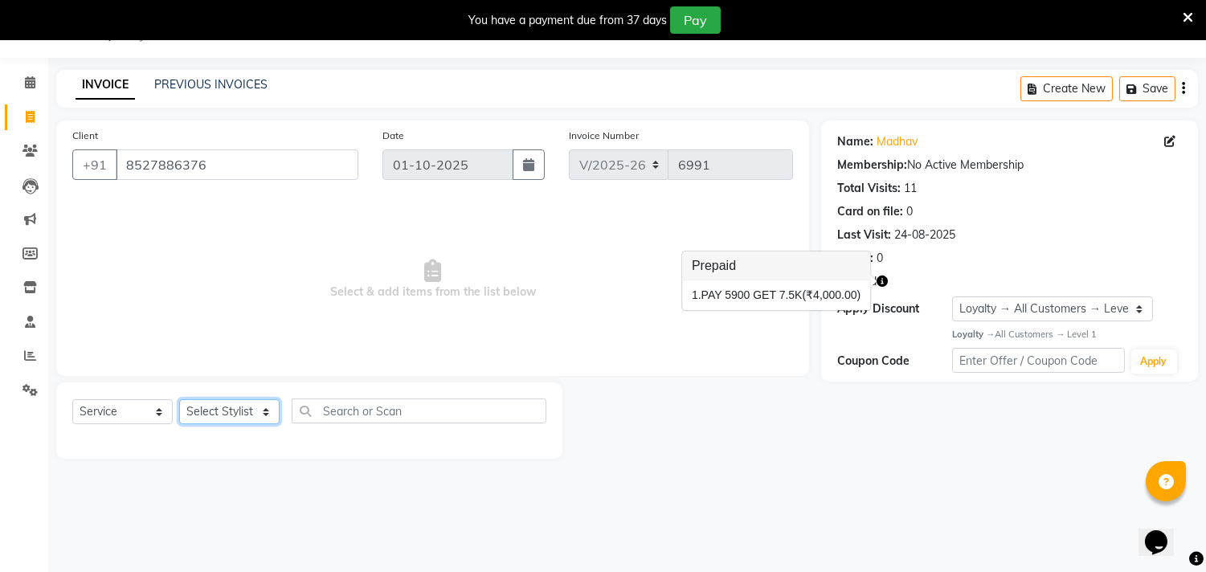
click at [234, 407] on select "Select Stylist [PERSON_NAME] [PERSON_NAME] [PERSON_NAME] [PERSON_NAME] [PERSON_…" at bounding box center [229, 411] width 100 height 25
select select "28014"
click at [179, 400] on select "Select Stylist [PERSON_NAME] [PERSON_NAME] [PERSON_NAME] [PERSON_NAME] [PERSON_…" at bounding box center [229, 411] width 100 height 25
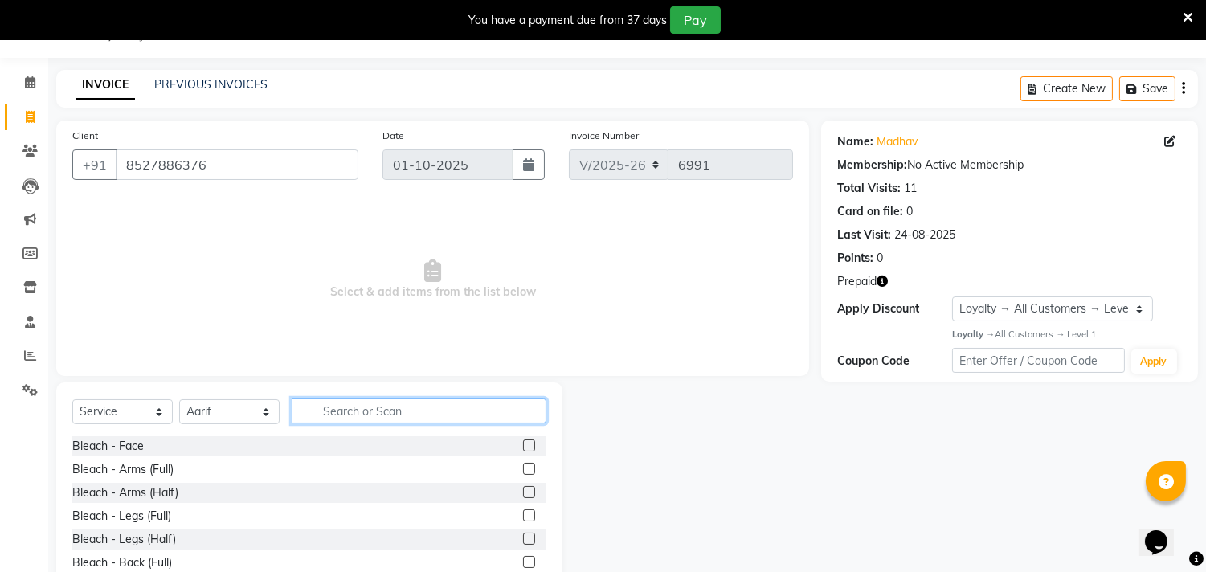
click at [366, 406] on input "text" at bounding box center [419, 411] width 255 height 25
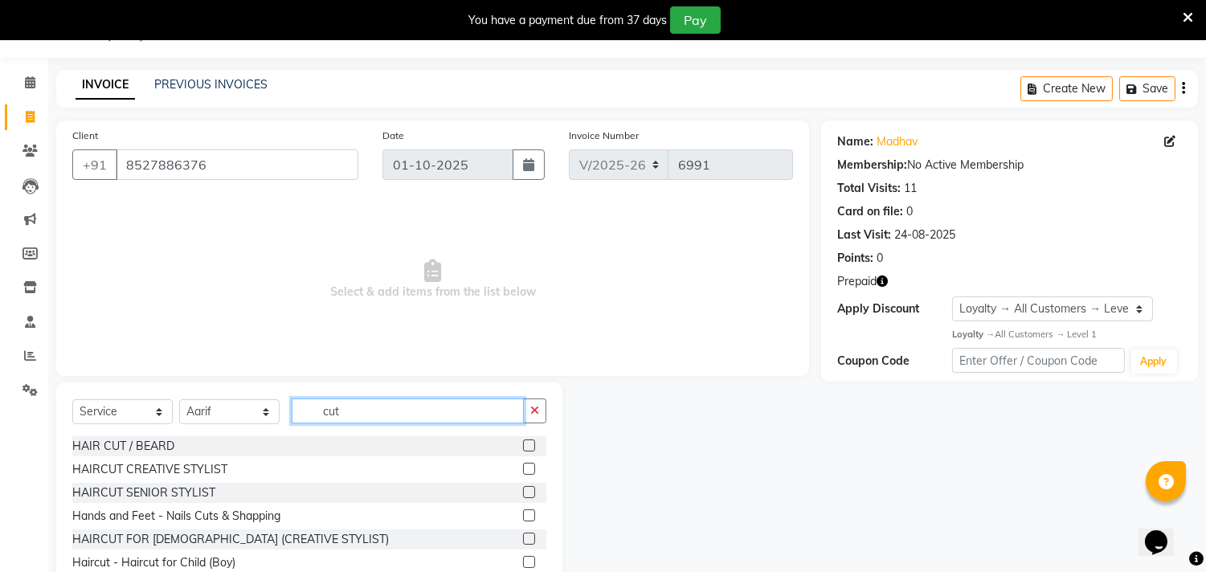
type input "cut"
click at [523, 466] on label at bounding box center [529, 469] width 12 height 12
click at [523, 466] on input "checkbox" at bounding box center [528, 470] width 10 height 10
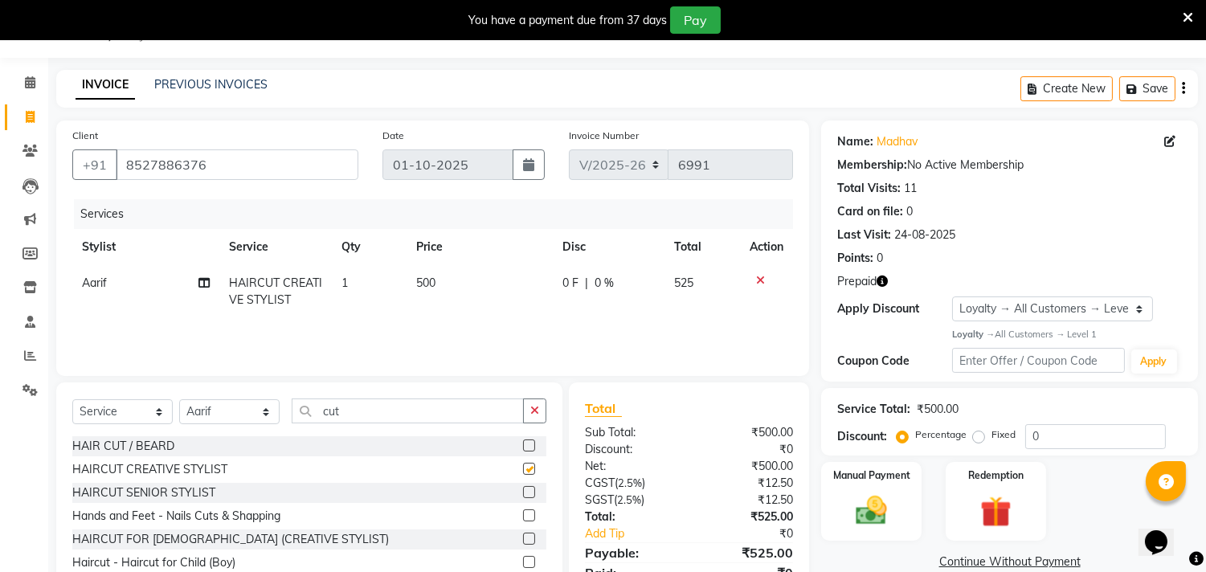
checkbox input "false"
click at [995, 499] on img at bounding box center [995, 512] width 53 height 40
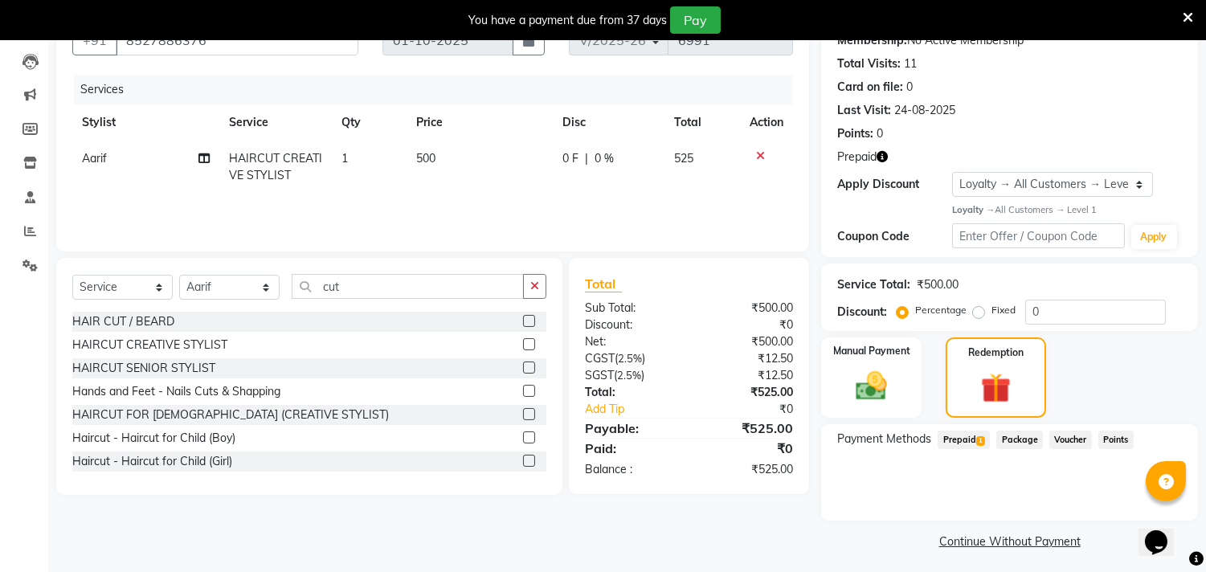
scroll to position [170, 0]
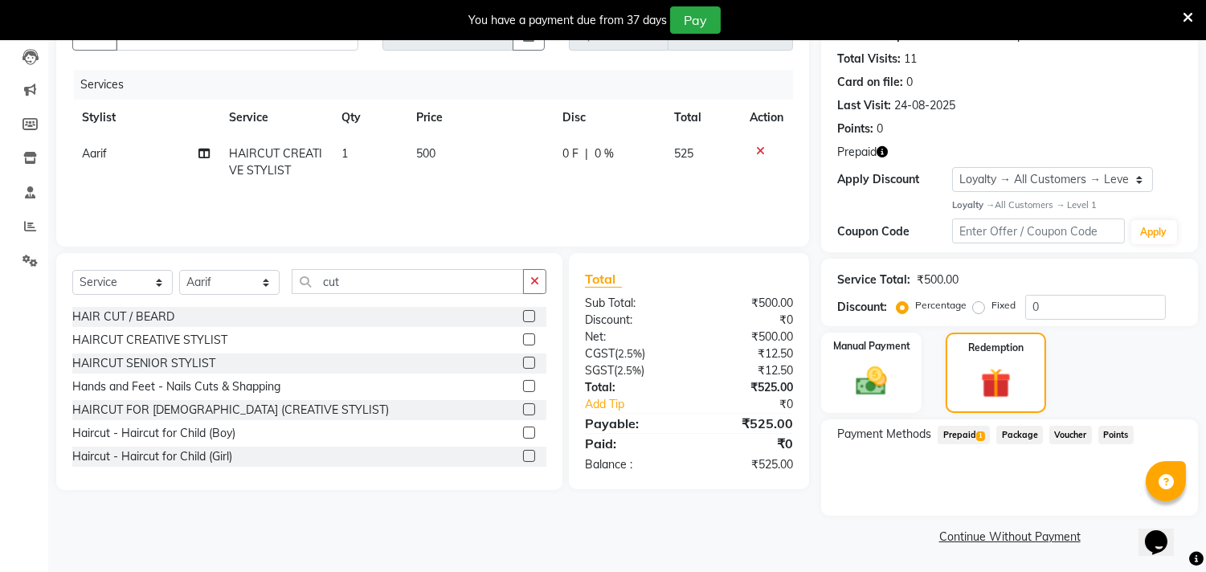
click at [969, 438] on span "Prepaid 1" at bounding box center [964, 435] width 52 height 18
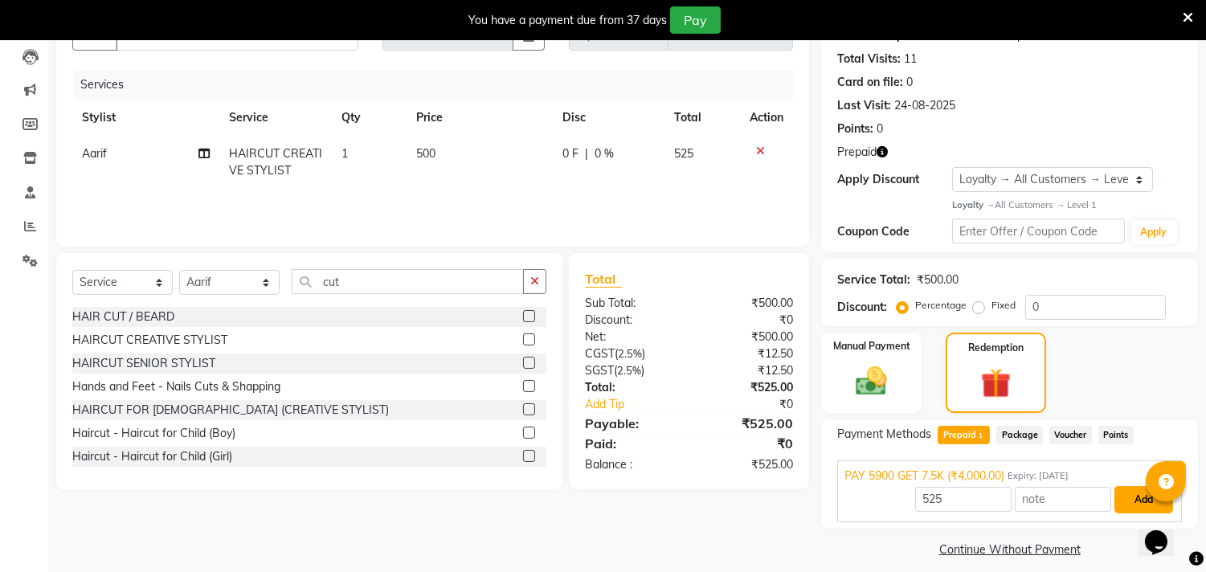
click at [1127, 500] on button "Add" at bounding box center [1144, 499] width 59 height 27
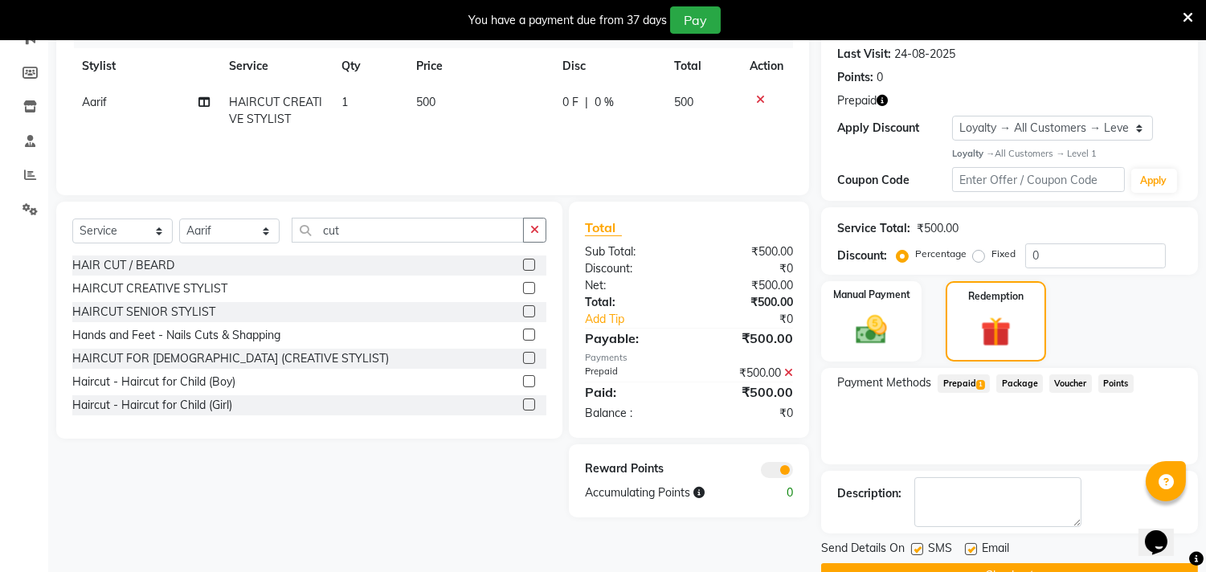
scroll to position [260, 0]
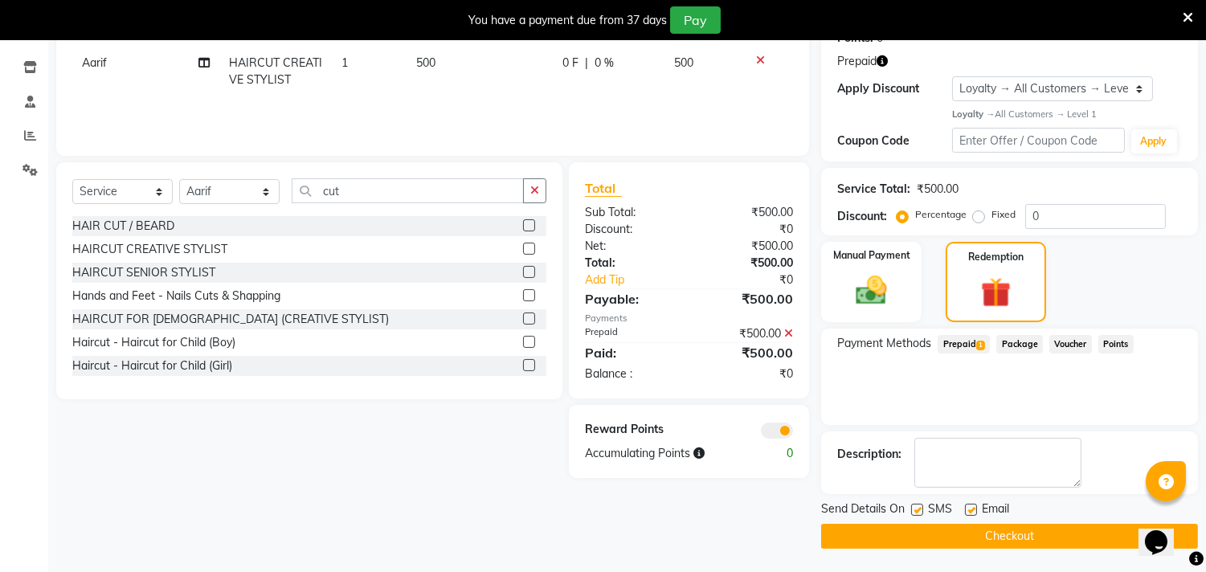
click at [924, 526] on button "Checkout" at bounding box center [1009, 536] width 377 height 25
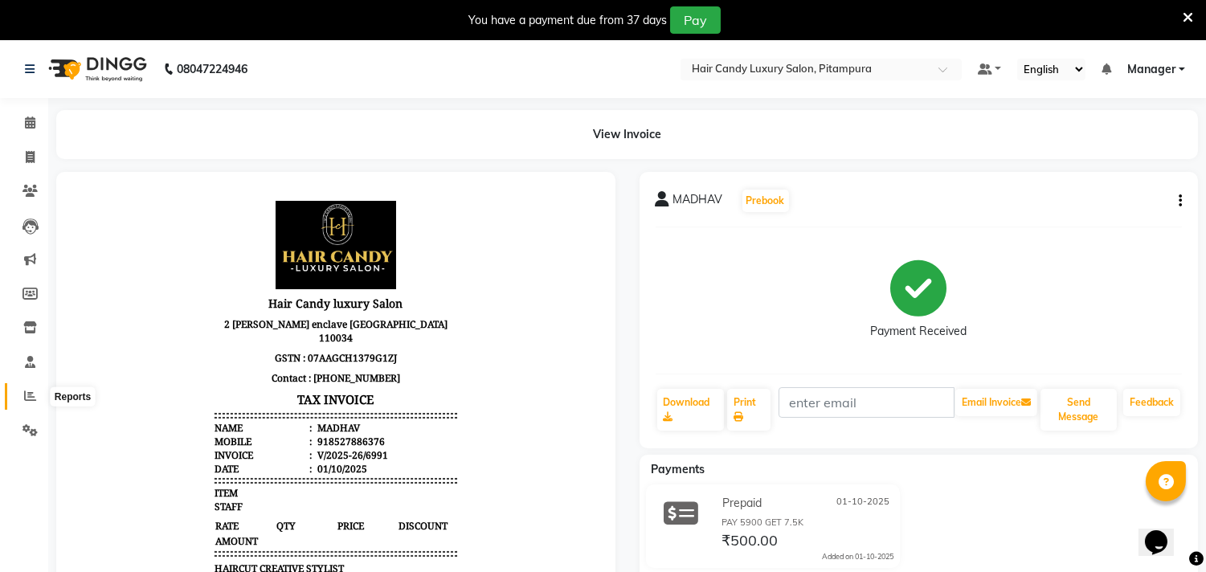
click at [24, 391] on icon at bounding box center [30, 396] width 12 height 12
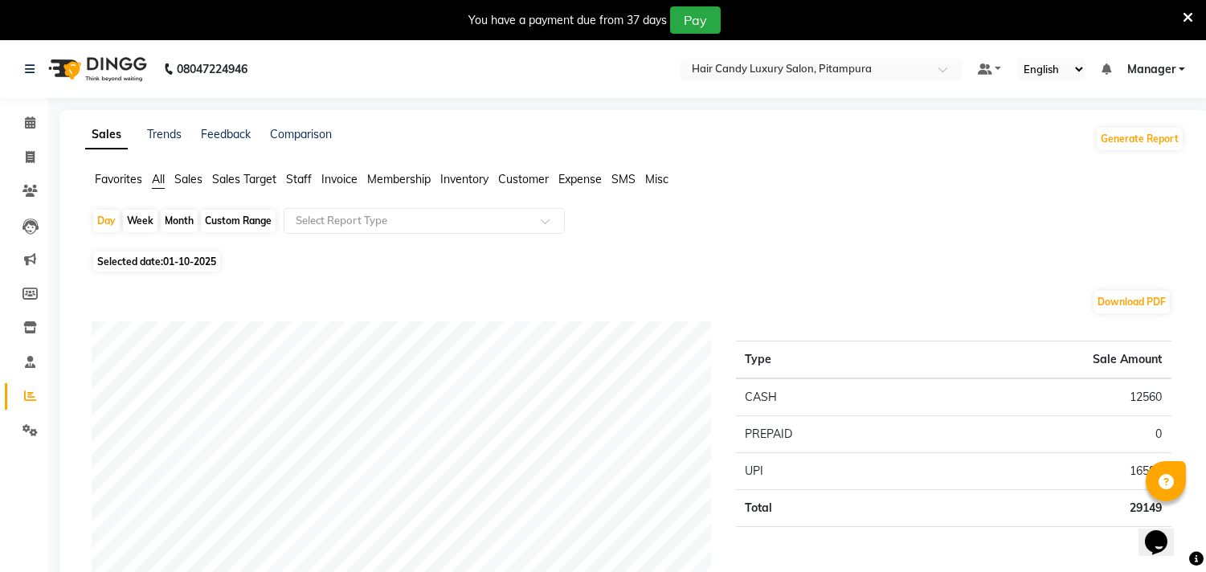
click at [1161, 69] on span "Manager" at bounding box center [1152, 69] width 48 height 17
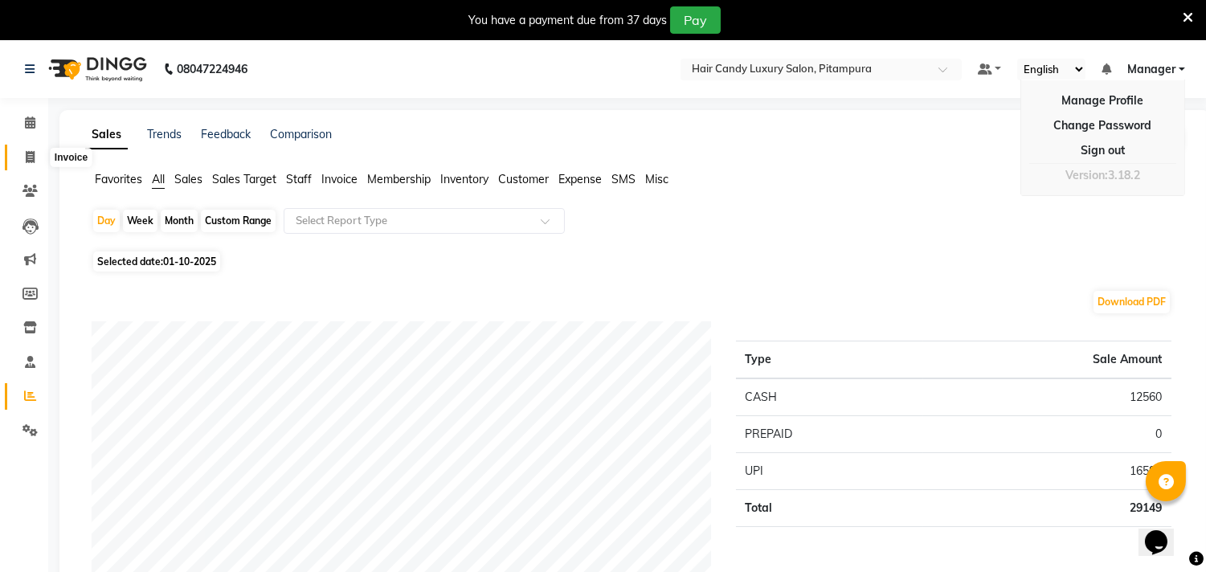
click at [27, 153] on icon at bounding box center [30, 157] width 9 height 12
select select "4720"
select select "service"
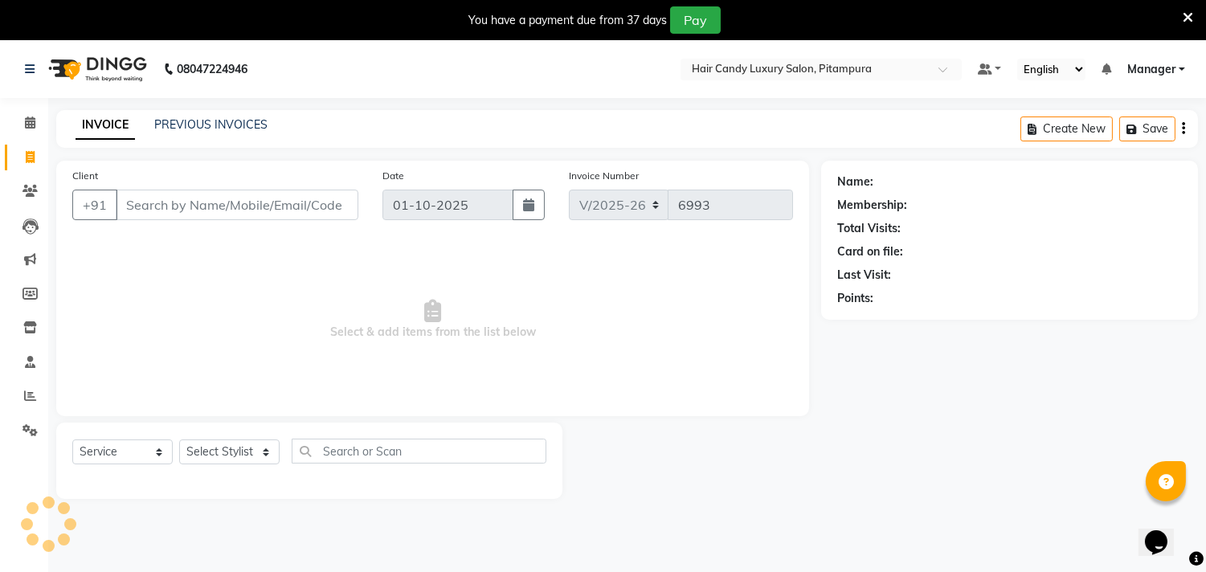
click at [260, 190] on input "Client" at bounding box center [237, 205] width 243 height 31
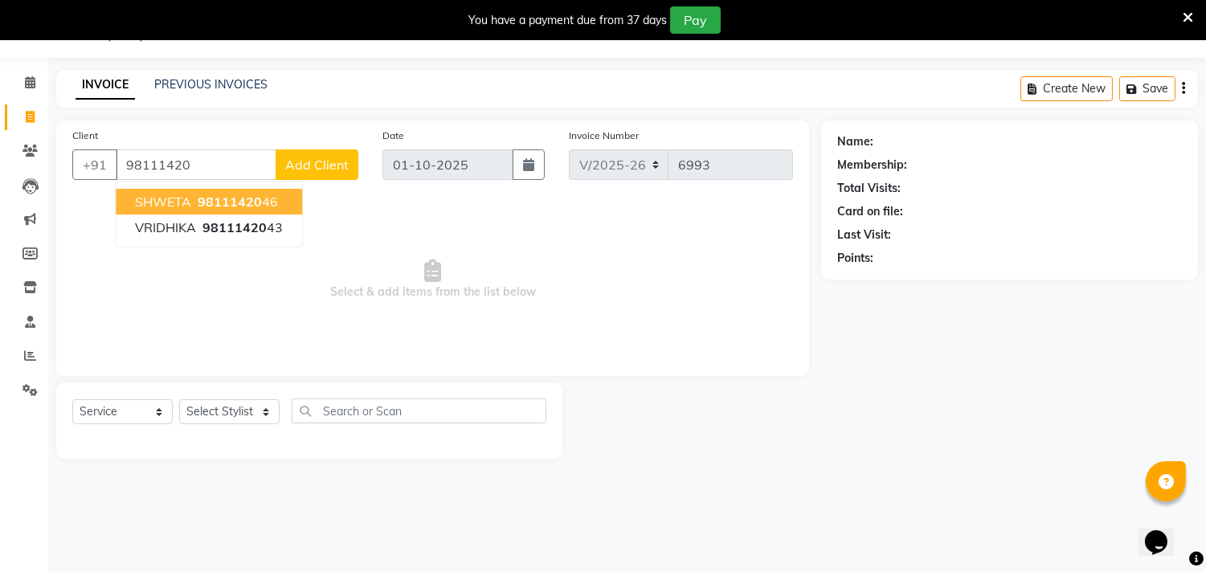
click at [204, 205] on span "98111420" at bounding box center [230, 202] width 64 height 16
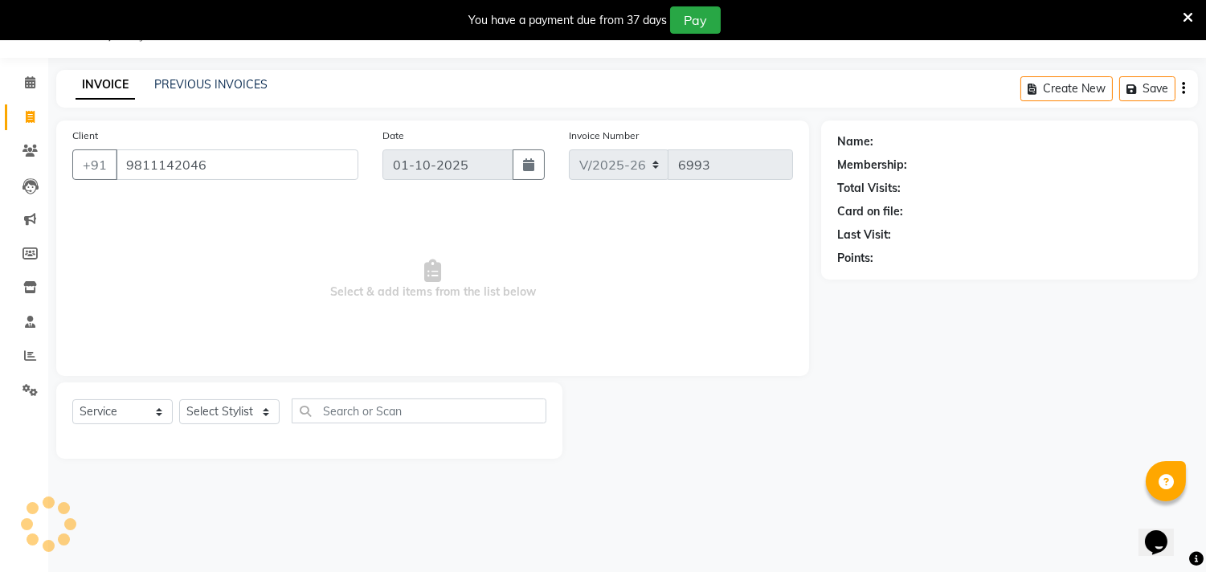
type input "9811142046"
select select "1: Object"
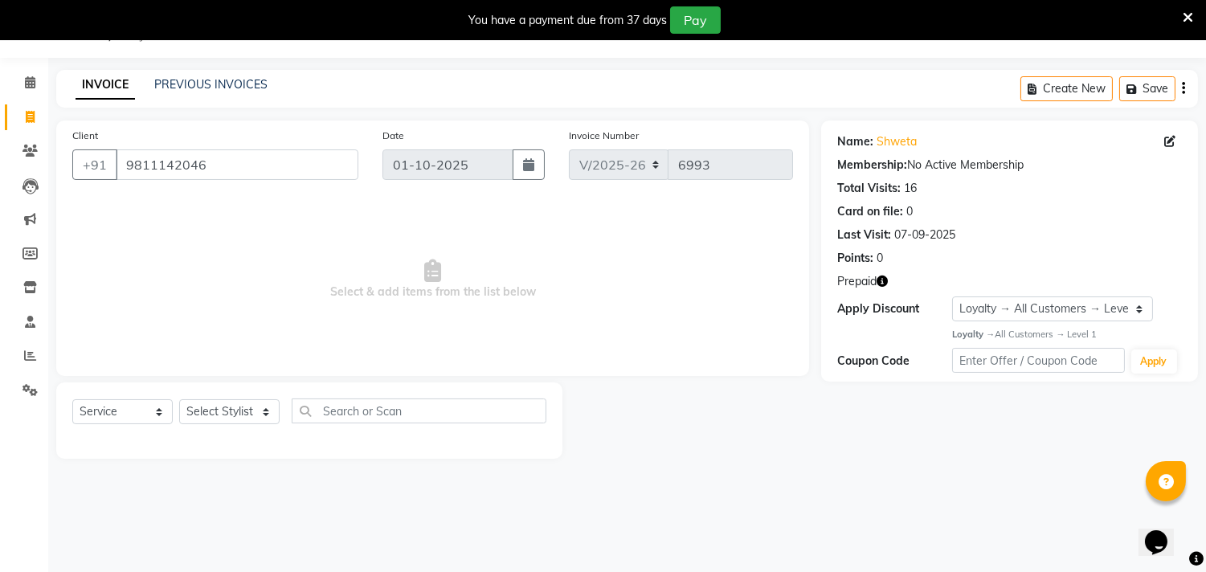
click at [888, 282] on icon "button" at bounding box center [882, 281] width 11 height 11
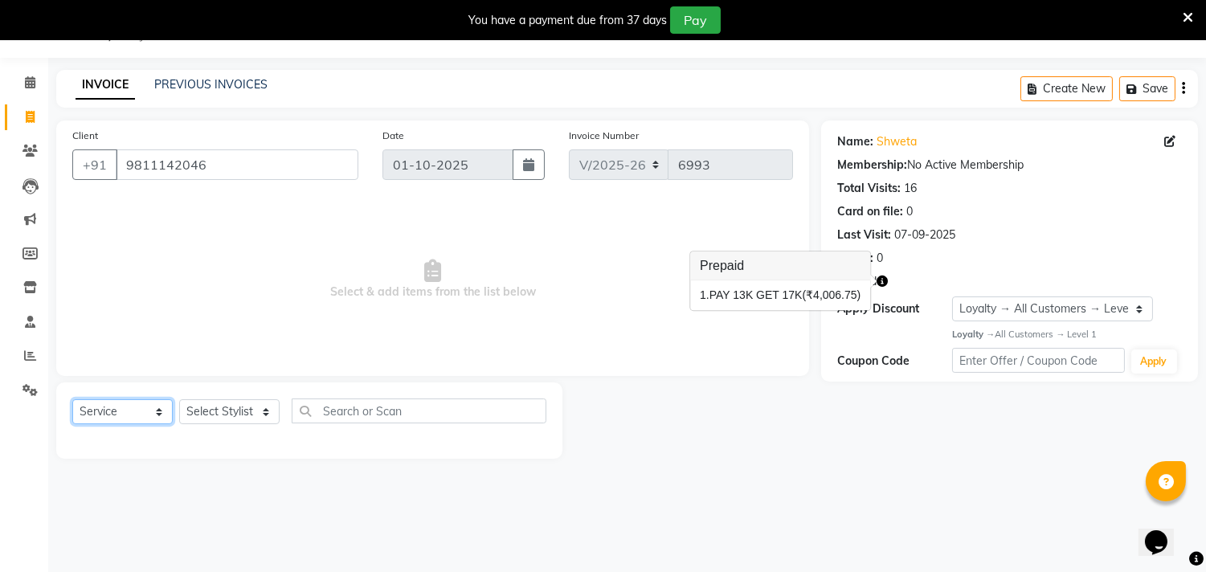
click at [138, 404] on select "Select Service Product Membership Package Voucher Prepaid Gift Card" at bounding box center [122, 411] width 100 height 25
select select "P"
click at [72, 400] on select "Select Service Product Membership Package Voucher Prepaid Gift Card" at bounding box center [122, 411] width 100 height 25
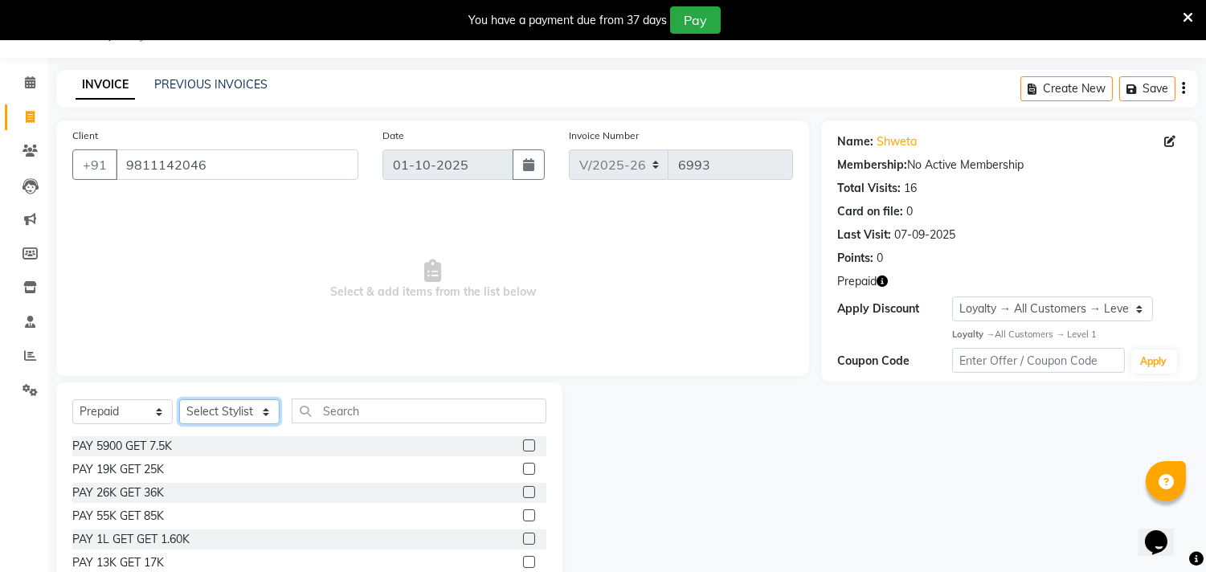
click at [235, 407] on select "Select Stylist [PERSON_NAME] [PERSON_NAME] [PERSON_NAME] [PERSON_NAME] [PERSON_…" at bounding box center [229, 411] width 100 height 25
select select "28013"
click at [179, 400] on select "Select Stylist [PERSON_NAME] [PERSON_NAME] [PERSON_NAME] [PERSON_NAME] [PERSON_…" at bounding box center [229, 411] width 100 height 25
click at [523, 560] on label at bounding box center [529, 562] width 12 height 12
click at [523, 560] on input "checkbox" at bounding box center [528, 563] width 10 height 10
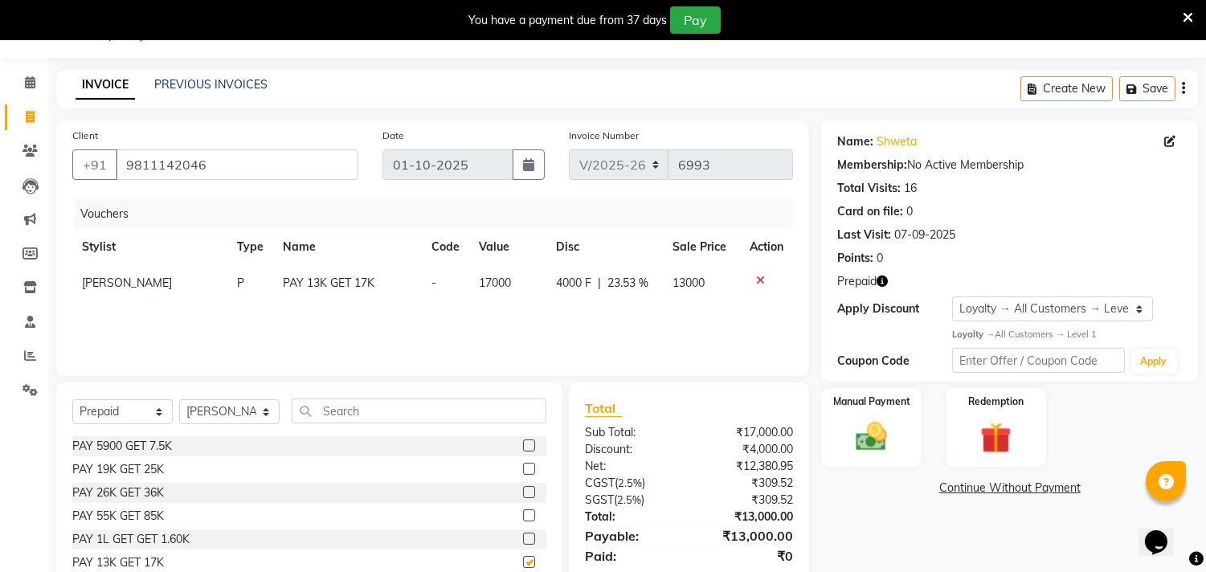
checkbox input "false"
click at [756, 280] on icon at bounding box center [760, 280] width 9 height 11
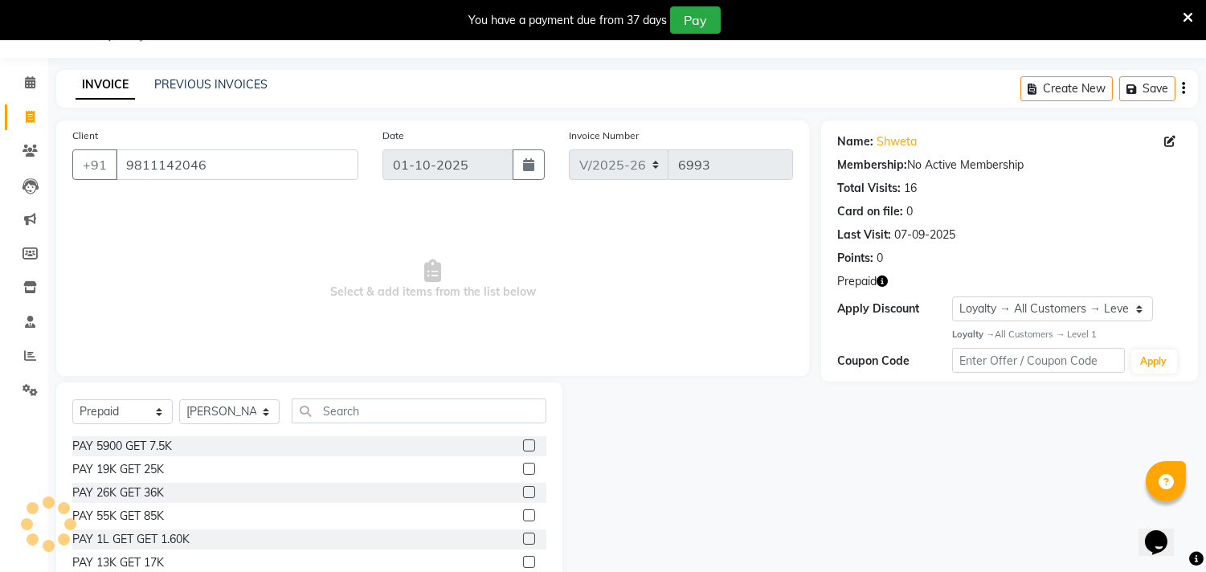
click at [523, 466] on label at bounding box center [529, 469] width 12 height 12
click at [523, 466] on input "checkbox" at bounding box center [528, 470] width 10 height 10
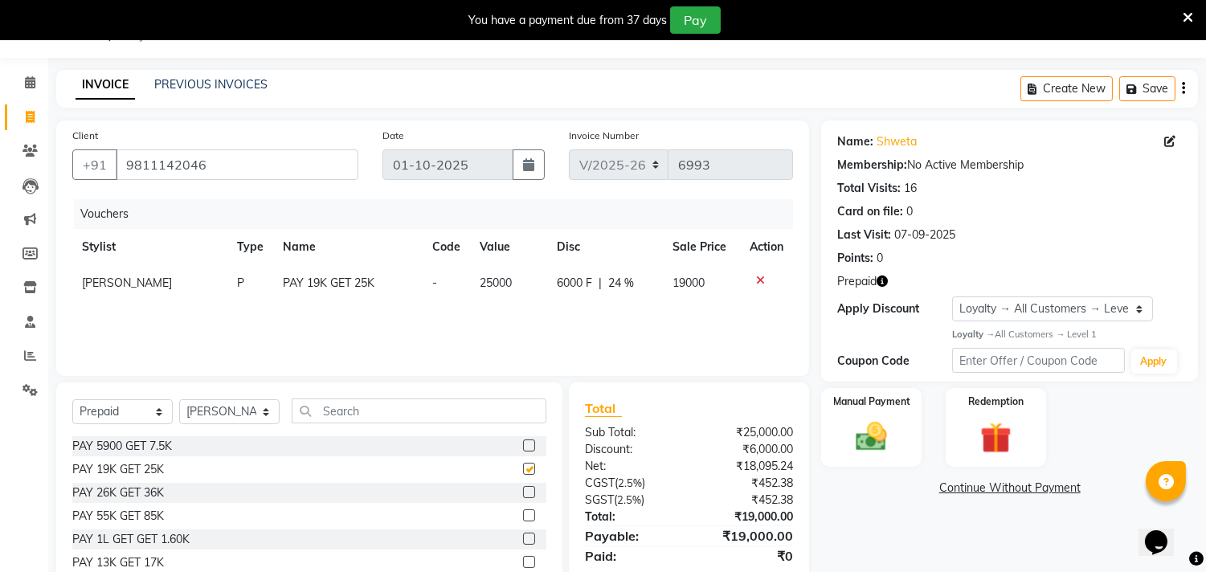
checkbox input "false"
click at [885, 439] on img at bounding box center [872, 437] width 53 height 38
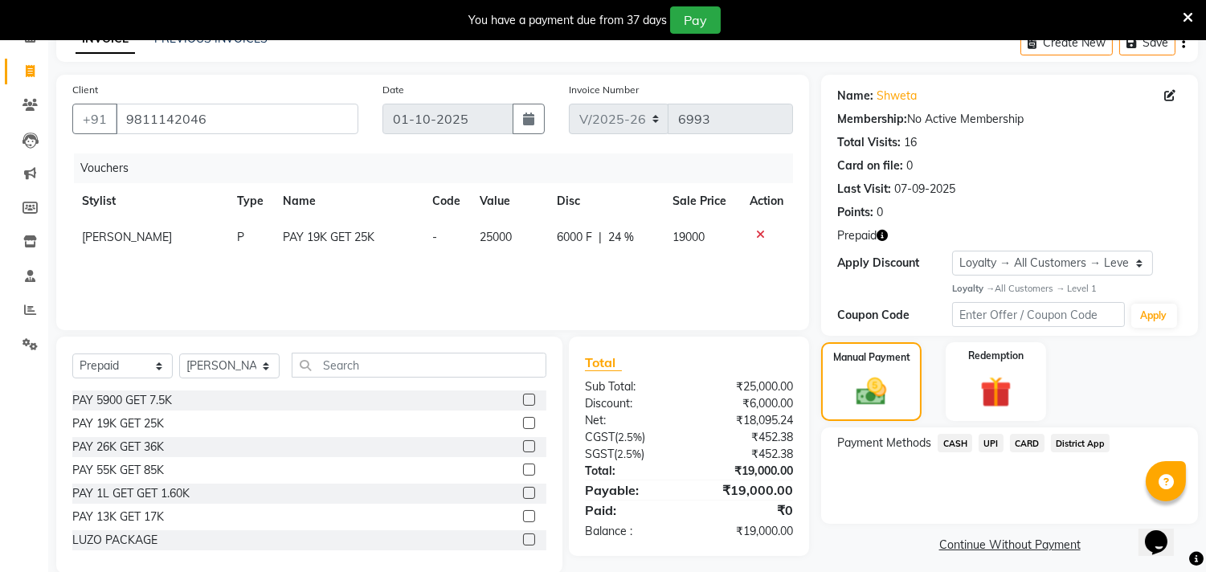
scroll to position [111, 0]
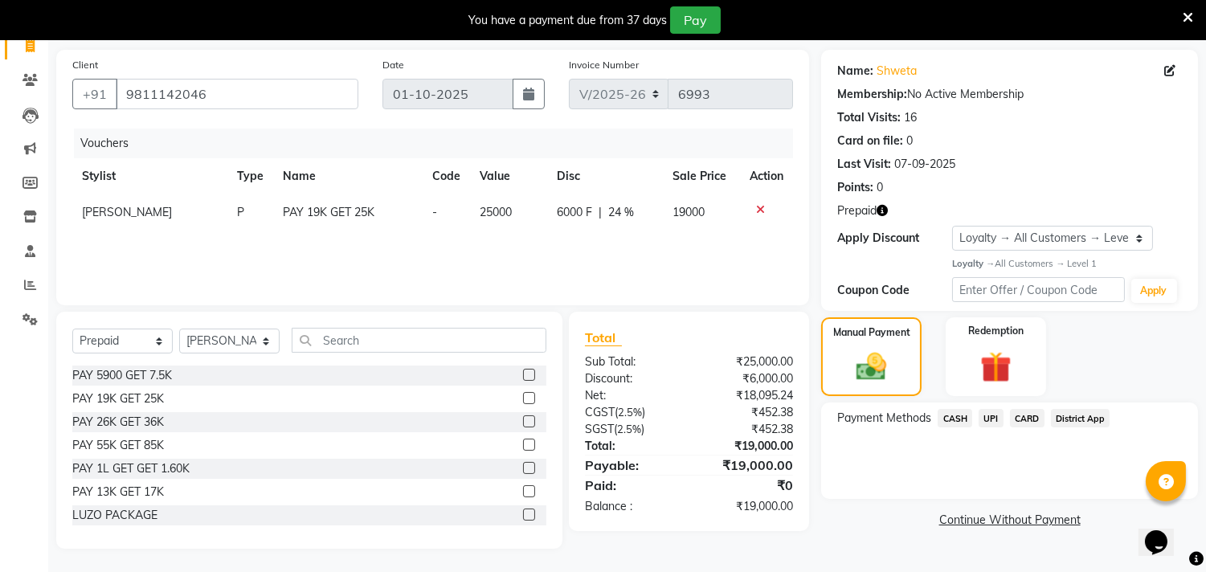
click at [989, 415] on span "UPI" at bounding box center [991, 418] width 25 height 18
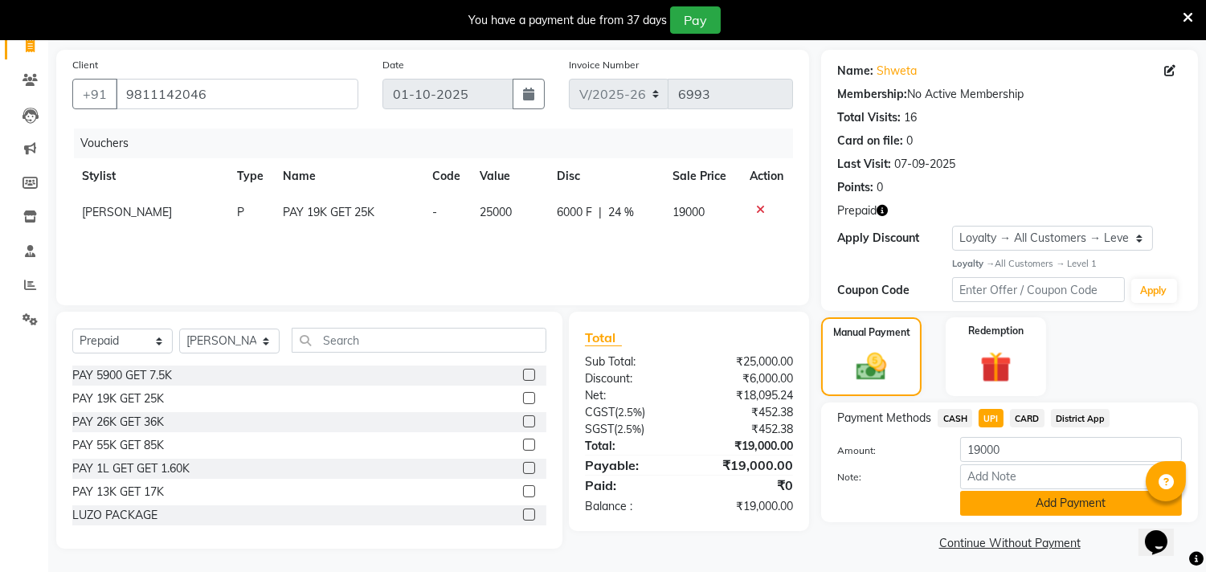
click at [993, 503] on button "Add Payment" at bounding box center [1071, 503] width 222 height 25
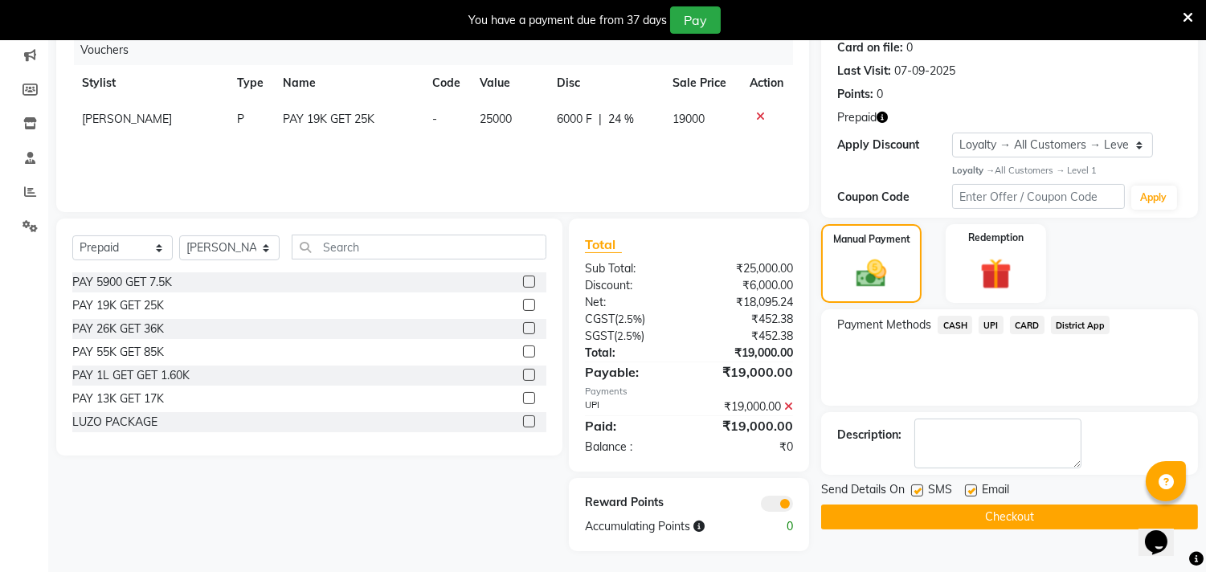
scroll to position [207, 0]
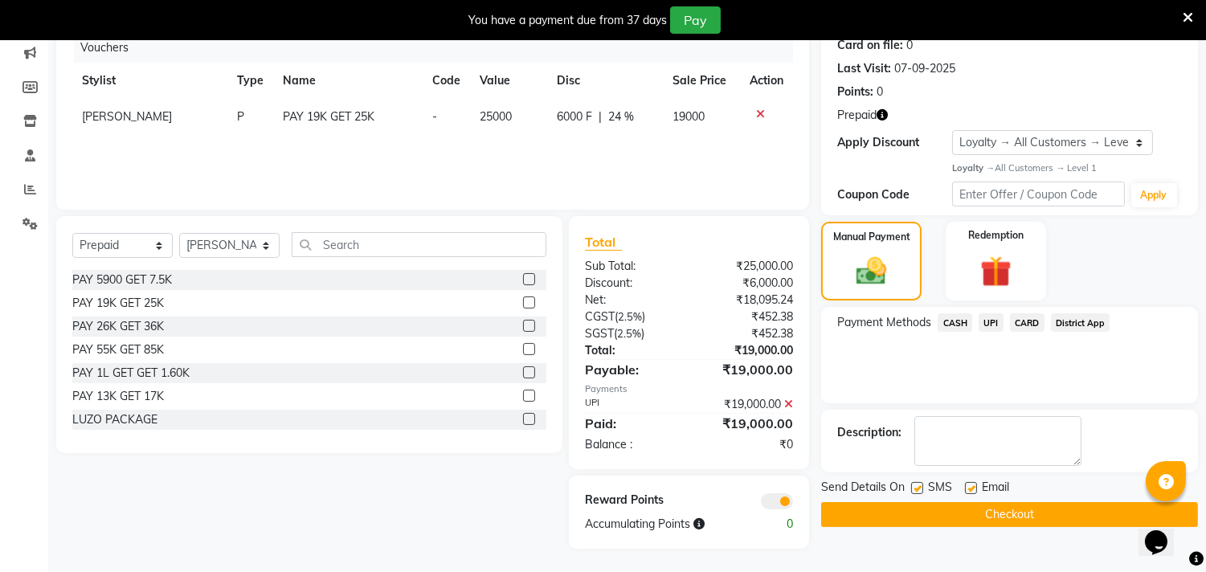
click at [888, 508] on button "Checkout" at bounding box center [1009, 514] width 377 height 25
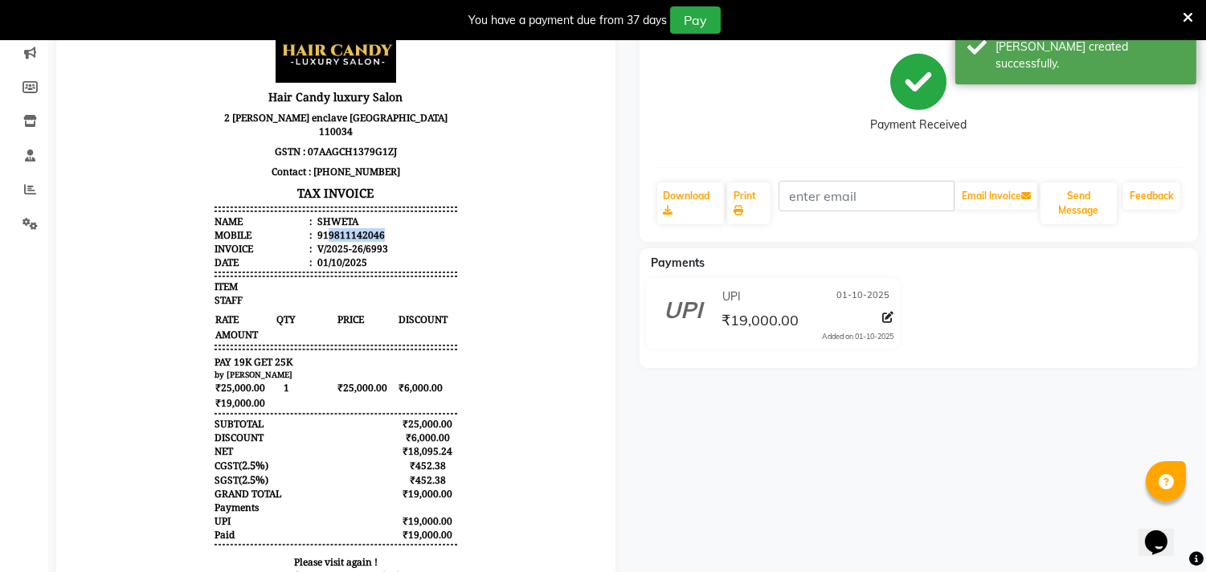
drag, startPoint x: 312, startPoint y: 216, endPoint x: 373, endPoint y: 223, distance: 61.5
click at [373, 228] on li "Mobile : 919811142046" at bounding box center [336, 235] width 243 height 14
copy div "9811142046"
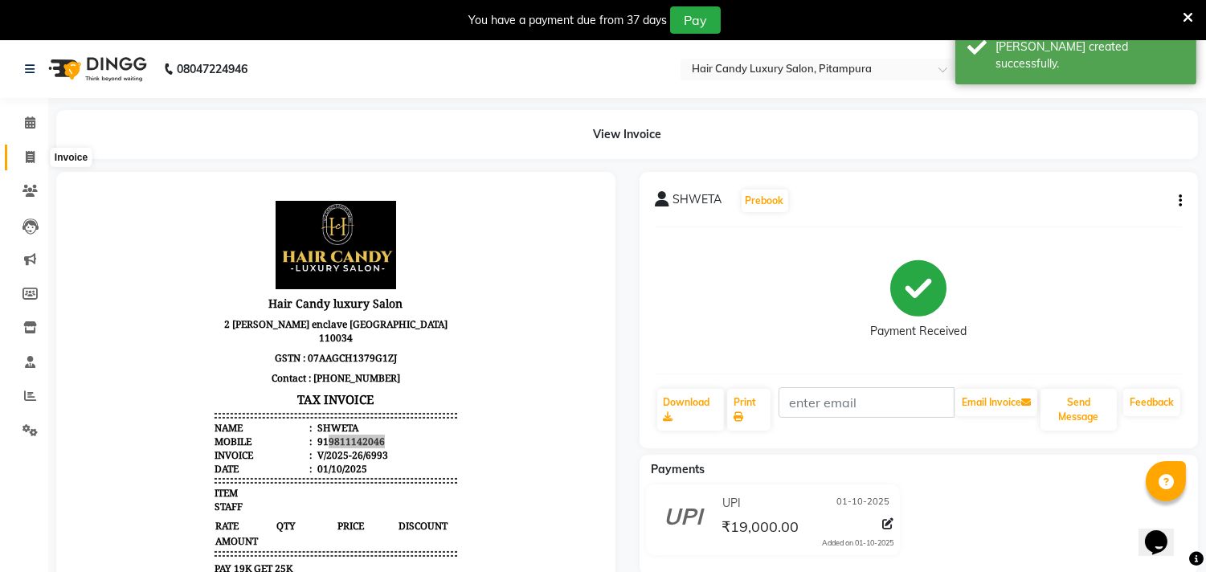
click at [17, 155] on span at bounding box center [30, 158] width 28 height 18
select select "service"
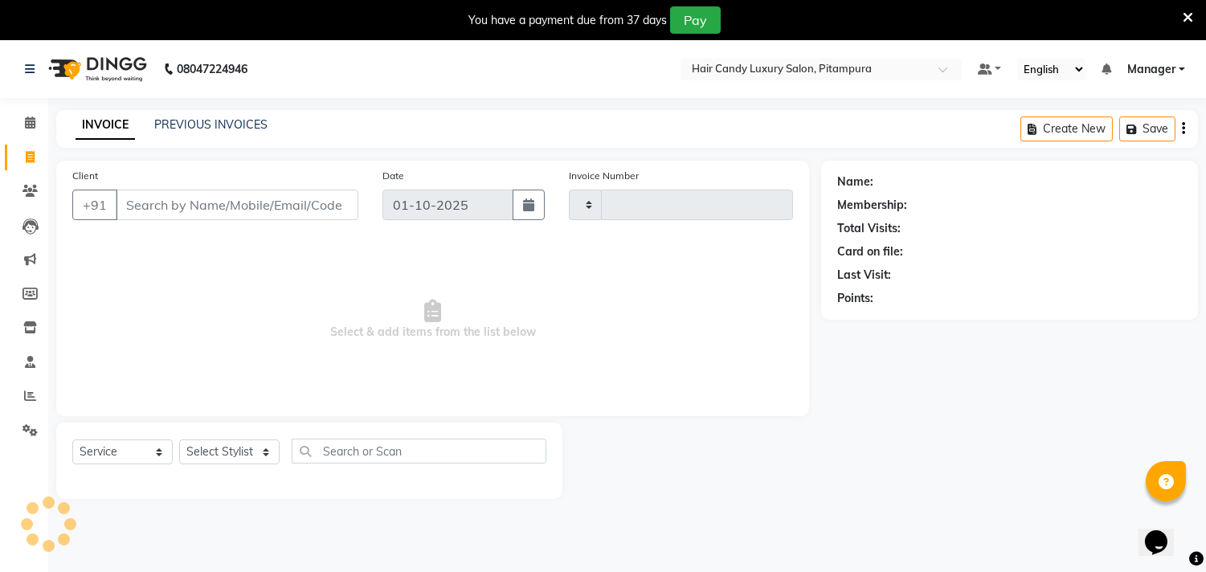
scroll to position [40, 0]
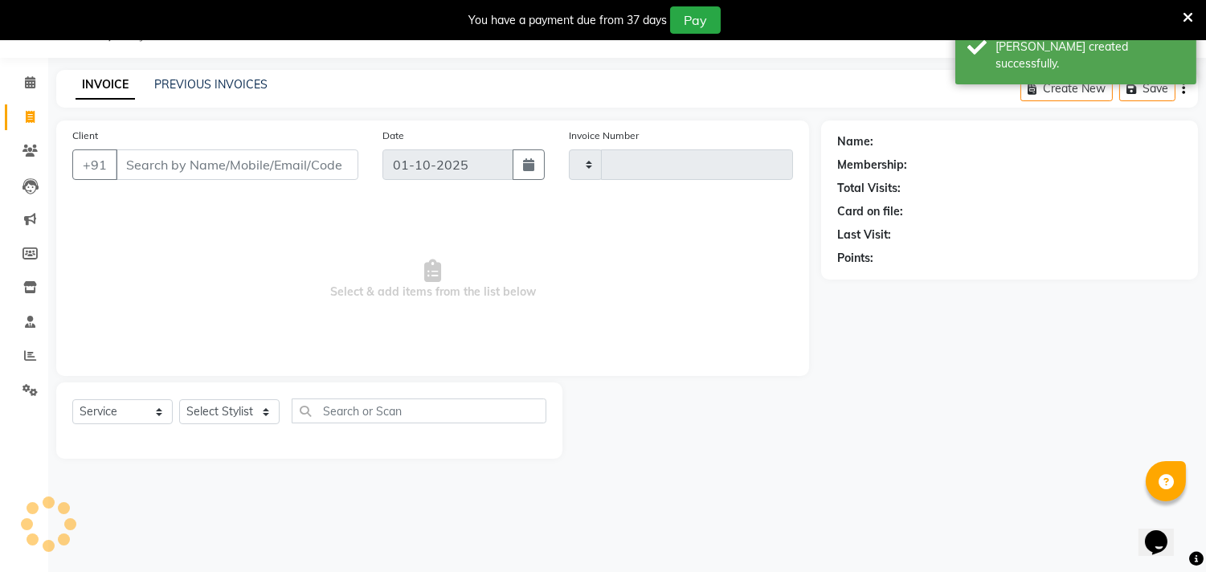
type input "6994"
select select "4720"
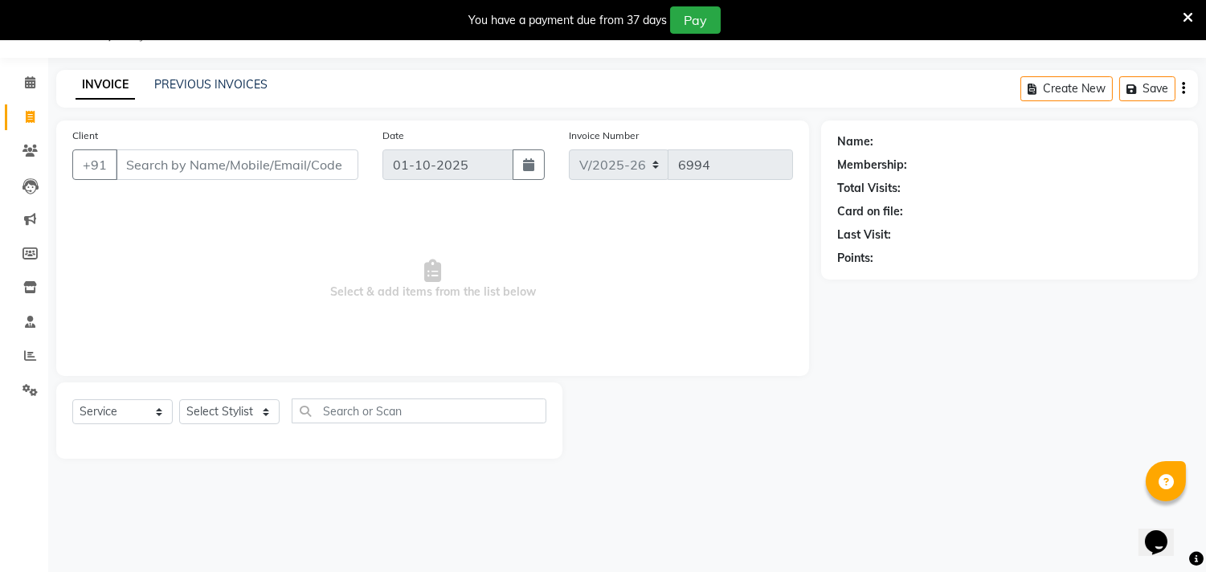
click at [172, 154] on input "Client" at bounding box center [237, 164] width 243 height 31
type input "9811142046"
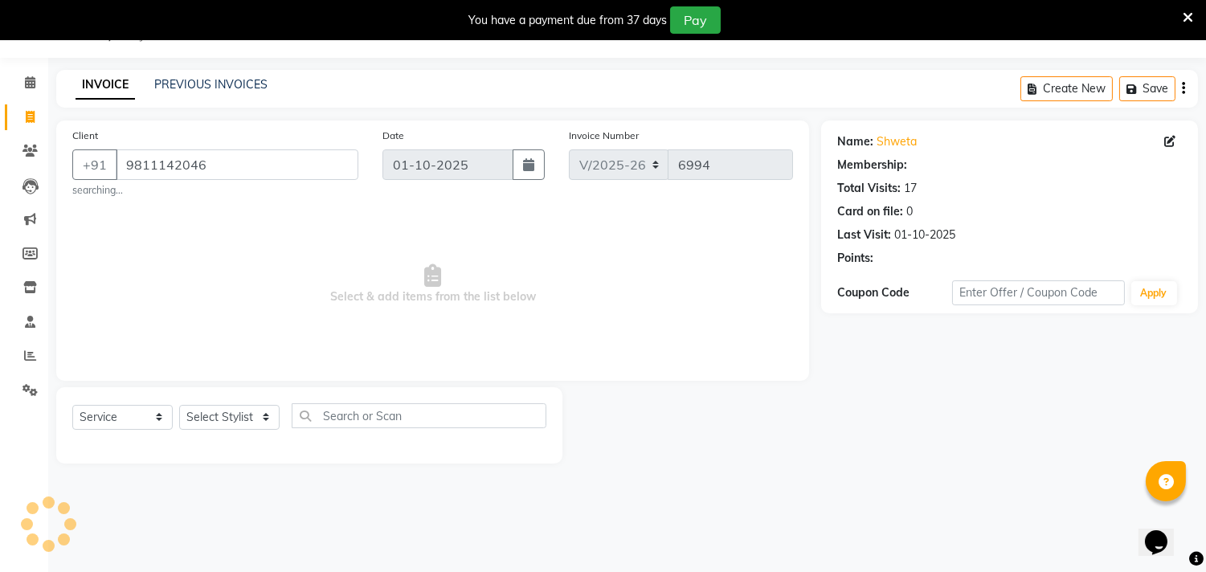
select select "1: Object"
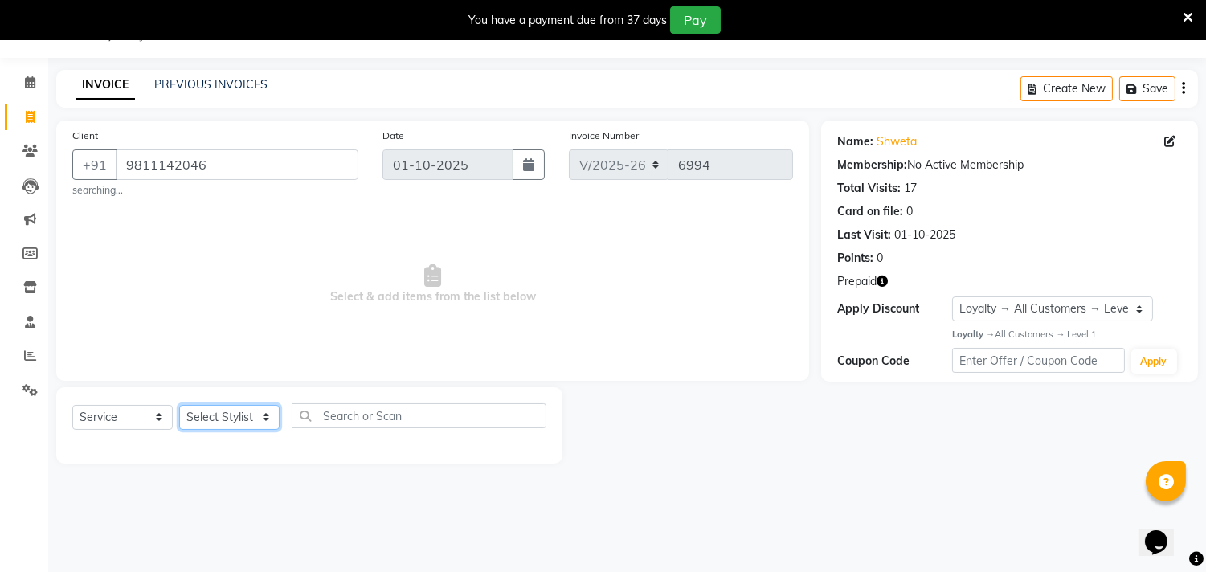
click at [238, 421] on select "Select Stylist [PERSON_NAME] [PERSON_NAME] [PERSON_NAME] [PERSON_NAME] [PERSON_…" at bounding box center [229, 417] width 100 height 25
select select "28013"
click at [179, 405] on select "Select Stylist [PERSON_NAME] [PERSON_NAME] [PERSON_NAME] [PERSON_NAME] [PERSON_…" at bounding box center [229, 417] width 100 height 25
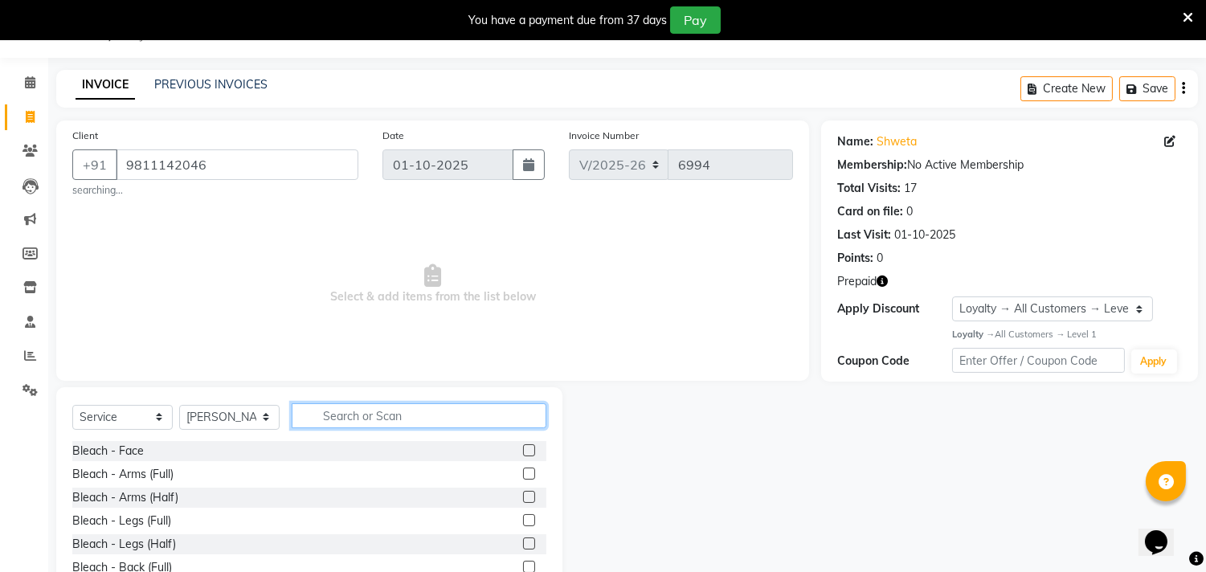
click at [388, 412] on input "text" at bounding box center [419, 415] width 255 height 25
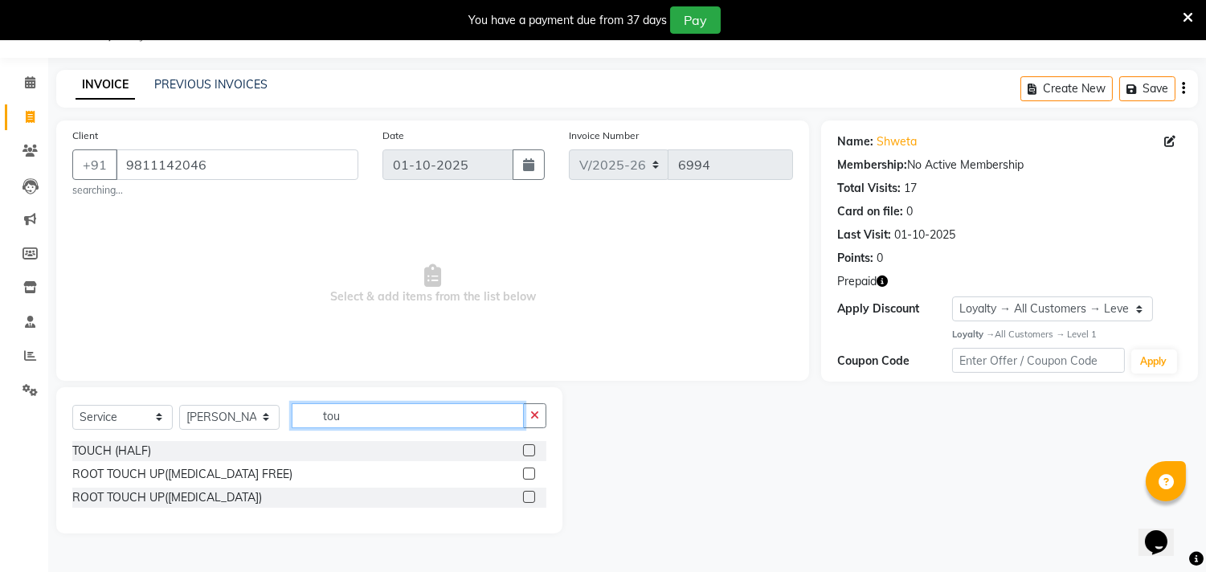
type input "tou"
click at [524, 495] on label at bounding box center [529, 497] width 12 height 12
click at [524, 495] on input "checkbox" at bounding box center [528, 498] width 10 height 10
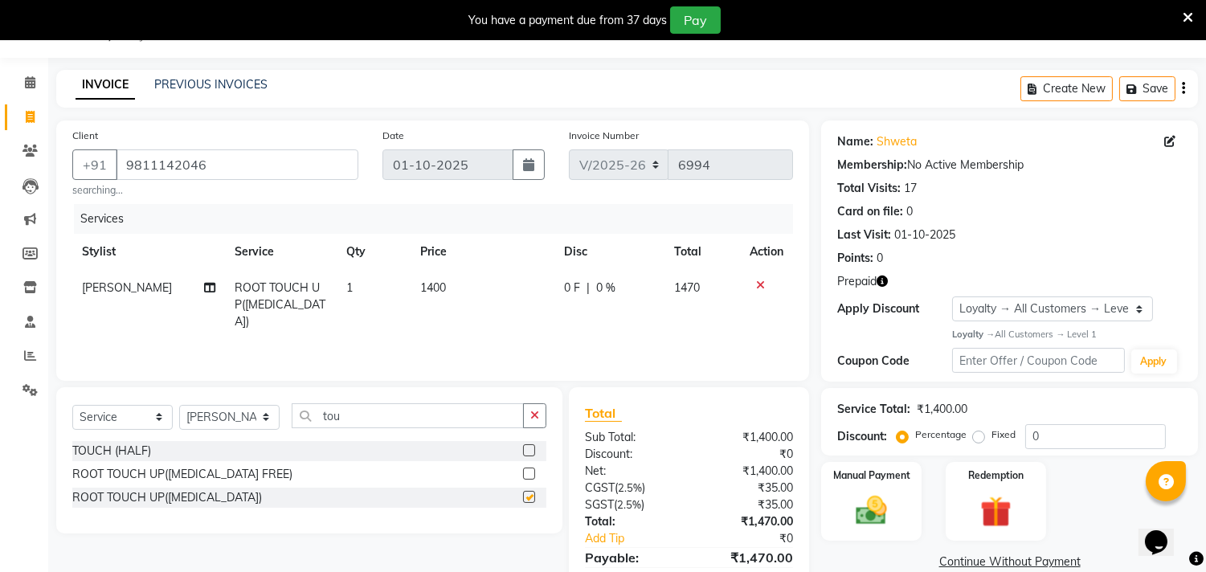
checkbox input "false"
click at [434, 288] on span "1400" at bounding box center [433, 287] width 26 height 14
select select "28013"
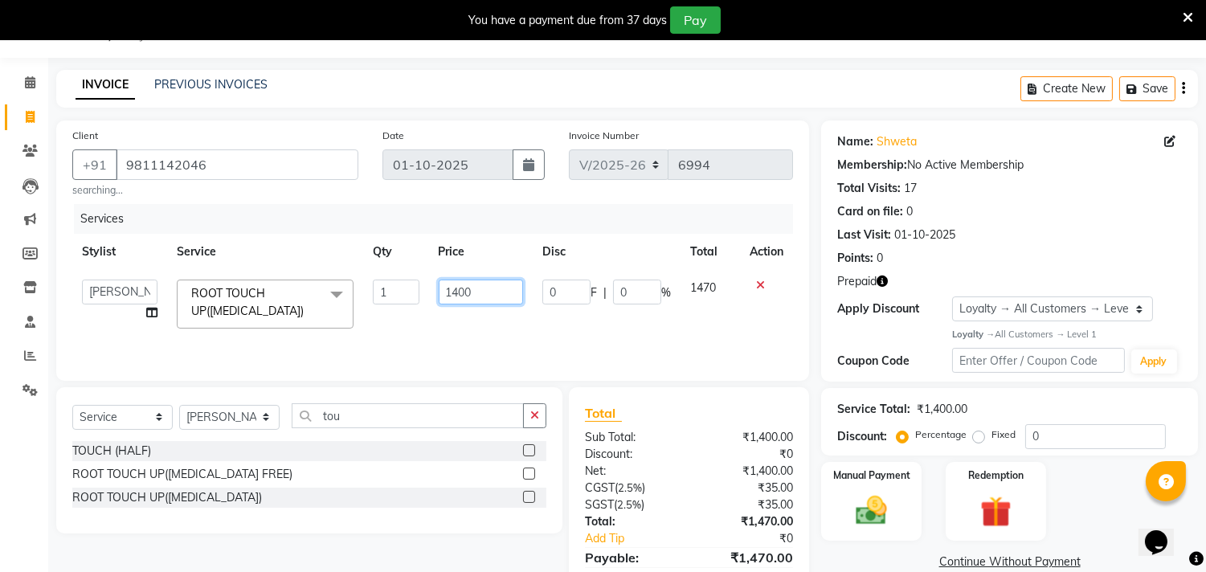
drag, startPoint x: 485, startPoint y: 293, endPoint x: 358, endPoint y: 274, distance: 127.5
click at [358, 274] on tr "Aarif AMAN ANJALI Arman Arshad ARSHAD SALMANI ASHU FAIZ gaurav Hanish harshit J…" at bounding box center [432, 304] width 721 height 68
type input "1000"
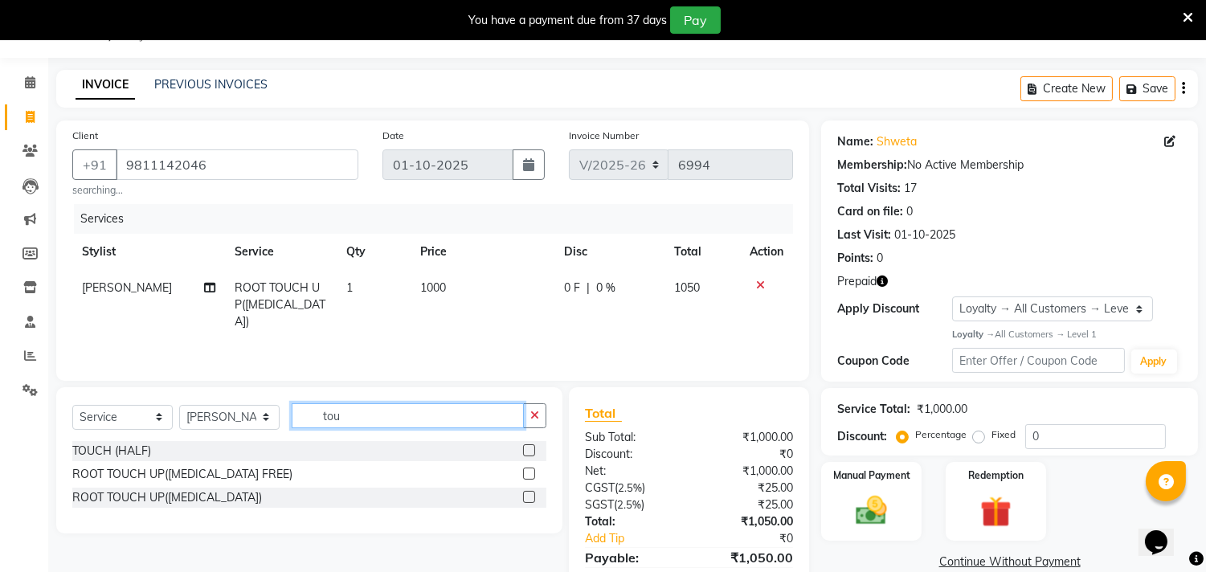
click at [460, 412] on input "tou" at bounding box center [408, 415] width 232 height 25
click at [997, 503] on img at bounding box center [995, 512] width 53 height 40
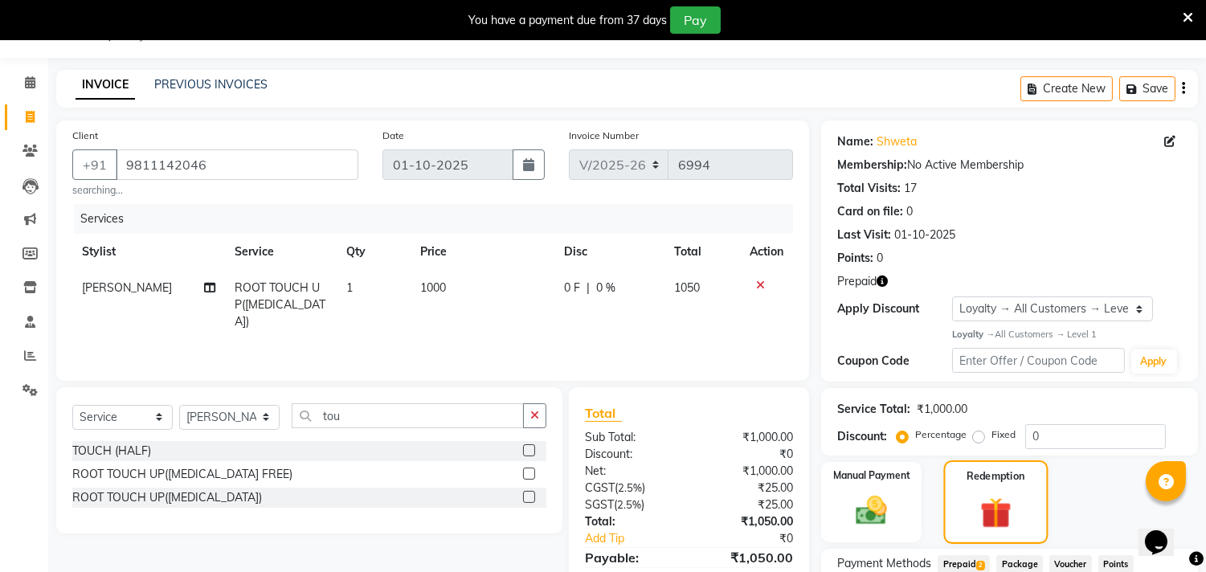
scroll to position [170, 0]
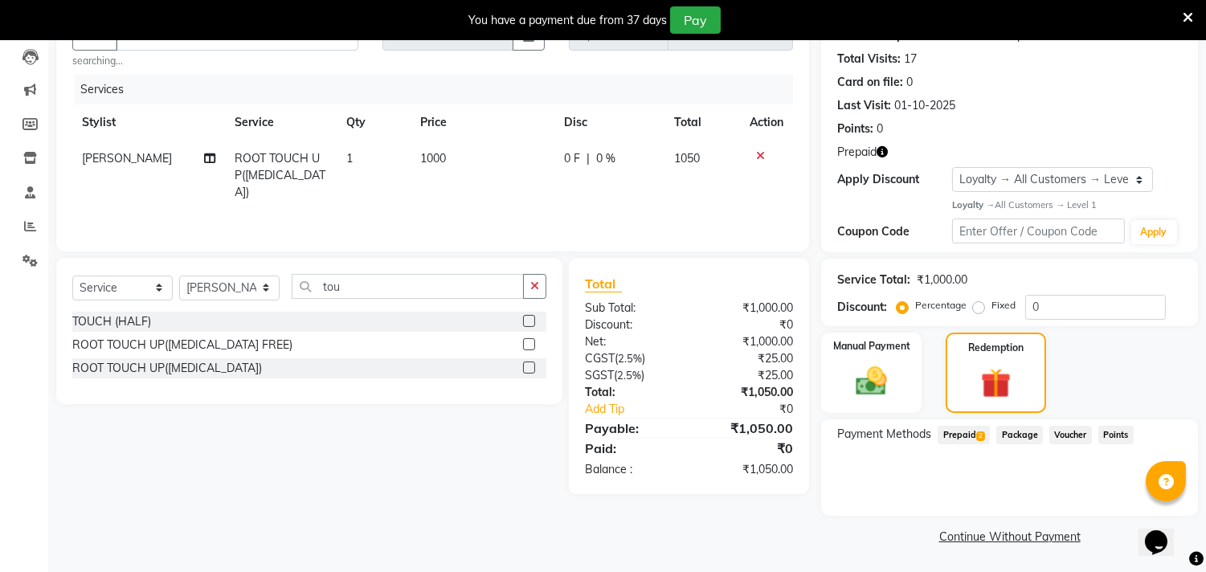
drag, startPoint x: 972, startPoint y: 434, endPoint x: 986, endPoint y: 440, distance: 15.1
click at [977, 434] on span "Prepaid 2" at bounding box center [964, 435] width 52 height 18
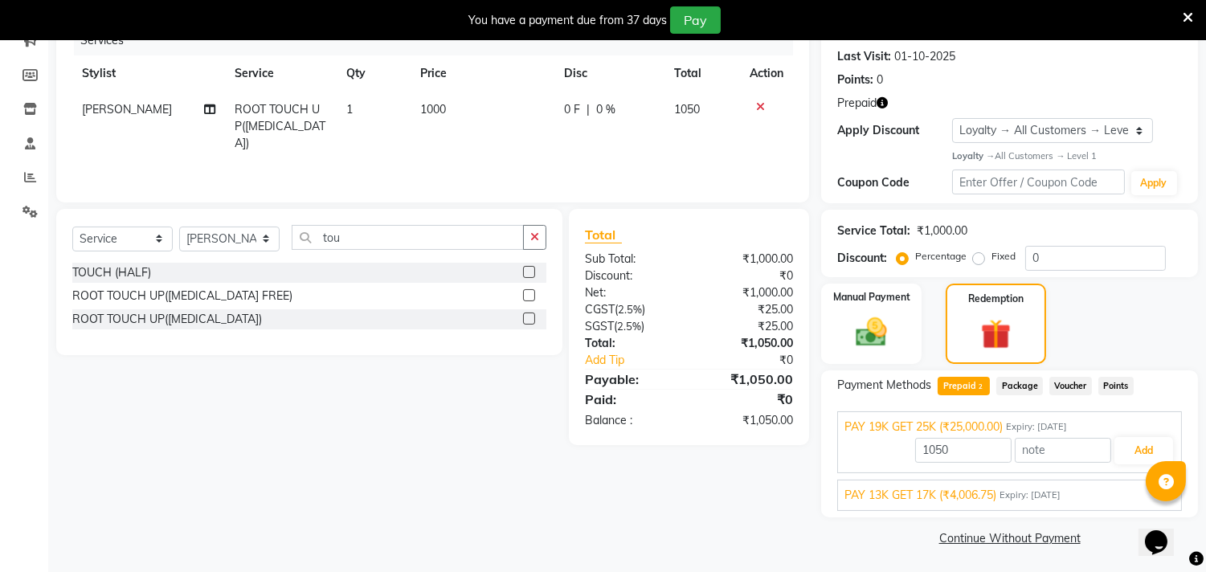
scroll to position [220, 0]
click at [1103, 488] on div "PAY 13K GET 17K (₹4,006.75) Expiry: 17-09-2026" at bounding box center [1010, 493] width 330 height 17
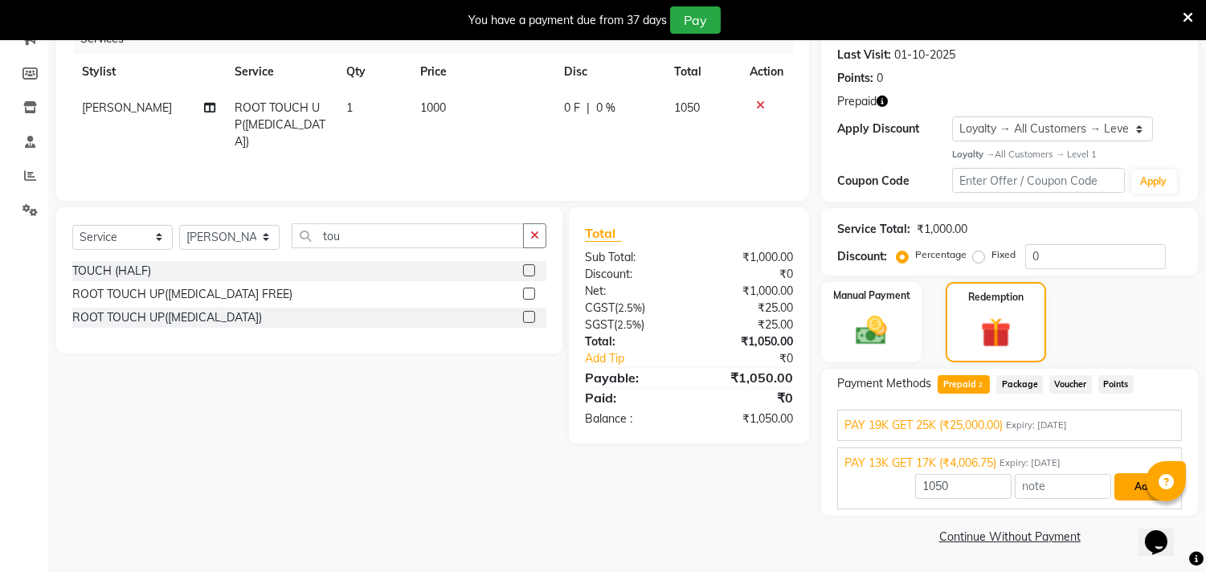
click at [1128, 483] on button "Add" at bounding box center [1144, 486] width 59 height 27
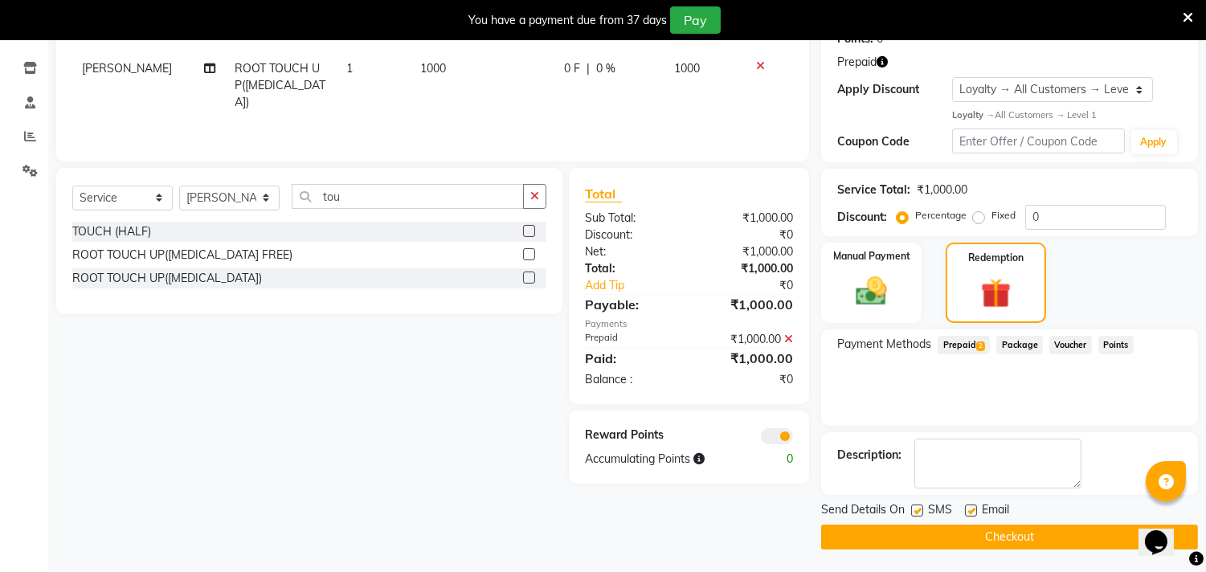
scroll to position [260, 0]
click at [1042, 534] on button "Checkout" at bounding box center [1009, 536] width 377 height 25
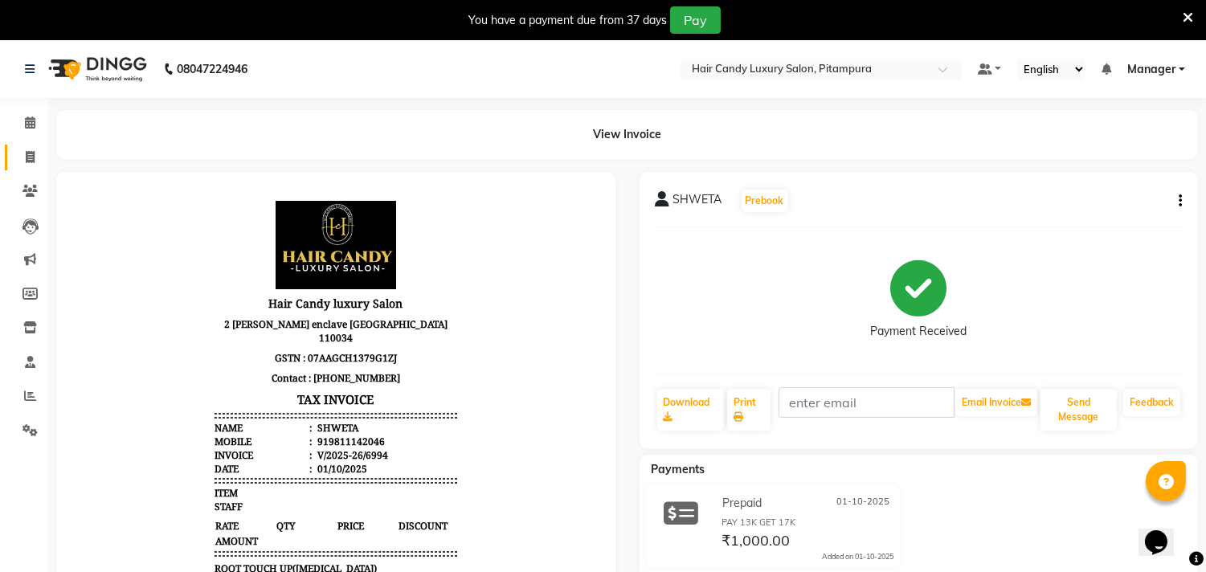
click at [29, 156] on icon at bounding box center [30, 157] width 9 height 12
select select "service"
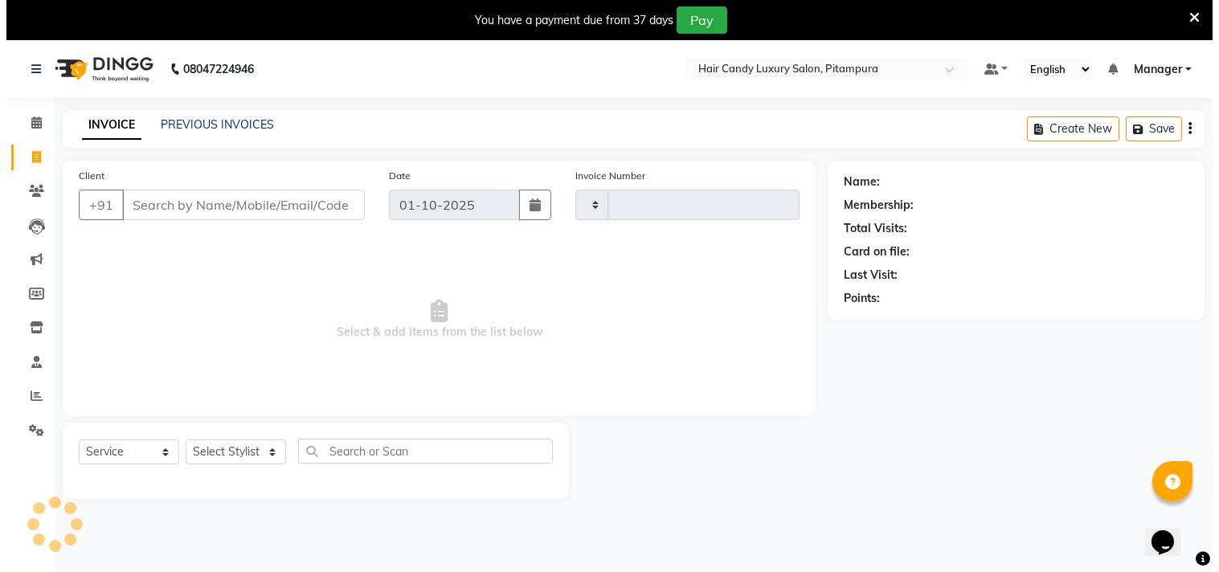
scroll to position [40, 0]
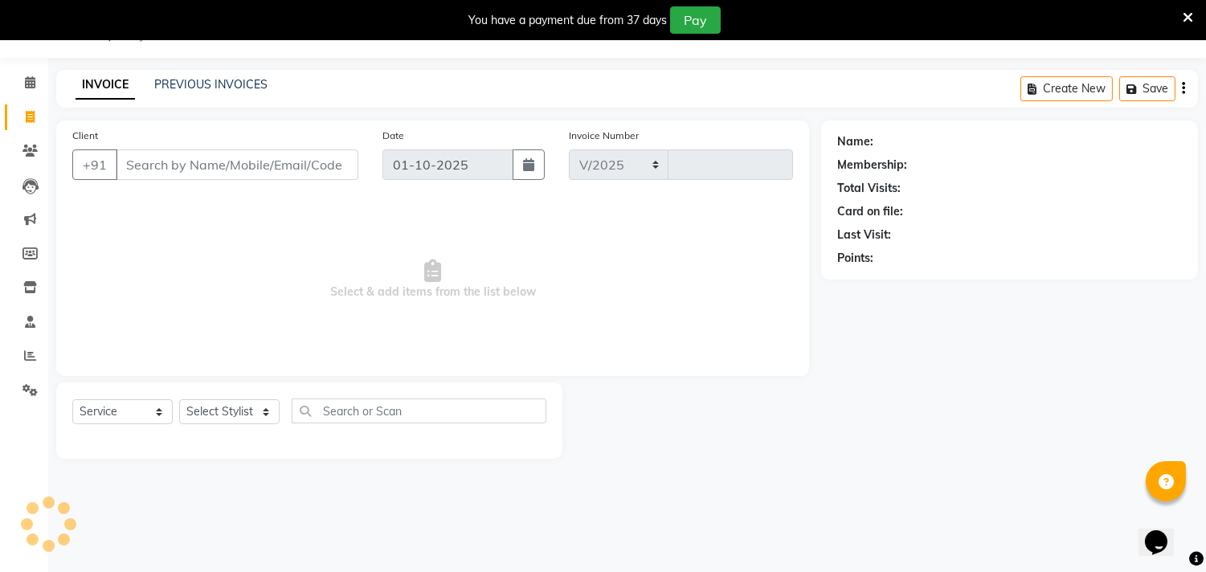
select select "4720"
type input "6995"
click at [205, 82] on link "PREVIOUS INVOICES" at bounding box center [210, 84] width 113 height 14
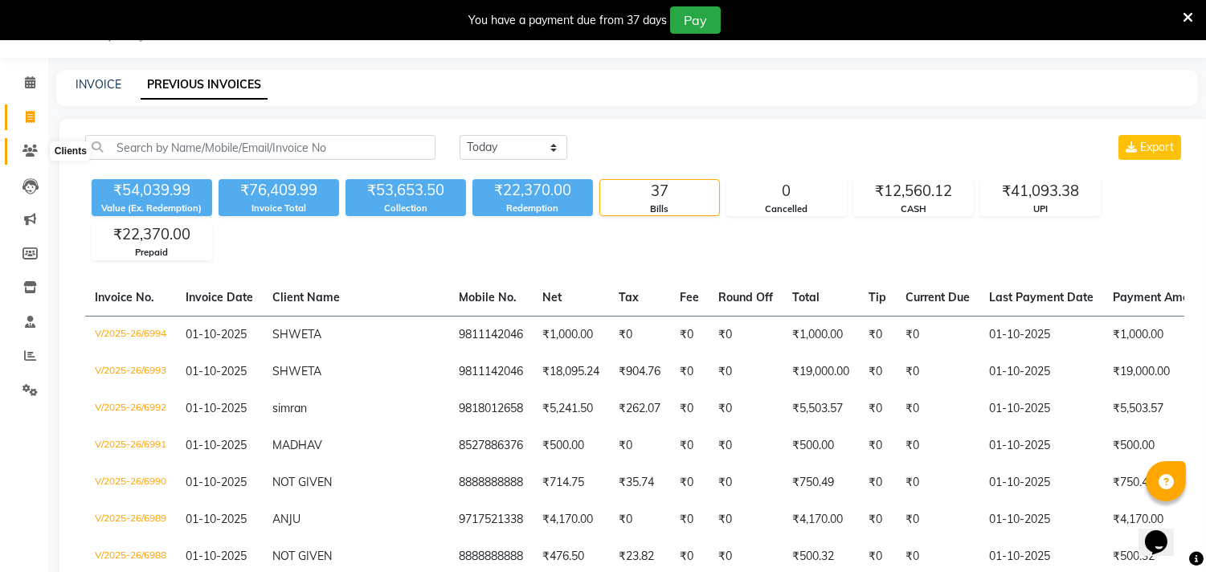
click at [21, 142] on span at bounding box center [30, 151] width 28 height 18
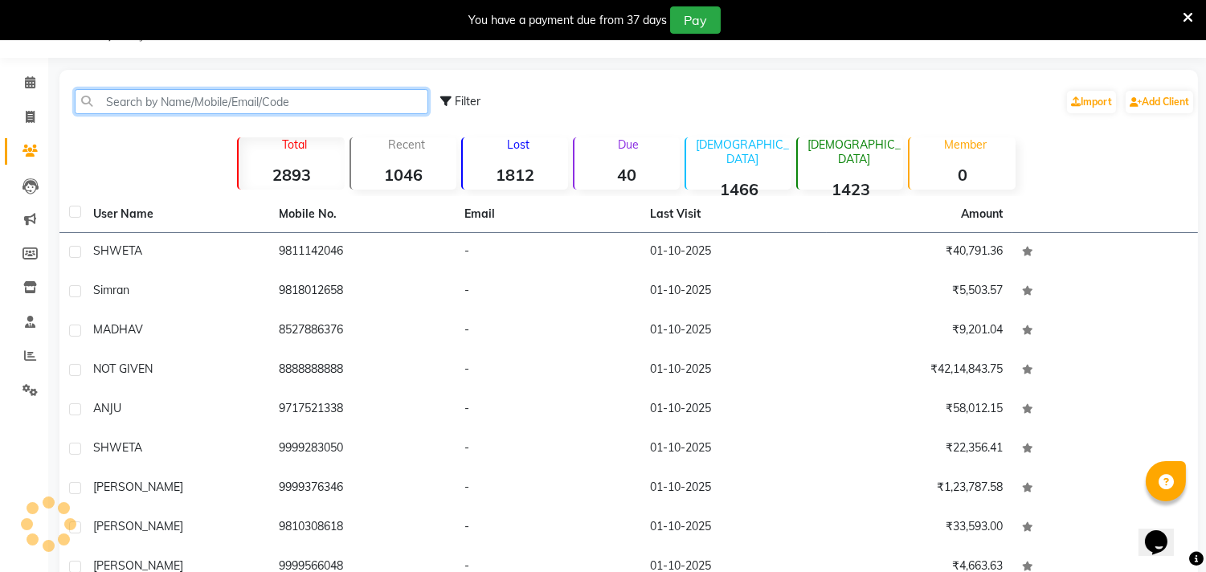
click at [233, 98] on input "text" at bounding box center [252, 101] width 354 height 25
paste input "9315070001"
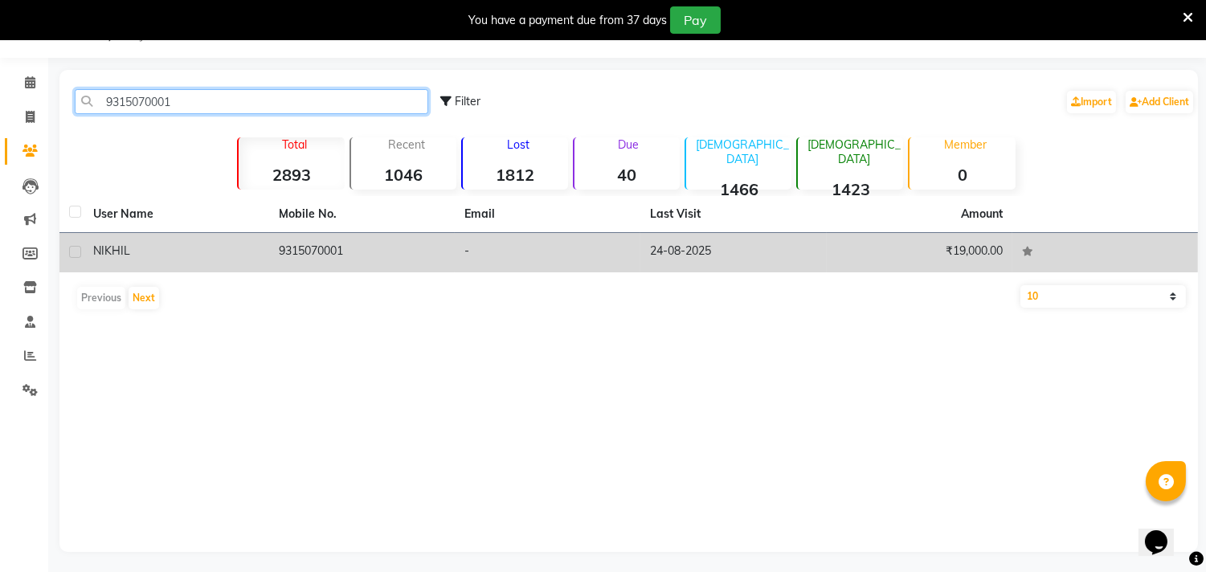
type input "9315070001"
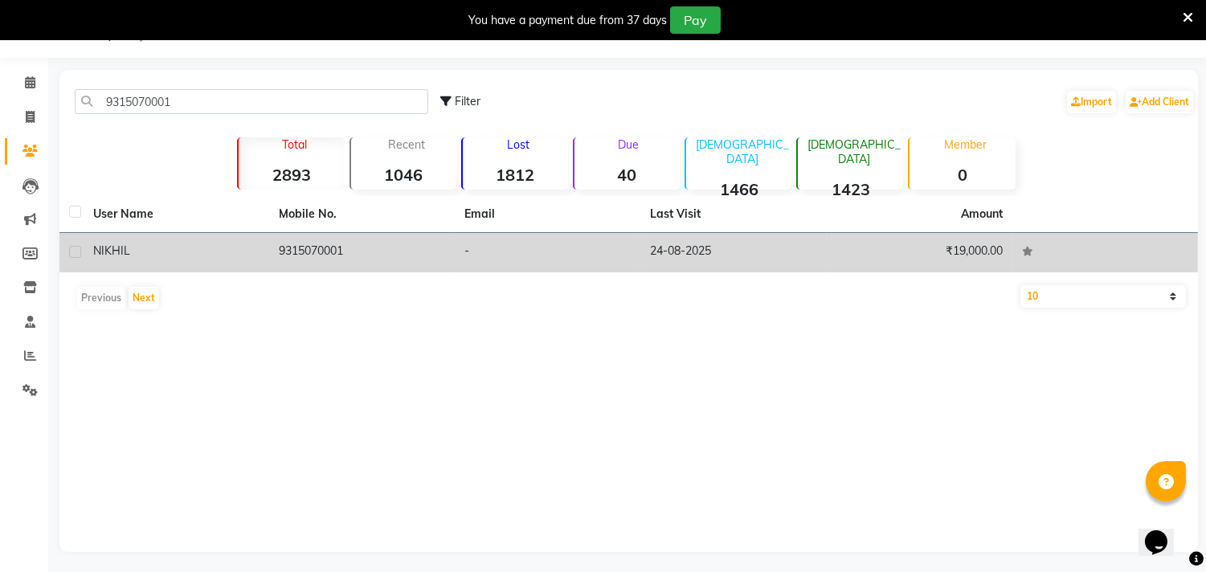
drag, startPoint x: 335, startPoint y: 246, endPoint x: 383, endPoint y: 250, distance: 47.6
click at [334, 247] on td "9315070001" at bounding box center [362, 252] width 186 height 39
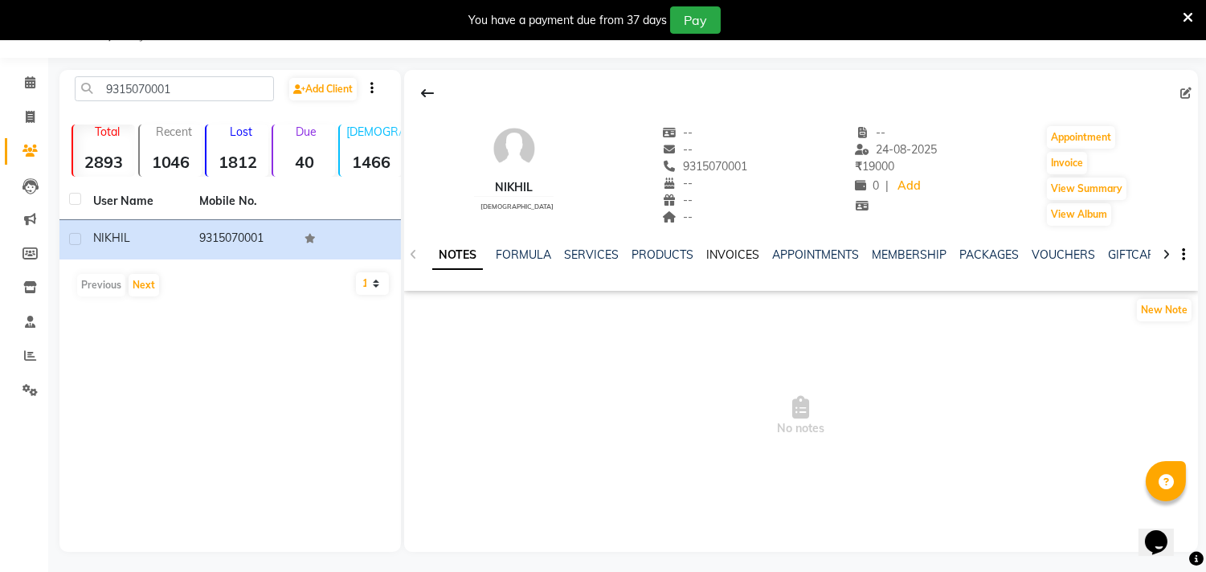
click at [726, 252] on link "INVOICES" at bounding box center [732, 255] width 53 height 14
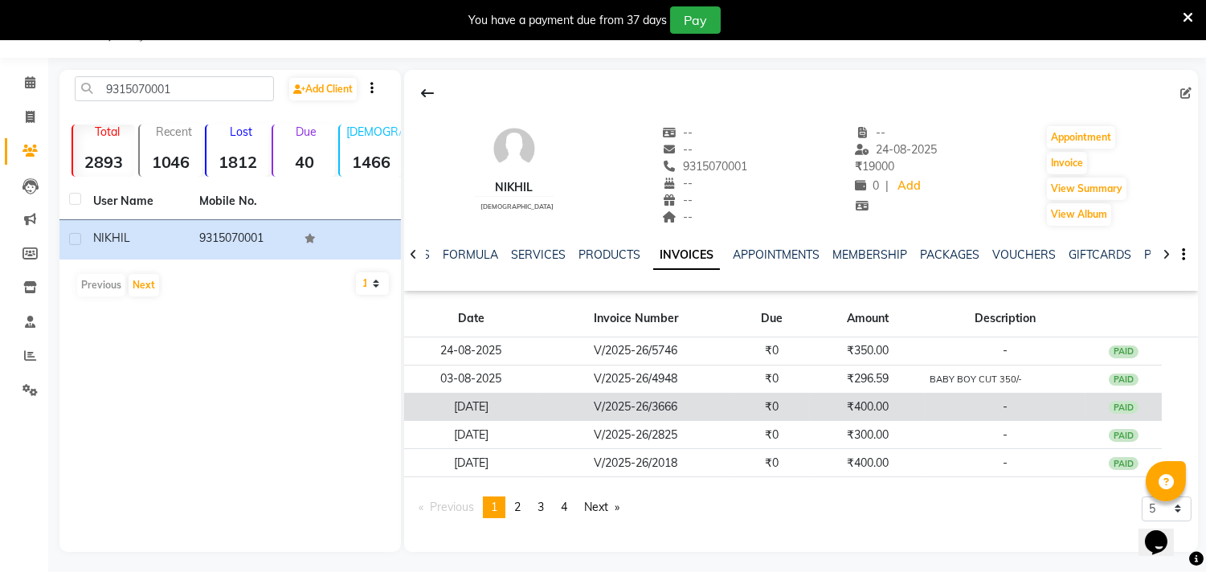
click at [870, 406] on td "₹400.00" at bounding box center [867, 407] width 115 height 28
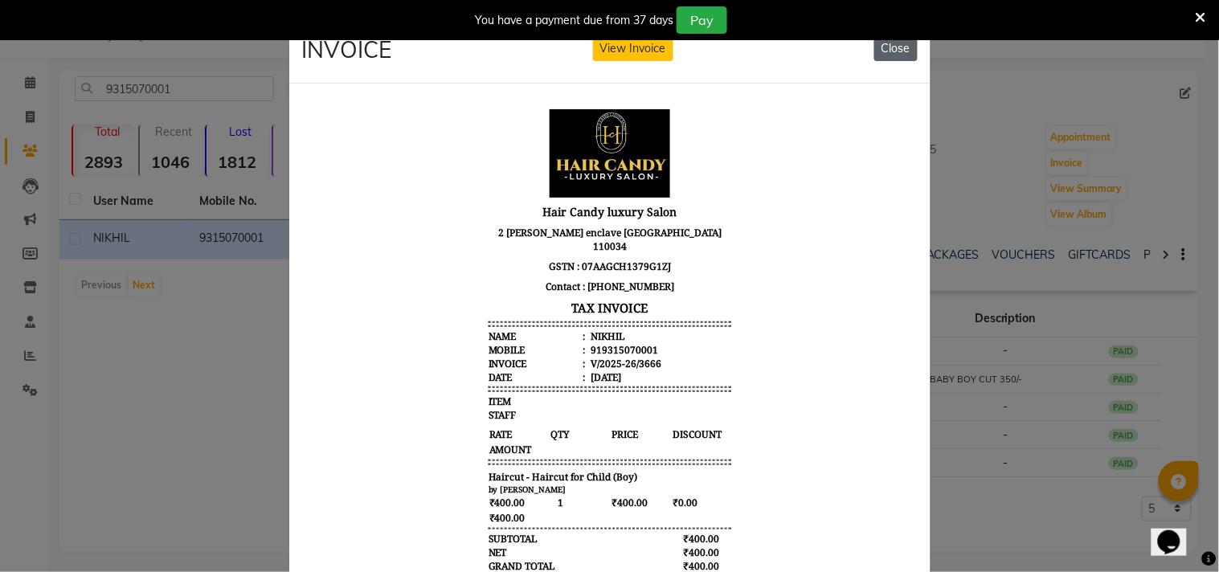
click at [894, 48] on button "Close" at bounding box center [895, 48] width 43 height 25
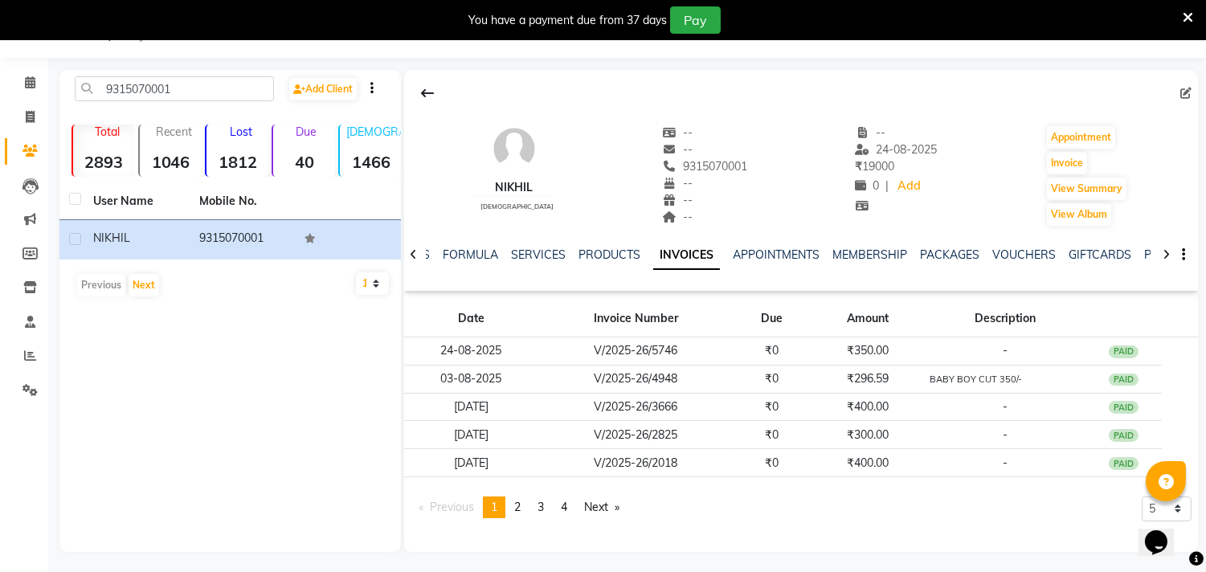
click at [1188, 18] on icon at bounding box center [1188, 17] width 10 height 14
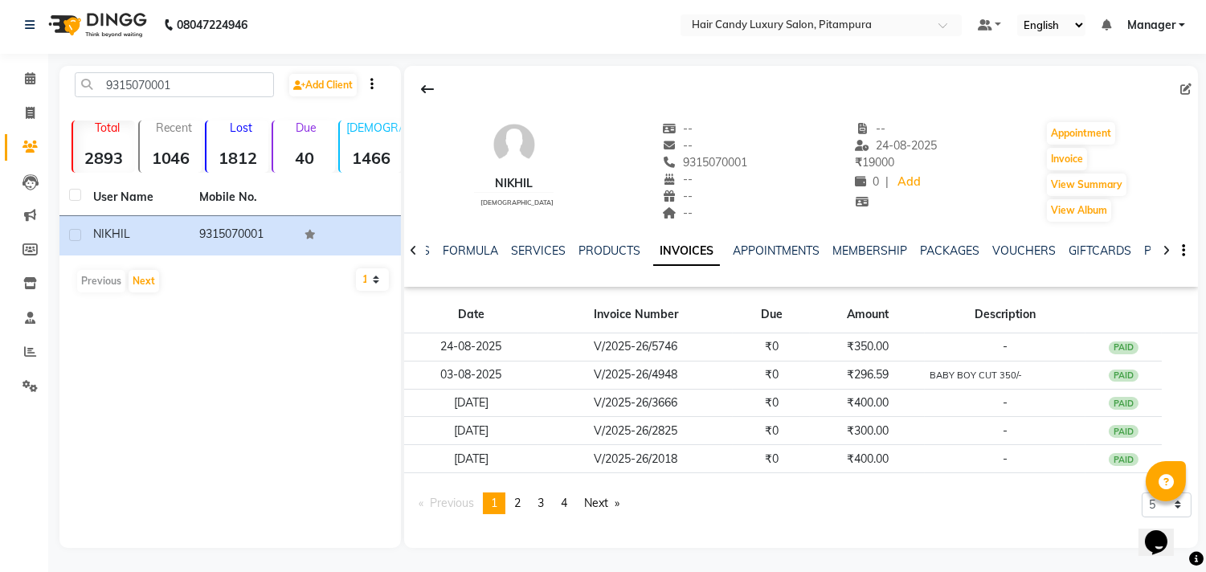
scroll to position [3, 0]
click at [35, 117] on span at bounding box center [30, 114] width 28 height 18
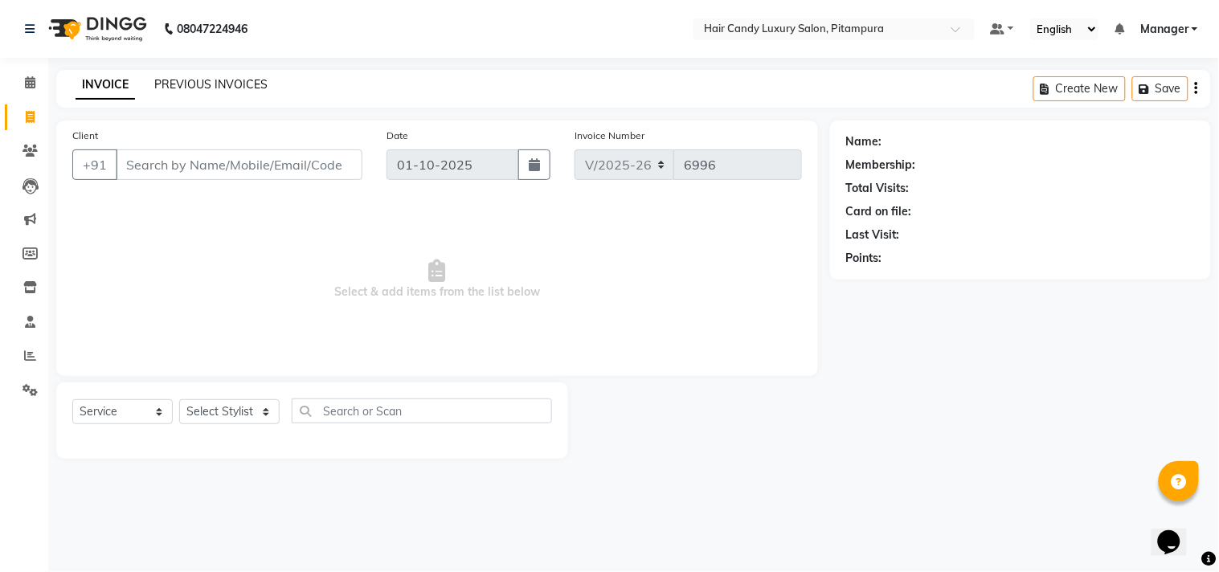
drag, startPoint x: 222, startPoint y: 84, endPoint x: 395, endPoint y: 3, distance: 191.6
click at [223, 84] on link "PREVIOUS INVOICES" at bounding box center [210, 84] width 113 height 14
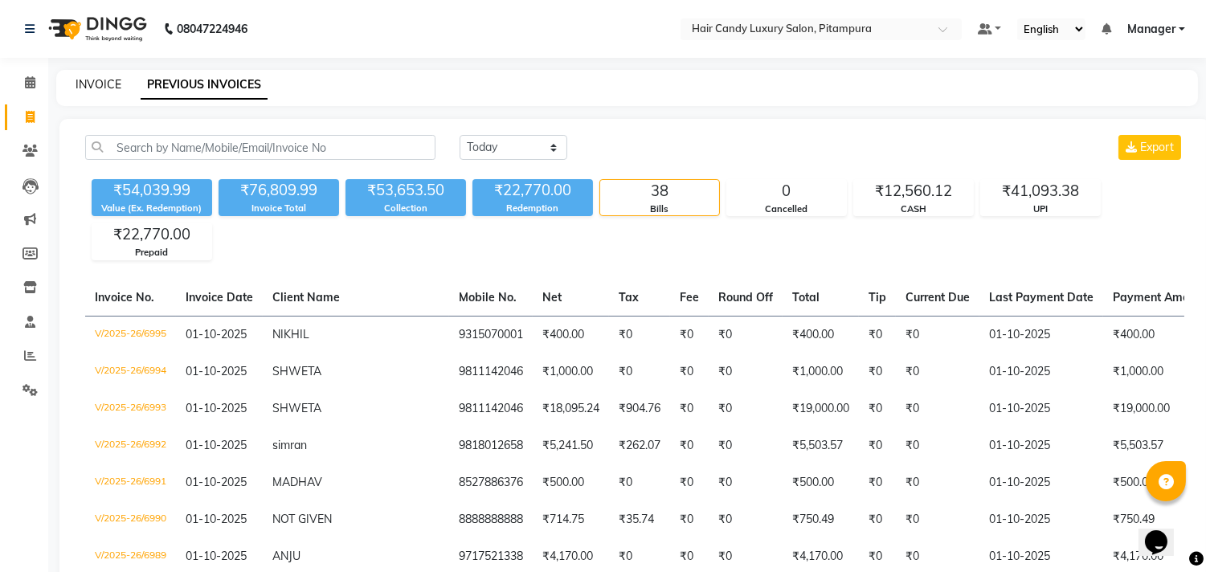
click at [111, 78] on link "INVOICE" at bounding box center [99, 84] width 46 height 14
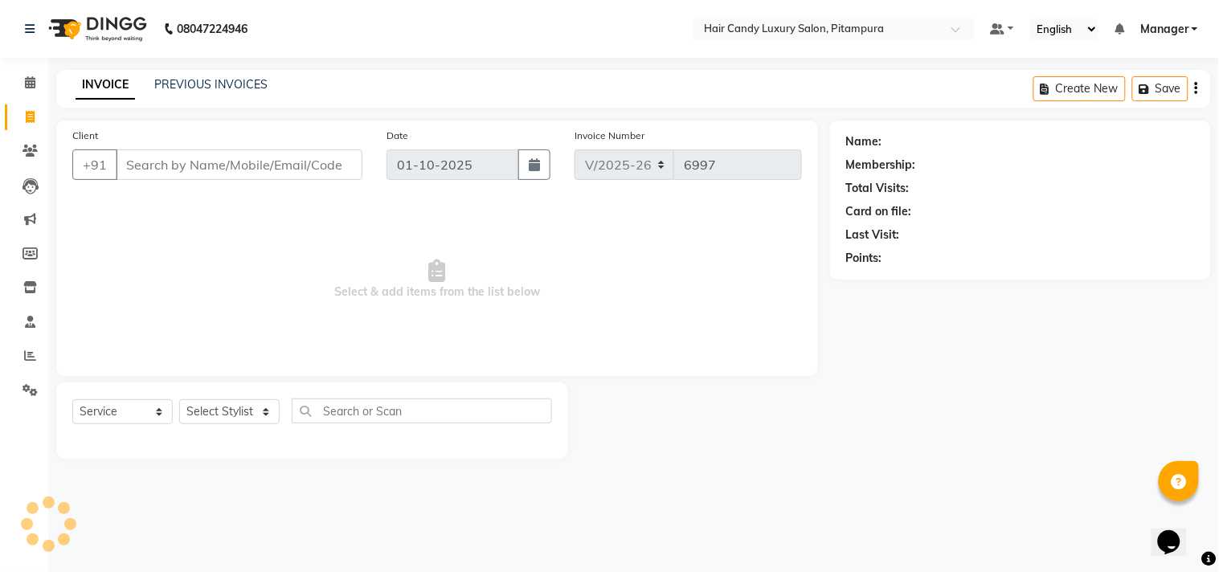
click at [235, 162] on input "Client" at bounding box center [239, 164] width 247 height 31
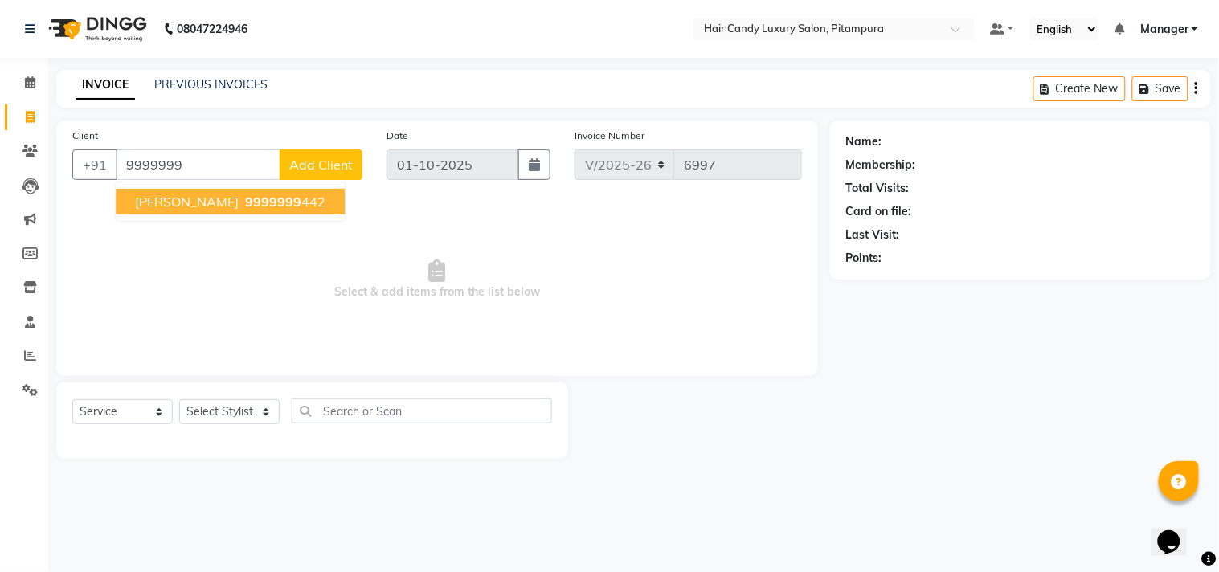
click at [278, 198] on span "9999999" at bounding box center [273, 202] width 56 height 16
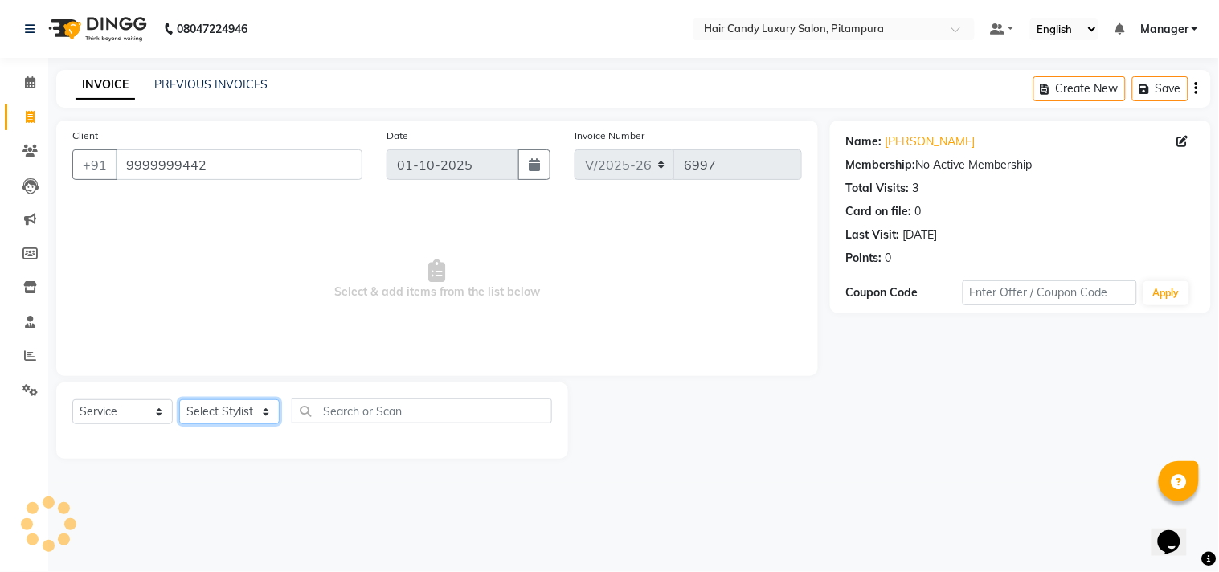
click at [241, 411] on select "Select Stylist [PERSON_NAME] [PERSON_NAME] [PERSON_NAME] [PERSON_NAME] [PERSON_…" at bounding box center [229, 411] width 100 height 25
click at [179, 400] on select "Select Stylist [PERSON_NAME] [PERSON_NAME] [PERSON_NAME] [PERSON_NAME] [PERSON_…" at bounding box center [229, 411] width 100 height 25
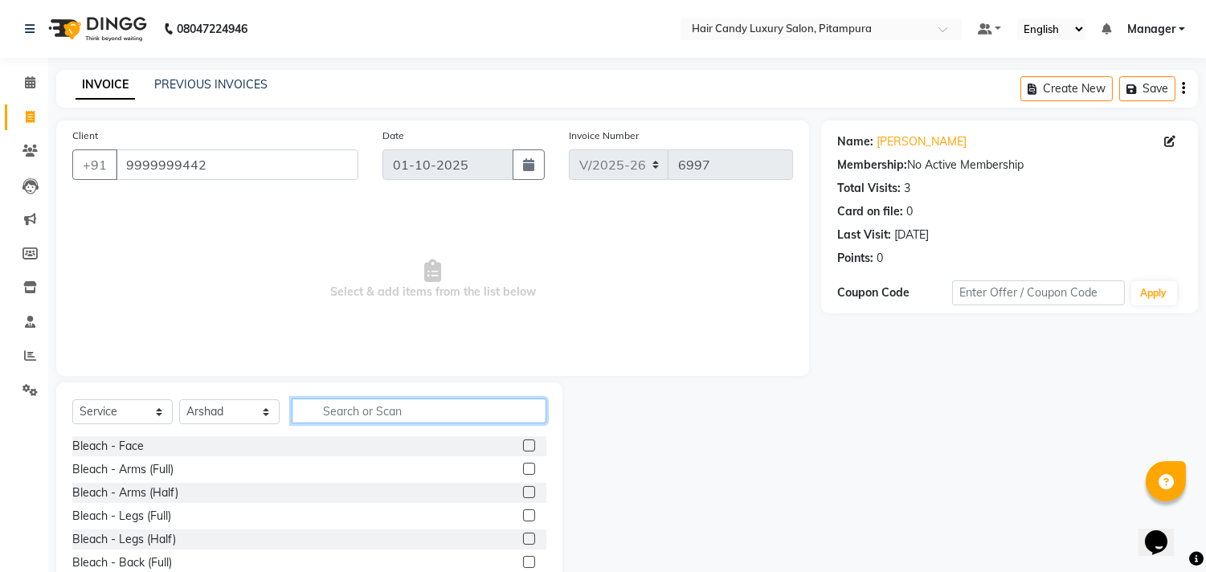
click at [435, 413] on input "text" at bounding box center [419, 411] width 255 height 25
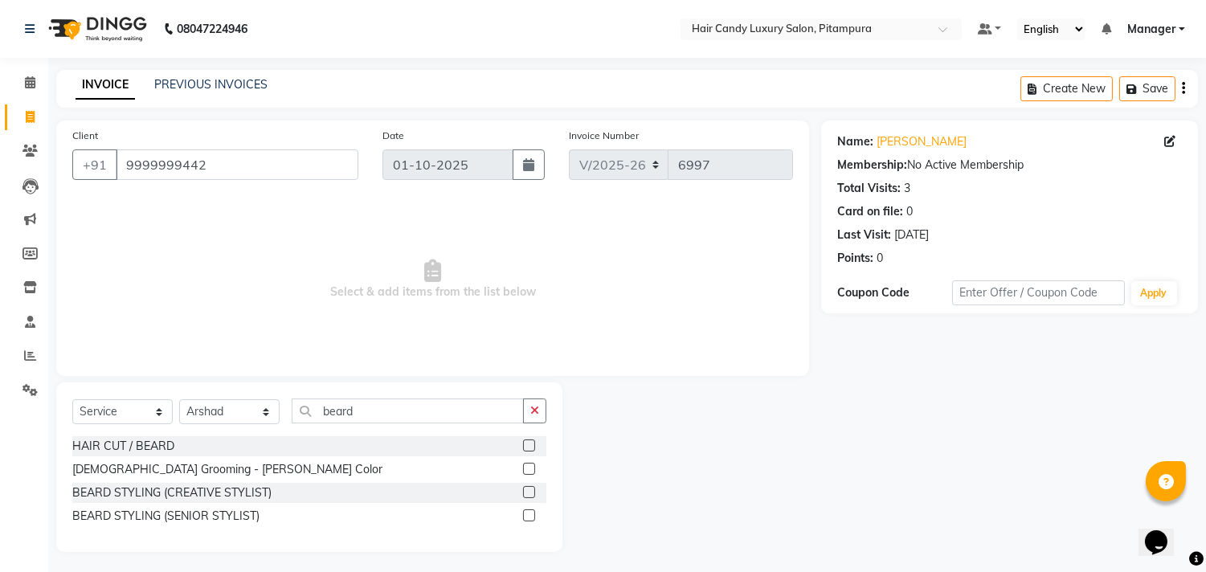
click at [530, 493] on label at bounding box center [529, 492] width 12 height 12
click at [530, 493] on input "checkbox" at bounding box center [528, 493] width 10 height 10
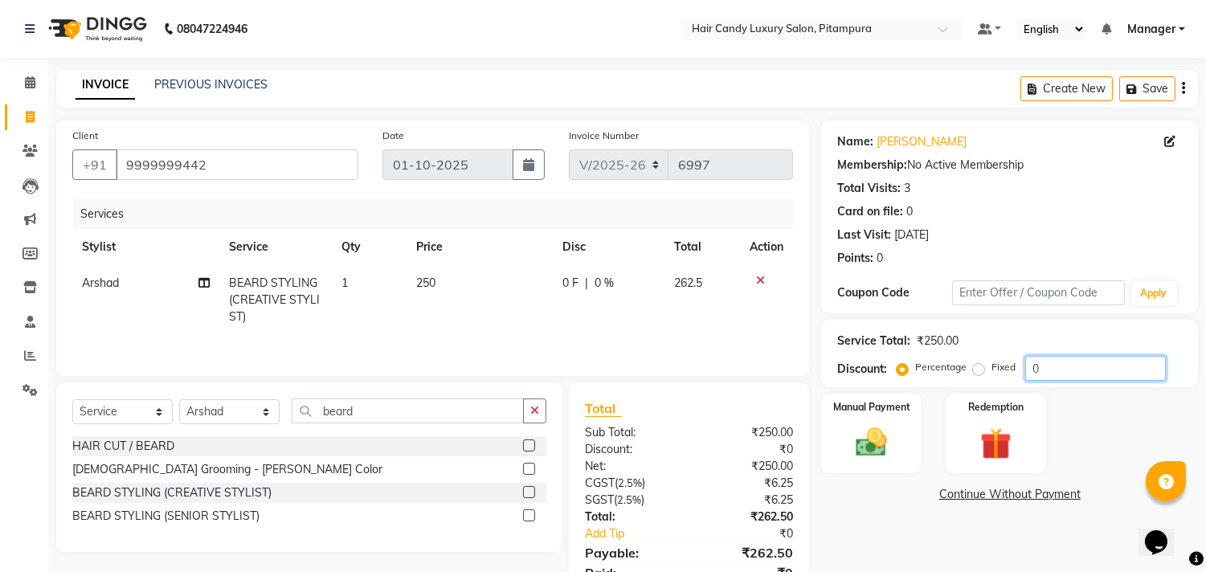
click at [1064, 368] on input "0" at bounding box center [1096, 368] width 141 height 25
click at [899, 451] on div "Manual Payment" at bounding box center [872, 433] width 104 height 82
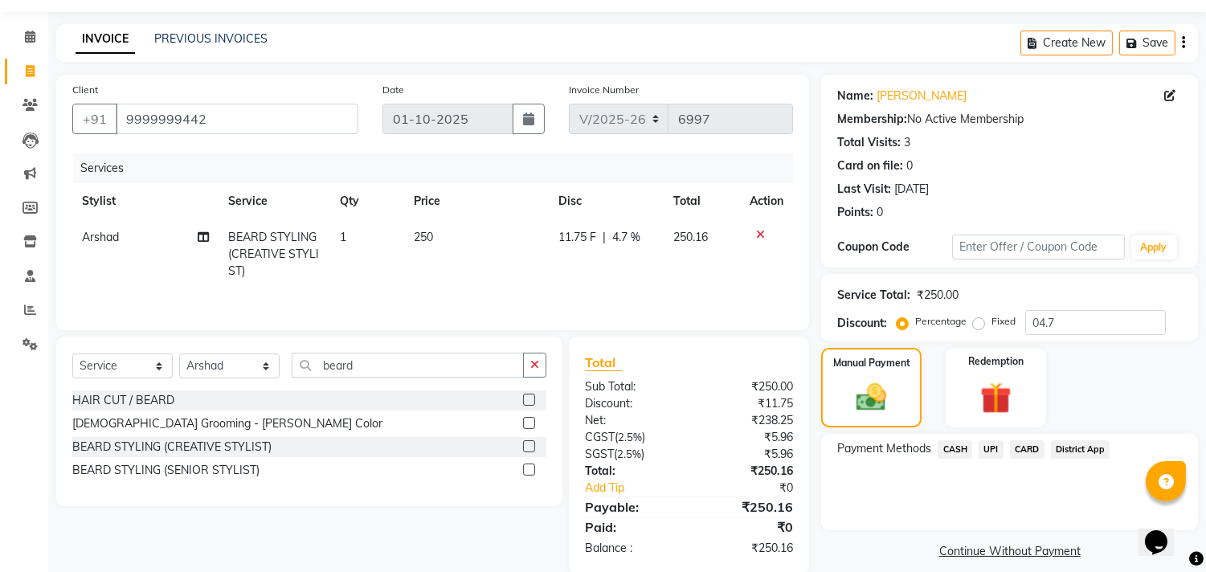
scroll to position [72, 0]
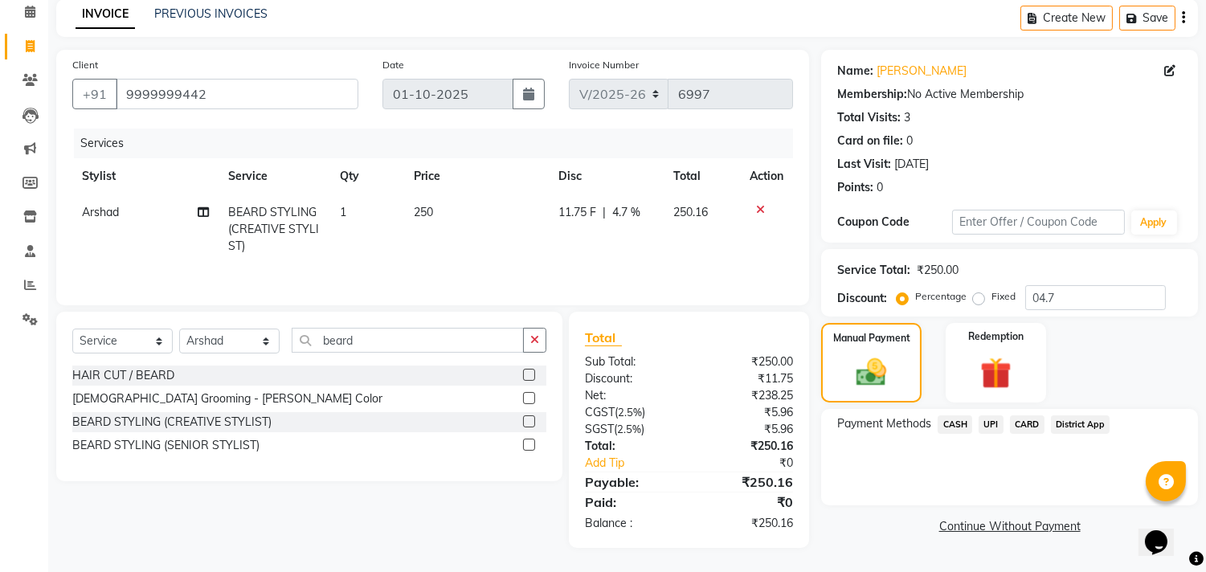
click at [982, 416] on span "UPI" at bounding box center [991, 425] width 25 height 18
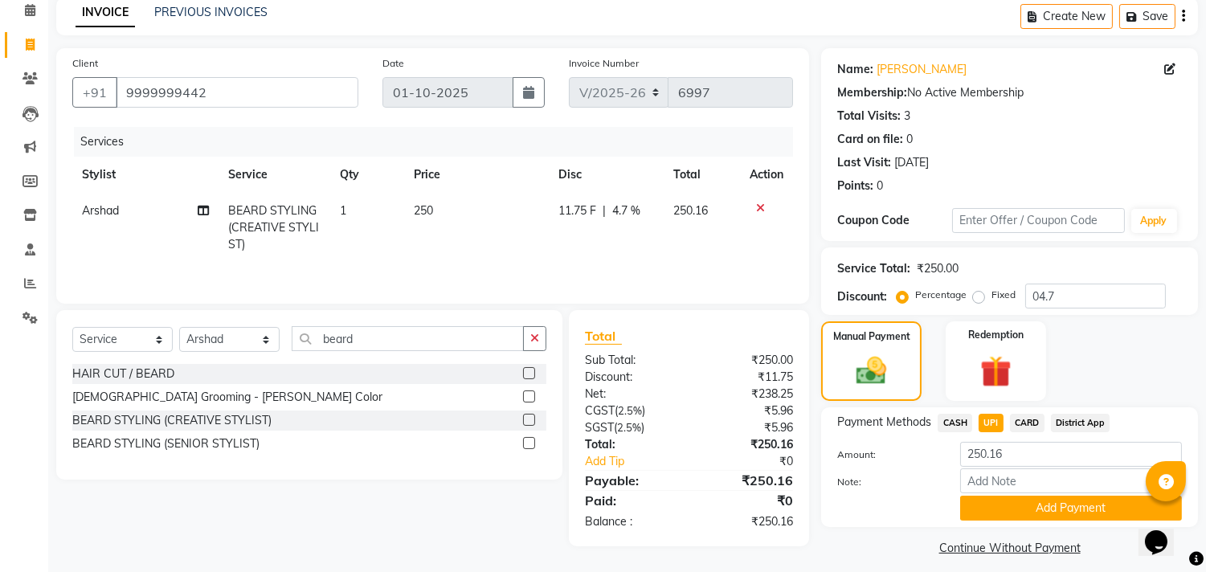
scroll to position [84, 0]
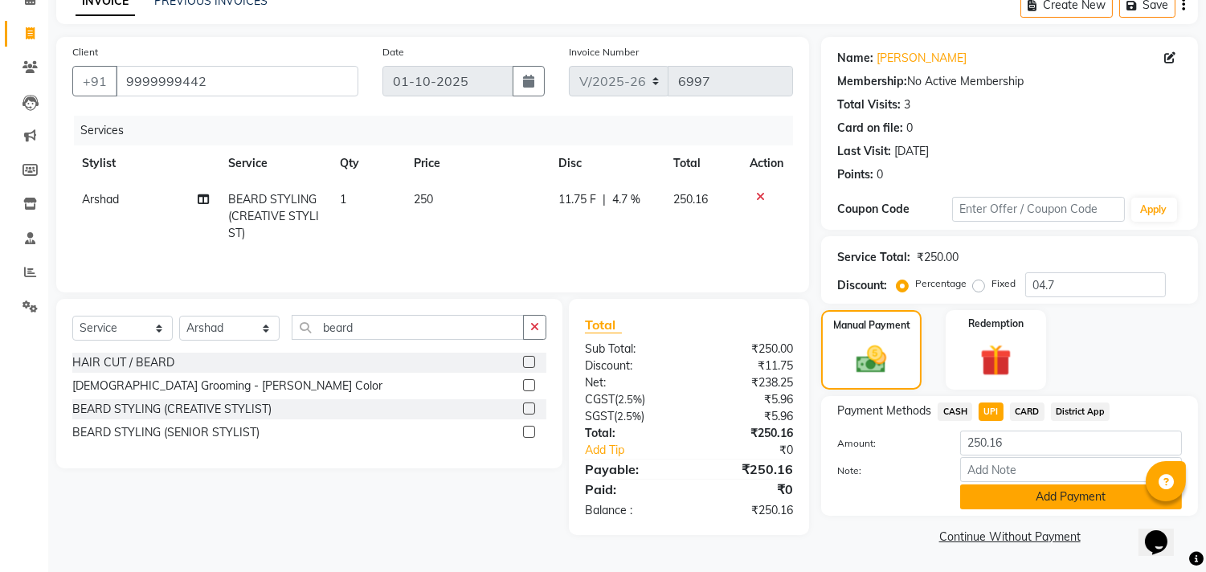
click at [1017, 502] on button "Add Payment" at bounding box center [1071, 497] width 222 height 25
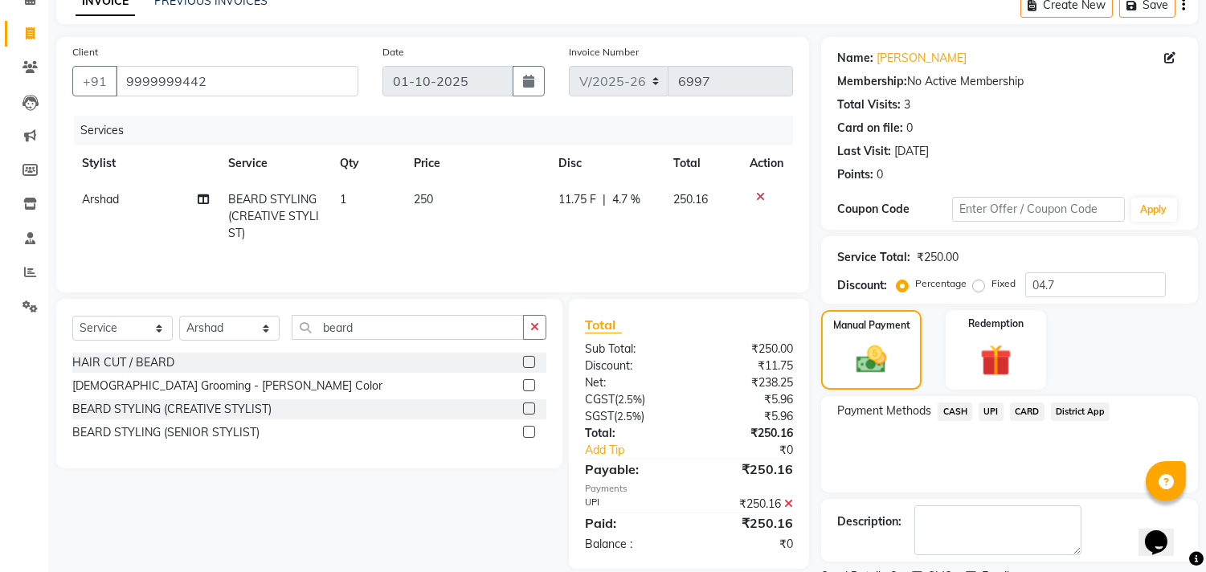
scroll to position [150, 0]
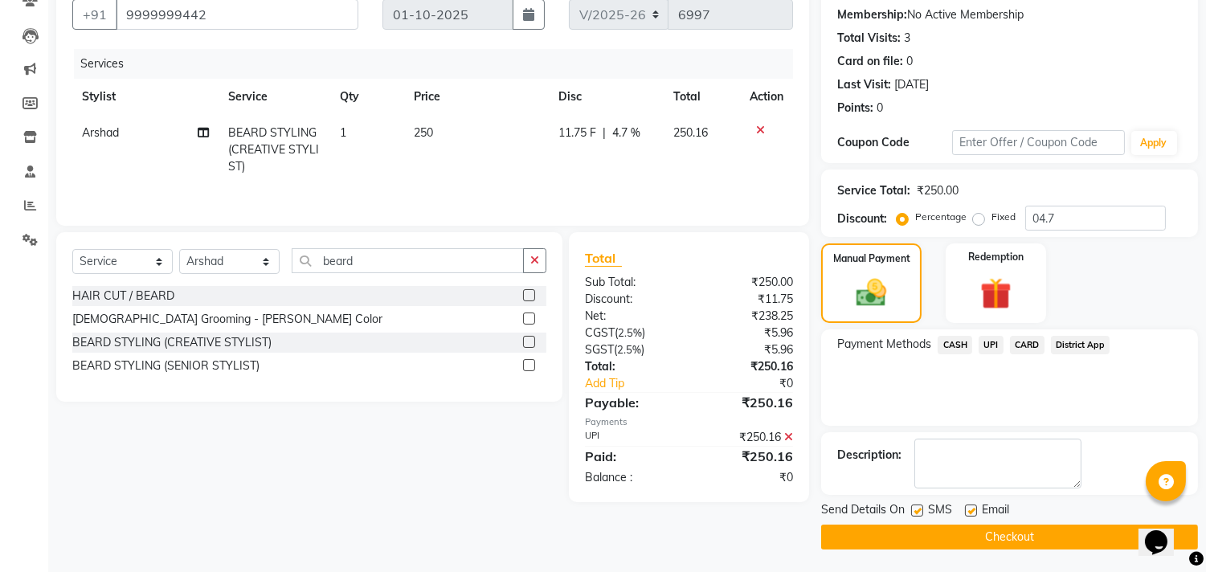
click at [932, 529] on button "Checkout" at bounding box center [1009, 537] width 377 height 25
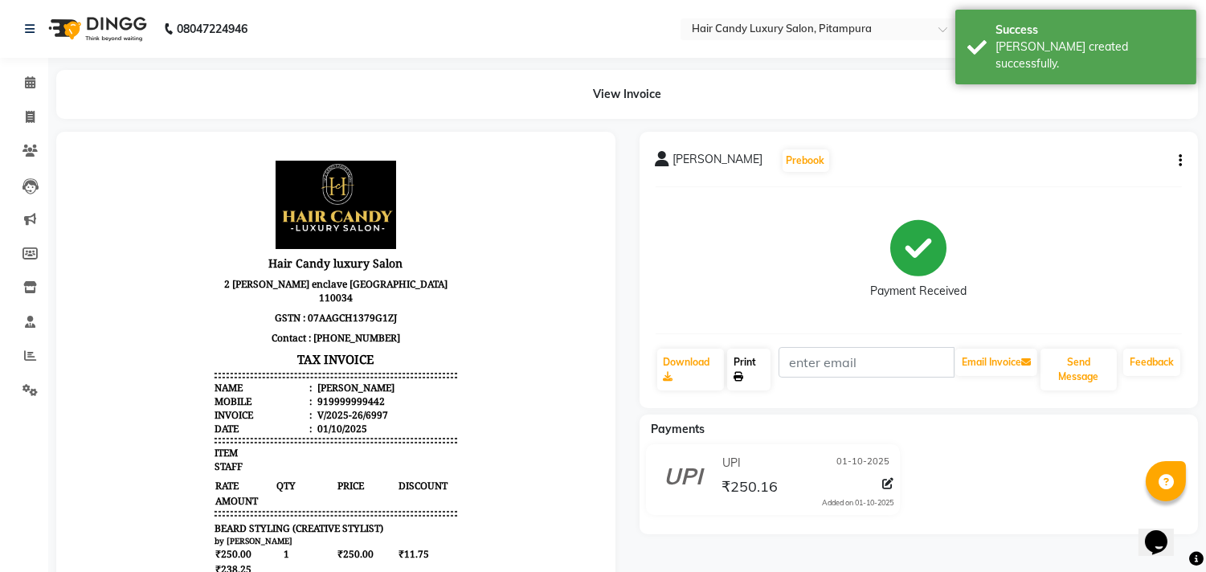
click at [751, 366] on link "Print" at bounding box center [748, 370] width 43 height 42
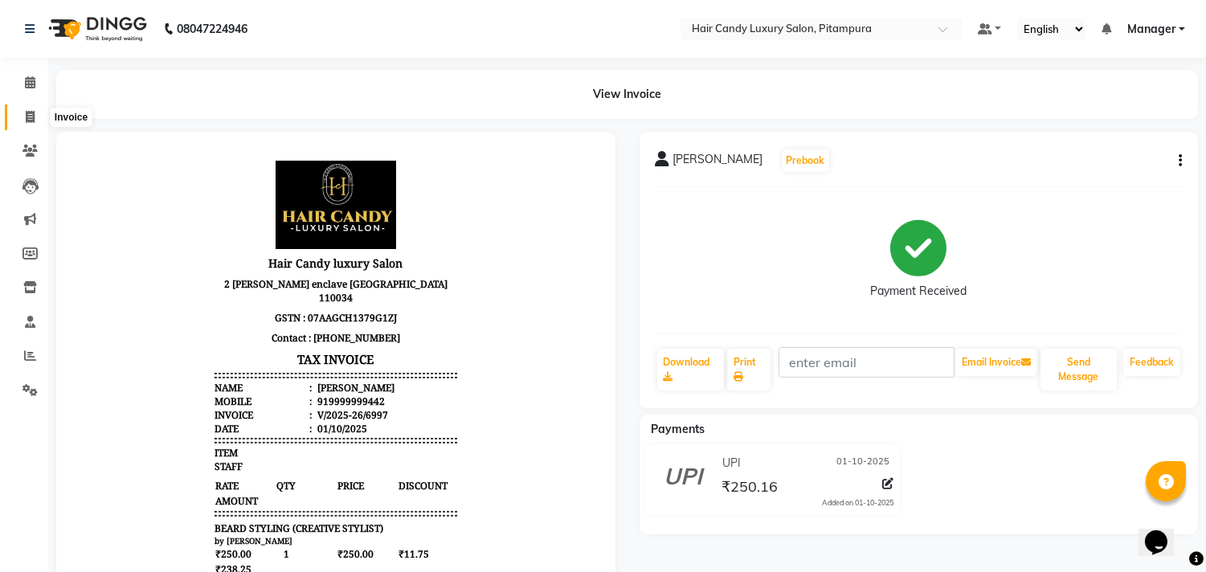
click at [35, 119] on span at bounding box center [30, 118] width 28 height 18
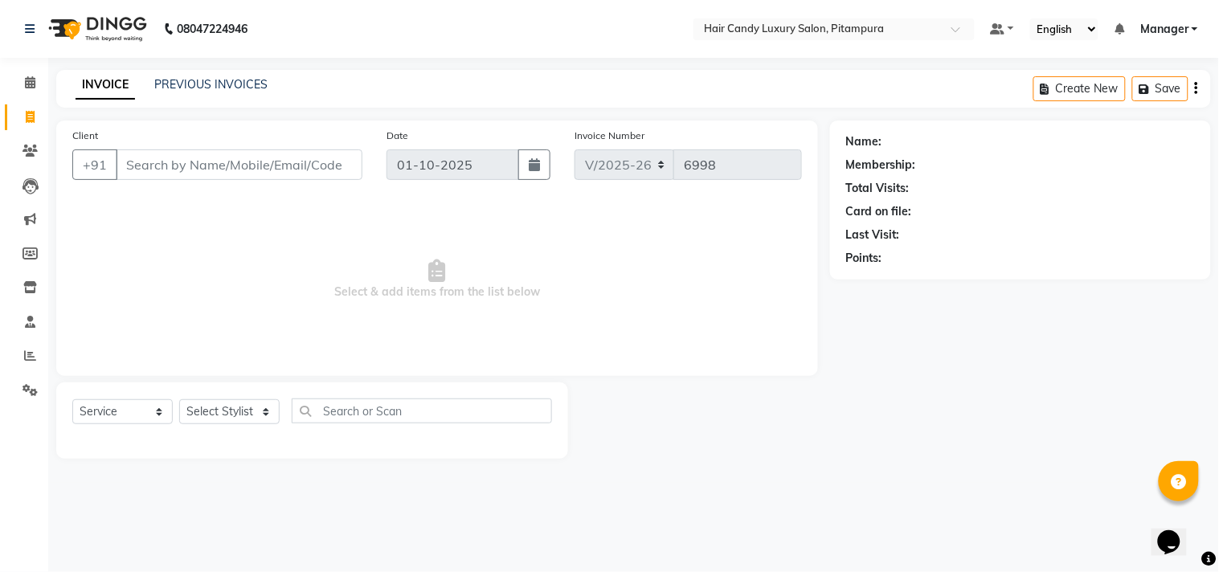
click at [194, 162] on input "Client" at bounding box center [239, 164] width 247 height 31
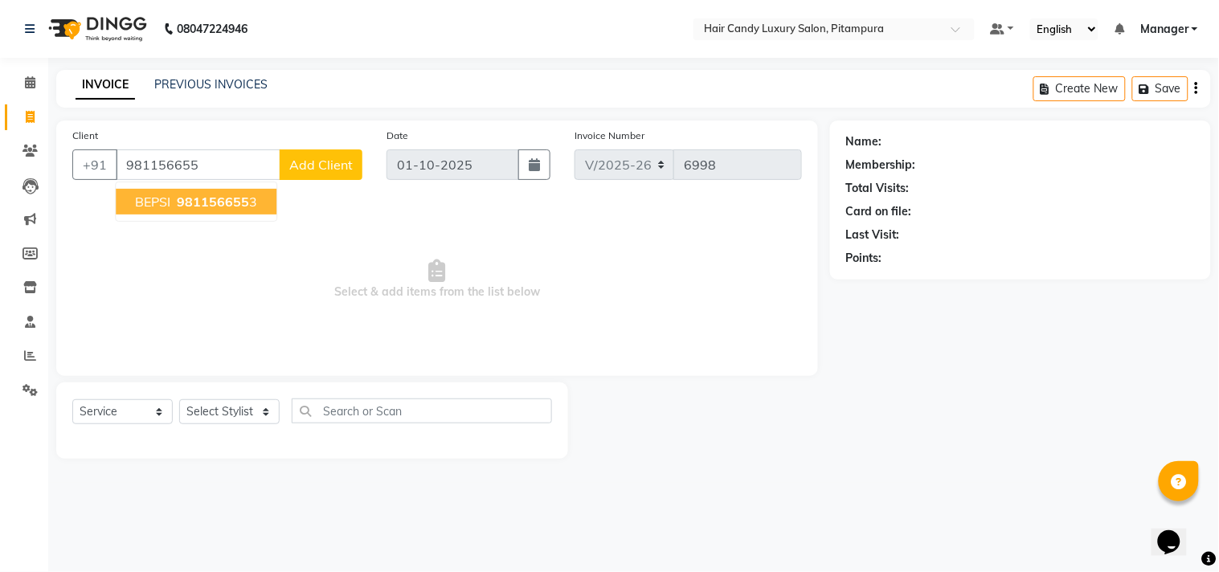
click at [188, 194] on span "981156655" at bounding box center [213, 202] width 72 height 16
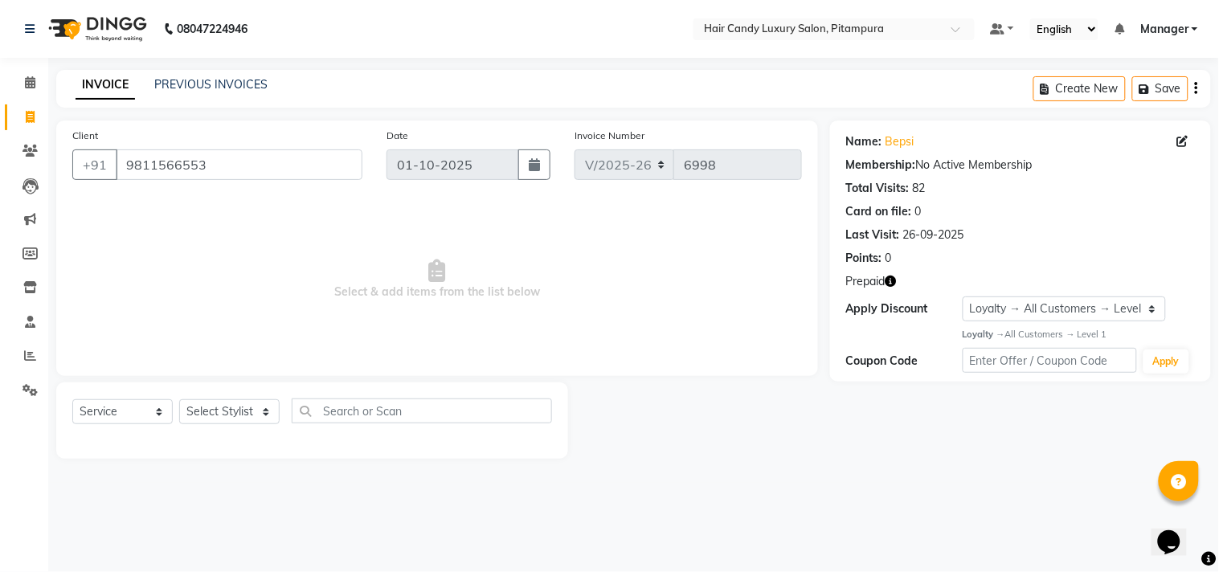
click at [221, 427] on div "Select Service Product Membership Package Voucher Prepaid Gift Card Select Styl…" at bounding box center [312, 418] width 480 height 38
click at [218, 411] on select "Select Stylist [PERSON_NAME] [PERSON_NAME] [PERSON_NAME] [PERSON_NAME] [PERSON_…" at bounding box center [229, 411] width 100 height 25
click at [179, 400] on select "Select Stylist [PERSON_NAME] [PERSON_NAME] [PERSON_NAME] [PERSON_NAME] [PERSON_…" at bounding box center [229, 411] width 100 height 25
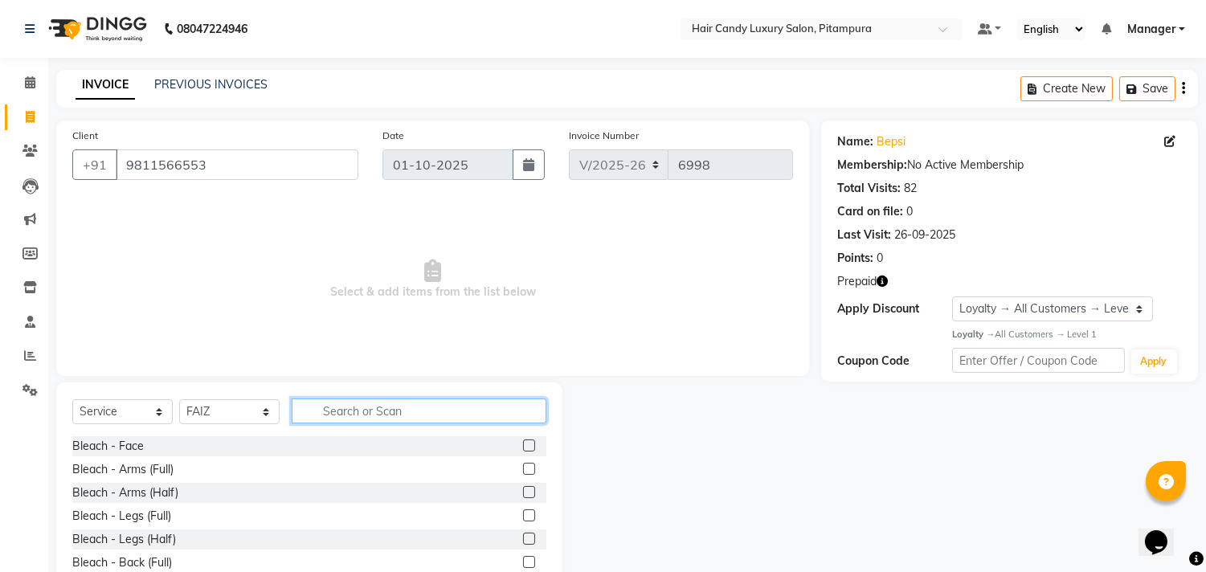
click at [390, 415] on input "text" at bounding box center [419, 411] width 255 height 25
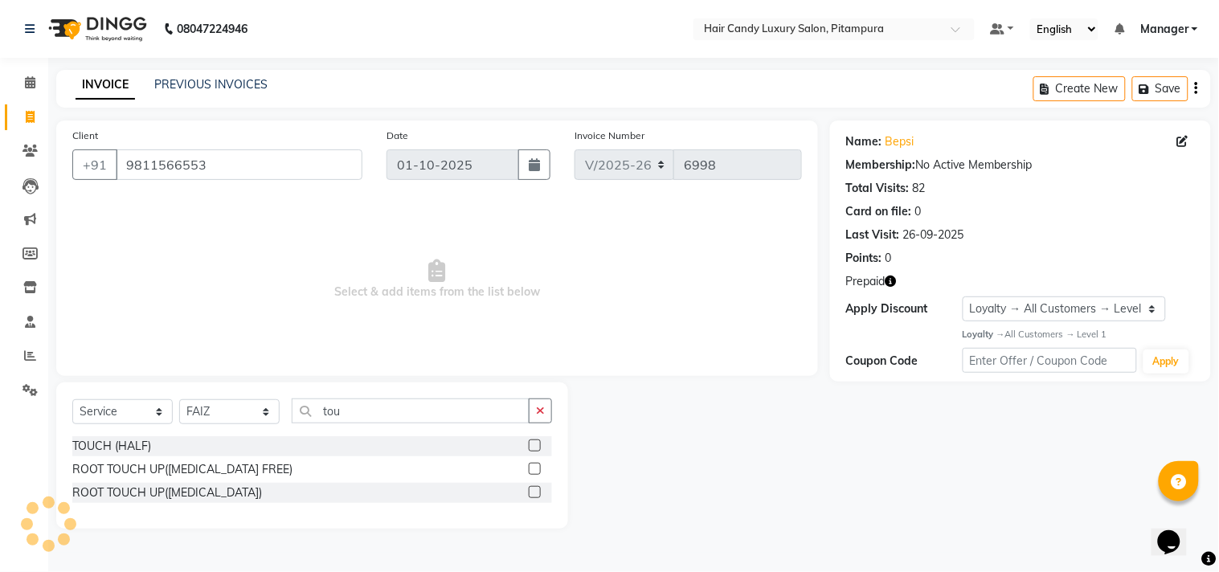
click at [533, 445] on label at bounding box center [535, 446] width 12 height 12
click at [533, 445] on input "checkbox" at bounding box center [534, 446] width 10 height 10
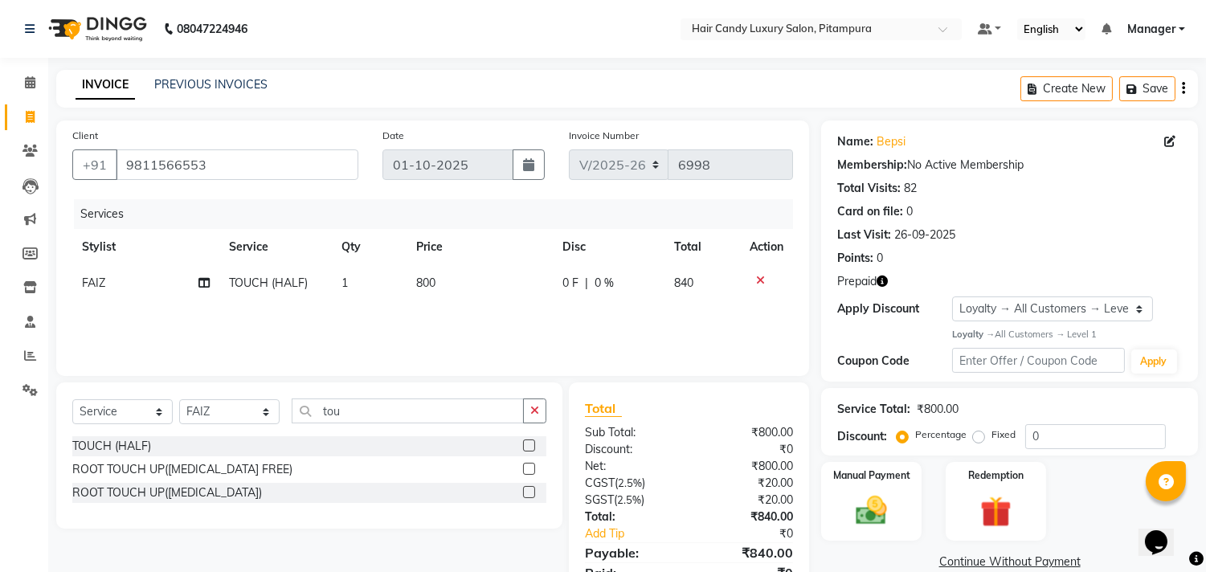
click at [439, 277] on td "800" at bounding box center [480, 283] width 146 height 36
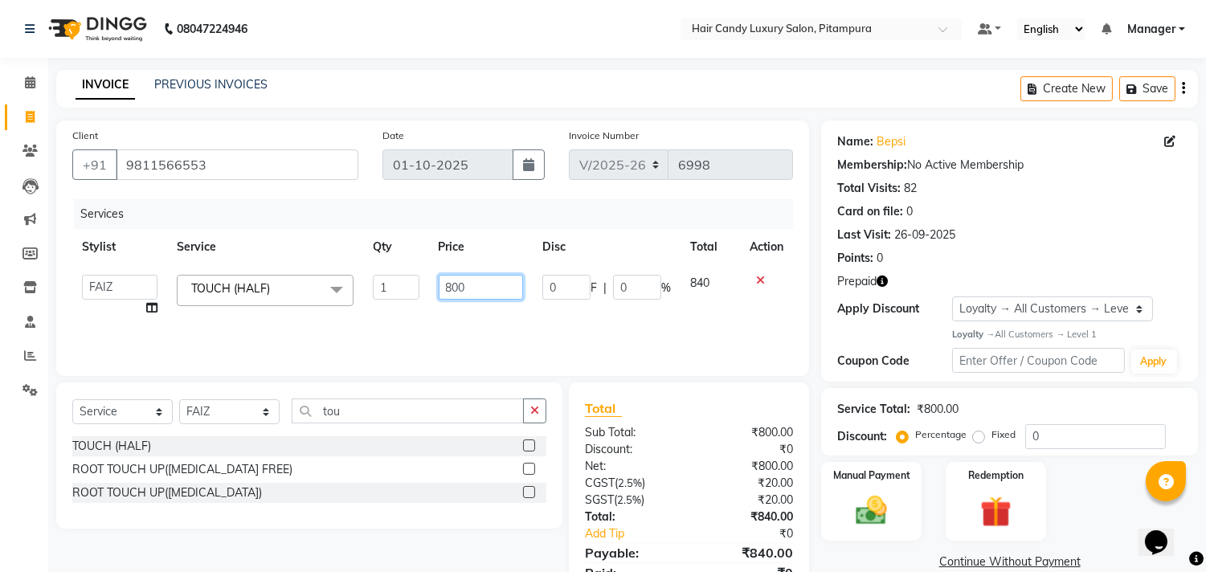
drag, startPoint x: 479, startPoint y: 285, endPoint x: 358, endPoint y: 287, distance: 120.6
click at [358, 287] on tr "Aarif AMAN ANJALI Arman Arshad ARSHAD SALMANI ASHU FAIZ gaurav Hanish harshit J…" at bounding box center [432, 295] width 721 height 61
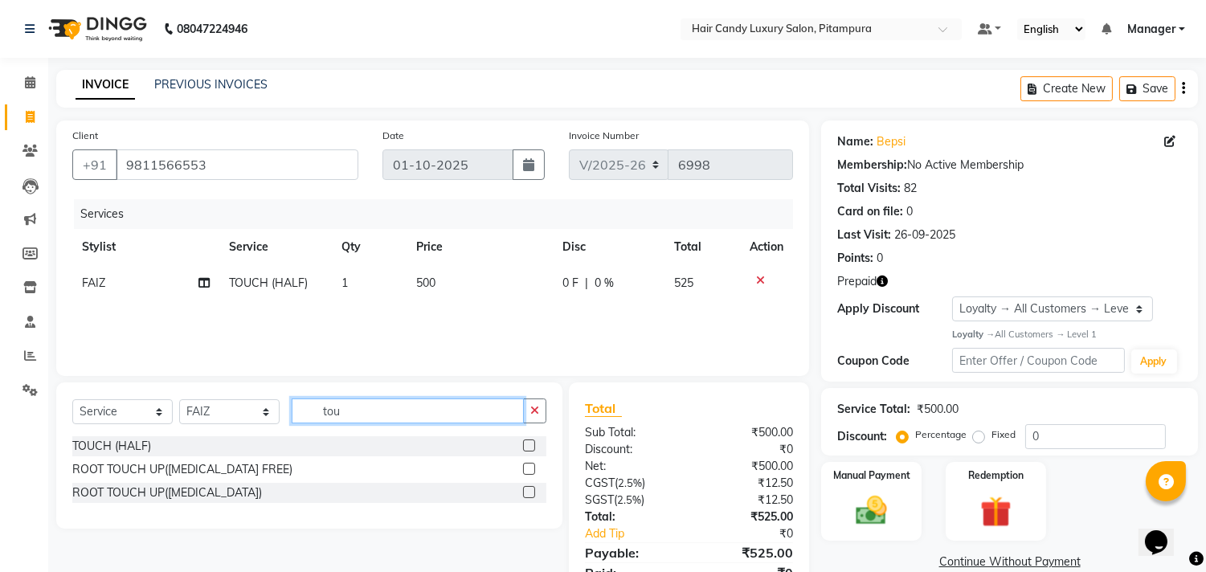
drag, startPoint x: 348, startPoint y: 411, endPoint x: 234, endPoint y: 411, distance: 114.1
click at [234, 411] on div "Select Service Product Membership Package Voucher Prepaid Gift Card Select Styl…" at bounding box center [309, 418] width 474 height 38
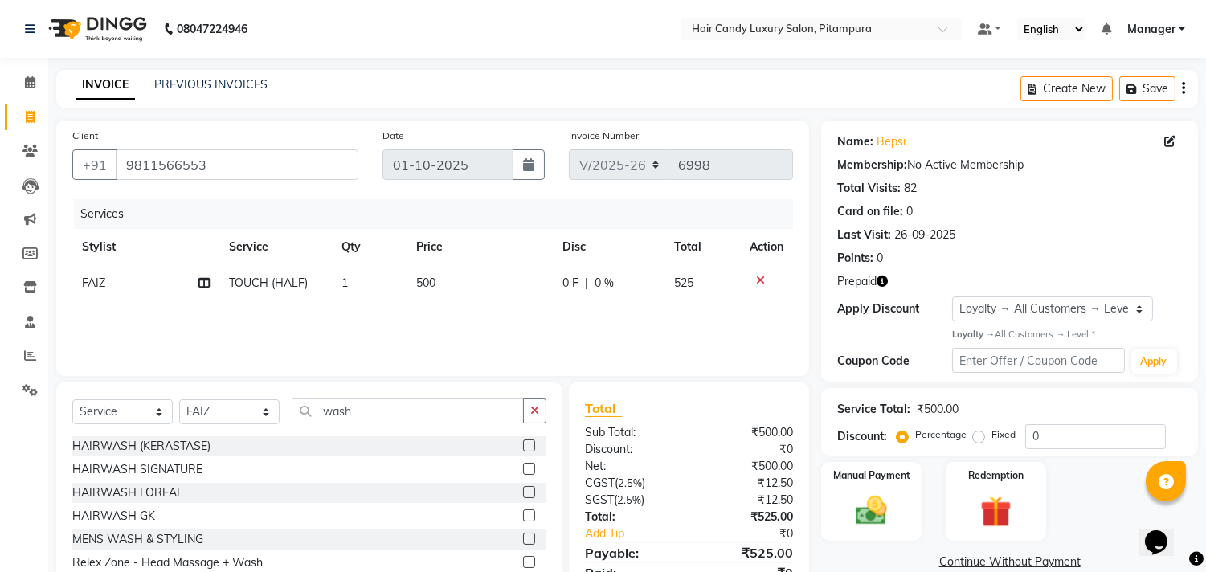
click at [523, 445] on label at bounding box center [529, 446] width 12 height 12
click at [523, 445] on input "checkbox" at bounding box center [528, 446] width 10 height 10
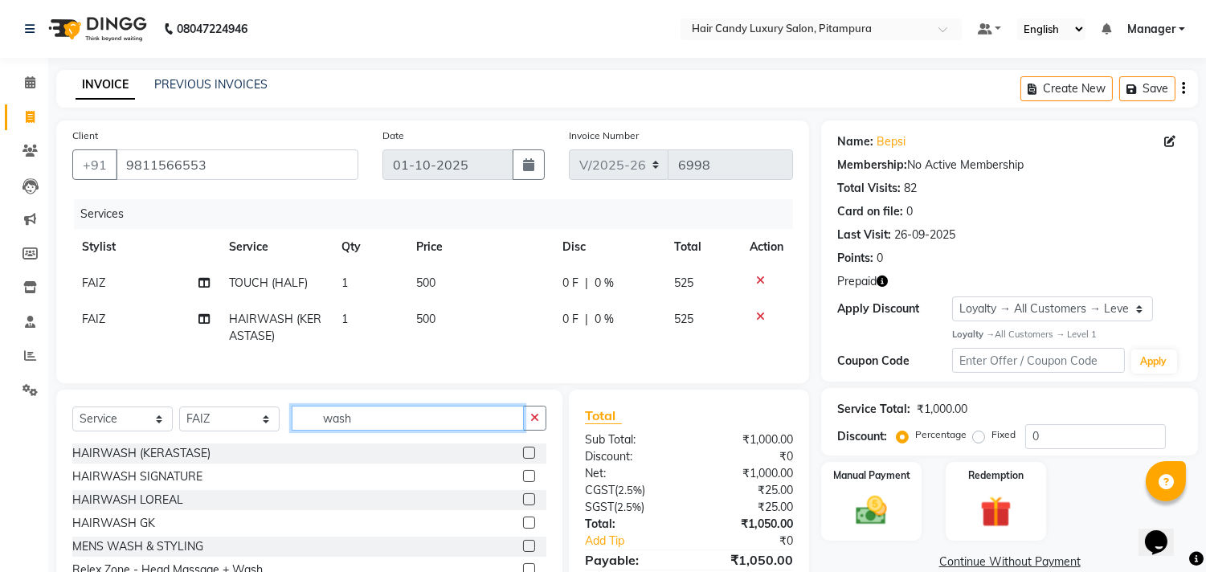
drag, startPoint x: 362, startPoint y: 438, endPoint x: 286, endPoint y: 436, distance: 76.4
click at [286, 436] on div "Select Service Product Membership Package Voucher Prepaid Gift Card Select Styl…" at bounding box center [309, 425] width 474 height 38
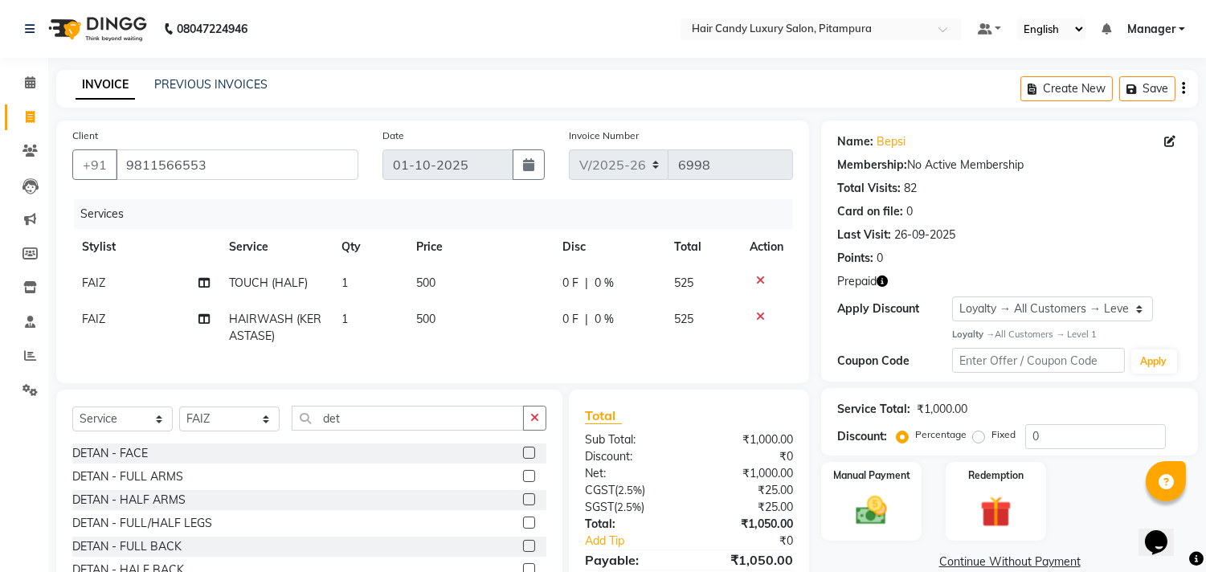
click at [523, 459] on label at bounding box center [529, 453] width 12 height 12
click at [523, 459] on input "checkbox" at bounding box center [528, 453] width 10 height 10
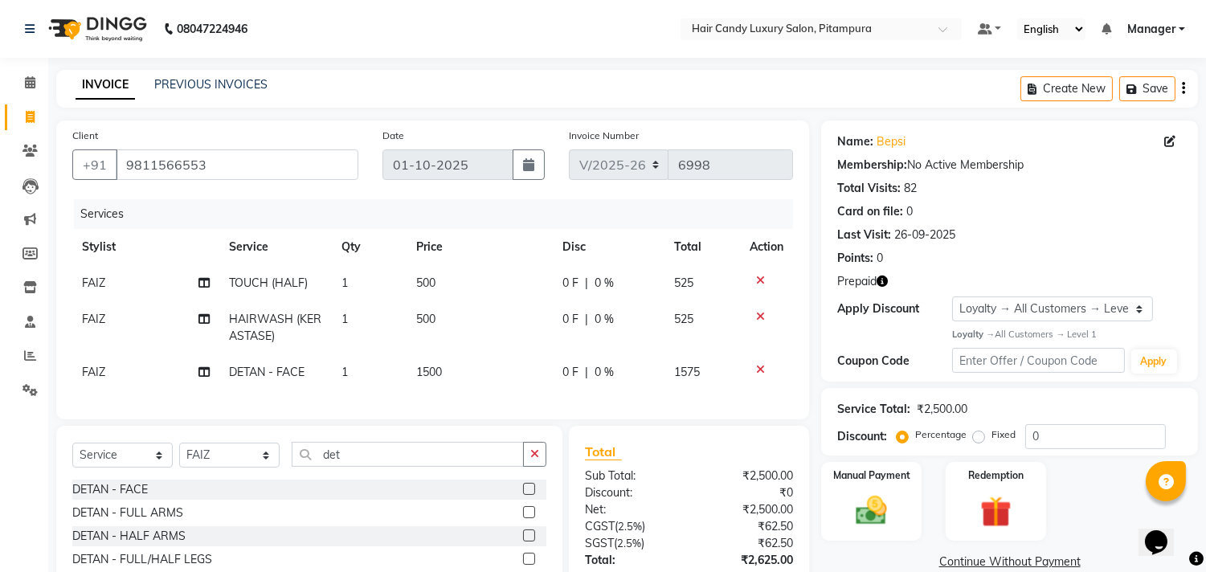
click at [447, 374] on td "1500" at bounding box center [480, 372] width 146 height 36
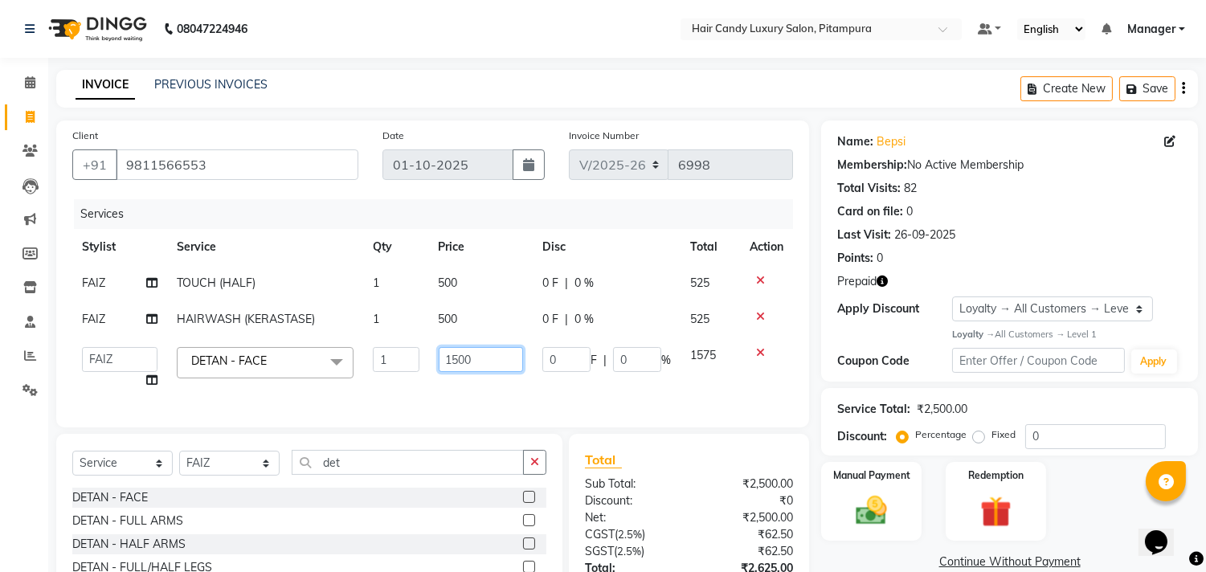
drag, startPoint x: 479, startPoint y: 359, endPoint x: 334, endPoint y: 376, distance: 145.6
click at [334, 376] on tr "Aarif AMAN ANJALI Arman Arshad ARSHAD SALMANI ASHU FAIZ gaurav Hanish harshit J…" at bounding box center [432, 368] width 721 height 61
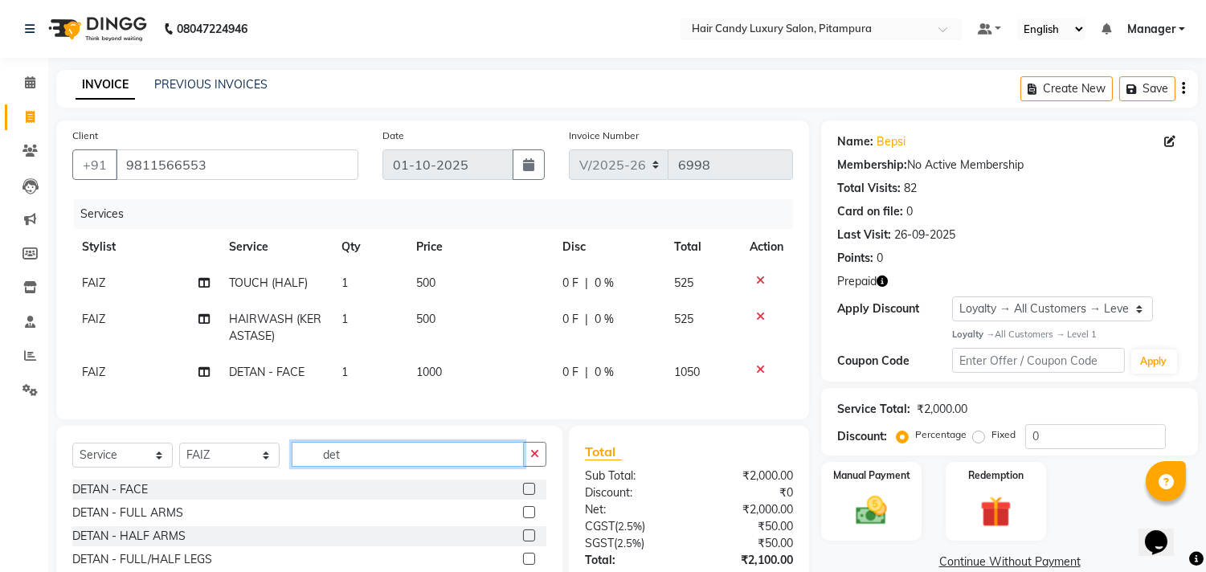
drag, startPoint x: 366, startPoint y: 473, endPoint x: 282, endPoint y: 477, distance: 84.5
click at [282, 477] on div "Select Service Product Membership Package Voucher Prepaid Gift Card Select Styl…" at bounding box center [309, 461] width 474 height 38
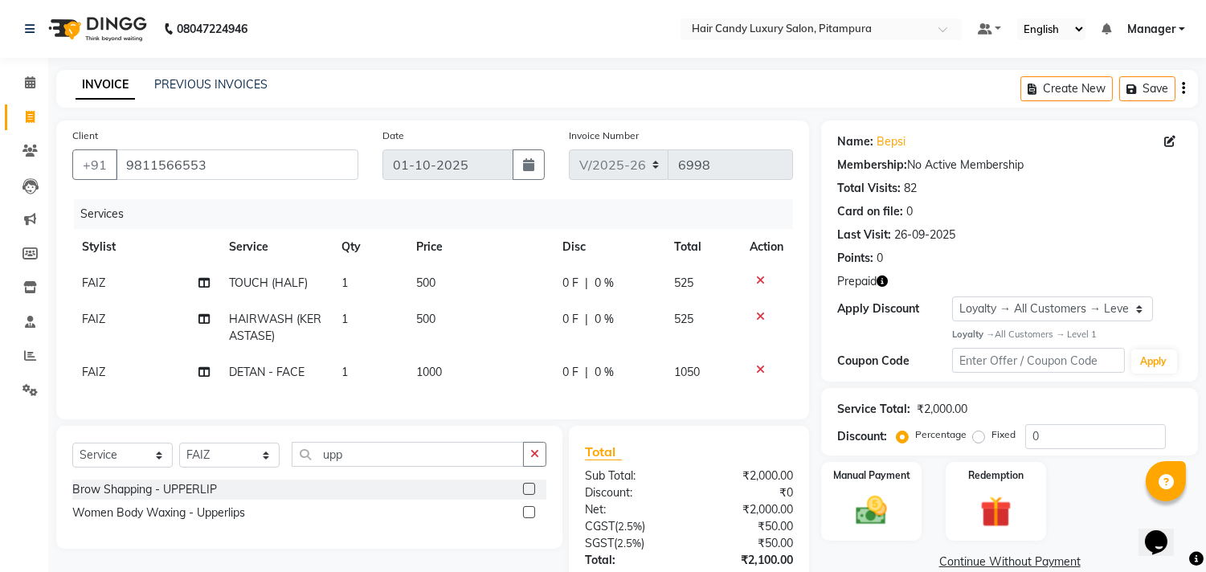
click at [523, 495] on label at bounding box center [529, 489] width 12 height 12
click at [523, 495] on input "checkbox" at bounding box center [528, 490] width 10 height 10
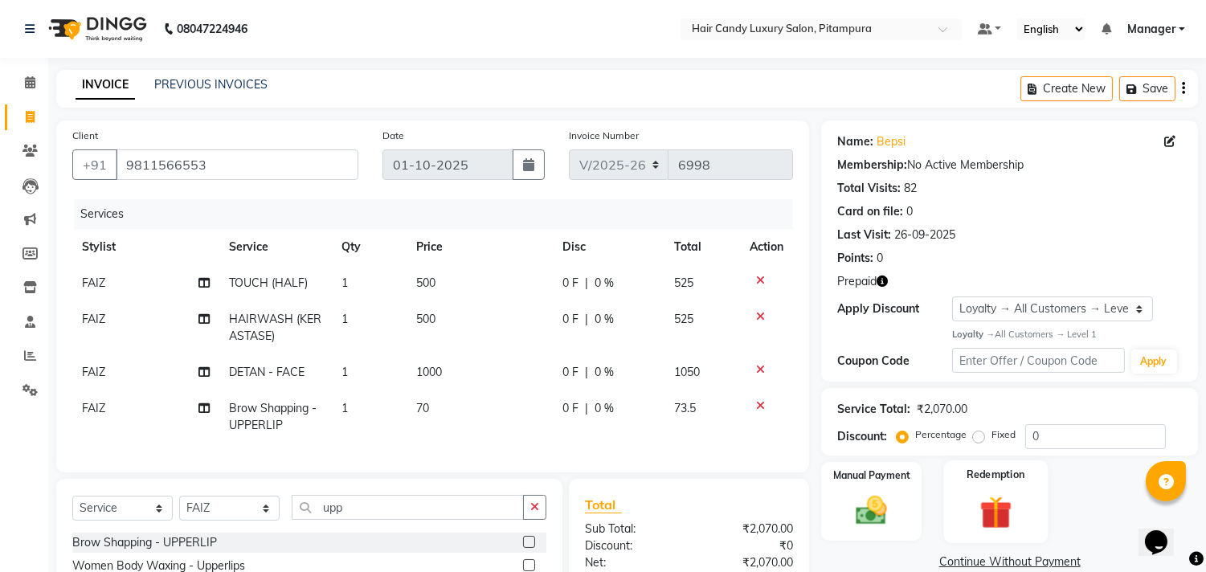
click at [986, 515] on img at bounding box center [995, 512] width 53 height 40
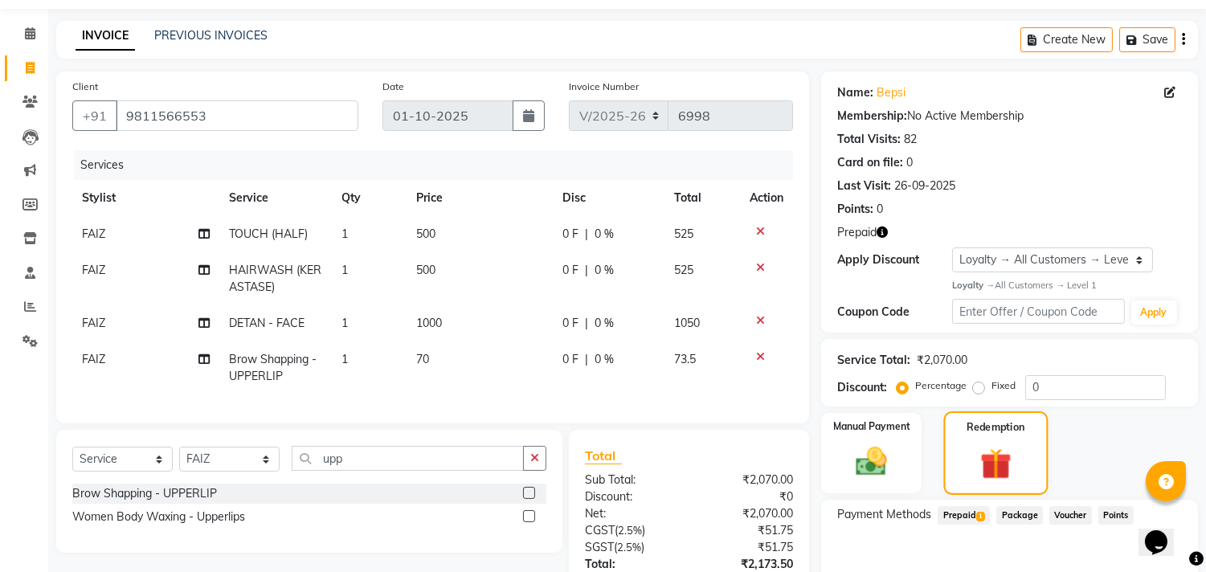
scroll to position [89, 0]
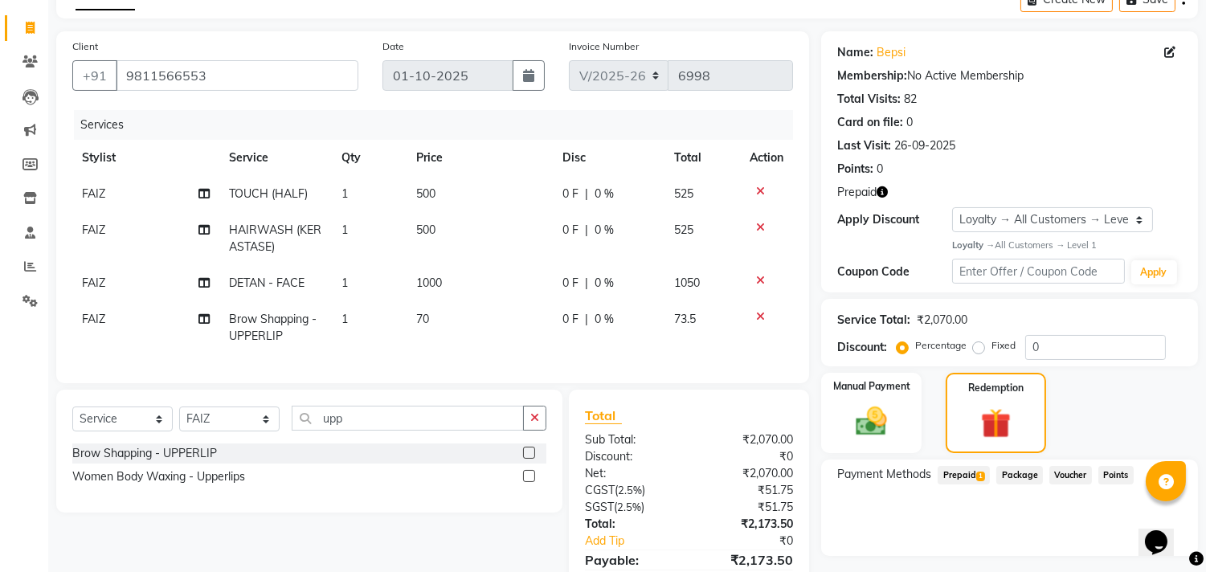
click at [977, 475] on span "1" at bounding box center [981, 477] width 9 height 10
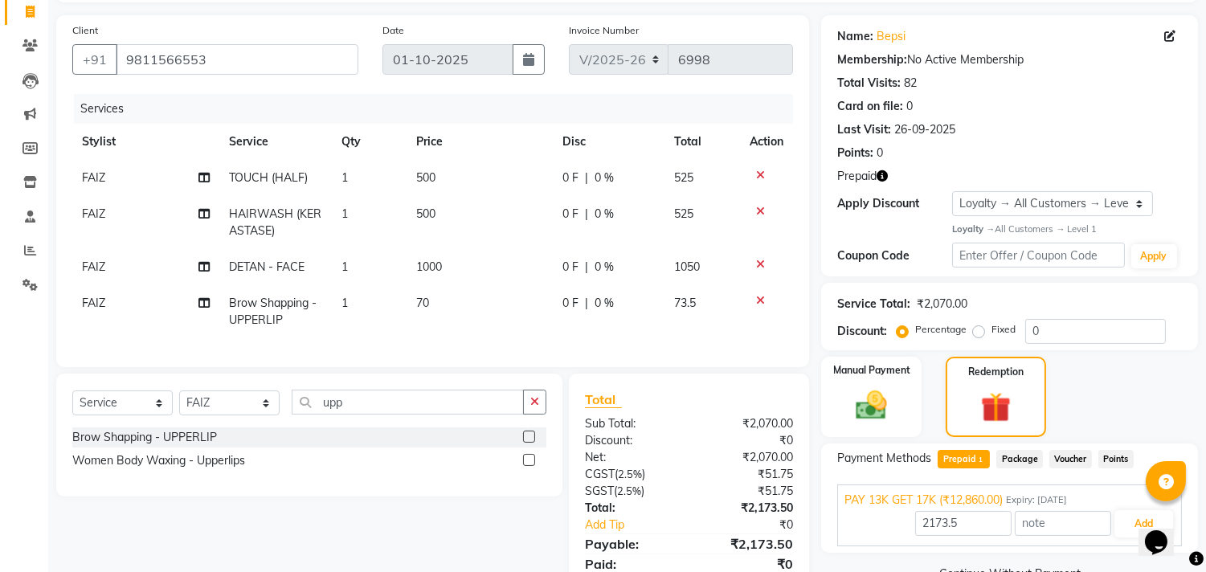
scroll to position [178, 0]
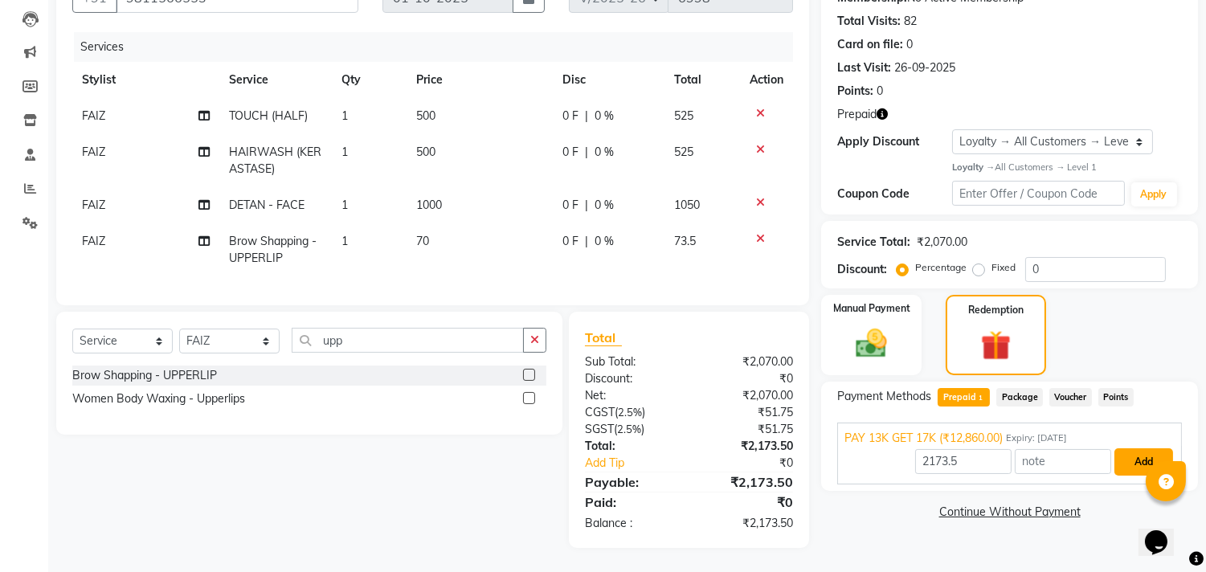
click at [1160, 448] on button "Add" at bounding box center [1144, 461] width 59 height 27
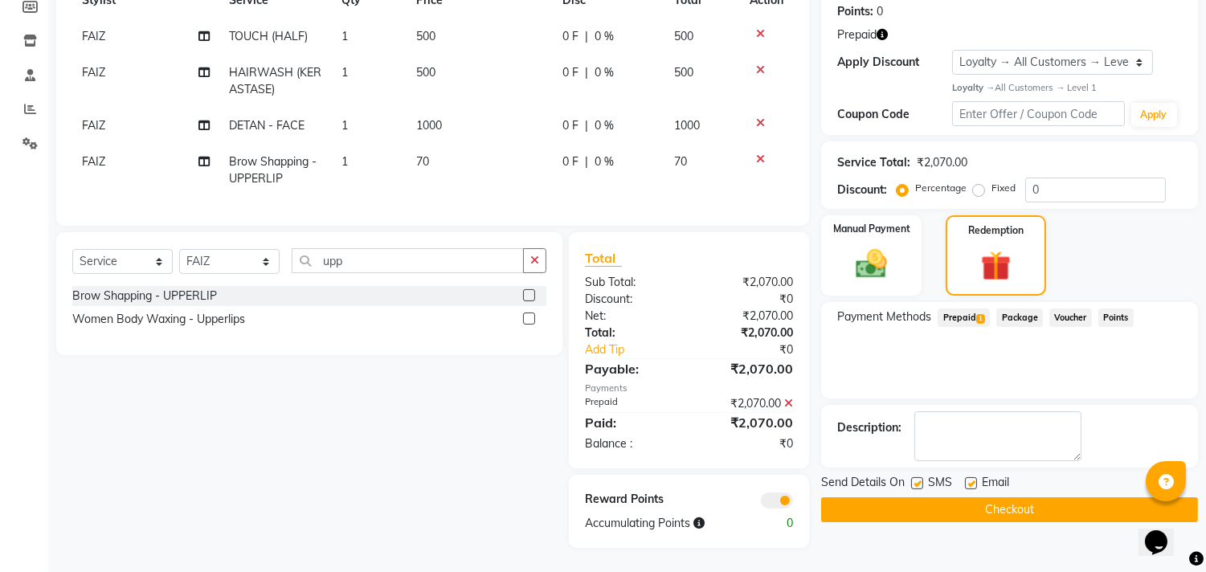
scroll to position [260, 0]
click at [927, 497] on button "Checkout" at bounding box center [1009, 509] width 377 height 25
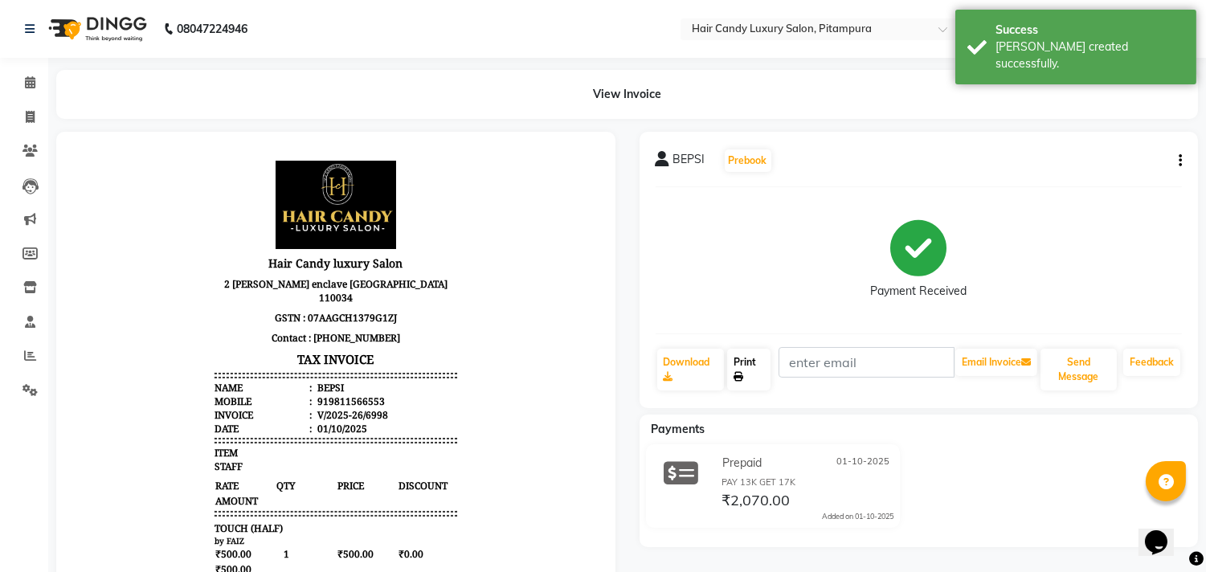
click at [734, 358] on link "Print" at bounding box center [748, 370] width 43 height 42
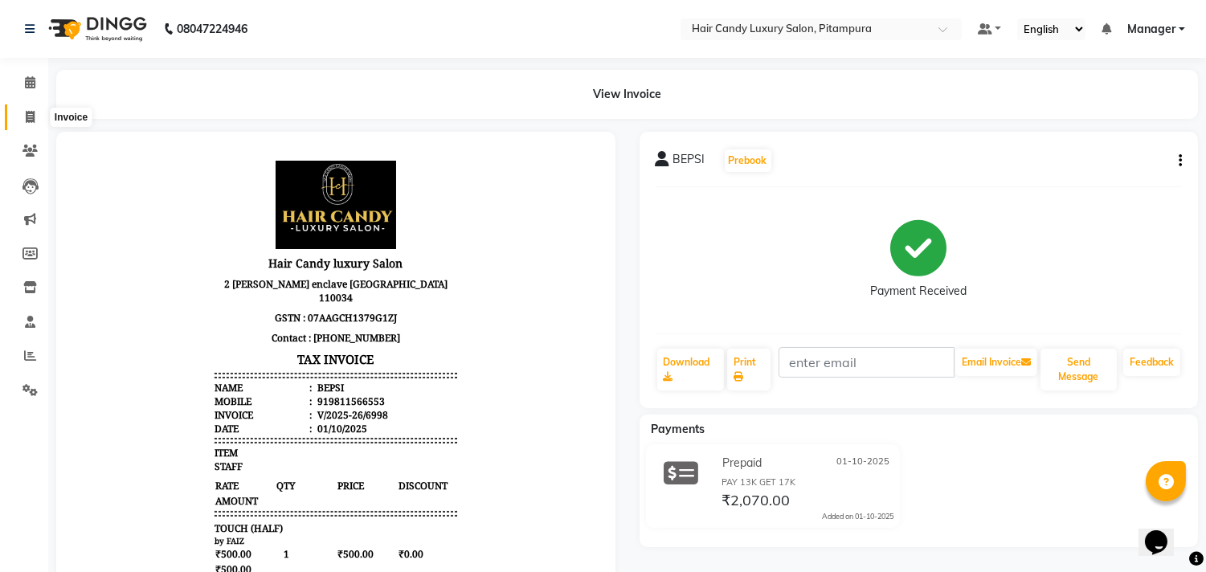
click at [38, 113] on span at bounding box center [30, 118] width 28 height 18
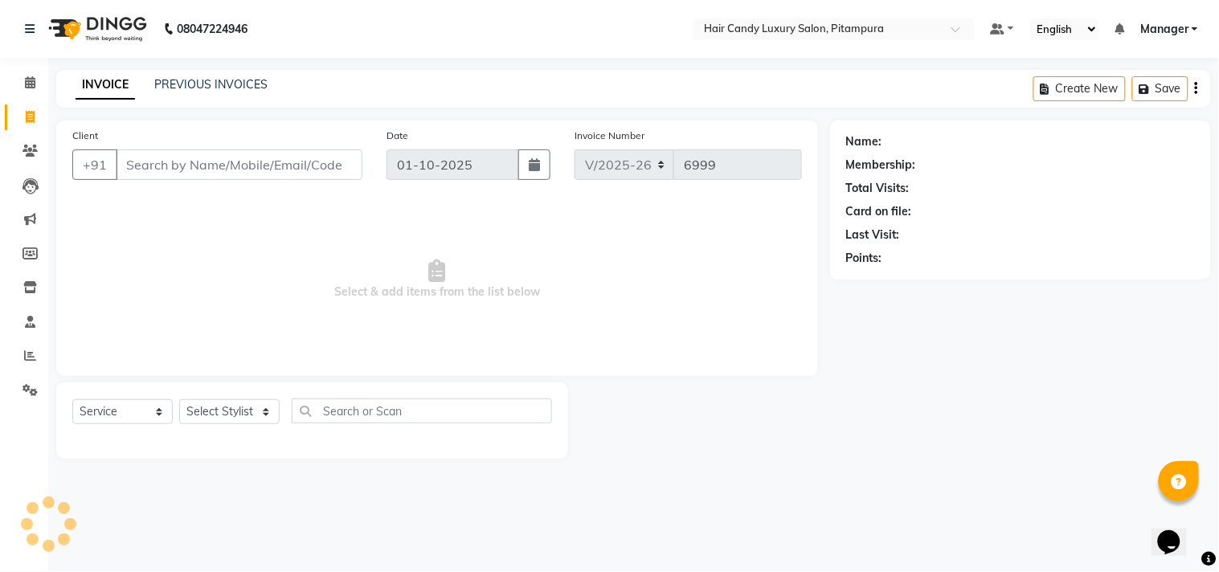
click at [227, 167] on input "Client" at bounding box center [239, 164] width 247 height 31
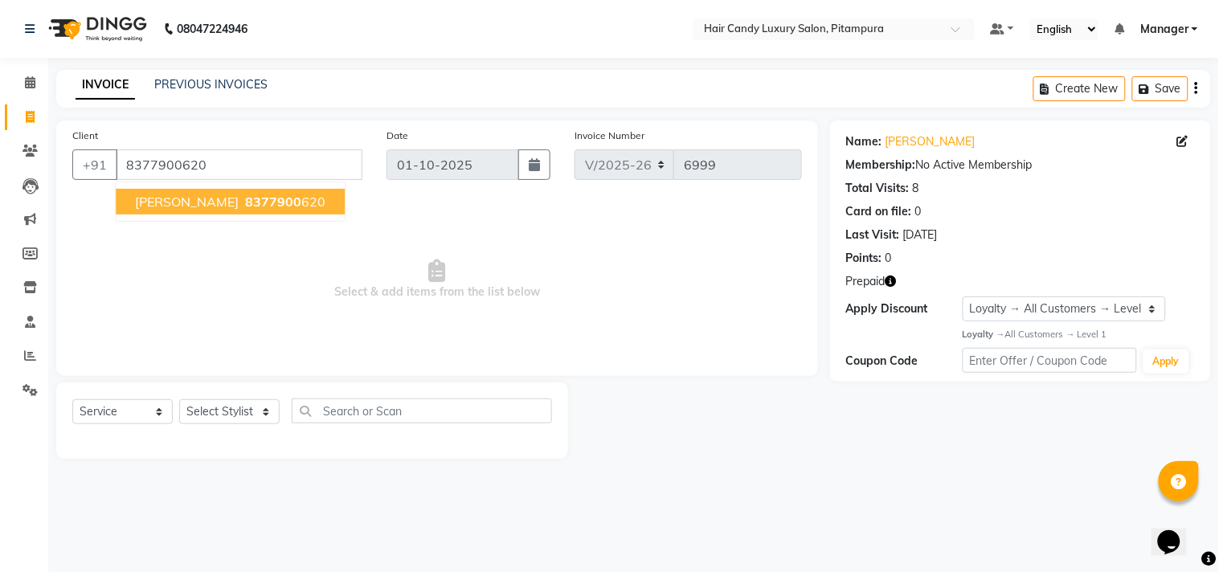
click at [242, 207] on ngb-highlight "8377900 620" at bounding box center [284, 202] width 84 height 16
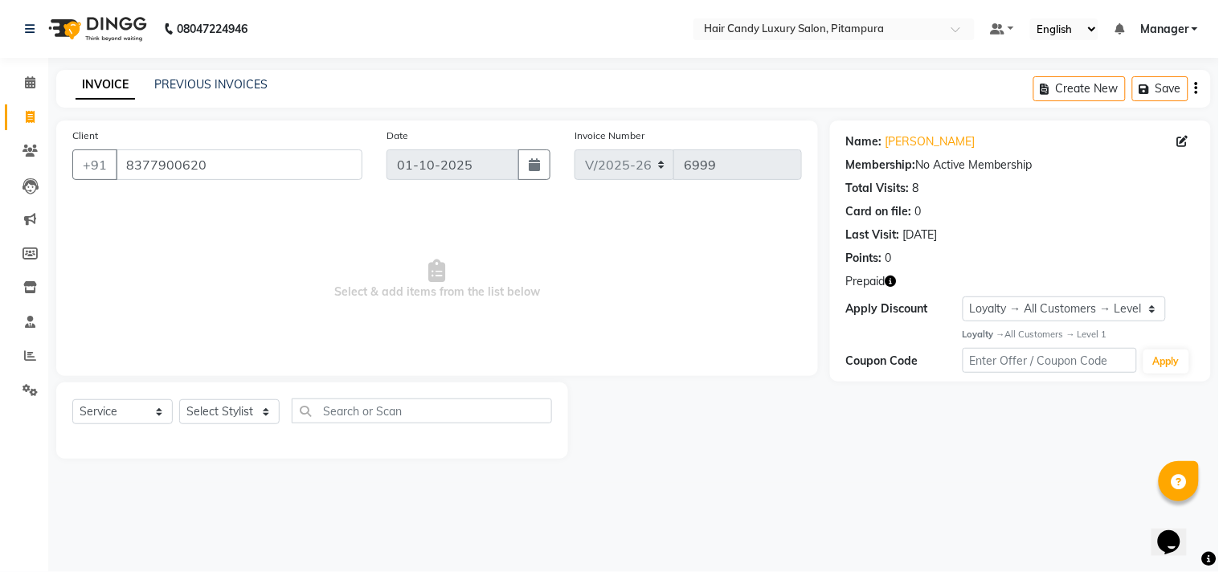
click at [898, 278] on div "Prepaid" at bounding box center [1020, 281] width 349 height 17
click at [888, 282] on icon "button" at bounding box center [891, 281] width 11 height 11
click at [225, 407] on select "Select Stylist [PERSON_NAME] [PERSON_NAME] [PERSON_NAME] [PERSON_NAME] [PERSON_…" at bounding box center [229, 411] width 100 height 25
click at [179, 400] on select "Select Stylist [PERSON_NAME] [PERSON_NAME] [PERSON_NAME] [PERSON_NAME] [PERSON_…" at bounding box center [229, 411] width 100 height 25
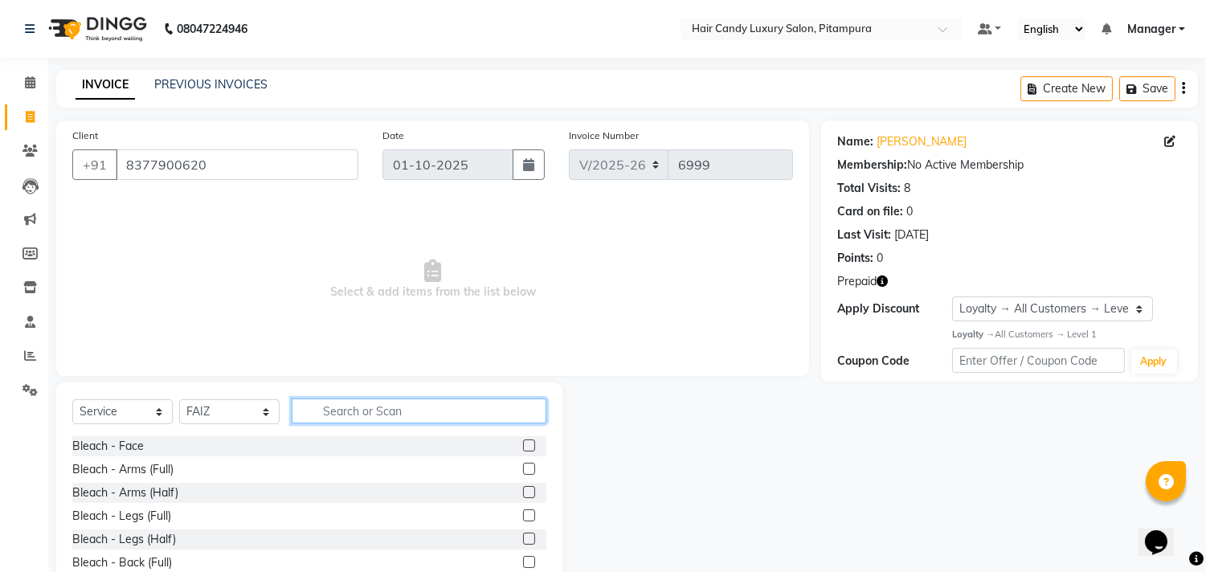
click at [383, 414] on input "text" at bounding box center [419, 411] width 255 height 25
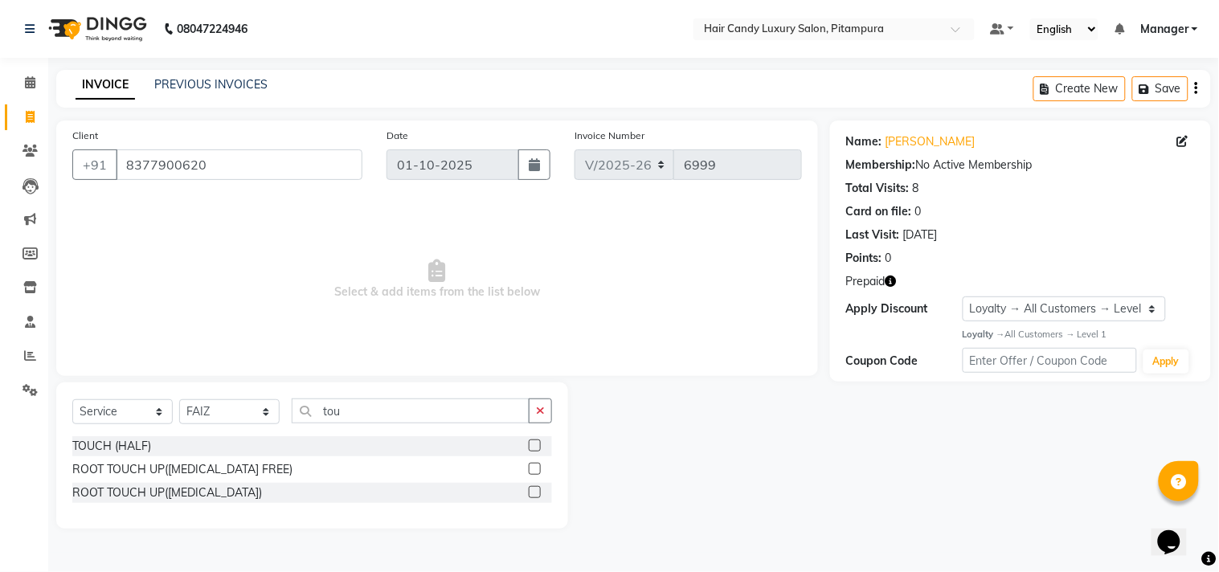
click at [534, 489] on label at bounding box center [535, 492] width 12 height 12
click at [534, 489] on input "checkbox" at bounding box center [534, 493] width 10 height 10
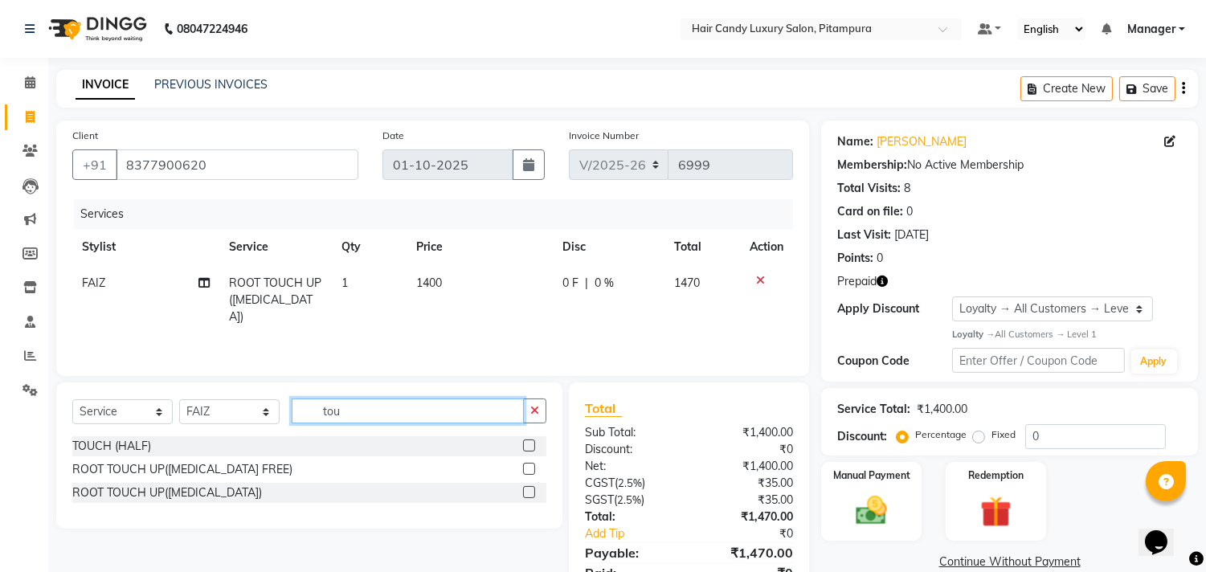
drag, startPoint x: 365, startPoint y: 416, endPoint x: 190, endPoint y: 398, distance: 176.1
click at [190, 399] on div "Select Service Product Membership Package Voucher Prepaid Gift Card Select Styl…" at bounding box center [309, 418] width 474 height 38
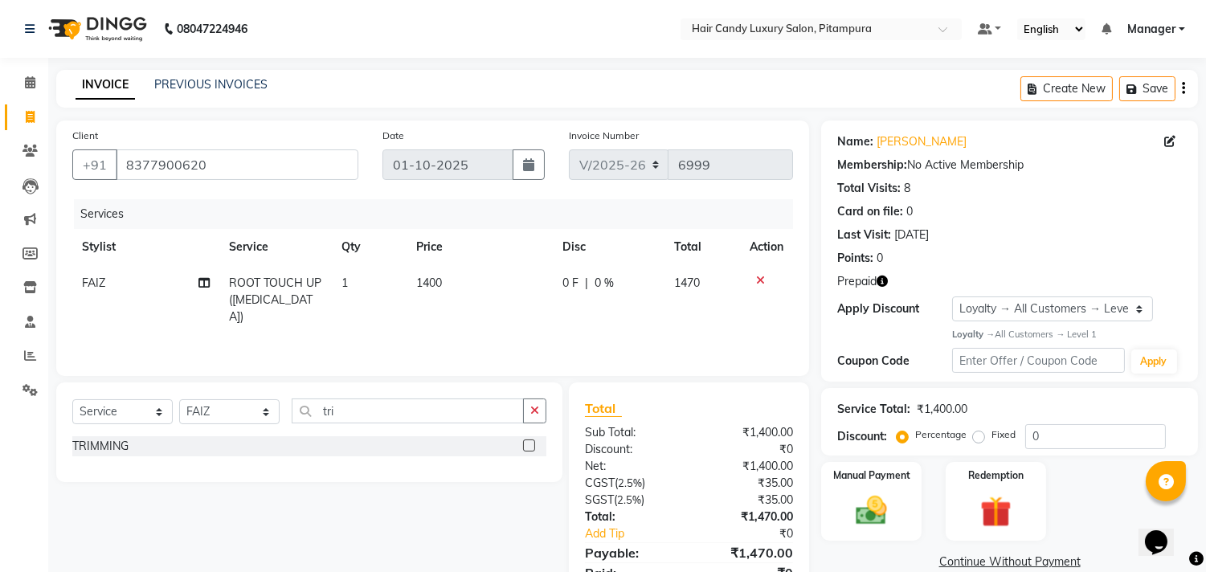
click at [521, 440] on div "TRIMMING" at bounding box center [309, 446] width 474 height 20
click at [530, 442] on label at bounding box center [529, 446] width 12 height 12
click at [530, 442] on input "checkbox" at bounding box center [528, 446] width 10 height 10
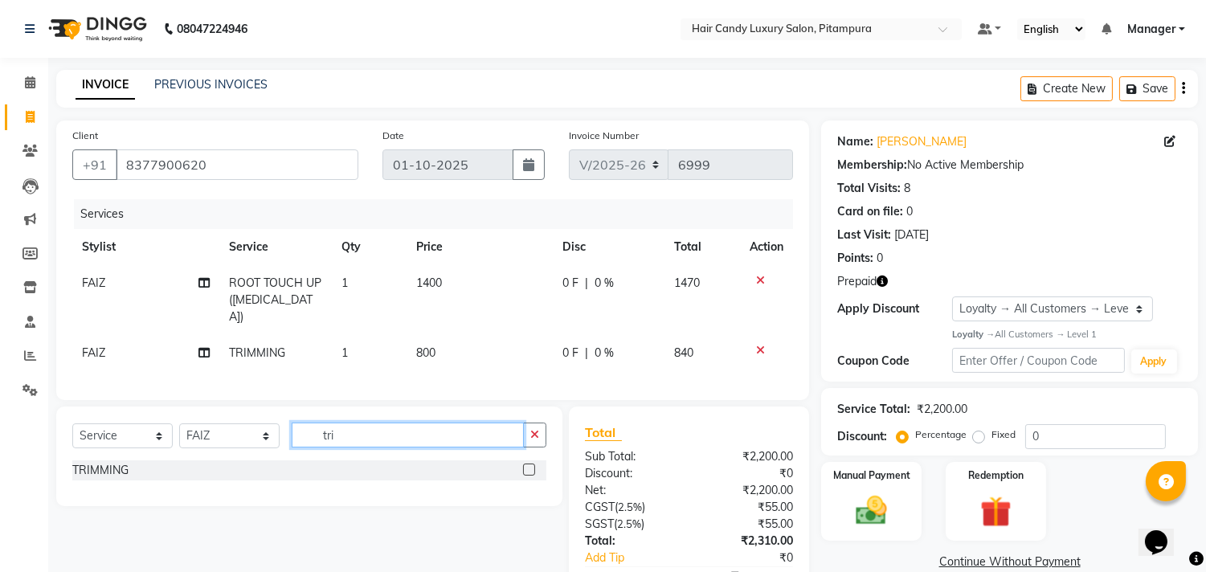
drag, startPoint x: 373, startPoint y: 439, endPoint x: 123, endPoint y: 440, distance: 250.0
click at [179, 440] on div "Select Service Product Membership Package Voucher Prepaid Gift Card Select Styl…" at bounding box center [309, 442] width 474 height 38
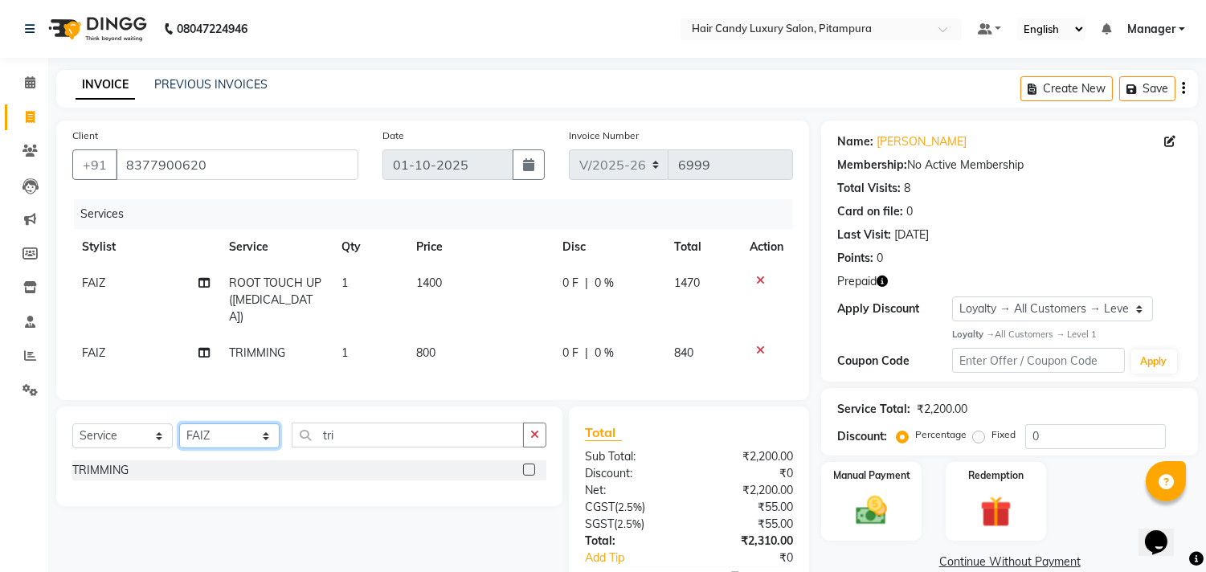
click at [196, 432] on select "Select Stylist [PERSON_NAME] [PERSON_NAME] [PERSON_NAME] [PERSON_NAME] [PERSON_…" at bounding box center [229, 436] width 100 height 25
click at [179, 424] on select "Select Stylist [PERSON_NAME] [PERSON_NAME] [PERSON_NAME] [PERSON_NAME] [PERSON_…" at bounding box center [229, 436] width 100 height 25
click at [527, 464] on label at bounding box center [529, 470] width 12 height 12
click at [527, 465] on input "checkbox" at bounding box center [528, 470] width 10 height 10
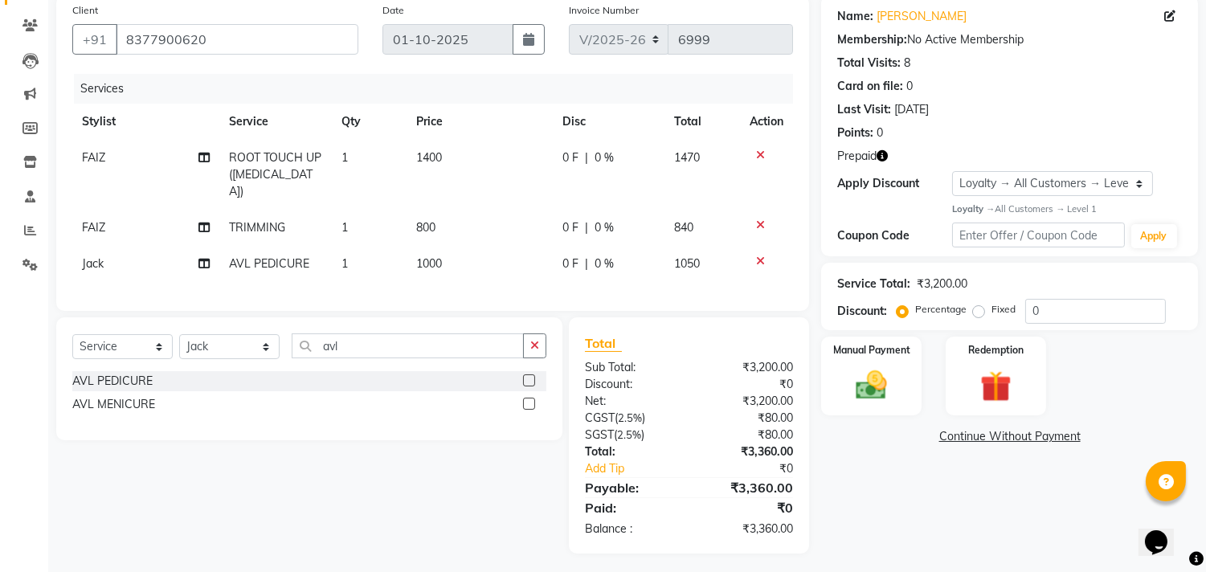
scroll to position [127, 0]
click at [1001, 387] on img at bounding box center [995, 385] width 53 height 40
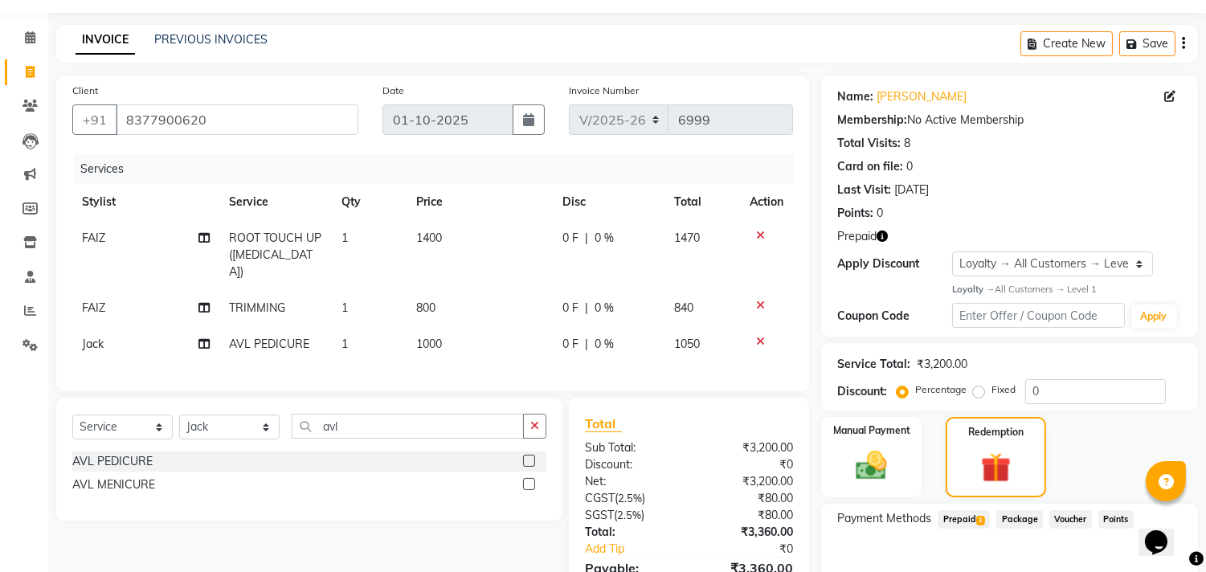
scroll to position [89, 0]
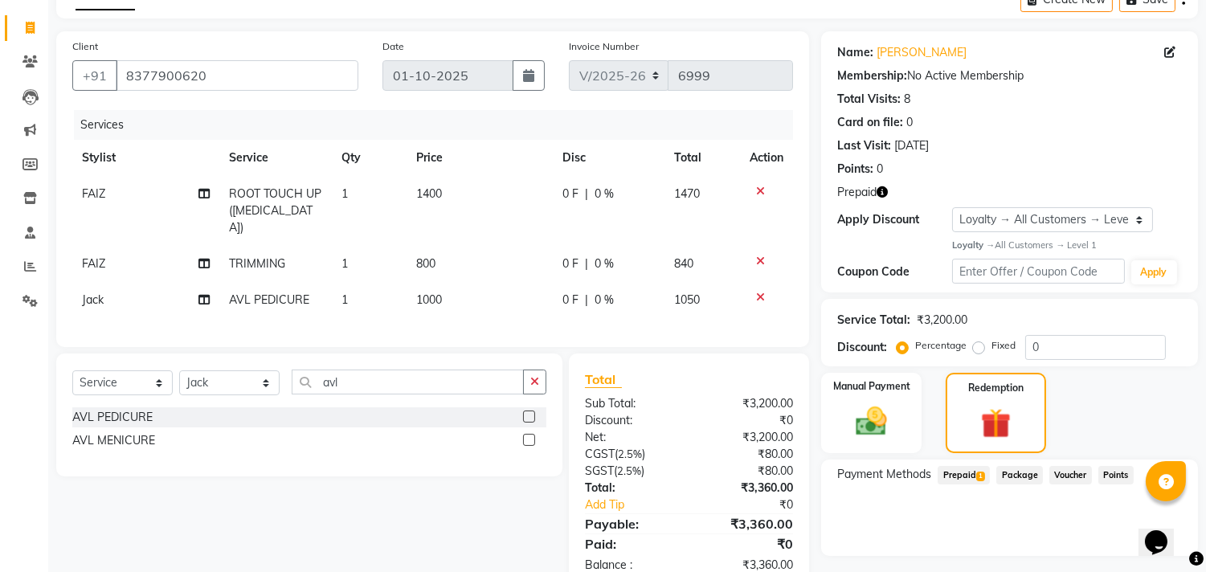
click at [968, 471] on span "Prepaid 1" at bounding box center [964, 475] width 52 height 18
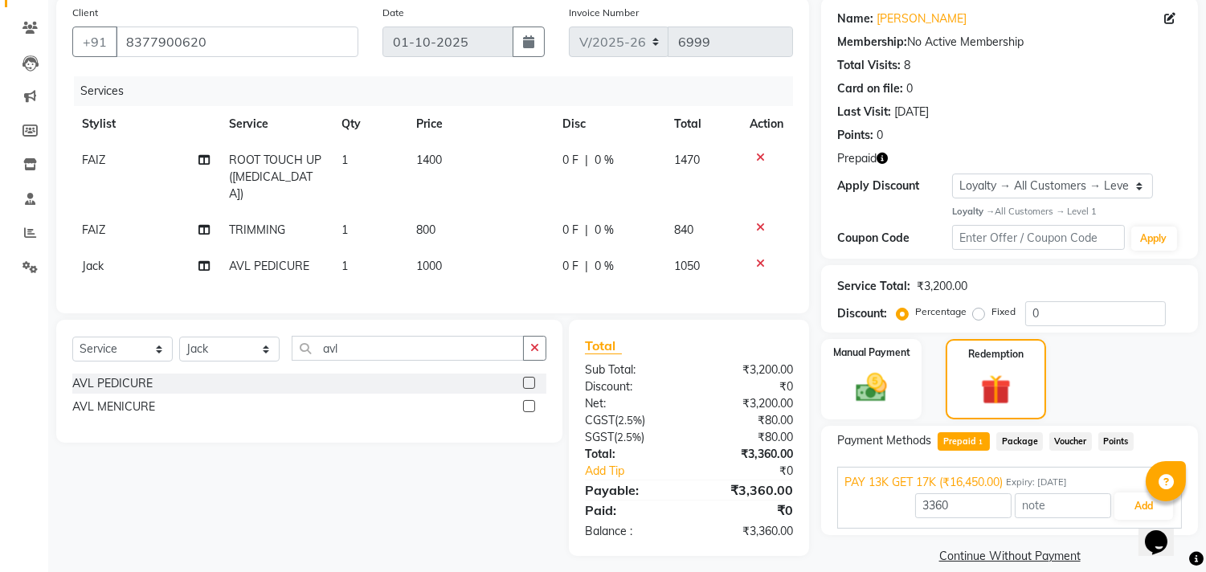
scroll to position [141, 0]
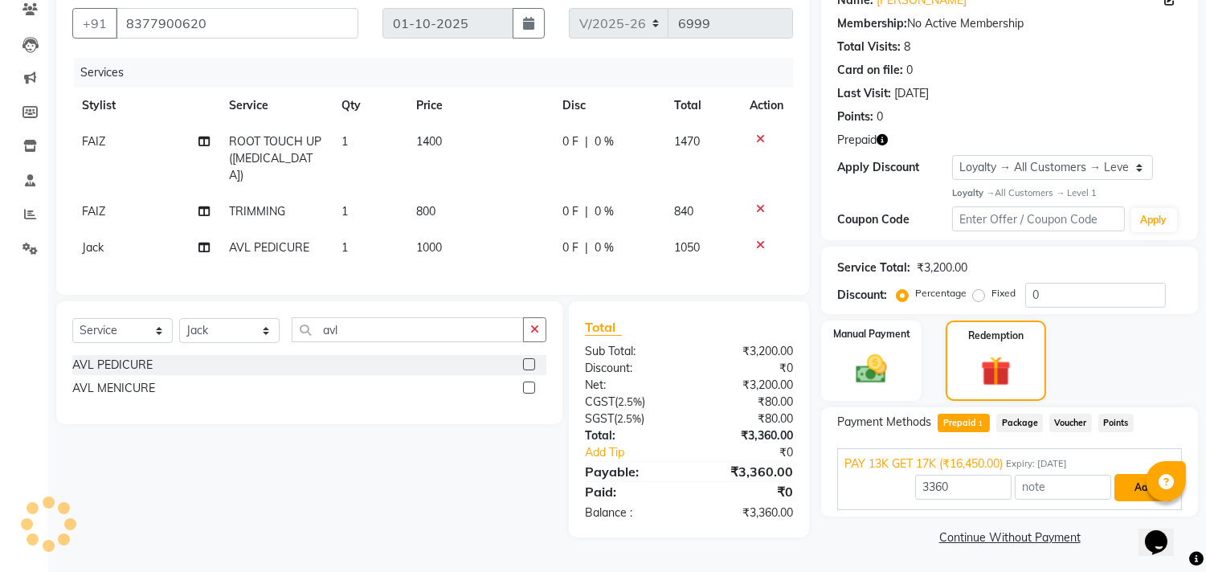
click at [1135, 481] on button "Add" at bounding box center [1144, 487] width 59 height 27
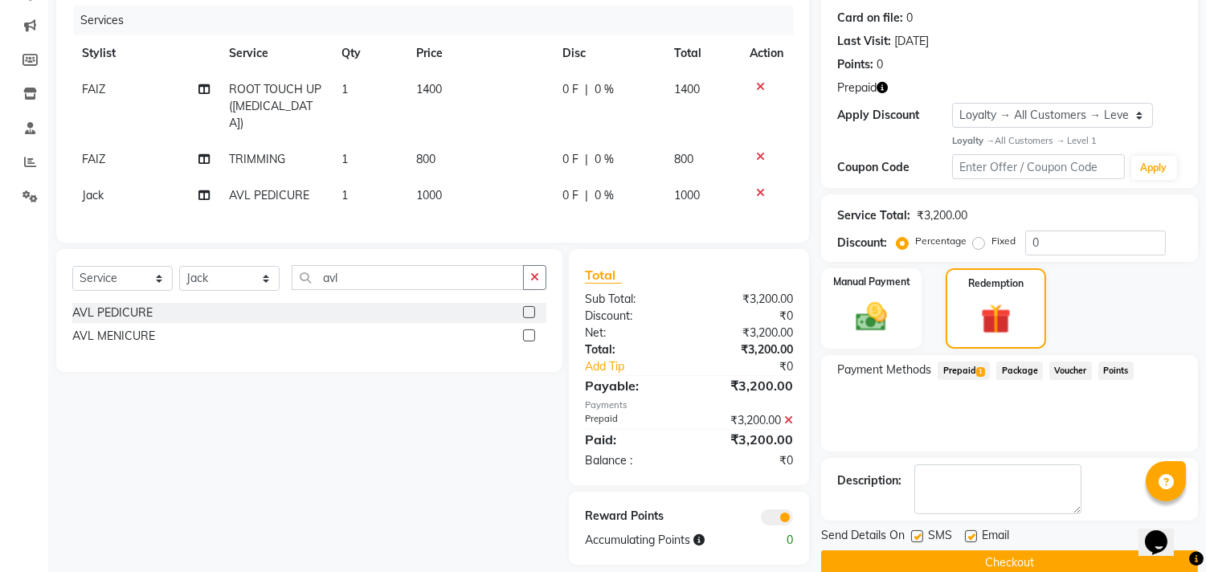
scroll to position [220, 0]
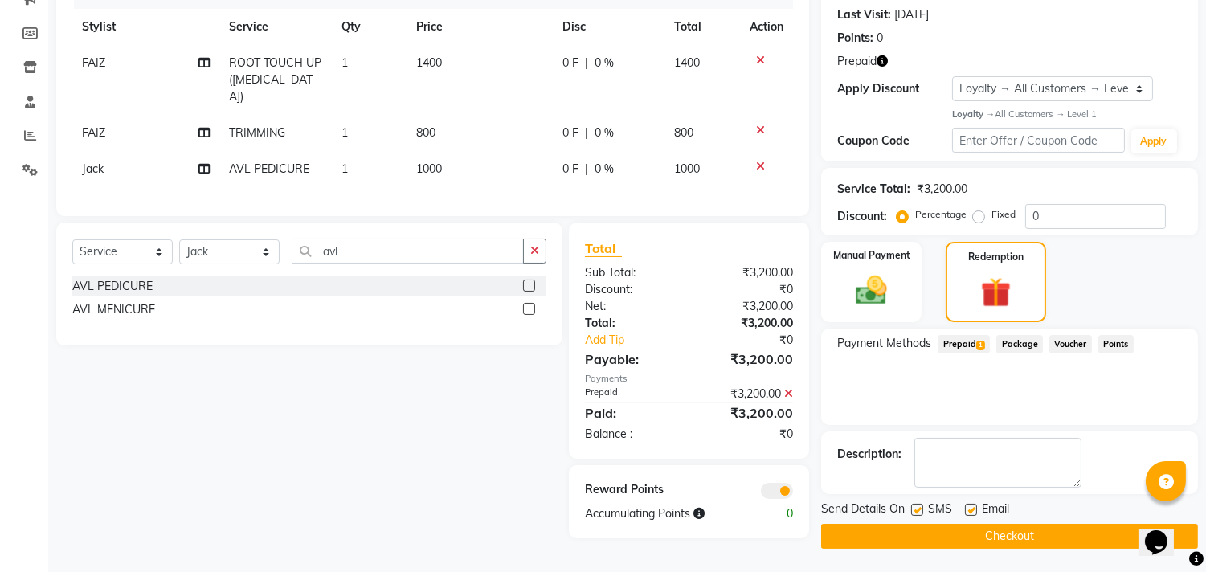
click at [993, 540] on button "Checkout" at bounding box center [1009, 536] width 377 height 25
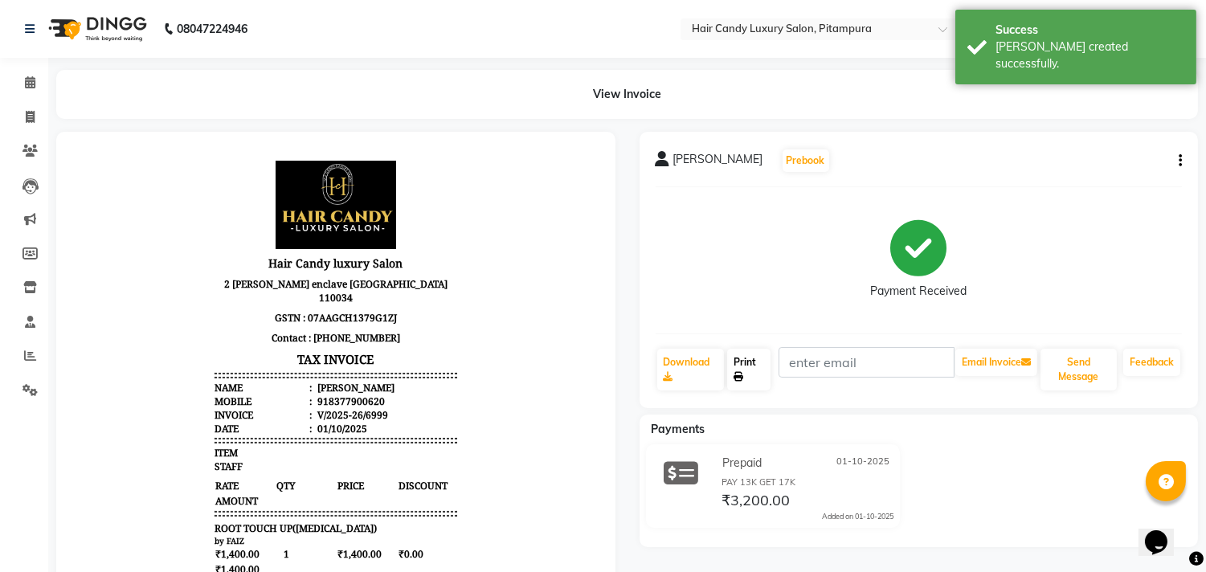
click at [764, 365] on link "Print" at bounding box center [748, 370] width 43 height 42
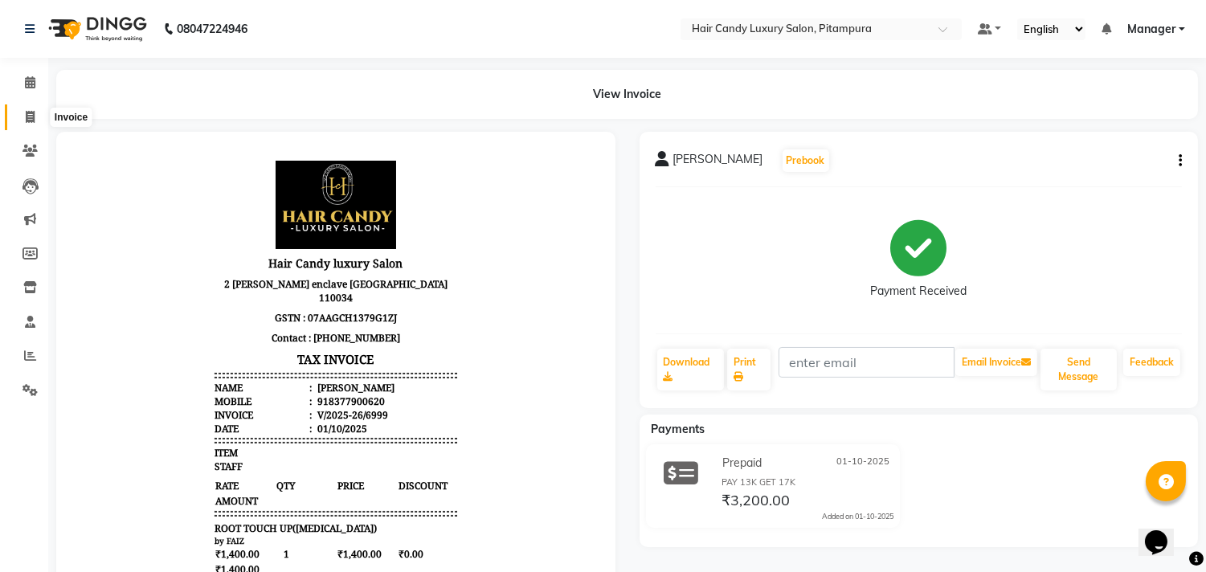
click at [38, 116] on span at bounding box center [30, 118] width 28 height 18
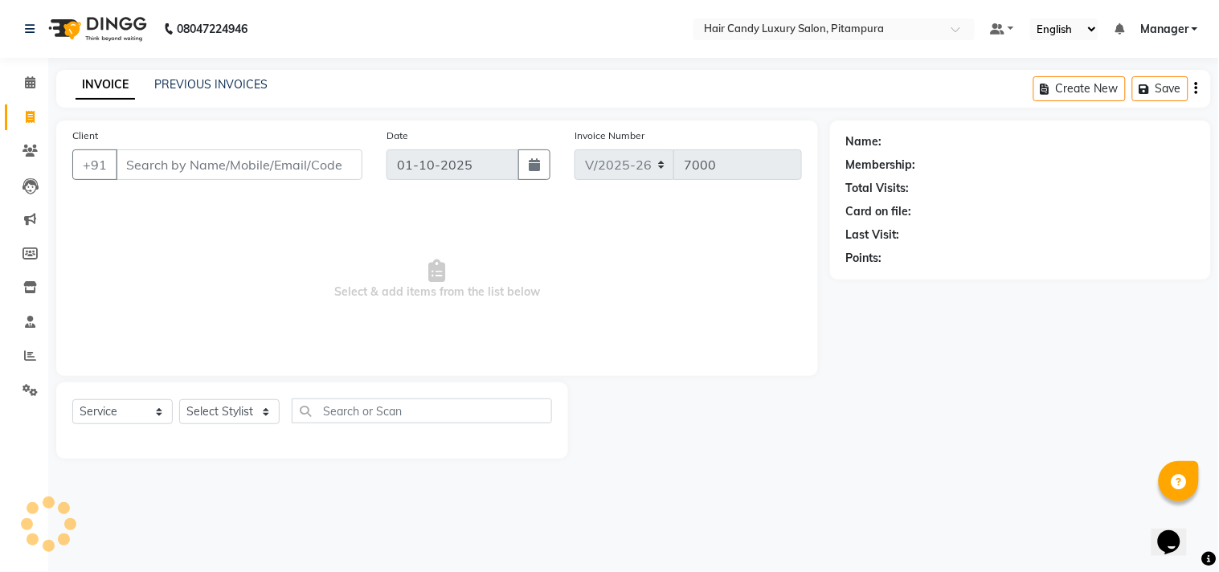
click at [227, 158] on input "Client" at bounding box center [239, 164] width 247 height 31
click at [206, 166] on input "Client" at bounding box center [239, 164] width 247 height 31
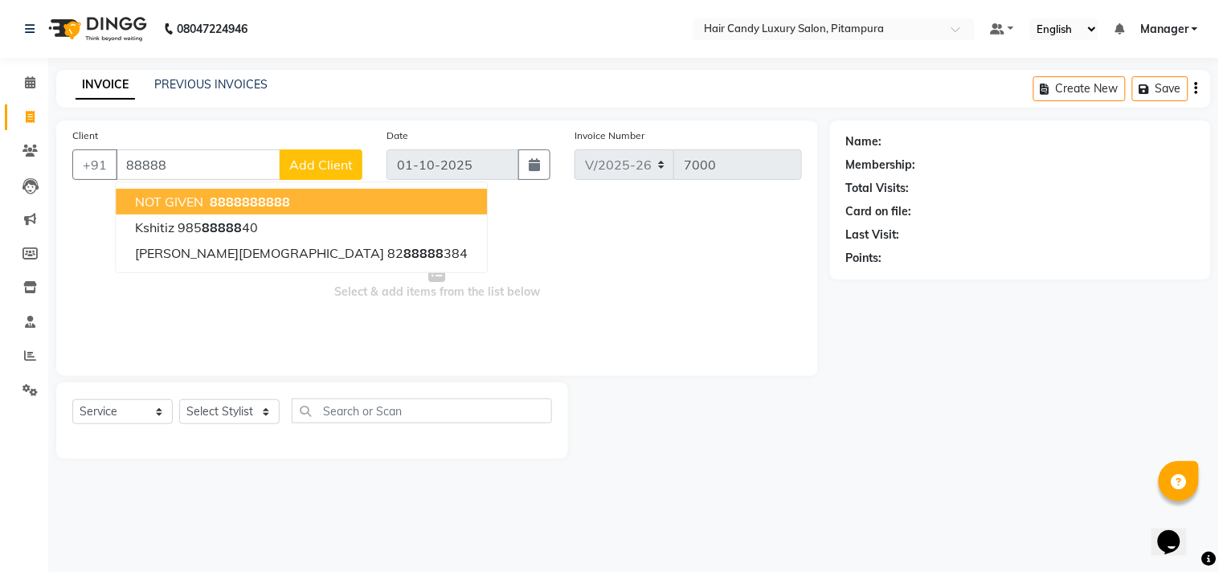
click at [217, 199] on span "88888" at bounding box center [230, 202] width 40 height 16
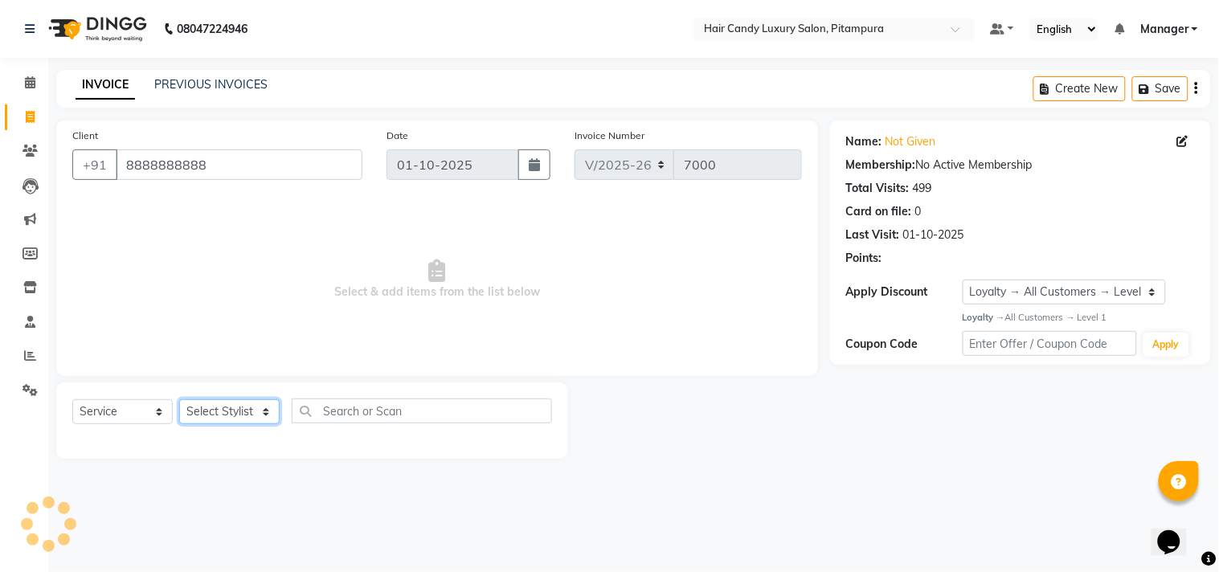
click at [225, 410] on select "Select Stylist [PERSON_NAME] [PERSON_NAME] [PERSON_NAME] [PERSON_NAME] [PERSON_…" at bounding box center [229, 411] width 100 height 25
click at [179, 400] on select "Select Stylist [PERSON_NAME] [PERSON_NAME] [PERSON_NAME] [PERSON_NAME] [PERSON_…" at bounding box center [229, 411] width 100 height 25
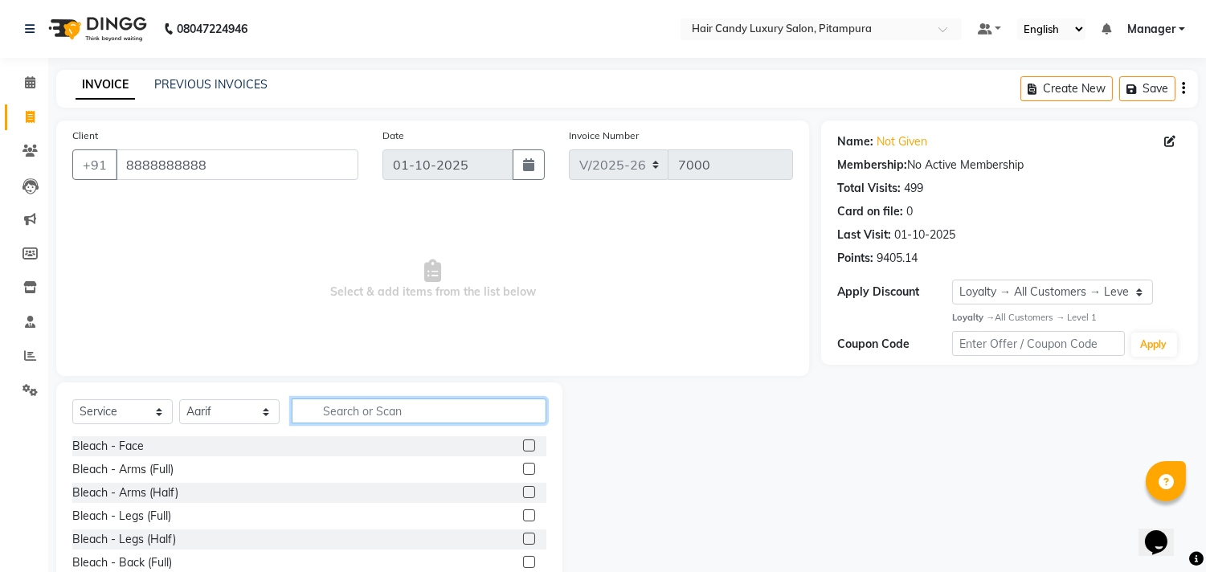
click at [367, 405] on input "text" at bounding box center [419, 411] width 255 height 25
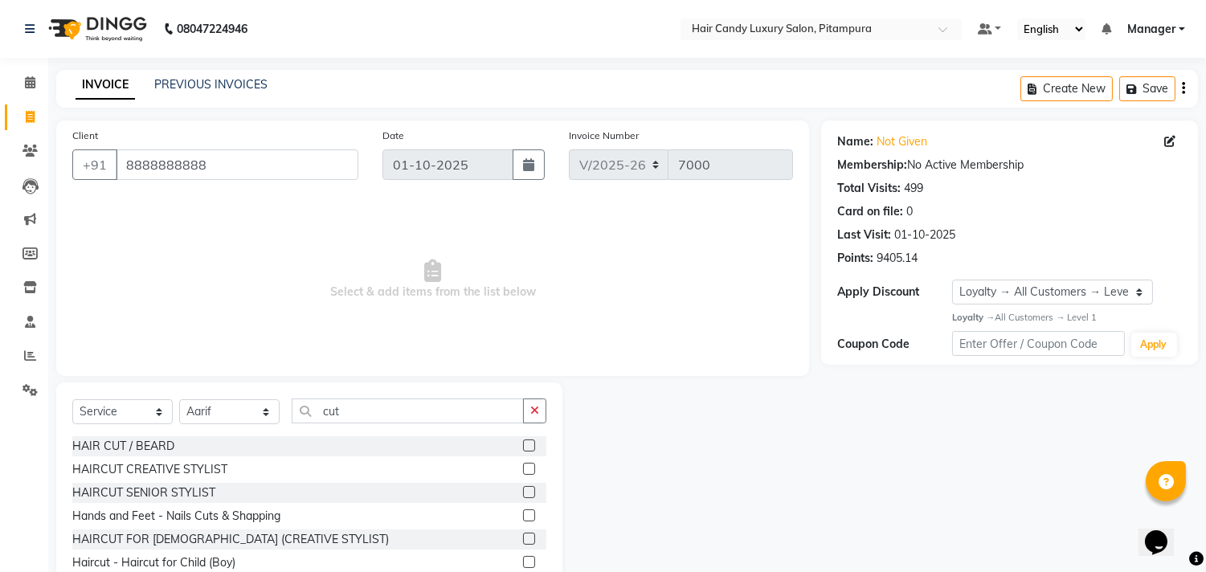
click at [523, 470] on label at bounding box center [529, 469] width 12 height 12
click at [523, 470] on input "checkbox" at bounding box center [528, 470] width 10 height 10
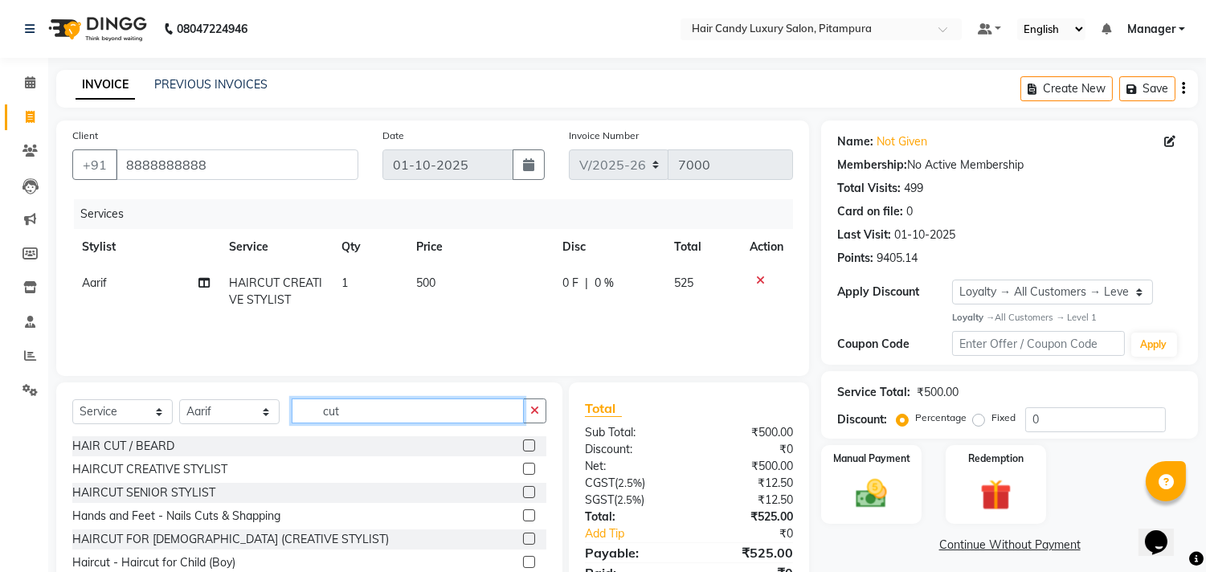
drag, startPoint x: 380, startPoint y: 415, endPoint x: 111, endPoint y: 422, distance: 269.3
click at [111, 422] on div "Select Service Product Membership Package Voucher Prepaid Gift Card Select Styl…" at bounding box center [309, 418] width 474 height 38
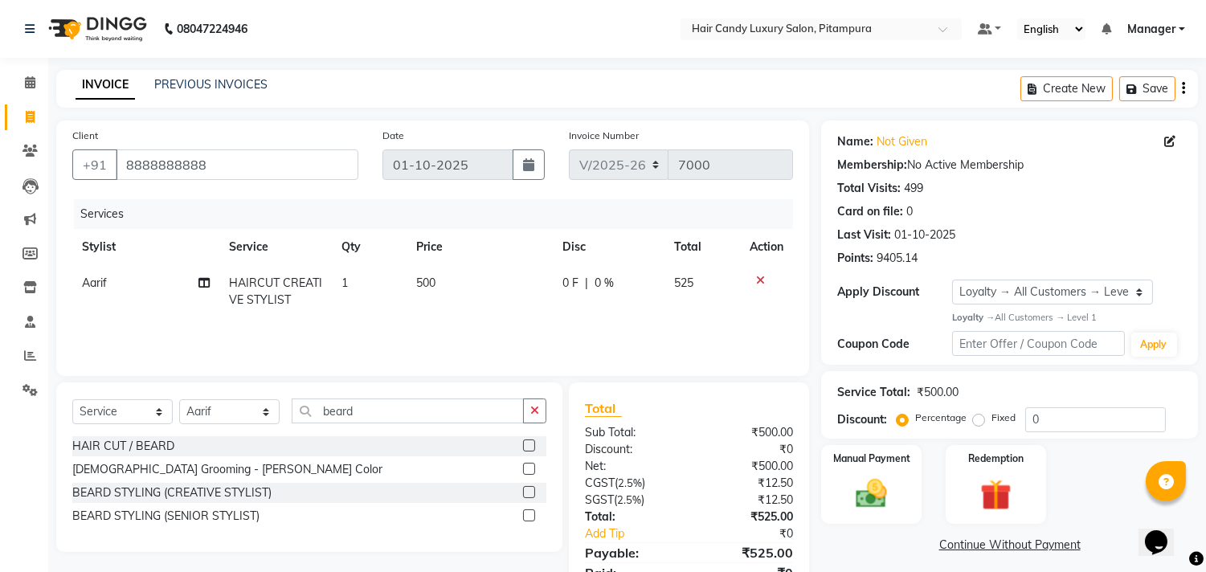
click at [530, 512] on label at bounding box center [529, 516] width 12 height 12
click at [530, 512] on input "checkbox" at bounding box center [528, 516] width 10 height 10
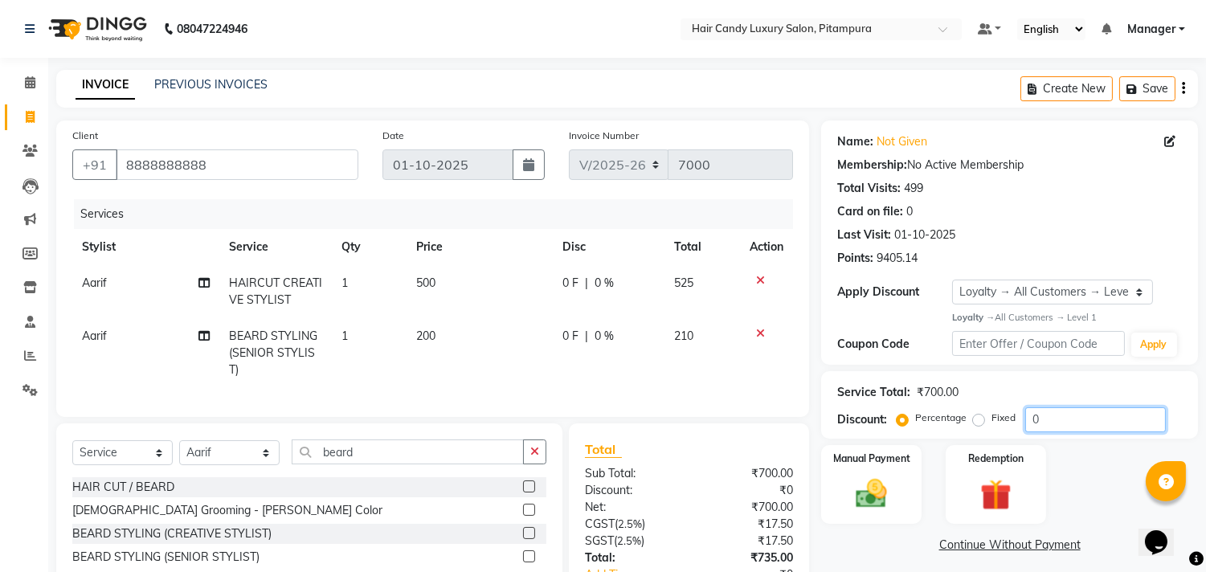
click at [1107, 416] on input "0" at bounding box center [1096, 419] width 141 height 25
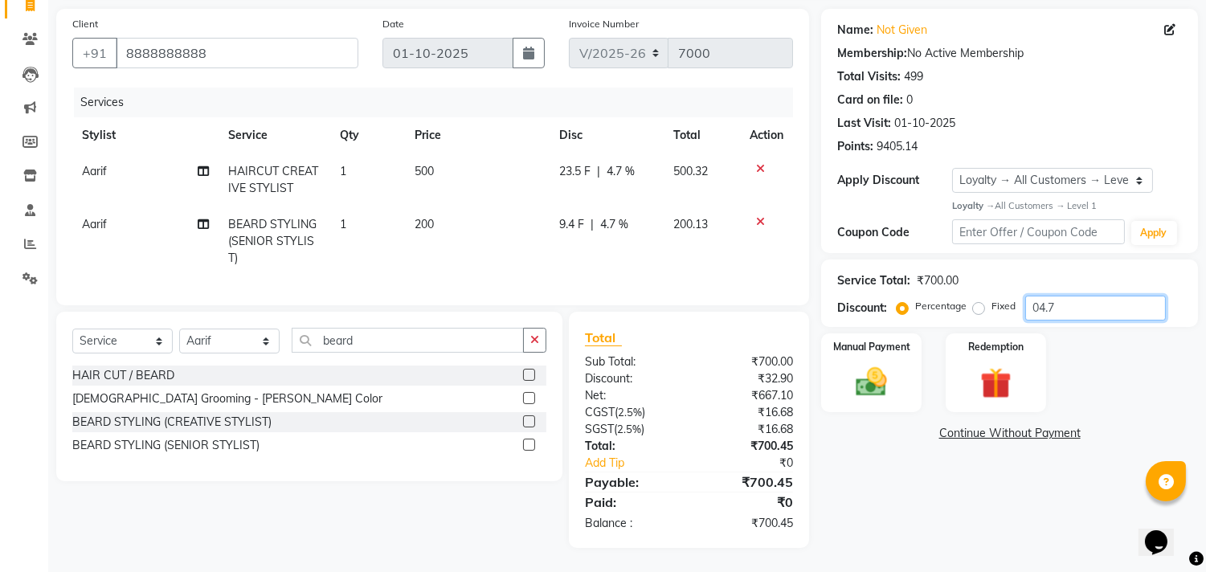
scroll to position [125, 0]
click at [876, 365] on img at bounding box center [872, 382] width 53 height 38
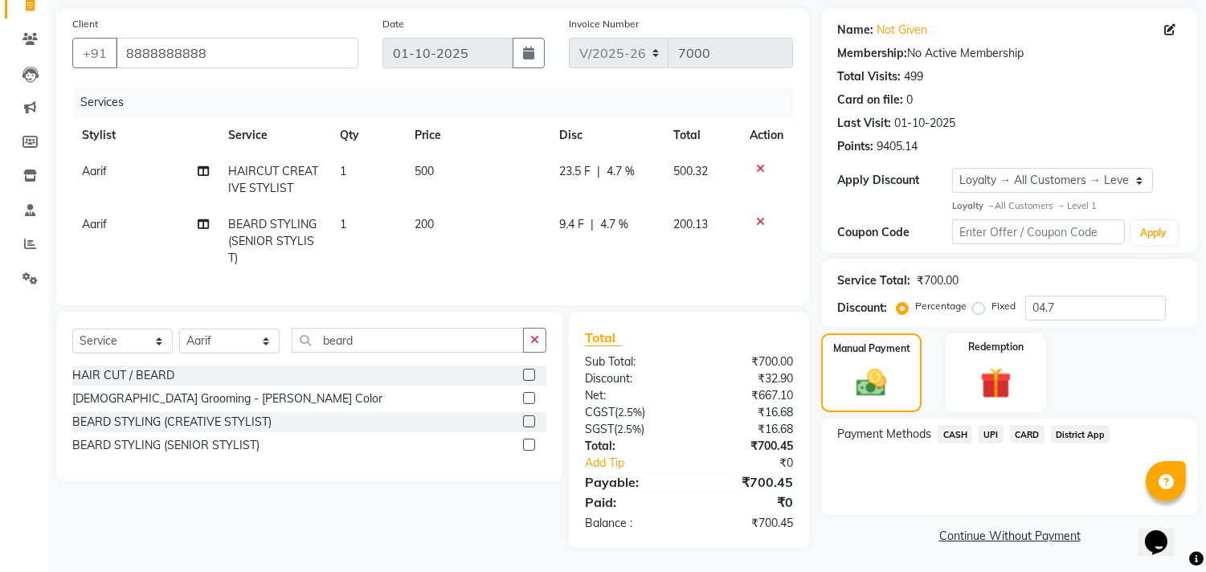
click at [985, 425] on span "UPI" at bounding box center [991, 434] width 25 height 18
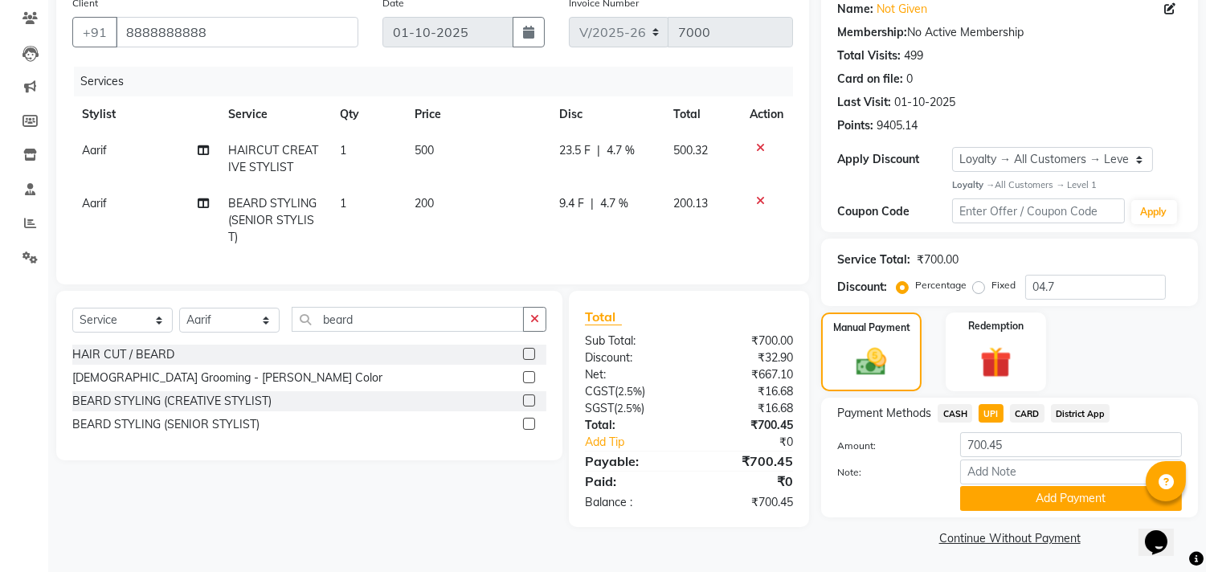
scroll to position [135, 0]
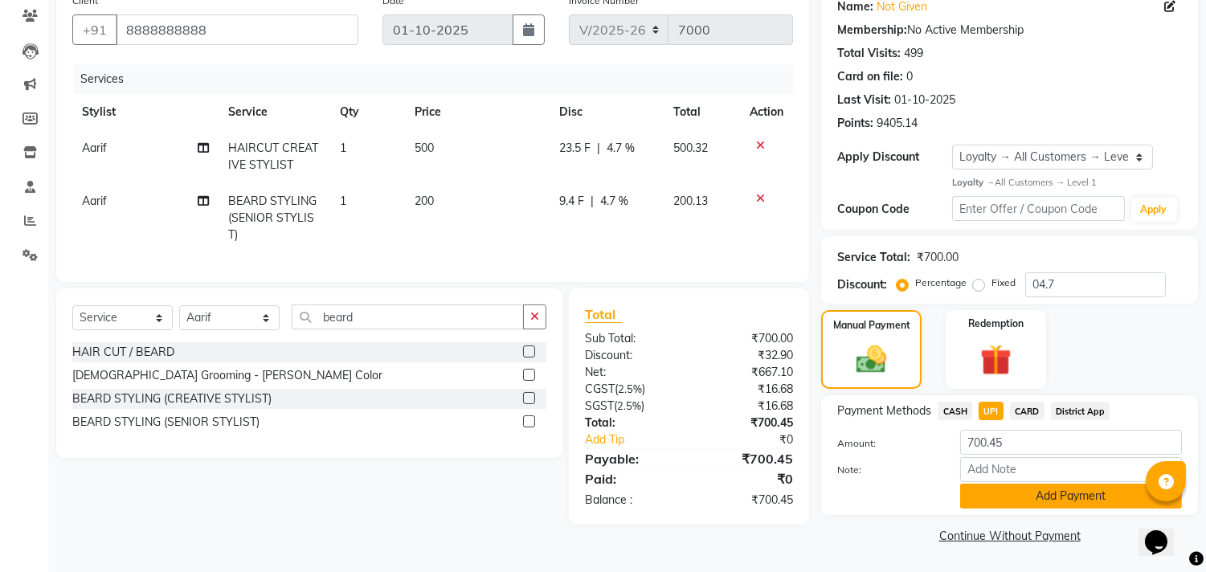
click at [986, 495] on button "Add Payment" at bounding box center [1071, 496] width 222 height 25
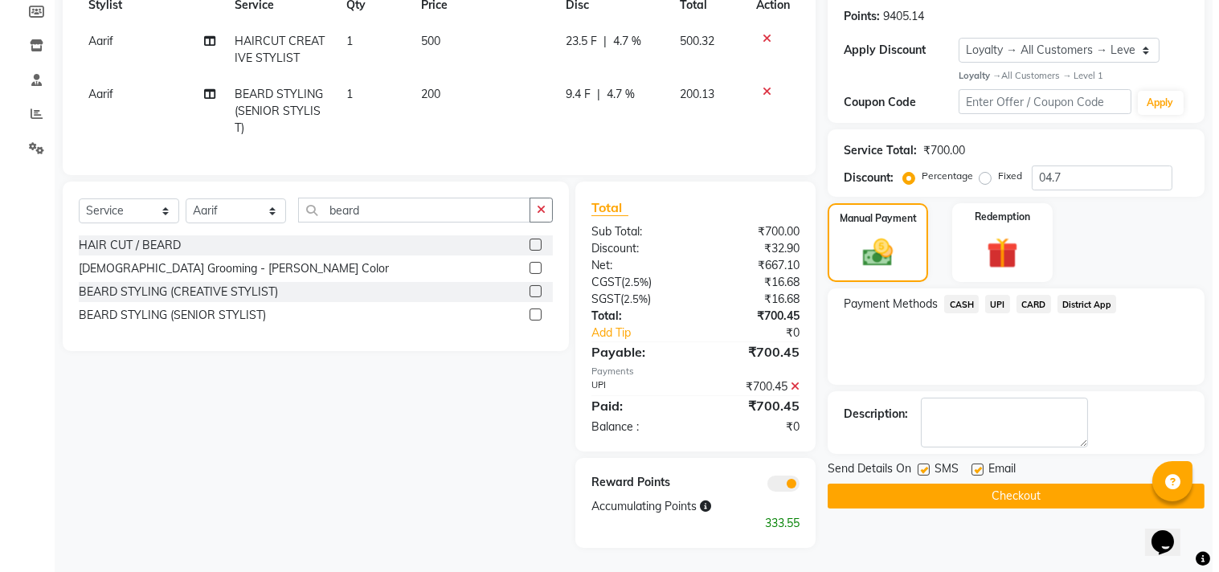
scroll to position [255, 0]
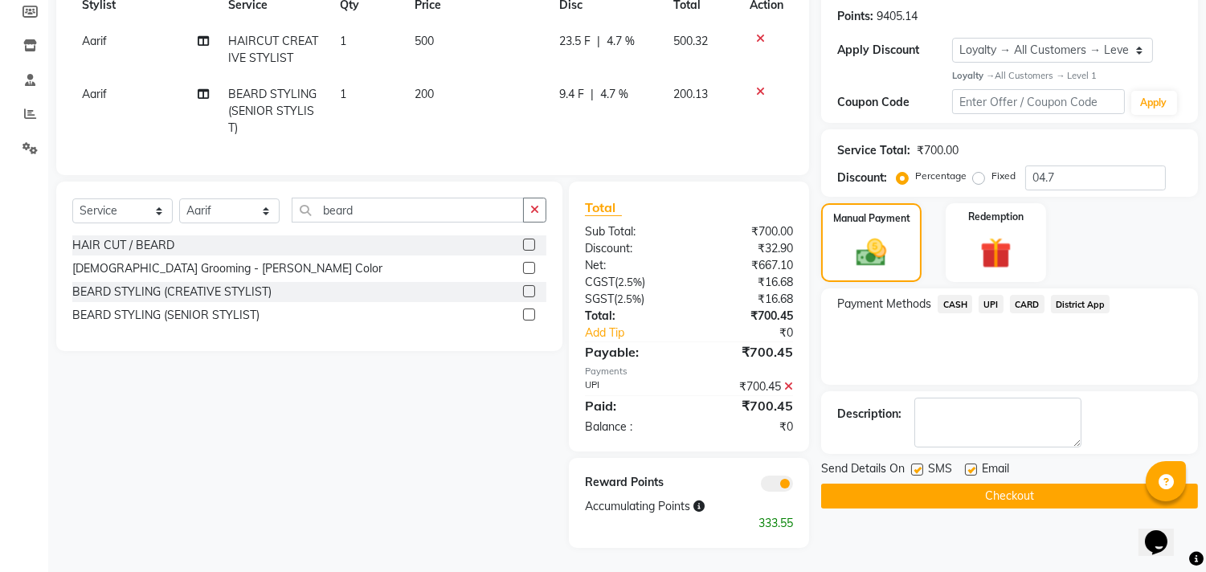
click at [789, 485] on span at bounding box center [777, 484] width 32 height 16
click at [793, 486] on input "checkbox" at bounding box center [793, 486] width 0 height 0
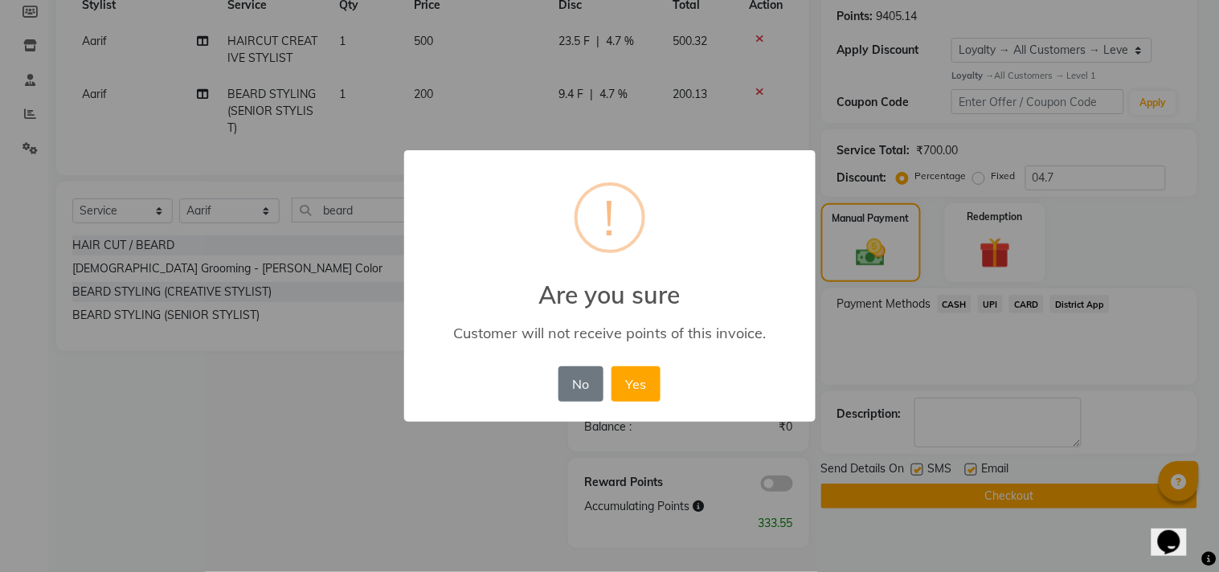
drag, startPoint x: 624, startPoint y: 371, endPoint x: 742, endPoint y: 436, distance: 134.9
click at [628, 374] on button "Yes" at bounding box center [636, 383] width 49 height 35
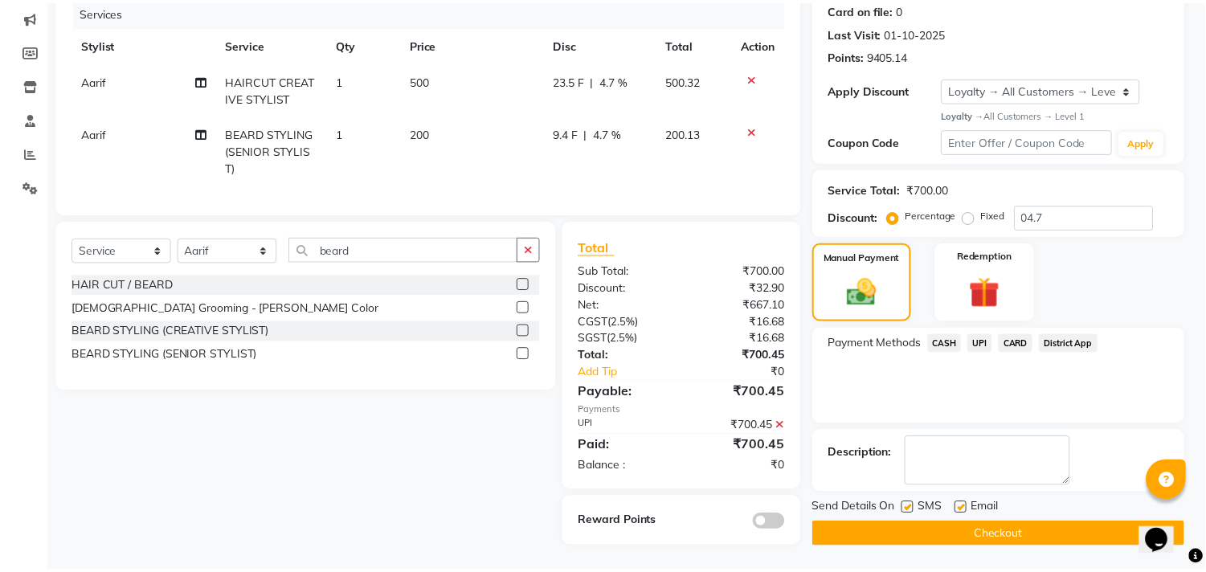
scroll to position [215, 0]
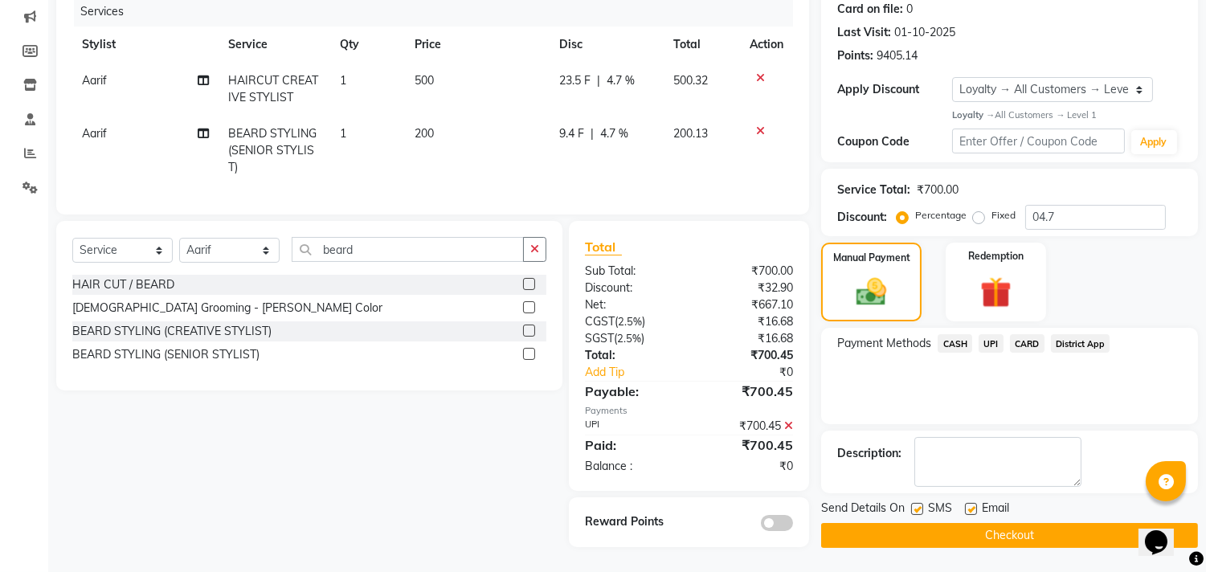
click at [878, 523] on button "Checkout" at bounding box center [1009, 535] width 377 height 25
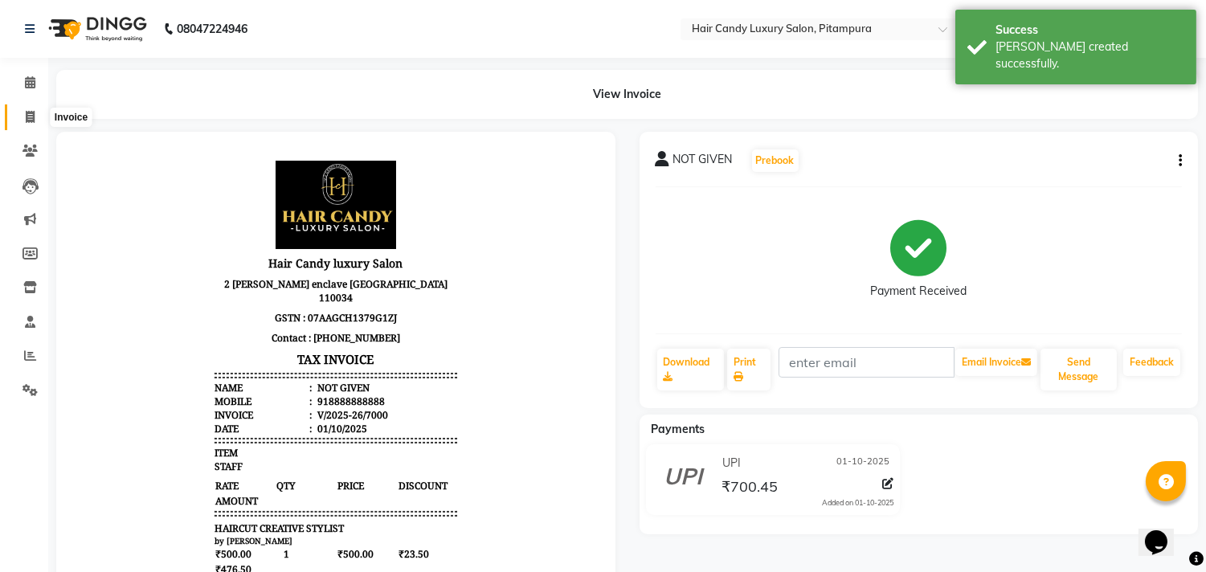
click at [35, 109] on span at bounding box center [30, 118] width 28 height 18
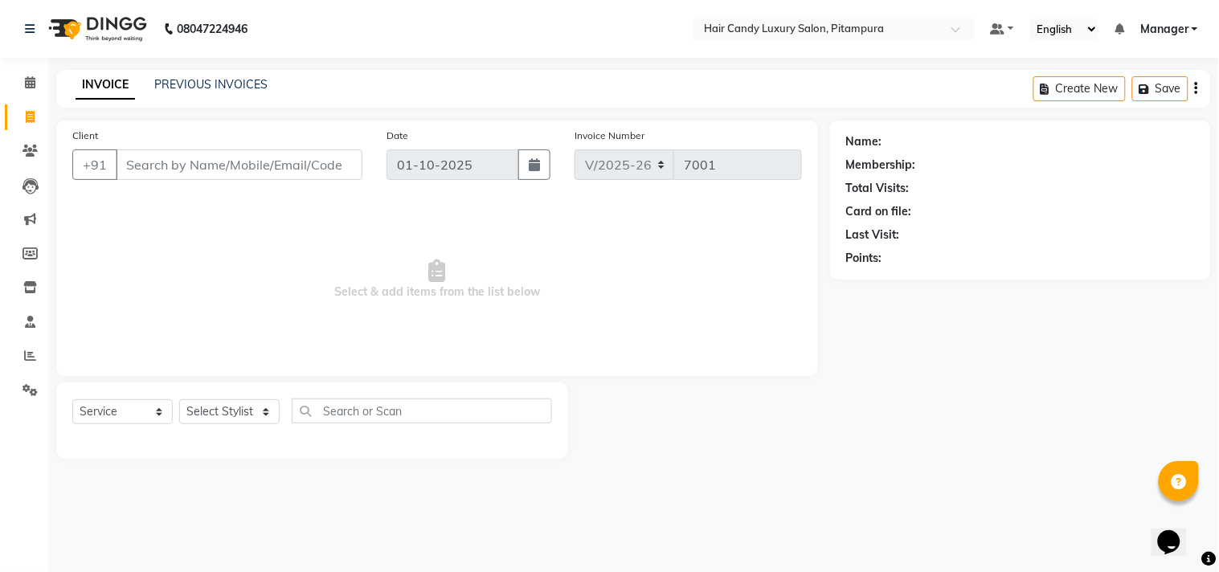
click at [214, 76] on div "PREVIOUS INVOICES" at bounding box center [210, 84] width 113 height 17
click at [221, 85] on link "PREVIOUS INVOICES" at bounding box center [210, 84] width 113 height 14
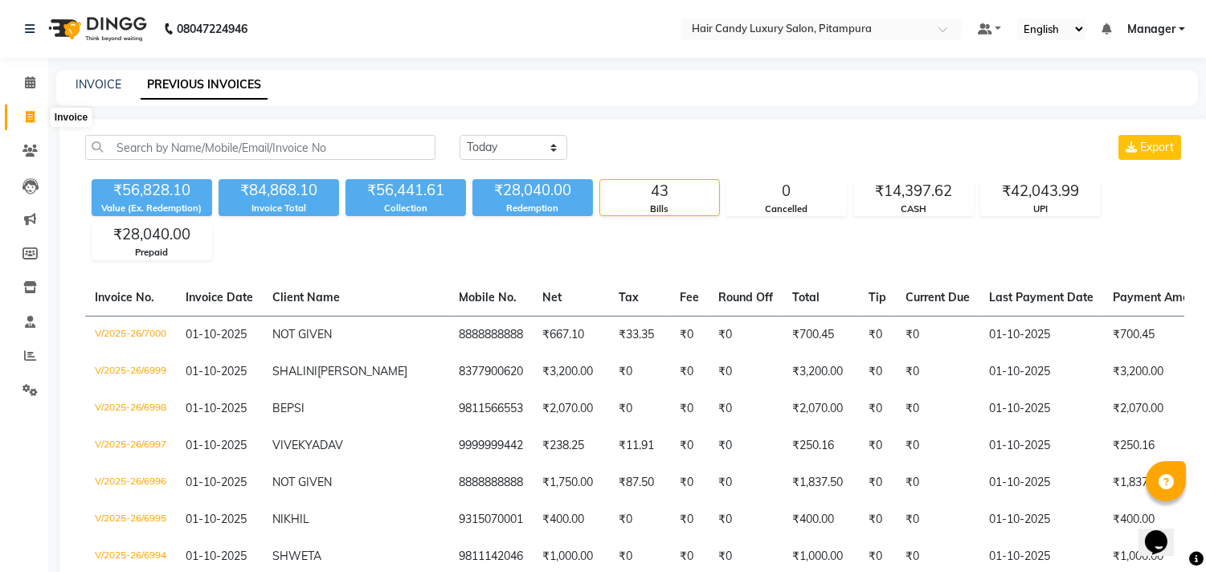
click at [24, 109] on span at bounding box center [30, 118] width 28 height 18
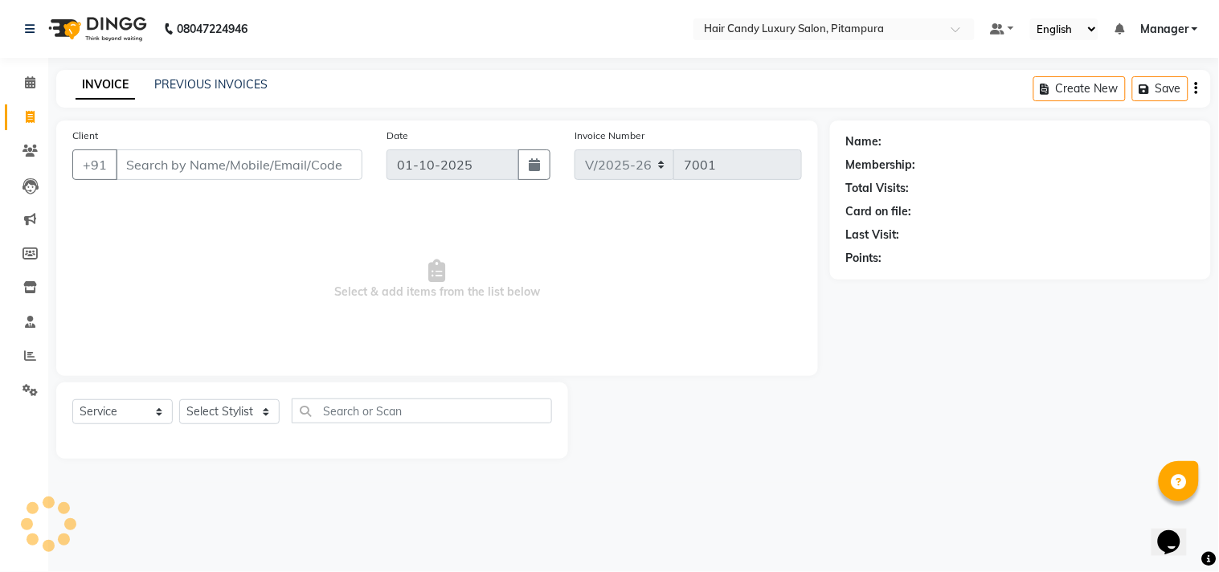
click at [282, 166] on input "Client" at bounding box center [239, 164] width 247 height 31
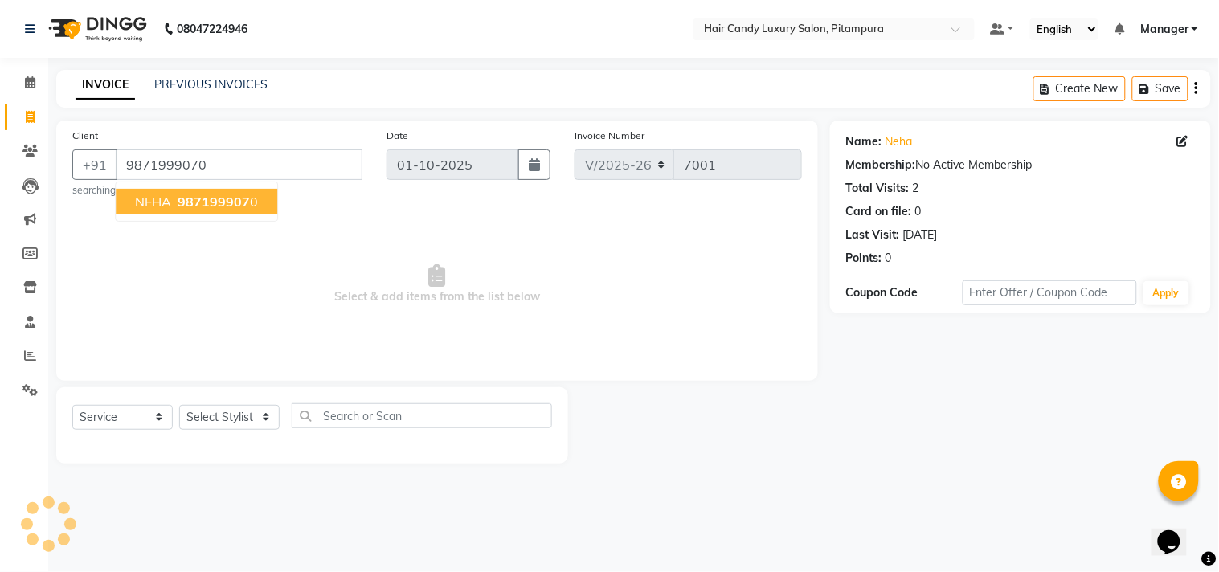
click at [244, 196] on span "987199907" at bounding box center [214, 202] width 72 height 16
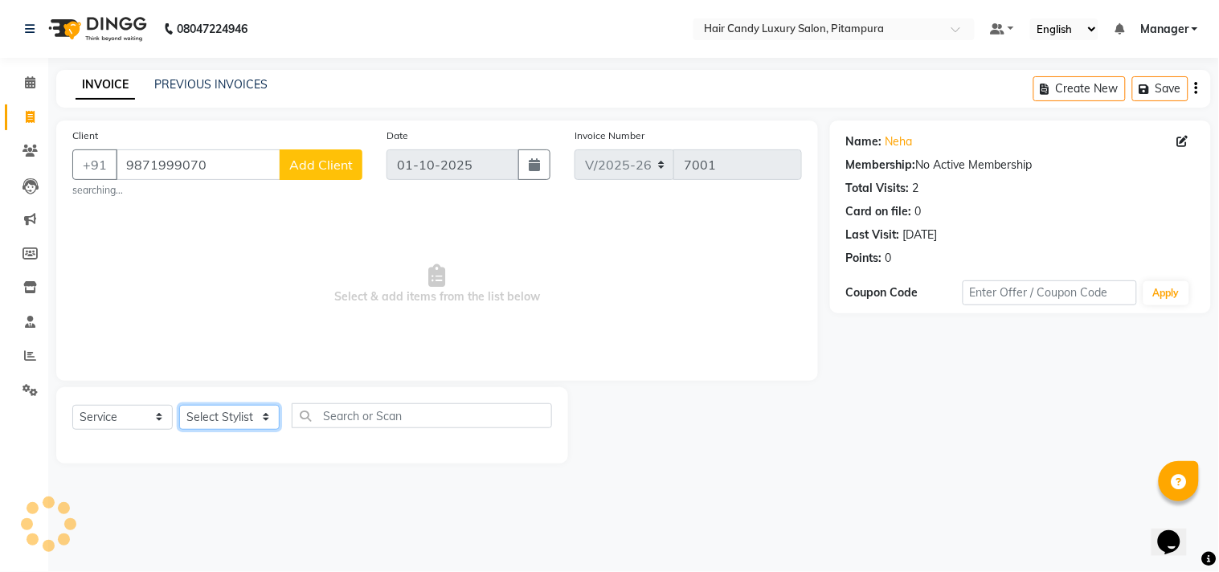
click at [221, 427] on select "Select Stylist [PERSON_NAME] [PERSON_NAME] [PERSON_NAME] [PERSON_NAME] [PERSON_…" at bounding box center [229, 417] width 100 height 25
click at [179, 405] on select "Select Stylist [PERSON_NAME] [PERSON_NAME] [PERSON_NAME] [PERSON_NAME] [PERSON_…" at bounding box center [229, 417] width 100 height 25
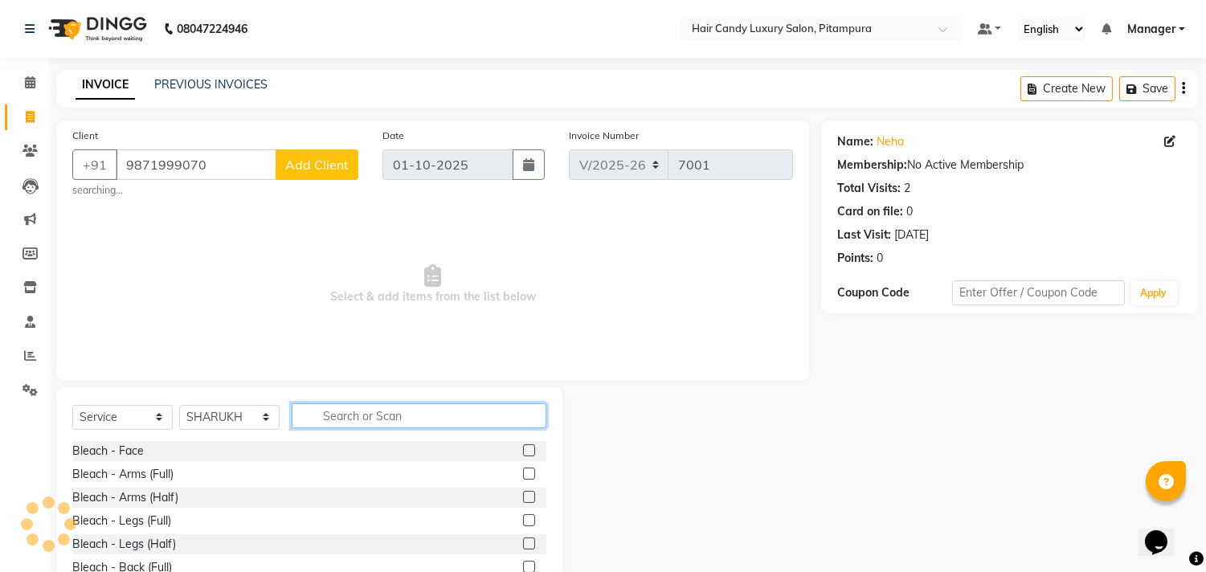
click at [340, 415] on input "text" at bounding box center [419, 415] width 255 height 25
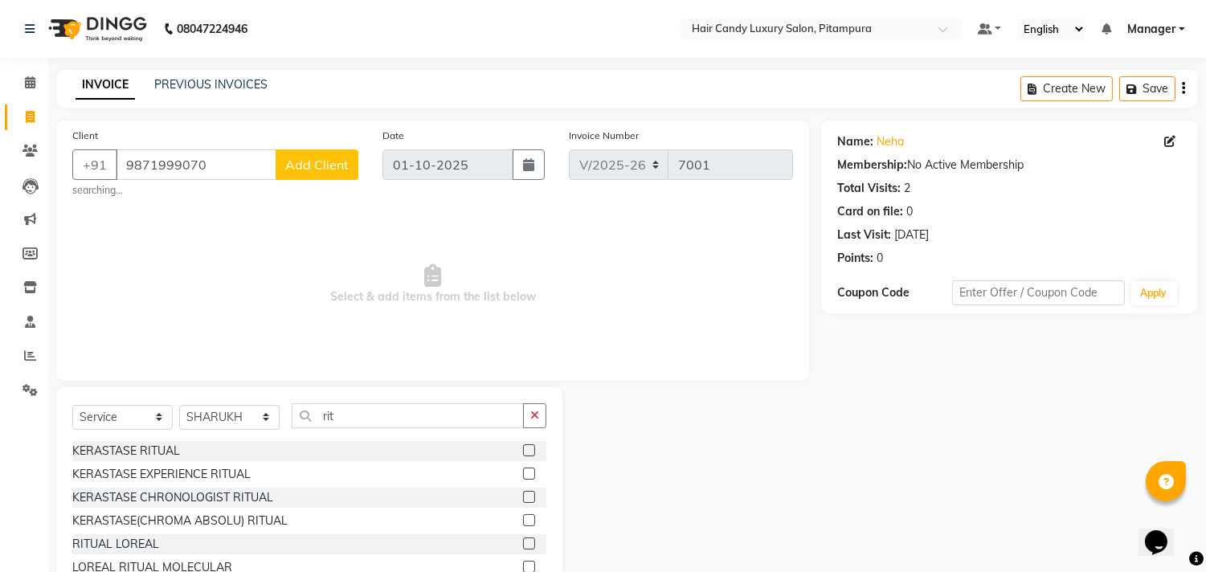
click at [523, 539] on label at bounding box center [529, 544] width 12 height 12
click at [523, 539] on input "checkbox" at bounding box center [528, 544] width 10 height 10
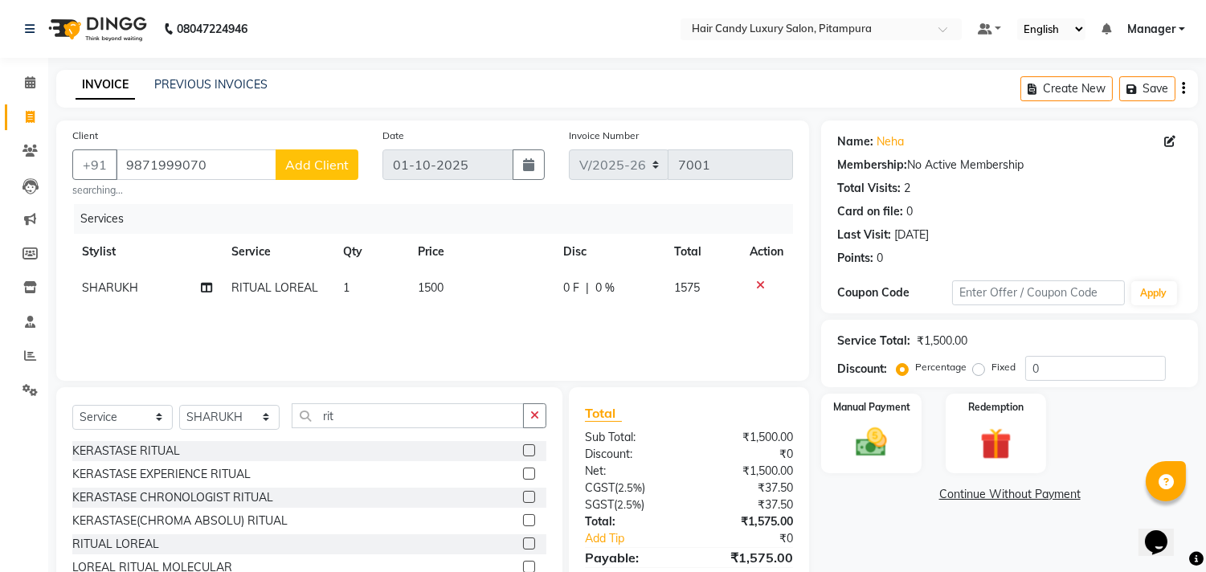
click at [424, 282] on span "1500" at bounding box center [431, 287] width 26 height 14
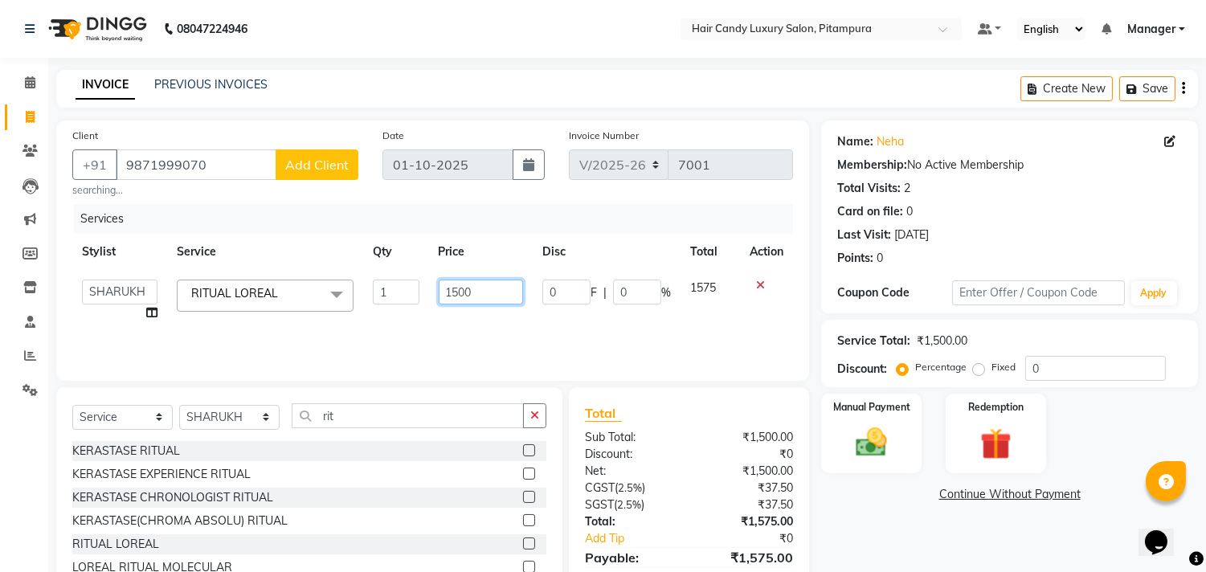
drag, startPoint x: 485, startPoint y: 289, endPoint x: 300, endPoint y: 303, distance: 185.4
click at [300, 303] on tr "Aarif AMAN ANJALI Arman Arshad ARSHAD SALMANI ASHU FAIZ gaurav Hanish harshit J…" at bounding box center [432, 300] width 721 height 61
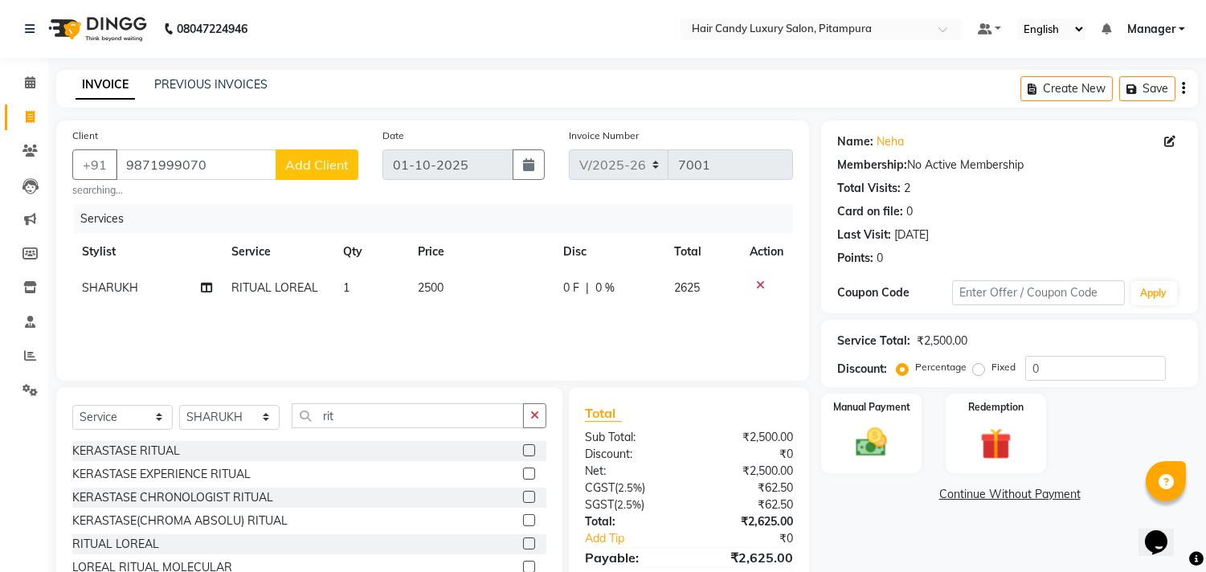
click at [532, 341] on div "Services Stylist Service Qty Price Disc Total Action SHARUKH RITUAL LOREAL 1 25…" at bounding box center [432, 284] width 721 height 161
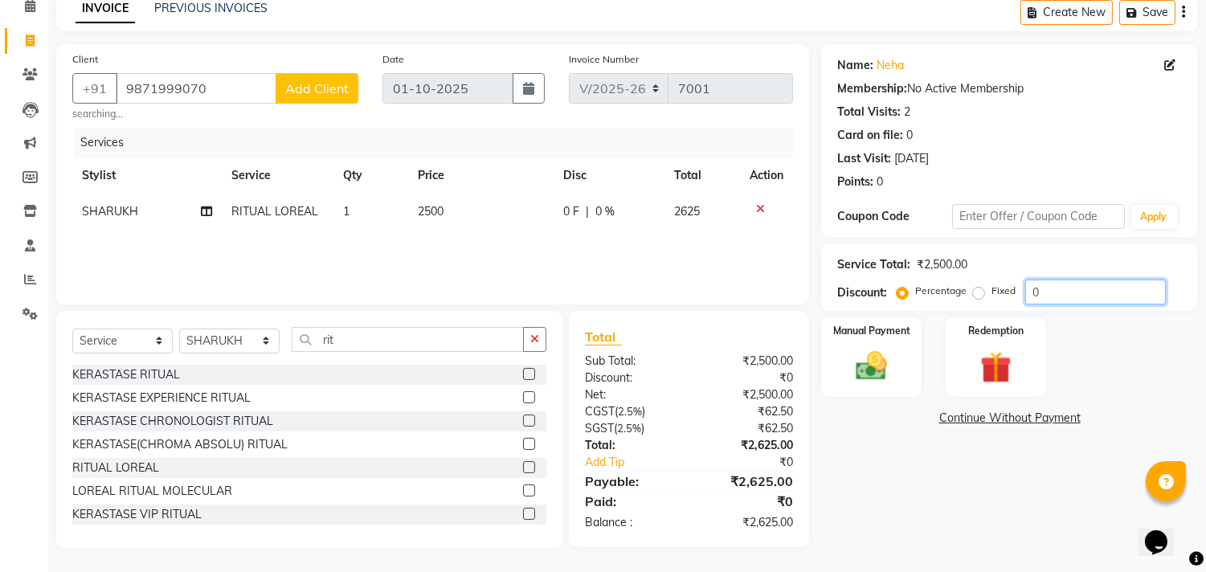
click at [1056, 281] on input "0" at bounding box center [1096, 292] width 141 height 25
click at [893, 364] on img at bounding box center [872, 367] width 53 height 38
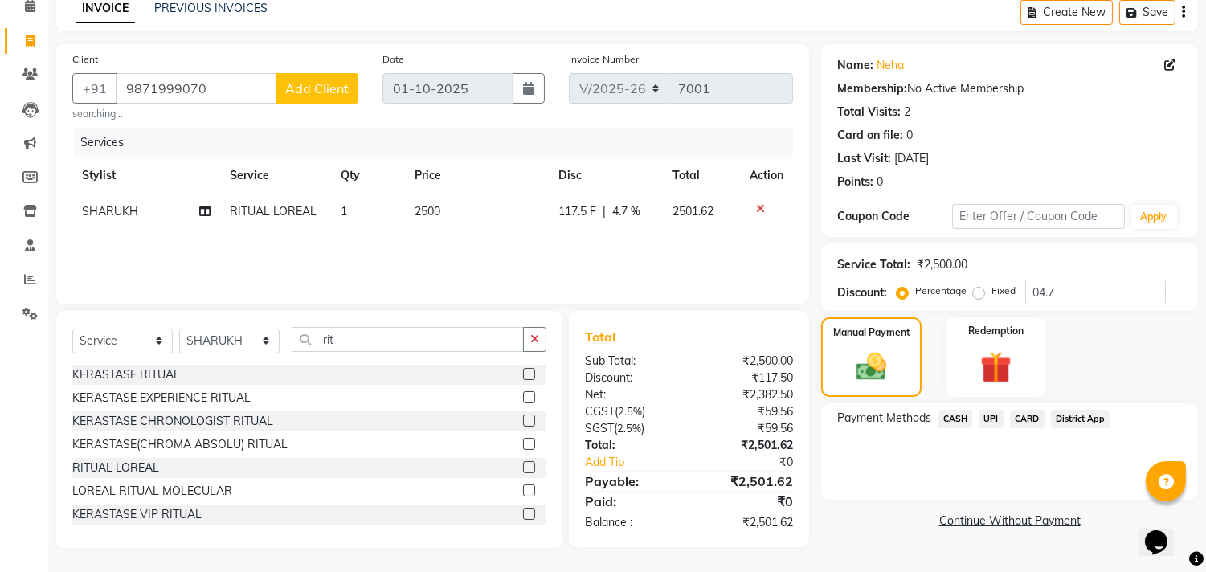
click at [960, 406] on div "Payment Methods CASH UPI CARD District App" at bounding box center [1009, 451] width 377 height 96
click at [959, 414] on span "CASH" at bounding box center [955, 419] width 35 height 18
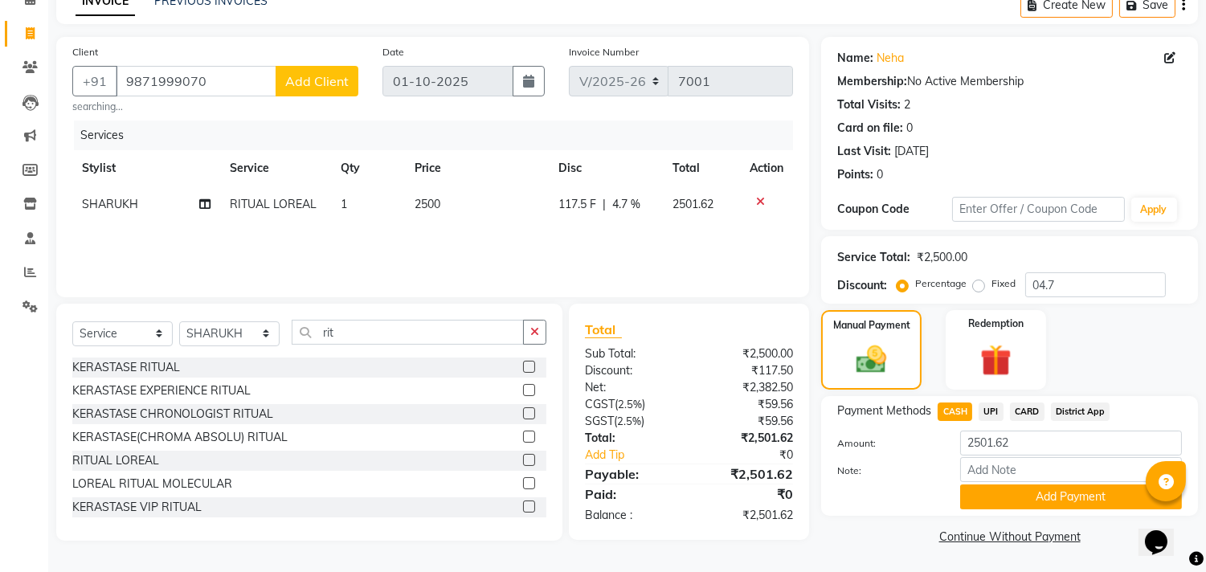
scroll to position [2, 0]
click at [995, 490] on button "Add Payment" at bounding box center [1071, 497] width 222 height 25
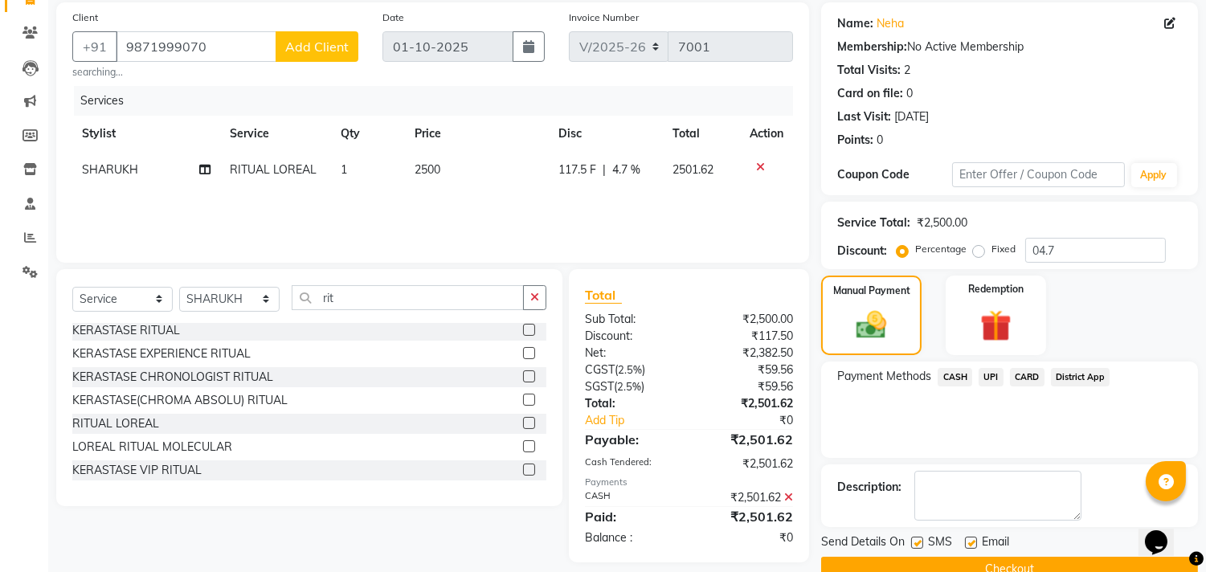
scroll to position [150, 0]
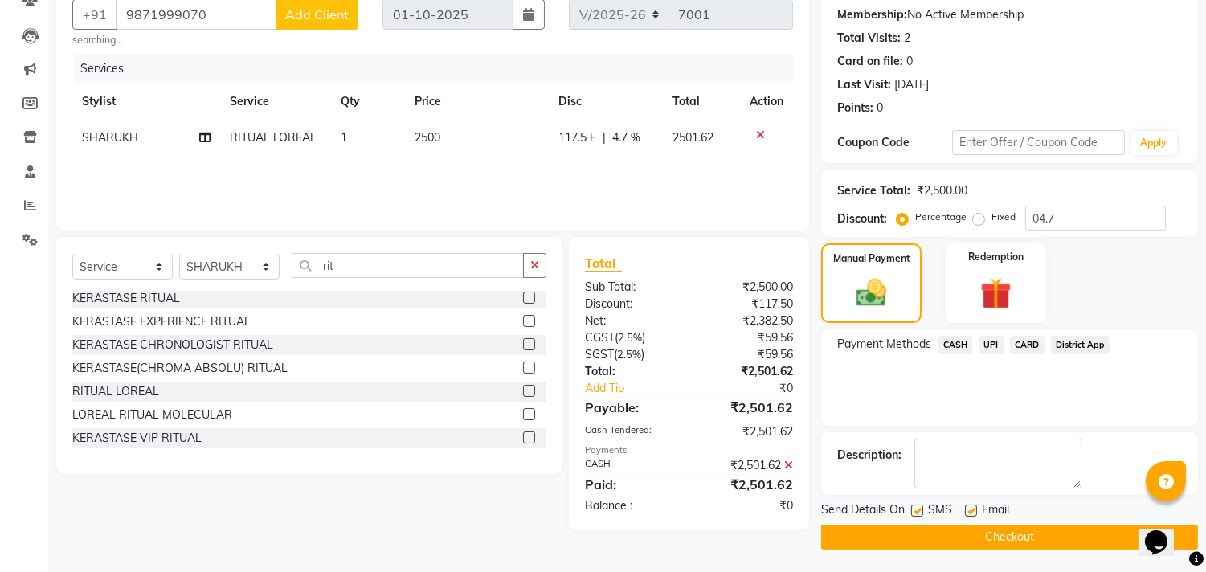
click at [936, 529] on button "Checkout" at bounding box center [1009, 537] width 377 height 25
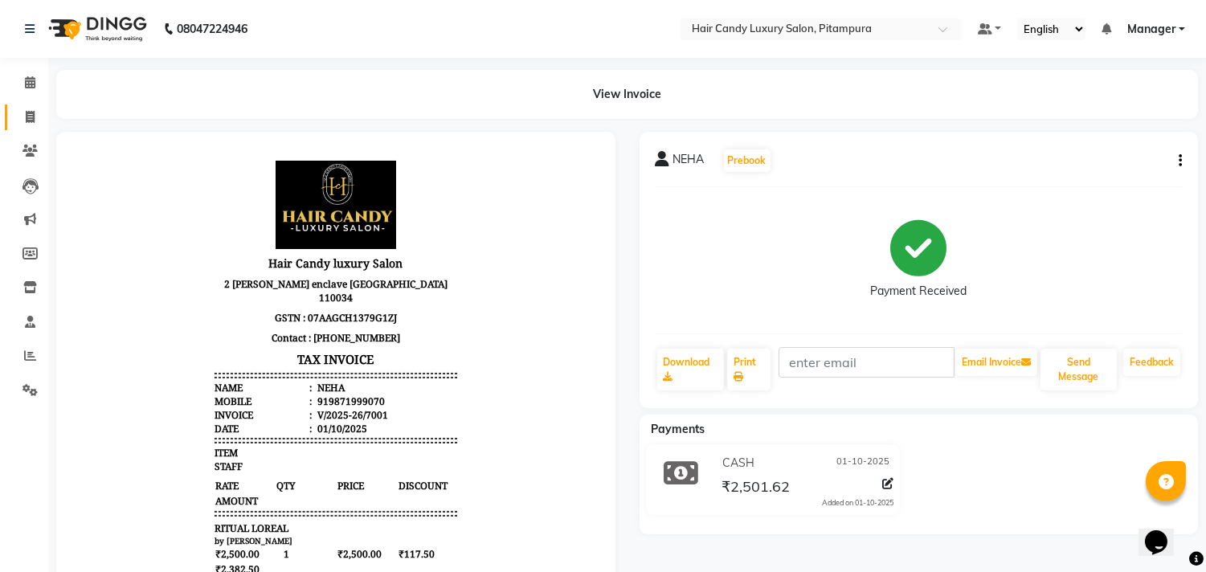
click at [32, 115] on icon at bounding box center [30, 117] width 9 height 12
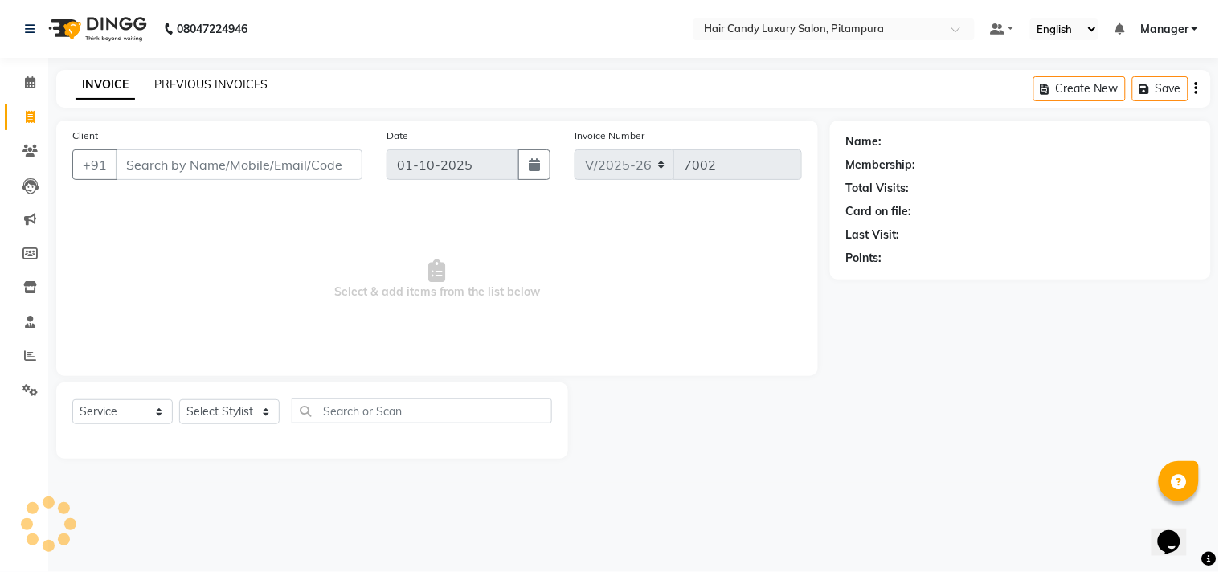
click at [194, 77] on link "PREVIOUS INVOICES" at bounding box center [210, 84] width 113 height 14
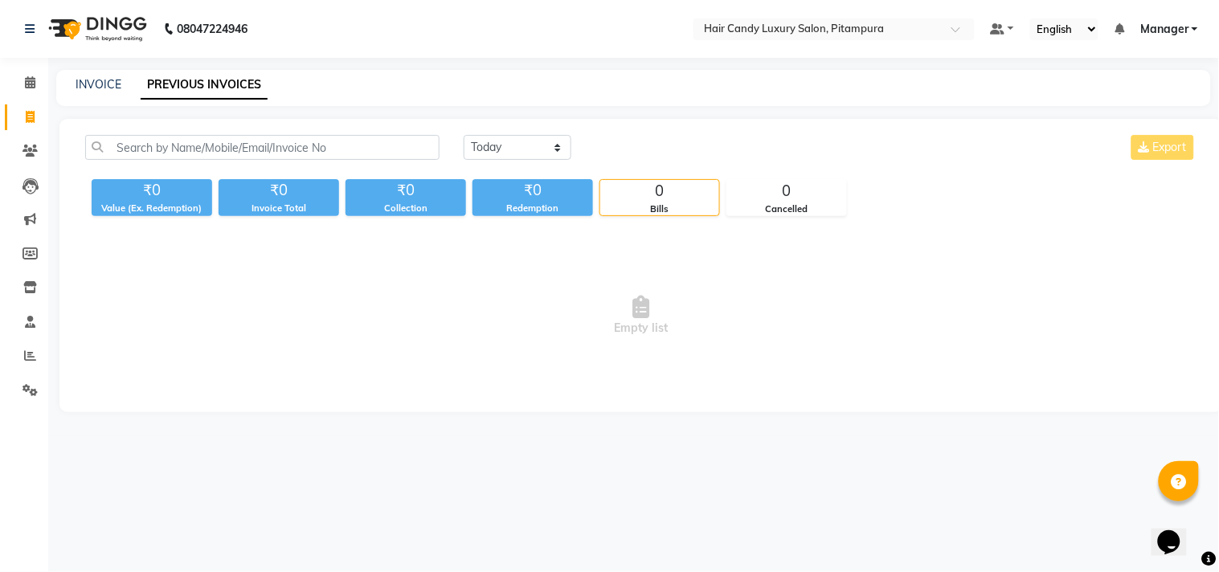
click at [95, 74] on div "INVOICE PREVIOUS INVOICES" at bounding box center [633, 88] width 1155 height 36
click at [107, 81] on link "INVOICE" at bounding box center [99, 84] width 46 height 14
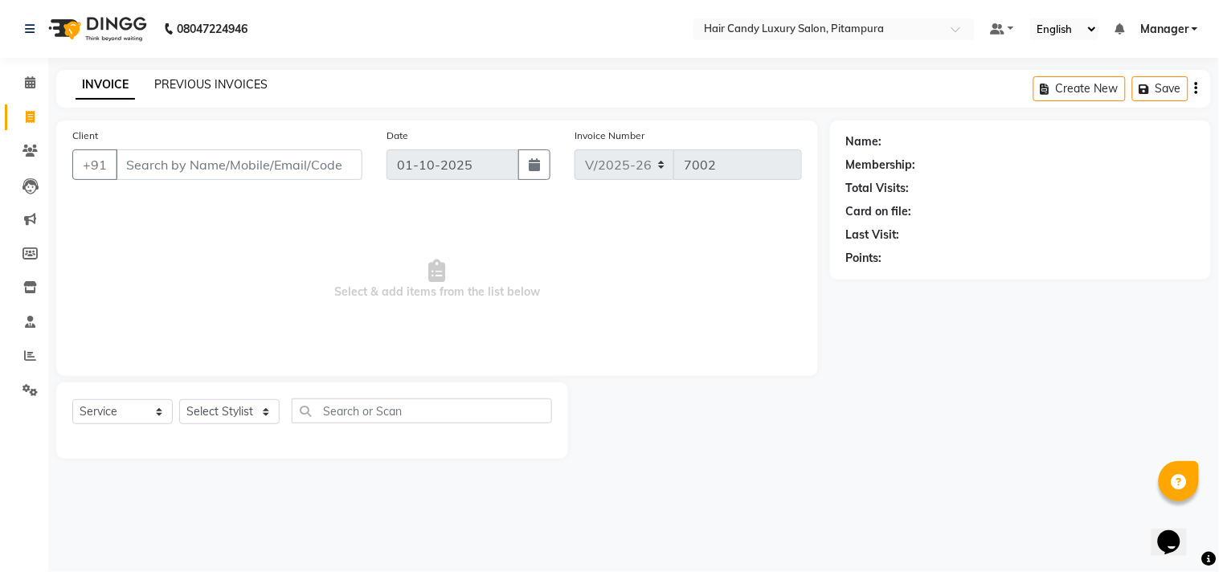
click at [249, 85] on link "PREVIOUS INVOICES" at bounding box center [210, 84] width 113 height 14
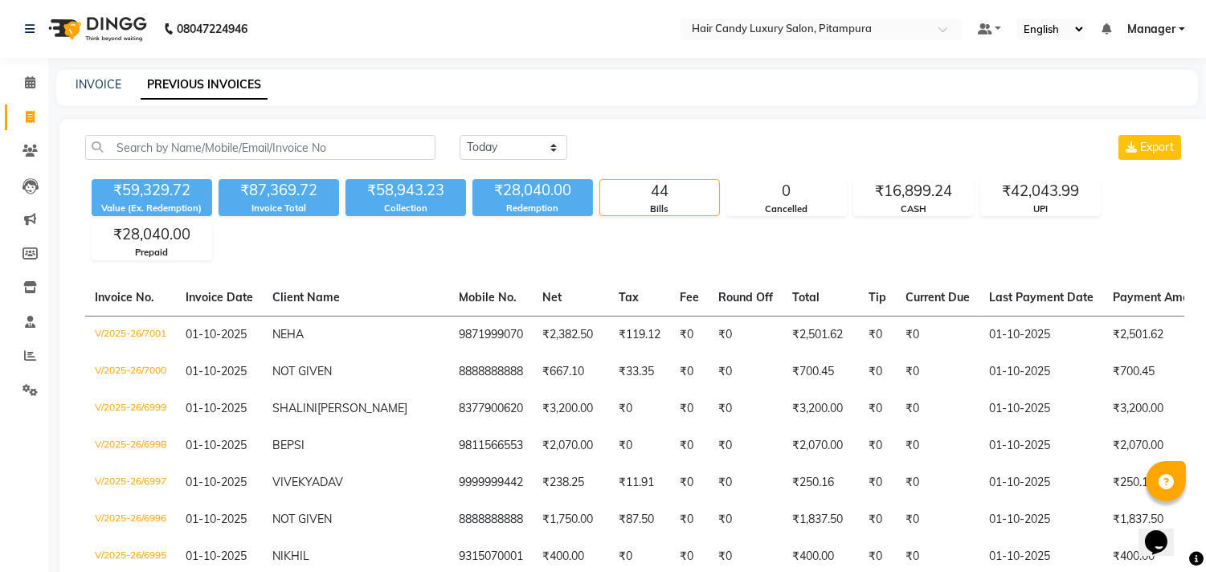
click at [81, 92] on div "INVOICE" at bounding box center [99, 84] width 46 height 17
click at [82, 84] on link "INVOICE" at bounding box center [99, 84] width 46 height 14
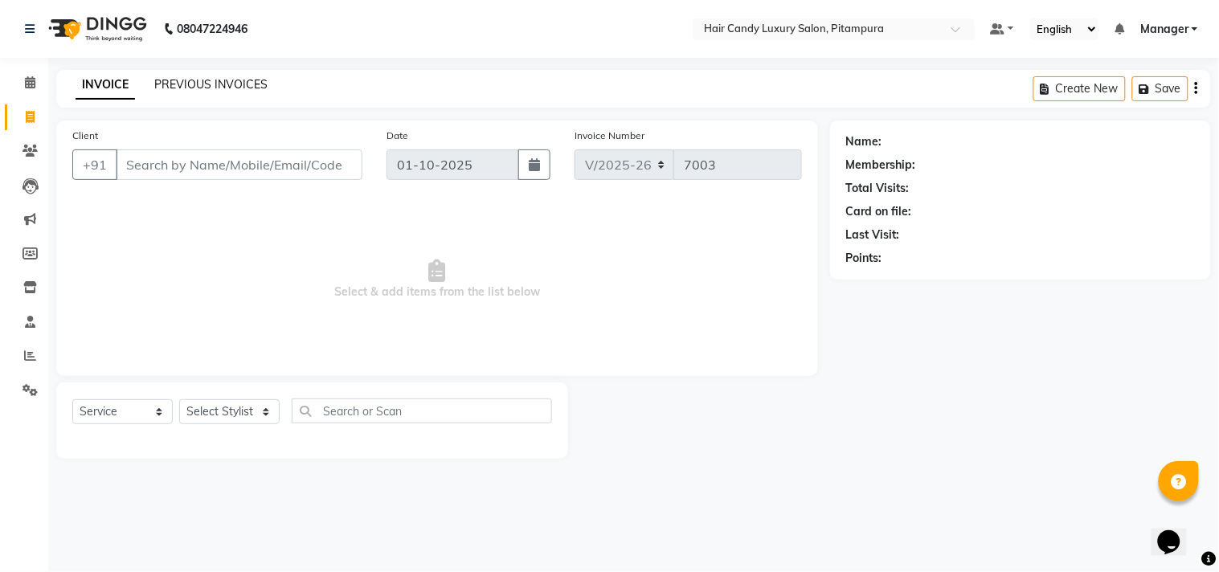
click at [180, 83] on link "PREVIOUS INVOICES" at bounding box center [210, 84] width 113 height 14
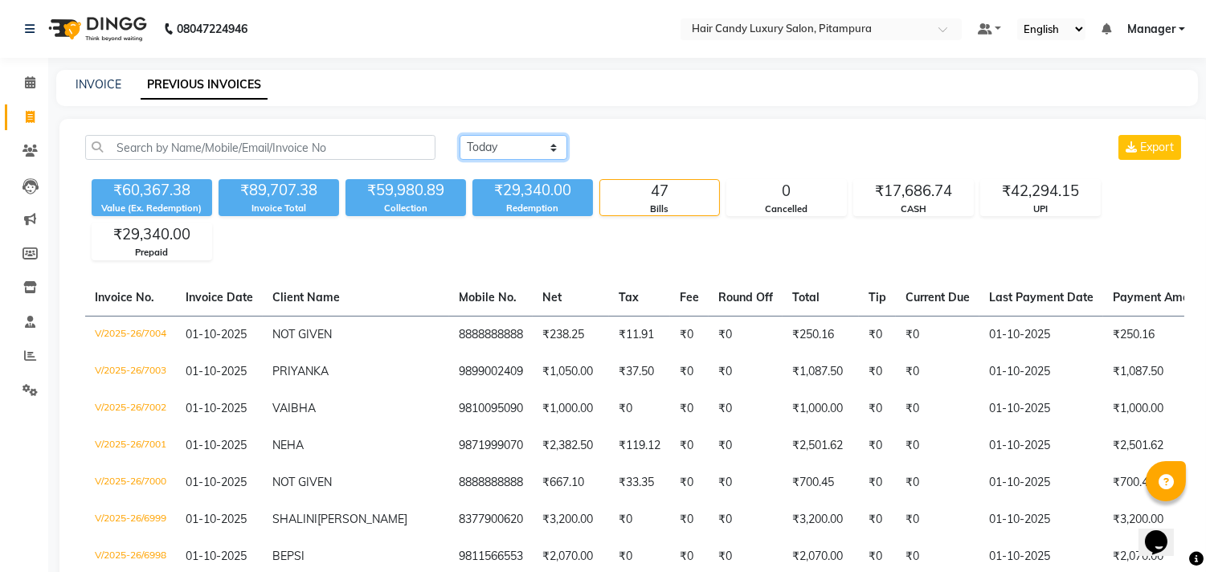
click at [478, 147] on select "Today Yesterday Custom Range" at bounding box center [514, 147] width 108 height 25
click at [460, 135] on select "Today Yesterday Custom Range" at bounding box center [514, 147] width 108 height 25
click at [694, 143] on input "01-10-2025" at bounding box center [644, 148] width 113 height 23
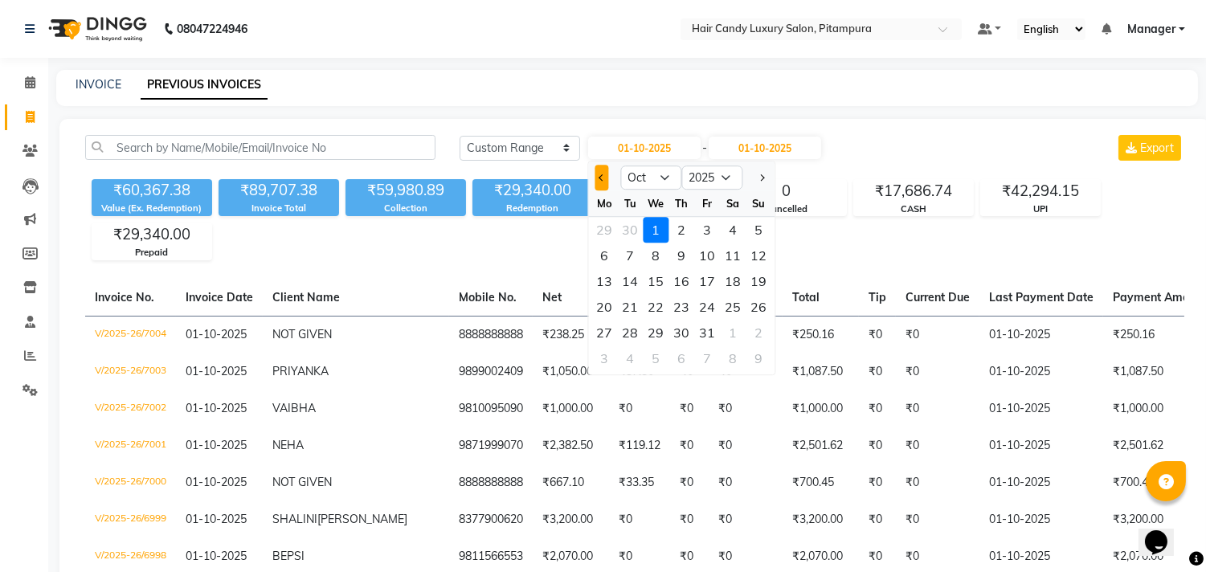
click at [606, 179] on button "Previous month" at bounding box center [602, 178] width 14 height 26
click at [611, 223] on div "1" at bounding box center [605, 230] width 26 height 26
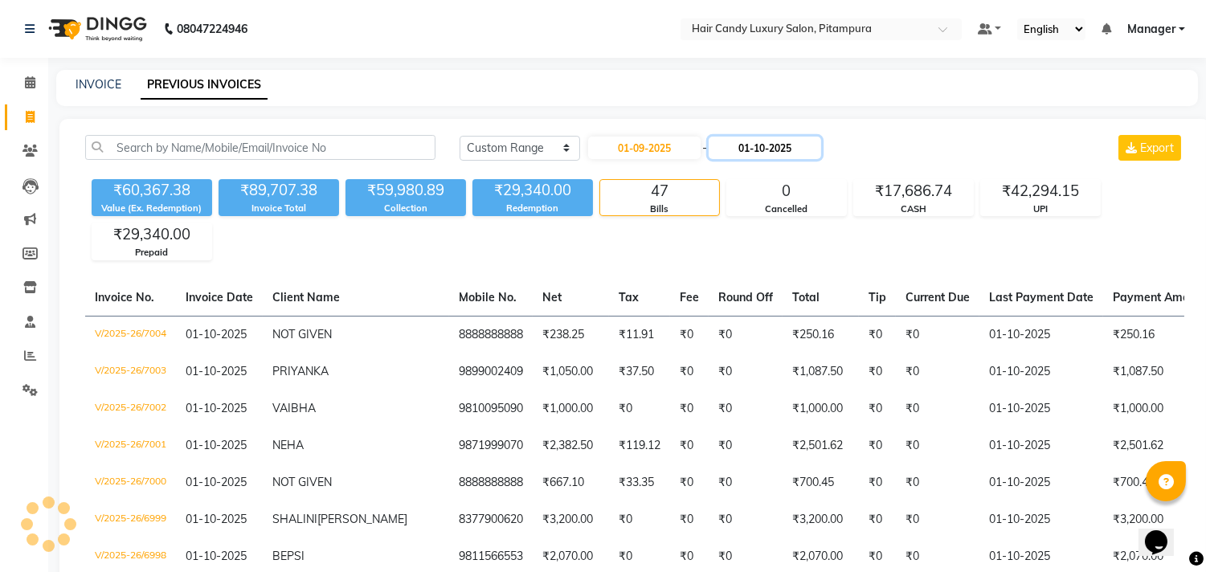
click at [813, 147] on input "01-10-2025" at bounding box center [765, 148] width 113 height 23
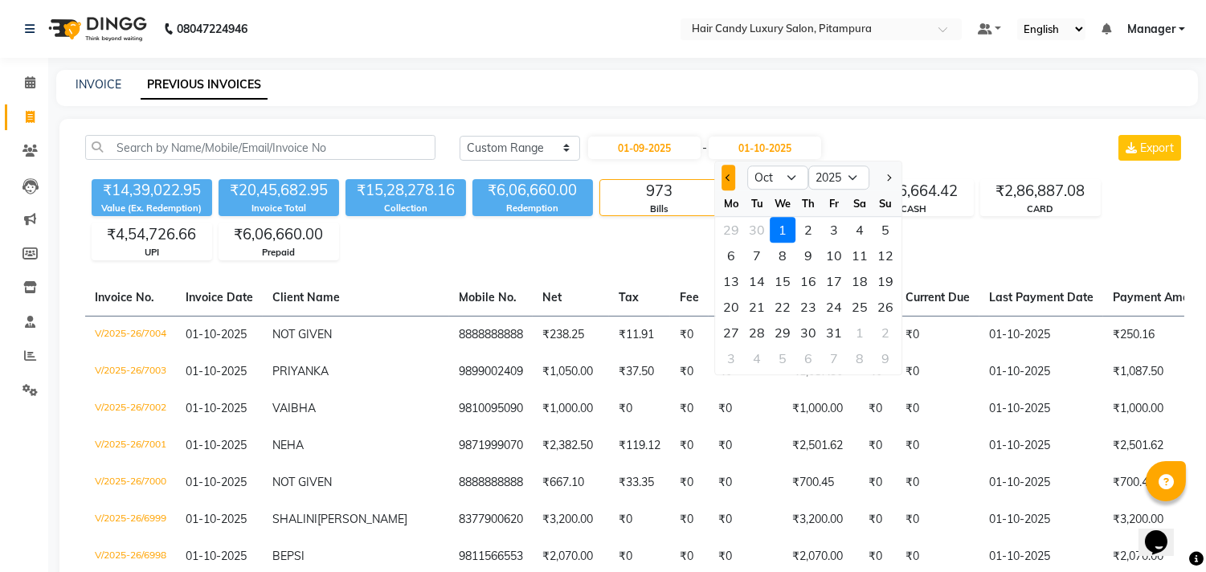
click at [729, 167] on button "Previous month" at bounding box center [729, 178] width 14 height 26
click at [767, 325] on div "30" at bounding box center [757, 333] width 26 height 26
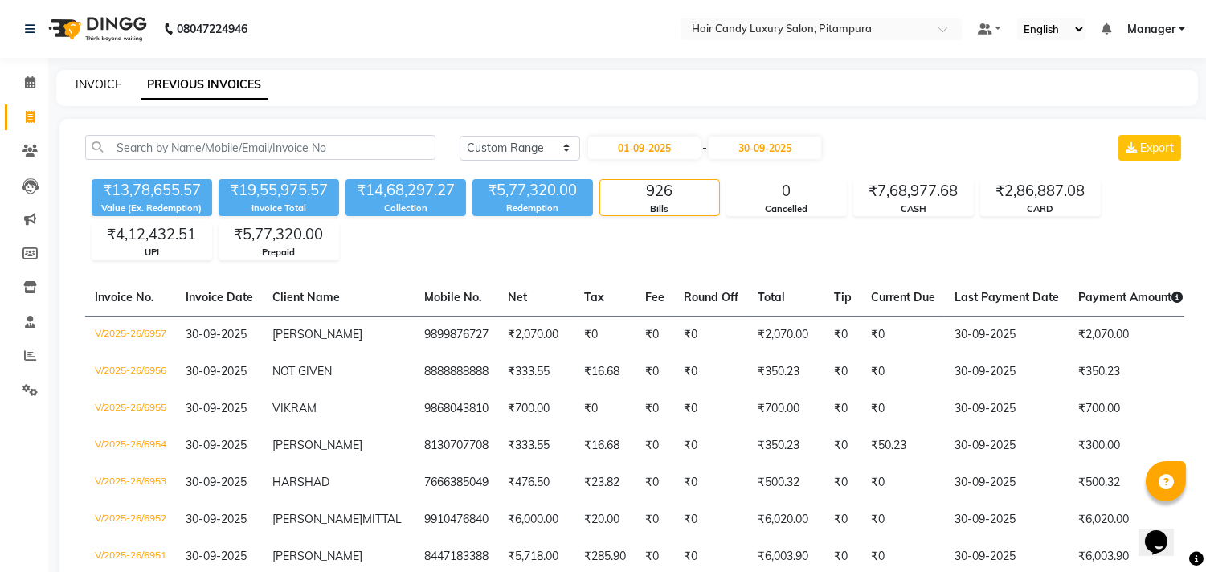
click at [100, 78] on link "INVOICE" at bounding box center [99, 84] width 46 height 14
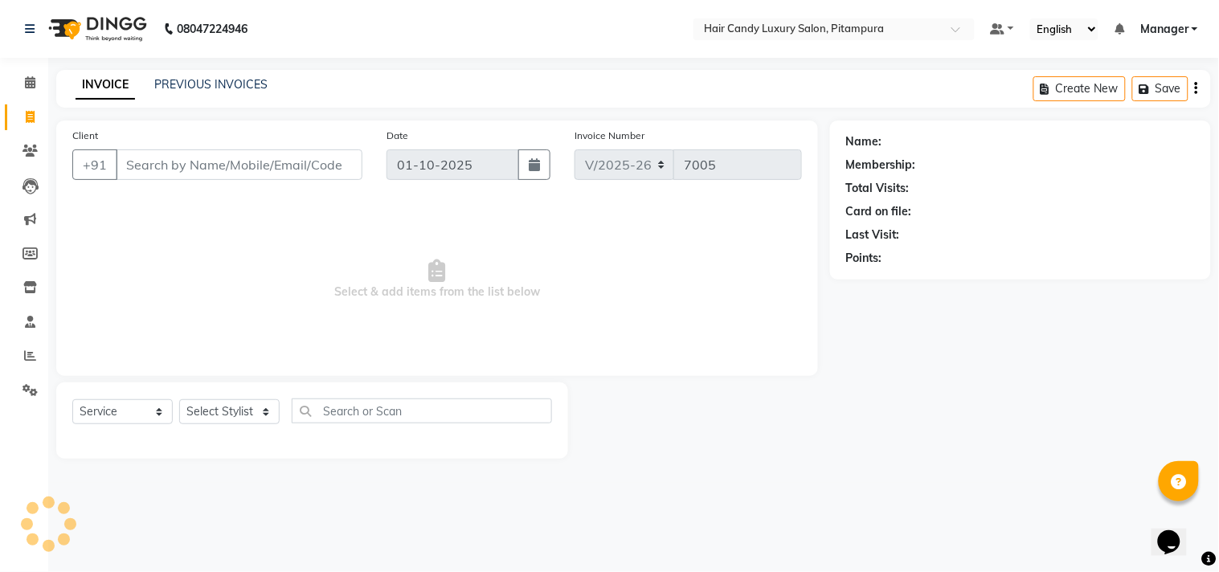
click at [304, 156] on input "Client" at bounding box center [239, 164] width 247 height 31
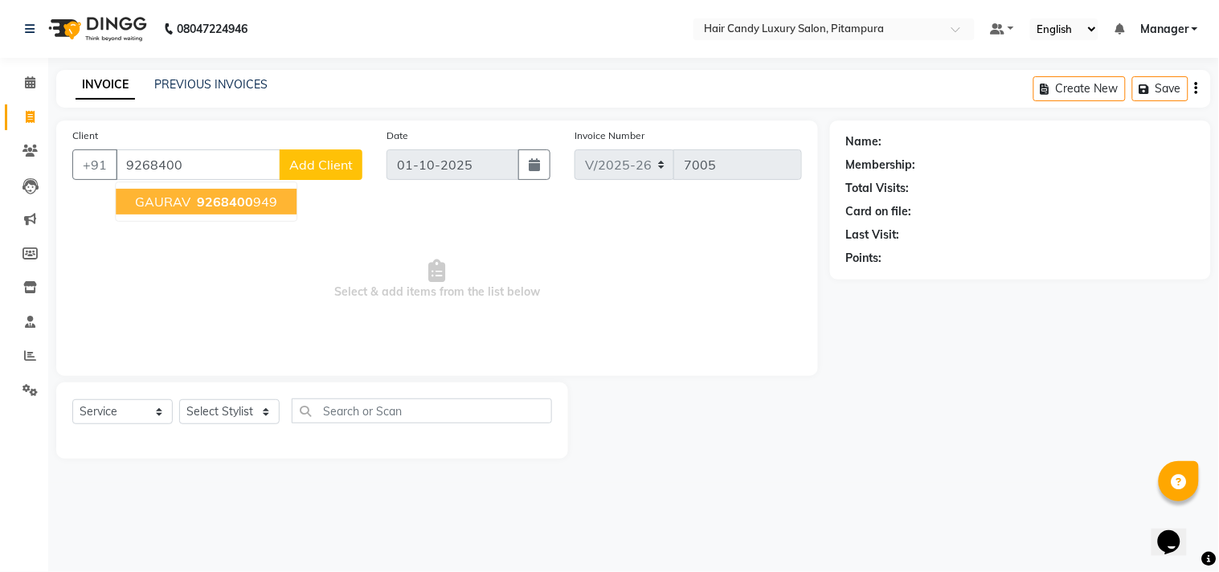
click at [221, 199] on span "9268400" at bounding box center [225, 202] width 56 height 16
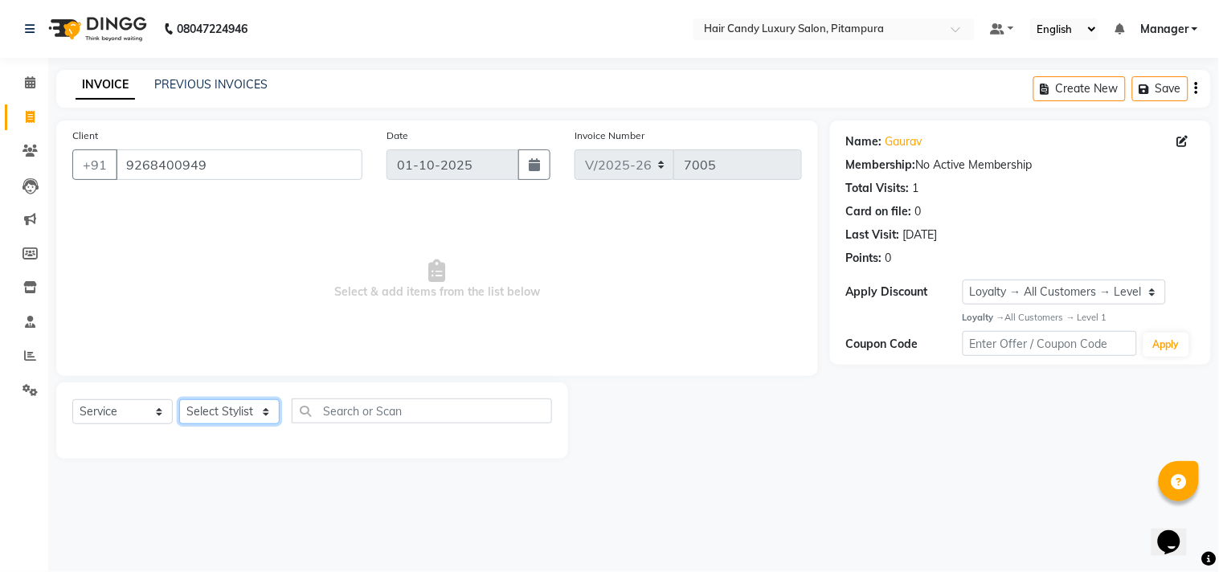
click at [239, 405] on select "Select Stylist [PERSON_NAME] [PERSON_NAME] [PERSON_NAME] [PERSON_NAME] [PERSON_…" at bounding box center [229, 411] width 100 height 25
click at [179, 400] on select "Select Stylist [PERSON_NAME] [PERSON_NAME] [PERSON_NAME] [PERSON_NAME] [PERSON_…" at bounding box center [229, 411] width 100 height 25
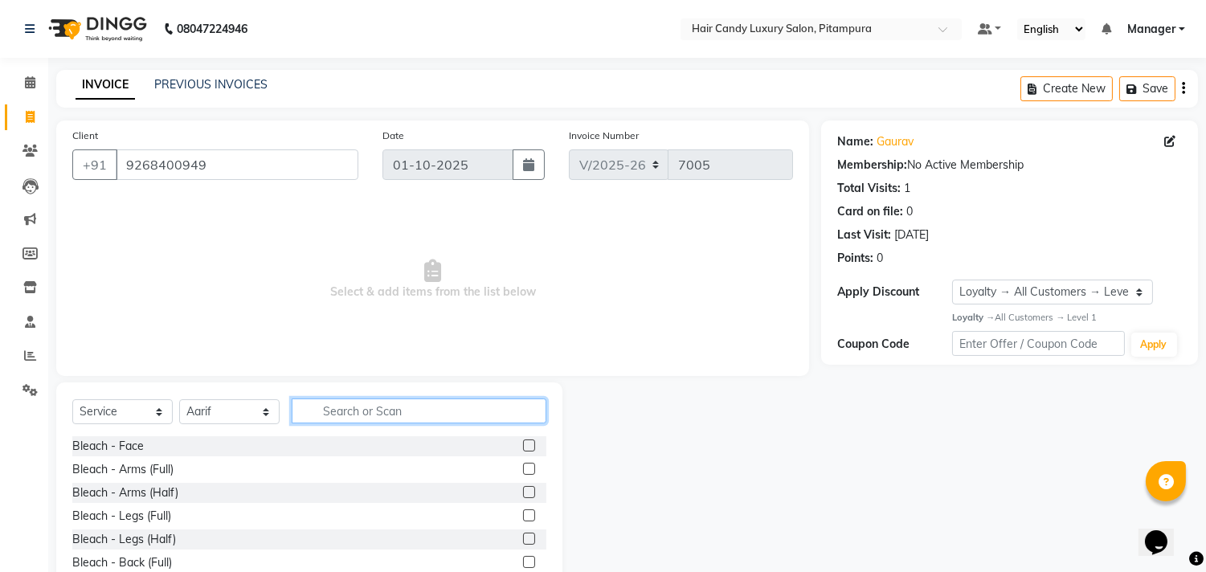
click at [343, 412] on input "text" at bounding box center [419, 411] width 255 height 25
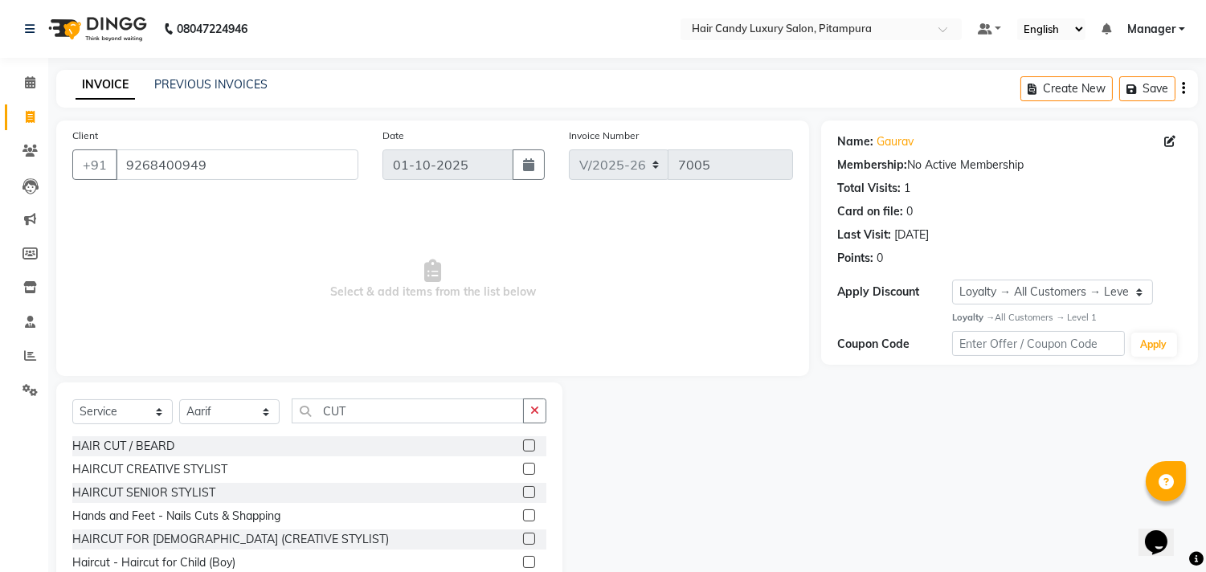
click at [523, 463] on label at bounding box center [529, 469] width 12 height 12
click at [523, 465] on input "checkbox" at bounding box center [528, 470] width 10 height 10
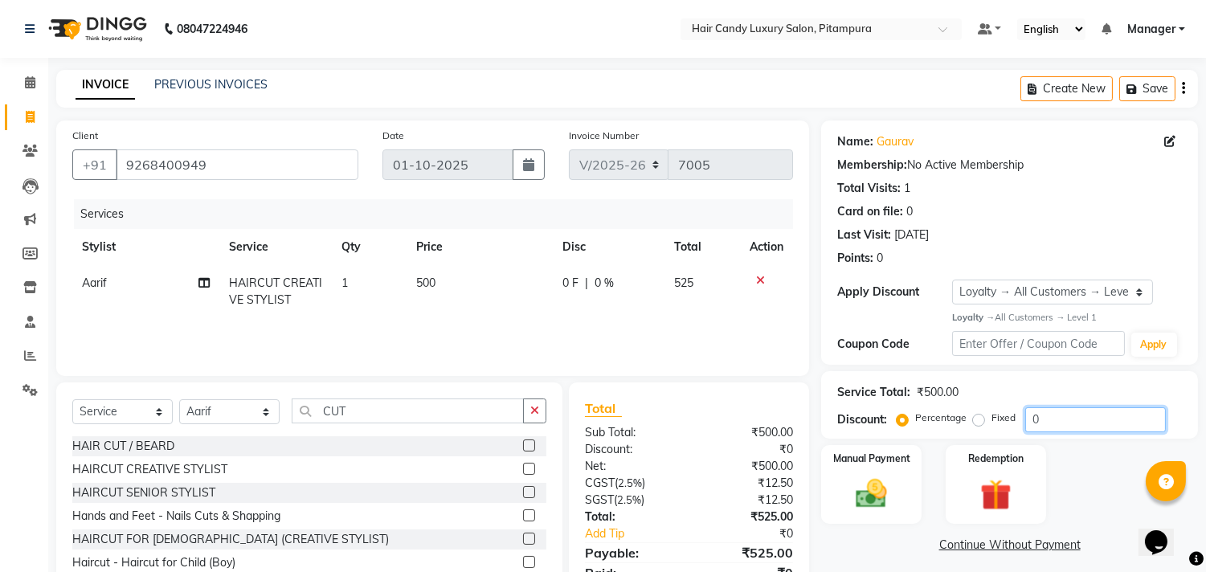
click at [1073, 427] on input "0" at bounding box center [1096, 419] width 141 height 25
click at [858, 492] on img at bounding box center [872, 494] width 53 height 38
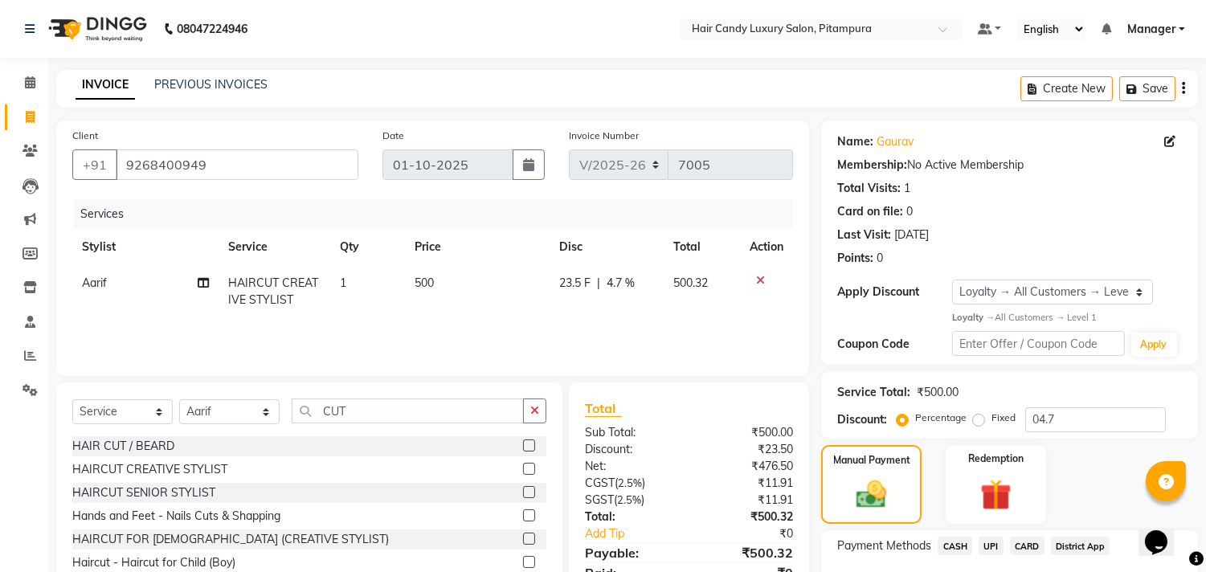
click at [989, 547] on span "UPI" at bounding box center [991, 546] width 25 height 18
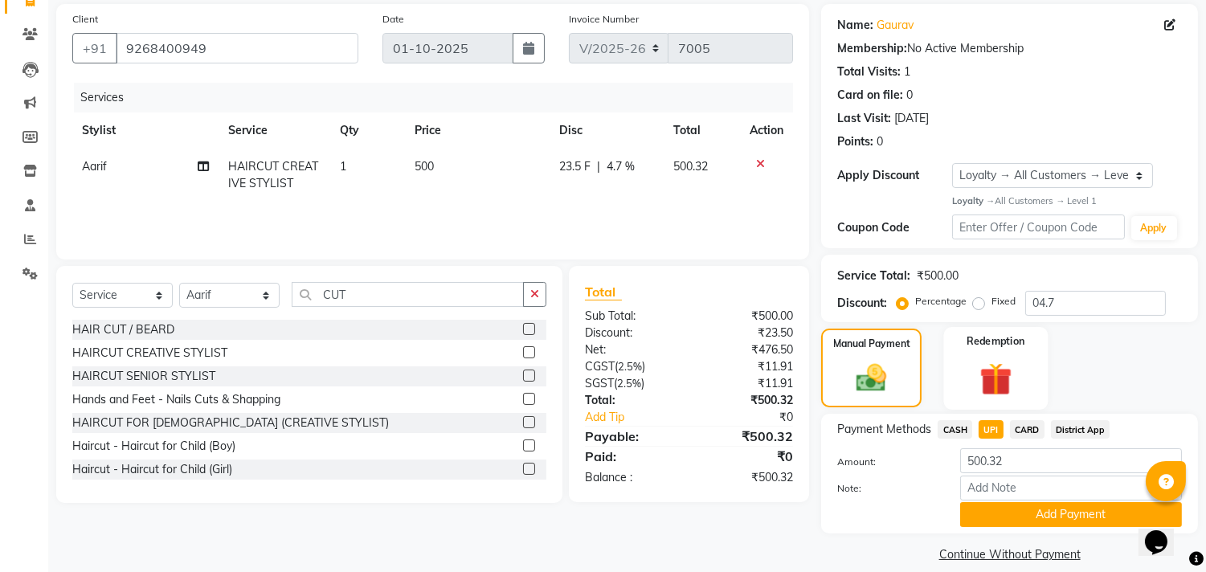
scroll to position [135, 0]
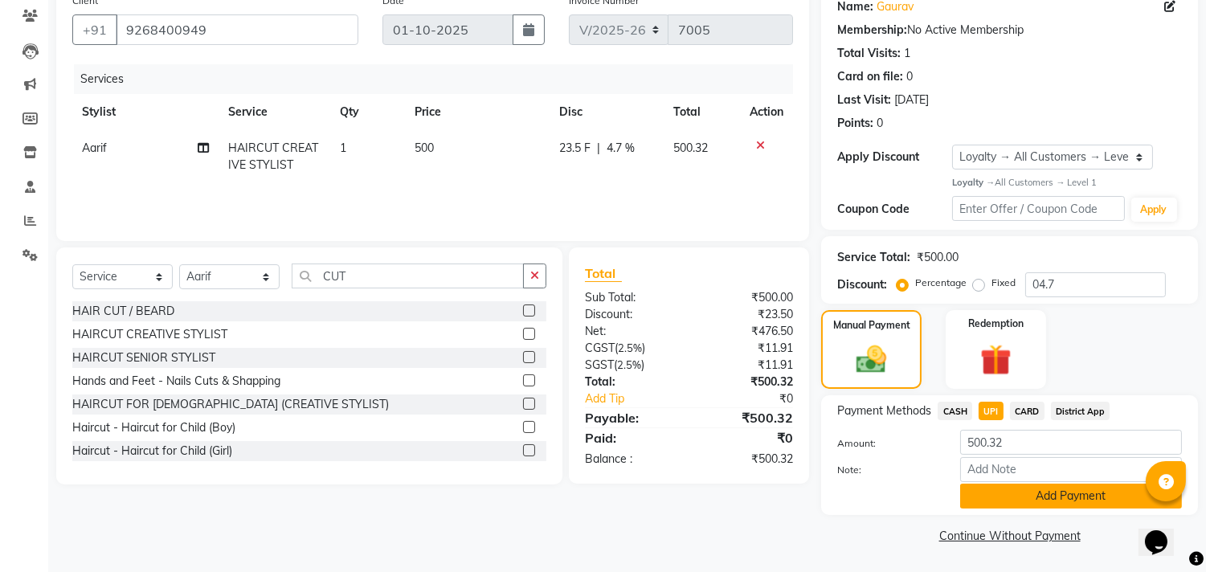
click at [1013, 491] on button "Add Payment" at bounding box center [1071, 496] width 222 height 25
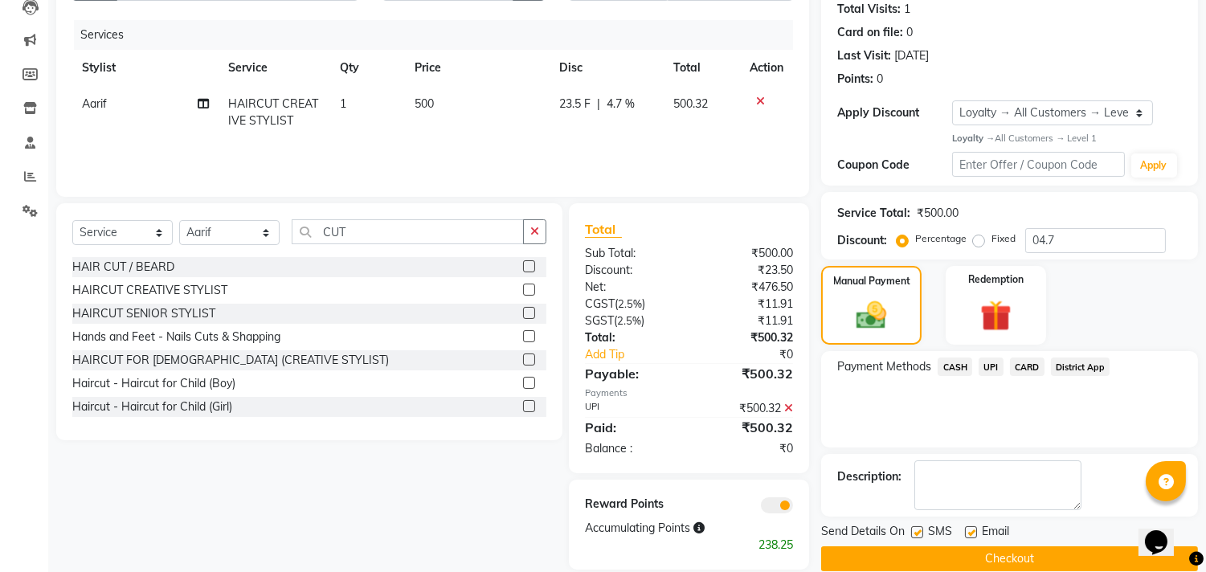
scroll to position [203, 0]
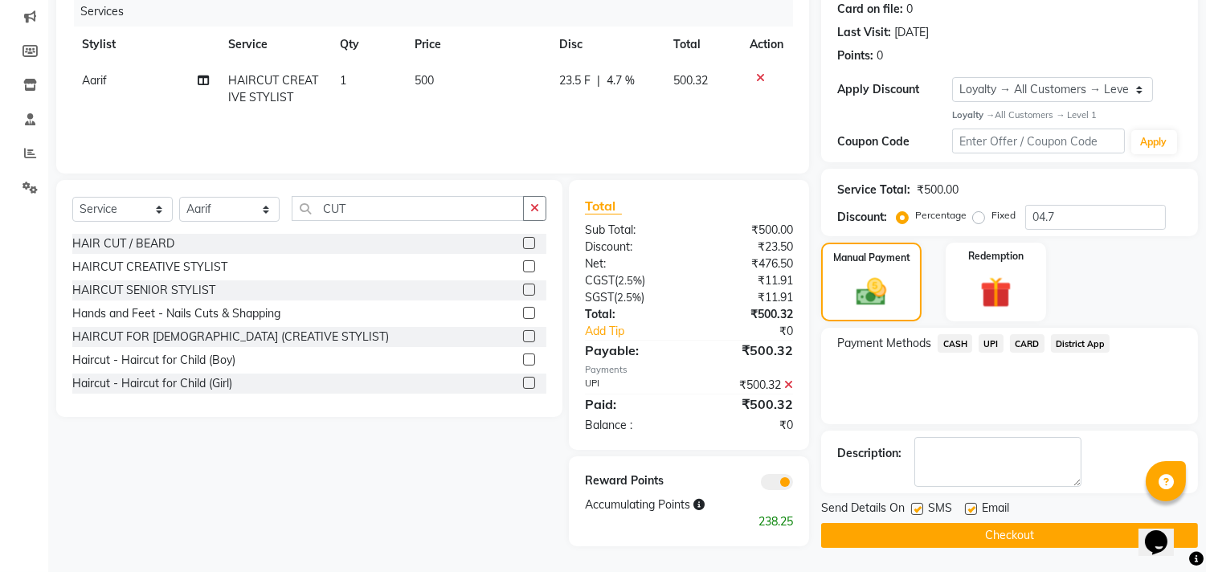
click at [785, 480] on span at bounding box center [777, 482] width 32 height 16
click at [793, 485] on input "checkbox" at bounding box center [793, 485] width 0 height 0
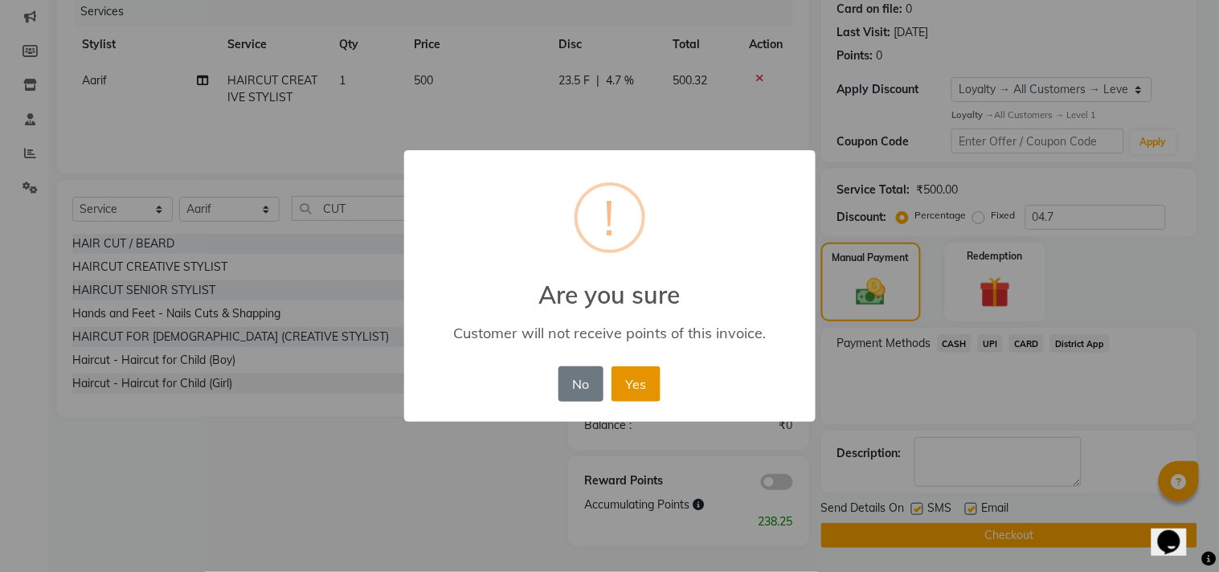
click at [656, 394] on button "Yes" at bounding box center [636, 383] width 49 height 35
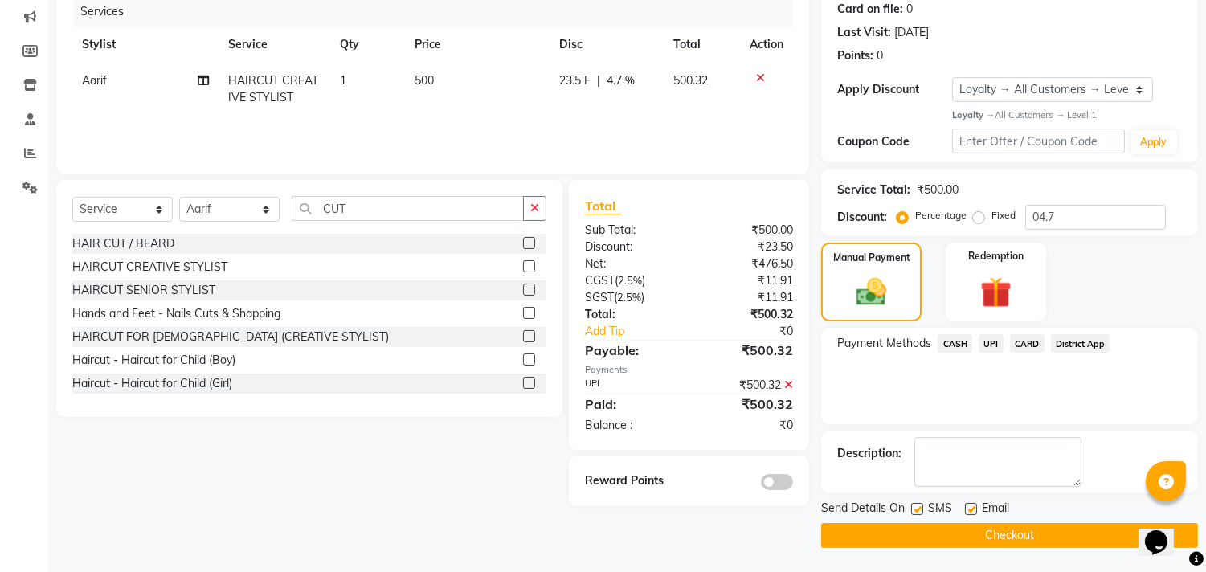
click at [1007, 539] on button "Checkout" at bounding box center [1009, 535] width 377 height 25
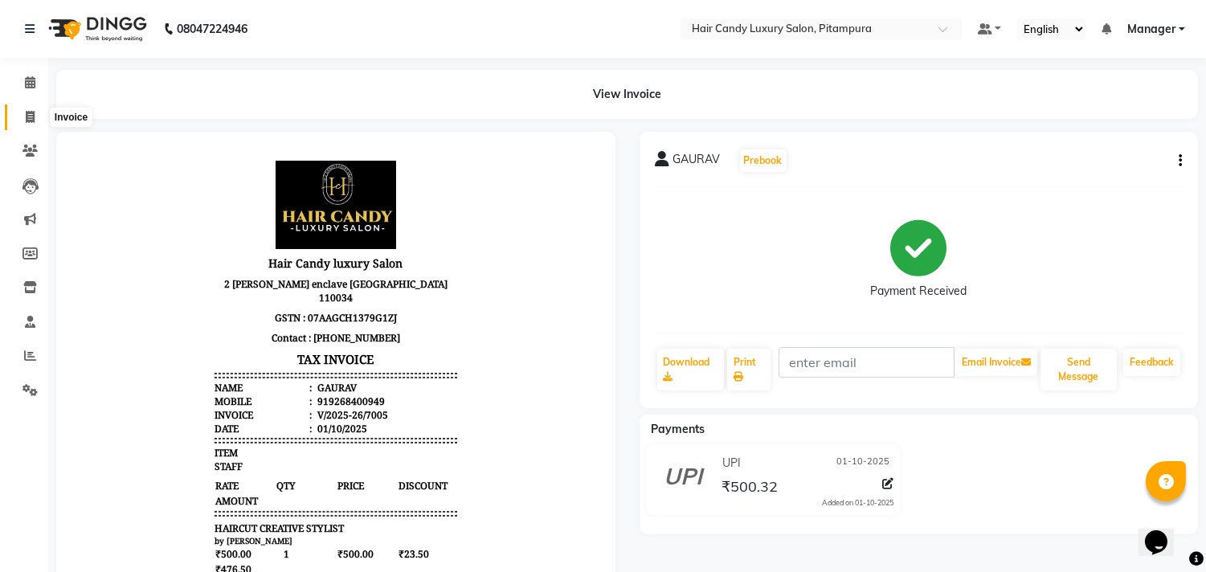
click at [35, 115] on span at bounding box center [30, 118] width 28 height 18
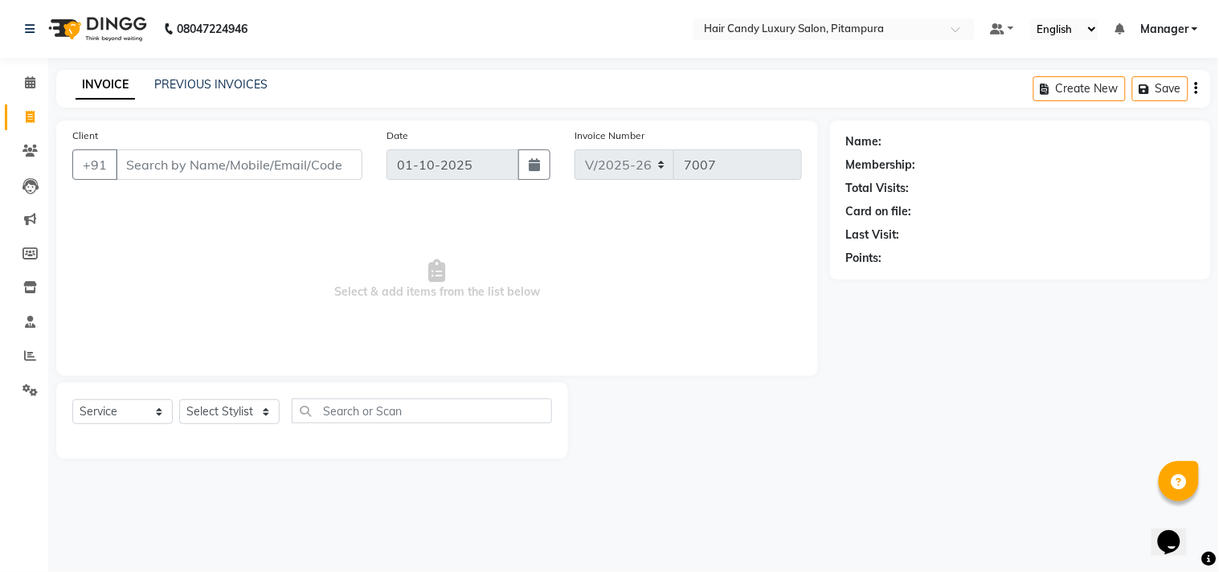
click at [247, 173] on input "Client" at bounding box center [239, 164] width 247 height 31
click at [317, 164] on span "Add Client" at bounding box center [320, 165] width 63 height 16
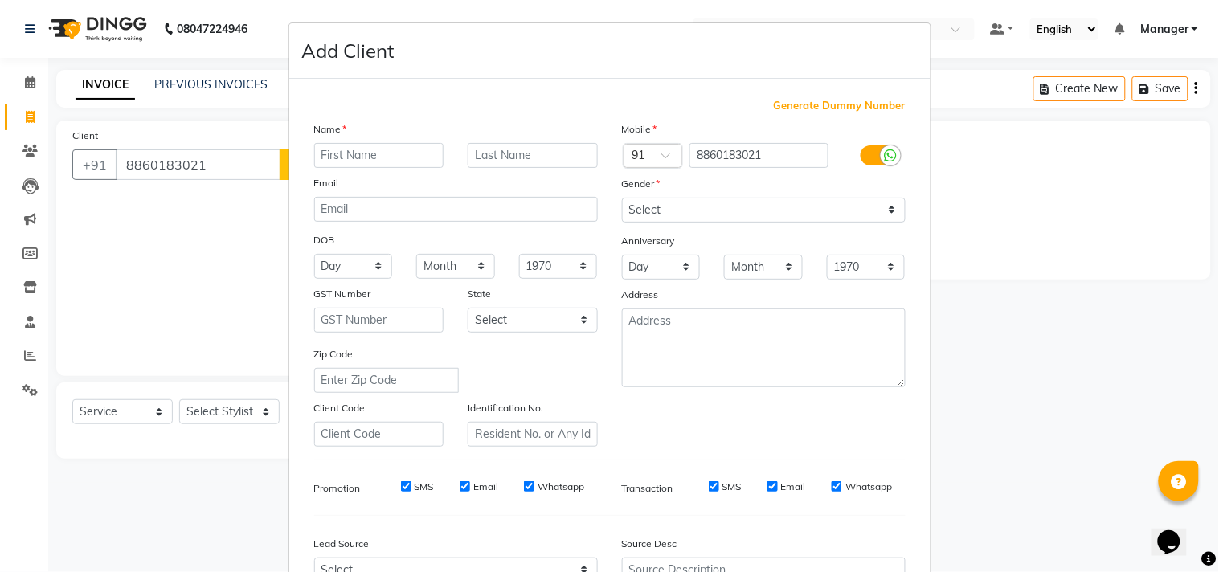
click at [390, 140] on div "Name" at bounding box center [456, 132] width 308 height 23
click at [390, 141] on div "Name Email DOB Day 01 02 03 04 05 06 07 08 09 10 11 12 13 14 15 16 17 18 19 20 …" at bounding box center [456, 284] width 308 height 326
click at [633, 211] on select "Select Male Female Other Prefer Not To Say" at bounding box center [764, 210] width 284 height 25
click at [622, 198] on select "Select Male Female Other Prefer Not To Say" at bounding box center [764, 210] width 284 height 25
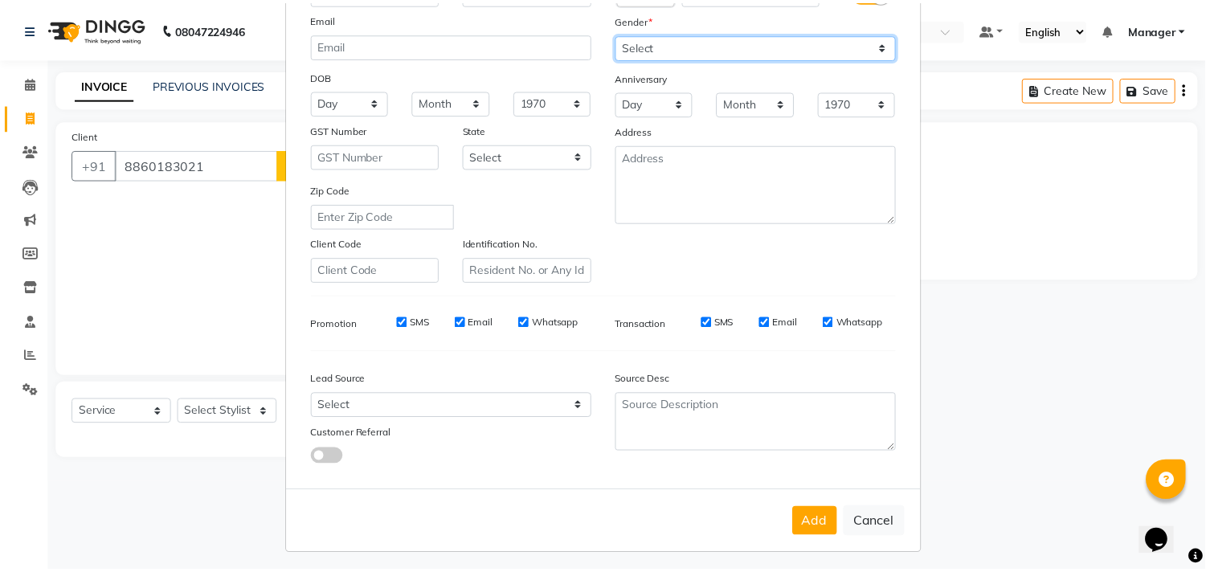
scroll to position [170, 0]
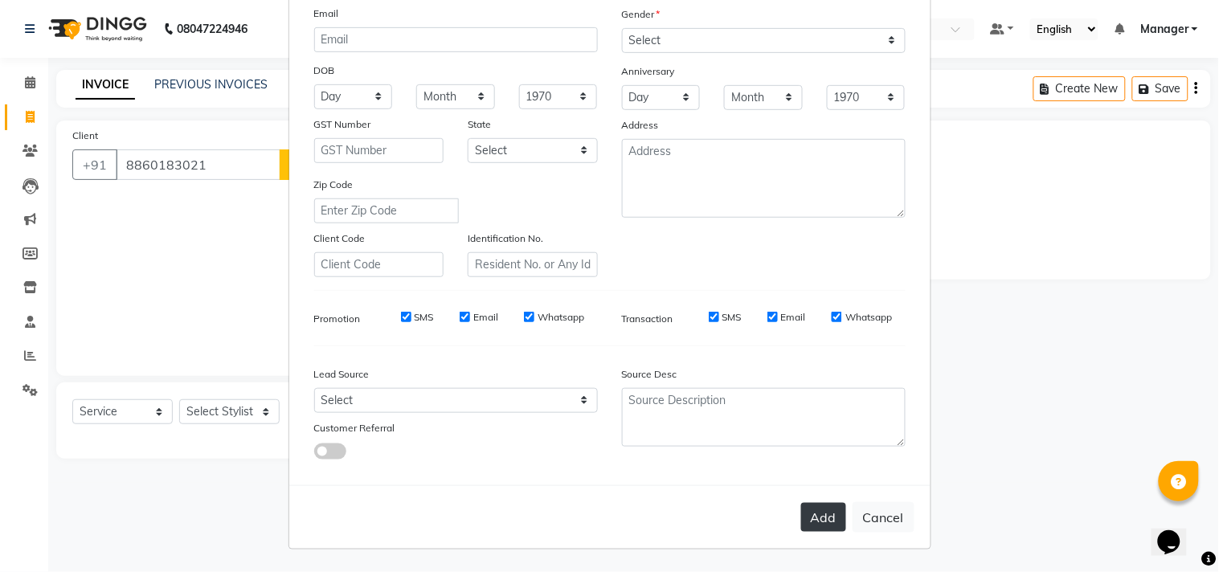
click at [813, 508] on button "Add" at bounding box center [823, 517] width 45 height 29
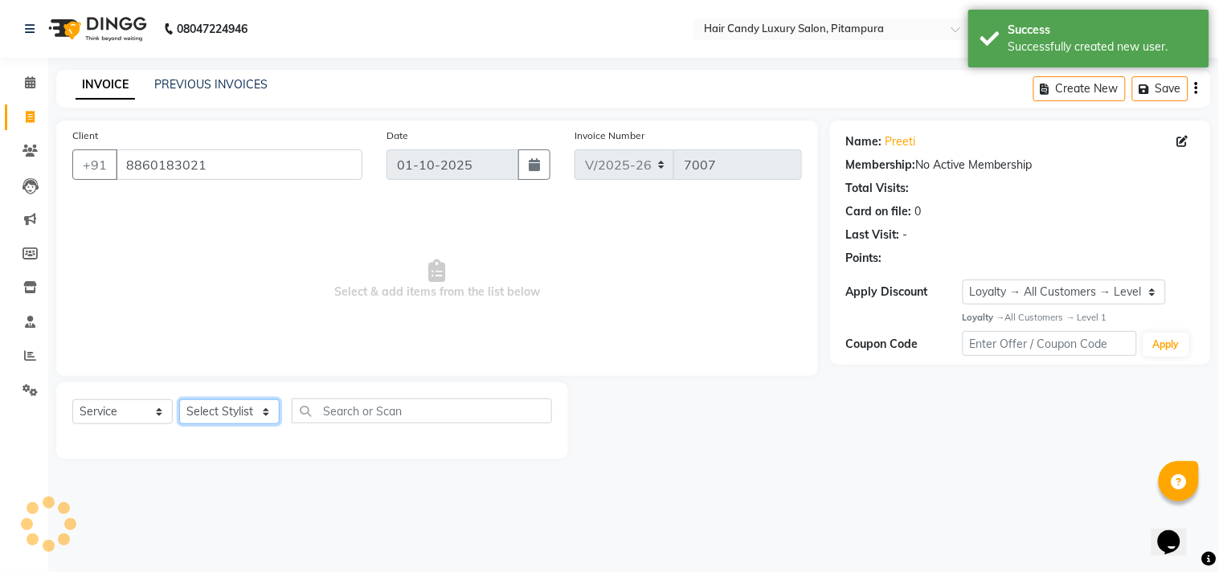
click at [231, 410] on select "Select Stylist [PERSON_NAME] [PERSON_NAME] [PERSON_NAME] [PERSON_NAME] [PERSON_…" at bounding box center [229, 411] width 100 height 25
click at [179, 400] on select "Select Stylist [PERSON_NAME] [PERSON_NAME] [PERSON_NAME] [PERSON_NAME] [PERSON_…" at bounding box center [229, 411] width 100 height 25
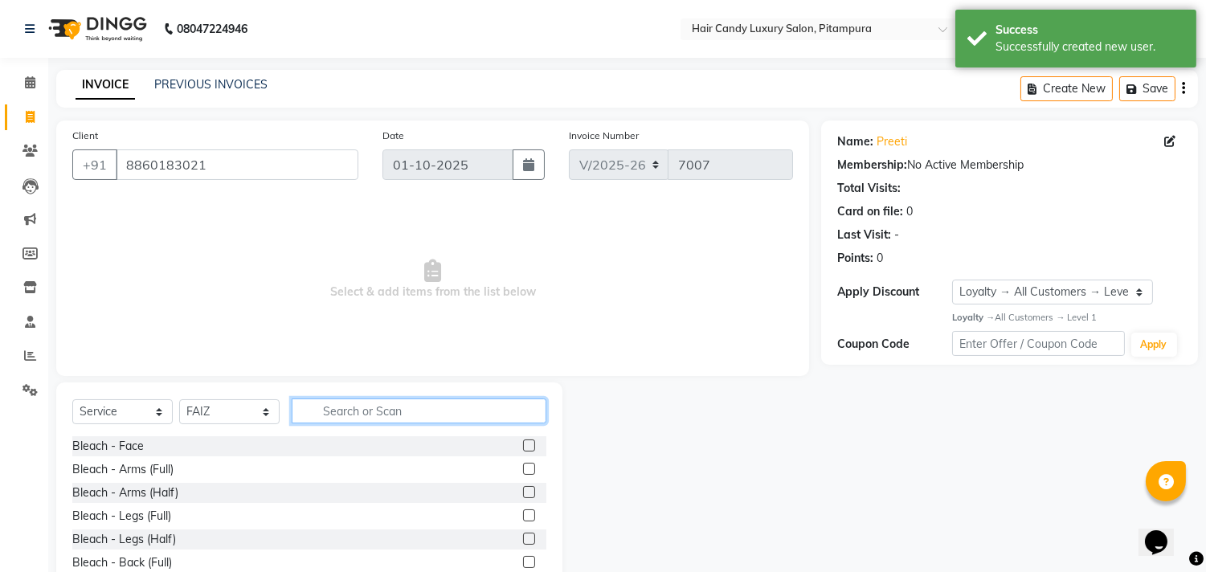
click at [354, 408] on input "text" at bounding box center [419, 411] width 255 height 25
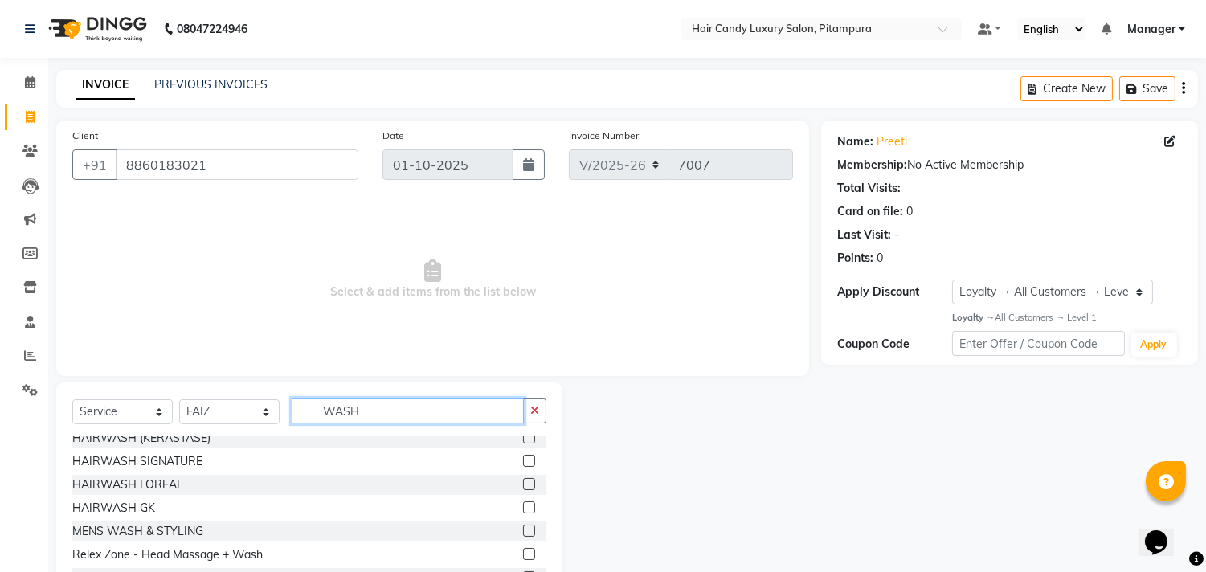
scroll to position [0, 0]
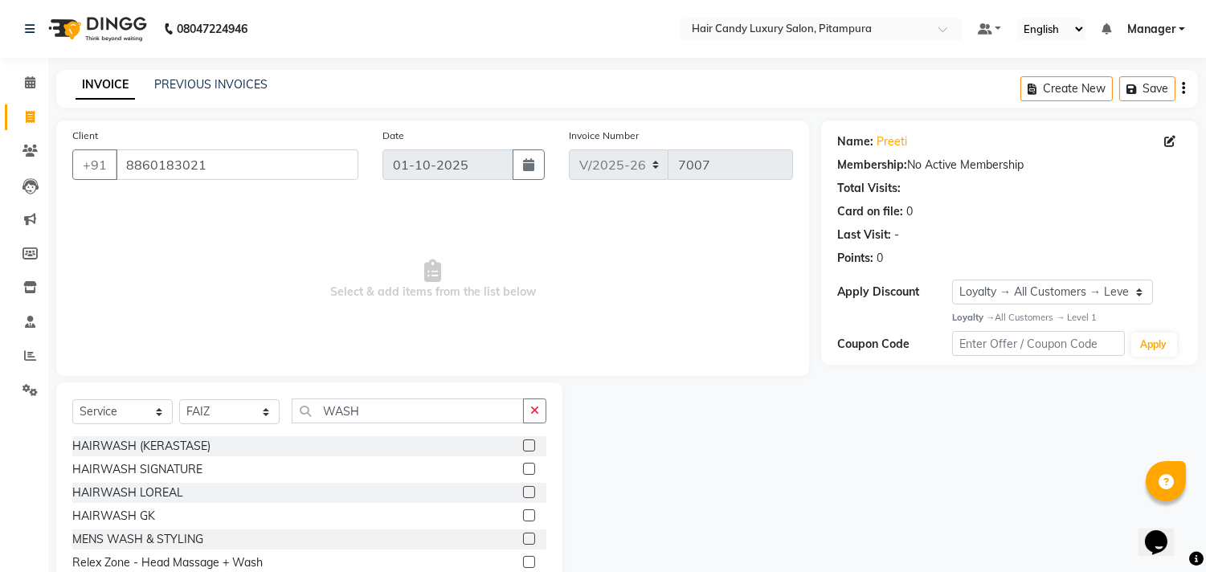
click at [523, 516] on label at bounding box center [529, 516] width 12 height 12
click at [523, 516] on input "checkbox" at bounding box center [528, 516] width 10 height 10
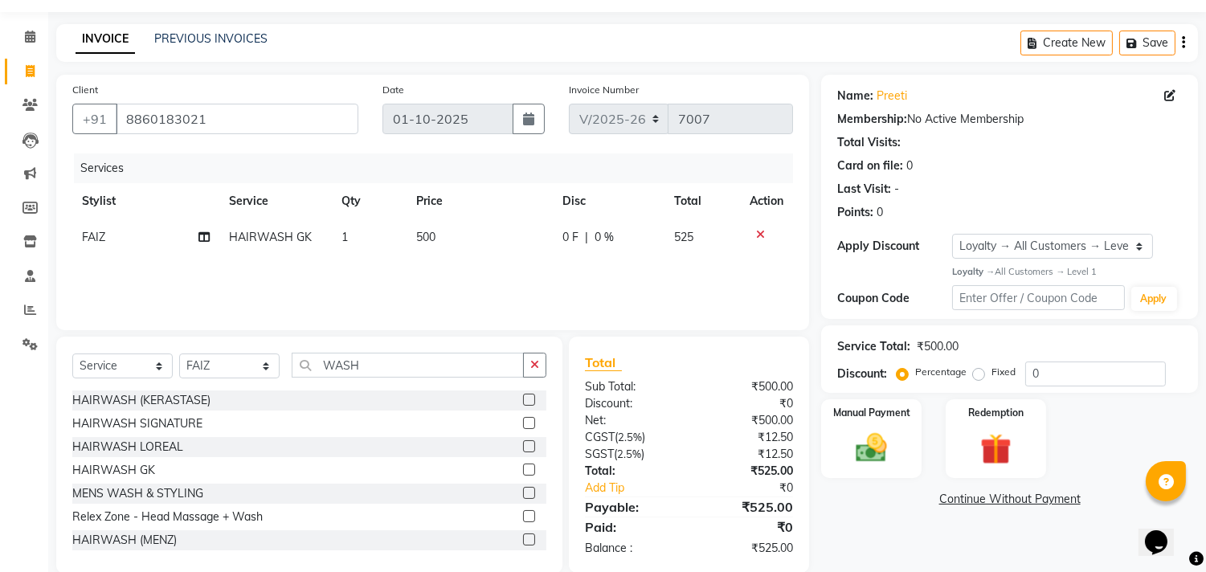
scroll to position [71, 0]
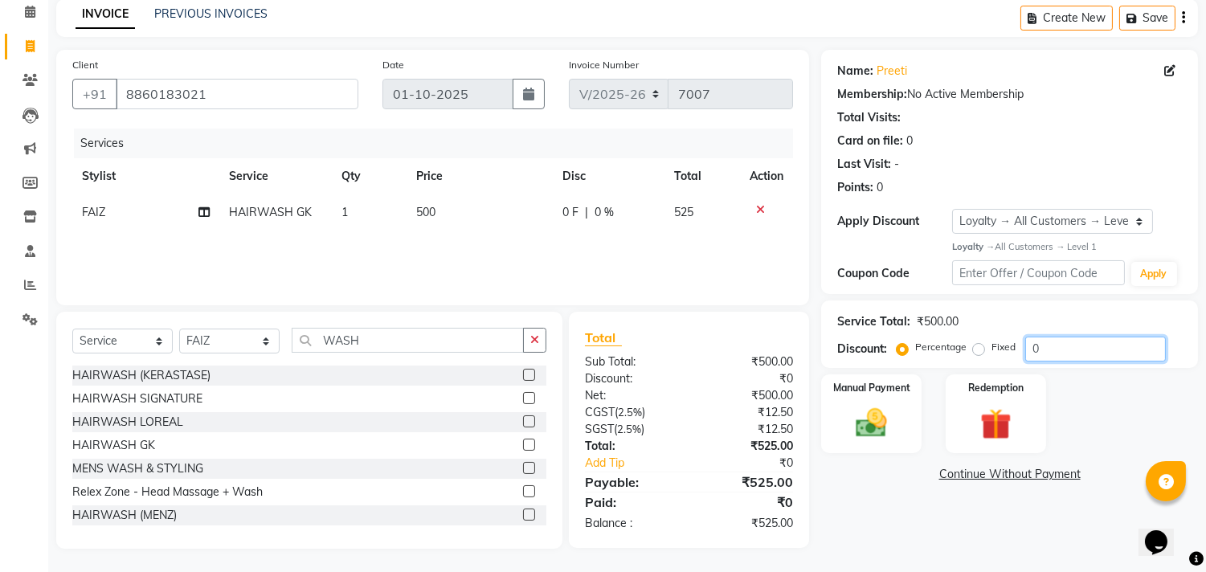
click at [1111, 350] on input "0" at bounding box center [1096, 349] width 141 height 25
click at [249, 335] on select "Select Stylist [PERSON_NAME] [PERSON_NAME] [PERSON_NAME] [PERSON_NAME] [PERSON_…" at bounding box center [229, 341] width 100 height 25
click at [179, 329] on select "Select Stylist [PERSON_NAME] [PERSON_NAME] [PERSON_NAME] [PERSON_NAME] [PERSON_…" at bounding box center [229, 341] width 100 height 25
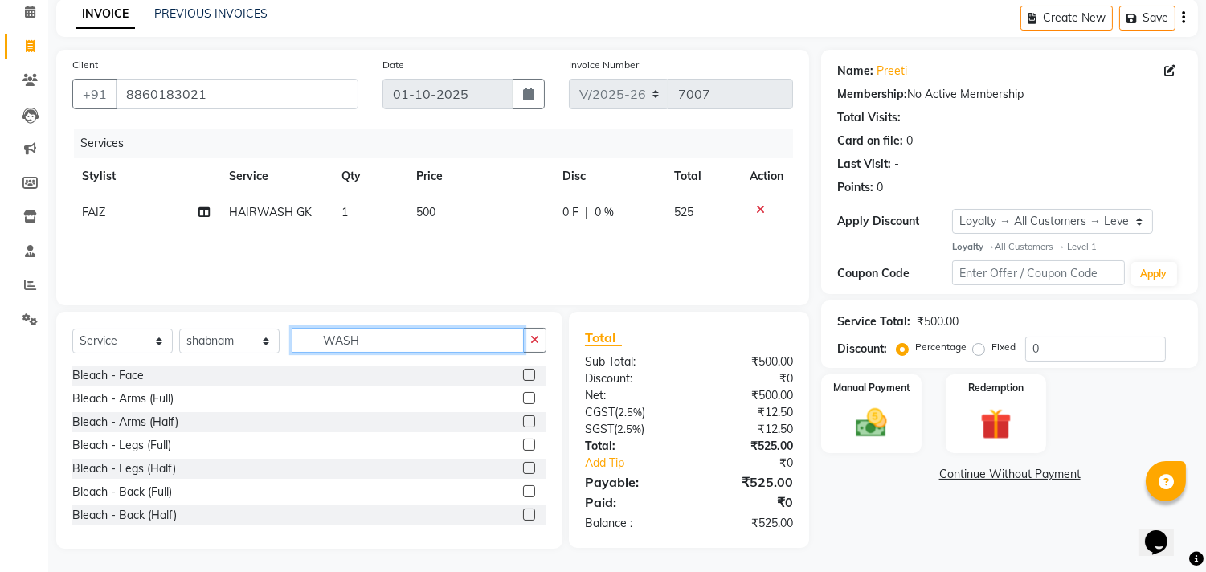
drag, startPoint x: 375, startPoint y: 334, endPoint x: 295, endPoint y: 340, distance: 80.6
click at [295, 340] on input "WASH" at bounding box center [408, 340] width 232 height 25
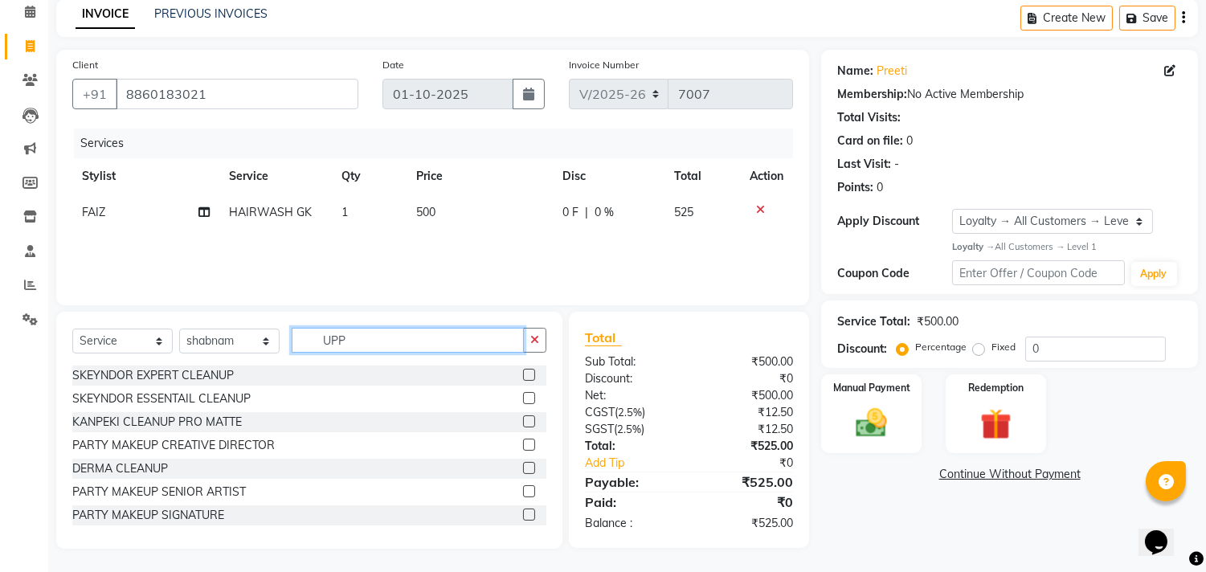
scroll to position [70, 0]
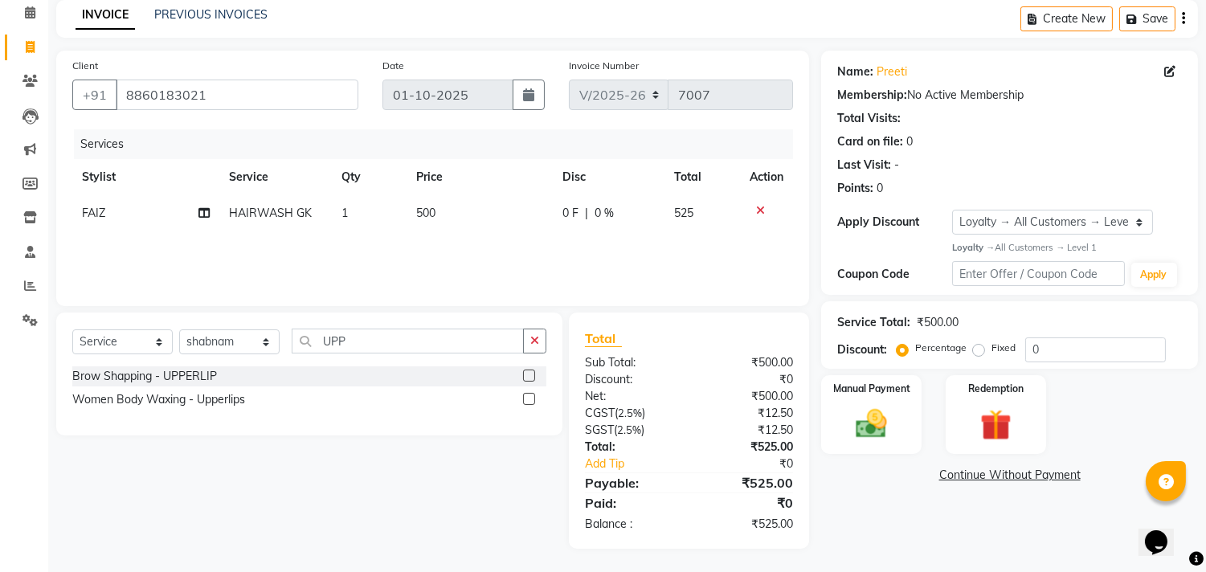
click at [534, 379] on label at bounding box center [529, 376] width 12 height 12
click at [534, 379] on input "checkbox" at bounding box center [528, 376] width 10 height 10
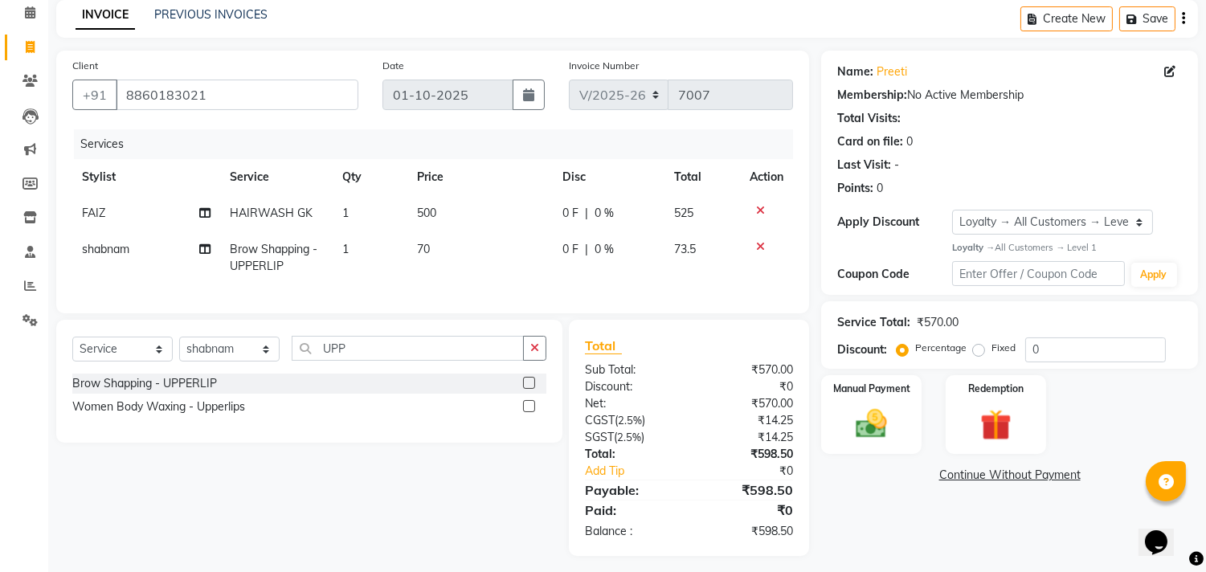
click at [427, 239] on td "70" at bounding box center [479, 257] width 145 height 53
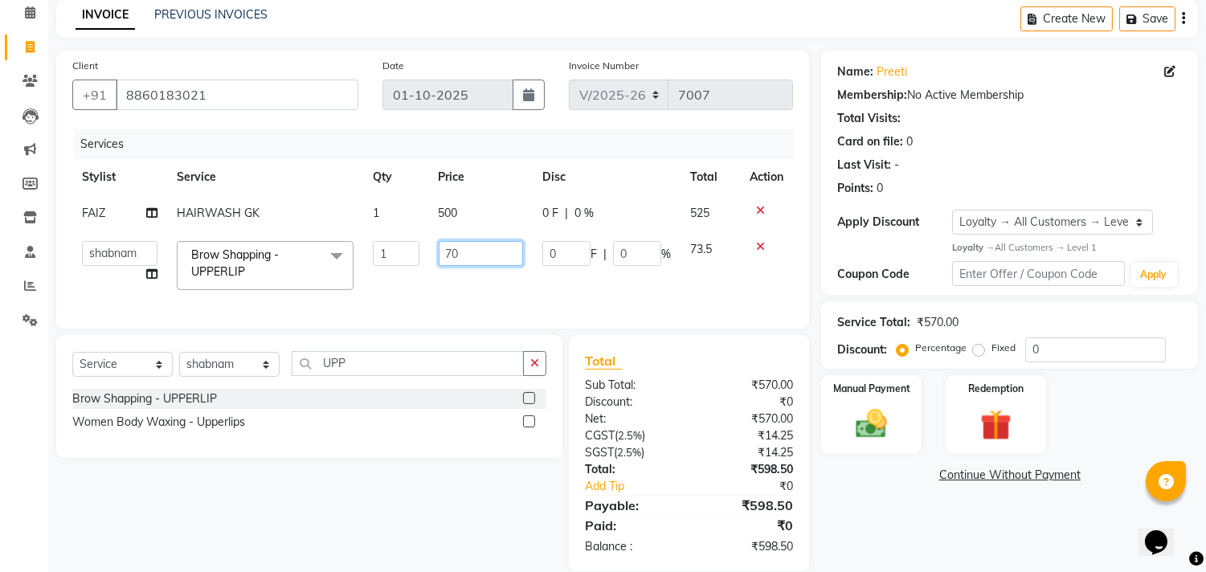
drag, startPoint x: 464, startPoint y: 248, endPoint x: 415, endPoint y: 247, distance: 49.0
click at [415, 247] on tr "Aarif AMAN ANJALI Arman Arshad ARSHAD SALMANI ASHU FAIZ gaurav Hanish harshit J…" at bounding box center [432, 265] width 721 height 68
click at [558, 292] on div "Services Stylist Service Qty Price Disc Total Action FAIZ HAIRWASH GK 1 500 0 F…" at bounding box center [432, 220] width 721 height 183
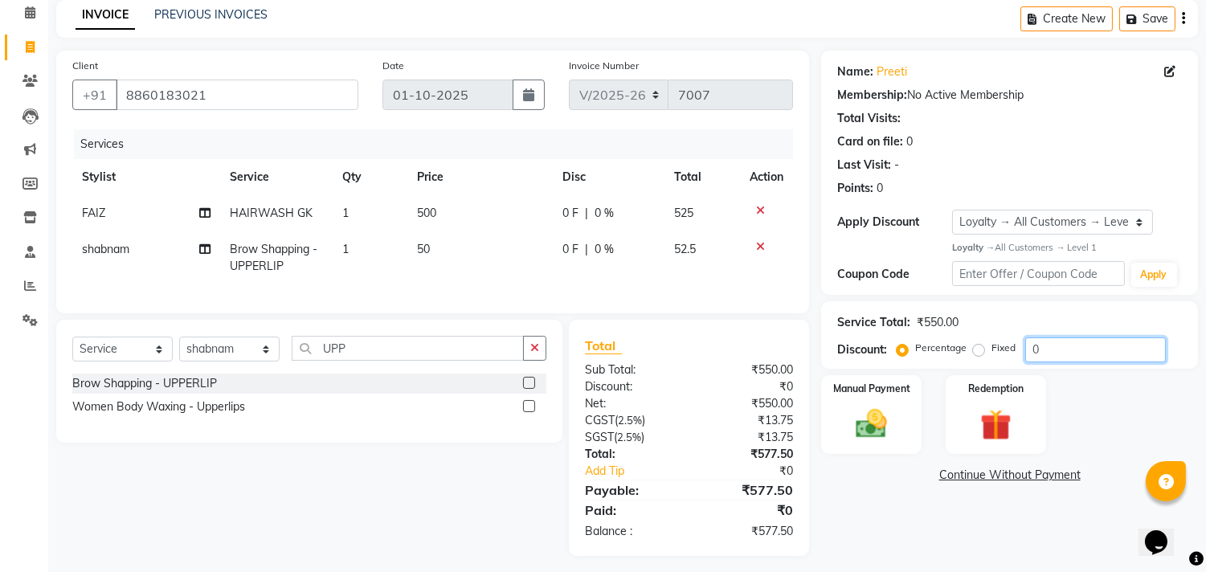
click at [1096, 351] on input "0" at bounding box center [1096, 350] width 141 height 25
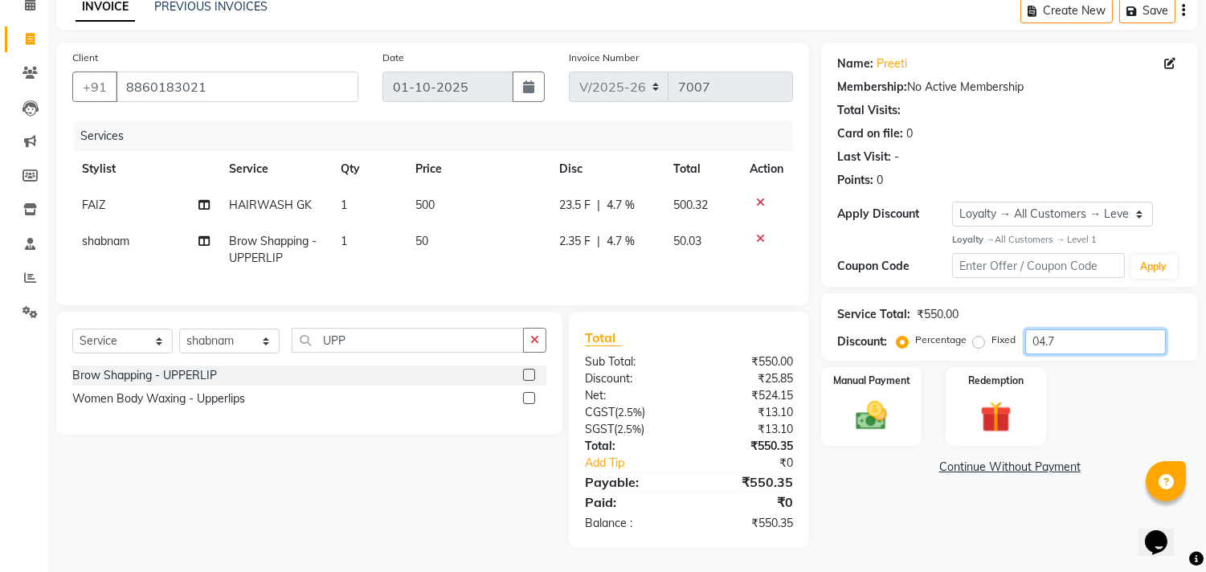
scroll to position [91, 0]
click at [888, 414] on img at bounding box center [872, 416] width 53 height 38
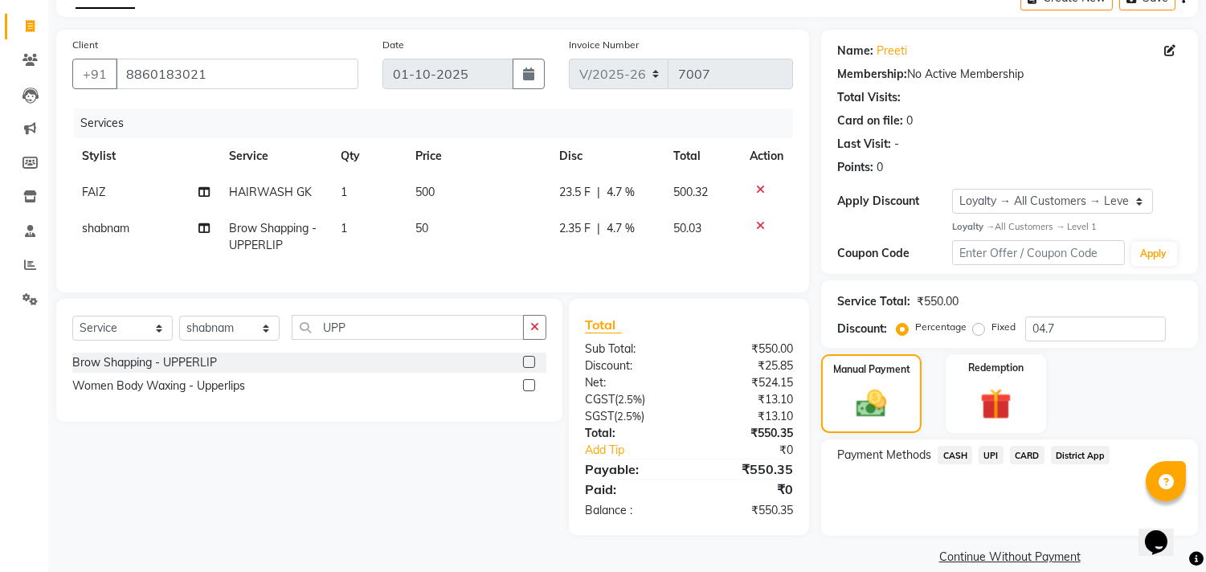
click at [961, 457] on span "CASH" at bounding box center [955, 455] width 35 height 18
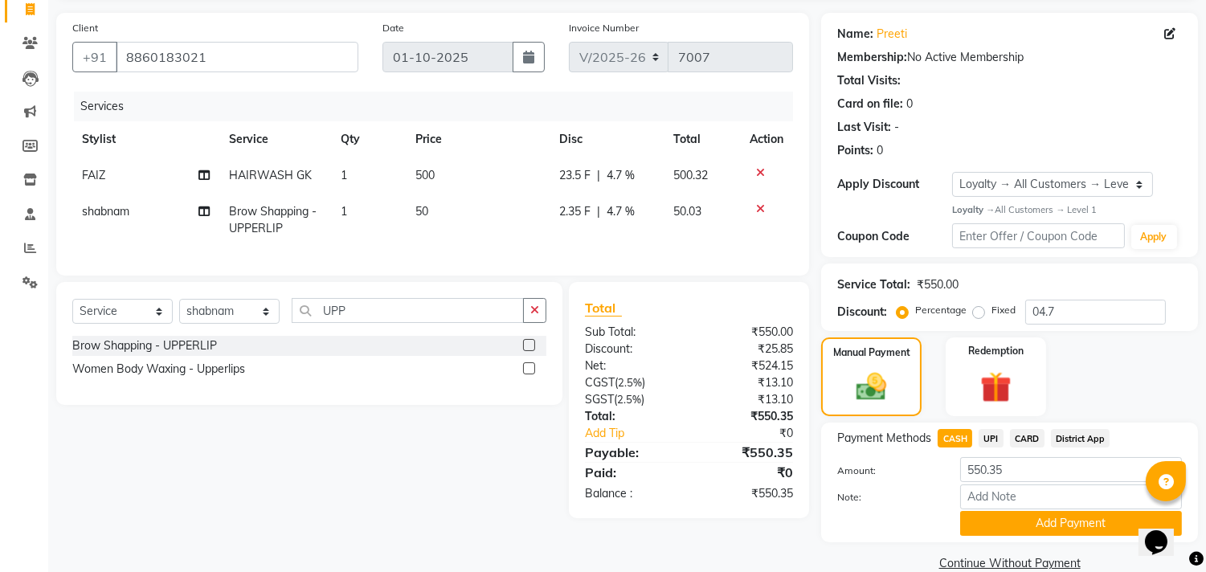
scroll to position [135, 0]
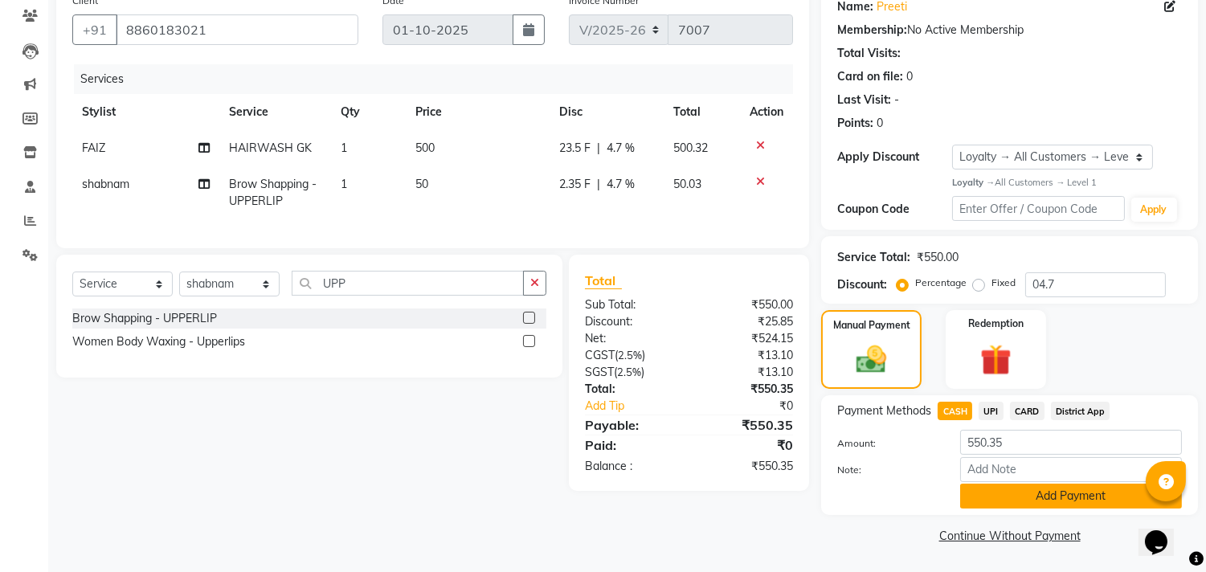
click at [1007, 496] on button "Add Payment" at bounding box center [1071, 496] width 222 height 25
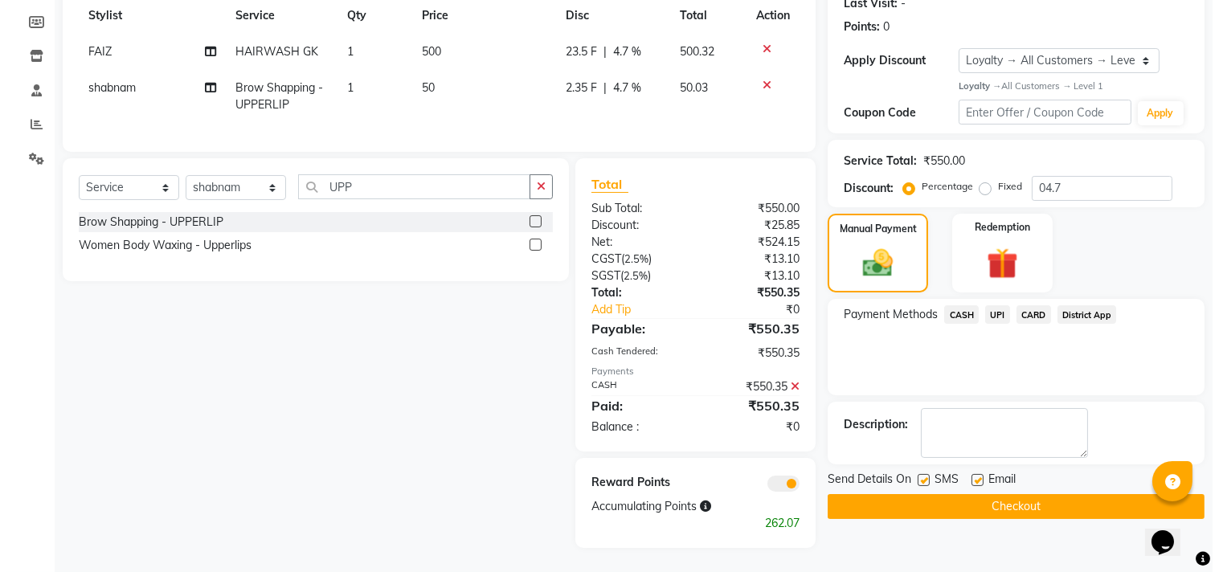
scroll to position [244, 0]
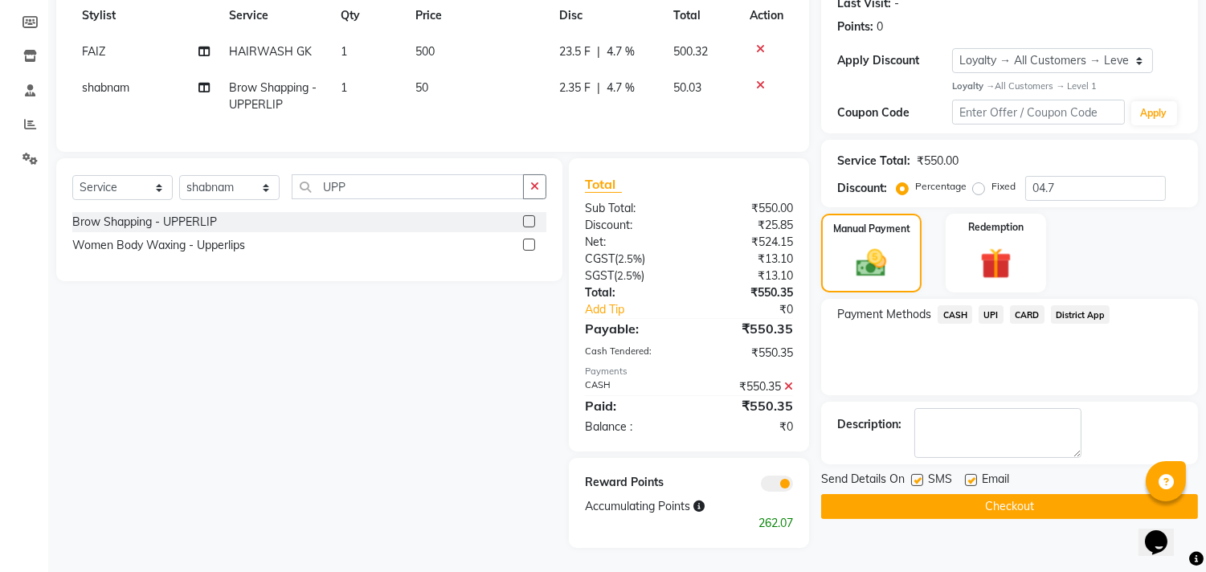
click at [768, 483] on span at bounding box center [777, 484] width 32 height 16
click at [793, 486] on input "checkbox" at bounding box center [793, 486] width 0 height 0
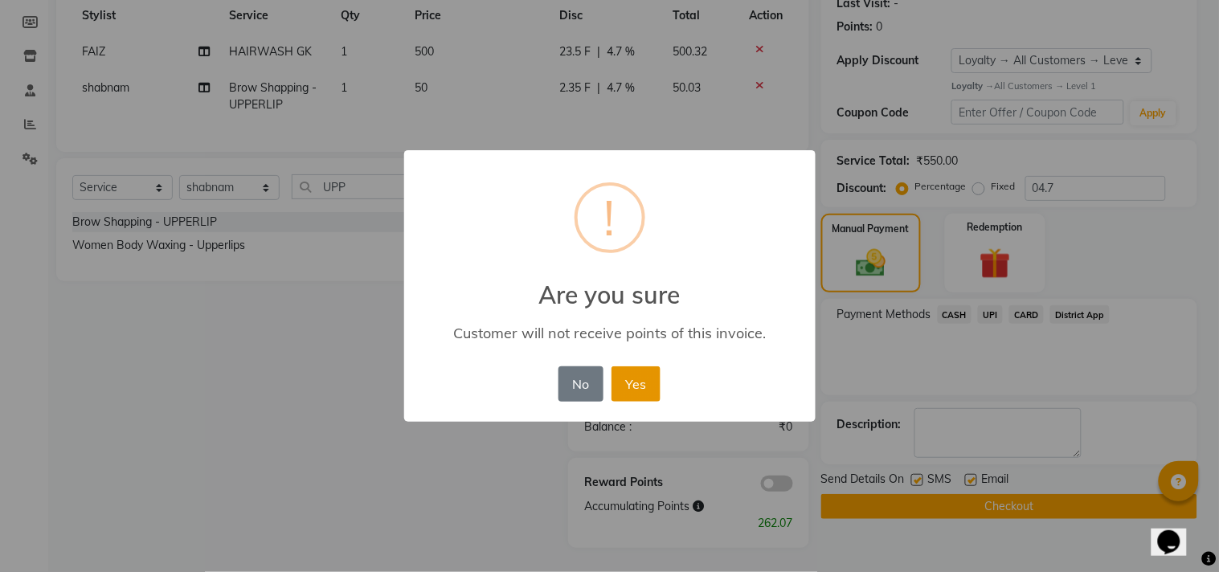
click at [621, 391] on button "Yes" at bounding box center [636, 383] width 49 height 35
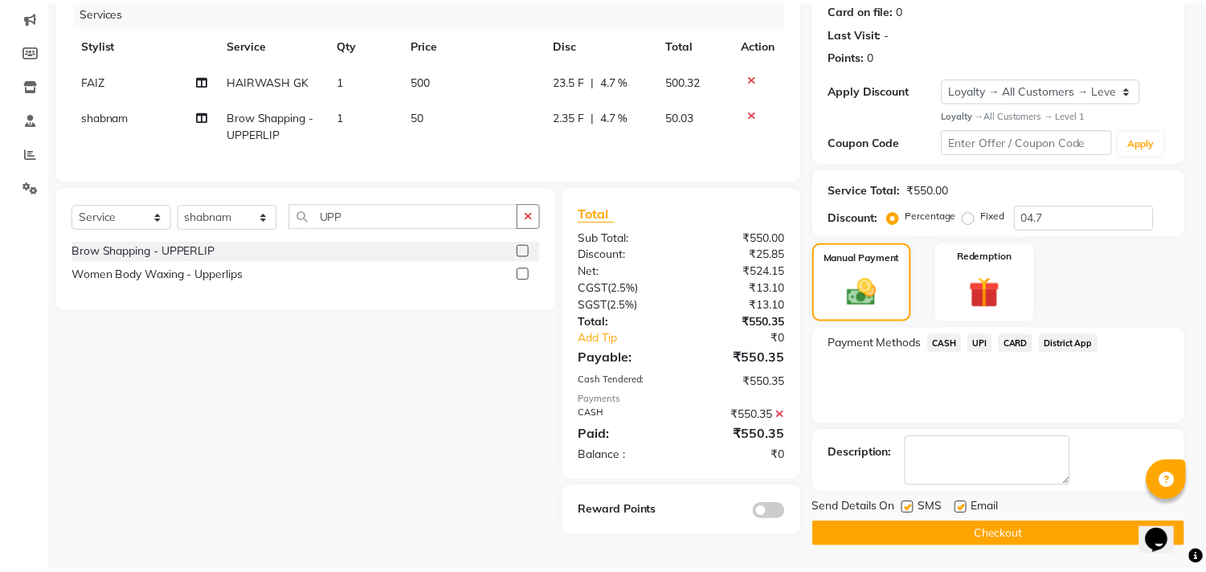
scroll to position [204, 0]
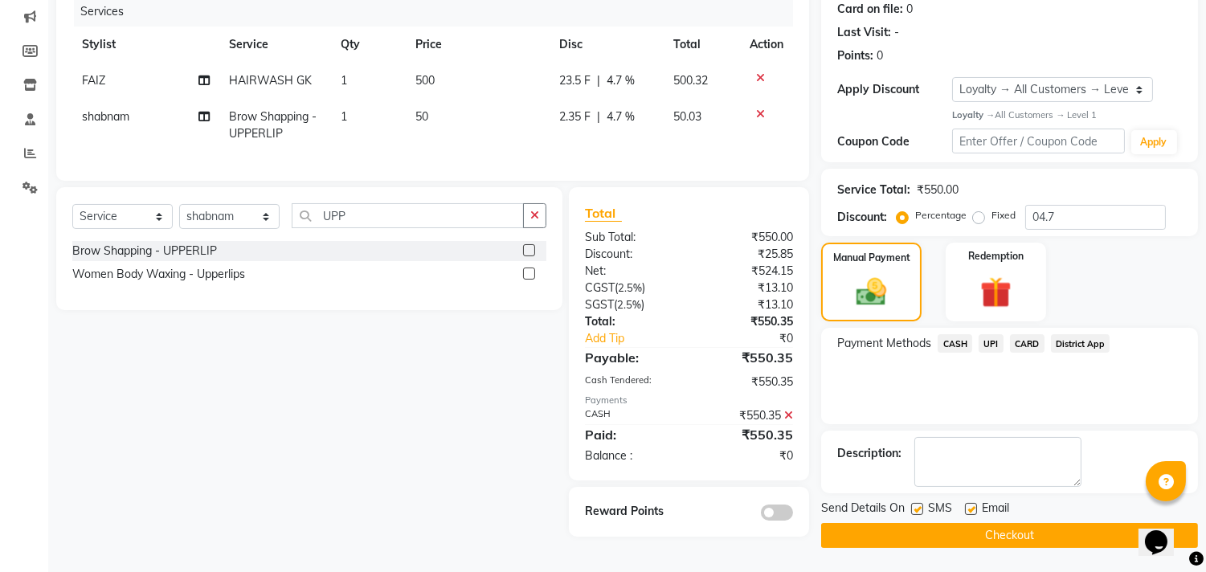
click at [997, 525] on button "Checkout" at bounding box center [1009, 535] width 377 height 25
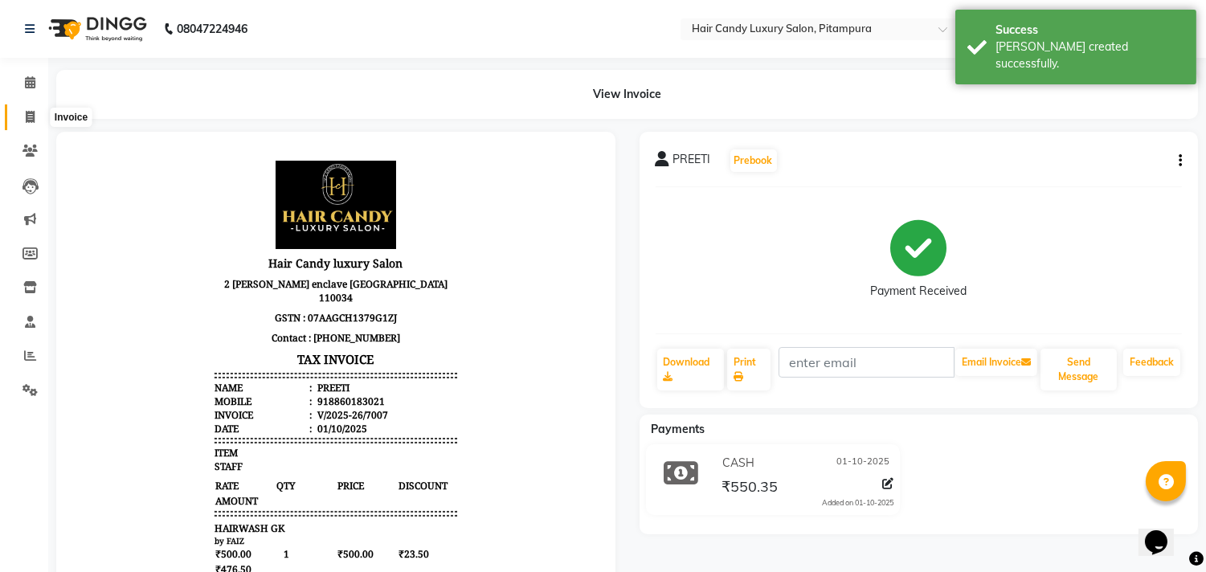
click at [26, 111] on icon at bounding box center [30, 117] width 9 height 12
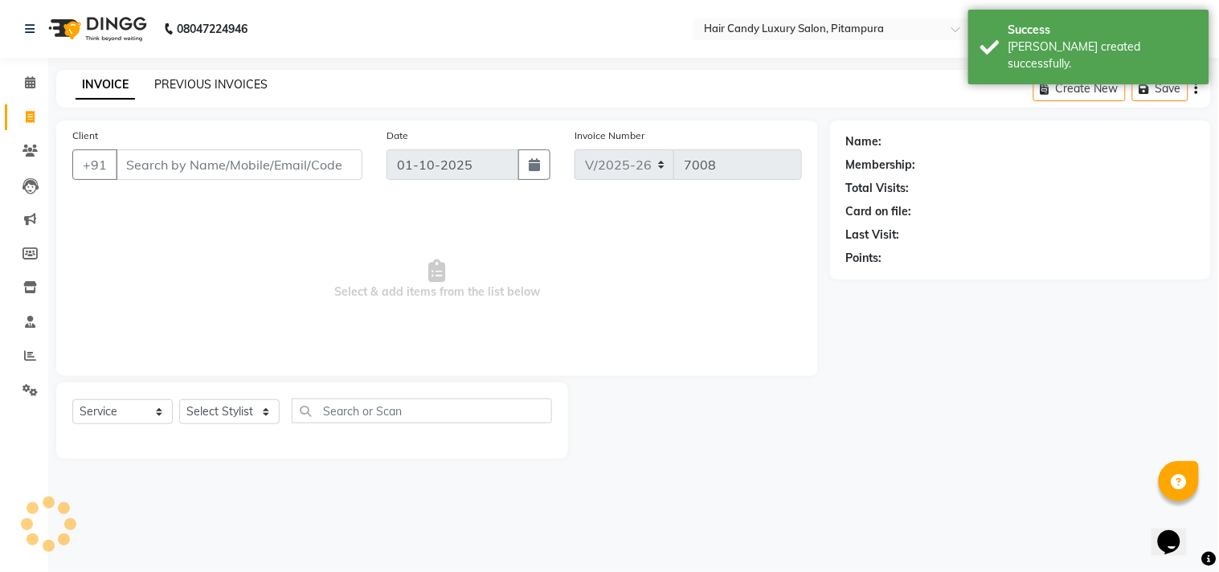
click at [174, 84] on link "PREVIOUS INVOICES" at bounding box center [210, 84] width 113 height 14
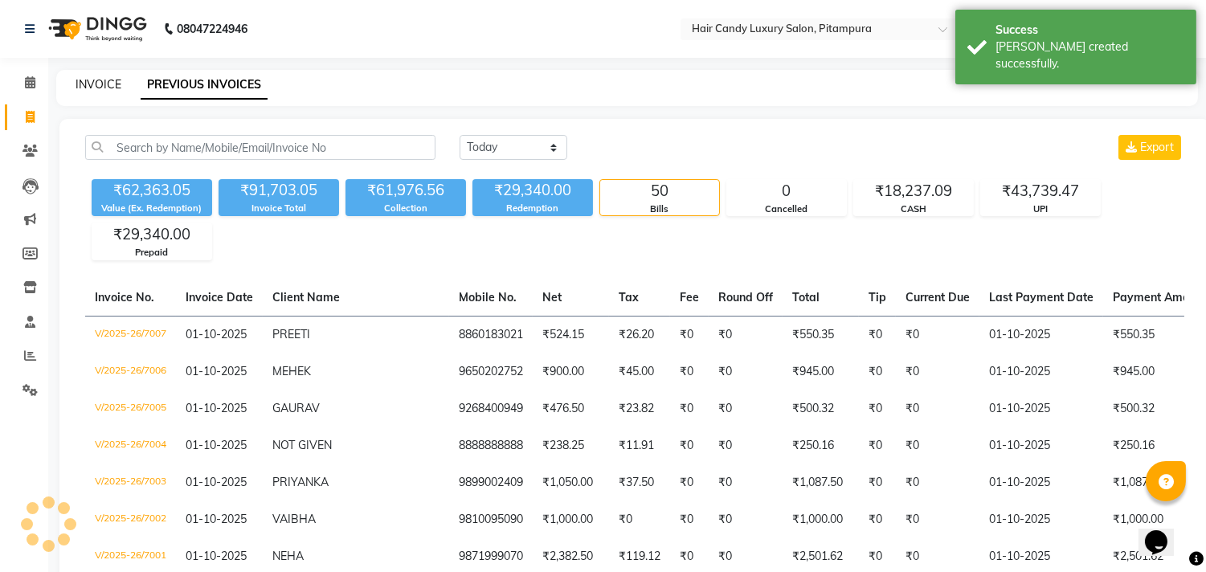
click at [97, 90] on link "INVOICE" at bounding box center [99, 84] width 46 height 14
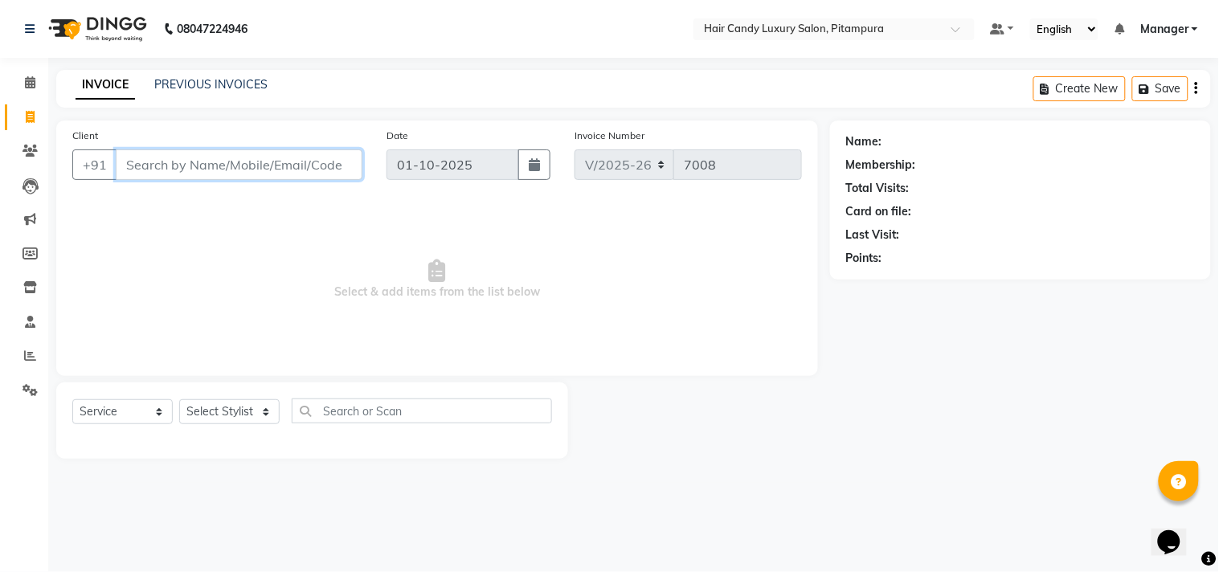
click at [295, 166] on input "Client" at bounding box center [239, 164] width 247 height 31
paste input "9899607367"
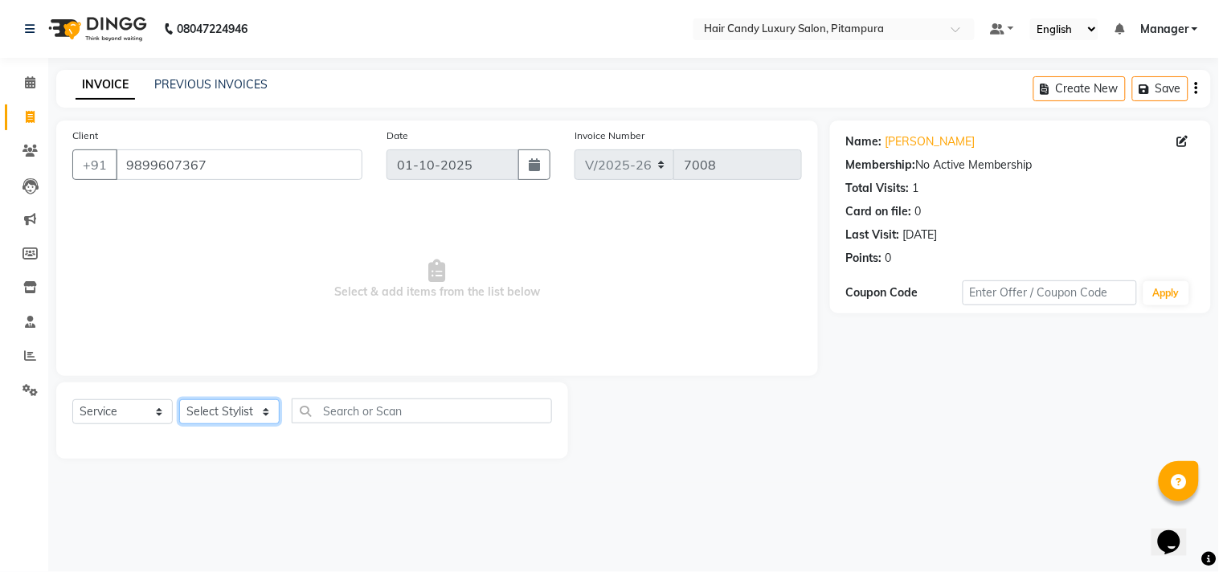
click at [231, 411] on select "Select Stylist [PERSON_NAME] [PERSON_NAME] [PERSON_NAME] [PERSON_NAME] [PERSON_…" at bounding box center [229, 411] width 100 height 25
click at [179, 400] on select "Select Stylist [PERSON_NAME] [PERSON_NAME] [PERSON_NAME] [PERSON_NAME] [PERSON_…" at bounding box center [229, 411] width 100 height 25
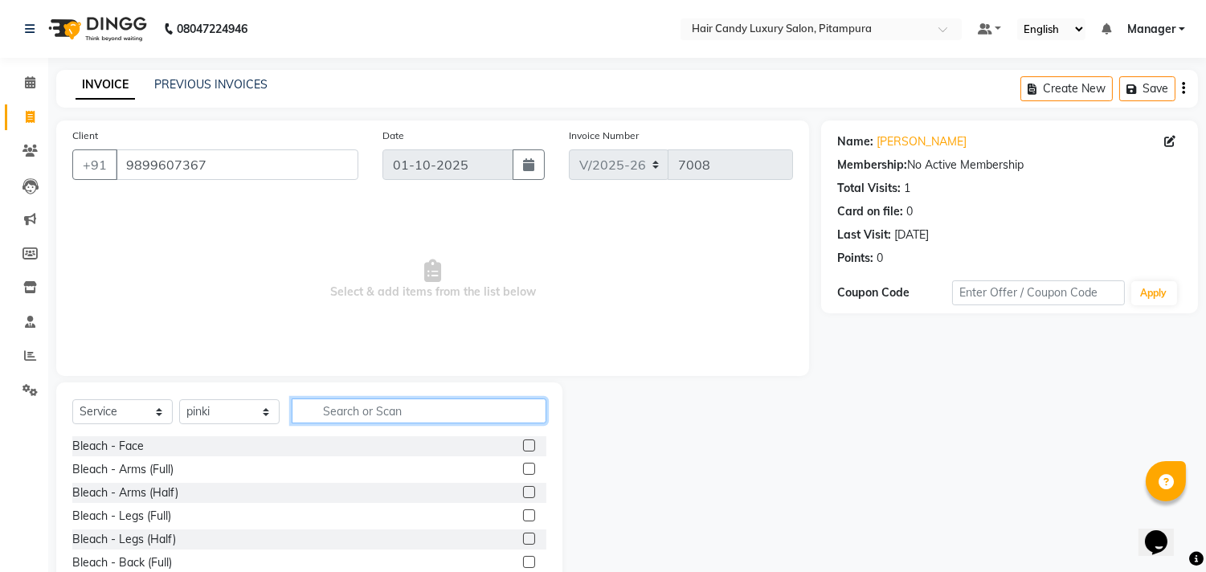
click at [395, 419] on input "text" at bounding box center [419, 411] width 255 height 25
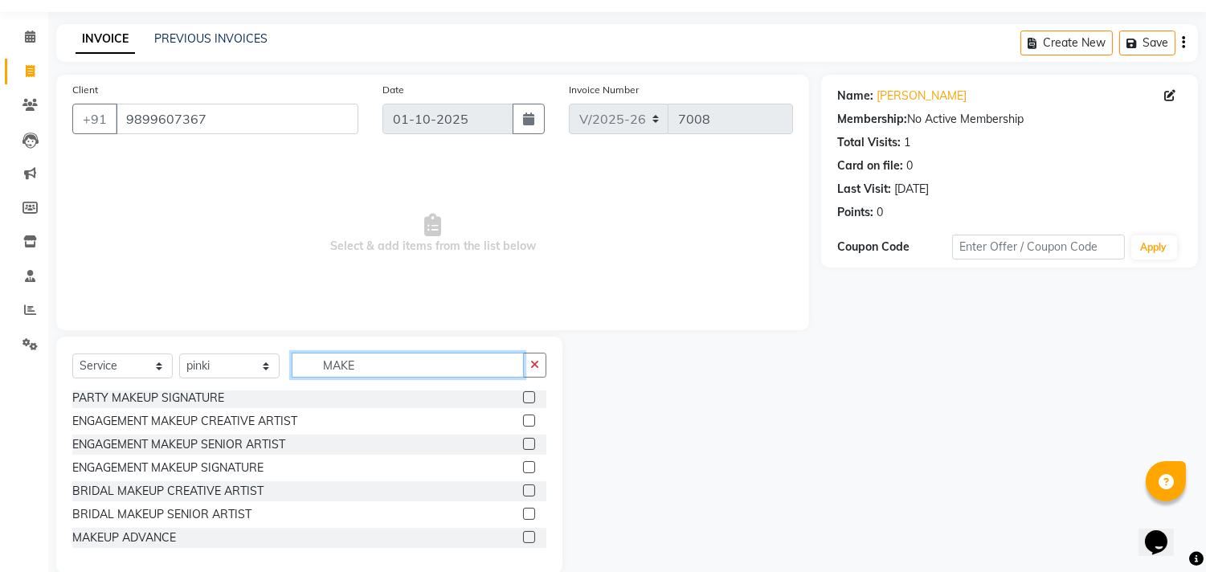
scroll to position [71, 0]
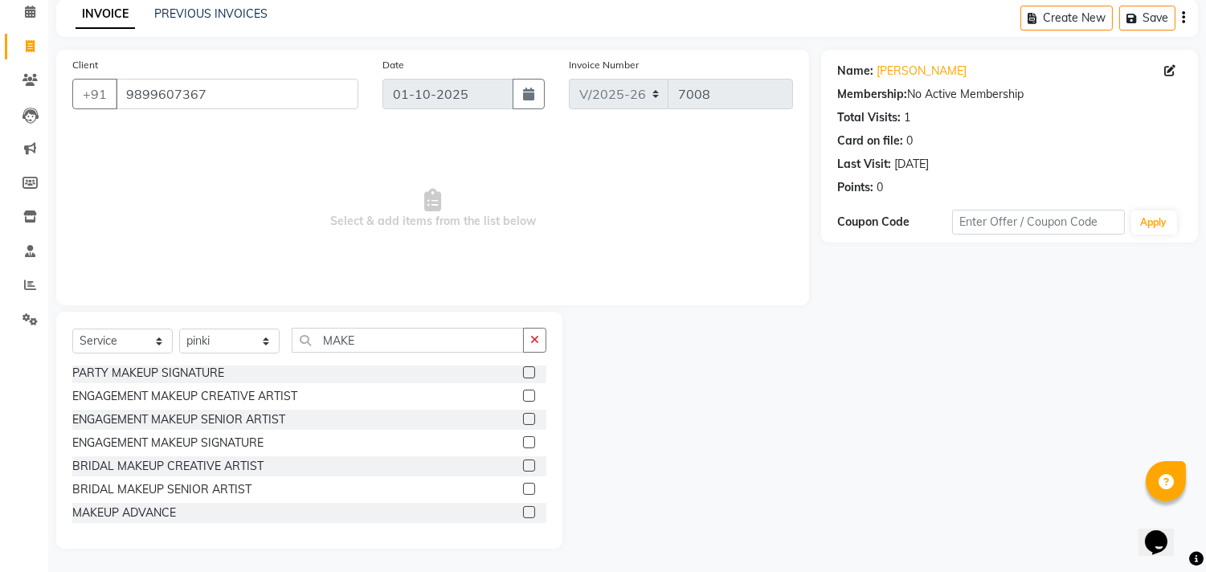
click at [523, 419] on label at bounding box center [529, 419] width 12 height 12
click at [523, 419] on input "checkbox" at bounding box center [528, 420] width 10 height 10
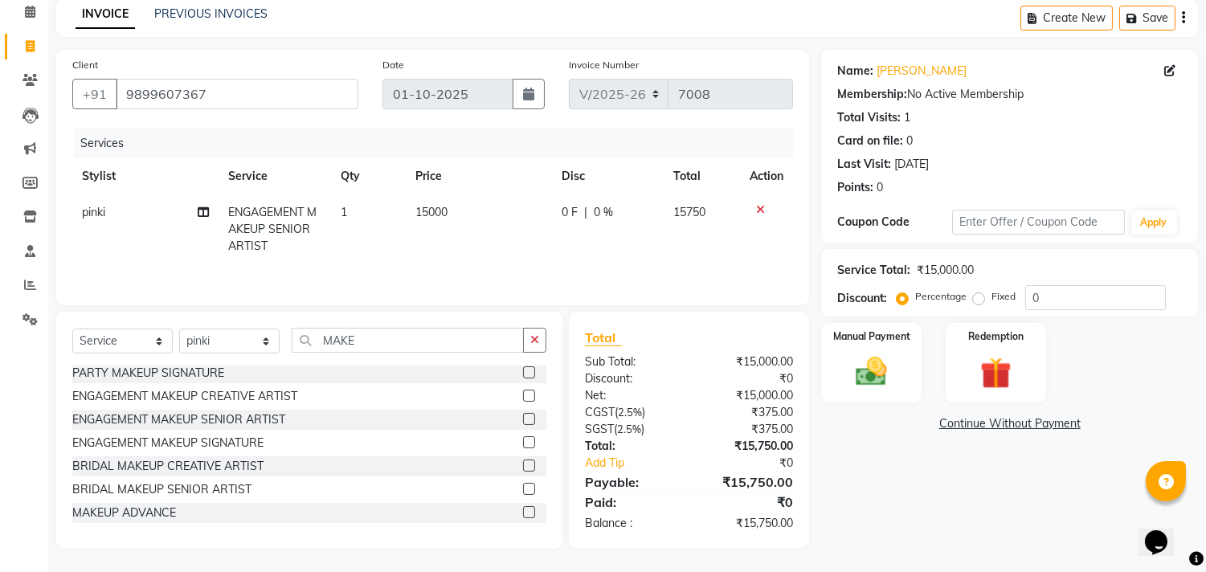
click at [440, 210] on span "15000" at bounding box center [432, 212] width 32 height 14
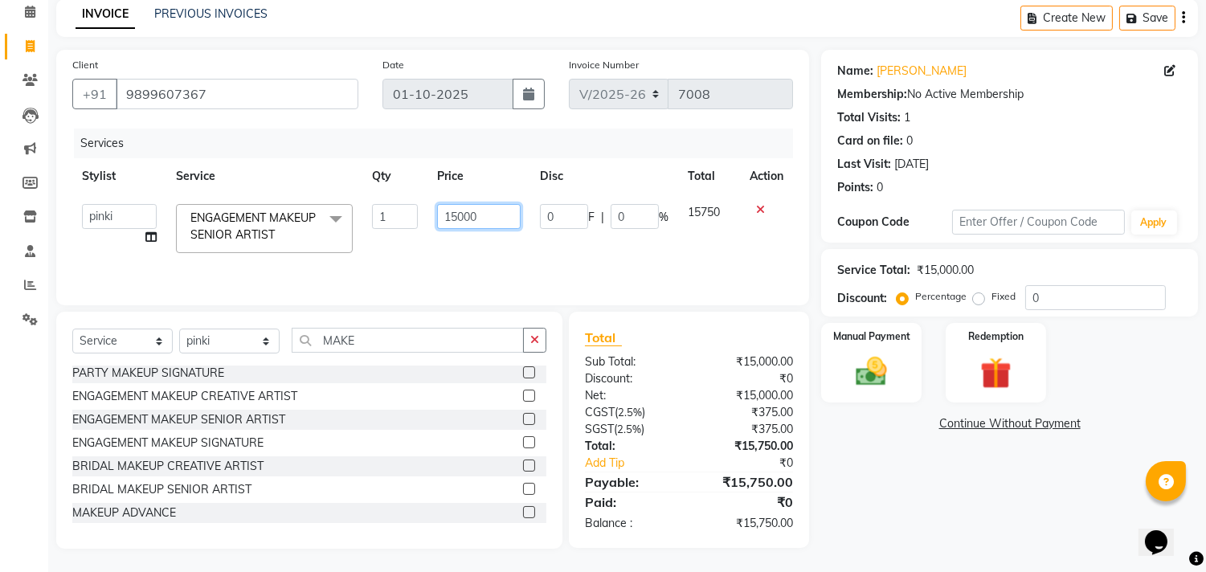
drag, startPoint x: 485, startPoint y: 209, endPoint x: 387, endPoint y: 199, distance: 97.7
click at [387, 199] on tr "Aarif AMAN ANJALI Arman Arshad ARSHAD SALMANI ASHU FAIZ gaurav Hanish harshit J…" at bounding box center [432, 228] width 721 height 68
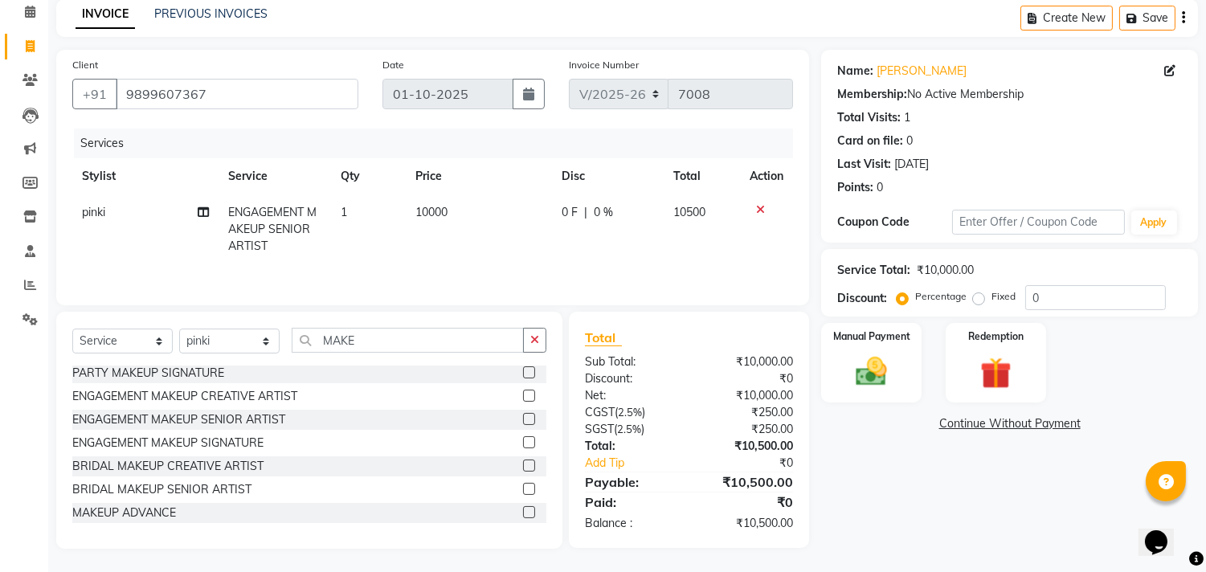
click at [470, 248] on td "10000" at bounding box center [479, 229] width 146 height 70
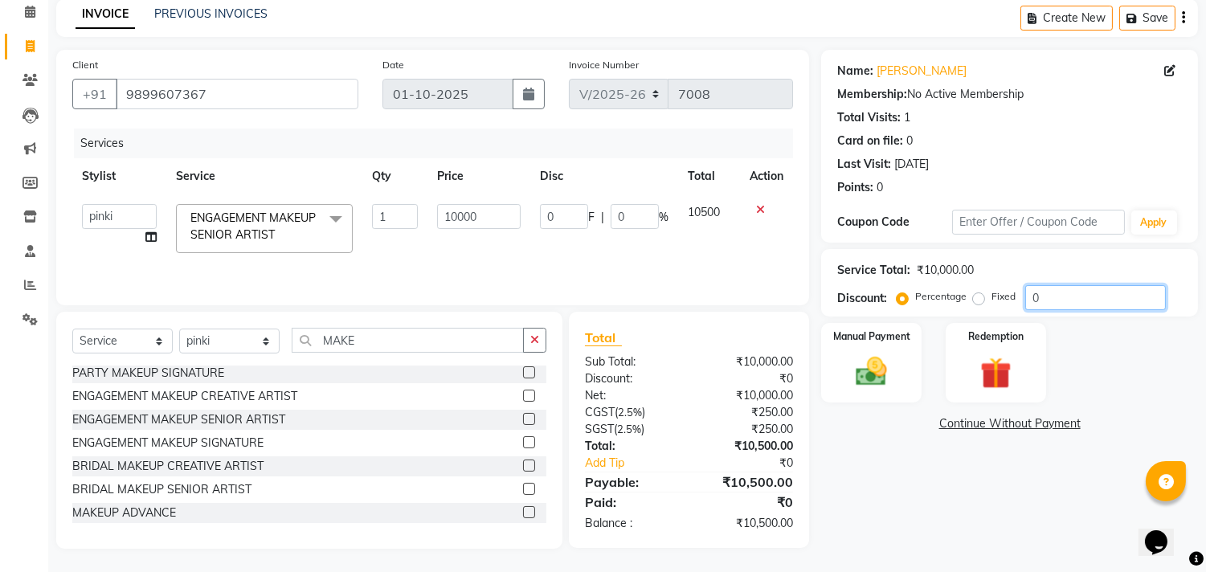
click at [1087, 301] on input "0" at bounding box center [1096, 297] width 141 height 25
click at [908, 468] on div "Name: Kaveri Arora Membership: No Active Membership Total Visits: 1 Card on fil…" at bounding box center [1015, 299] width 389 height 499
click at [884, 363] on img at bounding box center [872, 373] width 53 height 38
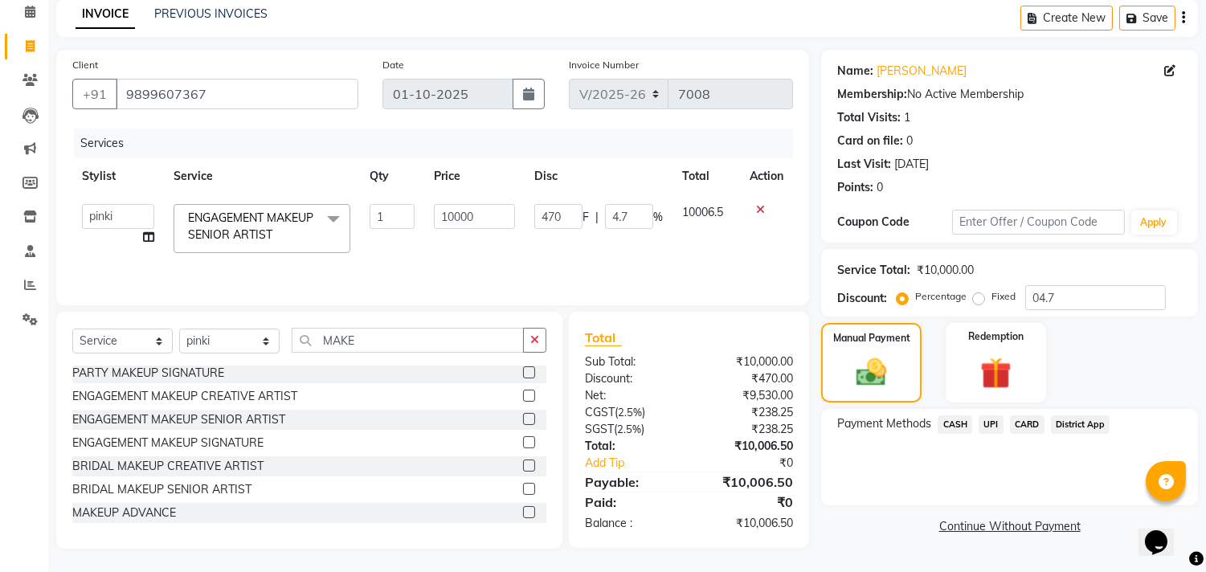
click at [985, 423] on span "UPI" at bounding box center [991, 425] width 25 height 18
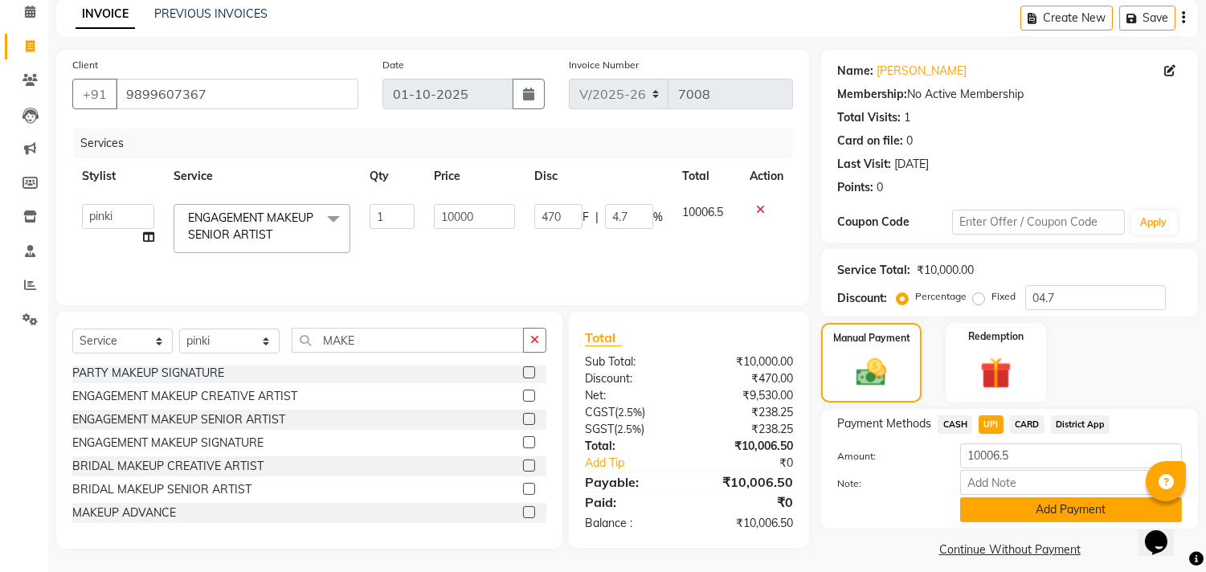
click at [999, 514] on button "Add Payment" at bounding box center [1071, 509] width 222 height 25
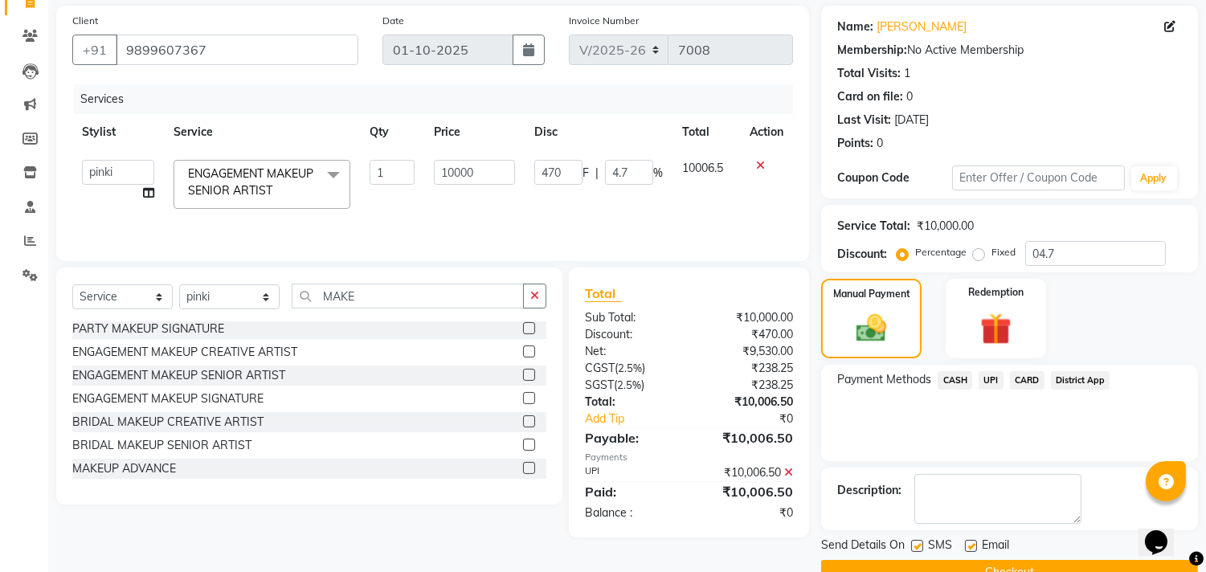
scroll to position [150, 0]
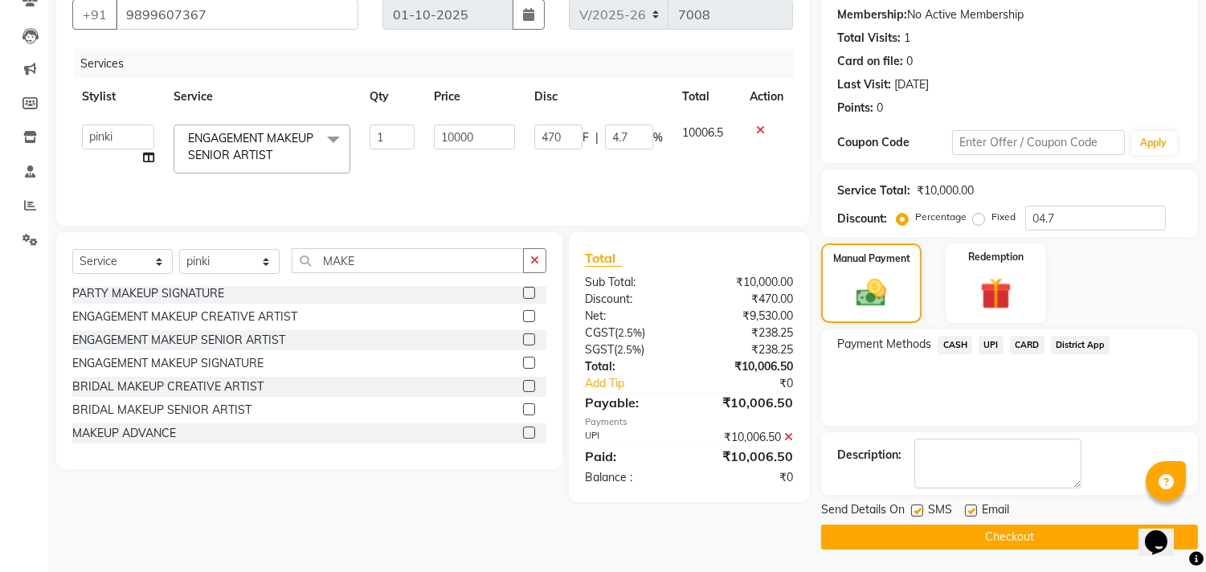
click at [935, 542] on button "Checkout" at bounding box center [1009, 537] width 377 height 25
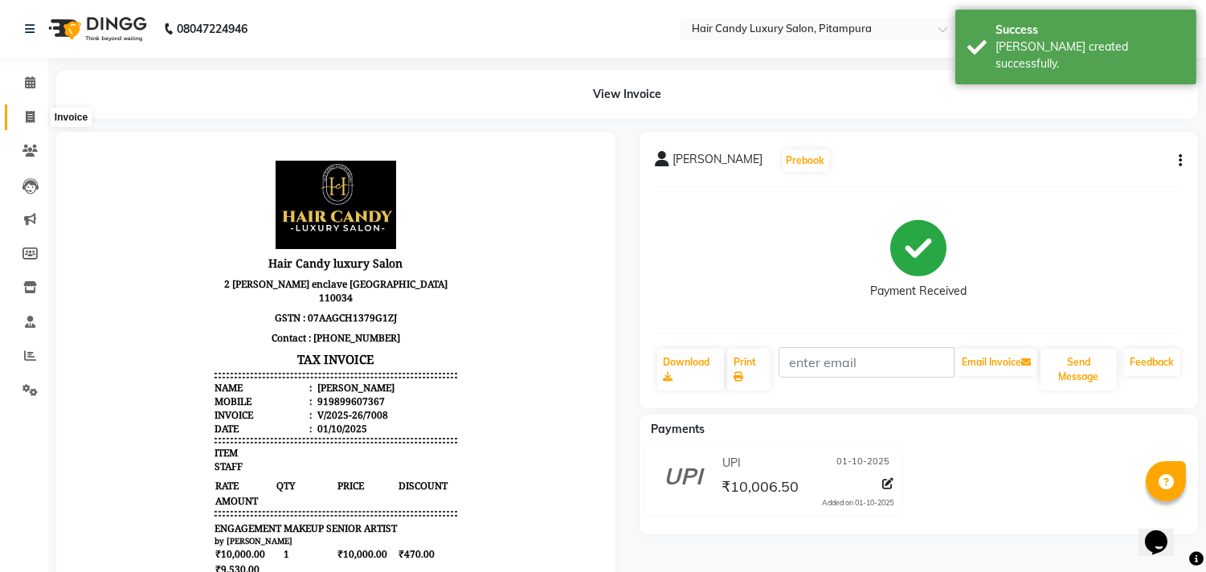
click at [24, 109] on span at bounding box center [30, 118] width 28 height 18
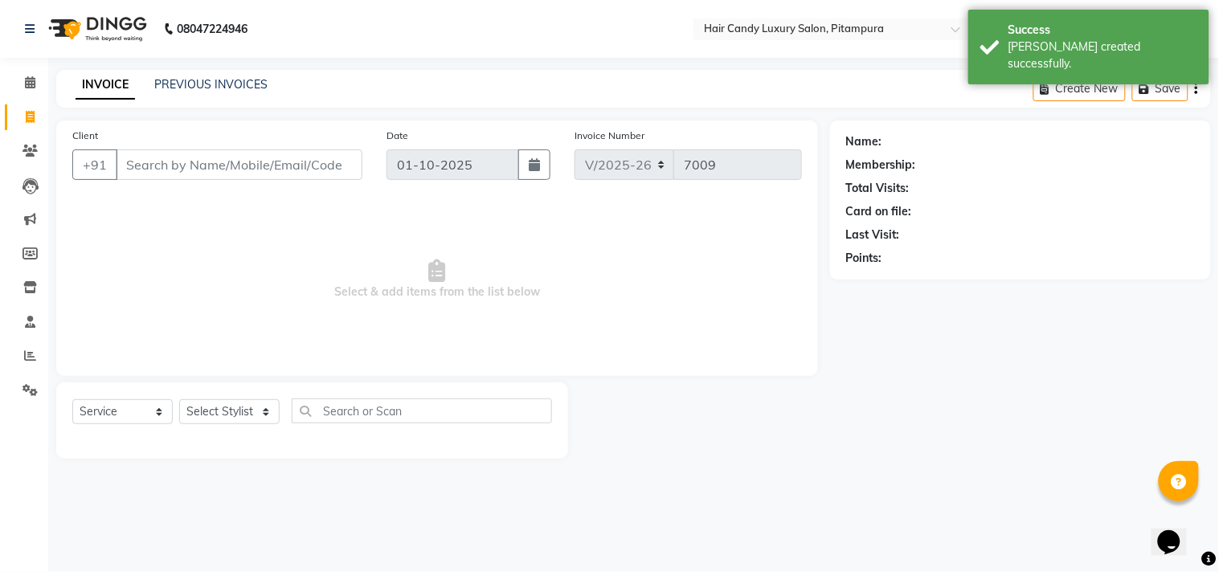
click at [178, 93] on div "INVOICE PREVIOUS INVOICES" at bounding box center [171, 85] width 231 height 18
click at [178, 84] on link "PREVIOUS INVOICES" at bounding box center [210, 84] width 113 height 14
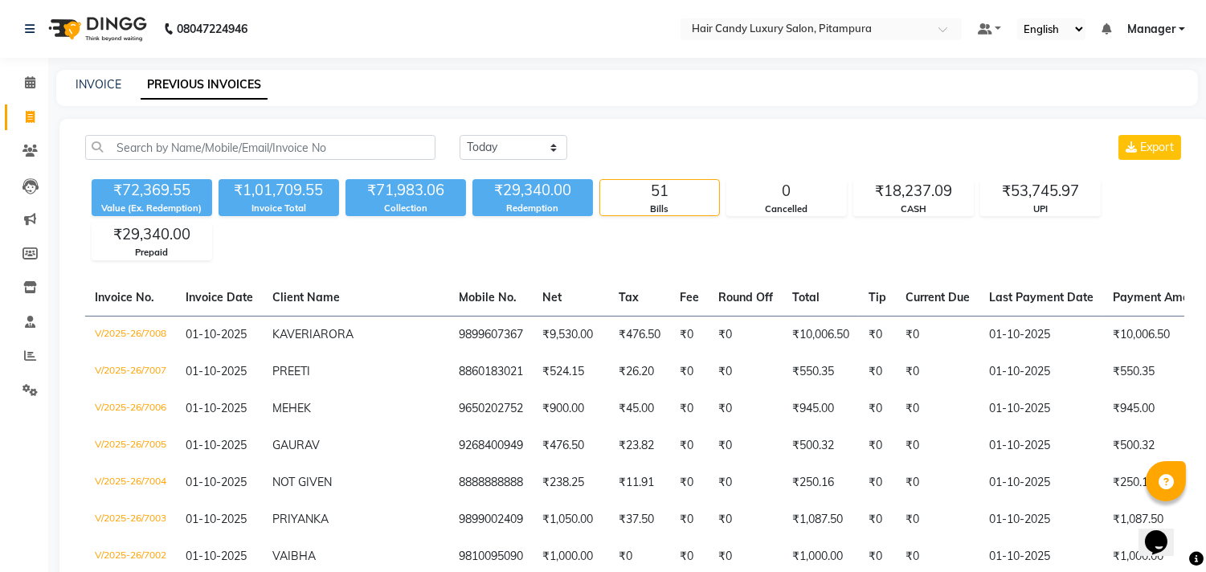
click at [26, 105] on link "Invoice" at bounding box center [24, 117] width 39 height 27
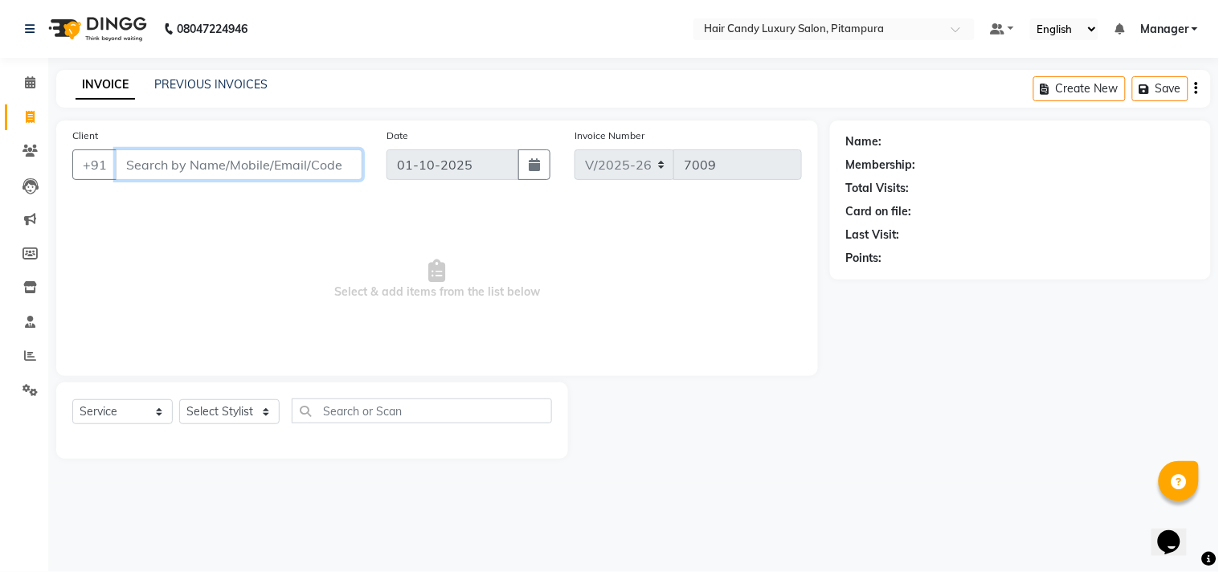
click at [212, 174] on input "Client" at bounding box center [239, 164] width 247 height 31
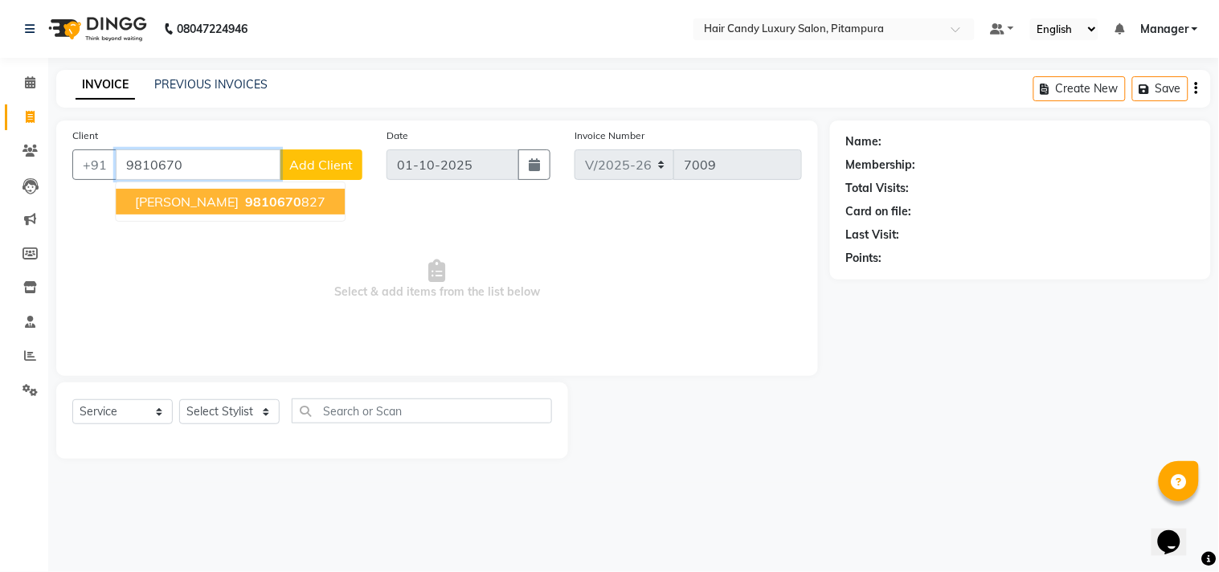
click at [312, 199] on ngb-highlight "9810670 827" at bounding box center [284, 202] width 84 height 16
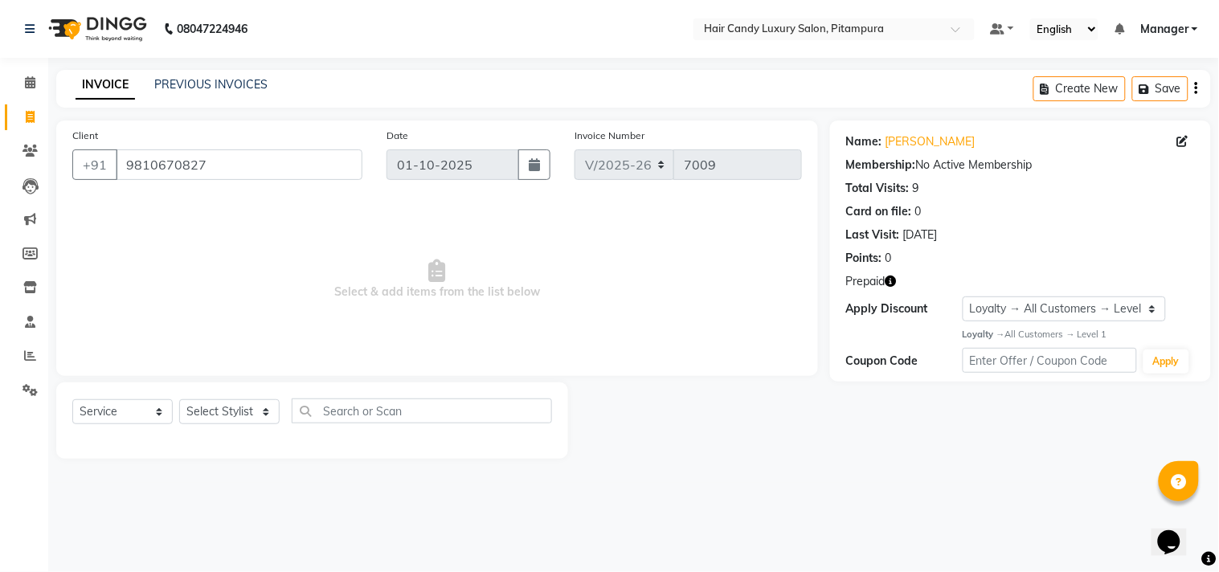
click at [890, 282] on icon "button" at bounding box center [891, 281] width 11 height 11
click at [244, 411] on select "Select Stylist [PERSON_NAME] [PERSON_NAME] [PERSON_NAME] [PERSON_NAME] [PERSON_…" at bounding box center [229, 411] width 100 height 25
click at [179, 400] on select "Select Stylist [PERSON_NAME] [PERSON_NAME] [PERSON_NAME] [PERSON_NAME] [PERSON_…" at bounding box center [229, 411] width 100 height 25
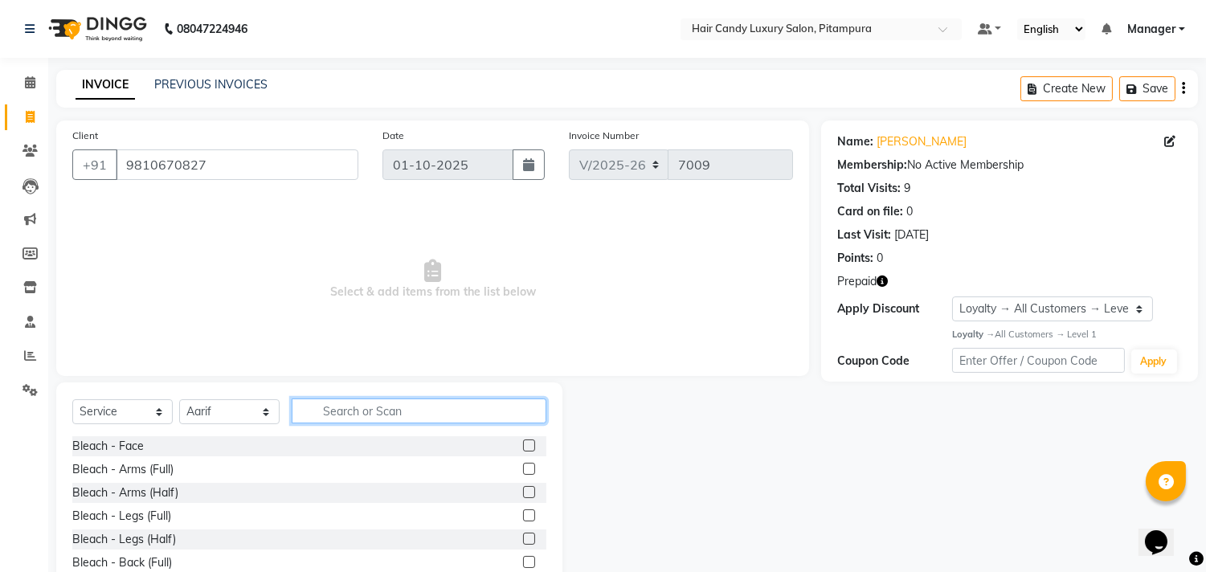
click at [418, 405] on input "text" at bounding box center [419, 411] width 255 height 25
click at [371, 410] on input "text" at bounding box center [419, 411] width 255 height 25
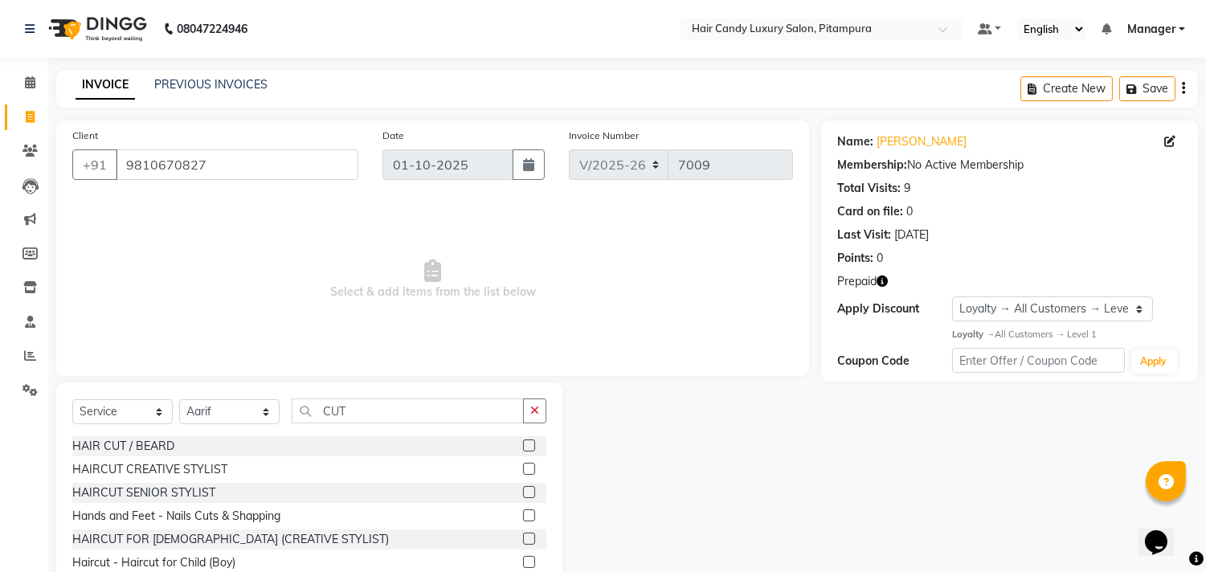
click at [523, 469] on label at bounding box center [529, 469] width 12 height 12
click at [523, 469] on input "checkbox" at bounding box center [528, 470] width 10 height 10
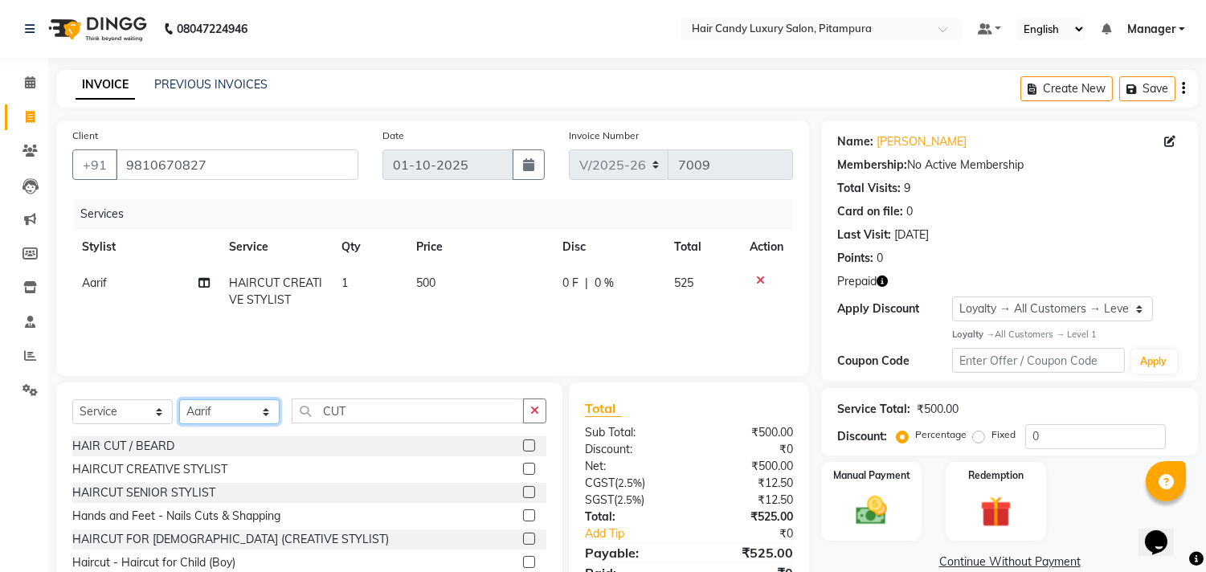
click at [207, 418] on select "Select Stylist [PERSON_NAME] [PERSON_NAME] [PERSON_NAME] [PERSON_NAME] [PERSON_…" at bounding box center [229, 411] width 100 height 25
click at [179, 400] on select "Select Stylist [PERSON_NAME] [PERSON_NAME] [PERSON_NAME] [PERSON_NAME] [PERSON_…" at bounding box center [229, 411] width 100 height 25
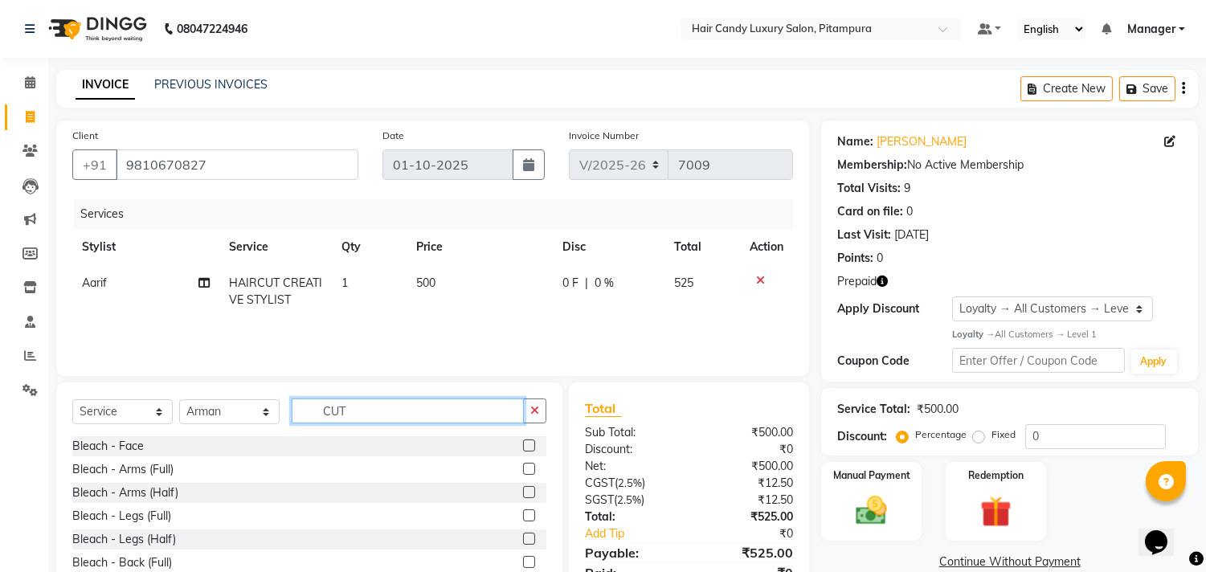
drag, startPoint x: 367, startPoint y: 411, endPoint x: 219, endPoint y: 416, distance: 148.8
click at [219, 416] on div "Select Service Product Membership Package Voucher Prepaid Gift Card Select Styl…" at bounding box center [309, 418] width 474 height 38
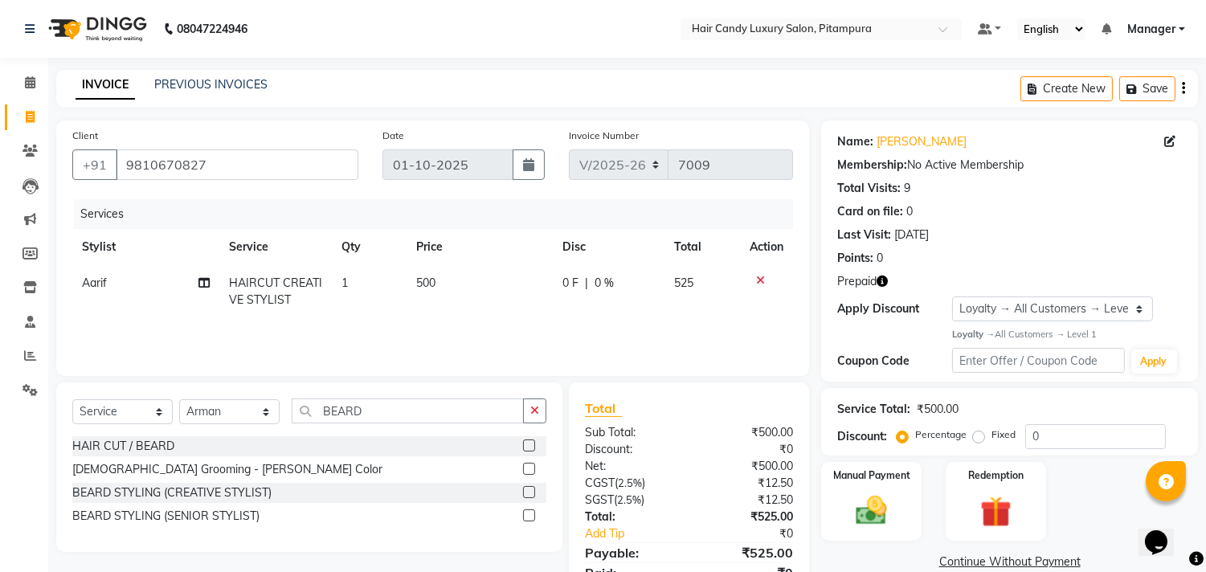
click at [530, 491] on label at bounding box center [529, 492] width 12 height 12
click at [530, 491] on input "checkbox" at bounding box center [528, 493] width 10 height 10
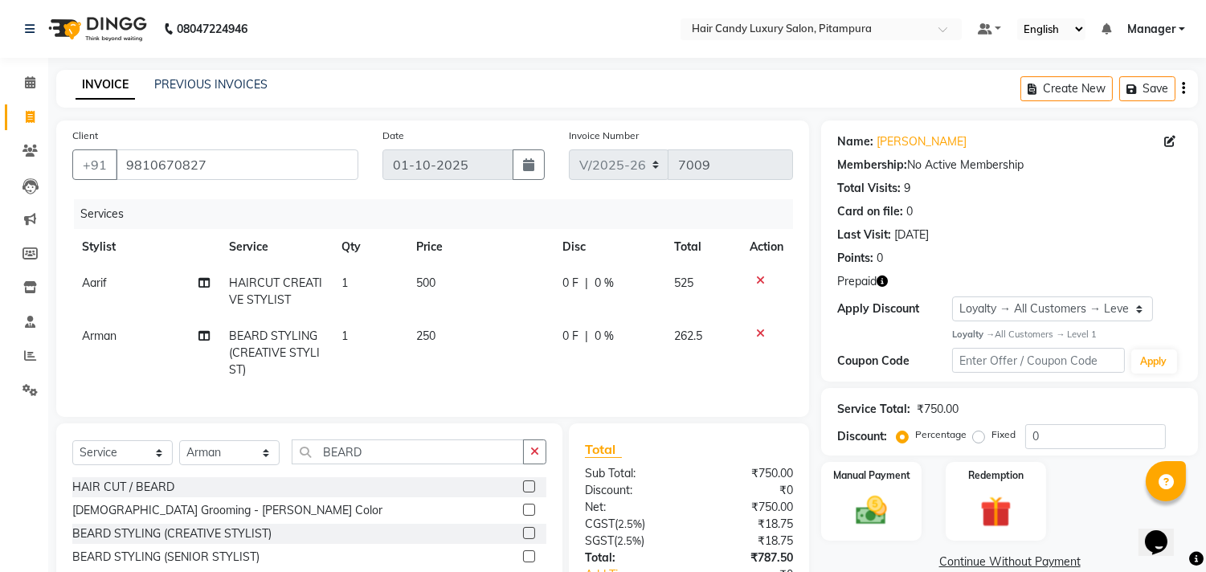
click at [885, 279] on icon "button" at bounding box center [882, 281] width 11 height 11
click at [989, 493] on img at bounding box center [995, 512] width 53 height 40
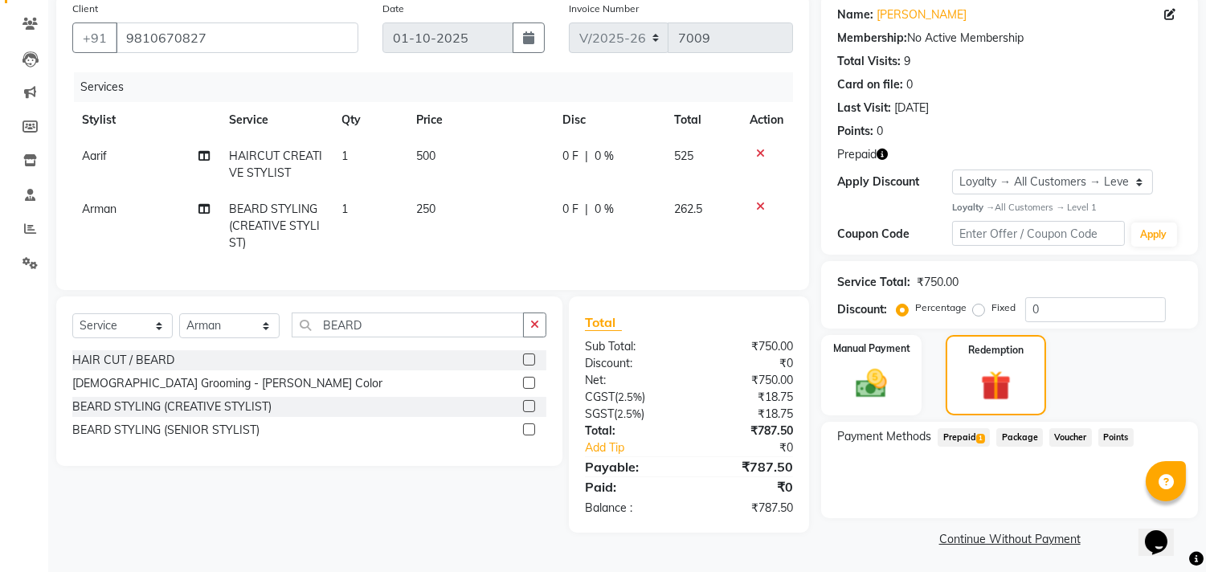
scroll to position [129, 0]
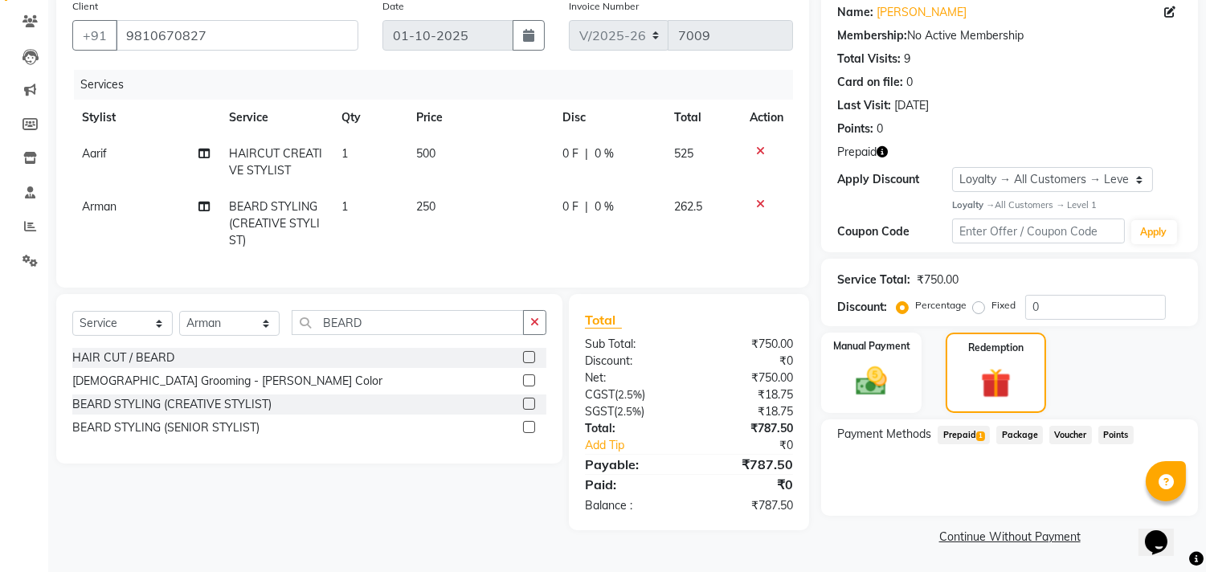
click at [977, 426] on span "Prepaid 1" at bounding box center [964, 435] width 52 height 18
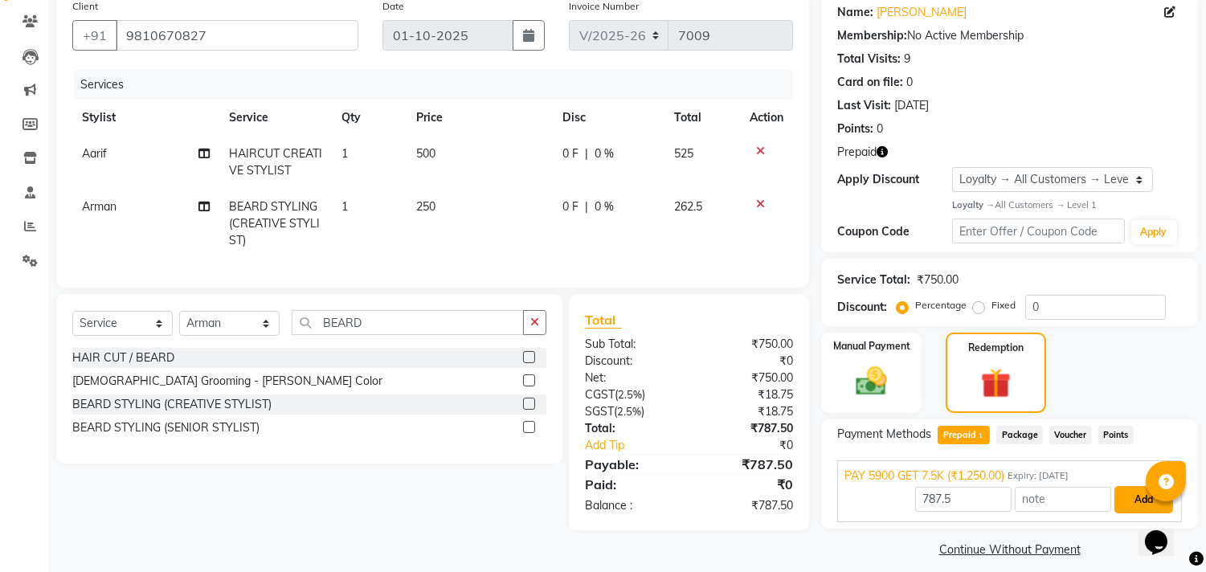
click at [1125, 487] on button "Add" at bounding box center [1144, 499] width 59 height 27
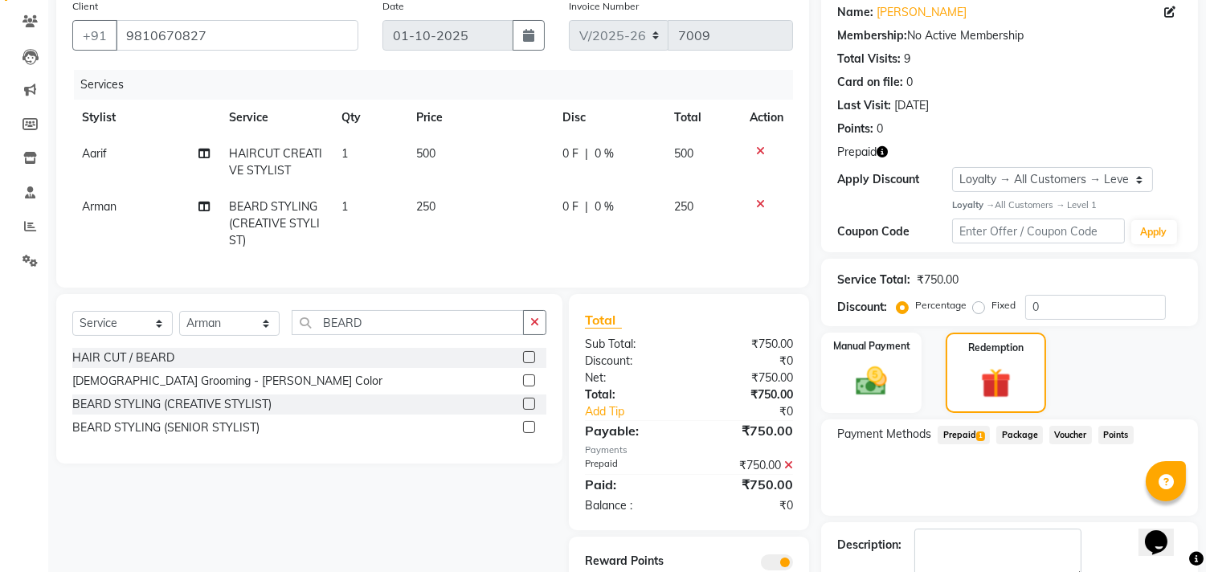
scroll to position [220, 0]
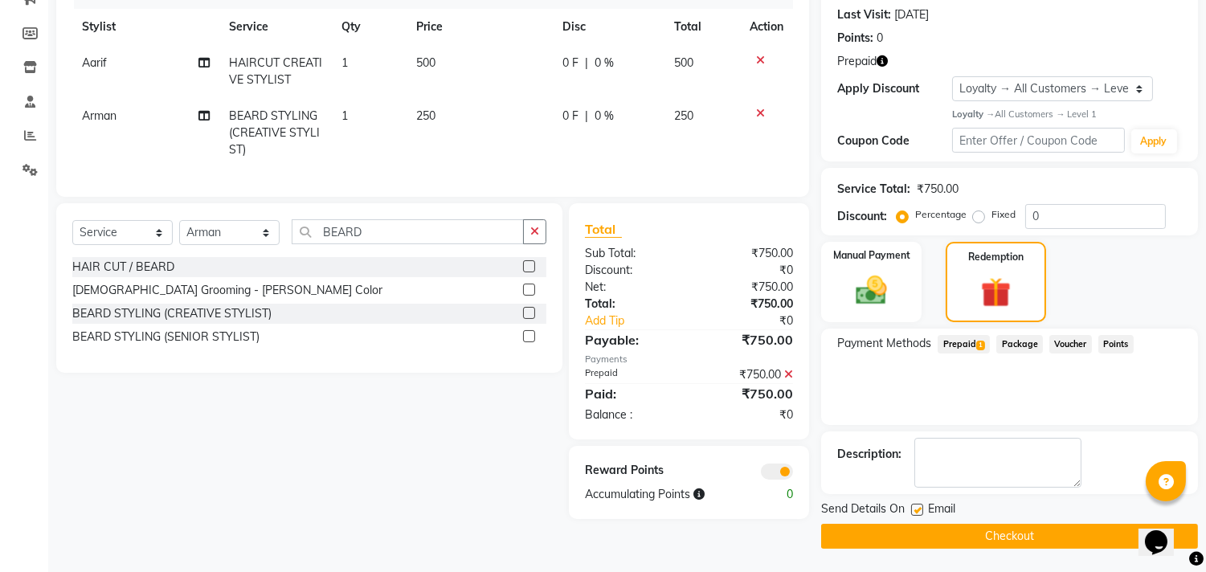
click at [923, 540] on button "Checkout" at bounding box center [1009, 536] width 377 height 25
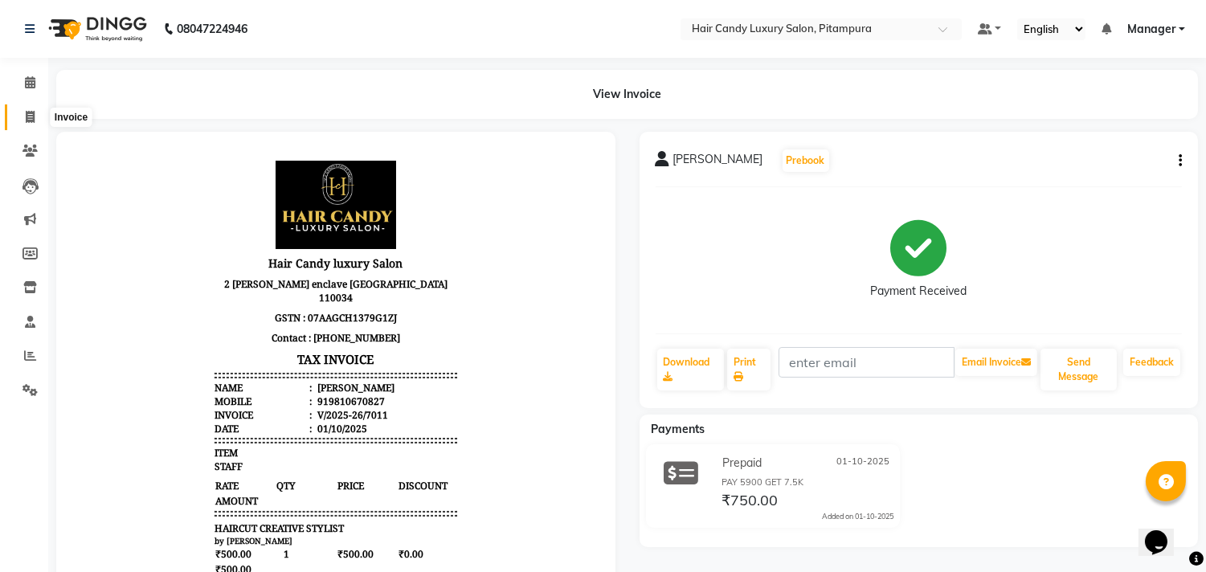
click at [33, 116] on icon at bounding box center [30, 117] width 9 height 12
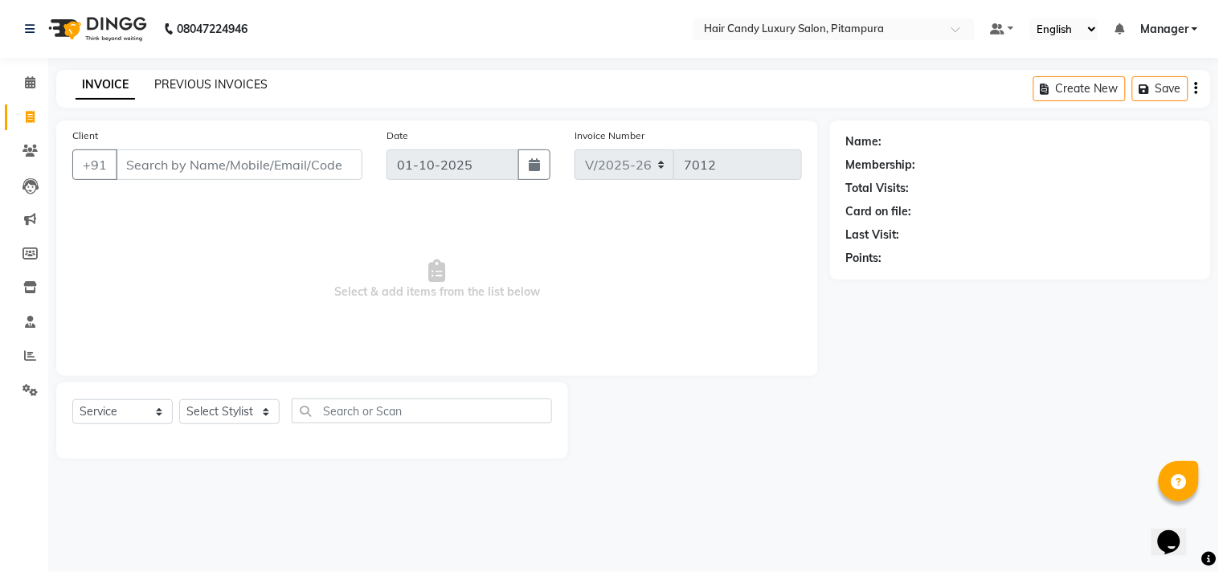
click at [236, 88] on link "PREVIOUS INVOICES" at bounding box center [210, 84] width 113 height 14
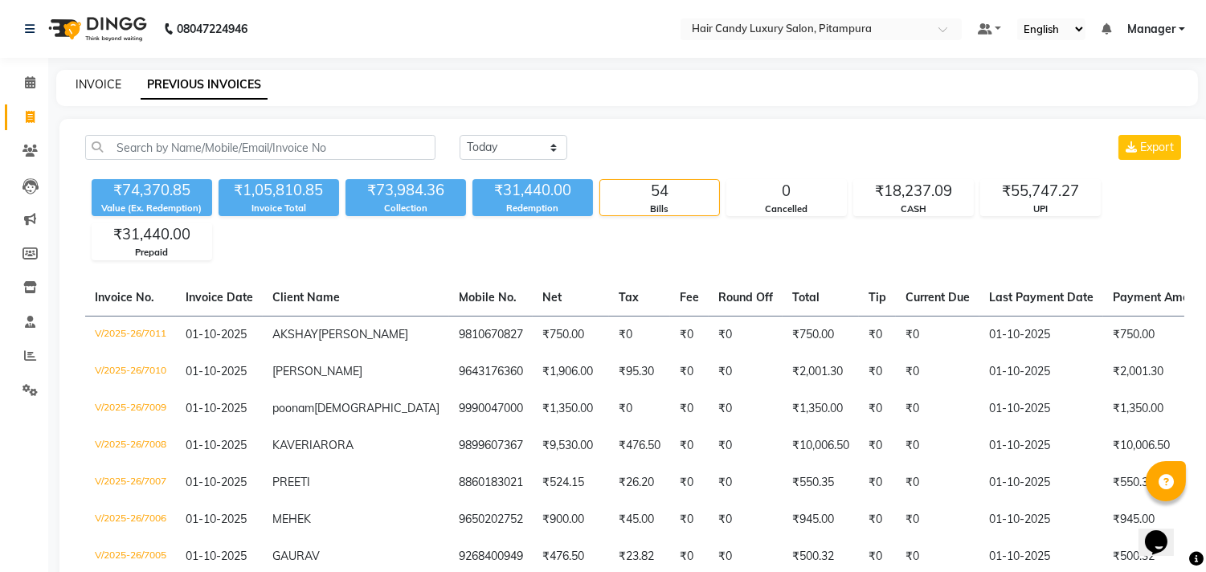
click at [89, 84] on link "INVOICE" at bounding box center [99, 84] width 46 height 14
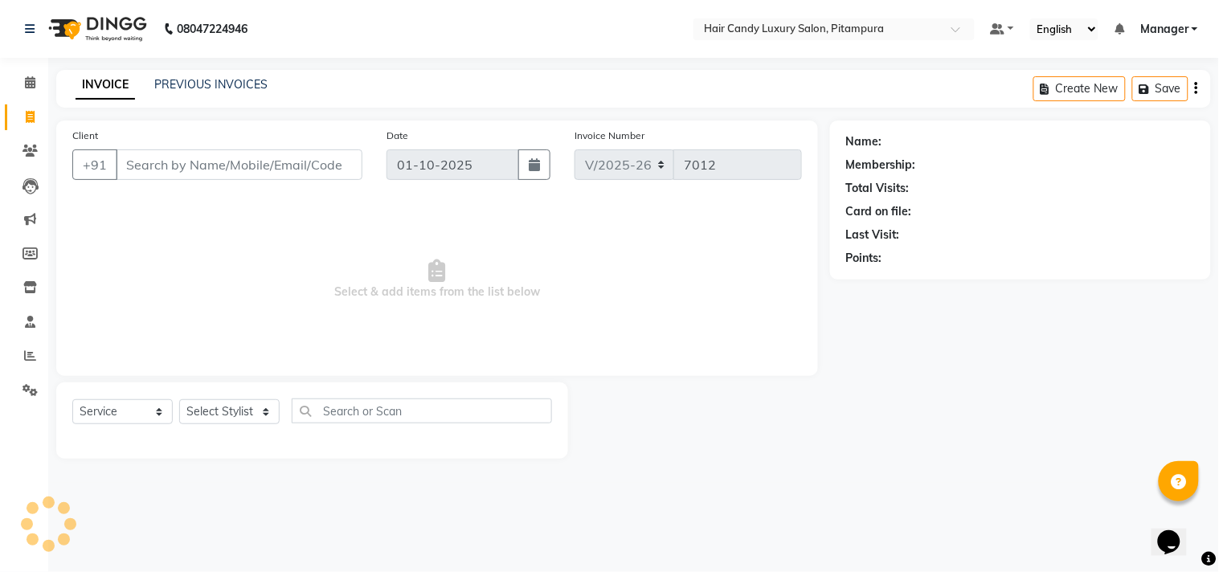
click at [256, 158] on input "Client" at bounding box center [239, 164] width 247 height 31
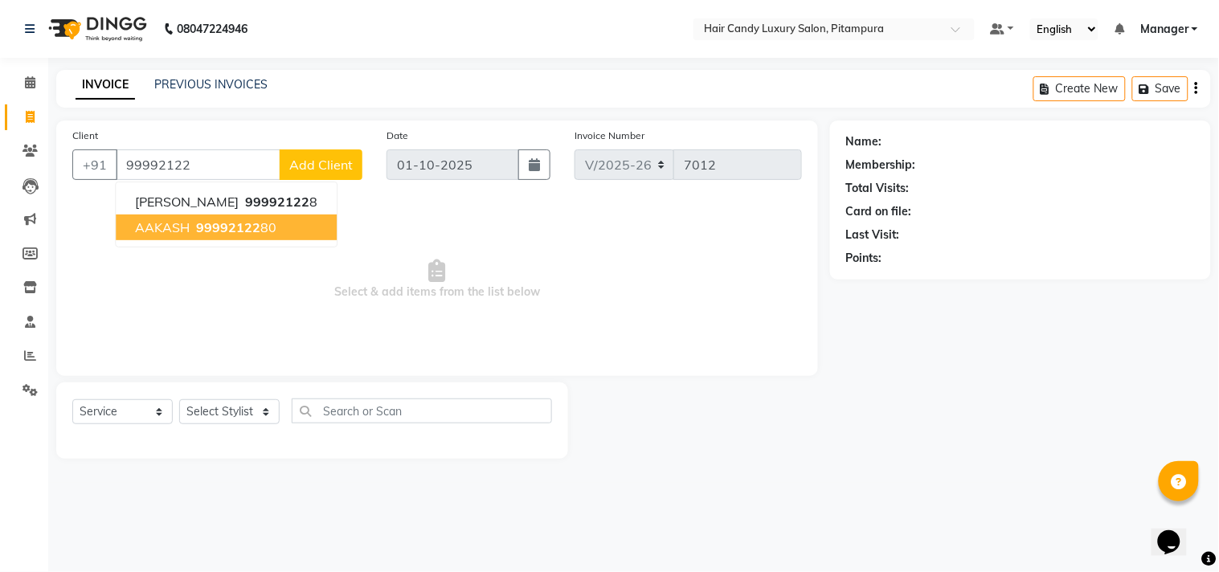
click at [263, 221] on ngb-highlight "99992122 80" at bounding box center [235, 227] width 84 height 16
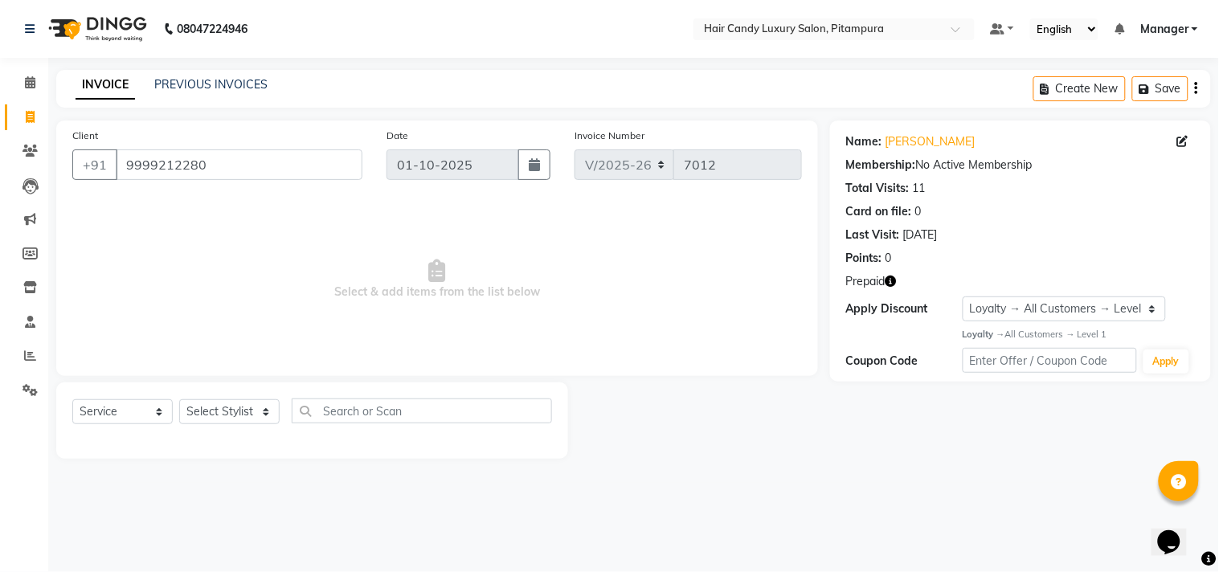
click at [895, 277] on icon "button" at bounding box center [891, 281] width 11 height 11
click at [203, 413] on select "Select Stylist [PERSON_NAME] [PERSON_NAME] [PERSON_NAME] [PERSON_NAME] [PERSON_…" at bounding box center [229, 411] width 100 height 25
click at [179, 400] on select "Select Stylist [PERSON_NAME] [PERSON_NAME] [PERSON_NAME] [PERSON_NAME] [PERSON_…" at bounding box center [229, 411] width 100 height 25
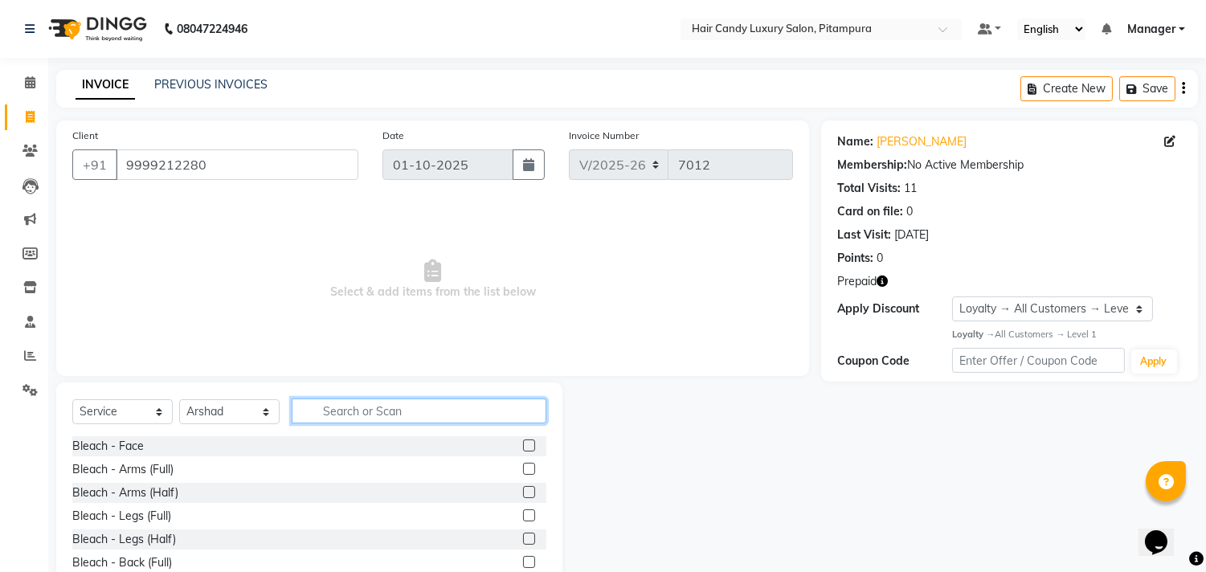
click at [375, 412] on input "text" at bounding box center [419, 411] width 255 height 25
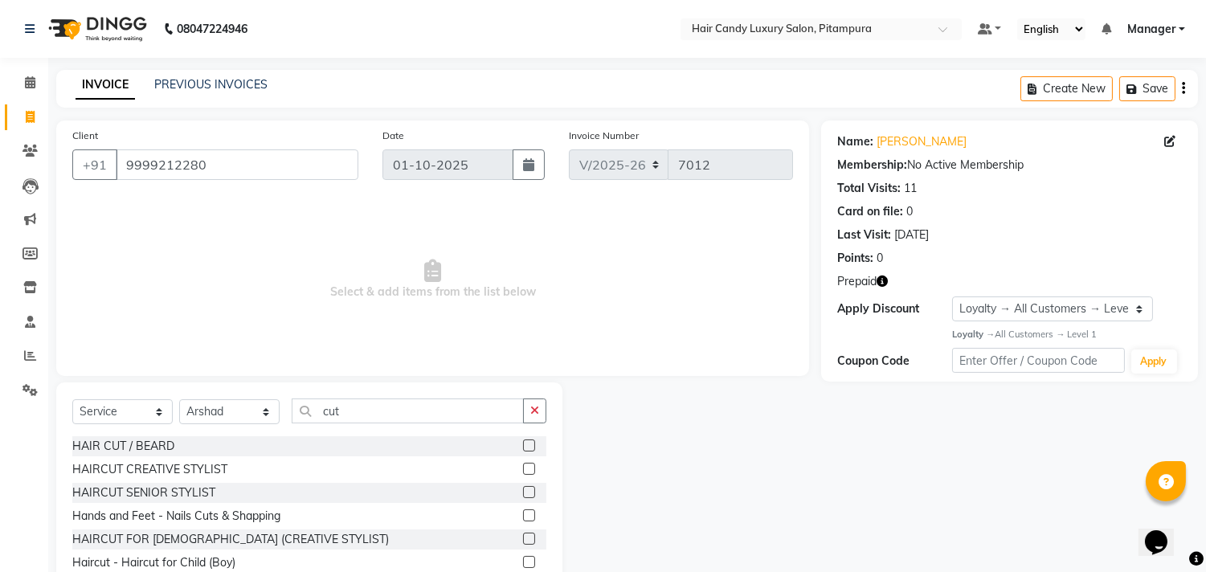
click at [523, 448] on label at bounding box center [529, 446] width 12 height 12
click at [523, 448] on input "checkbox" at bounding box center [528, 446] width 10 height 10
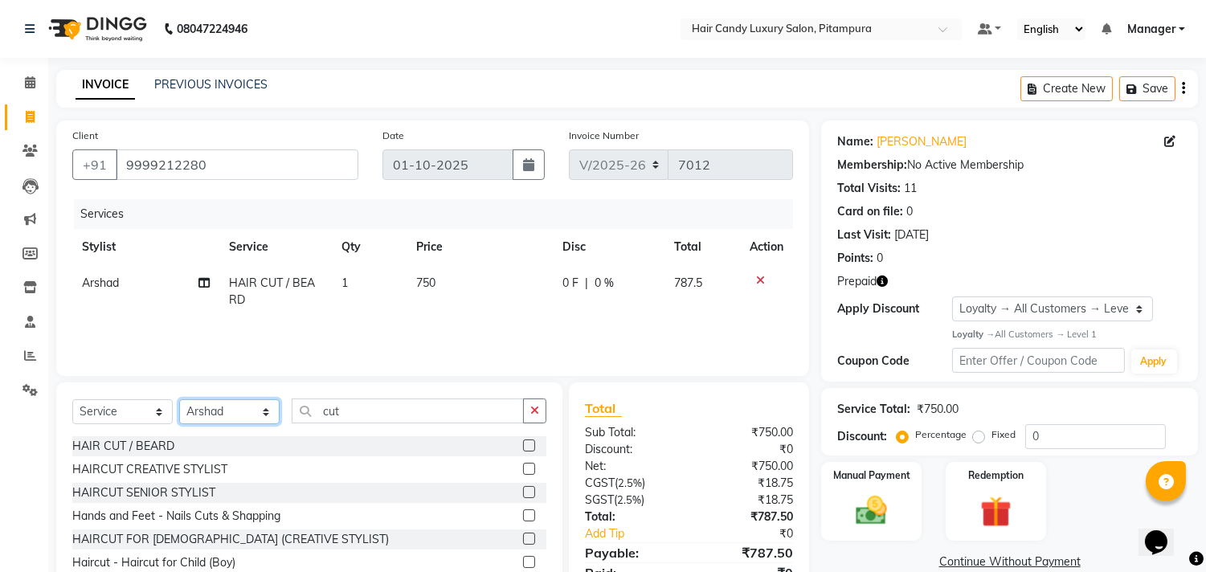
click at [219, 406] on select "Select Stylist [PERSON_NAME] [PERSON_NAME] [PERSON_NAME] [PERSON_NAME] [PERSON_…" at bounding box center [229, 411] width 100 height 25
click at [179, 400] on select "Select Stylist [PERSON_NAME] [PERSON_NAME] [PERSON_NAME] [PERSON_NAME] [PERSON_…" at bounding box center [229, 411] width 100 height 25
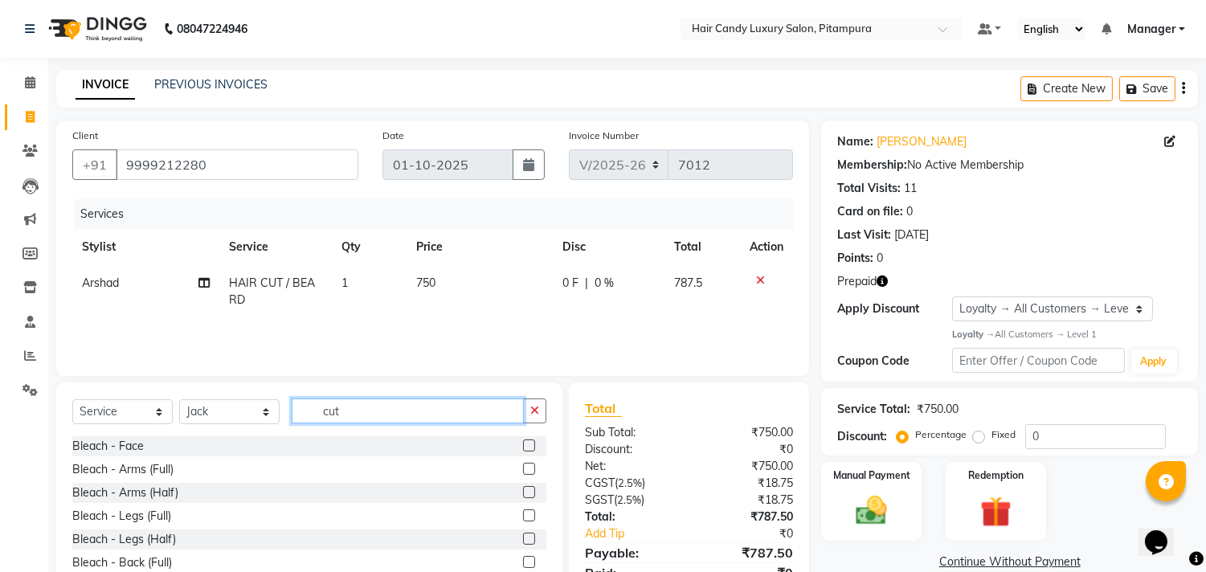
drag, startPoint x: 358, startPoint y: 416, endPoint x: 236, endPoint y: 421, distance: 121.5
click at [236, 421] on div "Select Service Product Membership Package Voucher Prepaid Gift Card Select Styl…" at bounding box center [309, 418] width 474 height 38
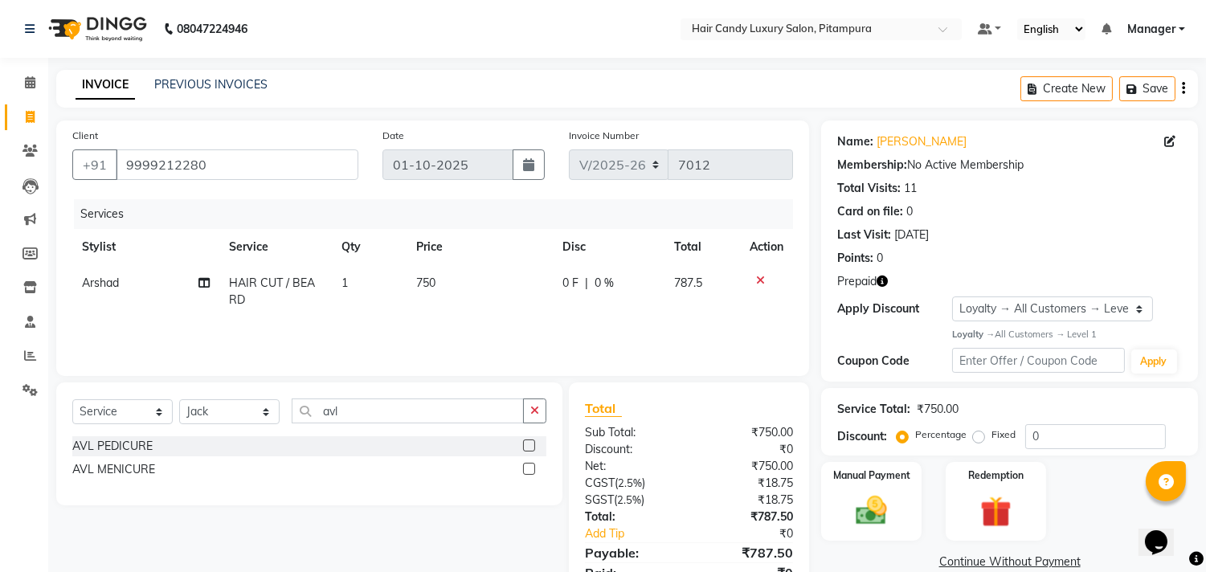
click at [528, 446] on label at bounding box center [529, 446] width 12 height 12
click at [528, 446] on input "checkbox" at bounding box center [528, 446] width 10 height 10
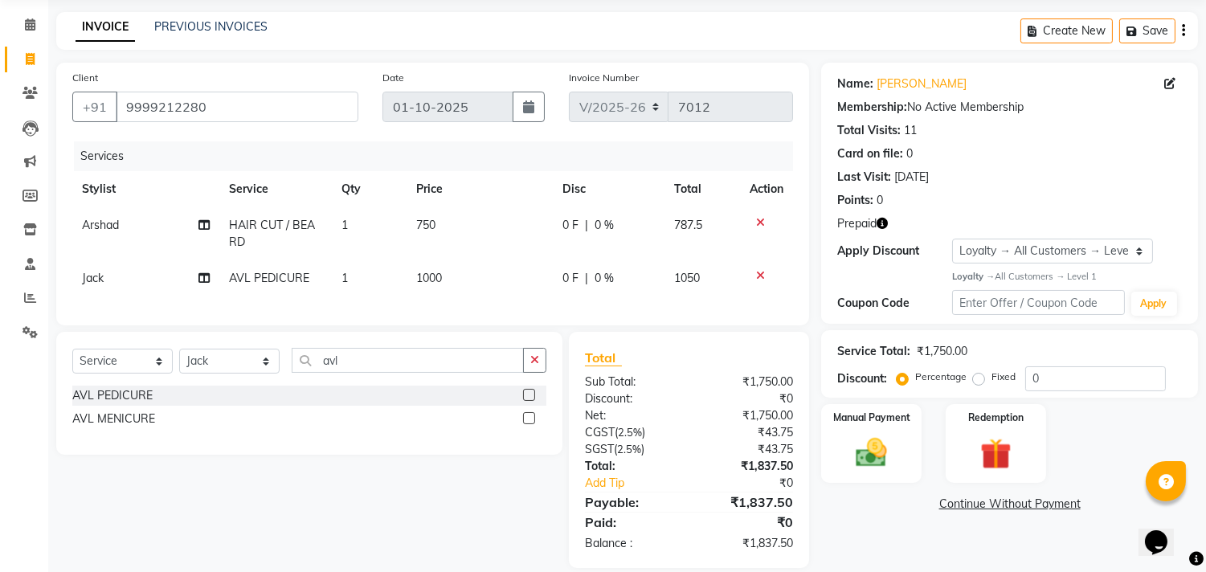
scroll to position [89, 0]
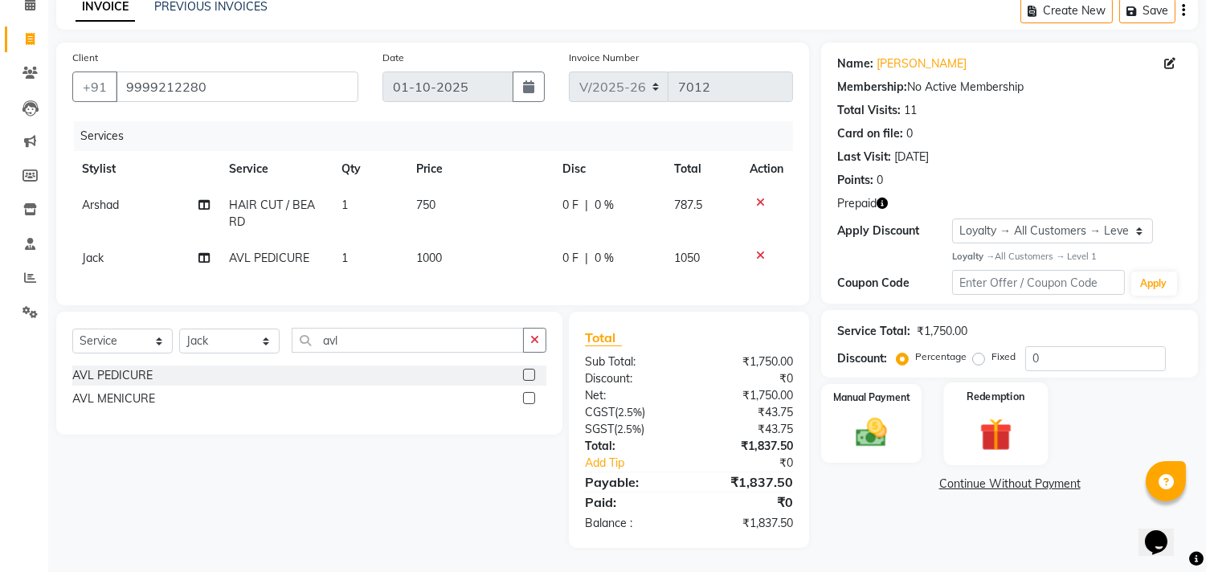
click at [1007, 419] on img at bounding box center [995, 434] width 53 height 40
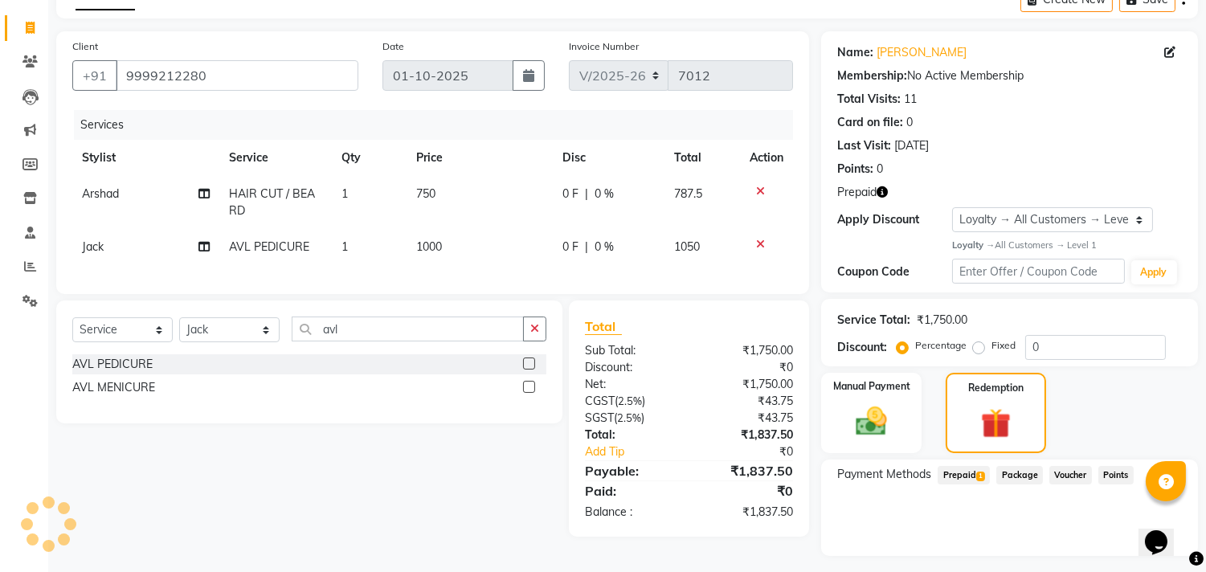
click at [962, 481] on span "Prepaid 1" at bounding box center [964, 475] width 52 height 18
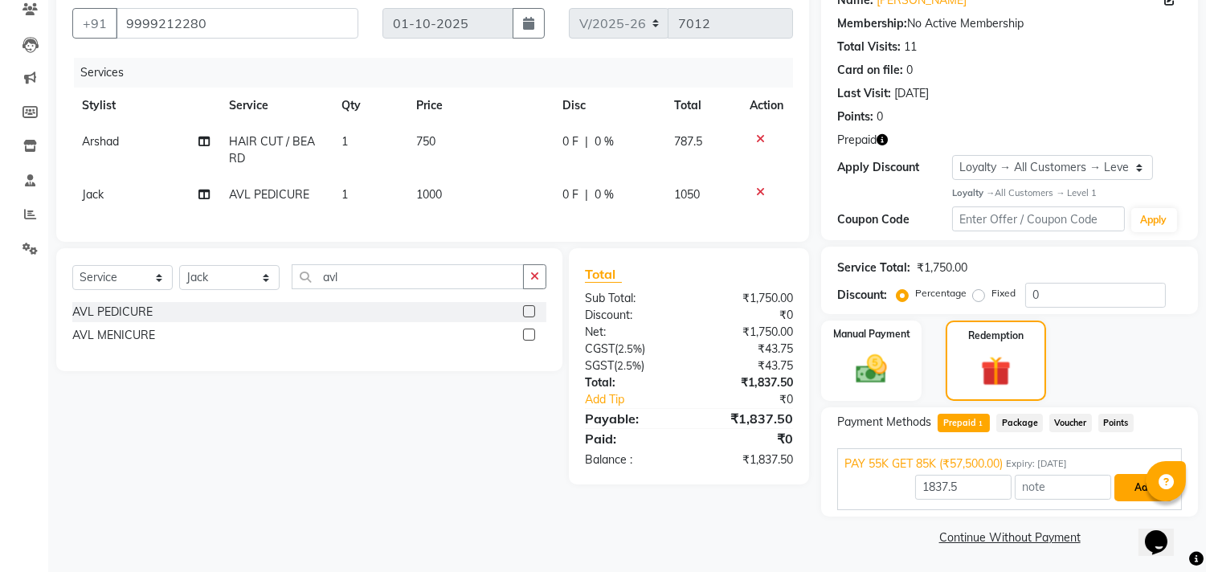
click at [1128, 481] on button "Add" at bounding box center [1144, 487] width 59 height 27
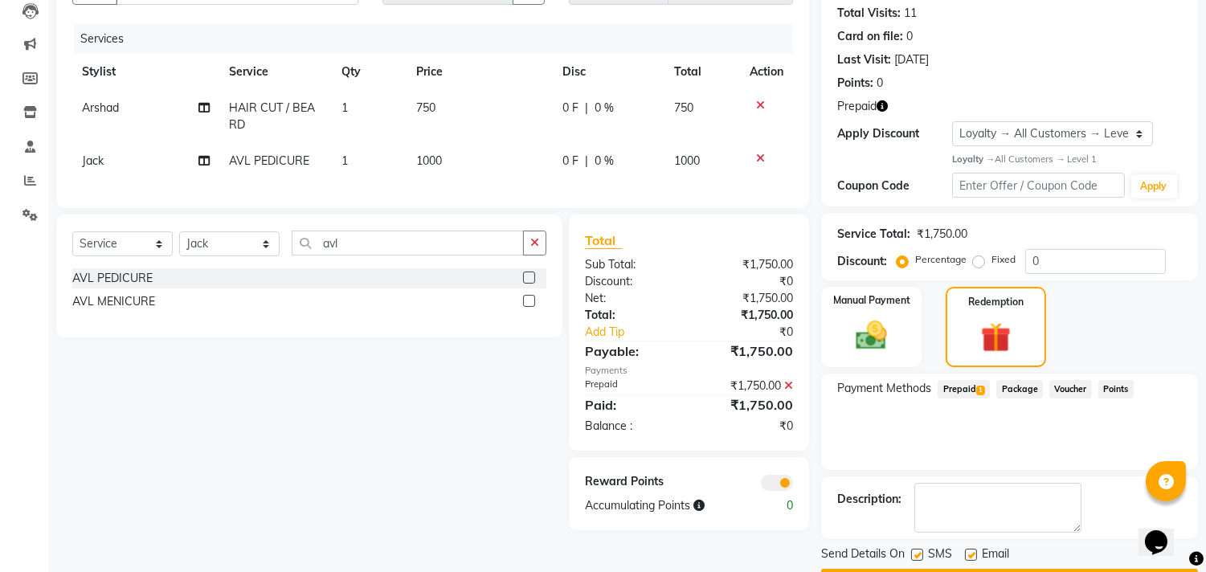
scroll to position [220, 0]
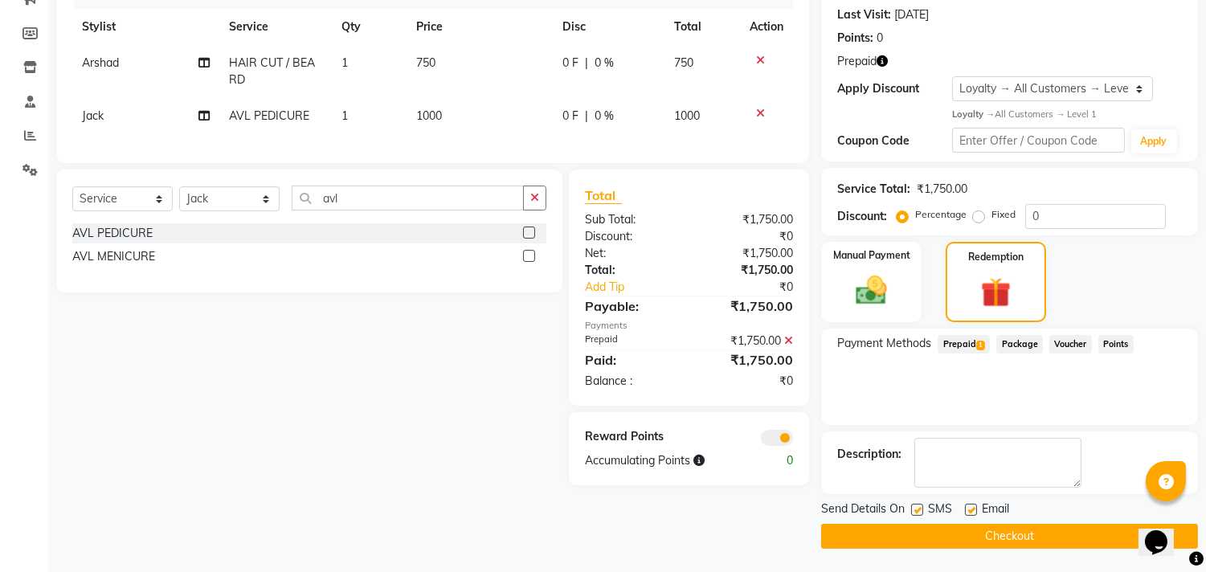
click at [936, 534] on button "Checkout" at bounding box center [1009, 536] width 377 height 25
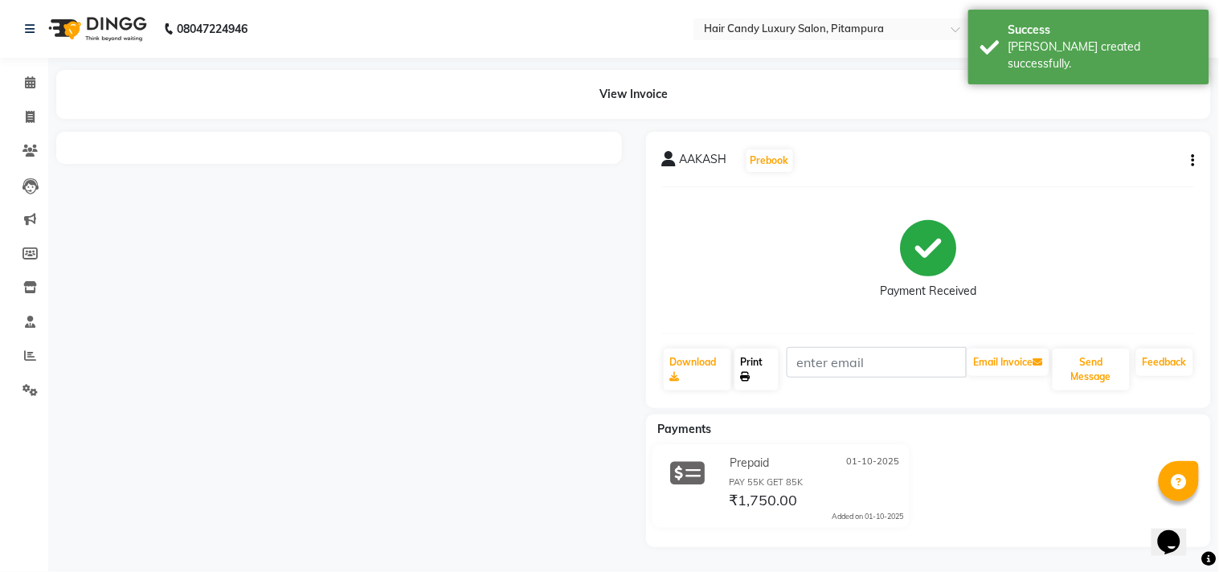
click at [754, 366] on link "Print" at bounding box center [757, 370] width 44 height 42
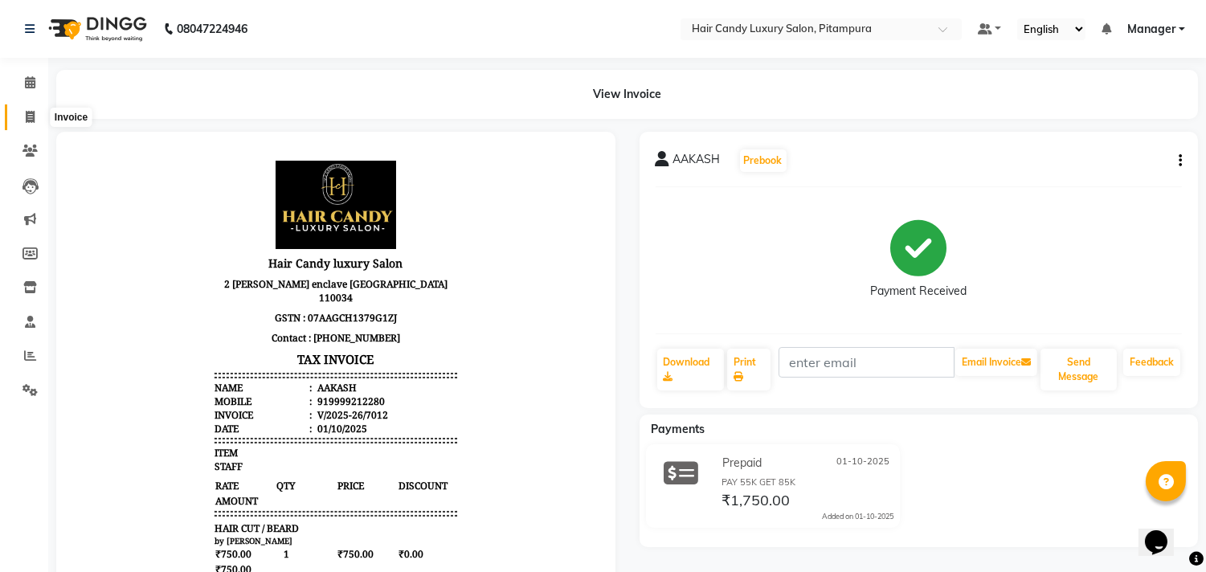
click at [22, 115] on span at bounding box center [30, 118] width 28 height 18
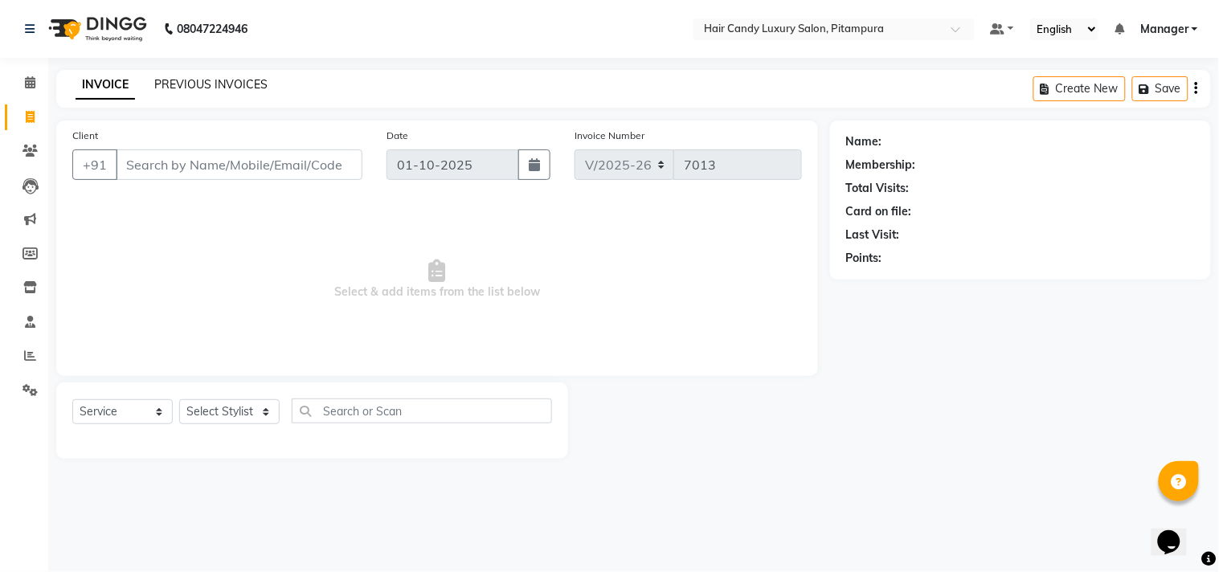
click at [167, 85] on link "PREVIOUS INVOICES" at bounding box center [210, 84] width 113 height 14
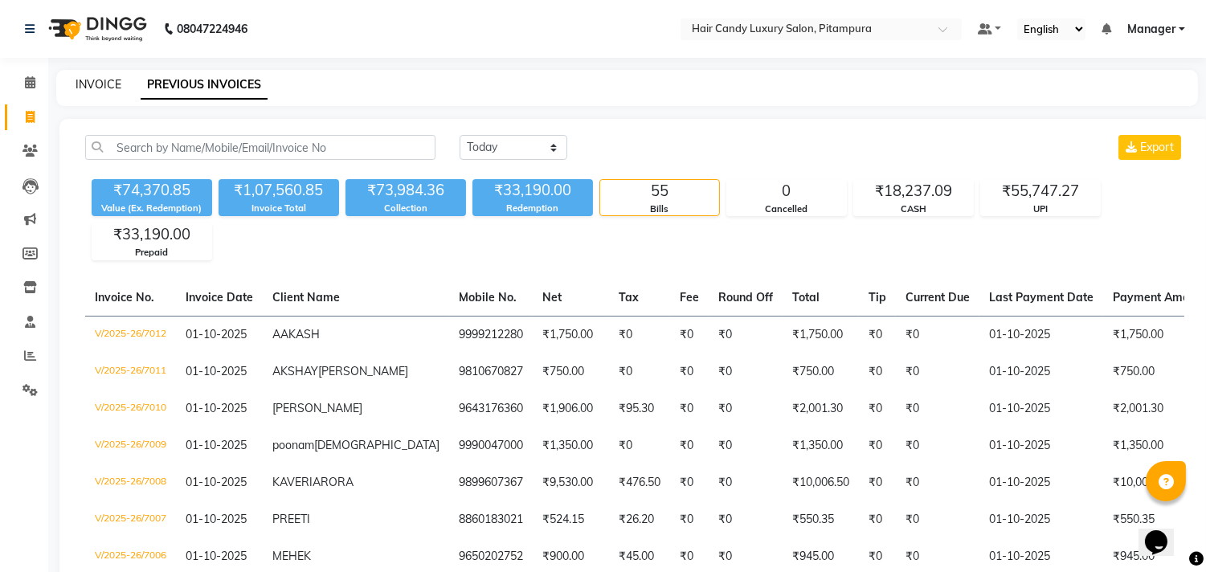
click at [98, 80] on link "INVOICE" at bounding box center [99, 84] width 46 height 14
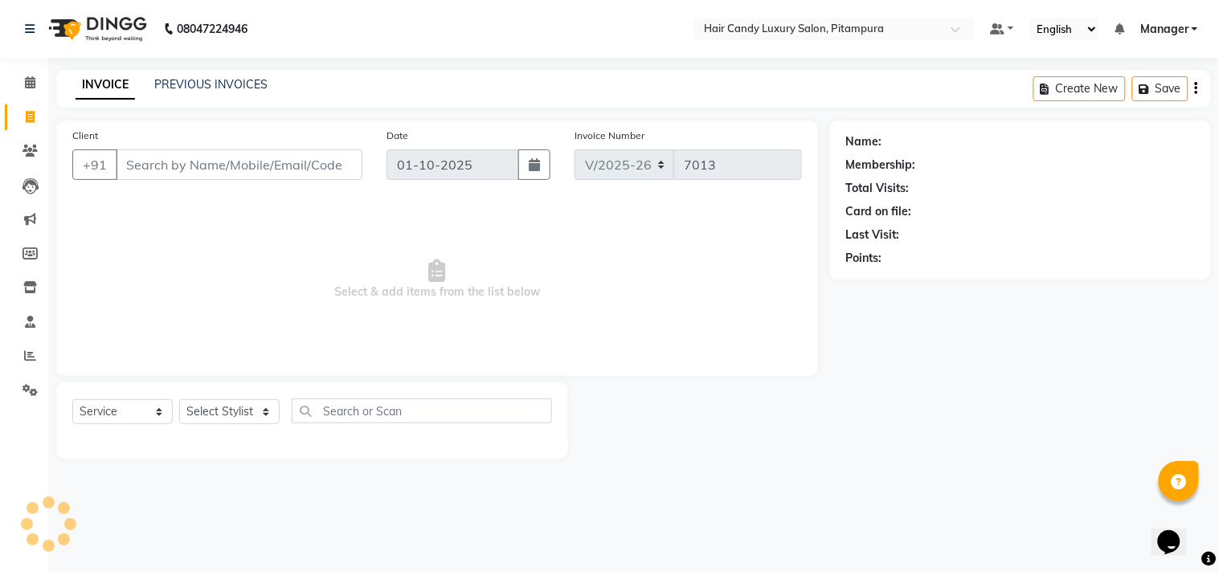
click at [233, 165] on input "Client" at bounding box center [239, 164] width 247 height 31
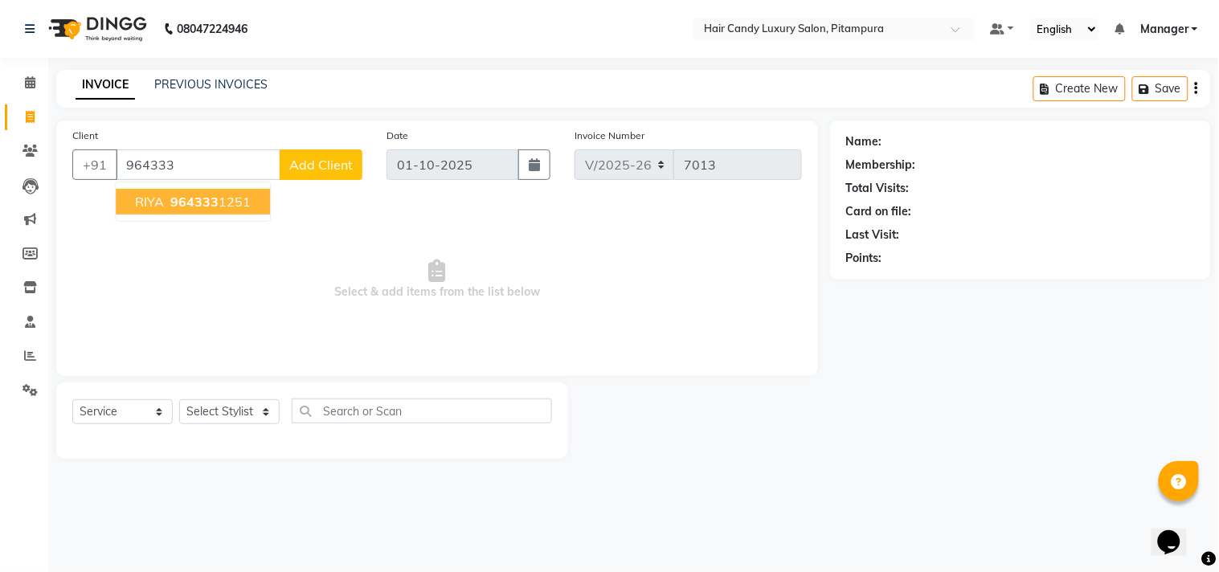
click at [227, 191] on button "RIYA 964333 1251" at bounding box center [193, 202] width 154 height 26
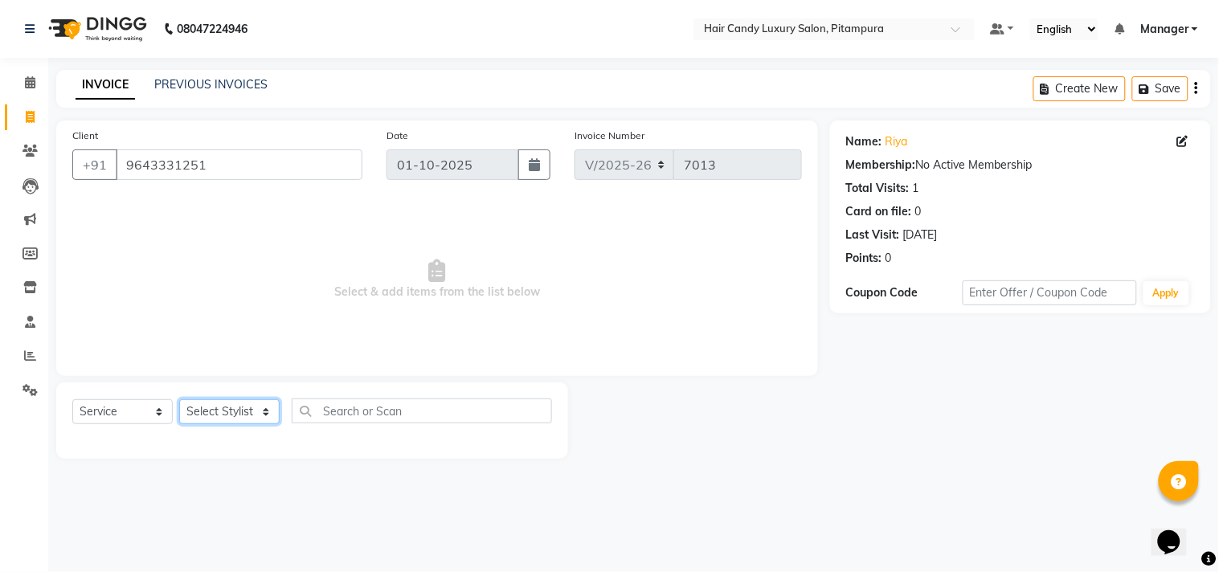
click at [206, 404] on select "Select Stylist [PERSON_NAME] [PERSON_NAME] [PERSON_NAME] [PERSON_NAME] [PERSON_…" at bounding box center [229, 411] width 100 height 25
click at [179, 400] on select "Select Stylist [PERSON_NAME] [PERSON_NAME] [PERSON_NAME] [PERSON_NAME] [PERSON_…" at bounding box center [229, 411] width 100 height 25
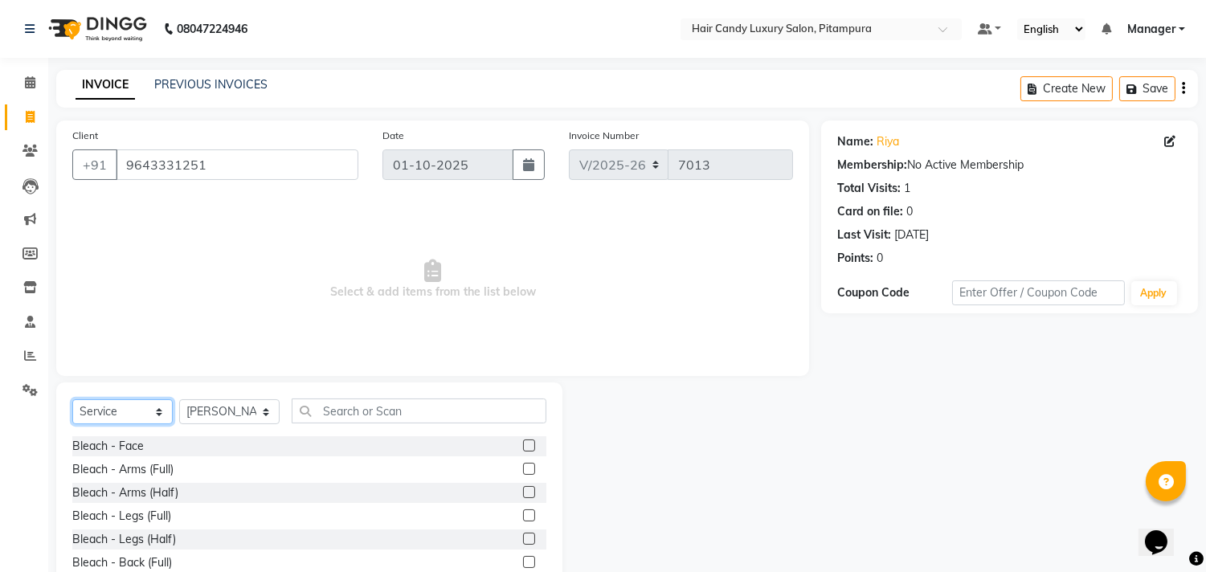
click at [129, 407] on select "Select Service Product Membership Package Voucher Prepaid Gift Card" at bounding box center [122, 411] width 100 height 25
click at [72, 400] on select "Select Service Product Membership Package Voucher Prepaid Gift Card" at bounding box center [122, 411] width 100 height 25
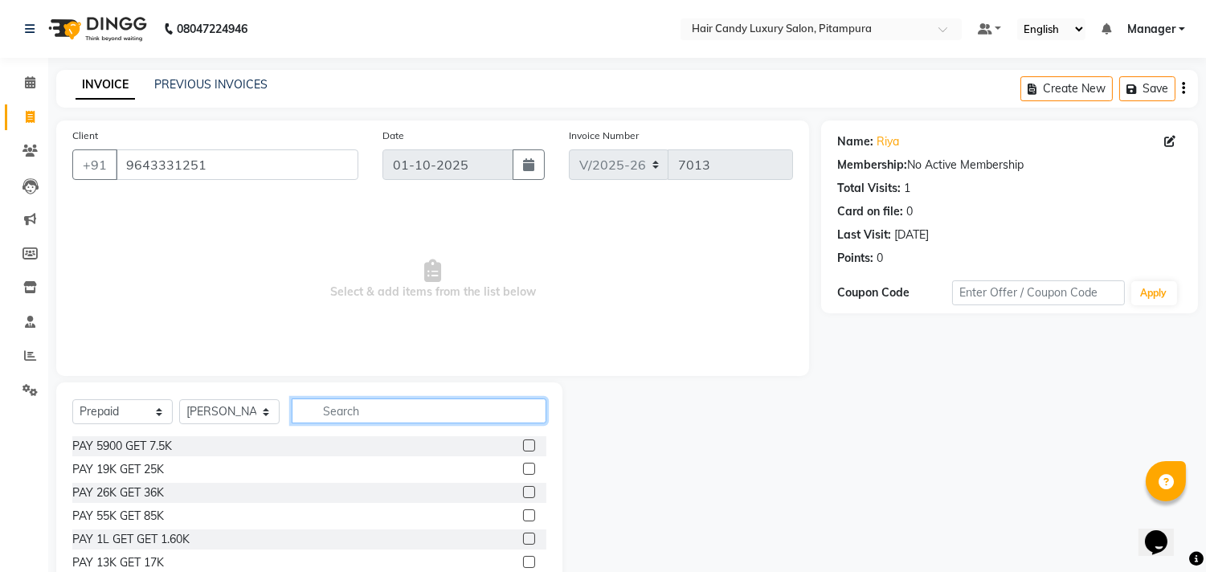
click at [354, 414] on input "text" at bounding box center [419, 411] width 255 height 25
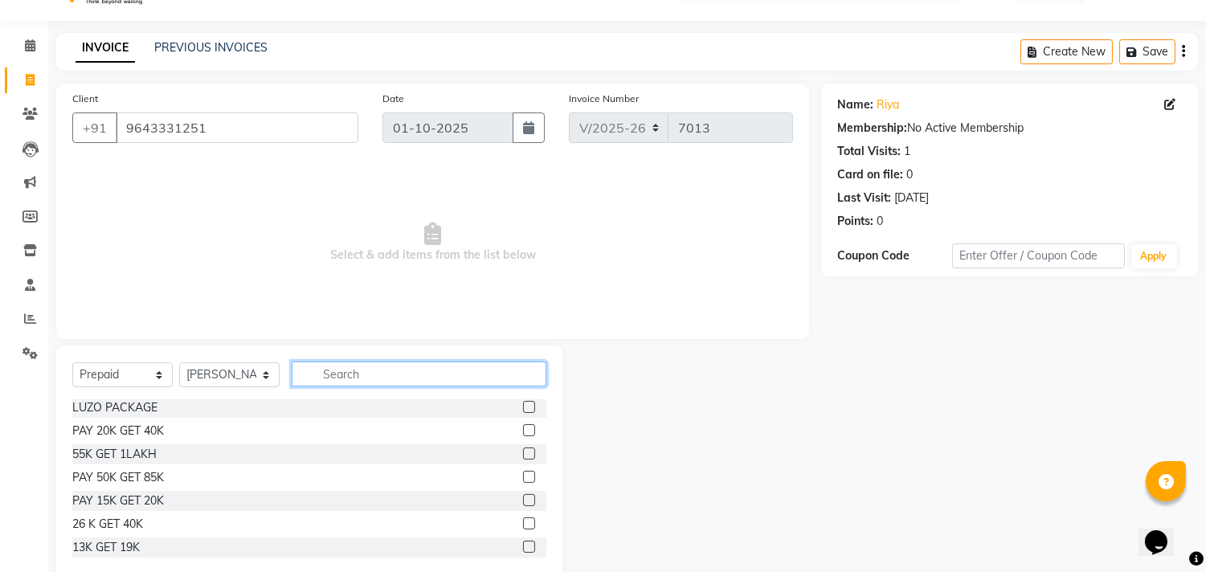
scroll to position [71, 0]
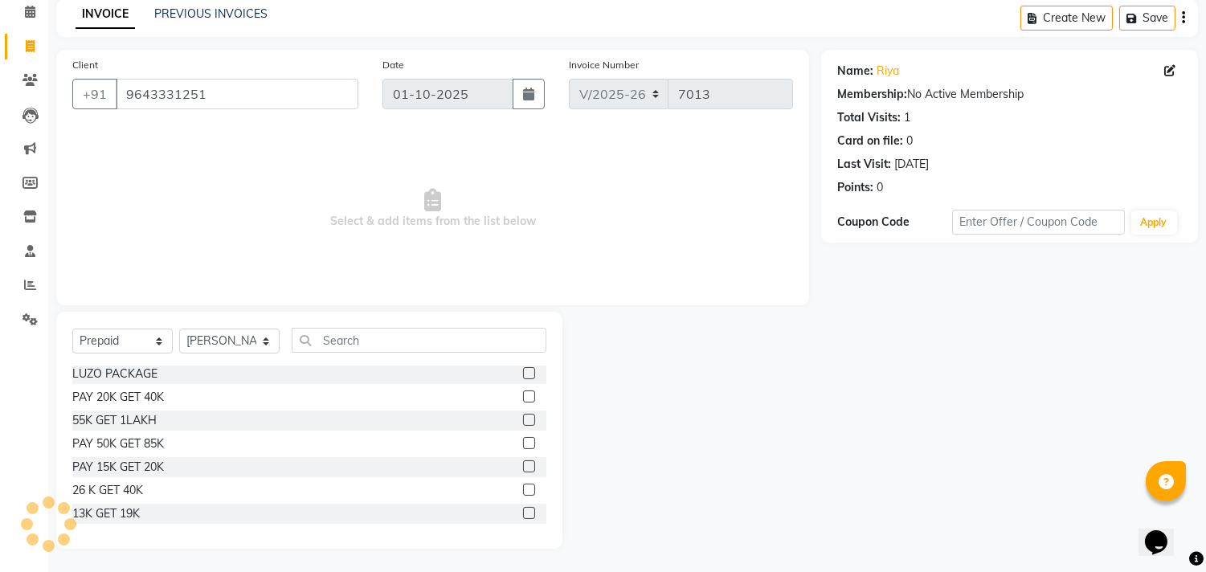
click at [523, 510] on label at bounding box center [529, 513] width 12 height 12
click at [523, 510] on input "checkbox" at bounding box center [528, 514] width 10 height 10
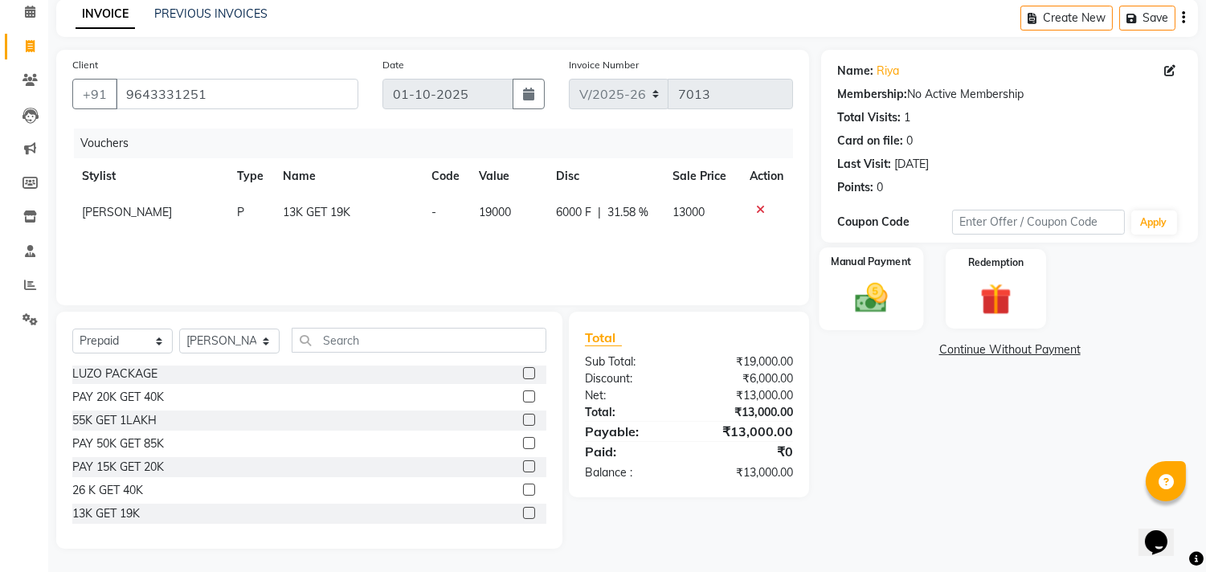
click at [852, 305] on img at bounding box center [872, 299] width 53 height 38
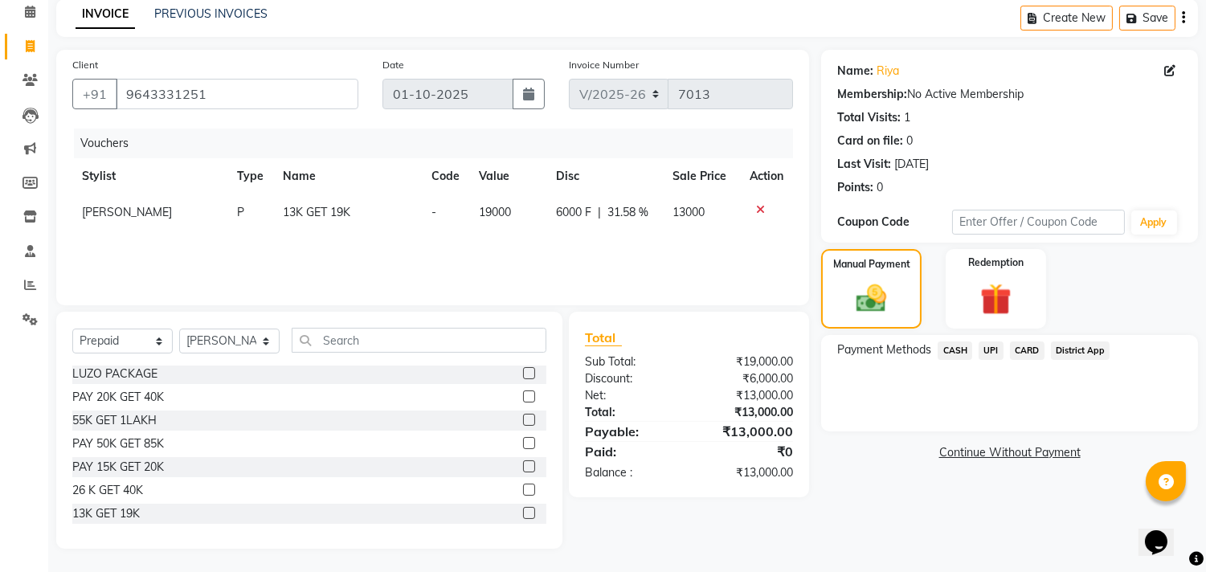
click at [993, 351] on span "UPI" at bounding box center [991, 351] width 25 height 18
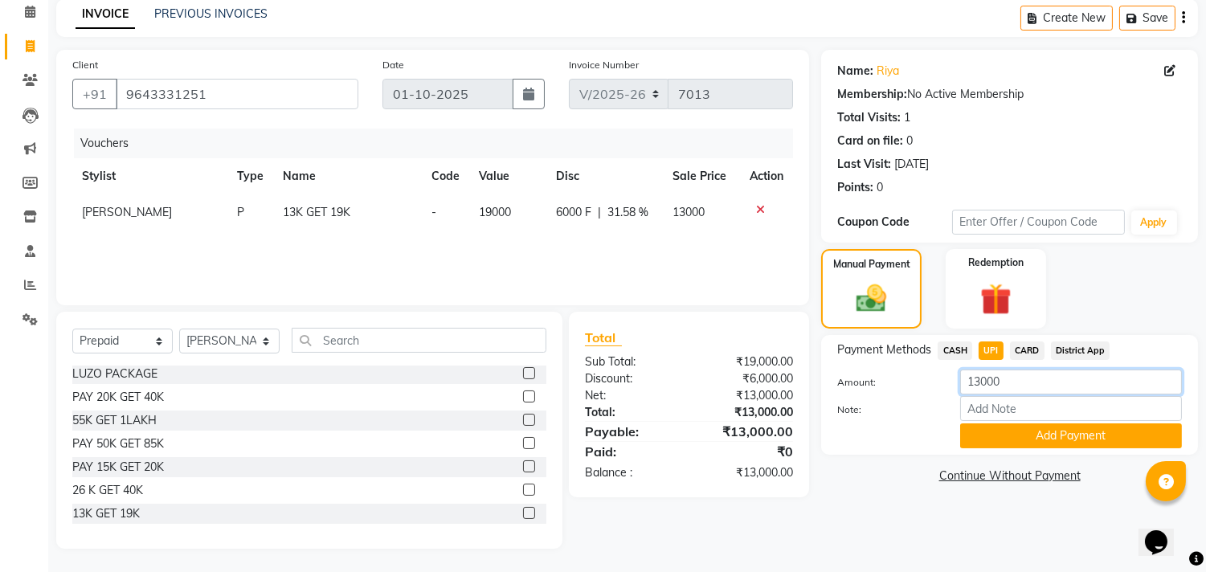
drag, startPoint x: 1015, startPoint y: 387, endPoint x: 906, endPoint y: 389, distance: 109.3
click at [906, 389] on div "Amount: 13000" at bounding box center [1009, 383] width 369 height 27
click at [1024, 436] on button "Add Payment" at bounding box center [1071, 436] width 222 height 25
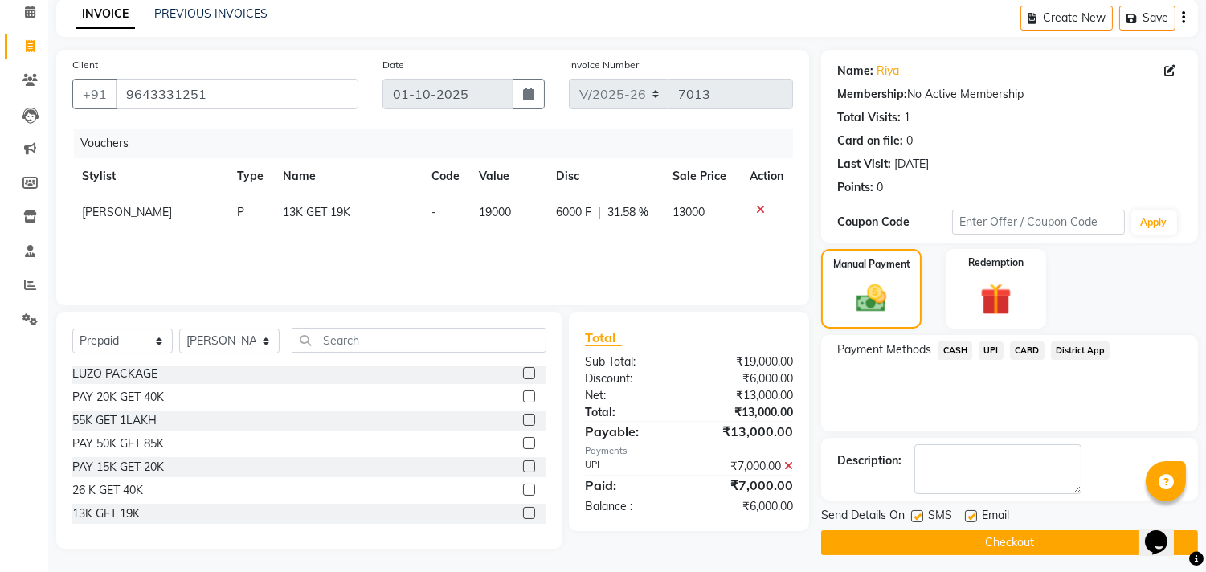
click at [956, 351] on span "CASH" at bounding box center [955, 351] width 35 height 18
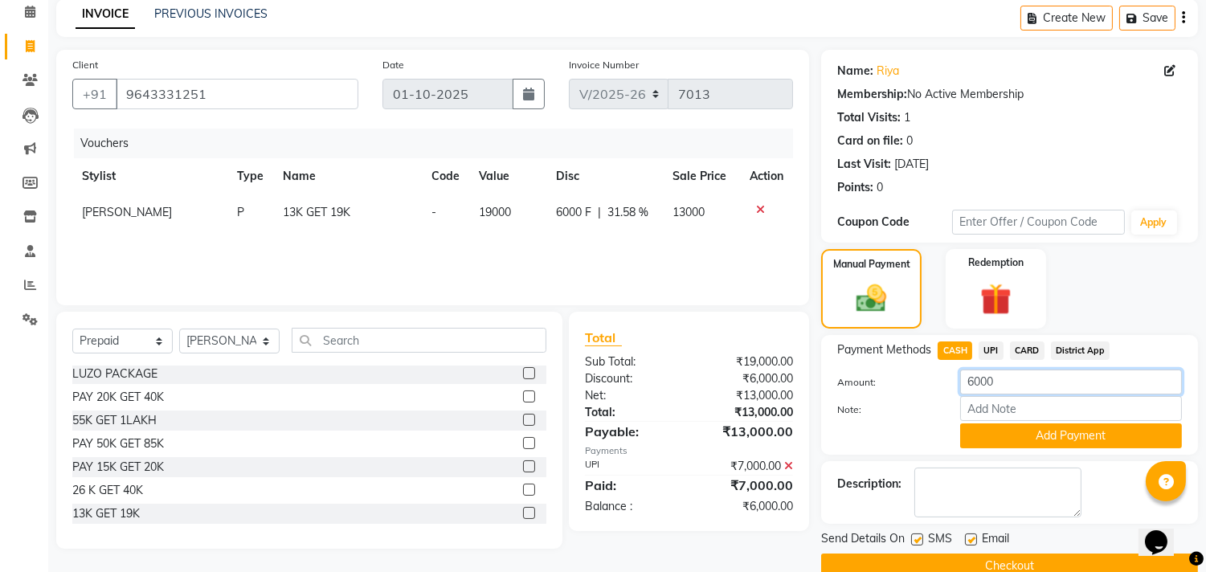
drag, startPoint x: 1010, startPoint y: 383, endPoint x: 916, endPoint y: 396, distance: 95.0
click at [916, 396] on div "Amount: 6000 Note: Add Payment" at bounding box center [1009, 409] width 345 height 79
click at [760, 210] on icon at bounding box center [760, 209] width 9 height 11
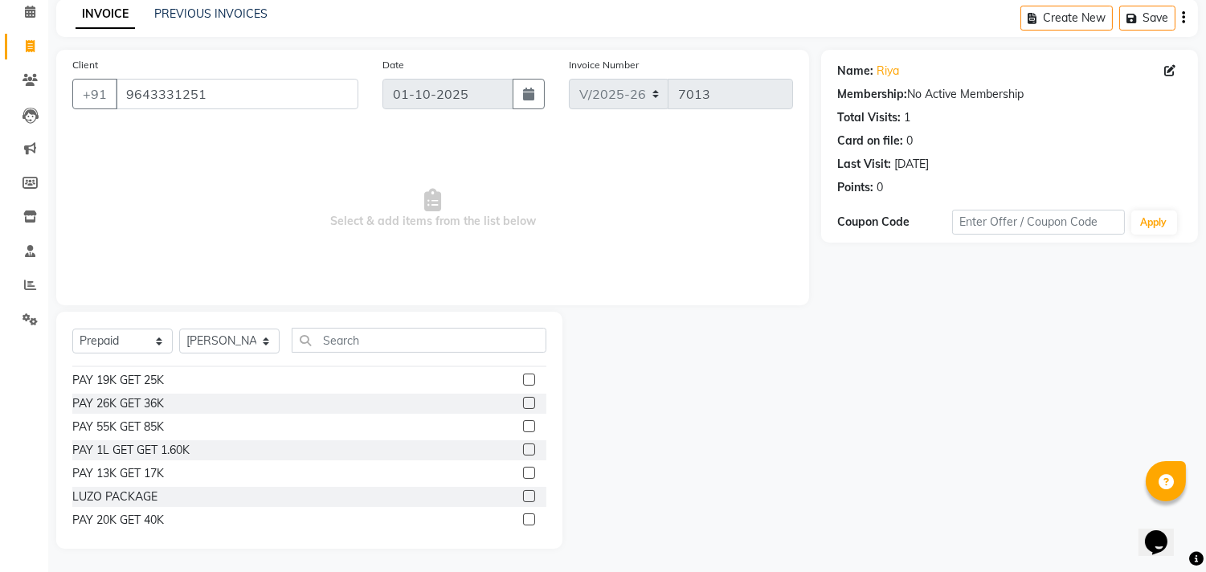
scroll to position [0, 0]
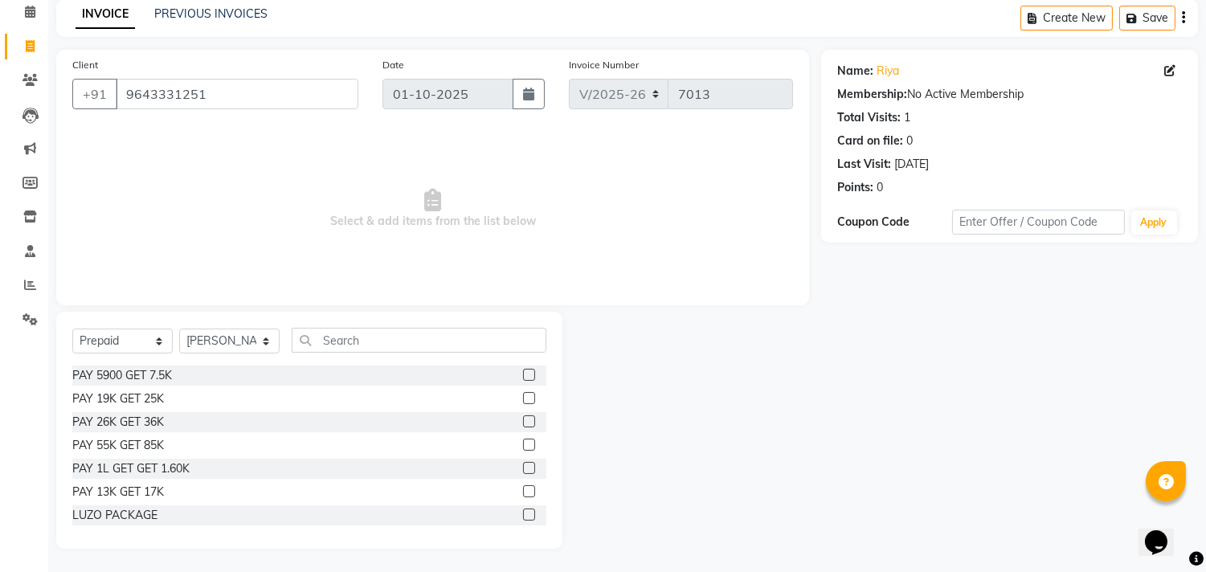
click at [523, 396] on label at bounding box center [529, 398] width 12 height 12
click at [523, 396] on input "checkbox" at bounding box center [528, 399] width 10 height 10
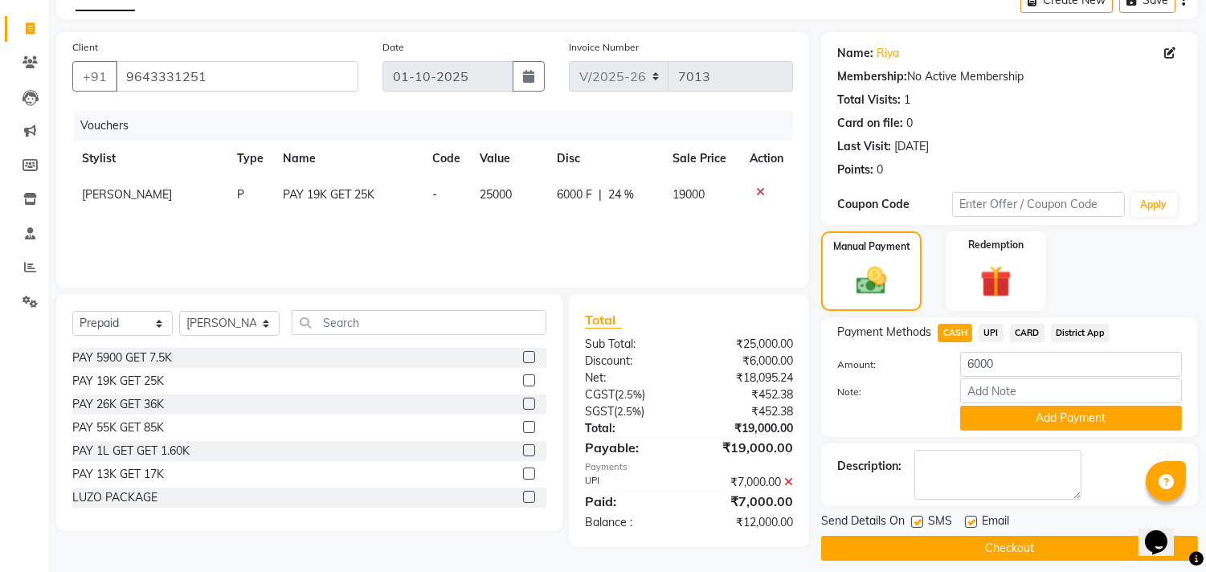
scroll to position [101, 0]
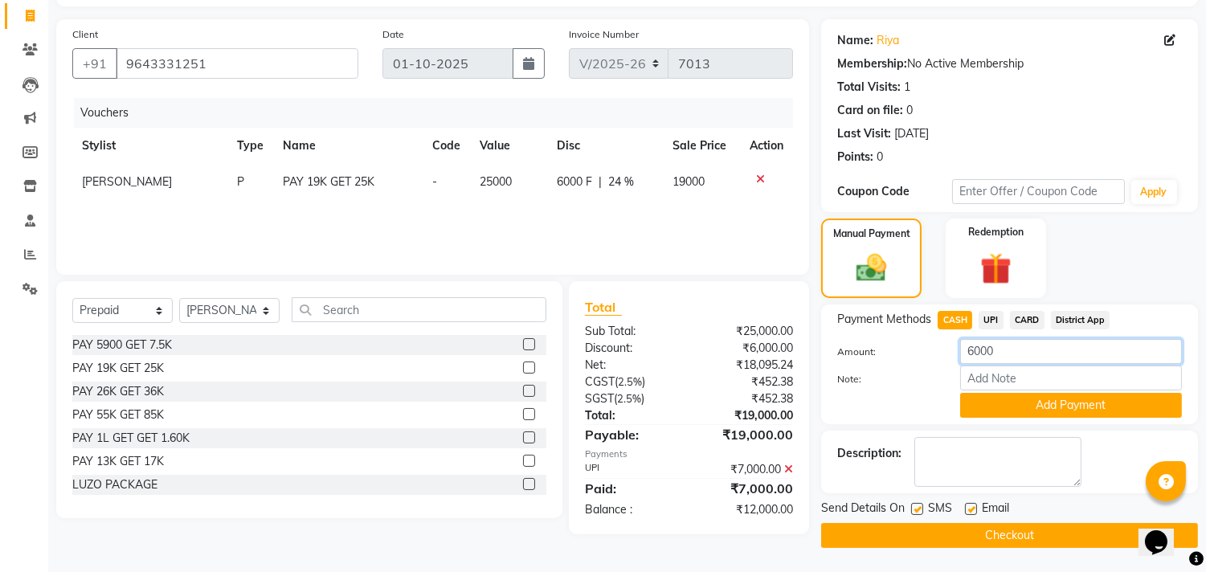
drag, startPoint x: 1005, startPoint y: 351, endPoint x: 938, endPoint y: 362, distance: 68.4
click at [937, 359] on div "Amount: 6000" at bounding box center [1009, 352] width 369 height 27
click at [1013, 414] on button "Add Payment" at bounding box center [1071, 405] width 222 height 25
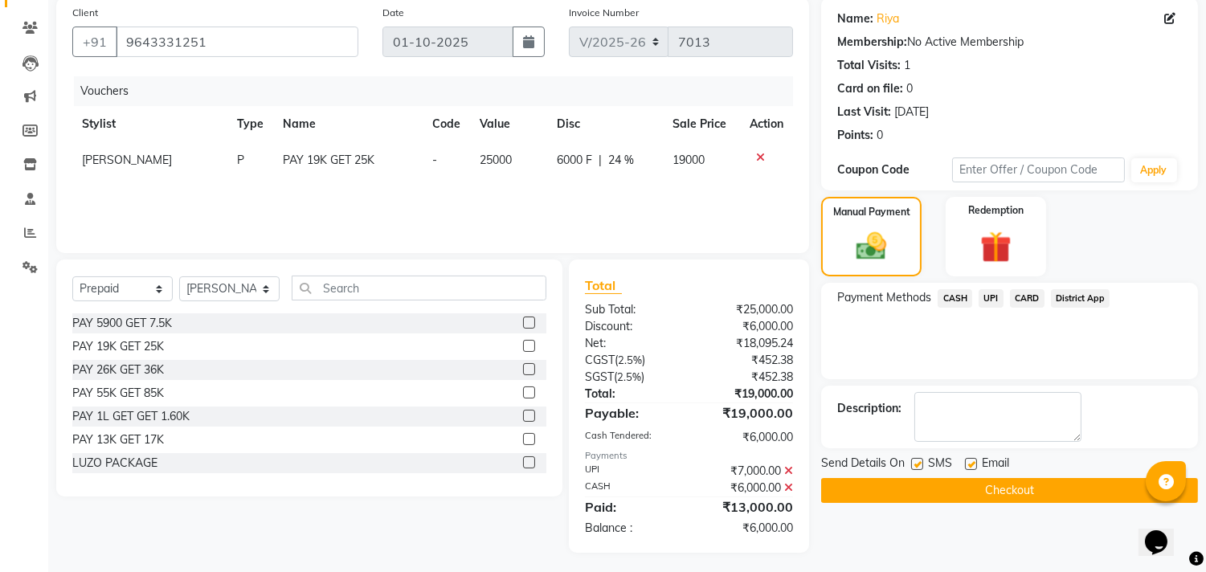
scroll to position [127, 0]
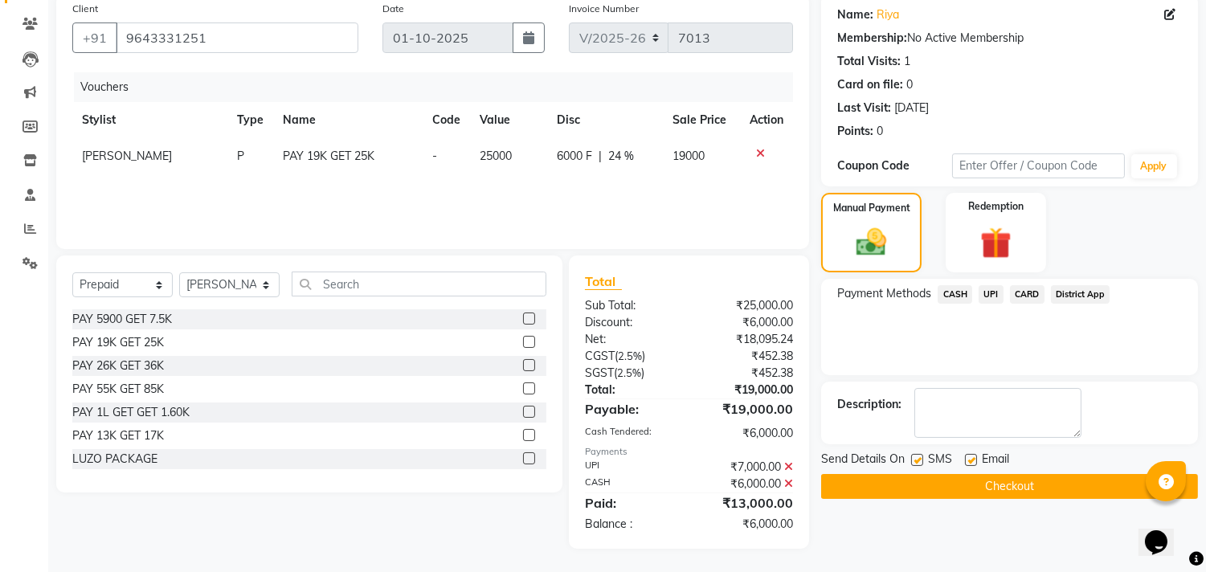
click at [990, 480] on button "Checkout" at bounding box center [1009, 486] width 377 height 25
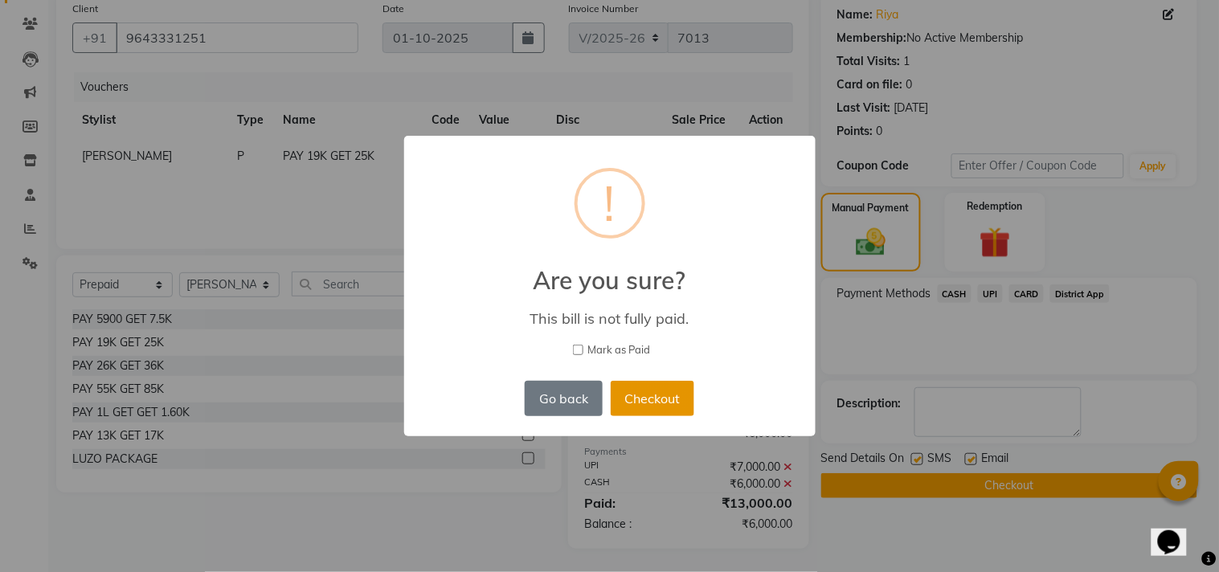
click at [677, 391] on button "Checkout" at bounding box center [653, 398] width 84 height 35
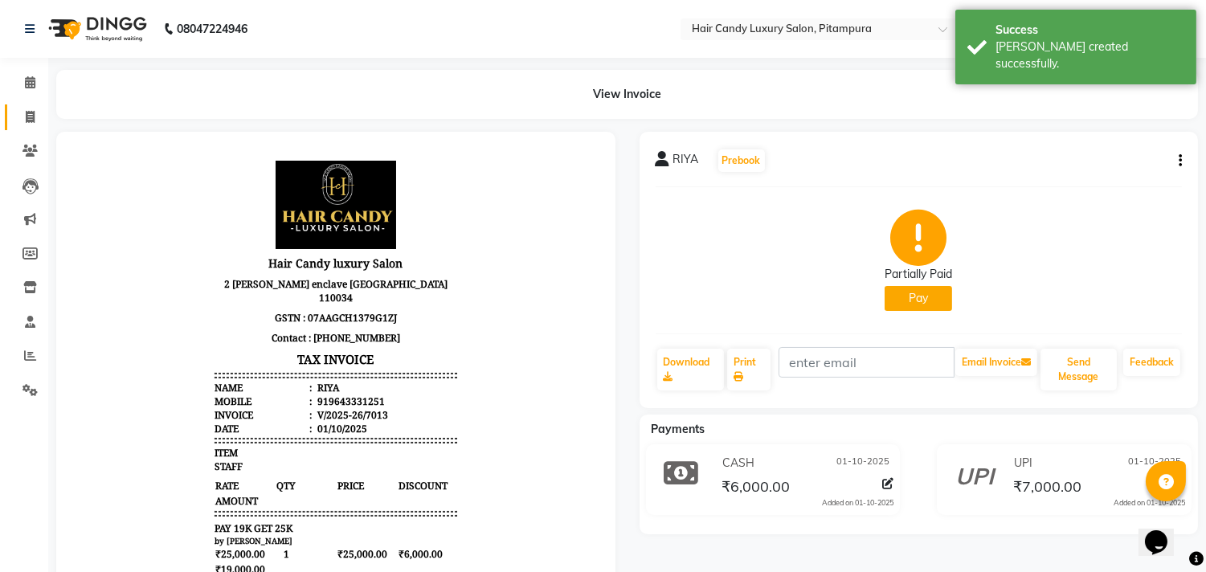
click at [27, 125] on span at bounding box center [30, 118] width 28 height 18
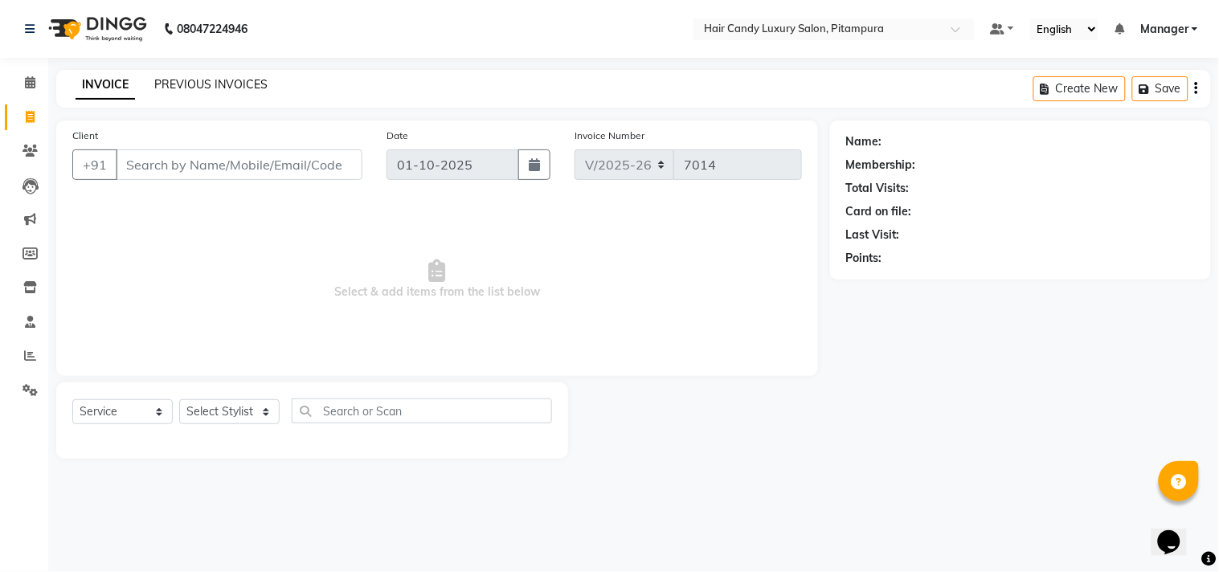
click at [207, 78] on link "PREVIOUS INVOICES" at bounding box center [210, 84] width 113 height 14
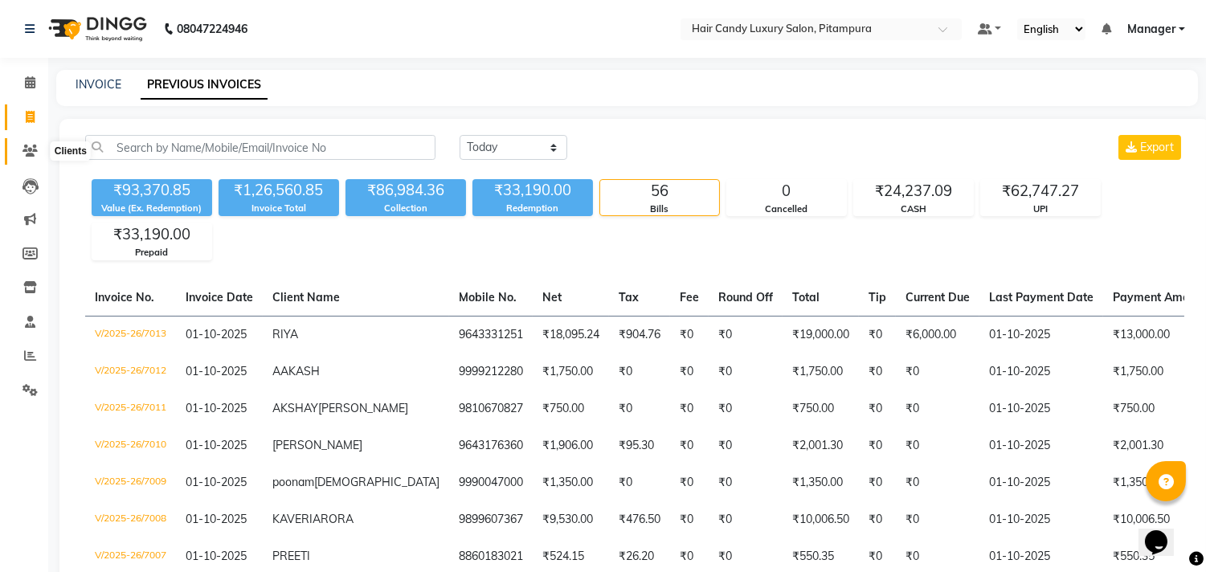
click at [37, 146] on span at bounding box center [30, 151] width 28 height 18
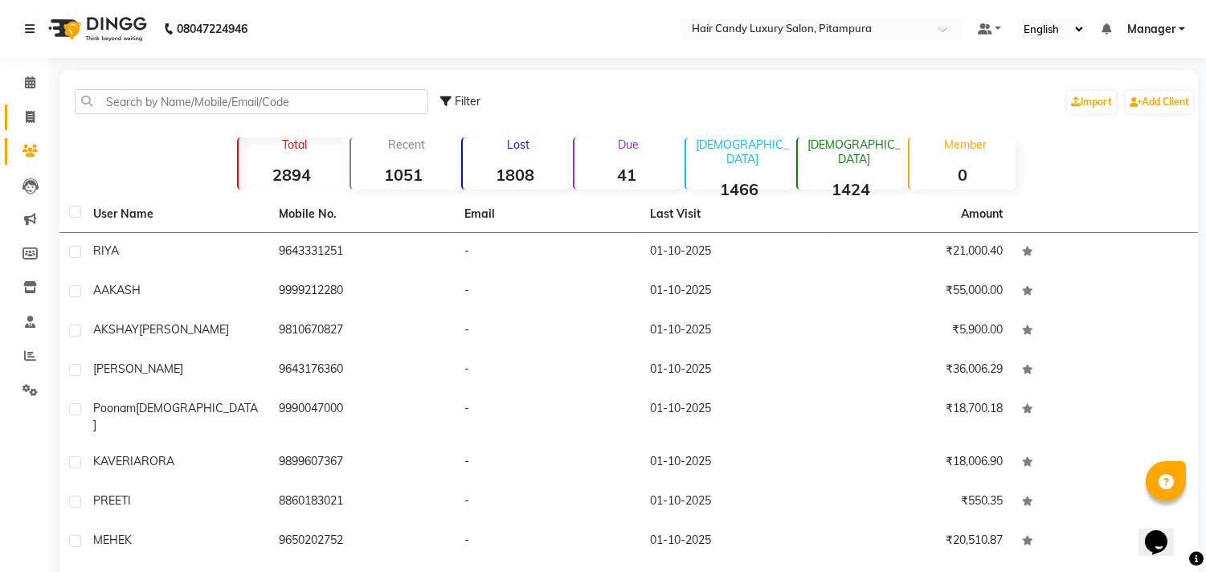
click at [27, 107] on link "Invoice" at bounding box center [24, 117] width 39 height 27
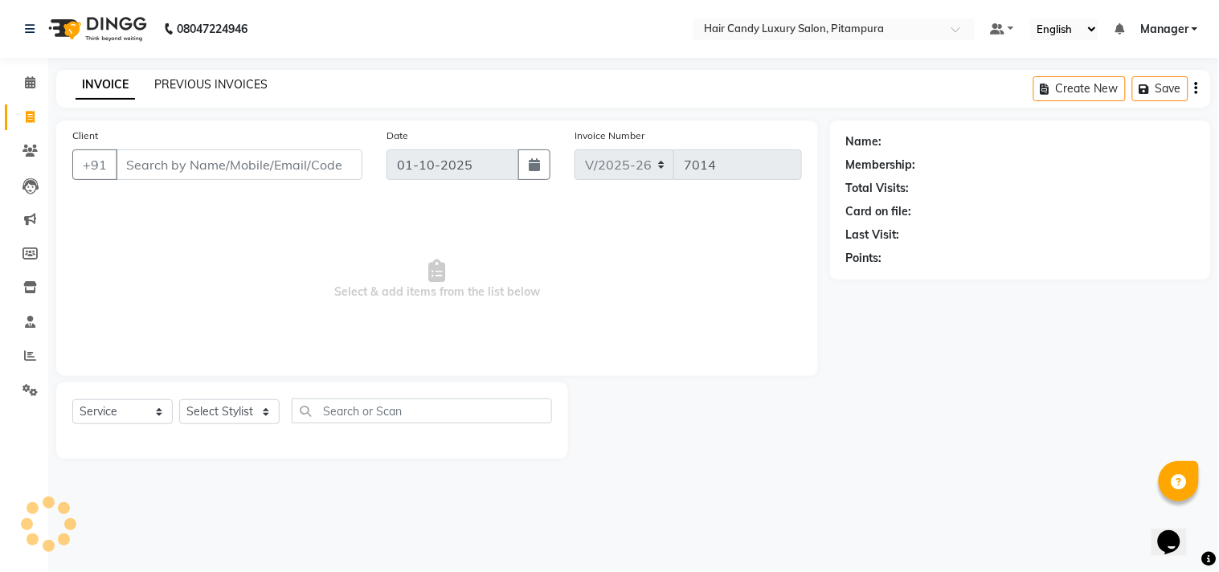
click at [217, 88] on link "PREVIOUS INVOICES" at bounding box center [210, 84] width 113 height 14
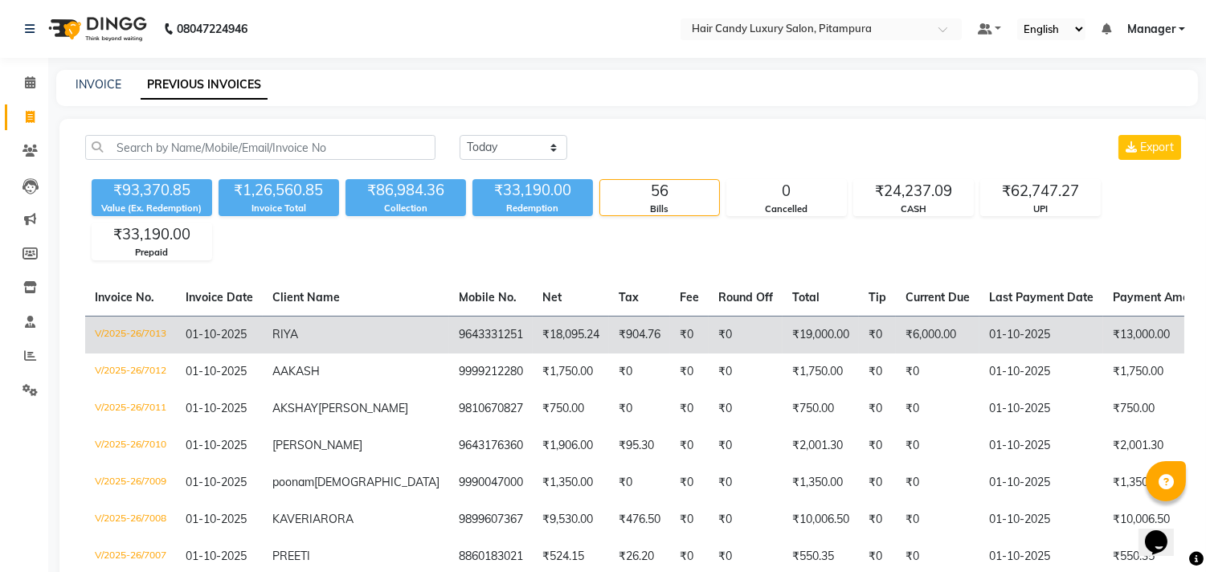
click at [268, 330] on td "RIYA" at bounding box center [356, 335] width 186 height 38
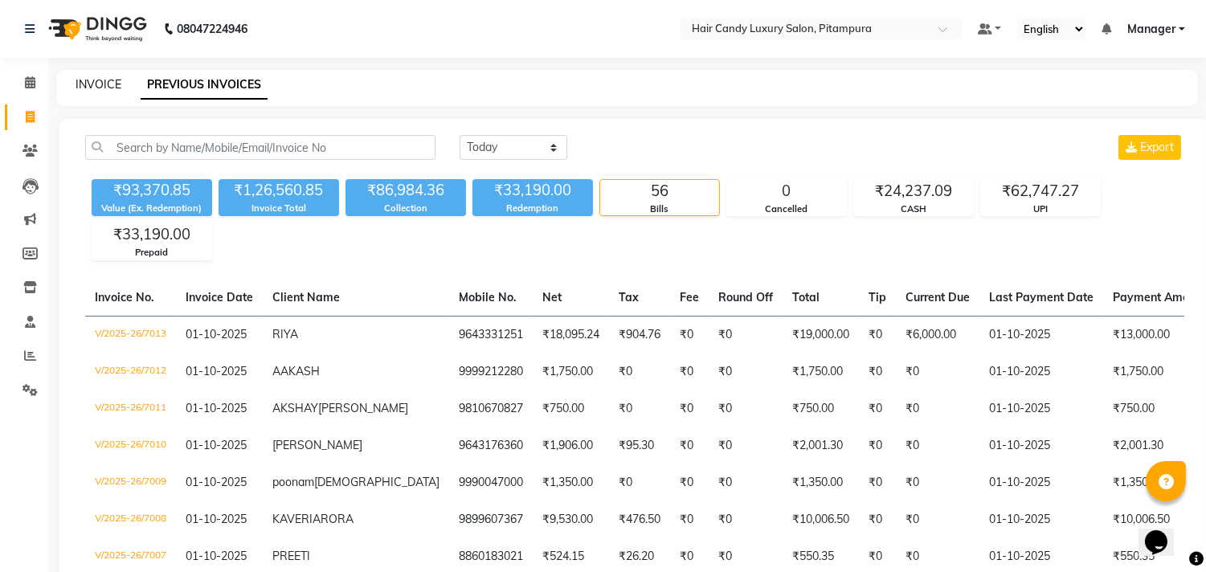
click at [113, 79] on link "INVOICE" at bounding box center [99, 84] width 46 height 14
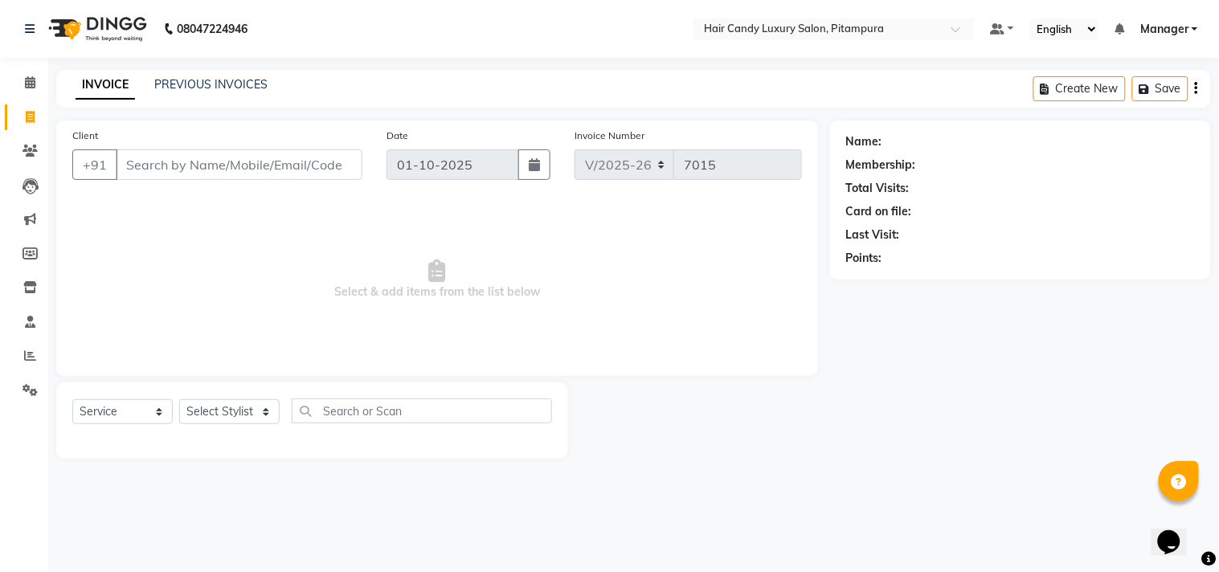
click at [150, 163] on input "Client" at bounding box center [239, 164] width 247 height 31
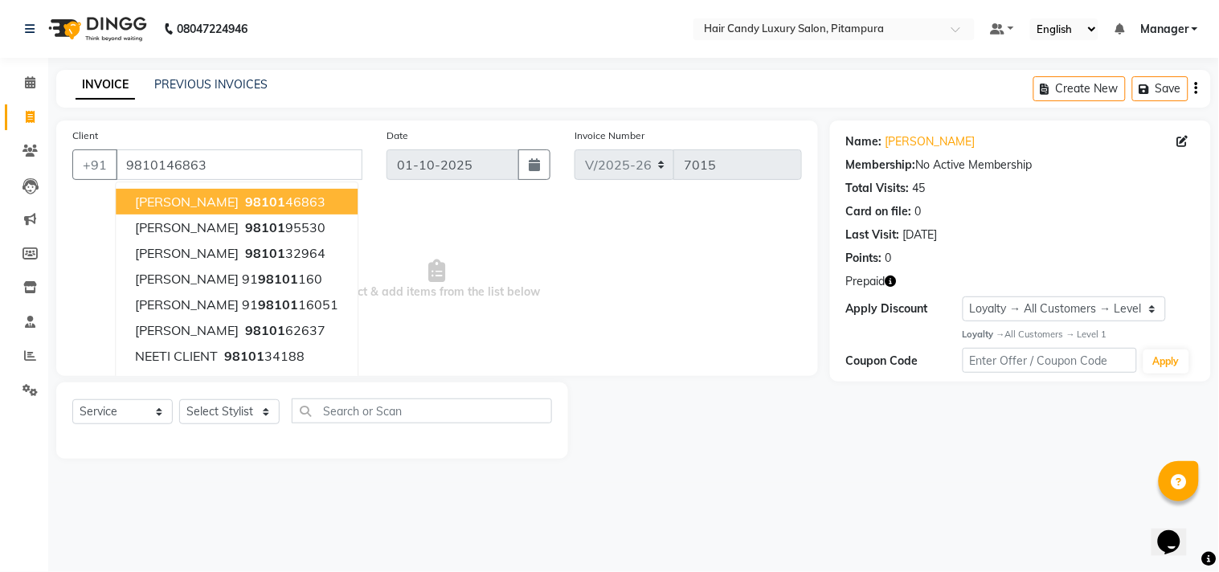
click at [215, 195] on span "DHEERAJ KUKREJA" at bounding box center [187, 202] width 104 height 16
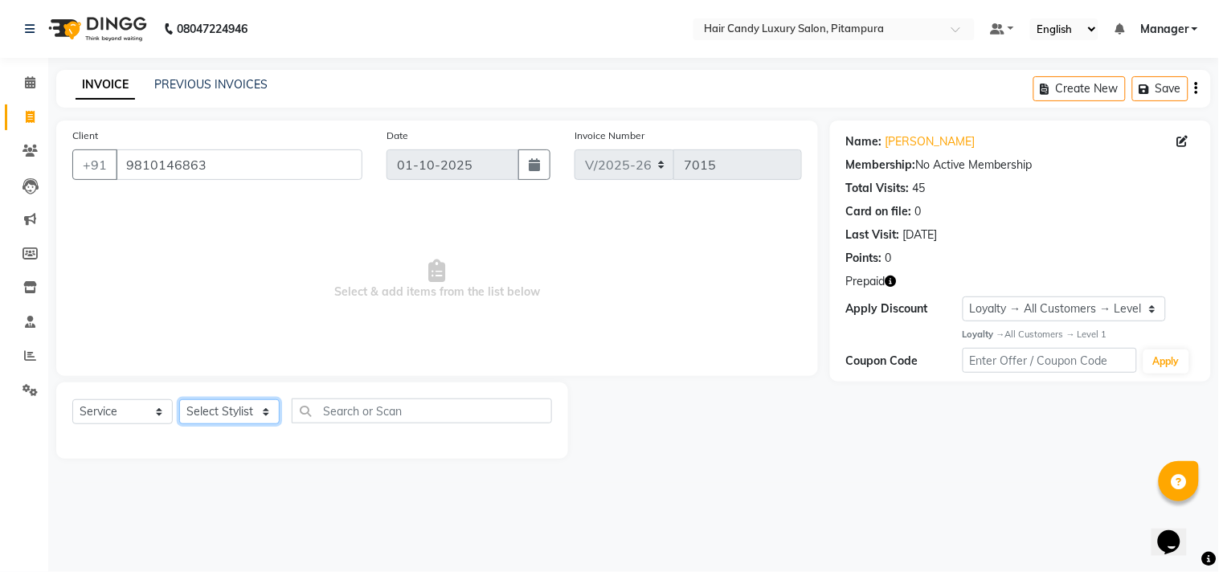
drag, startPoint x: 238, startPoint y: 411, endPoint x: 238, endPoint y: 403, distance: 8.8
click at [238, 411] on select "Select Stylist [PERSON_NAME] [PERSON_NAME] [PERSON_NAME] [PERSON_NAME] [PERSON_…" at bounding box center [229, 411] width 100 height 25
click at [179, 400] on select "Select Stylist [PERSON_NAME] [PERSON_NAME] [PERSON_NAME] [PERSON_NAME] [PERSON_…" at bounding box center [229, 411] width 100 height 25
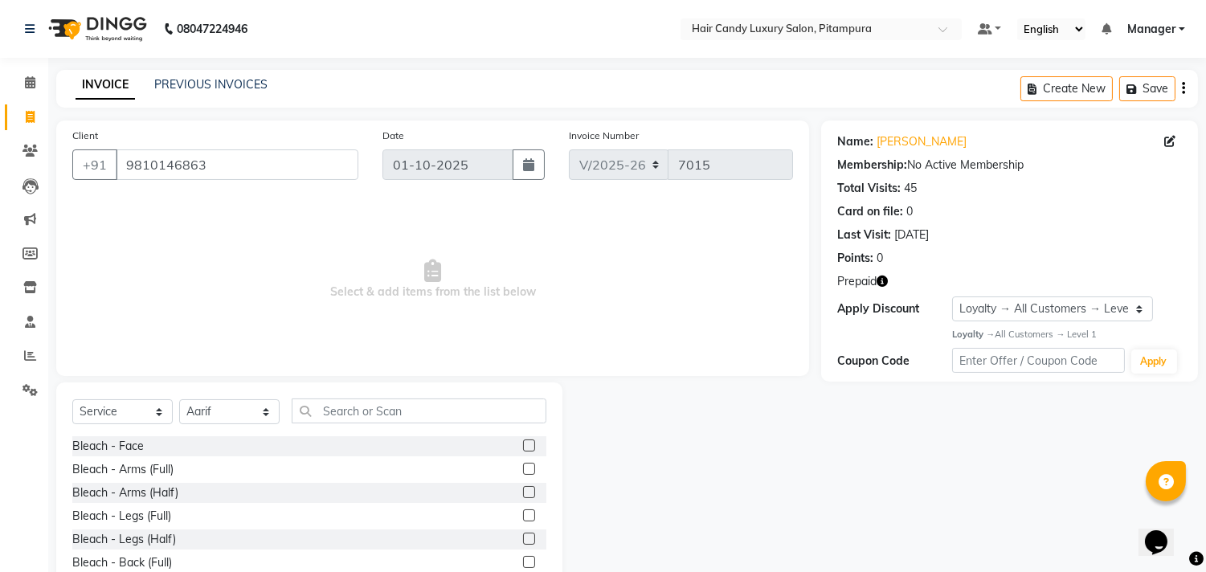
click at [885, 281] on icon "button" at bounding box center [882, 281] width 11 height 11
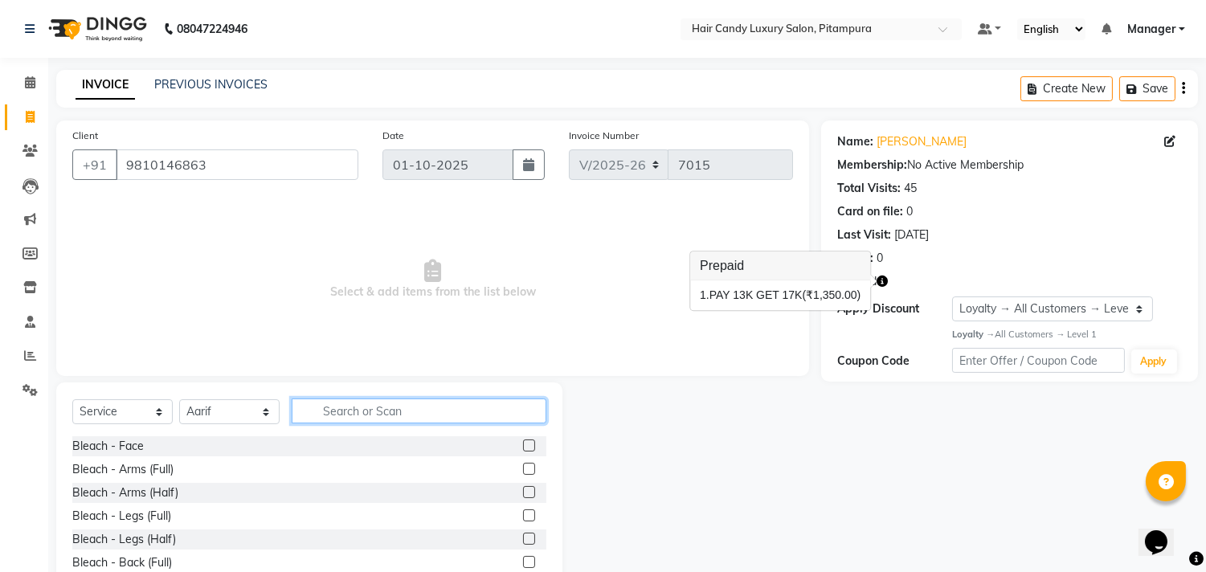
click at [391, 407] on input "text" at bounding box center [419, 411] width 255 height 25
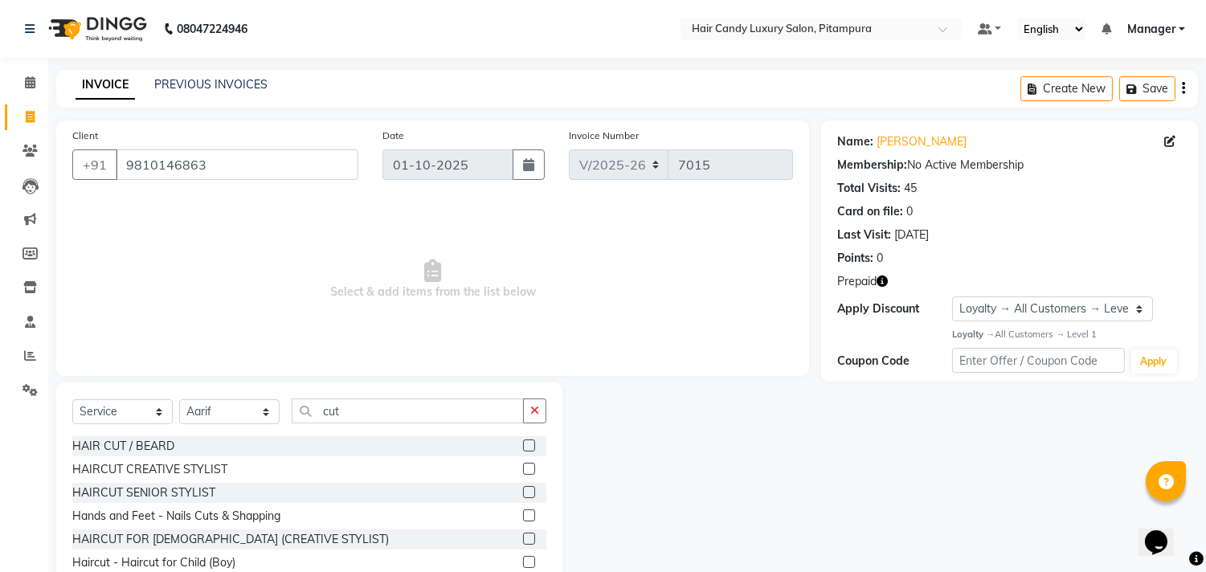
click at [523, 468] on label at bounding box center [529, 469] width 12 height 12
click at [523, 468] on input "checkbox" at bounding box center [528, 470] width 10 height 10
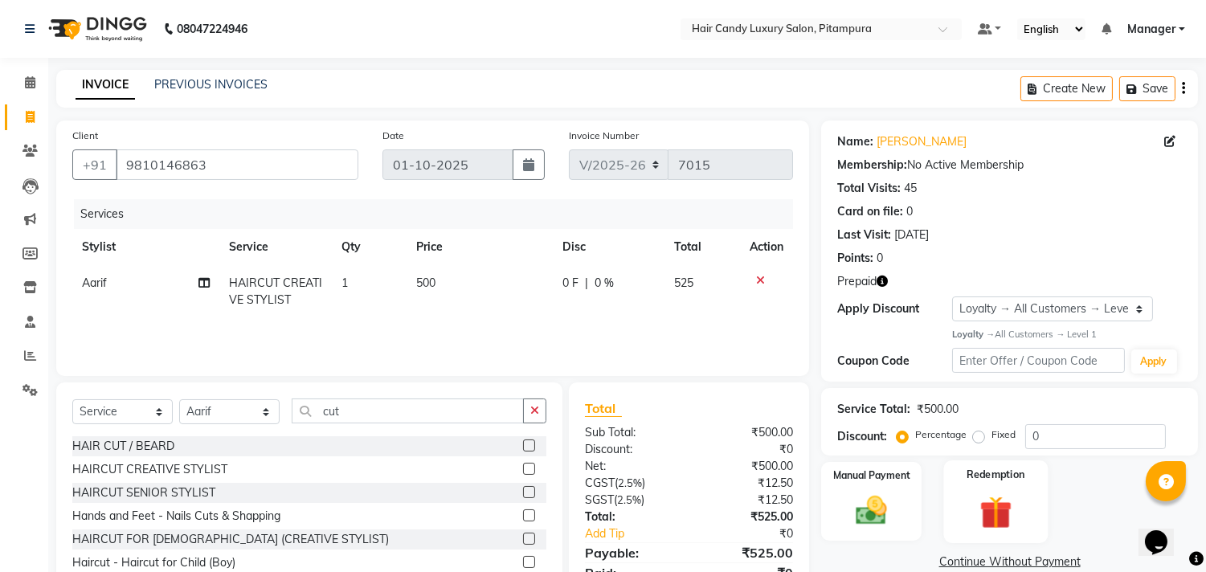
click at [993, 509] on img at bounding box center [995, 512] width 53 height 40
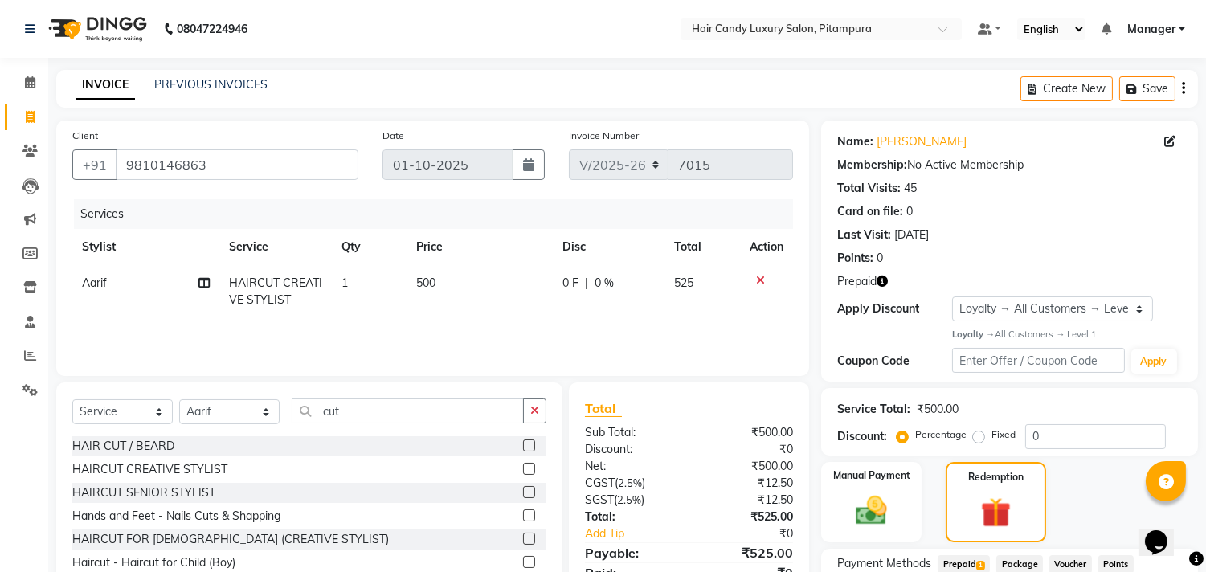
drag, startPoint x: 972, startPoint y: 558, endPoint x: 970, endPoint y: 547, distance: 10.7
click at [973, 558] on span "Prepaid 1" at bounding box center [964, 564] width 52 height 18
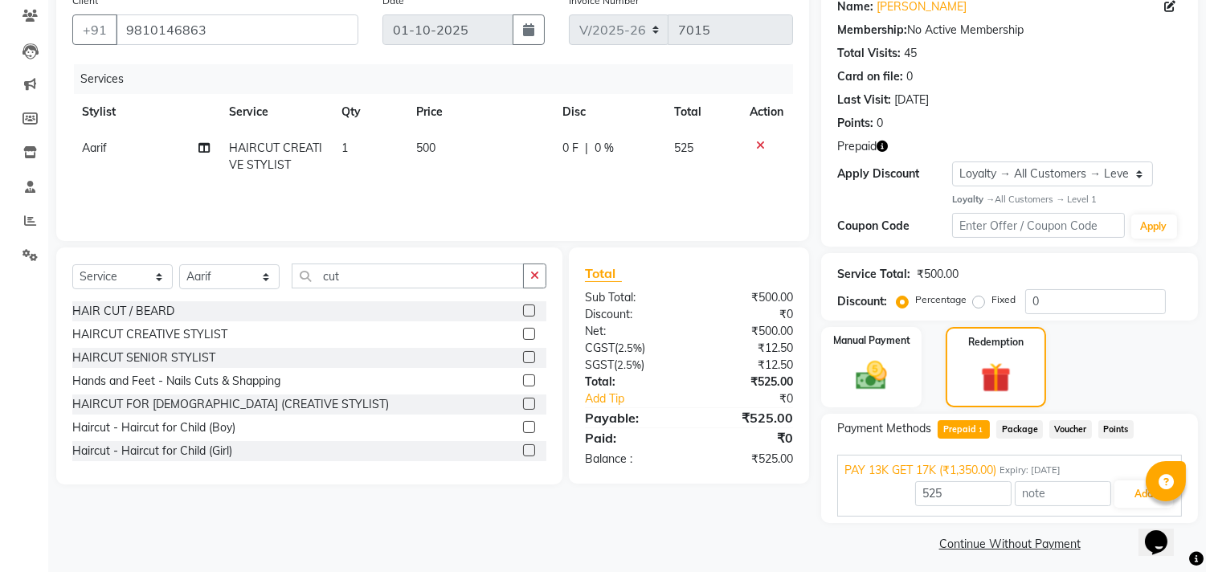
scroll to position [141, 0]
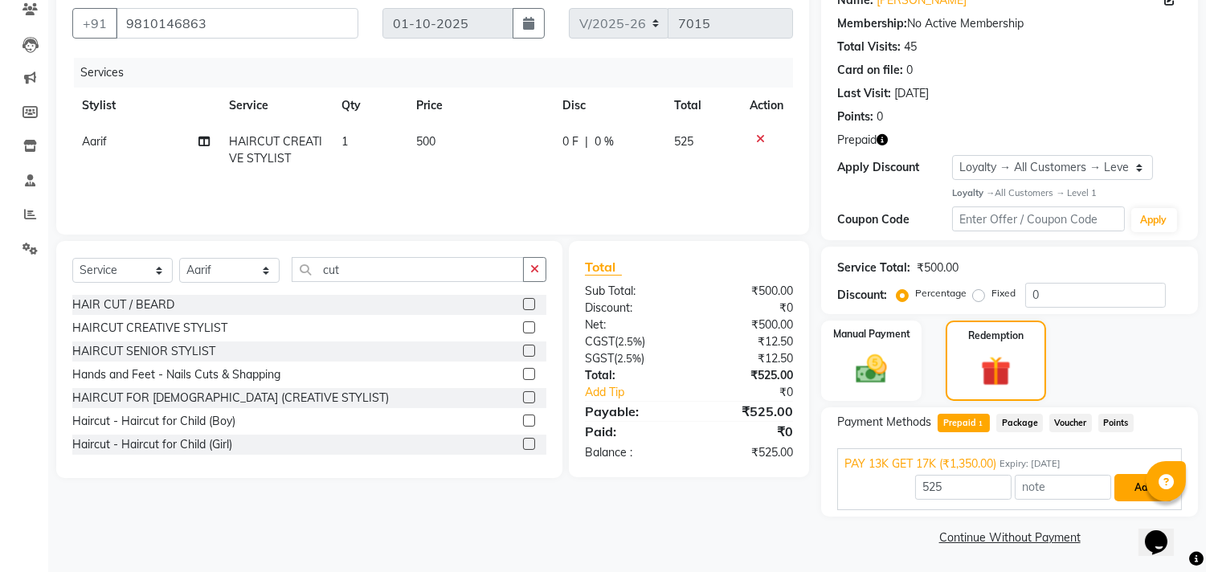
click at [1144, 493] on button "Add" at bounding box center [1144, 487] width 59 height 27
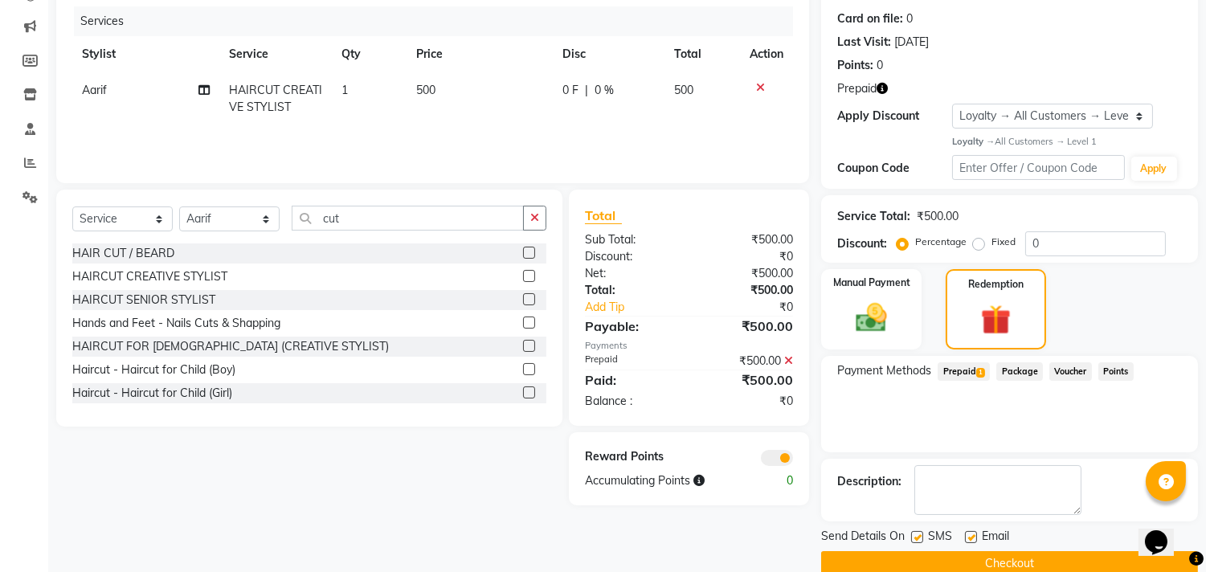
scroll to position [220, 0]
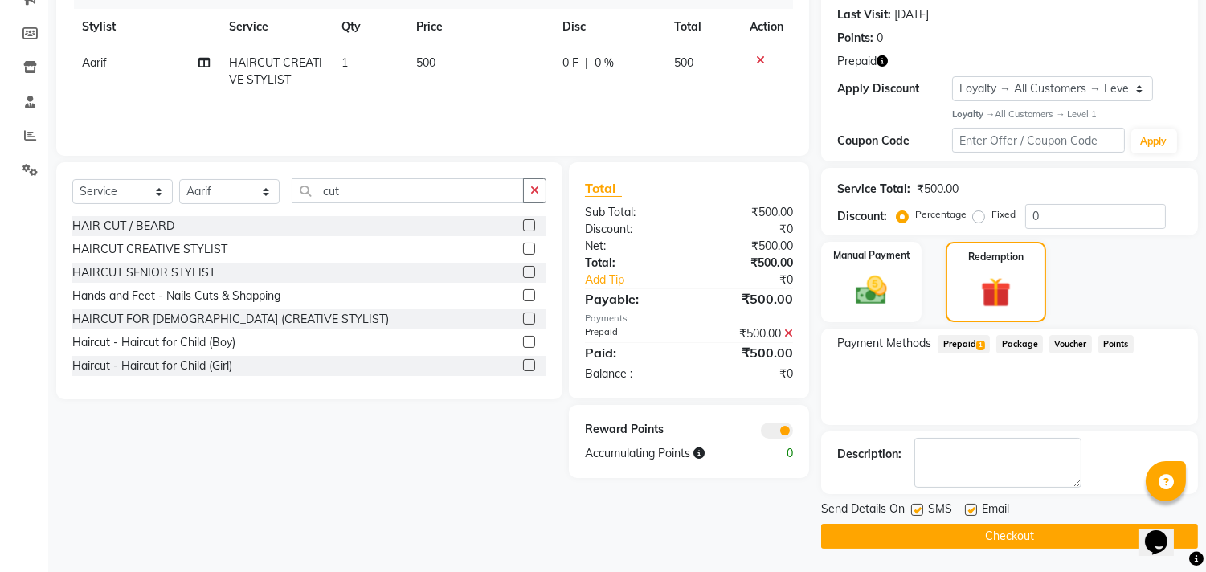
click at [935, 528] on button "Checkout" at bounding box center [1009, 536] width 377 height 25
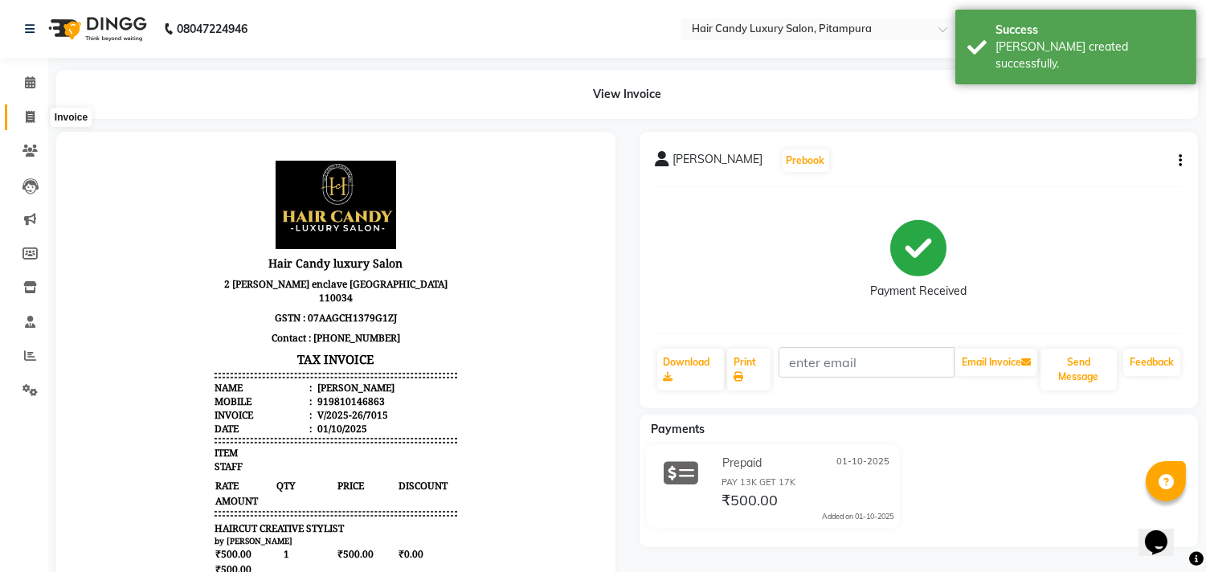
click at [35, 109] on span at bounding box center [30, 118] width 28 height 18
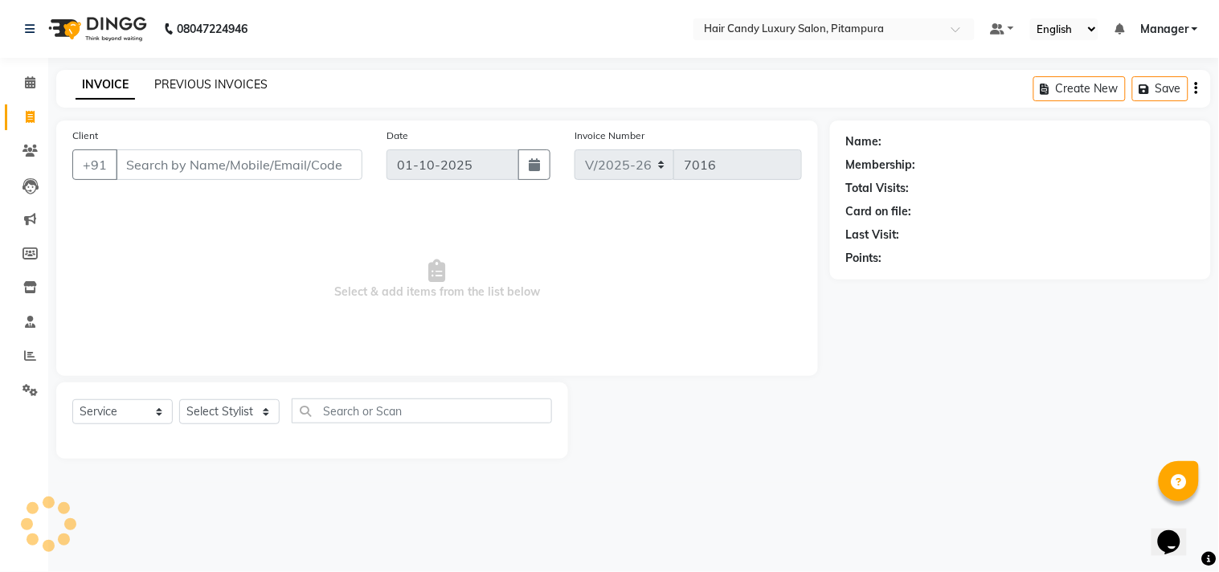
click at [213, 84] on link "PREVIOUS INVOICES" at bounding box center [210, 84] width 113 height 14
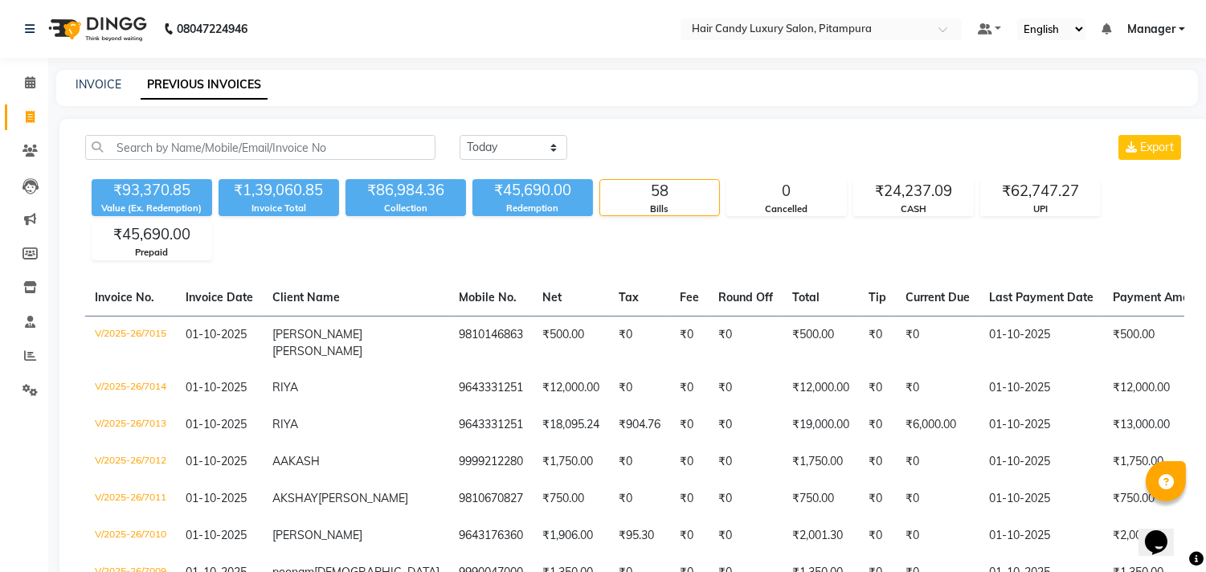
click at [123, 82] on div "INVOICE PREVIOUS INVOICES" at bounding box center [617, 84] width 1123 height 17
click at [114, 84] on link "INVOICE" at bounding box center [99, 84] width 46 height 14
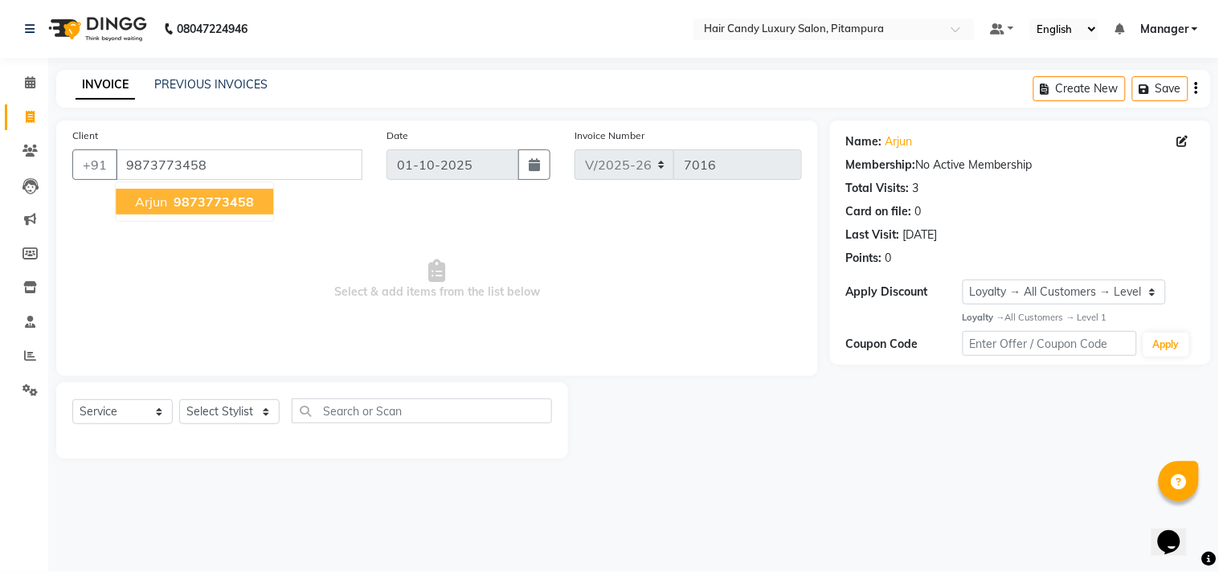
click at [233, 203] on span "9873773458" at bounding box center [214, 202] width 80 height 16
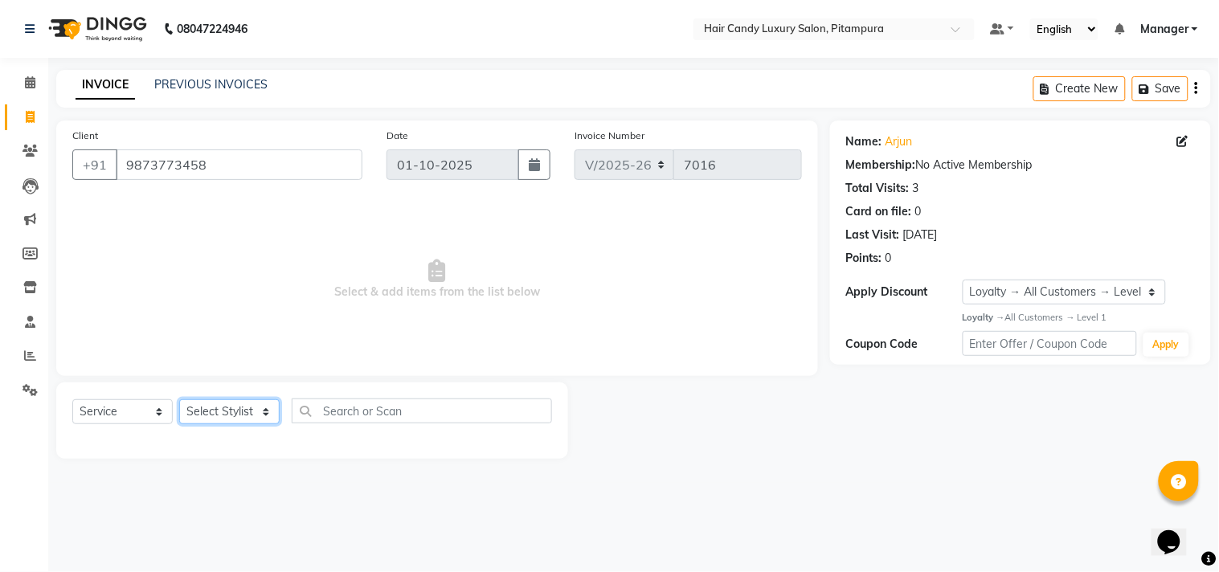
click at [242, 414] on select "Select Stylist [PERSON_NAME] [PERSON_NAME] [PERSON_NAME] [PERSON_NAME] [PERSON_…" at bounding box center [229, 411] width 100 height 25
click at [179, 400] on select "Select Stylist [PERSON_NAME] [PERSON_NAME] [PERSON_NAME] [PERSON_NAME] [PERSON_…" at bounding box center [229, 411] width 100 height 25
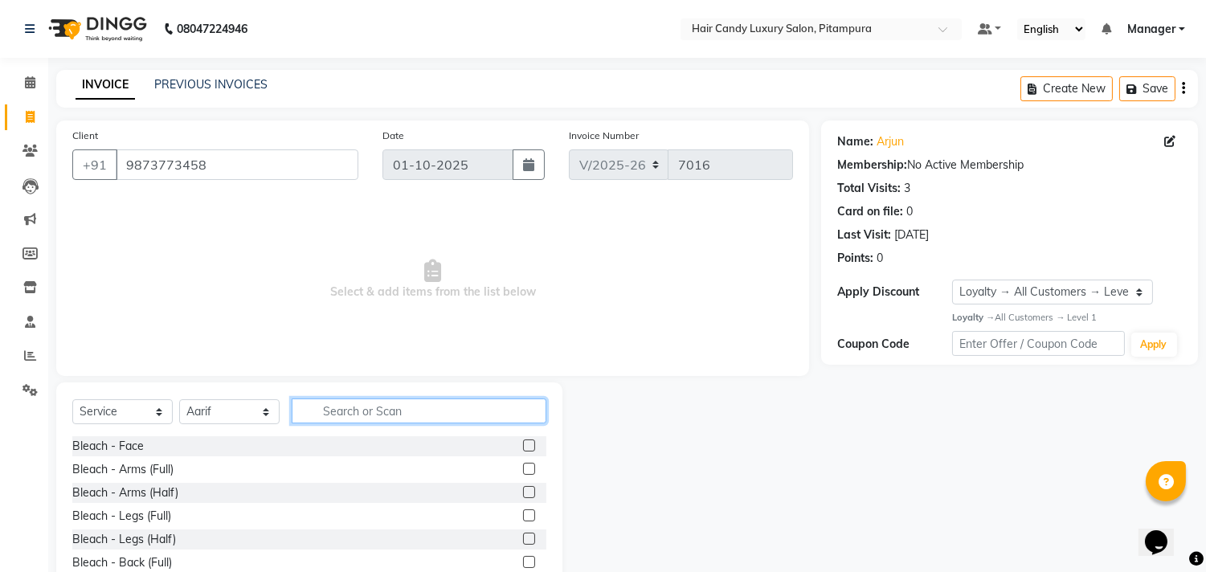
click at [375, 407] on input "text" at bounding box center [419, 411] width 255 height 25
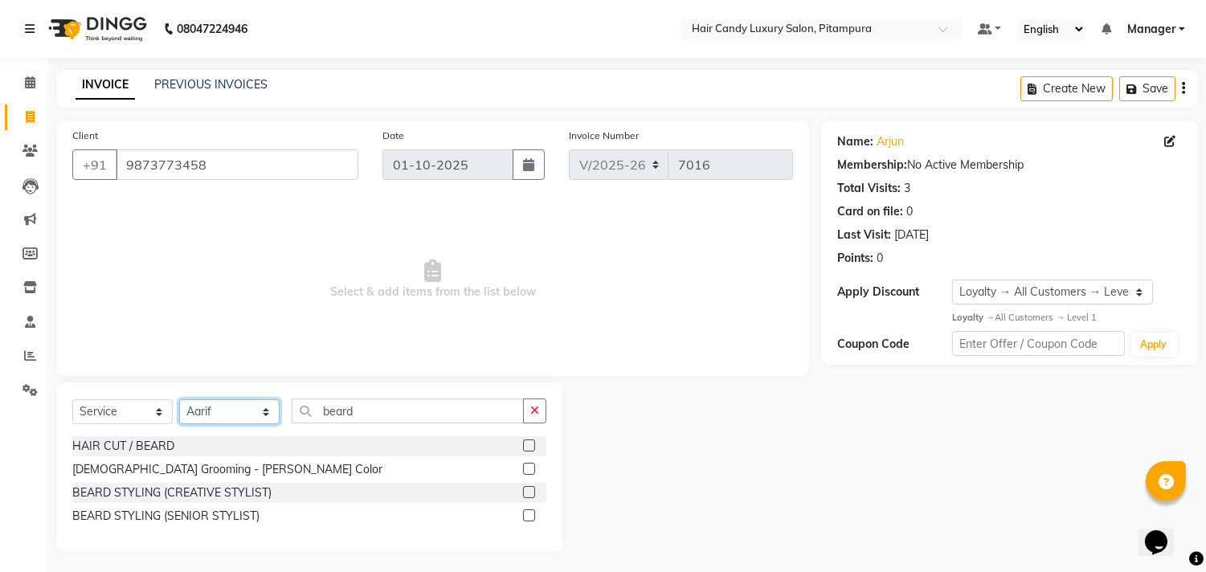
click at [234, 412] on select "Select Stylist [PERSON_NAME] [PERSON_NAME] [PERSON_NAME] [PERSON_NAME] [PERSON_…" at bounding box center [229, 411] width 100 height 25
click at [179, 400] on select "Select Stylist [PERSON_NAME] [PERSON_NAME] [PERSON_NAME] [PERSON_NAME] [PERSON_…" at bounding box center [229, 411] width 100 height 25
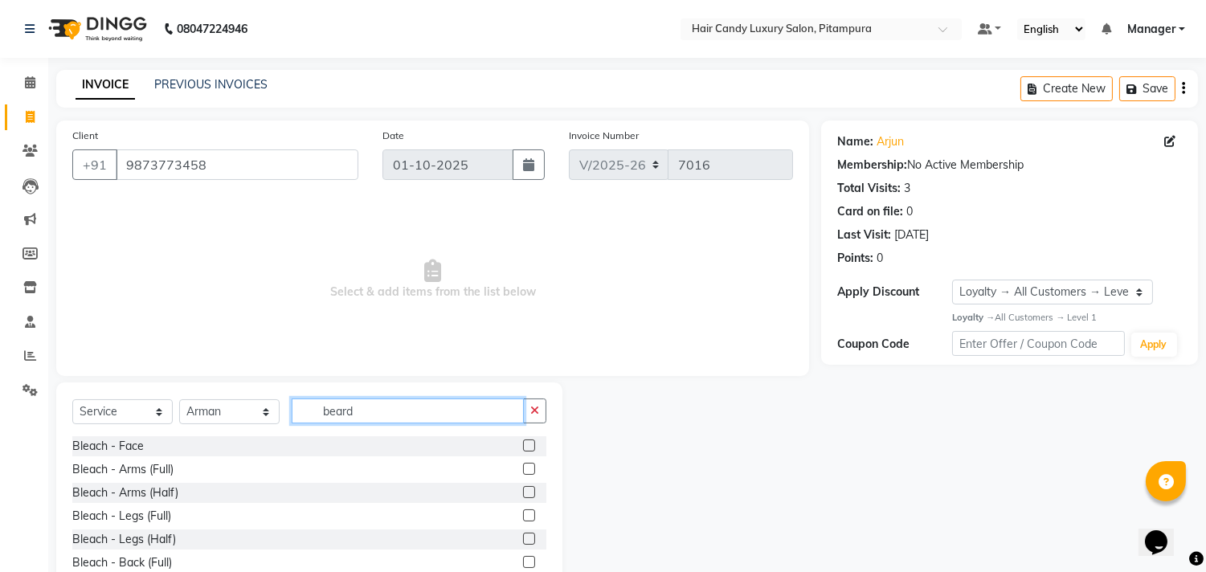
click at [382, 418] on input "beard" at bounding box center [408, 411] width 232 height 25
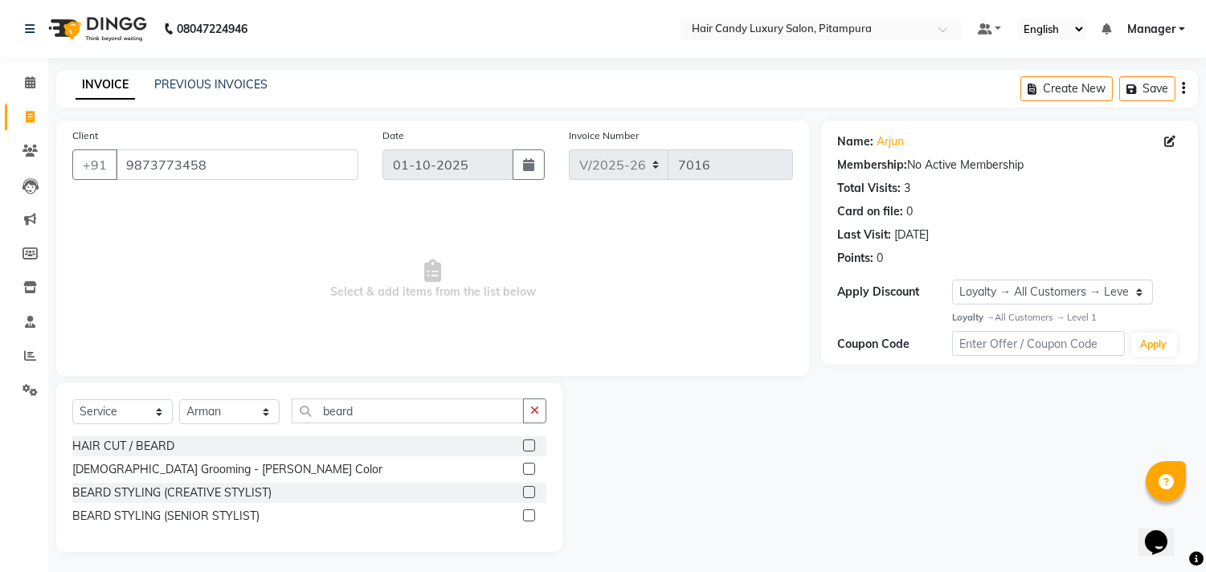
click at [525, 493] on label at bounding box center [529, 492] width 12 height 12
click at [525, 493] on input "checkbox" at bounding box center [528, 493] width 10 height 10
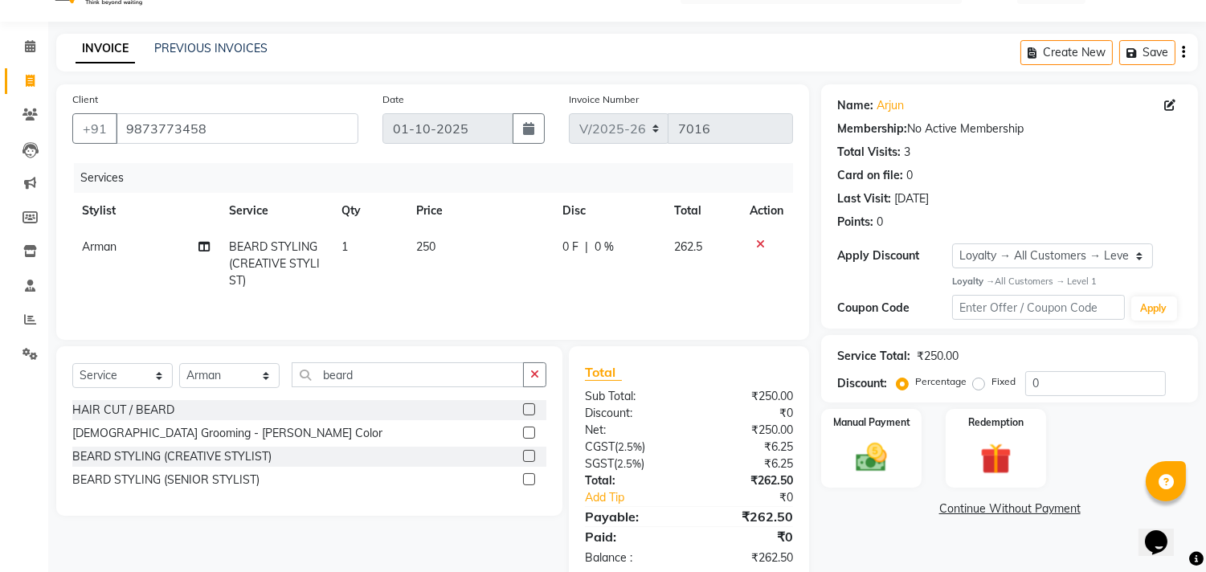
scroll to position [72, 0]
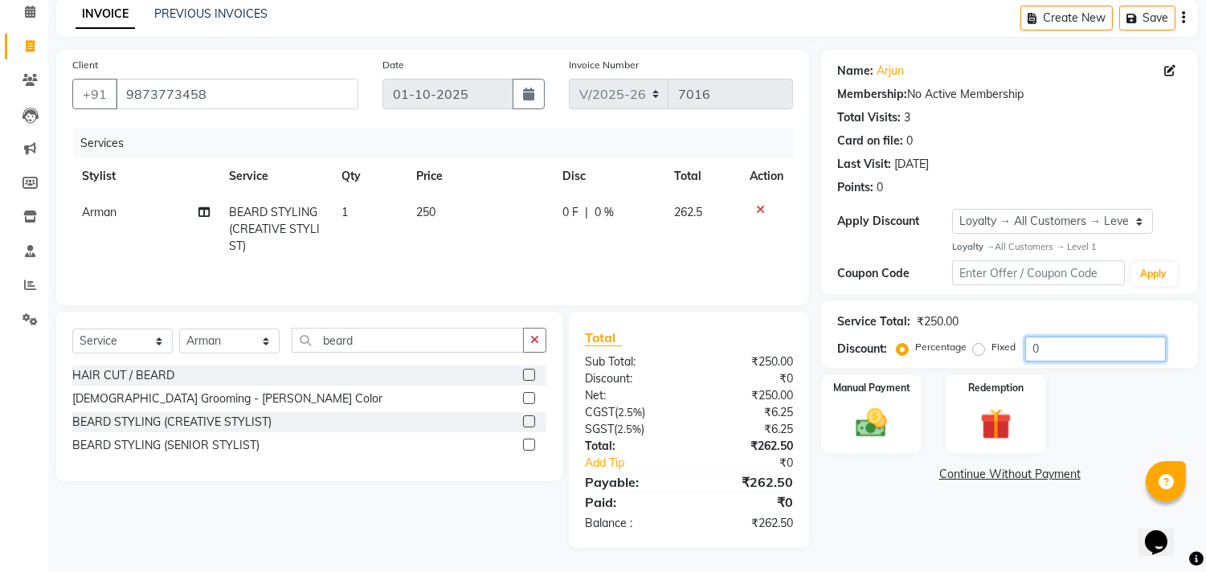
click at [1050, 349] on input "0" at bounding box center [1096, 349] width 141 height 25
click at [890, 430] on img at bounding box center [872, 423] width 53 height 38
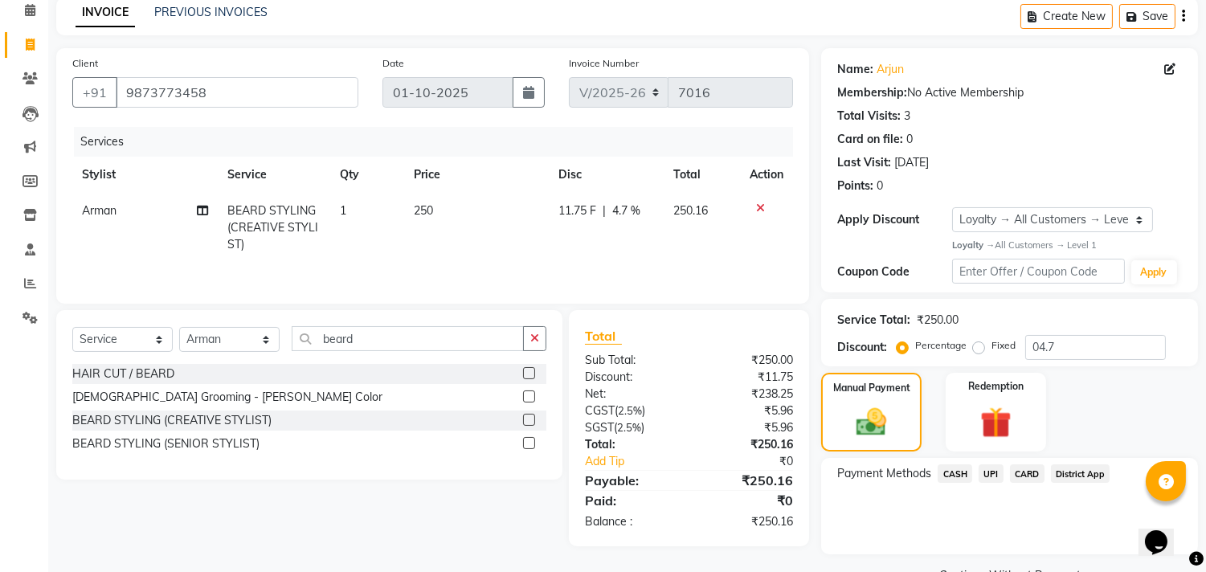
click at [956, 469] on span "CASH" at bounding box center [955, 474] width 35 height 18
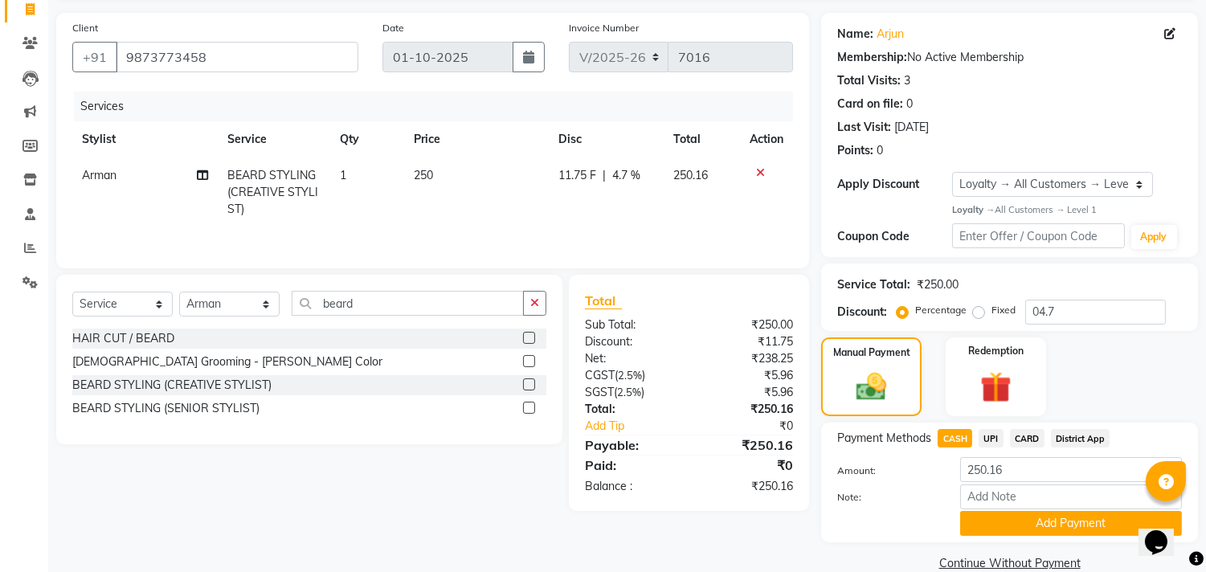
scroll to position [135, 0]
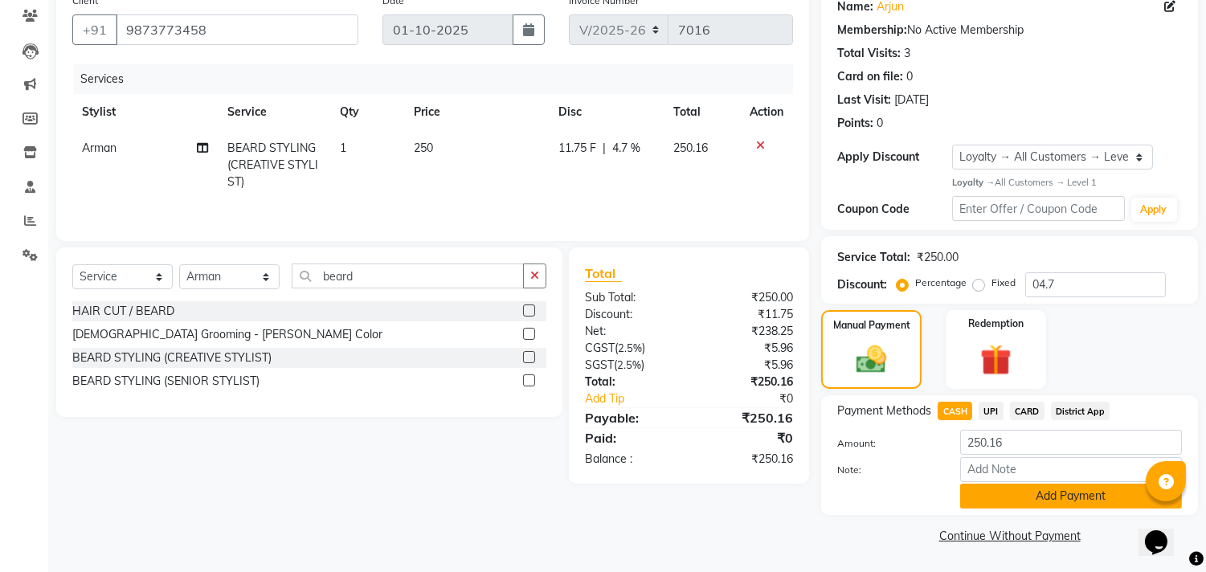
click at [1007, 488] on button "Add Payment" at bounding box center [1071, 496] width 222 height 25
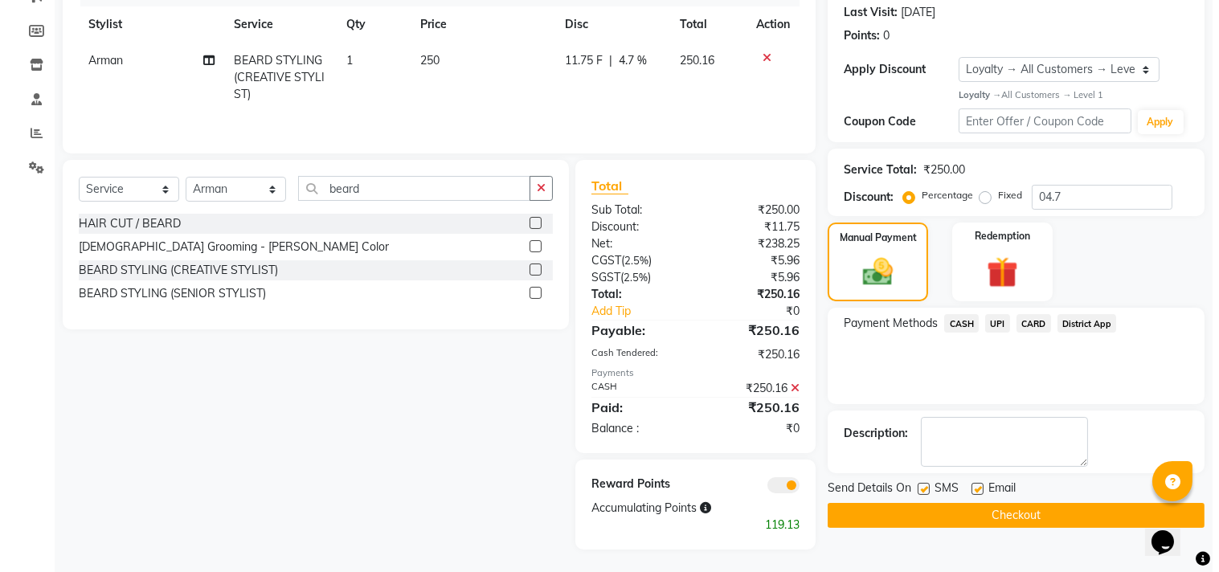
scroll to position [226, 0]
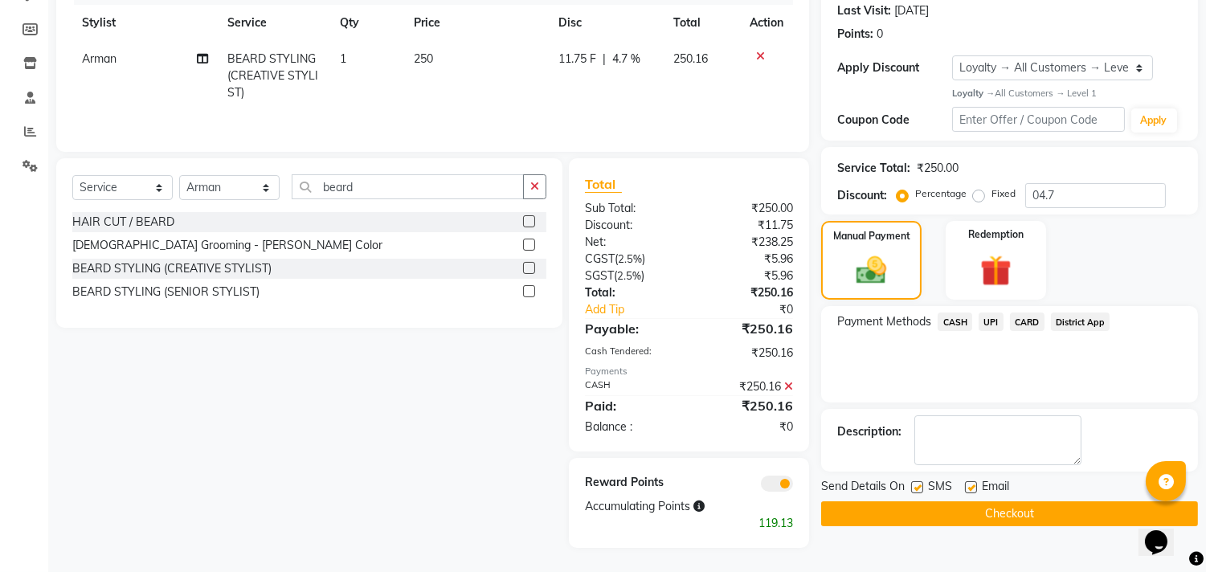
click at [780, 478] on span at bounding box center [777, 484] width 32 height 16
click at [793, 486] on input "checkbox" at bounding box center [793, 486] width 0 height 0
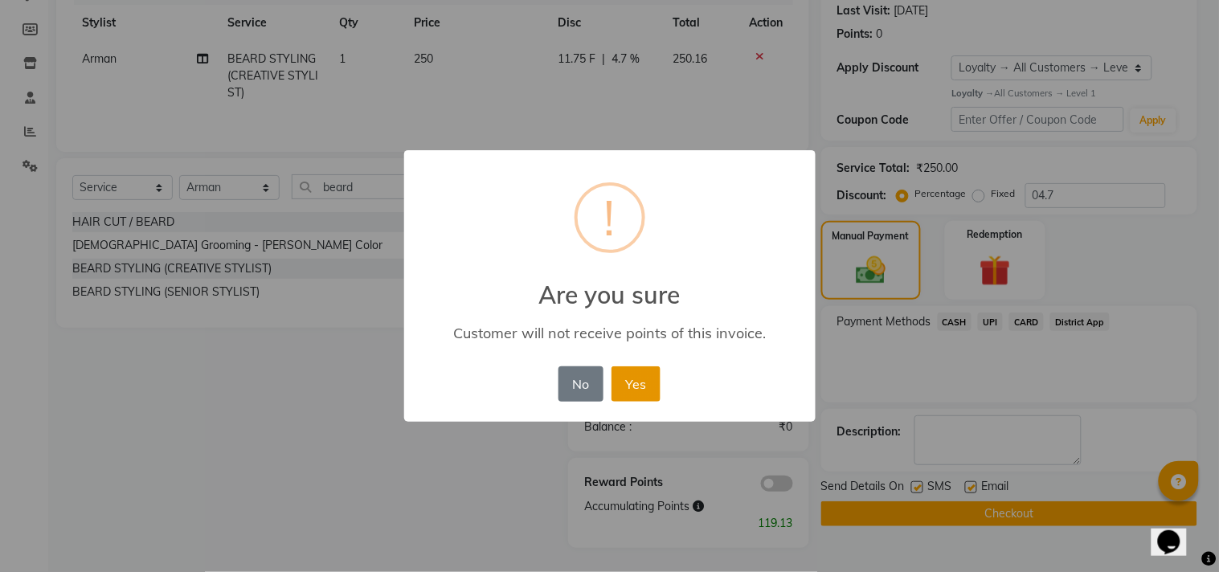
click at [637, 368] on button "Yes" at bounding box center [636, 383] width 49 height 35
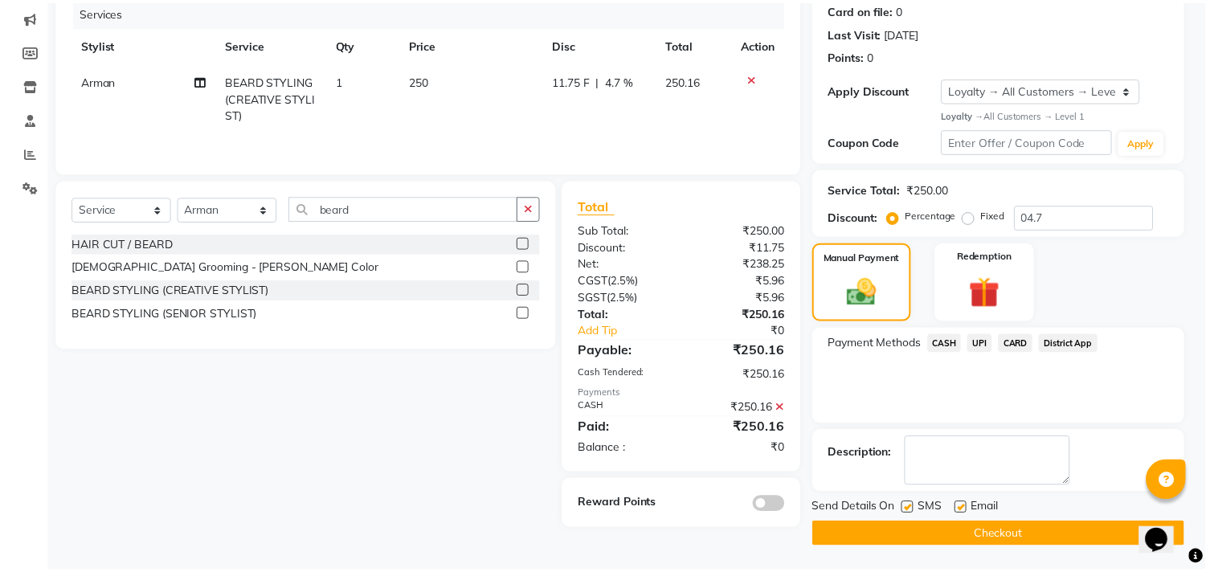
scroll to position [203, 0]
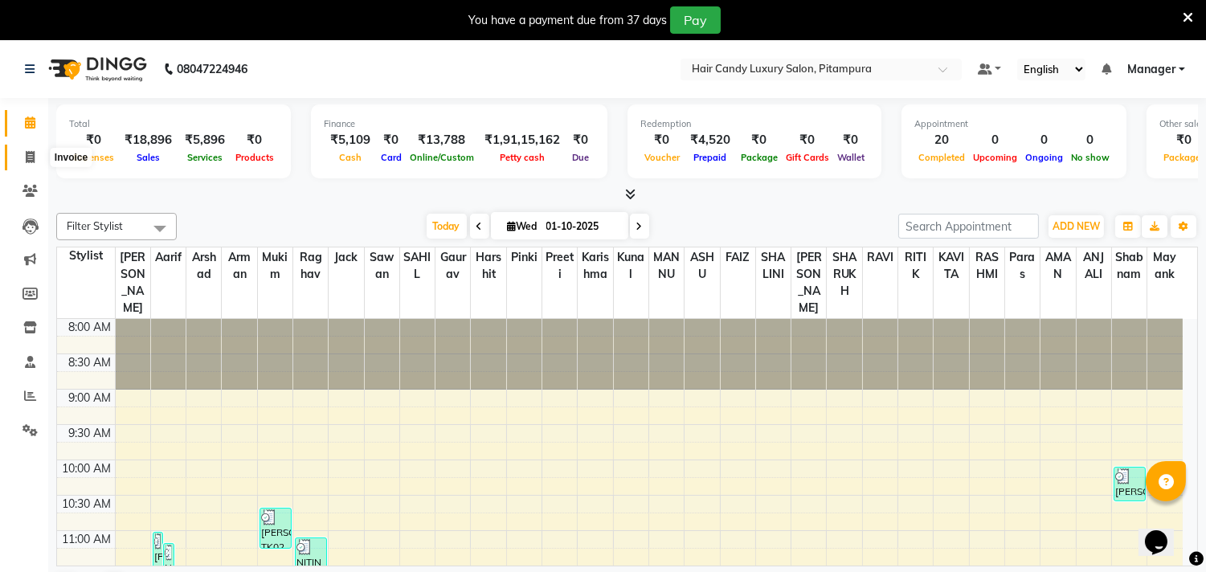
click at [23, 154] on span at bounding box center [30, 158] width 28 height 18
select select "4720"
select select "service"
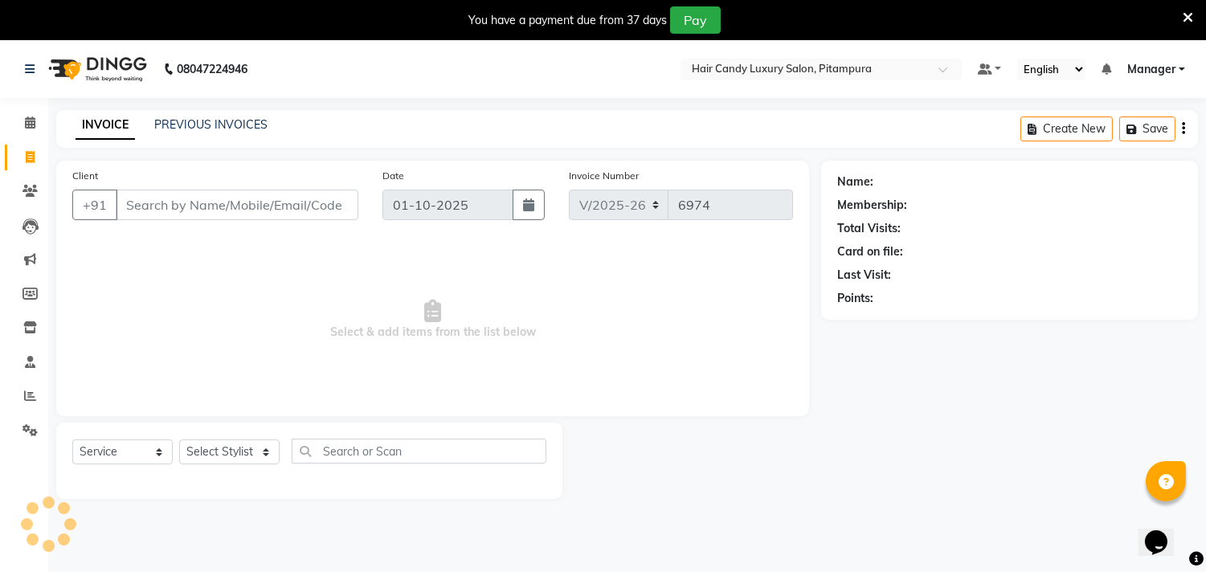
click at [154, 190] on input "Client" at bounding box center [237, 205] width 243 height 31
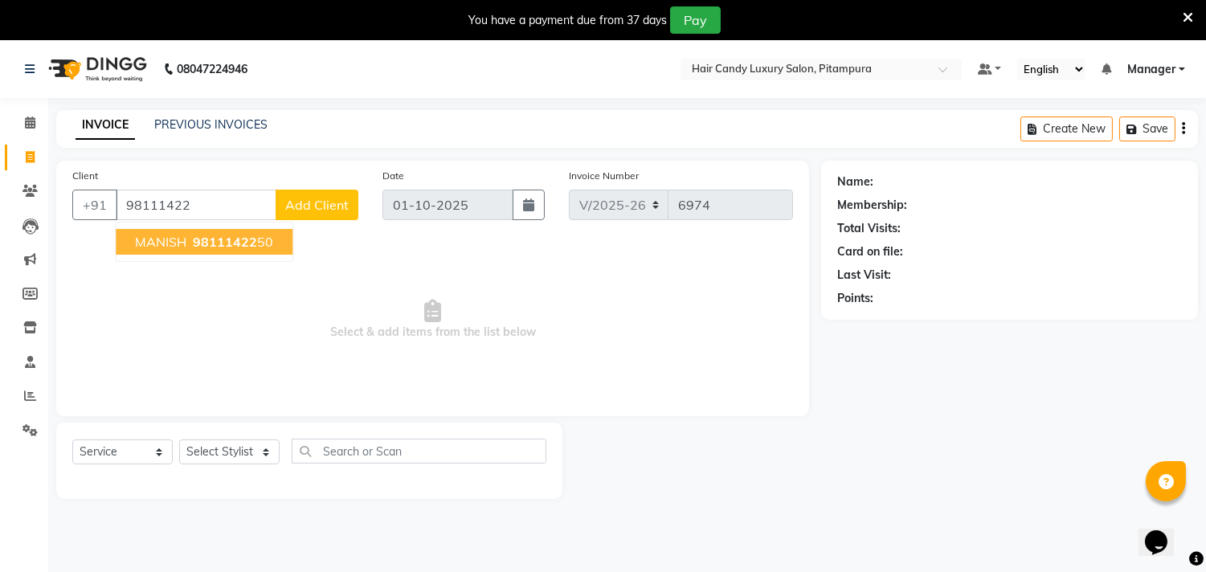
click at [188, 236] on button "MANISH 98111422 50" at bounding box center [204, 242] width 177 height 26
type input "9811142250"
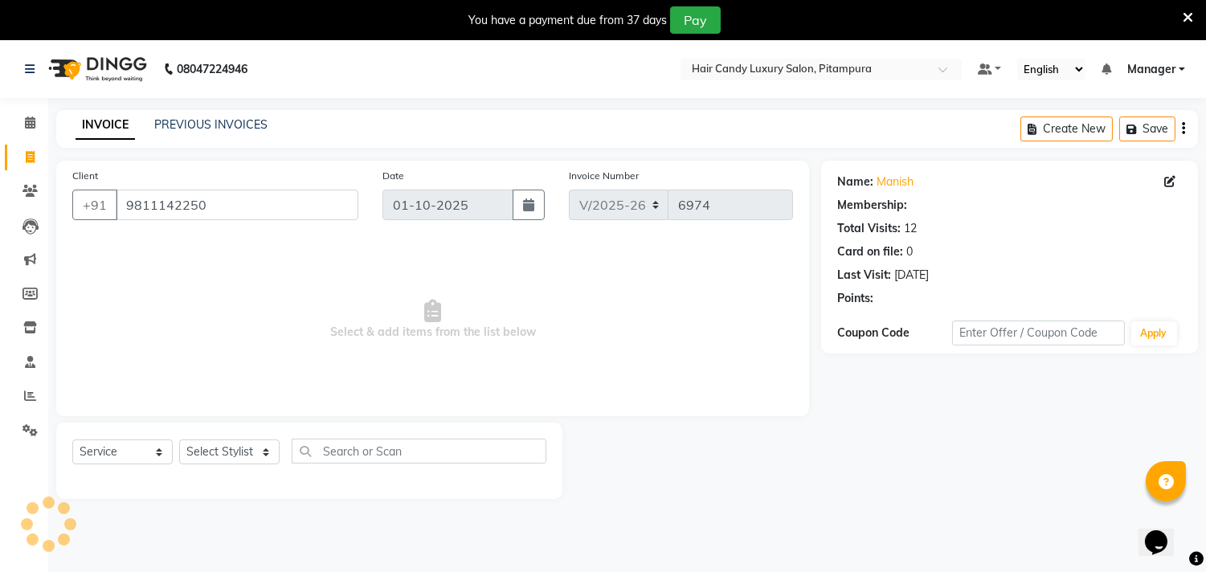
select select "1: Object"
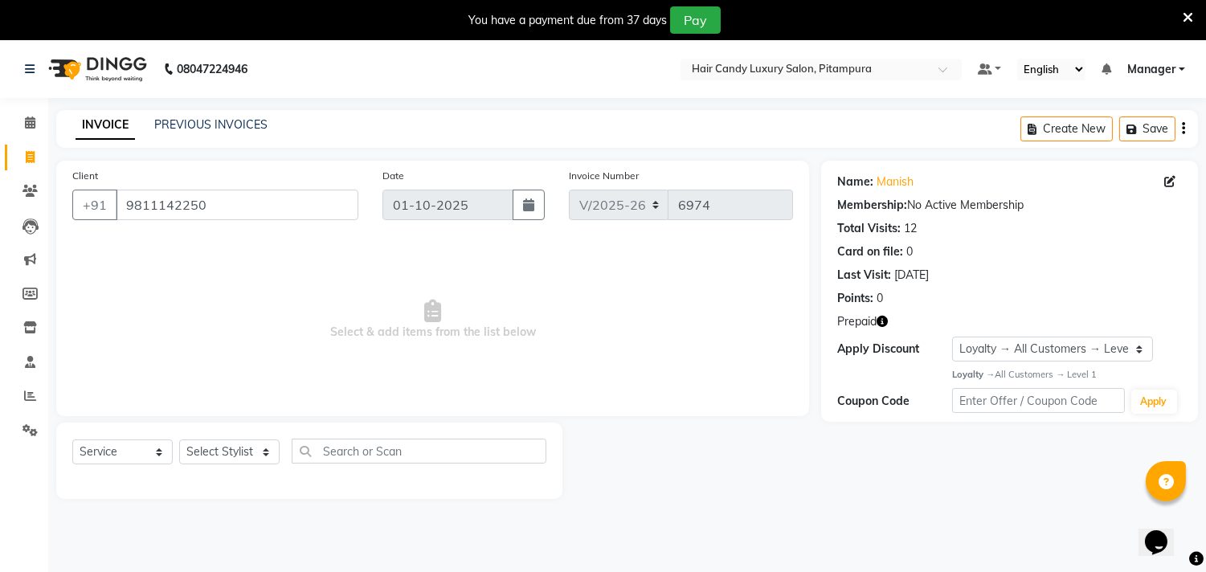
click at [884, 320] on icon "button" at bounding box center [882, 321] width 11 height 11
click at [201, 457] on select "Select Stylist [PERSON_NAME] [PERSON_NAME] [PERSON_NAME] [PERSON_NAME] [PERSON_…" at bounding box center [229, 452] width 100 height 25
select select "28014"
click at [179, 440] on select "Select Stylist [PERSON_NAME] [PERSON_NAME] [PERSON_NAME] [PERSON_NAME] [PERSON_…" at bounding box center [229, 452] width 100 height 25
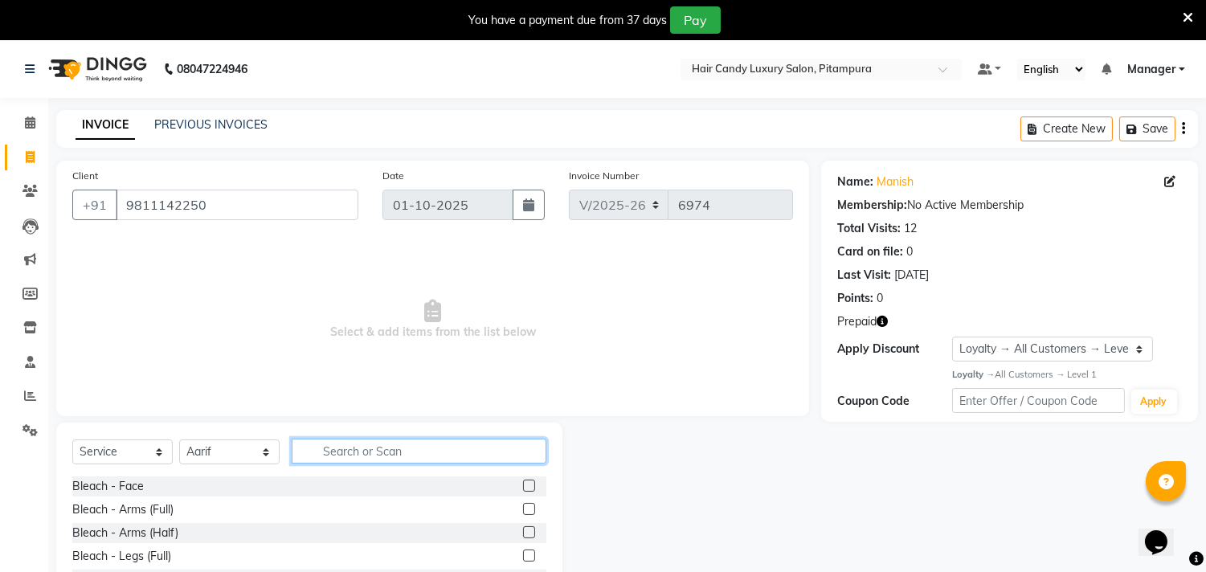
click at [338, 448] on input "text" at bounding box center [419, 451] width 255 height 25
type input "cut"
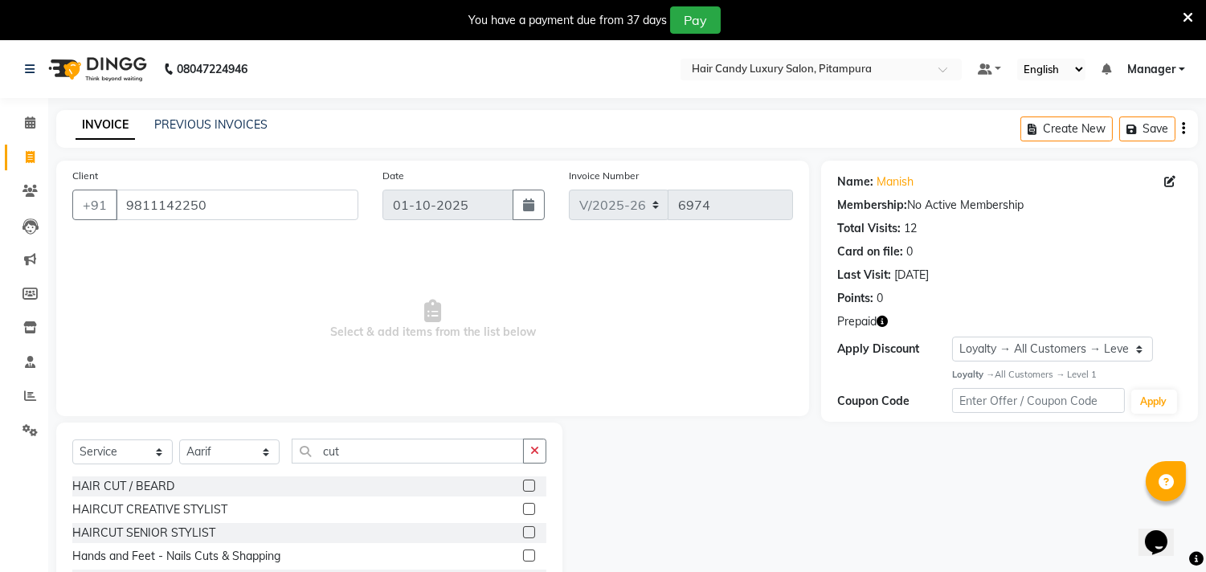
click at [523, 510] on label at bounding box center [529, 509] width 12 height 12
click at [523, 510] on input "checkbox" at bounding box center [528, 510] width 10 height 10
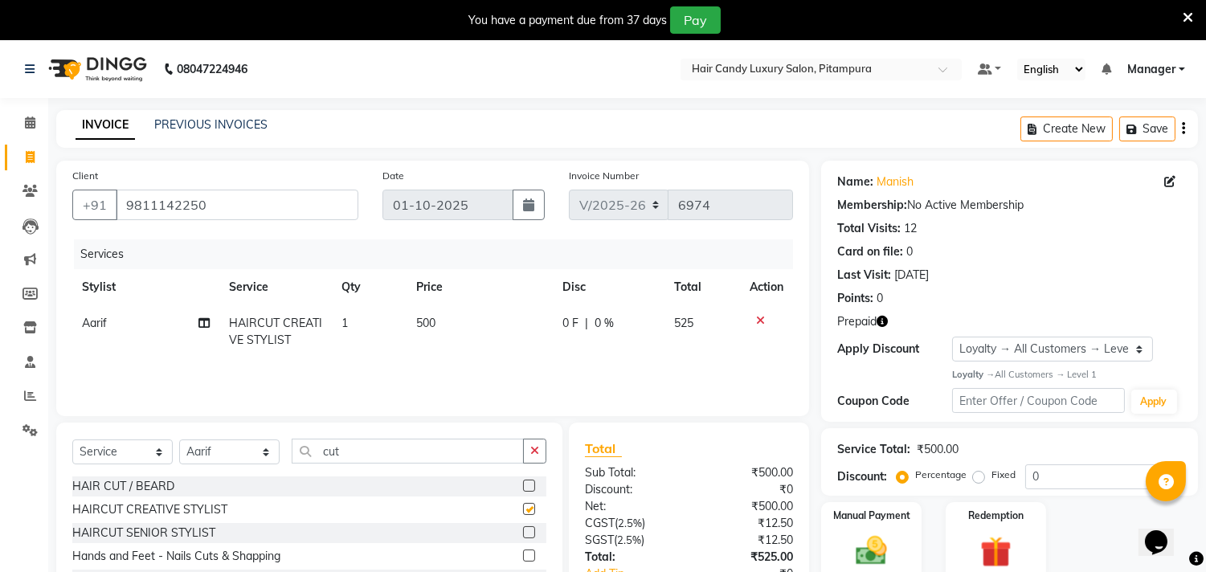
checkbox input "false"
drag, startPoint x: 383, startPoint y: 461, endPoint x: 293, endPoint y: 467, distance: 91.0
click at [293, 467] on div "Select Service Product Membership Package Voucher Prepaid Gift Card Select Styl…" at bounding box center [309, 458] width 474 height 38
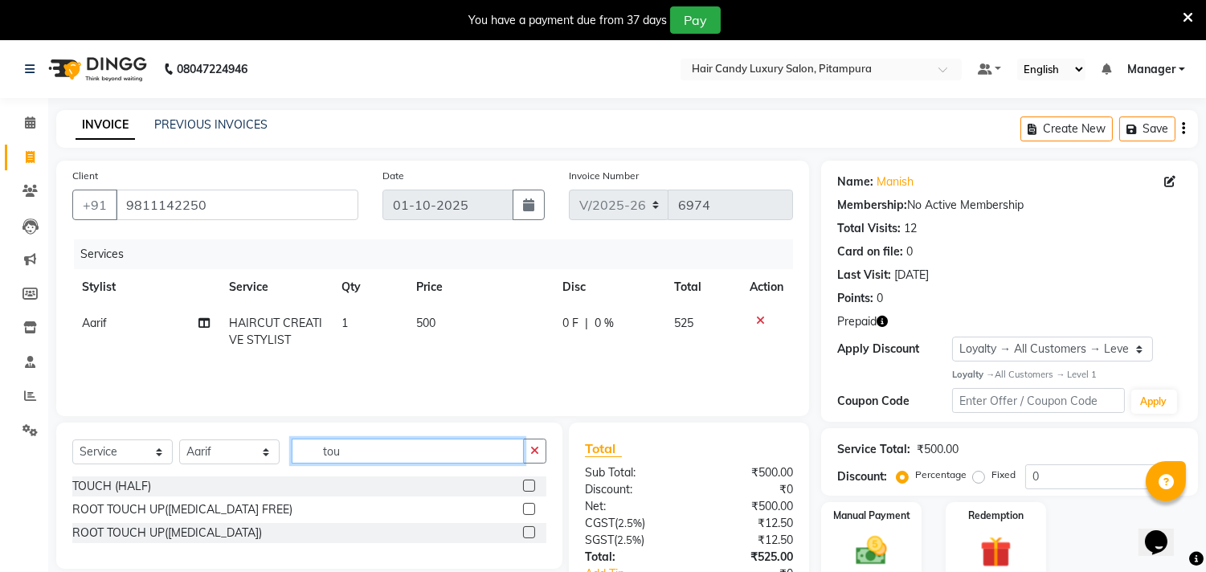
type input "tou"
click at [529, 503] on label at bounding box center [529, 509] width 12 height 12
click at [529, 505] on input "checkbox" at bounding box center [528, 510] width 10 height 10
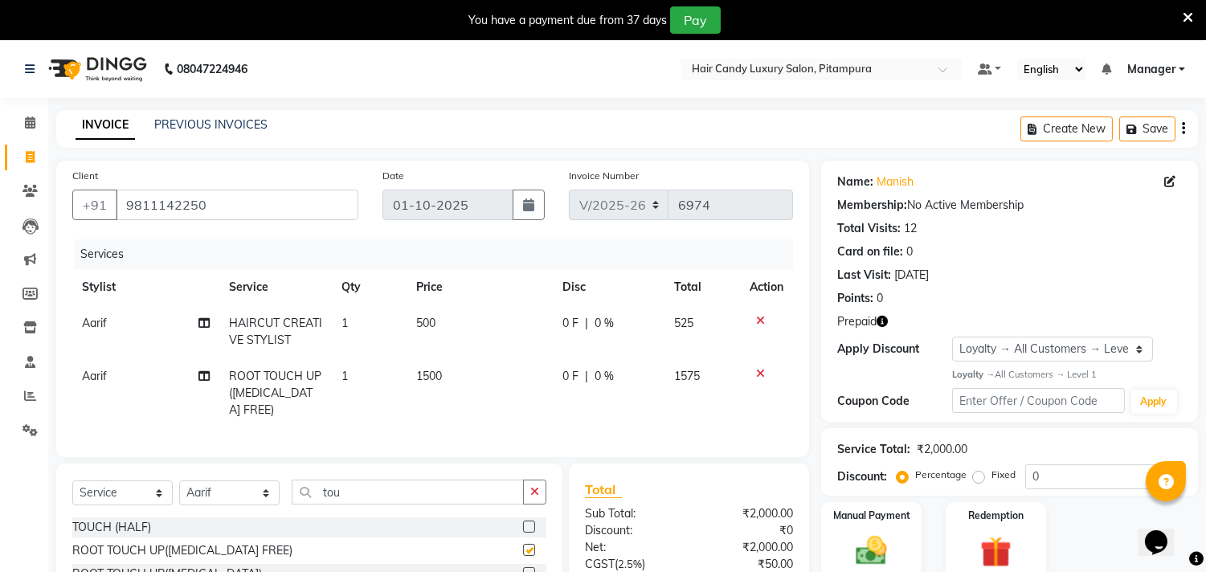
checkbox input "false"
click at [438, 387] on td "1500" at bounding box center [480, 393] width 146 height 70
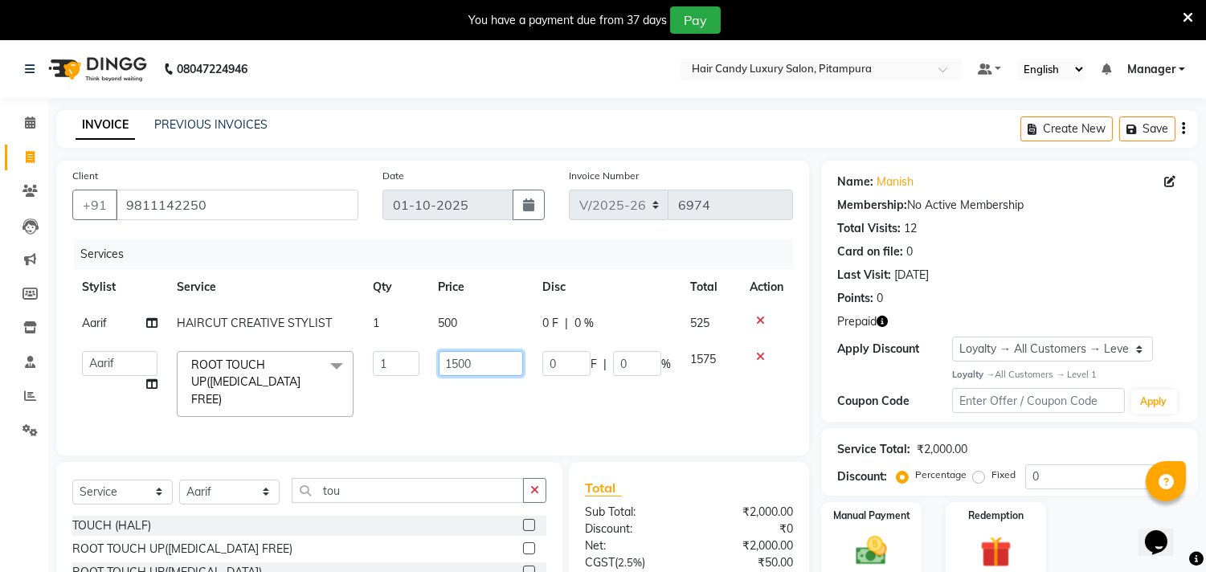
drag, startPoint x: 475, startPoint y: 366, endPoint x: 387, endPoint y: 371, distance: 87.7
click at [387, 371] on tr "[PERSON_NAME] ANJALI [PERSON_NAME] [PERSON_NAME] [PERSON_NAME] [PERSON_NAME] [P…" at bounding box center [432, 384] width 721 height 85
type input "1300"
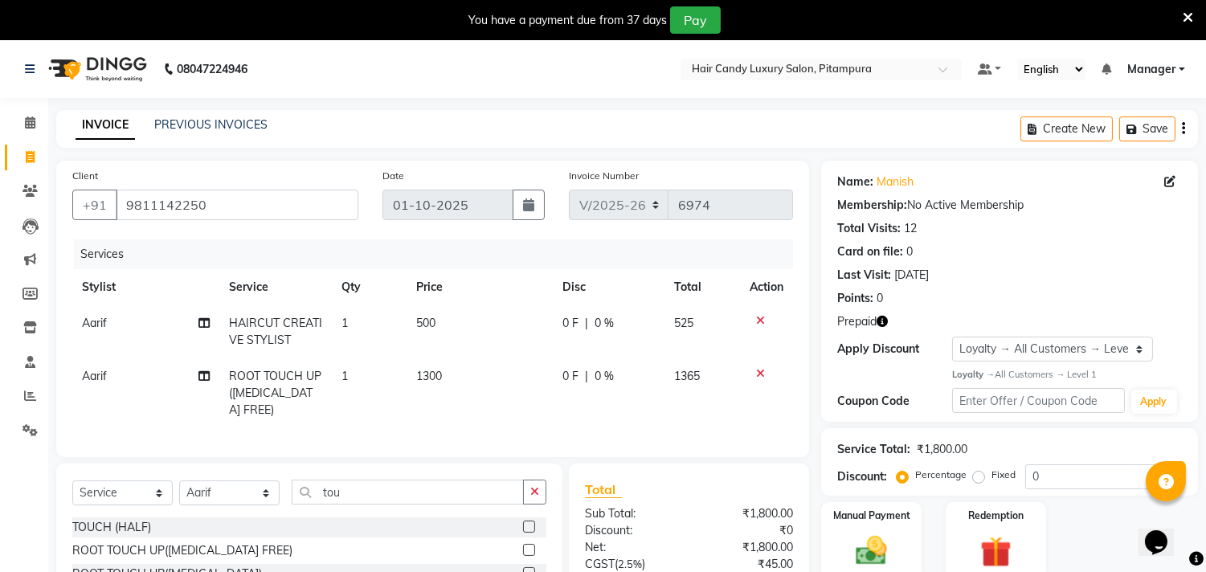
click at [452, 406] on td "1300" at bounding box center [480, 393] width 146 height 70
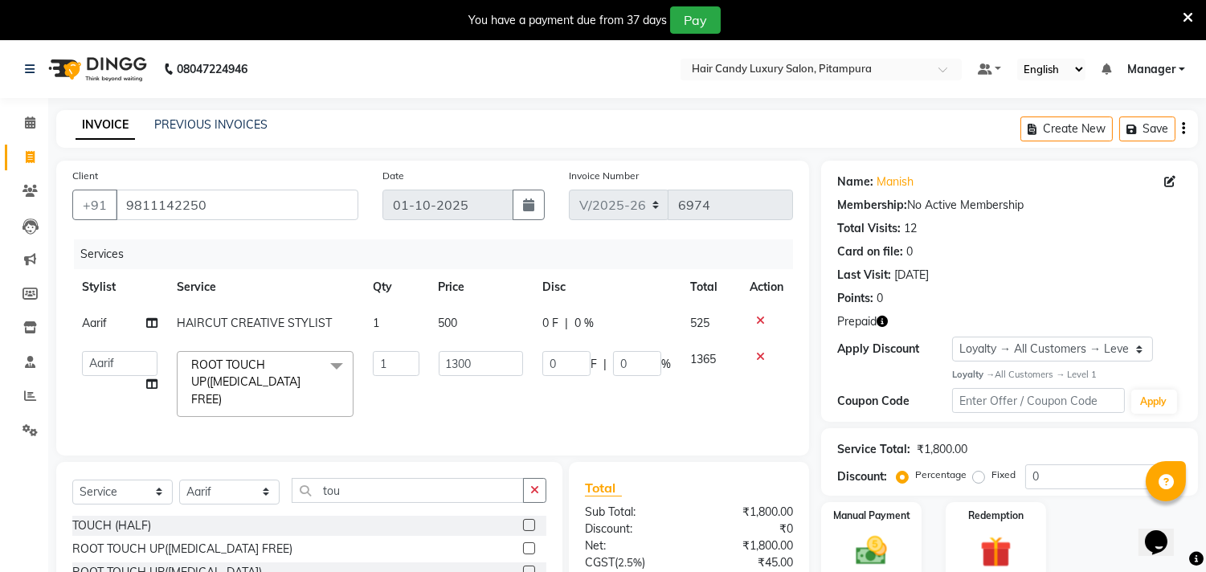
scroll to position [146, 0]
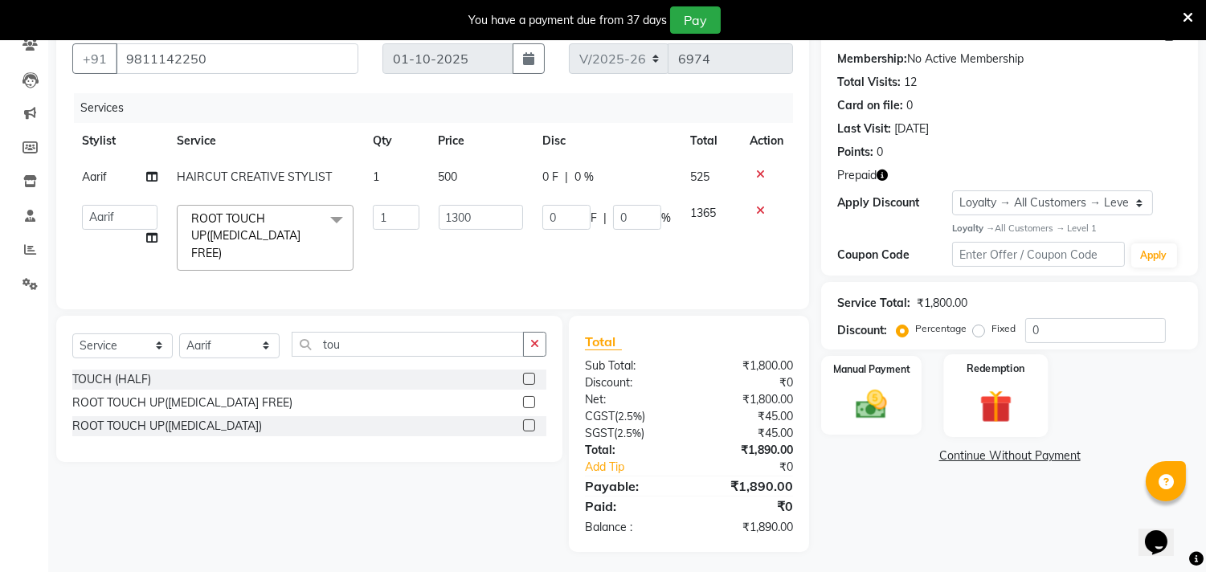
click at [998, 399] on img at bounding box center [995, 406] width 53 height 40
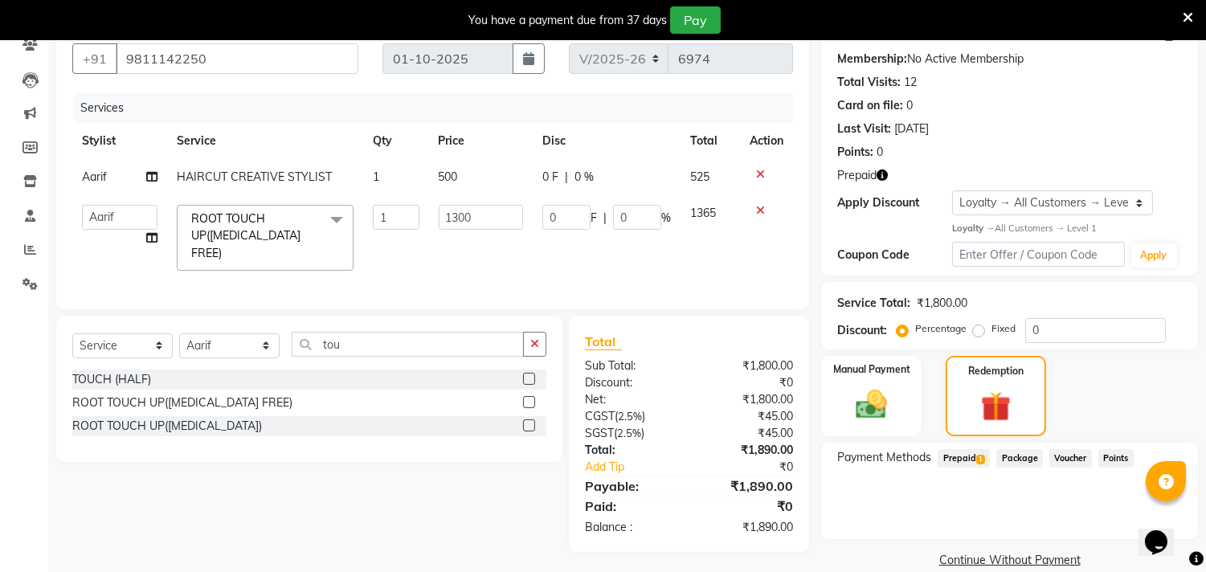
click at [978, 457] on span "1" at bounding box center [981, 460] width 9 height 10
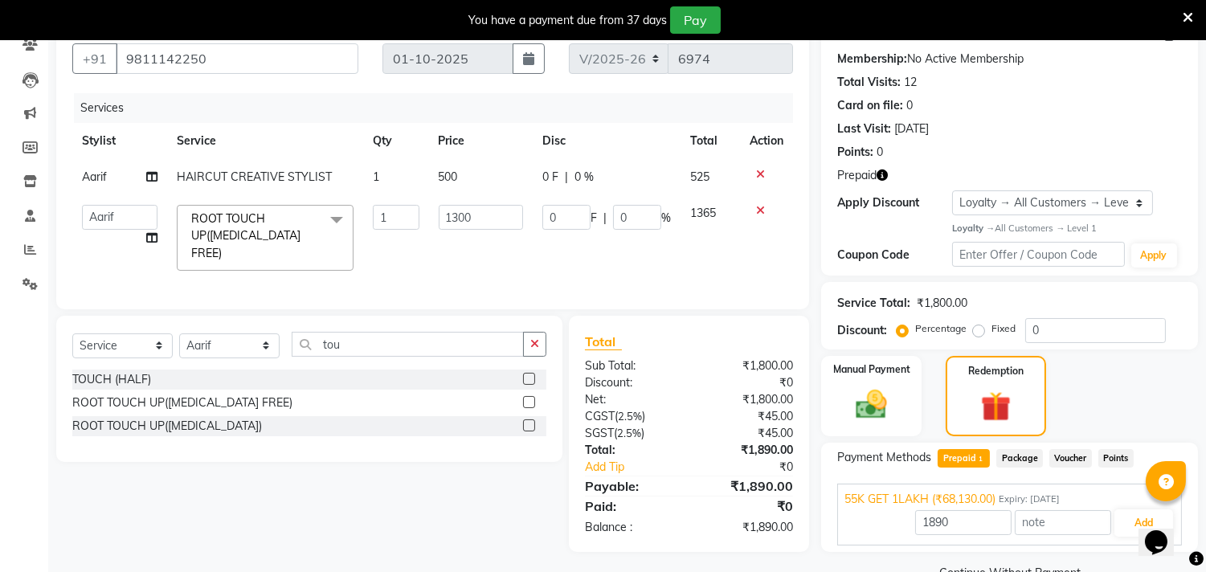
scroll to position [182, 0]
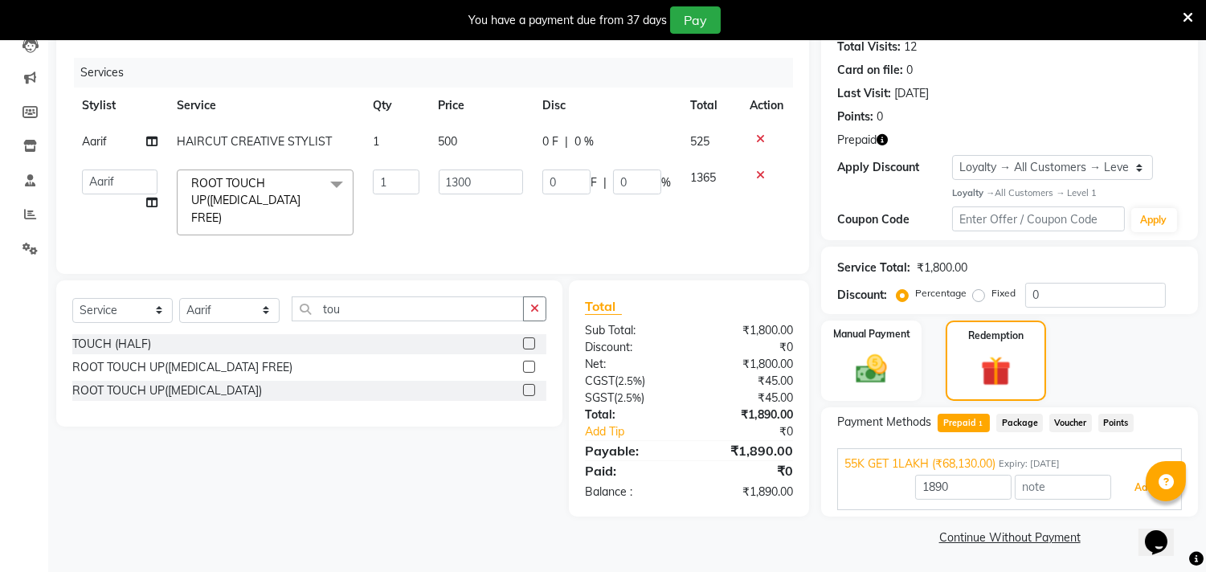
click at [1130, 490] on button "Add" at bounding box center [1144, 487] width 59 height 27
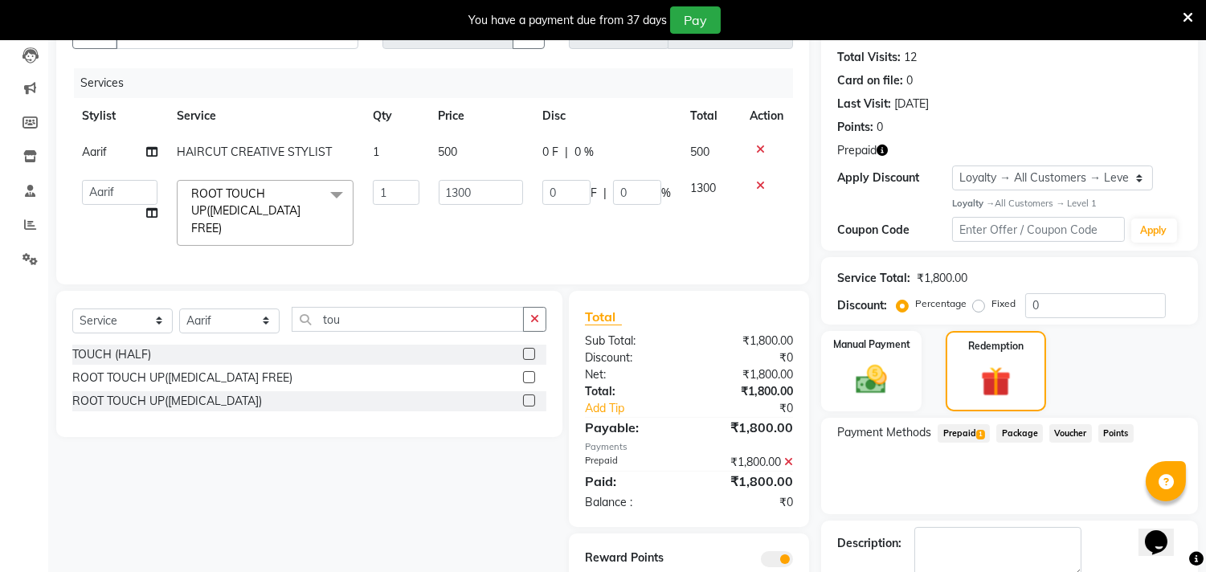
scroll to position [260, 0]
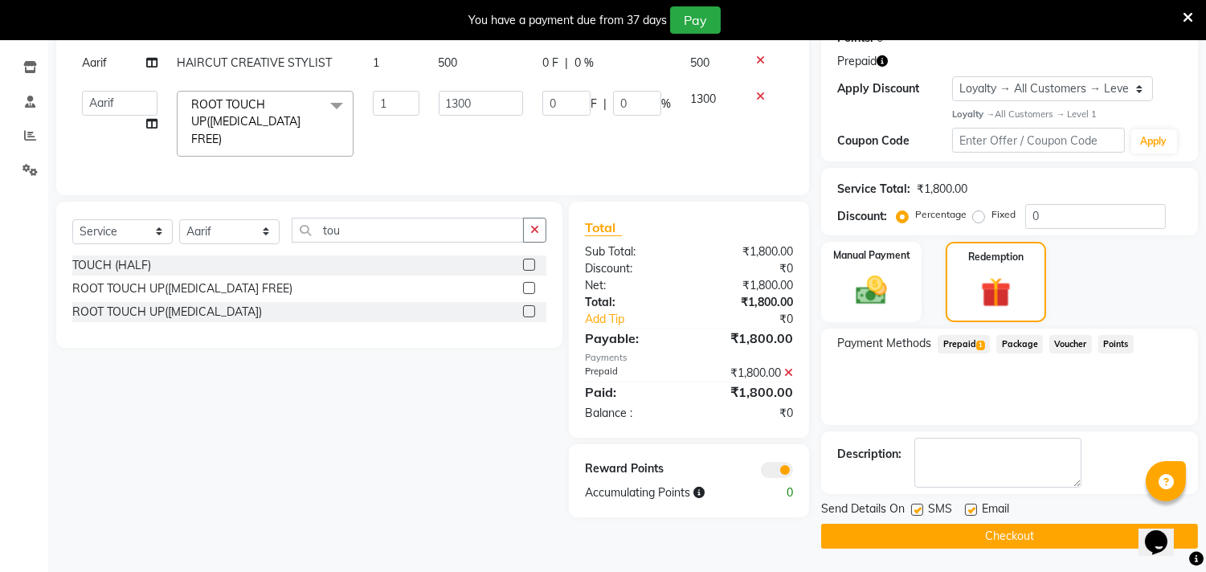
click at [864, 532] on button "Checkout" at bounding box center [1009, 536] width 377 height 25
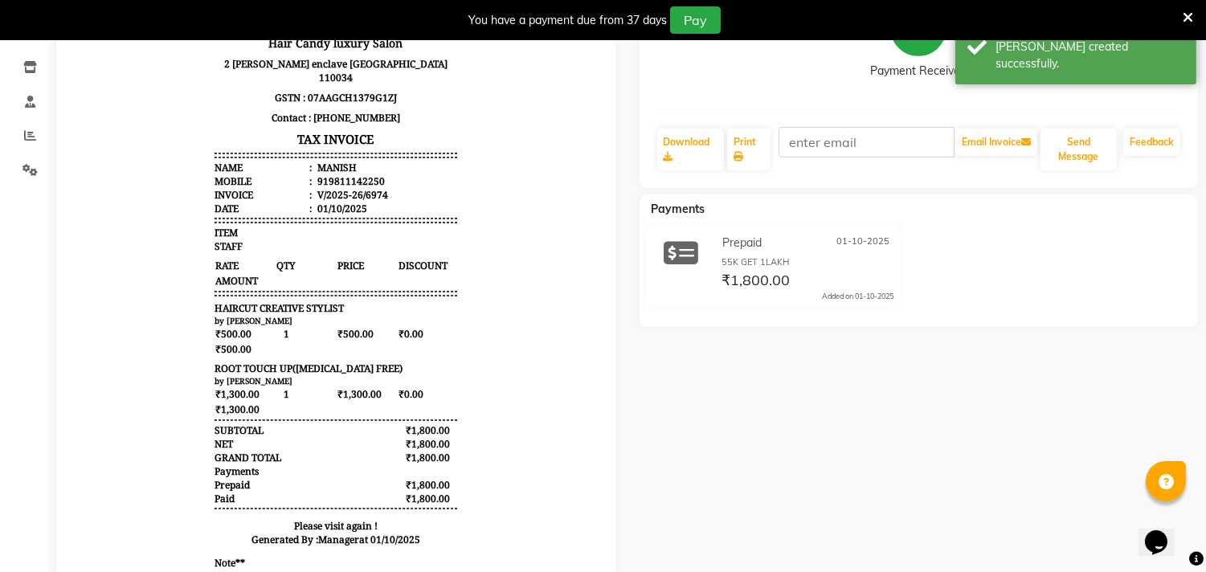
scroll to position [331, 0]
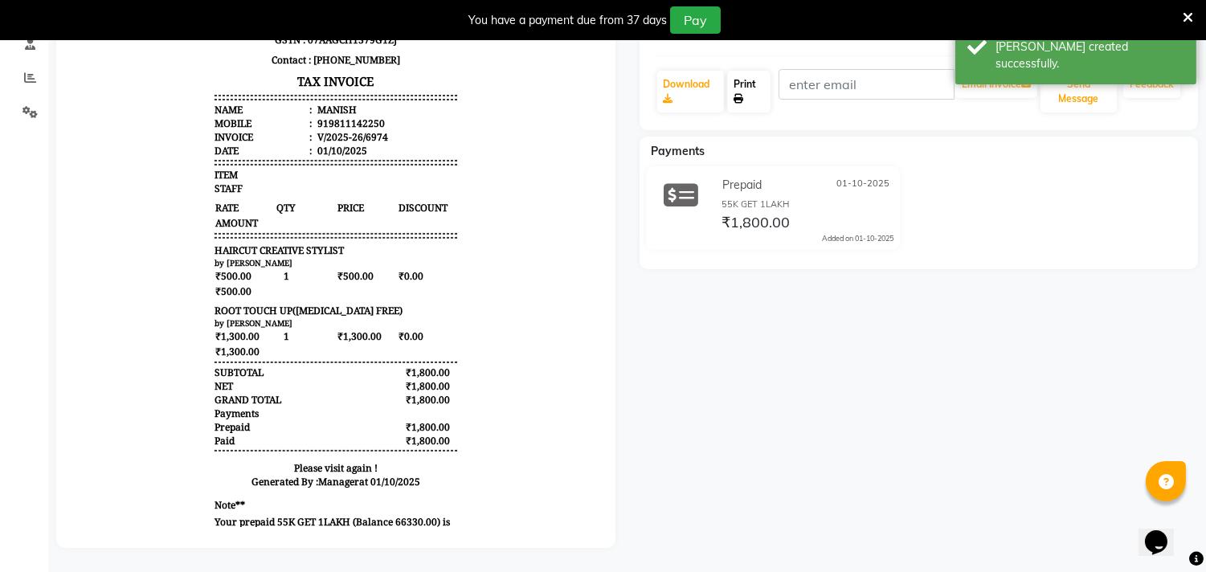
click at [743, 94] on icon at bounding box center [739, 99] width 10 height 10
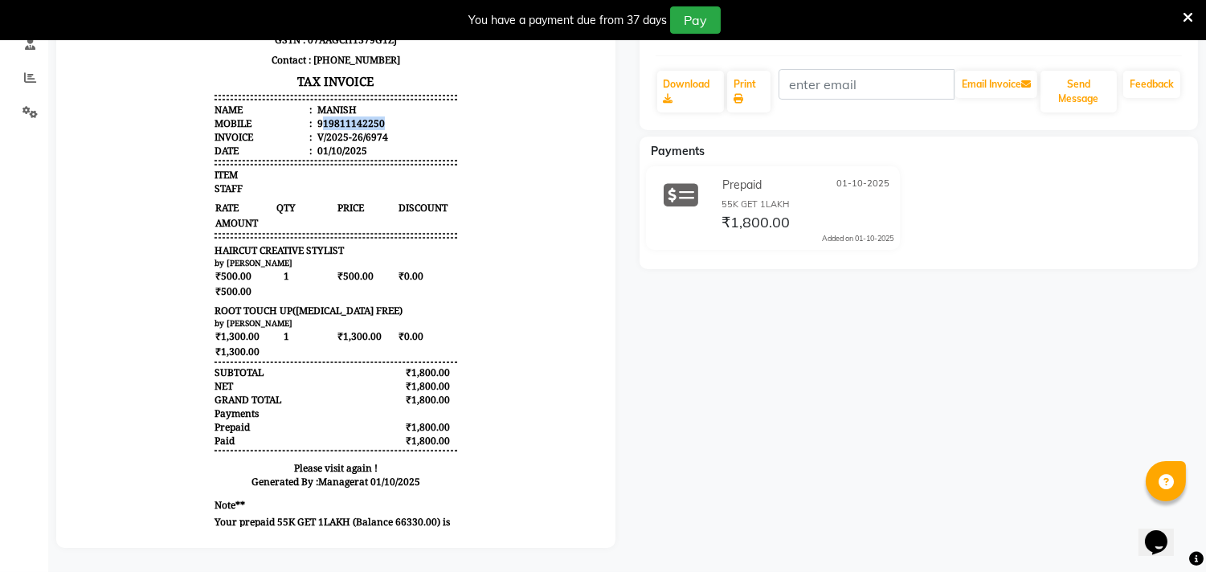
drag, startPoint x: 311, startPoint y: 112, endPoint x: 400, endPoint y: 106, distance: 89.4
click at [400, 117] on li "Mobile : 919811142250" at bounding box center [336, 124] width 243 height 14
click at [402, 117] on li "Mobile : 919811142250" at bounding box center [336, 124] width 243 height 14
drag, startPoint x: 313, startPoint y: 112, endPoint x: 338, endPoint y: 114, distance: 25.0
click at [338, 117] on div "919811142250" at bounding box center [349, 124] width 71 height 14
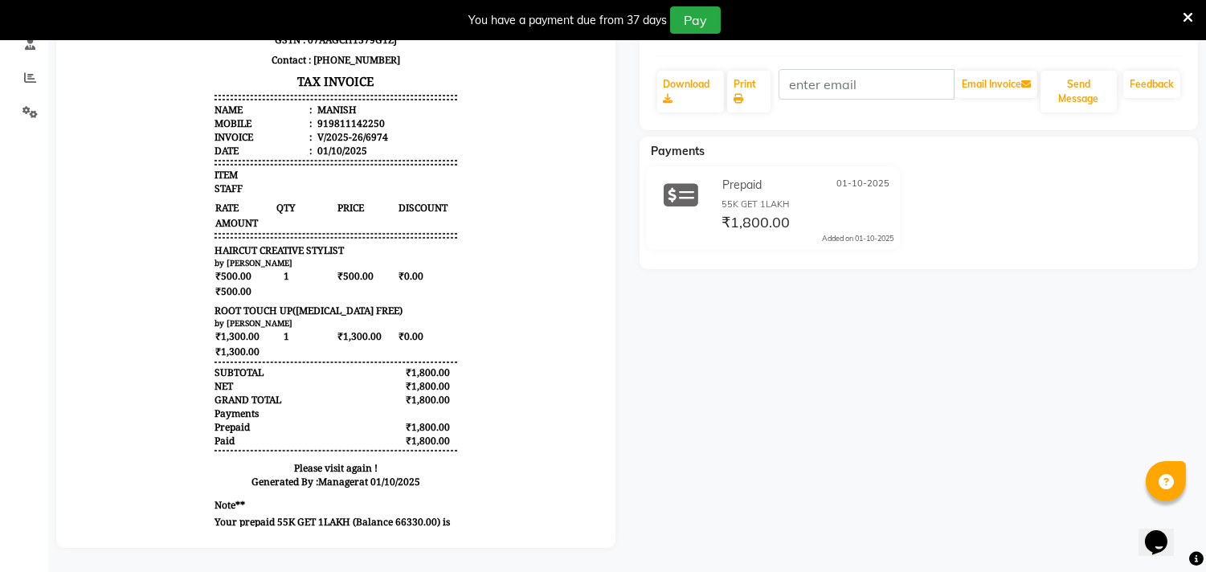
click at [408, 117] on li "Mobile : 919811142250" at bounding box center [336, 124] width 243 height 14
drag, startPoint x: 313, startPoint y: 111, endPoint x: 394, endPoint y: 105, distance: 80.6
click at [394, 117] on li "Mobile : 919811142250" at bounding box center [336, 124] width 243 height 14
copy div "9811142250"
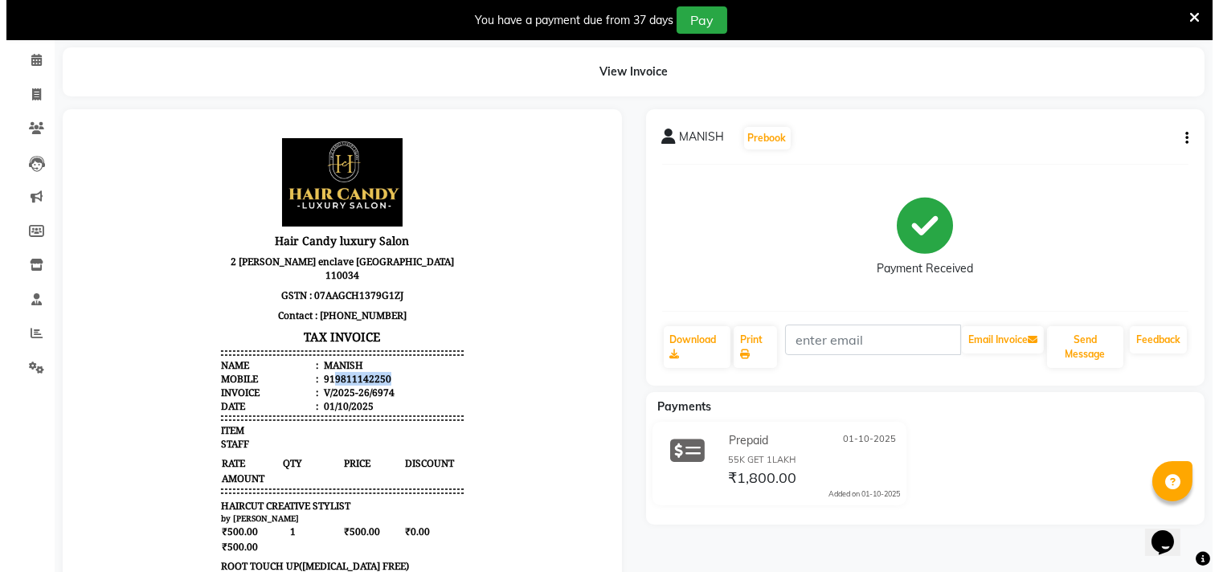
scroll to position [0, 0]
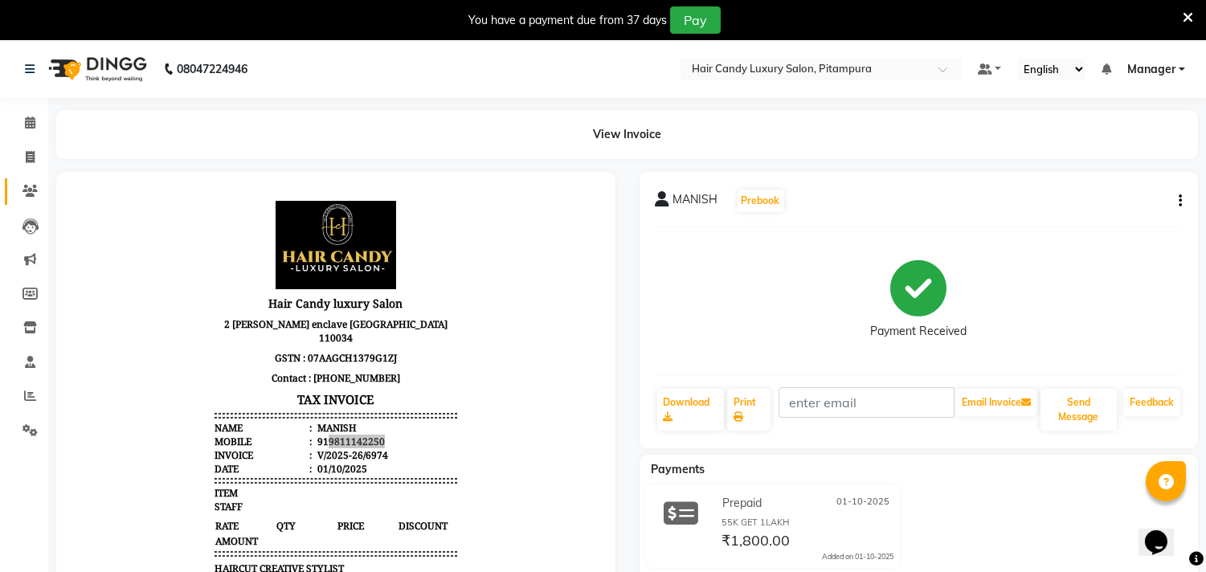
click at [30, 179] on link "Clients" at bounding box center [24, 191] width 39 height 27
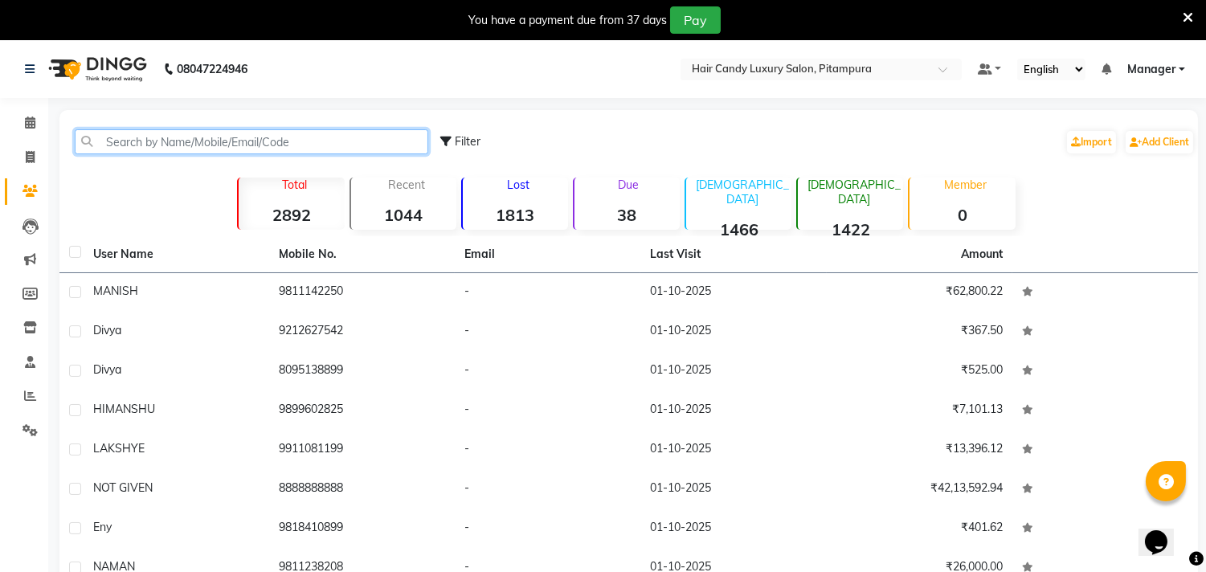
click at [154, 140] on input "text" at bounding box center [252, 141] width 354 height 25
paste input "9811142250"
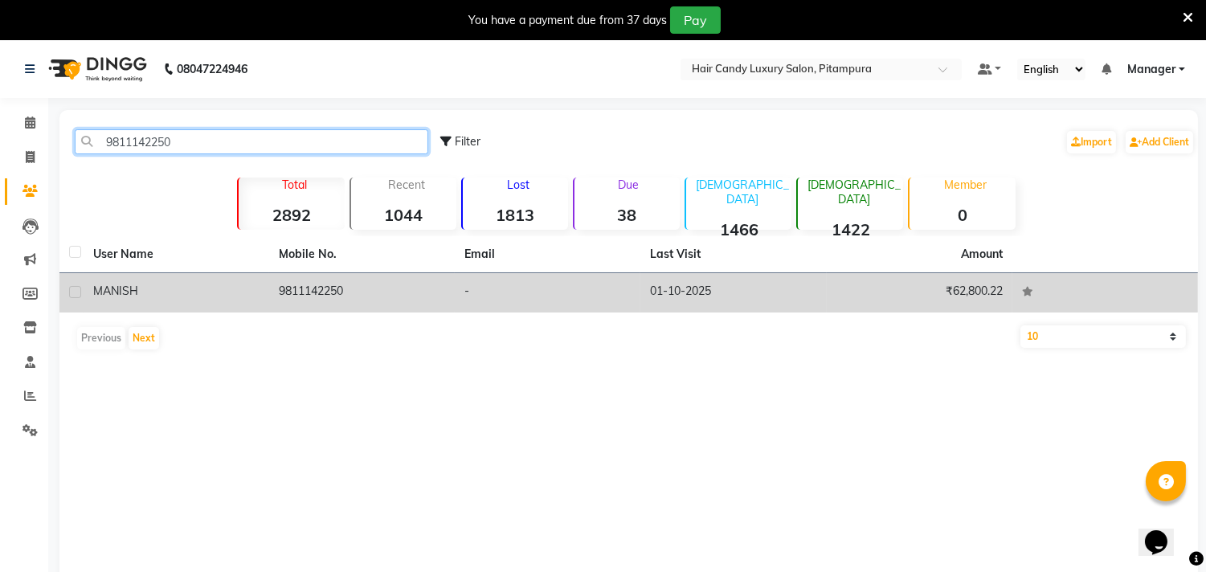
type input "9811142250"
click at [317, 288] on td "9811142250" at bounding box center [362, 292] width 186 height 39
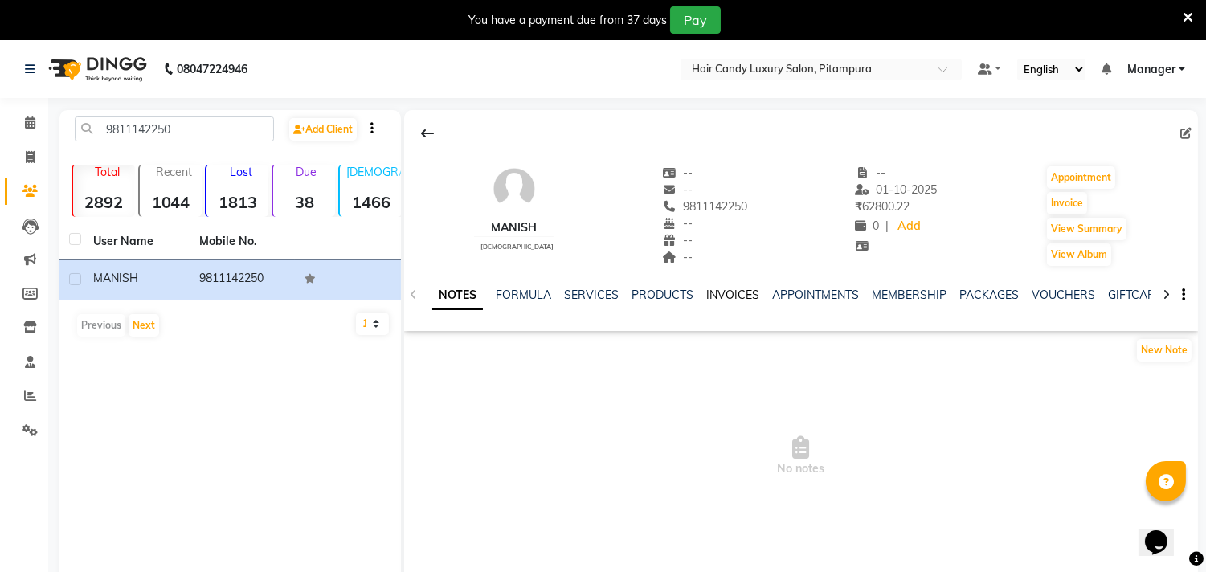
click at [747, 295] on link "INVOICES" at bounding box center [732, 295] width 53 height 14
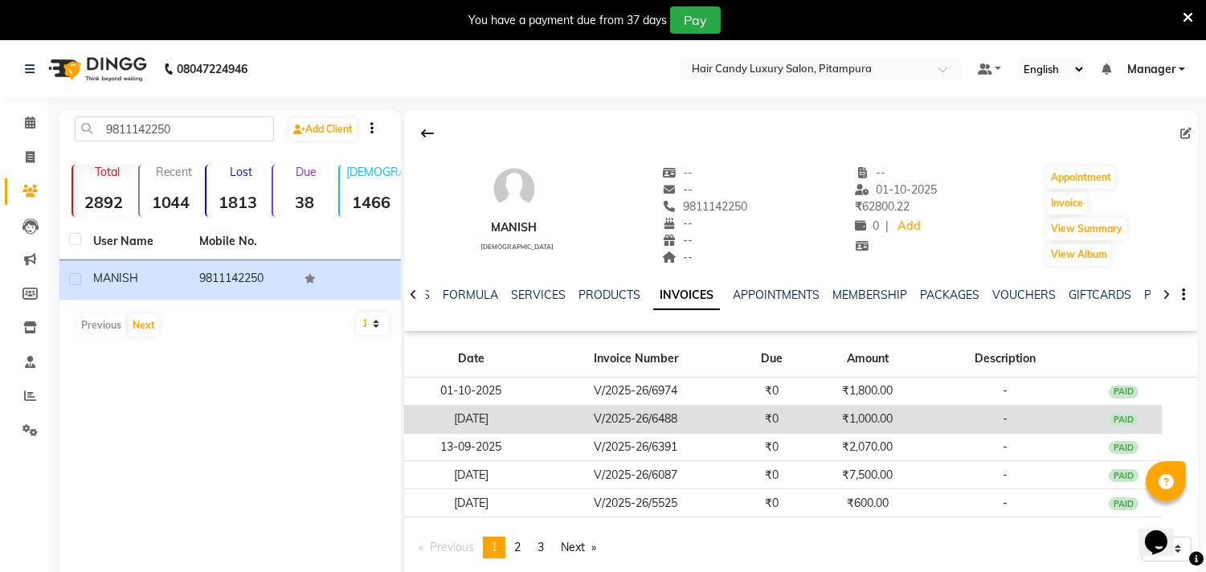
click at [648, 414] on td "V/2025-26/6488" at bounding box center [635, 419] width 194 height 28
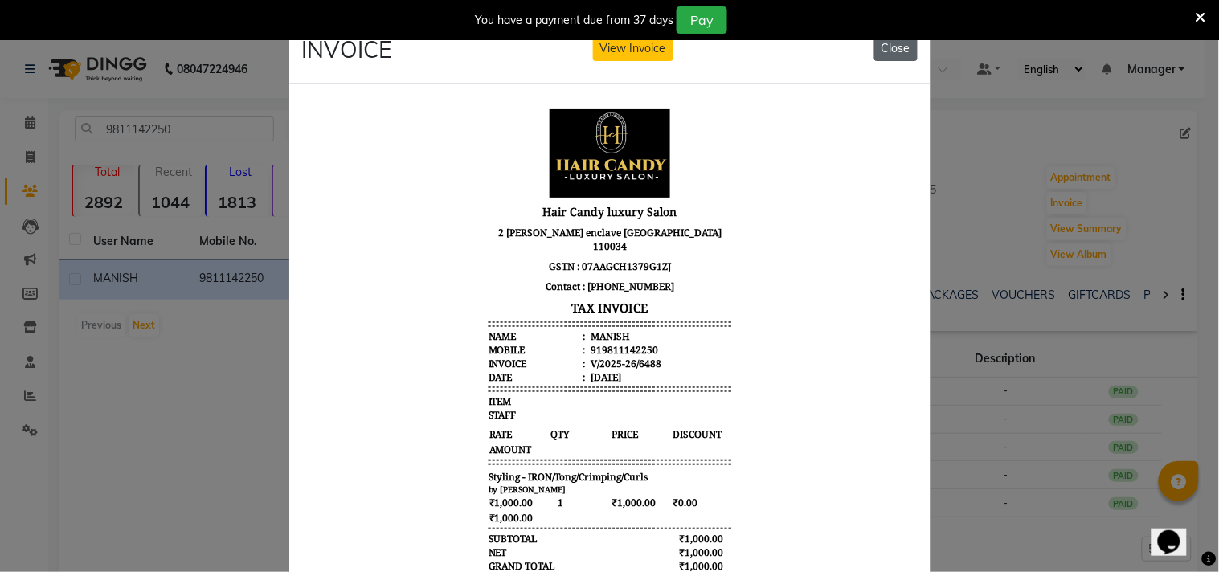
click at [905, 47] on button "Close" at bounding box center [895, 48] width 43 height 25
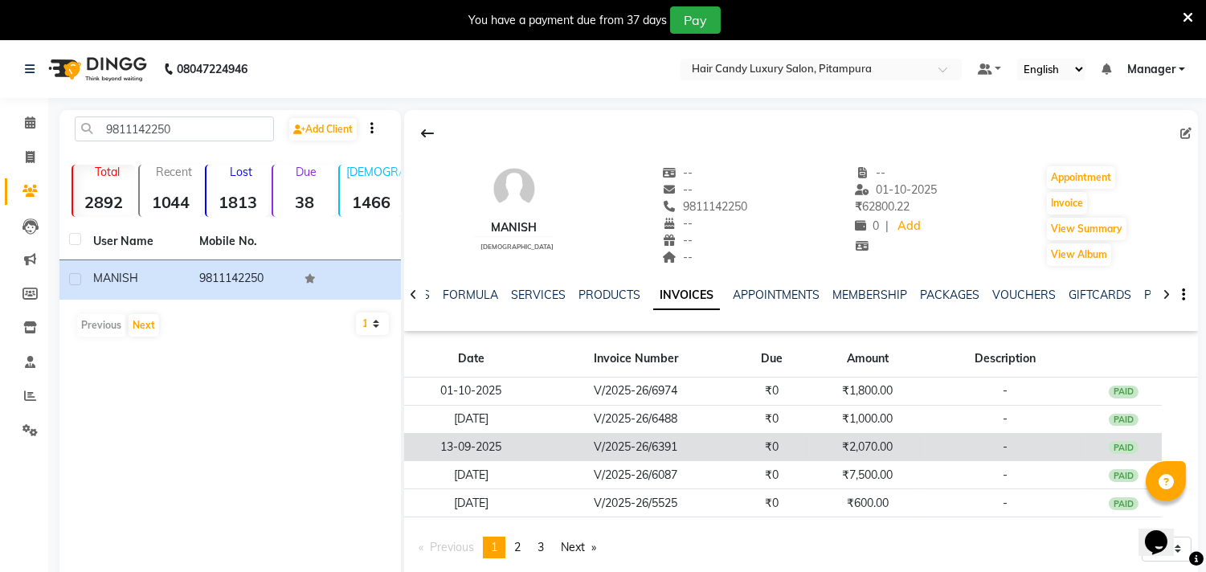
click at [656, 442] on td "V/2025-26/6391" at bounding box center [635, 447] width 194 height 28
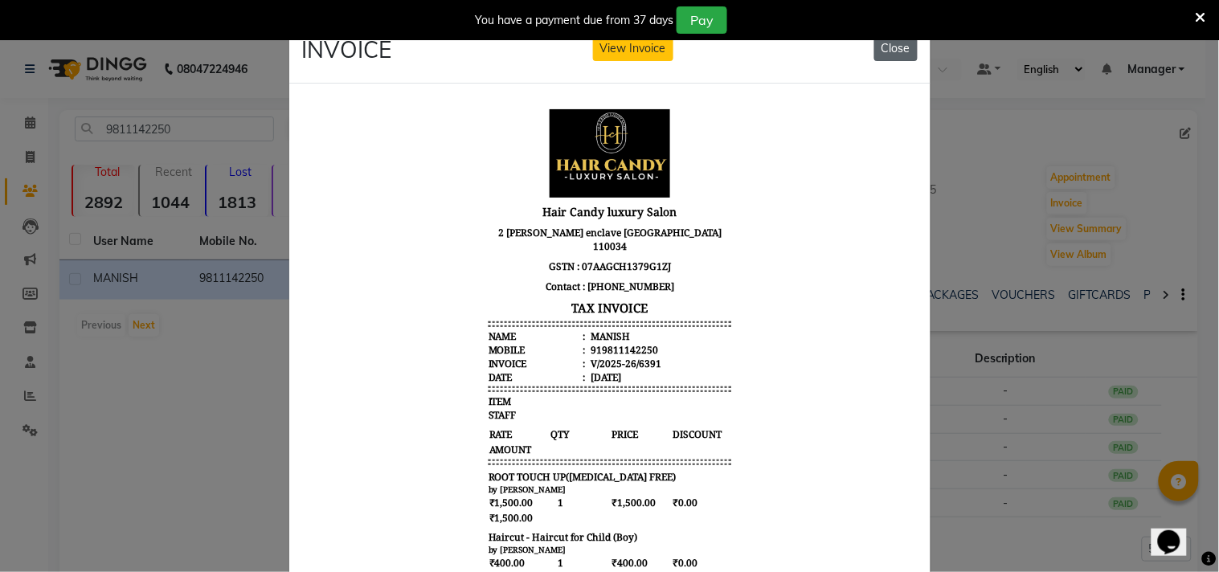
click at [899, 54] on button "Close" at bounding box center [895, 48] width 43 height 25
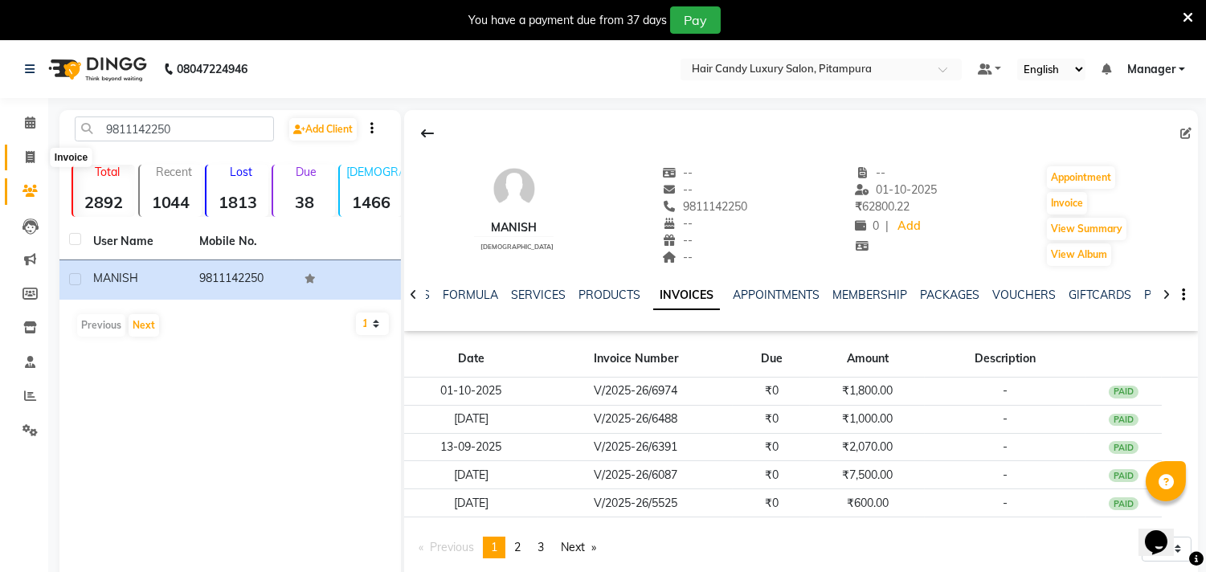
click at [29, 154] on icon at bounding box center [30, 157] width 9 height 12
select select "service"
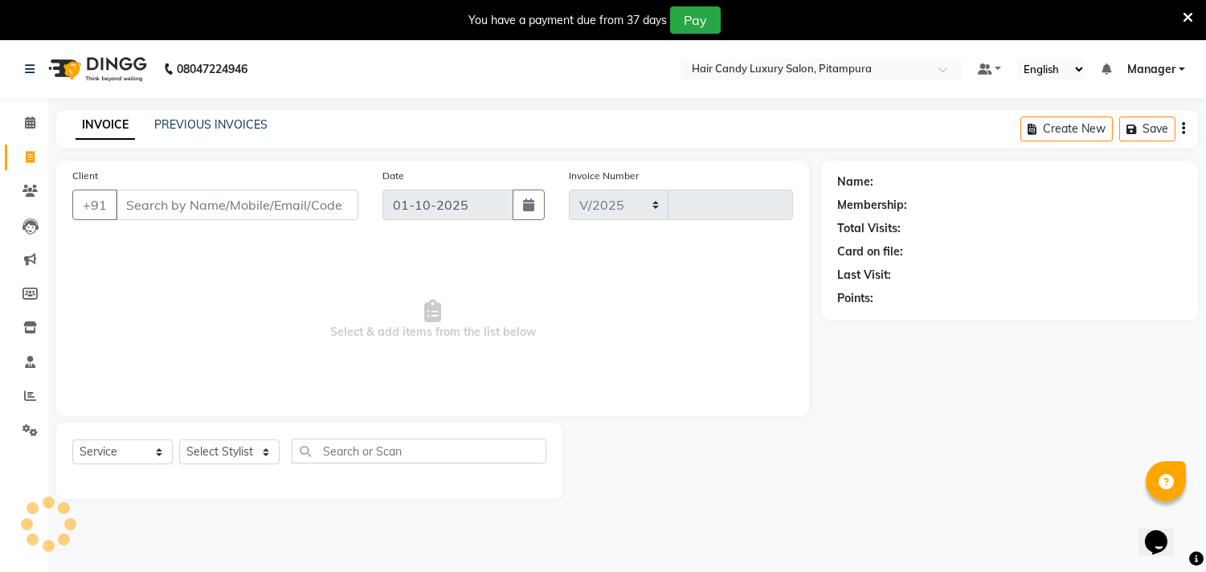
select select "4720"
type input "6975"
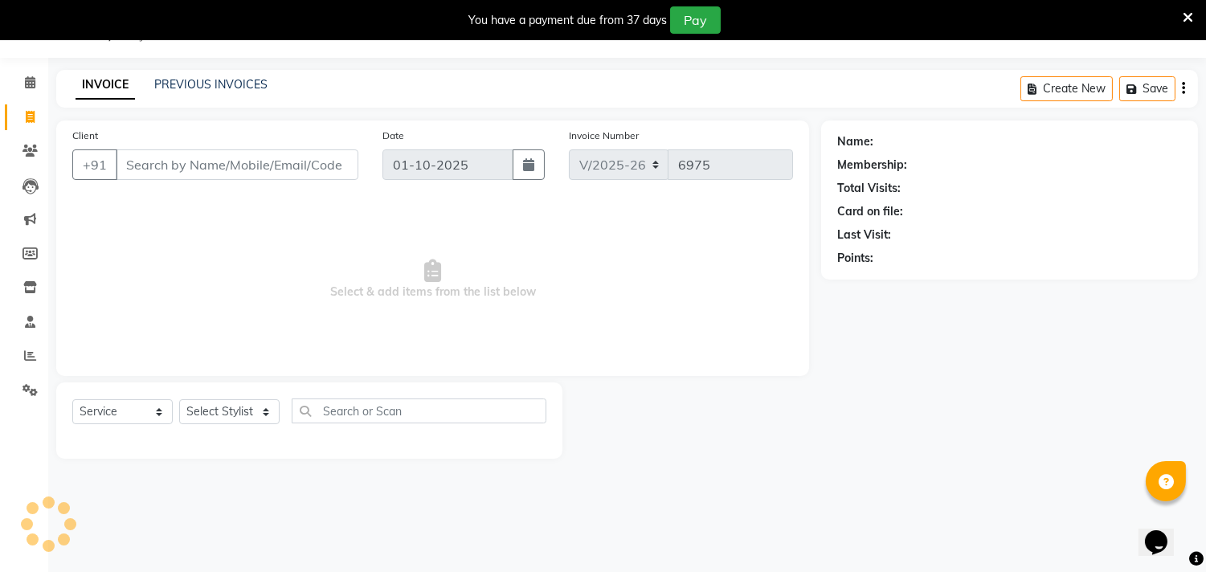
click at [178, 164] on input "Client" at bounding box center [237, 164] width 243 height 31
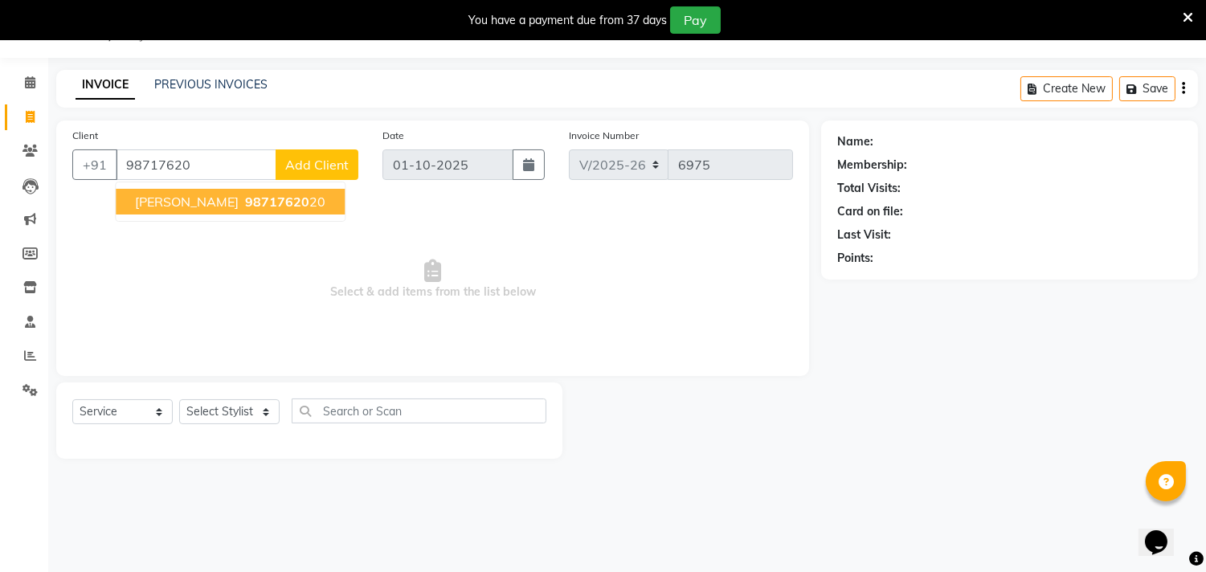
click at [204, 203] on span "[PERSON_NAME]" at bounding box center [187, 202] width 104 height 16
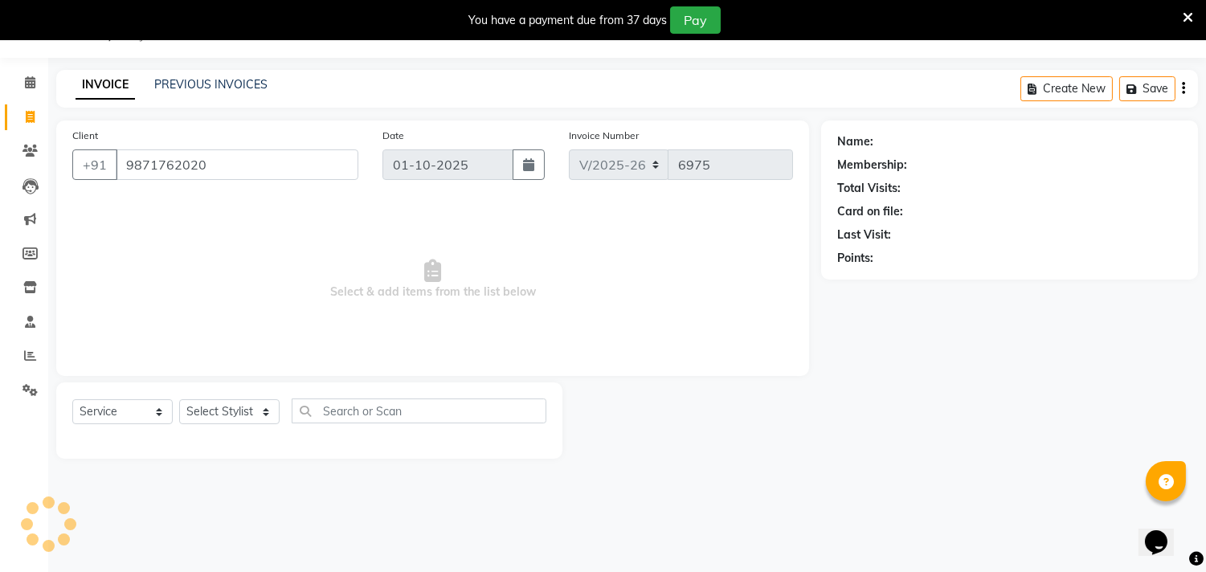
type input "9871762020"
select select "1: Object"
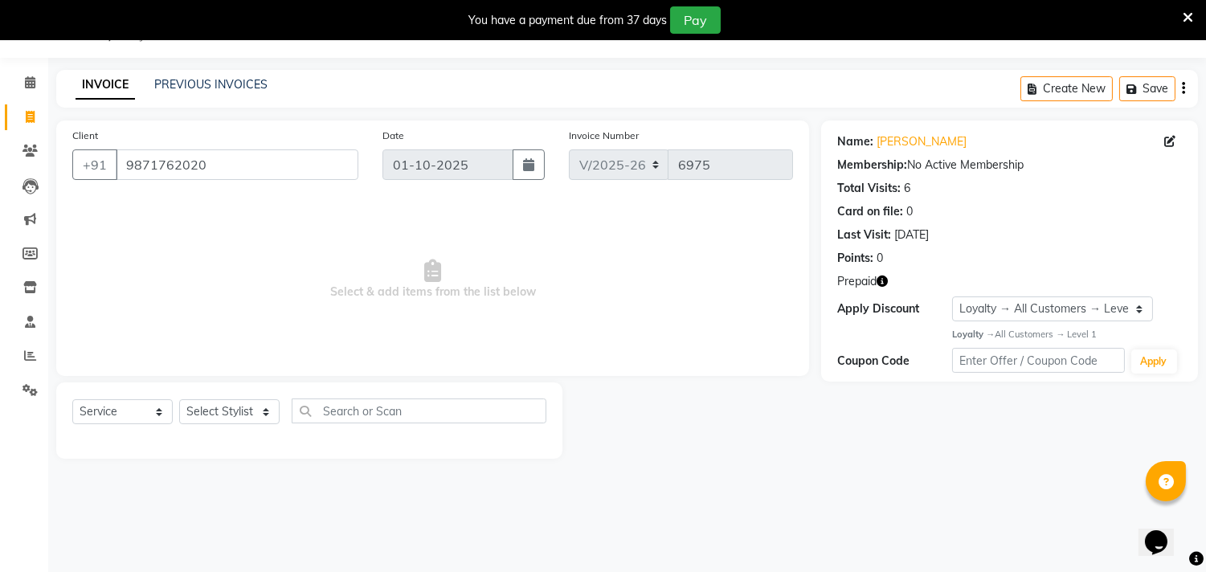
click at [886, 281] on icon "button" at bounding box center [882, 281] width 11 height 11
click at [673, 450] on div at bounding box center [692, 421] width 259 height 76
click at [190, 403] on select "Select Stylist [PERSON_NAME] [PERSON_NAME] [PERSON_NAME] [PERSON_NAME] [PERSON_…" at bounding box center [229, 411] width 100 height 25
select select "54113"
click at [179, 400] on select "Select Stylist [PERSON_NAME] [PERSON_NAME] [PERSON_NAME] [PERSON_NAME] [PERSON_…" at bounding box center [229, 411] width 100 height 25
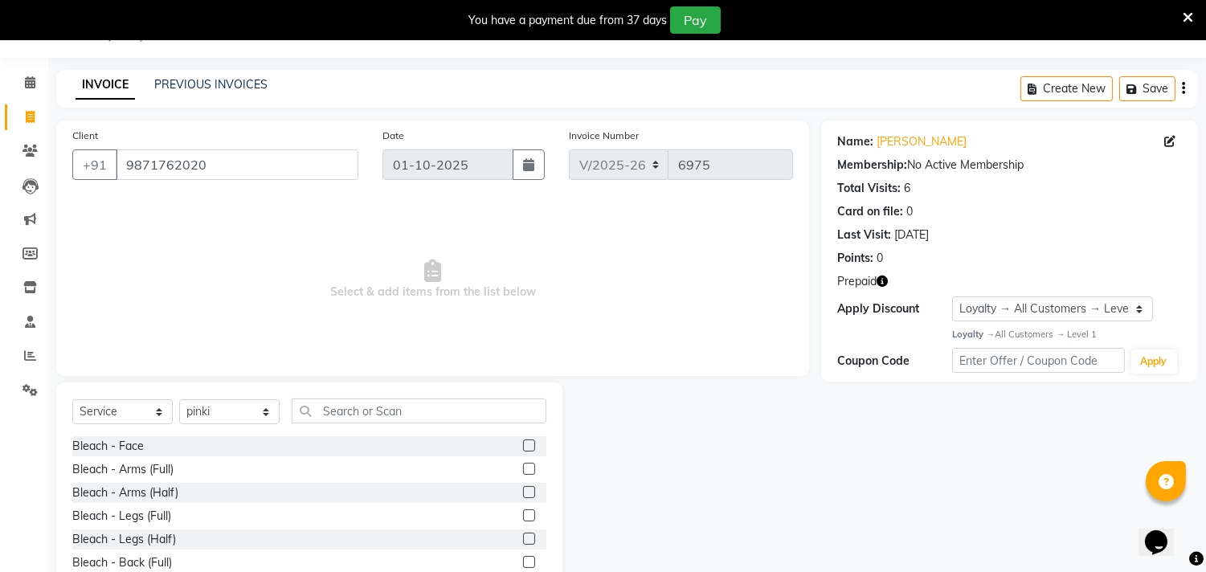
click at [367, 424] on div "Select Service Product Membership Package Voucher Prepaid Gift Card Select Styl…" at bounding box center [309, 418] width 474 height 38
click at [374, 414] on input "text" at bounding box center [419, 411] width 255 height 25
click at [886, 277] on icon "button" at bounding box center [882, 281] width 11 height 11
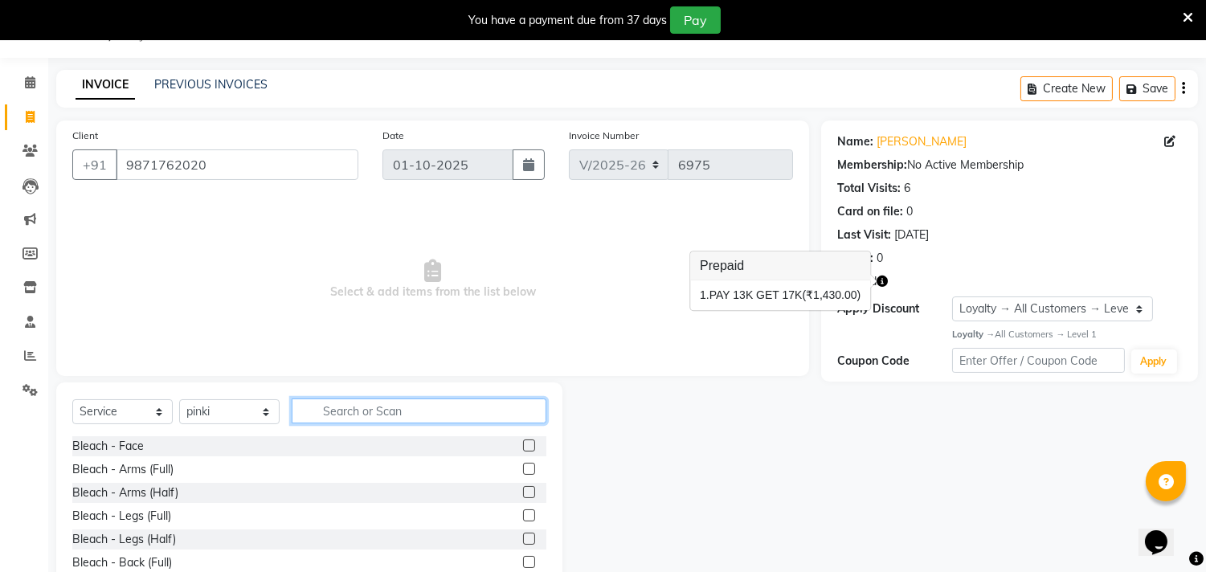
click at [349, 416] on input "text" at bounding box center [419, 411] width 255 height 25
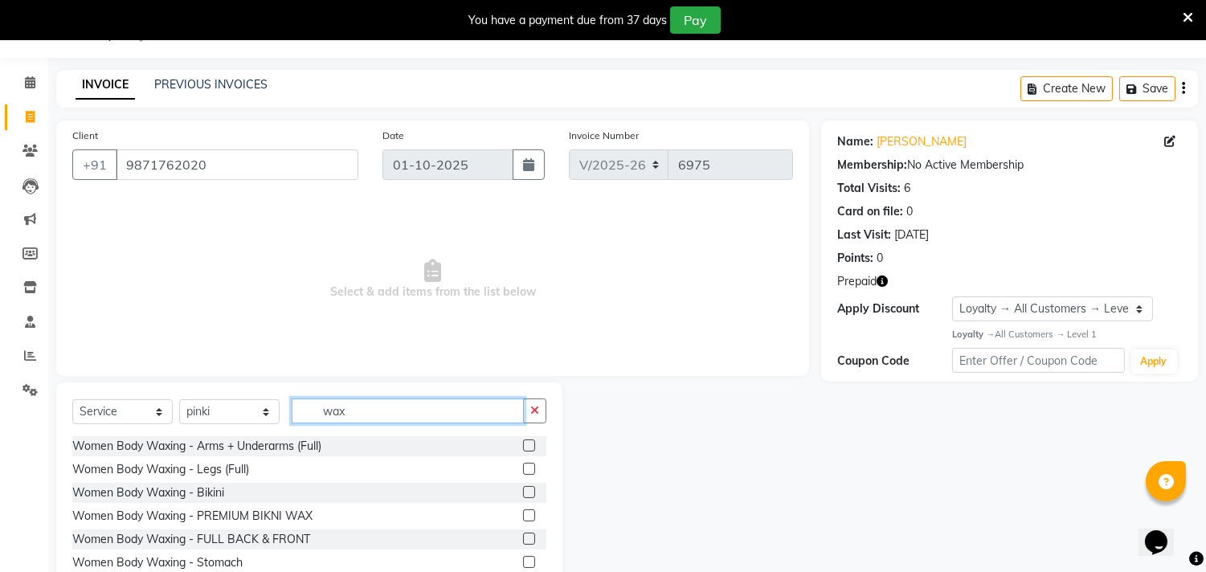
type input "wax"
click at [523, 445] on label at bounding box center [529, 446] width 12 height 12
click at [523, 445] on input "checkbox" at bounding box center [528, 446] width 10 height 10
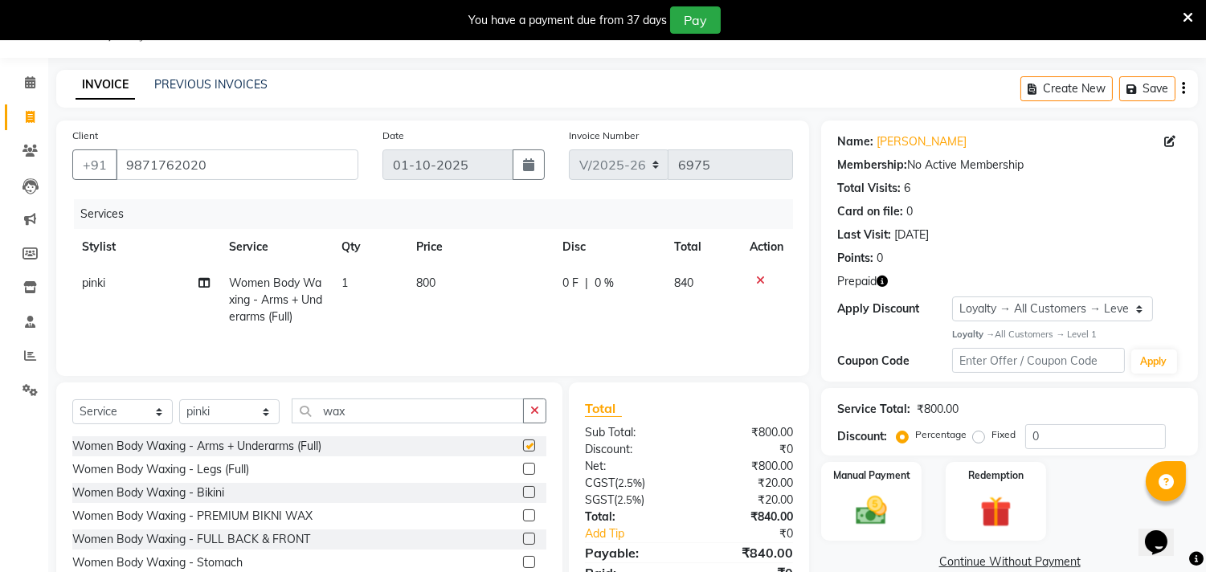
checkbox input "false"
click at [390, 411] on input "wax" at bounding box center [408, 411] width 232 height 25
type input "w"
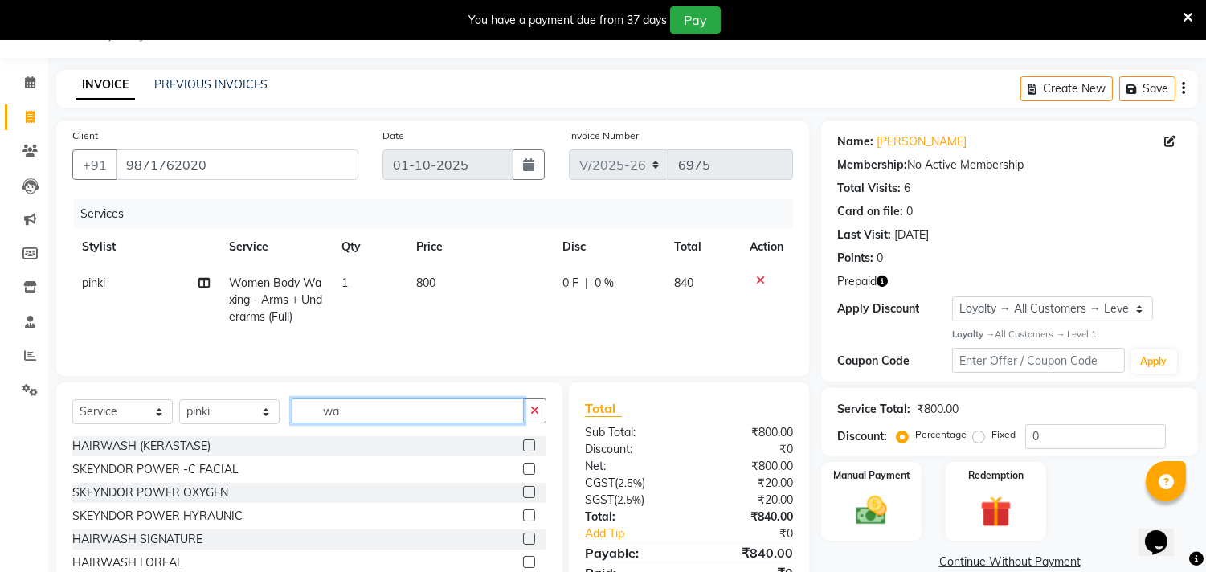
type input "wax"
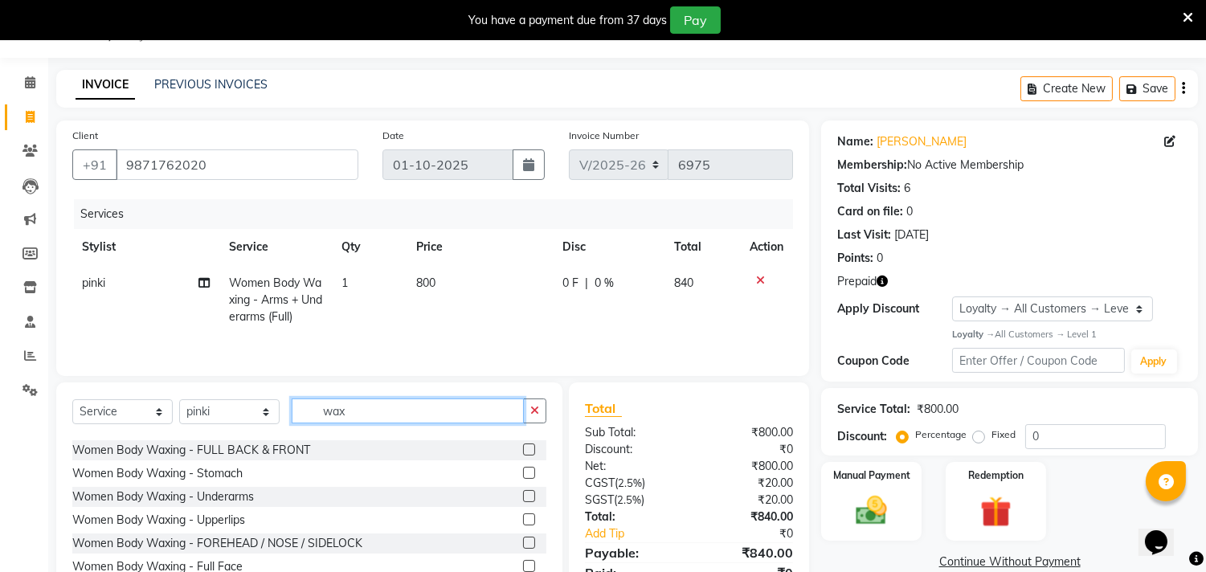
scroll to position [178, 0]
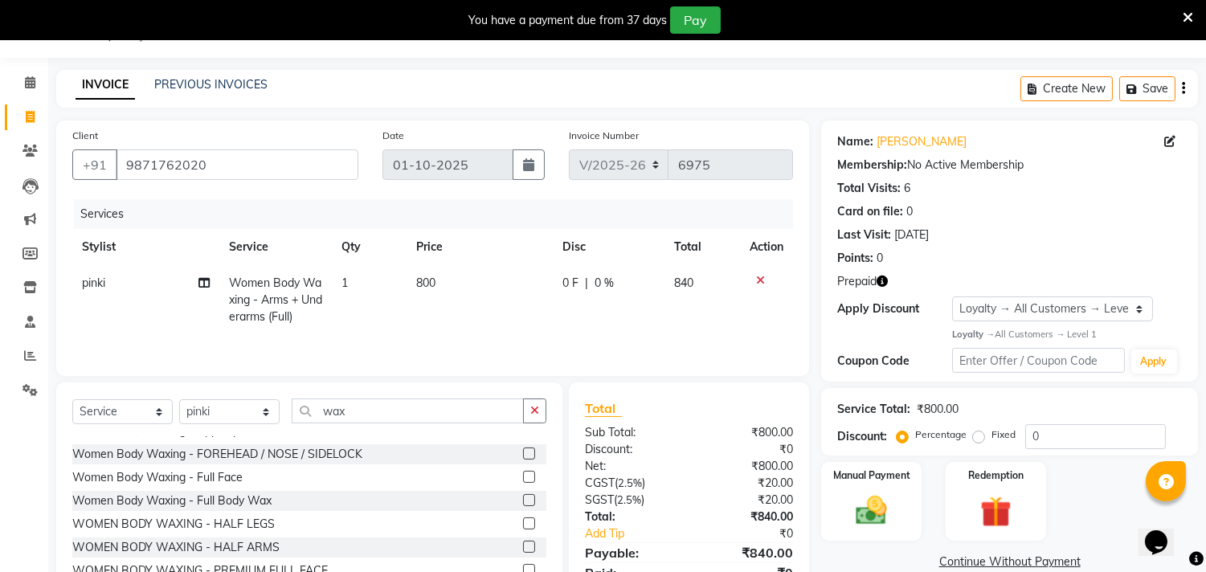
click at [523, 523] on label at bounding box center [529, 524] width 12 height 12
click at [523, 523] on input "checkbox" at bounding box center [528, 524] width 10 height 10
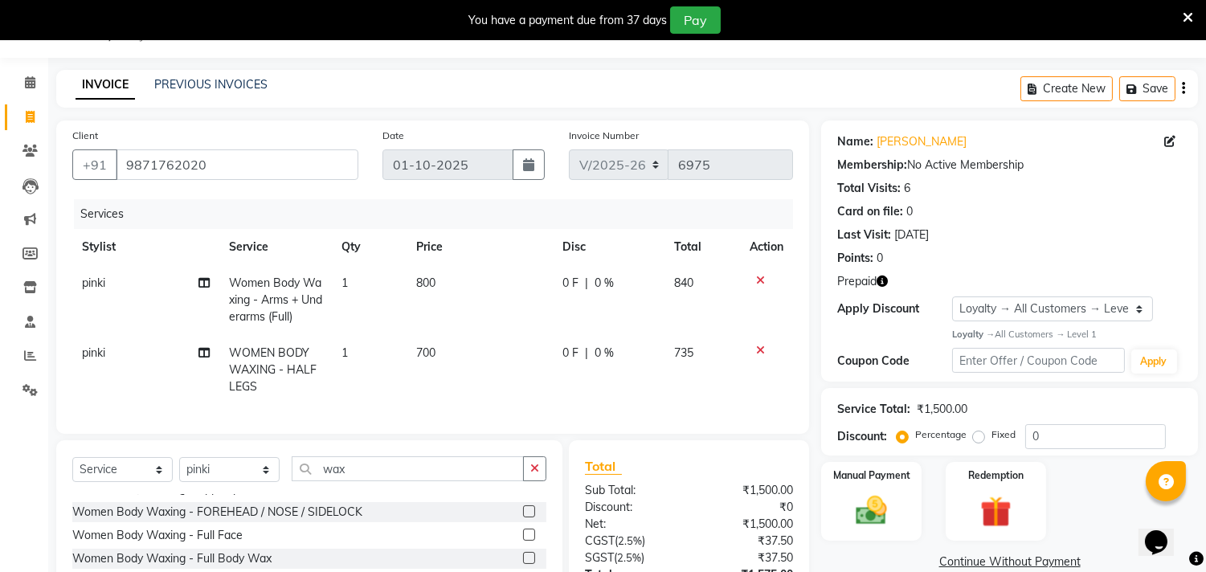
checkbox input "false"
drag, startPoint x: 368, startPoint y: 493, endPoint x: 275, endPoint y: 484, distance: 93.6
click at [275, 484] on div "Select Service Product Membership Package Voucher Prepaid Gift Card Select Styl…" at bounding box center [309, 476] width 474 height 38
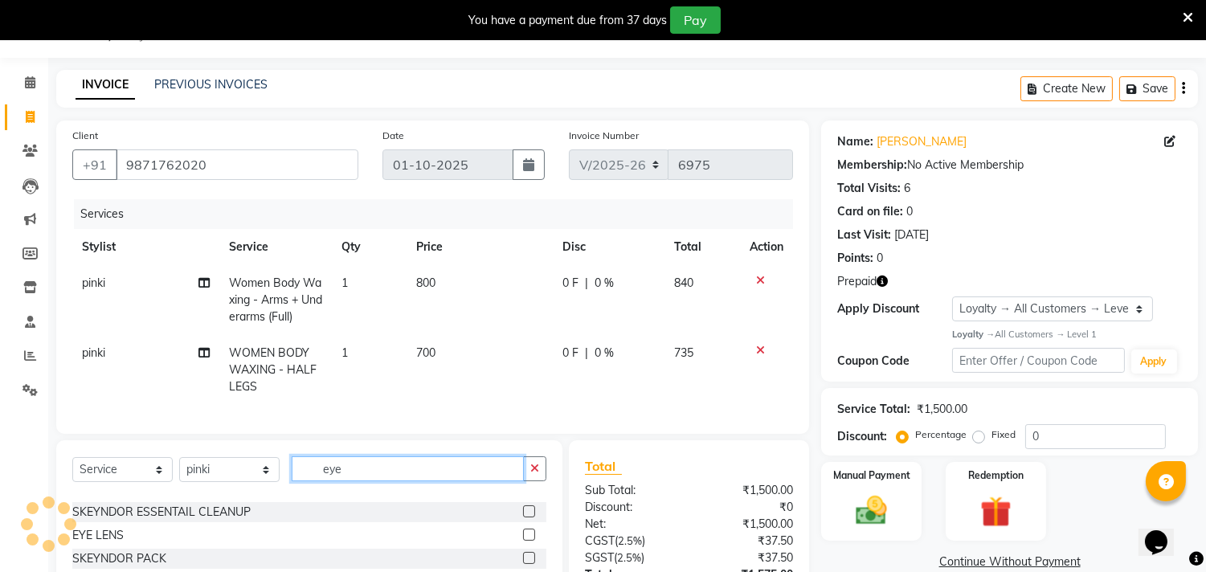
scroll to position [0, 0]
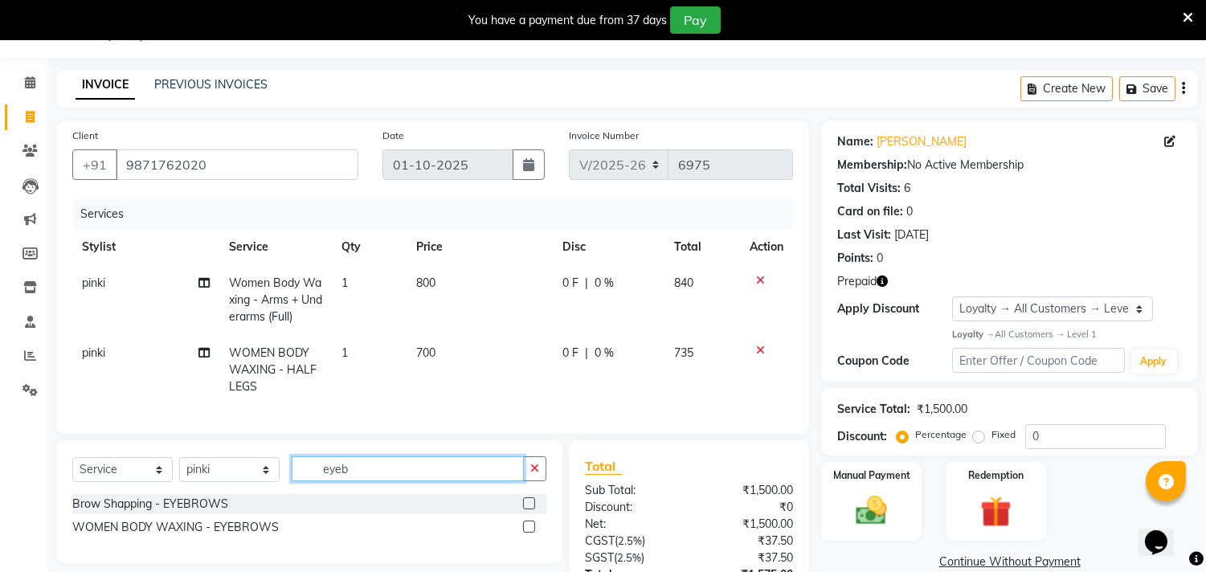
type input "eyeb"
click at [525, 510] on label at bounding box center [529, 503] width 12 height 12
click at [525, 510] on input "checkbox" at bounding box center [528, 504] width 10 height 10
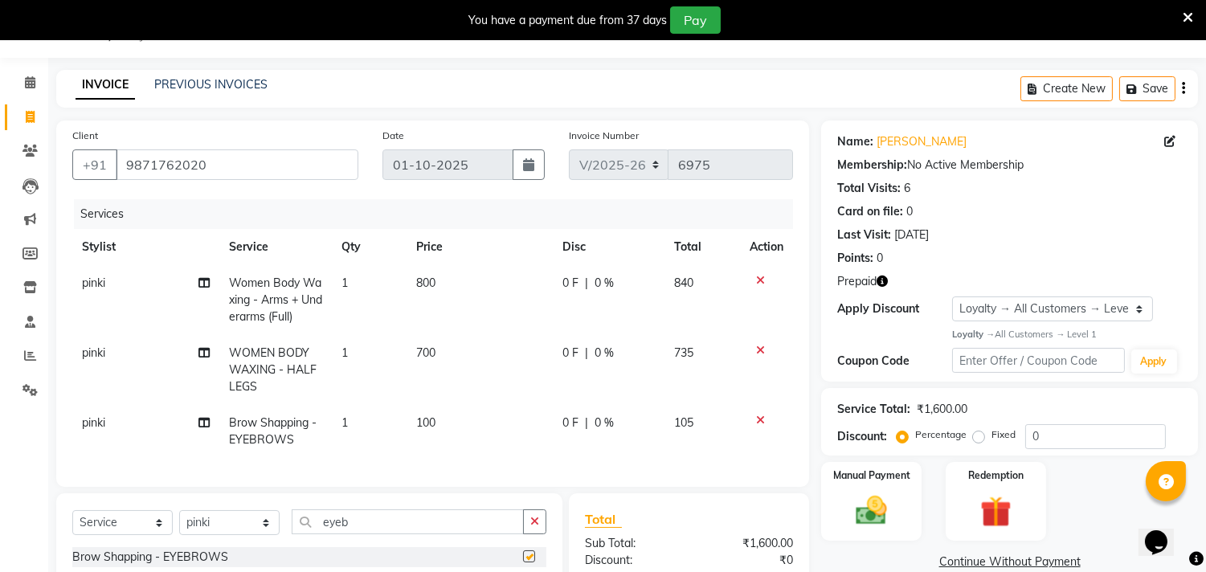
checkbox input "false"
drag, startPoint x: 336, startPoint y: 539, endPoint x: 209, endPoint y: 551, distance: 127.6
click at [209, 547] on div "Select Service Product Membership Package Voucher Prepaid Gift Card Select Styl…" at bounding box center [309, 529] width 474 height 38
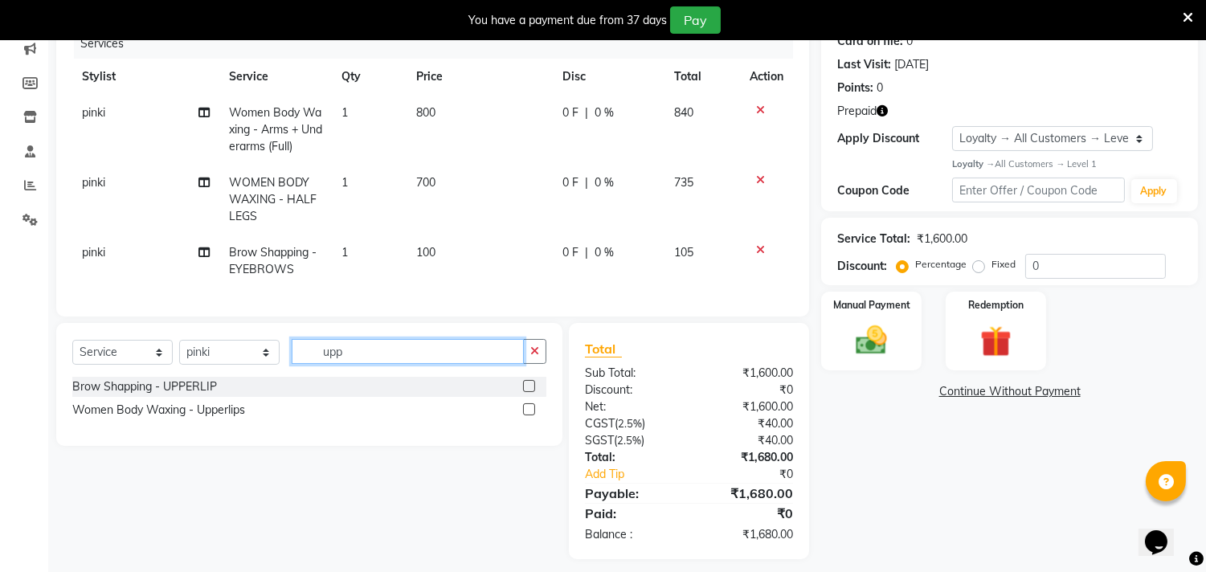
scroll to position [219, 0]
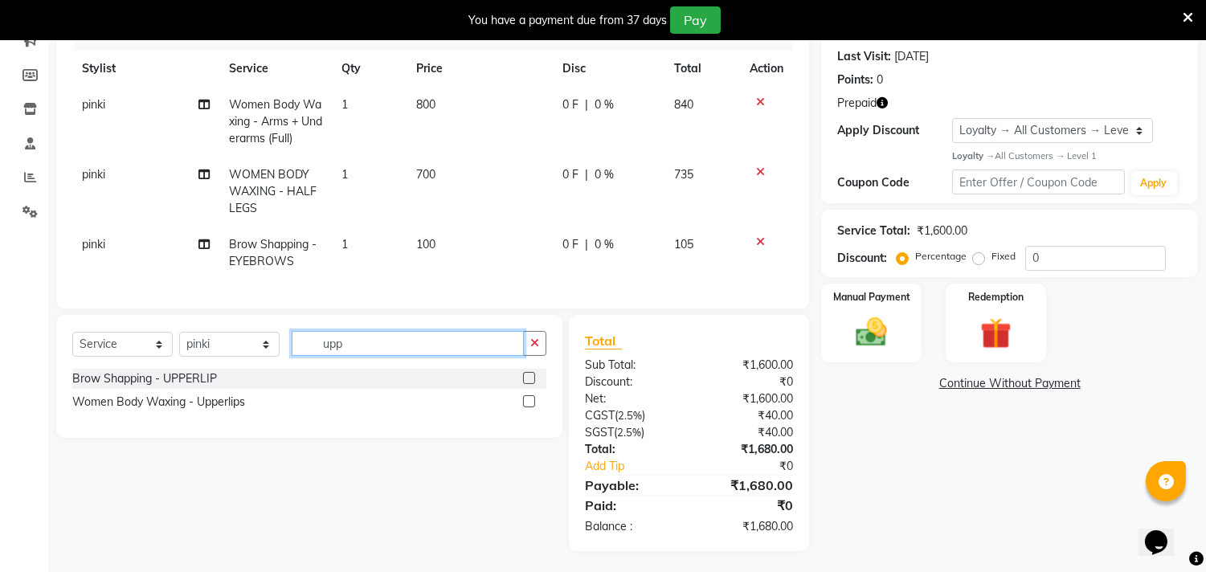
type input "upp"
click at [529, 407] on label at bounding box center [529, 401] width 12 height 12
click at [529, 407] on input "checkbox" at bounding box center [528, 402] width 10 height 10
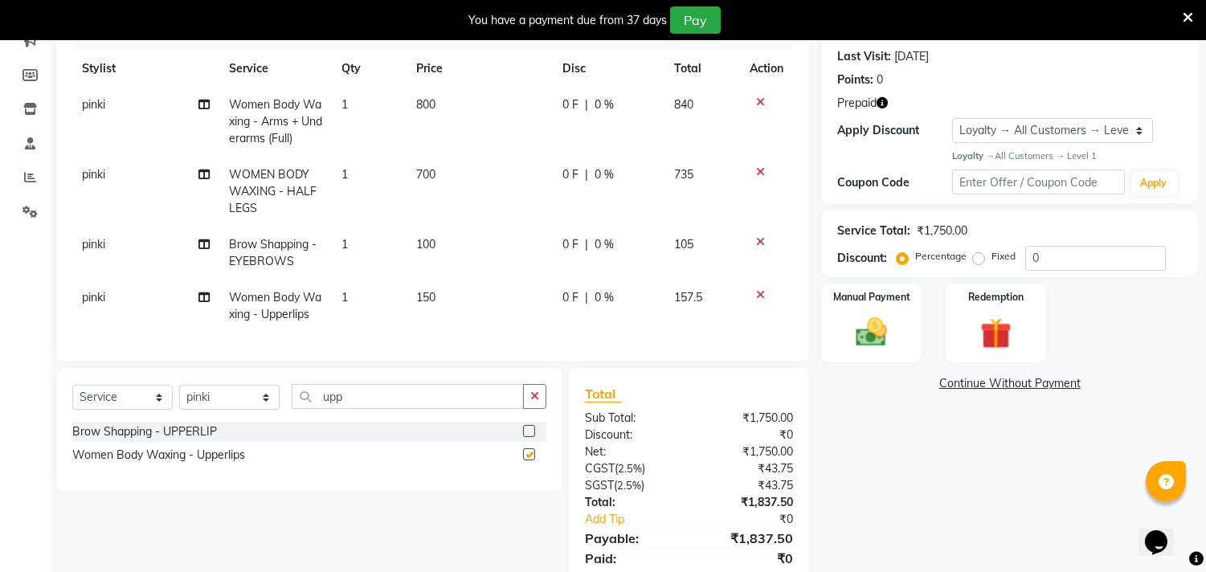
checkbox input "false"
click at [997, 326] on img at bounding box center [995, 333] width 53 height 40
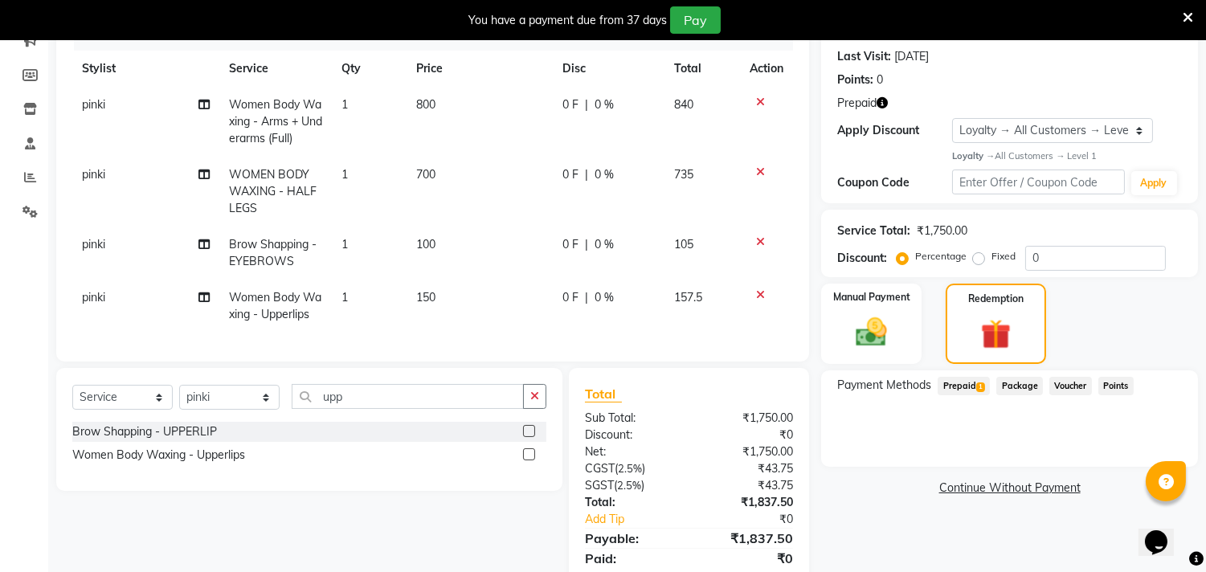
drag, startPoint x: 953, startPoint y: 383, endPoint x: 1041, endPoint y: 402, distance: 89.7
click at [954, 383] on span "Prepaid 1" at bounding box center [964, 386] width 52 height 18
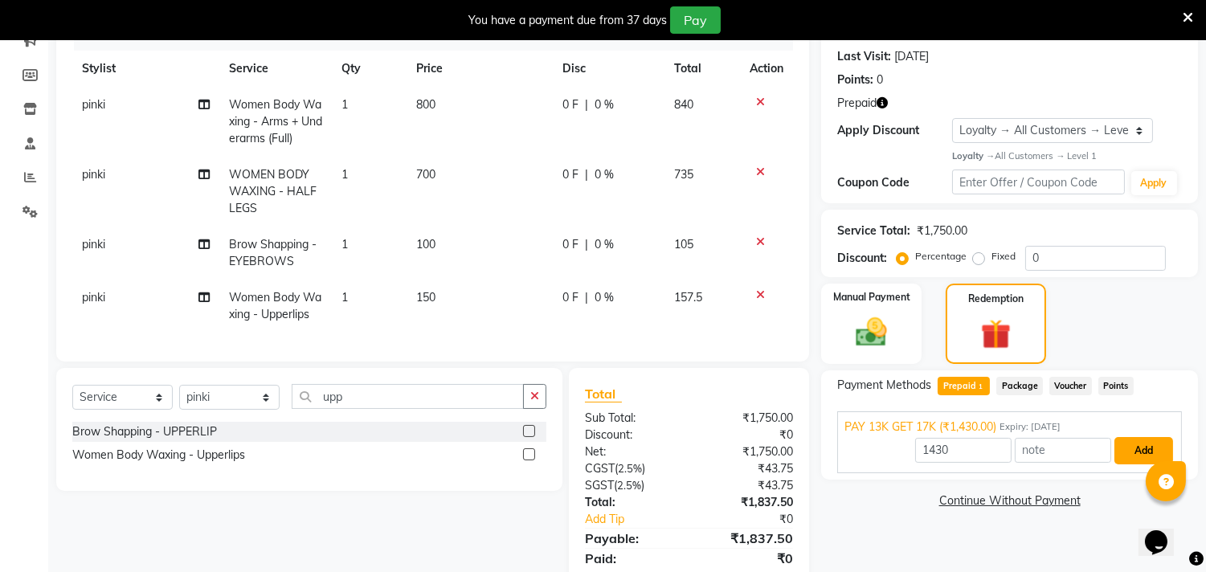
click at [1140, 446] on button "Add" at bounding box center [1144, 450] width 59 height 27
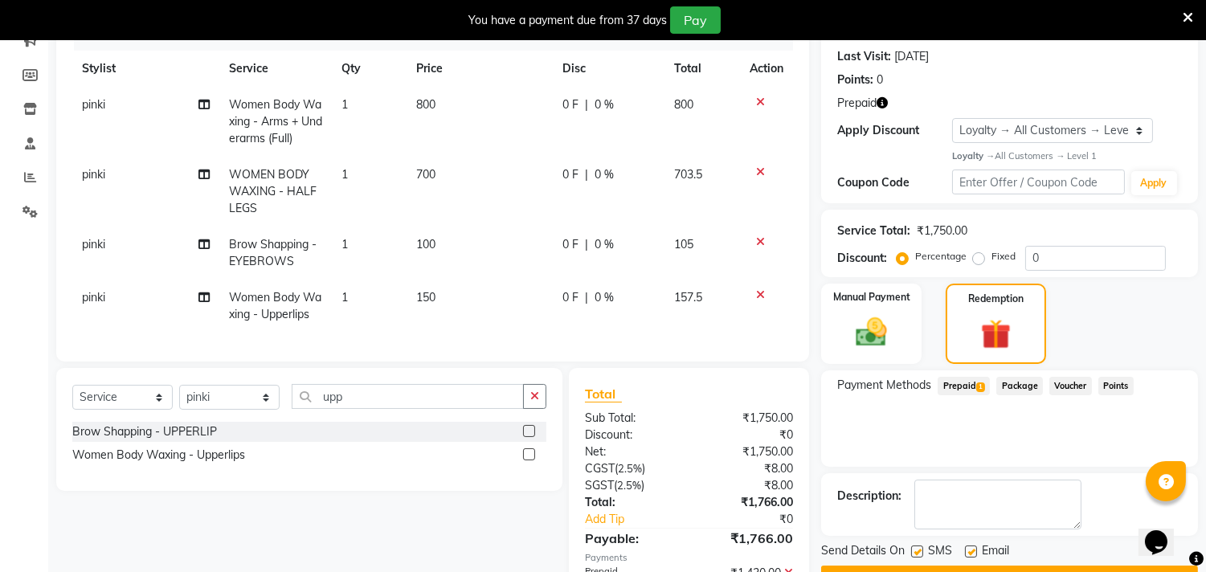
scroll to position [402, 0]
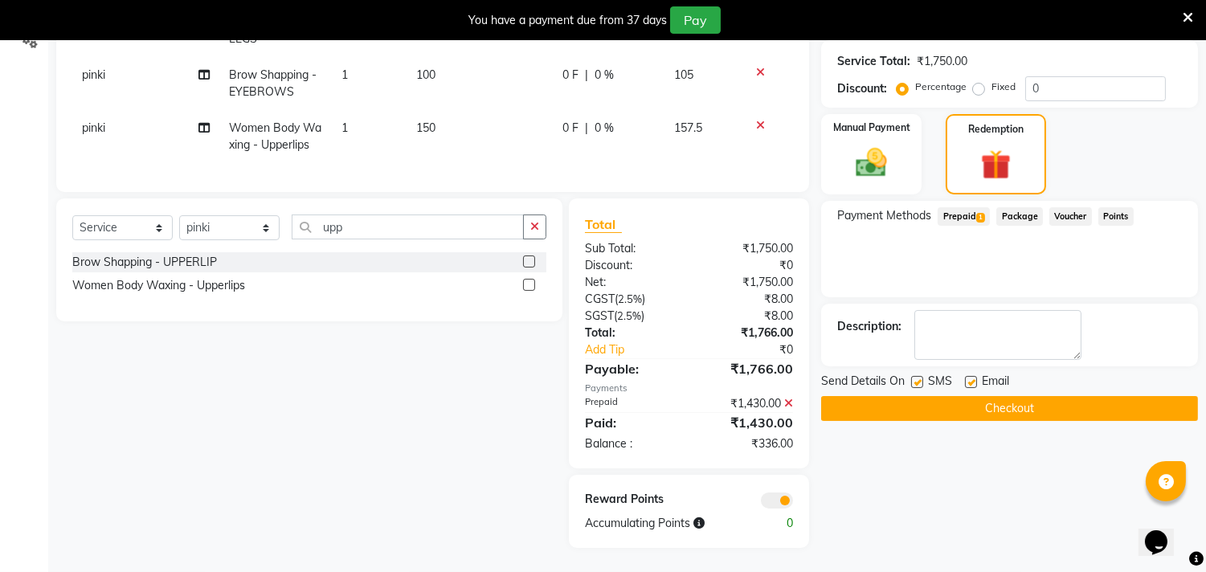
click at [944, 396] on button "Checkout" at bounding box center [1009, 408] width 377 height 25
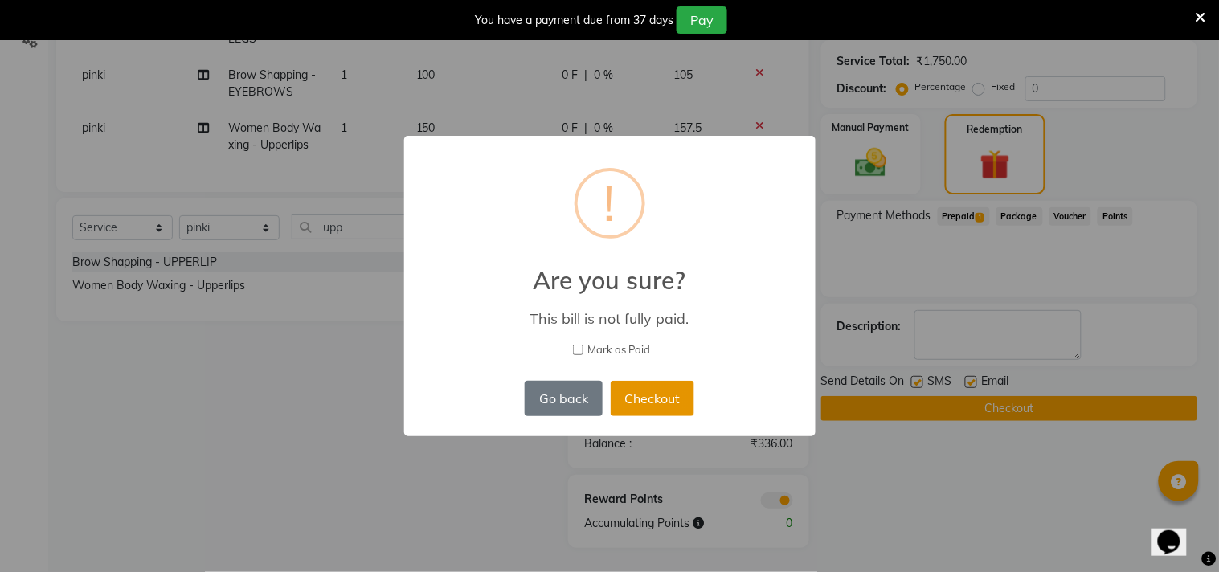
click at [681, 396] on button "Checkout" at bounding box center [653, 398] width 84 height 35
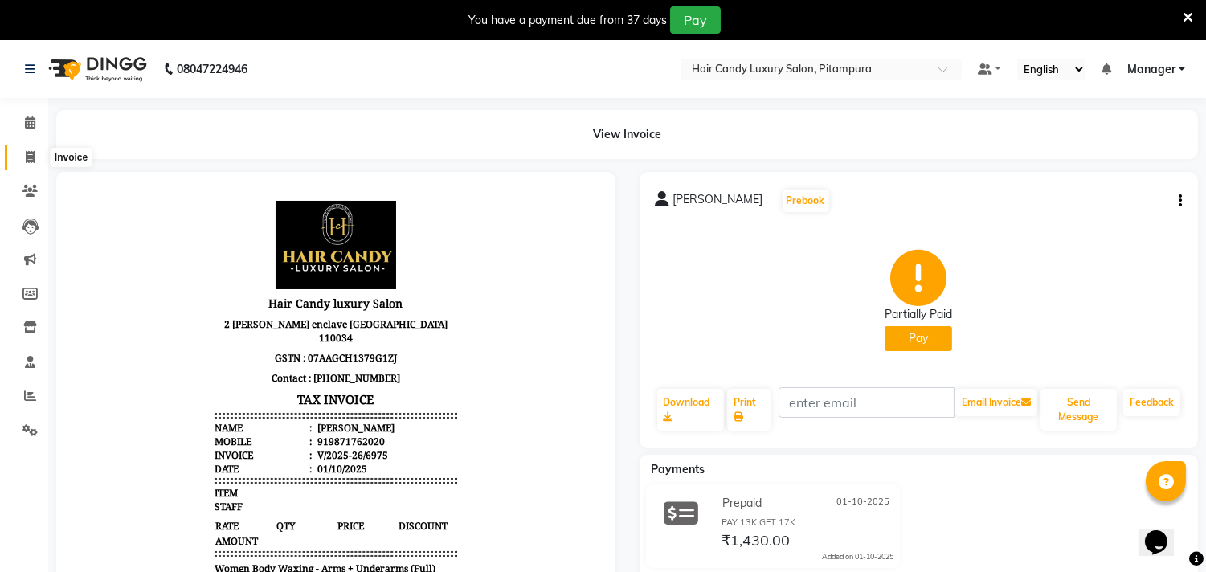
click at [32, 149] on span at bounding box center [30, 158] width 28 height 18
select select "service"
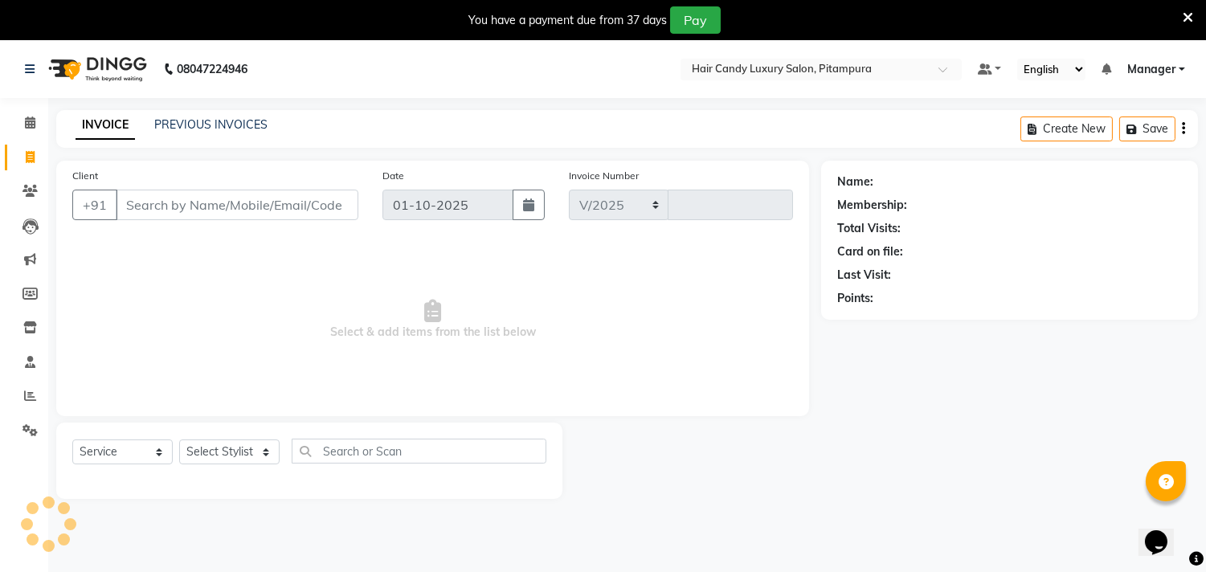
select select "4720"
type input "6976"
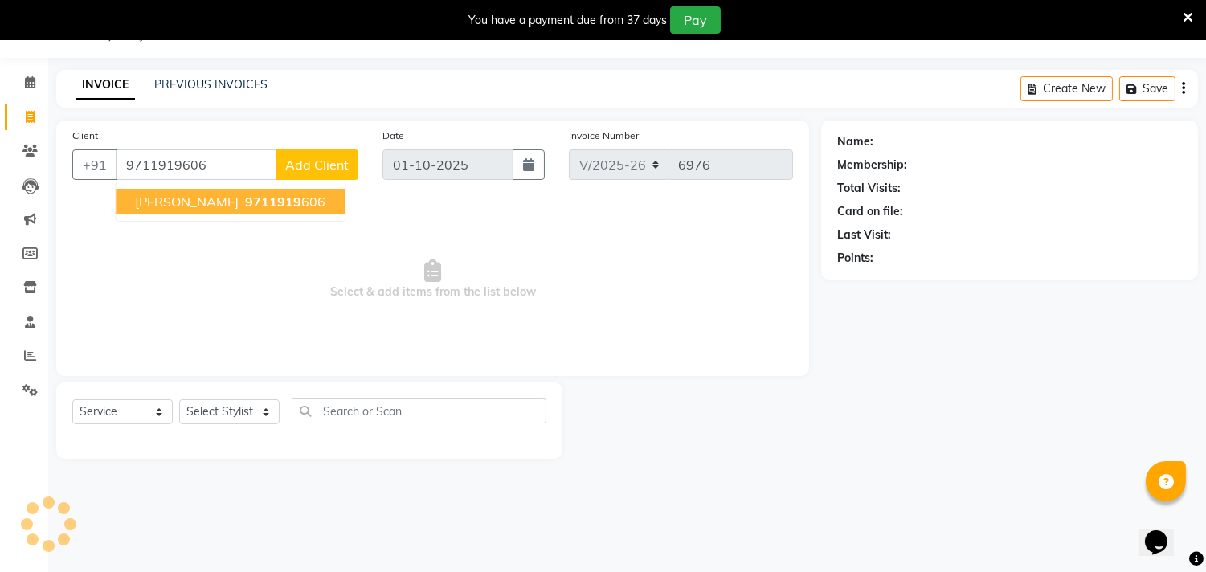
type input "9711919606"
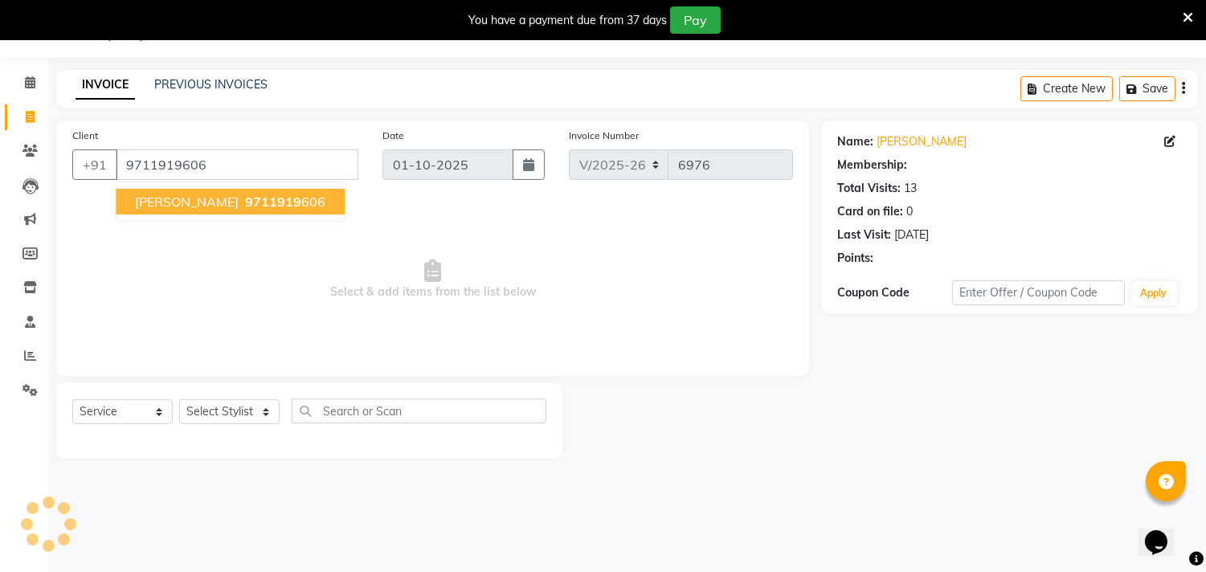
select select "1: Object"
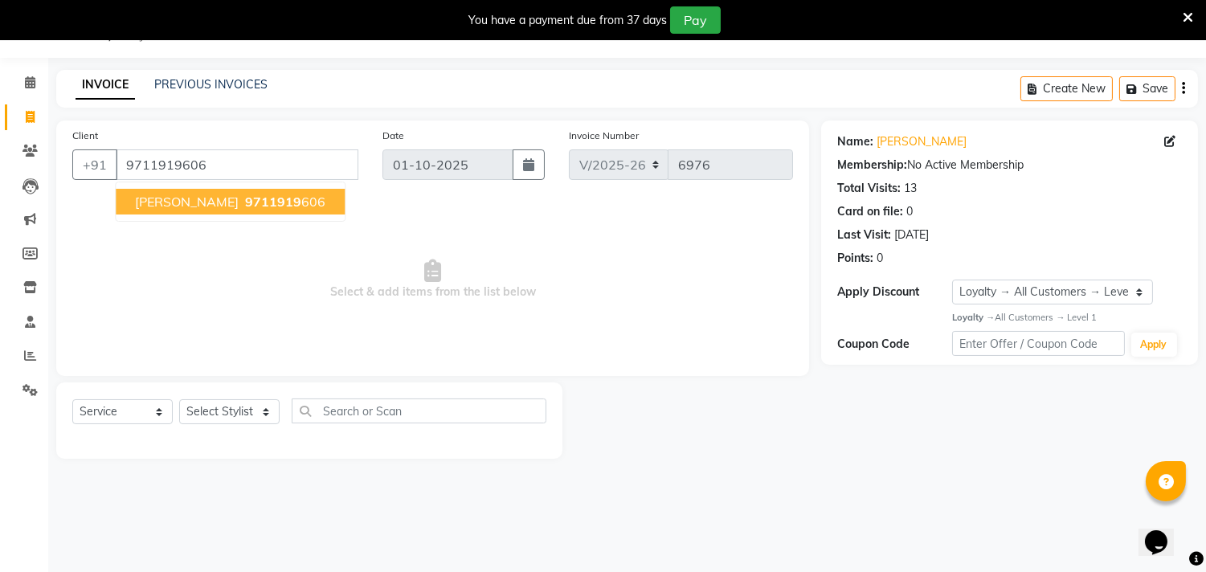
click at [207, 204] on span "[PERSON_NAME]" at bounding box center [187, 202] width 104 height 16
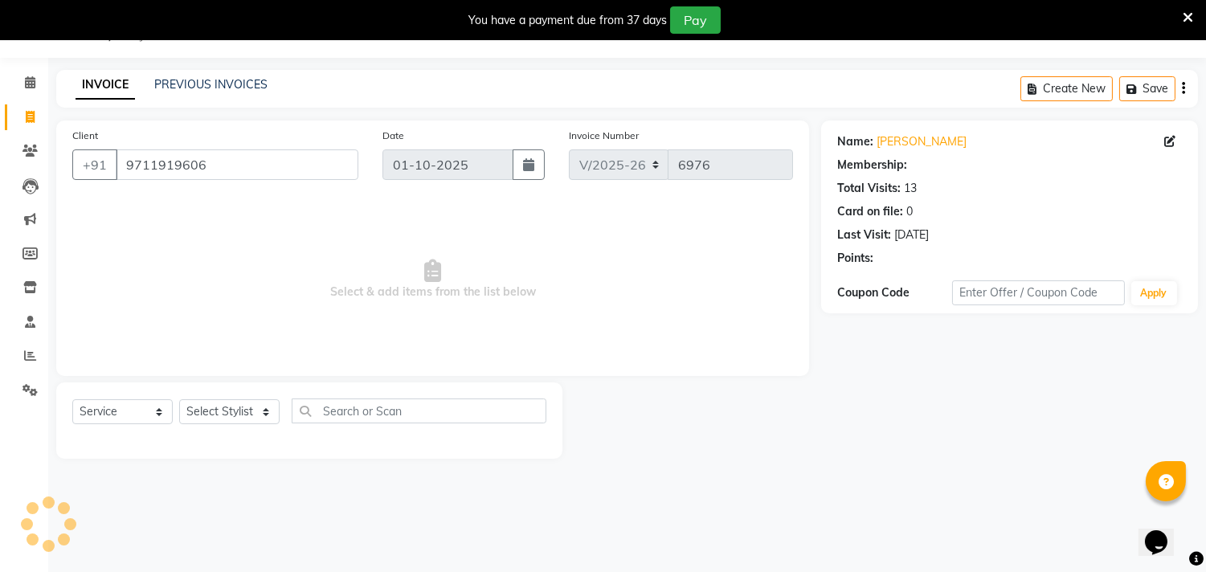
select select "1: Object"
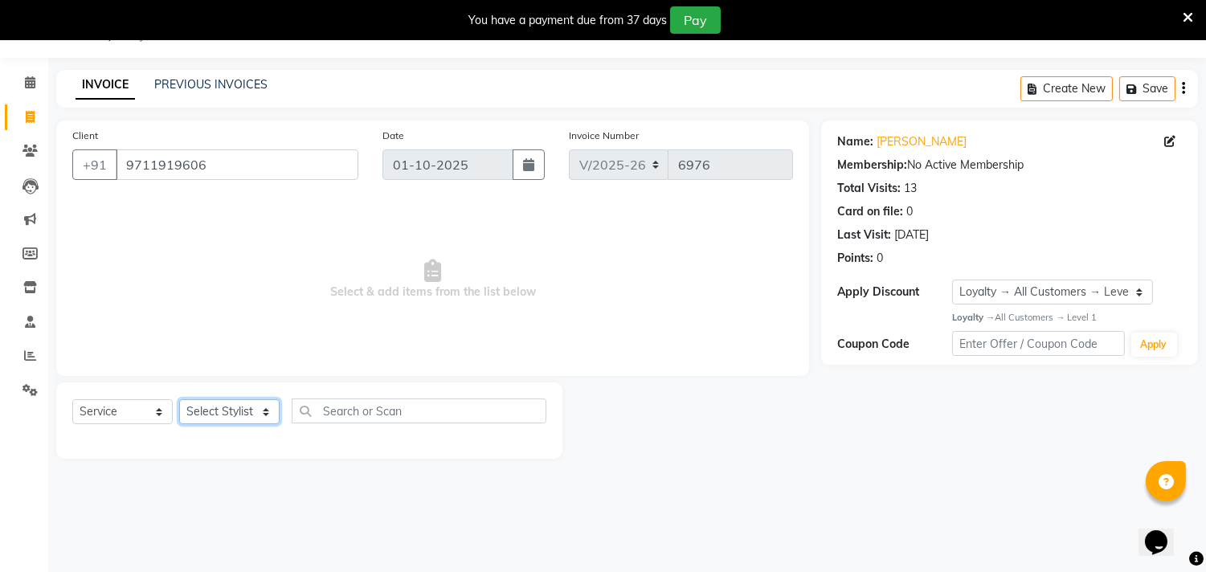
click at [230, 410] on select "Select Stylist [PERSON_NAME] [PERSON_NAME] [PERSON_NAME] [PERSON_NAME] [PERSON_…" at bounding box center [229, 411] width 100 height 25
select select "28022"
click at [179, 400] on select "Select Stylist [PERSON_NAME] [PERSON_NAME] [PERSON_NAME] [PERSON_NAME] [PERSON_…" at bounding box center [229, 411] width 100 height 25
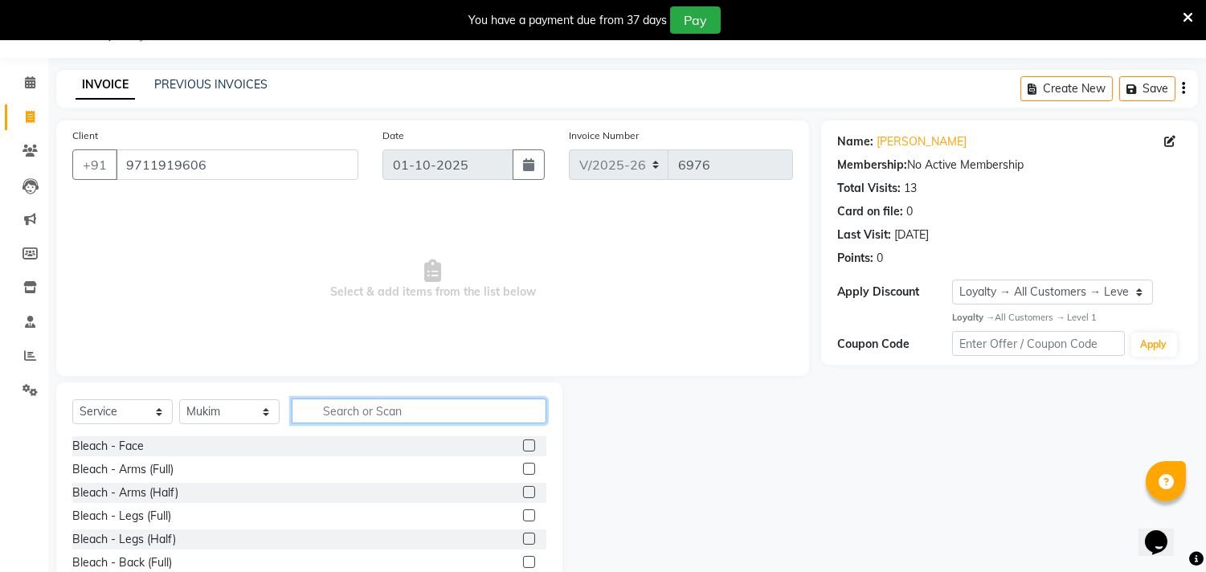
click at [313, 408] on input "text" at bounding box center [419, 411] width 255 height 25
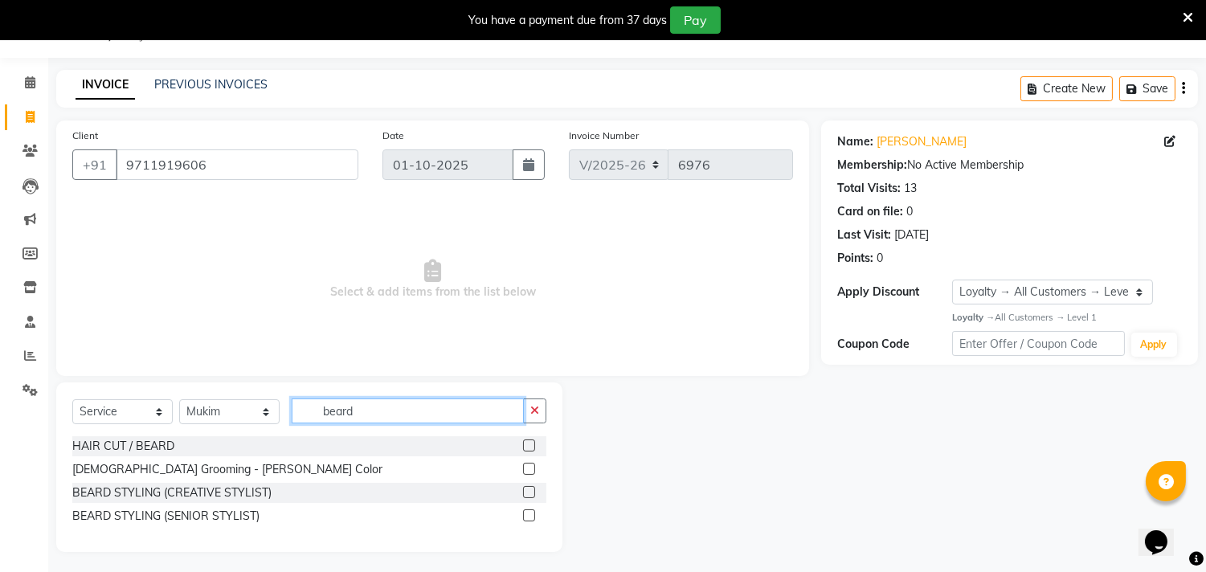
type input "beard"
click at [529, 496] on label at bounding box center [529, 492] width 12 height 12
click at [529, 496] on input "checkbox" at bounding box center [528, 493] width 10 height 10
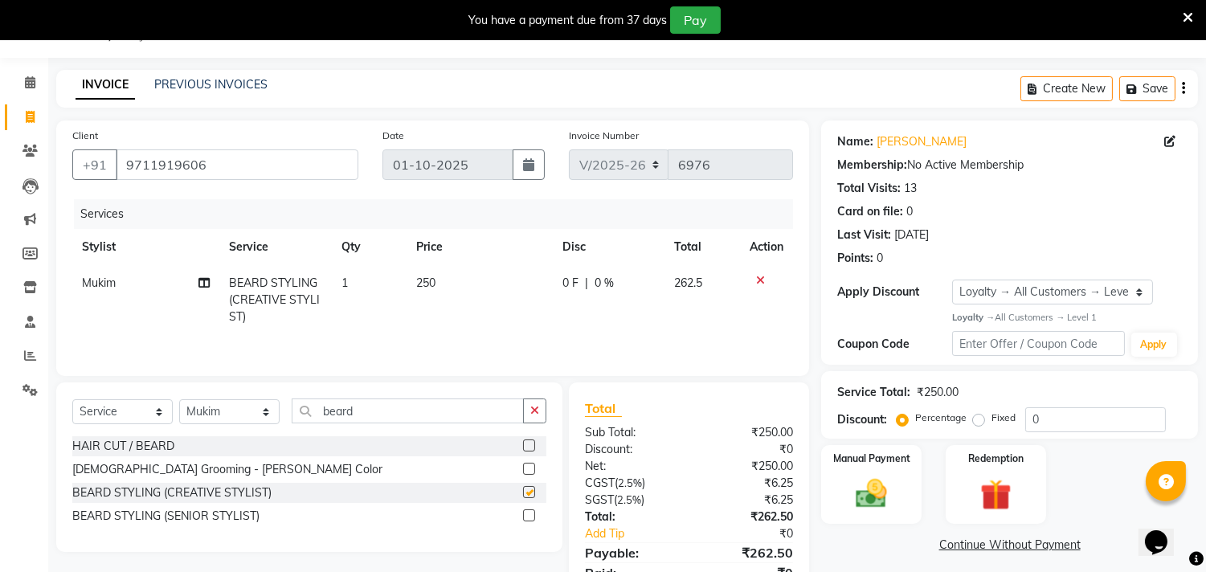
checkbox input "false"
click at [1058, 419] on input "0" at bounding box center [1096, 419] width 141 height 25
type input "04.7"
click at [869, 477] on img at bounding box center [872, 494] width 53 height 38
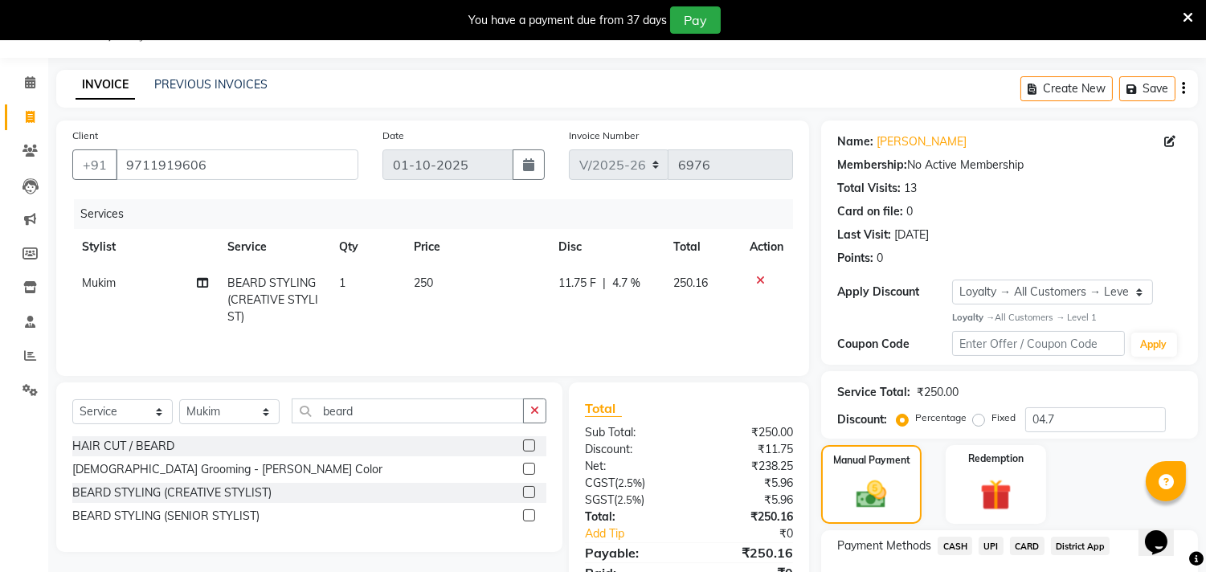
scroll to position [151, 0]
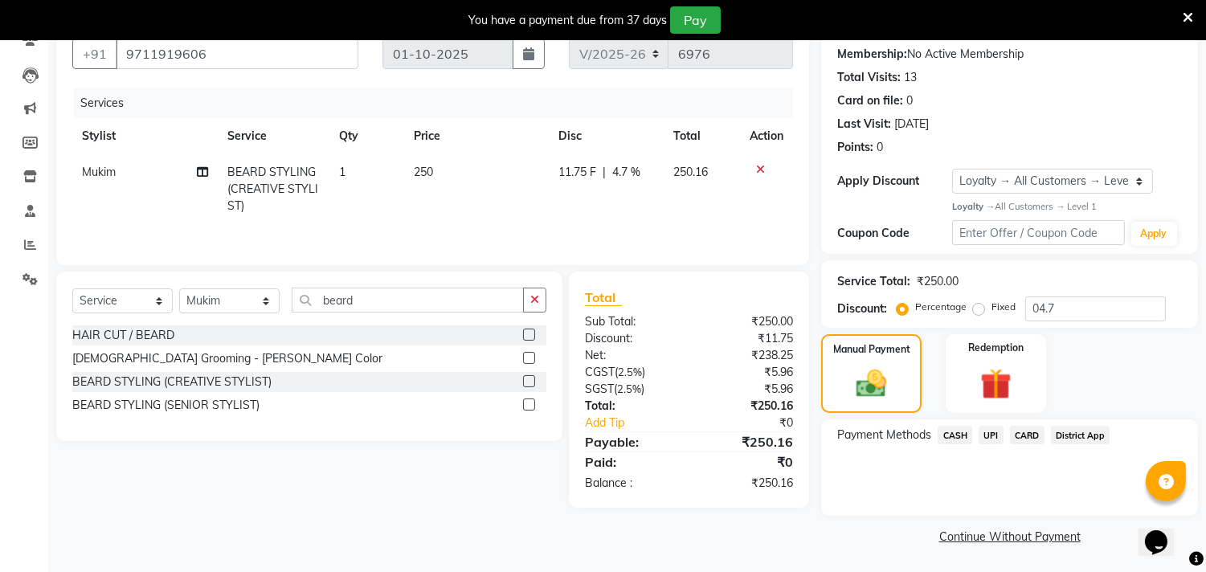
click at [954, 438] on span "CASH" at bounding box center [955, 435] width 35 height 18
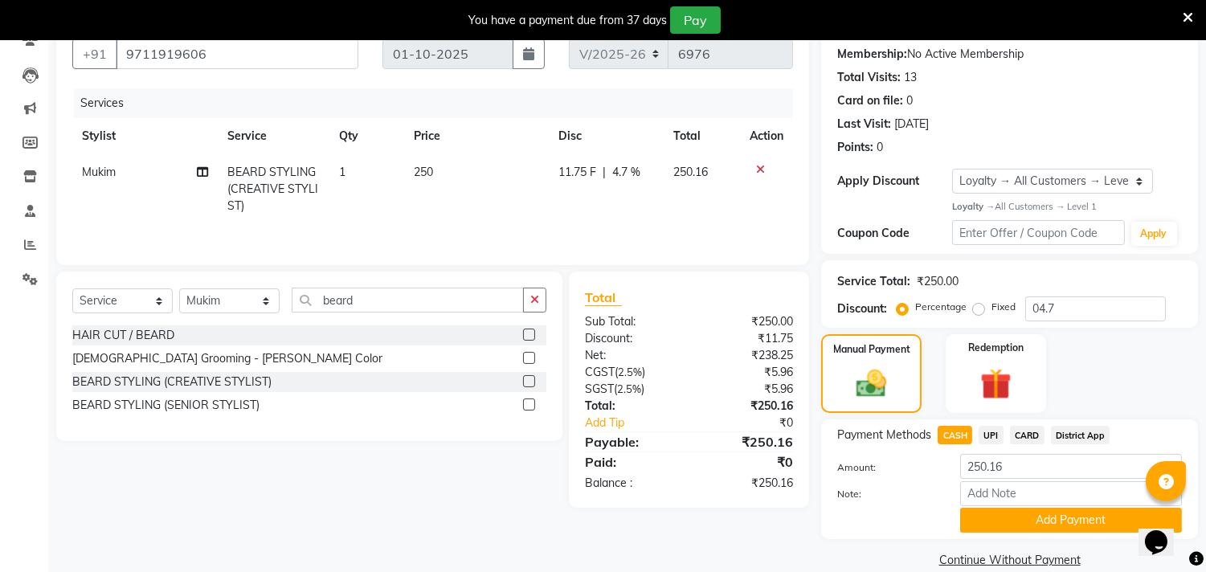
scroll to position [175, 0]
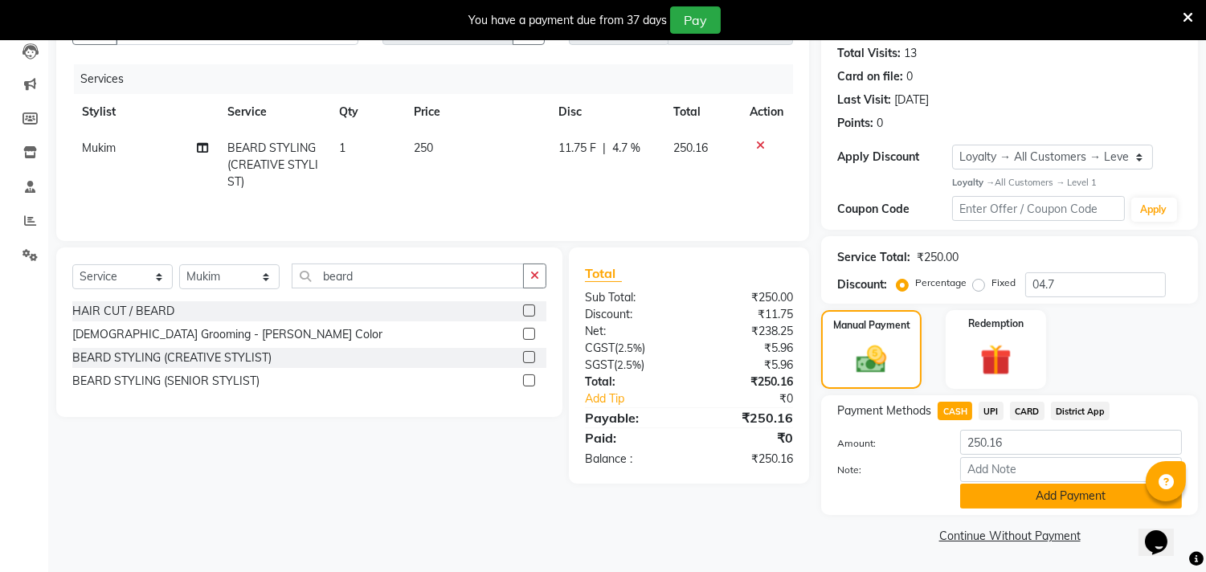
click at [979, 487] on button "Add Payment" at bounding box center [1071, 496] width 222 height 25
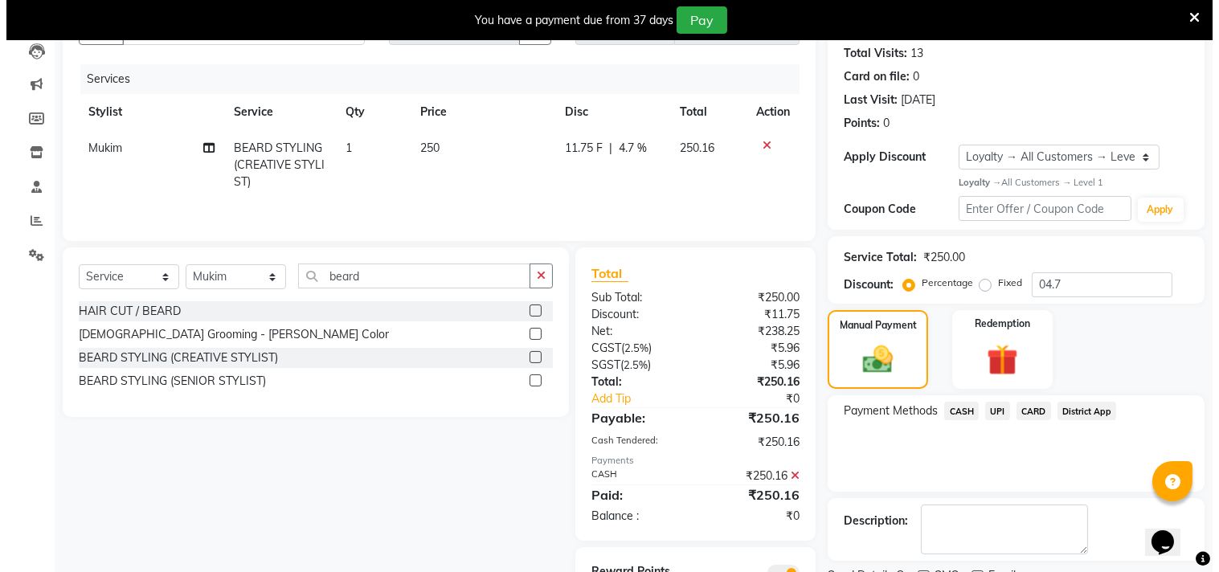
scroll to position [266, 0]
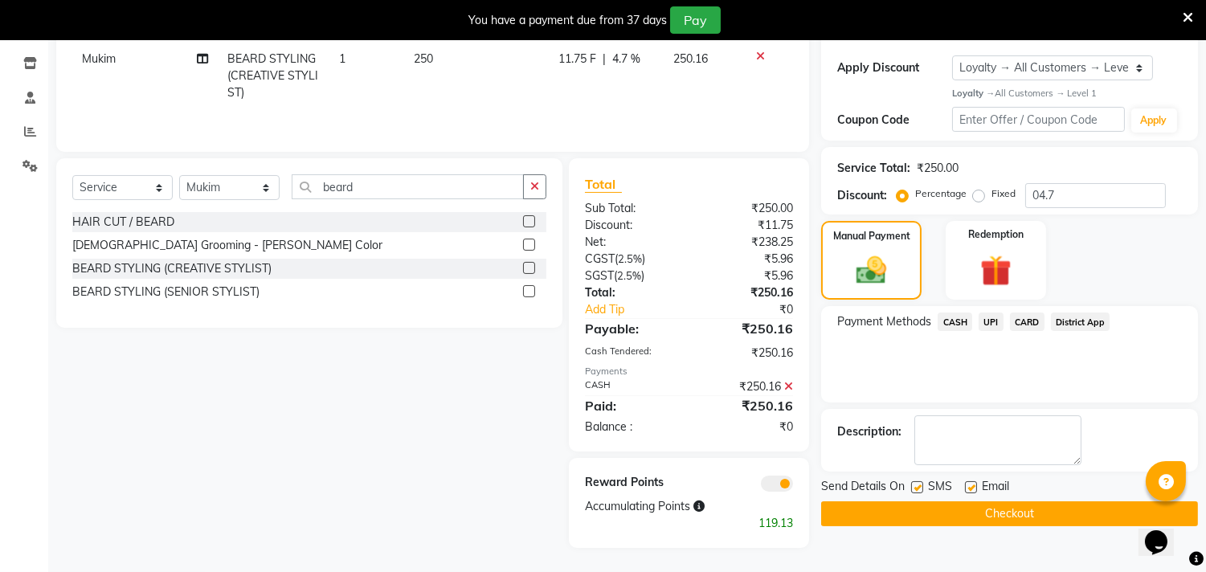
click at [785, 480] on span at bounding box center [777, 484] width 32 height 16
click at [793, 486] on input "checkbox" at bounding box center [793, 486] width 0 height 0
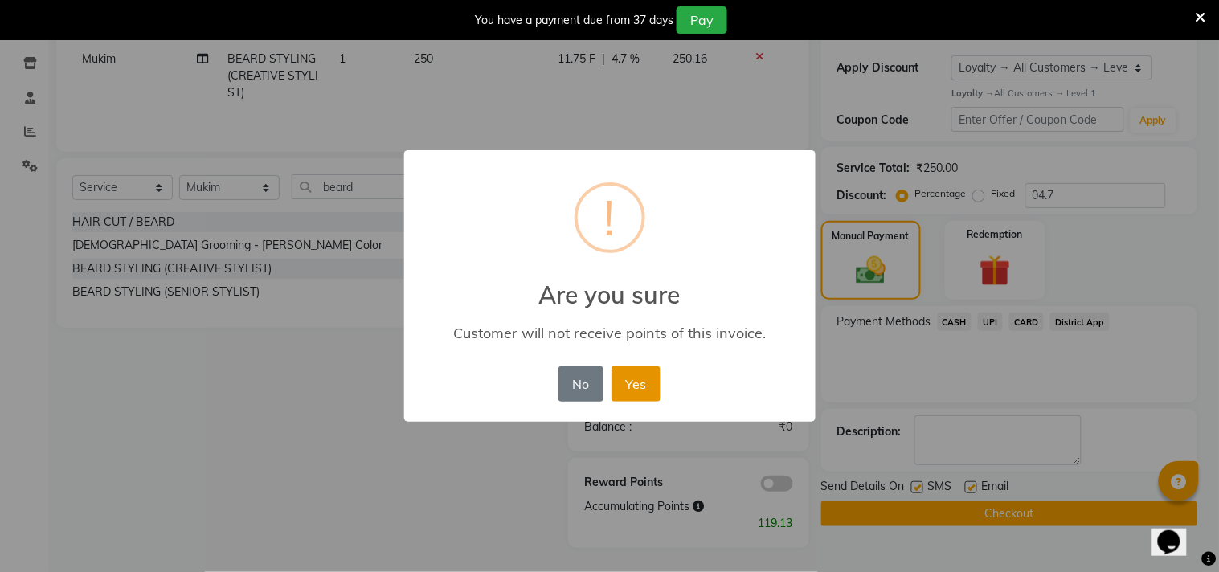
click at [649, 382] on button "Yes" at bounding box center [636, 383] width 49 height 35
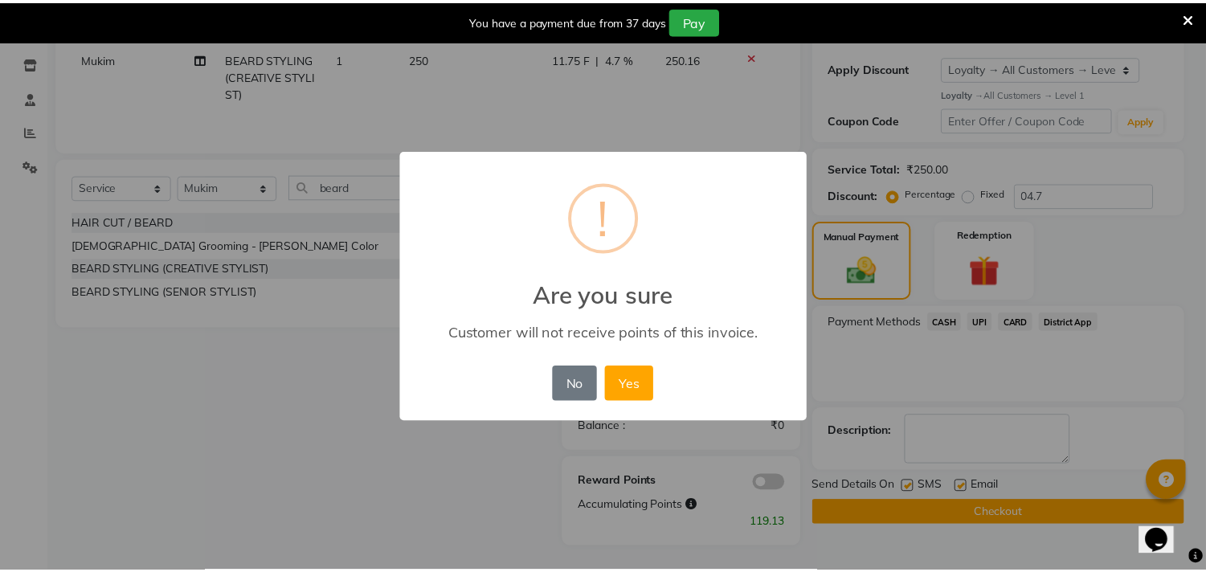
scroll to position [243, 0]
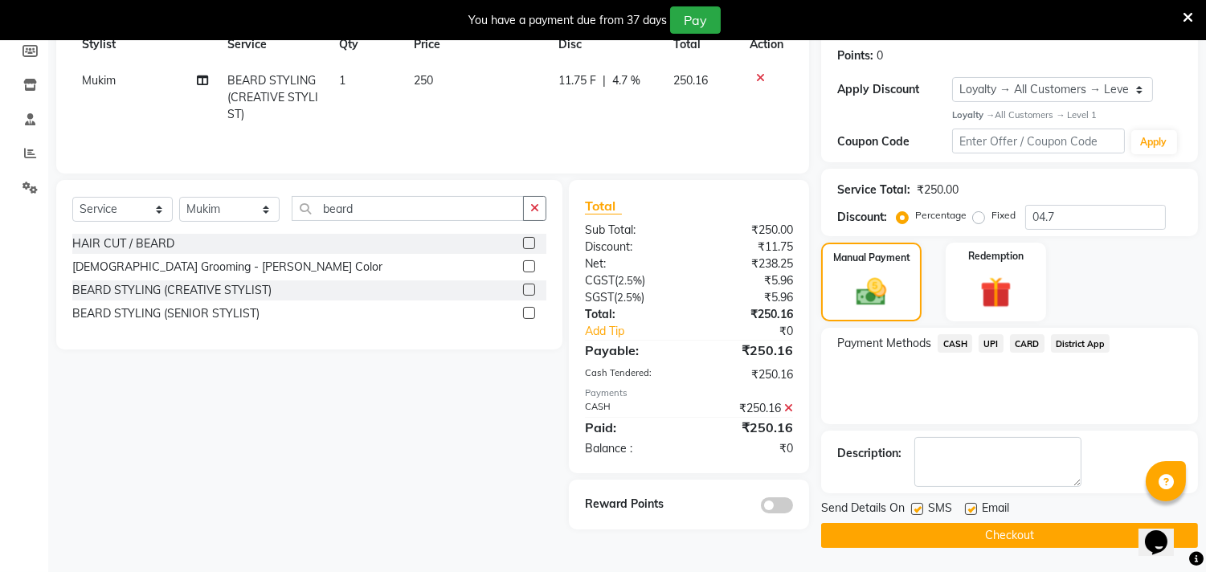
click at [960, 527] on button "Checkout" at bounding box center [1009, 535] width 377 height 25
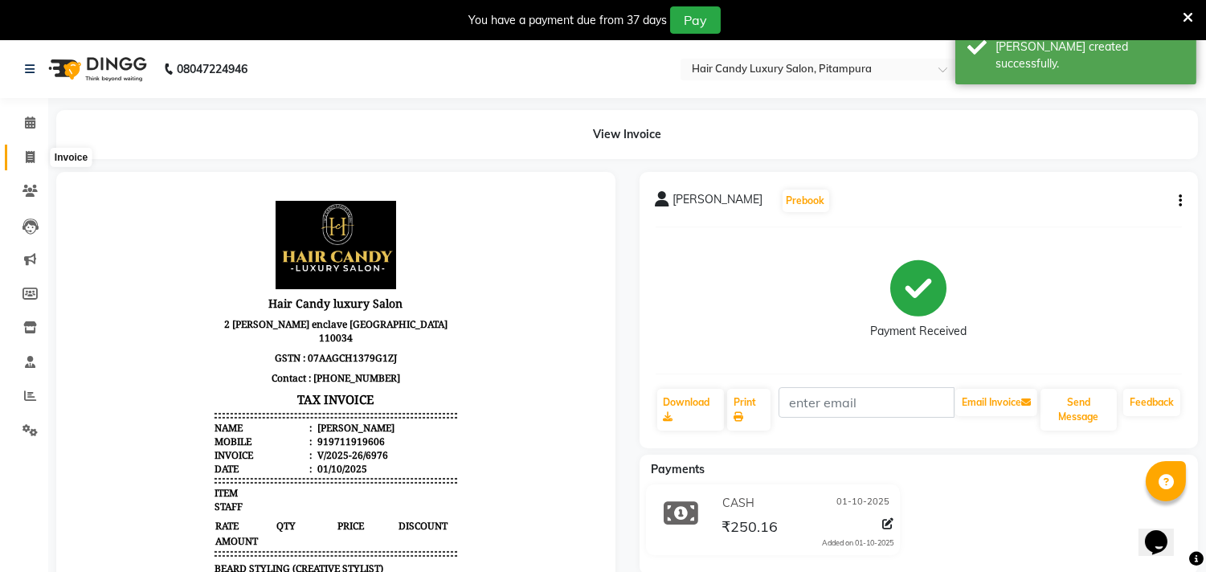
click at [24, 164] on span at bounding box center [30, 158] width 28 height 18
select select "service"
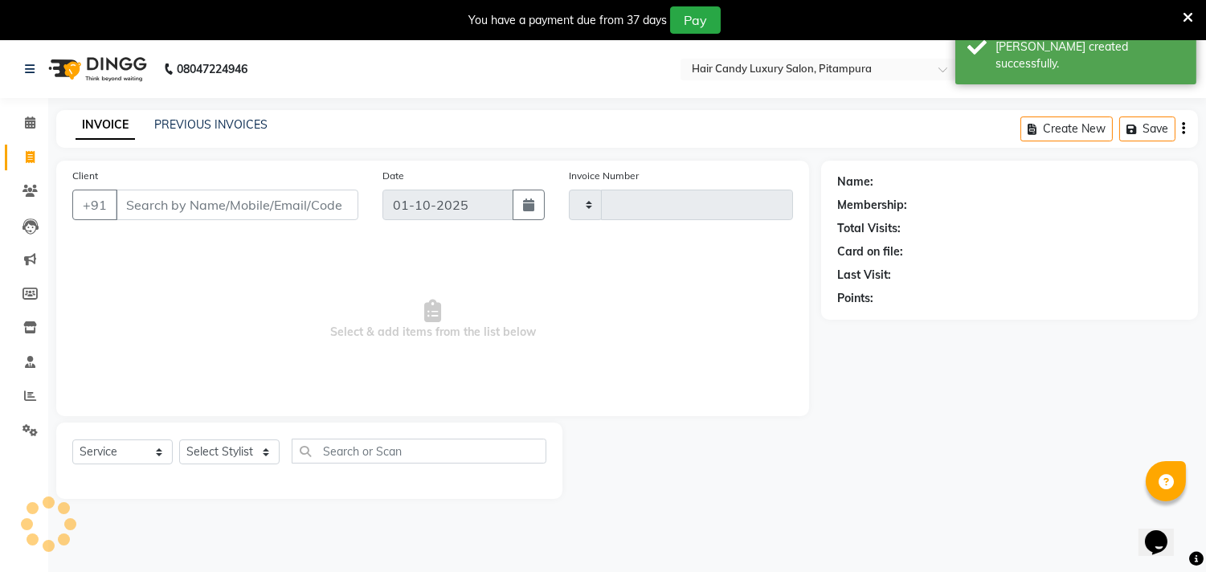
scroll to position [40, 0]
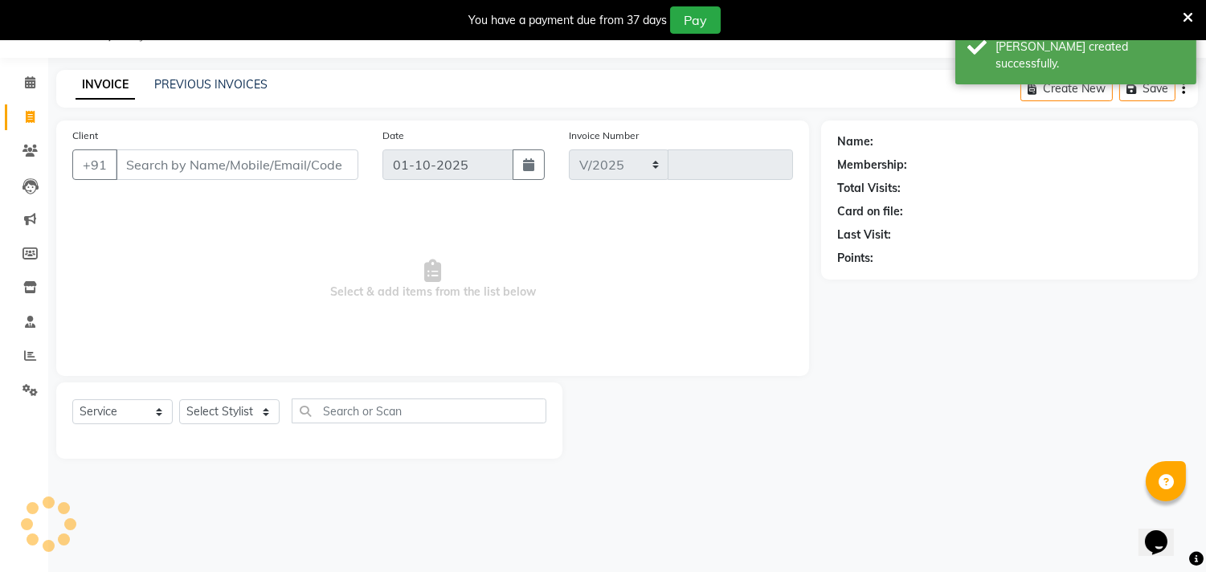
select select "4720"
type input "6977"
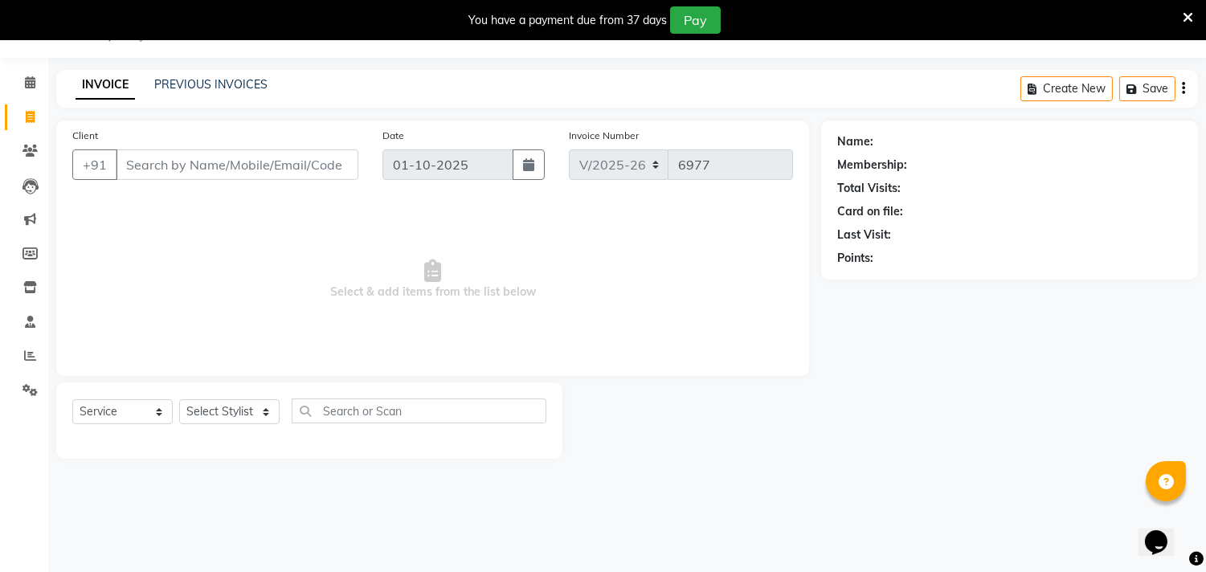
click at [240, 158] on input "Client" at bounding box center [237, 164] width 243 height 31
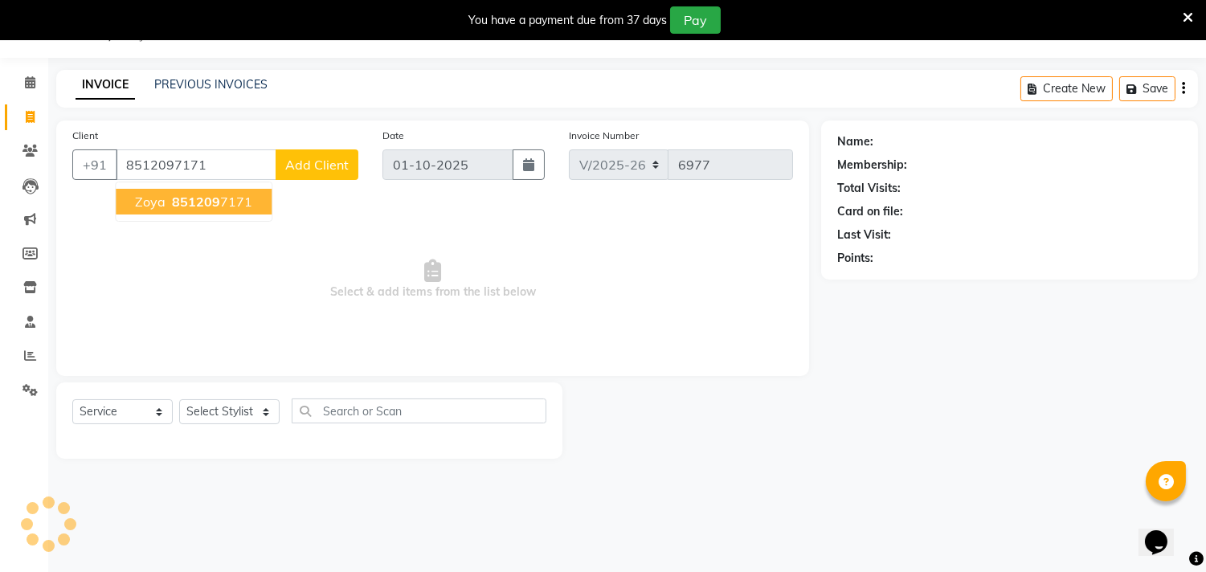
type input "8512097171"
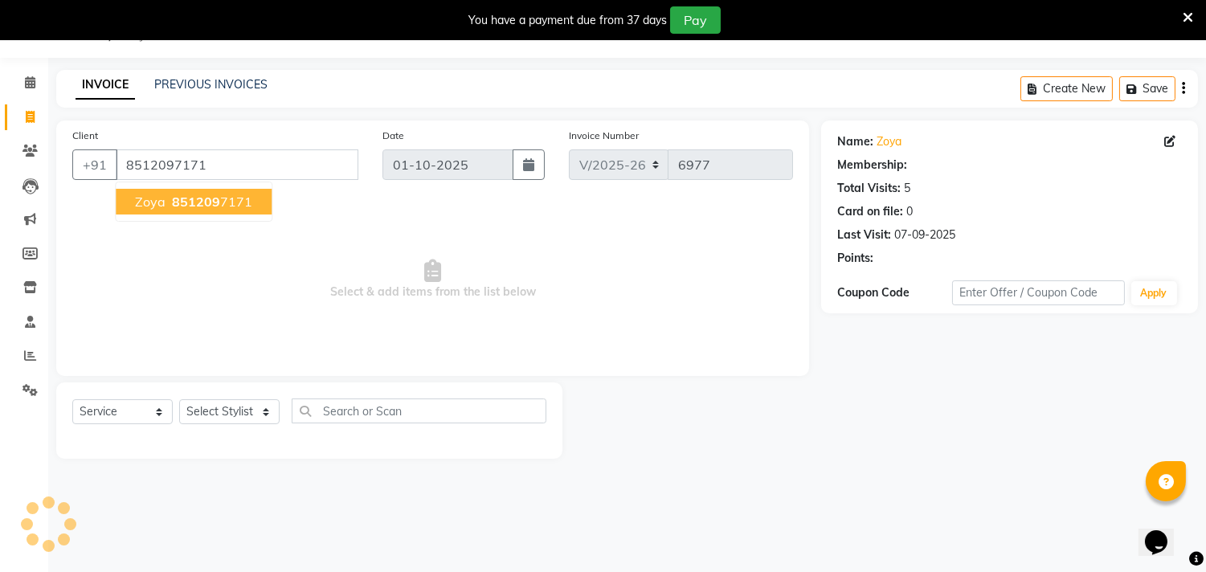
select select "1: Object"
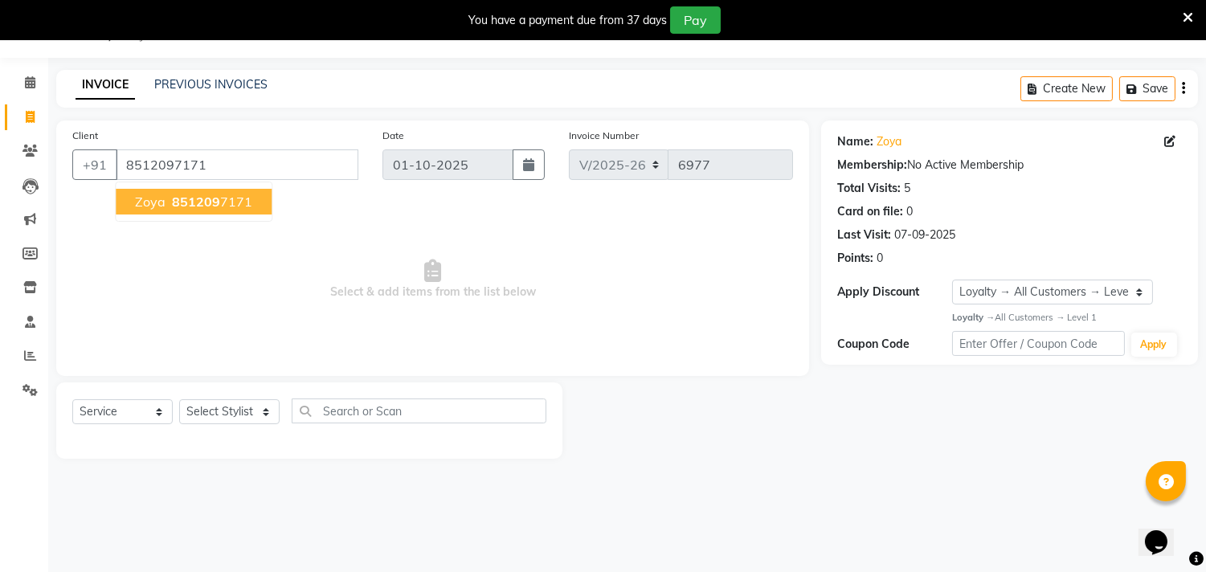
click at [211, 199] on span "851209" at bounding box center [196, 202] width 48 height 16
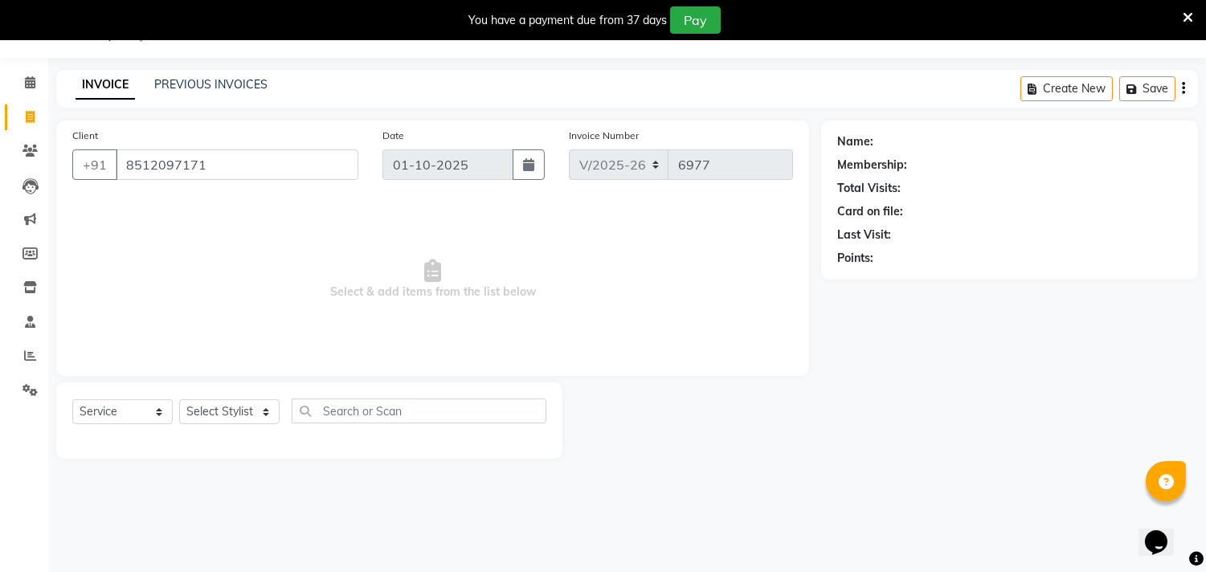
select select "1: Object"
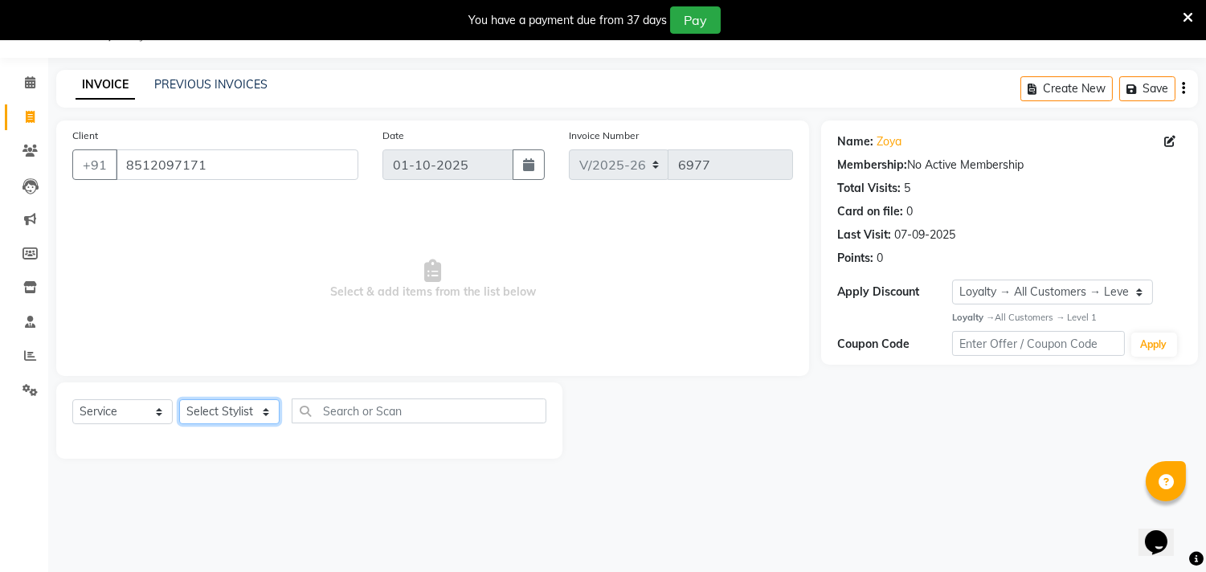
click at [188, 408] on select "Select Stylist [PERSON_NAME] [PERSON_NAME] [PERSON_NAME] [PERSON_NAME] [PERSON_…" at bounding box center [229, 411] width 100 height 25
select select "90662"
click at [179, 400] on select "Select Stylist [PERSON_NAME] [PERSON_NAME] [PERSON_NAME] [PERSON_NAME] [PERSON_…" at bounding box center [229, 411] width 100 height 25
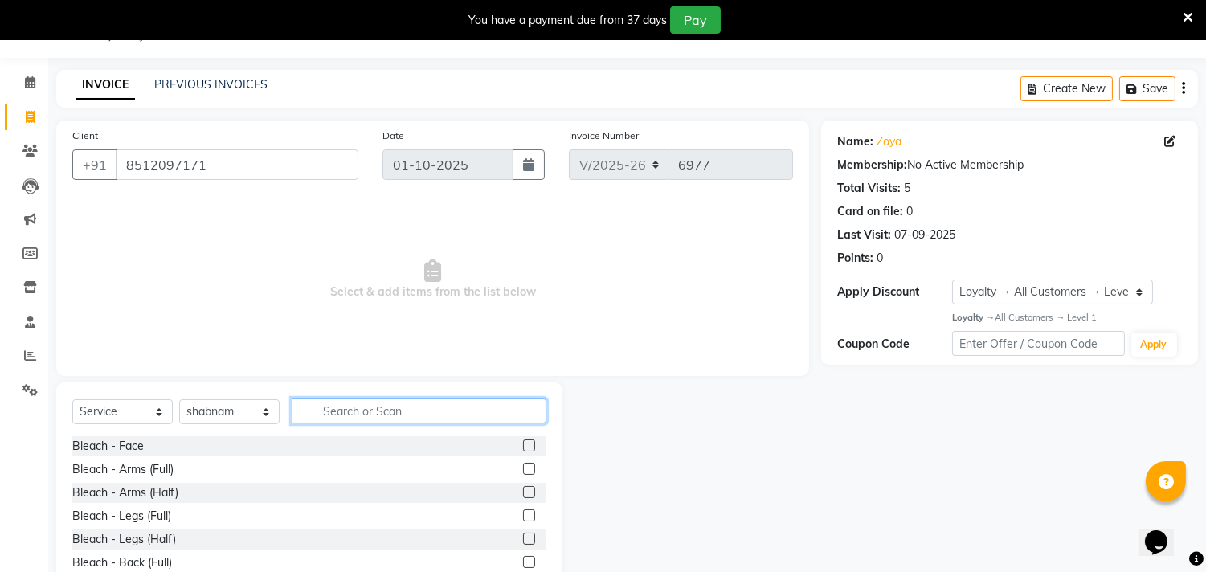
click at [342, 408] on input "text" at bounding box center [419, 411] width 255 height 25
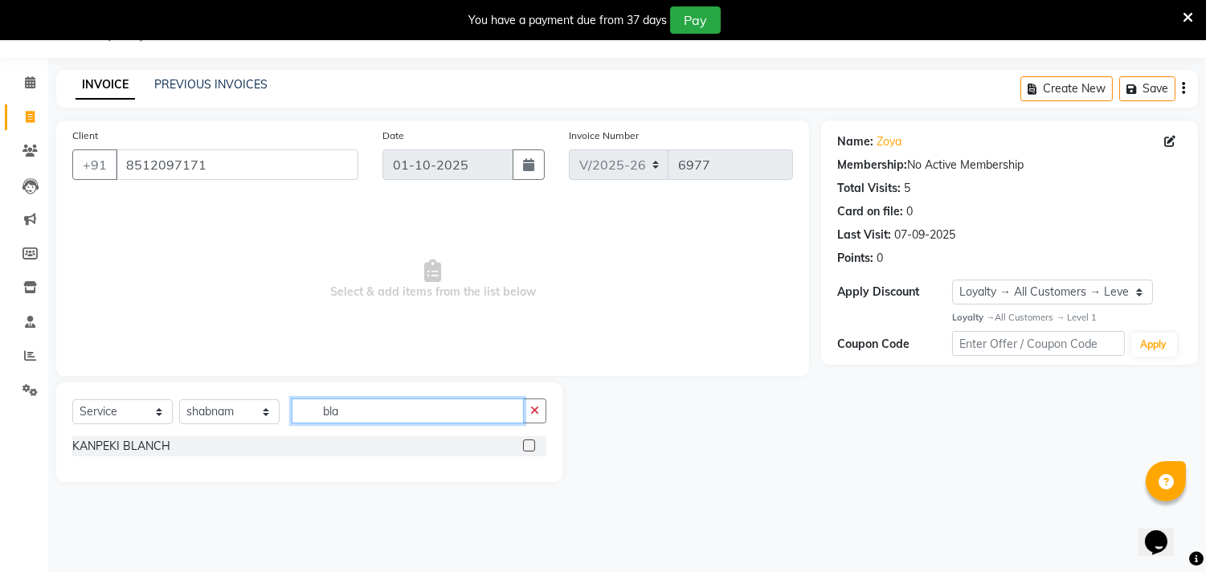
type input "bla"
click at [532, 442] on label at bounding box center [529, 446] width 12 height 12
click at [532, 442] on input "checkbox" at bounding box center [528, 446] width 10 height 10
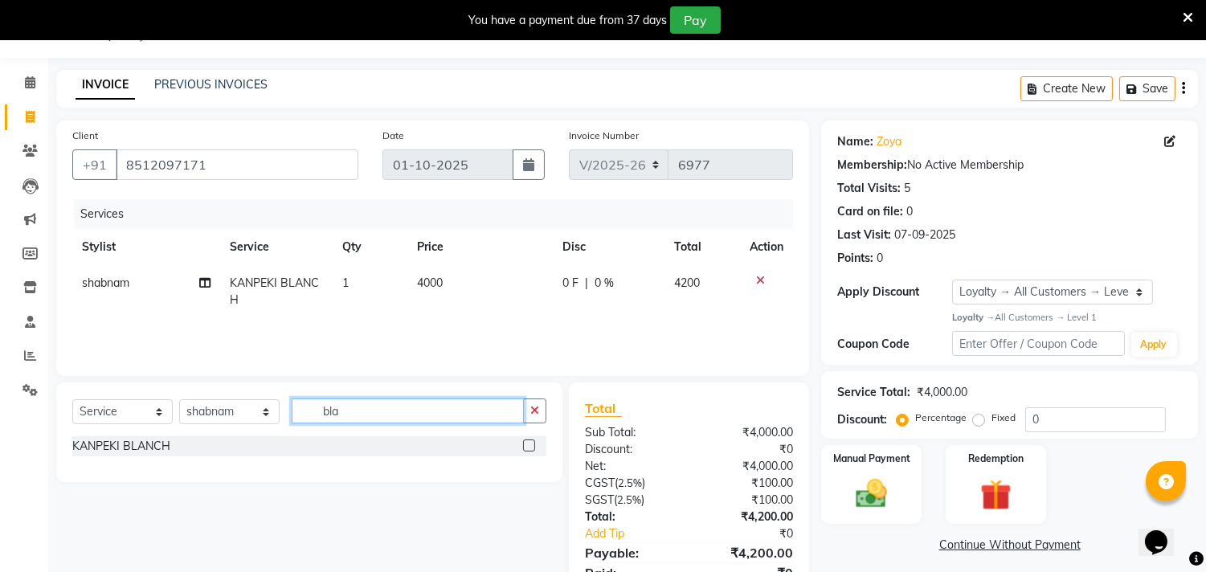
checkbox input "false"
drag, startPoint x: 323, startPoint y: 420, endPoint x: 264, endPoint y: 416, distance: 59.6
click at [264, 416] on div "Select Service Product Membership Package Voucher Prepaid Gift Card Select Styl…" at bounding box center [309, 418] width 474 height 38
type input "eyeb"
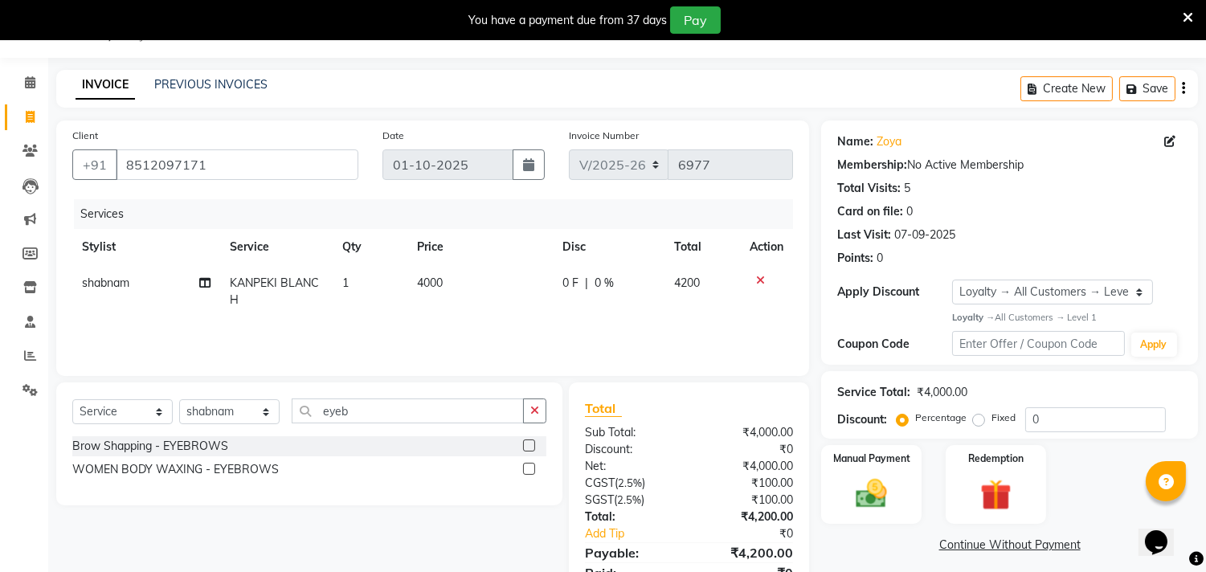
click at [533, 443] on label at bounding box center [529, 446] width 12 height 12
click at [533, 443] on input "checkbox" at bounding box center [528, 446] width 10 height 10
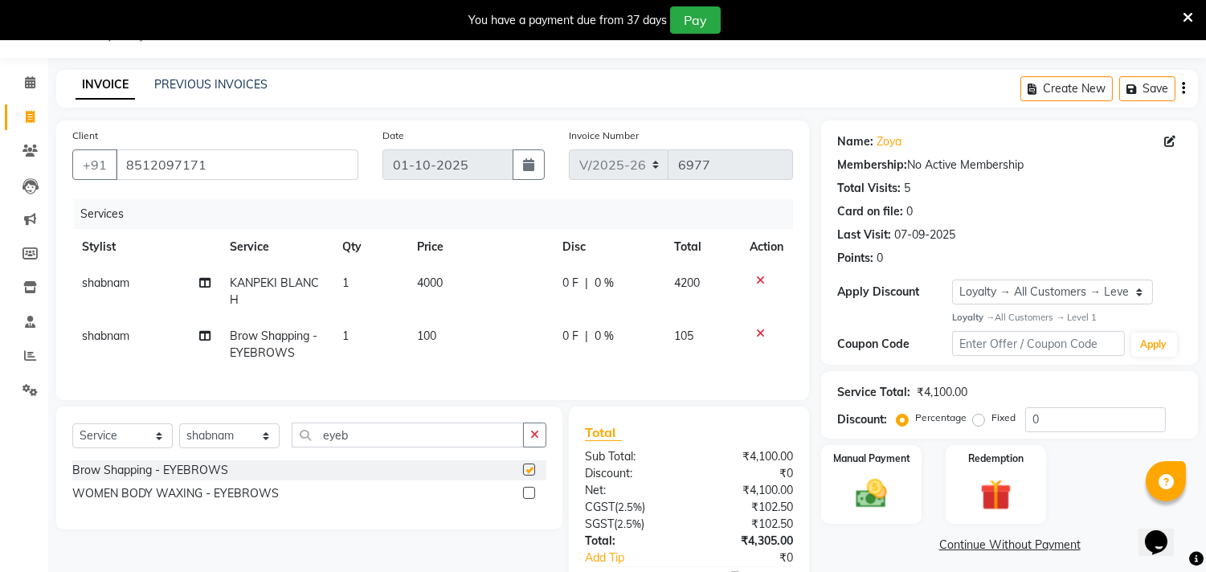
checkbox input "false"
drag, startPoint x: 387, startPoint y: 439, endPoint x: 234, endPoint y: 443, distance: 152.8
click at [234, 443] on div "Select Service Product Membership Package Voucher Prepaid Gift Card Select Styl…" at bounding box center [309, 442] width 474 height 38
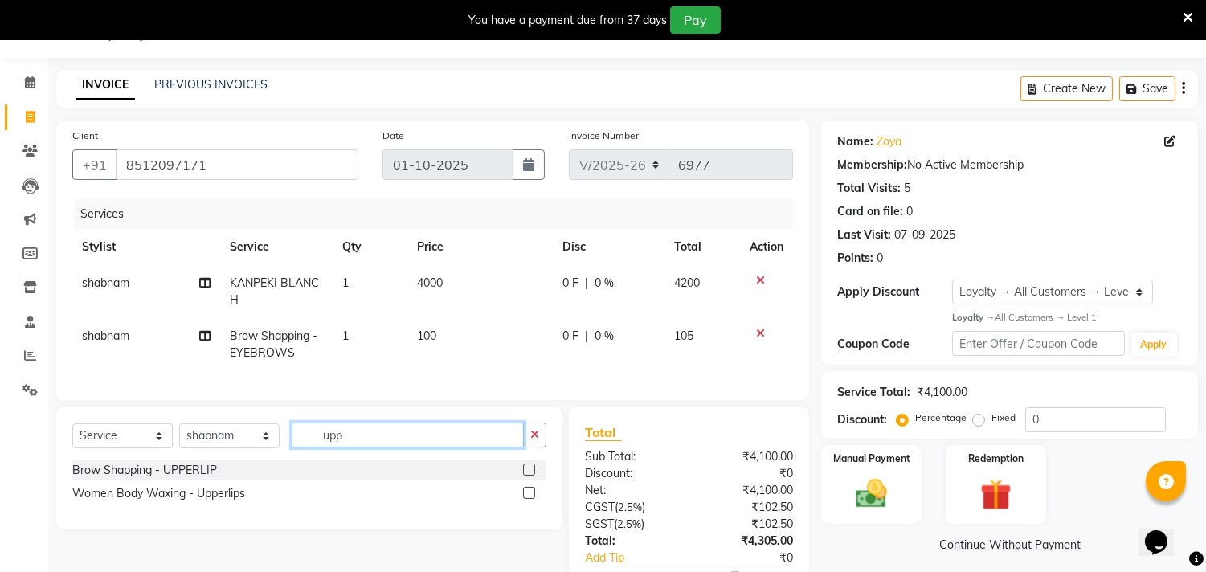
type input "upp"
click at [529, 499] on label at bounding box center [529, 493] width 12 height 12
click at [529, 499] on input "checkbox" at bounding box center [528, 494] width 10 height 10
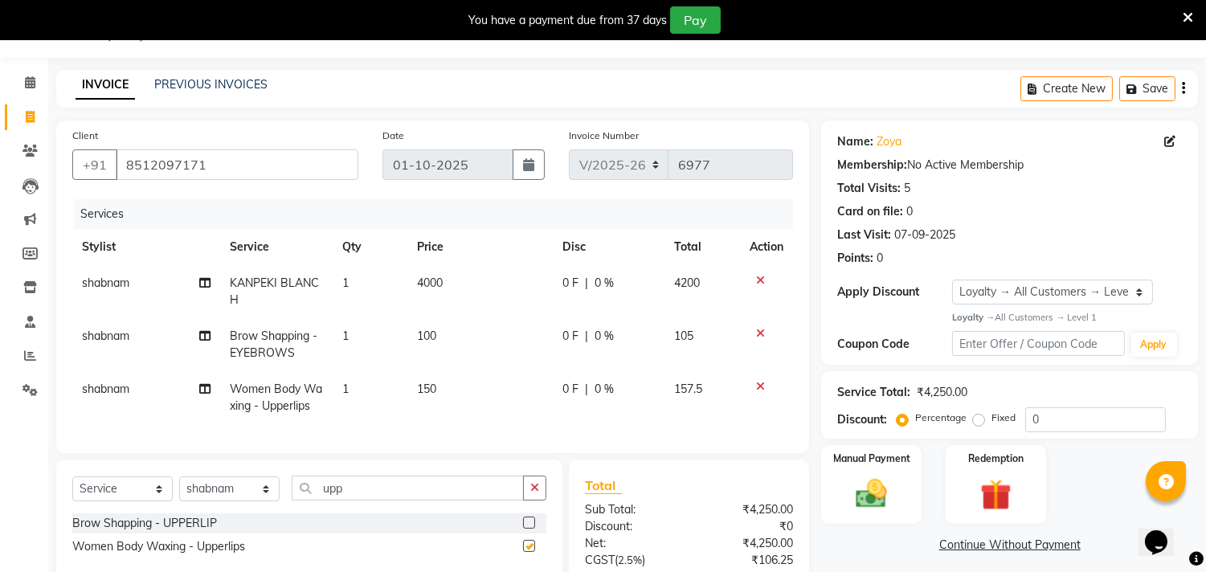
checkbox input "false"
drag, startPoint x: 407, startPoint y: 500, endPoint x: 258, endPoint y: 471, distance: 152.3
click at [258, 471] on div "Client [PHONE_NUMBER] Date [DATE] Invoice Number V/2025 V/[PHONE_NUMBER] Servic…" at bounding box center [432, 408] width 777 height 575
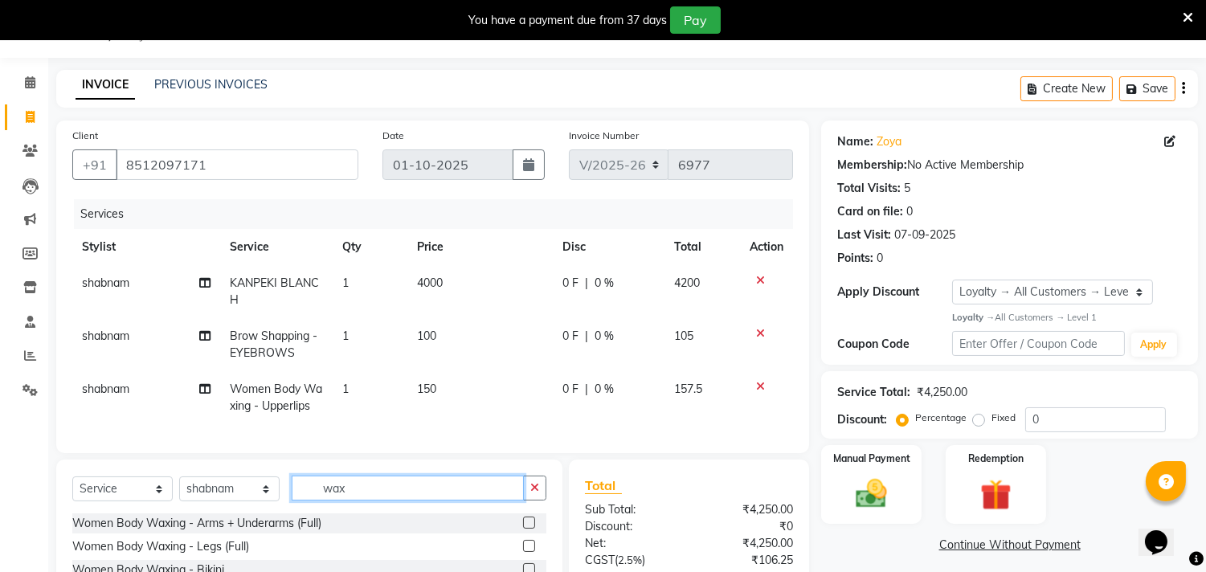
type input "wax"
click at [523, 529] on label at bounding box center [529, 523] width 12 height 12
click at [523, 529] on input "checkbox" at bounding box center [528, 523] width 10 height 10
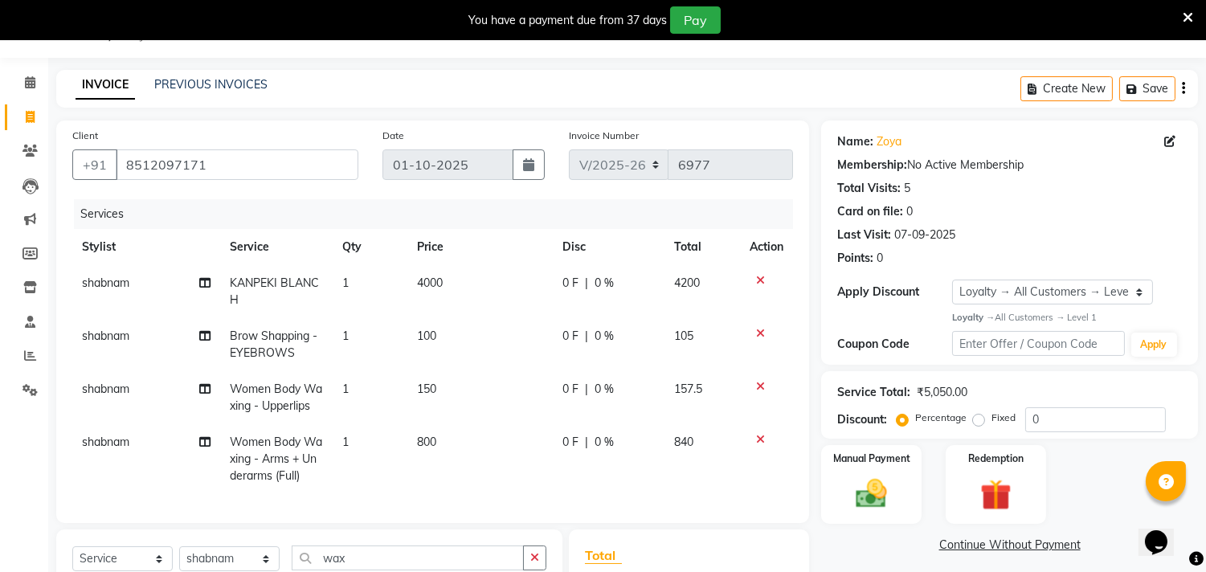
checkbox input "false"
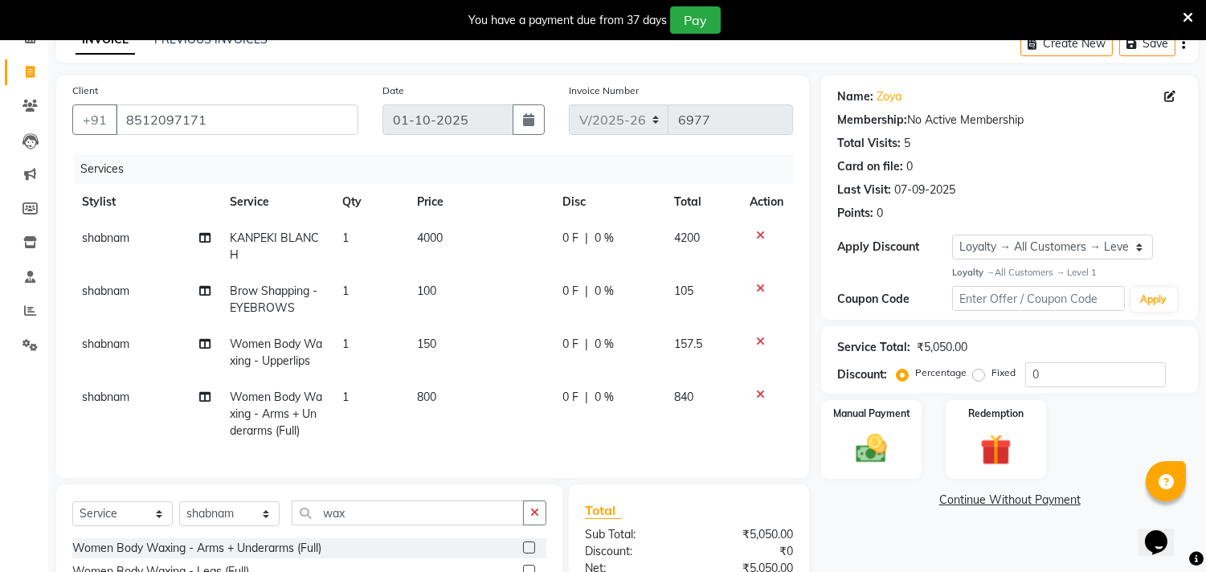
scroll to position [219, 0]
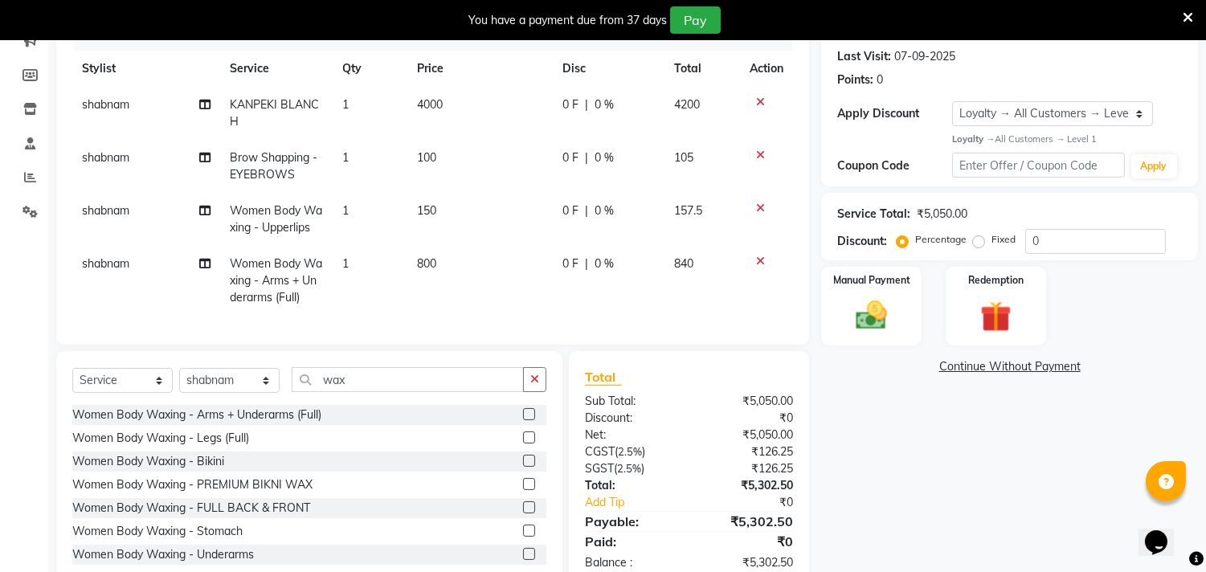
click at [428, 94] on td "4000" at bounding box center [479, 113] width 145 height 53
select select "90662"
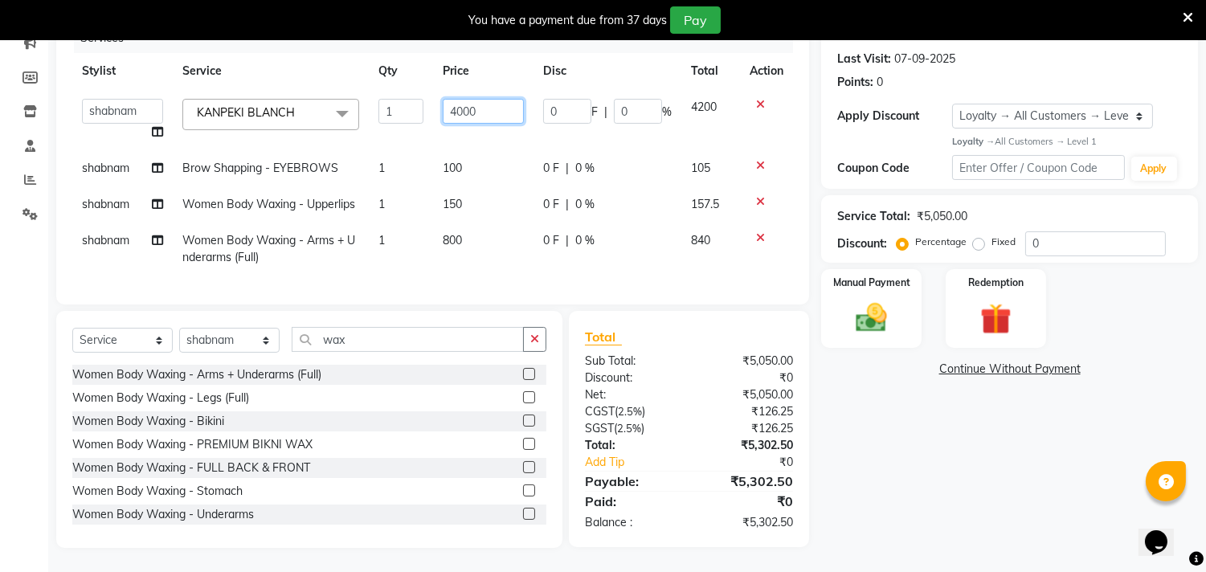
drag, startPoint x: 478, startPoint y: 114, endPoint x: 392, endPoint y: 117, distance: 86.1
click at [392, 117] on tr "[PERSON_NAME] ANJALI [PERSON_NAME] [PERSON_NAME] [PERSON_NAME] [PERSON_NAME] [P…" at bounding box center [432, 119] width 721 height 61
type input "3500"
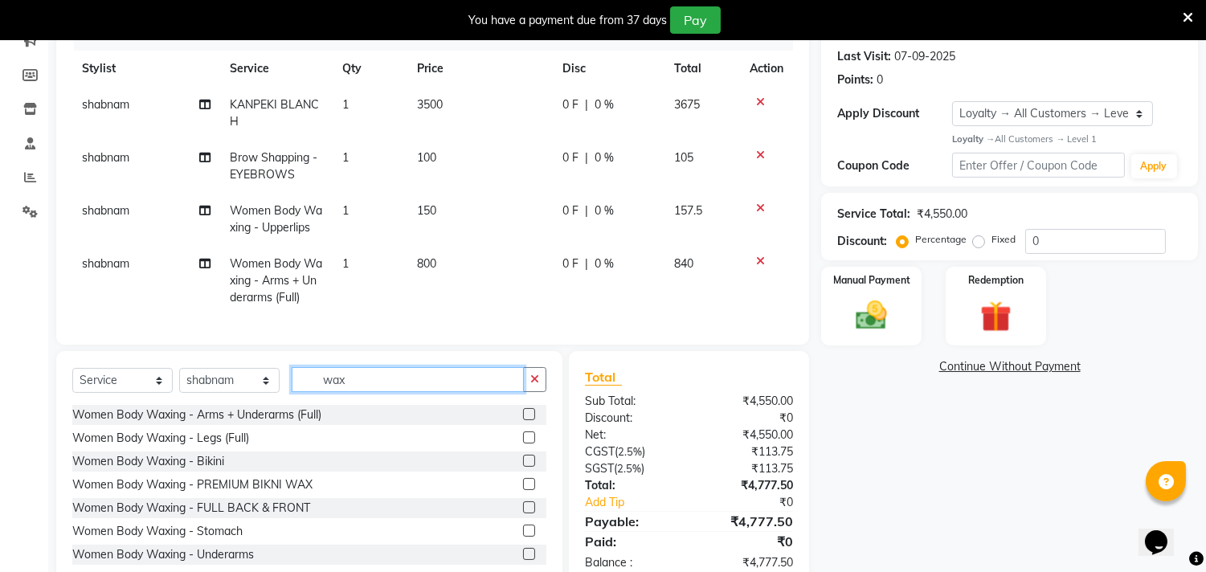
click at [391, 352] on div "Client [PHONE_NUMBER] Date [DATE] Invoice Number V/2025 V/[PHONE_NUMBER] Servic…" at bounding box center [432, 265] width 777 height 646
click at [231, 388] on select "Select Stylist [PERSON_NAME] [PERSON_NAME] [PERSON_NAME] [PERSON_NAME] [PERSON_…" at bounding box center [229, 380] width 100 height 25
select select "28022"
click at [179, 382] on select "Select Stylist [PERSON_NAME] [PERSON_NAME] [PERSON_NAME] [PERSON_NAME] [PERSON_…" at bounding box center [229, 380] width 100 height 25
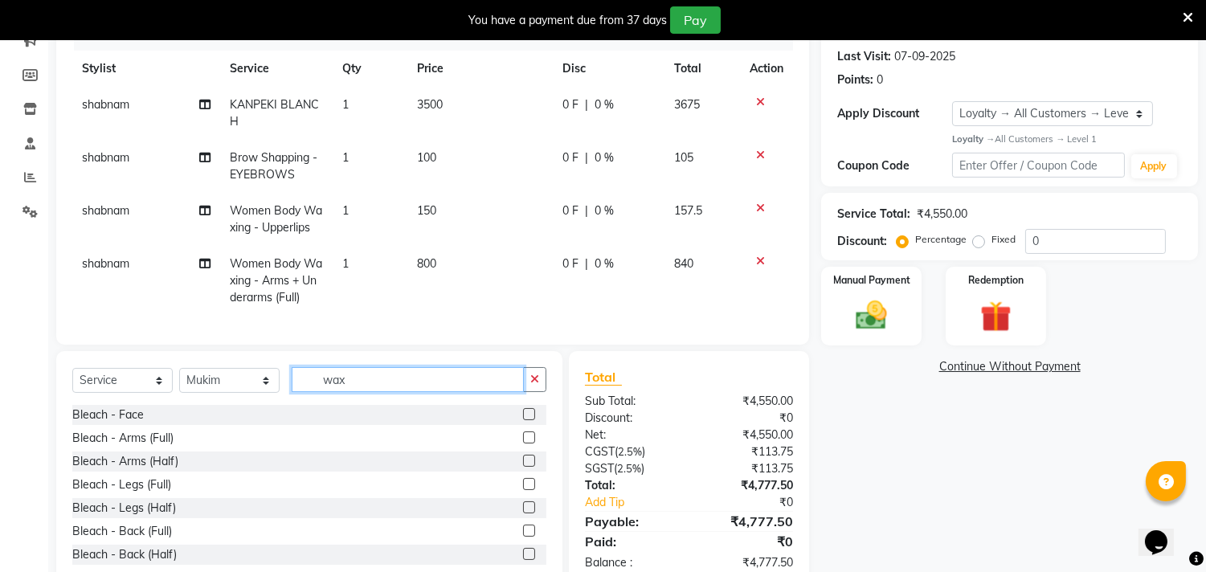
drag, startPoint x: 332, startPoint y: 395, endPoint x: 263, endPoint y: 391, distance: 69.2
click at [263, 391] on div "Select Service Product Membership Package Voucher Prepaid Gift Card Select Styl…" at bounding box center [309, 386] width 474 height 38
type input "wash"
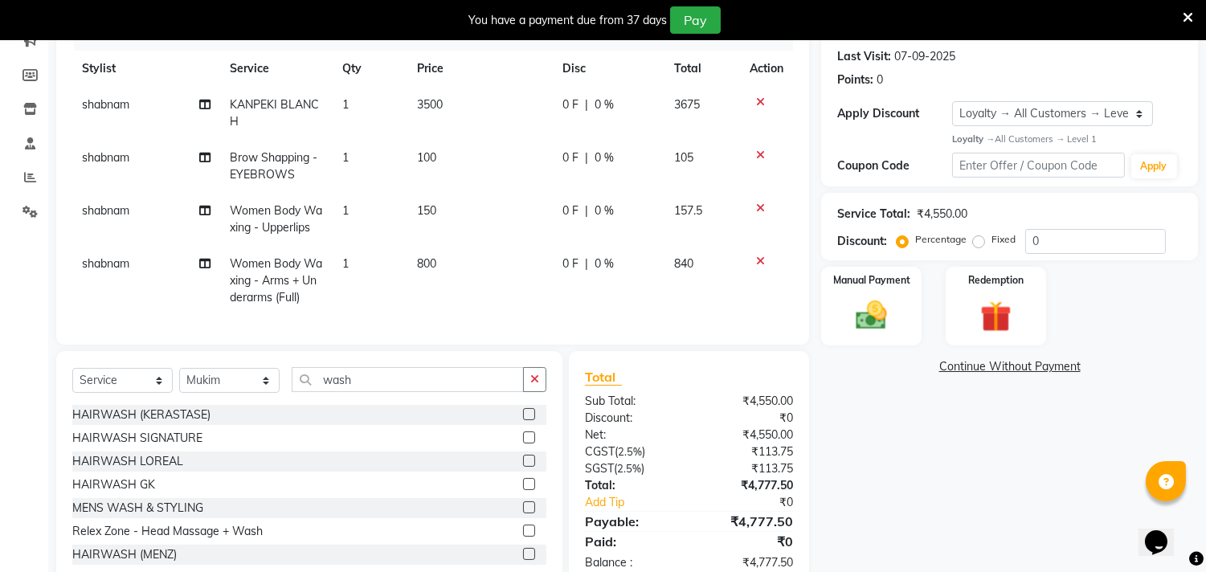
click at [523, 467] on label at bounding box center [529, 461] width 12 height 12
click at [523, 467] on input "checkbox" at bounding box center [528, 462] width 10 height 10
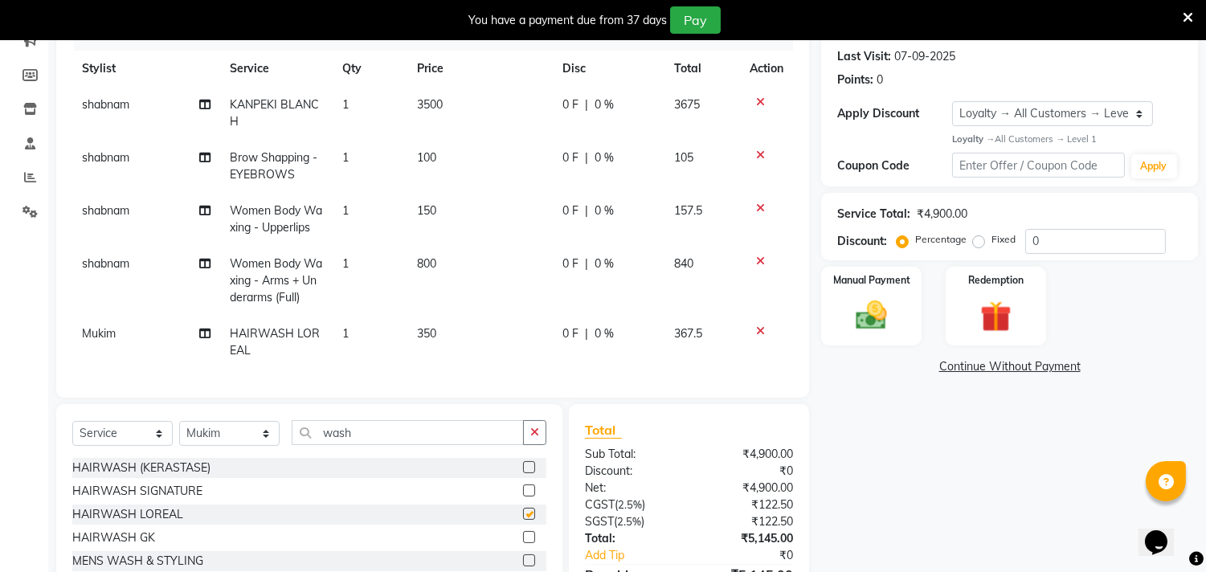
checkbox input "false"
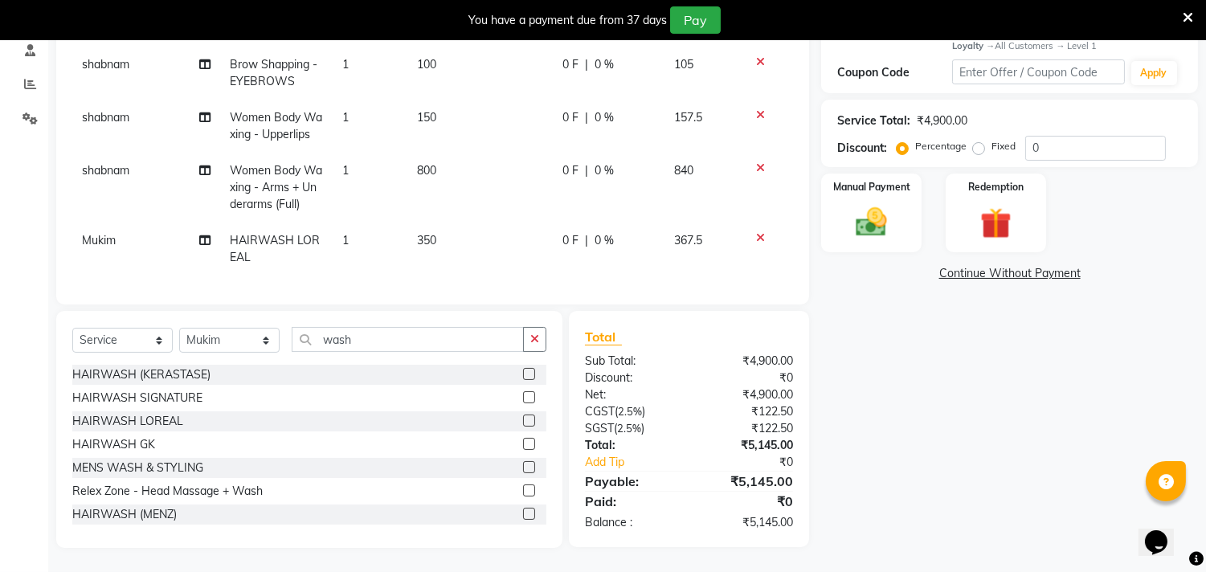
scroll to position [325, 0]
click at [1061, 139] on input "0" at bounding box center [1096, 148] width 141 height 25
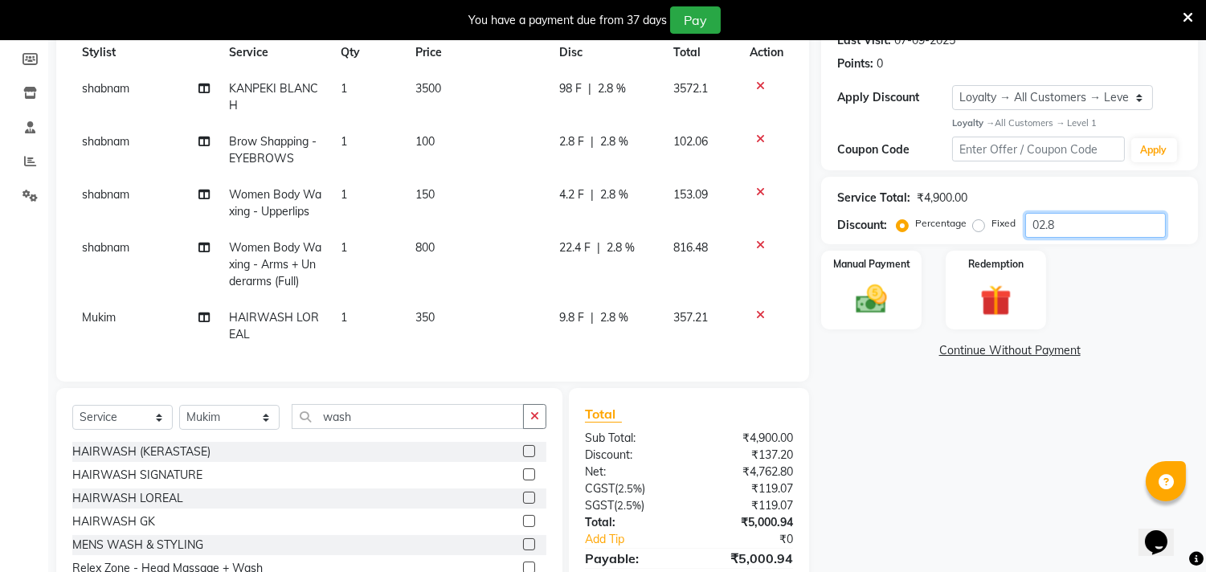
scroll to position [146, 0]
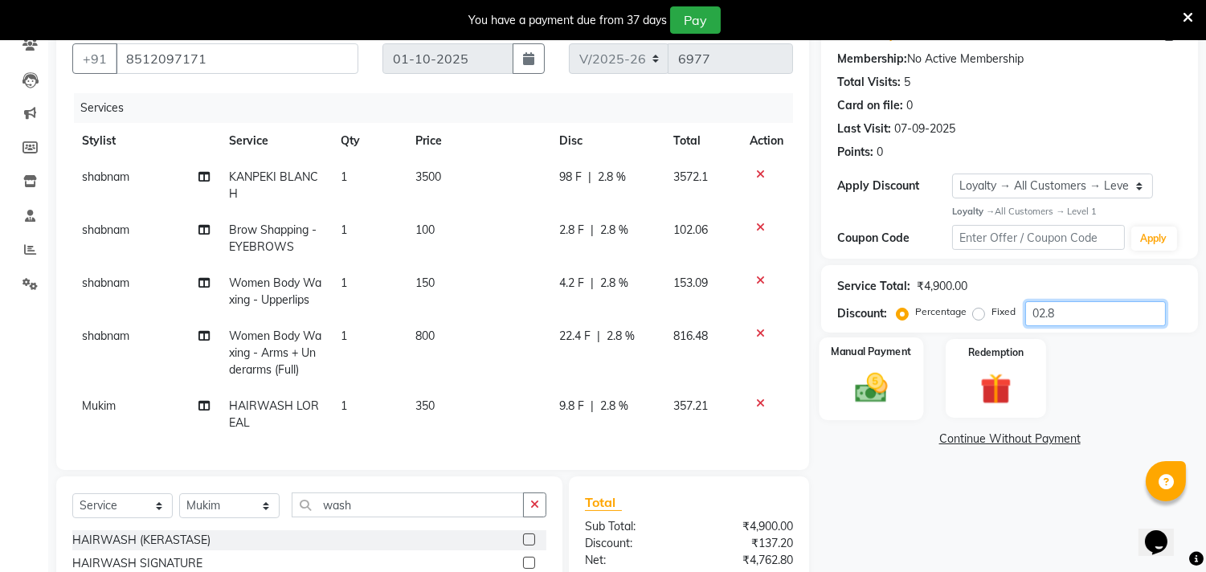
type input "02.8"
click at [885, 406] on div "Manual Payment" at bounding box center [872, 379] width 104 height 82
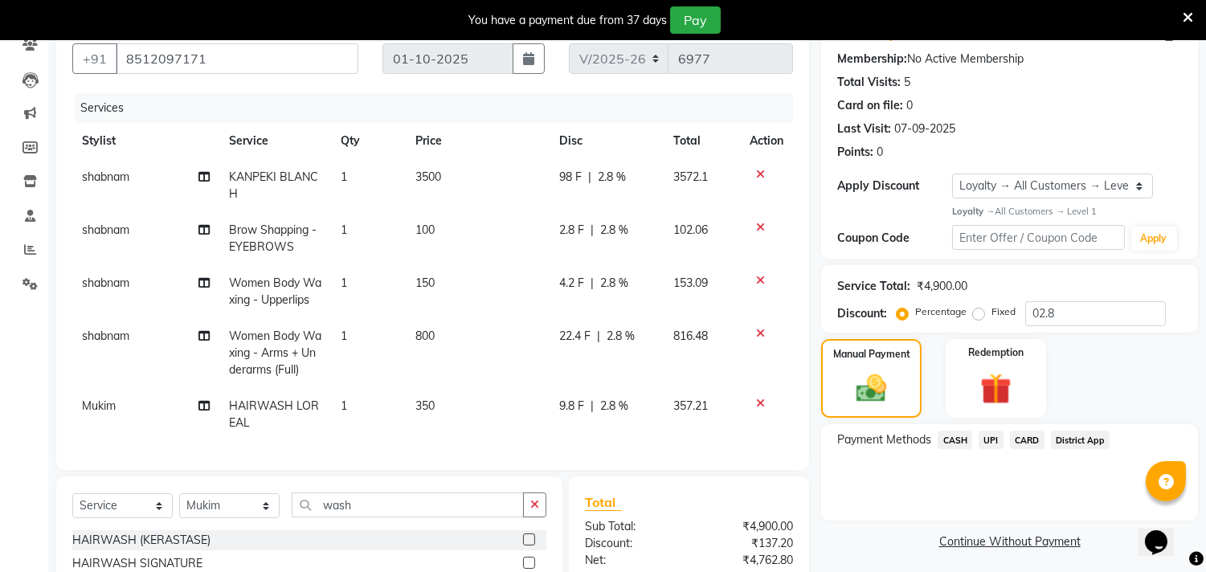
click at [957, 444] on span "CASH" at bounding box center [955, 440] width 35 height 18
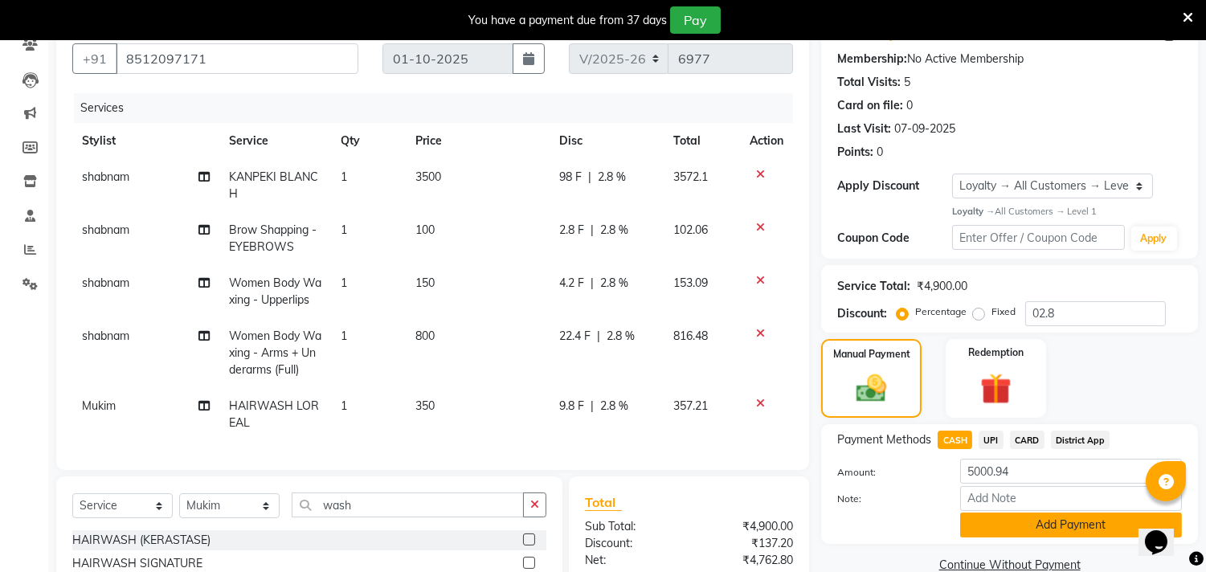
click at [1017, 526] on button "Add Payment" at bounding box center [1071, 525] width 222 height 25
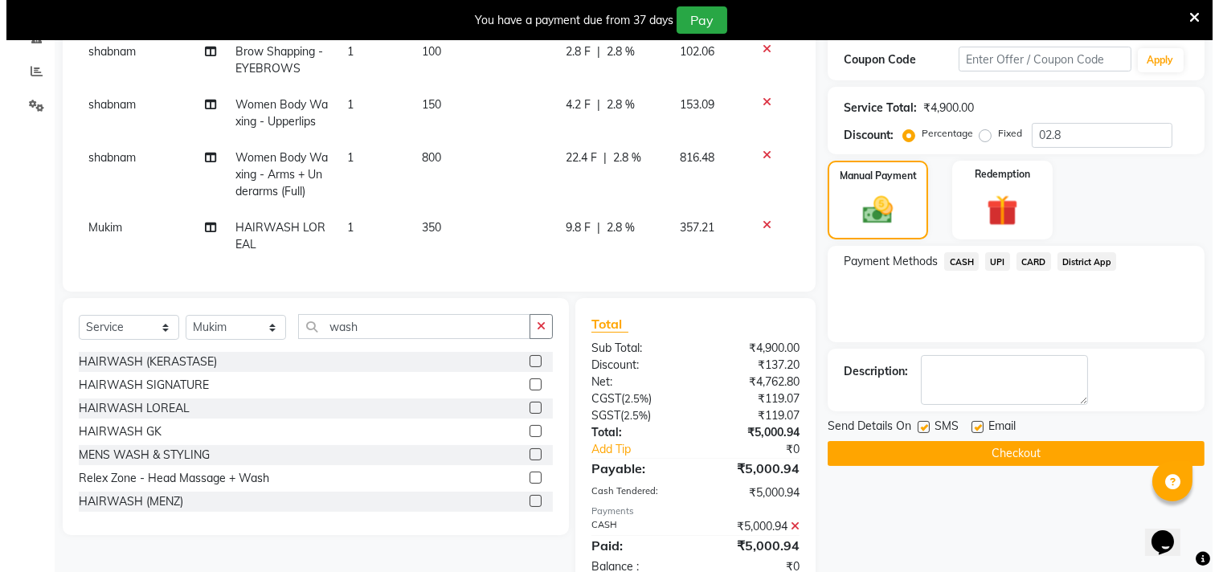
scroll to position [477, 0]
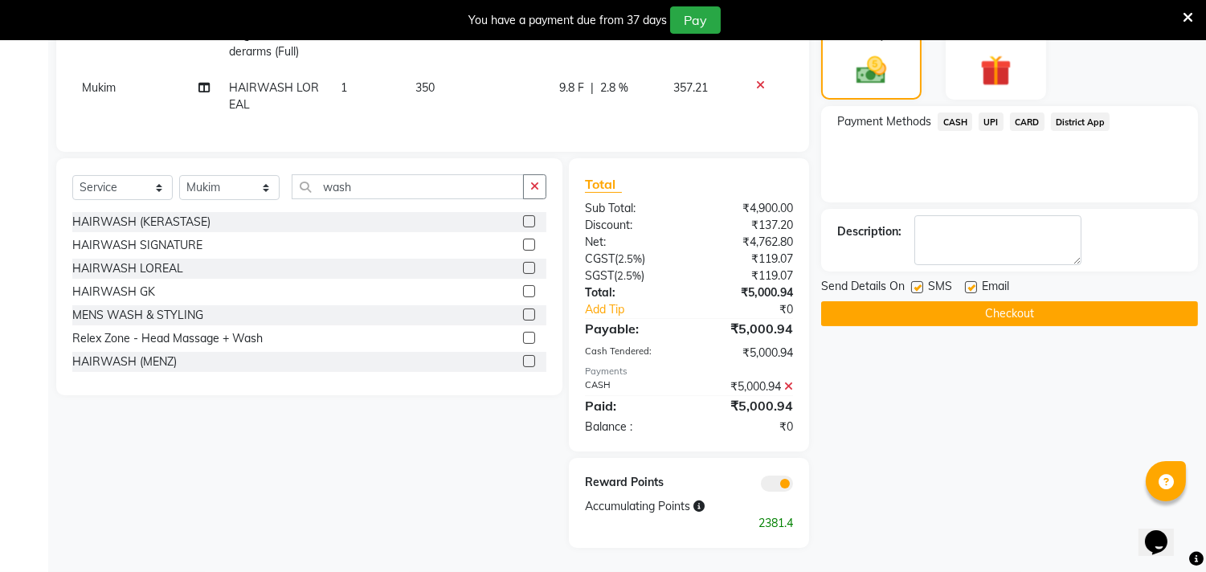
click at [784, 485] on span at bounding box center [777, 484] width 32 height 16
click at [793, 486] on input "checkbox" at bounding box center [793, 486] width 0 height 0
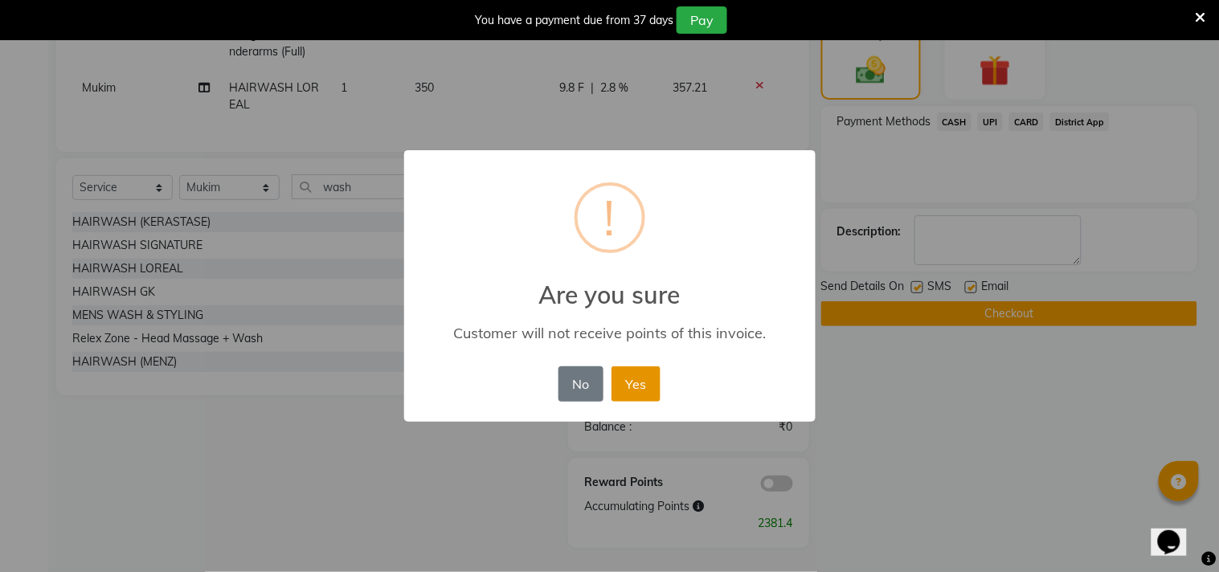
click at [651, 379] on button "Yes" at bounding box center [636, 383] width 49 height 35
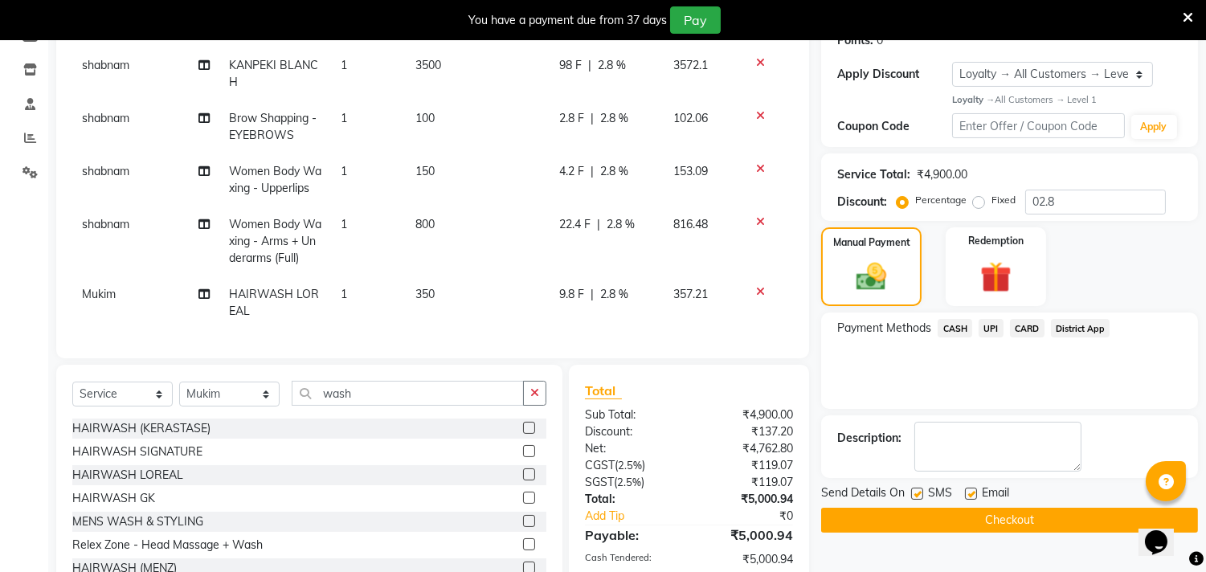
scroll to position [259, 0]
click at [989, 517] on button "Checkout" at bounding box center [1009, 519] width 377 height 25
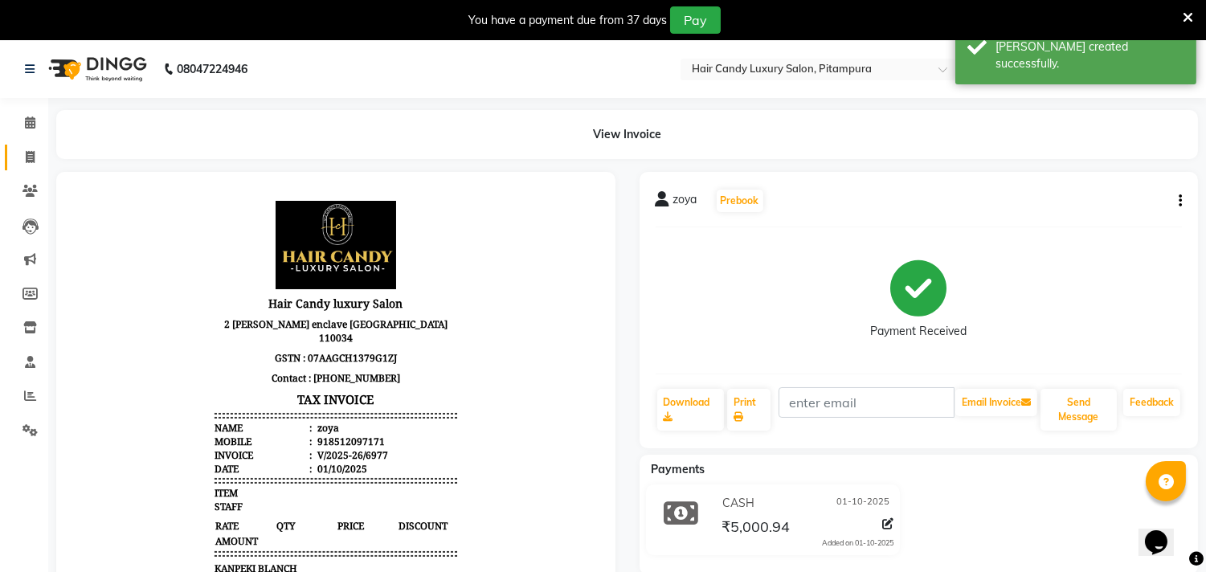
click at [29, 157] on icon at bounding box center [30, 157] width 9 height 12
select select "service"
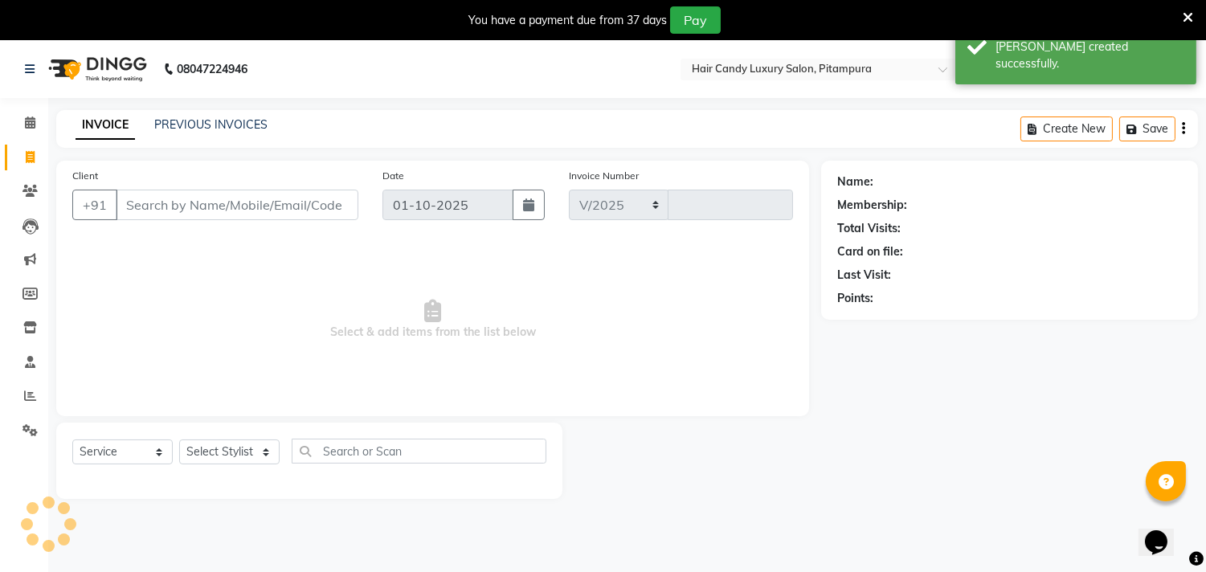
scroll to position [40, 0]
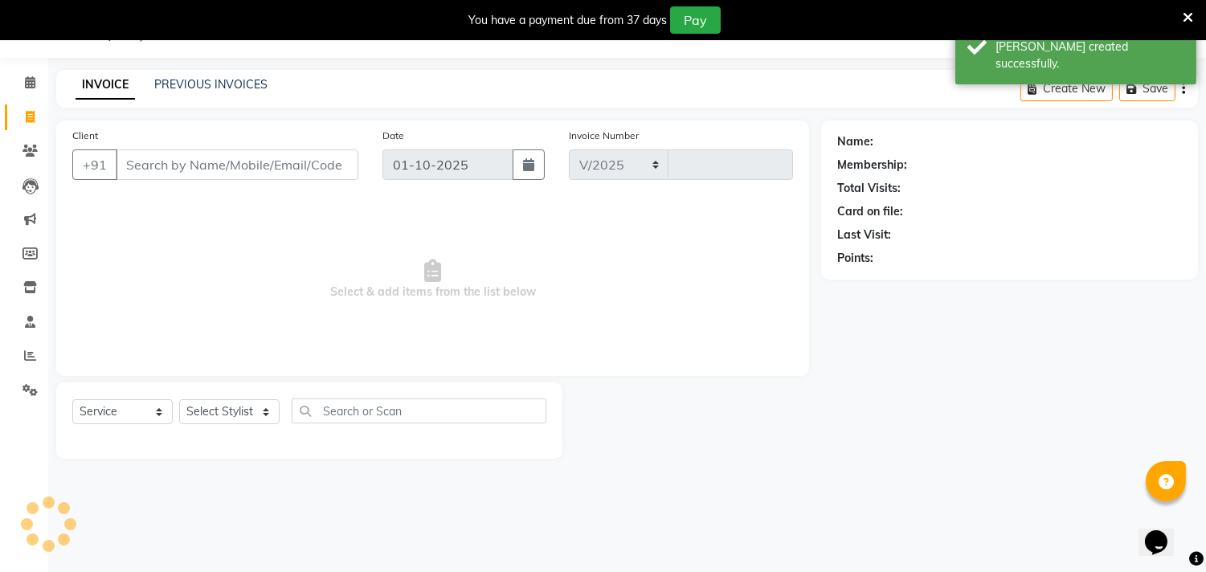
select select "4720"
type input "6978"
